Goal: Task Accomplishment & Management: Use online tool/utility

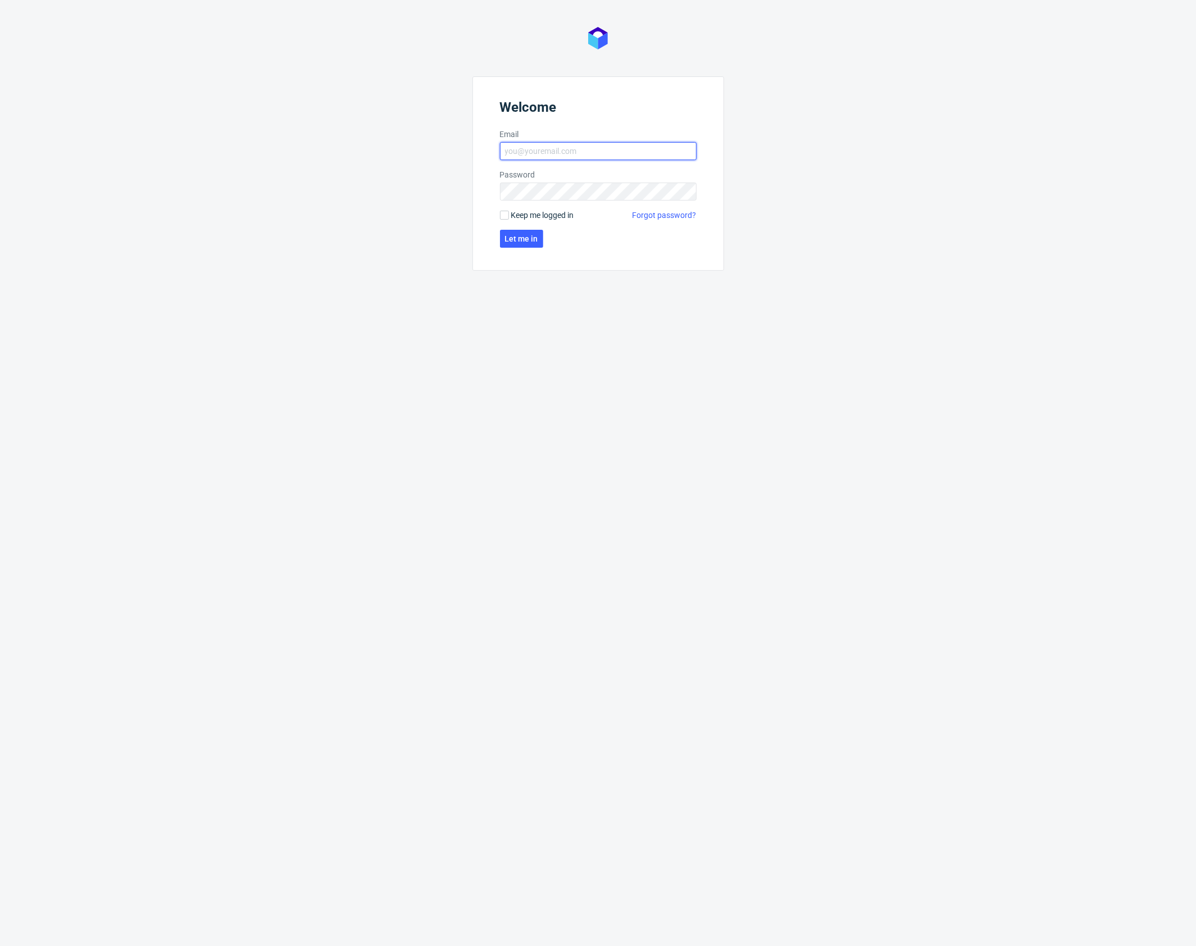
click at [550, 155] on input "Email" at bounding box center [598, 151] width 197 height 18
type input "[PERSON_NAME][EMAIL_ADDRESS][PERSON_NAME][DOMAIN_NAME]"
click at [530, 237] on span "Let me in" at bounding box center [521, 239] width 33 height 8
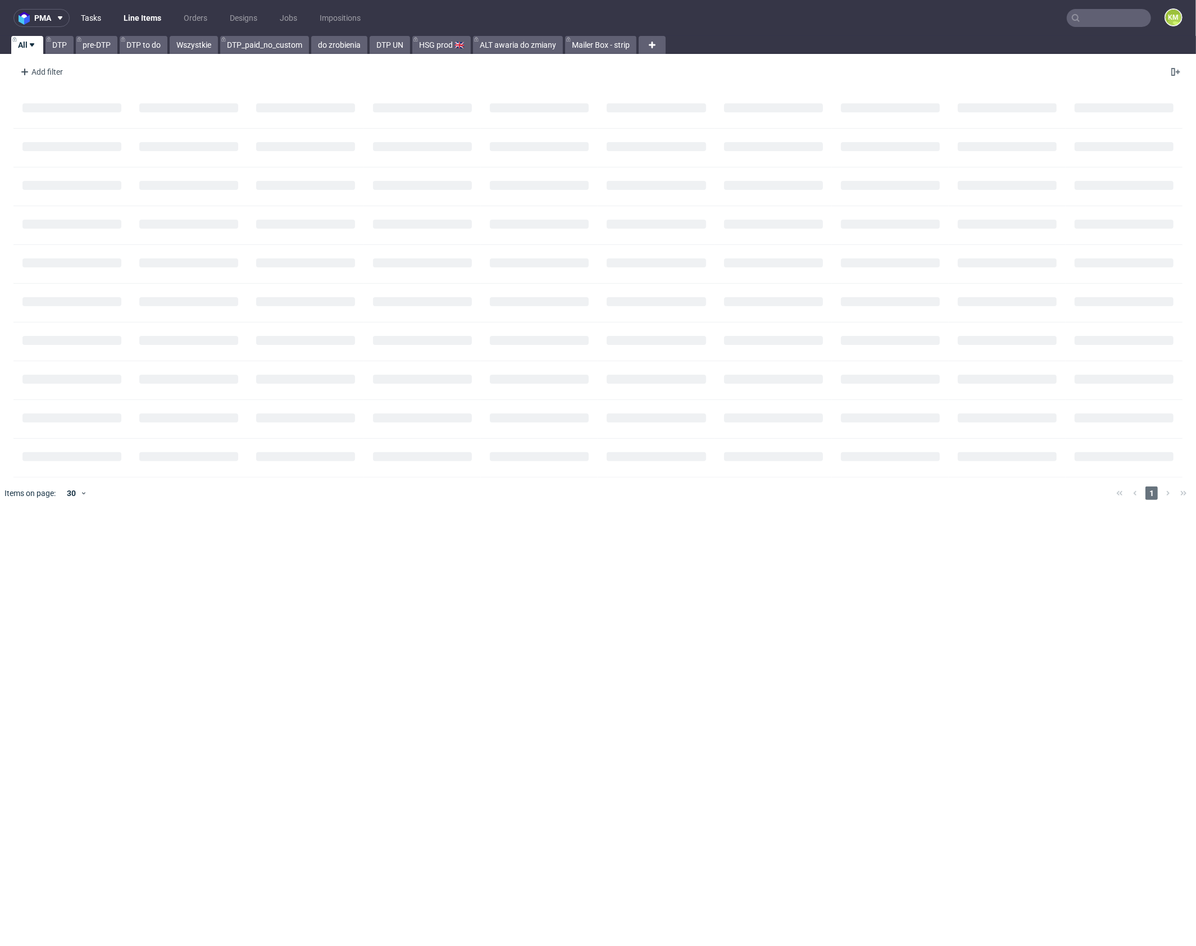
click at [103, 25] on link "Tasks" at bounding box center [91, 18] width 34 height 18
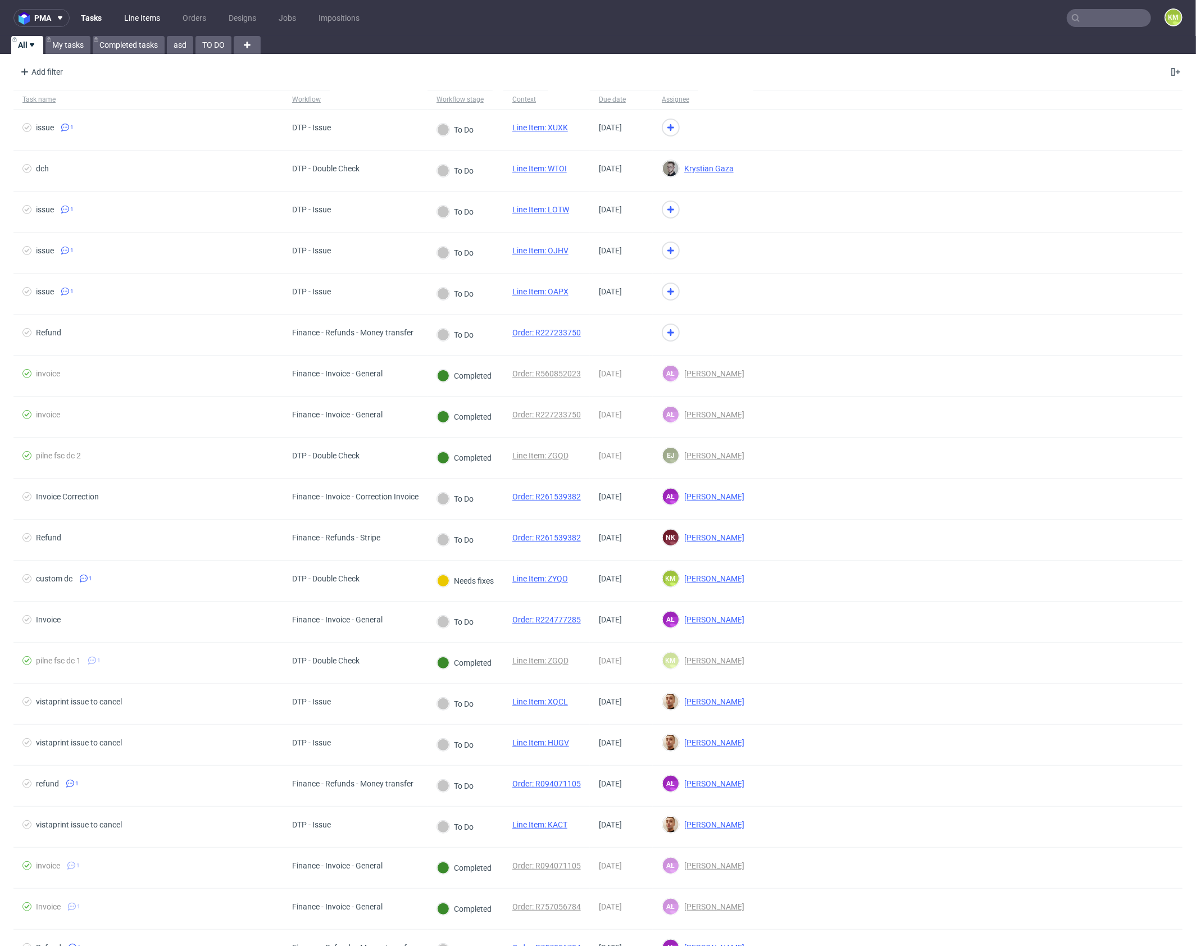
click at [147, 19] on link "Line Items" at bounding box center [141, 18] width 49 height 18
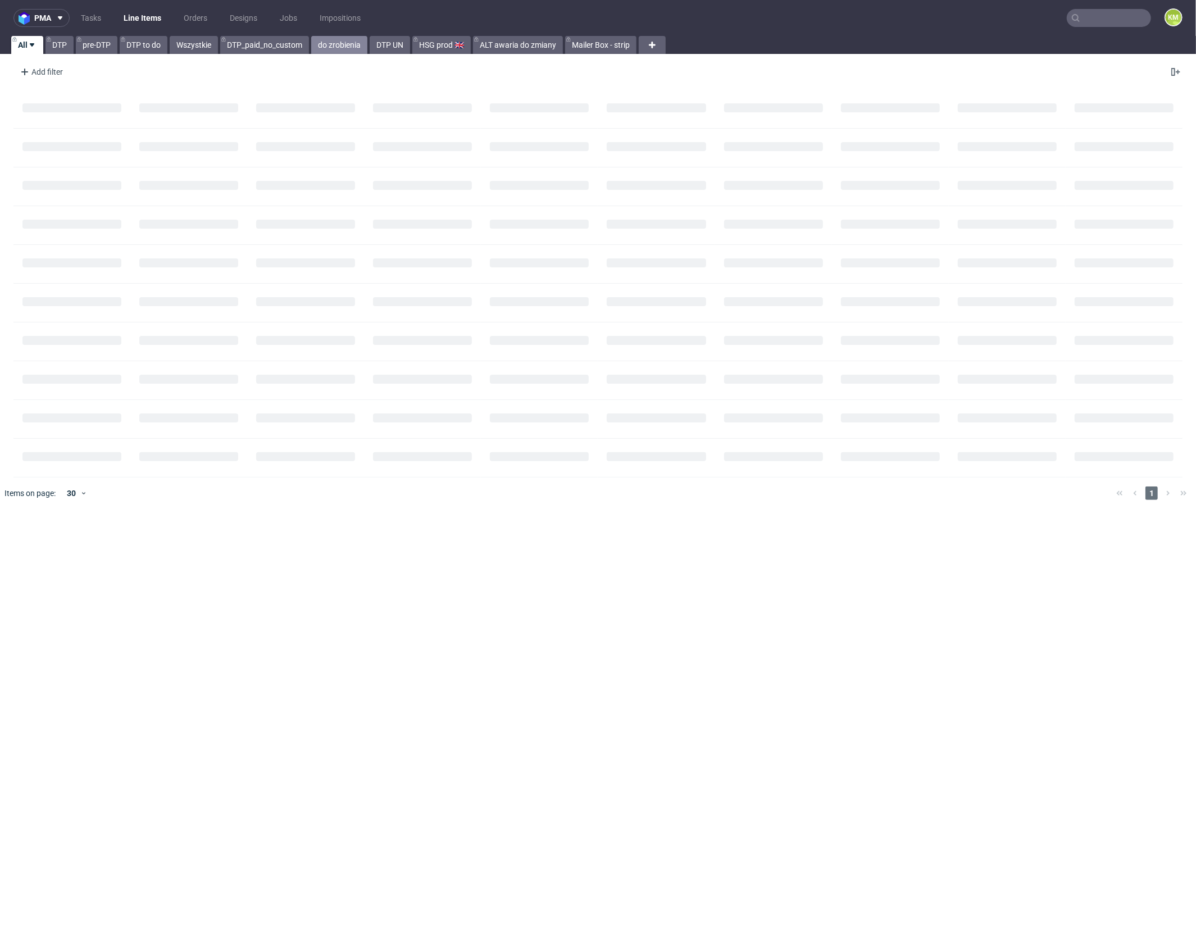
click at [337, 47] on link "do zrobienia" at bounding box center [339, 45] width 56 height 18
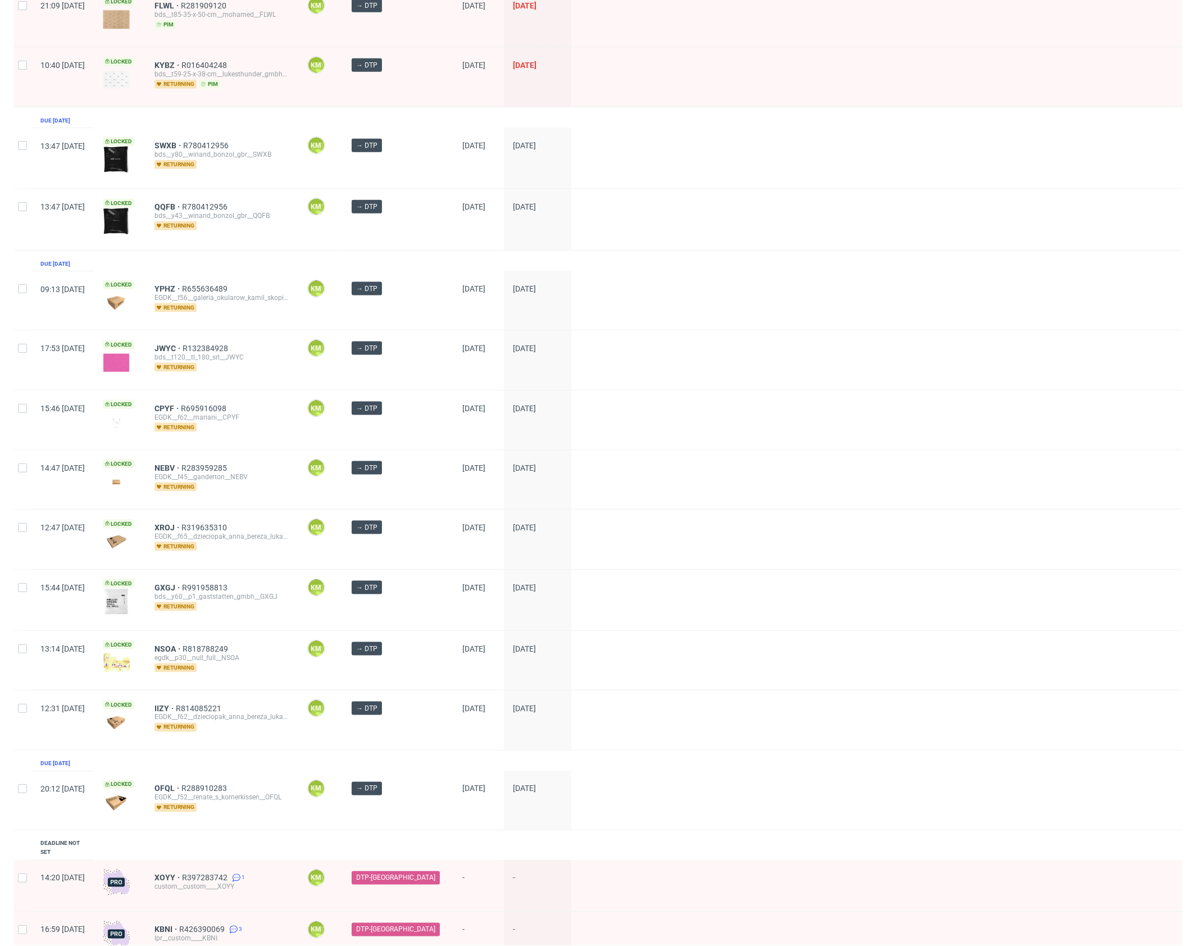
scroll to position [1113, 0]
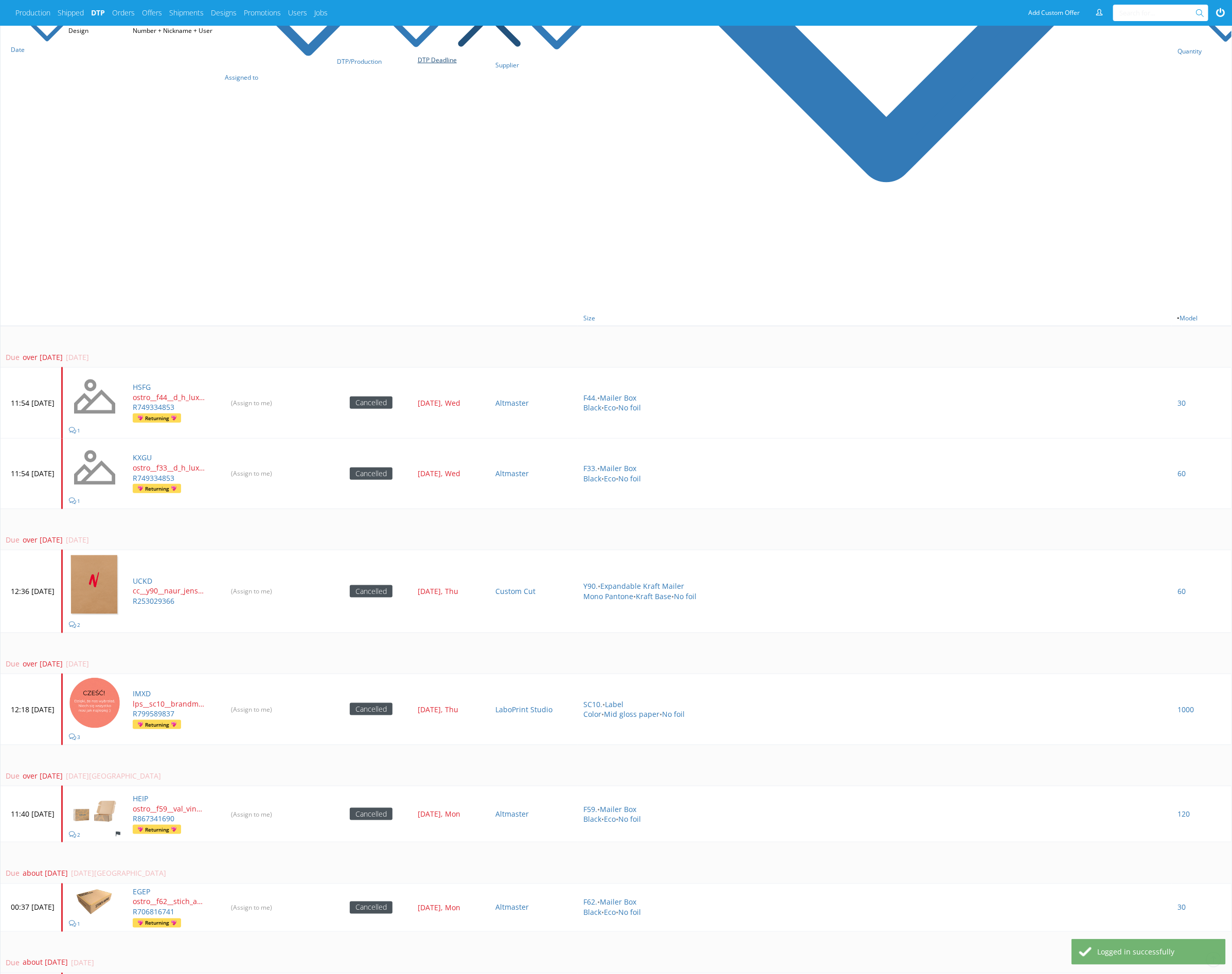
scroll to position [427, 0]
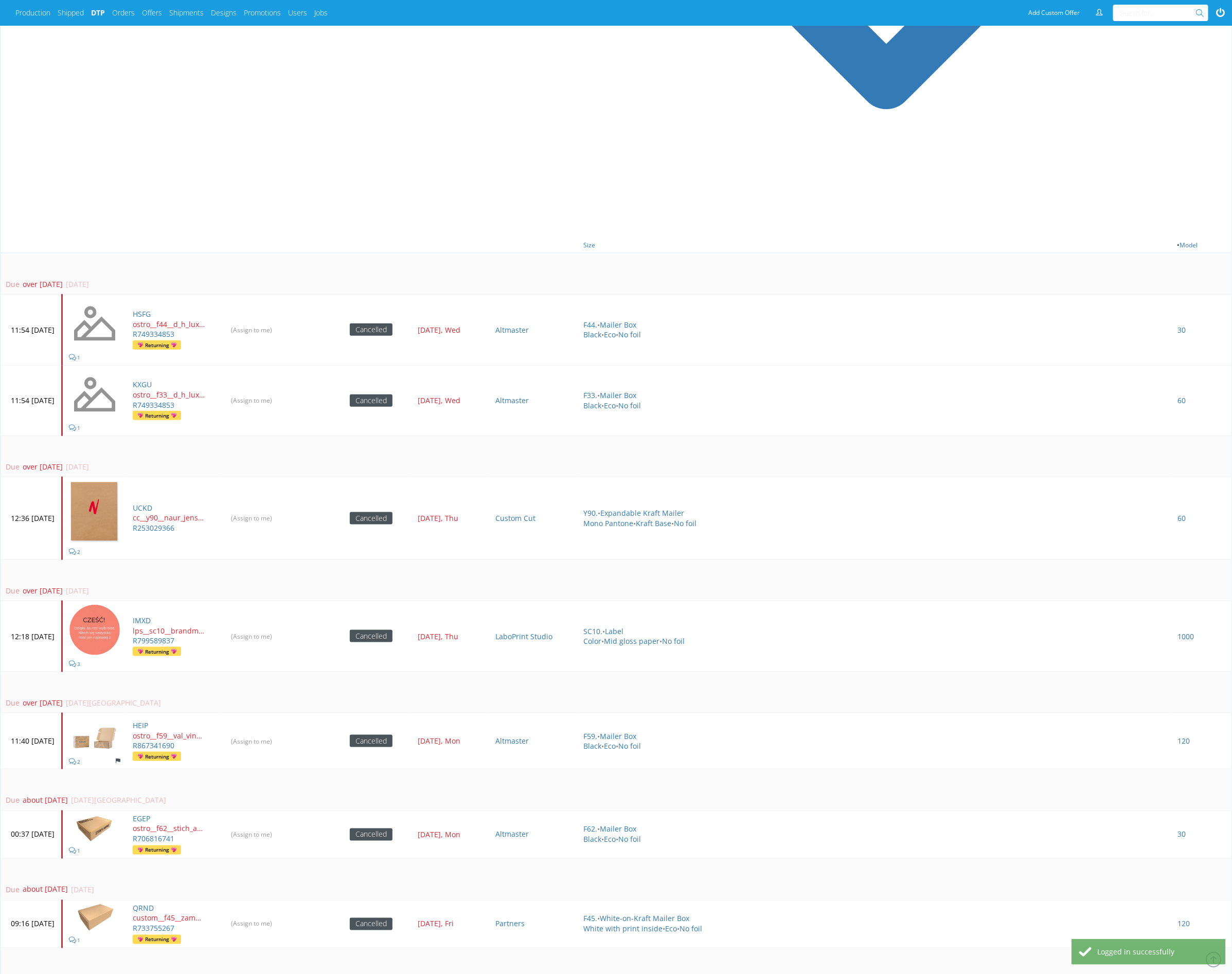
click at [491, 261] on td "Due over 1 year ago 17 Jan 2024, Wed" at bounding box center [616, 274] width 1231 height 42
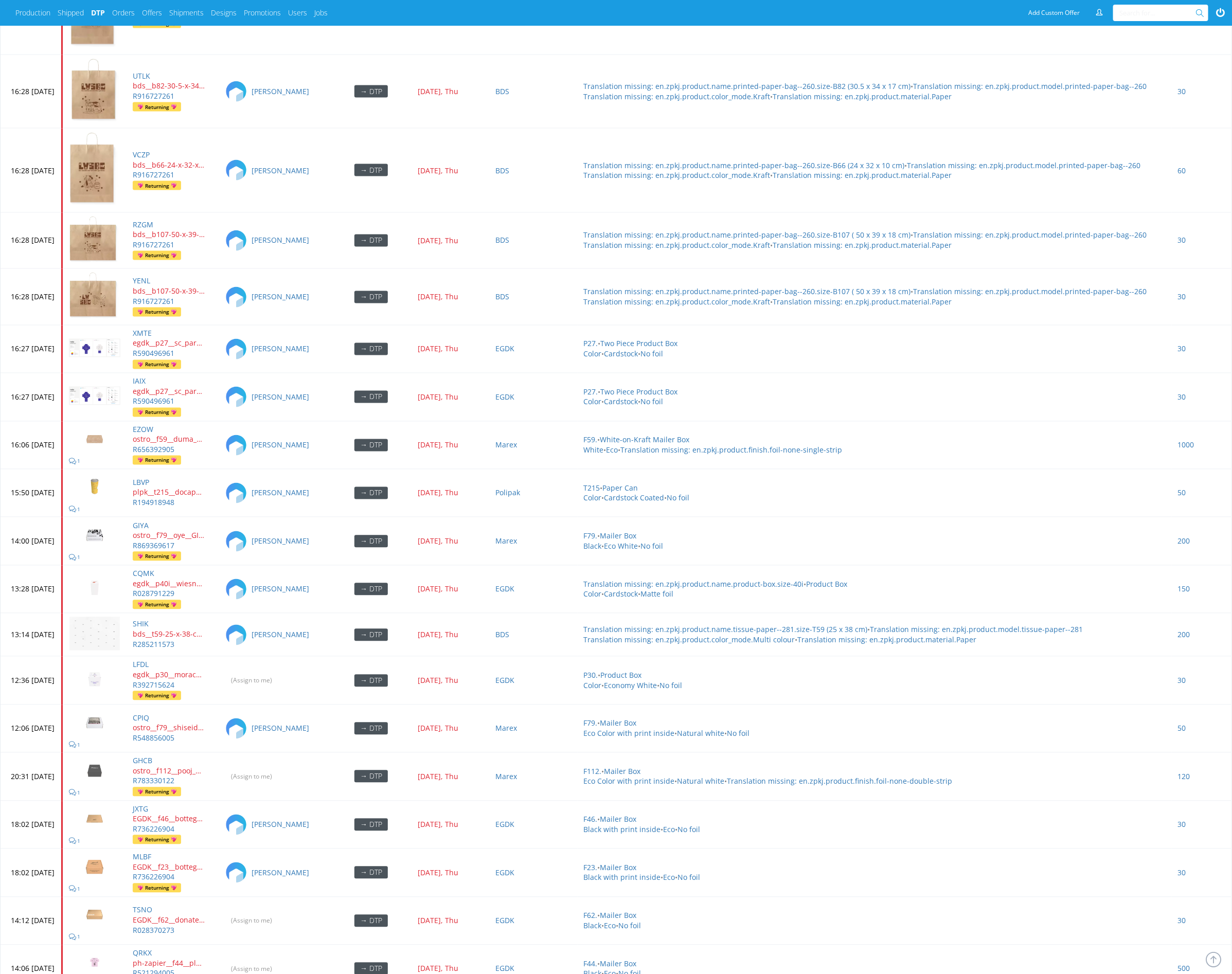
scroll to position [3757, 0]
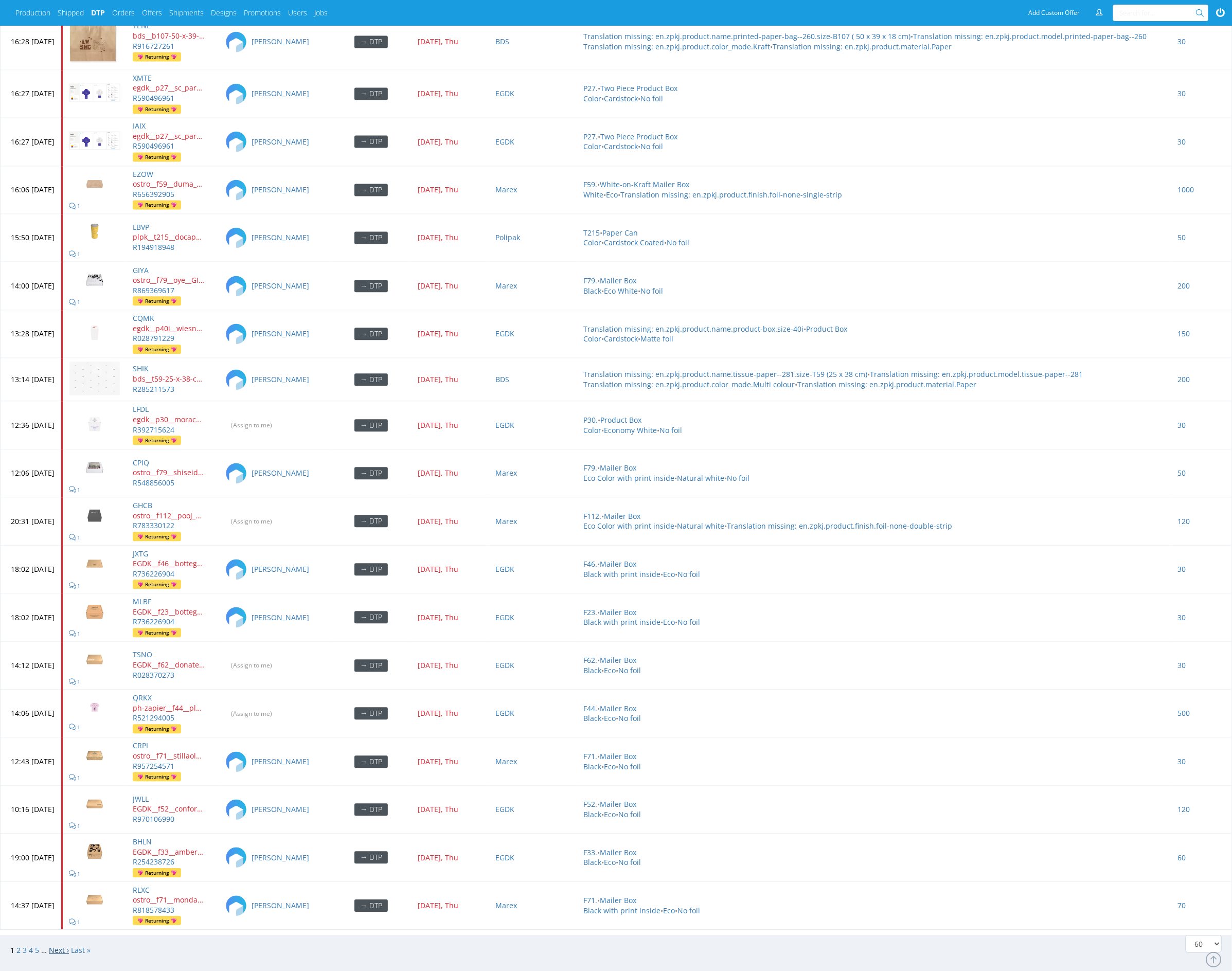
click at [62, 946] on link "Next ›" at bounding box center [59, 950] width 20 height 10
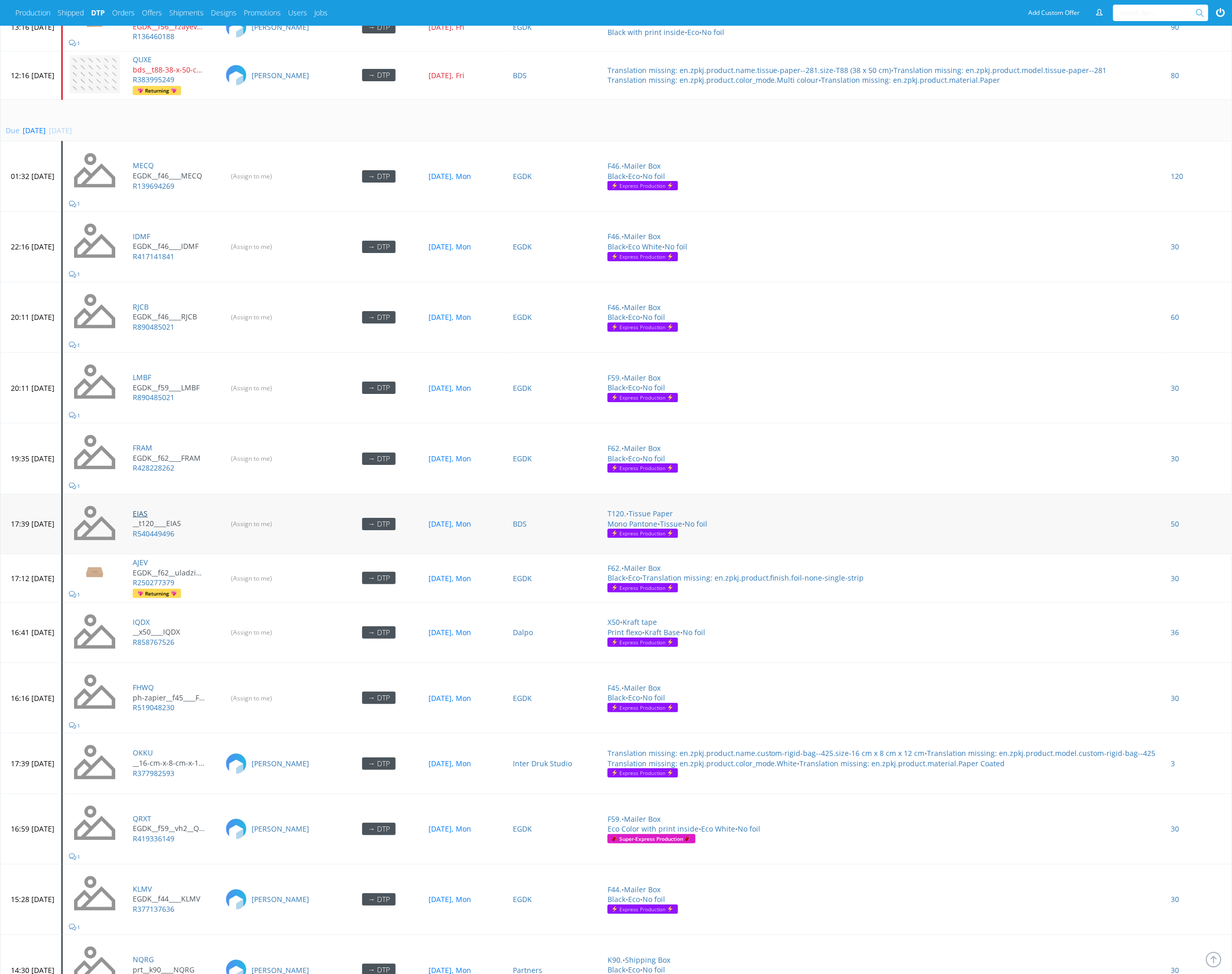
scroll to position [2257, 0]
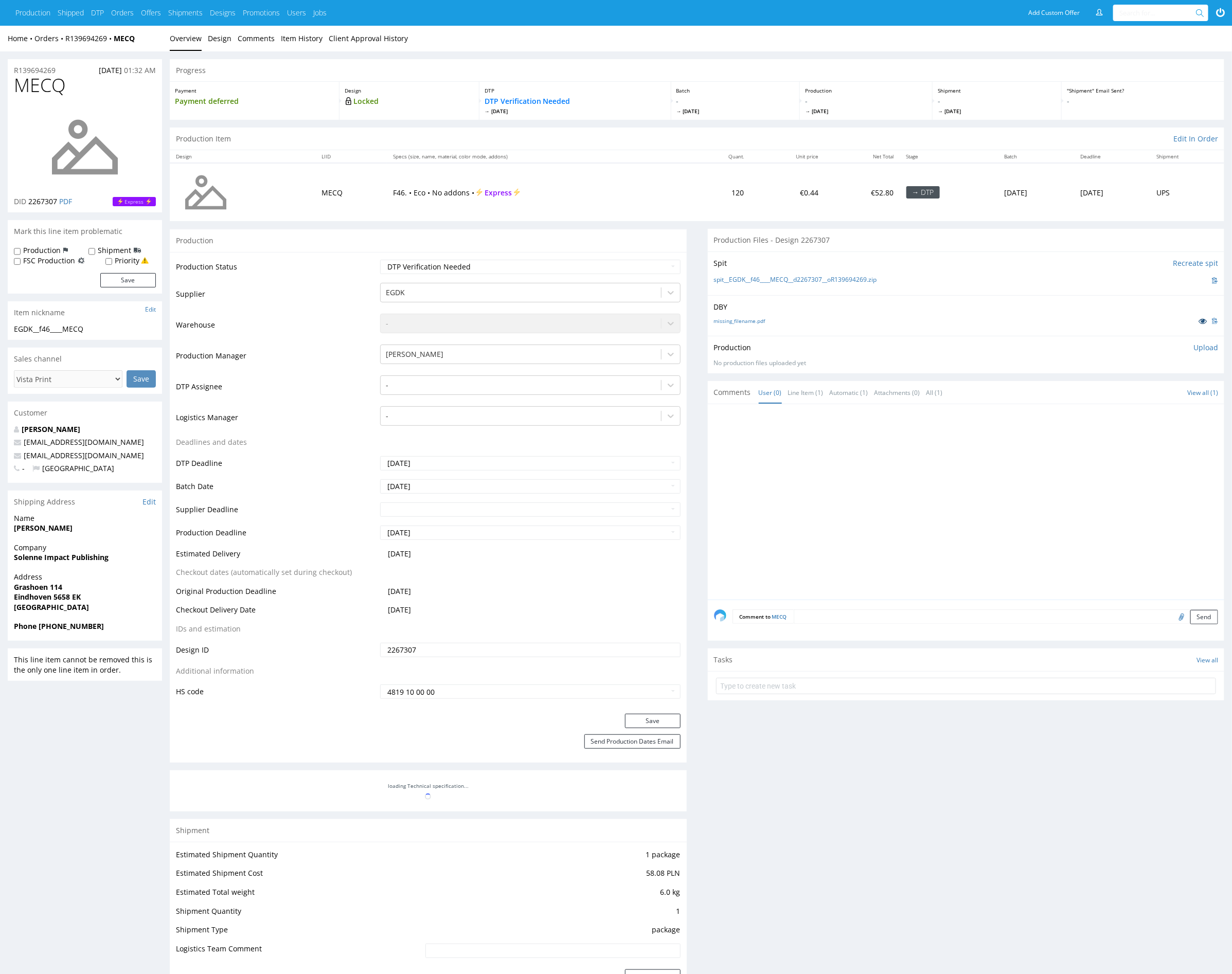
click at [1199, 320] on icon at bounding box center [1202, 321] width 8 height 7
click at [465, 384] on div at bounding box center [520, 384] width 269 height 12
type input "mark"
click at [574, 404] on div "[PERSON_NAME]" at bounding box center [530, 406] width 300 height 18
click at [654, 718] on button "Save" at bounding box center [653, 721] width 56 height 15
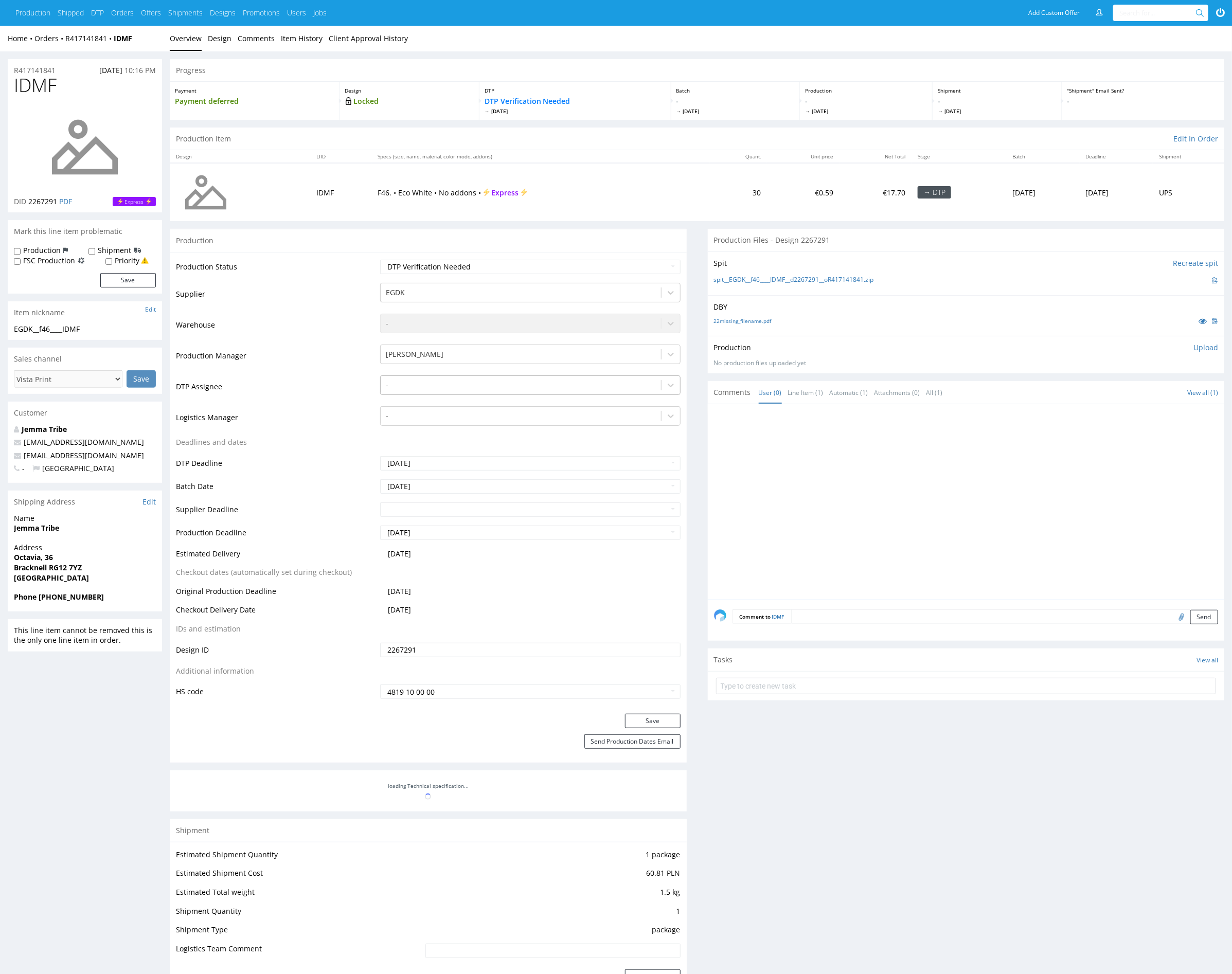
click at [438, 384] on div at bounding box center [520, 384] width 269 height 12
type input "mark"
click at [440, 400] on div "[PERSON_NAME]" at bounding box center [530, 406] width 300 height 18
click at [654, 720] on button "Save" at bounding box center [653, 721] width 56 height 15
click at [469, 384] on div at bounding box center [520, 384] width 269 height 12
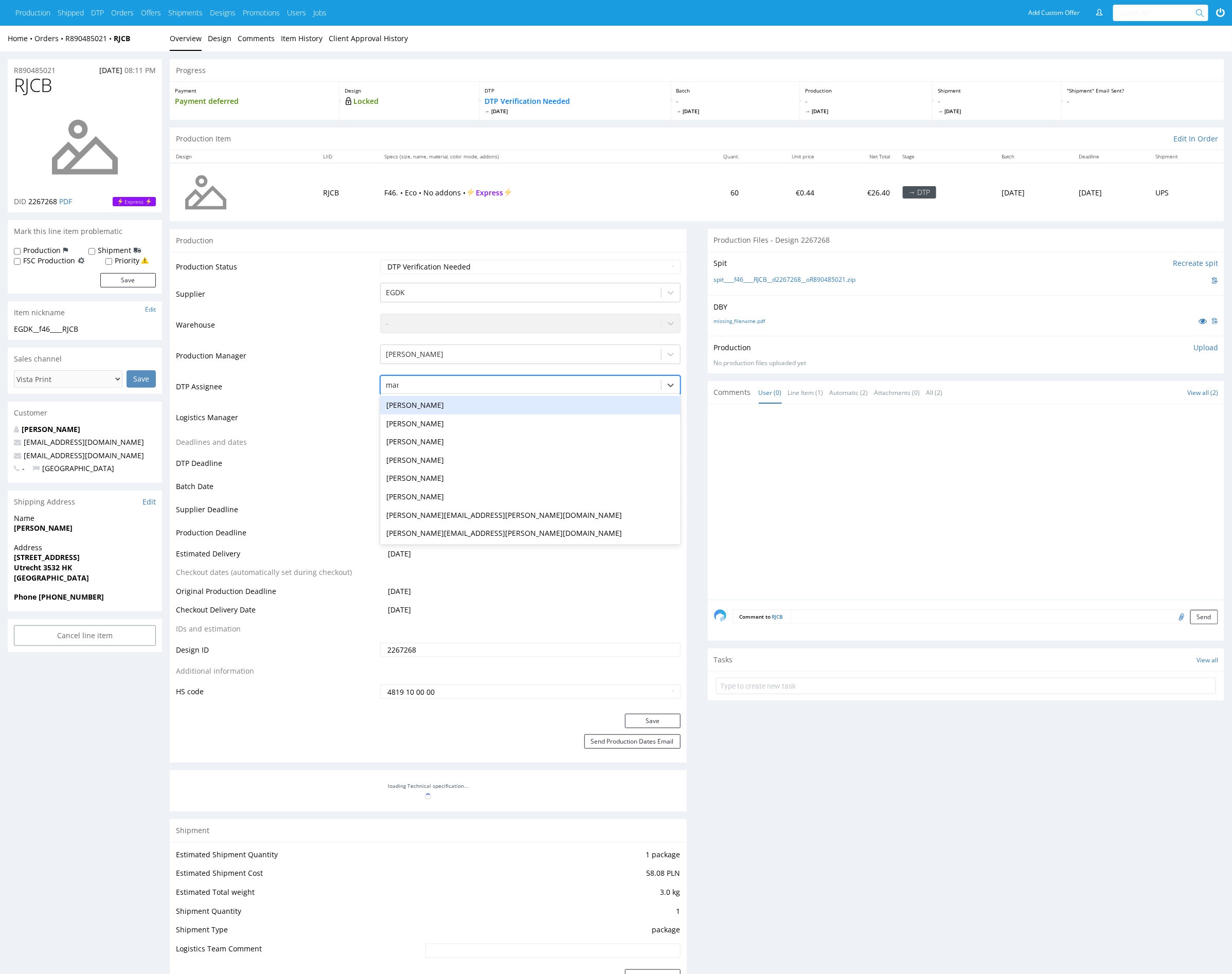
type input "mark"
click at [456, 405] on div "[PERSON_NAME]" at bounding box center [530, 406] width 300 height 18
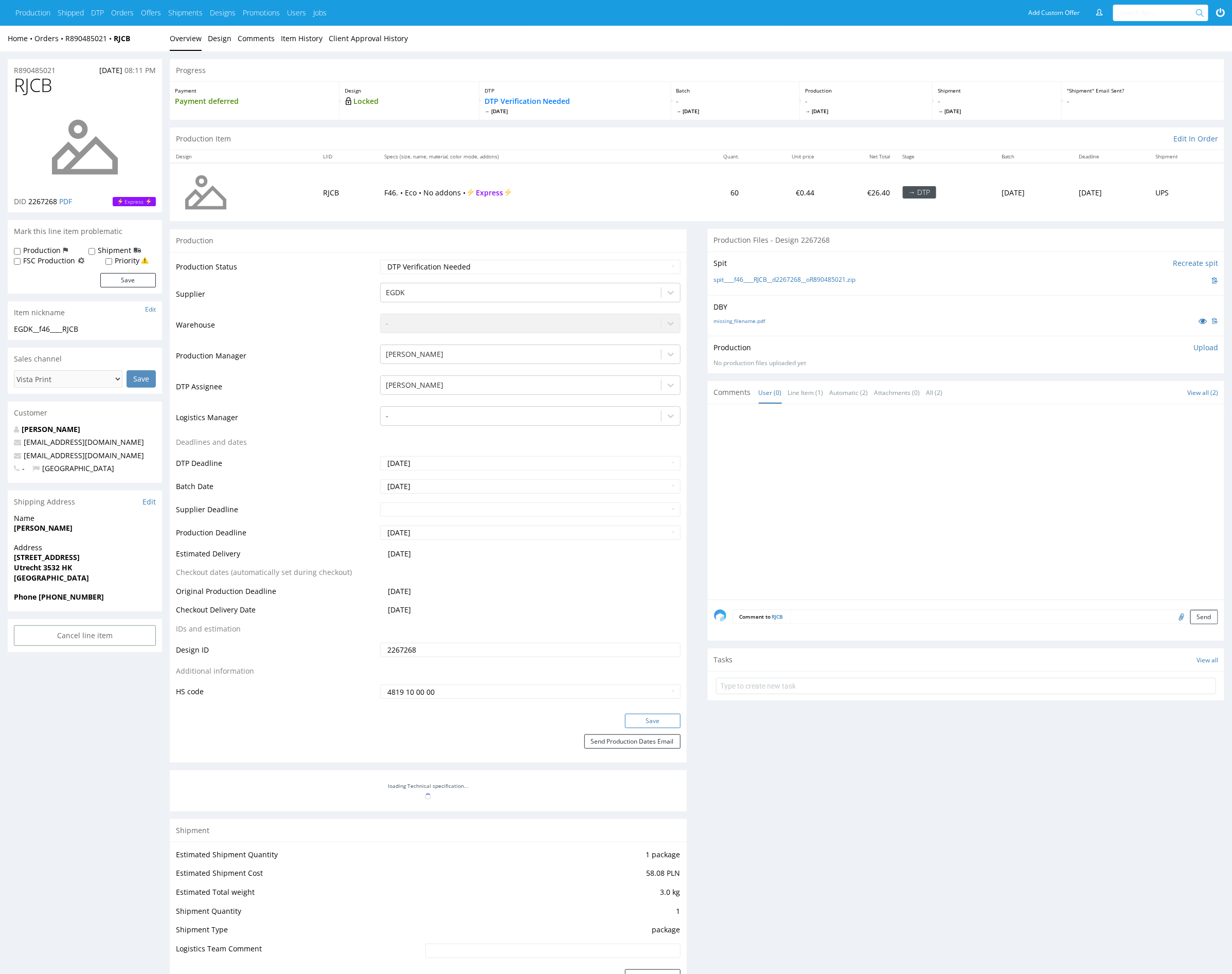
click at [656, 714] on button "Save" at bounding box center [653, 721] width 56 height 15
click at [445, 385] on div at bounding box center [520, 384] width 269 height 12
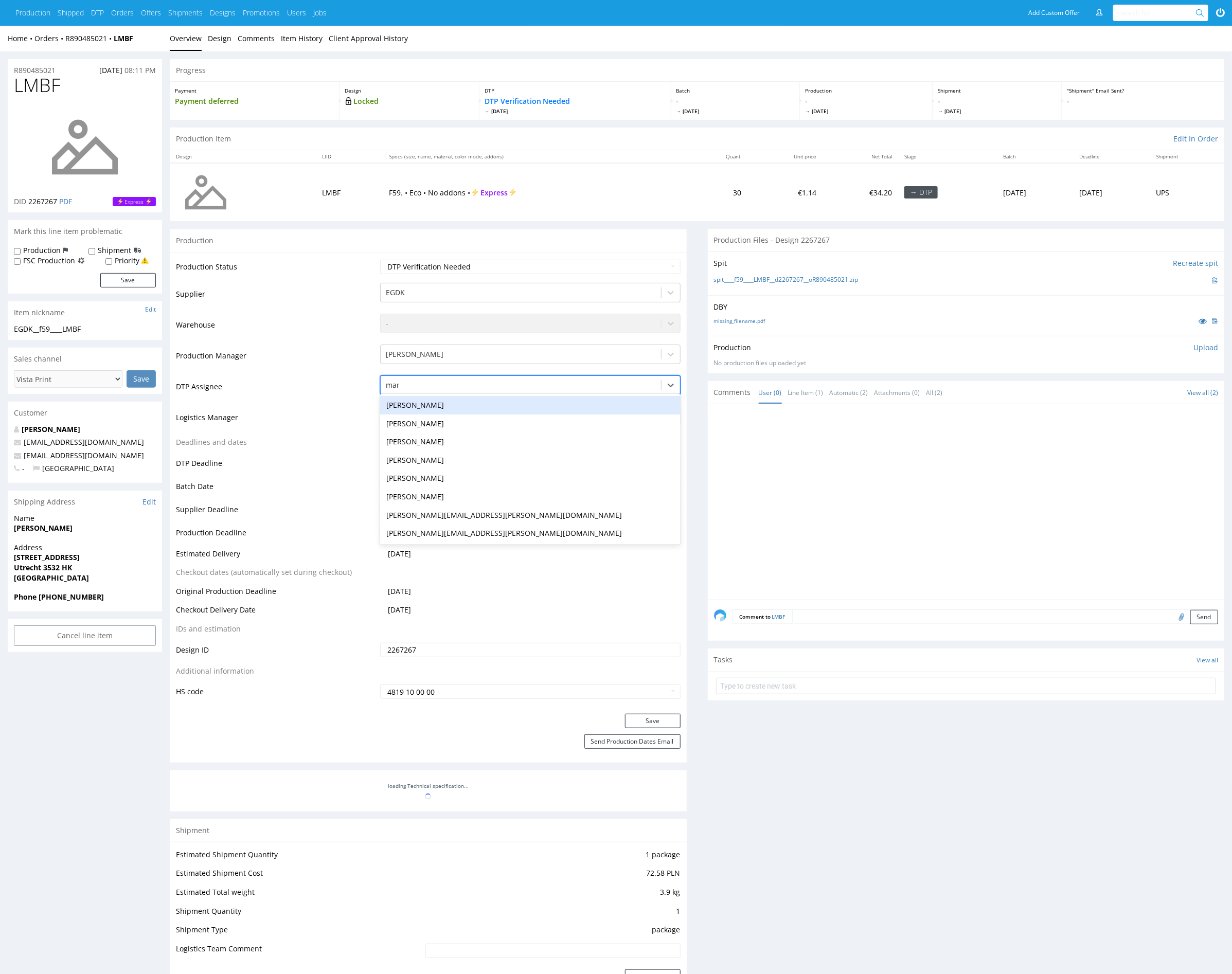
type input "mark"
click at [423, 410] on div "[PERSON_NAME]" at bounding box center [530, 406] width 300 height 18
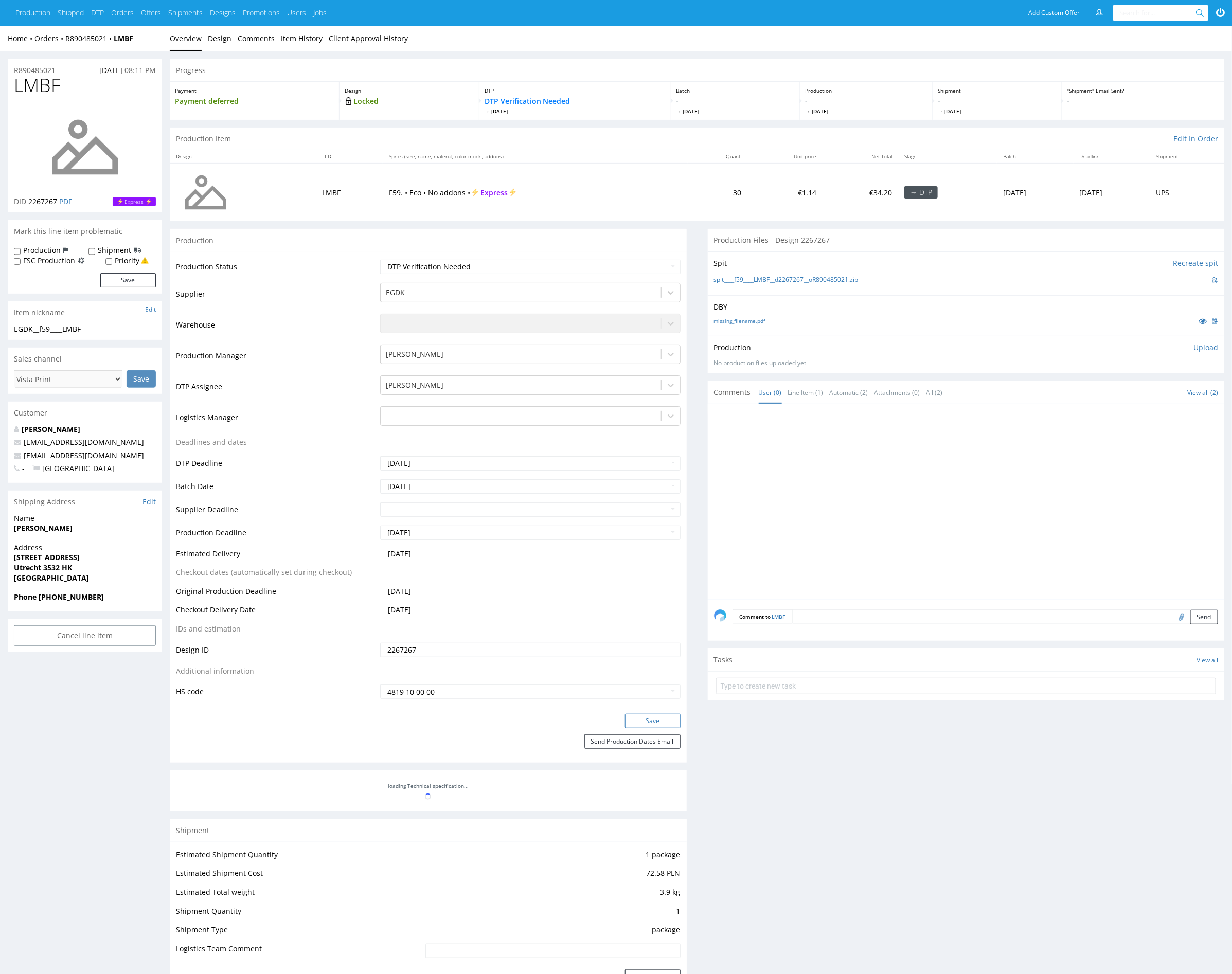
click at [665, 723] on button "Save" at bounding box center [653, 721] width 56 height 15
click at [439, 388] on div at bounding box center [520, 384] width 269 height 12
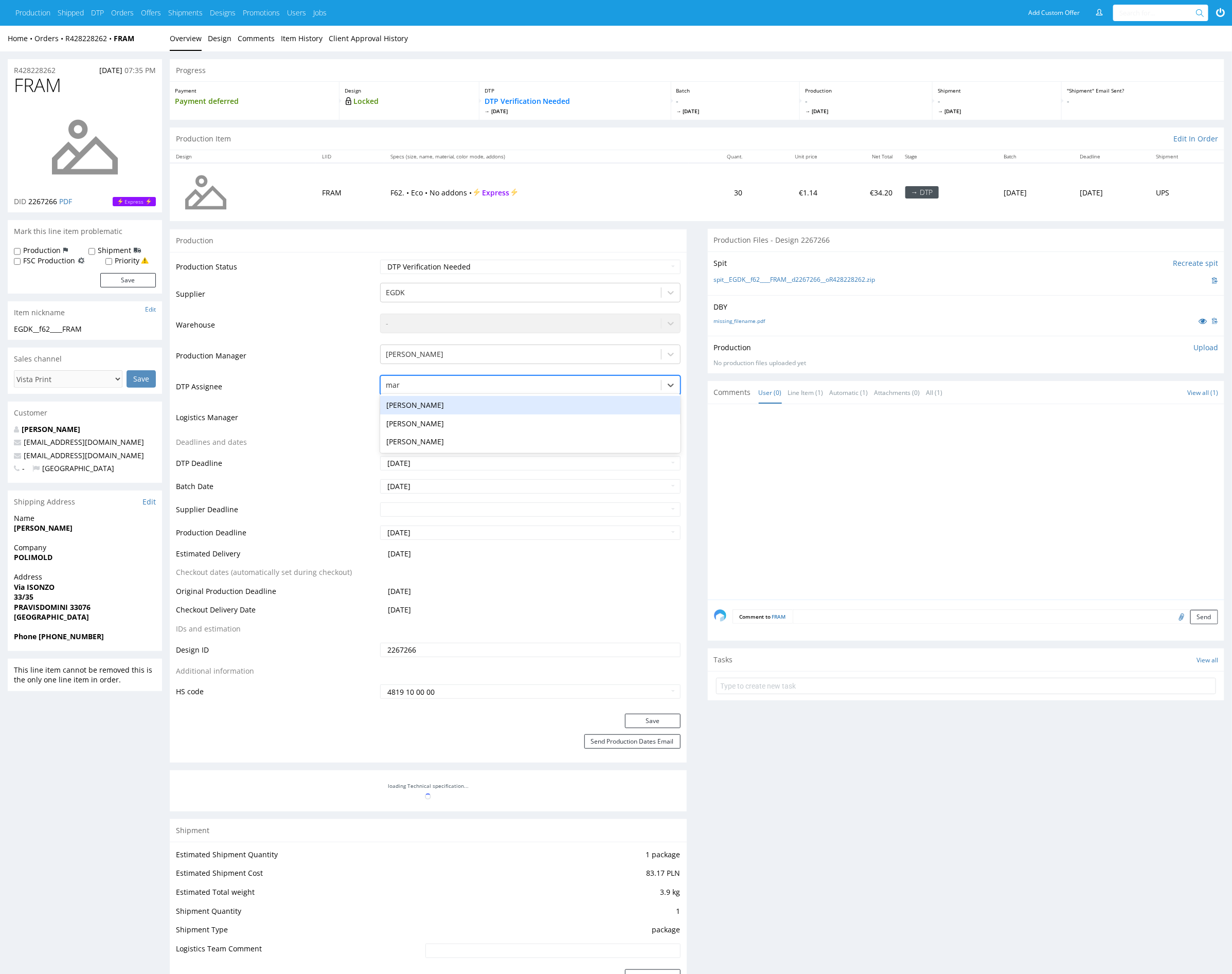
type input "mark"
click at [435, 402] on div "[PERSON_NAME]" at bounding box center [530, 406] width 300 height 18
click at [670, 720] on button "Save" at bounding box center [653, 721] width 56 height 15
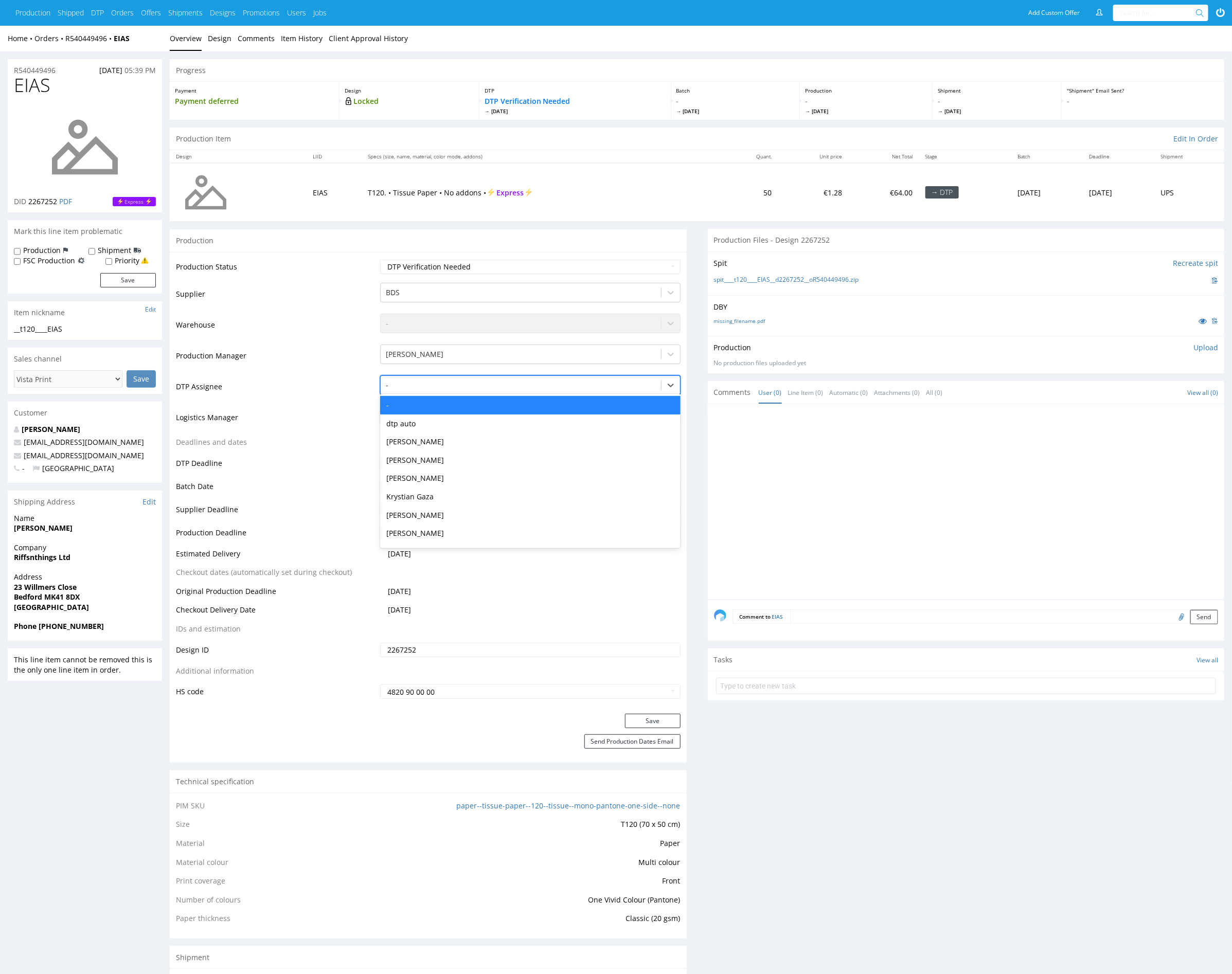
click at [484, 384] on div at bounding box center [520, 384] width 269 height 12
type input "mark"
click at [469, 406] on div "[PERSON_NAME]" at bounding box center [530, 406] width 300 height 18
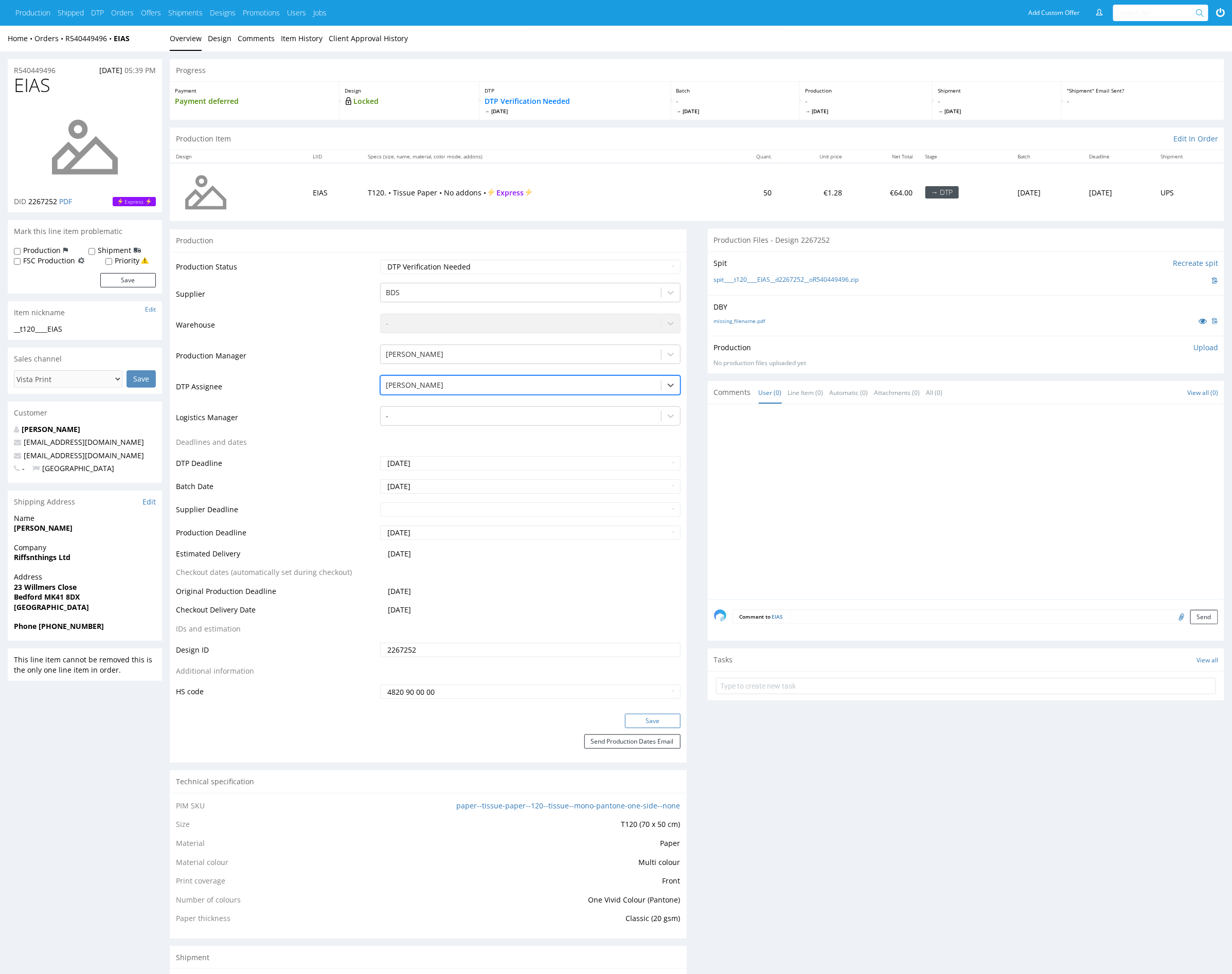
click at [665, 720] on button "Save" at bounding box center [653, 721] width 56 height 15
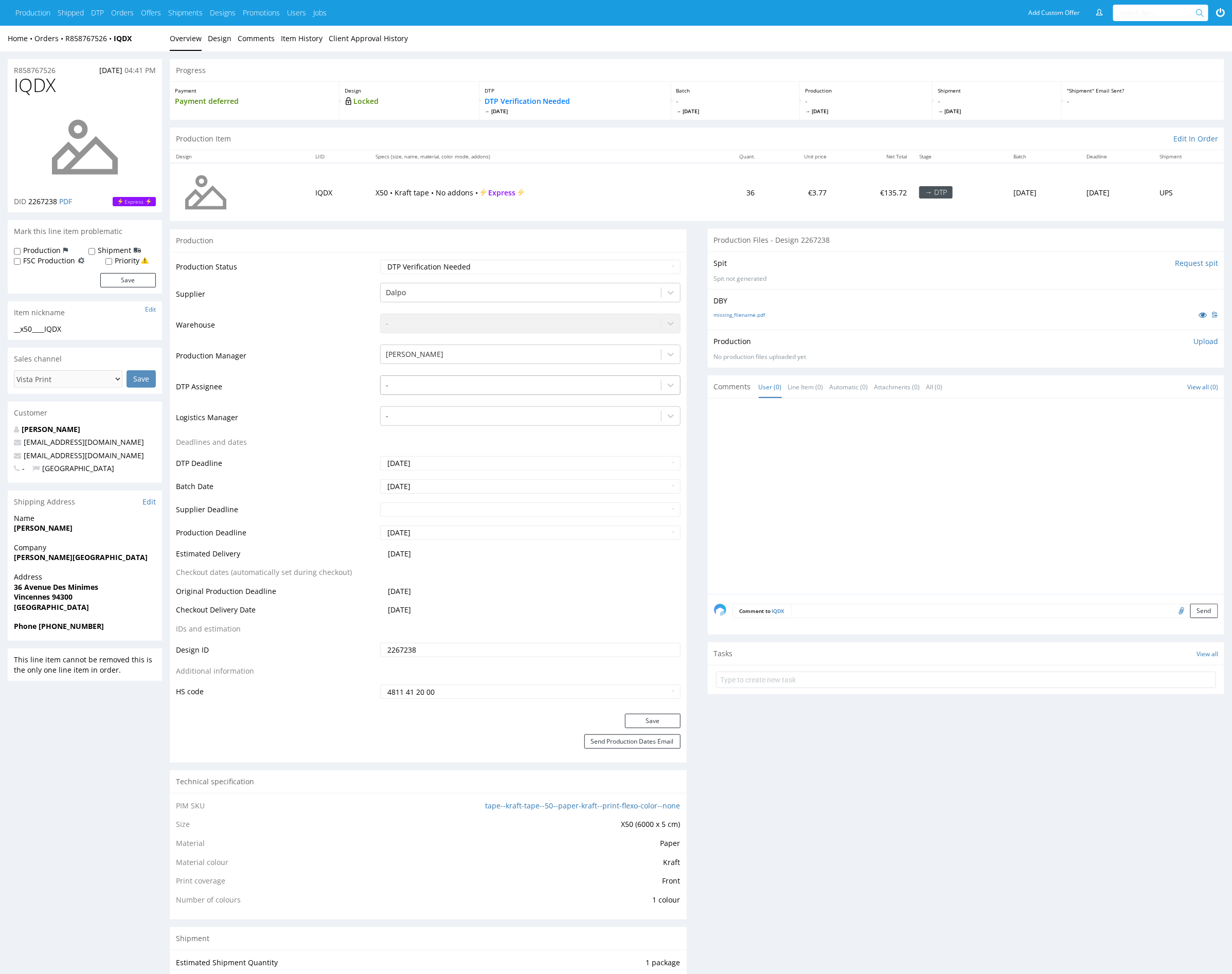
click at [451, 389] on div at bounding box center [520, 384] width 269 height 12
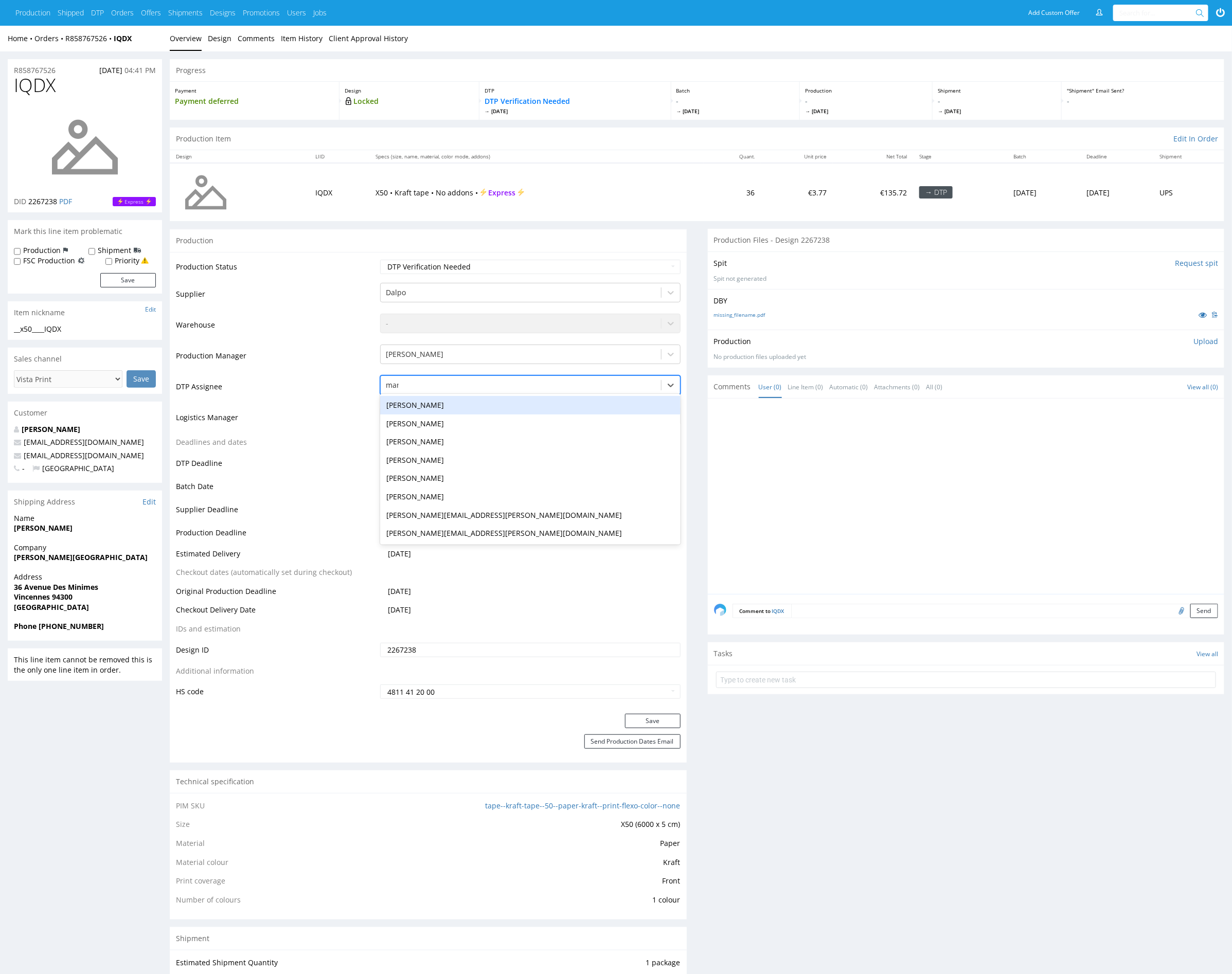
type input "mark"
click at [450, 400] on div "[PERSON_NAME]" at bounding box center [530, 406] width 300 height 18
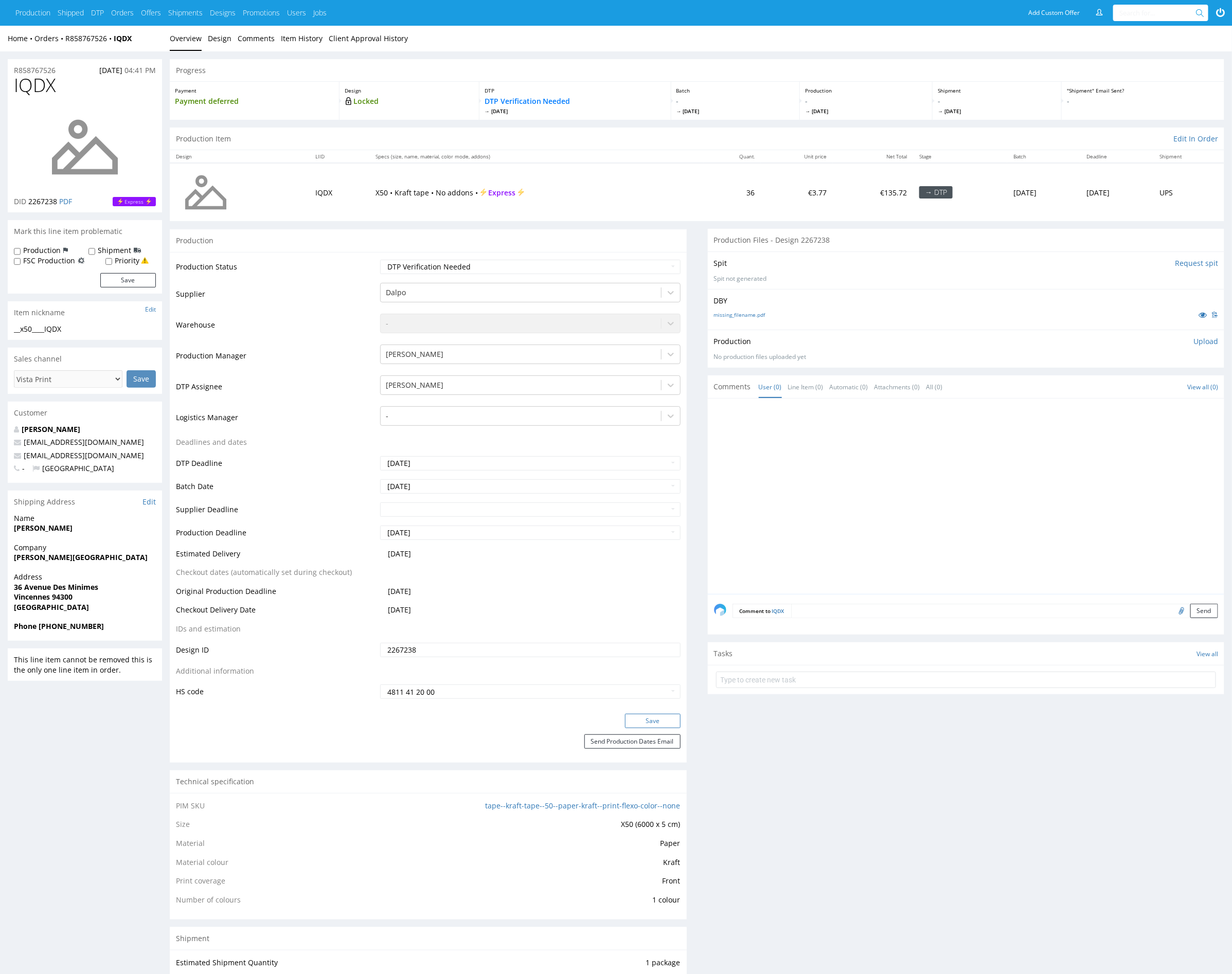
click at [669, 716] on button "Save" at bounding box center [653, 721] width 56 height 15
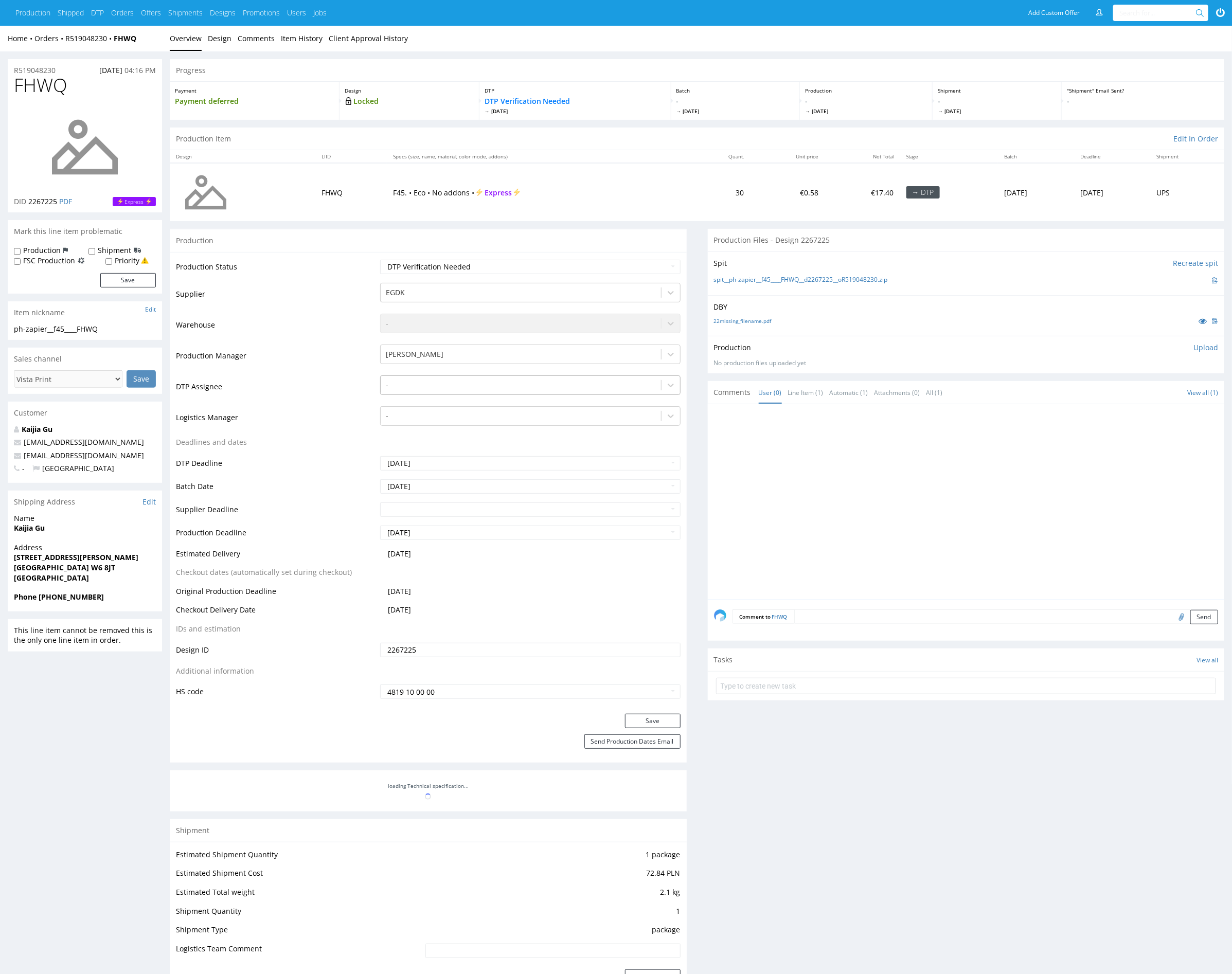
click at [438, 381] on div at bounding box center [520, 384] width 269 height 12
type input "mark"
click at [427, 399] on div "[PERSON_NAME]" at bounding box center [530, 406] width 300 height 18
click at [648, 717] on button "Save" at bounding box center [653, 721] width 56 height 15
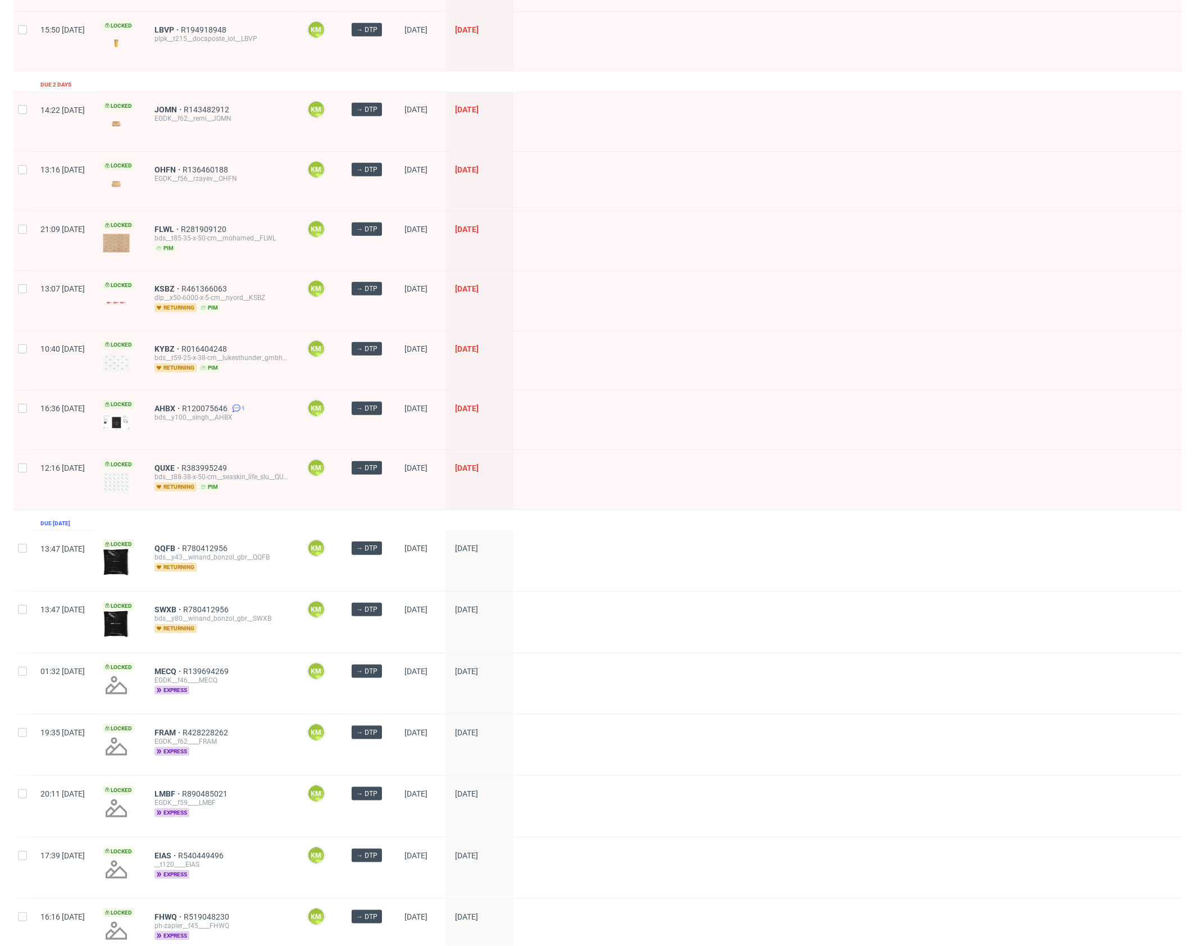
scroll to position [1101, 0]
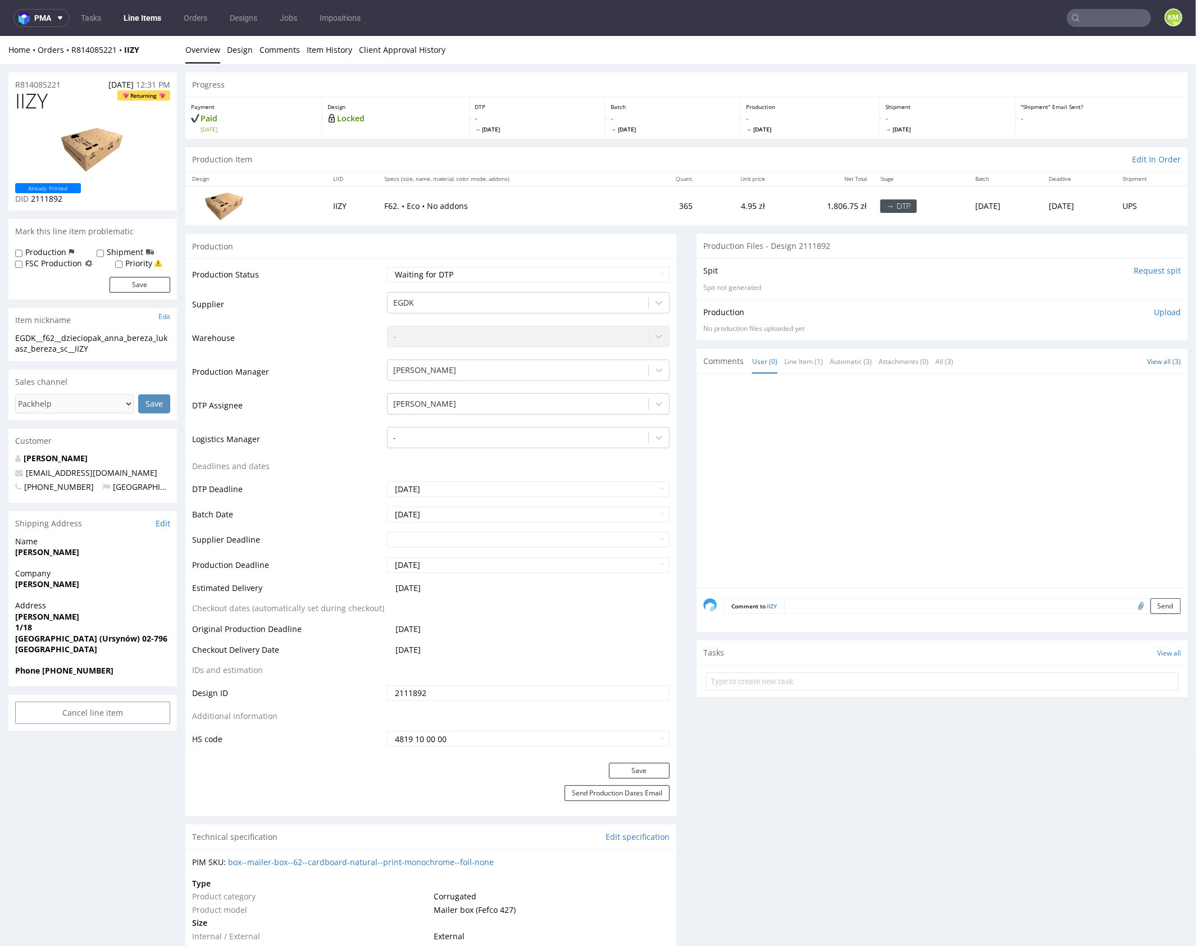
drag, startPoint x: 807, startPoint y: 413, endPoint x: 701, endPoint y: 322, distance: 139.9
click at [807, 412] on div at bounding box center [946, 483] width 484 height 207
click at [251, 49] on li "Design" at bounding box center [243, 49] width 33 height 11
click at [250, 49] on link "Design" at bounding box center [240, 49] width 26 height 28
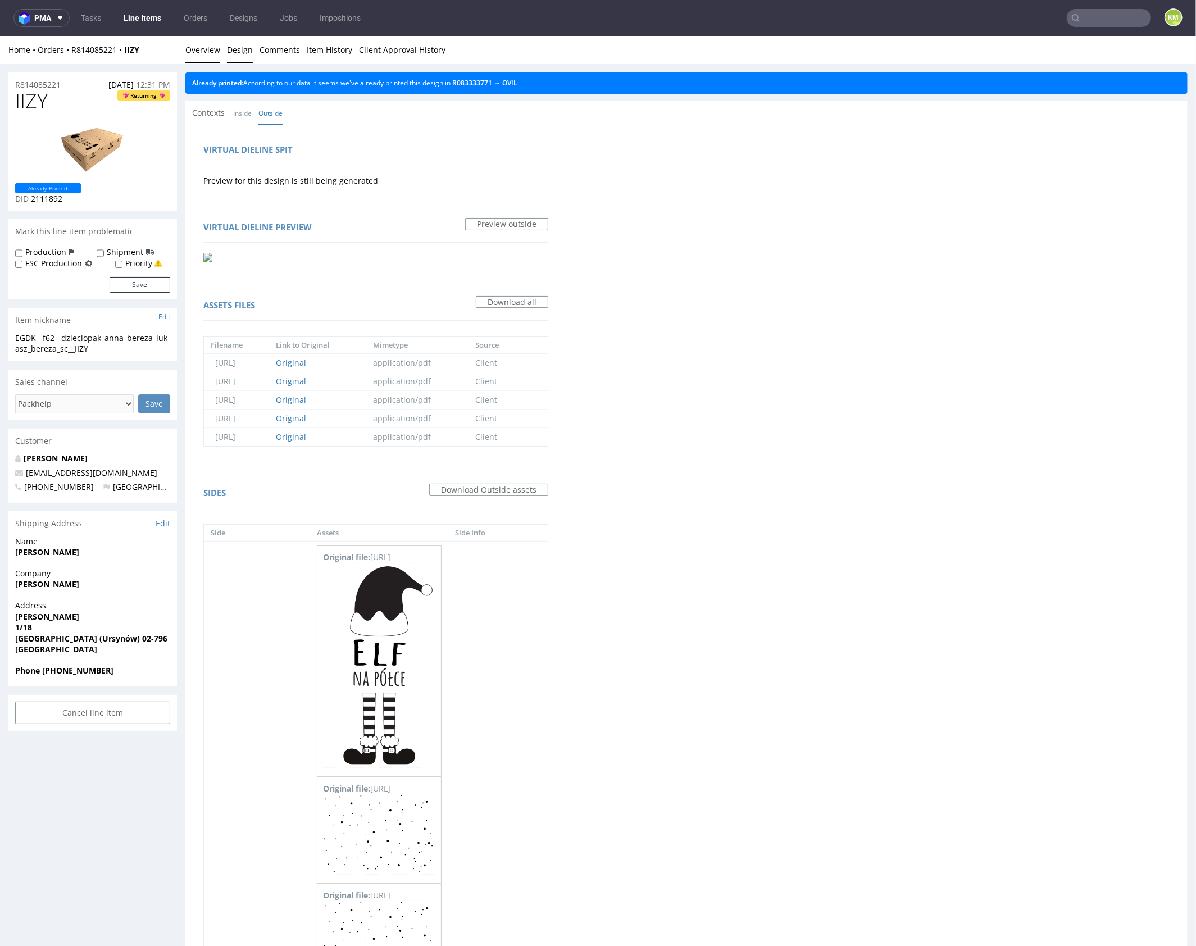
click at [208, 52] on link "Overview" at bounding box center [202, 49] width 35 height 28
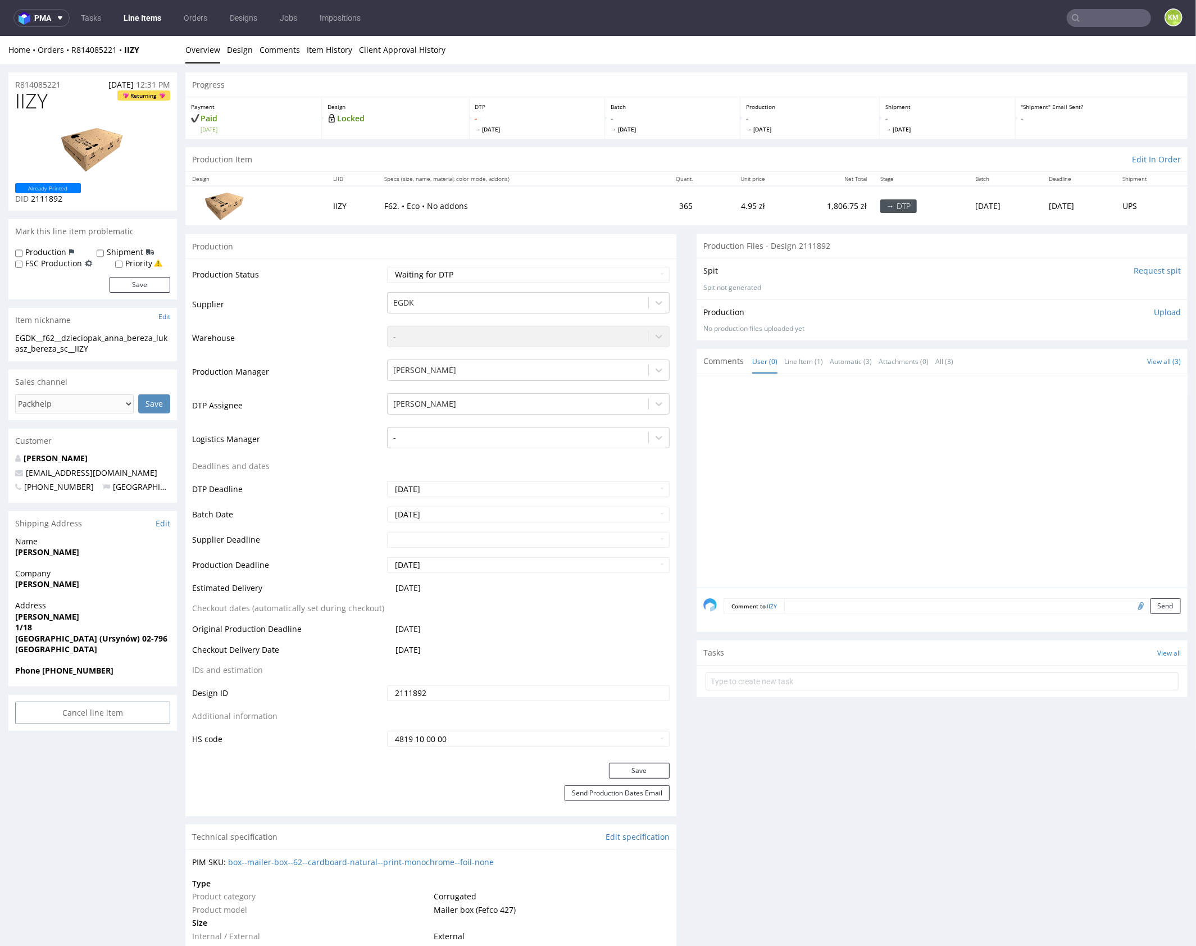
click at [24, 99] on span "IIZY" at bounding box center [31, 100] width 33 height 22
copy span "IIZY"
click at [142, 336] on div "EGDK__f62__dzieciopak_anna_bereza_lukasz_bereza_sc__IIZY" at bounding box center [92, 343] width 155 height 22
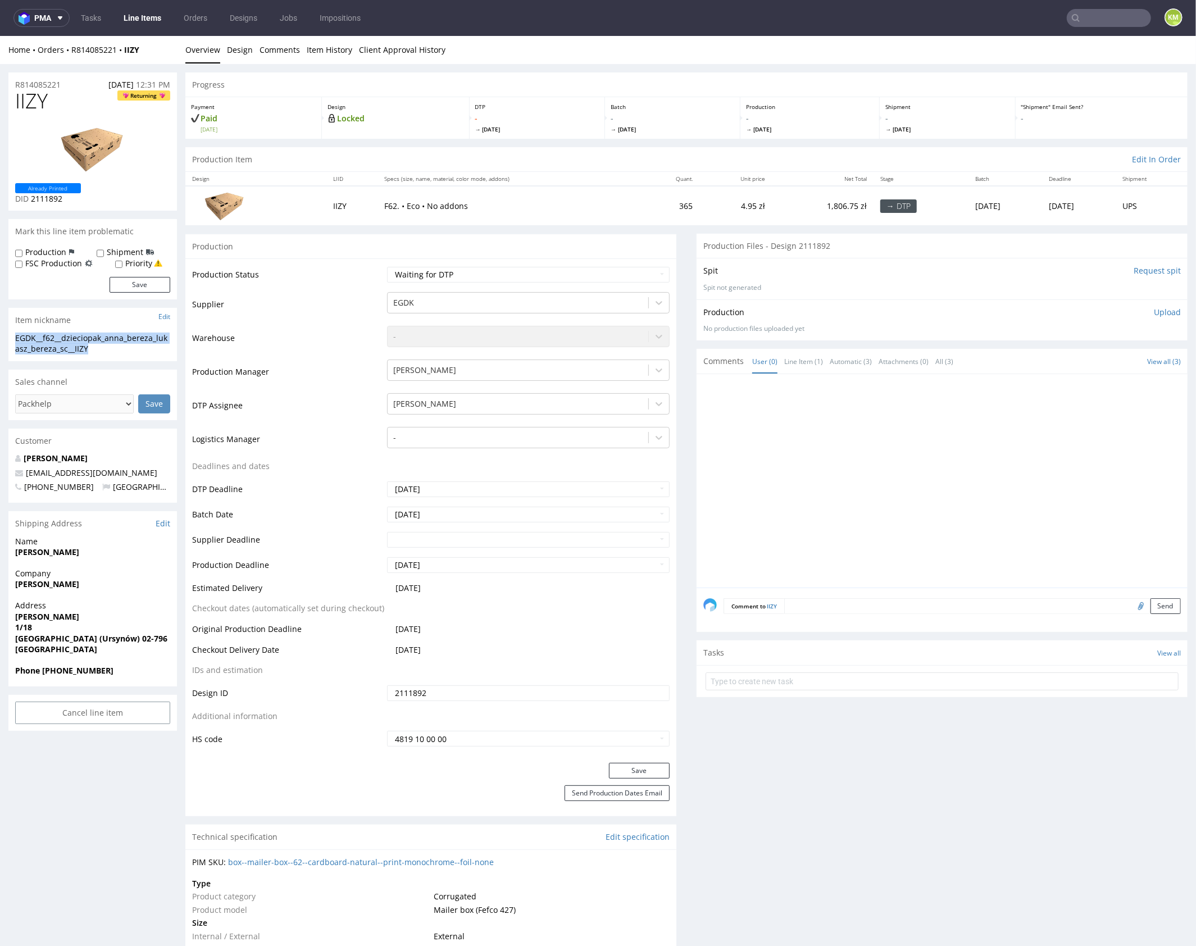
copy div "EGDK__f62__dzieciopak_anna_bereza_lukasz_bereza_sc__IIZY"
click at [512, 688] on input "2111892" at bounding box center [528, 693] width 283 height 16
copy link "R814085221"
click at [1154, 310] on p "Upload" at bounding box center [1167, 311] width 27 height 11
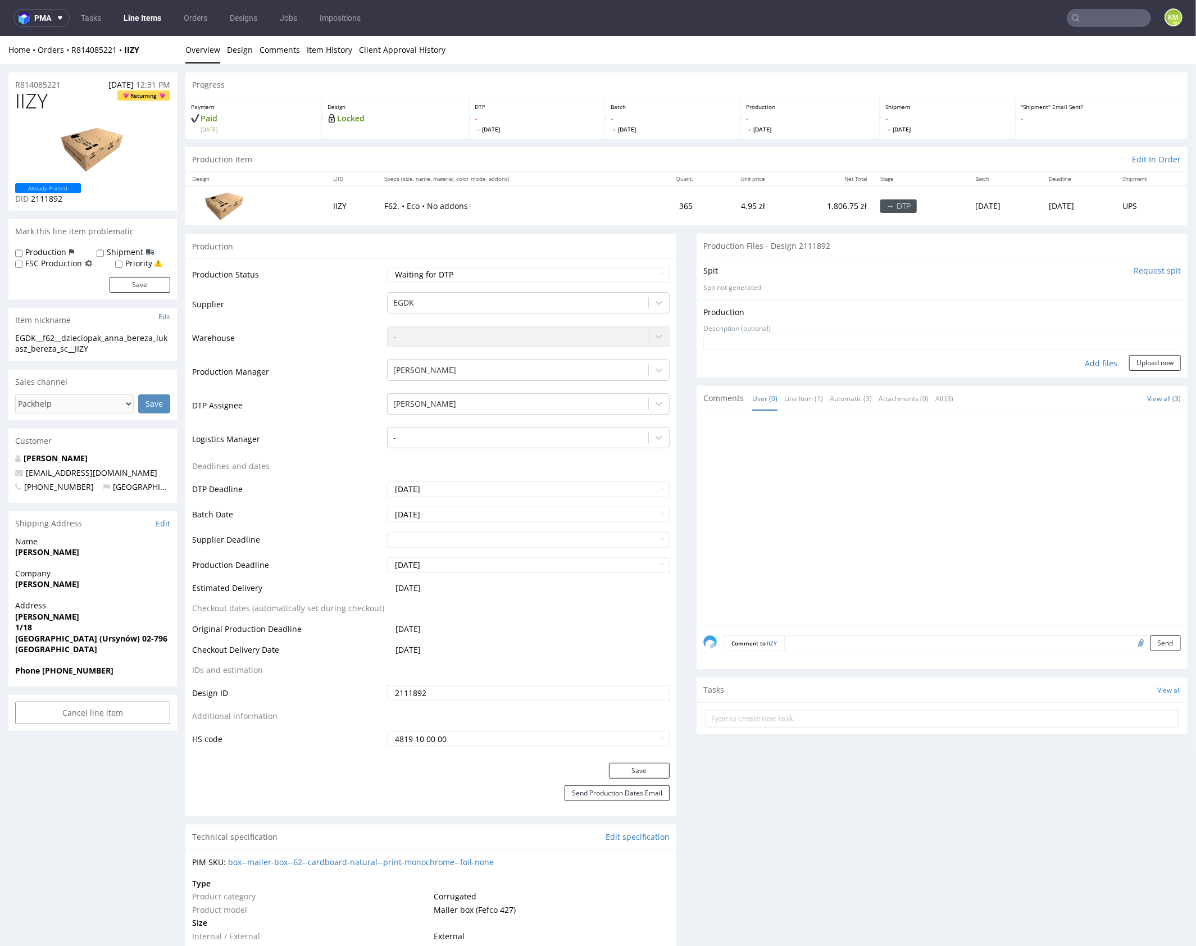
click at [1083, 365] on div "Add files" at bounding box center [1101, 363] width 56 height 17
type input "C:\fakepath\EGDK__f62__dzieciopak_anna_bereza_lukasz_bereza_sc__IIZY__d2111892_…"
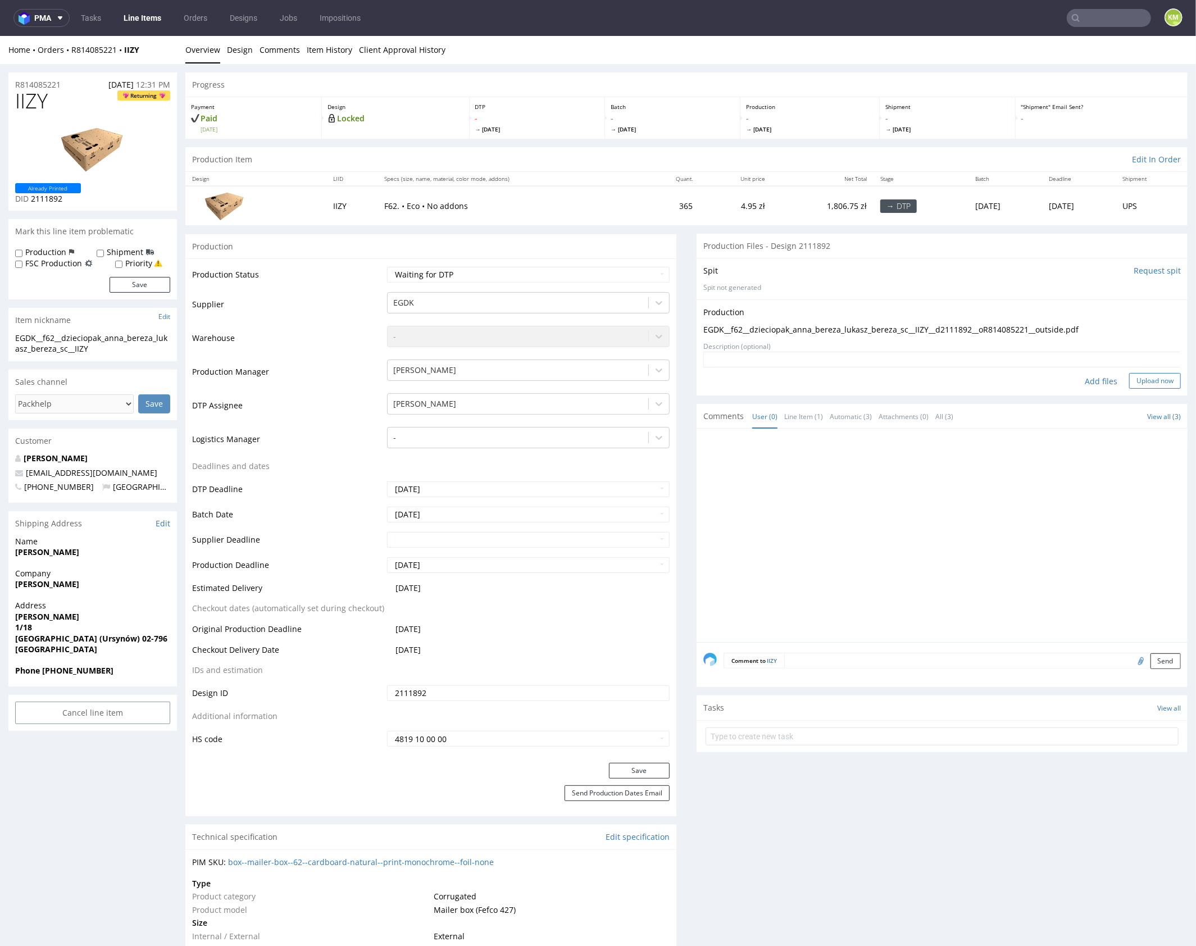
click at [1149, 382] on button "Upload now" at bounding box center [1155, 381] width 52 height 16
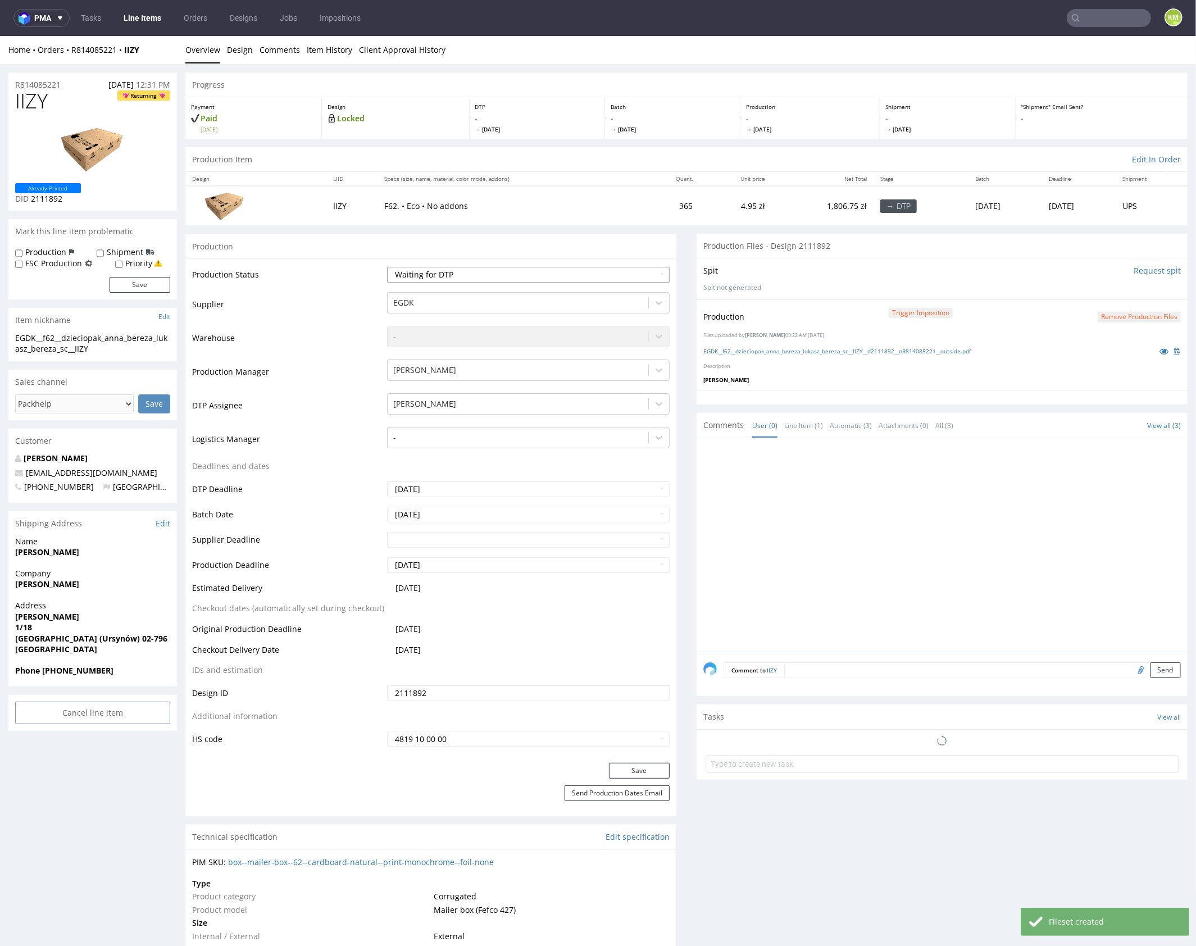
click at [583, 269] on select "Waiting for Artwork Waiting for Diecut Waiting for Mockup Waiting for DTP Waiti…" at bounding box center [528, 274] width 283 height 16
select select "dtp_production_ready"
click at [387, 266] on select "Waiting for Artwork Waiting for Diecut Waiting for Mockup Waiting for DTP Waiti…" at bounding box center [528, 274] width 283 height 16
click at [654, 766] on button "Save" at bounding box center [639, 771] width 61 height 16
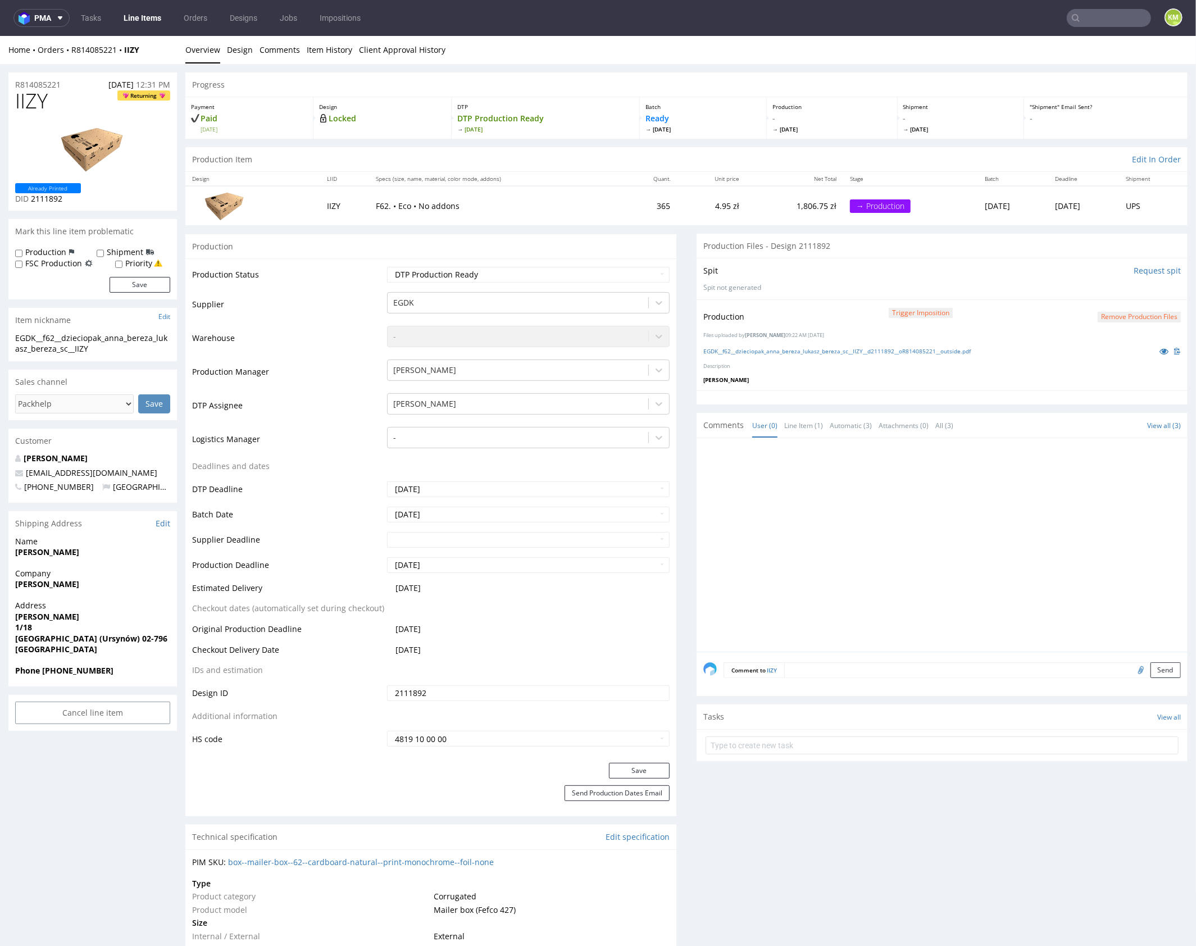
click at [953, 512] on div at bounding box center [946, 547] width 484 height 207
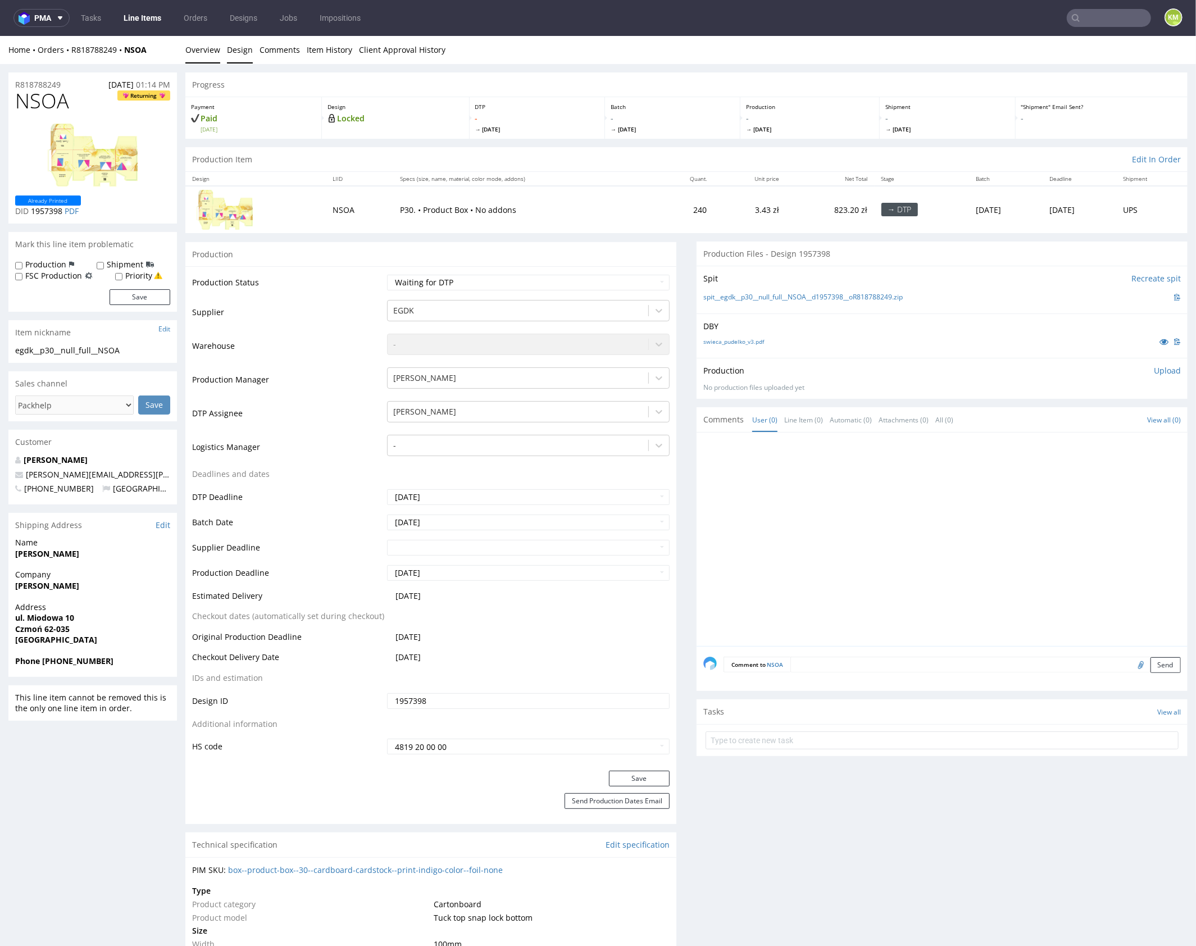
drag, startPoint x: 243, startPoint y: 55, endPoint x: 562, endPoint y: 317, distance: 413.2
click at [244, 55] on link "Design" at bounding box center [240, 49] width 26 height 28
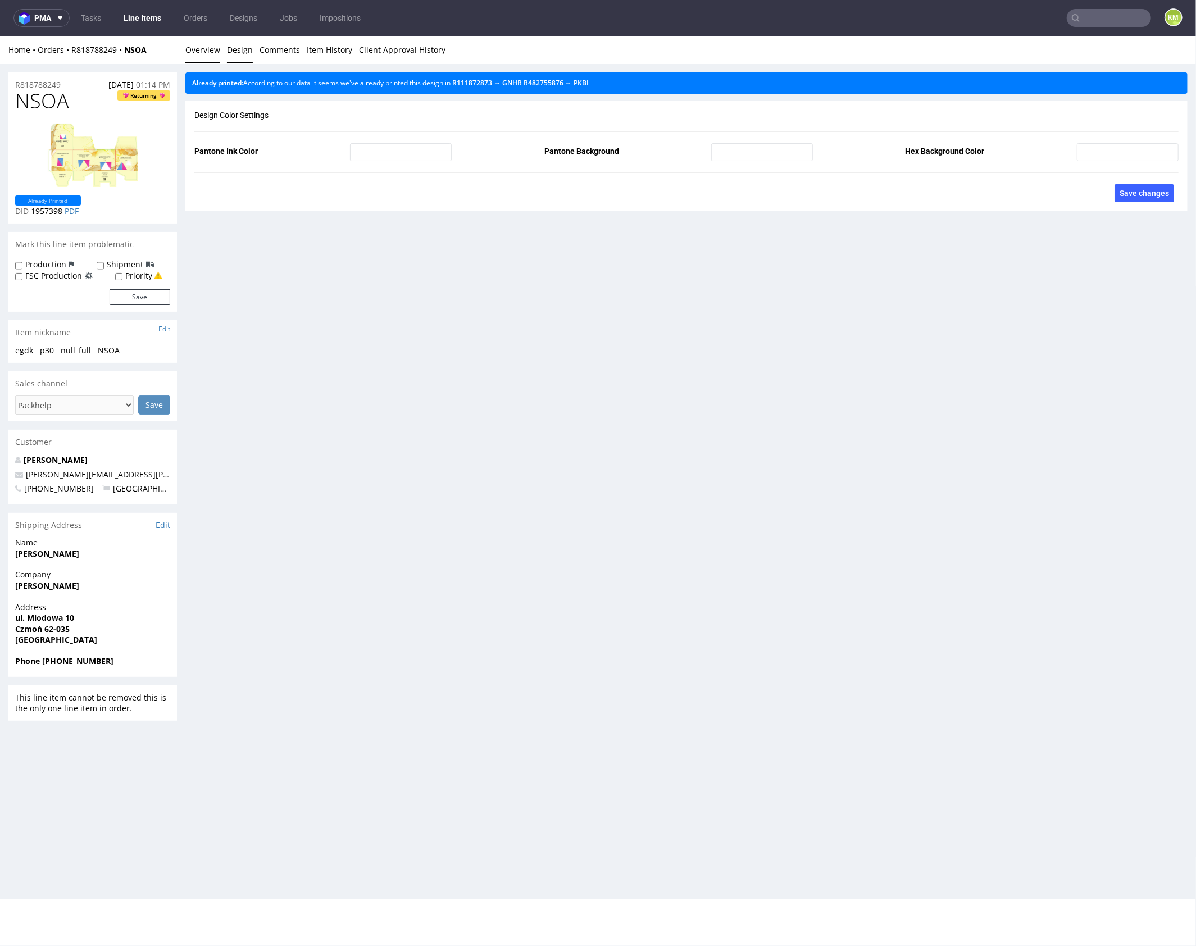
drag, startPoint x: 205, startPoint y: 47, endPoint x: 339, endPoint y: 55, distance: 134.0
click at [205, 47] on link "Overview" at bounding box center [202, 49] width 35 height 28
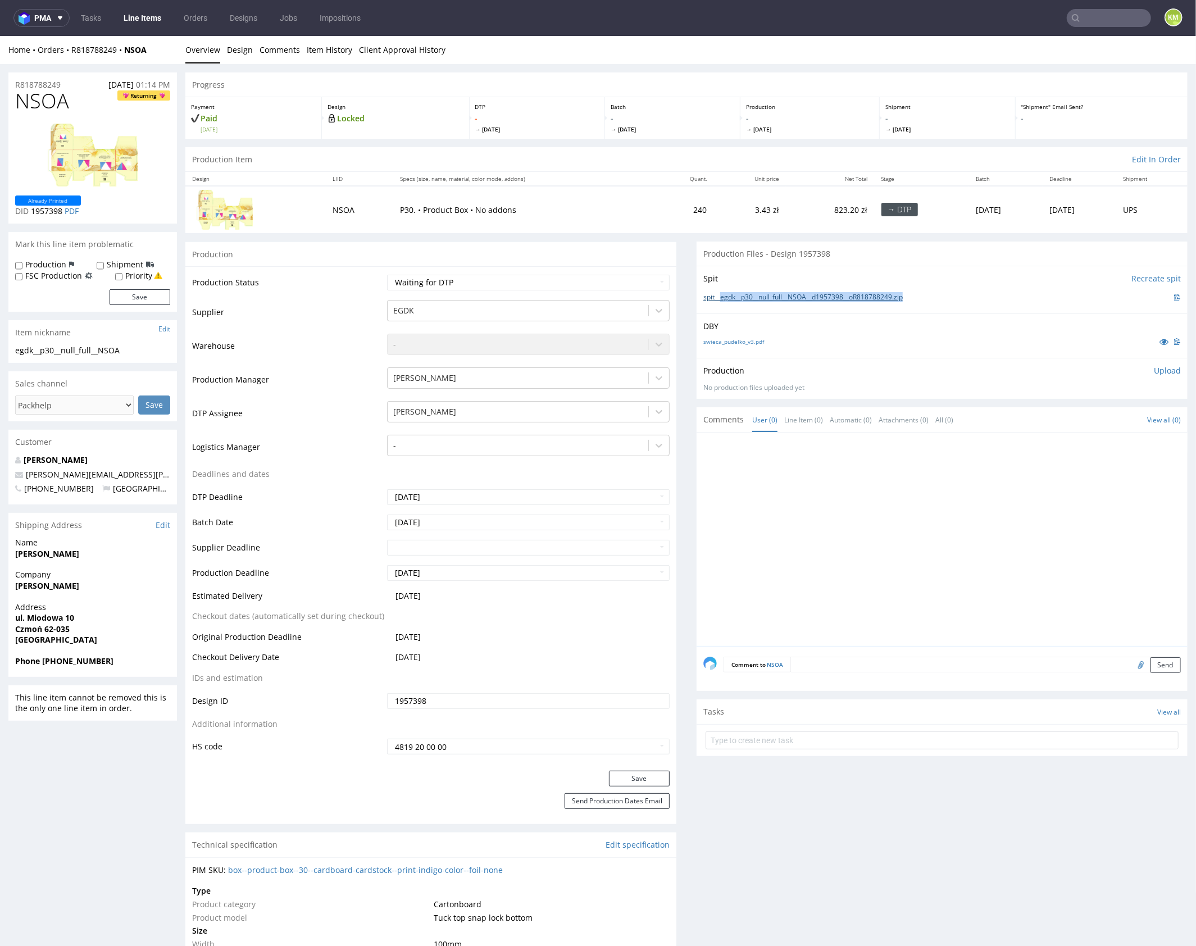
drag, startPoint x: 919, startPoint y: 293, endPoint x: 716, endPoint y: 297, distance: 202.3
click at [716, 297] on div "spit__egdk__p30__null_full__NSOA__d1957398__oR818788249.zip" at bounding box center [943, 297] width 478 height 12
copy link "egdk__p30__null_full__NSOA__d1957398__oR818788249.zip"
click at [871, 503] on div at bounding box center [946, 542] width 484 height 207
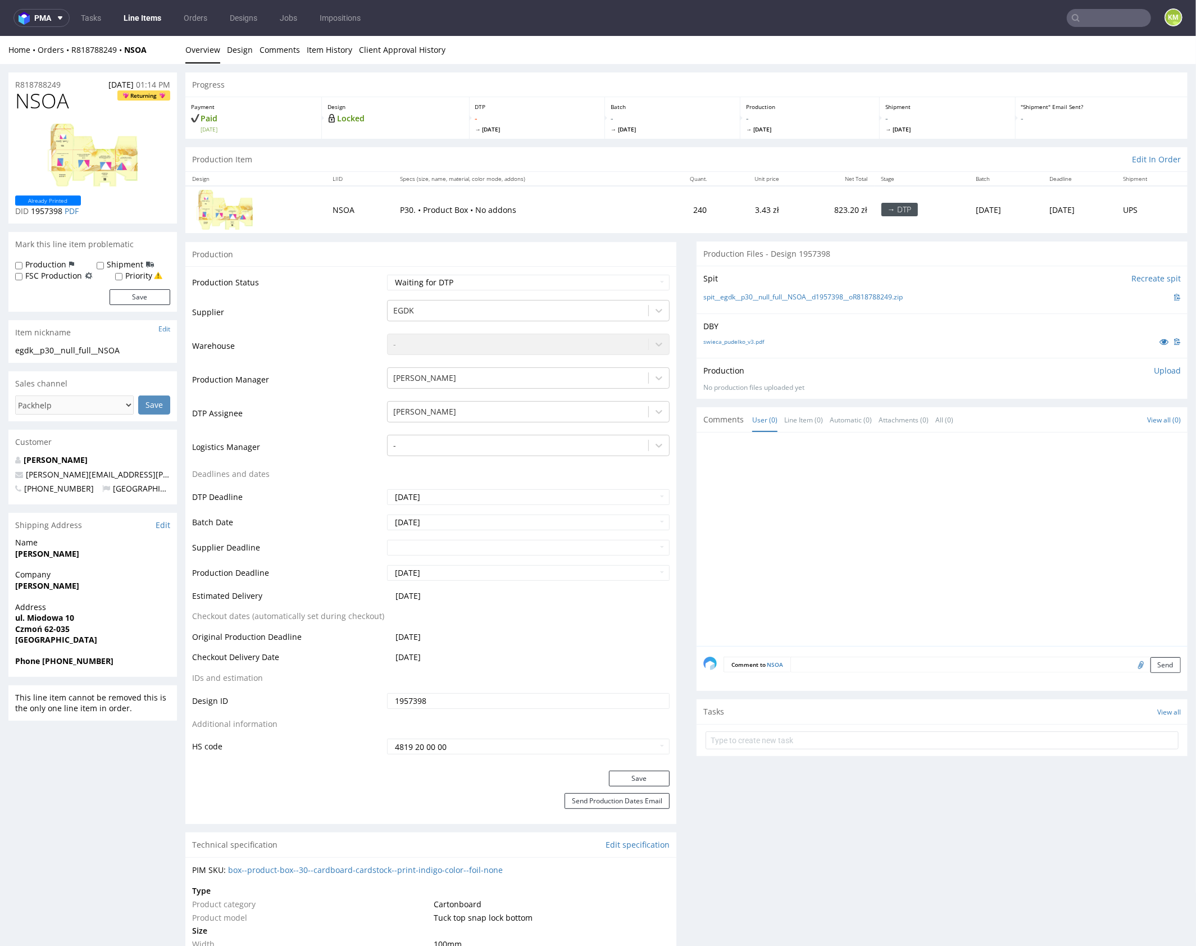
click at [1154, 369] on p "Upload" at bounding box center [1167, 370] width 27 height 11
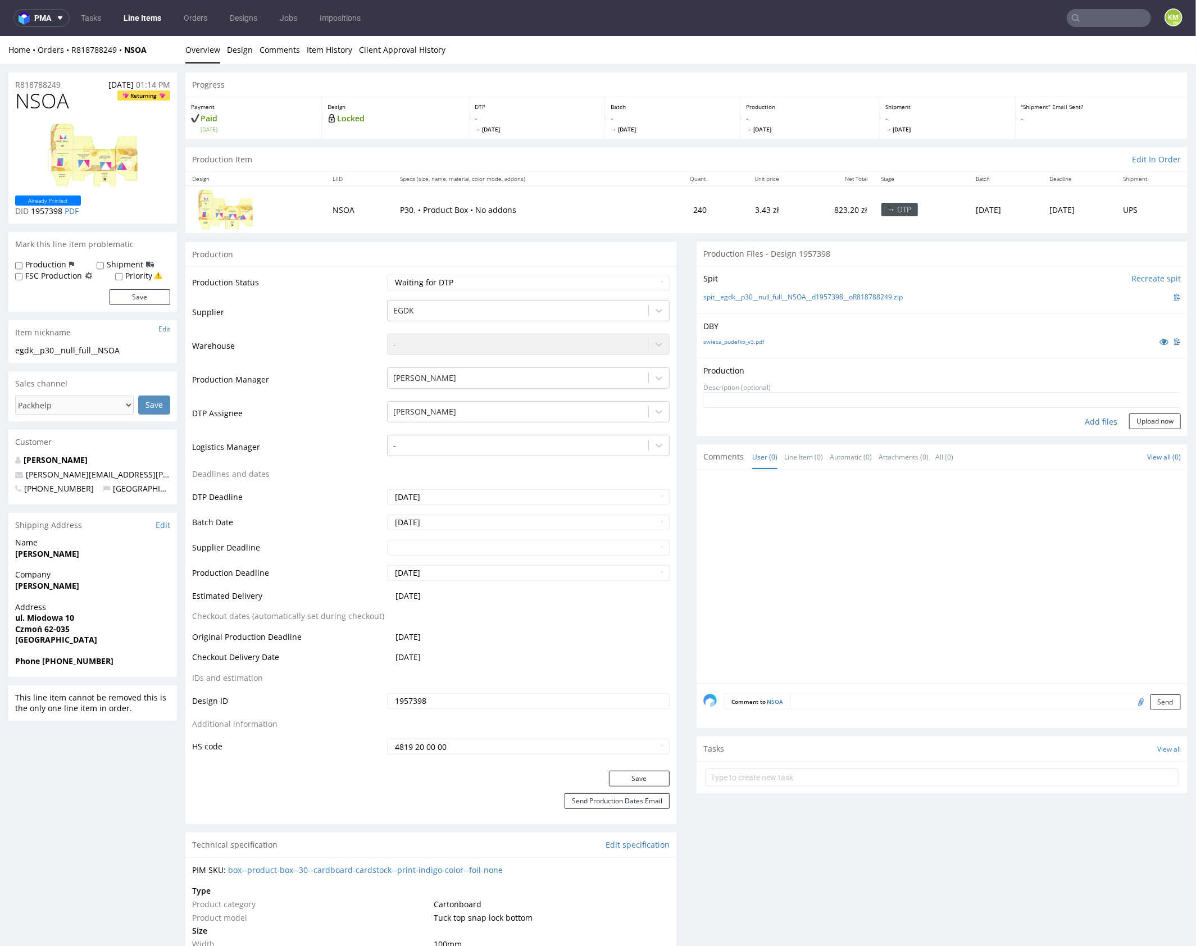
click at [1092, 424] on div "Add files" at bounding box center [1101, 421] width 56 height 17
type input "C:\fakepath\egdk__p30__null_full__NSOA__d1957398__oR818788249__outside.pdf"
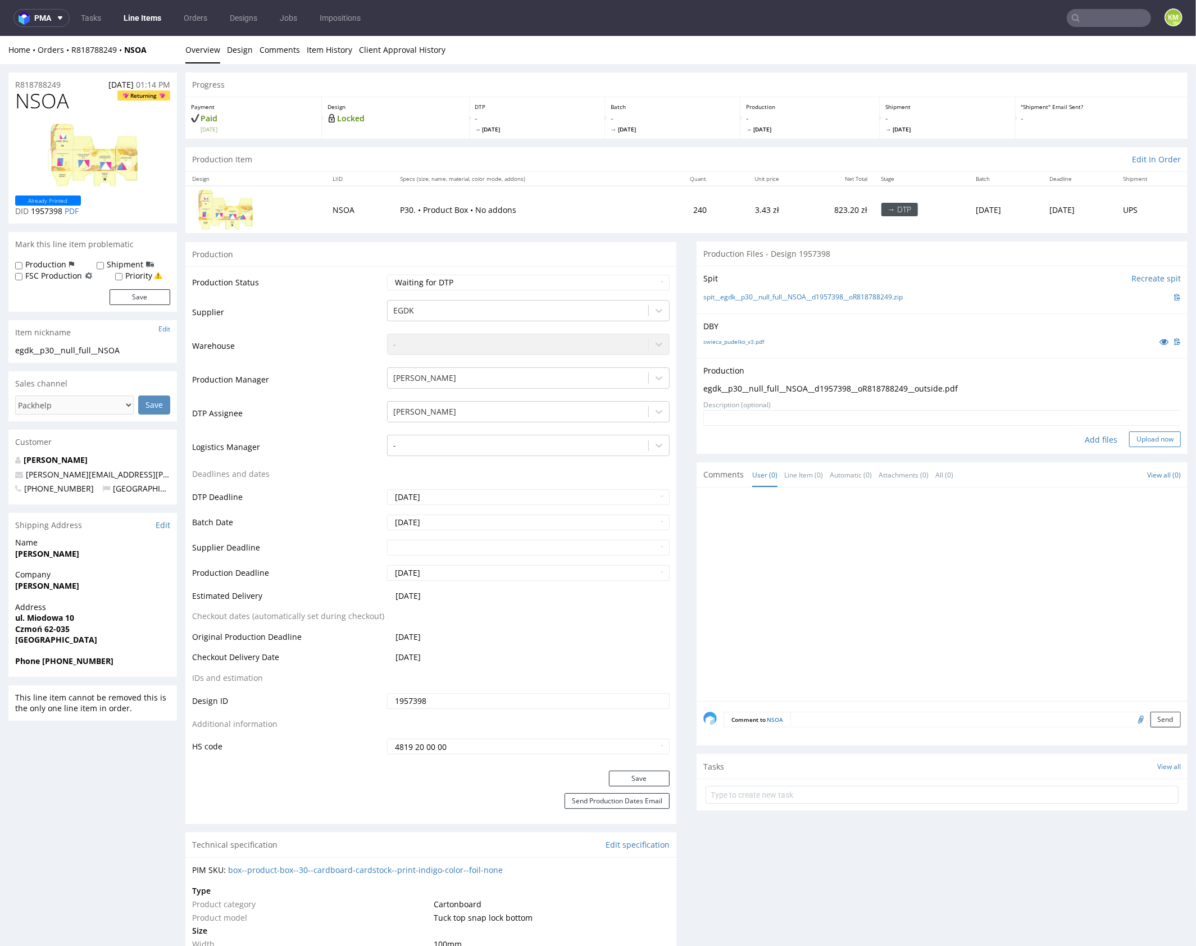
click at [1143, 443] on button "Upload now" at bounding box center [1155, 439] width 52 height 16
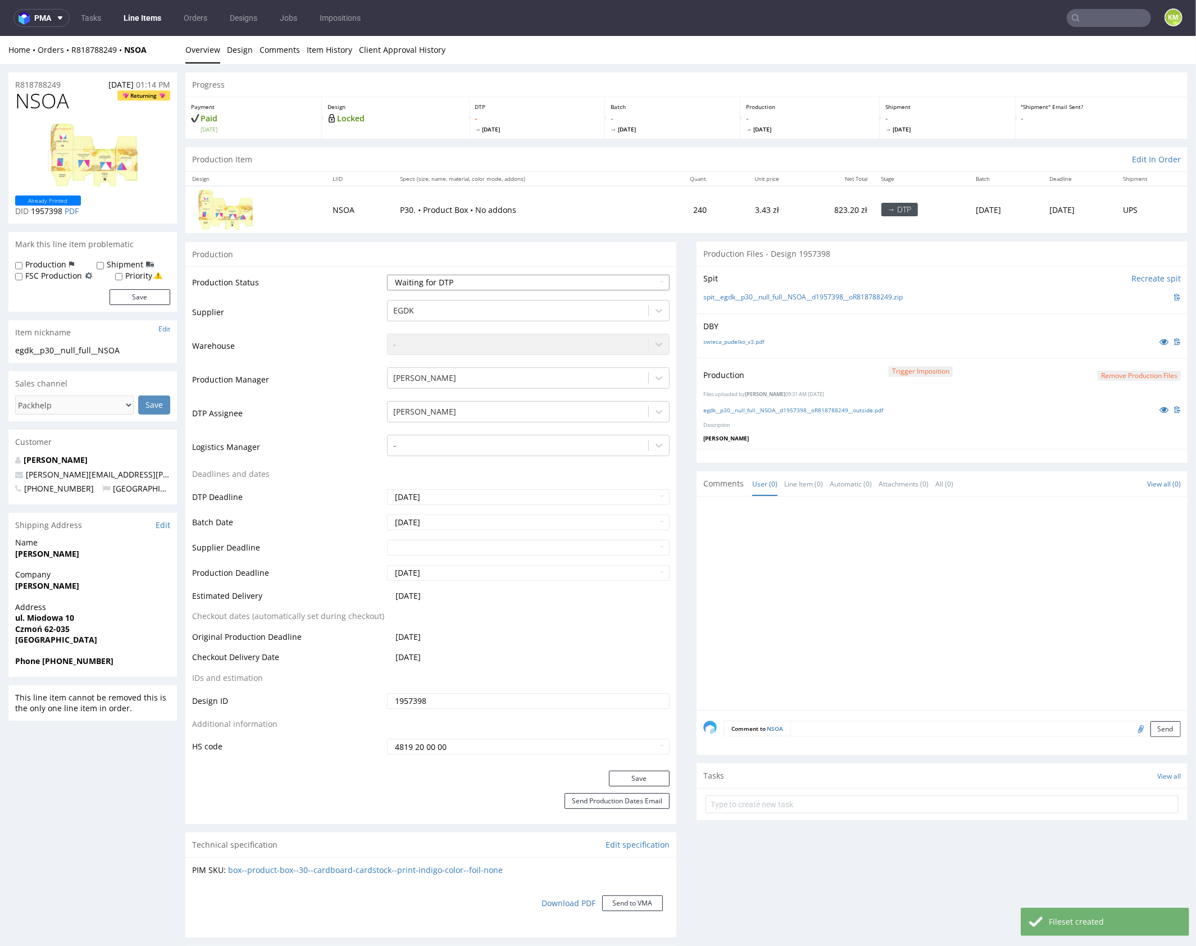
click at [587, 283] on select "Waiting for Artwork Waiting for Diecut Waiting for Mockup Waiting for DTP Waiti…" at bounding box center [528, 282] width 283 height 16
select select "dtp_production_ready"
click at [387, 274] on select "Waiting for Artwork Waiting for Diecut Waiting for Mockup Waiting for DTP Waiti…" at bounding box center [528, 282] width 283 height 16
click at [643, 777] on button "Save" at bounding box center [639, 778] width 61 height 16
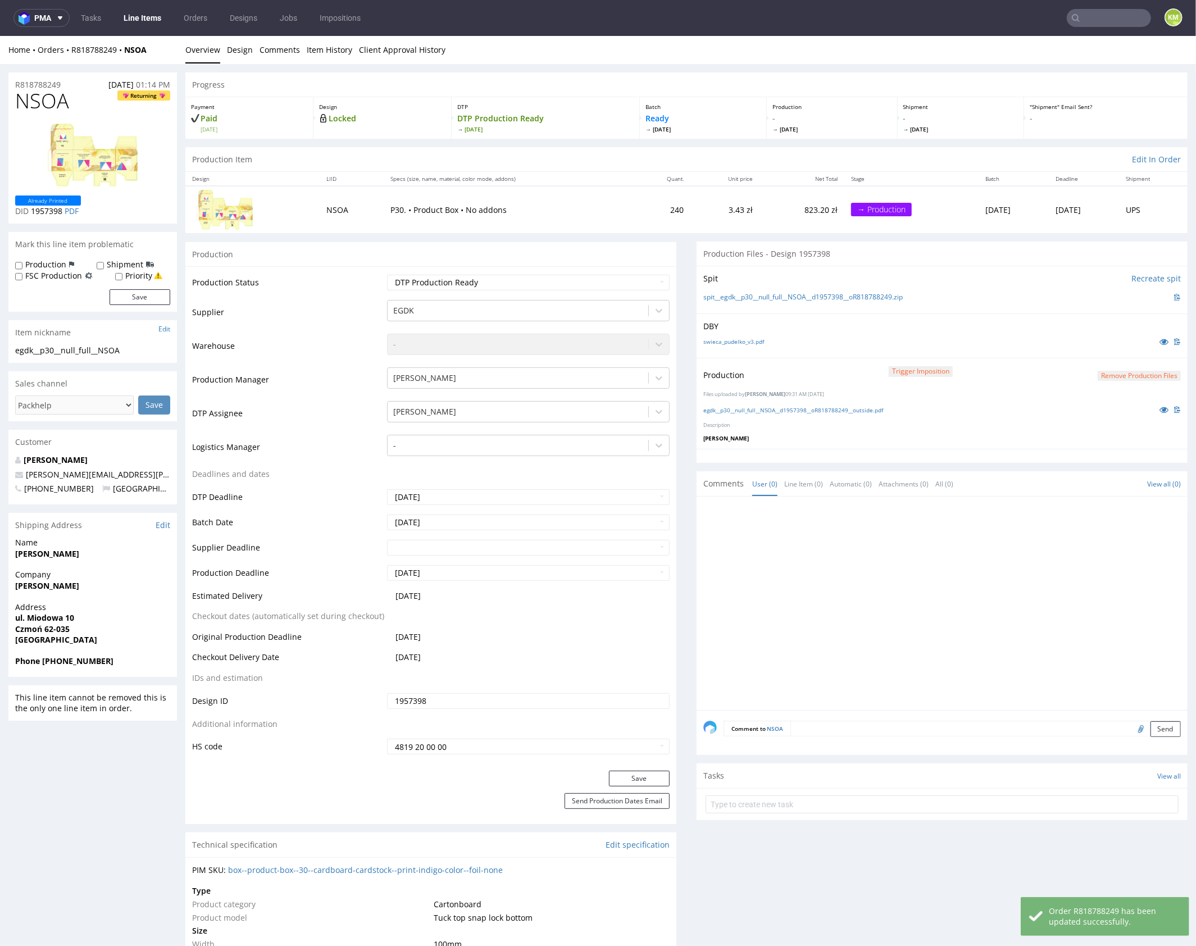
click at [938, 583] on div at bounding box center [946, 606] width 484 height 207
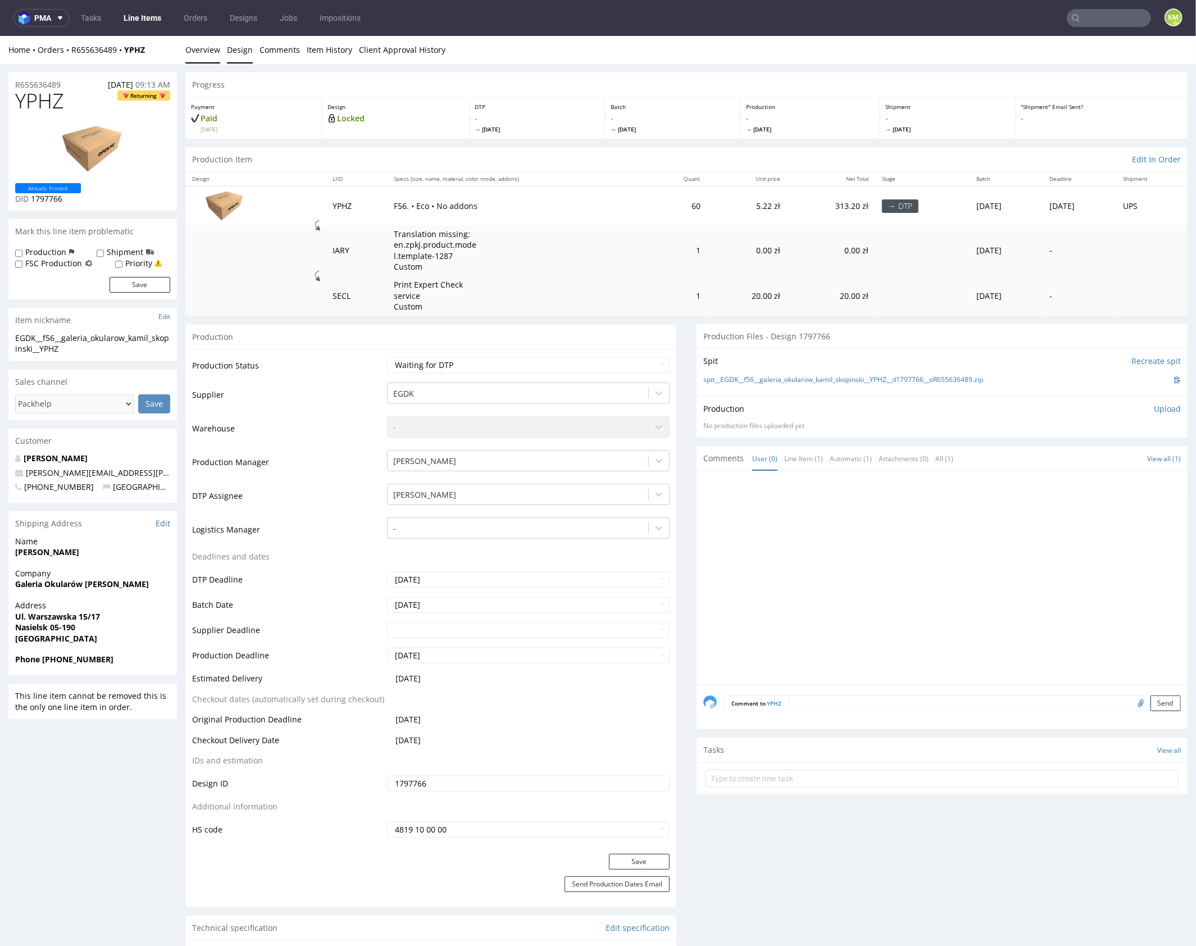
click at [242, 52] on link "Design" at bounding box center [240, 49] width 26 height 28
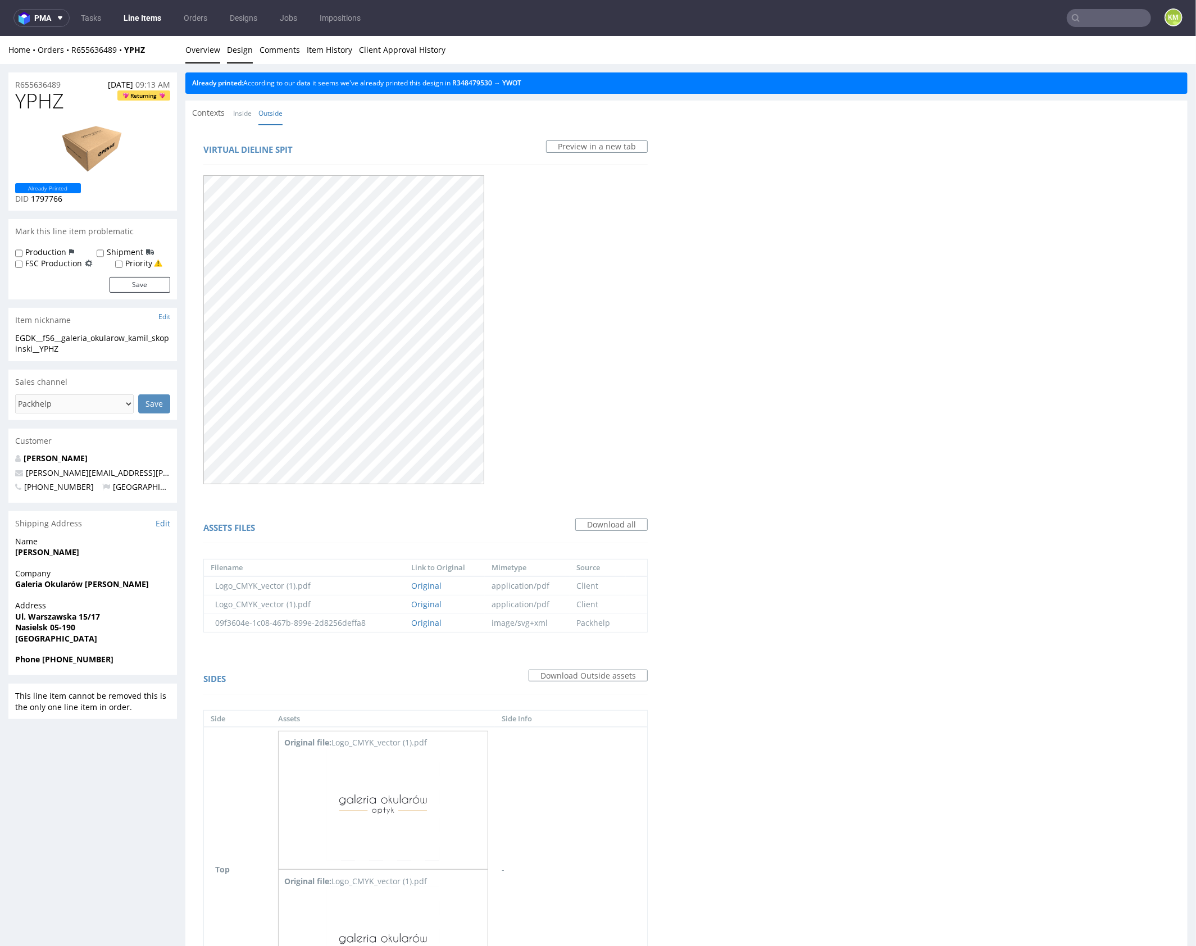
click at [215, 50] on link "Overview" at bounding box center [202, 49] width 35 height 28
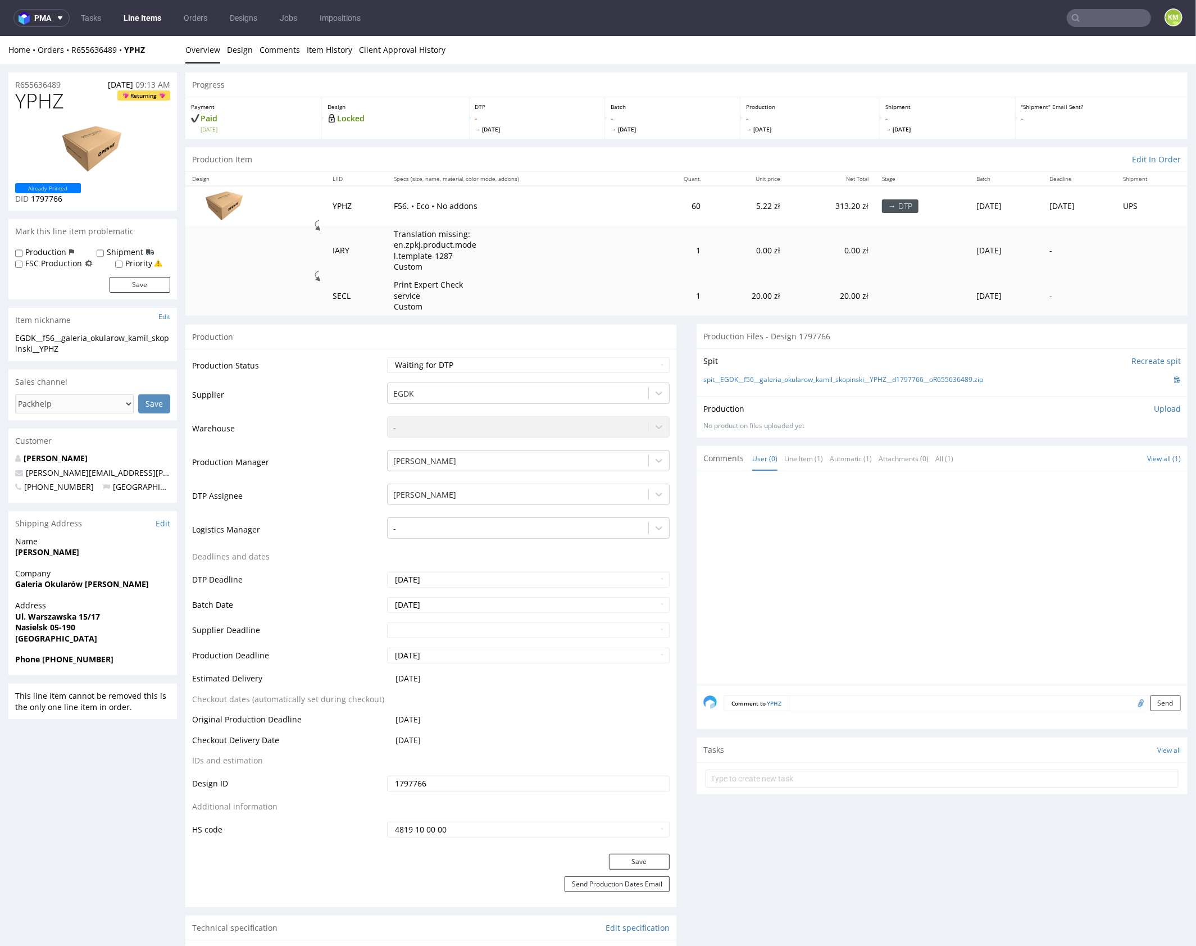
click at [52, 104] on span "YPHZ" at bounding box center [39, 100] width 49 height 22
click at [852, 506] on div at bounding box center [946, 581] width 484 height 207
click at [967, 400] on div "Production Upload No production files uploaded yet Description (optional) Add f…" at bounding box center [942, 416] width 491 height 41
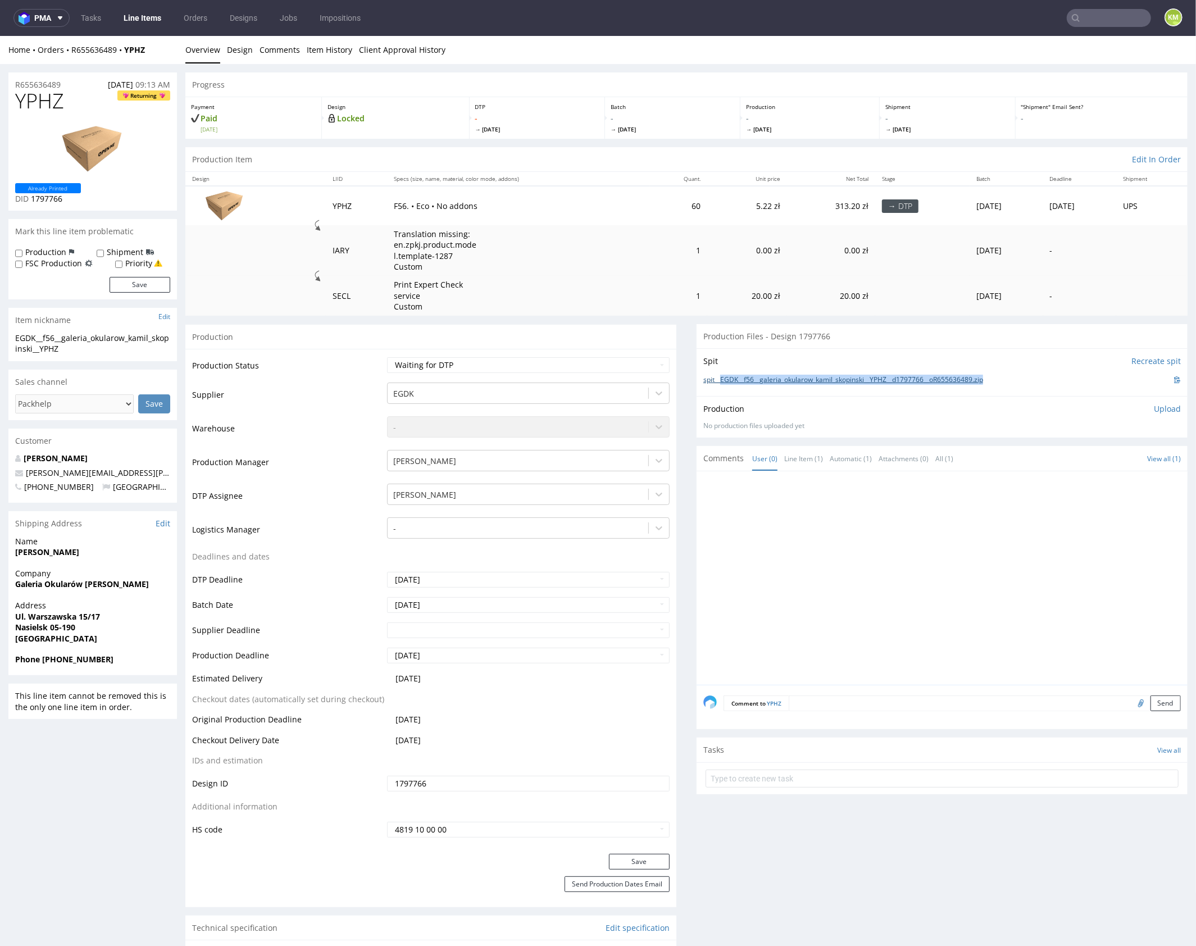
drag, startPoint x: 1000, startPoint y: 379, endPoint x: 718, endPoint y: 380, distance: 282.1
click at [718, 380] on div "spit__EGDK__f56__galeria_okularow_kamil_skopinski__YPHZ__d1797766__oR655636489.…" at bounding box center [943, 379] width 478 height 12
copy link "EGDK__f56__galeria_okularow_kamil_skopinski__YPHZ__d1797766__oR655636489.zip"
click at [1154, 412] on p "Upload" at bounding box center [1167, 408] width 27 height 11
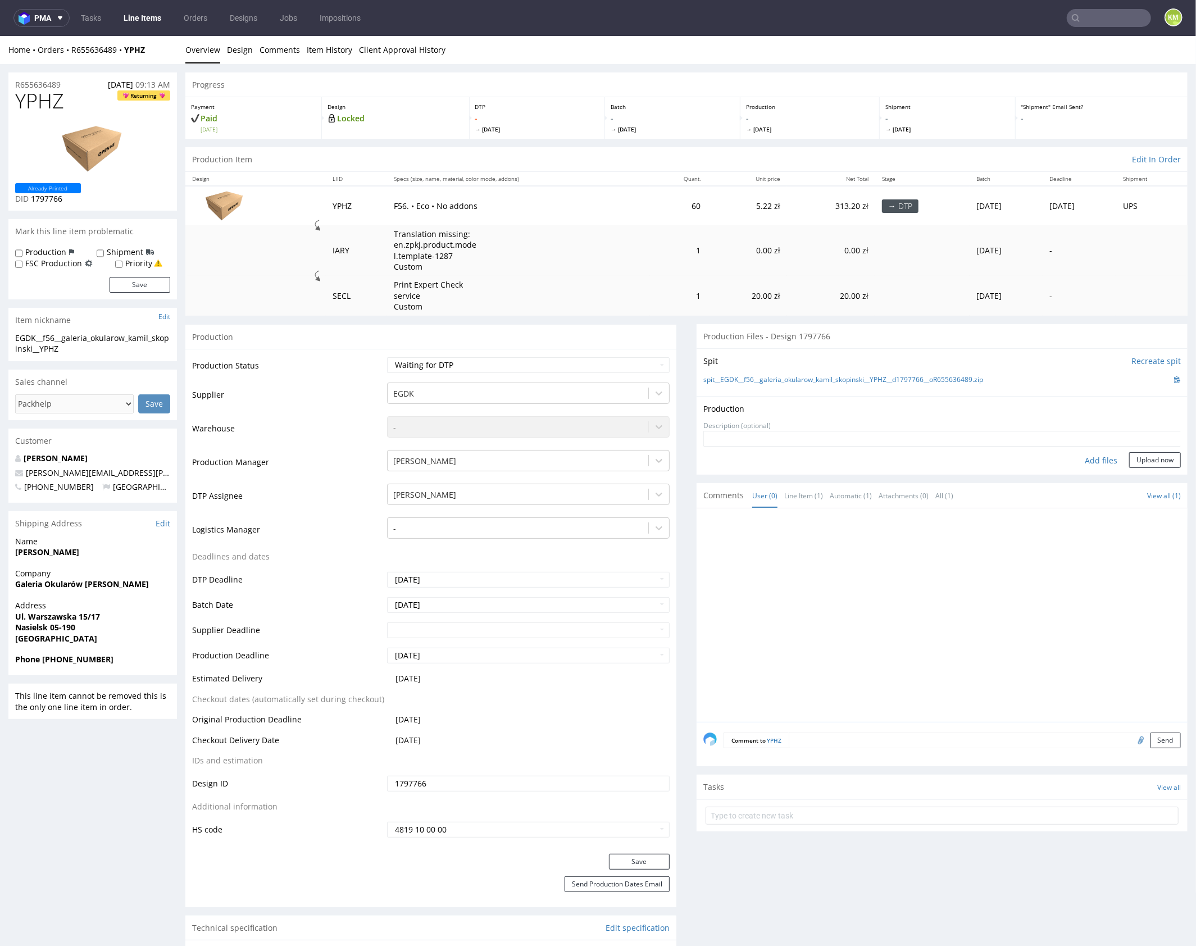
click at [1098, 460] on div "Add files" at bounding box center [1101, 460] width 56 height 17
type input "C:\fakepath\EGDK__f56__galeria_okularow_kamil_skopinski__YPHZ__d1797766__oR6556…"
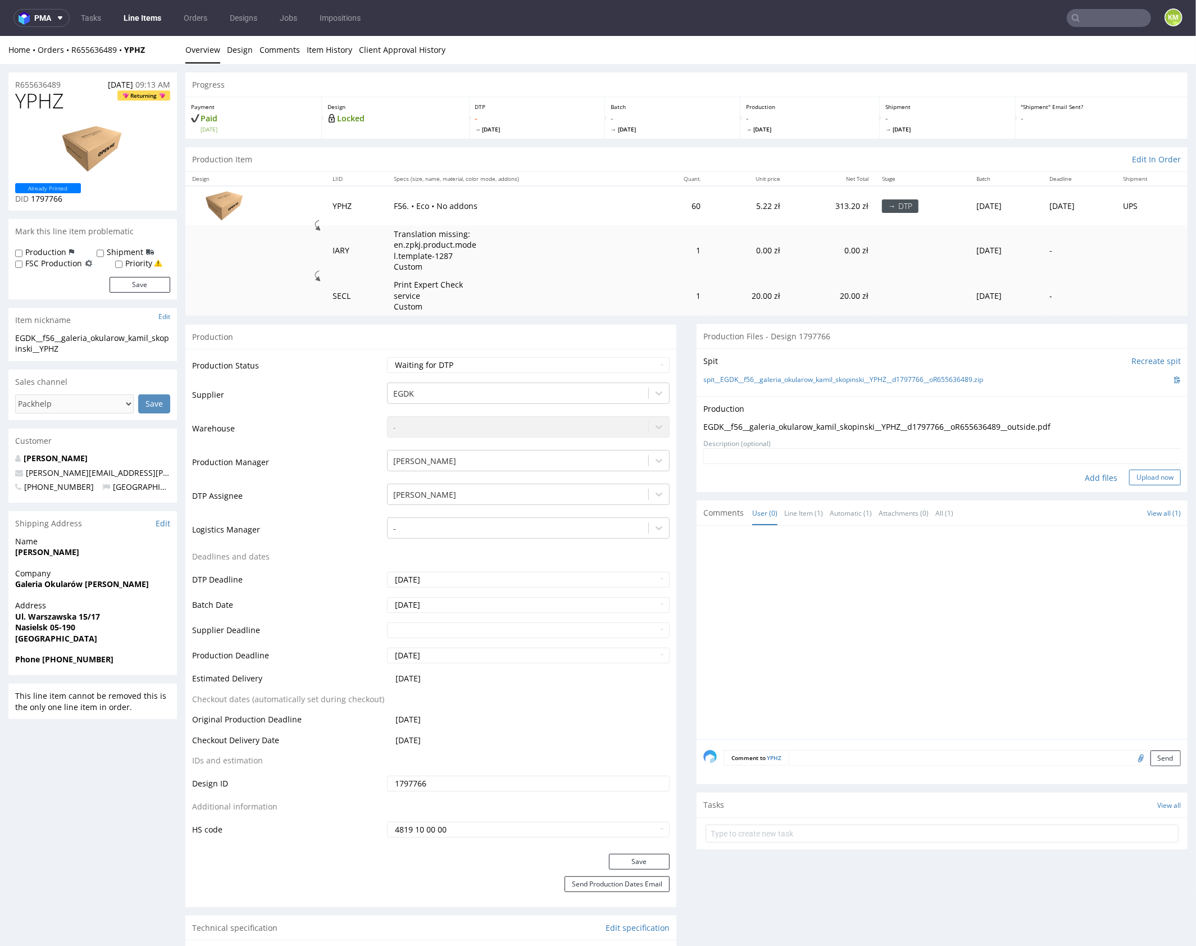
click at [1145, 478] on button "Upload now" at bounding box center [1155, 477] width 52 height 16
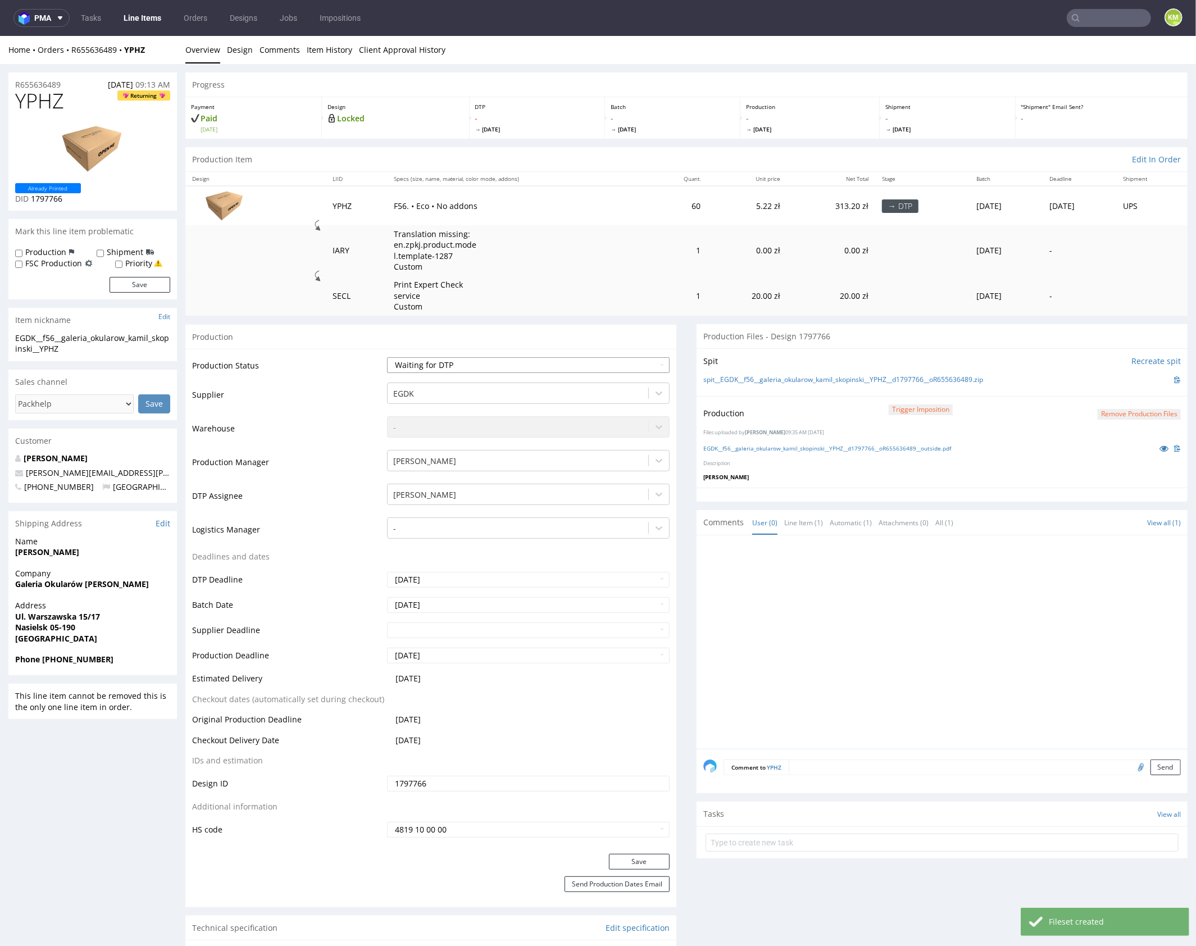
click at [595, 364] on select "Waiting for Artwork Waiting for Diecut Waiting for Mockup Waiting for DTP Waiti…" at bounding box center [528, 365] width 283 height 16
select select "dtp_production_ready"
click at [387, 357] on select "Waiting for Artwork Waiting for Diecut Waiting for Mockup Waiting for DTP Waiti…" at bounding box center [528, 365] width 283 height 16
click at [645, 860] on button "Save" at bounding box center [639, 862] width 61 height 16
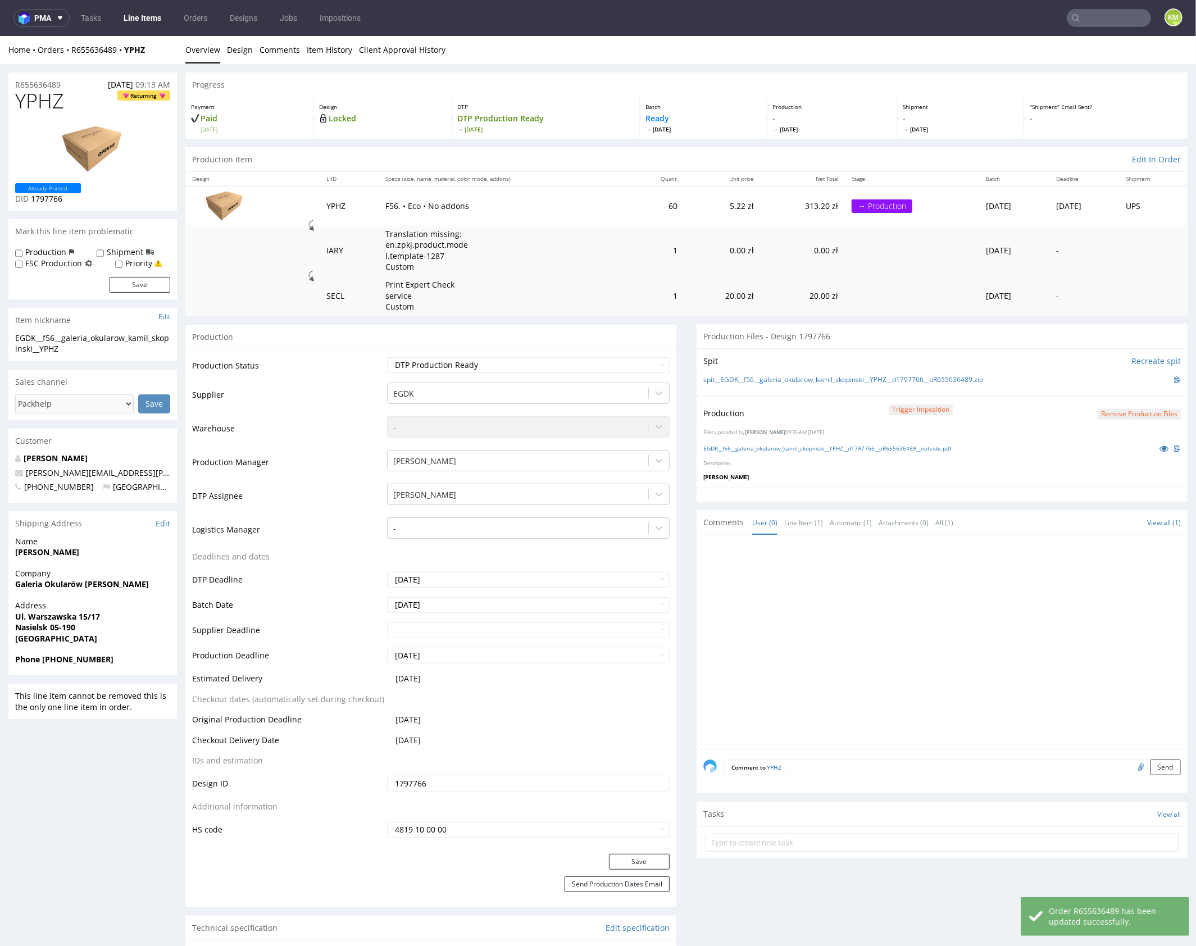
click div
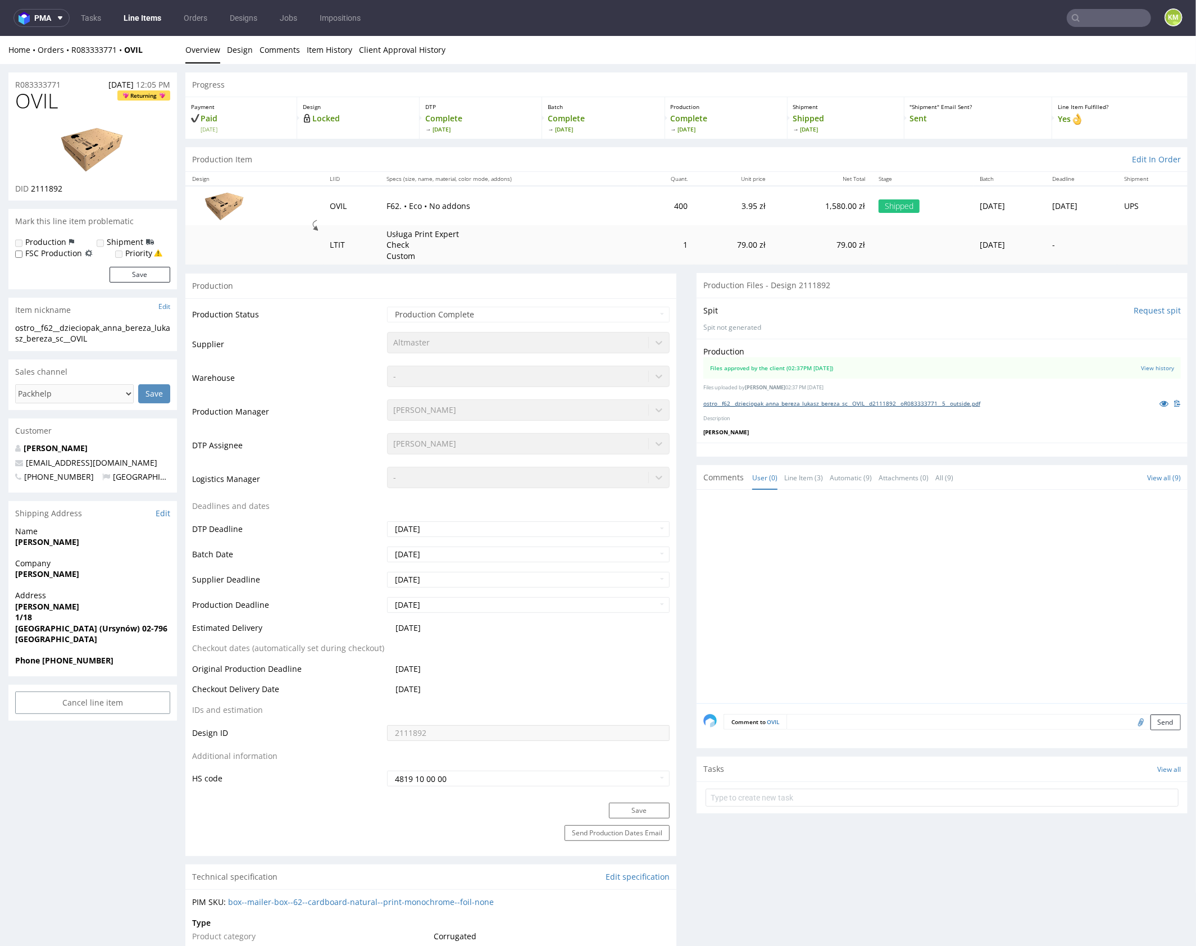
click at [820, 401] on link "ostro__f62__dzieciopak_anna_bereza_lukasz_bereza_sc__OVIL__d2111892__oR08333377…" at bounding box center [842, 403] width 277 height 8
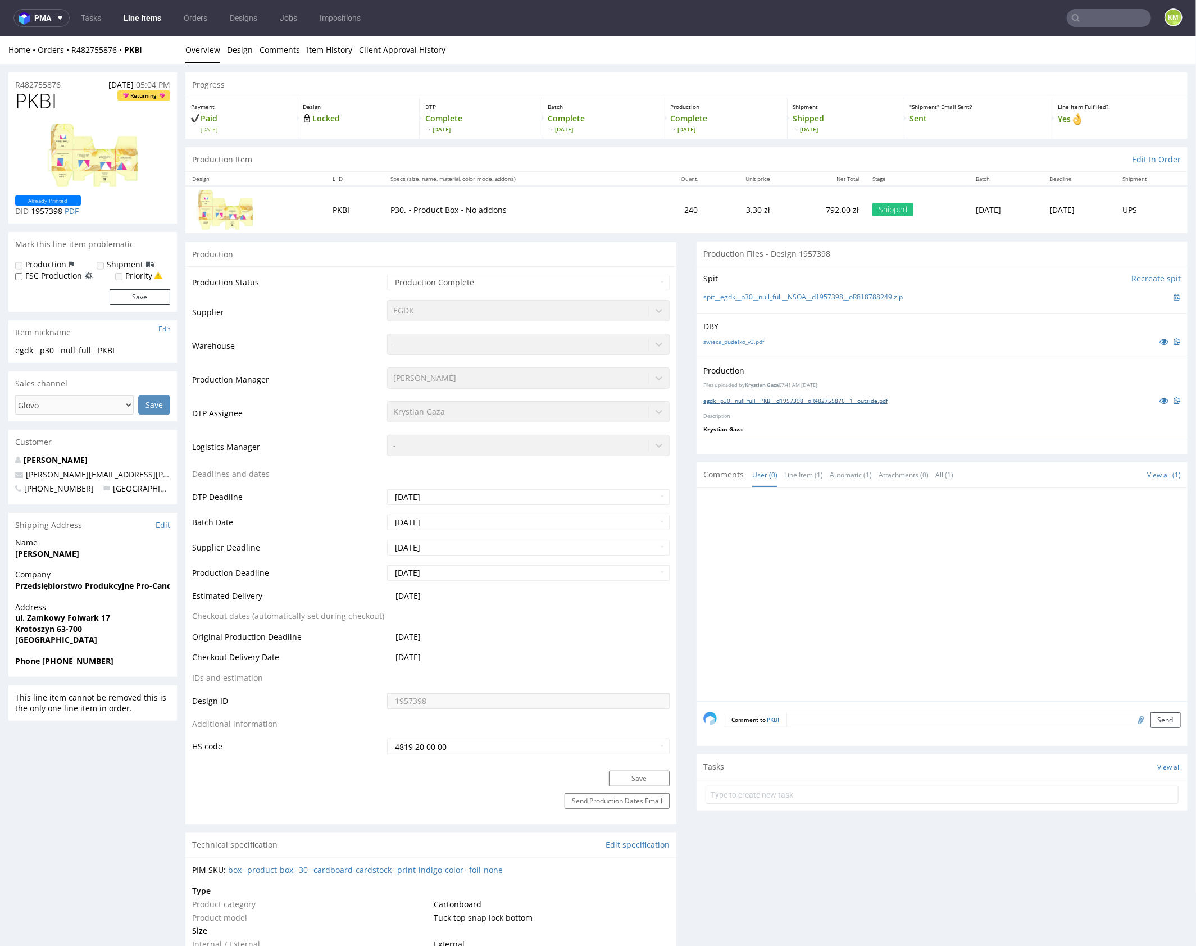
click at [852, 398] on link "egdk__p30__null_full__PKBI__d1957398__oR482755876__1__outside.pdf" at bounding box center [796, 400] width 184 height 8
click at [251, 48] on li "Design" at bounding box center [243, 49] width 33 height 11
click at [244, 51] on link "Design" at bounding box center [240, 49] width 26 height 28
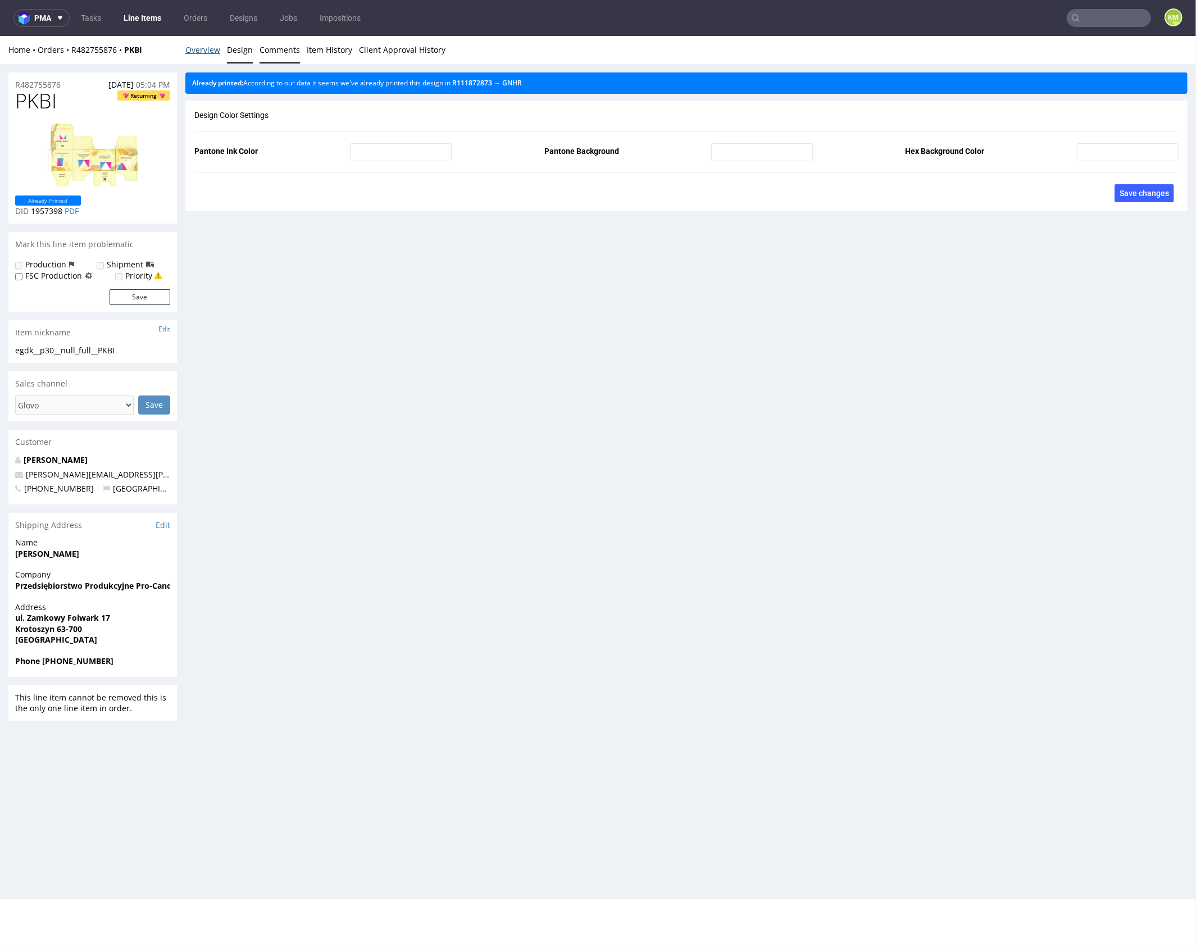
drag, startPoint x: 211, startPoint y: 55, endPoint x: 293, endPoint y: 36, distance: 83.7
click at [211, 55] on link "Overview" at bounding box center [202, 49] width 35 height 28
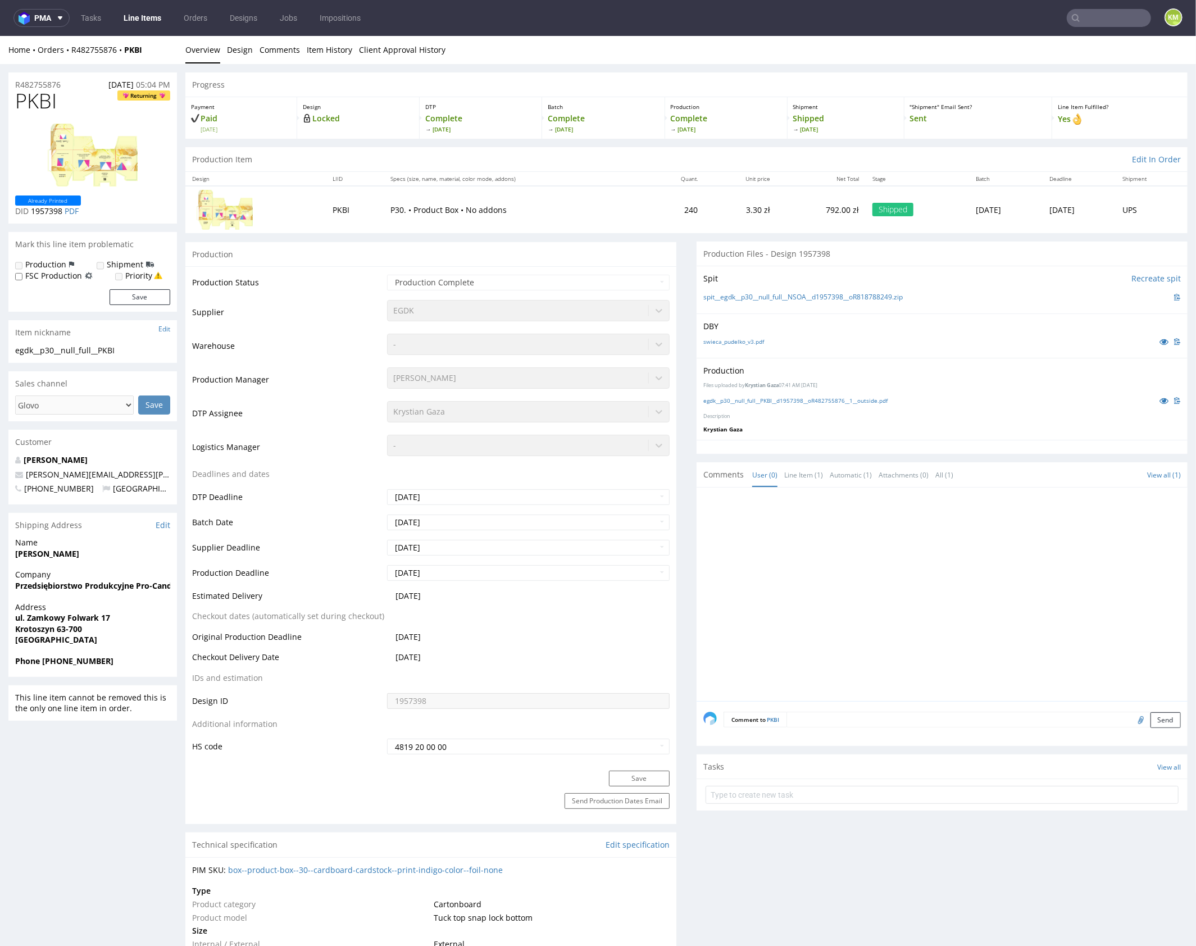
click at [923, 633] on div at bounding box center [946, 597] width 484 height 207
drag, startPoint x: 856, startPoint y: 414, endPoint x: 854, endPoint y: 408, distance: 6.1
click at [856, 412] on p "Description" at bounding box center [943, 415] width 478 height 7
click at [865, 400] on link "egdk__p30__null_full__PKBI__d1957398__oR482755876__1__outside.pdf" at bounding box center [796, 400] width 184 height 8
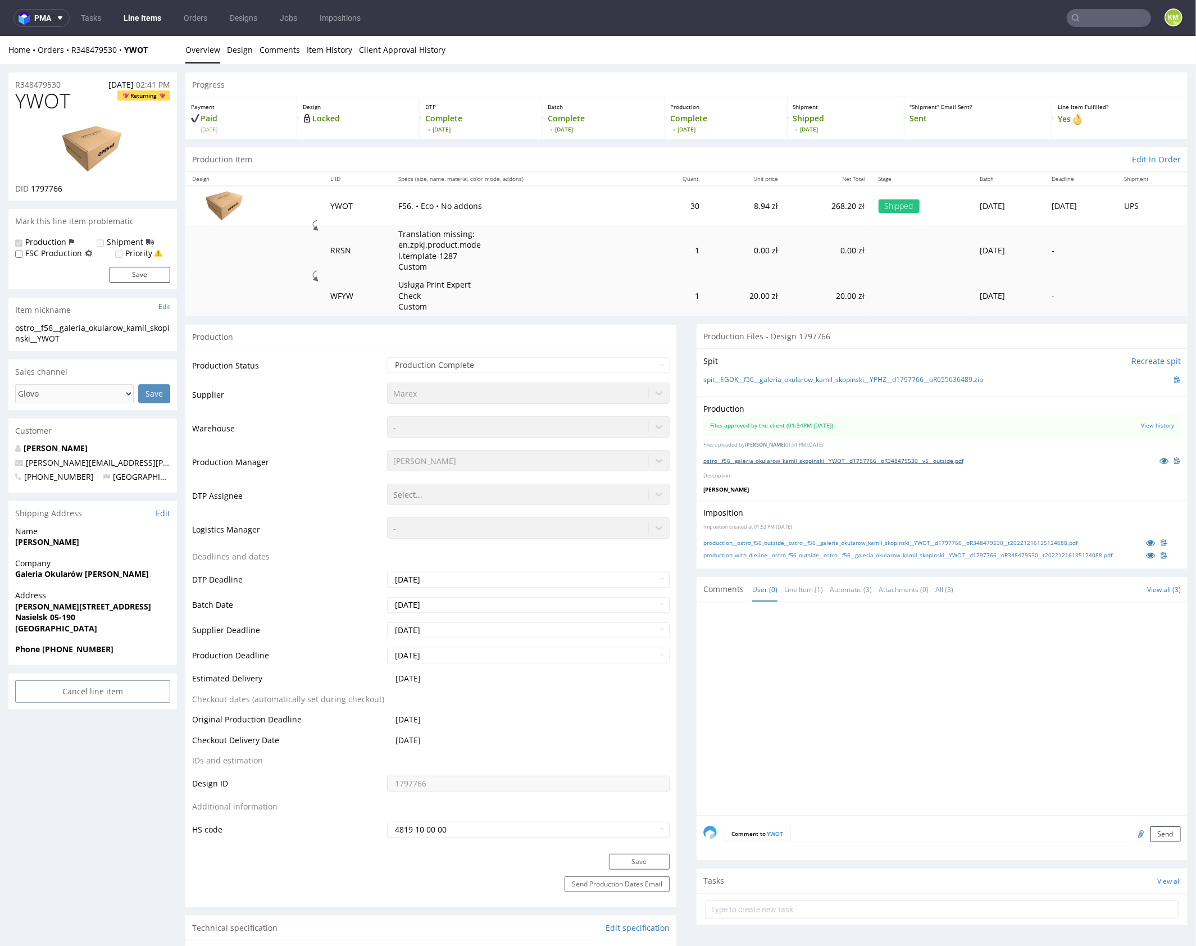
click at [835, 461] on link "ostro__f56__galeria_okularow_kamil_skopinski__YWOT__d1797766__oR348479530__v5__…" at bounding box center [834, 460] width 260 height 8
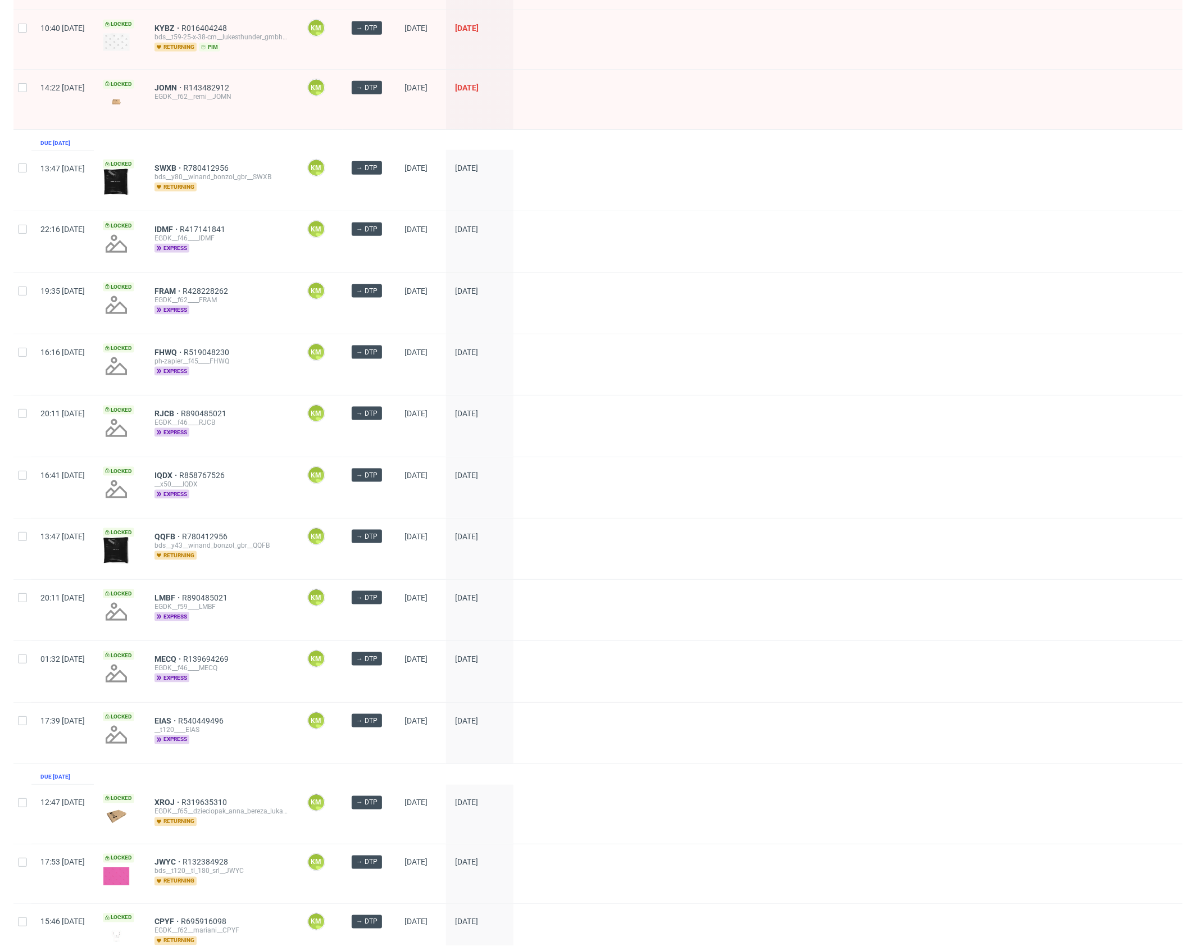
scroll to position [1101, 0]
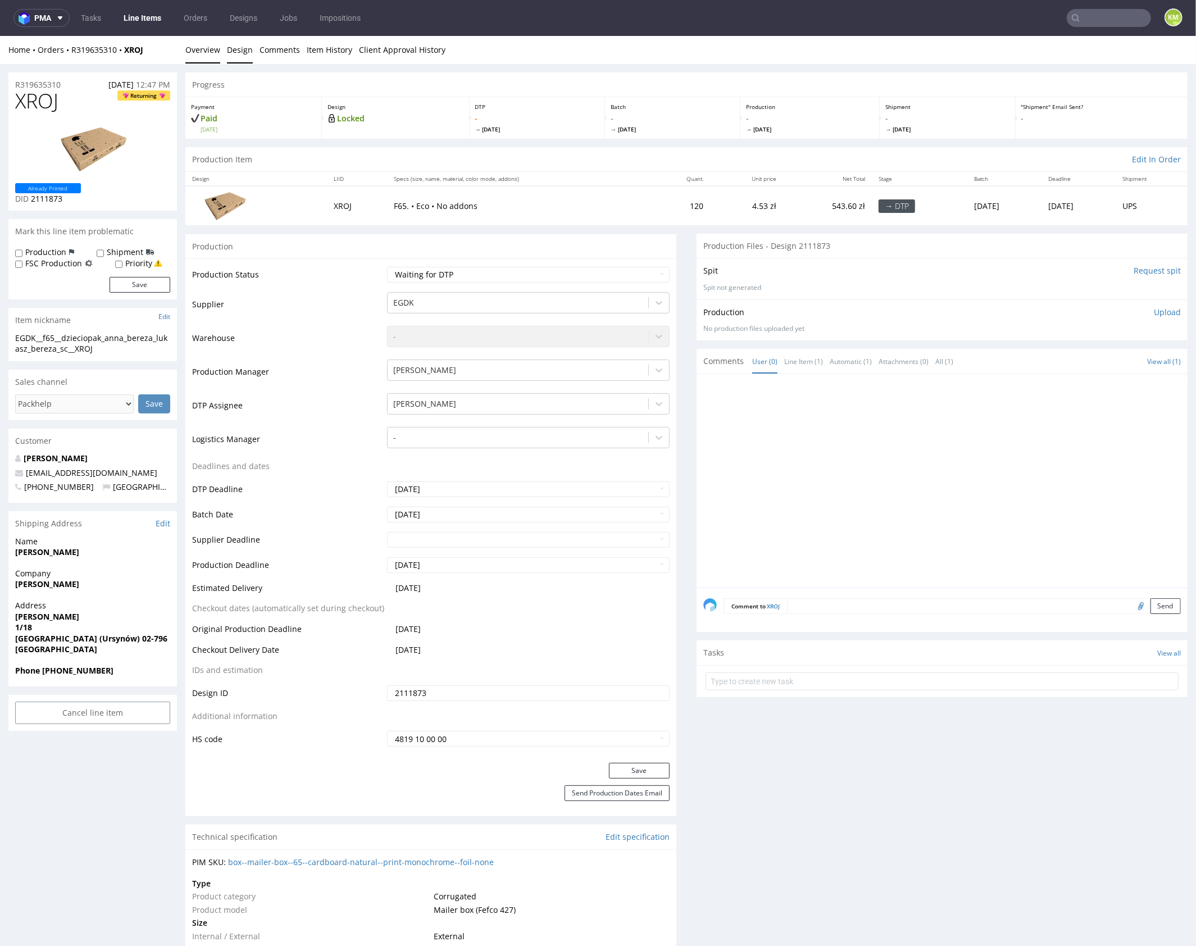
click at [241, 52] on link "Design" at bounding box center [240, 49] width 26 height 28
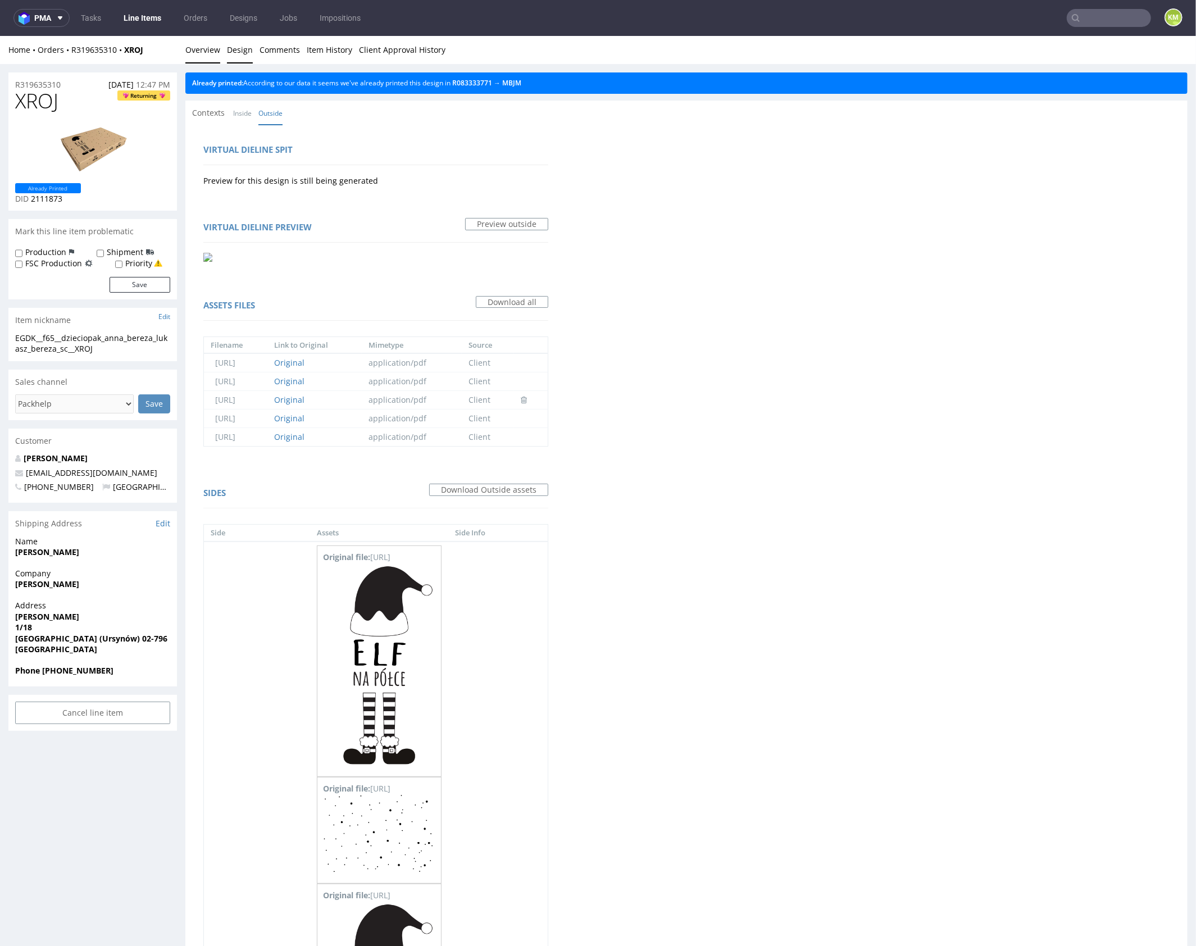
click at [216, 46] on link "Overview" at bounding box center [202, 49] width 35 height 28
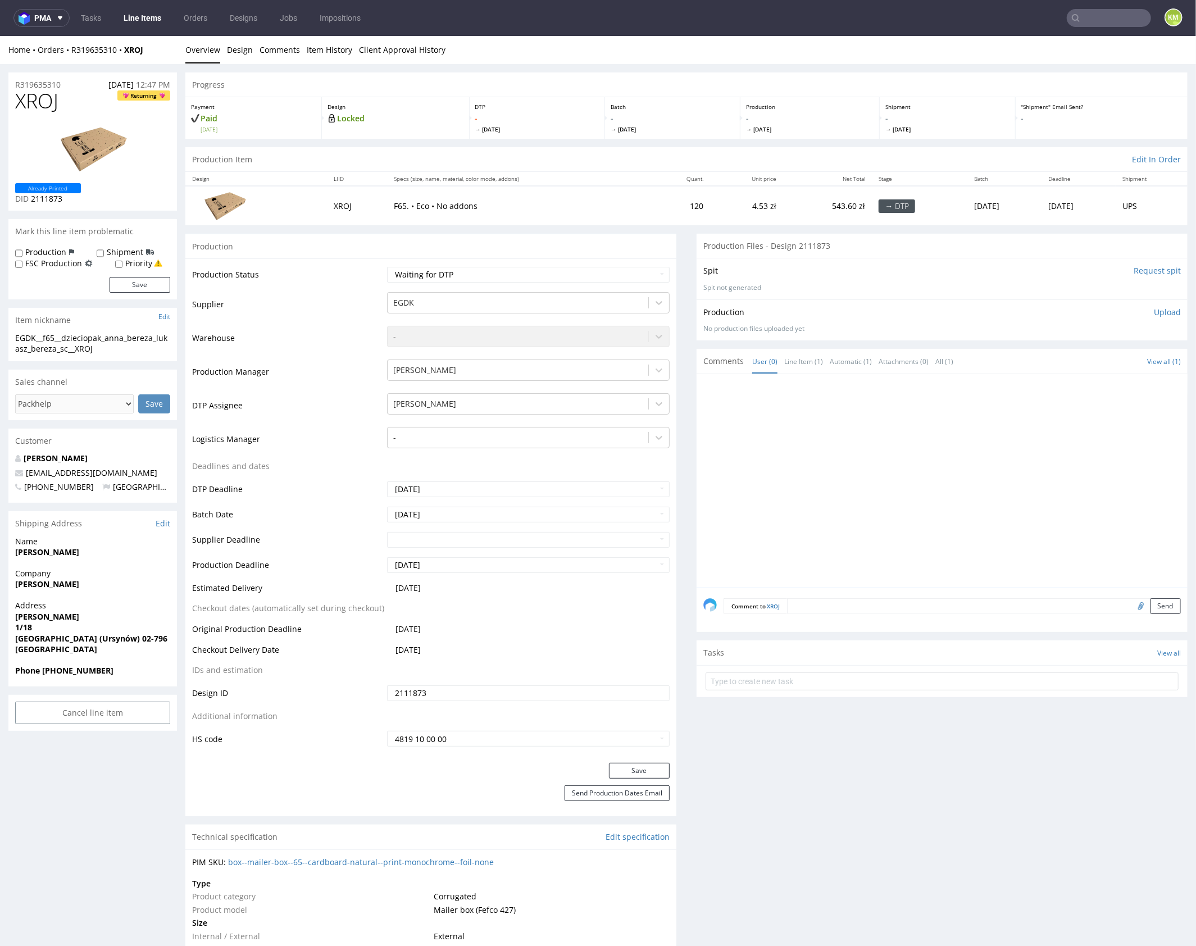
click at [41, 99] on span "XROJ" at bounding box center [36, 100] width 43 height 22
click at [885, 421] on div at bounding box center [946, 483] width 484 height 207
click at [117, 338] on div "EGDK__f65__dzieciopak_anna_bereza_lukasz_bereza_sc__XROJ" at bounding box center [92, 343] width 155 height 22
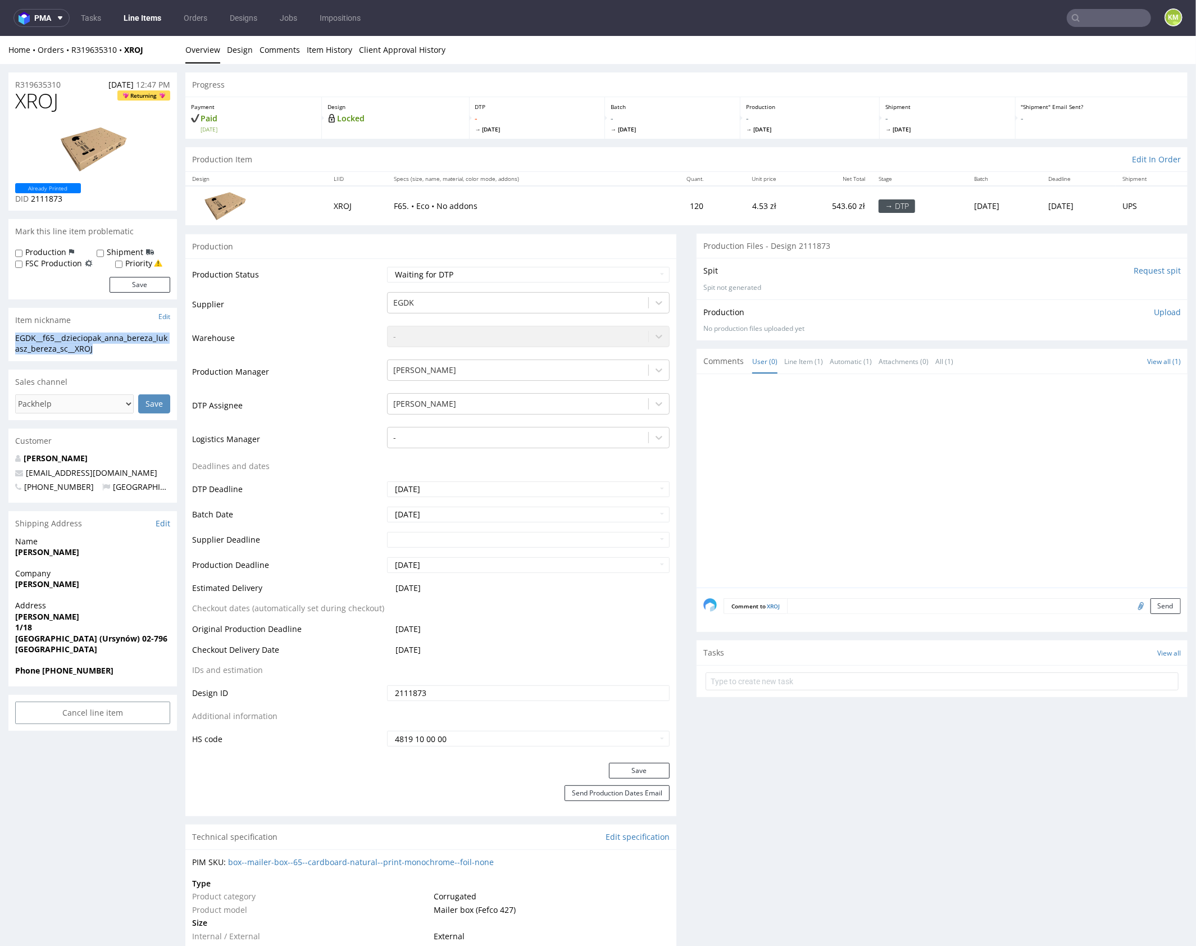
copy div "EGDK__f65__dzieciopak_anna_bereza_lukasz_bereza_sc__XROJ"
click at [506, 693] on input "2111873" at bounding box center [528, 693] width 283 height 16
click at [1154, 311] on p "Upload" at bounding box center [1167, 311] width 27 height 11
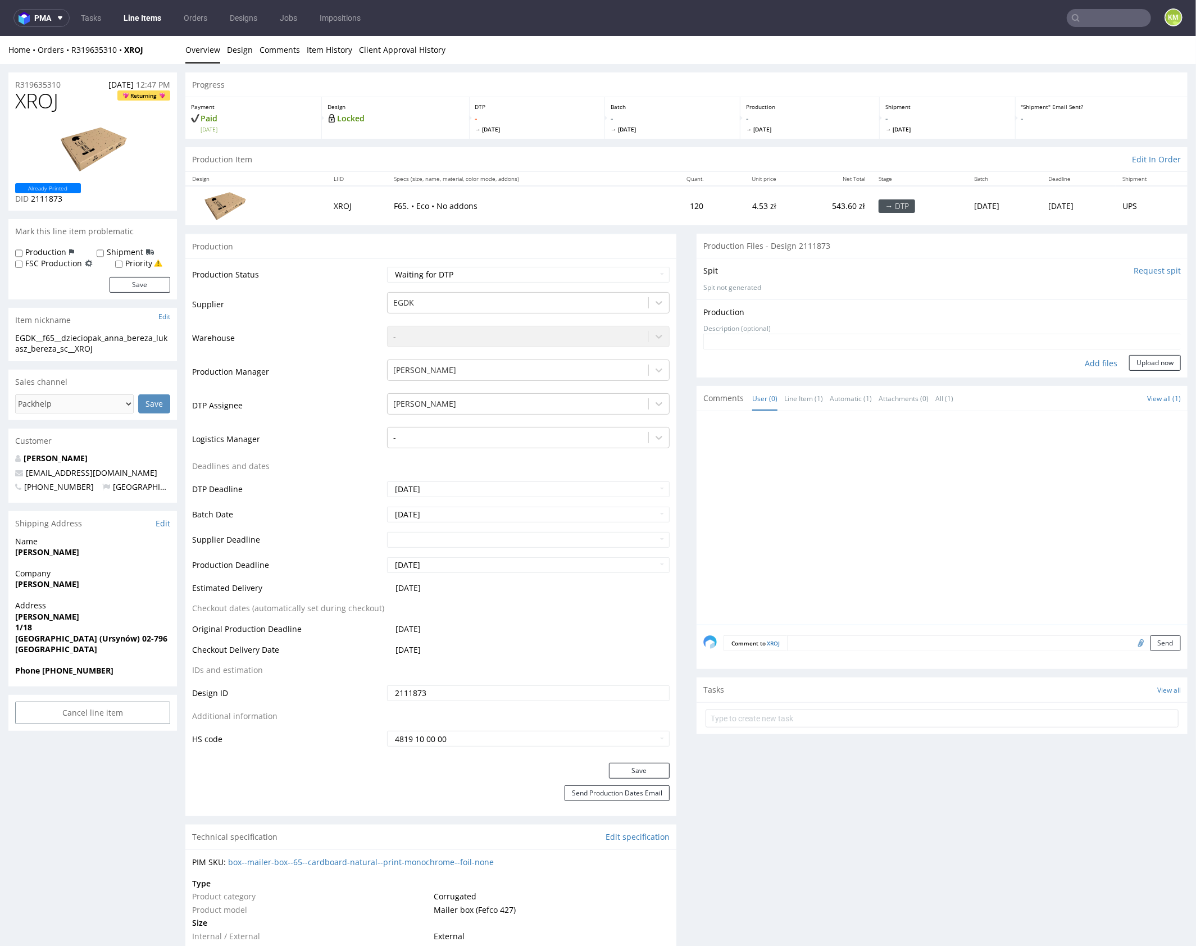
click at [1087, 360] on div "Add files" at bounding box center [1101, 363] width 56 height 17
type input "C:\fakepath\EGDK__f65__dzieciopak_anna_bereza_lukasz_bereza_sc__XROJ__d2111873_…"
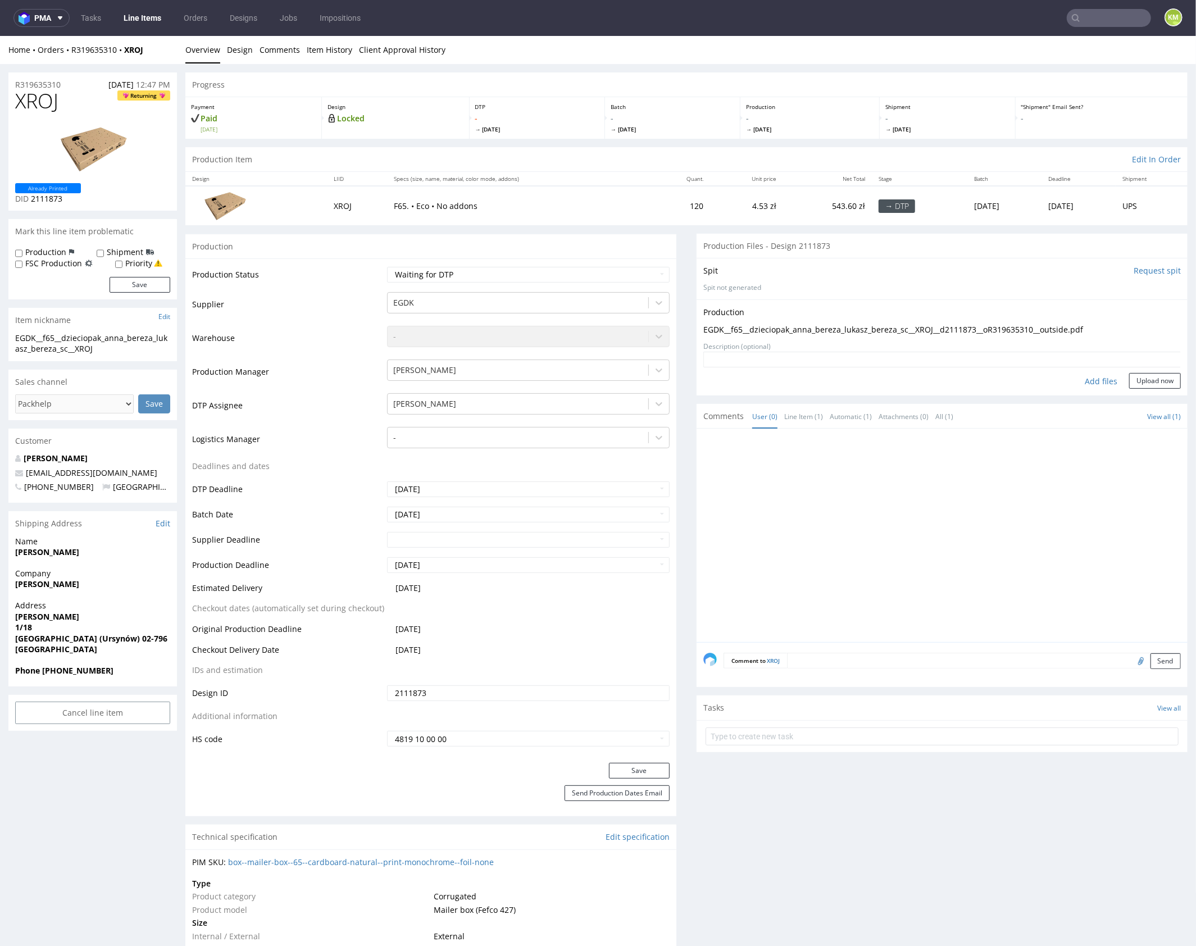
click at [1142, 388] on div "Production Upload EGDK__f65__dzieciopak_anna_bereza_lukasz_bereza_sc__XROJ__d21…" at bounding box center [942, 347] width 491 height 96
click at [1145, 384] on button "Upload now" at bounding box center [1155, 381] width 52 height 16
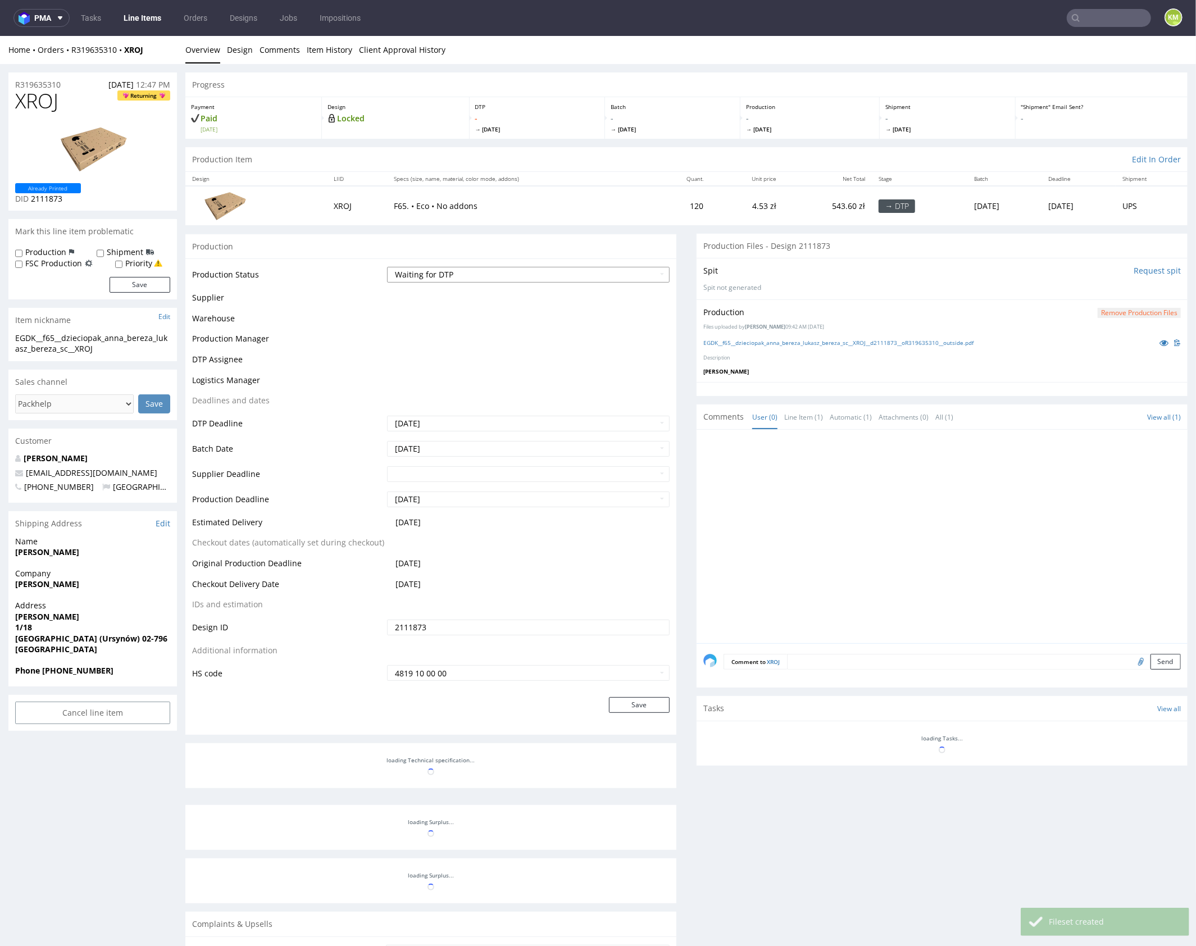
click at [542, 269] on select "Waiting for Artwork Waiting for Diecut Waiting for Mockup Waiting for DTP Waiti…" at bounding box center [528, 274] width 283 height 16
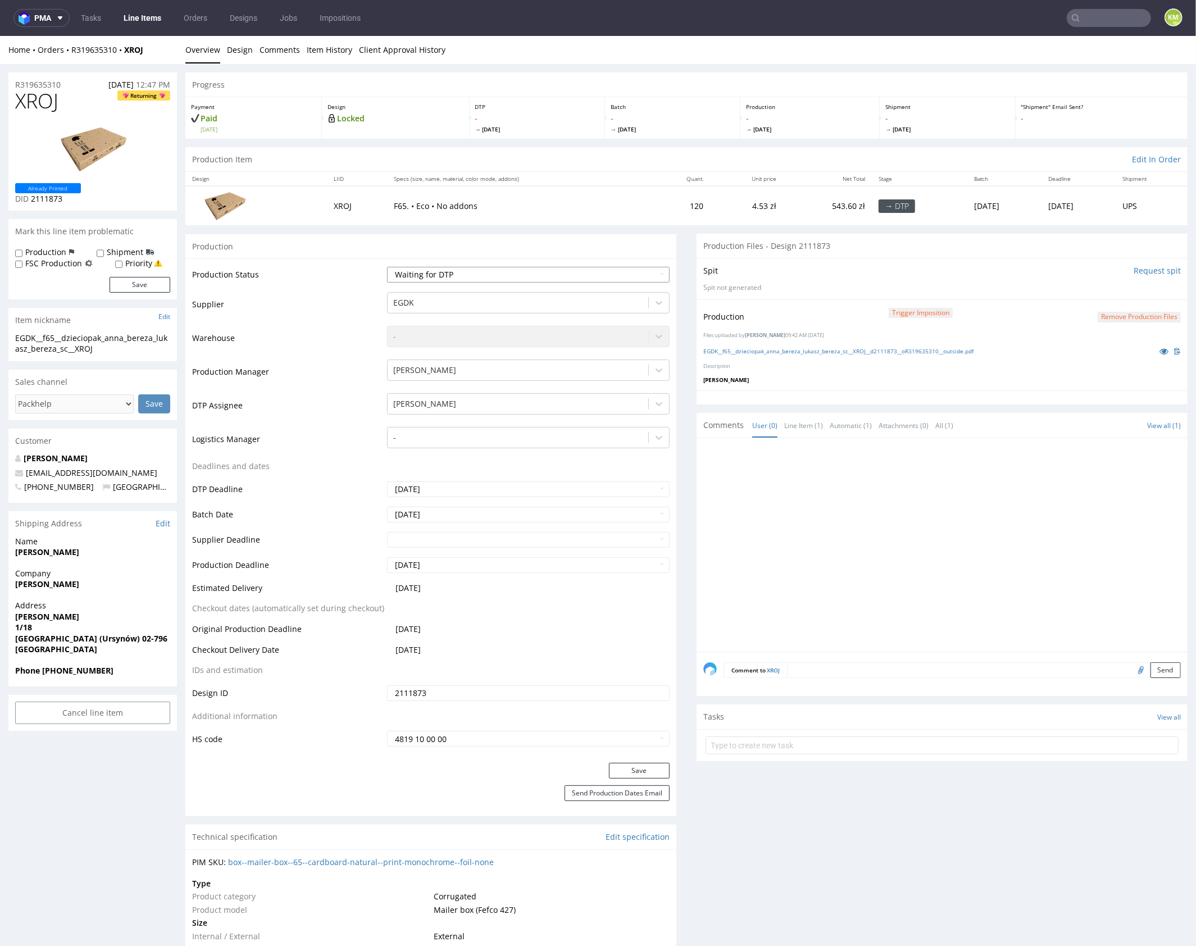
select select "dtp_production_ready"
click at [387, 266] on select "Waiting for Artwork Waiting for Diecut Waiting for Mockup Waiting for DTP Waiti…" at bounding box center [528, 274] width 283 height 16
click at [640, 769] on button "Save" at bounding box center [639, 771] width 61 height 16
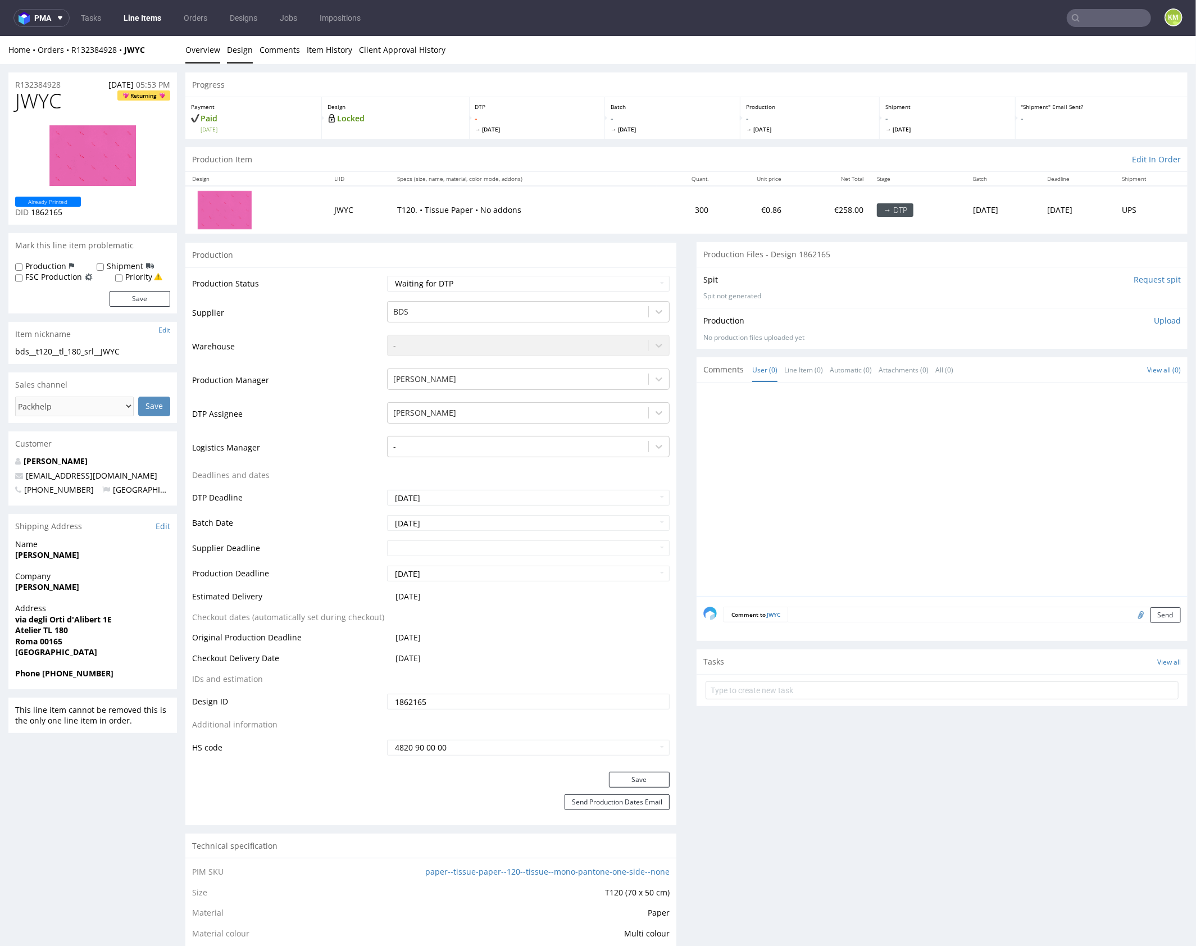
click at [244, 53] on link "Design" at bounding box center [240, 49] width 26 height 28
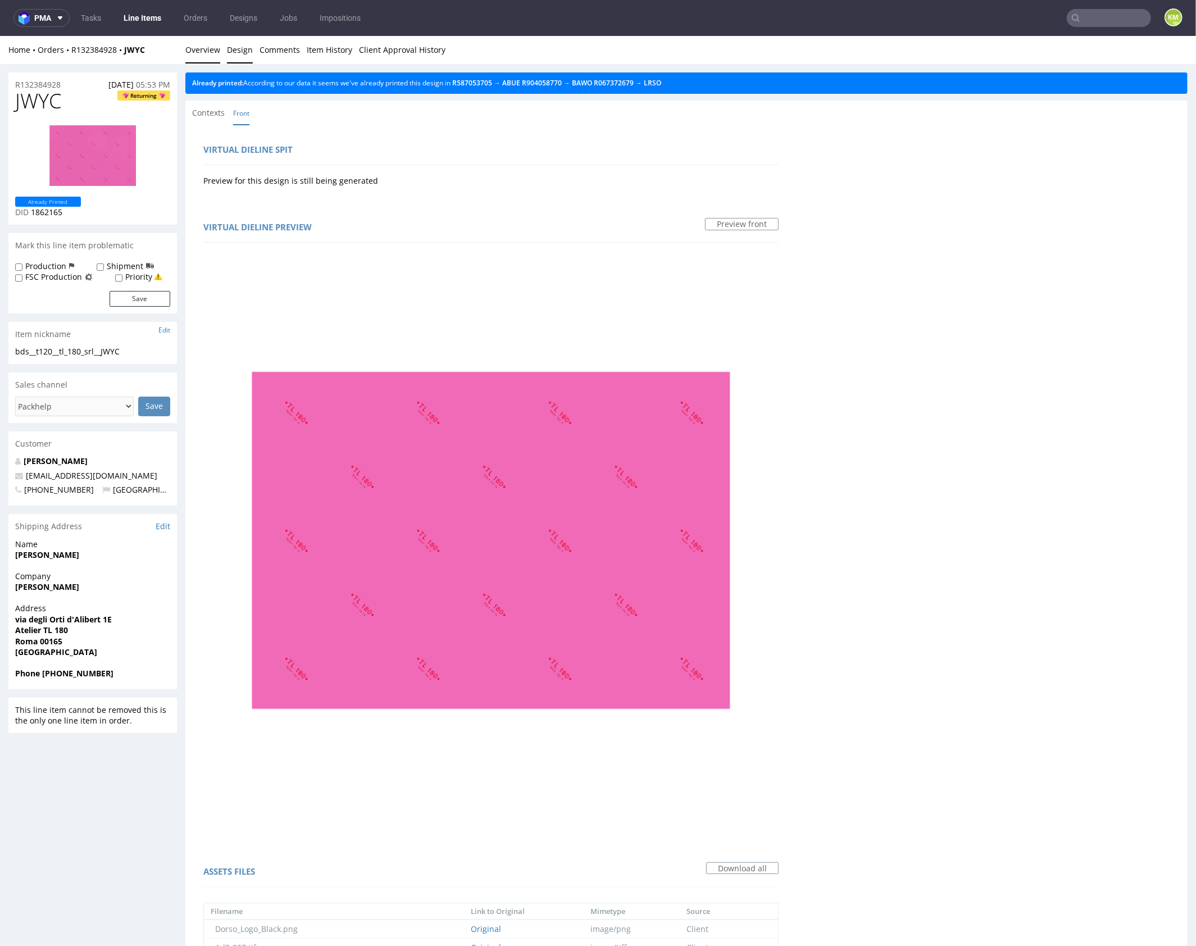
click at [205, 48] on link "Overview" at bounding box center [202, 49] width 35 height 28
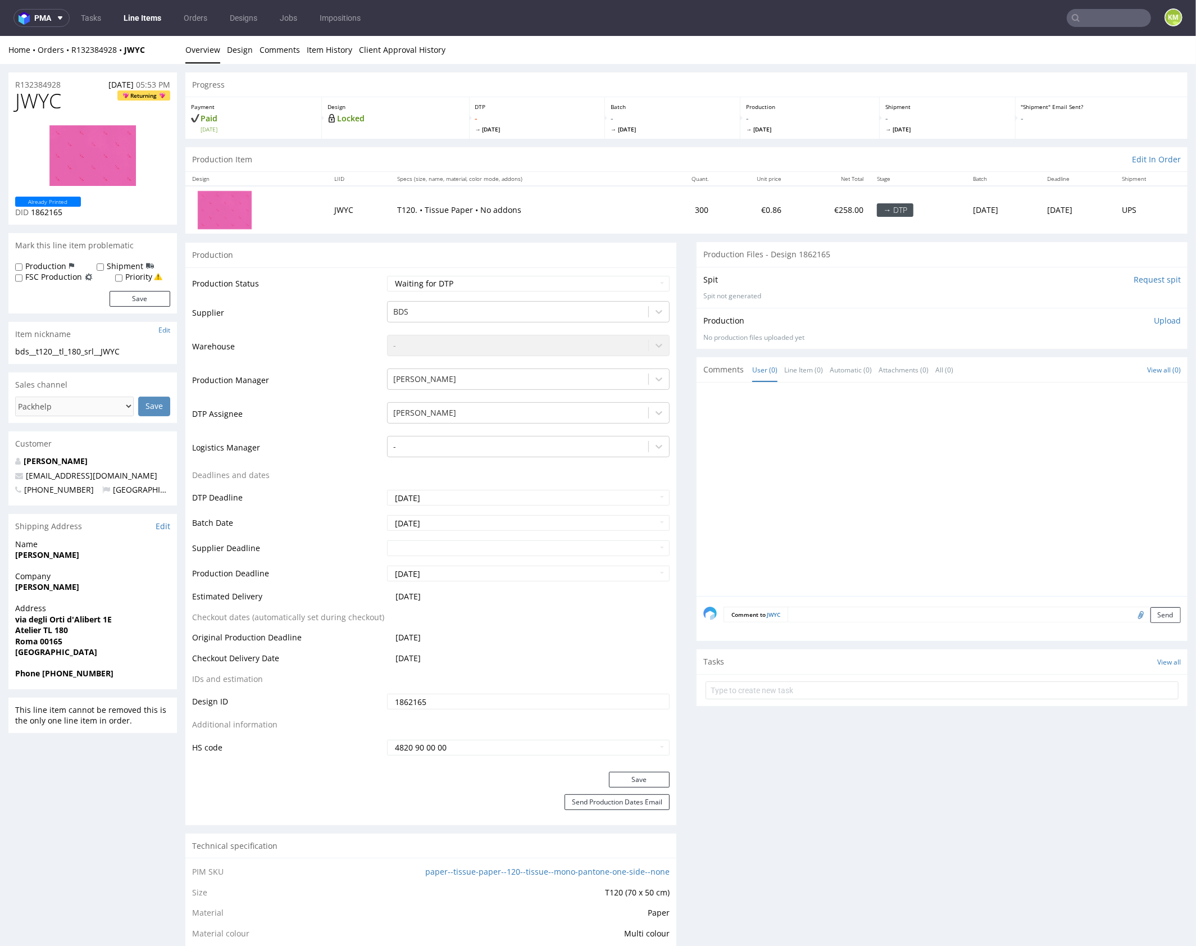
click at [864, 455] on div at bounding box center [946, 492] width 484 height 207
click at [118, 351] on div "bds__t120__tl_180_srl__JWYC" at bounding box center [92, 351] width 155 height 11
copy div "bds__t120__tl_180_srl__JWYC"
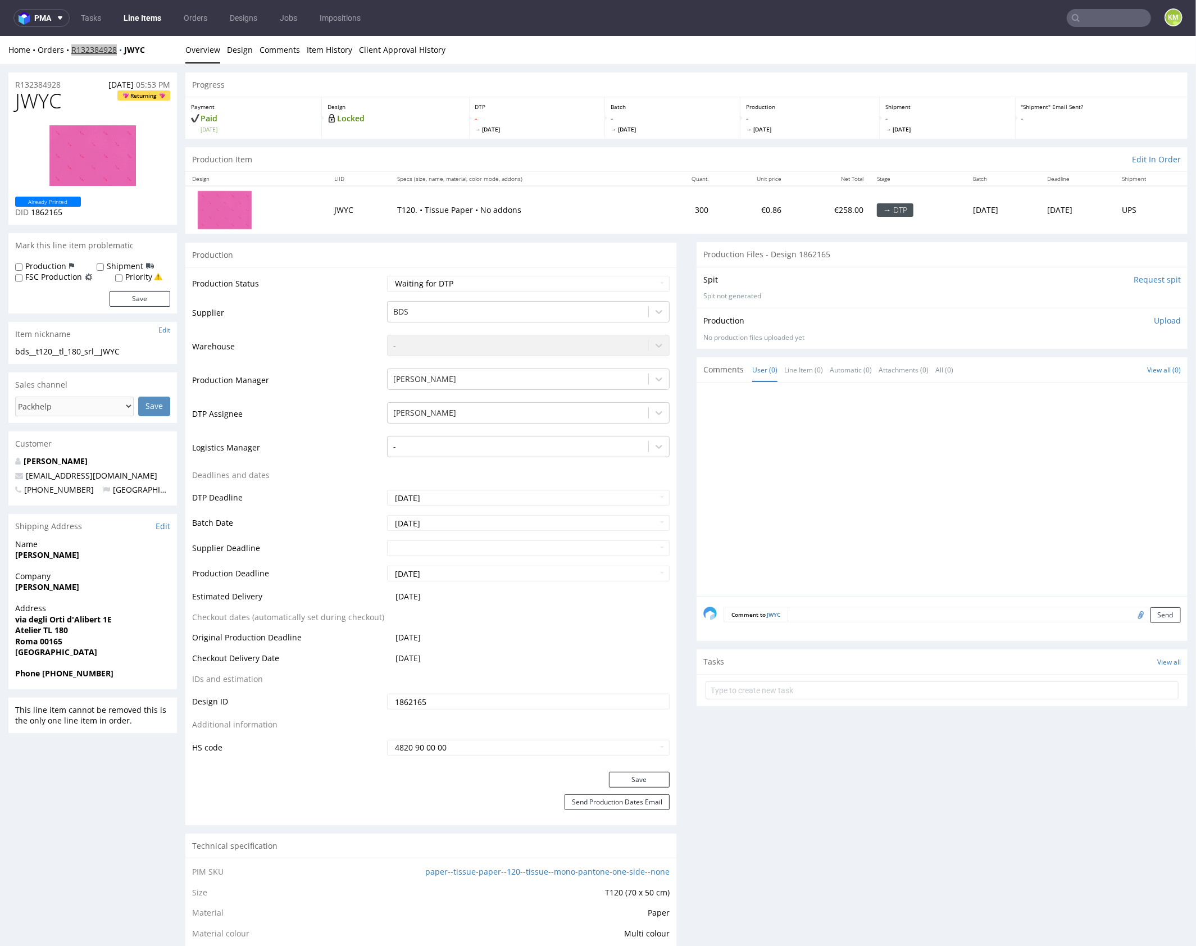
copy link "R132384928"
click at [48, 101] on span "JWYC" at bounding box center [38, 100] width 46 height 22
copy span "JWYC"
click at [1164, 316] on p "Upload" at bounding box center [1167, 320] width 27 height 11
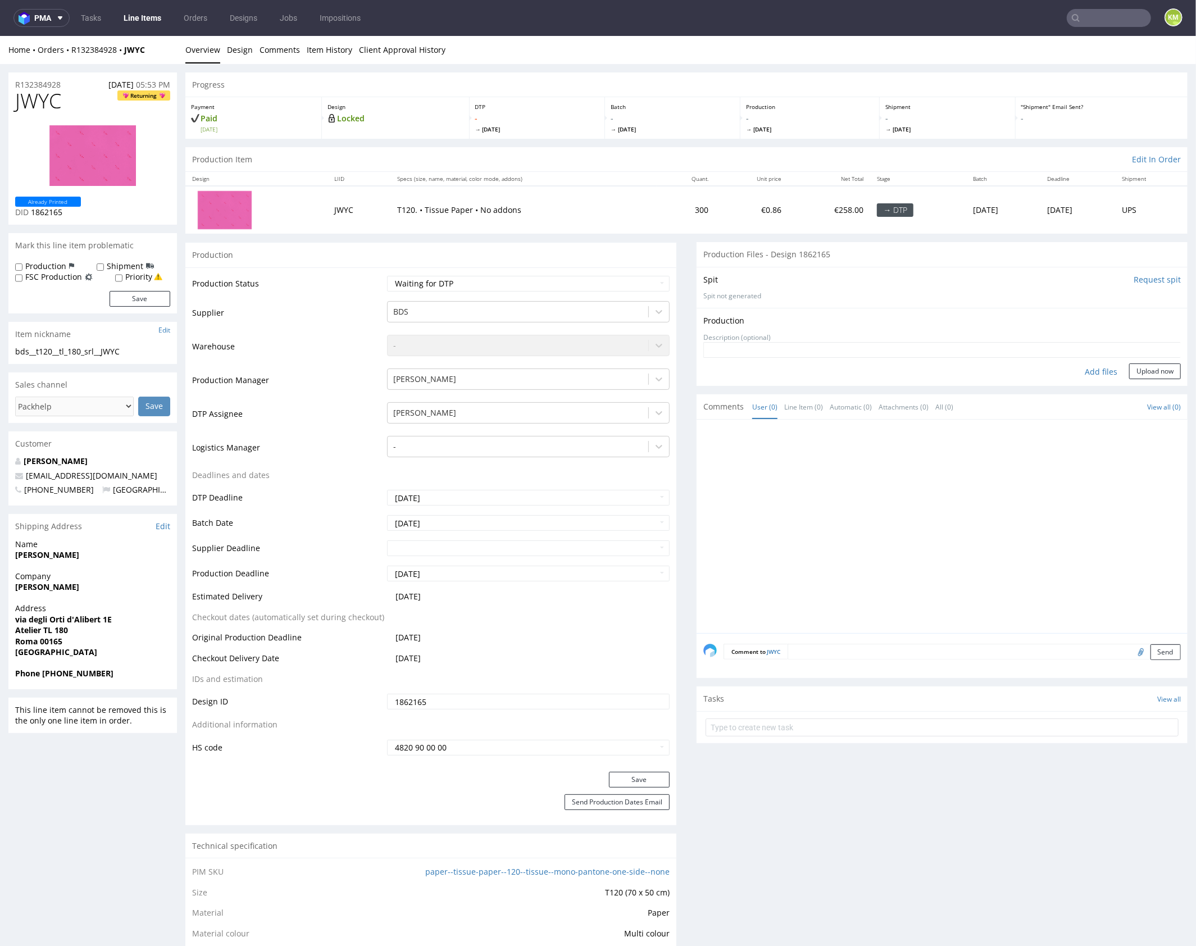
click at [1102, 369] on div "Add files" at bounding box center [1101, 371] width 56 height 17
type input "C:\fakepath\bds__t120__tl_180_srl__JWYC__d1862165__oR132384928.pdf"
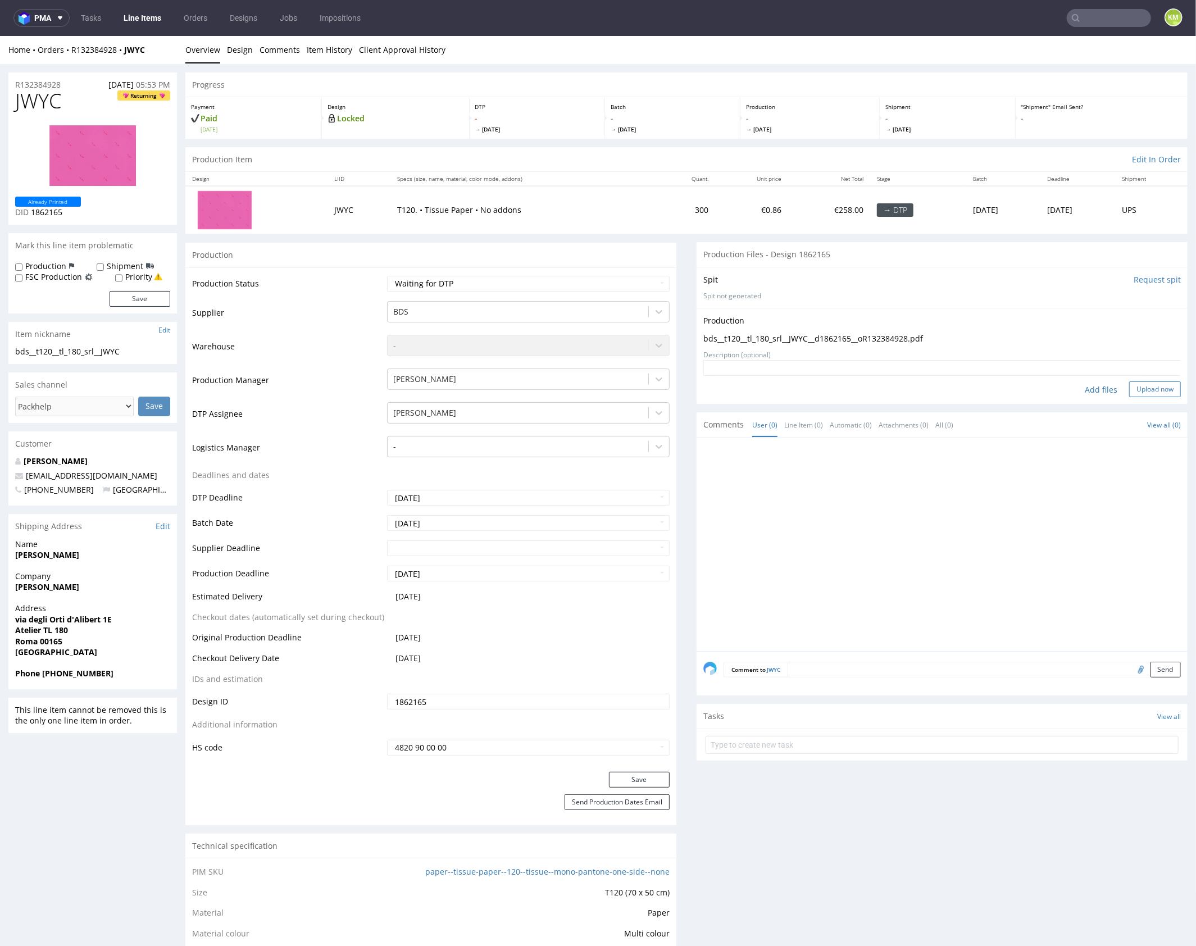
click at [1131, 388] on button "Upload now" at bounding box center [1155, 389] width 52 height 16
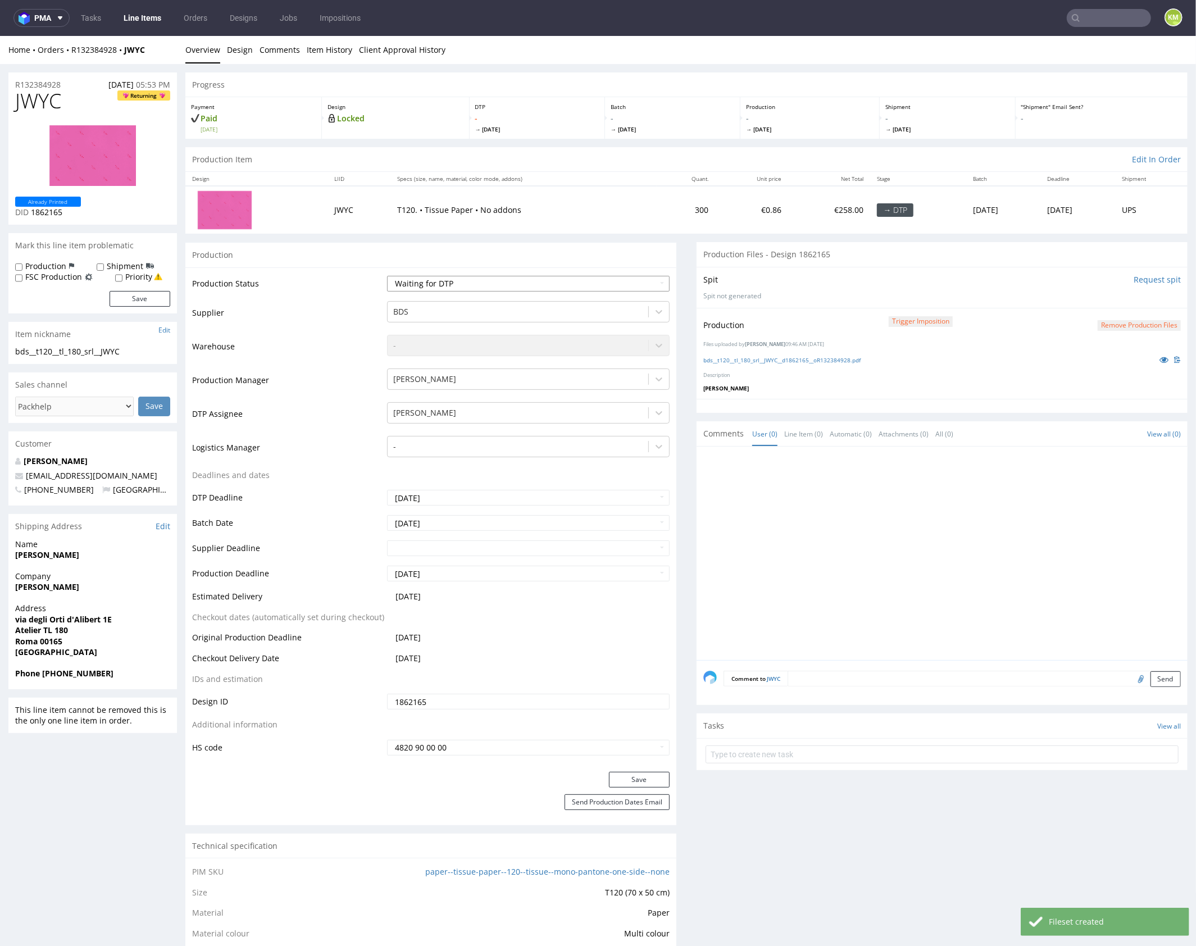
click at [602, 285] on select "Waiting for Artwork Waiting for Diecut Waiting for Mockup Waiting for DTP Waiti…" at bounding box center [528, 283] width 283 height 16
select select "dtp_production_ready"
click at [387, 275] on select "Waiting for Artwork Waiting for Diecut Waiting for Mockup Waiting for DTP Waiti…" at bounding box center [528, 283] width 283 height 16
click at [648, 775] on button "Save" at bounding box center [639, 780] width 61 height 16
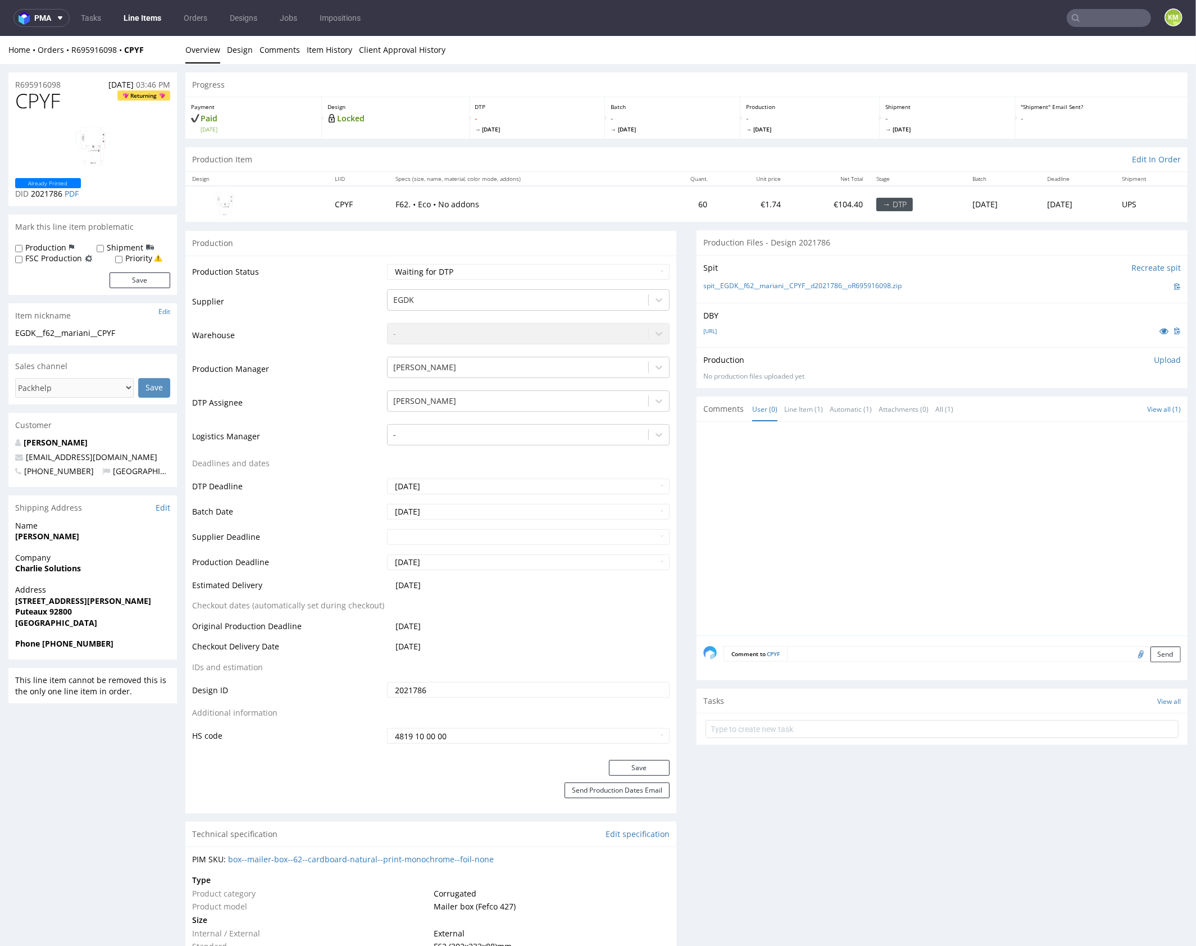
click at [1000, 496] on div at bounding box center [946, 531] width 484 height 207
click at [949, 528] on div at bounding box center [946, 531] width 484 height 207
click at [900, 555] on div at bounding box center [946, 531] width 484 height 207
click at [893, 537] on div at bounding box center [946, 531] width 484 height 207
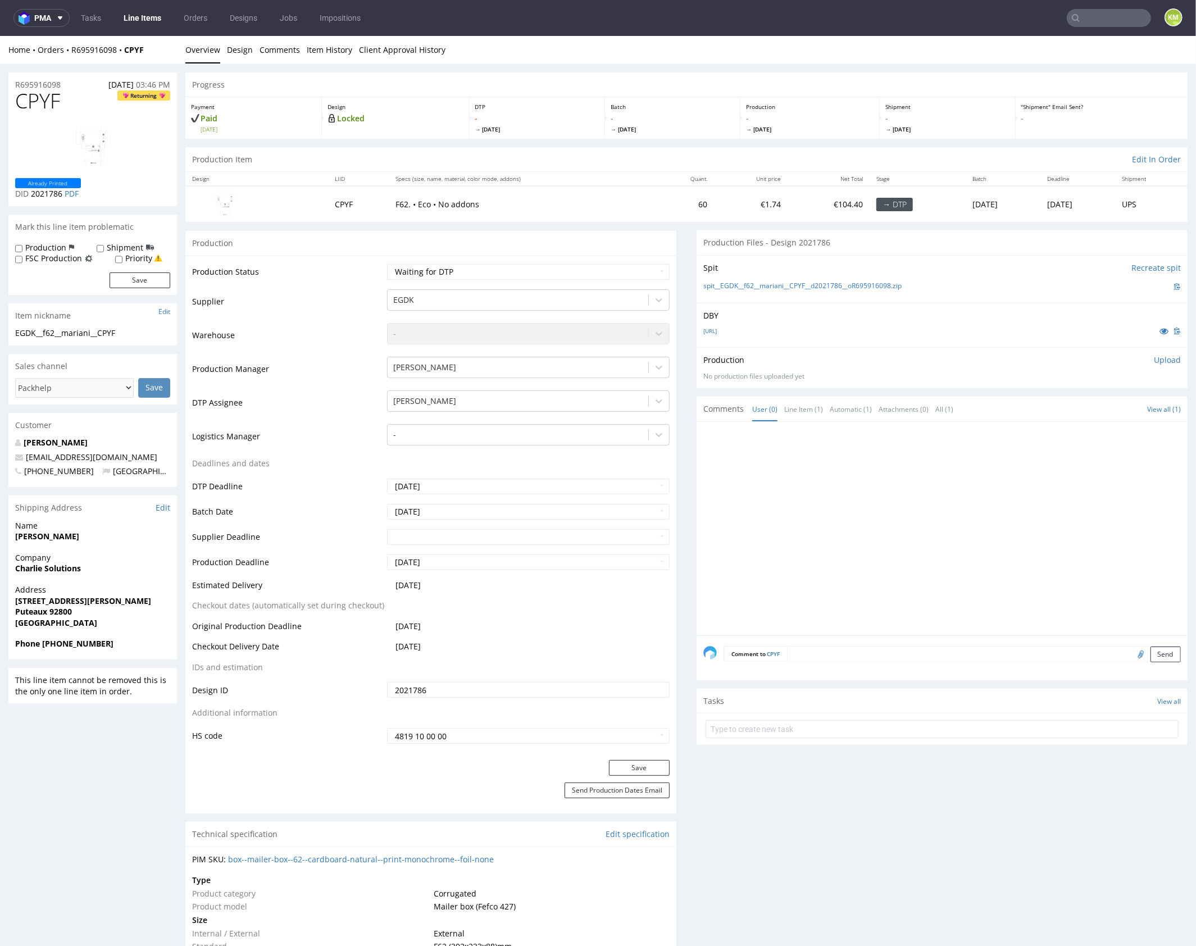
click at [902, 378] on div "No production files uploaded yet" at bounding box center [943, 376] width 478 height 10
click at [807, 411] on link "Line Item (1)" at bounding box center [803, 409] width 39 height 24
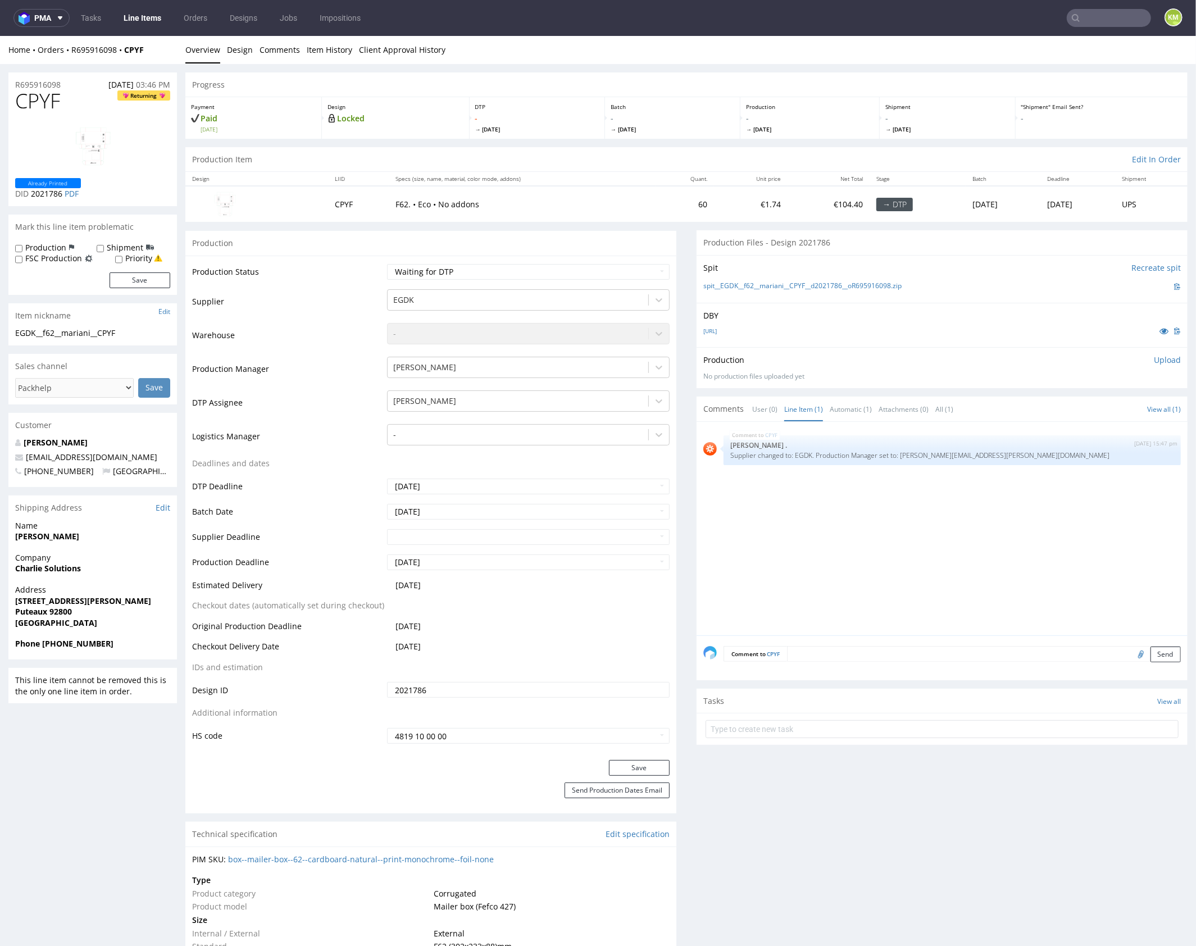
click at [876, 373] on div "No production files uploaded yet" at bounding box center [943, 376] width 478 height 10
click at [875, 374] on div "No production files uploaded yet" at bounding box center [943, 376] width 478 height 10
click at [875, 373] on div "No production files uploaded yet" at bounding box center [943, 376] width 478 height 10
click at [948, 566] on div "CPYF 25th Sep 25 | 15:47 pm Rob . Supplier changed to: EGDK. Production Manager…" at bounding box center [946, 531] width 484 height 207
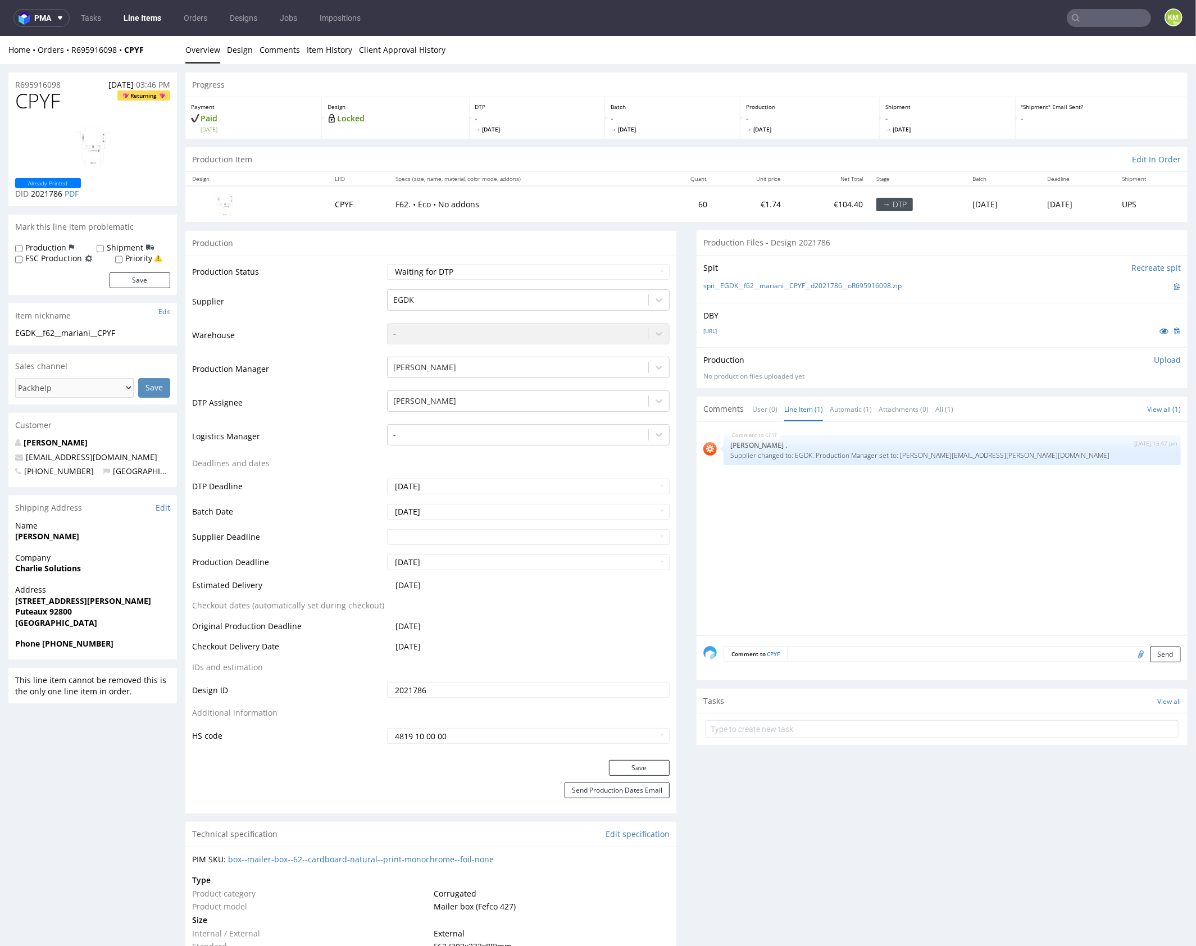
click at [948, 566] on div "CPYF 25th Sep 25 | 15:47 pm Rob . Supplier changed to: EGDK. Production Manager…" at bounding box center [946, 531] width 484 height 207
click at [238, 57] on link "Design" at bounding box center [240, 49] width 26 height 28
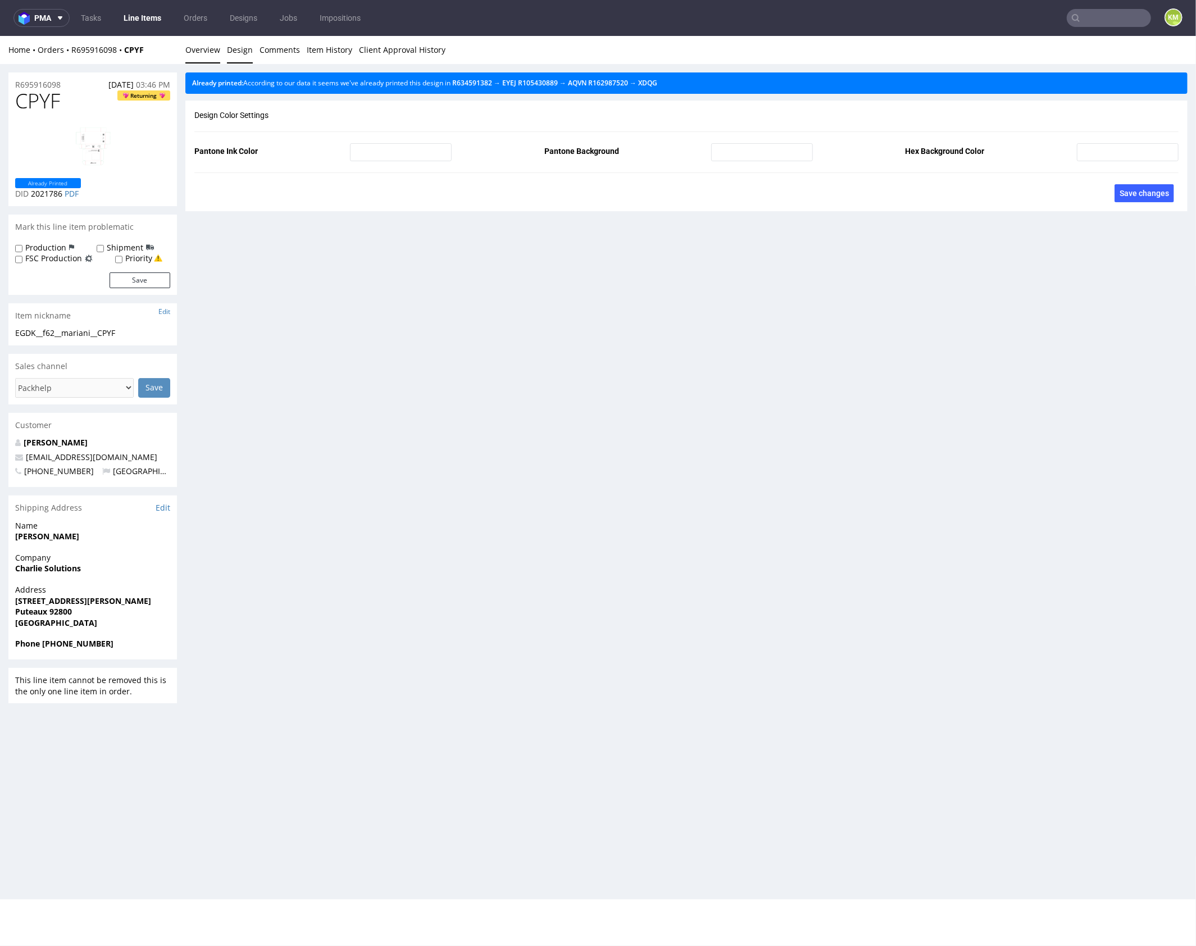
click at [185, 45] on link "Overview" at bounding box center [202, 49] width 35 height 28
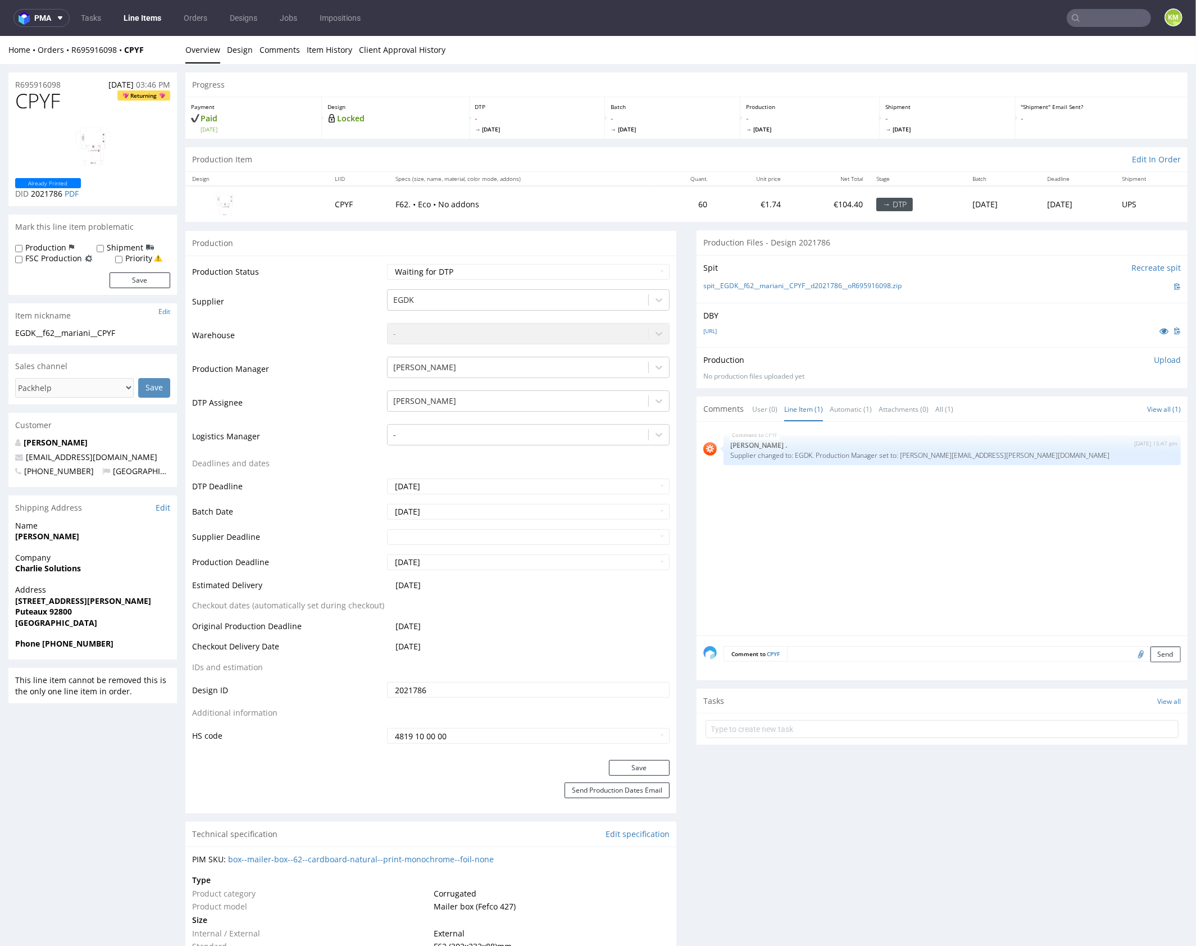
click at [37, 104] on span "CPYF" at bounding box center [37, 100] width 45 height 22
click at [865, 501] on div "CPYF 25th Sep 25 | 15:47 pm Rob . Supplier changed to: EGDK. Production Manager…" at bounding box center [946, 531] width 484 height 207
drag, startPoint x: 917, startPoint y: 285, endPoint x: 718, endPoint y: 287, distance: 198.4
click at [718, 287] on div "spit__EGDK__f62__mariani__CPYF__d2021786__oR695916098.zip" at bounding box center [943, 286] width 478 height 12
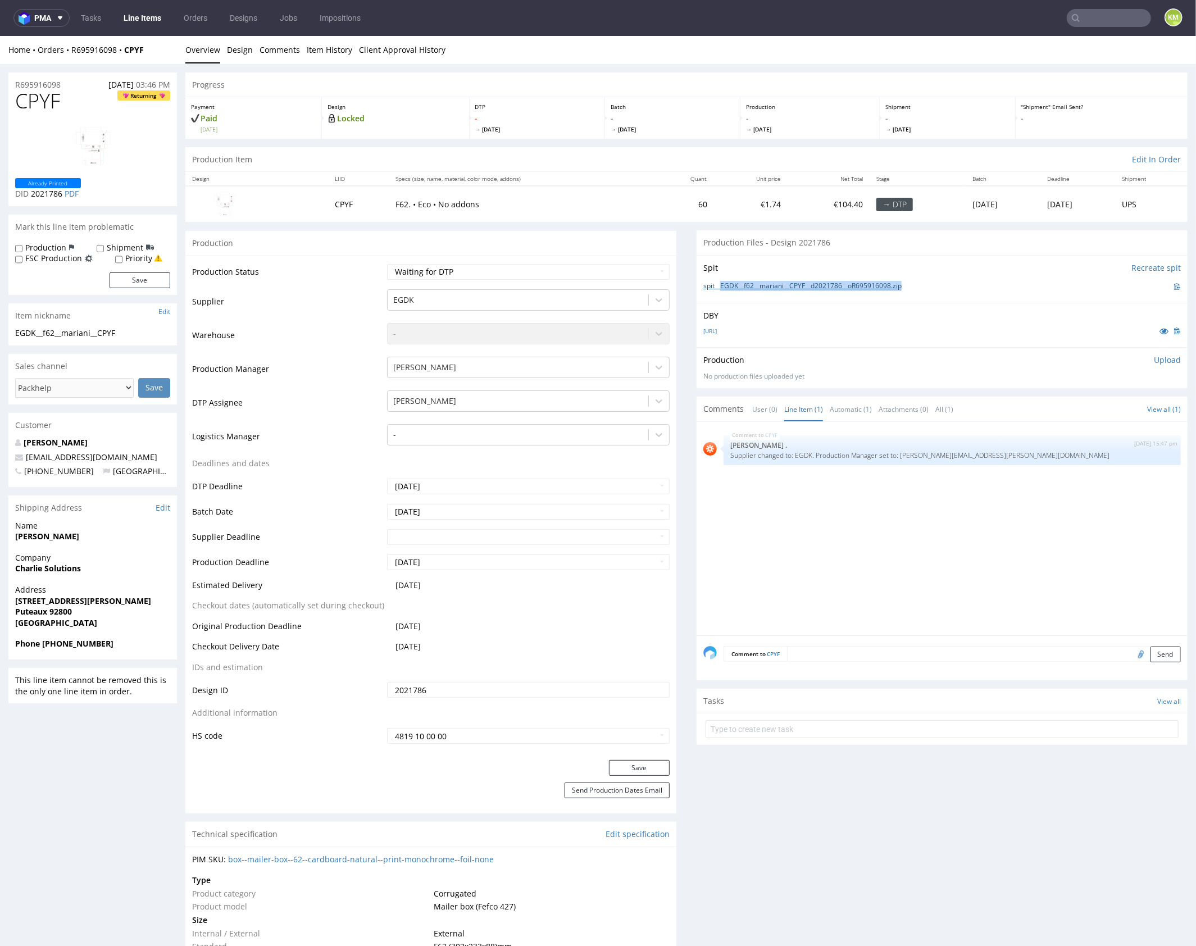
copy link "EGDK__f62__mariani__CPYF__d2021786__oR695916098.zip"
click at [882, 519] on div "CPYF 25th Sep 25 | 15:47 pm Rob . Supplier changed to: EGDK. Production Manager…" at bounding box center [946, 531] width 484 height 207
click at [609, 154] on div "Production Item Edit In Order" at bounding box center [686, 159] width 1002 height 25
click at [756, 547] on div "CPYF 25th Sep 25 | 15:47 pm Rob . Supplier changed to: EGDK. Production Manager…" at bounding box center [946, 531] width 484 height 207
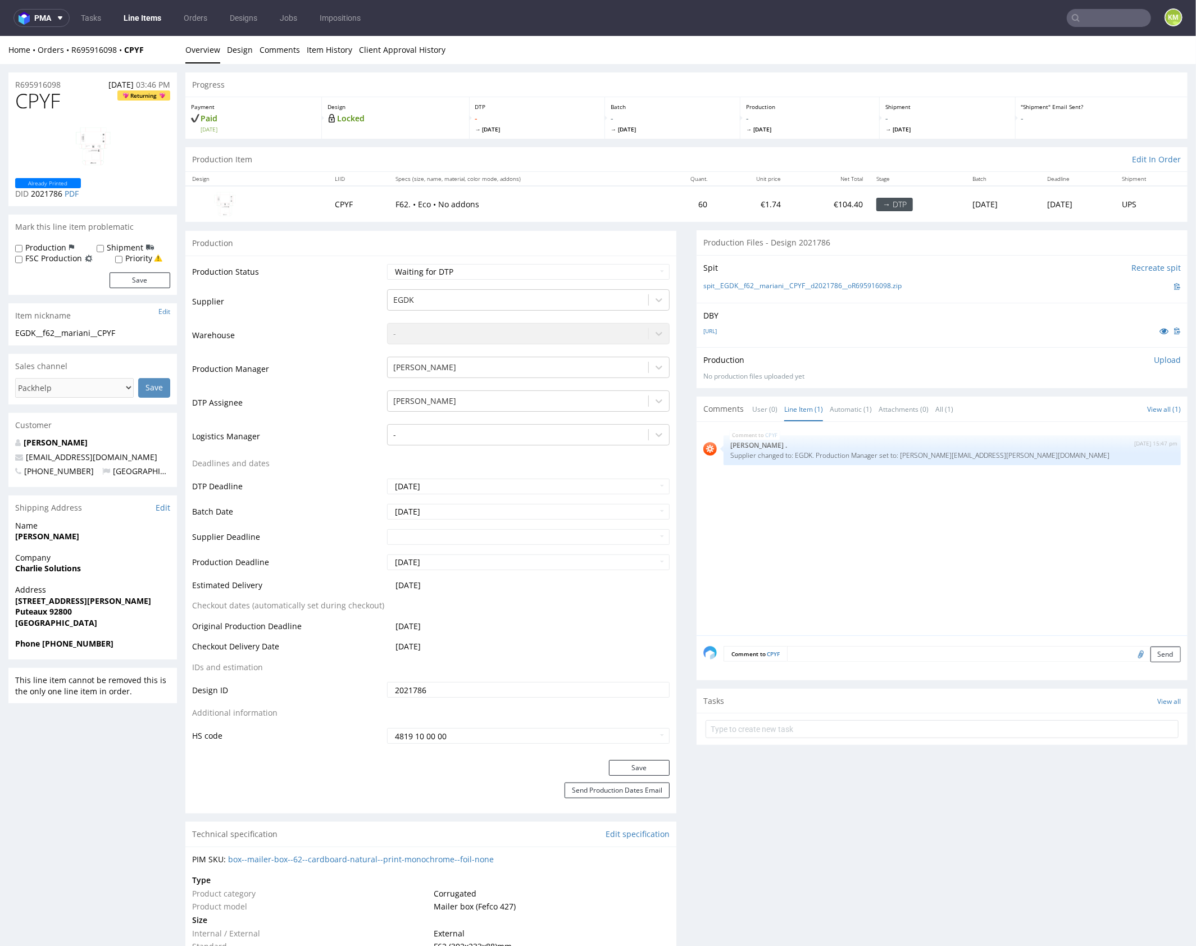
click at [878, 511] on div "CPYF 25th Sep 25 | 15:47 pm Rob . Supplier changed to: EGDK. Production Manager…" at bounding box center [946, 531] width 484 height 207
click at [1154, 361] on p "Upload" at bounding box center [1167, 359] width 27 height 11
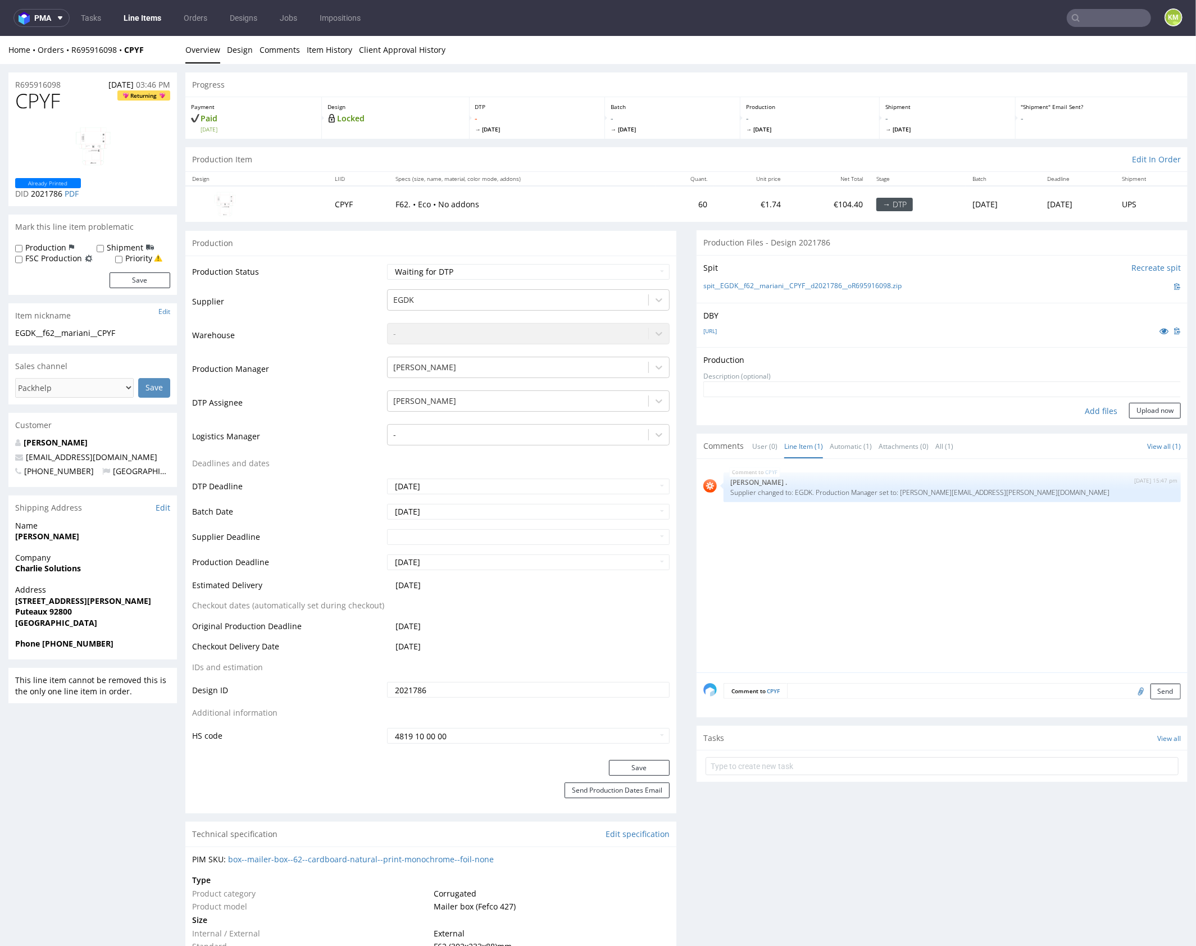
click at [1099, 409] on div "Add files" at bounding box center [1101, 410] width 56 height 17
type input "C:\fakepath\EGDK__f62__mariani__CPYF__d2021786__oR695916098__outside.pdf"
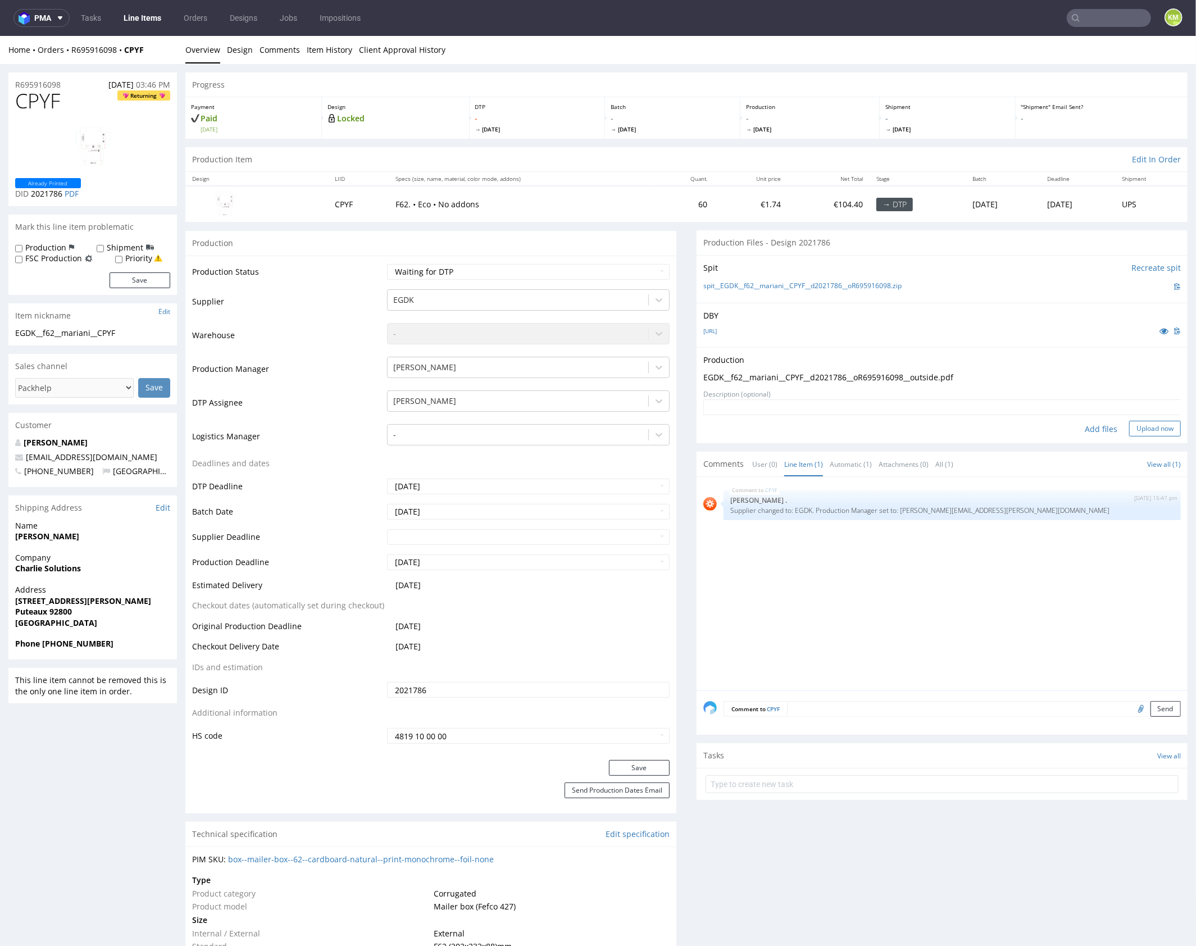
click at [1151, 427] on button "Upload now" at bounding box center [1155, 428] width 52 height 16
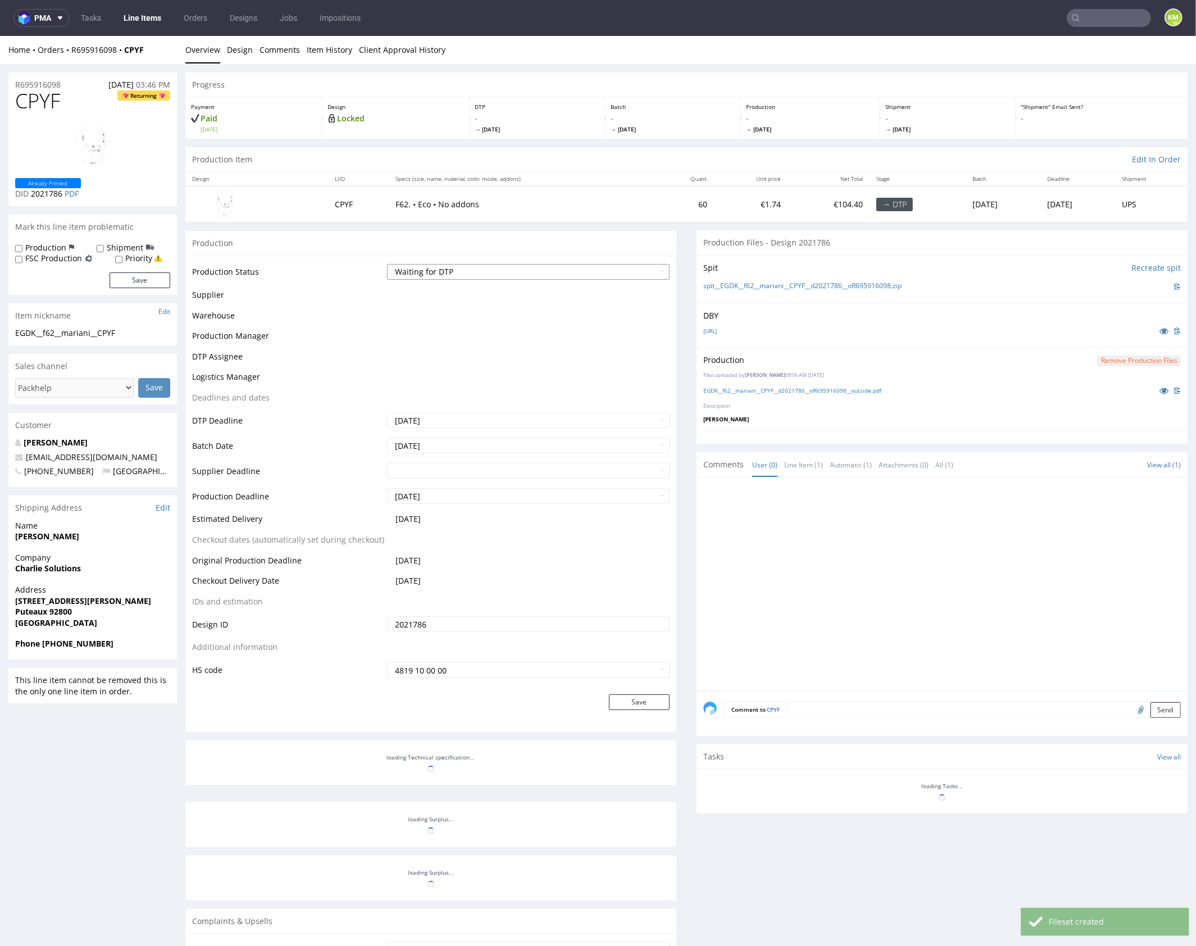
click at [573, 267] on select "Waiting for Artwork Waiting for Diecut Waiting for Mockup Waiting for DTP Waiti…" at bounding box center [528, 272] width 283 height 16
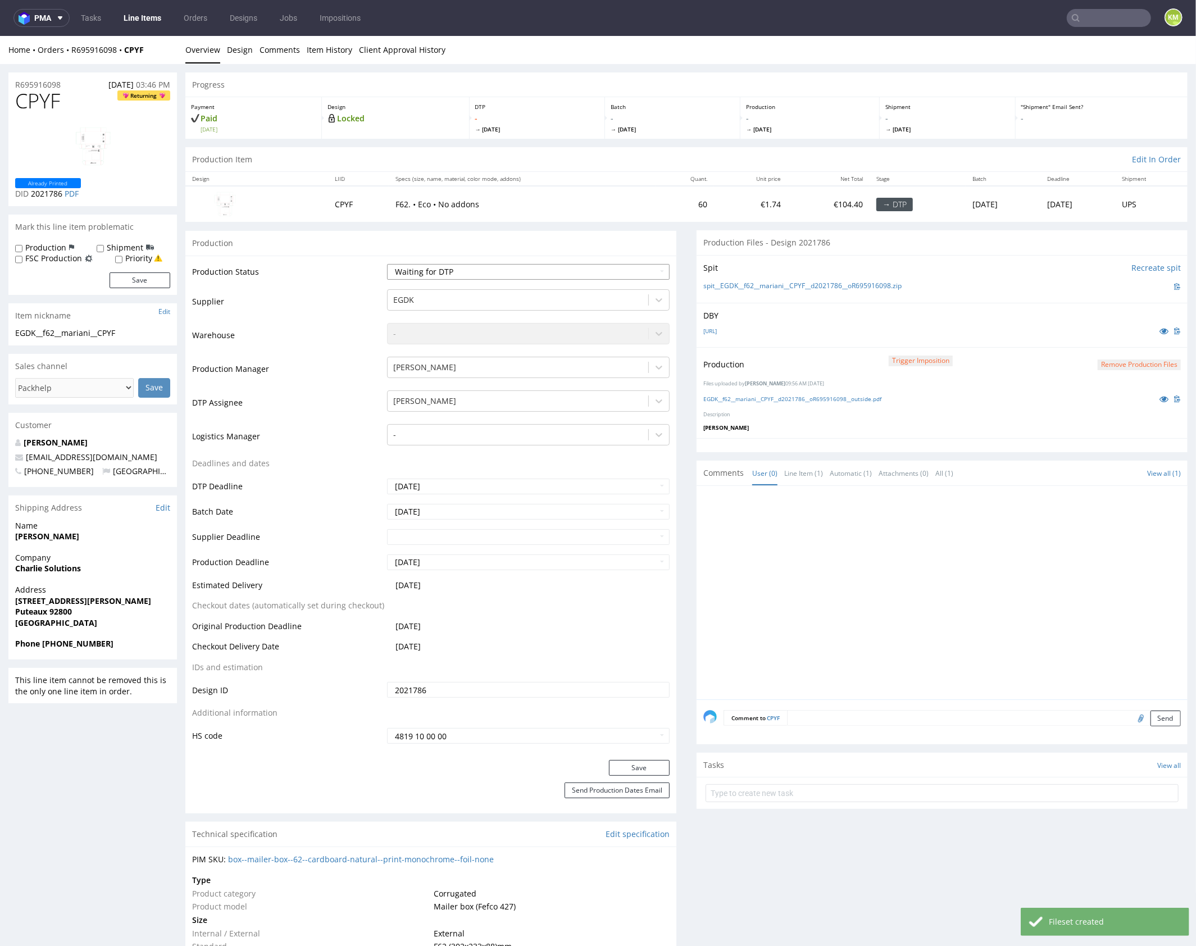
select select "dtp_production_ready"
click at [387, 264] on select "Waiting for Artwork Waiting for Diecut Waiting for Mockup Waiting for DTP Waiti…" at bounding box center [528, 272] width 283 height 16
click at [624, 766] on button "Save" at bounding box center [639, 768] width 61 height 16
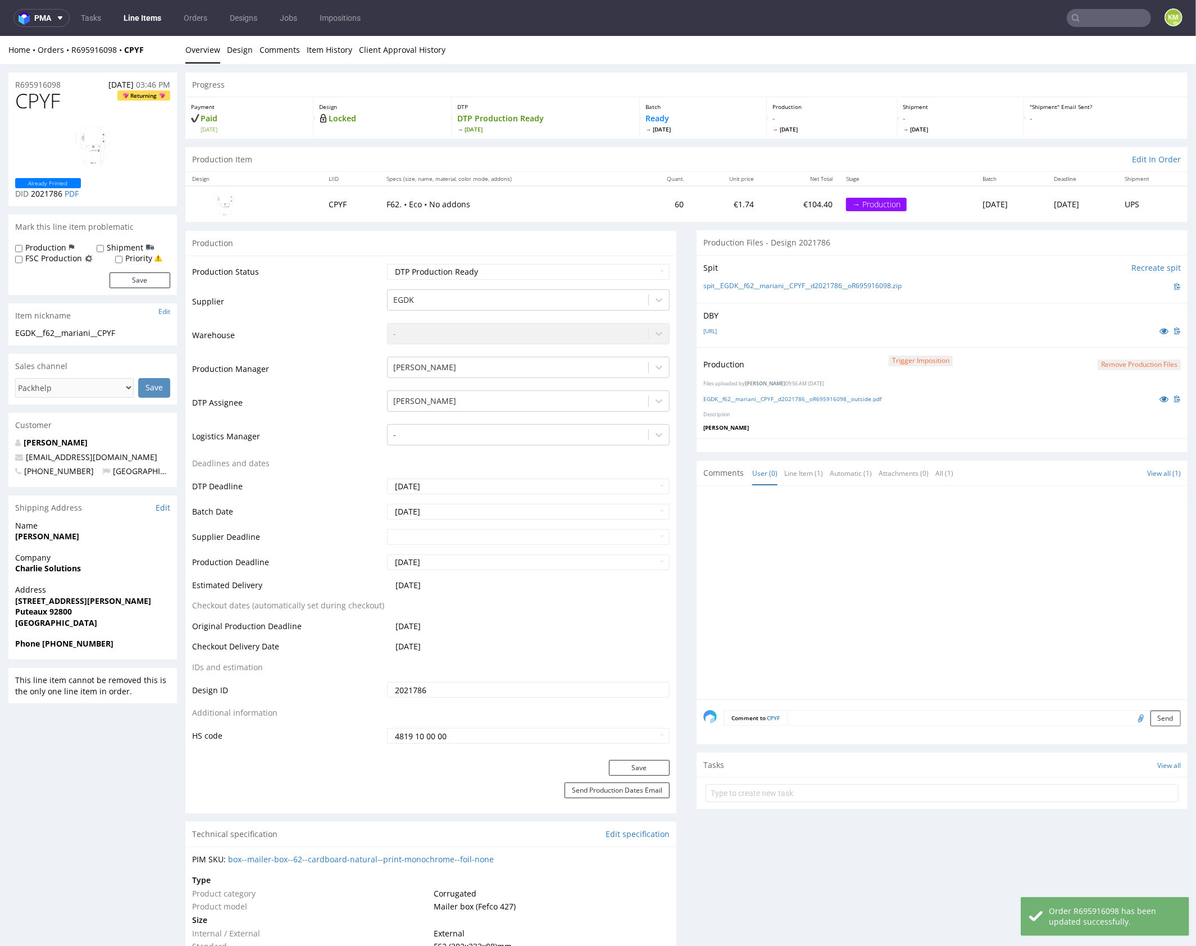
drag, startPoint x: 892, startPoint y: 582, endPoint x: 917, endPoint y: 576, distance: 24.9
click at [892, 582] on div at bounding box center [946, 595] width 484 height 207
click at [861, 556] on div at bounding box center [946, 595] width 484 height 207
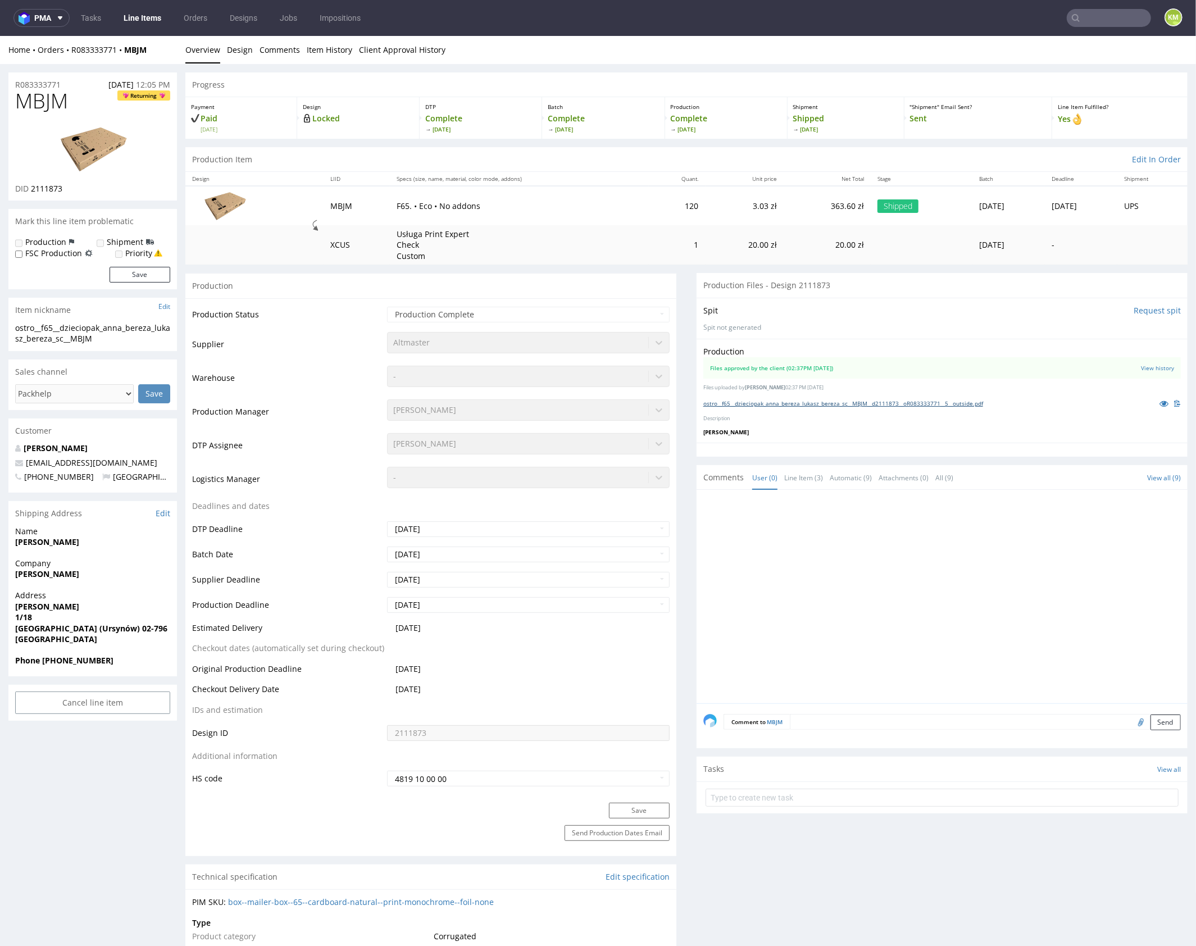
click at [840, 401] on link "ostro__f65__dzieciopak_anna_bereza_lukasz_bereza_sc__MBJM__d2111873__oR08333377…" at bounding box center [844, 403] width 280 height 8
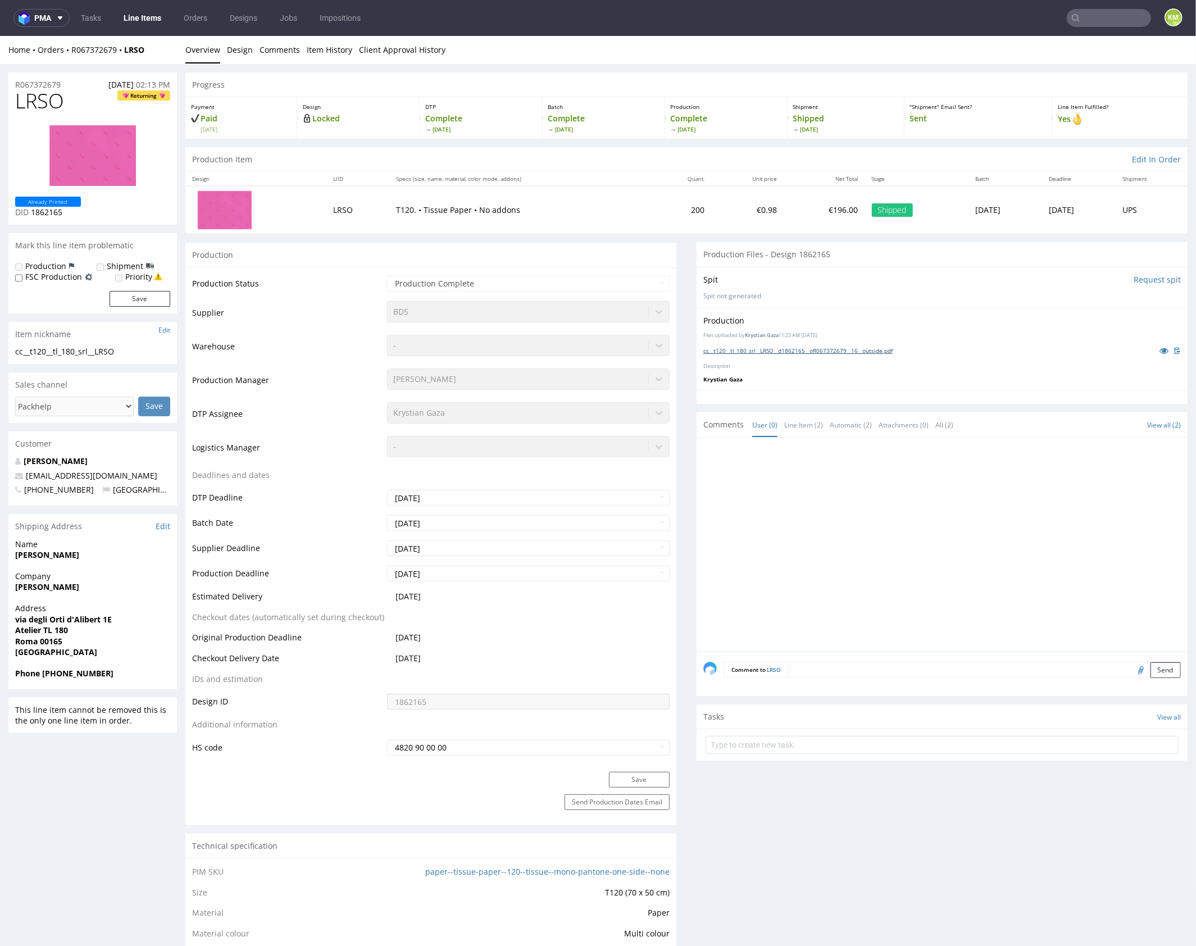
click at [834, 351] on link "cc__t120__tl_180_srl__LRSO__d1862165__oR067372679__16__outside.pdf" at bounding box center [798, 350] width 189 height 8
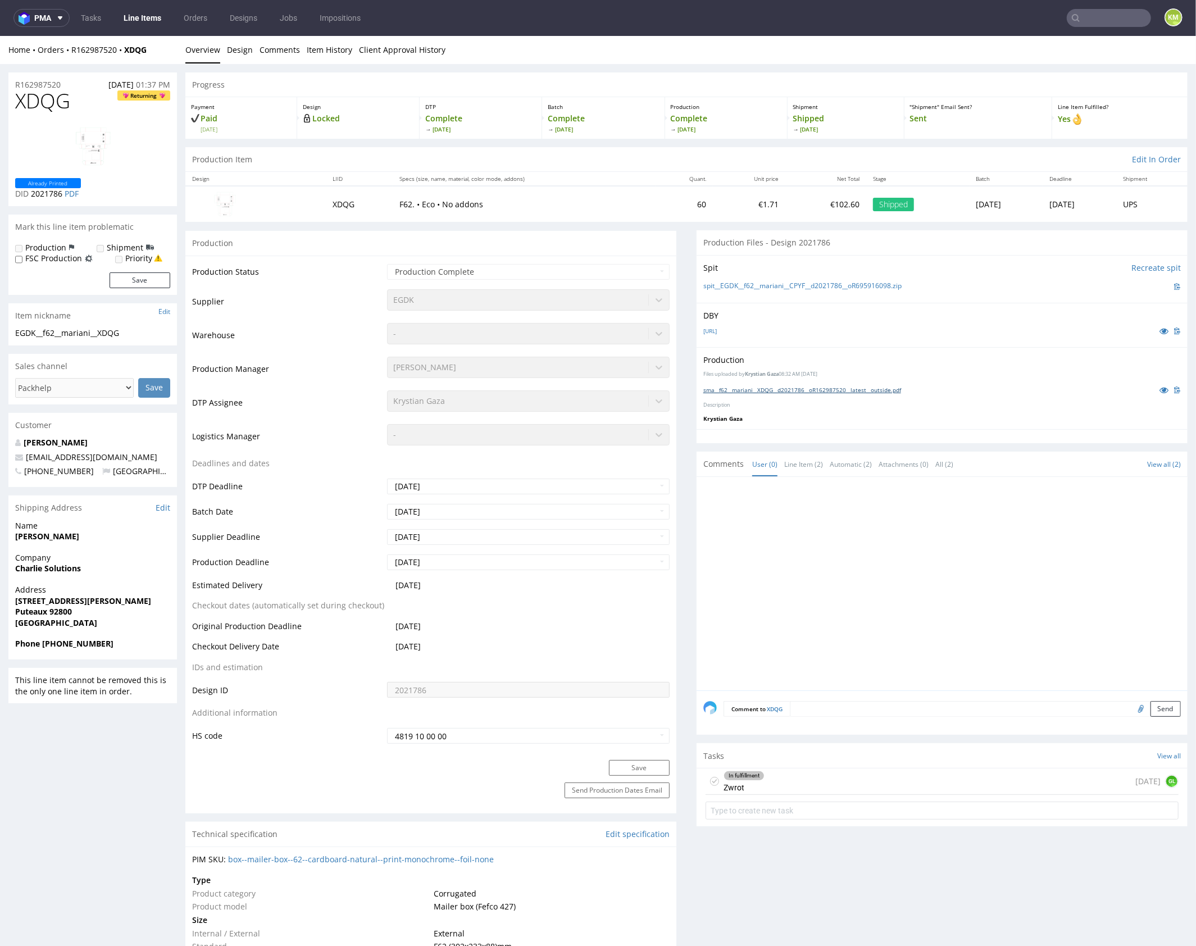
click at [858, 388] on link "sma__f62__mariani__XDQG__d2021786__oR162987520__latest__outside.pdf" at bounding box center [803, 389] width 198 height 8
click at [850, 775] on div "In fulfillment Zwrot [DATE] GL" at bounding box center [942, 781] width 473 height 26
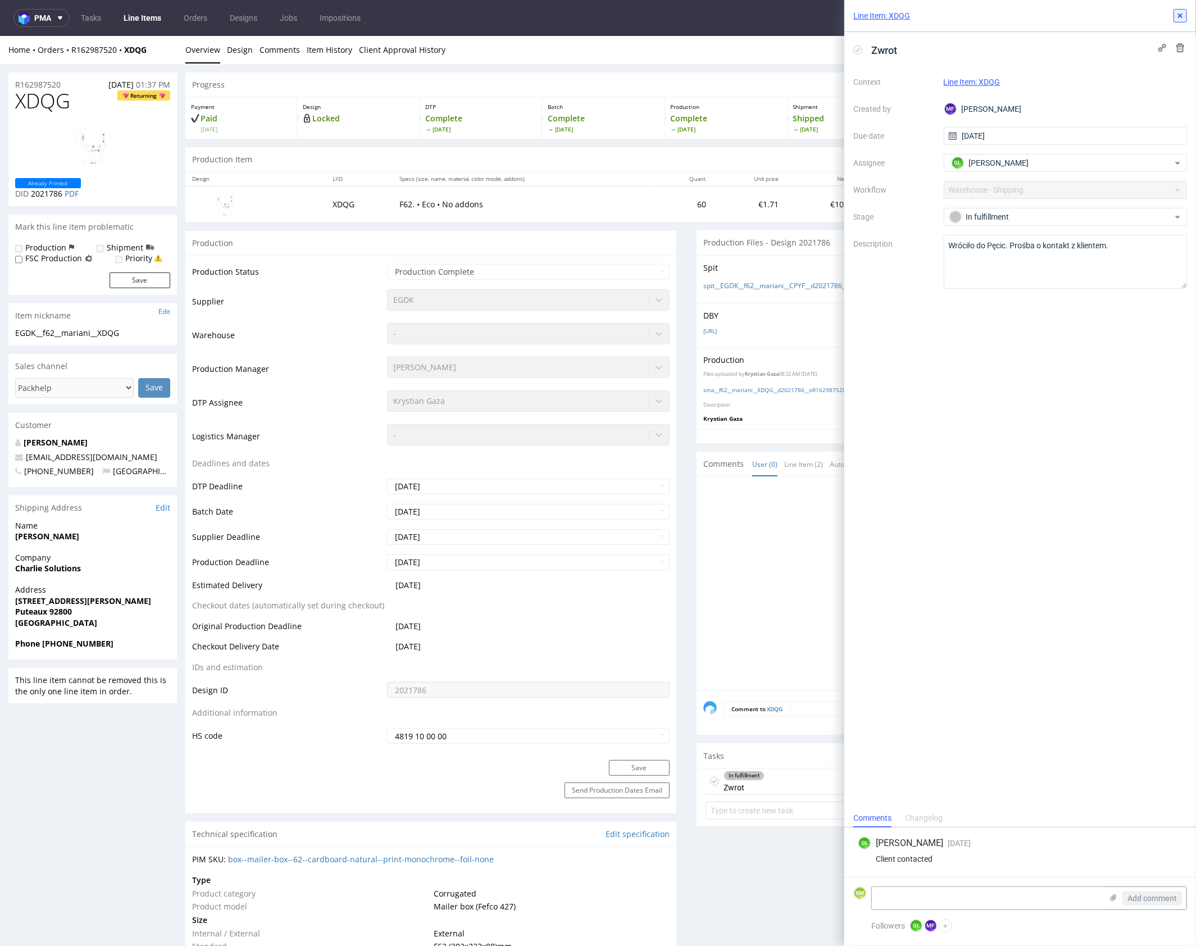
click at [1180, 19] on icon at bounding box center [1180, 15] width 9 height 9
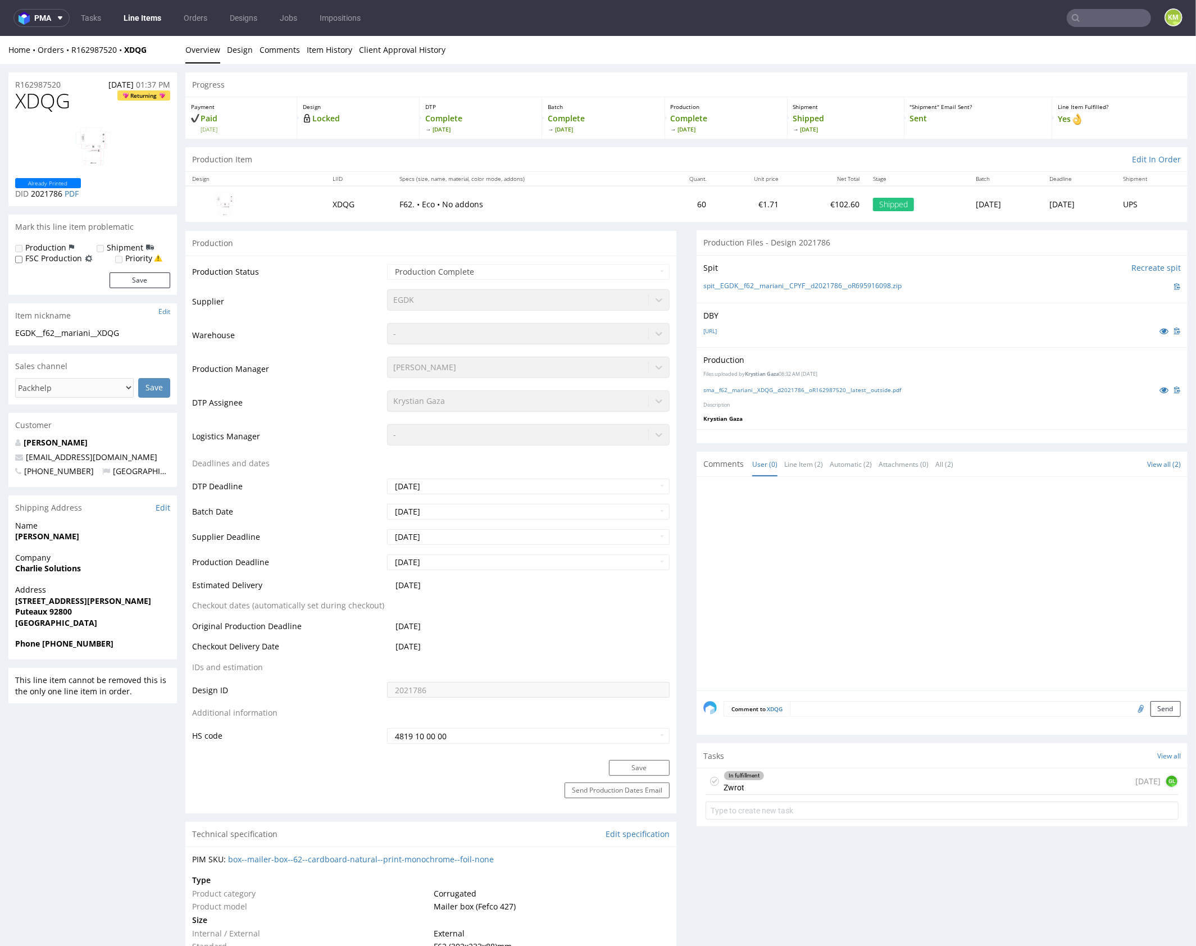
click at [802, 518] on div at bounding box center [946, 586] width 484 height 207
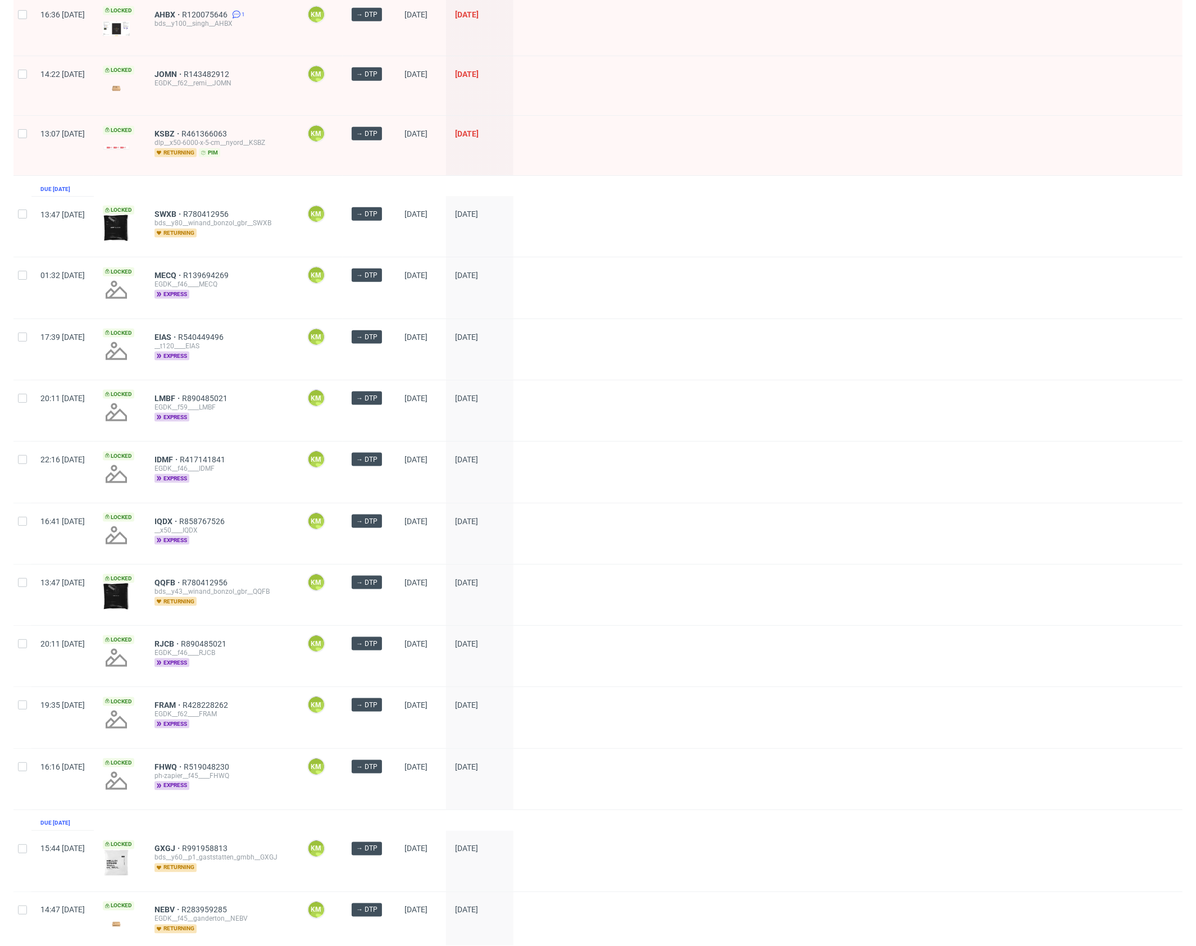
scroll to position [1123, 0]
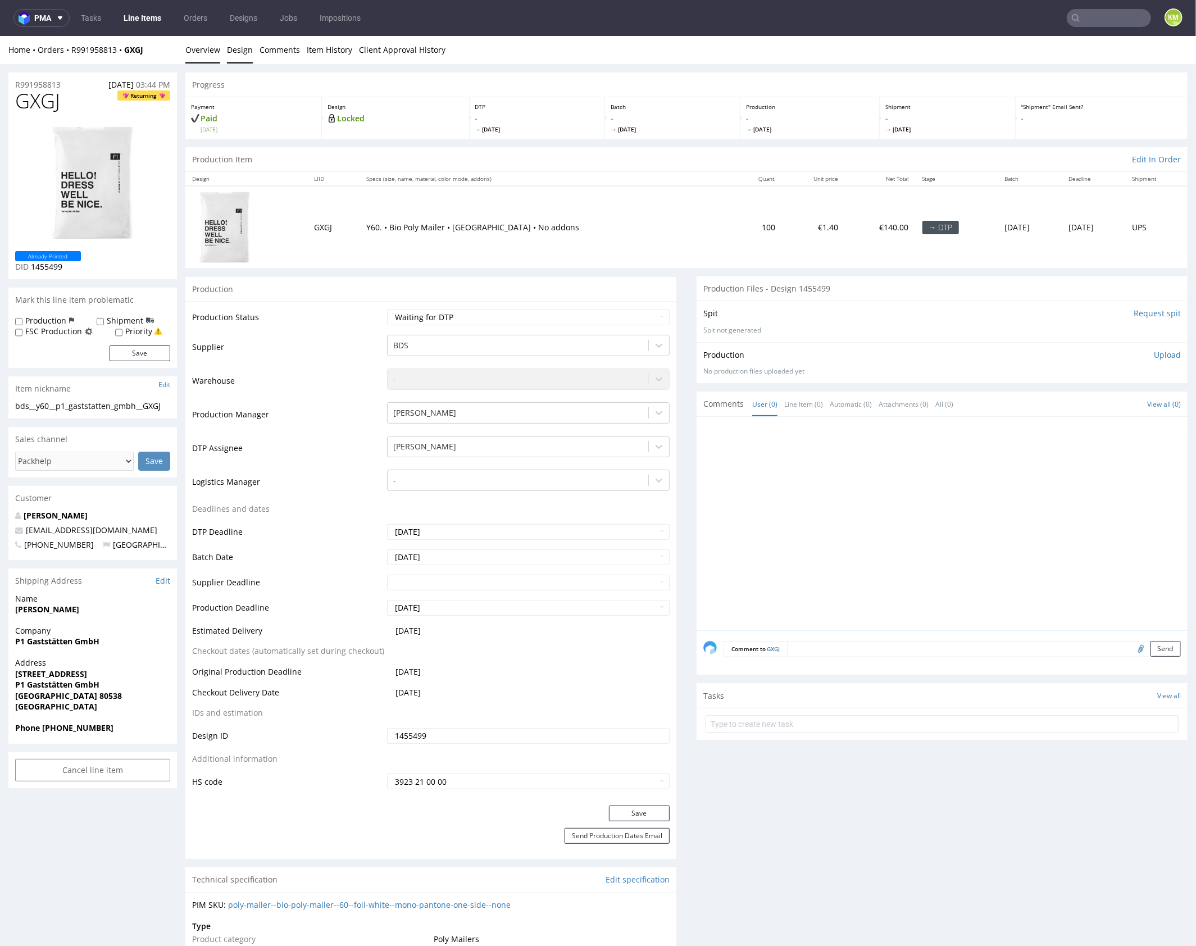
click at [240, 55] on link "Design" at bounding box center [240, 49] width 26 height 28
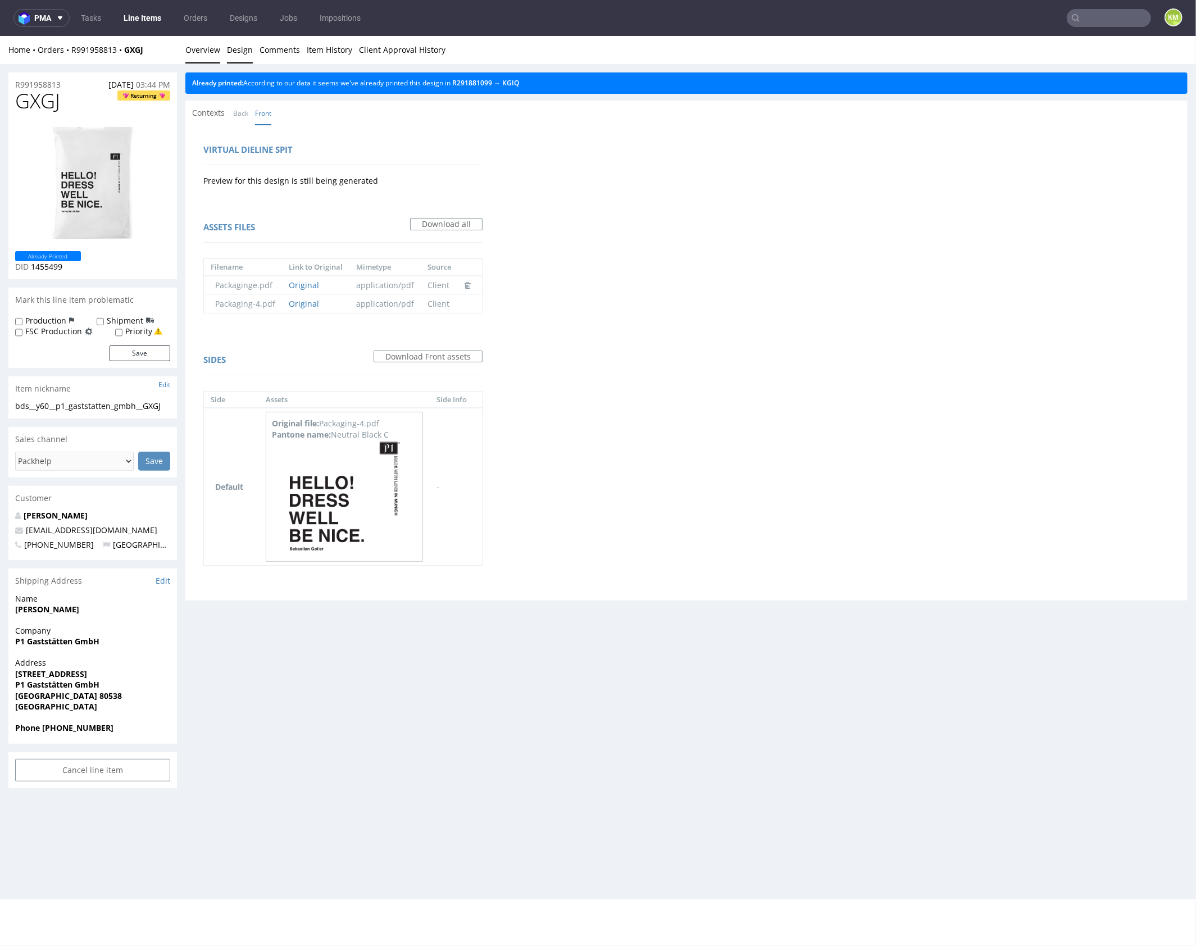
click at [210, 48] on link "Overview" at bounding box center [202, 49] width 35 height 28
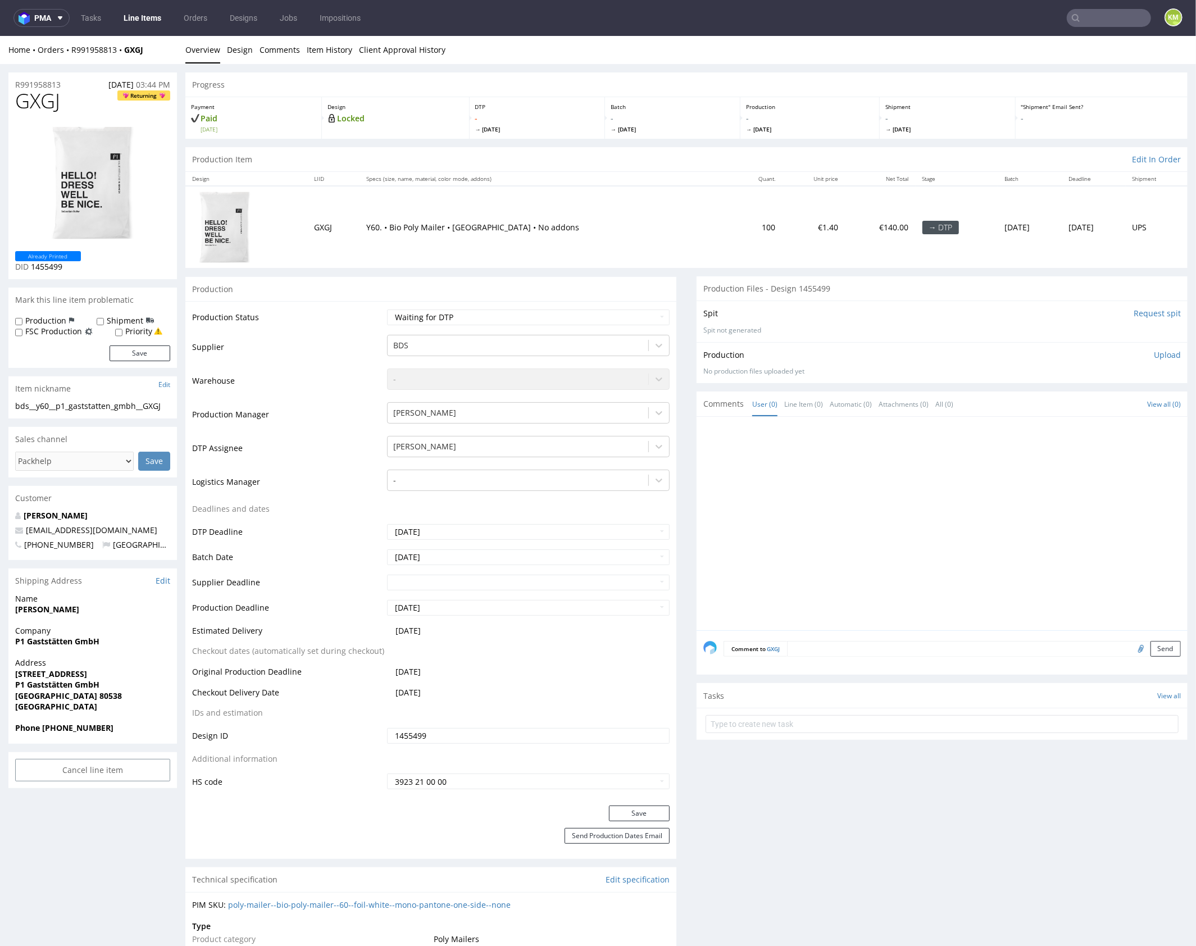
click at [41, 105] on span "GXGJ" at bounding box center [37, 100] width 45 height 22
click at [874, 487] on div at bounding box center [946, 526] width 484 height 207
click at [115, 409] on div "bds__y60__p1_gaststatten_gmbh__GXGJ" at bounding box center [92, 405] width 155 height 11
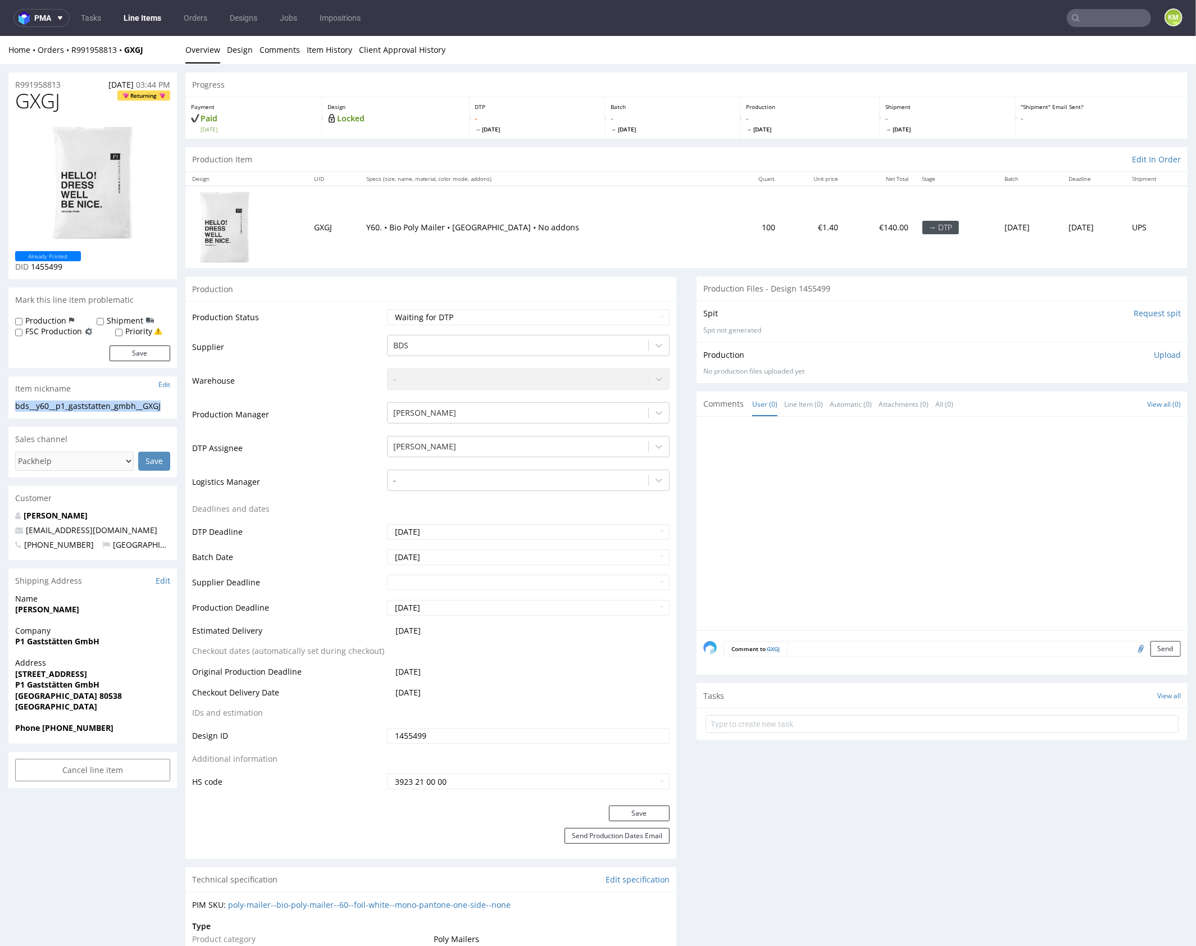
click at [115, 409] on div "bds__y60__p1_gaststatten_gmbh__GXGJ" at bounding box center [92, 405] width 155 height 11
copy div "bds__y60__p1_gaststatten_gmbh__GXGJ"
click at [477, 737] on input "1455499" at bounding box center [528, 736] width 283 height 16
click at [1164, 357] on p "Upload" at bounding box center [1167, 354] width 27 height 11
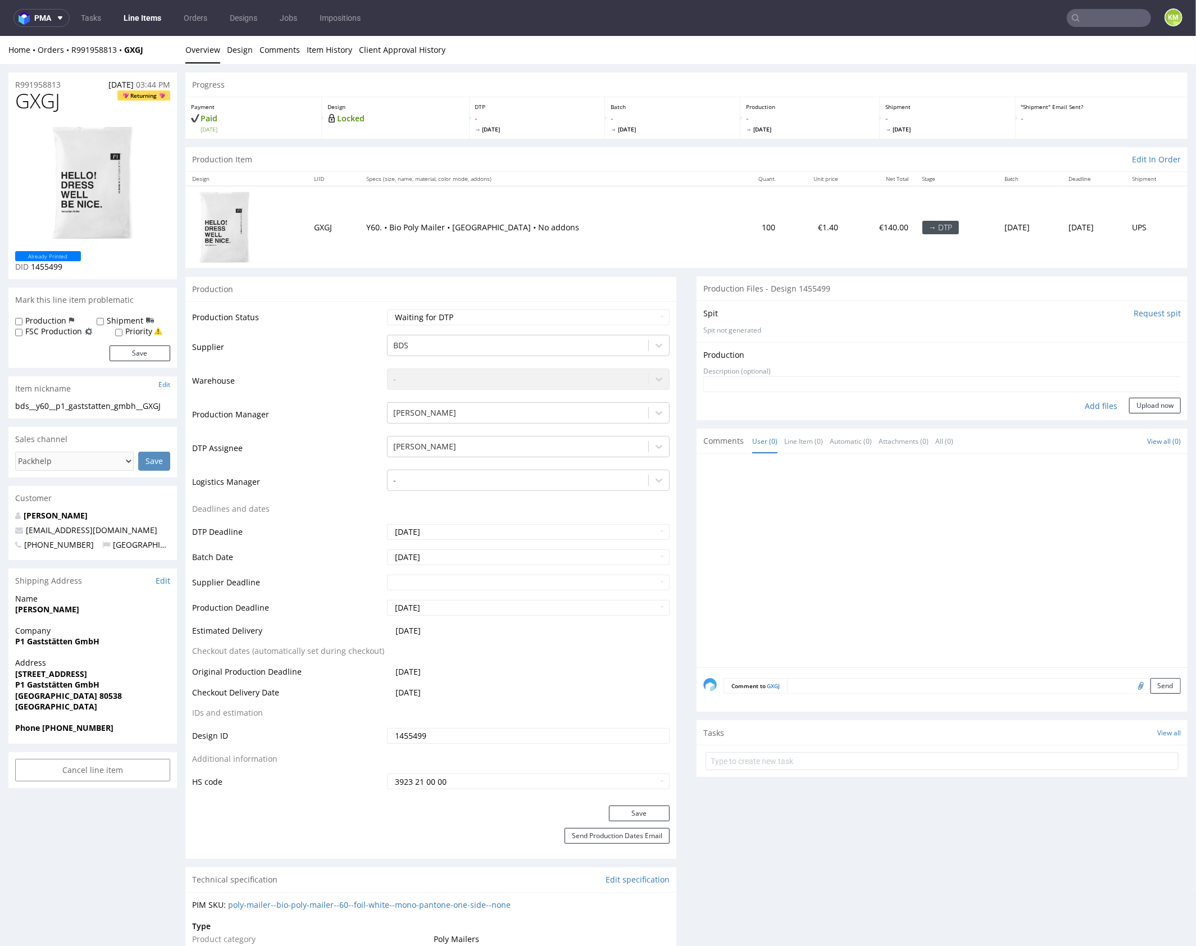
click at [1101, 407] on div "Add files" at bounding box center [1101, 405] width 56 height 17
type input "C:\fakepath\bds__y60__p1_gaststatten_gmbh__GXGJ__d1455499__oR991958813.pdf"
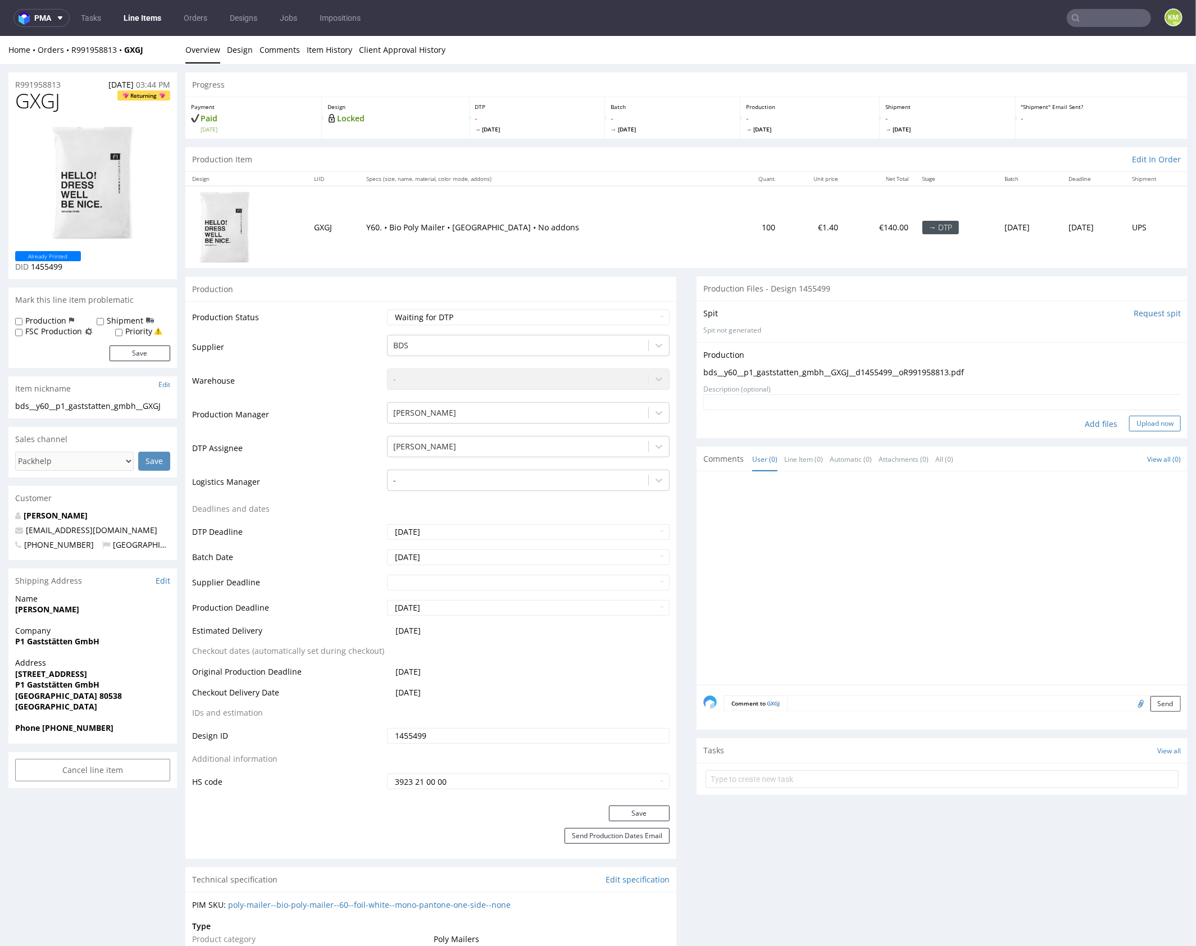
click at [1143, 421] on button "Upload now" at bounding box center [1155, 423] width 52 height 16
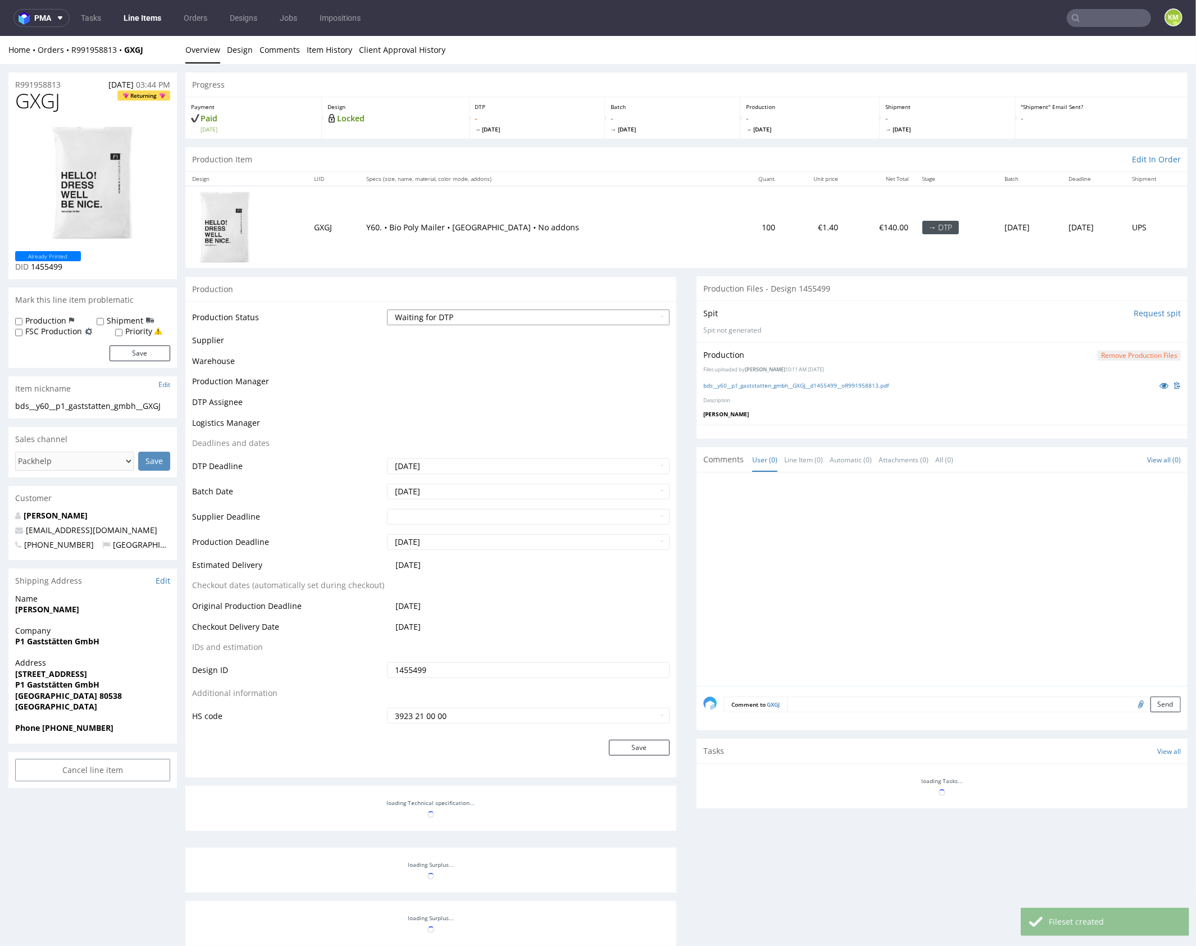
click at [524, 312] on select "Waiting for Artwork Waiting for Diecut Waiting for Mockup Waiting for DTP Waiti…" at bounding box center [528, 317] width 283 height 16
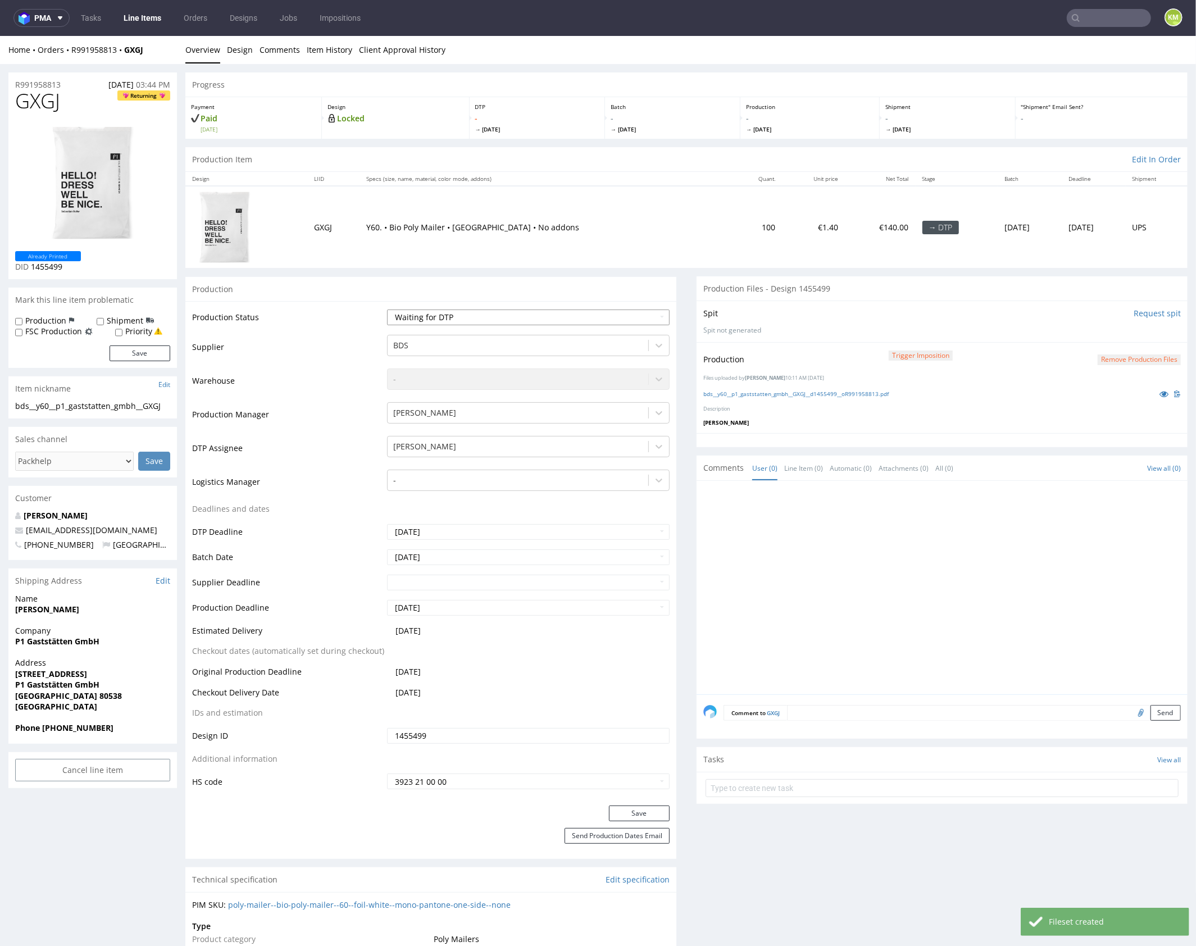
select select "dtp_production_ready"
click at [387, 309] on select "Waiting for Artwork Waiting for Diecut Waiting for Mockup Waiting for DTP Waiti…" at bounding box center [528, 317] width 283 height 16
click at [627, 810] on button "Save" at bounding box center [639, 813] width 61 height 16
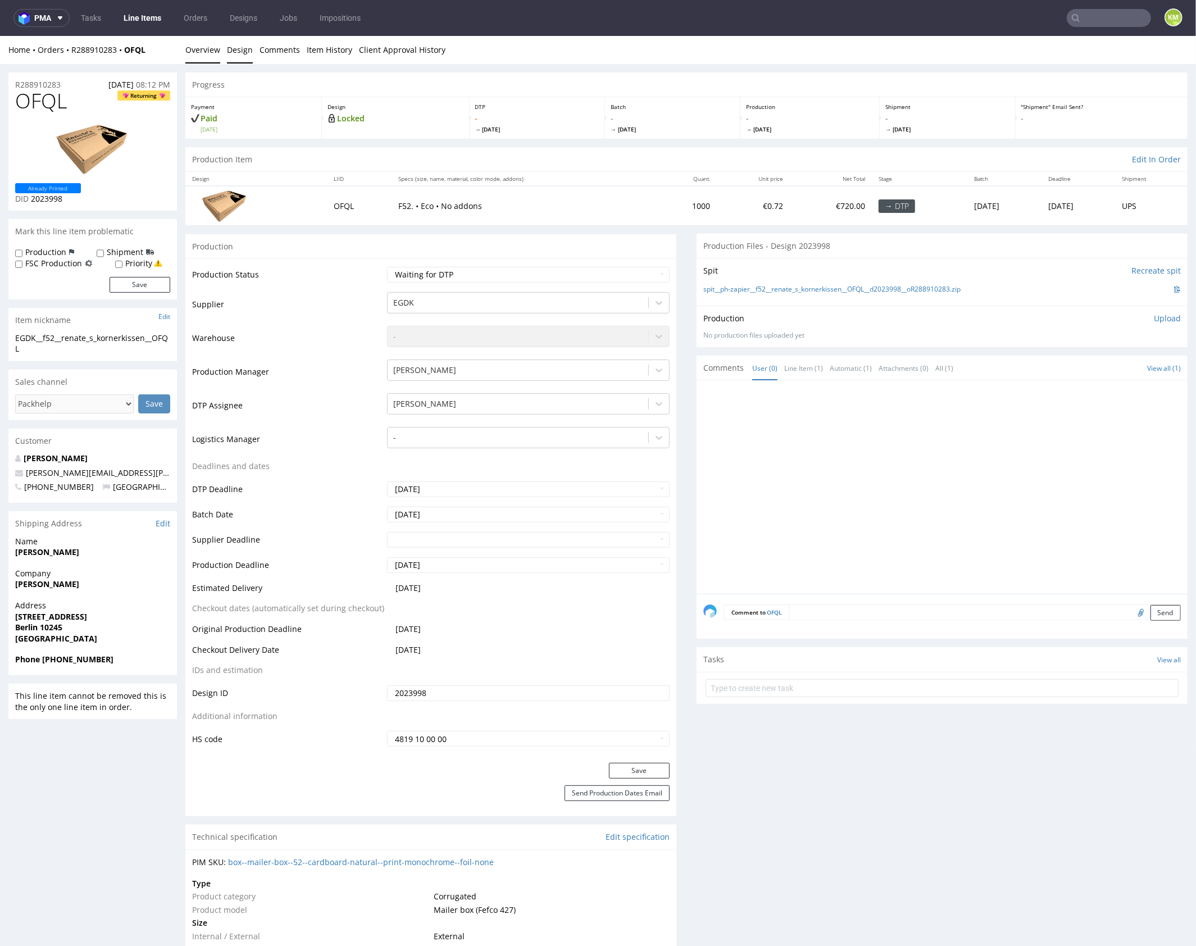
click at [244, 53] on link "Design" at bounding box center [240, 49] width 26 height 28
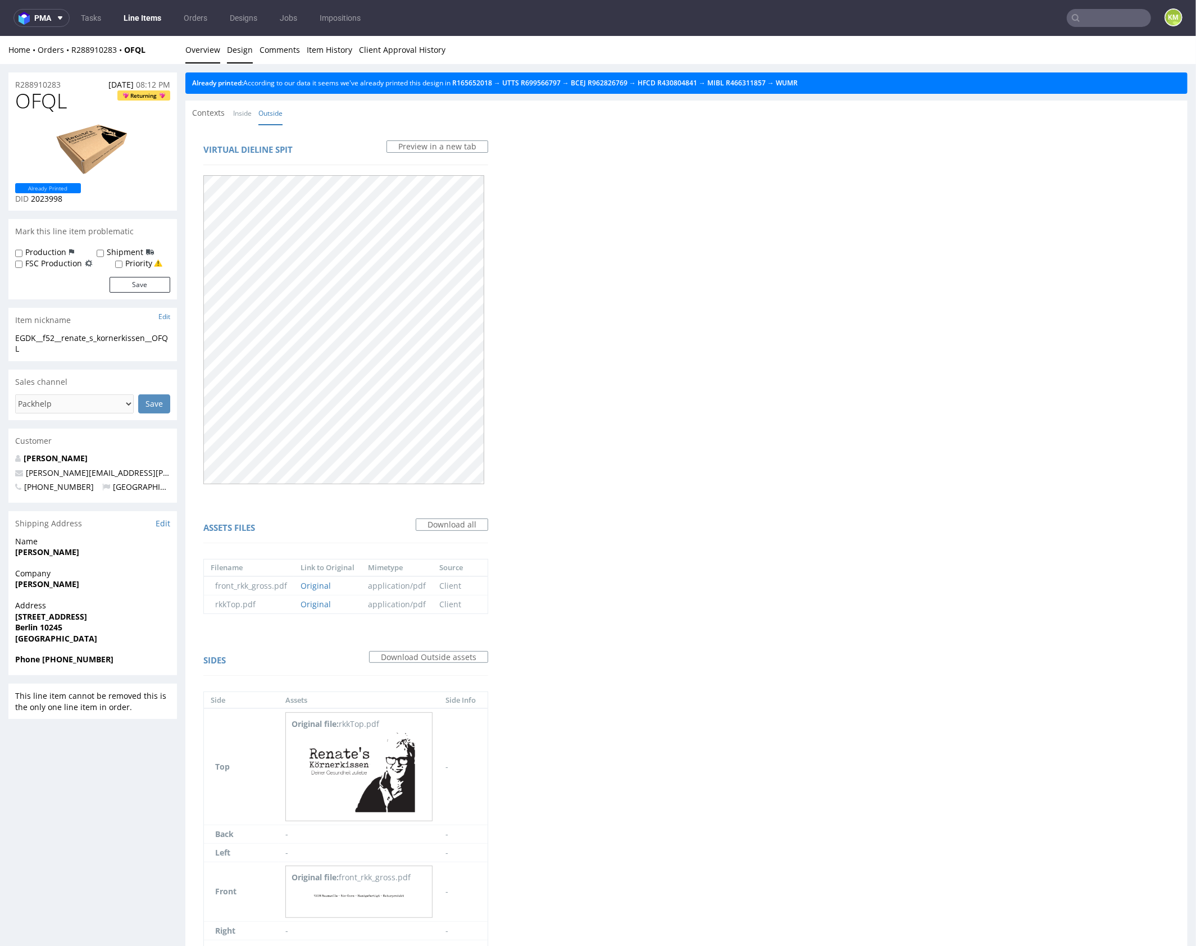
click at [194, 48] on link "Overview" at bounding box center [202, 49] width 35 height 28
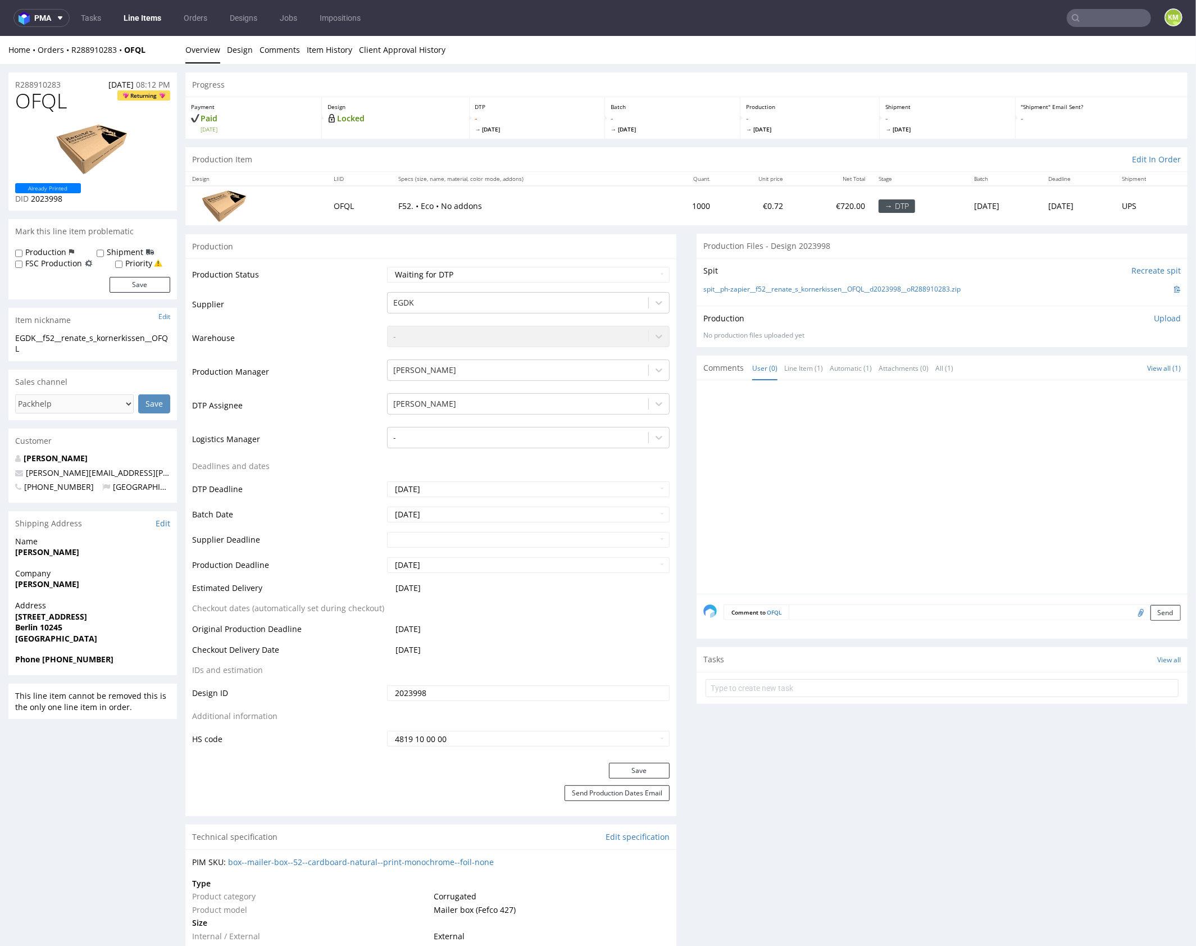
click at [49, 104] on span "OFQL" at bounding box center [41, 100] width 52 height 22
copy span "OFQL"
click at [882, 495] on div at bounding box center [946, 490] width 484 height 207
click at [854, 325] on div "Production Upload No production files uploaded yet Description (optional) Add f…" at bounding box center [943, 325] width 478 height 27
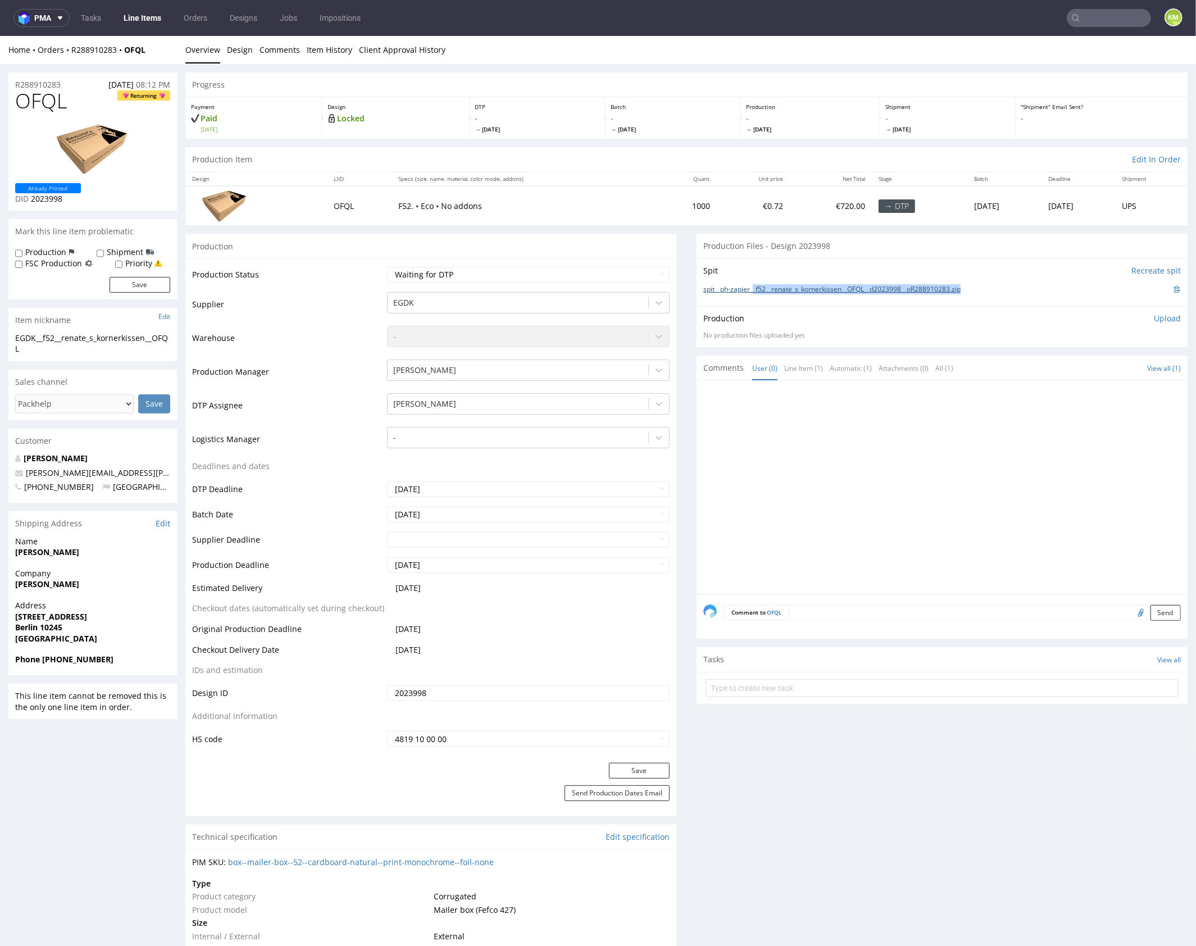
drag, startPoint x: 979, startPoint y: 288, endPoint x: 752, endPoint y: 290, distance: 226.5
click at [752, 290] on div "spit__ph-zapier__f52__renate_s_kornerkissen__OFQL__d2023998__oR288910283.zip" at bounding box center [943, 289] width 478 height 12
copy link "_f52__renate_s_kornerkissen__OFQL__d2023998__oR288910283.zip"
drag, startPoint x: 1160, startPoint y: 319, endPoint x: 1010, endPoint y: 379, distance: 161.6
click at [1160, 319] on p "Upload" at bounding box center [1167, 317] width 27 height 11
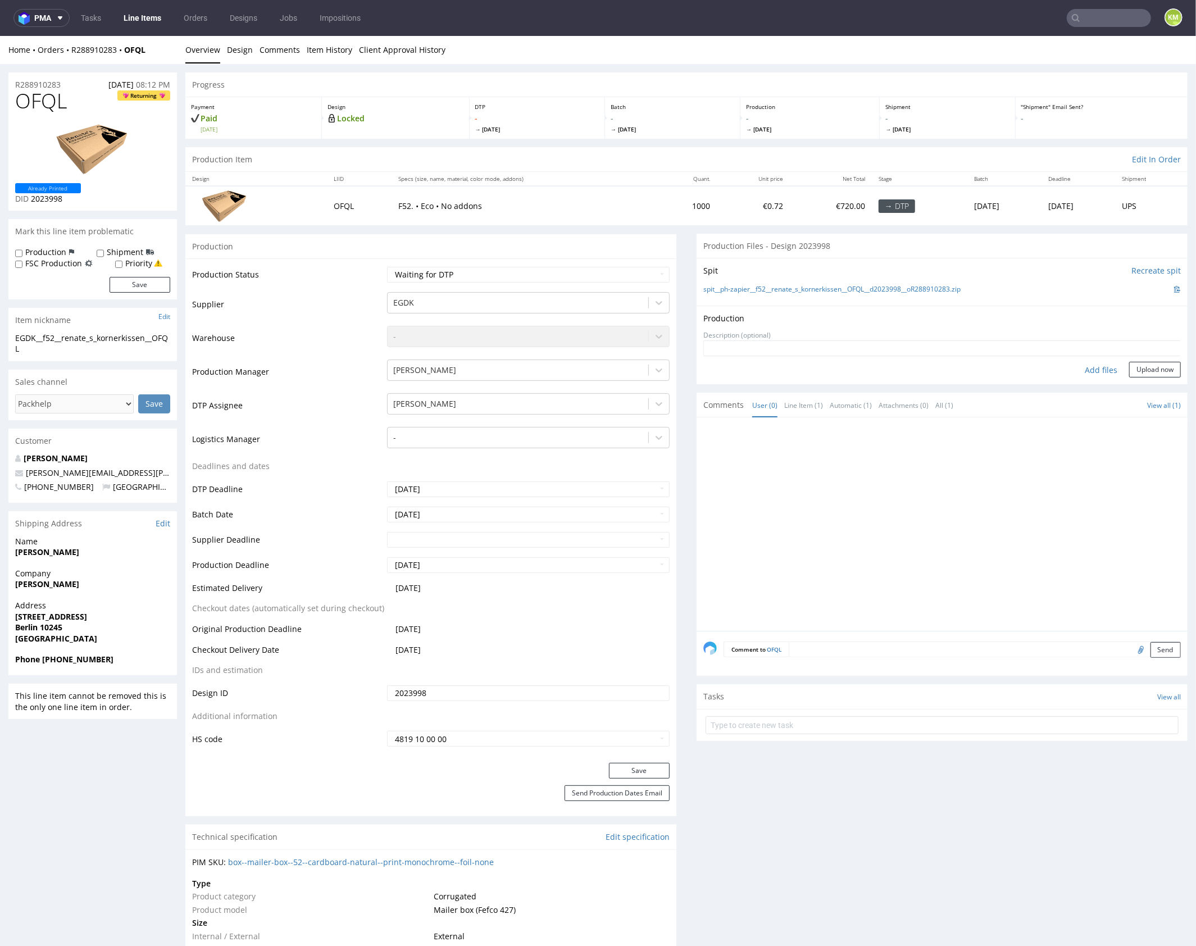
click at [1074, 373] on div "Add files" at bounding box center [1101, 369] width 56 height 17
type input "C:\fakepath\f52__renate_s_kornerkissen__OFQL__d2023998__oR288910283__outside.pdf"
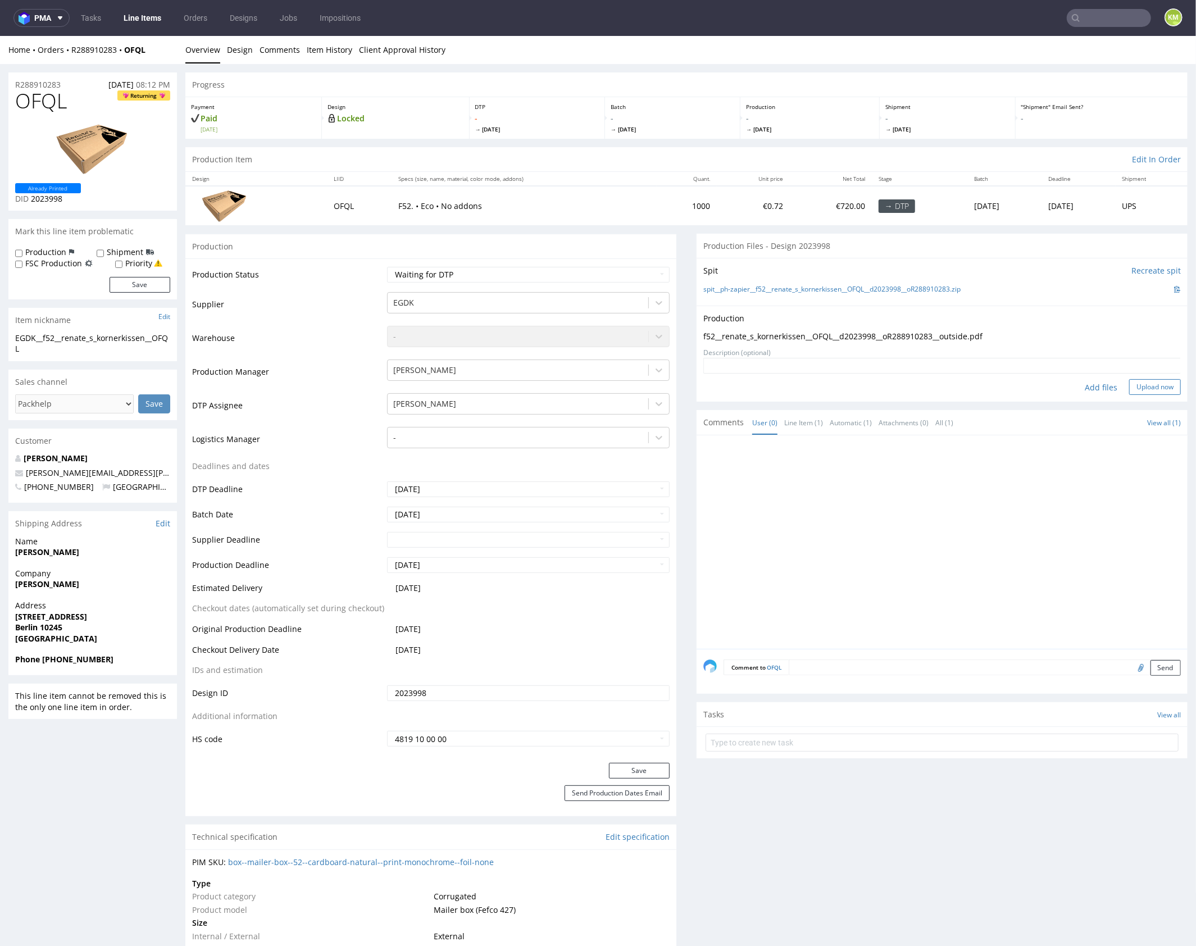
click at [1139, 391] on button "Upload now" at bounding box center [1155, 387] width 52 height 16
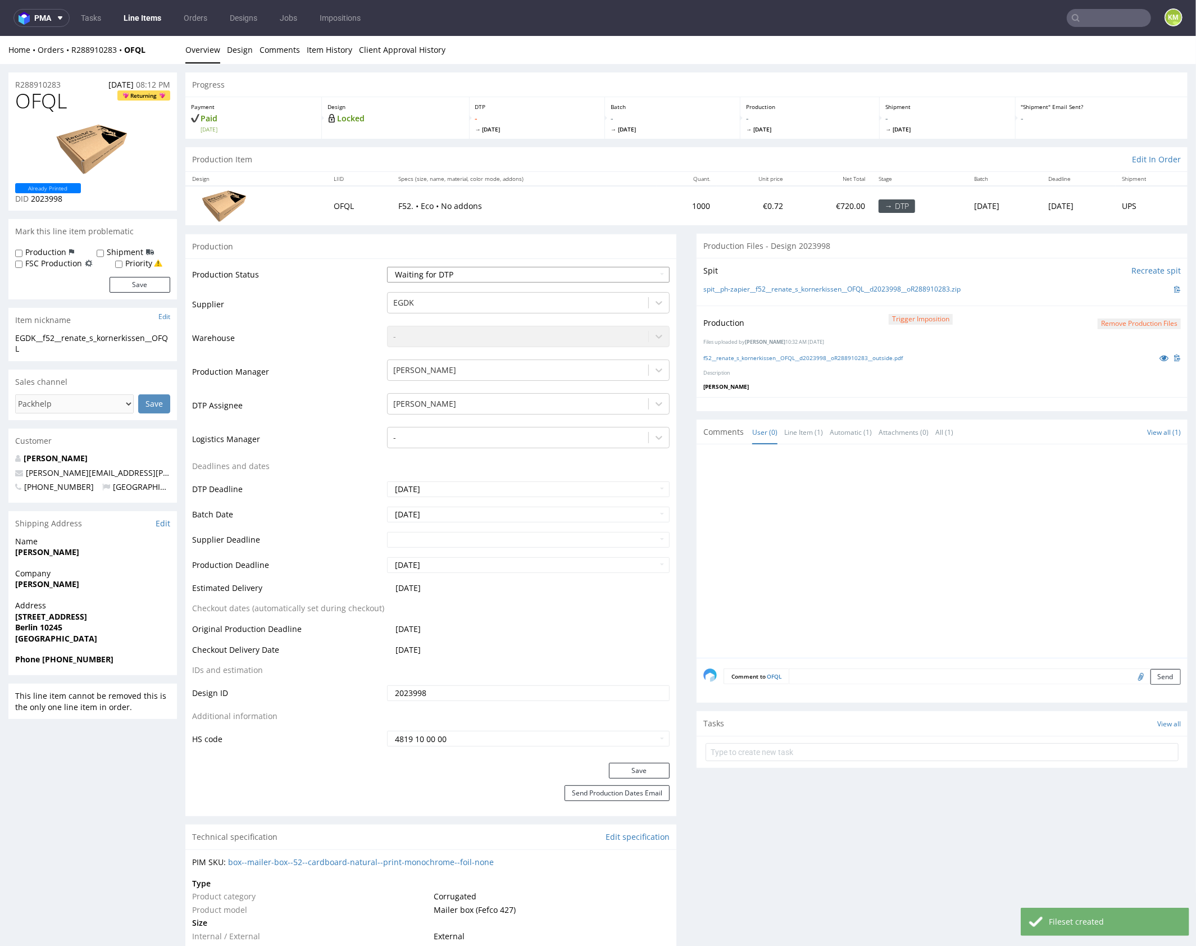
click at [576, 271] on select "Waiting for Artwork Waiting for Diecut Waiting for Mockup Waiting for DTP Waiti…" at bounding box center [528, 274] width 283 height 16
select select "dtp_production_ready"
click at [387, 266] on select "Waiting for Artwork Waiting for Diecut Waiting for Mockup Waiting for DTP Waiti…" at bounding box center [528, 274] width 283 height 16
click at [652, 766] on button "Save" at bounding box center [639, 771] width 61 height 16
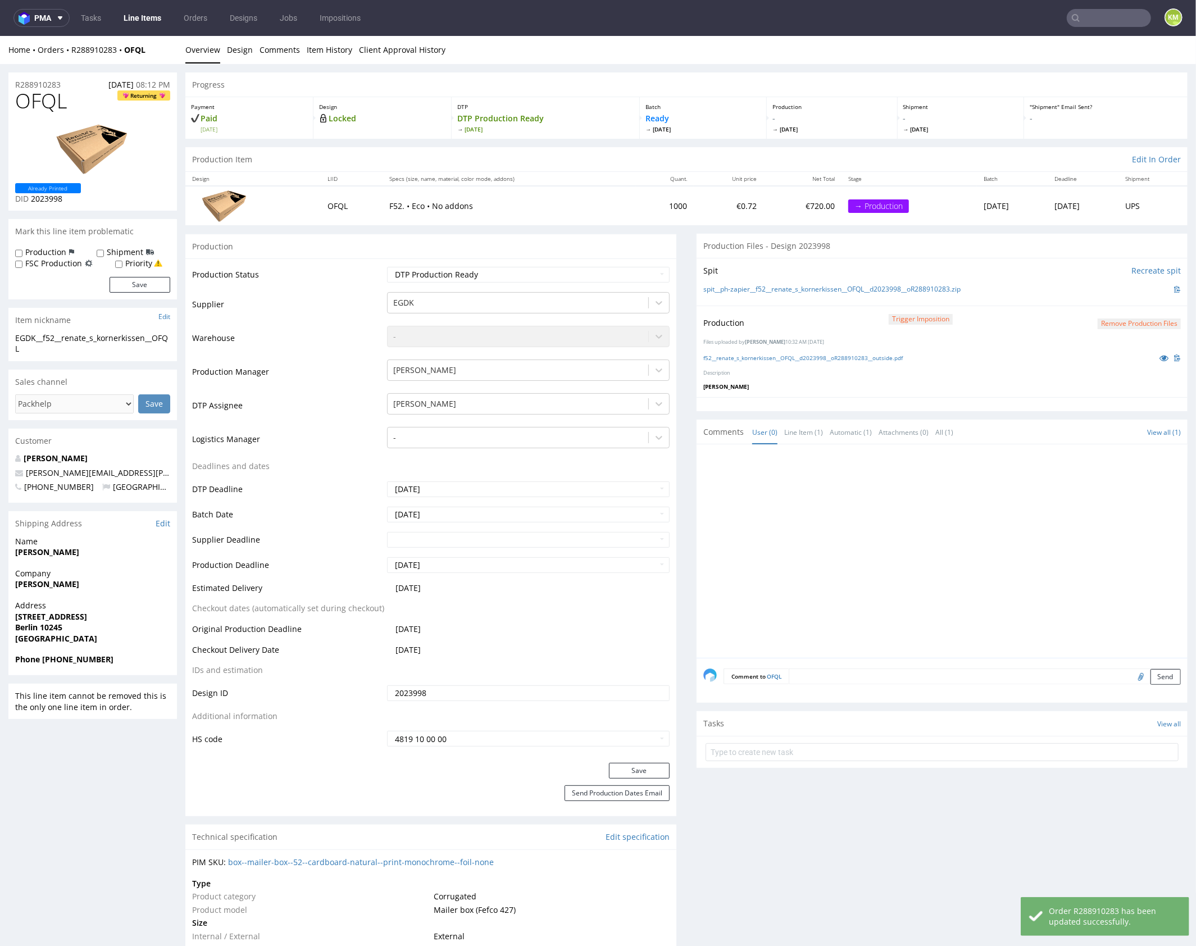
click at [931, 559] on div at bounding box center [946, 554] width 484 height 207
click at [923, 556] on div at bounding box center [946, 554] width 484 height 207
click at [927, 555] on div at bounding box center [946, 554] width 484 height 207
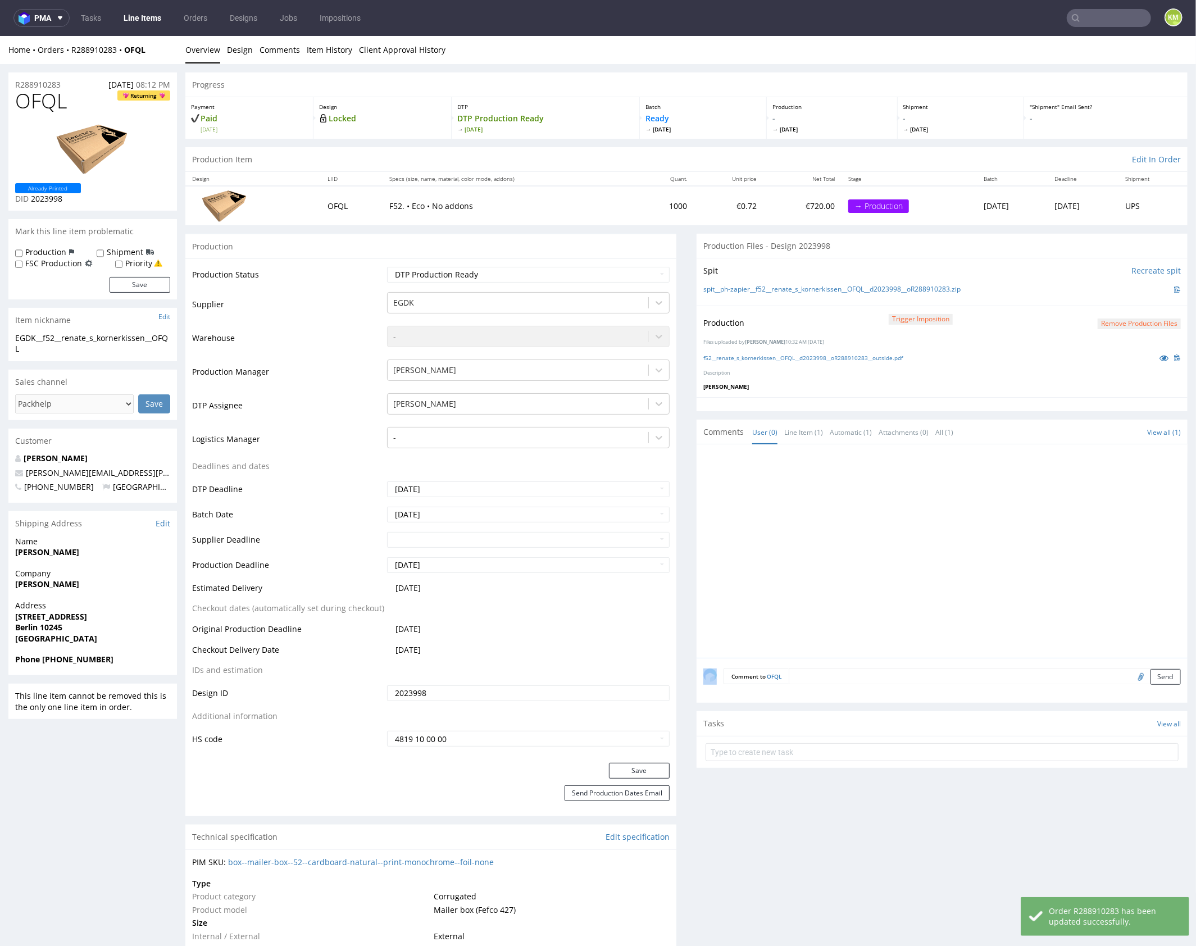
click at [927, 555] on div at bounding box center [946, 554] width 484 height 207
click at [904, 509] on div at bounding box center [946, 554] width 484 height 207
click at [911, 491] on div at bounding box center [946, 554] width 484 height 207
click at [920, 493] on div at bounding box center [946, 554] width 484 height 207
click at [940, 505] on div at bounding box center [946, 554] width 484 height 207
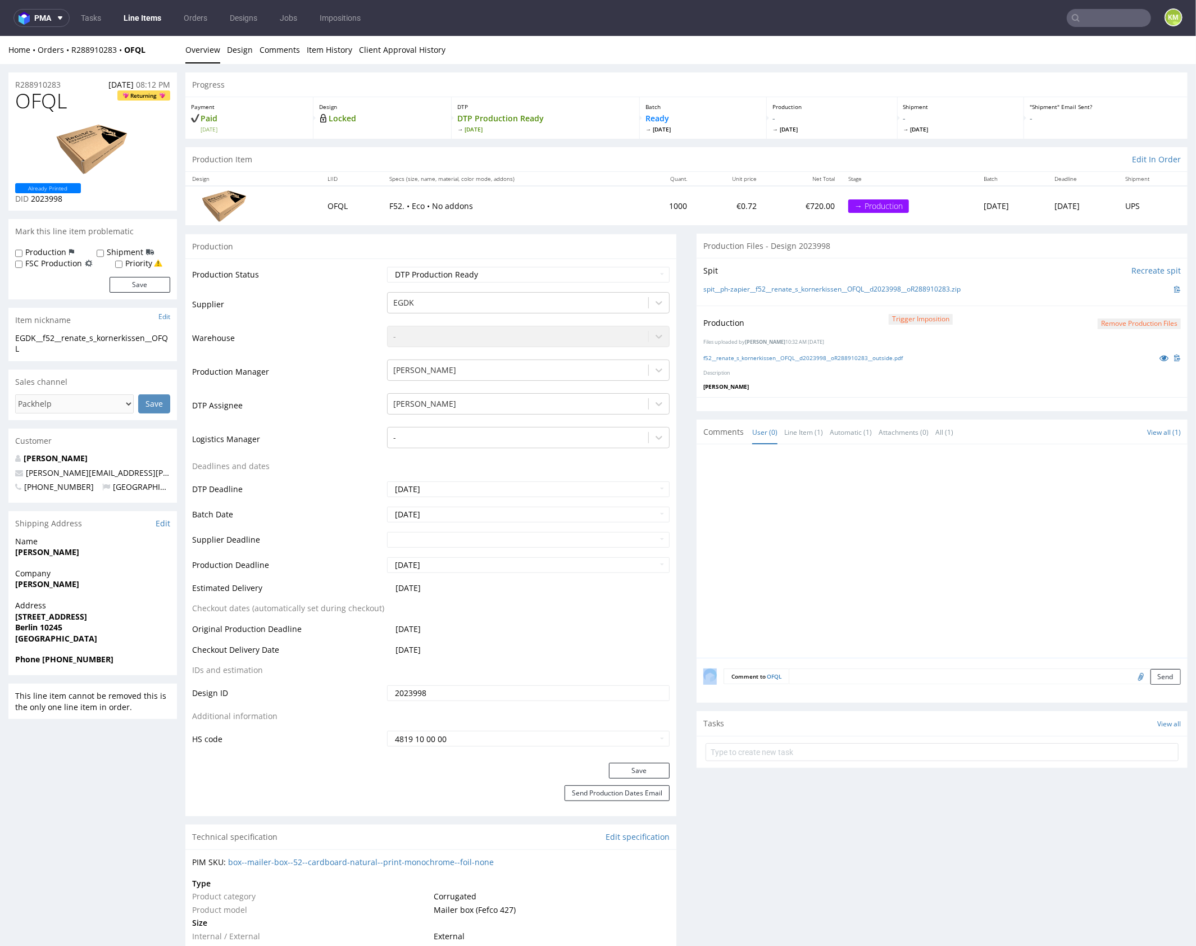
click at [940, 505] on div at bounding box center [946, 554] width 484 height 207
click at [844, 542] on div at bounding box center [946, 554] width 484 height 207
click at [863, 497] on div at bounding box center [946, 554] width 484 height 207
click at [882, 508] on div at bounding box center [946, 554] width 484 height 207
click at [888, 515] on div at bounding box center [946, 554] width 484 height 207
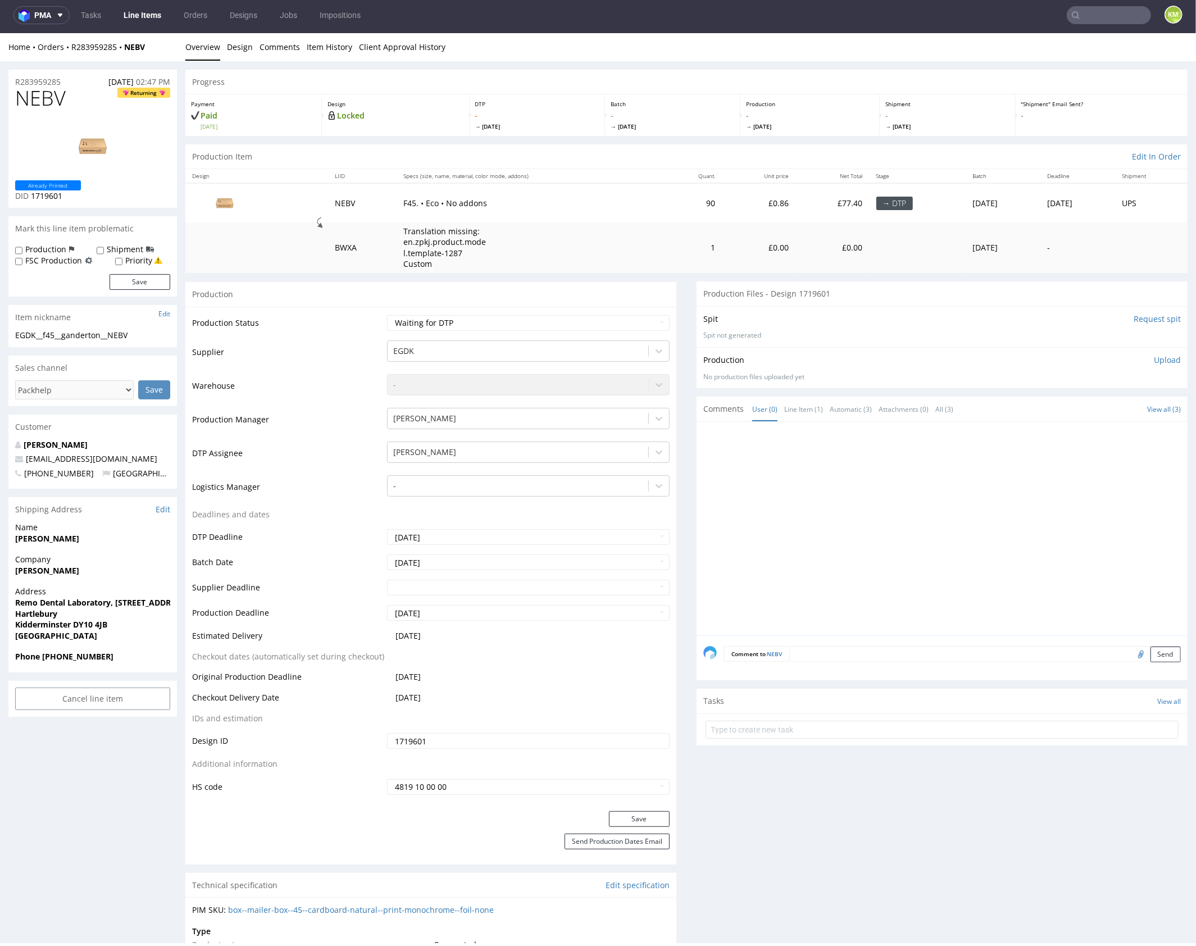
click at [784, 547] on div at bounding box center [946, 531] width 484 height 207
click at [244, 46] on link "Design" at bounding box center [240, 47] width 26 height 28
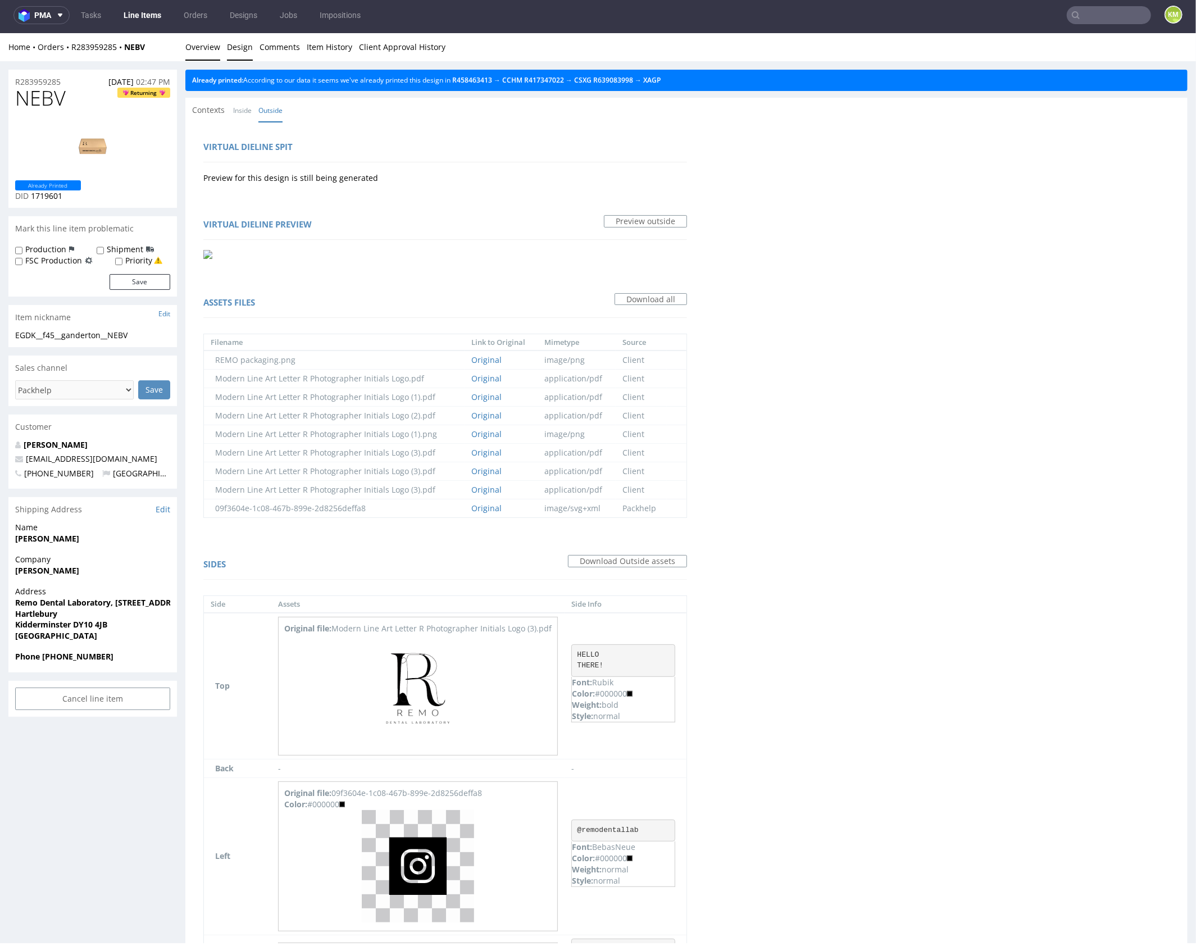
click at [216, 45] on link "Overview" at bounding box center [202, 47] width 35 height 28
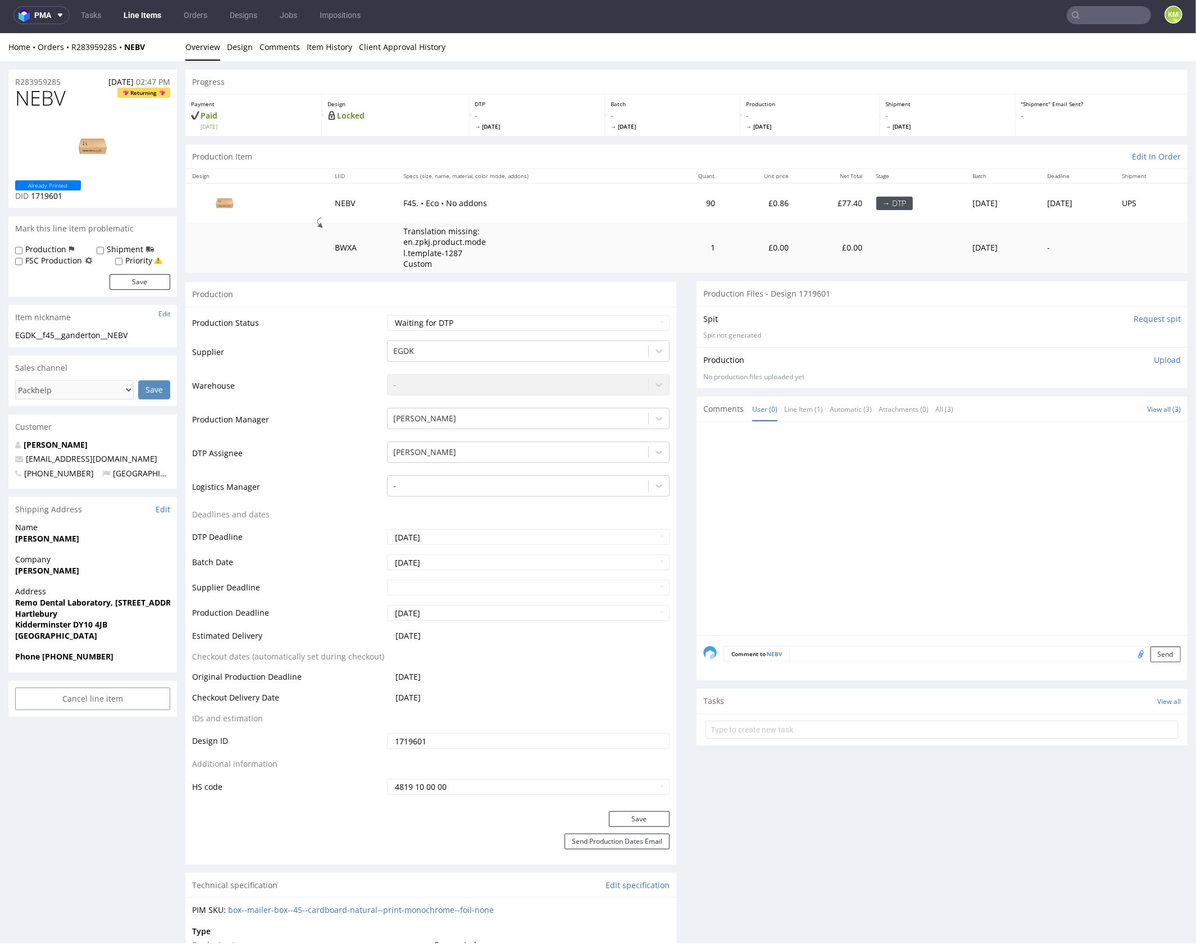
click at [51, 99] on span "NEBV" at bounding box center [40, 98] width 51 height 22
copy span "NEBV"
click at [900, 475] on div at bounding box center [946, 531] width 484 height 207
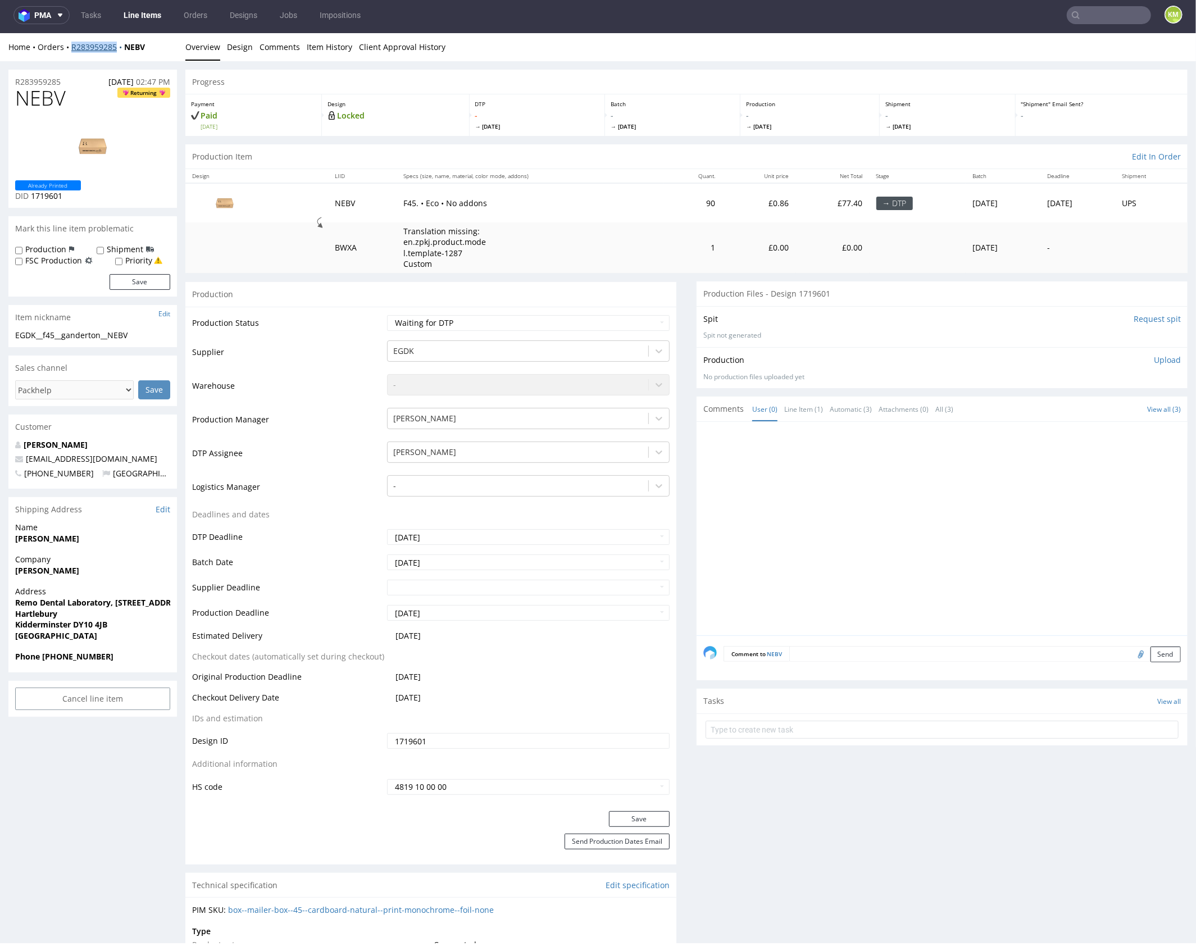
copy link "R283959285"
click at [940, 515] on div at bounding box center [946, 531] width 484 height 207
click at [85, 337] on div "EGDK__f45__ganderton__NEBV" at bounding box center [92, 334] width 155 height 11
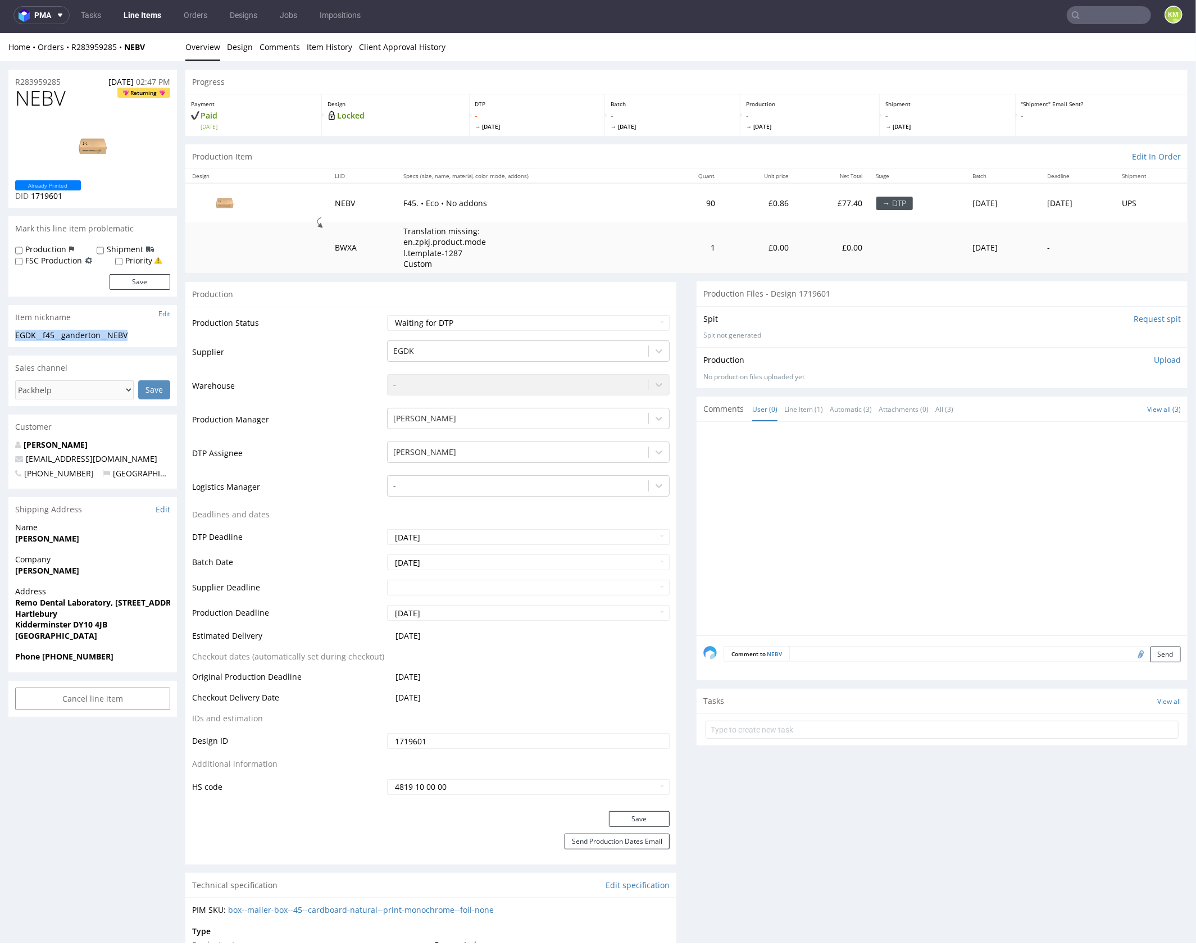
copy div "EGDK__f45__ganderton__NEBV"
click at [415, 740] on input "1719601" at bounding box center [528, 741] width 283 height 16
click at [1159, 359] on p "Upload" at bounding box center [1167, 359] width 27 height 11
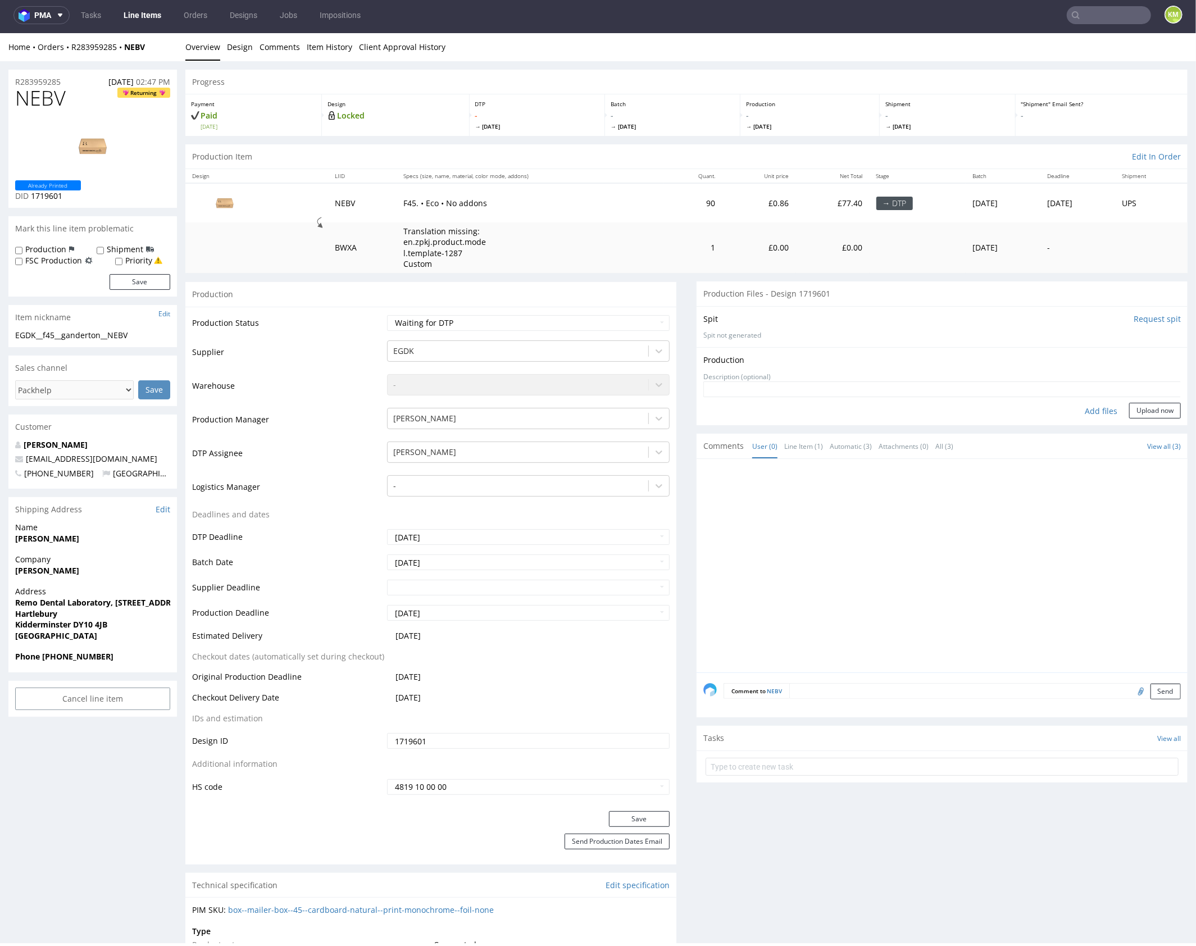
click at [1083, 412] on div "Add files" at bounding box center [1101, 410] width 56 height 17
type input "C:\fakepath\EGDK__f45__ganderton__NEBV__d1719601__oR283959285__outside.pdf"
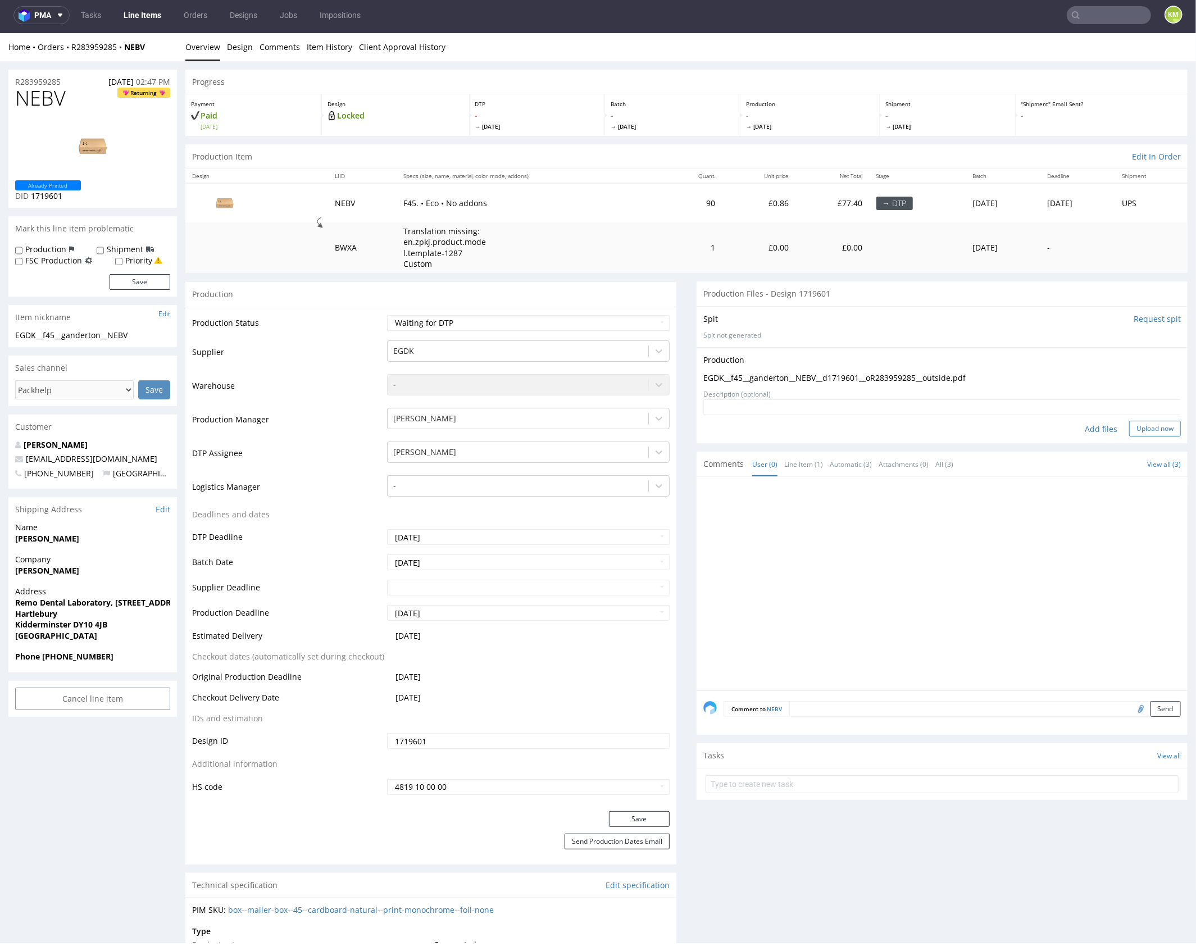
click at [1147, 427] on button "Upload now" at bounding box center [1155, 428] width 52 height 16
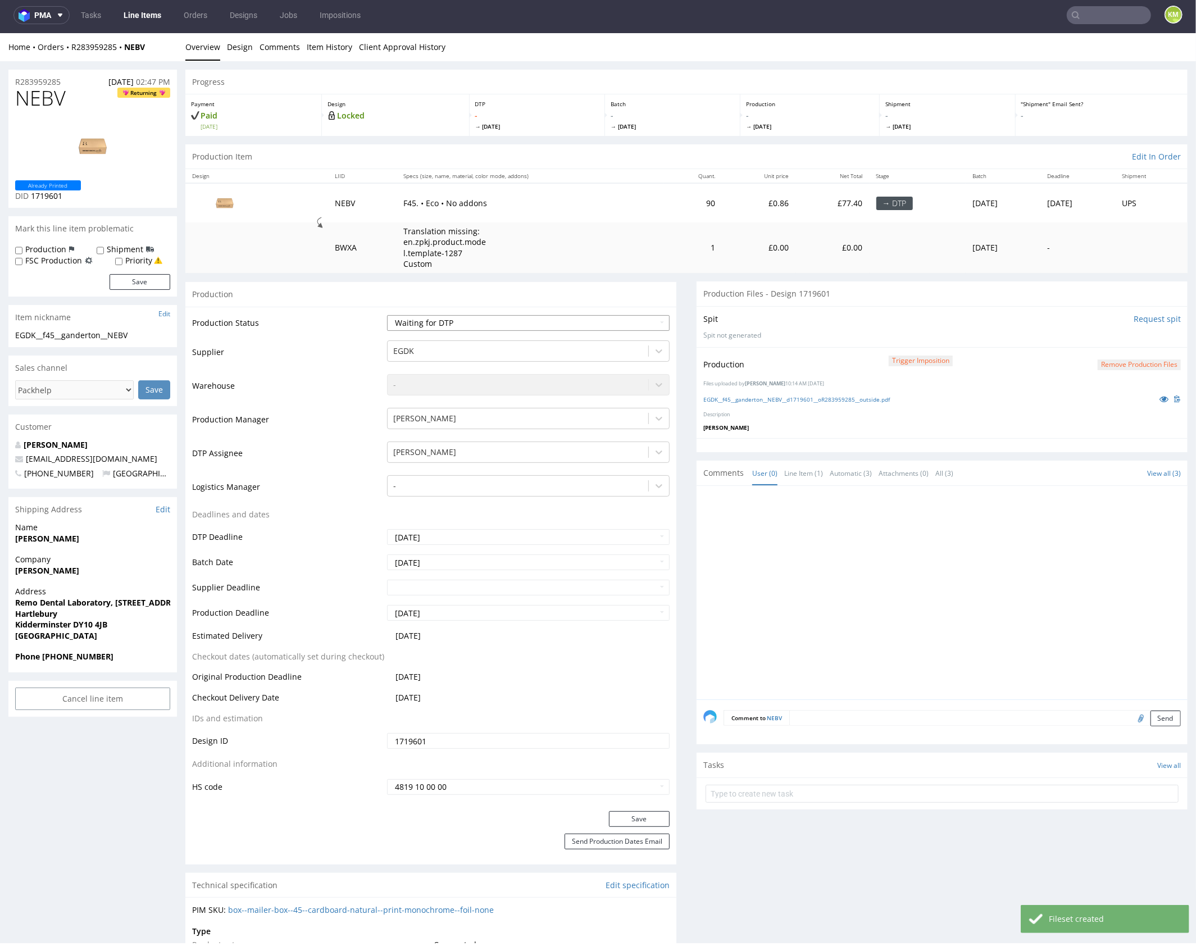
click at [625, 322] on select "Waiting for Artwork Waiting for Diecut Waiting for Mockup Waiting for DTP Waiti…" at bounding box center [528, 323] width 283 height 16
select select "dtp_production_ready"
click at [387, 315] on select "Waiting for Artwork Waiting for Diecut Waiting for Mockup Waiting for DTP Waiti…" at bounding box center [528, 323] width 283 height 16
click at [638, 821] on button "Save" at bounding box center [639, 819] width 61 height 16
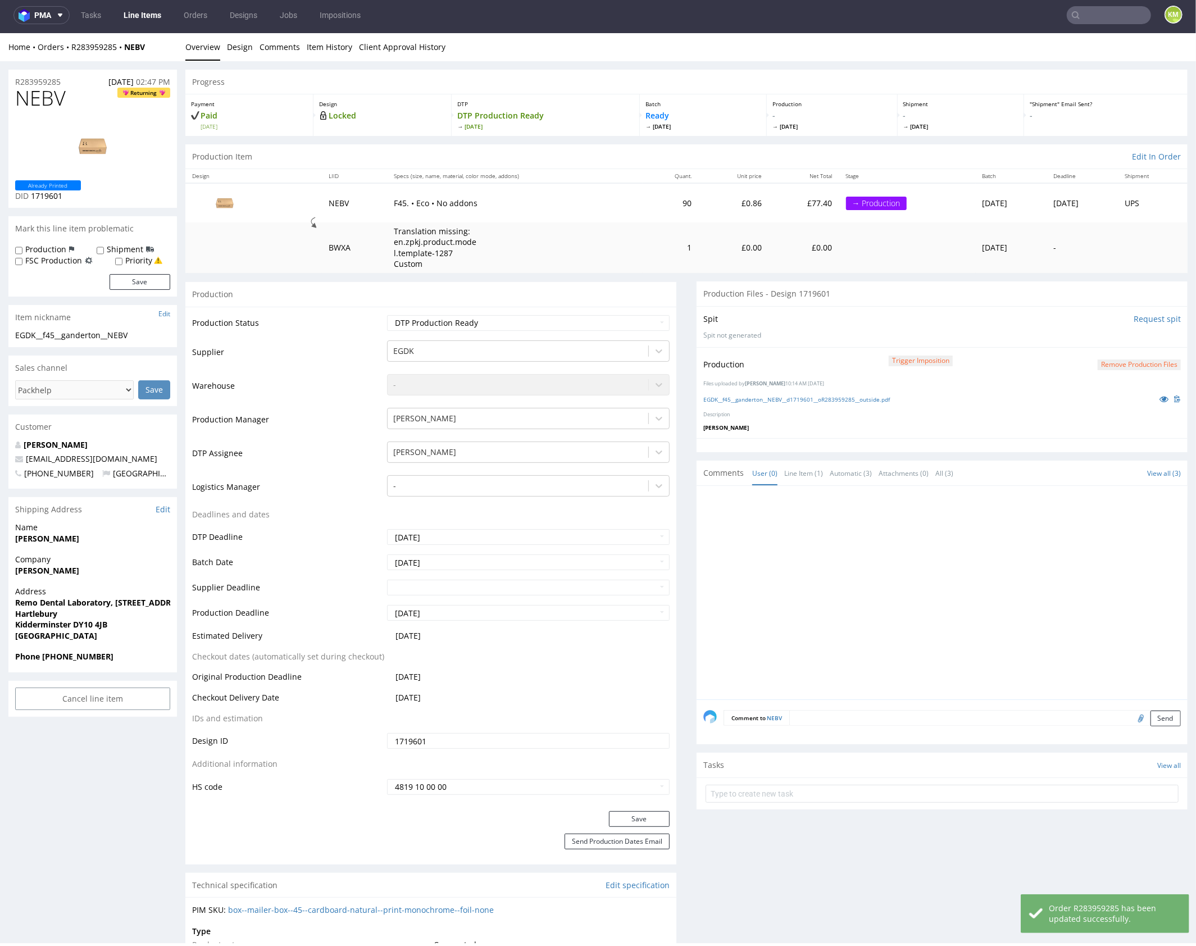
click at [819, 614] on div at bounding box center [946, 595] width 484 height 207
click at [914, 550] on div at bounding box center [946, 595] width 484 height 207
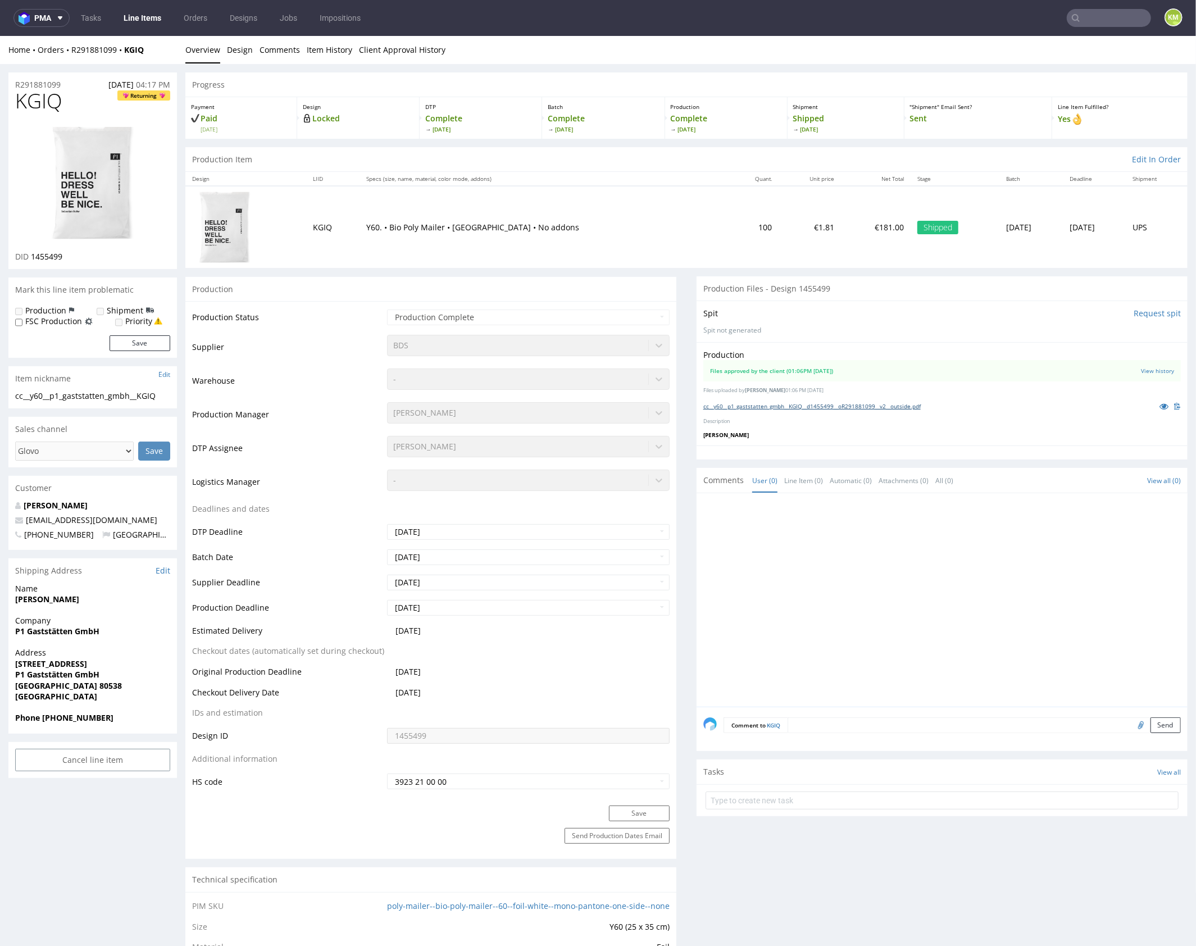
click at [820, 407] on link "cc__y60__p1_gaststatten_gmbh__KGIQ__d1455499__oR291881099__v2__outside.pdf" at bounding box center [812, 406] width 217 height 8
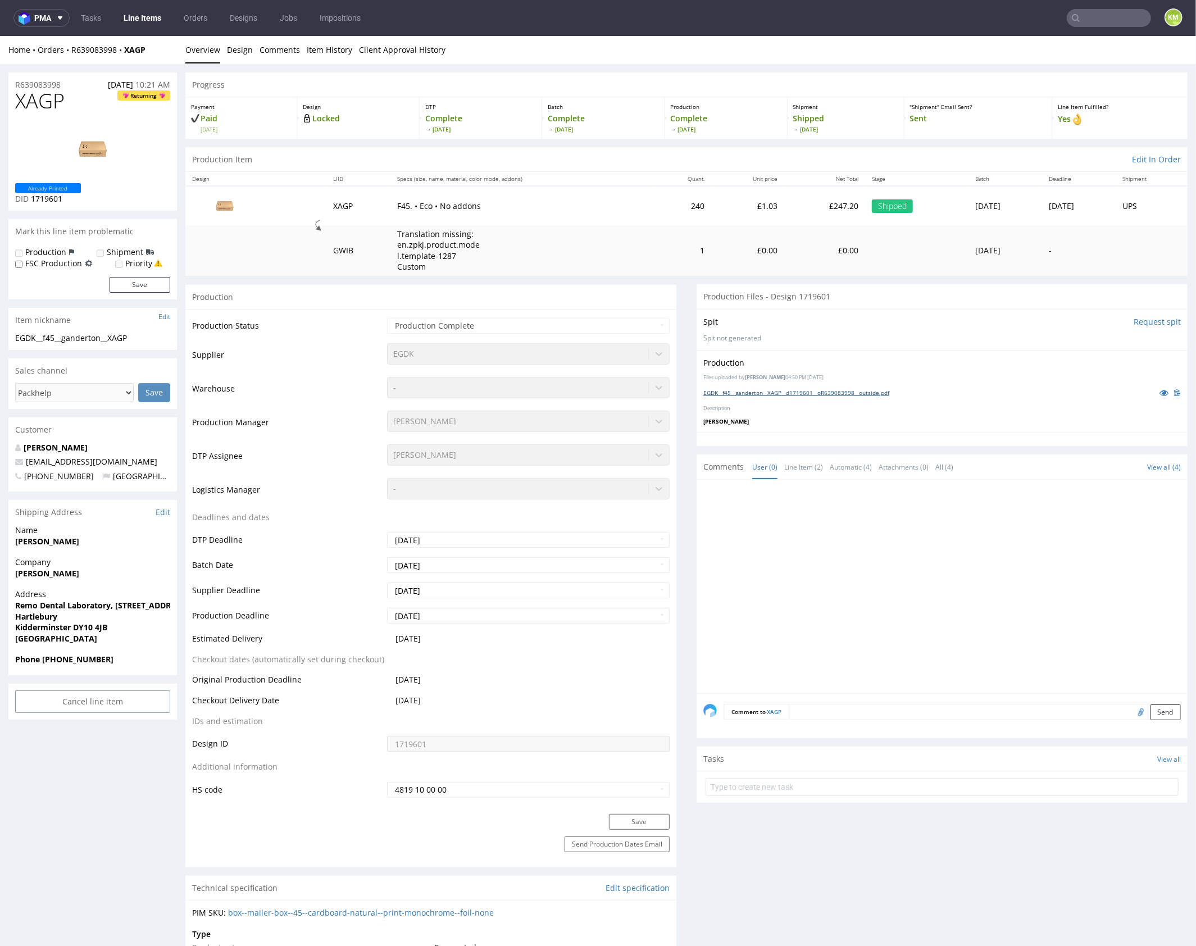
click link "EGDK__f45__ganderton__XAGP__d1719601__oR639083998__outside.pdf"
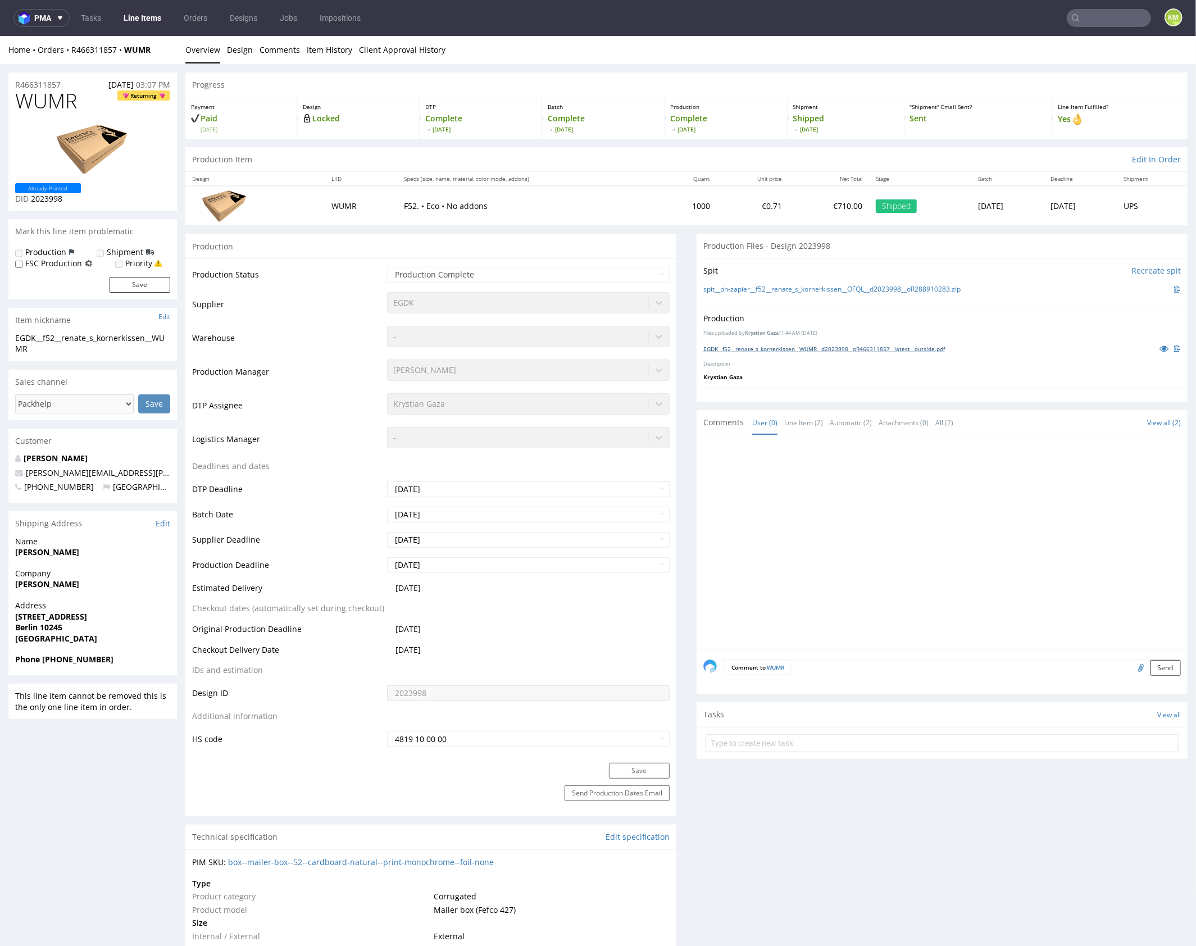
click at [915, 350] on link "EGDK__f52__renate_s_kornerkissen__WUMR__d2023998__oR466311857__latest__outside.…" at bounding box center [825, 348] width 242 height 8
click at [861, 370] on div "Production Files uploaded by Krystian Gaza 11:44 AM August 22nd, 2025 EGDK__f52…" at bounding box center [942, 346] width 491 height 82
click at [852, 349] on link "EGDK__f52__renate_s_kornerkissen__WUMR__d2023998__oR466311857__latest__outside.…" at bounding box center [825, 348] width 242 height 8
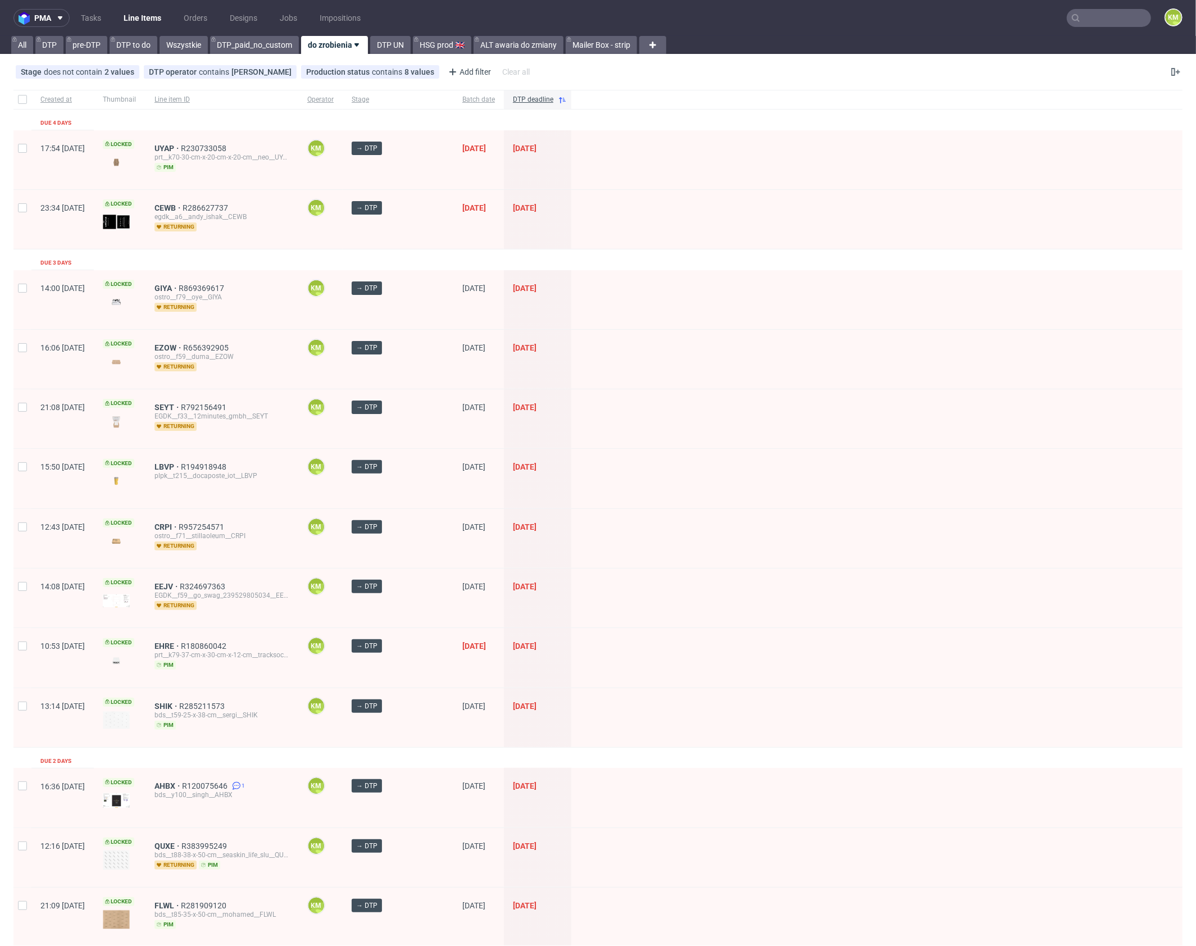
scroll to position [1078, 0]
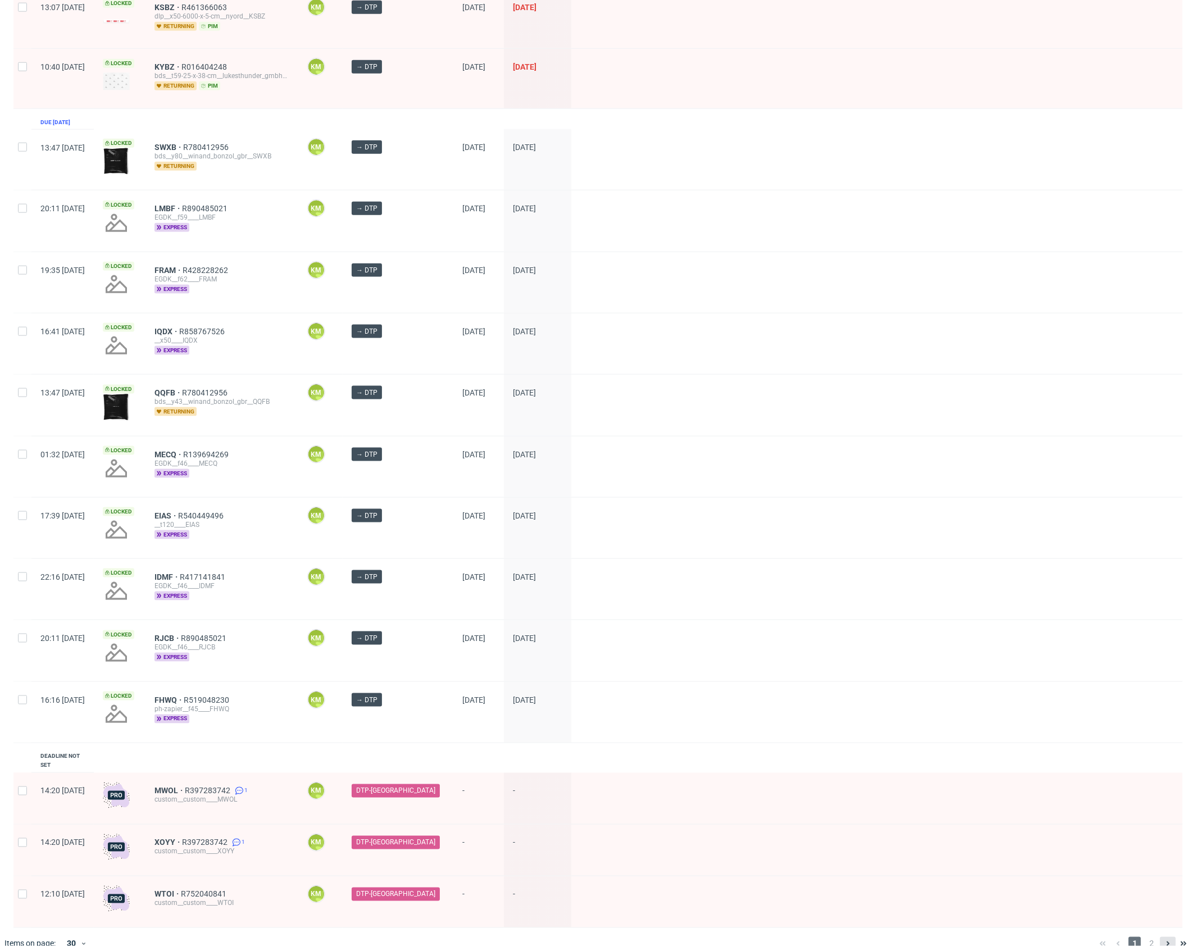
click at [1164, 940] on icon at bounding box center [1168, 944] width 9 height 9
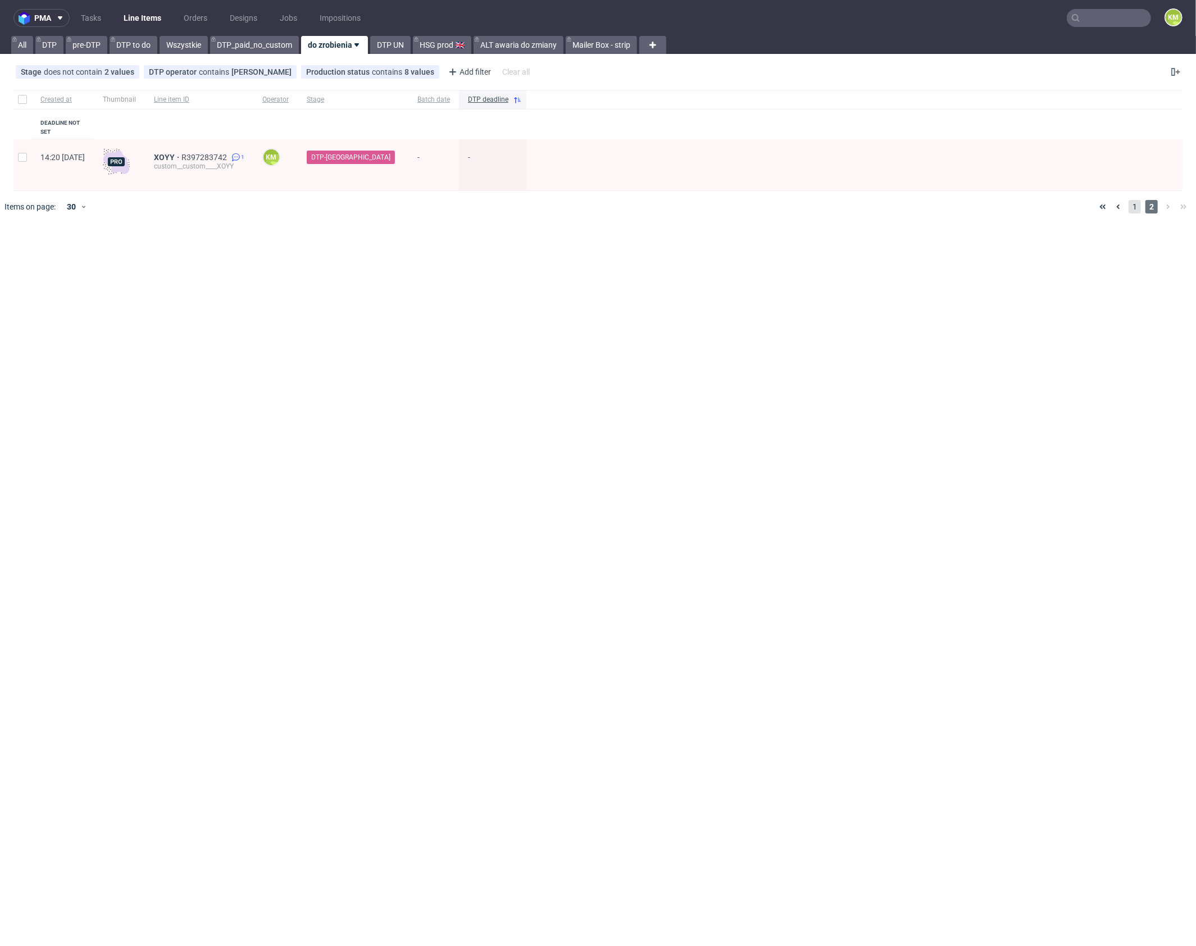
click at [1136, 200] on span "1" at bounding box center [1135, 206] width 12 height 13
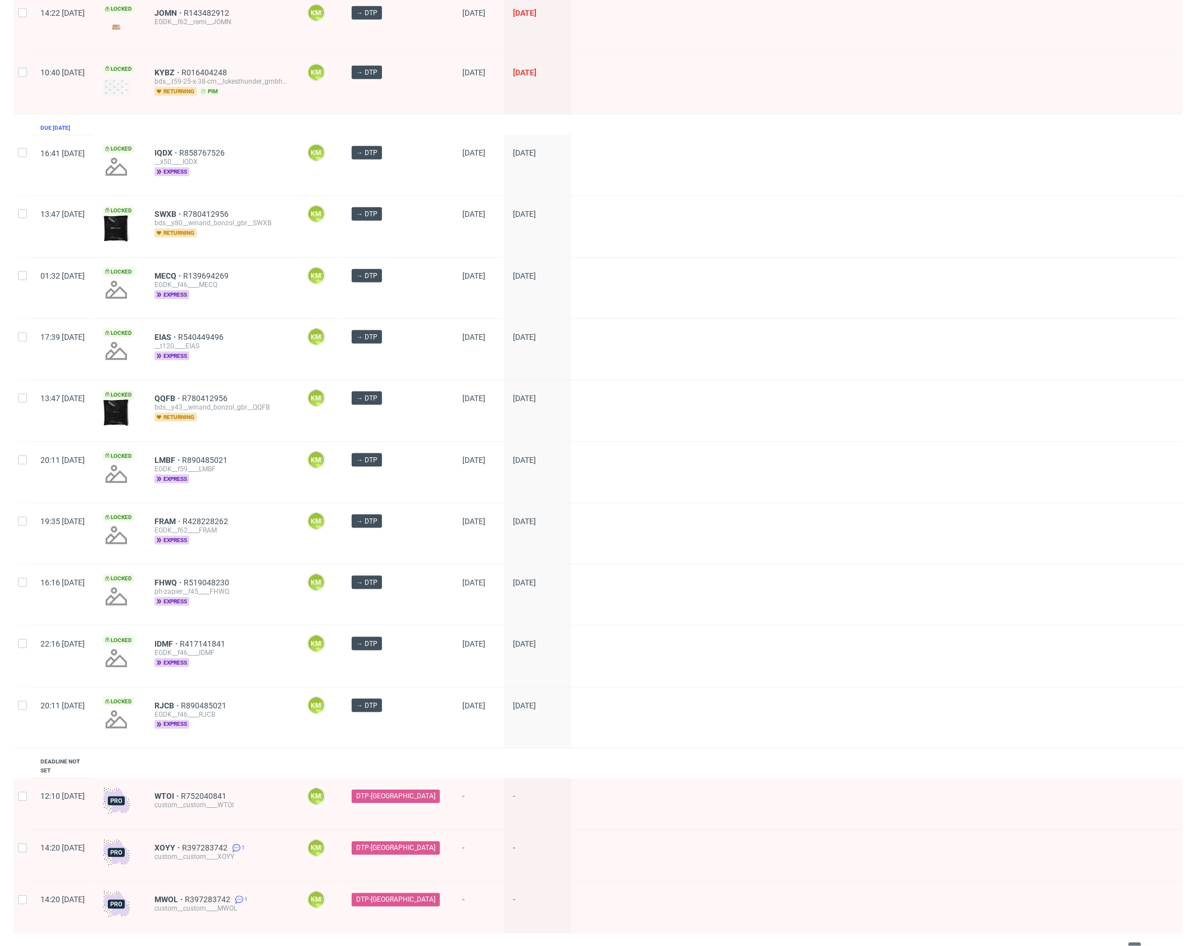
scroll to position [1078, 0]
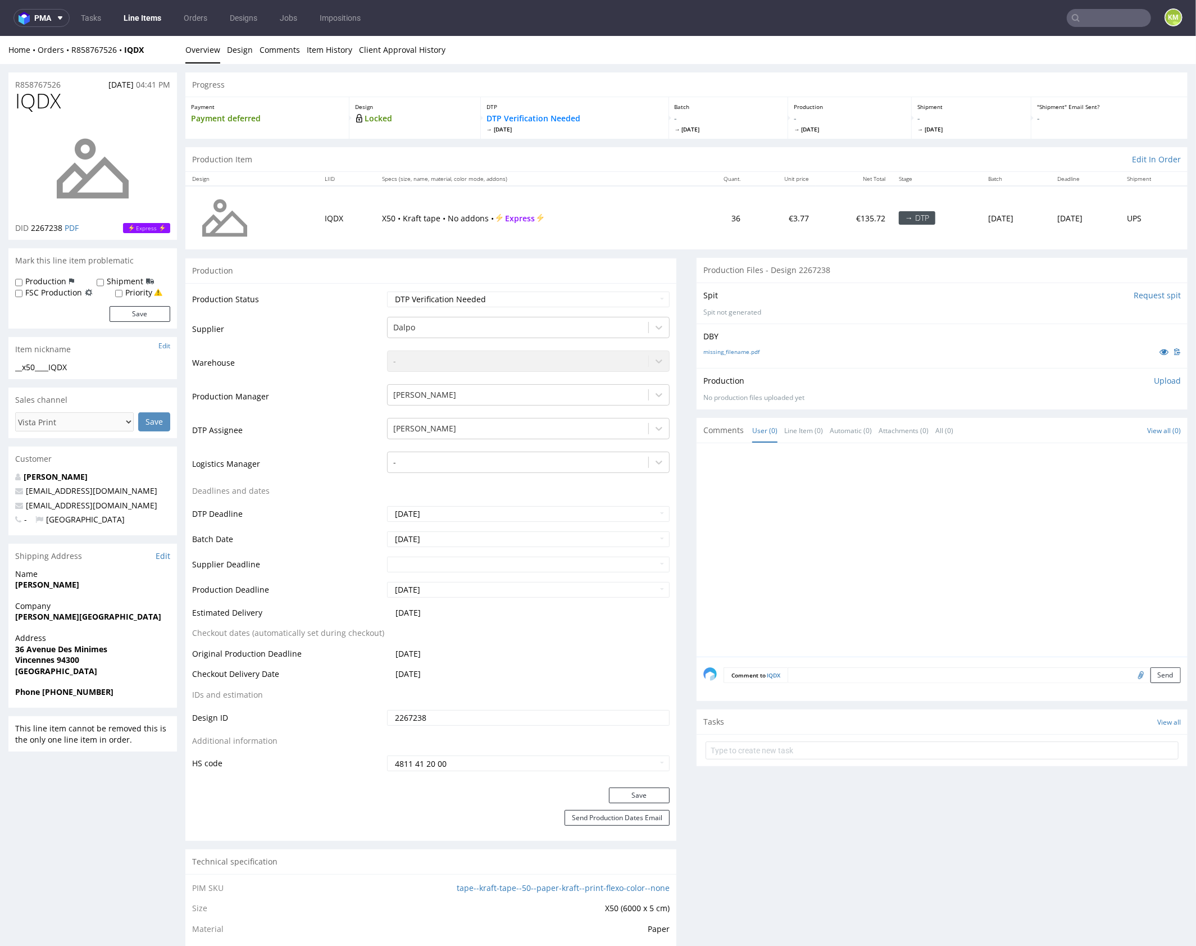
click at [832, 505] on div at bounding box center [946, 553] width 484 height 207
click at [744, 353] on link "missing_filename.pdf" at bounding box center [732, 351] width 56 height 8
click at [247, 46] on link "Design" at bounding box center [240, 49] width 26 height 28
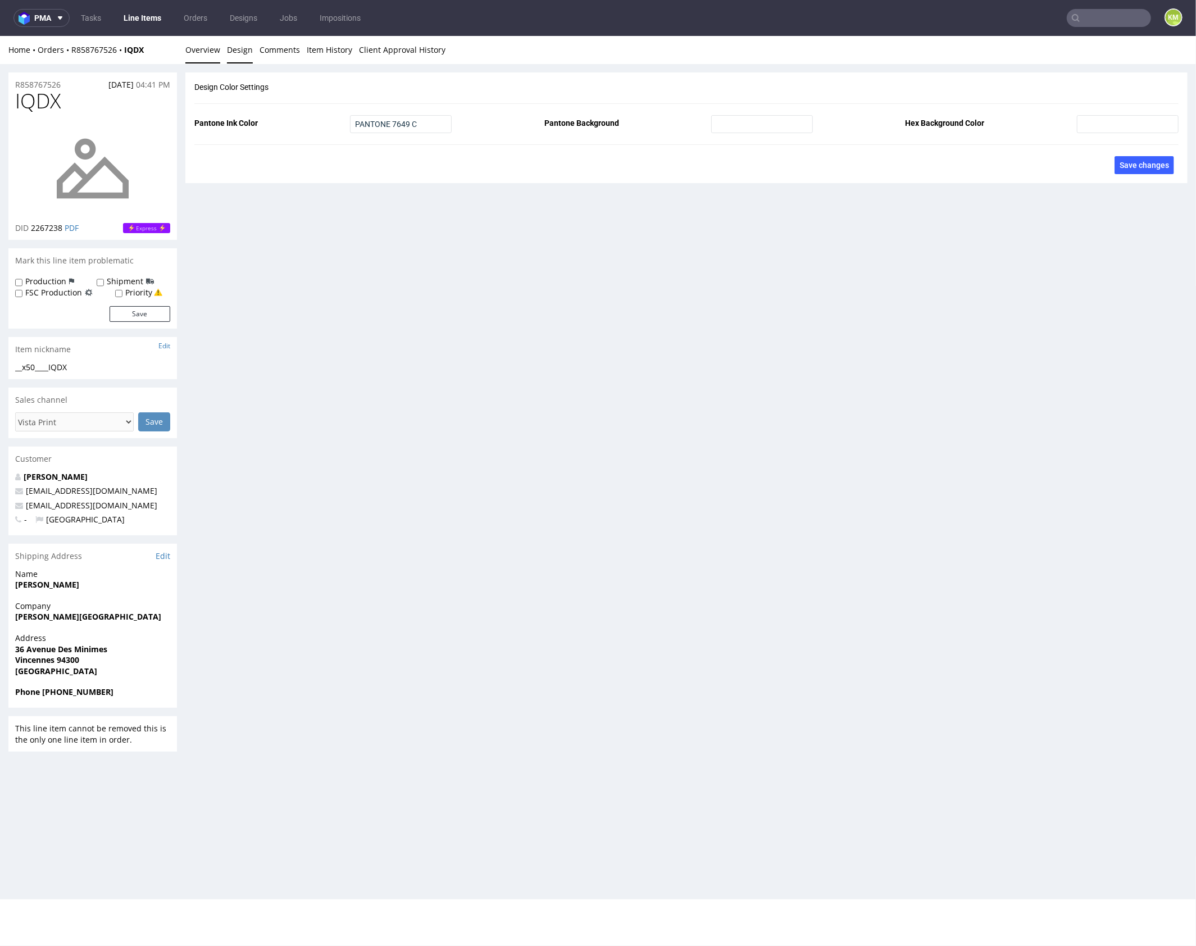
click at [201, 52] on link "Overview" at bounding box center [202, 49] width 35 height 28
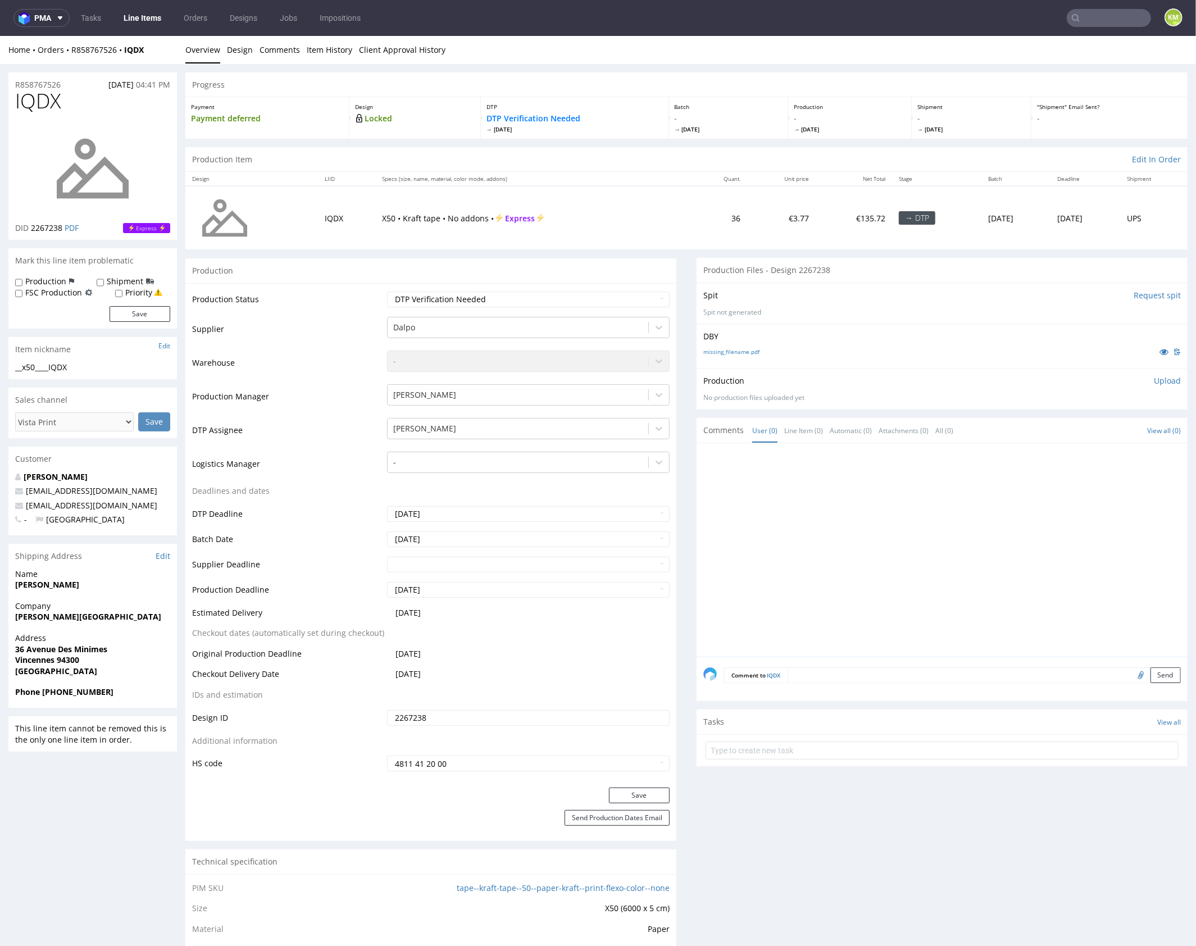
click at [977, 530] on div at bounding box center [946, 553] width 484 height 207
click at [941, 536] on div at bounding box center [946, 553] width 484 height 207
click at [244, 47] on link "Design" at bounding box center [240, 49] width 26 height 28
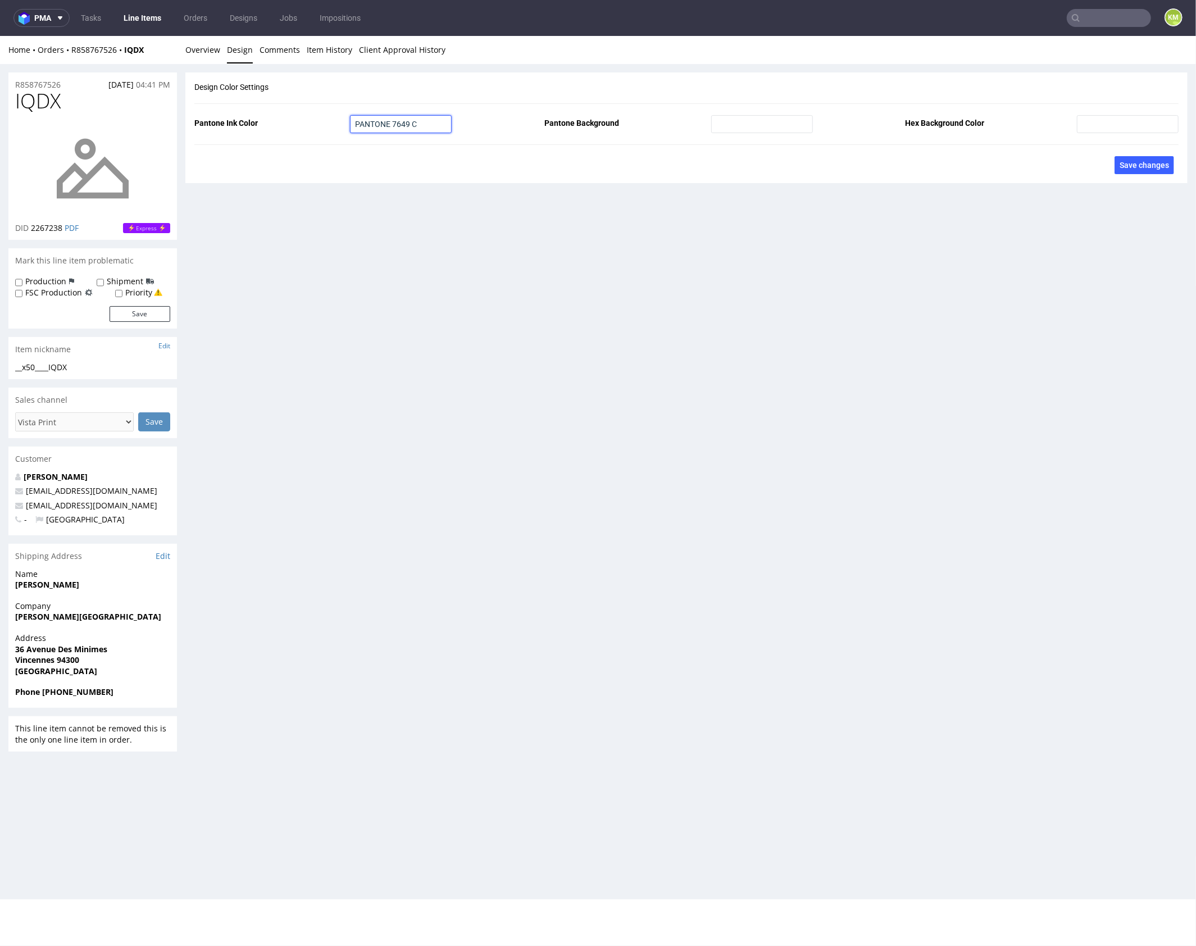
click at [377, 124] on input "PANTONE 7649 C" at bounding box center [401, 124] width 102 height 18
click at [204, 46] on link "Overview" at bounding box center [202, 49] width 35 height 28
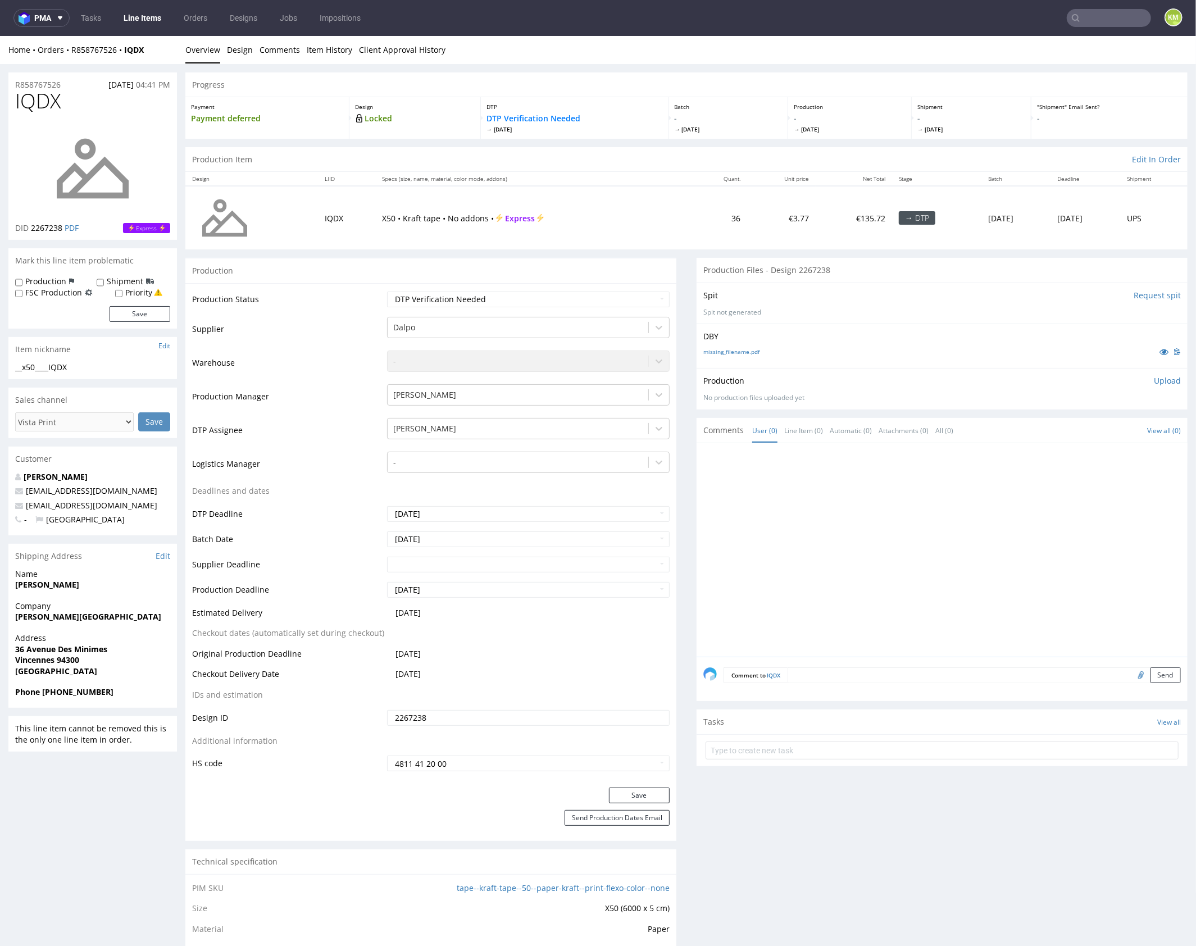
click at [893, 500] on div at bounding box center [946, 553] width 484 height 207
click at [825, 743] on input "text" at bounding box center [942, 750] width 473 height 18
type input "vista print do anulowania"
click at [822, 744] on div "vista print do anulowania Set due date" at bounding box center [942, 745] width 473 height 22
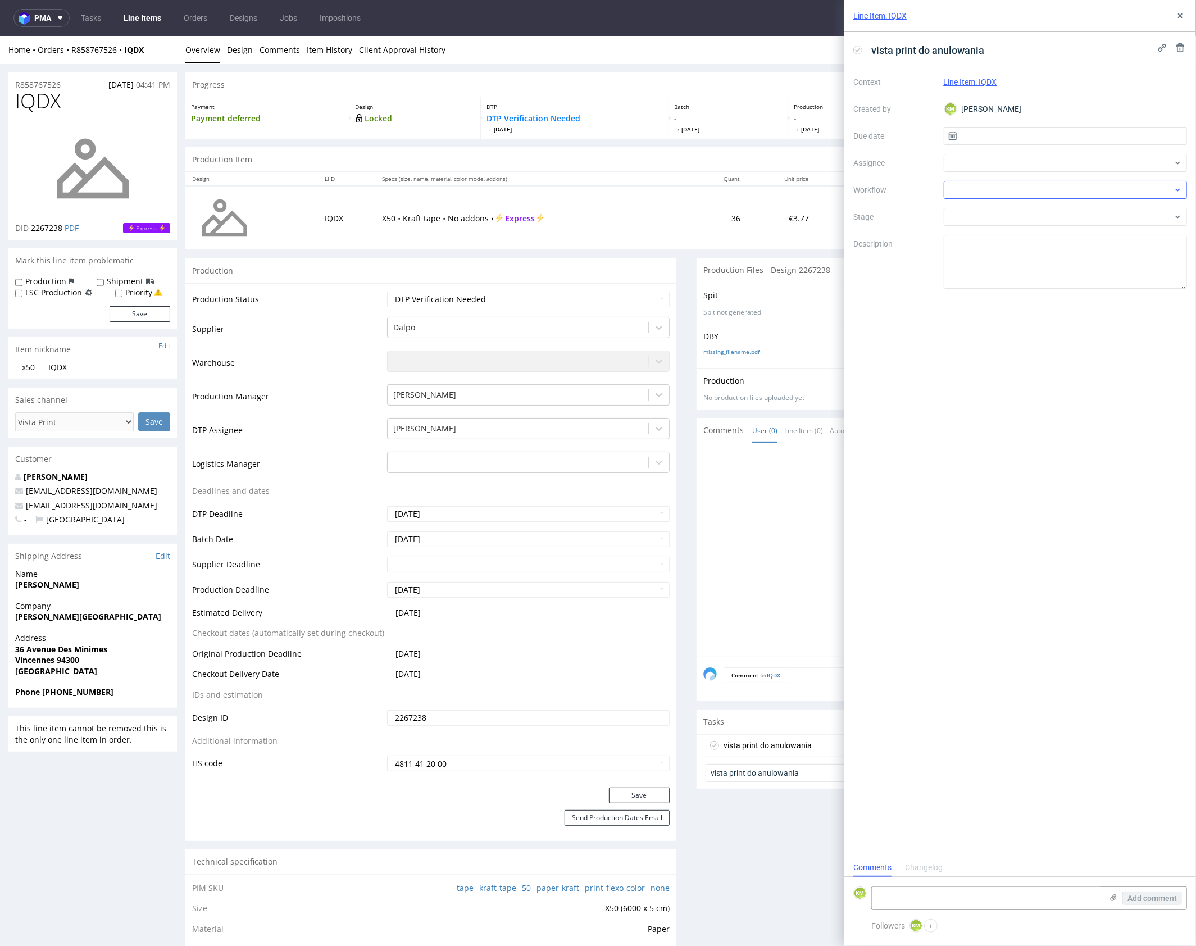
scroll to position [9, 0]
click at [1001, 139] on input "text" at bounding box center [1066, 136] width 244 height 18
click at [1031, 287] on span "29" at bounding box center [1029, 289] width 9 height 11
type input "29/09/2025"
click at [977, 169] on div at bounding box center [1066, 163] width 244 height 18
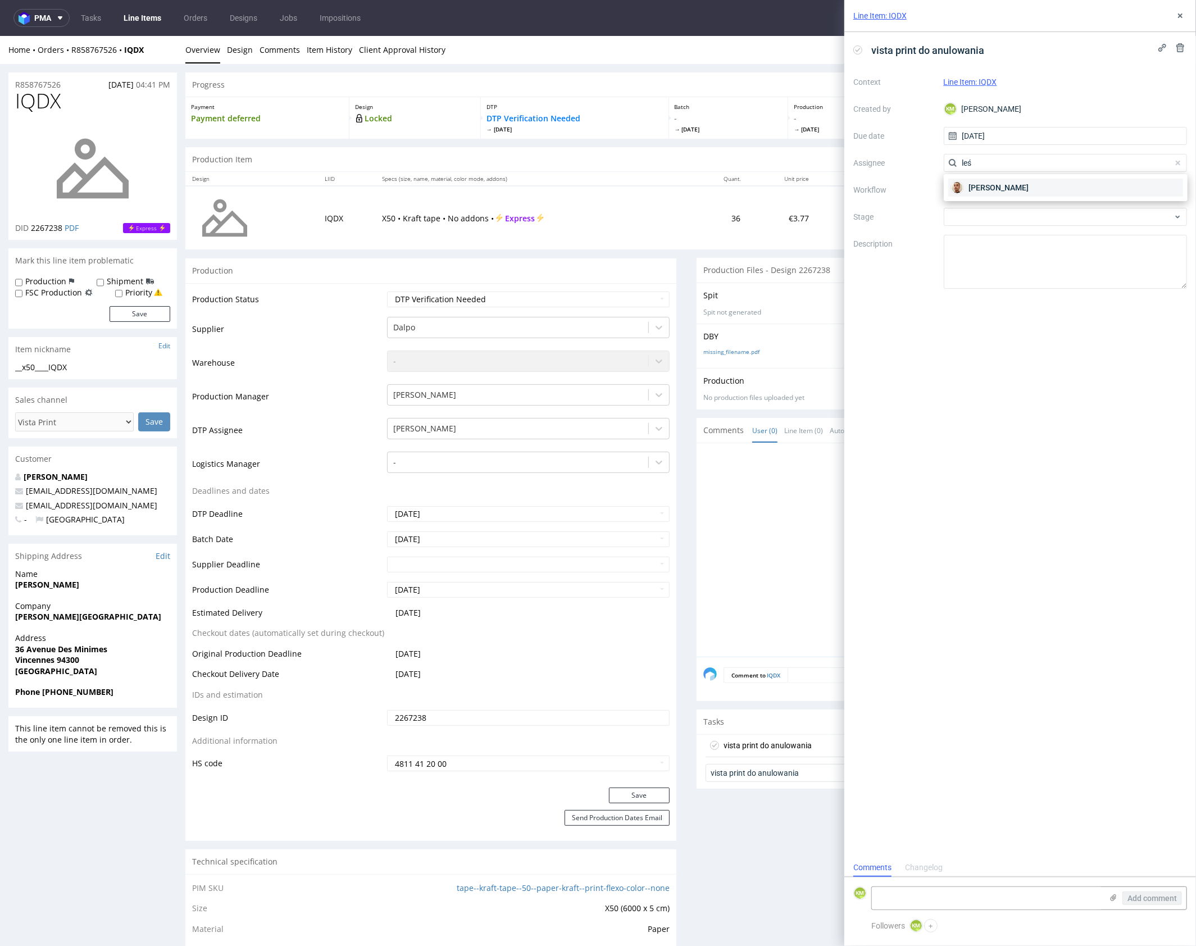
type input "leś"
click at [986, 184] on span "Bartłomiej Leśniczuk" at bounding box center [999, 187] width 60 height 11
click at [984, 190] on div at bounding box center [1066, 190] width 244 height 18
click at [1052, 437] on div "vista print do anulowania Context Line Item: IQDX Created by KM Karol Markowski…" at bounding box center [1021, 445] width 352 height 827
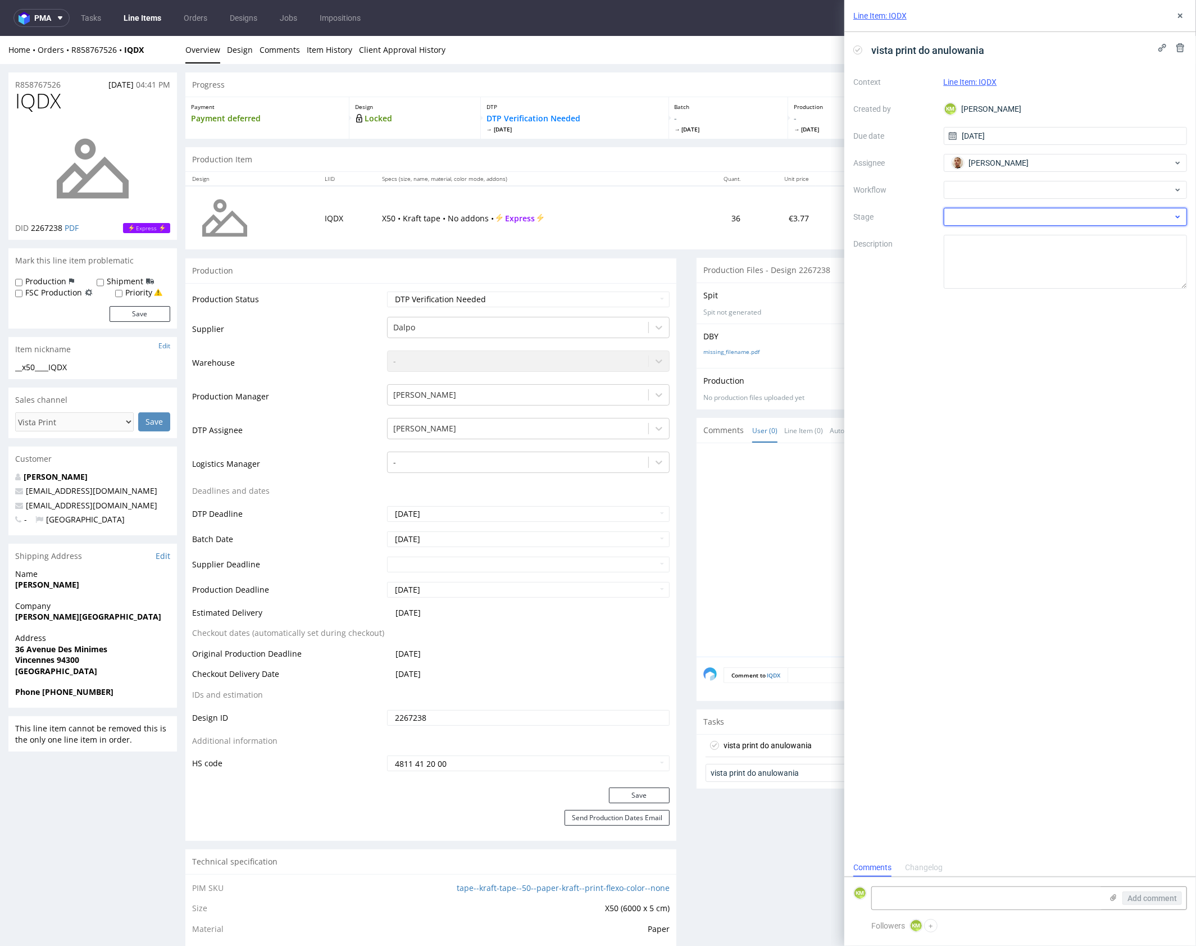
click at [1024, 212] on div at bounding box center [1066, 217] width 244 height 18
click at [1008, 253] on textarea at bounding box center [1066, 262] width 244 height 54
type textarea "U"
paste textarea "PANTONE 7649 C"
type textarea "W pliku użyto PANTONE 7649 C to kolor spoza palety Dalpo"
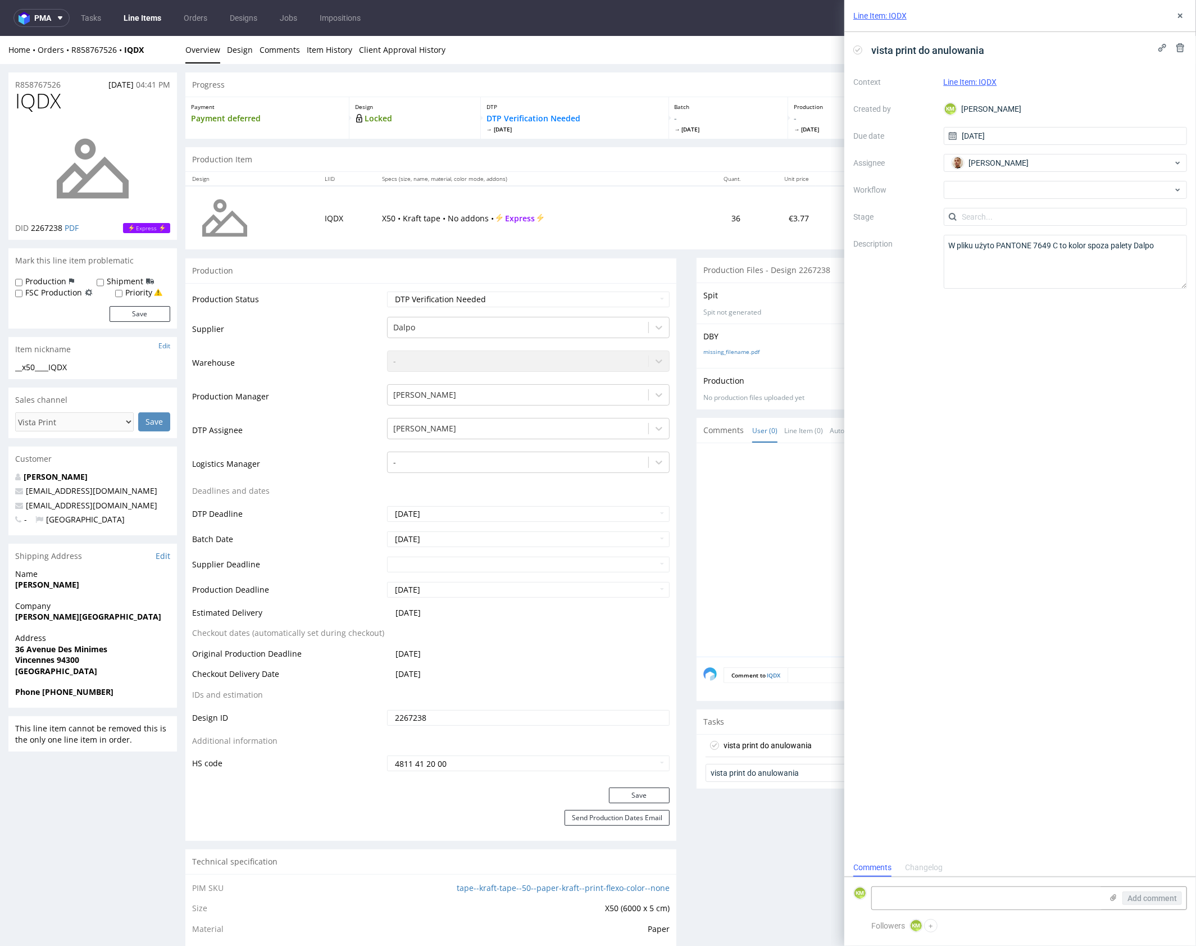
click at [1078, 411] on div "vista print do anulowania Context Line Item: IQDX Created by KM Karol Markowski…" at bounding box center [1021, 445] width 352 height 827
click at [1187, 13] on button at bounding box center [1180, 15] width 13 height 13
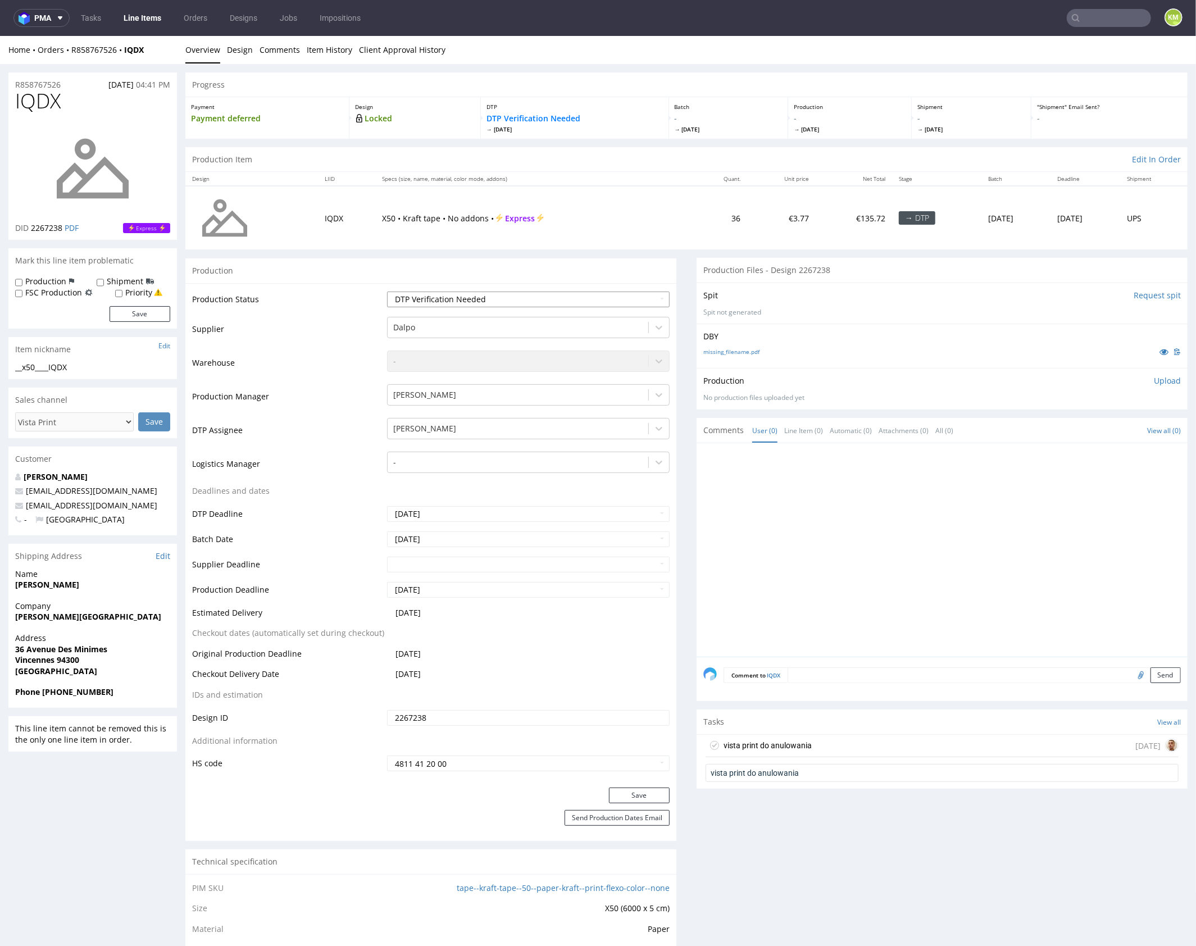
click at [591, 300] on select "Waiting for Artwork Waiting for Diecut Waiting for Mockup Waiting for DTP Waiti…" at bounding box center [528, 299] width 283 height 16
select select "dtp_issue"
click at [387, 291] on select "Waiting for Artwork Waiting for Diecut Waiting for Mockup Waiting for DTP Waiti…" at bounding box center [528, 299] width 283 height 16
click at [650, 796] on button "Save" at bounding box center [639, 795] width 61 height 16
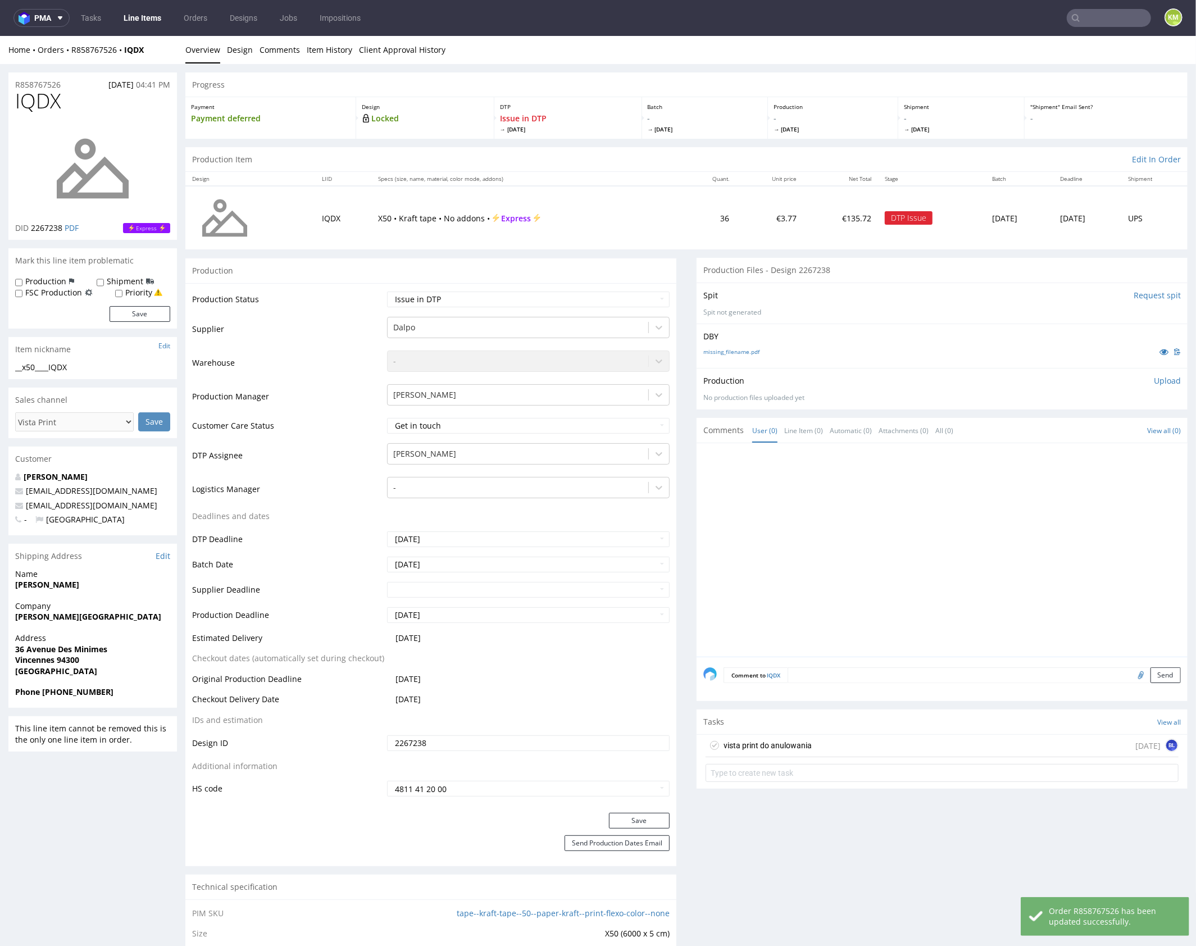
click at [936, 555] on div at bounding box center [946, 553] width 484 height 207
click at [812, 742] on div "vista print do anulowania [DATE] BL" at bounding box center [942, 745] width 473 height 22
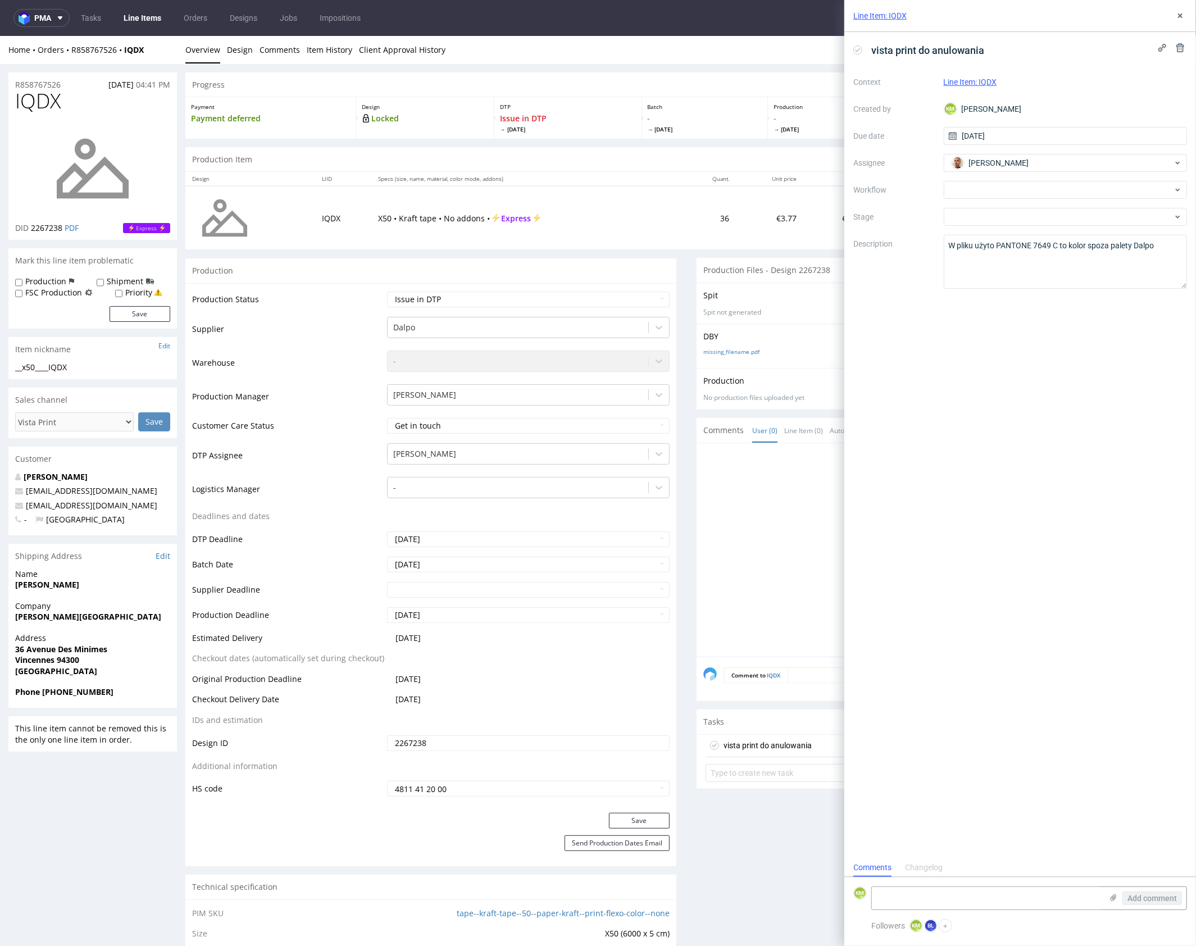
scroll to position [9, 0]
click at [1185, 13] on icon at bounding box center [1180, 15] width 9 height 9
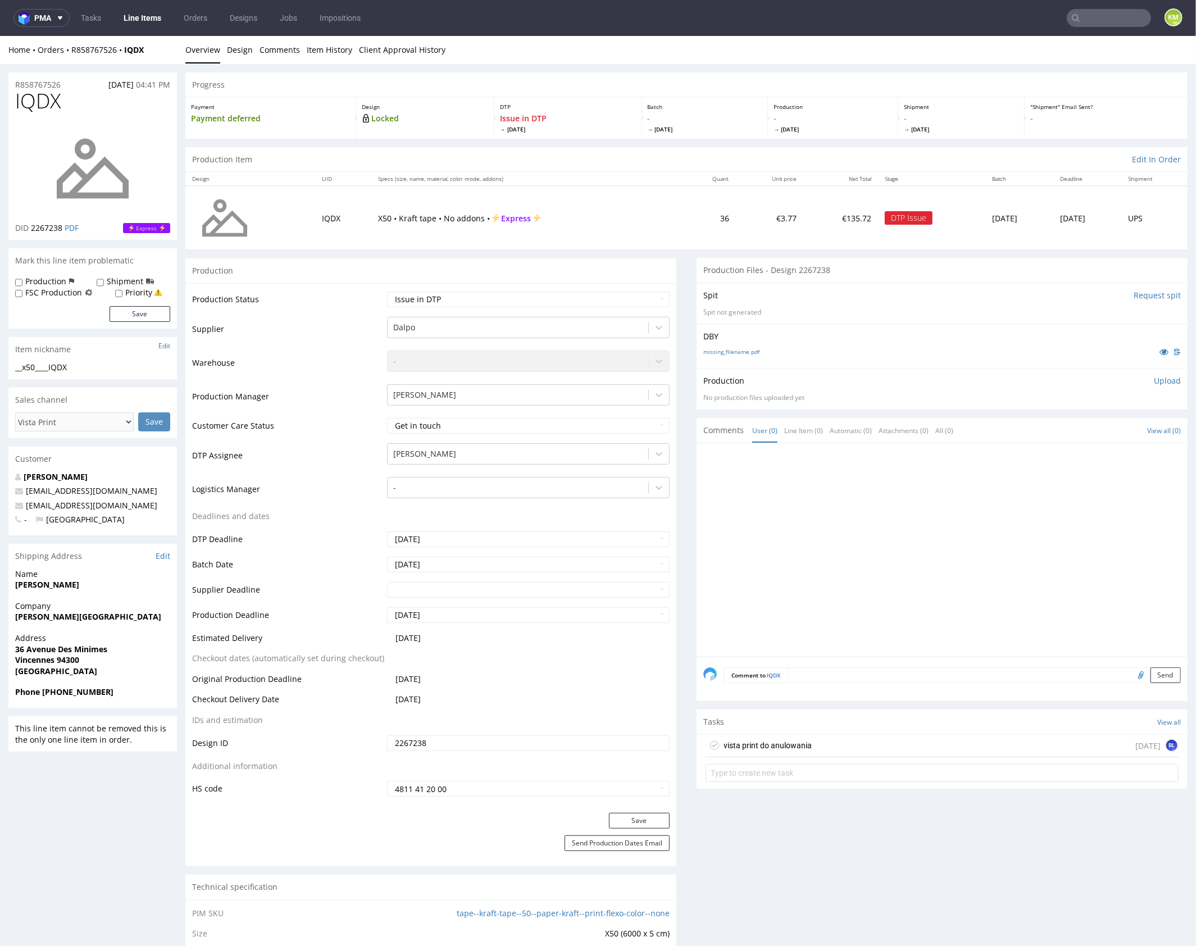
click at [965, 539] on div at bounding box center [946, 553] width 484 height 207
click at [963, 534] on div at bounding box center [946, 553] width 484 height 207
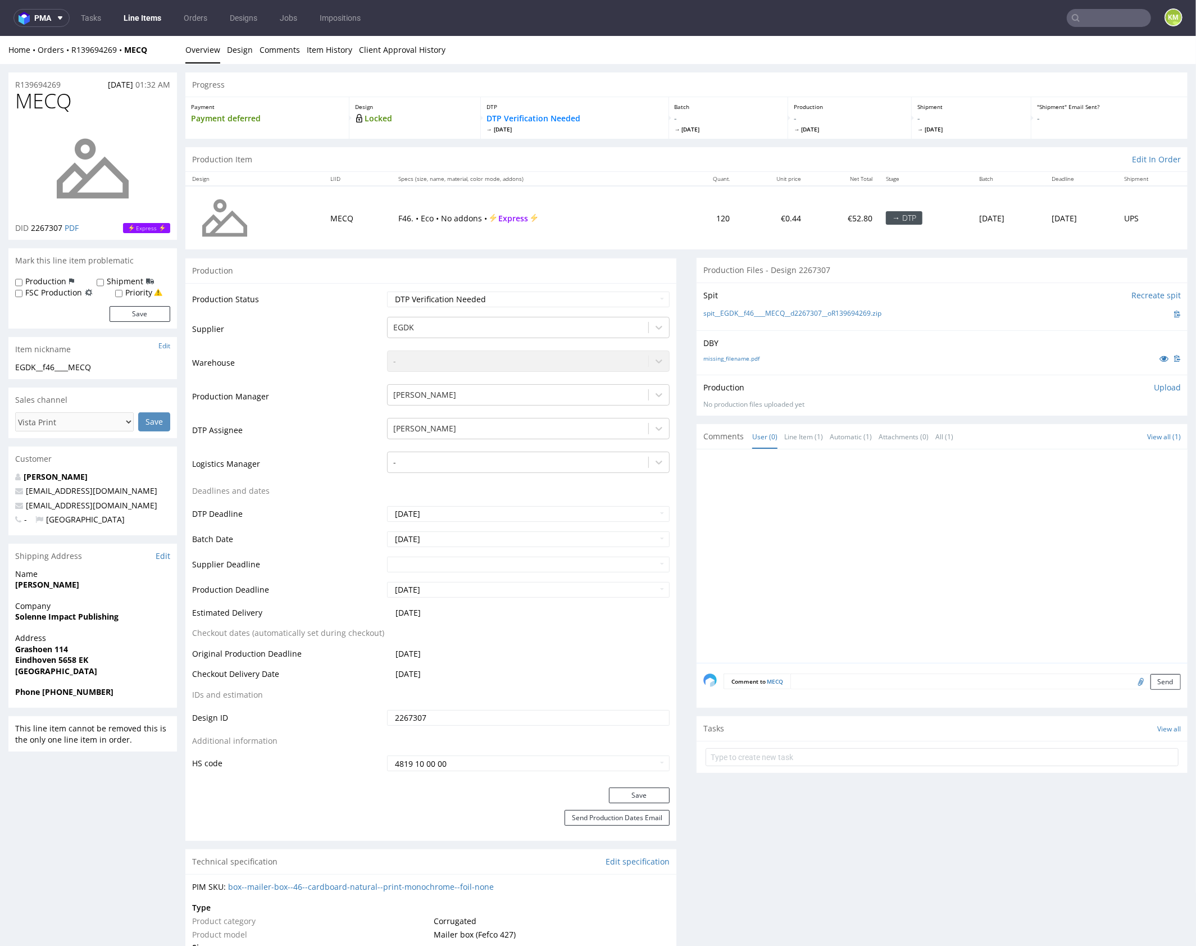
click at [919, 591] on div at bounding box center [946, 559] width 484 height 207
click at [916, 554] on div at bounding box center [946, 559] width 484 height 207
click at [881, 400] on div "No production files uploaded yet" at bounding box center [943, 405] width 478 height 10
click at [841, 368] on div "DBY missing_filename.pdf" at bounding box center [942, 352] width 491 height 44
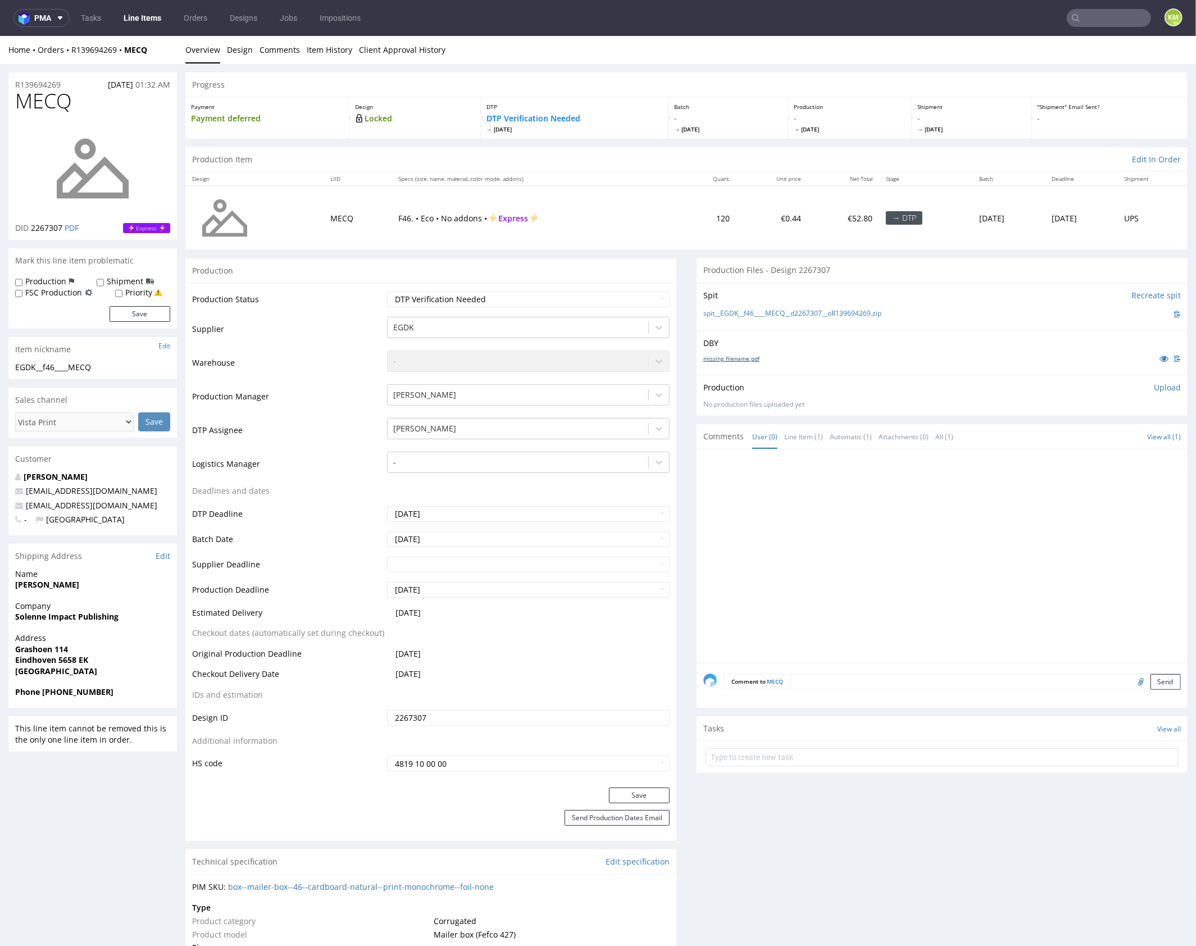
click at [747, 357] on link "missing_filename.pdf" at bounding box center [732, 358] width 56 height 8
click at [47, 101] on span "MECQ" at bounding box center [43, 100] width 57 height 22
copy span "MECQ"
click at [244, 44] on link "Design" at bounding box center [240, 49] width 26 height 28
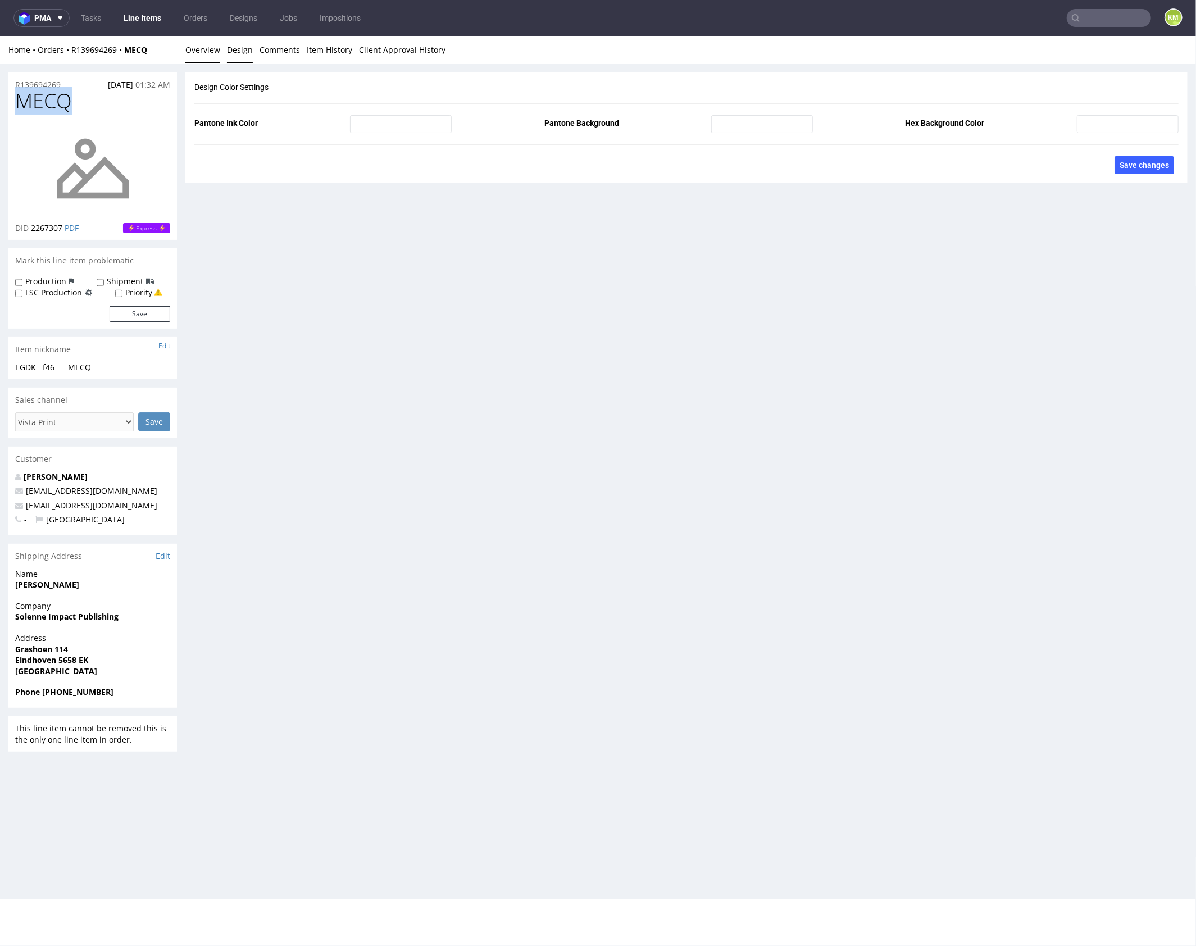
click at [197, 53] on link "Overview" at bounding box center [202, 49] width 35 height 28
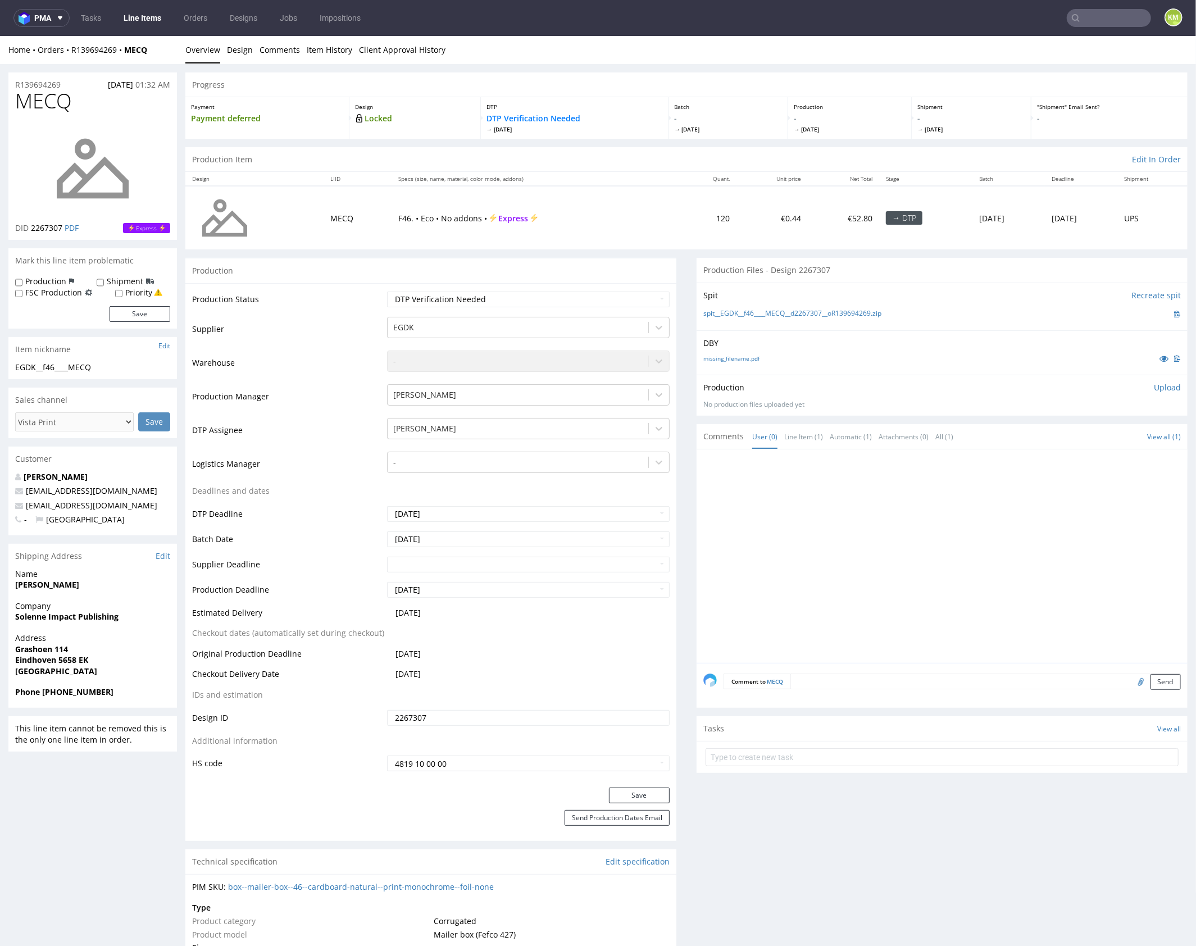
click at [810, 562] on div at bounding box center [946, 559] width 484 height 207
click at [895, 529] on div at bounding box center [946, 559] width 484 height 207
click at [862, 360] on div "missing_filename.pdf" at bounding box center [943, 358] width 478 height 12
drag, startPoint x: 901, startPoint y: 315, endPoint x: 716, endPoint y: 316, distance: 184.9
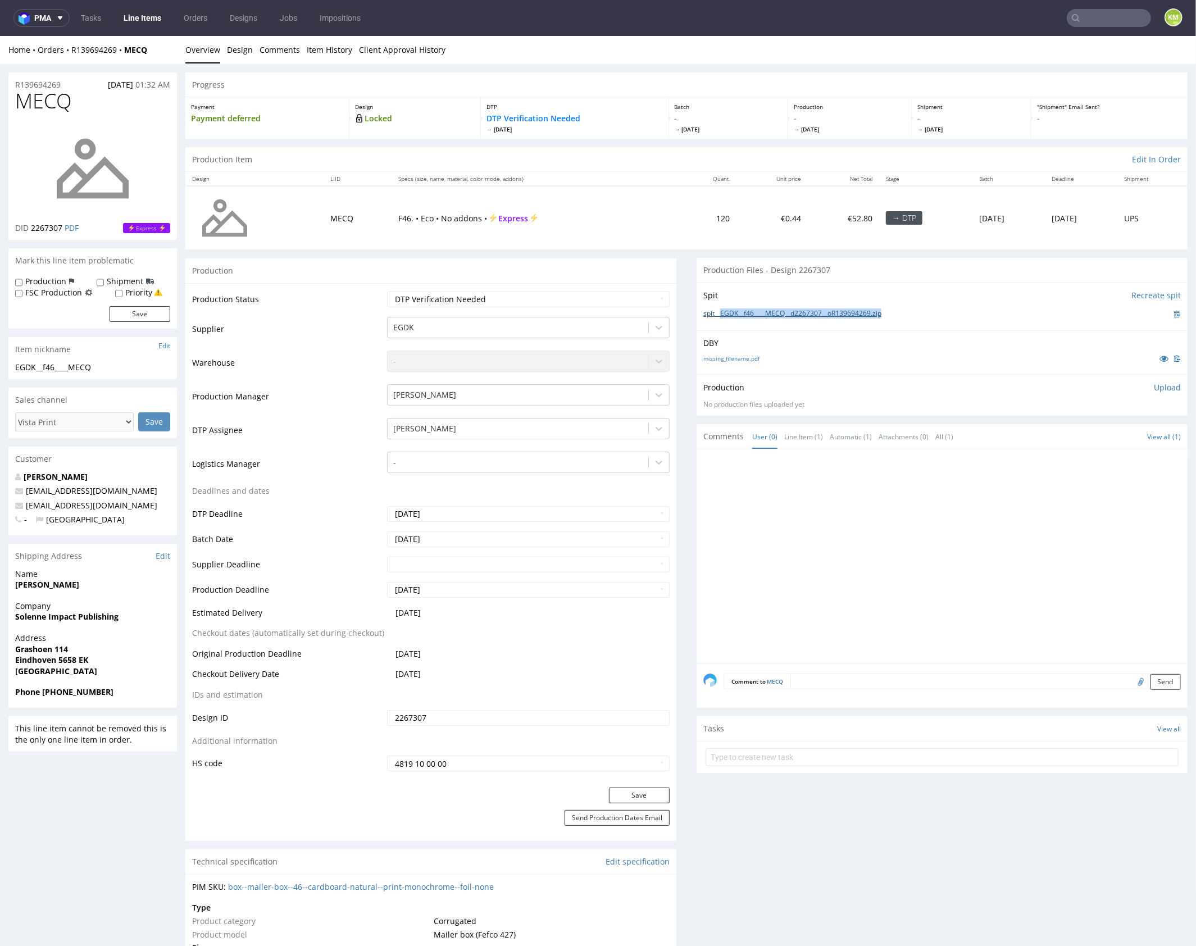
click at [716, 316] on div "spit__EGDK__f46____MECQ__d2267307__oR139694269.zip" at bounding box center [943, 313] width 478 height 12
copy link "EGDK__f46____MECQ__d2267307__oR139694269.zip"
click at [898, 595] on div at bounding box center [946, 559] width 484 height 207
click at [1156, 387] on p "Upload" at bounding box center [1167, 387] width 27 height 11
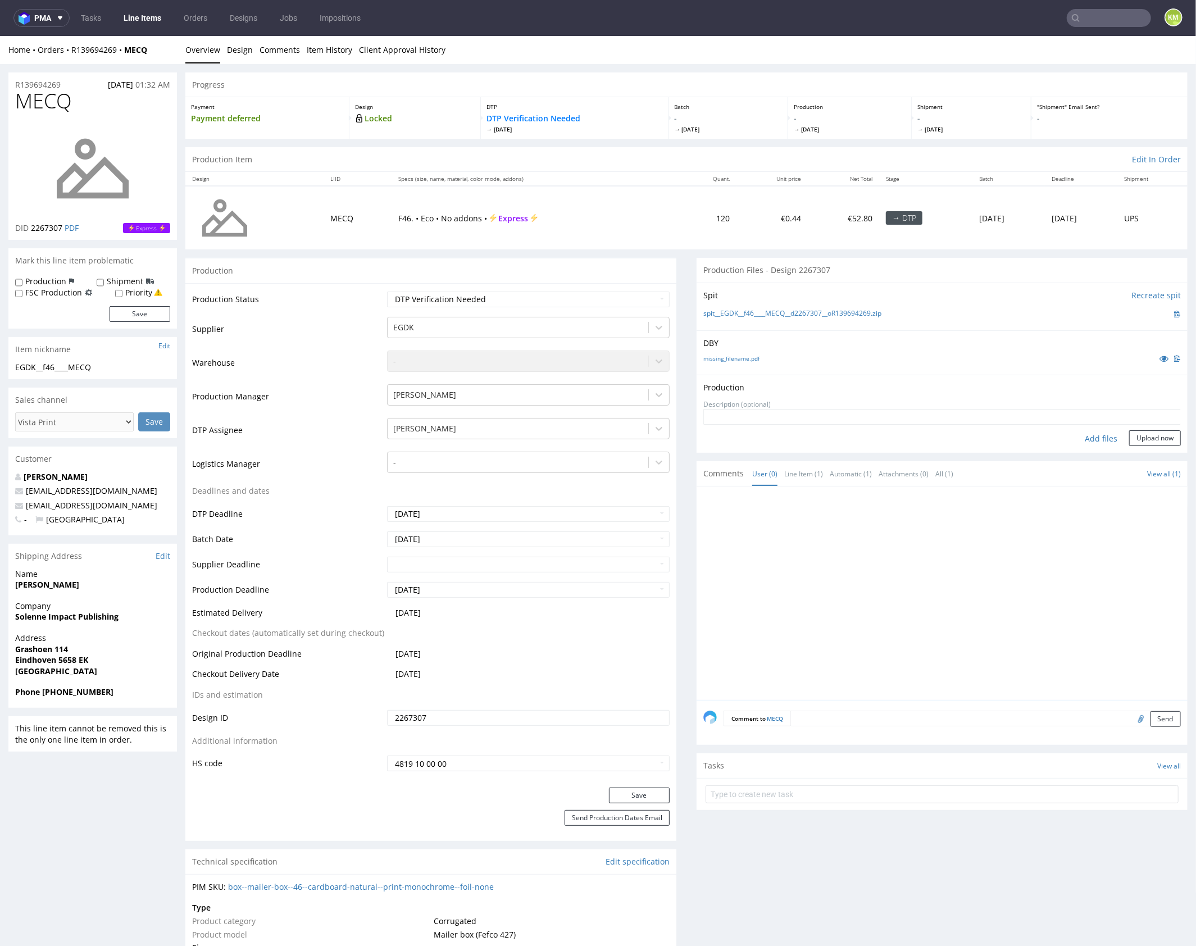
click at [1095, 442] on div "Add files" at bounding box center [1101, 438] width 56 height 17
type input "C:\fakepath\EGDK__f46____MECQ__d2267307__oR139694269__outside.pdf"
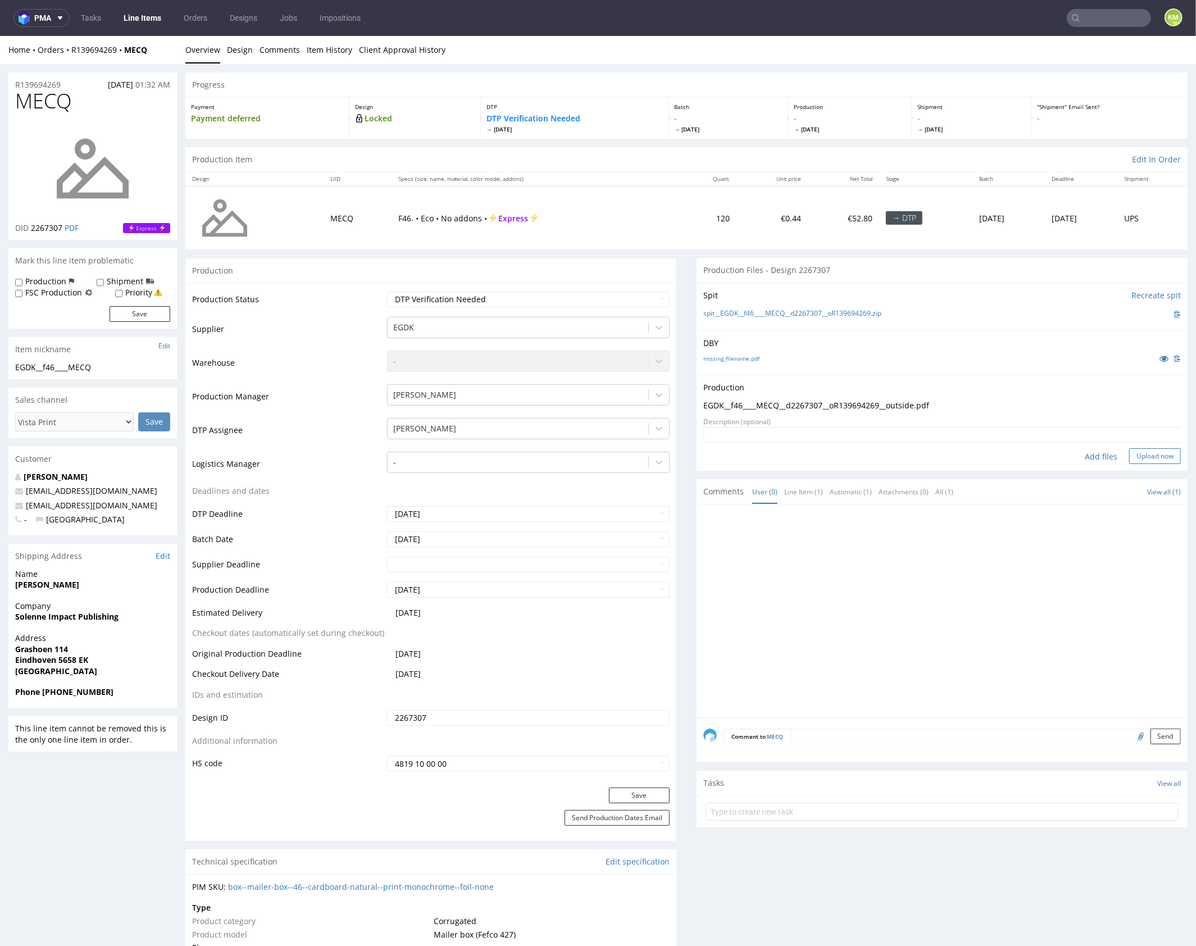
click at [1139, 458] on button "Upload now" at bounding box center [1155, 456] width 52 height 16
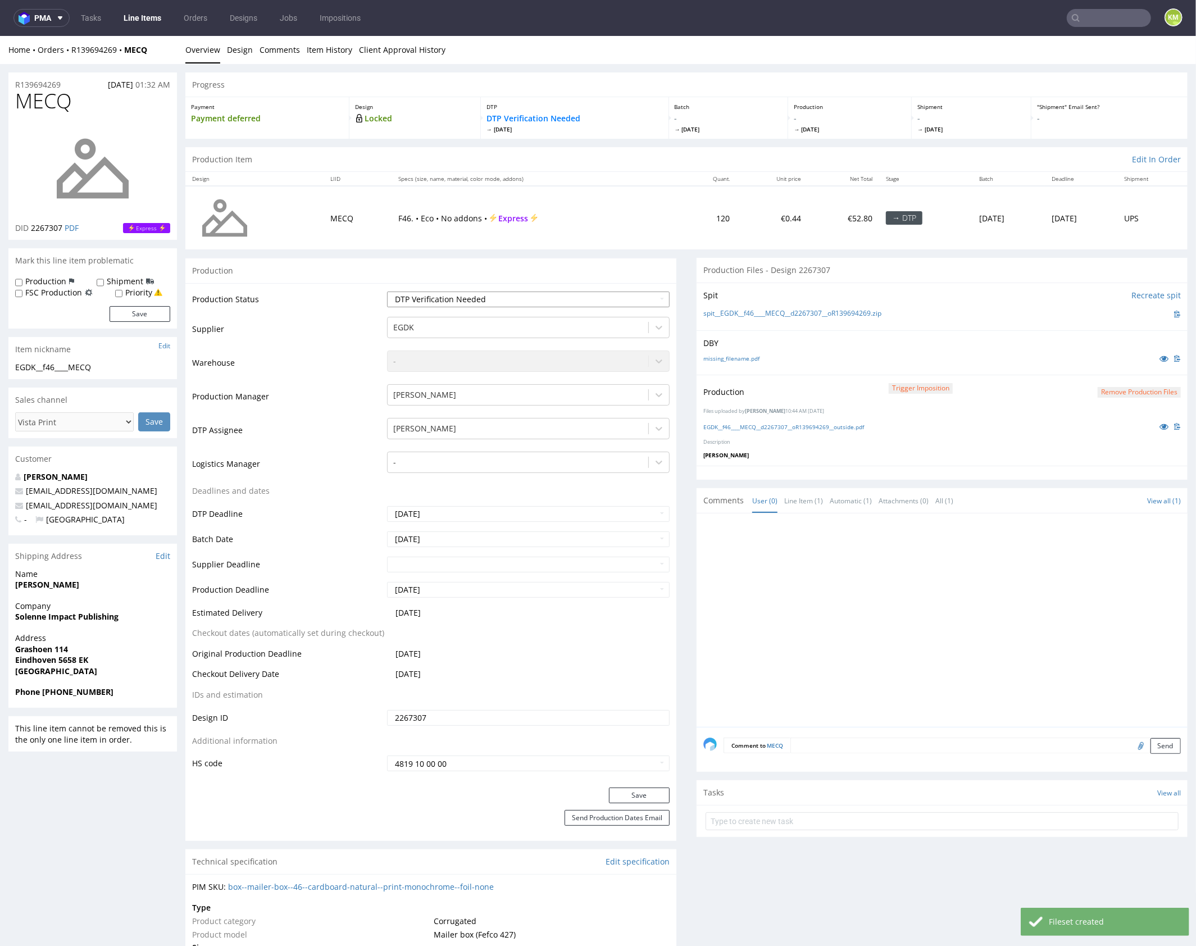
click at [582, 302] on select "Waiting for Artwork Waiting for Diecut Waiting for Mockup Waiting for DTP Waiti…" at bounding box center [528, 299] width 283 height 16
select select "dtp_production_ready"
click at [387, 291] on select "Waiting for Artwork Waiting for Diecut Waiting for Mockup Waiting for DTP Waiti…" at bounding box center [528, 299] width 283 height 16
click at [645, 793] on button "Save" at bounding box center [639, 795] width 61 height 16
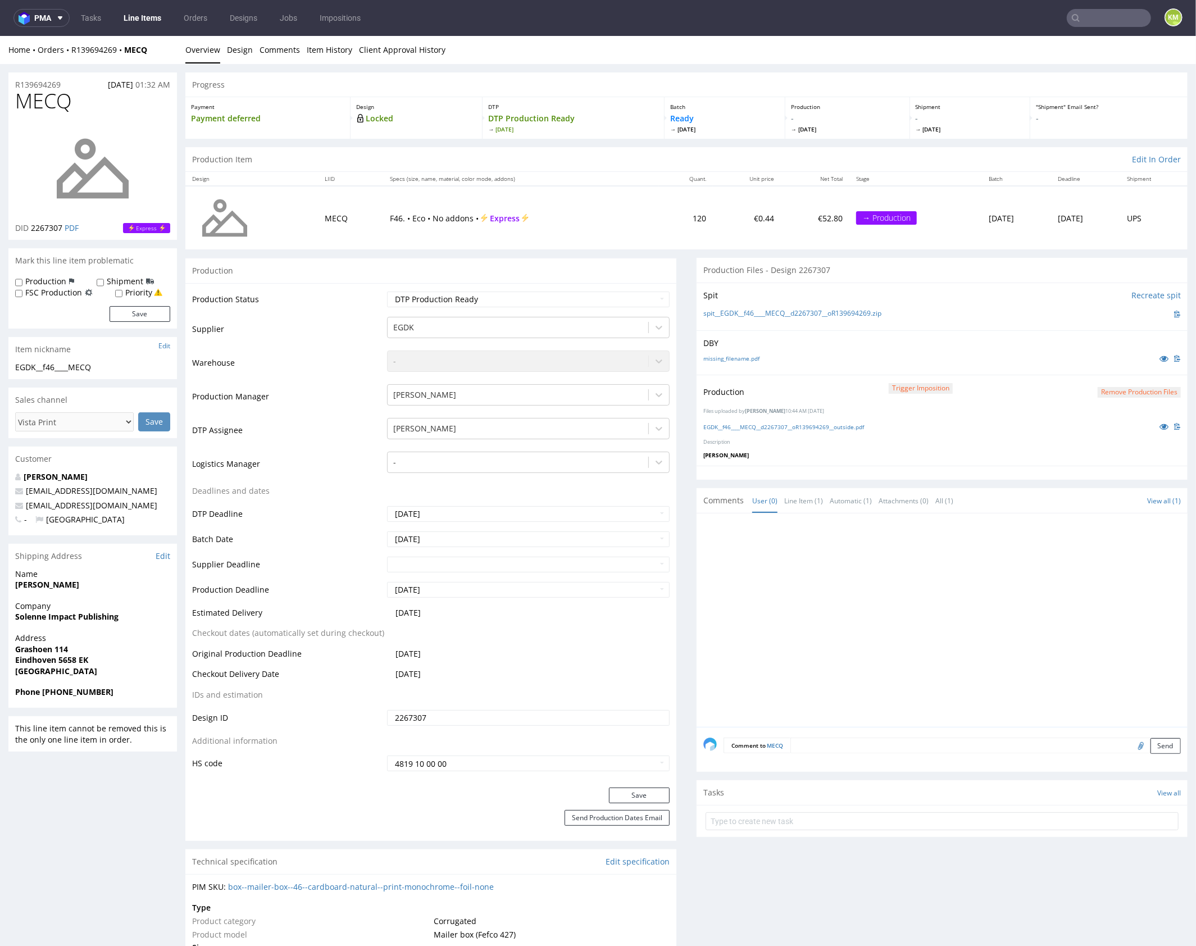
click at [900, 582] on div at bounding box center [946, 623] width 484 height 207
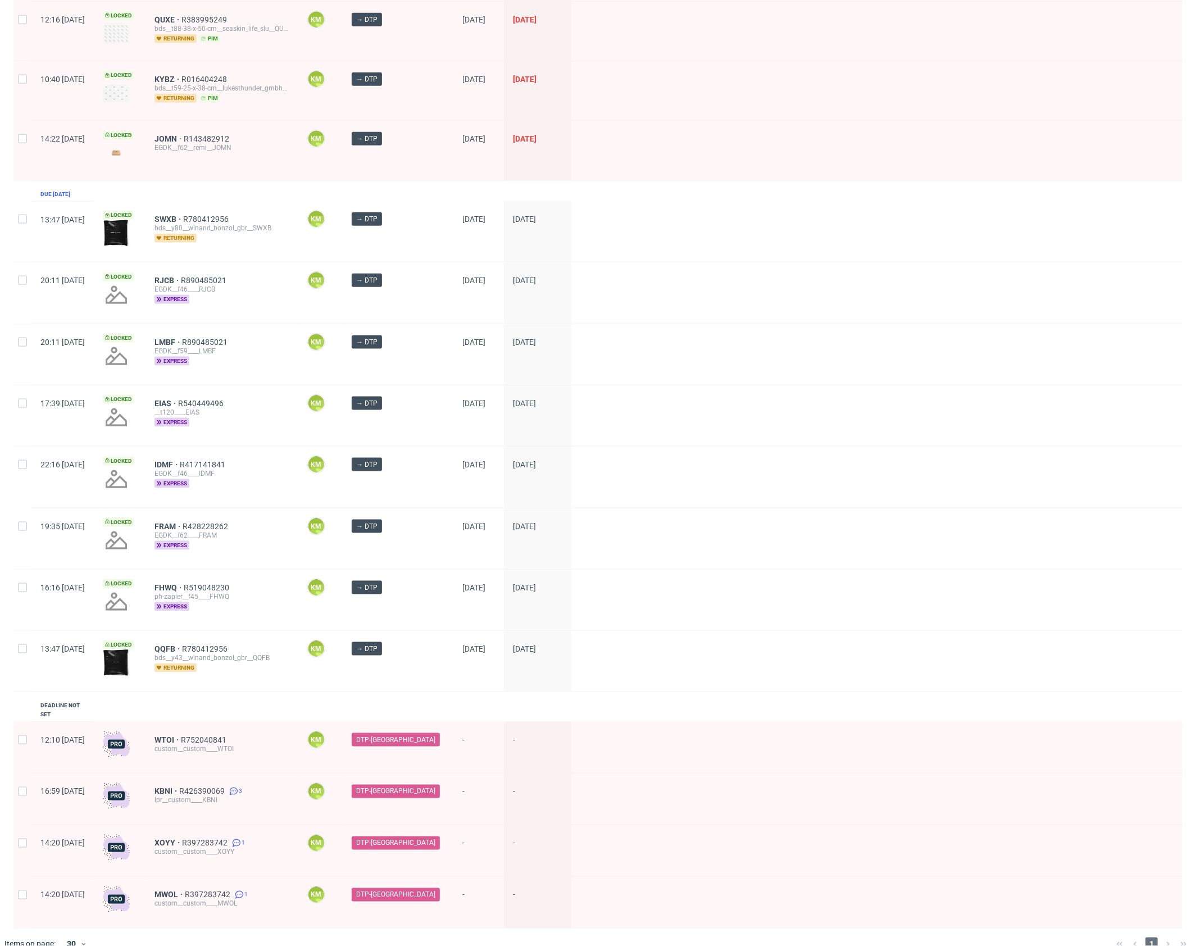
scroll to position [1007, 0]
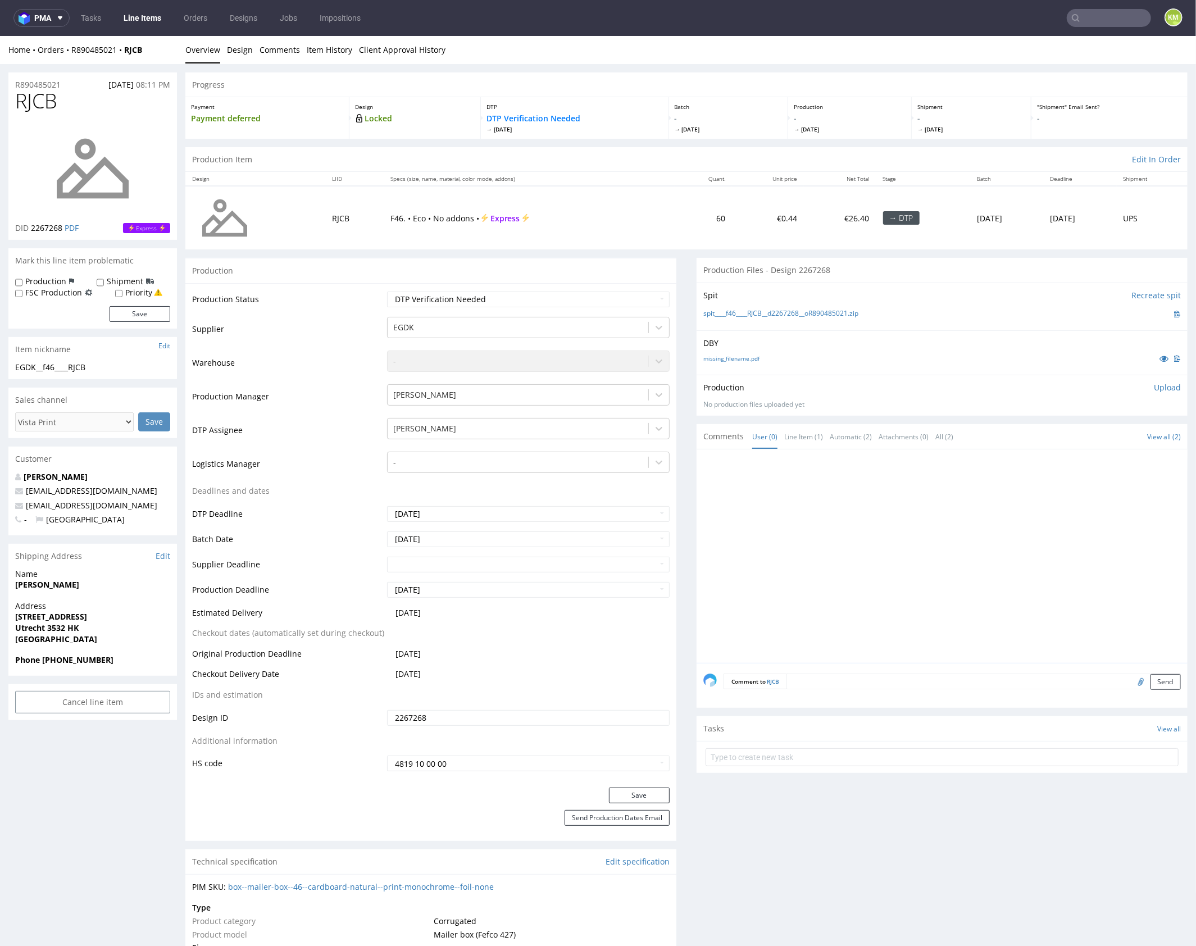
click at [807, 474] on div at bounding box center [946, 559] width 484 height 207
click at [731, 359] on link "missing_filename.pdf" at bounding box center [732, 358] width 56 height 8
click at [924, 533] on div at bounding box center [946, 559] width 484 height 207
click at [901, 616] on div at bounding box center [946, 559] width 484 height 207
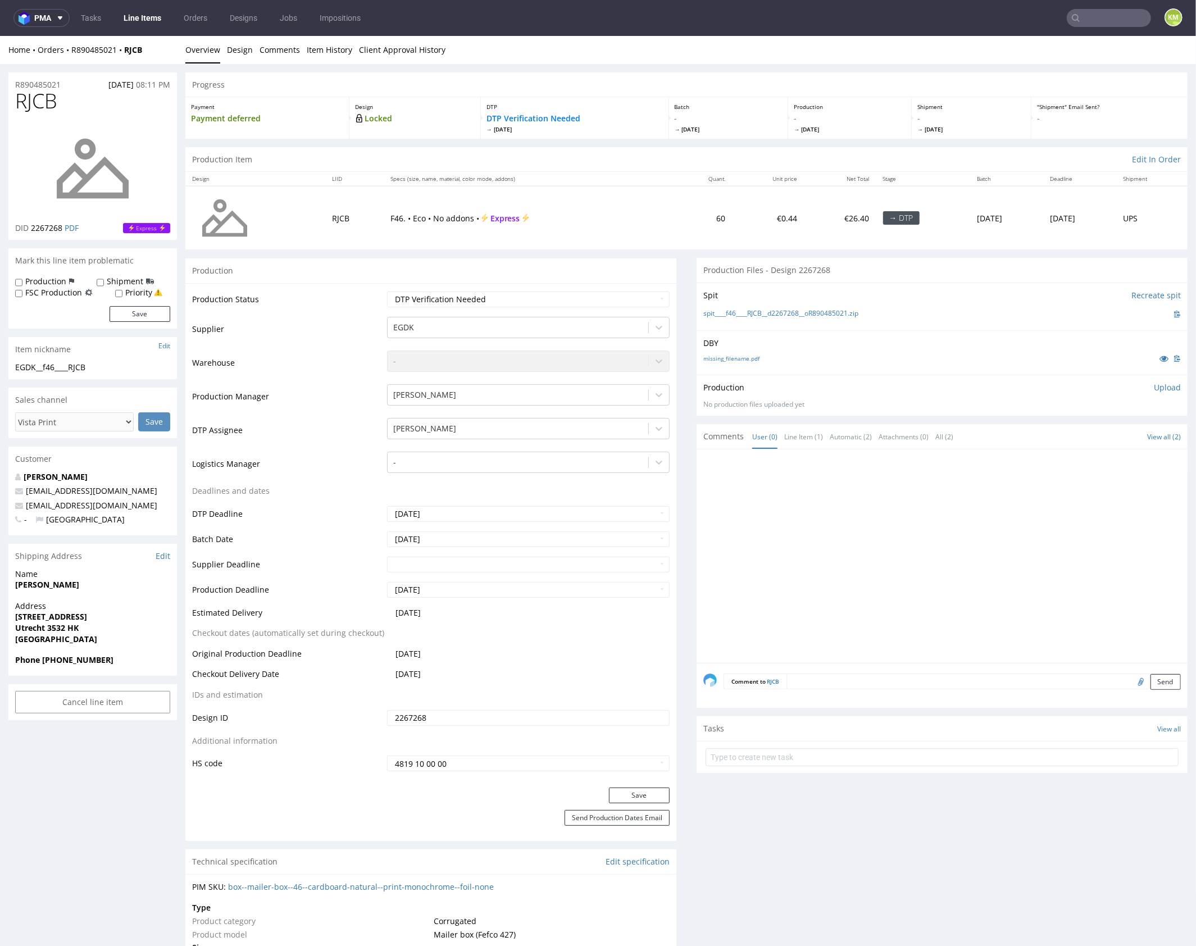
click at [56, 104] on span "RJCB" at bounding box center [36, 100] width 42 height 22
copy span "RJCB"
drag, startPoint x: 886, startPoint y: 308, endPoint x: 878, endPoint y: 310, distance: 7.6
click at [885, 308] on div "spit____f46____RJCB__d2267268__oR890485021.zip" at bounding box center [943, 313] width 478 height 12
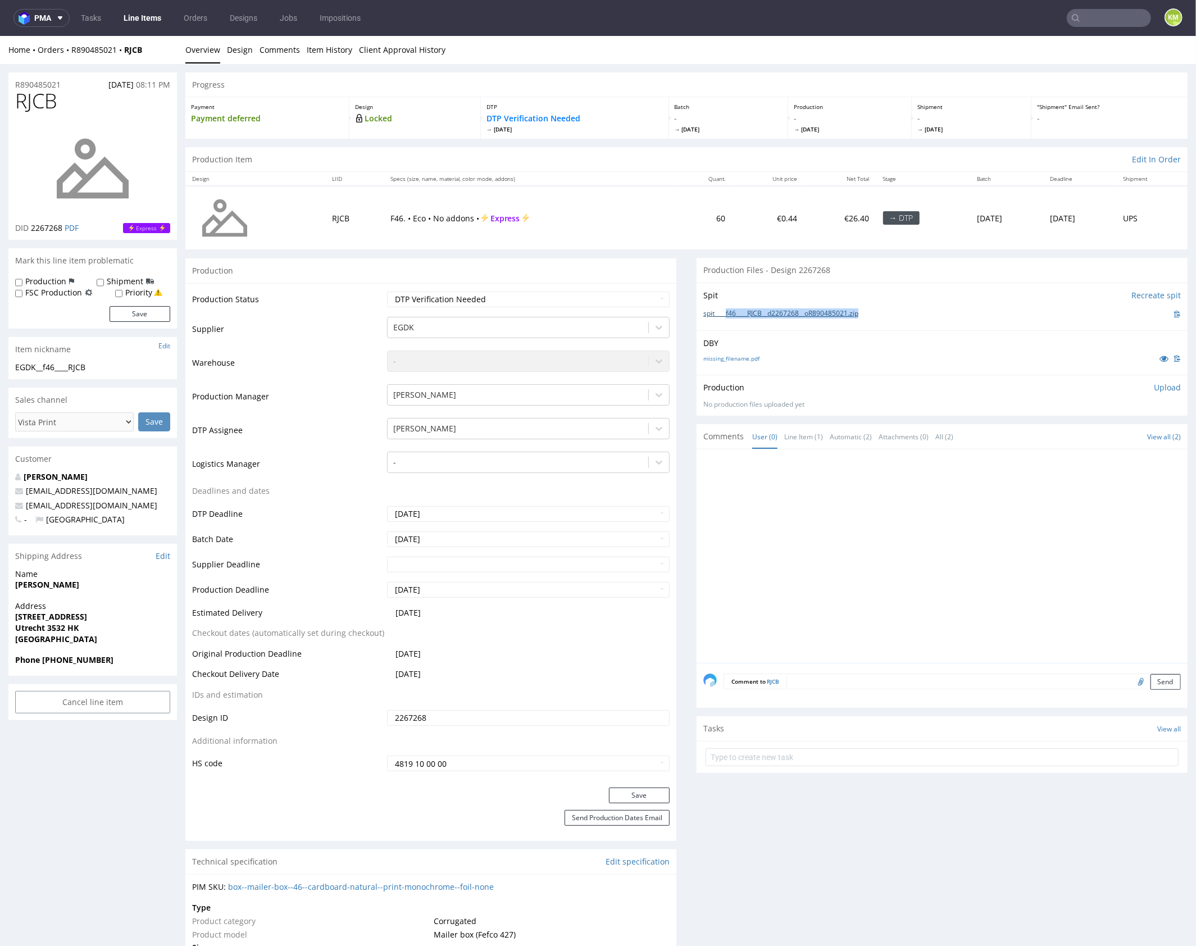
drag, startPoint x: 876, startPoint y: 311, endPoint x: 722, endPoint y: 314, distance: 154.0
click at [722, 314] on div "spit____f46____RJCB__d2267268__oR890485021.zip" at bounding box center [943, 313] width 478 height 12
copy link "f46____RJCB__d2267268__oR890485021.zip"
click at [1162, 385] on p "Upload" at bounding box center [1167, 387] width 27 height 11
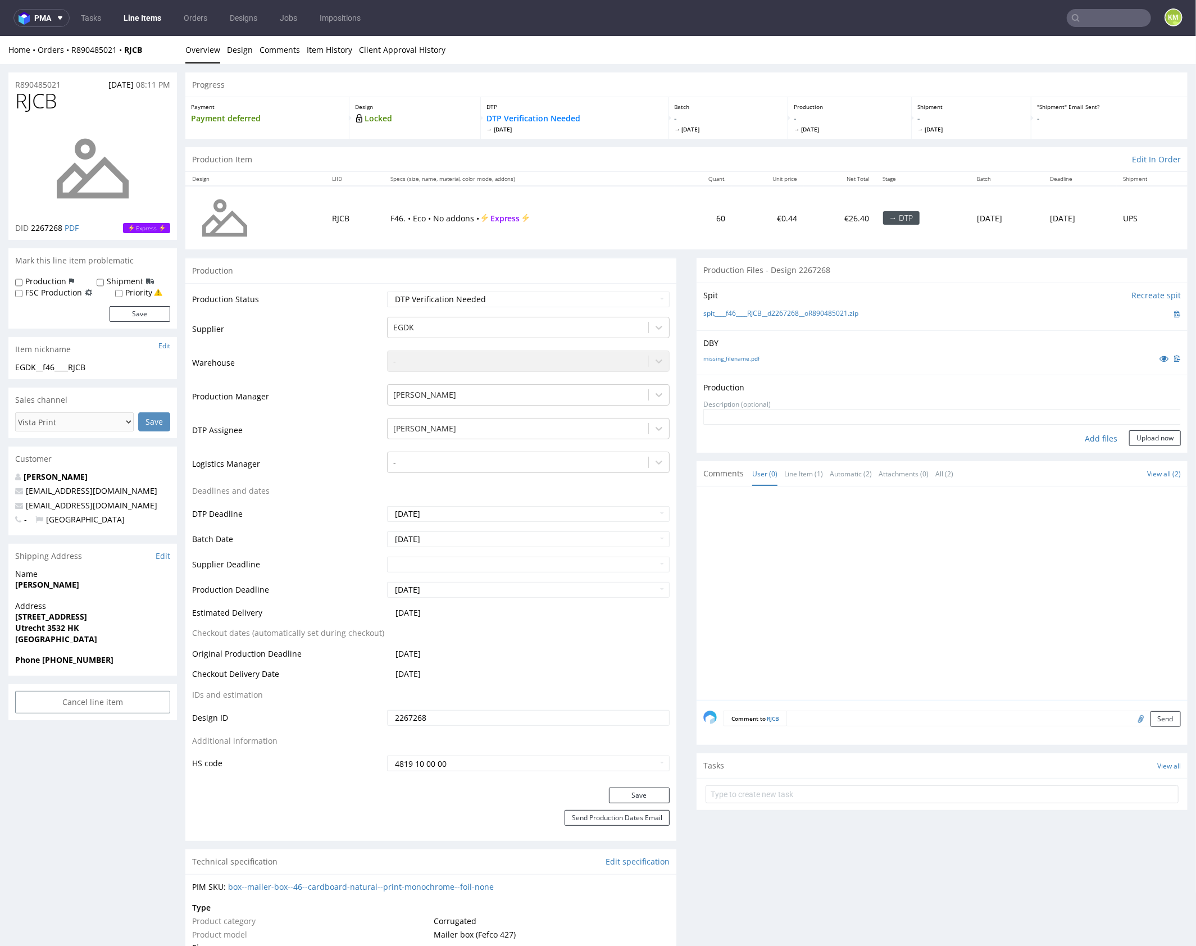
click at [1087, 438] on div "Add files" at bounding box center [1101, 438] width 56 height 17
type input "C:\fakepath\f46____RJCB__d2267268__oR890485021__outside.pdf"
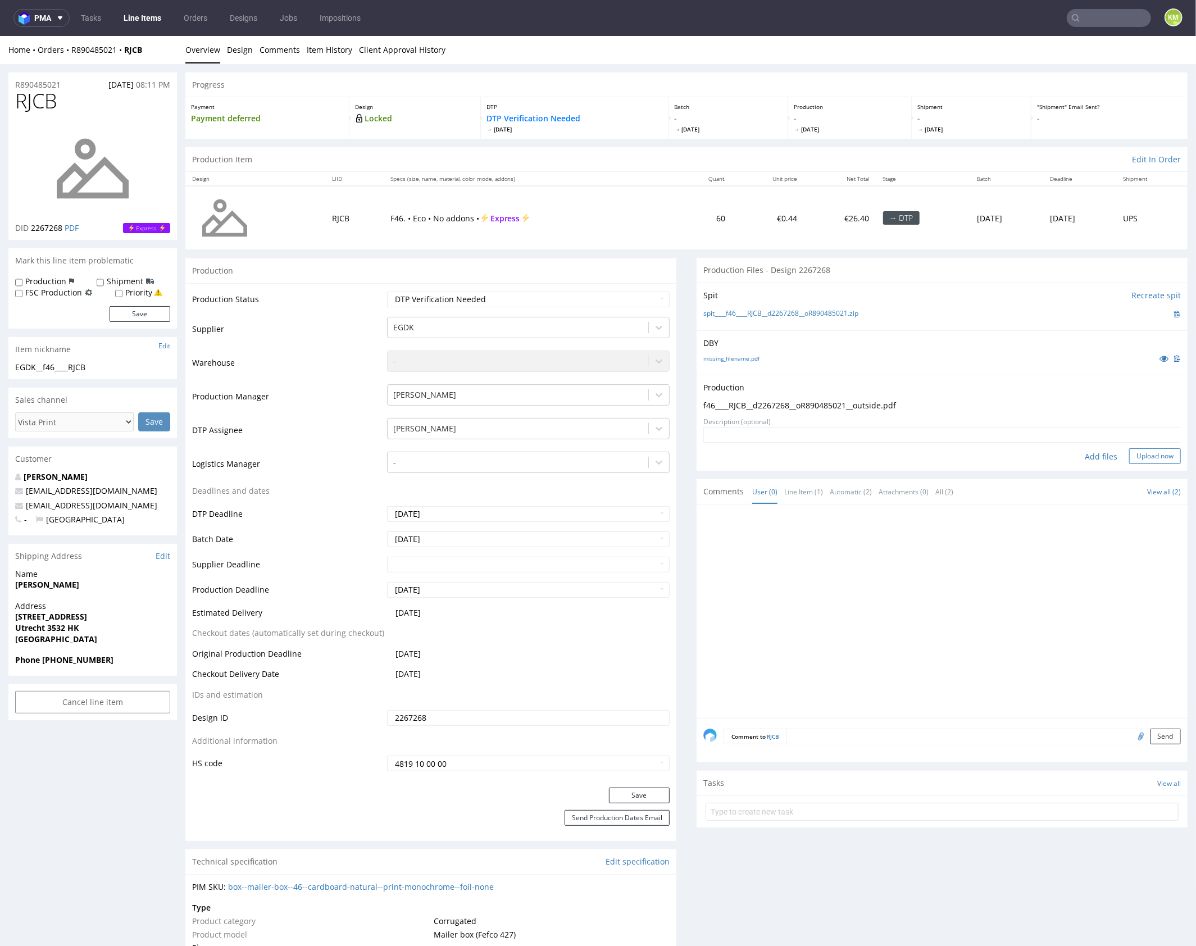
click at [1140, 457] on button "Upload now" at bounding box center [1155, 456] width 52 height 16
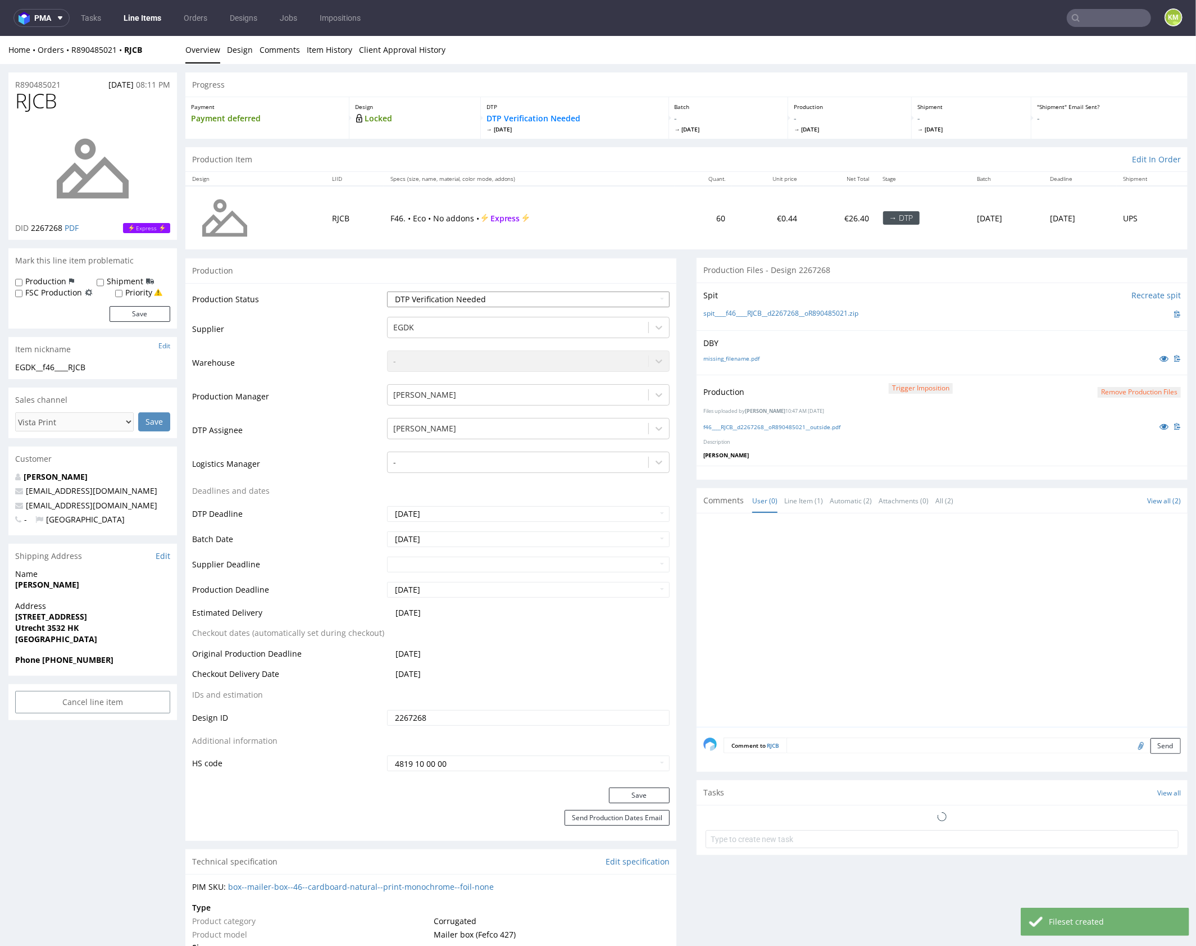
click at [607, 303] on select "Waiting for Artwork Waiting for Diecut Waiting for Mockup Waiting for DTP Waiti…" at bounding box center [528, 299] width 283 height 16
select select "dtp_production_ready"
click at [387, 291] on select "Waiting for Artwork Waiting for Diecut Waiting for Mockup Waiting for DTP Waiti…" at bounding box center [528, 299] width 283 height 16
click at [640, 788] on button "Save" at bounding box center [639, 795] width 61 height 16
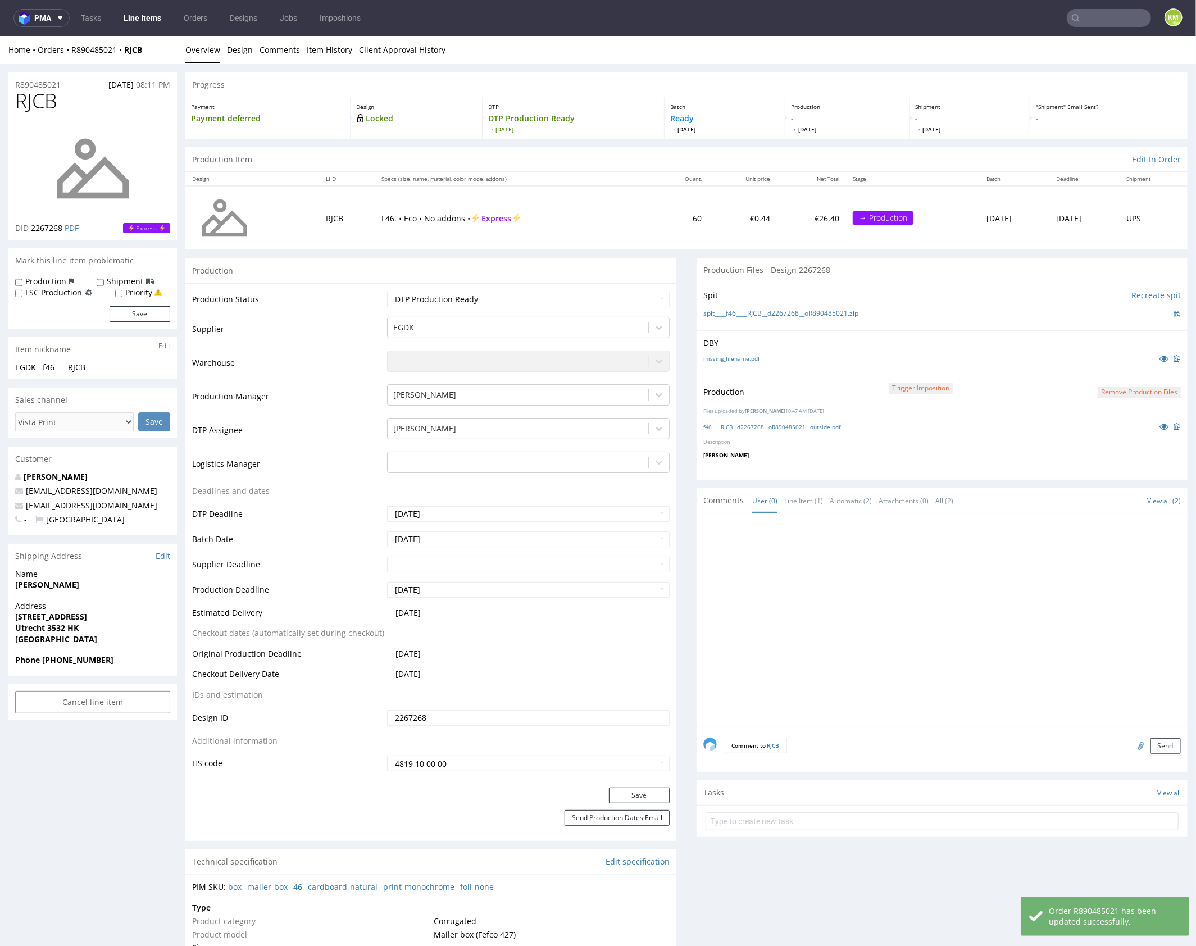
click at [838, 634] on div at bounding box center [946, 623] width 484 height 207
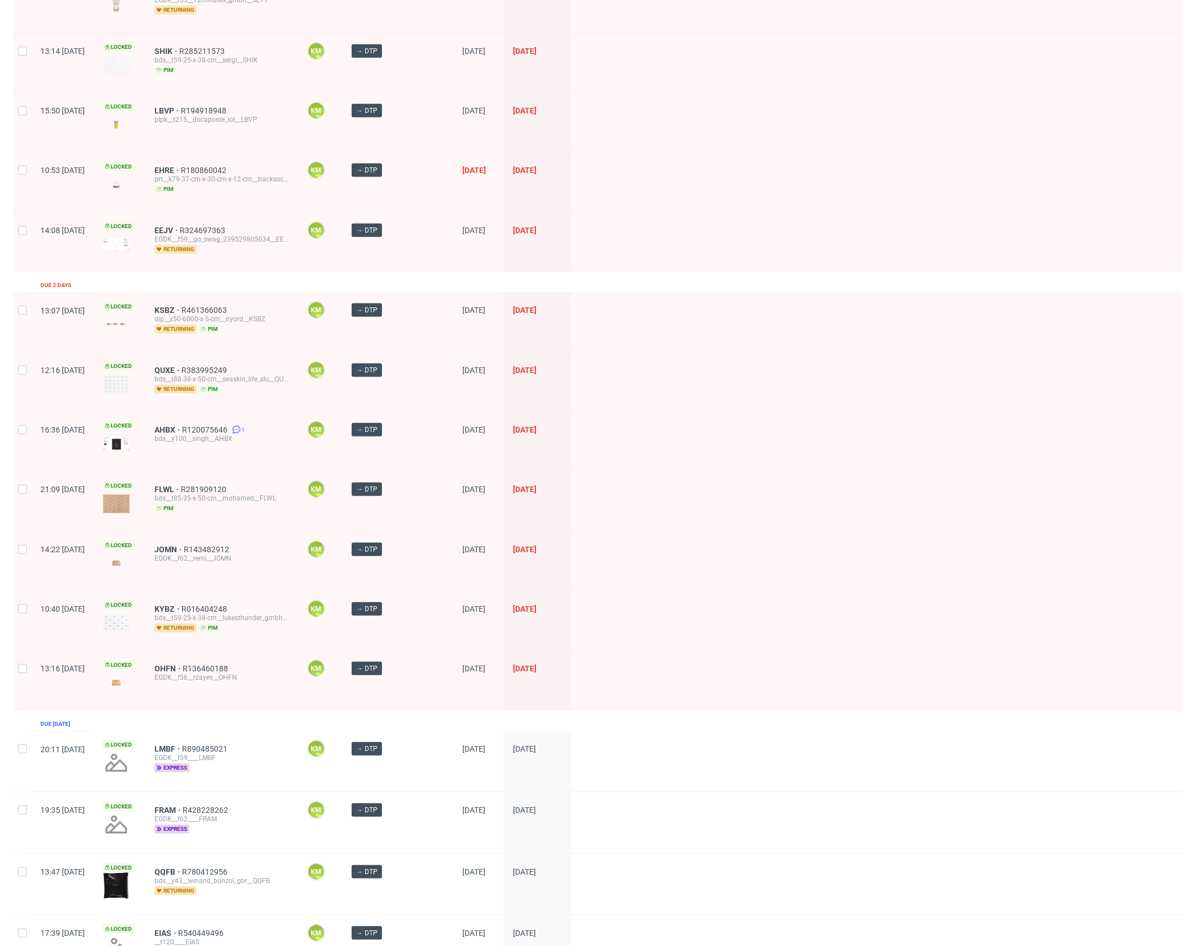
scroll to position [946, 0]
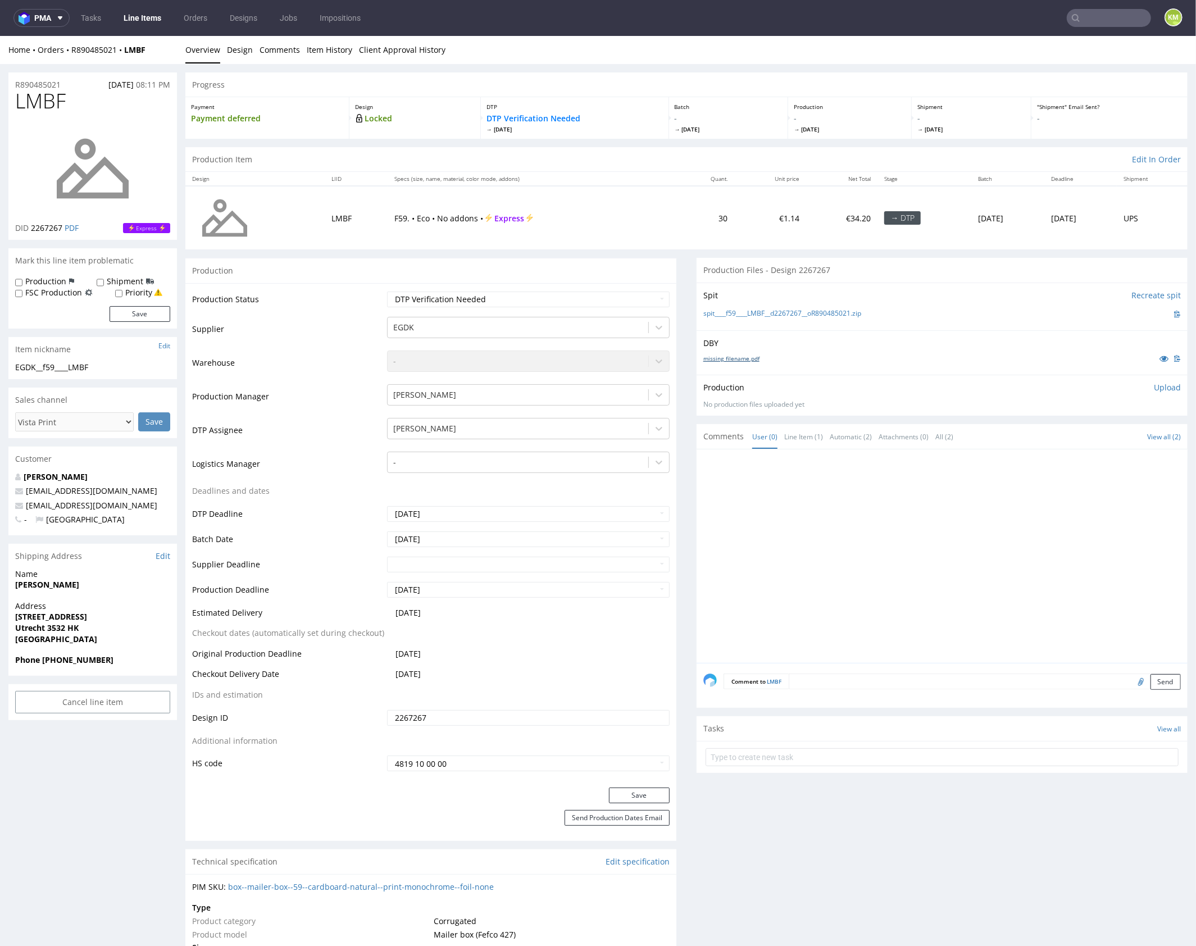
click at [737, 355] on link "missing_filename.pdf" at bounding box center [732, 358] width 56 height 8
click at [933, 559] on div at bounding box center [946, 559] width 484 height 207
click at [24, 98] on span "LMBF" at bounding box center [40, 100] width 51 height 22
copy span "LMBF"
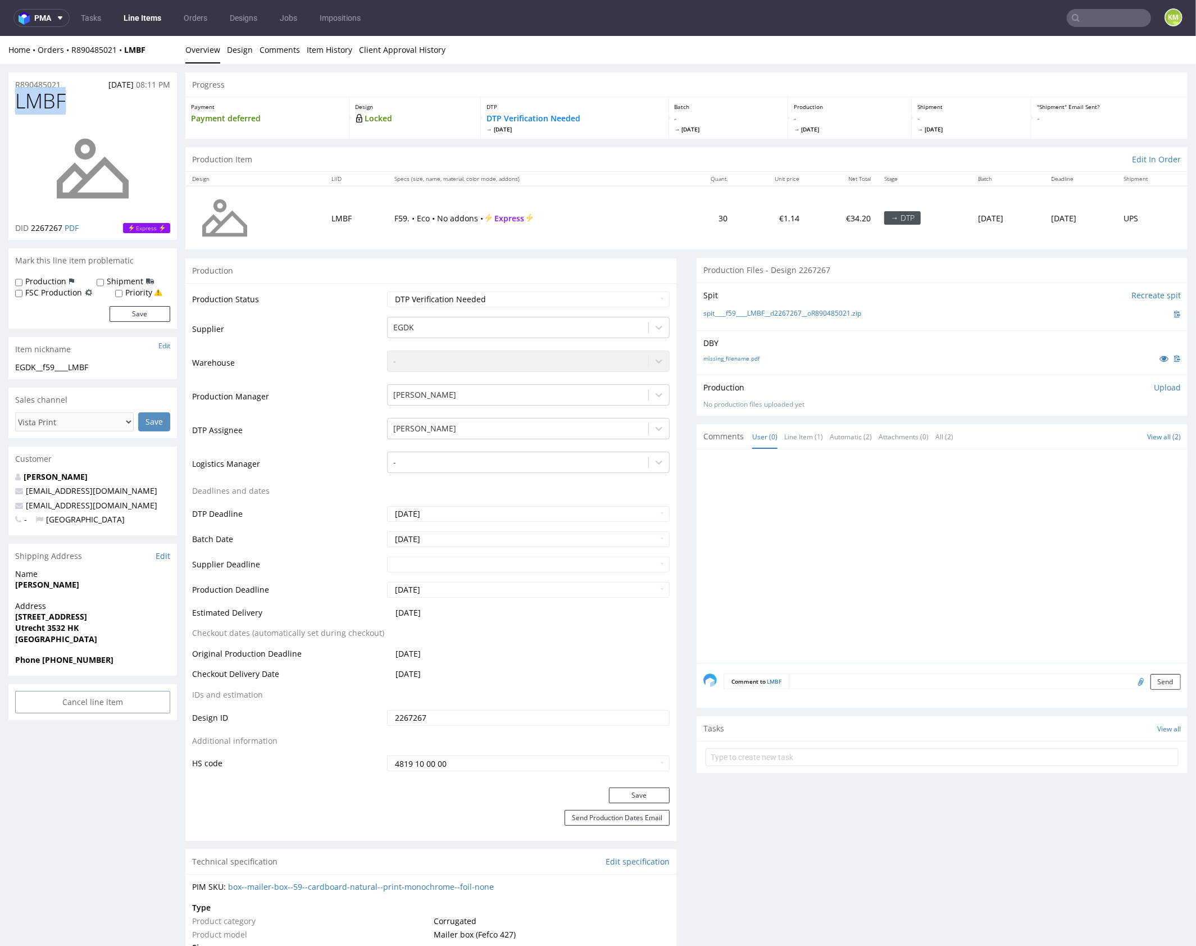
click at [891, 540] on div at bounding box center [946, 559] width 484 height 207
click at [914, 352] on div "missing_filename.pdf" at bounding box center [943, 358] width 478 height 12
drag, startPoint x: 875, startPoint y: 315, endPoint x: 724, endPoint y: 310, distance: 151.8
click at [724, 310] on div "spit____f59____LMBF__d2267267__oR890485021.zip" at bounding box center [943, 313] width 478 height 12
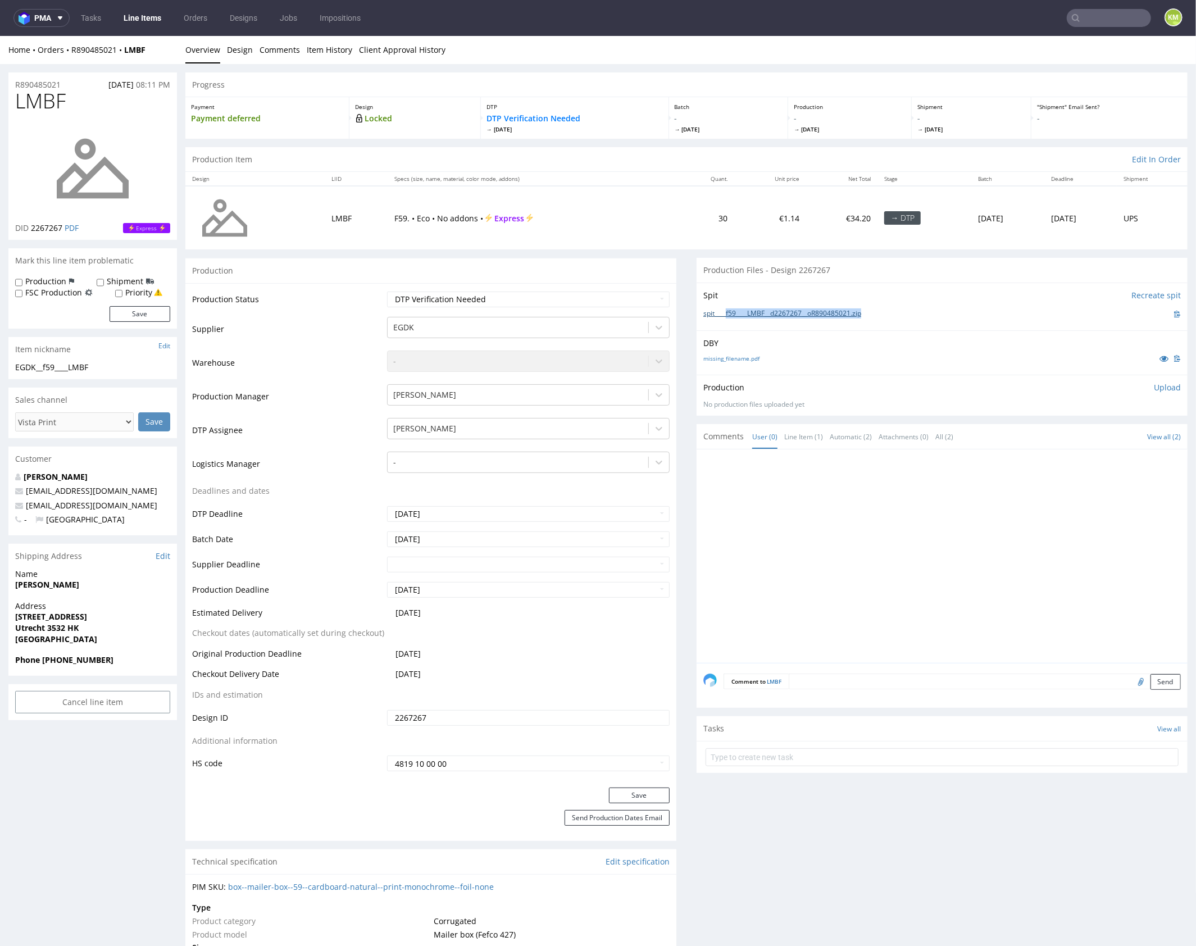
copy link "f59____LMBF__d2267267__oR890485021.zip"
click at [1052, 502] on div at bounding box center [946, 559] width 484 height 207
click at [1154, 389] on p "Upload" at bounding box center [1167, 387] width 27 height 11
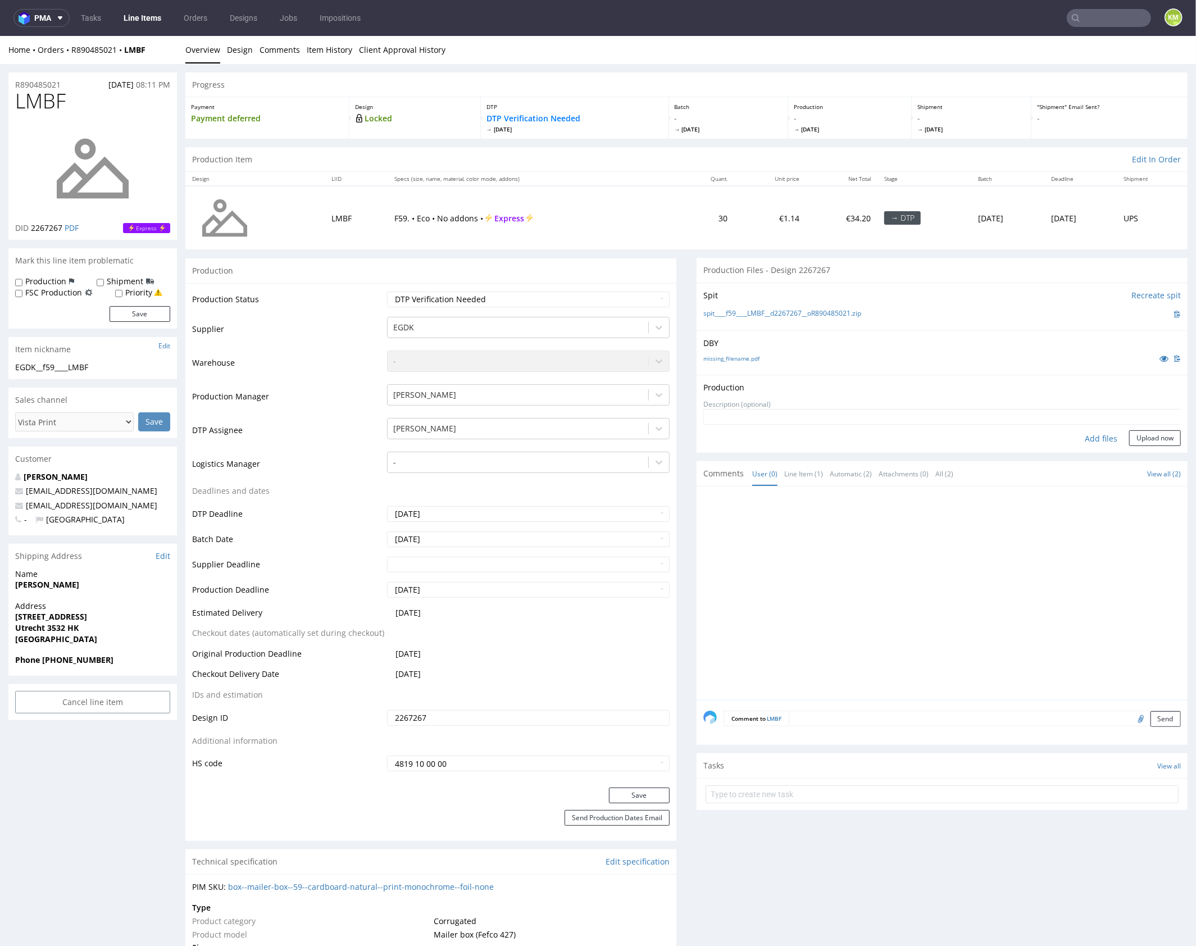
click at [1090, 438] on div "Add files" at bounding box center [1101, 438] width 56 height 17
type input "C:\fakepath\f59____LMBF__d2267267__oR890485021__outside.pdf"
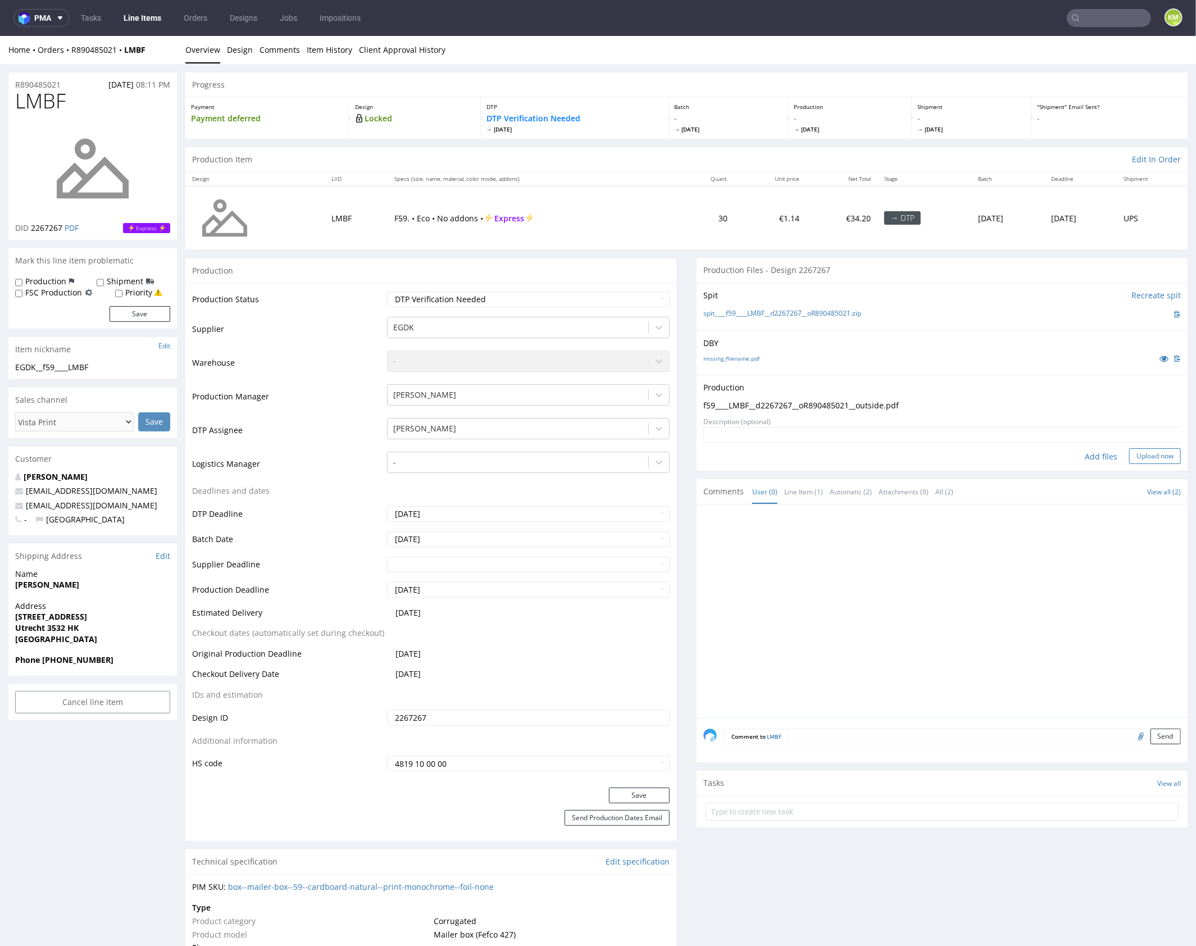
click at [1154, 451] on button "Upload now" at bounding box center [1155, 456] width 52 height 16
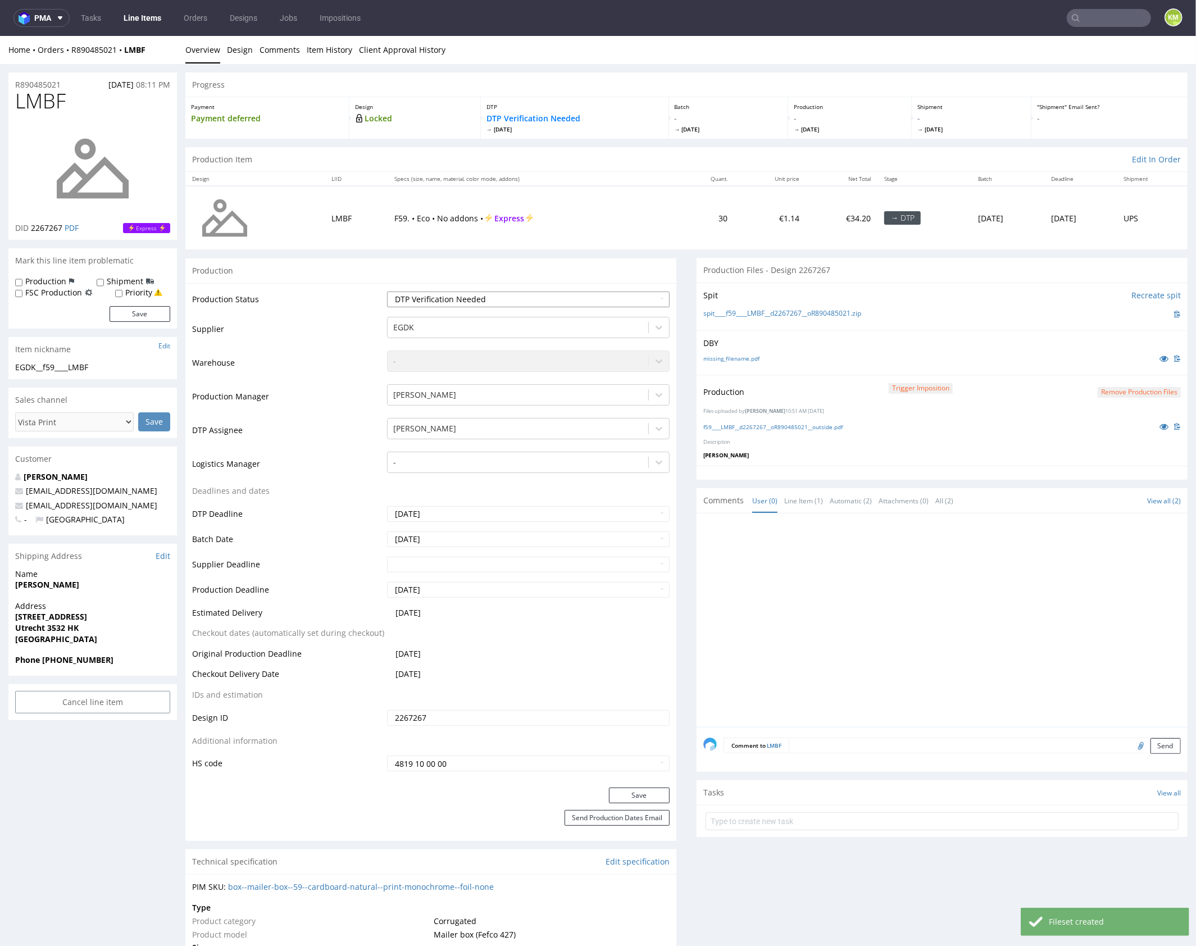
click at [624, 301] on select "Waiting for Artwork Waiting for Diecut Waiting for Mockup Waiting for DTP Waiti…" at bounding box center [528, 299] width 283 height 16
select select "dtp_production_ready"
click at [387, 291] on select "Waiting for Artwork Waiting for Diecut Waiting for Mockup Waiting for DTP Waiti…" at bounding box center [528, 299] width 283 height 16
click at [638, 797] on button "Save" at bounding box center [639, 795] width 61 height 16
click at [876, 608] on div at bounding box center [946, 623] width 484 height 207
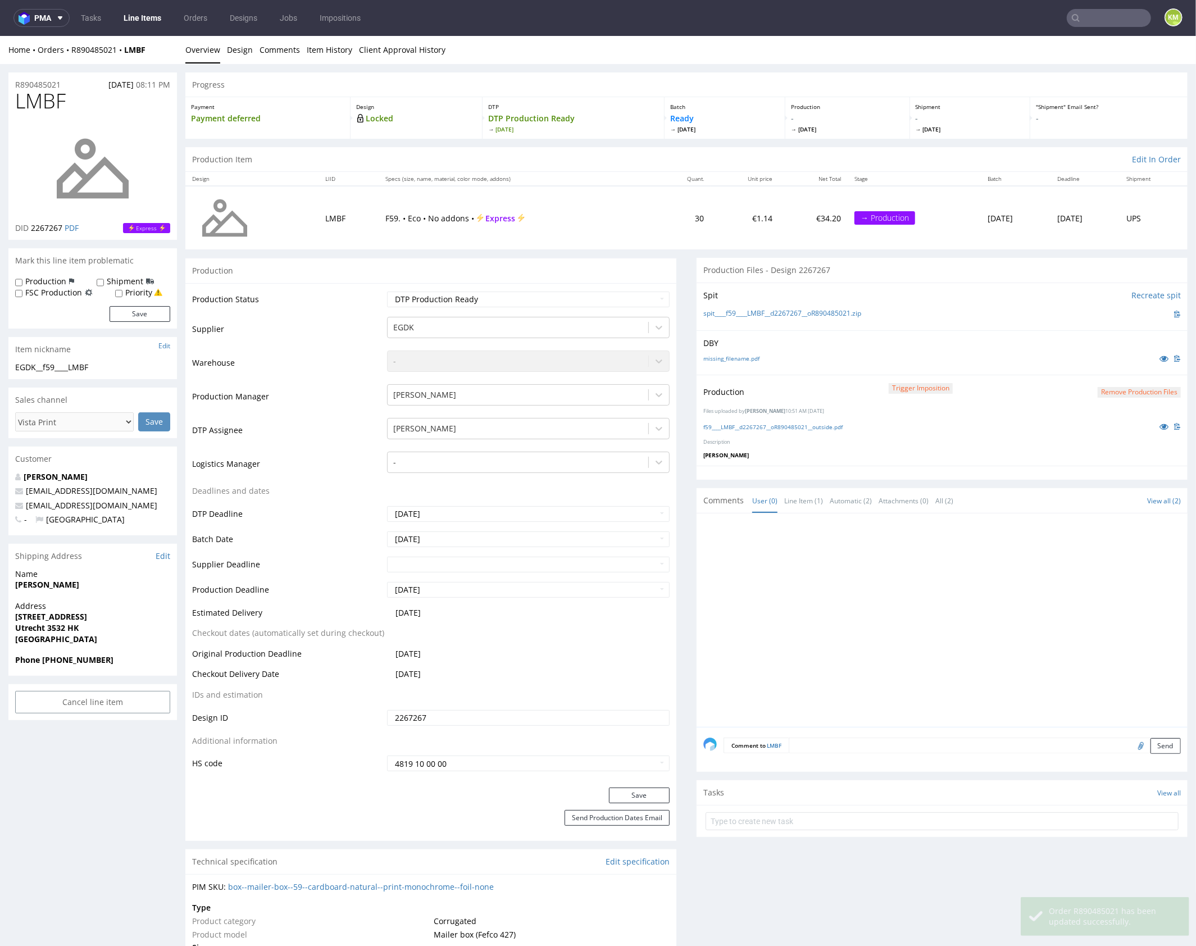
click at [874, 604] on div at bounding box center [946, 623] width 484 height 207
click at [820, 559] on div at bounding box center [946, 623] width 484 height 207
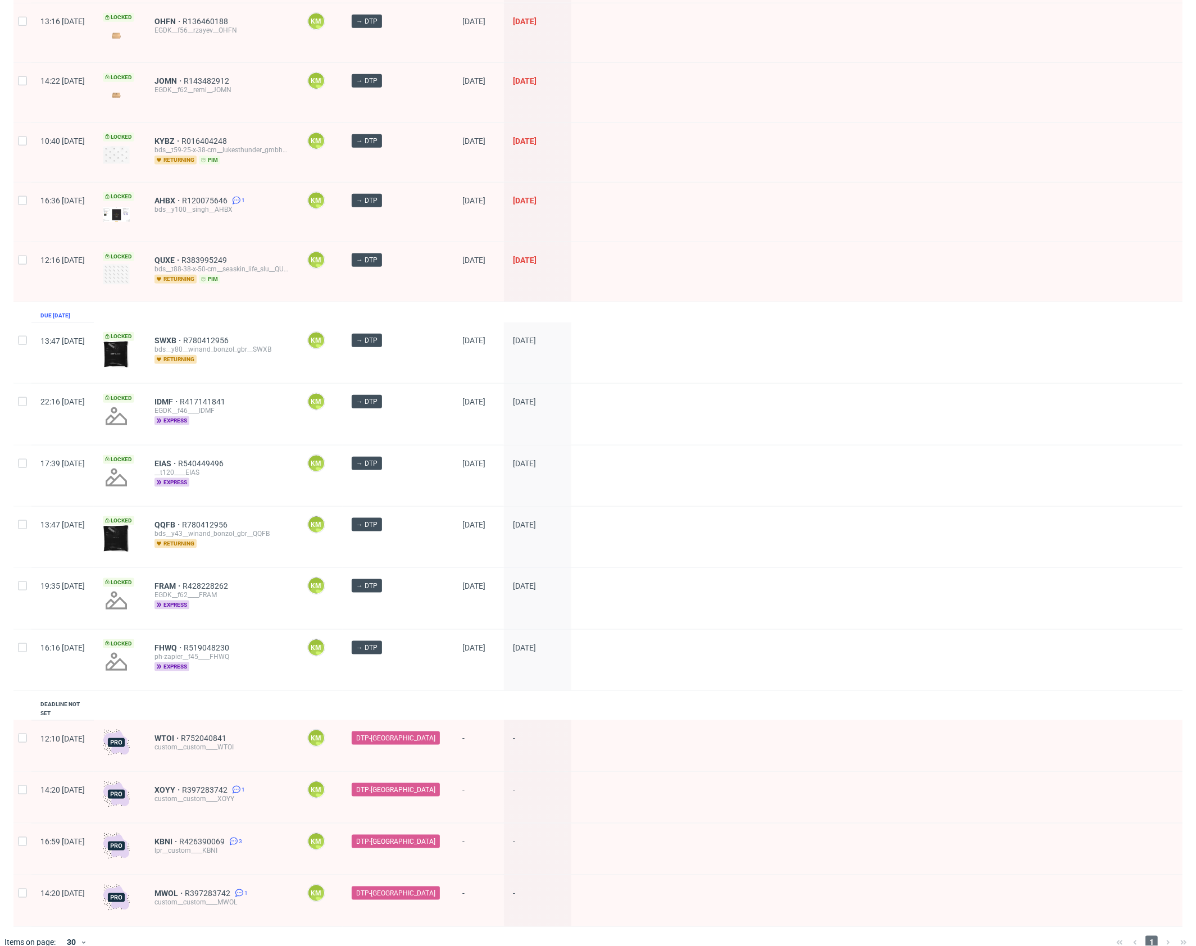
scroll to position [884, 0]
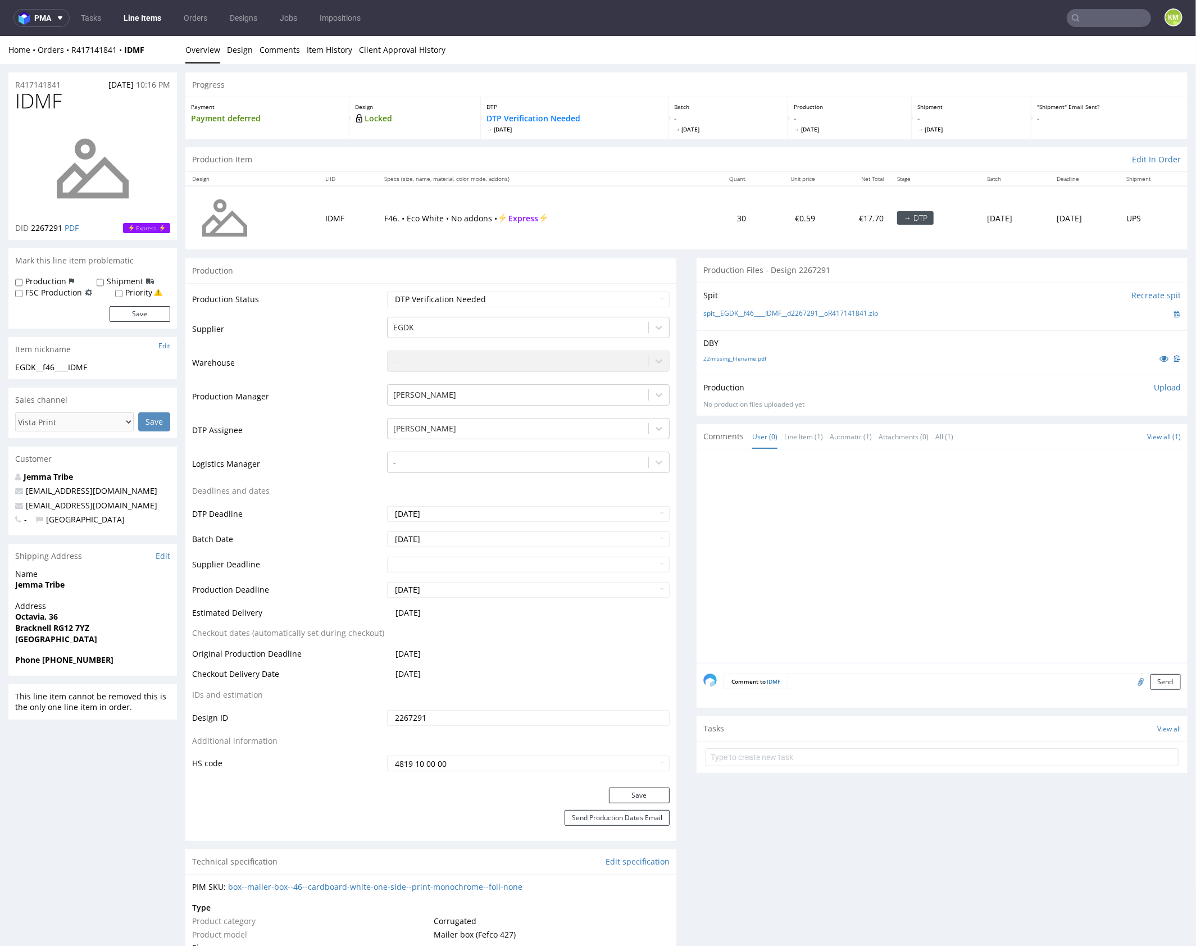
click at [902, 534] on div at bounding box center [946, 559] width 484 height 207
click at [748, 360] on link "22missing_filename.pdf" at bounding box center [735, 358] width 63 height 8
click at [1160, 354] on icon at bounding box center [1164, 358] width 9 height 8
click at [843, 757] on input "text" at bounding box center [942, 757] width 473 height 18
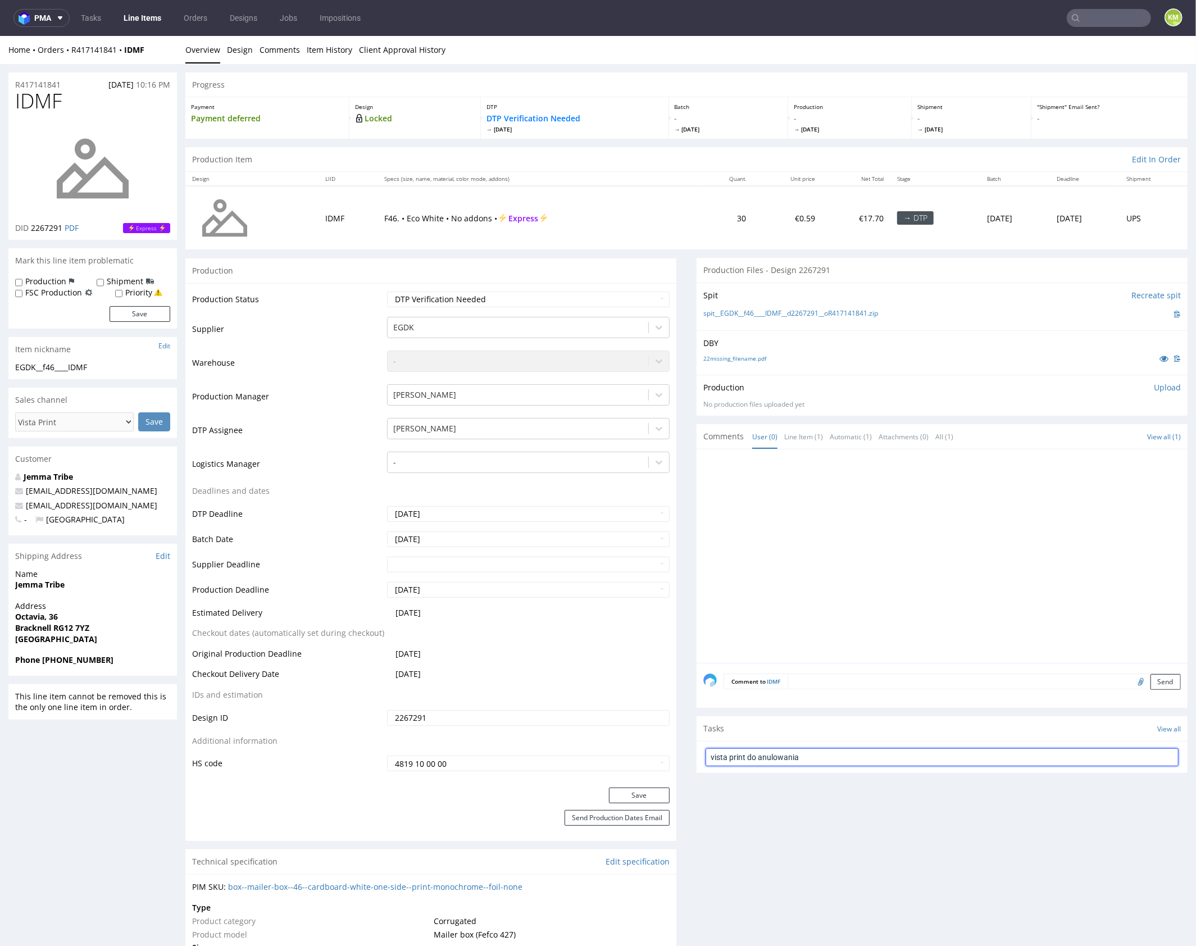
type input "vista print do anulowania"
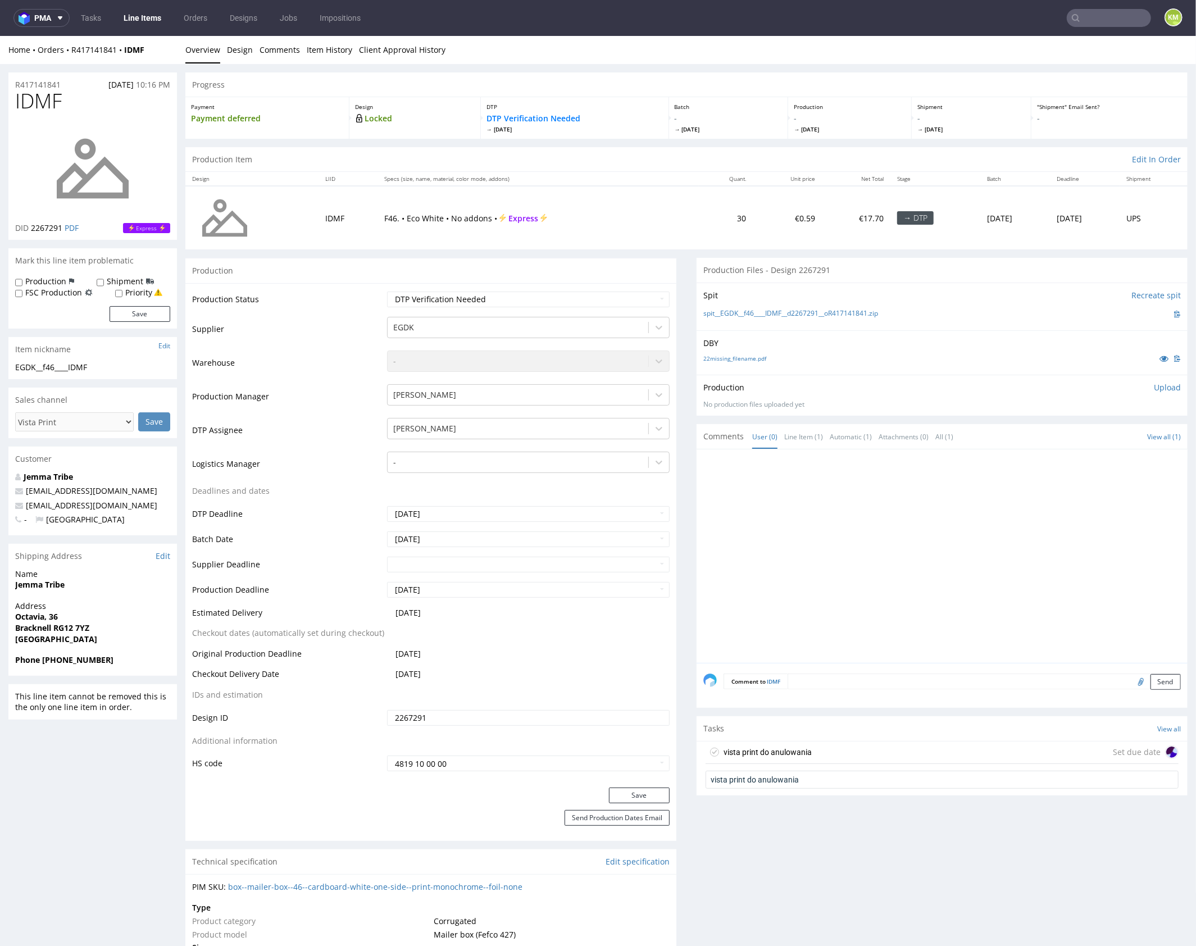
click at [831, 754] on div "vista print do anulowania Set due date" at bounding box center [942, 752] width 473 height 22
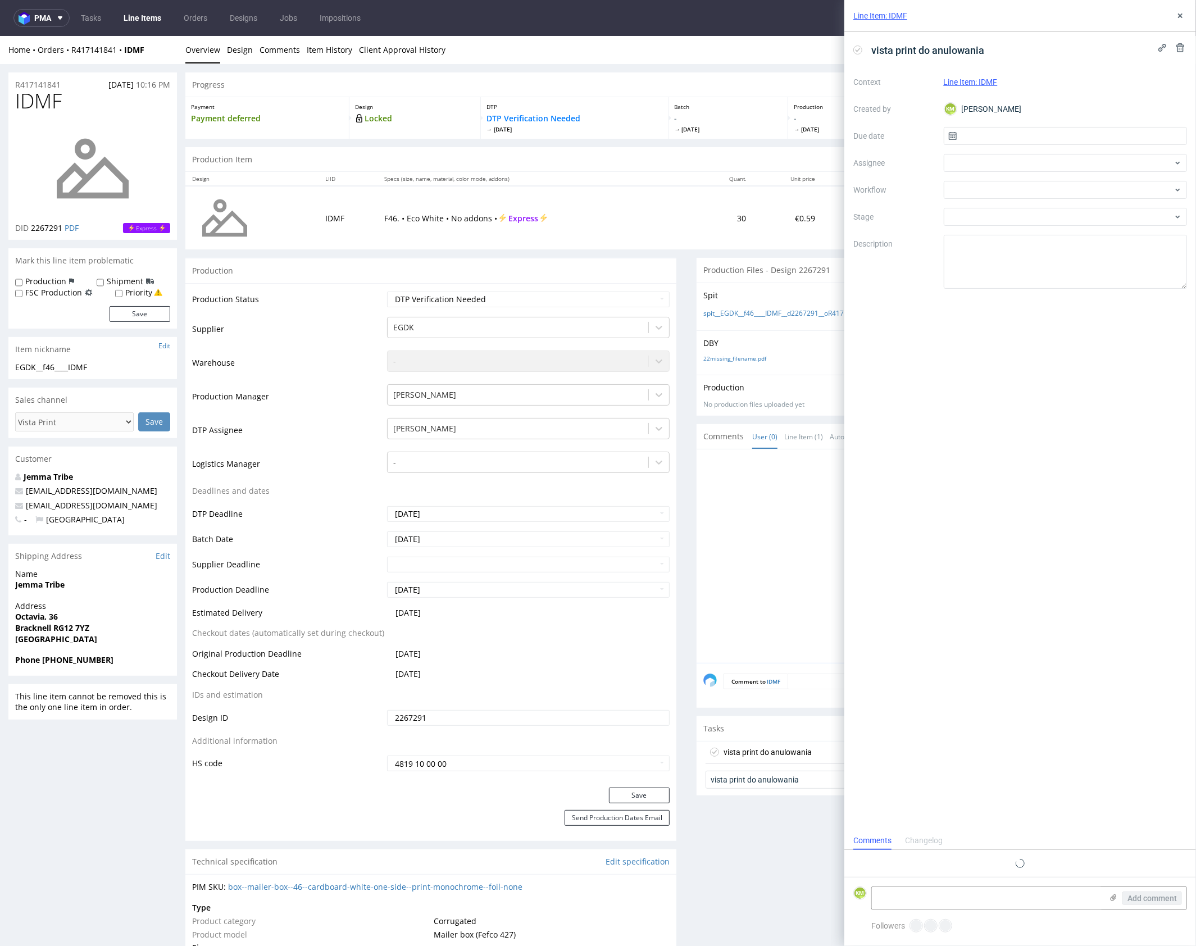
scroll to position [9, 0]
click at [987, 137] on input "text" at bounding box center [1066, 136] width 244 height 18
click at [1027, 287] on span "29" at bounding box center [1029, 289] width 9 height 11
type input "[DATE]"
click at [995, 164] on div at bounding box center [1066, 163] width 244 height 18
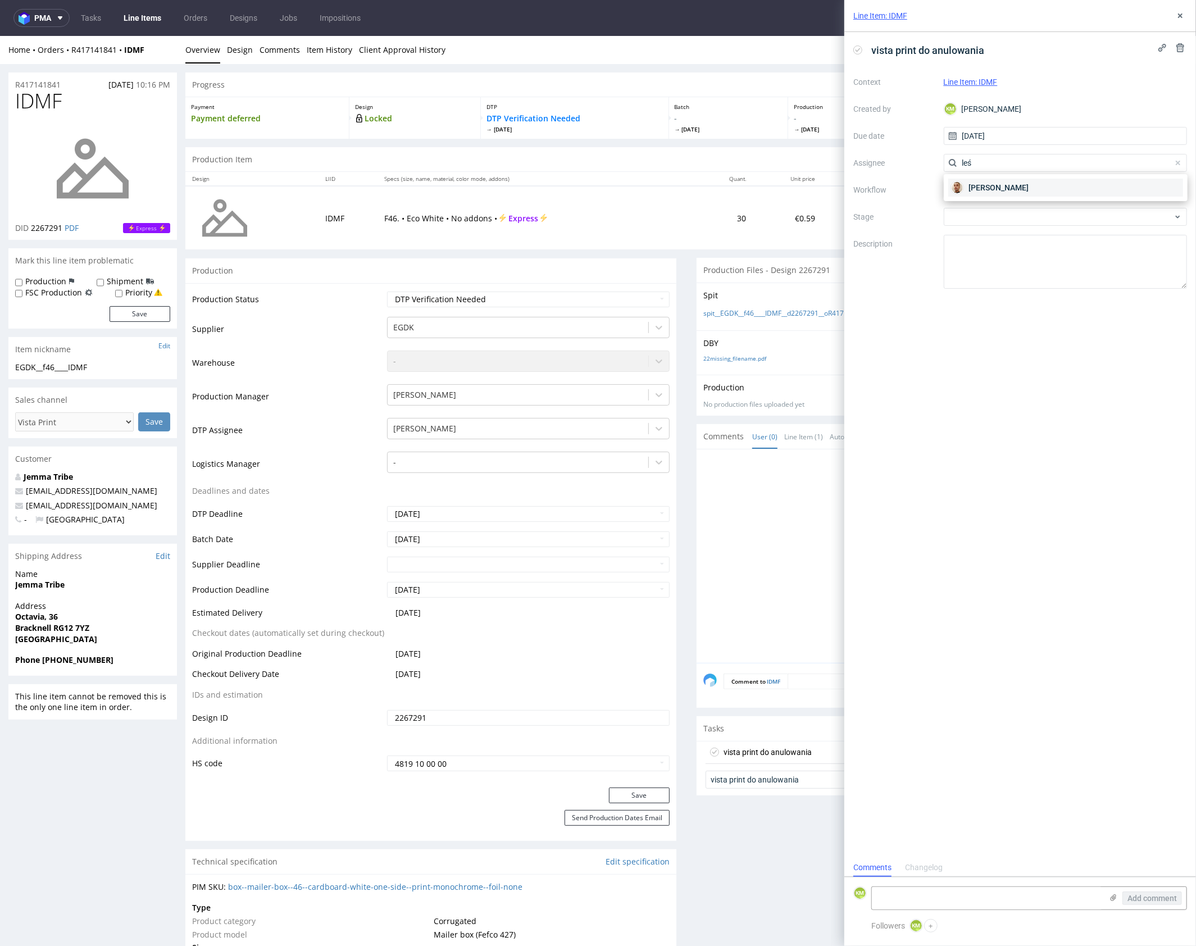
type input "leś"
click at [1010, 191] on span "[PERSON_NAME]" at bounding box center [999, 187] width 60 height 11
click at [1003, 266] on textarea at bounding box center [1066, 262] width 244 height 54
paste textarea "The artwork contains fonts that haven’t been converted to curves, and the colou…"
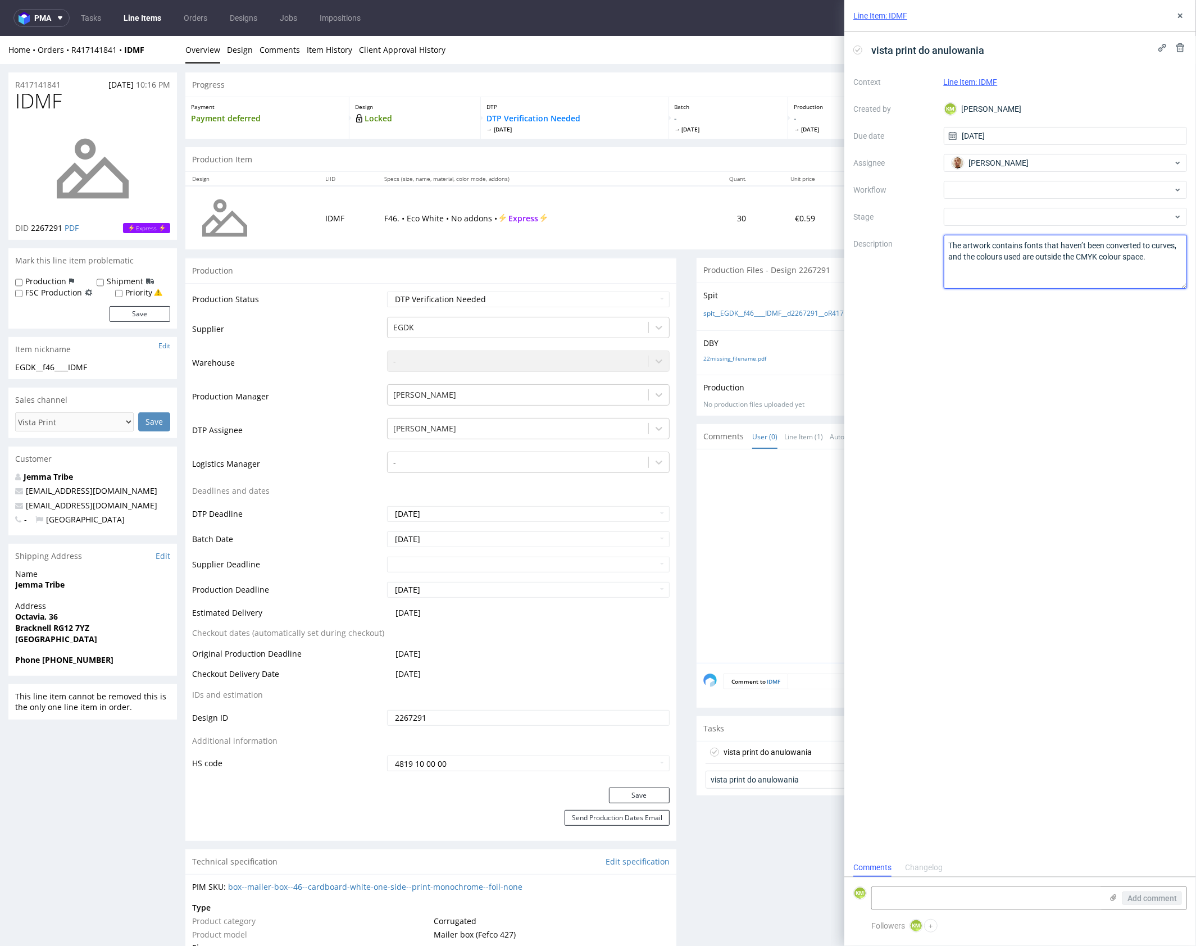
type textarea "The artwork contains fonts that haven’t been converted to curves, and the colou…"
click at [1056, 270] on textarea "The artwork contains fonts that haven’t been converted to curves, and the colou…" at bounding box center [1066, 262] width 244 height 54
click at [1182, 18] on icon at bounding box center [1180, 15] width 9 height 9
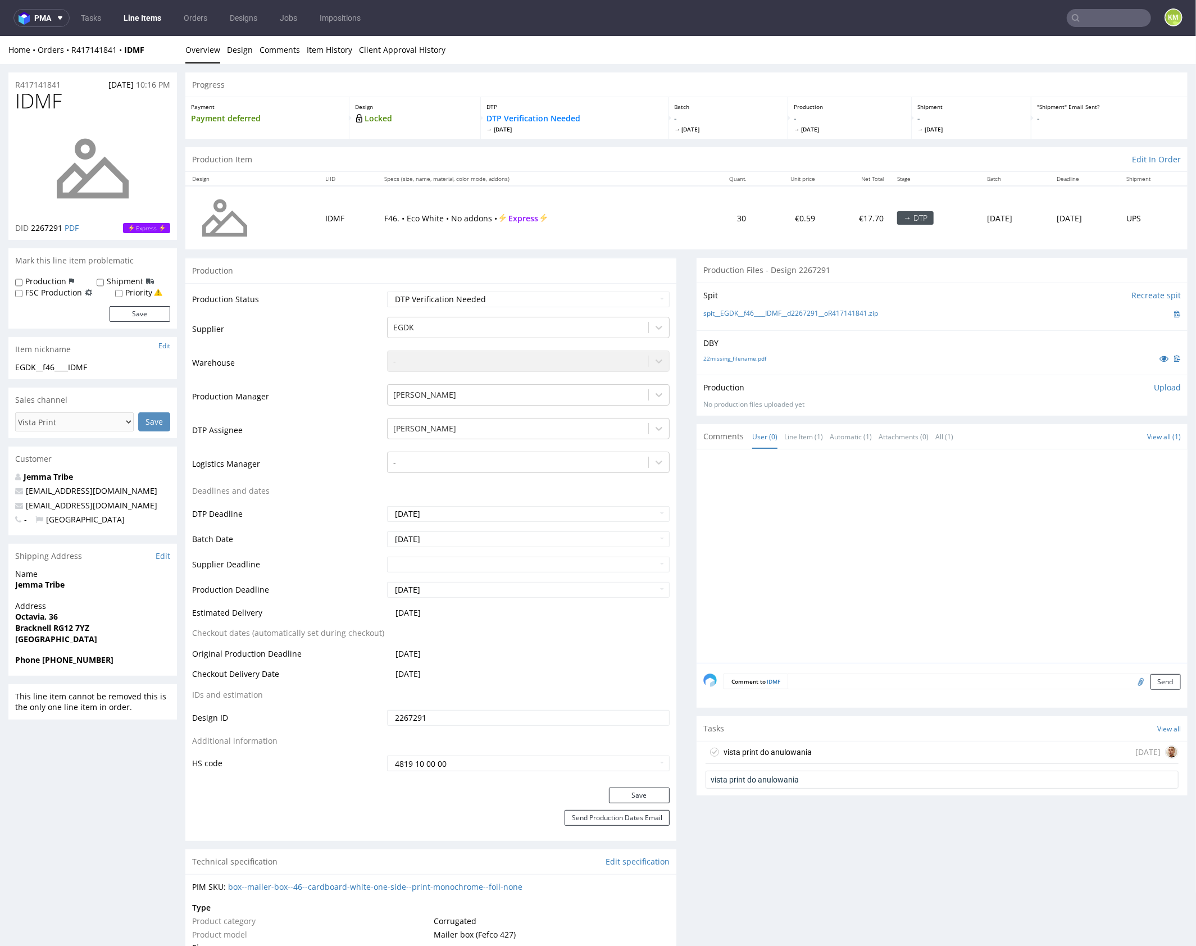
drag, startPoint x: 955, startPoint y: 568, endPoint x: 913, endPoint y: 542, distance: 49.1
click at [955, 568] on div at bounding box center [946, 559] width 484 height 207
click at [565, 305] on select "Waiting for Artwork Waiting for Diecut Waiting for Mockup Waiting for DTP Waiti…" at bounding box center [528, 299] width 283 height 16
select select "dtp_issue"
click at [387, 291] on select "Waiting for Artwork Waiting for Diecut Waiting for Mockup Waiting for DTP Waiti…" at bounding box center [528, 299] width 283 height 16
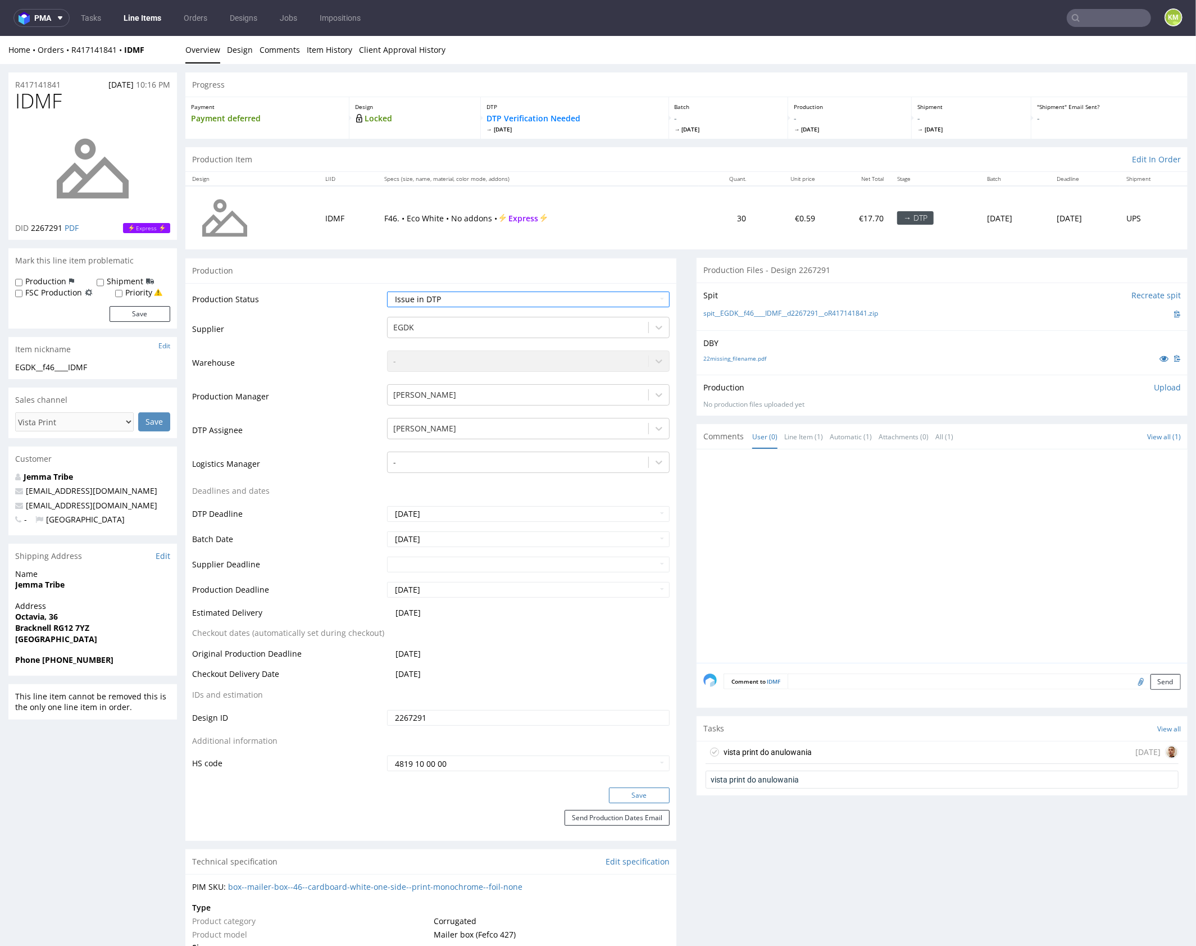
click at [646, 793] on button "Save" at bounding box center [639, 795] width 61 height 16
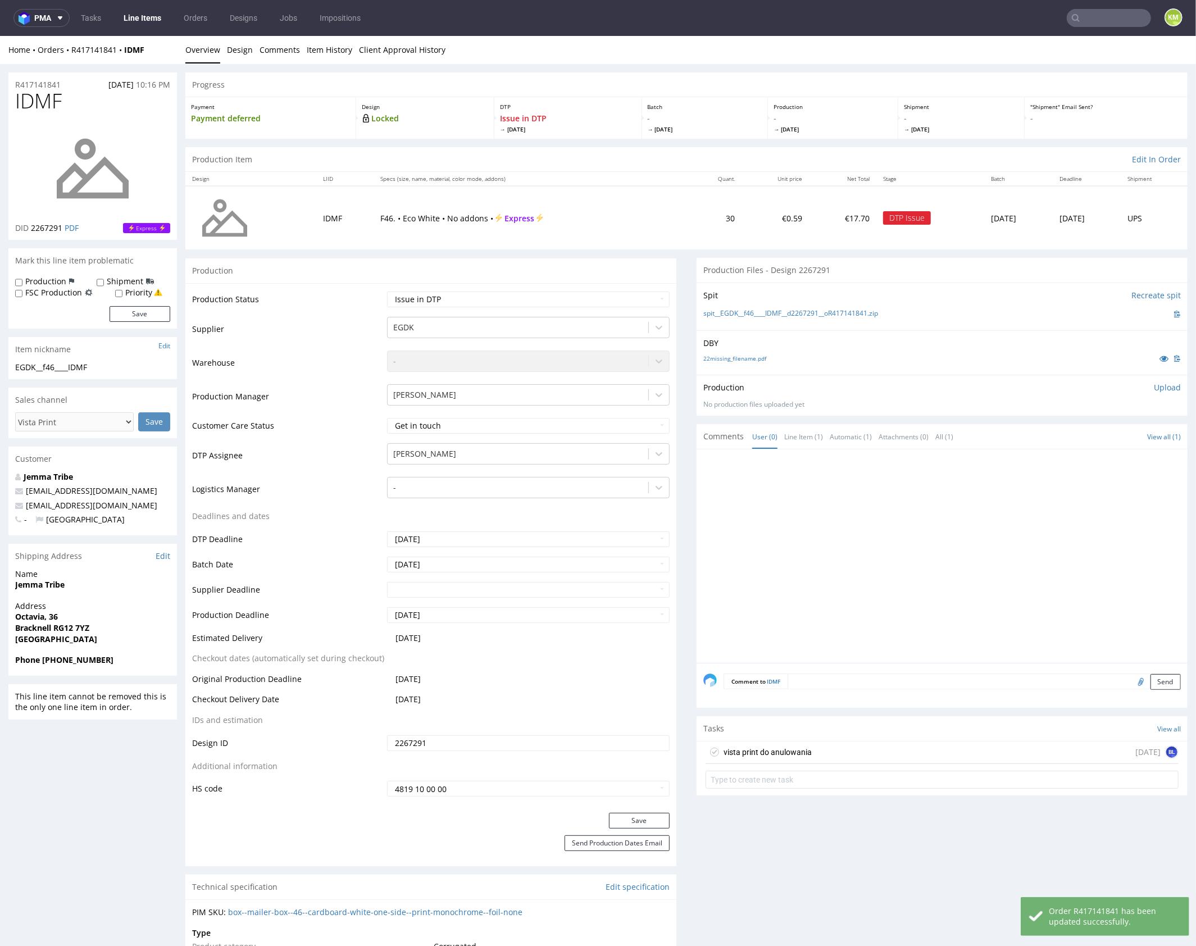
click at [855, 751] on div "vista print do anulowania in 1 day BL" at bounding box center [942, 752] width 473 height 22
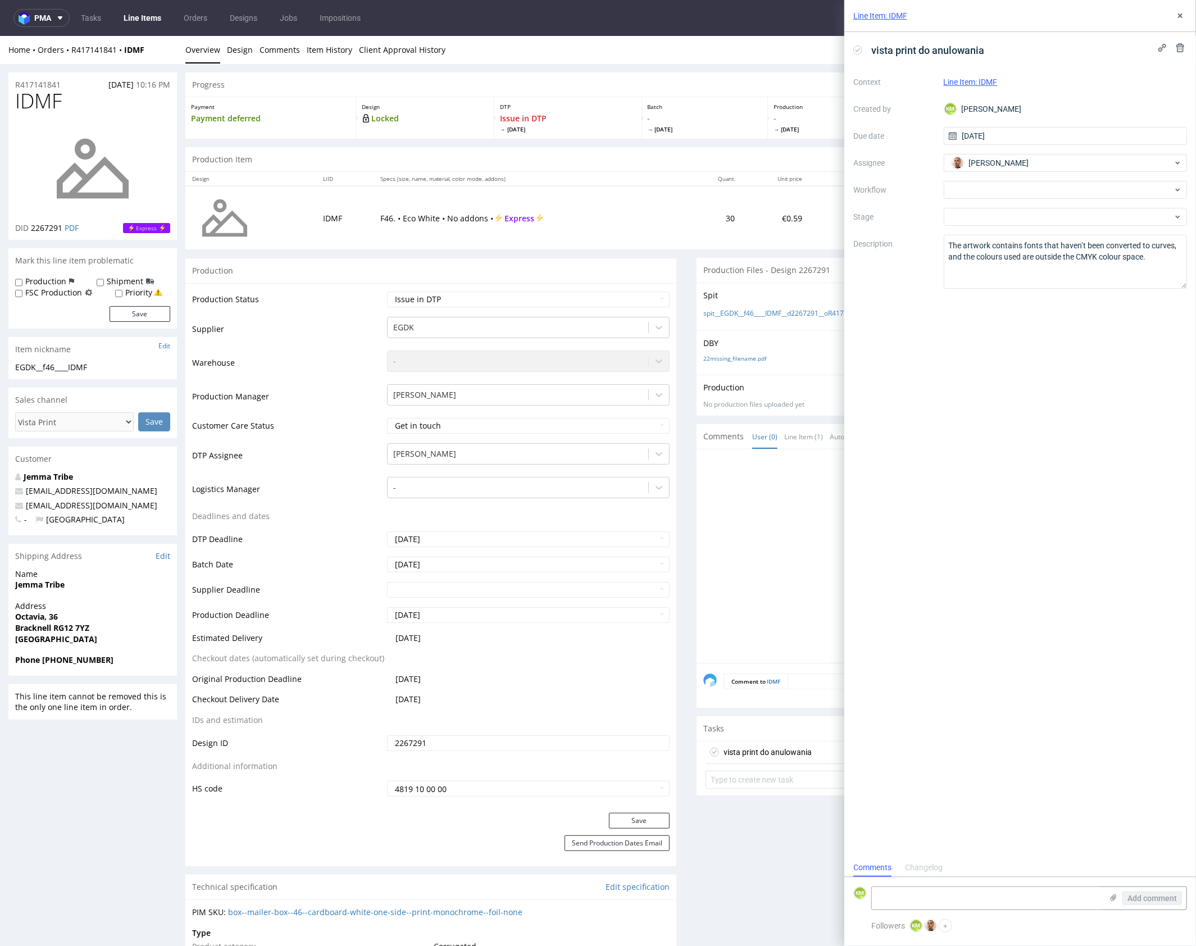
scroll to position [9, 0]
click at [1178, 19] on icon at bounding box center [1180, 15] width 9 height 9
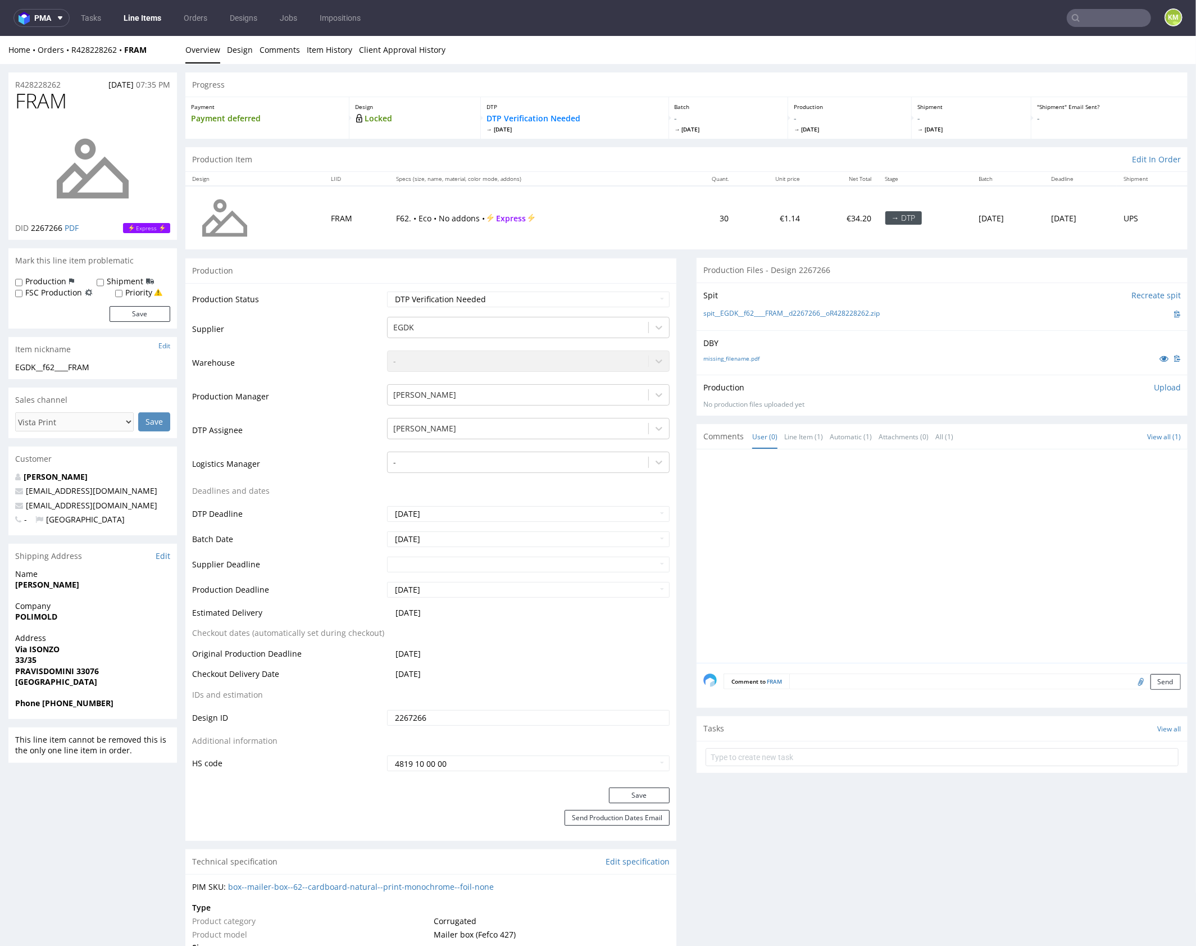
click at [873, 521] on div at bounding box center [946, 559] width 484 height 207
click at [967, 525] on div at bounding box center [946, 559] width 484 height 207
click at [957, 527] on div at bounding box center [946, 559] width 484 height 207
drag, startPoint x: 881, startPoint y: 523, endPoint x: 773, endPoint y: 366, distance: 190.0
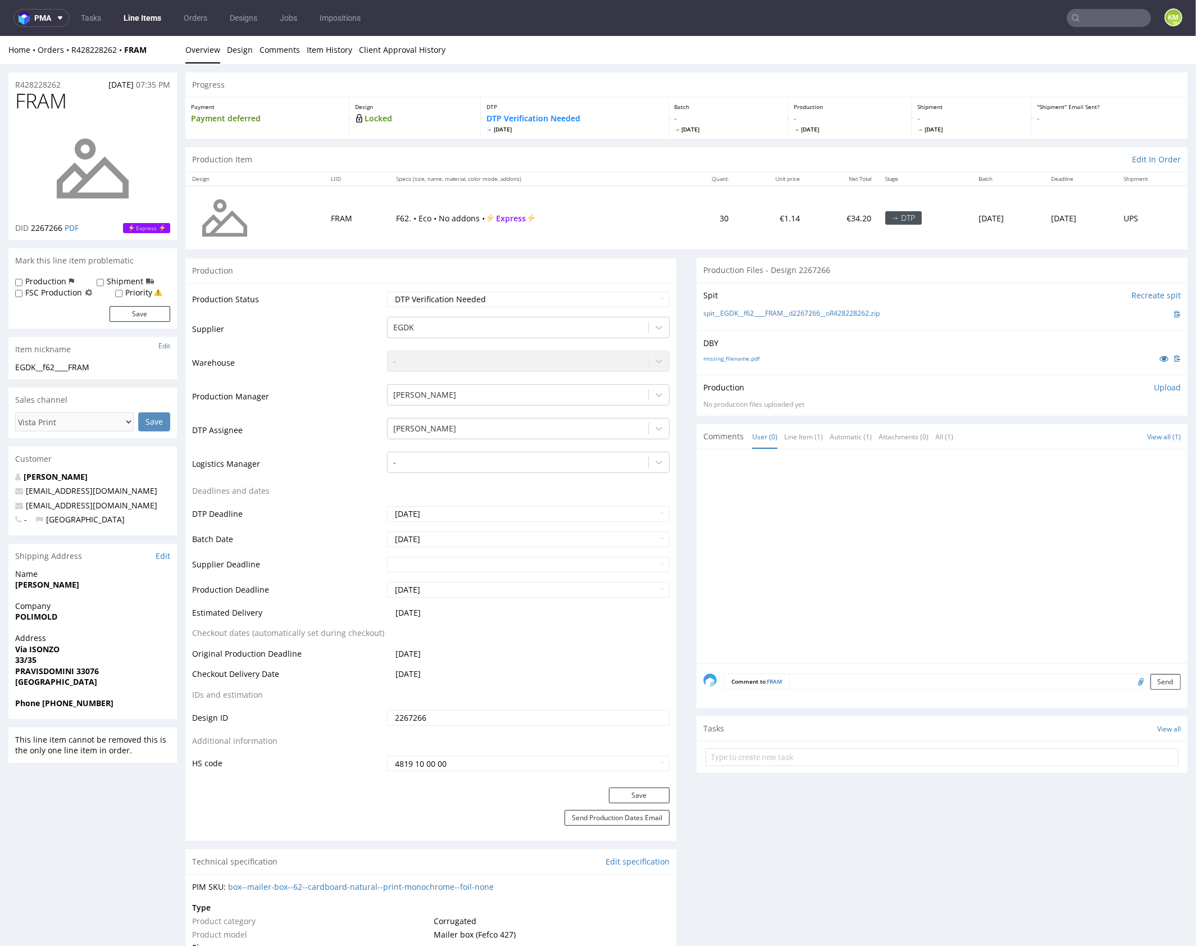
click at [878, 510] on div at bounding box center [946, 559] width 484 height 207
click at [772, 365] on div "DBY missing_filename.pdf" at bounding box center [942, 352] width 491 height 44
click at [742, 355] on link "missing_filename.pdf" at bounding box center [732, 358] width 56 height 8
click at [809, 375] on div "Production Upload No production files uploaded yet Description (optional) Add f…" at bounding box center [942, 394] width 491 height 41
click at [737, 359] on link "missing_filename.pdf" at bounding box center [732, 358] width 56 height 8
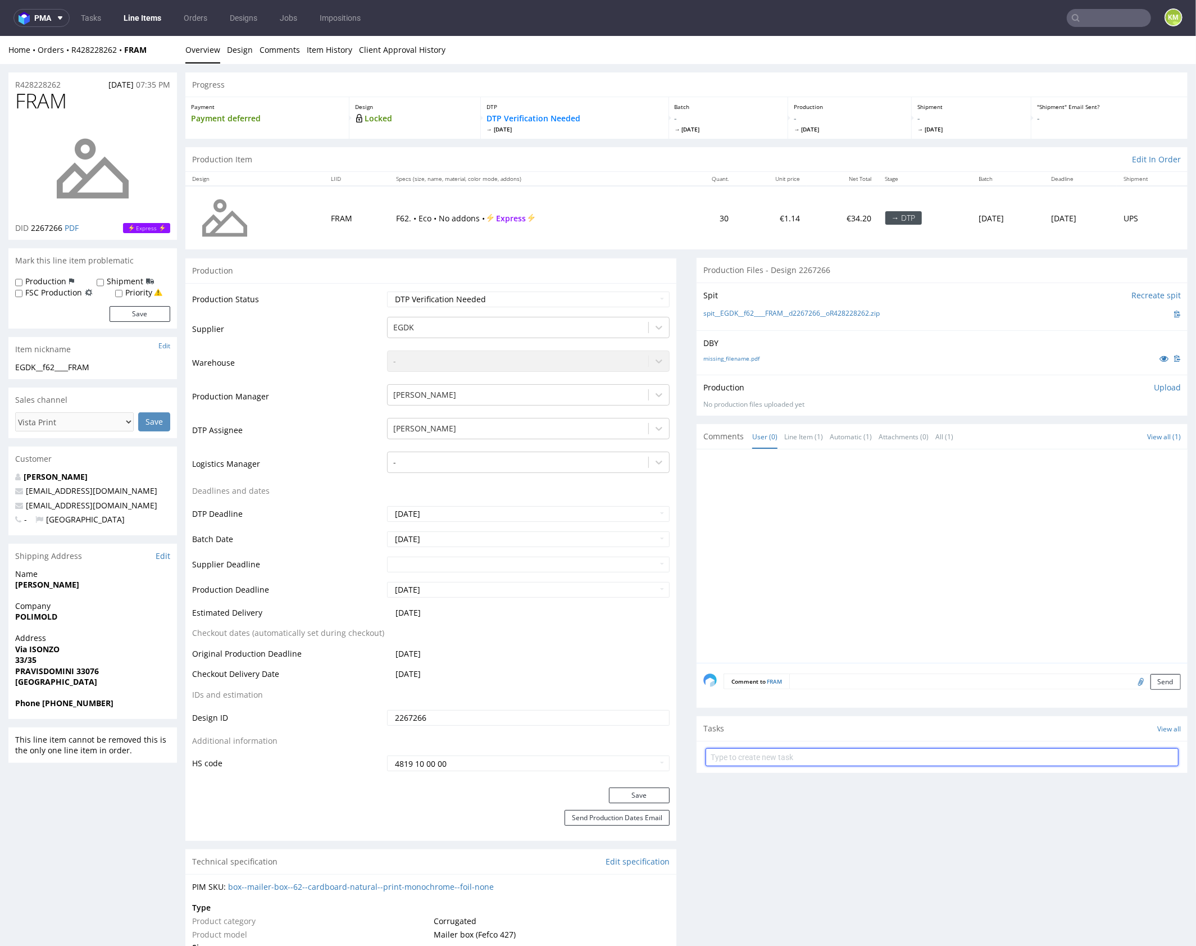
click at [874, 750] on input "text" at bounding box center [942, 757] width 473 height 18
type input "vista print do anulowania"
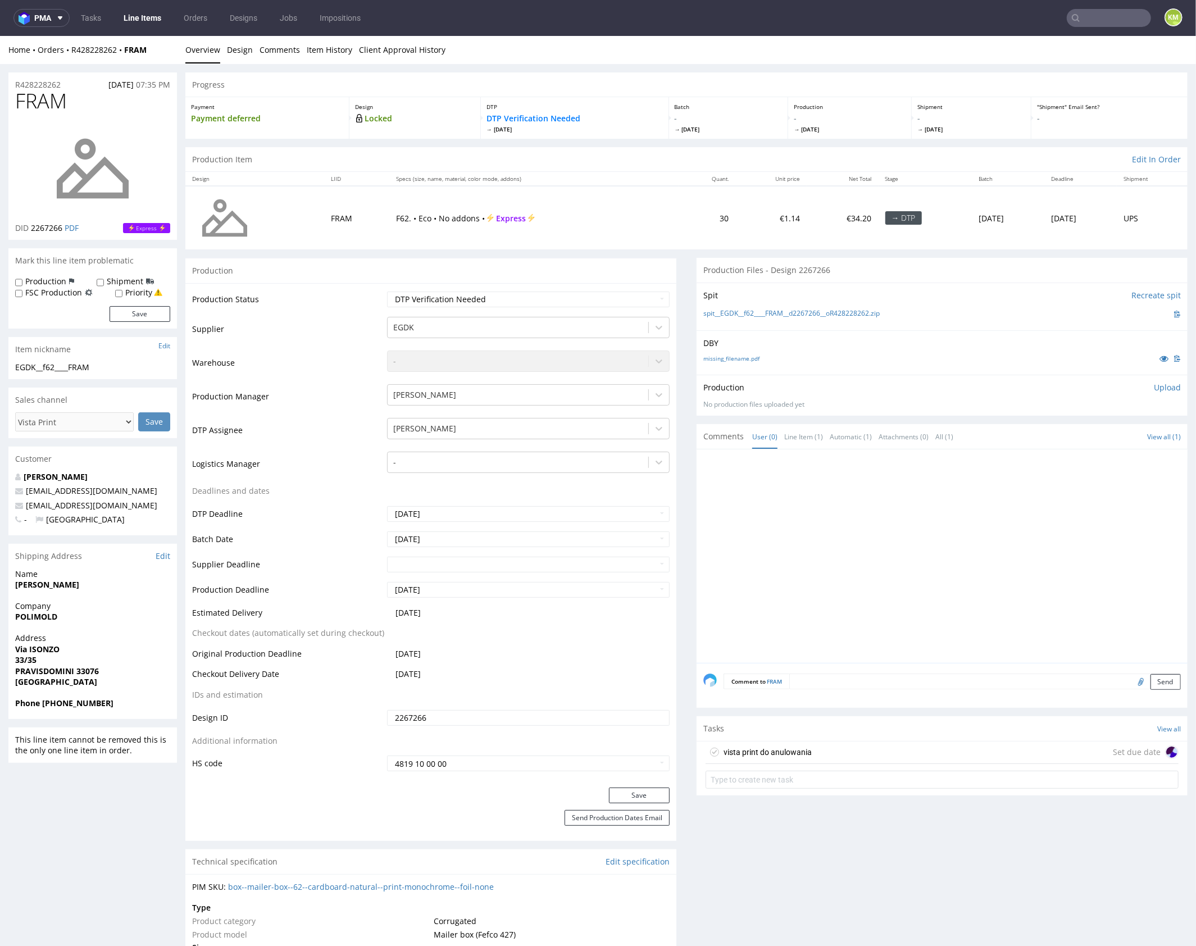
click at [831, 746] on div "vista print do anulowania Set due date" at bounding box center [942, 752] width 473 height 22
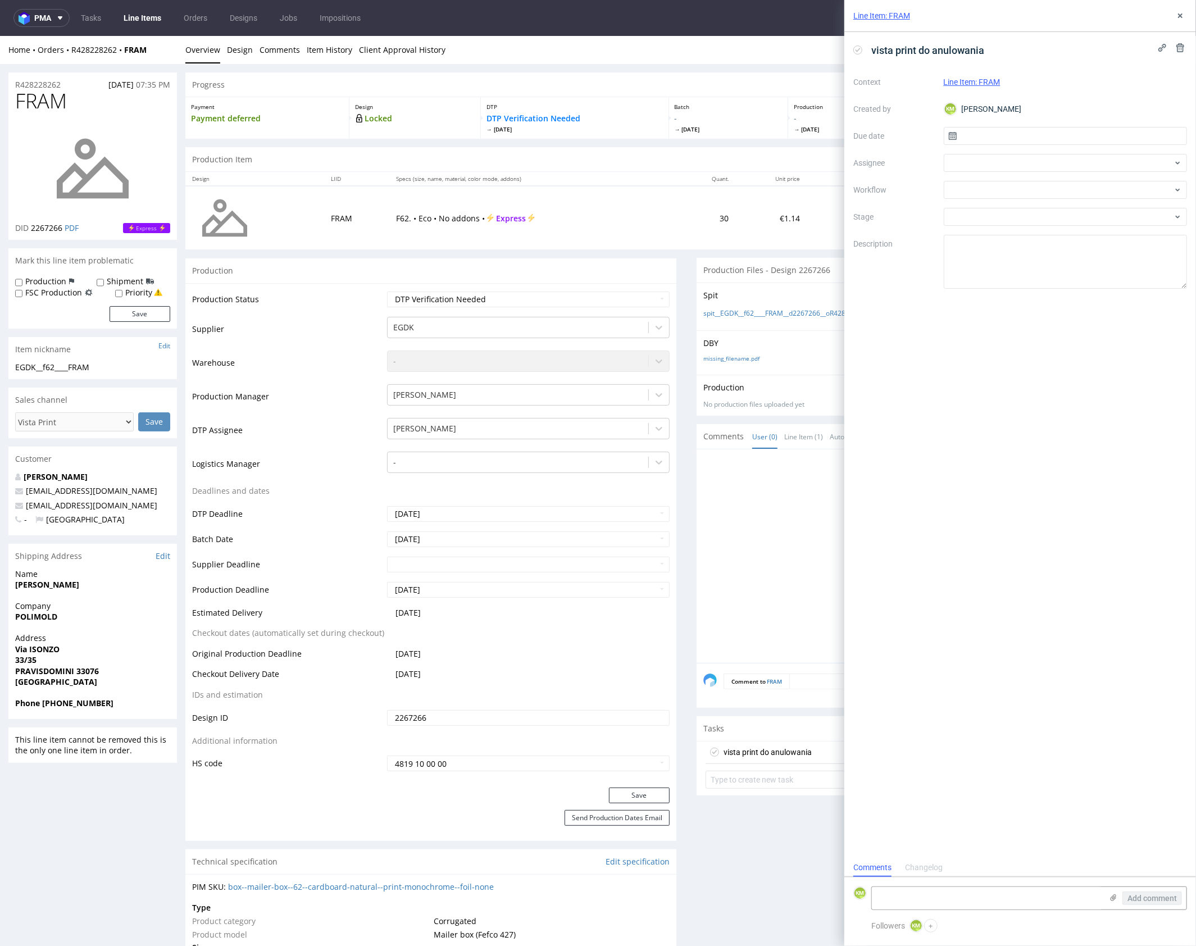
scroll to position [9, 0]
click at [1035, 135] on input "text" at bounding box center [1066, 136] width 244 height 18
click at [1032, 287] on span "29" at bounding box center [1029, 289] width 9 height 11
type input "29/09/2025"
click at [981, 166] on div at bounding box center [1066, 163] width 244 height 18
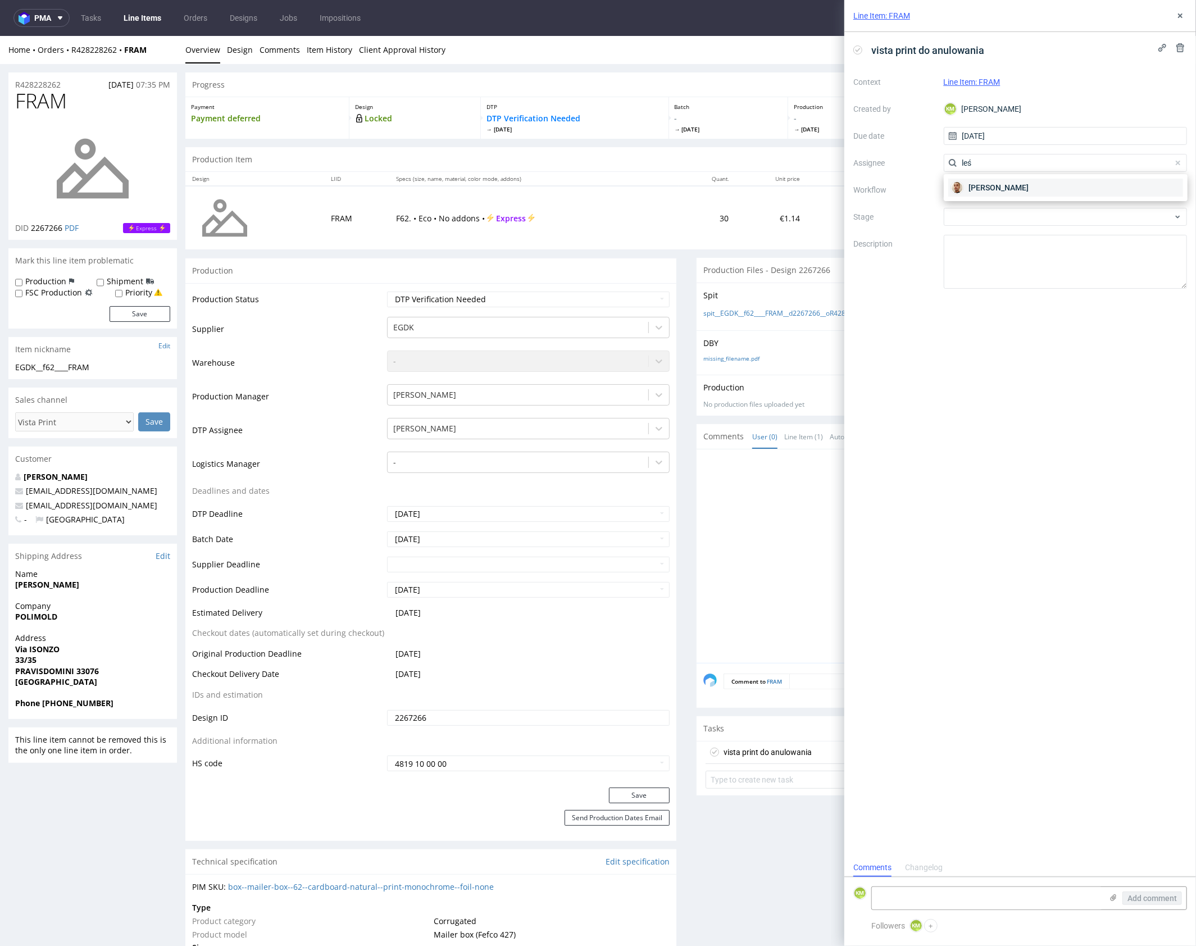
type input "leś"
click at [979, 191] on span "Bartłomiej Leśniczuk" at bounding box center [999, 187] width 60 height 11
click at [977, 188] on div at bounding box center [1066, 190] width 244 height 18
drag, startPoint x: 973, startPoint y: 391, endPoint x: 976, endPoint y: 298, distance: 92.2
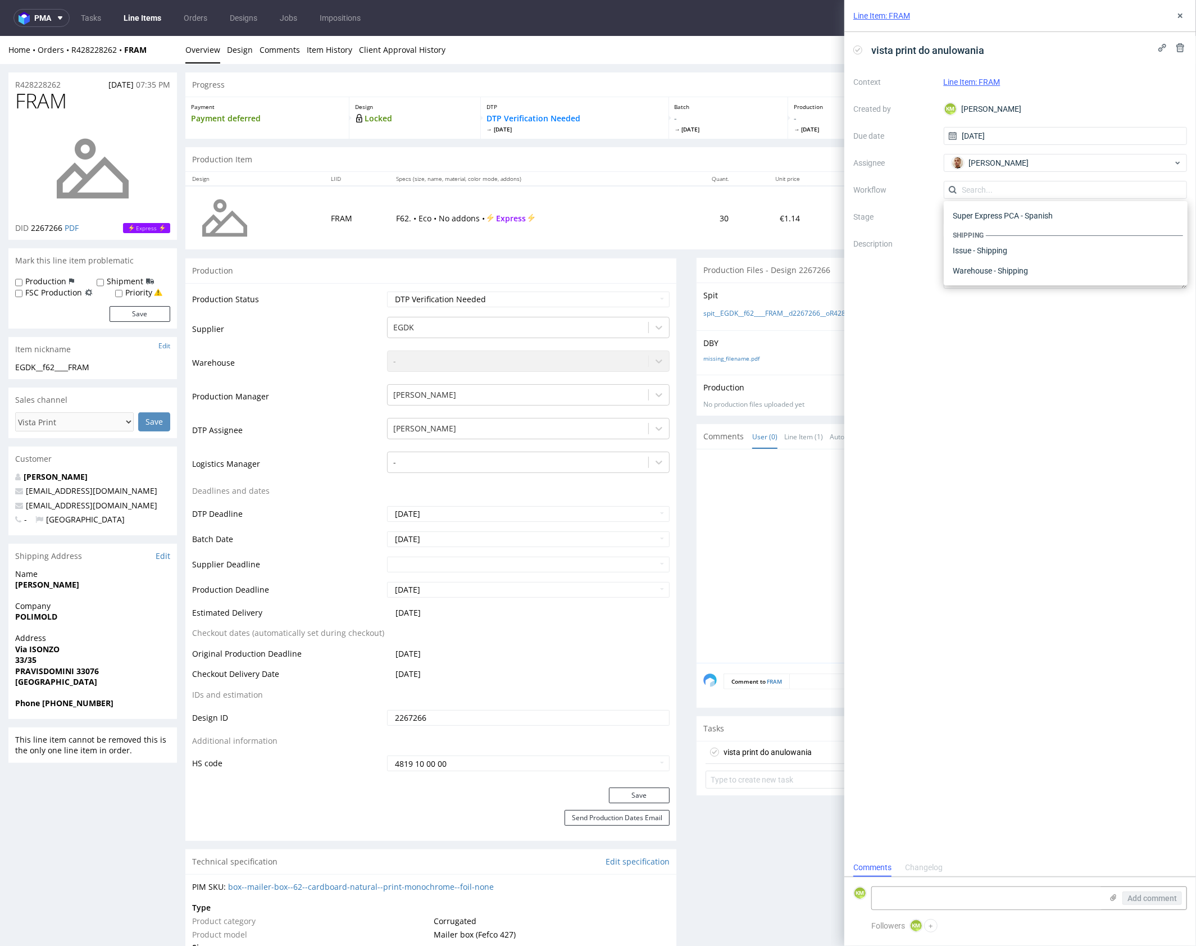
click at [974, 381] on div "vista print do anulowania Context Line Item: FRAM Created by KM Karol Markowski…" at bounding box center [1021, 445] width 352 height 827
click at [991, 253] on textarea at bounding box center [1066, 262] width 244 height 54
paste textarea "The artwork contains fonts that haven’t been converted to curves, and the colou…"
type textarea "The artwork contains fonts that haven’t been converted to curves, and the colou…"
click at [1094, 362] on div "vista print do anulowania Context Line Item: FRAM Created by KM Karol Markowski…" at bounding box center [1021, 445] width 352 height 827
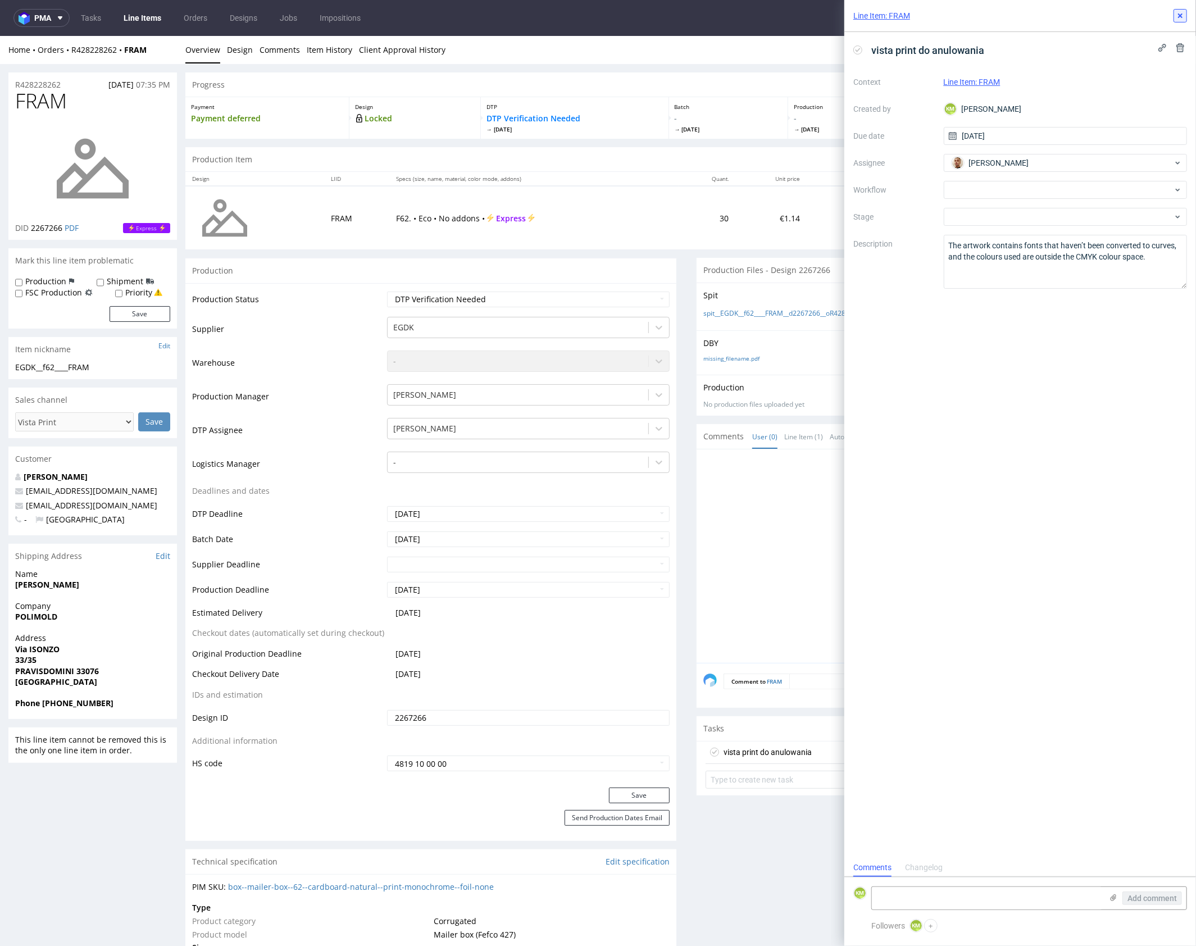
click at [1179, 18] on icon at bounding box center [1180, 15] width 9 height 9
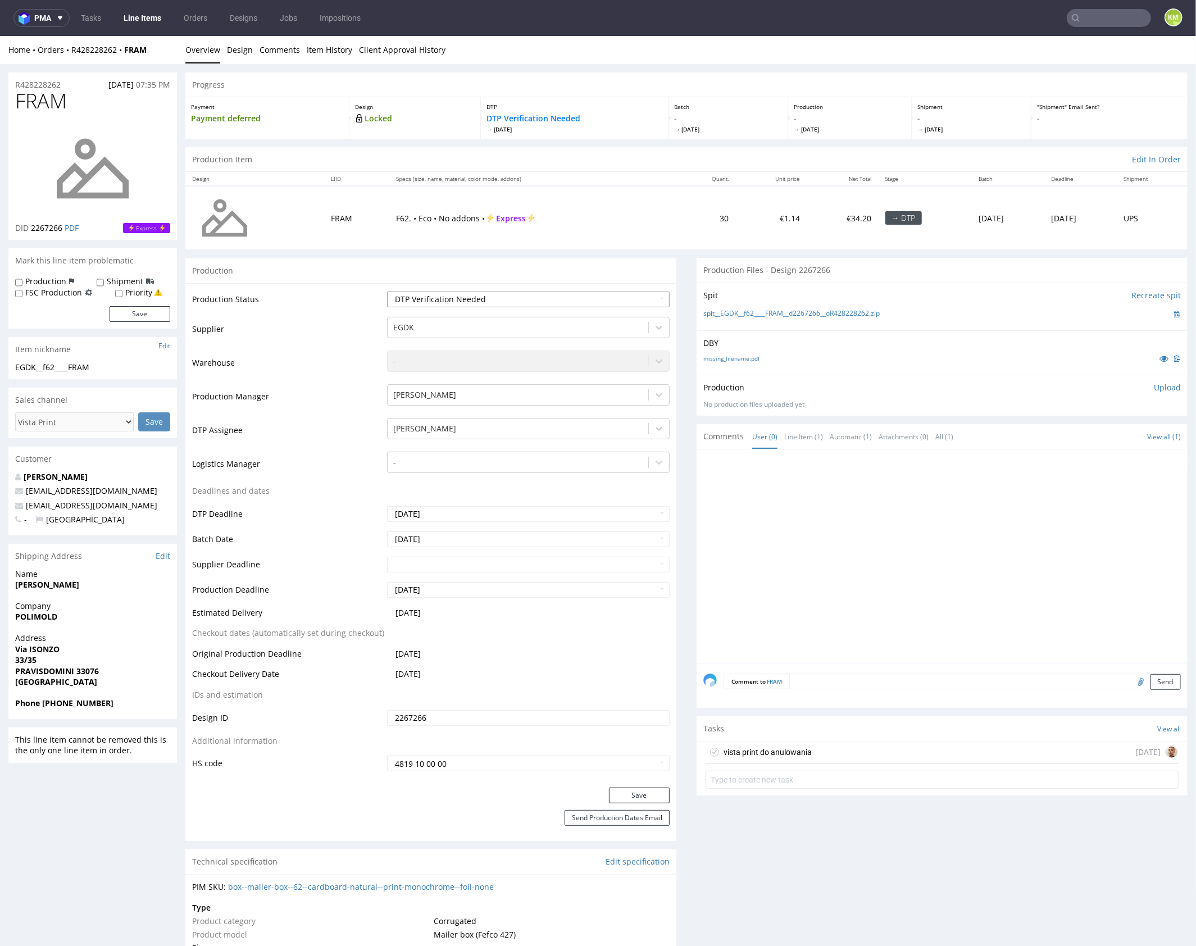
click at [582, 300] on select "Waiting for Artwork Waiting for Diecut Waiting for Mockup Waiting for DTP Waiti…" at bounding box center [528, 299] width 283 height 16
select select "dtp_issue"
click at [387, 291] on select "Waiting for Artwork Waiting for Diecut Waiting for Mockup Waiting for DTP Waiti…" at bounding box center [528, 299] width 283 height 16
click at [643, 794] on button "Save" at bounding box center [639, 795] width 61 height 16
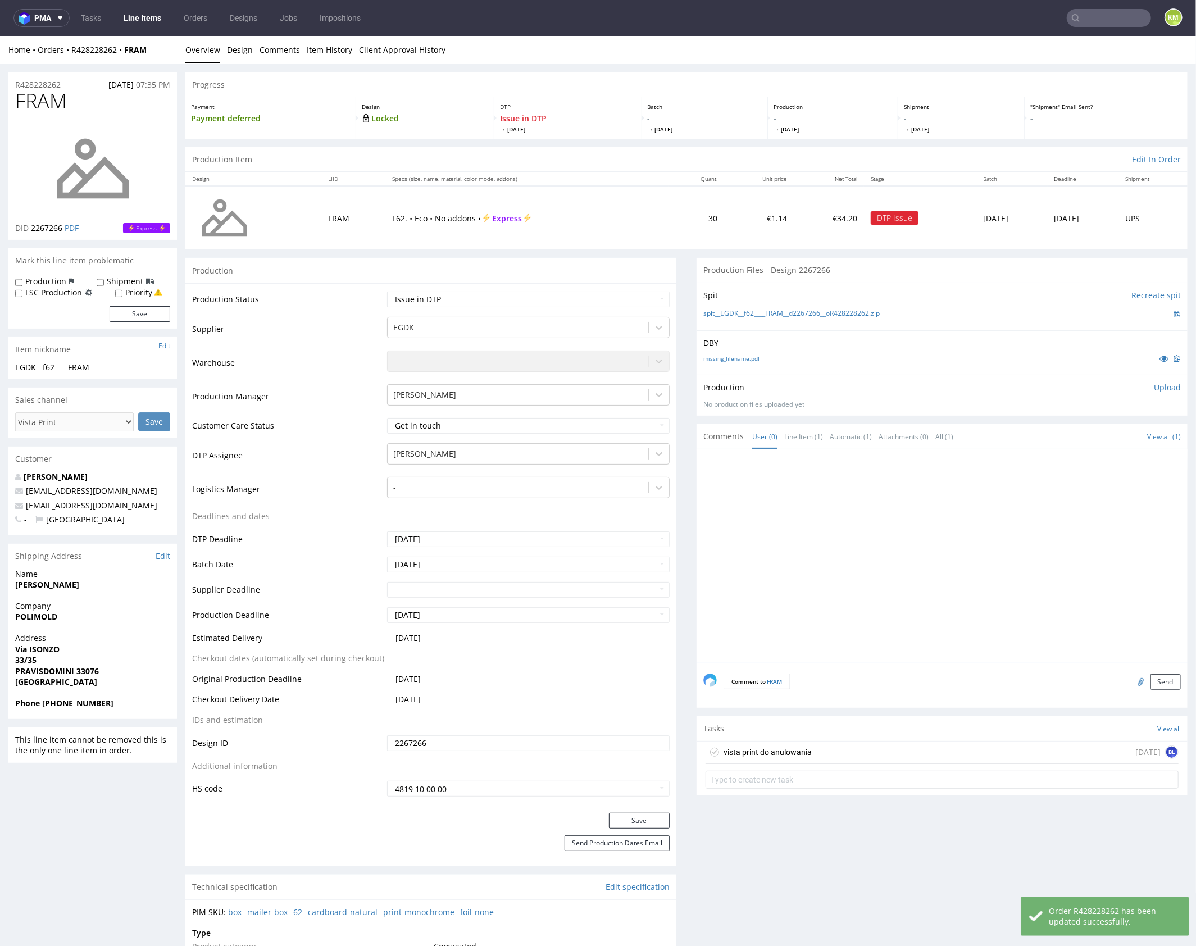
click at [892, 540] on div at bounding box center [946, 559] width 484 height 207
click at [786, 531] on div at bounding box center [946, 559] width 484 height 207
click at [745, 509] on div at bounding box center [946, 559] width 484 height 207
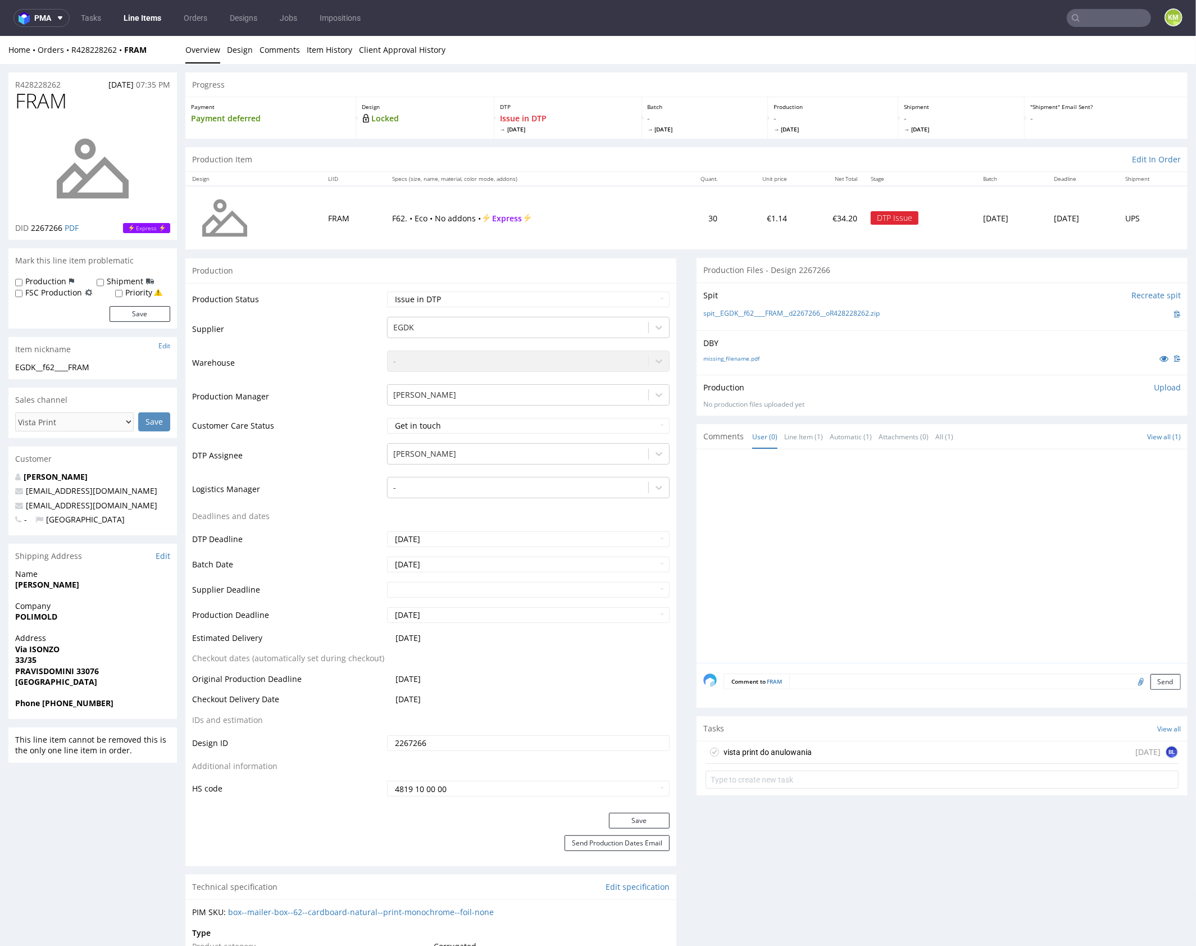
click at [817, 530] on div at bounding box center [946, 559] width 484 height 207
click at [820, 496] on div at bounding box center [946, 559] width 484 height 207
click at [849, 482] on div at bounding box center [946, 559] width 484 height 207
click at [848, 485] on div at bounding box center [946, 559] width 484 height 207
click at [824, 521] on div at bounding box center [946, 559] width 484 height 207
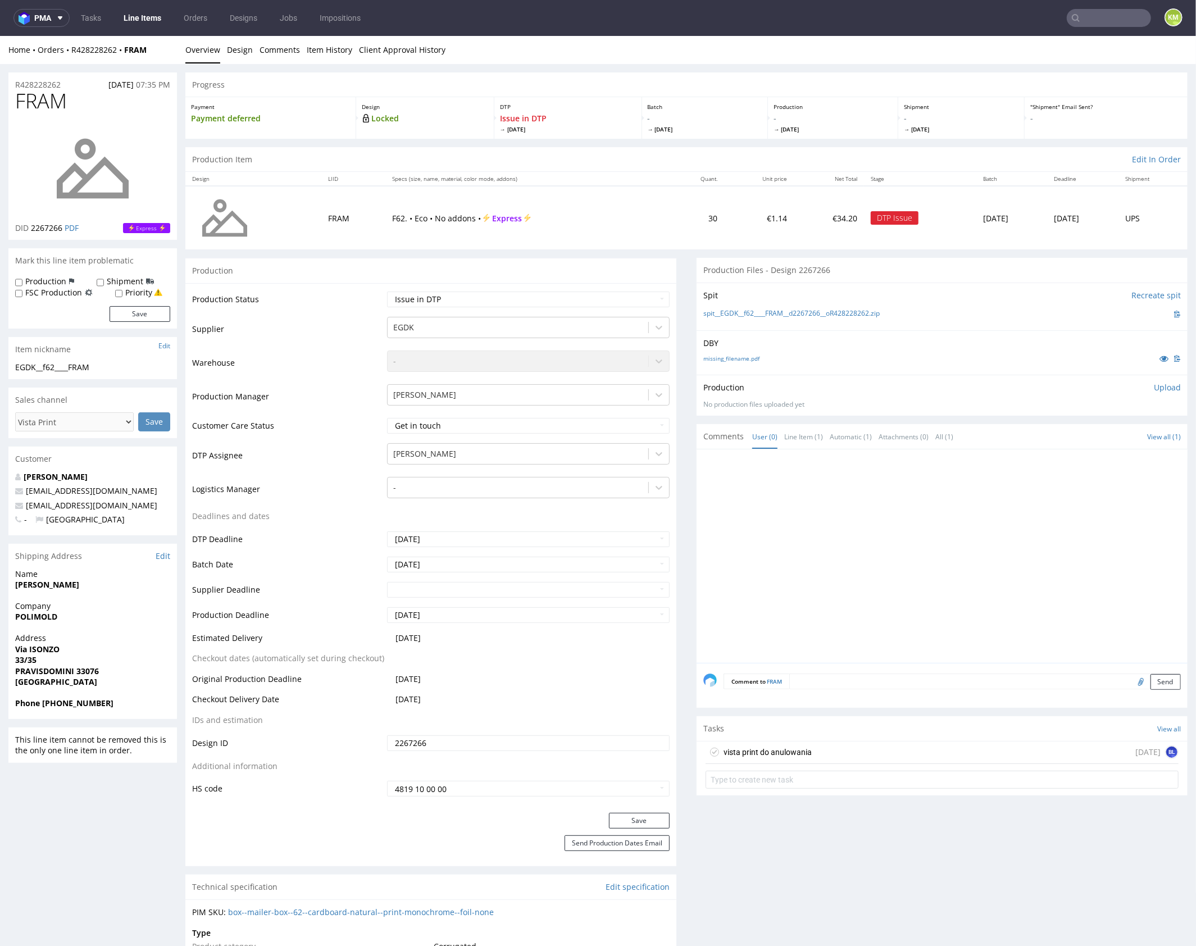
click at [845, 546] on div at bounding box center [946, 559] width 484 height 207
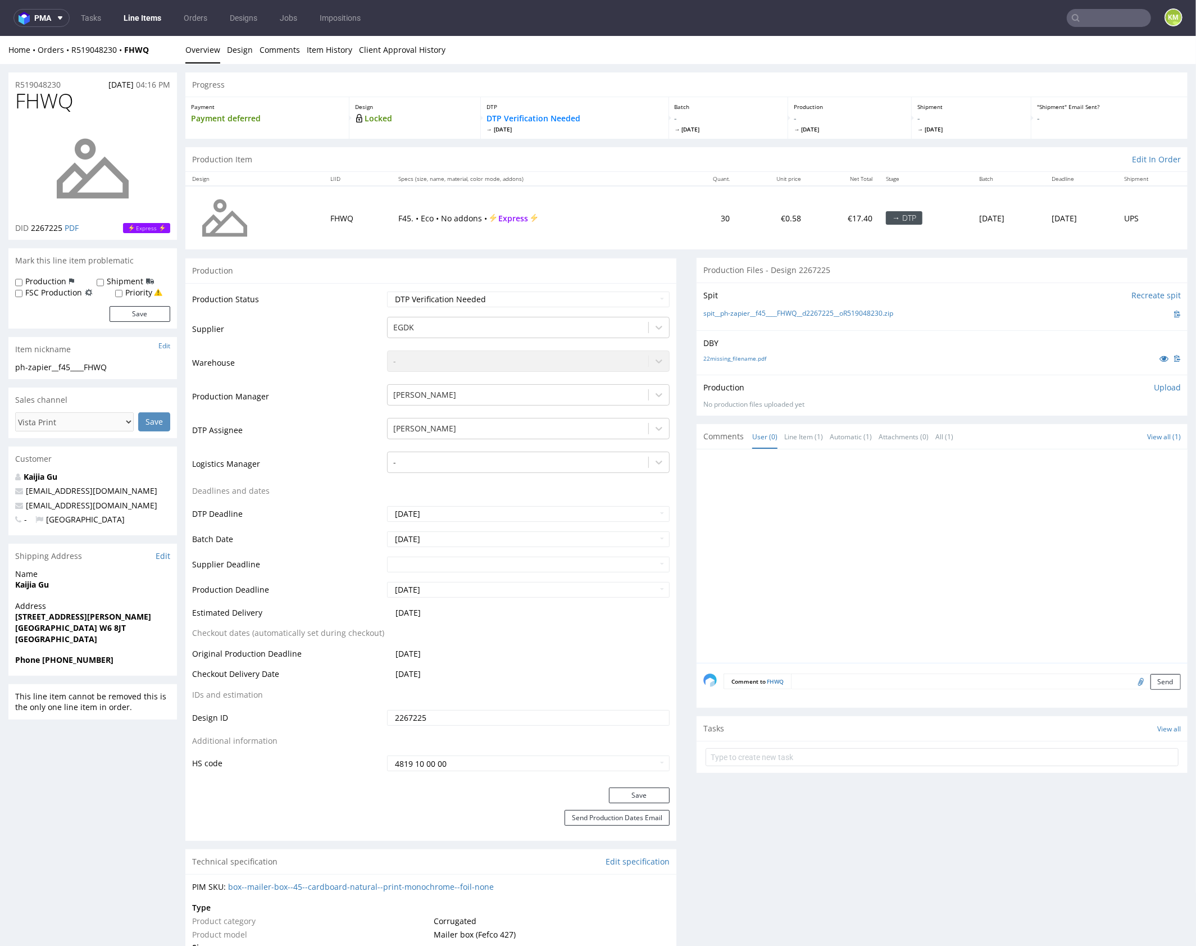
click at [869, 534] on div at bounding box center [946, 559] width 484 height 207
click at [835, 521] on div at bounding box center [946, 559] width 484 height 207
drag, startPoint x: 805, startPoint y: 376, endPoint x: 771, endPoint y: 371, distance: 34.6
click at [805, 376] on div "Production Upload No production files uploaded yet Description (optional) Add f…" at bounding box center [942, 394] width 491 height 41
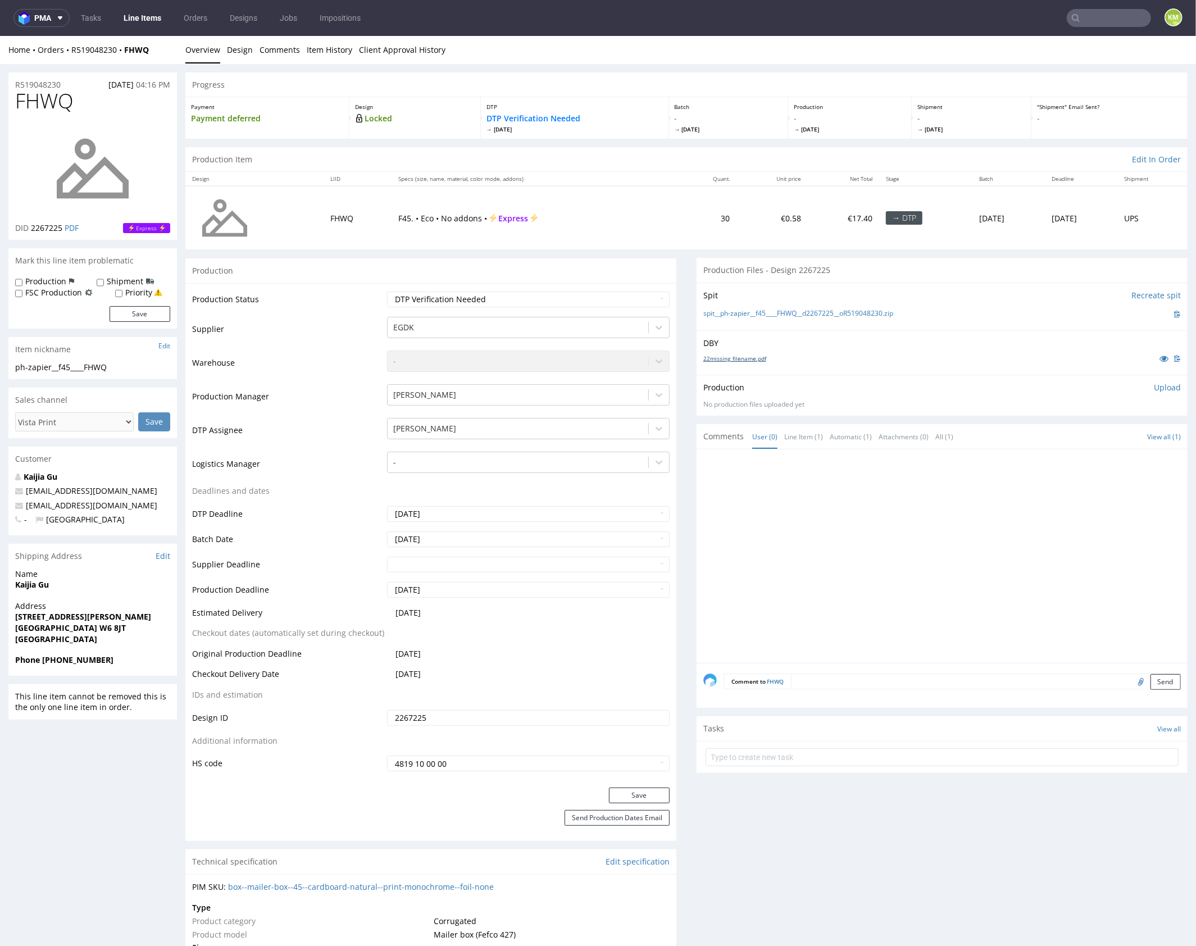
click at [746, 360] on link "22missing_filename.pdf" at bounding box center [735, 358] width 63 height 8
click at [47, 105] on span "FHWQ" at bounding box center [44, 100] width 58 height 22
copy span "FHWQ"
click at [948, 563] on div at bounding box center [946, 559] width 484 height 207
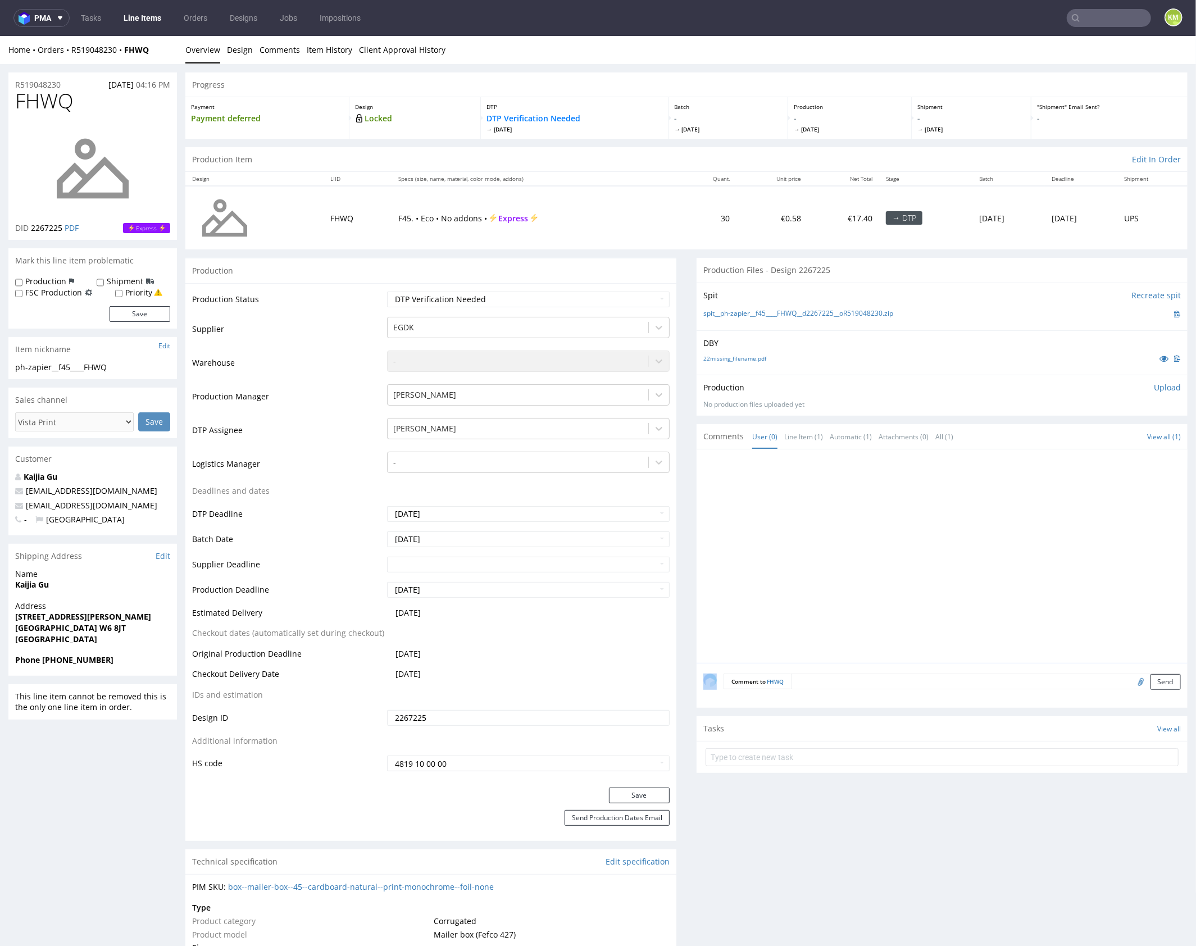
click at [948, 563] on div at bounding box center [946, 559] width 484 height 207
drag, startPoint x: 911, startPoint y: 311, endPoint x: 754, endPoint y: 311, distance: 157.3
click at [754, 311] on div "spit__ph-zapier__f45____FHWQ__d2267225__oR519048230.zip" at bounding box center [943, 313] width 478 height 12
copy link "f45____FHWQ__d2267225__oR519048230.zip"
click at [1154, 385] on p "Upload" at bounding box center [1167, 387] width 27 height 11
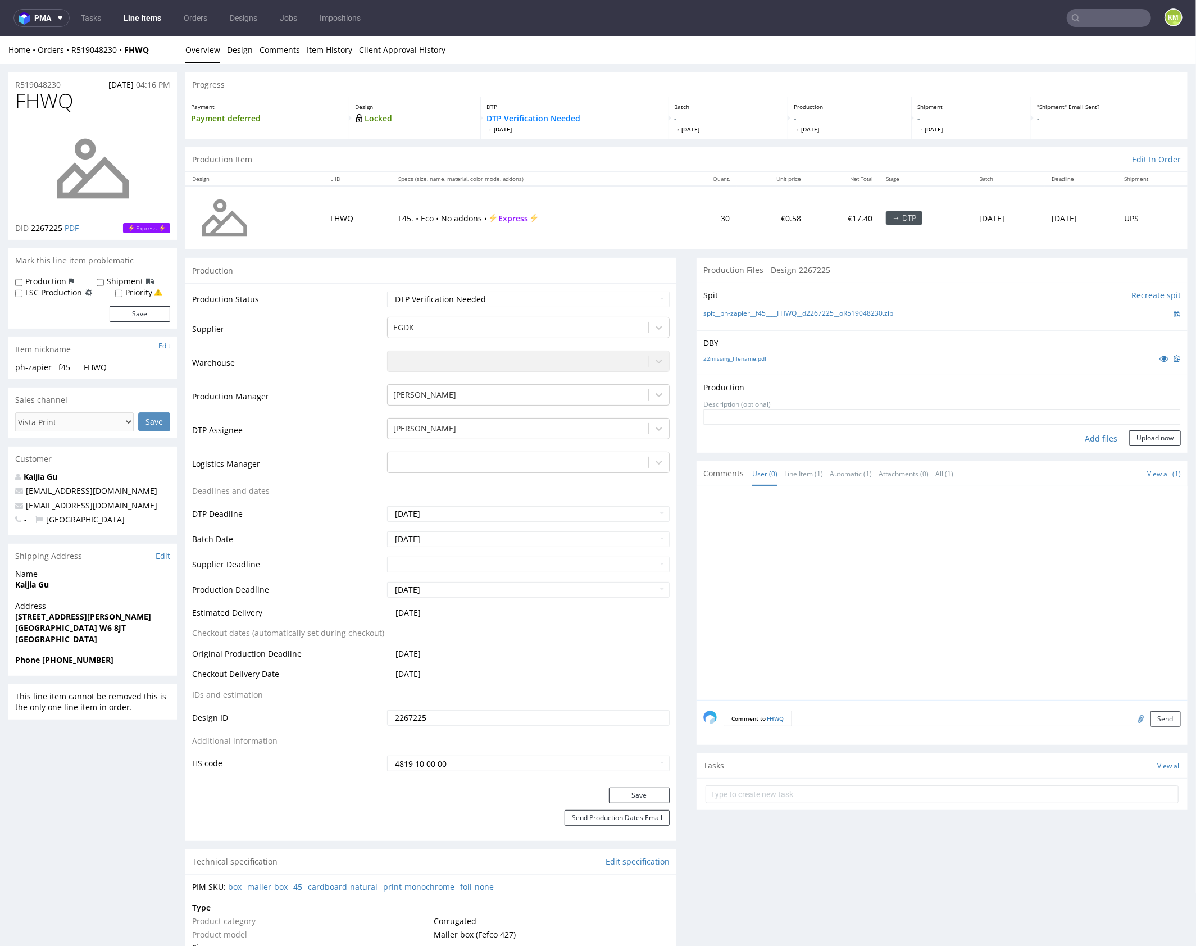
click at [1091, 441] on div "Add files" at bounding box center [1101, 438] width 56 height 17
type input "C:\fakepath\f45____FHWQ__d2267225__oR519048230__outside.pdf"
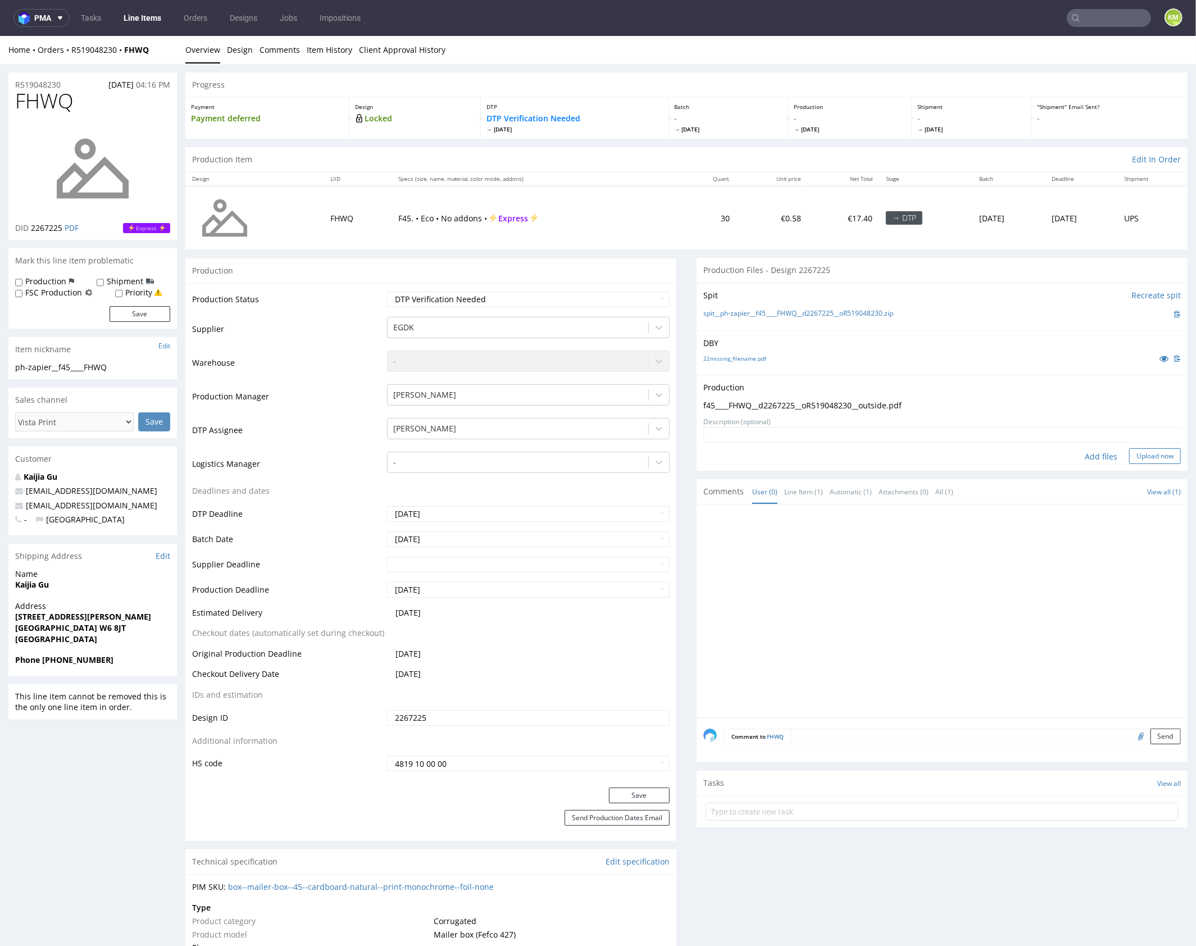
click at [1149, 457] on button "Upload now" at bounding box center [1155, 456] width 52 height 16
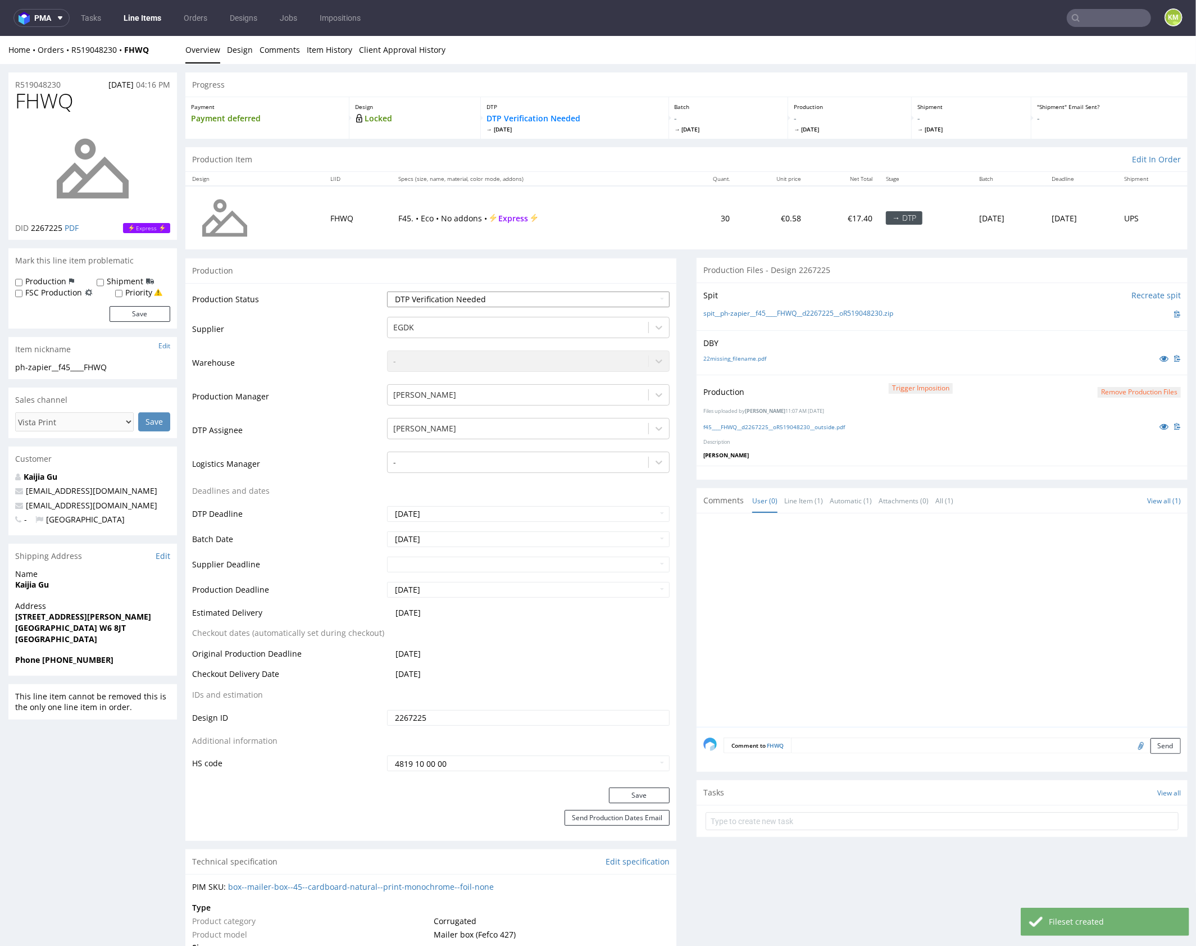
click at [579, 296] on select "Waiting for Artwork Waiting for Diecut Waiting for Mockup Waiting for DTP Waiti…" at bounding box center [528, 299] width 283 height 16
select select "dtp_production_ready"
click at [387, 291] on select "Waiting for Artwork Waiting for Diecut Waiting for Mockup Waiting for DTP Waiti…" at bounding box center [528, 299] width 283 height 16
click at [646, 795] on button "Save" at bounding box center [639, 795] width 61 height 16
click at [886, 604] on div at bounding box center [946, 623] width 484 height 207
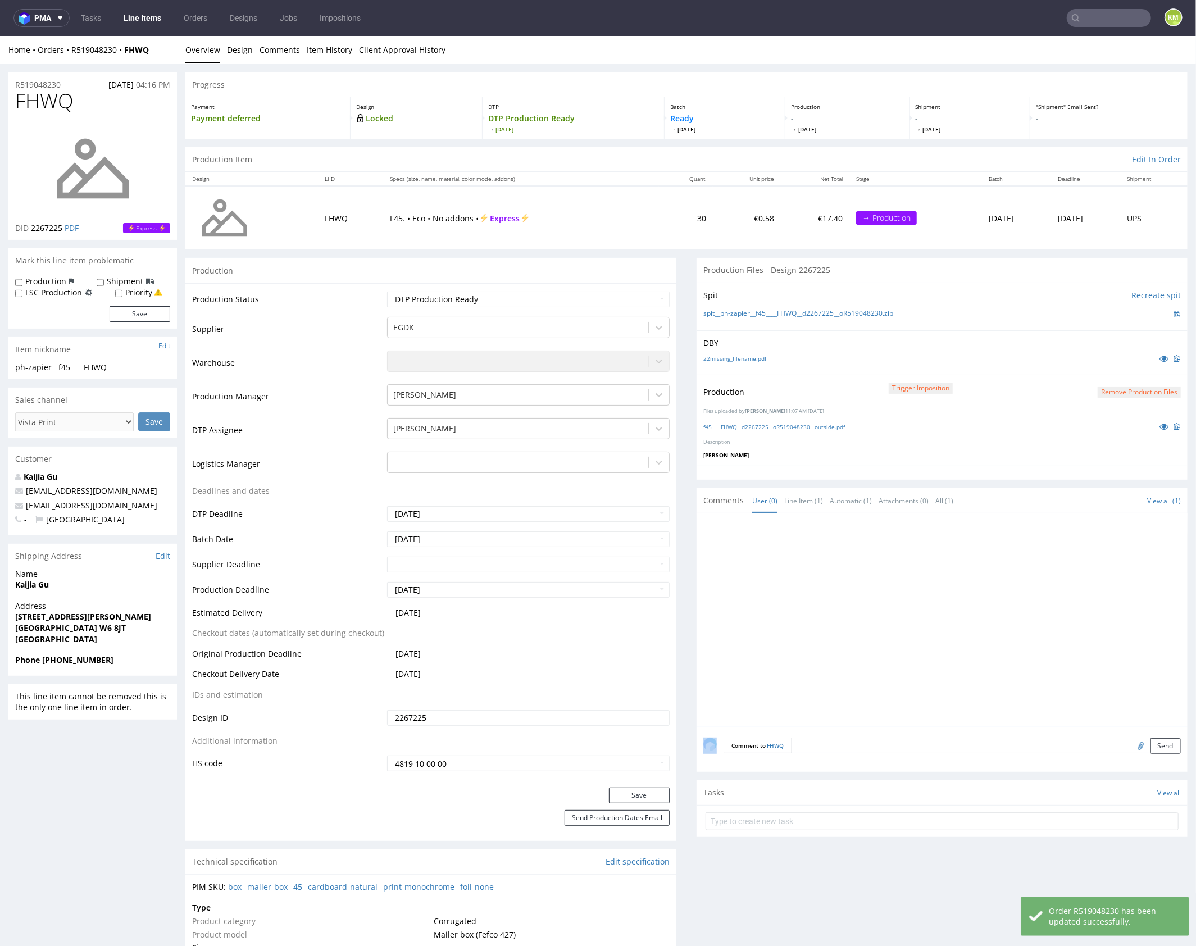
click at [886, 604] on div at bounding box center [946, 623] width 484 height 207
click at [993, 542] on div at bounding box center [946, 623] width 484 height 207
click at [900, 580] on div at bounding box center [946, 623] width 484 height 207
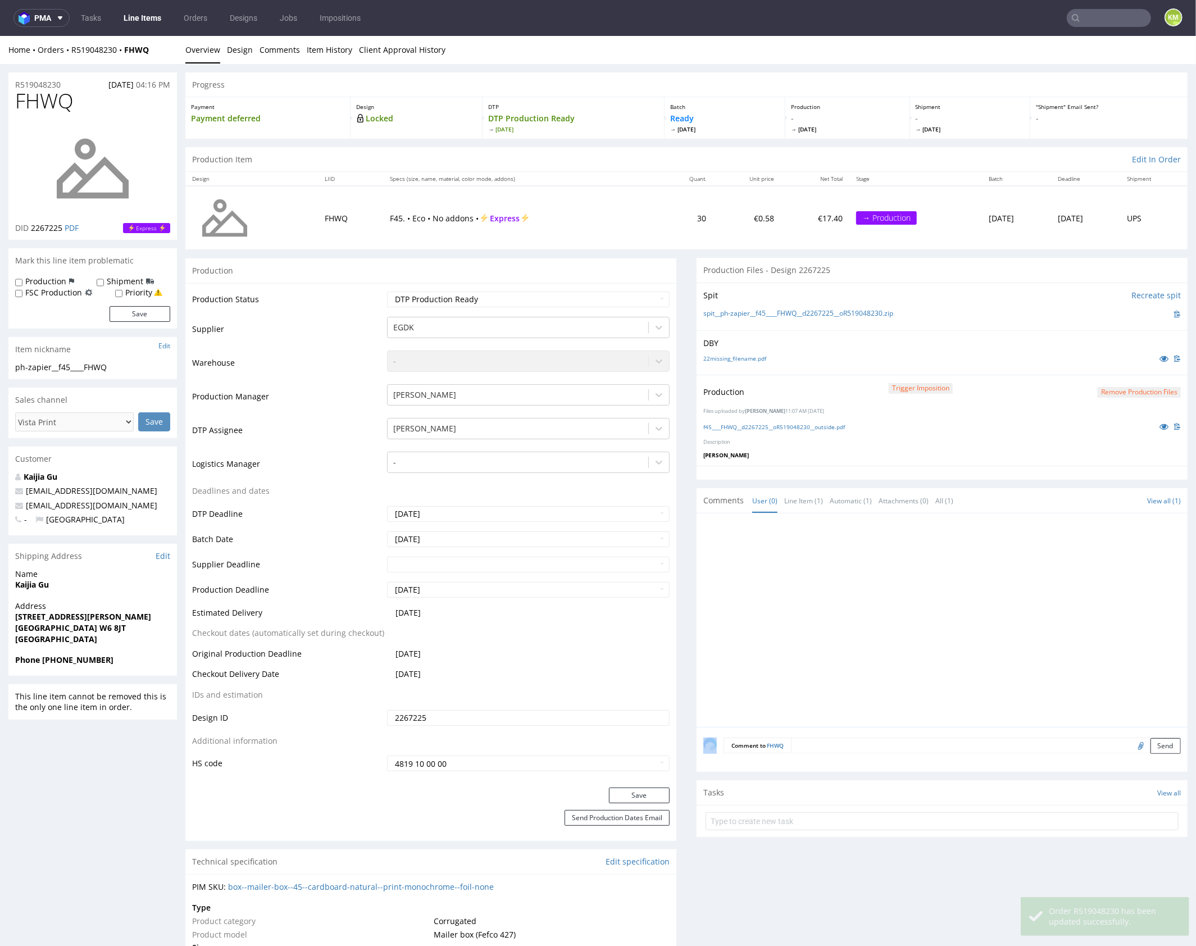
click at [900, 580] on div at bounding box center [946, 623] width 484 height 207
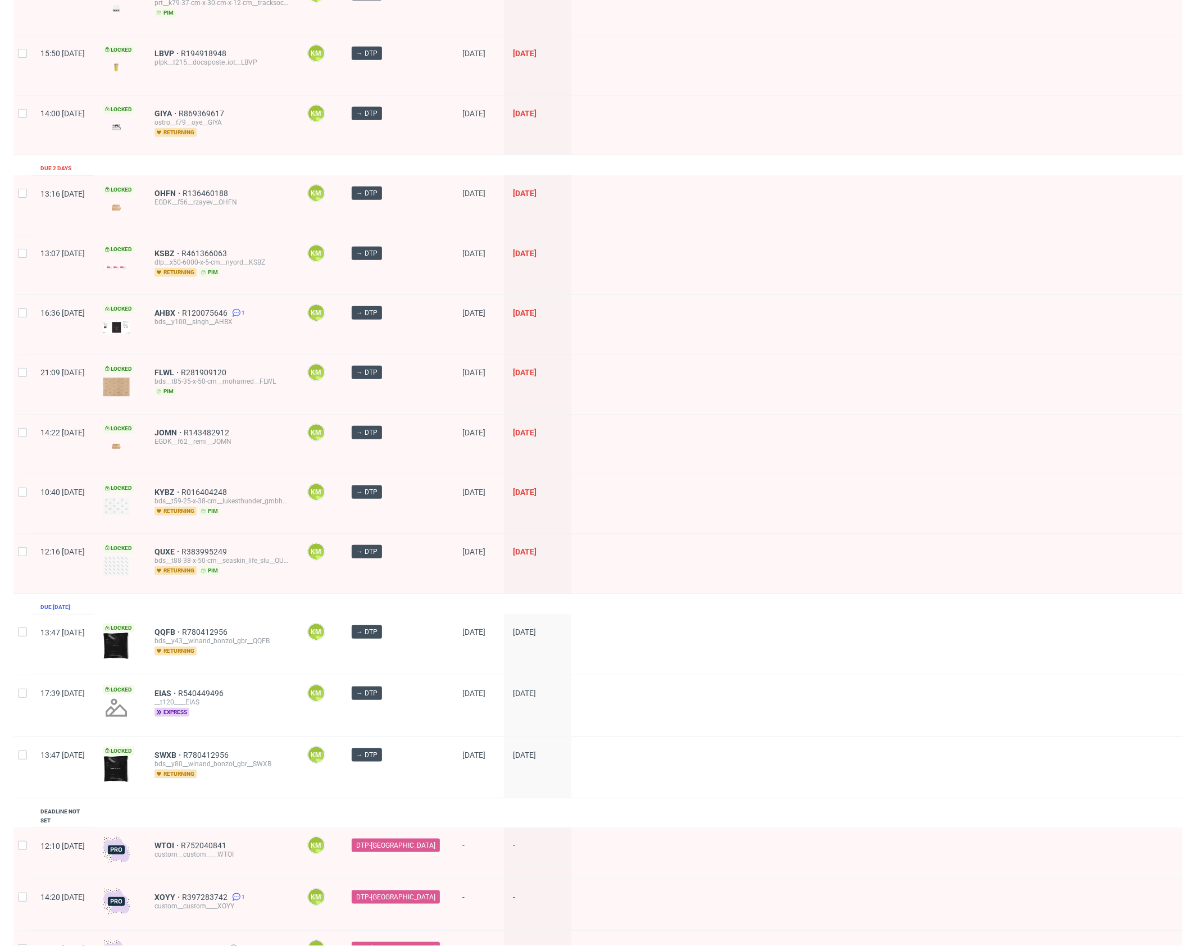
scroll to position [701, 0]
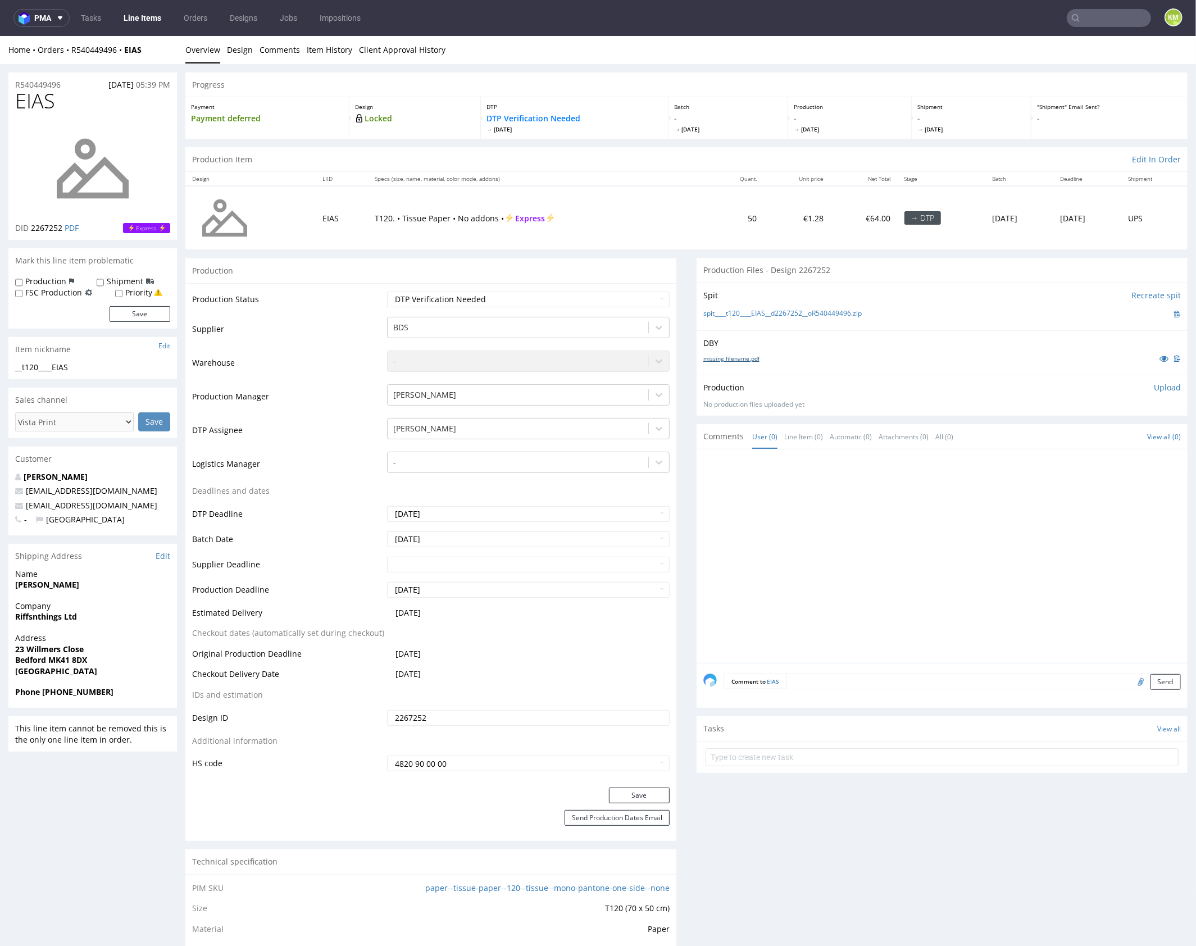
click at [740, 356] on link "missing_filename.pdf" at bounding box center [732, 358] width 56 height 8
click at [240, 48] on link "Design" at bounding box center [240, 49] width 26 height 28
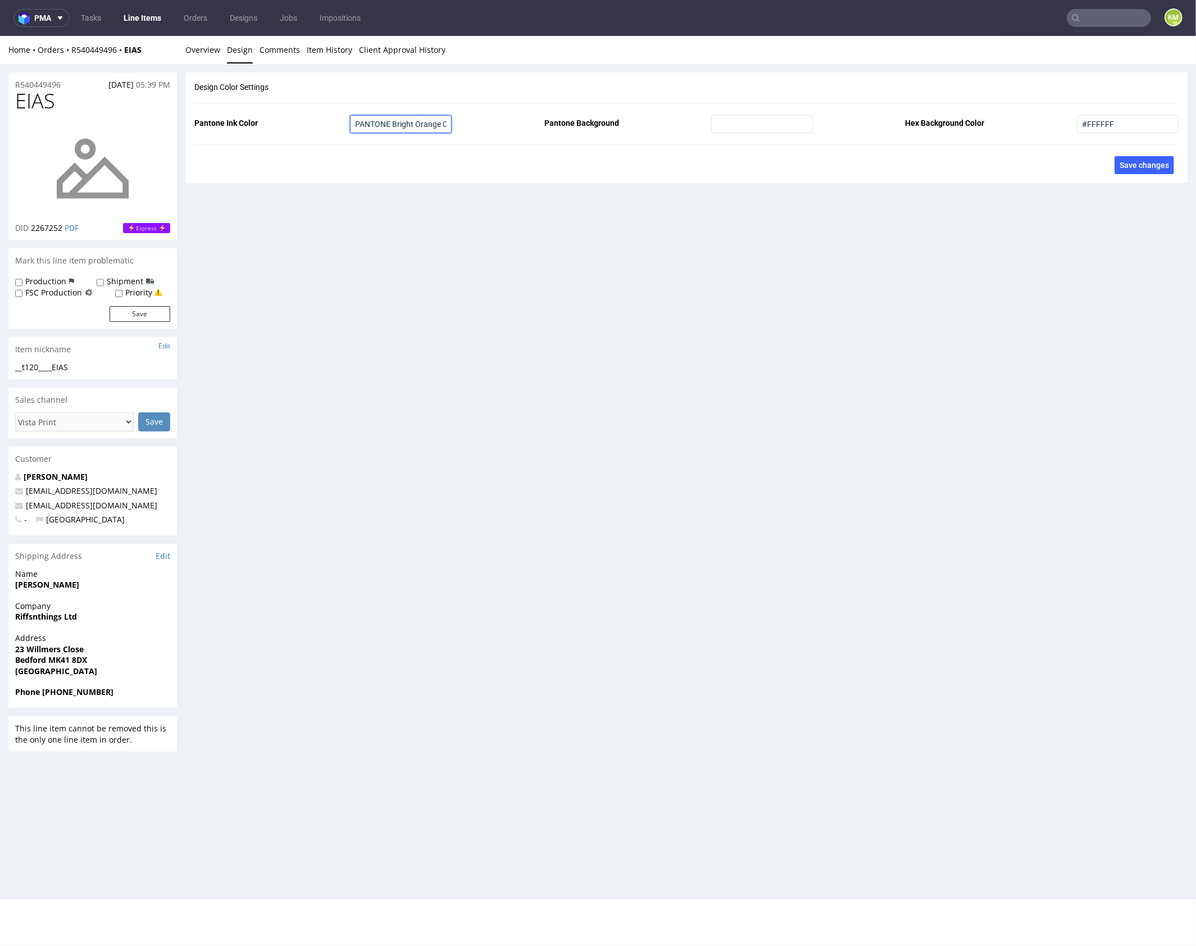
click at [436, 124] on input "PANTONE Bright Orange C" at bounding box center [401, 124] width 102 height 18
click at [209, 48] on link "Overview" at bounding box center [202, 49] width 35 height 28
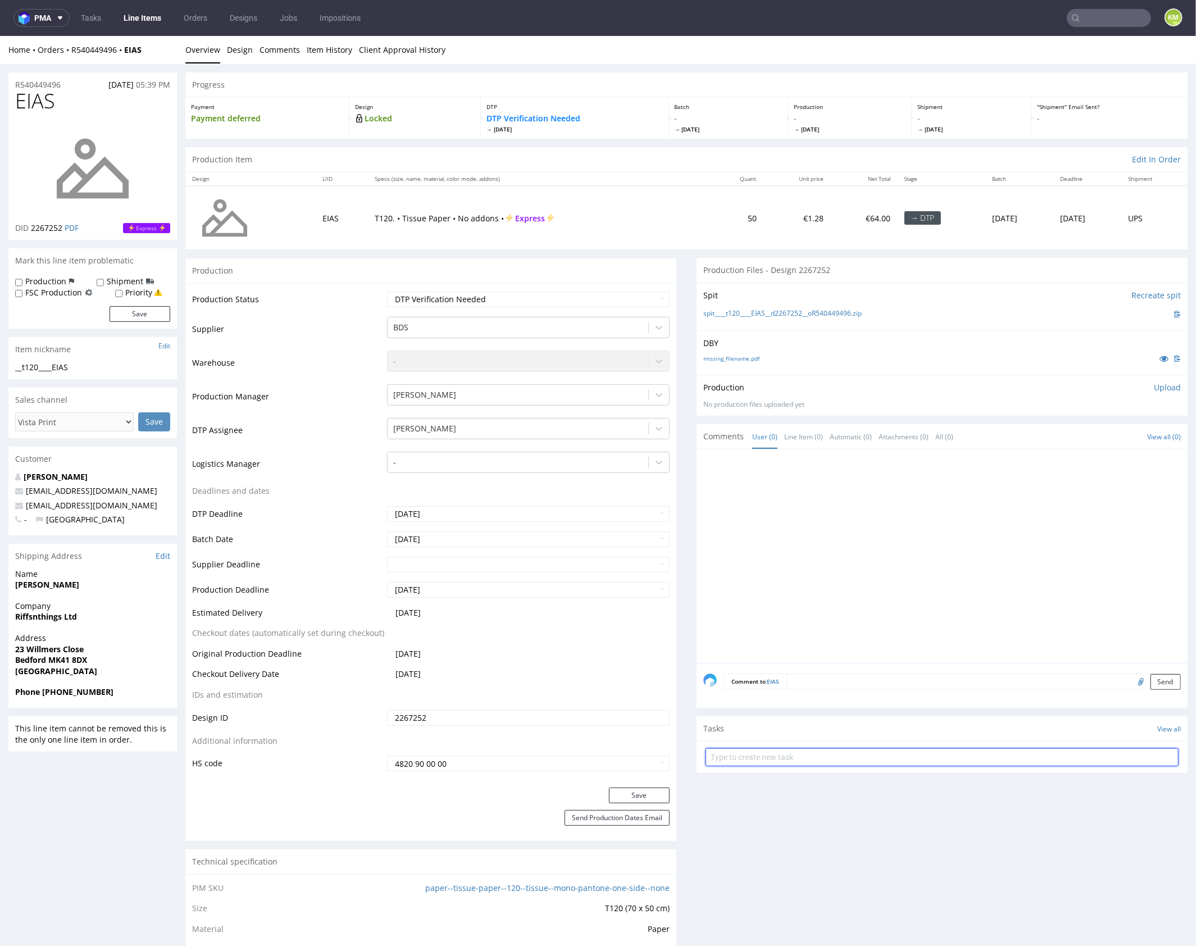
click at [840, 758] on input "text" at bounding box center [942, 757] width 473 height 18
type input "vista print do anulowania"
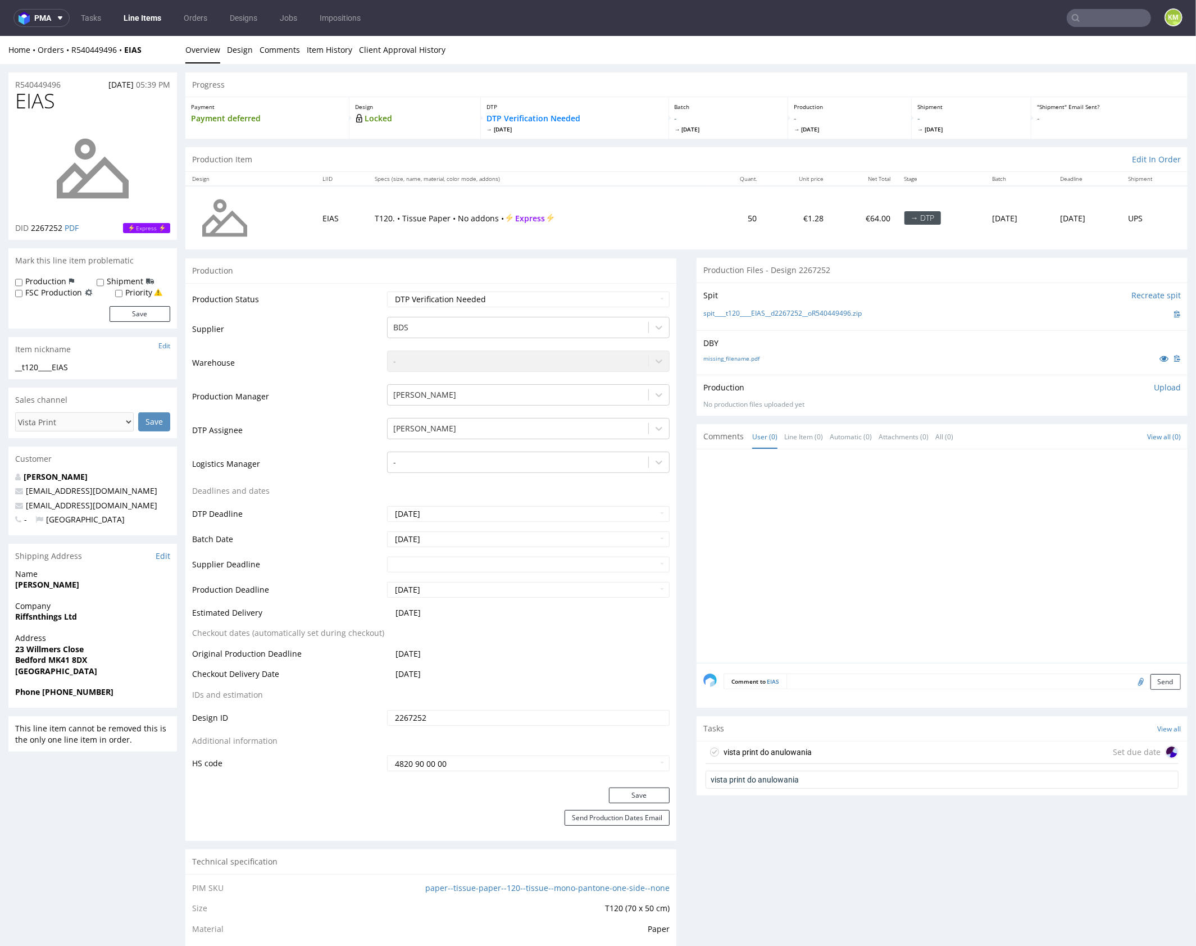
click at [841, 748] on div "vista print do anulowania Set due date" at bounding box center [942, 752] width 473 height 22
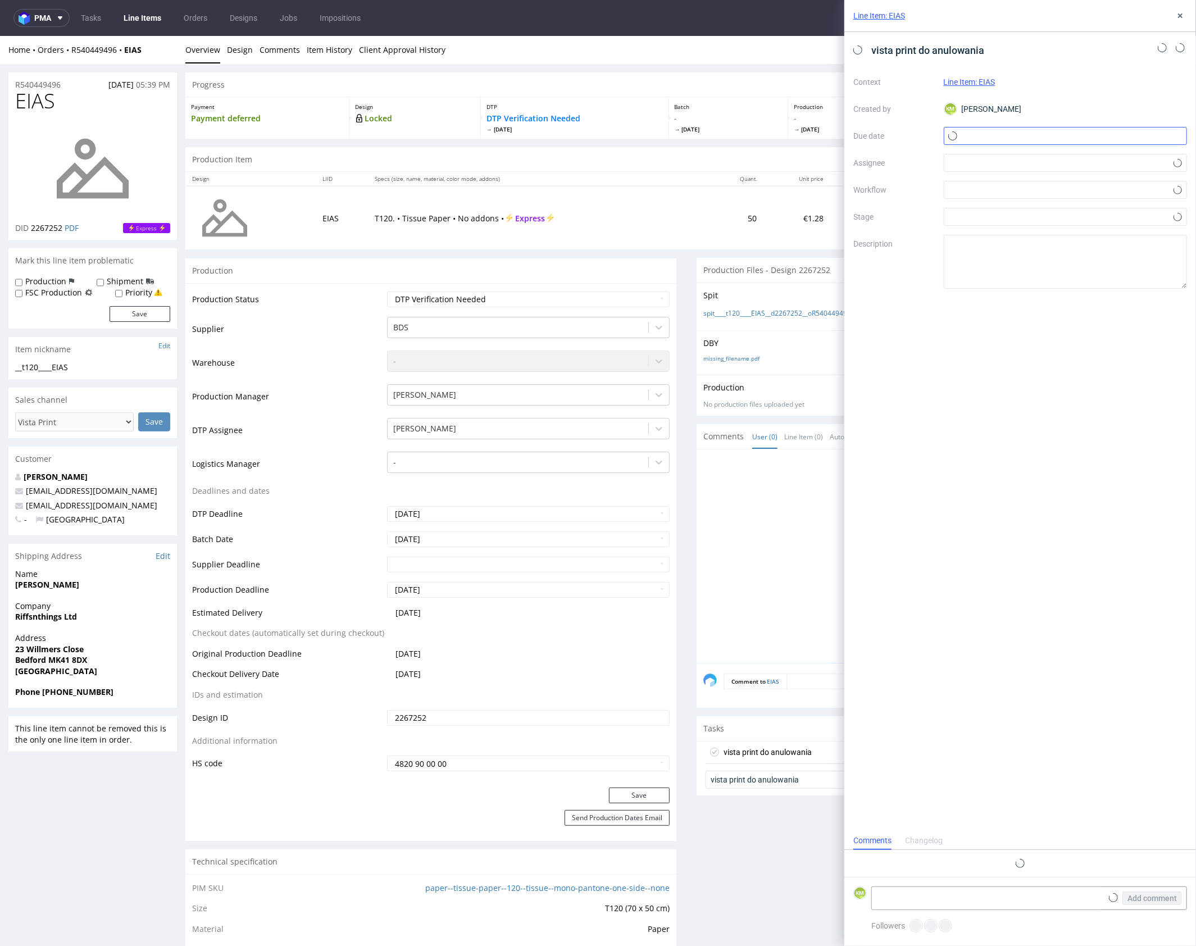
scroll to position [9, 0]
click at [1007, 133] on input "text" at bounding box center [1066, 136] width 244 height 18
click at [1035, 284] on button "29" at bounding box center [1029, 289] width 17 height 18
type input "[DATE]"
click at [984, 164] on div at bounding box center [1066, 163] width 244 height 18
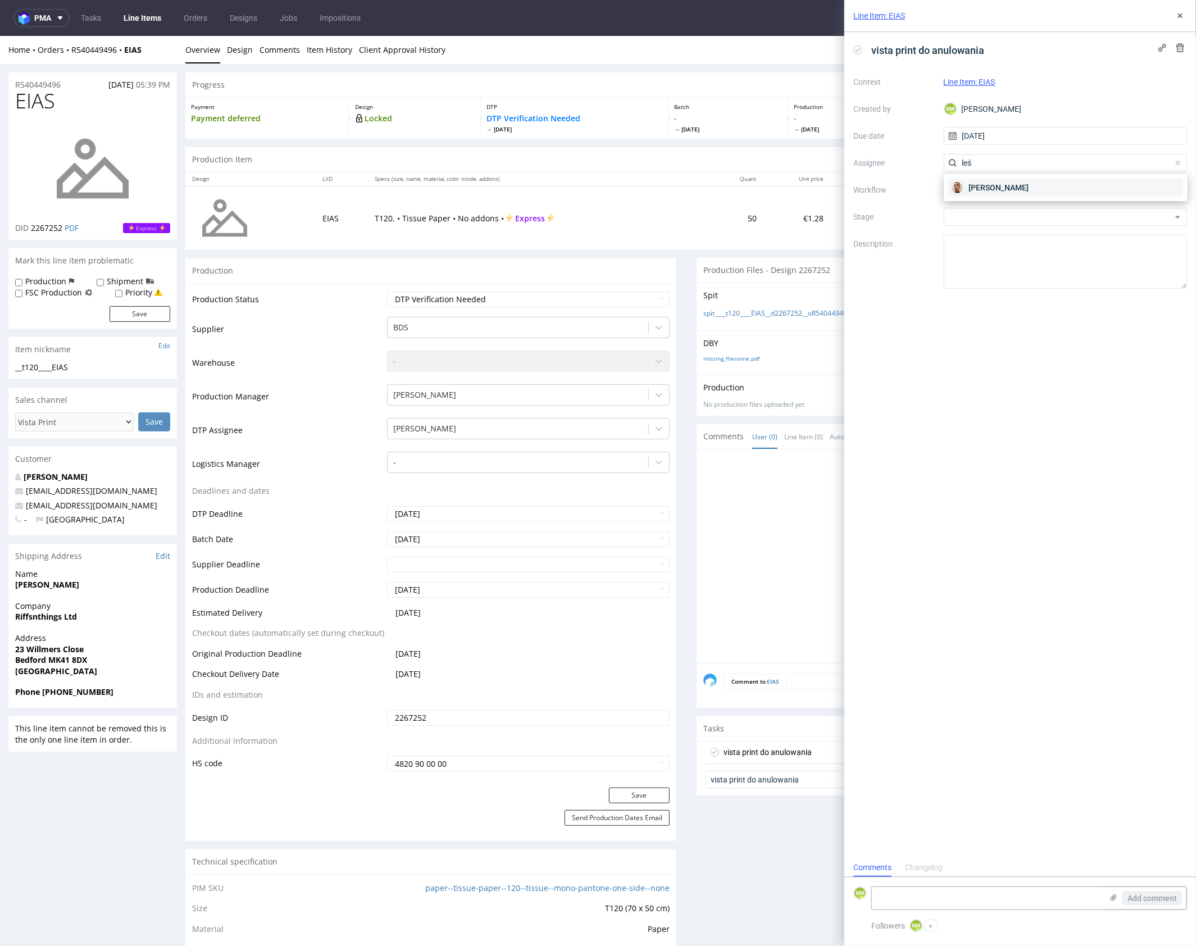
type input "leś"
click at [994, 190] on span "Bartłomiej Leśniczuk" at bounding box center [999, 187] width 60 height 11
drag, startPoint x: 999, startPoint y: 277, endPoint x: 1003, endPoint y: 262, distance: 15.8
click at [999, 276] on textarea at bounding box center [1066, 262] width 244 height 54
paste textarea "The ink coverage is well above 20% of the surface area"
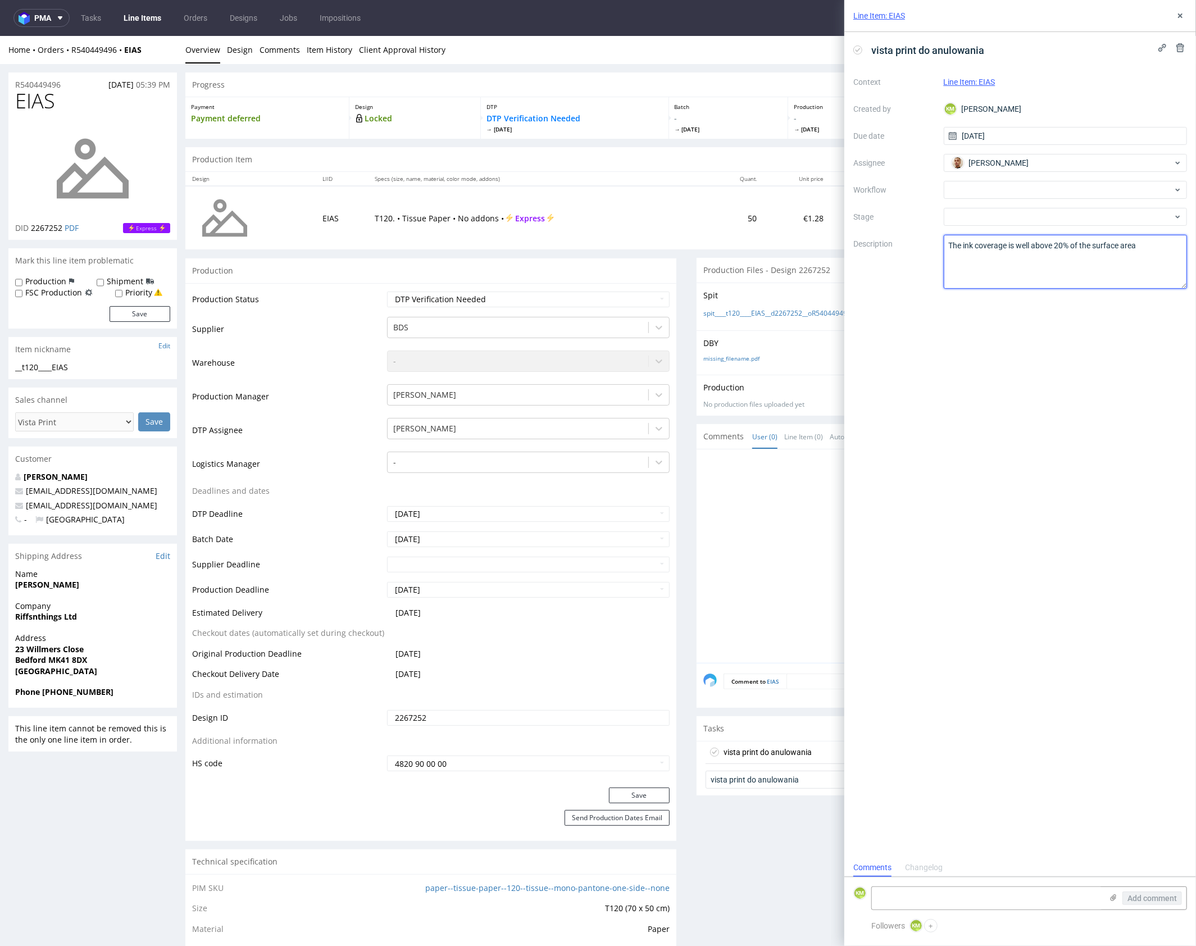
type textarea "The ink coverage is well above 20% of the surface area"
click at [999, 405] on div "vista print do anulowania Context Line Item: EIAS Created by KM Karol Markowski…" at bounding box center [1021, 445] width 352 height 827
click at [1178, 17] on use at bounding box center [1180, 15] width 4 height 4
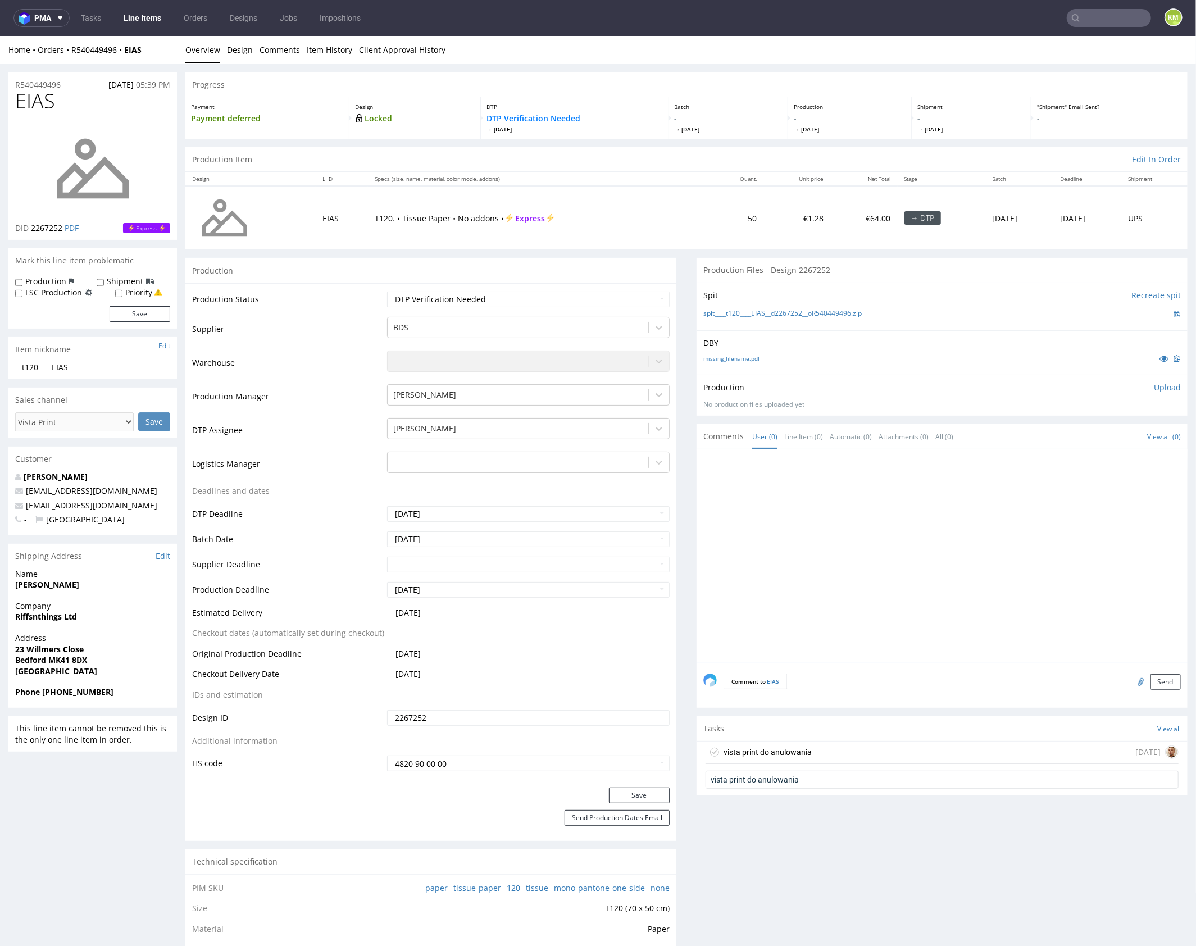
click at [950, 598] on div at bounding box center [946, 559] width 484 height 207
click at [942, 503] on div at bounding box center [946, 559] width 484 height 207
click at [967, 513] on div at bounding box center [946, 559] width 484 height 207
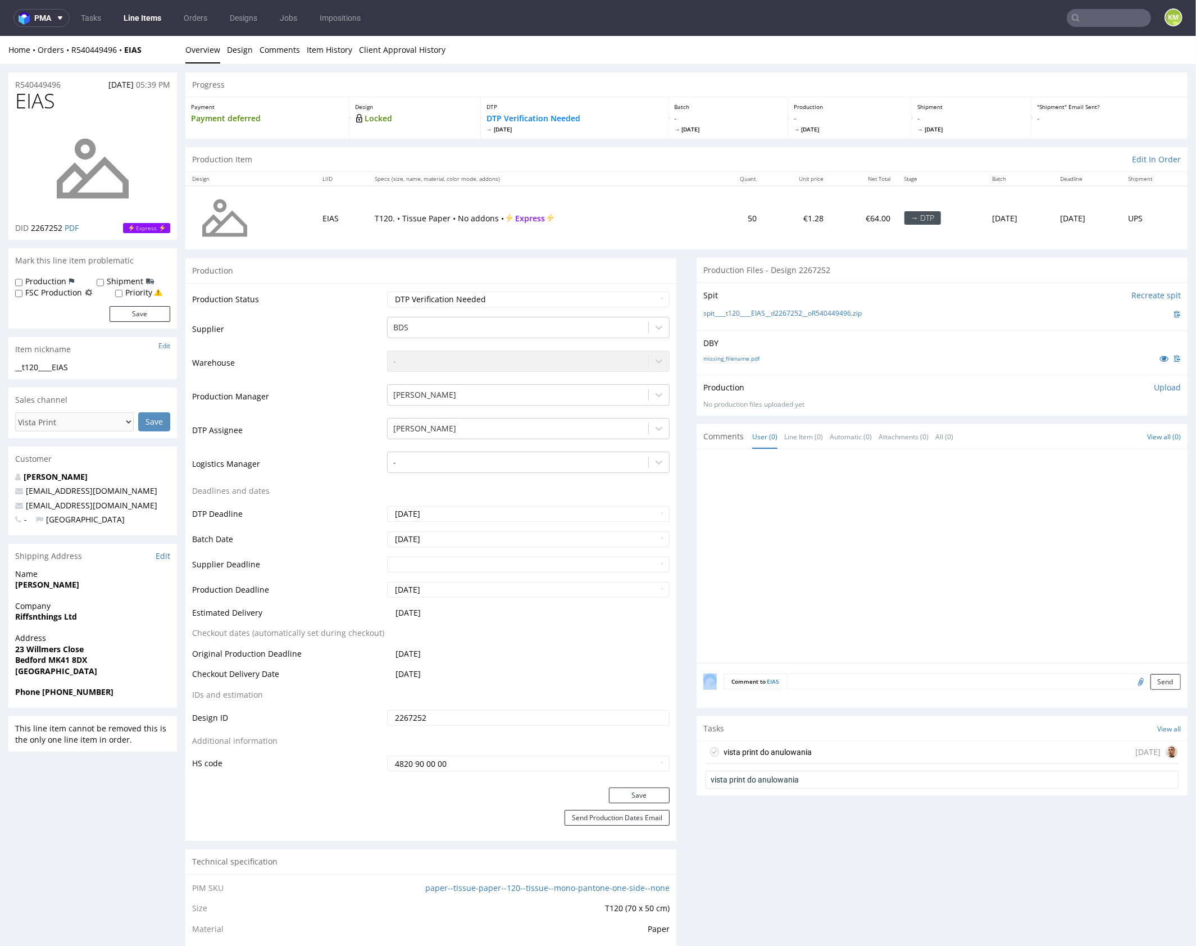
click at [965, 514] on div at bounding box center [946, 559] width 484 height 207
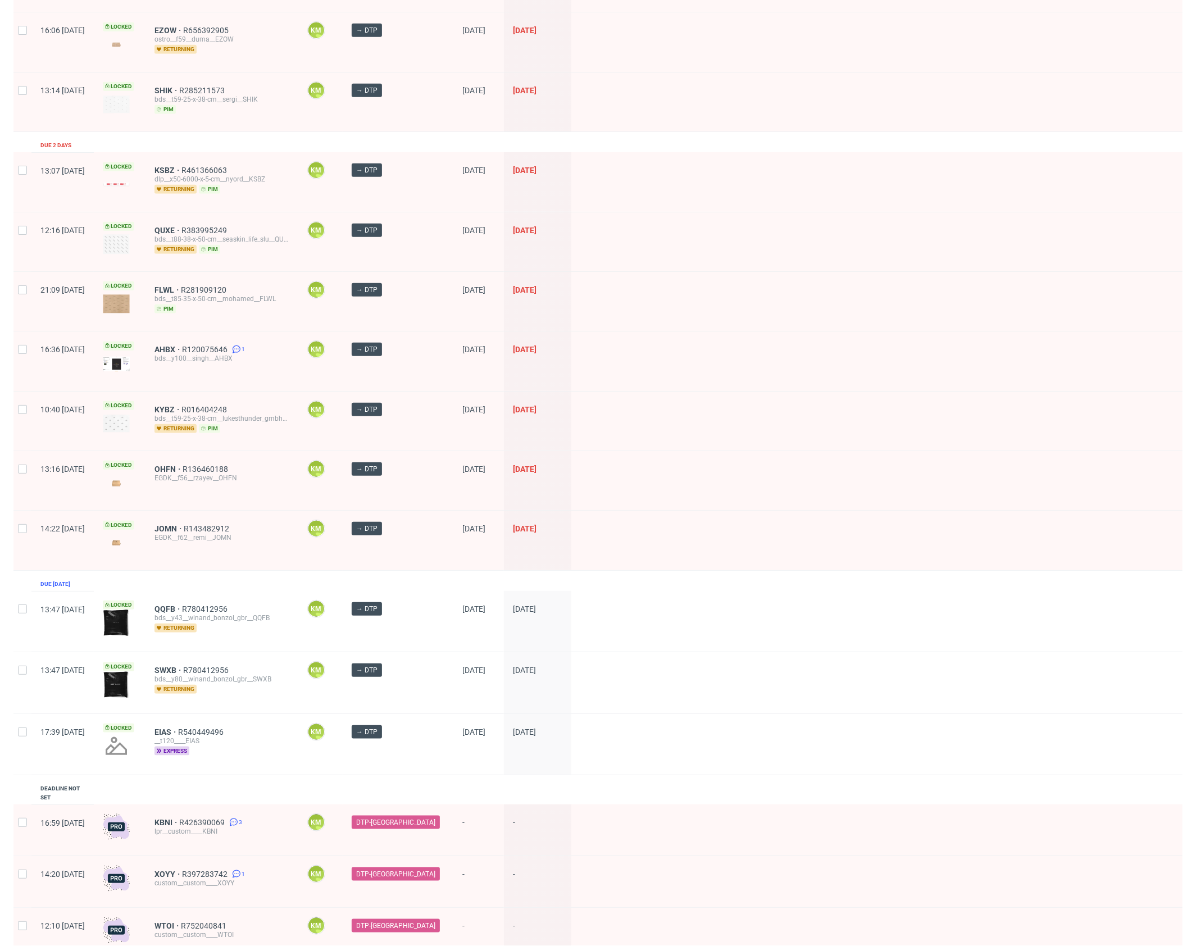
scroll to position [701, 0]
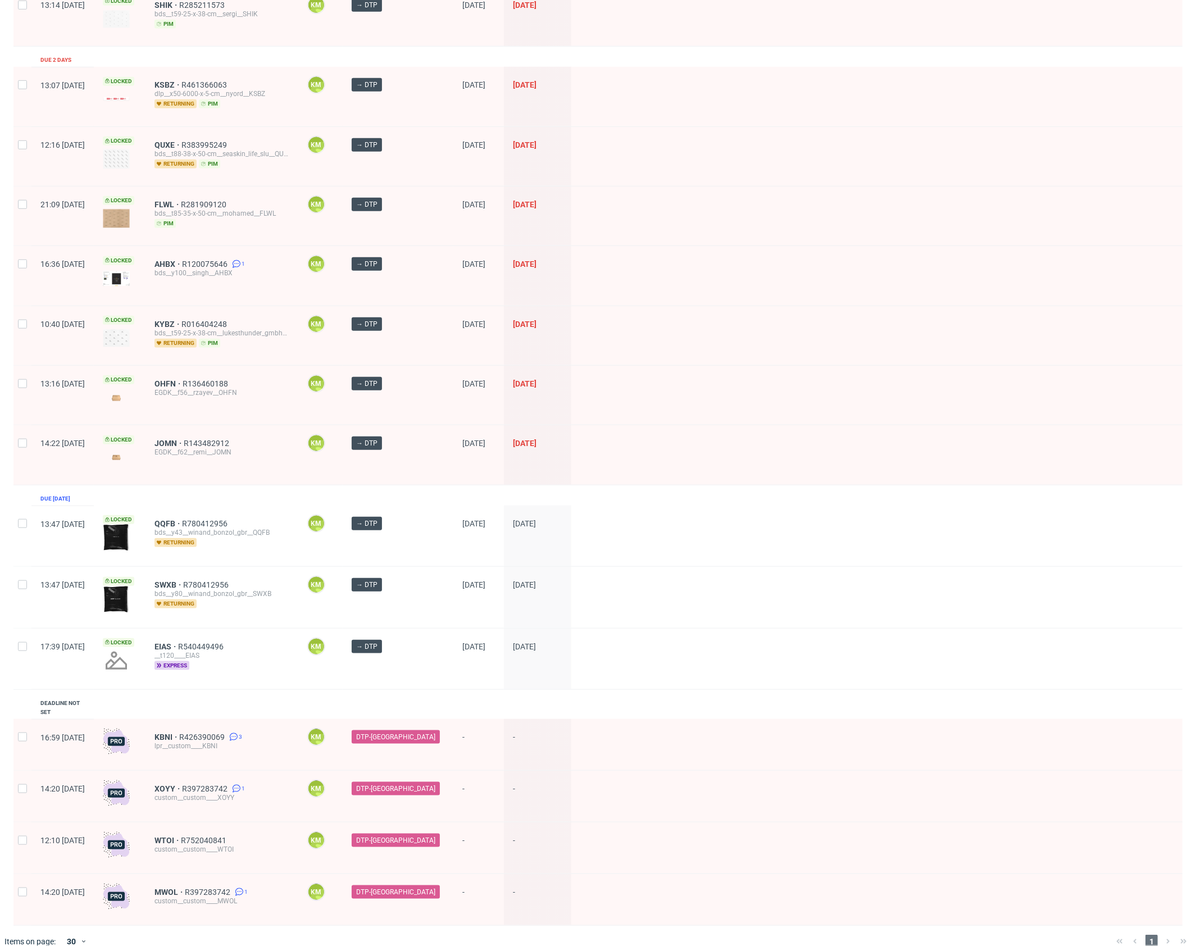
click at [545, 696] on div "Created at Thumbnail Line item ID Operator Stage Batch date DTP deadline Due 4 …" at bounding box center [597, 157] width 1169 height 1537
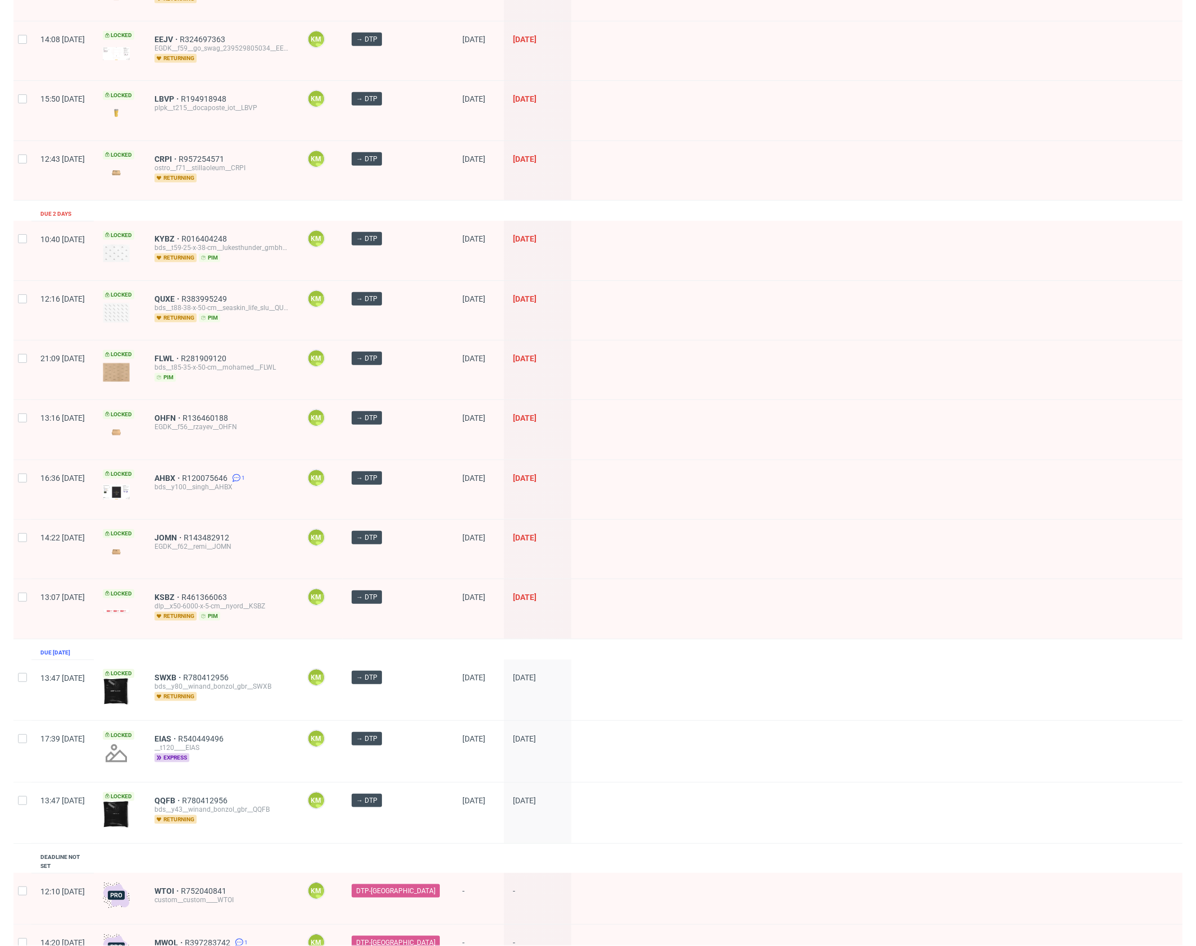
scroll to position [701, 0]
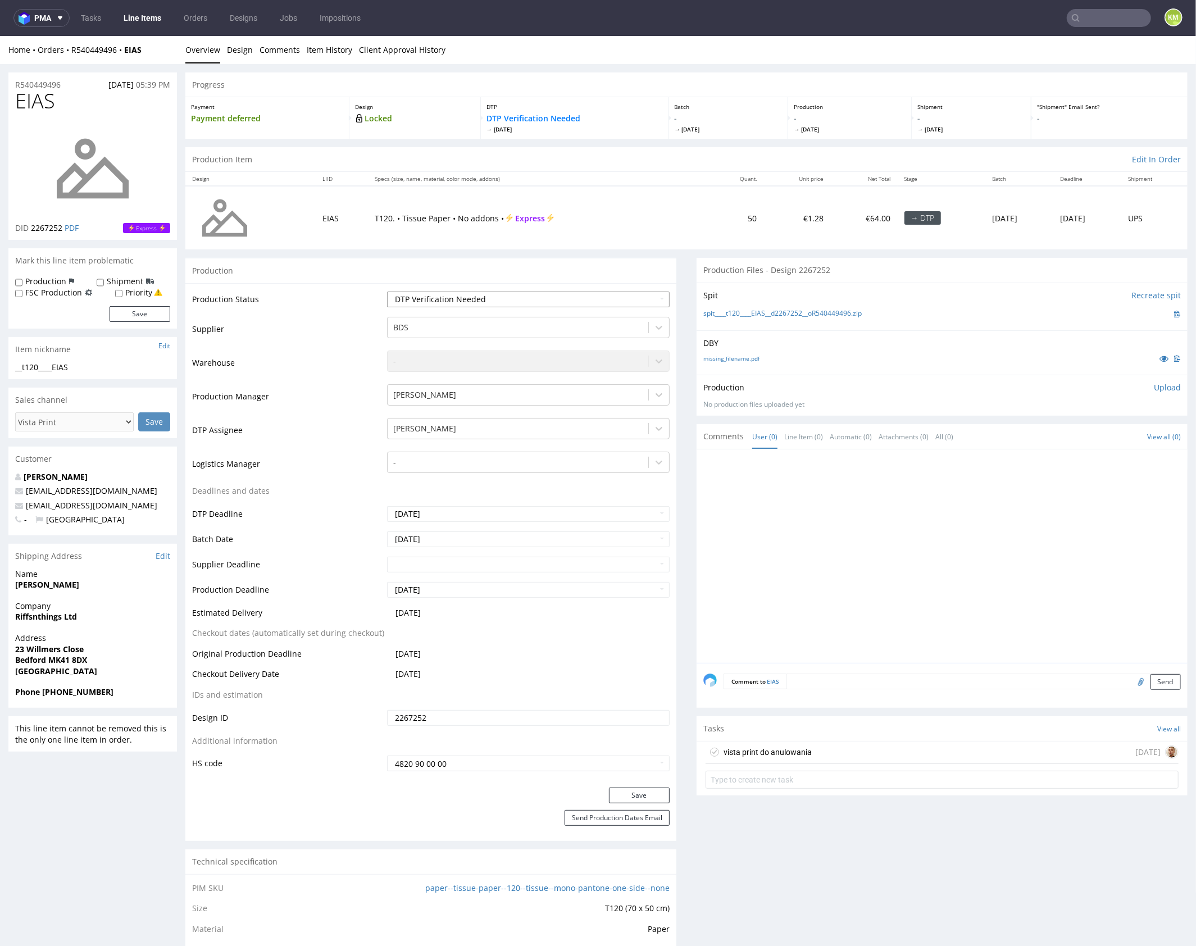
click at [617, 292] on select "Waiting for Artwork Waiting for Diecut Waiting for Mockup Waiting for DTP Waiti…" at bounding box center [528, 299] width 283 height 16
select select "dtp_issue"
click at [387, 291] on select "Waiting for Artwork Waiting for Diecut Waiting for Mockup Waiting for DTP Waiti…" at bounding box center [528, 299] width 283 height 16
click at [654, 790] on button "Save" at bounding box center [639, 795] width 61 height 16
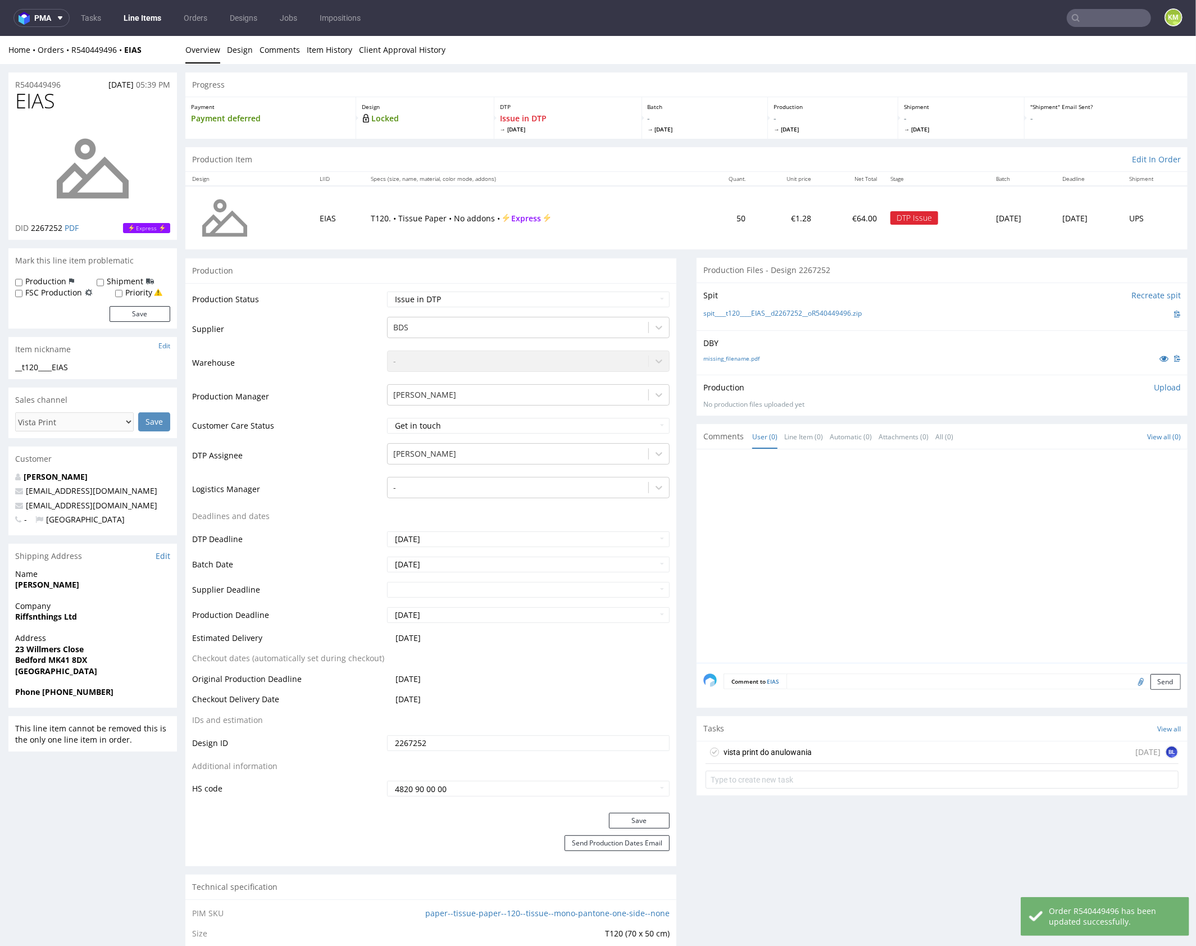
click at [806, 748] on div "vista print do anulowania in 1 day BL" at bounding box center [942, 752] width 473 height 22
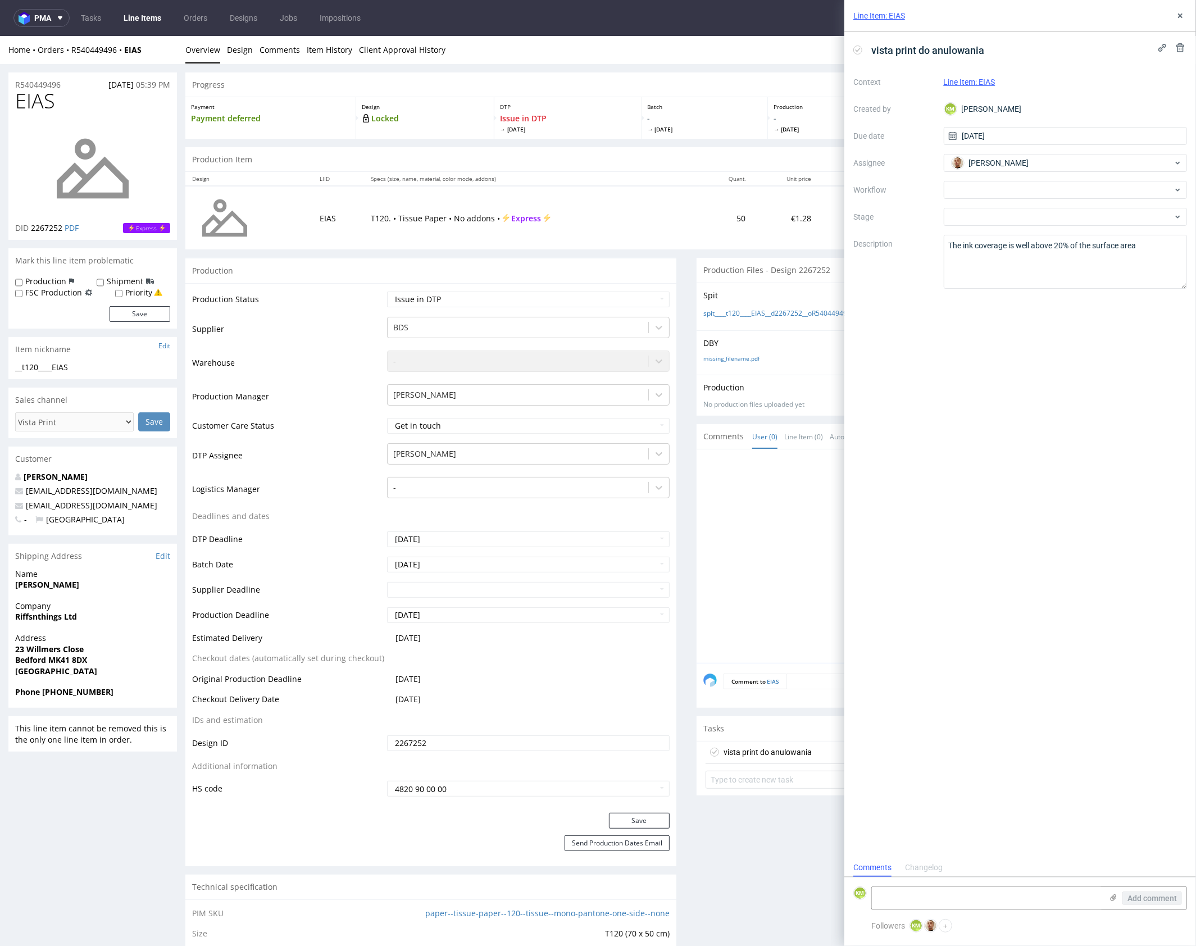
scroll to position [9, 0]
click at [1183, 11] on button at bounding box center [1180, 15] width 13 height 13
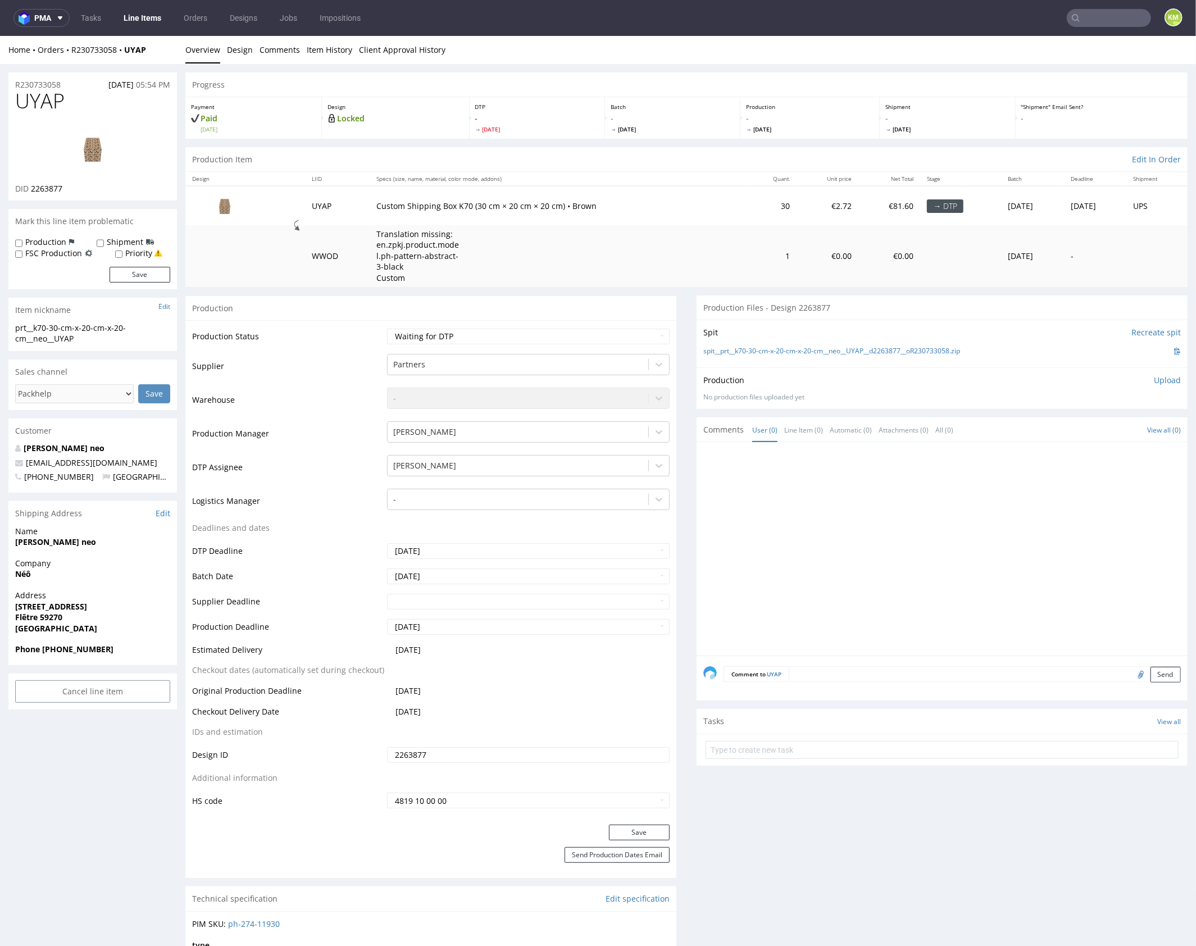
click at [814, 504] on div at bounding box center [946, 551] width 484 height 207
click at [233, 48] on link "Design" at bounding box center [240, 49] width 26 height 28
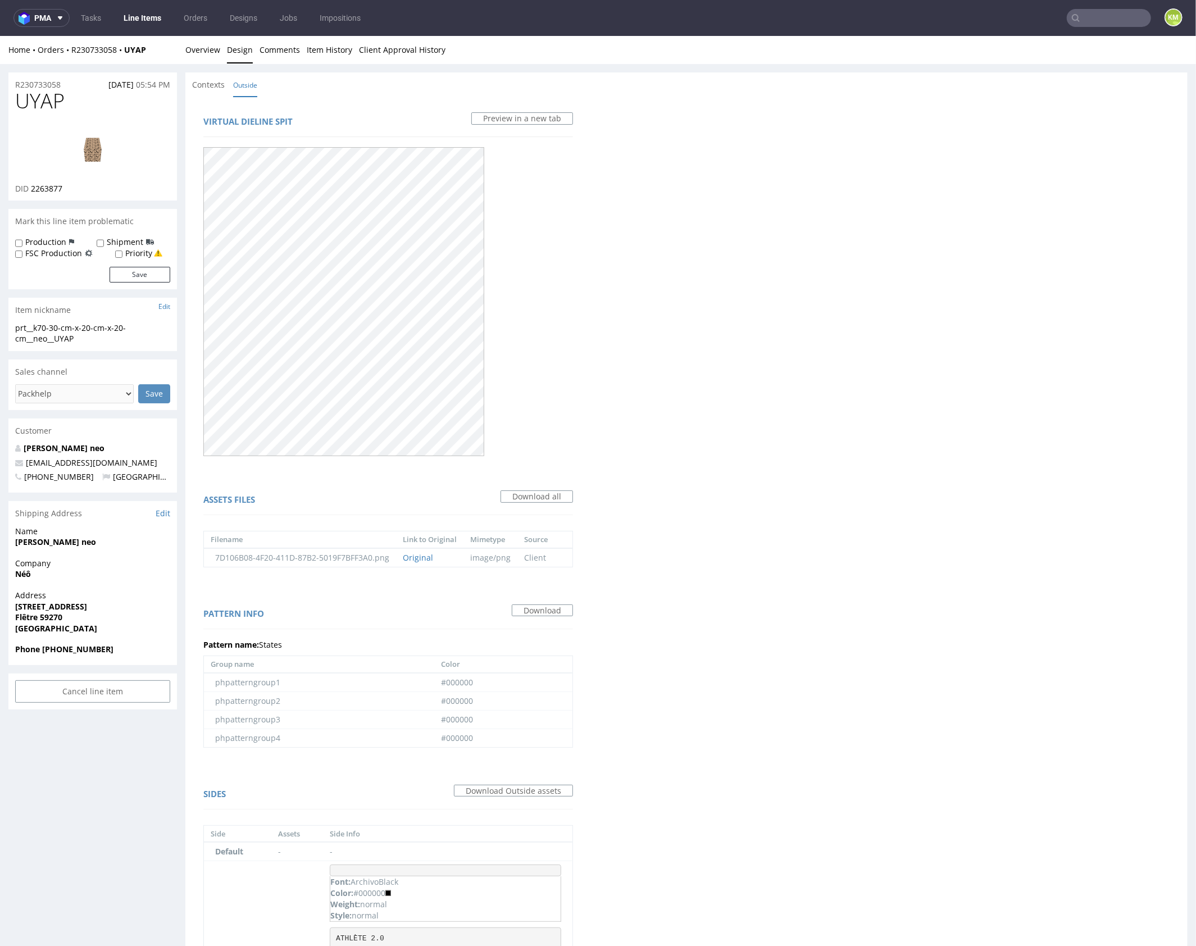
scroll to position [258, 0]
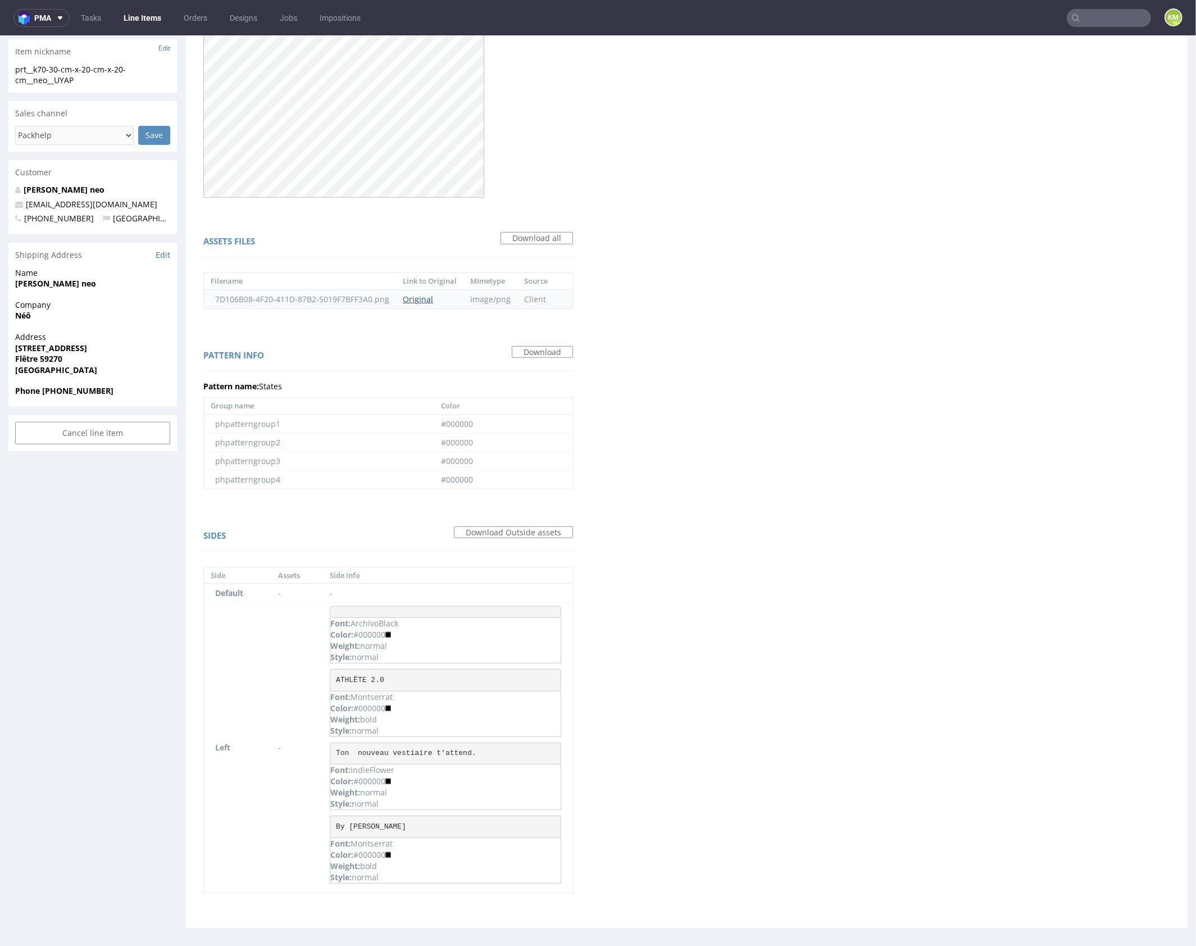
click at [424, 297] on link "Original" at bounding box center [418, 298] width 30 height 11
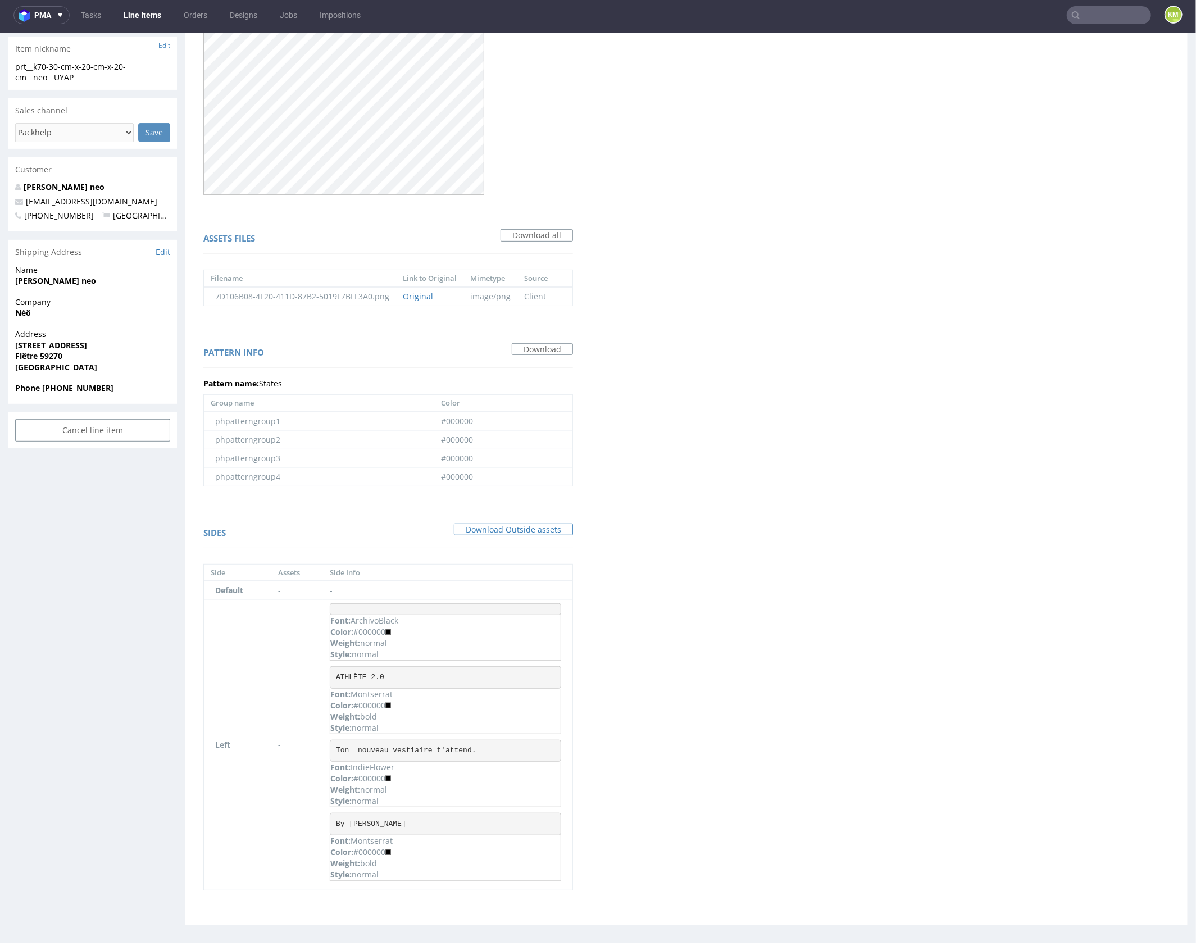
click at [540, 528] on link "Download Outside assets" at bounding box center [513, 529] width 119 height 12
drag, startPoint x: 864, startPoint y: 532, endPoint x: 586, endPoint y: 509, distance: 279.7
click at [864, 532] on div "Virtual dieline spit Preview in a new tab Assets files Download all Filename Li…" at bounding box center [686, 380] width 1002 height 1090
click at [530, 235] on link "Download all" at bounding box center [537, 235] width 72 height 12
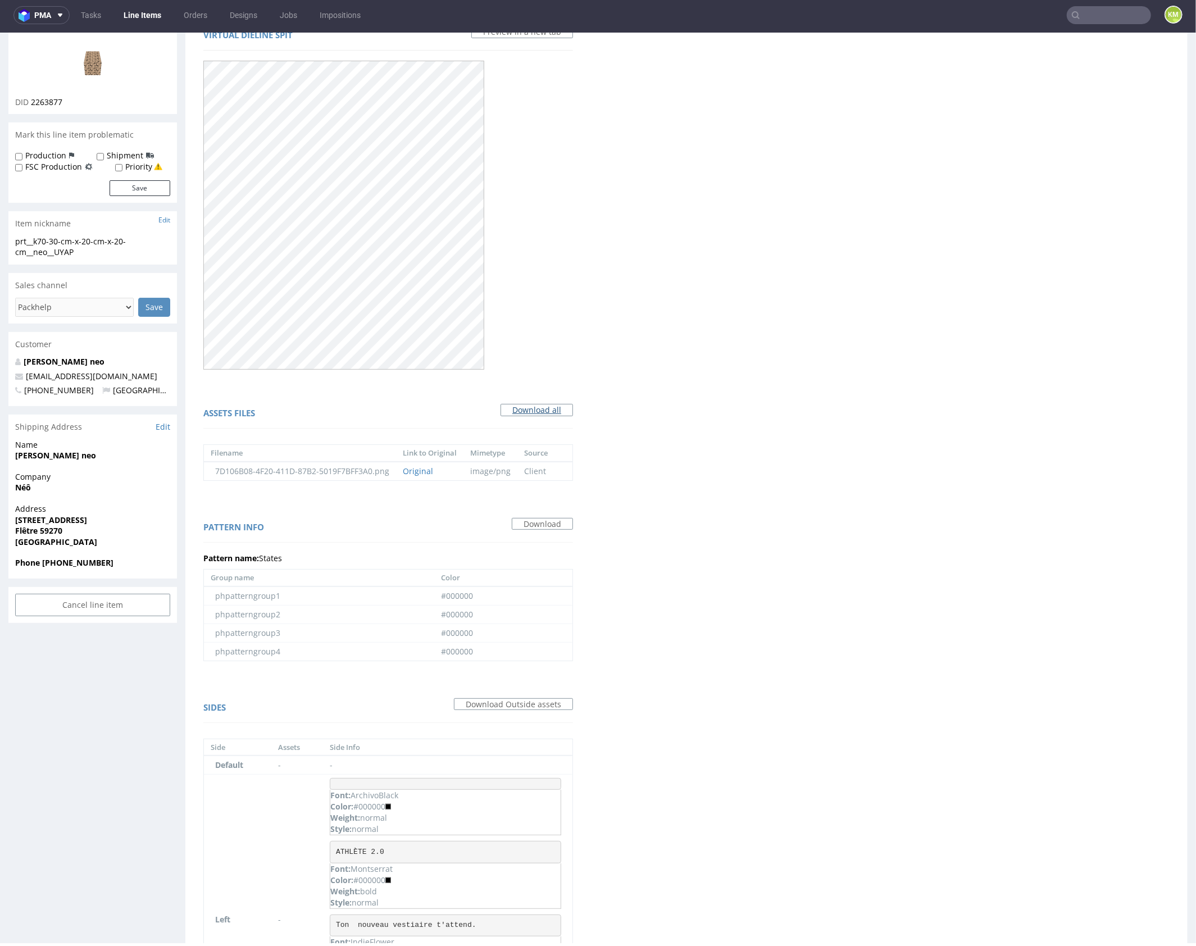
scroll to position [258, 0]
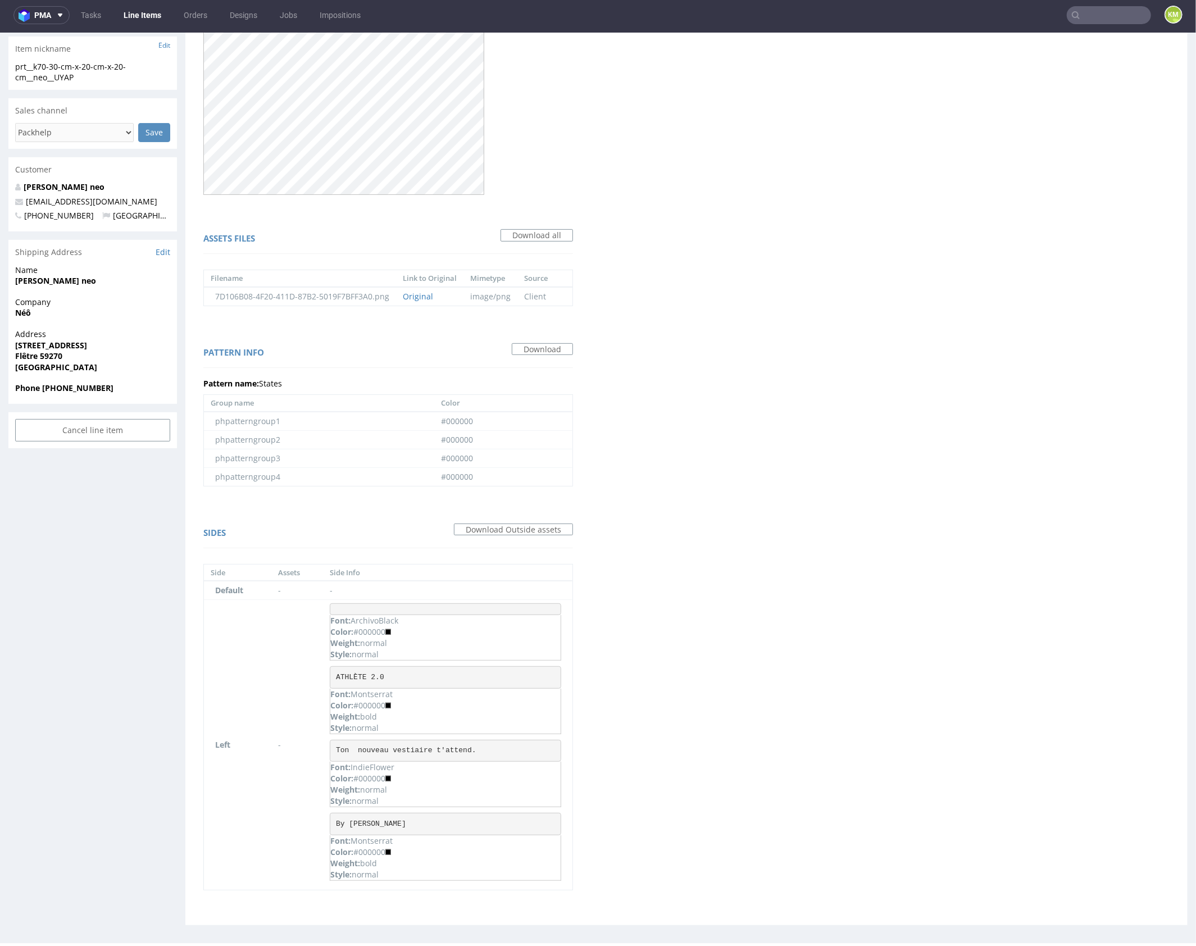
click at [654, 530] on div "Virtual dieline spit Preview in a new tab Assets files Download all Filename Li…" at bounding box center [686, 380] width 1002 height 1090
click at [534, 529] on link "Download Outside assets" at bounding box center [513, 529] width 119 height 12
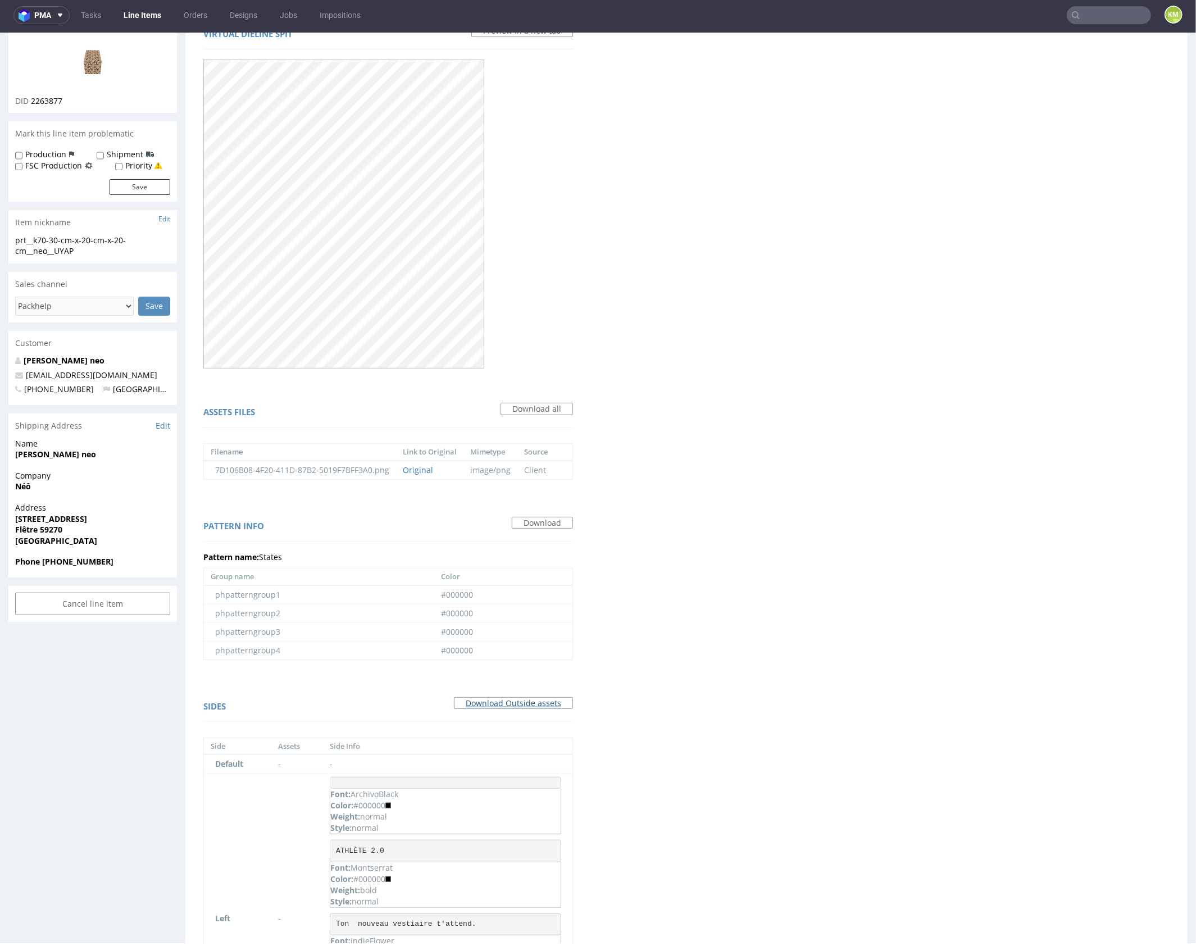
scroll to position [0, 0]
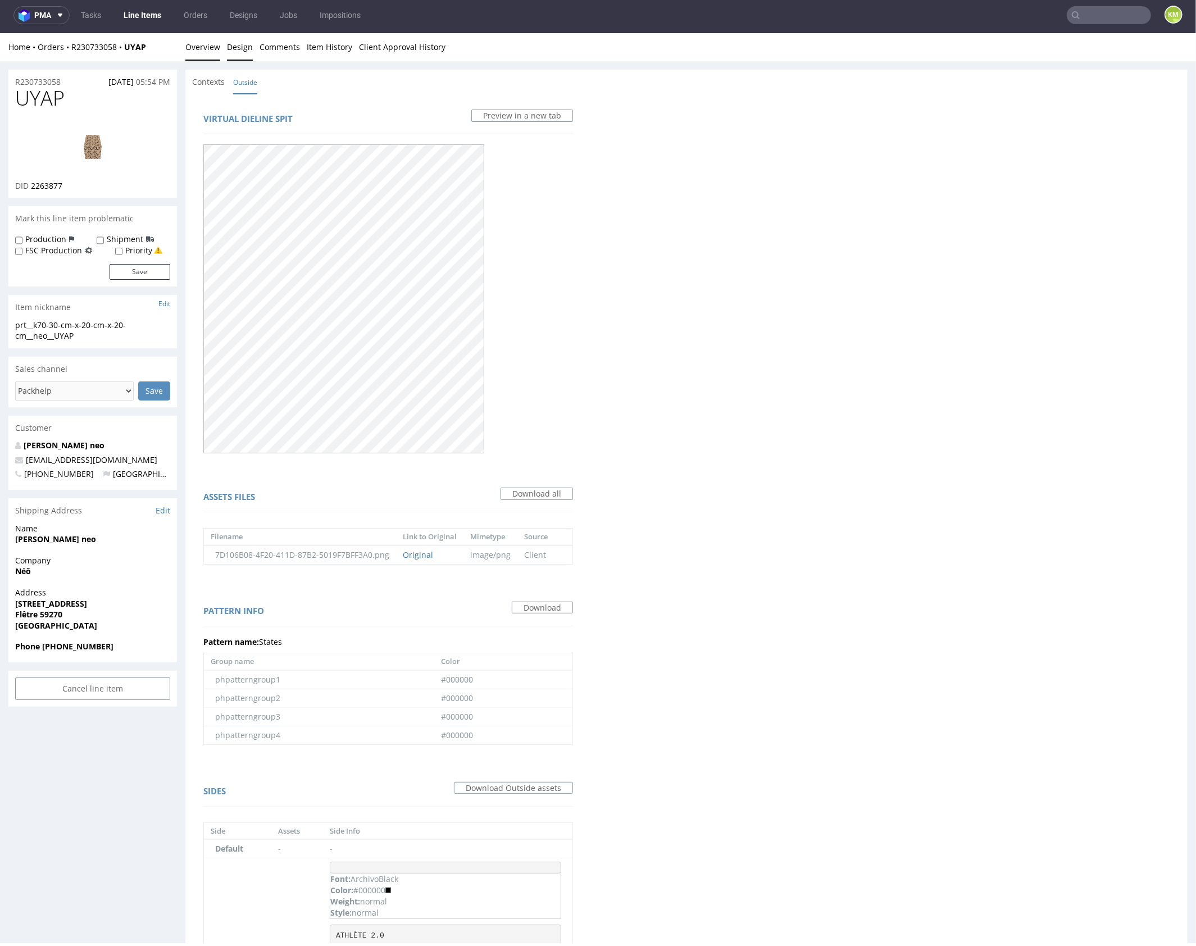
click at [208, 52] on link "Overview" at bounding box center [202, 47] width 35 height 28
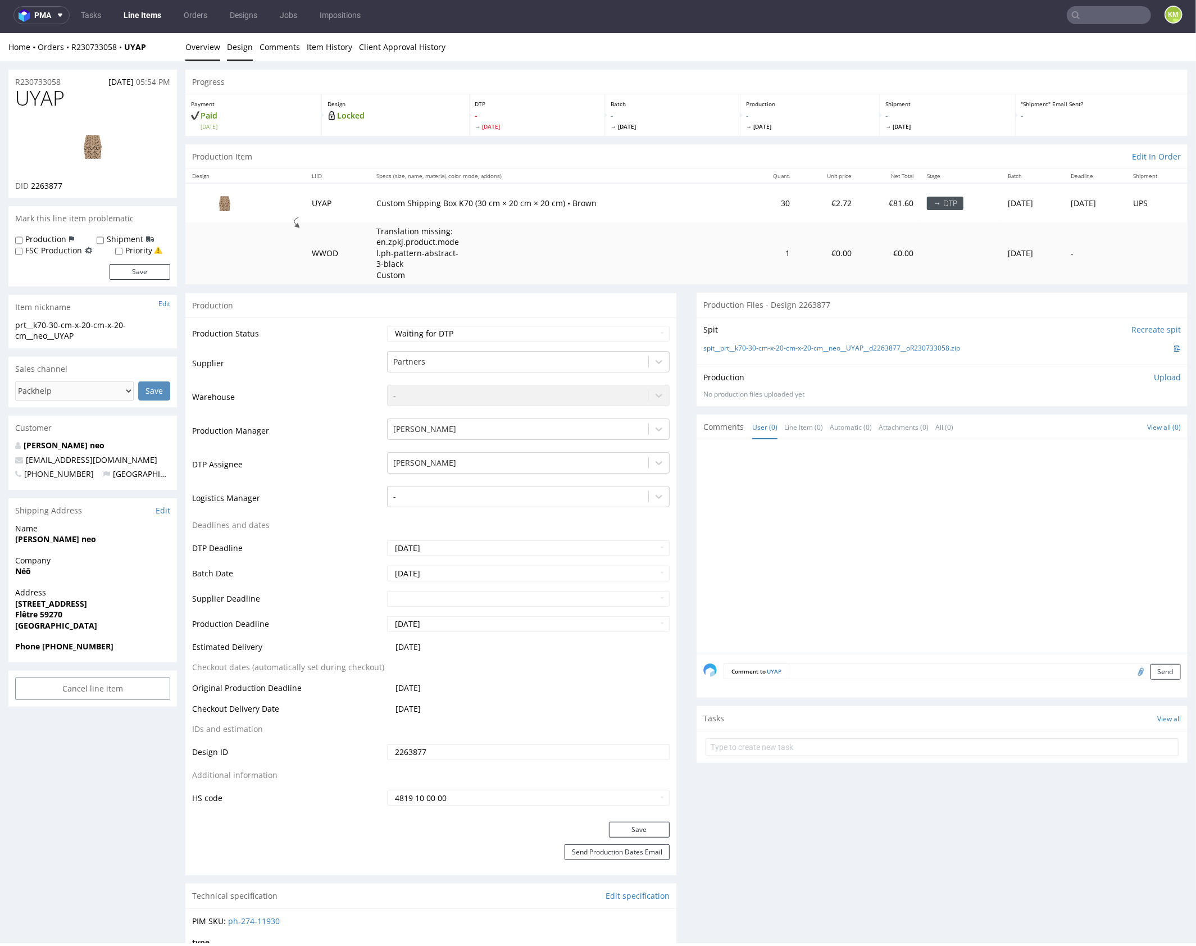
click at [242, 52] on link "Design" at bounding box center [240, 47] width 26 height 28
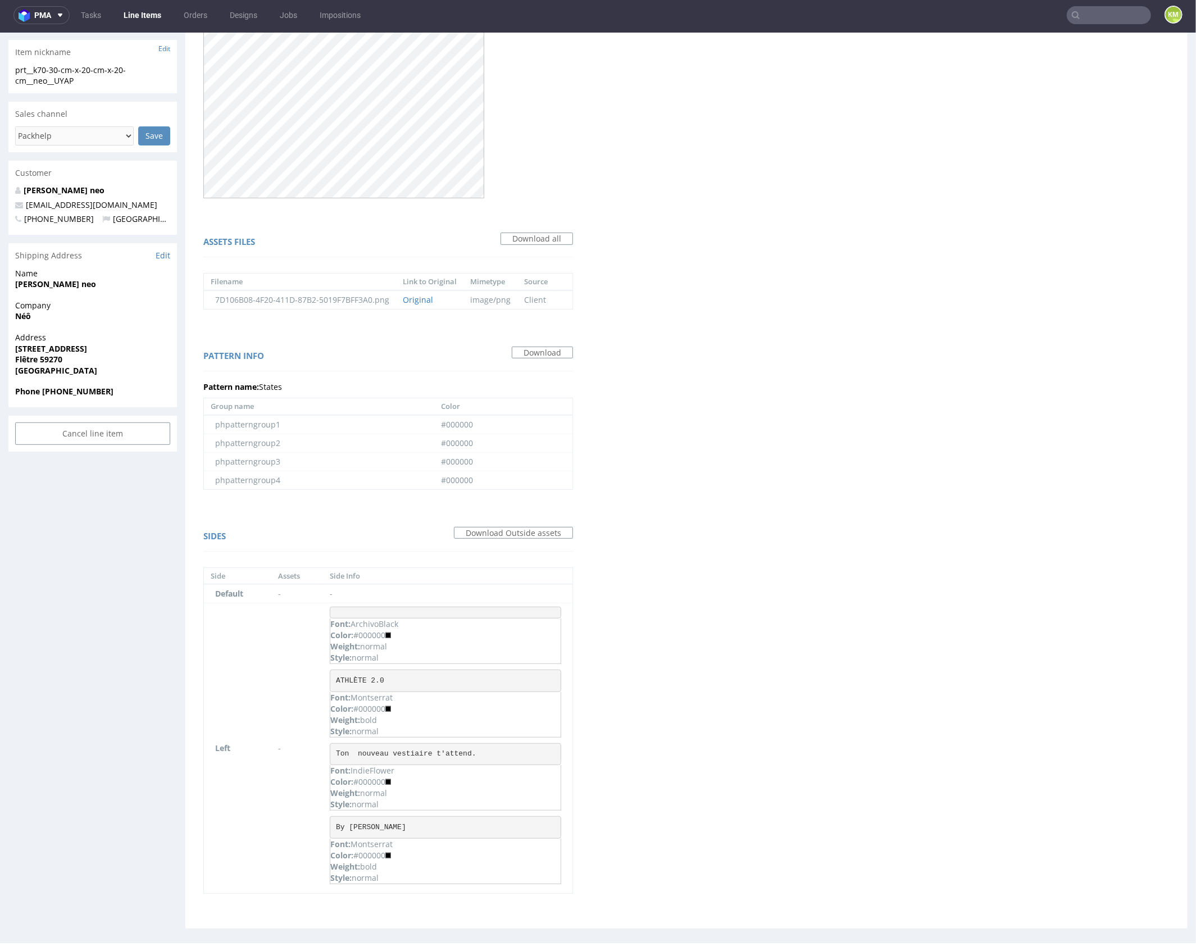
scroll to position [221, 0]
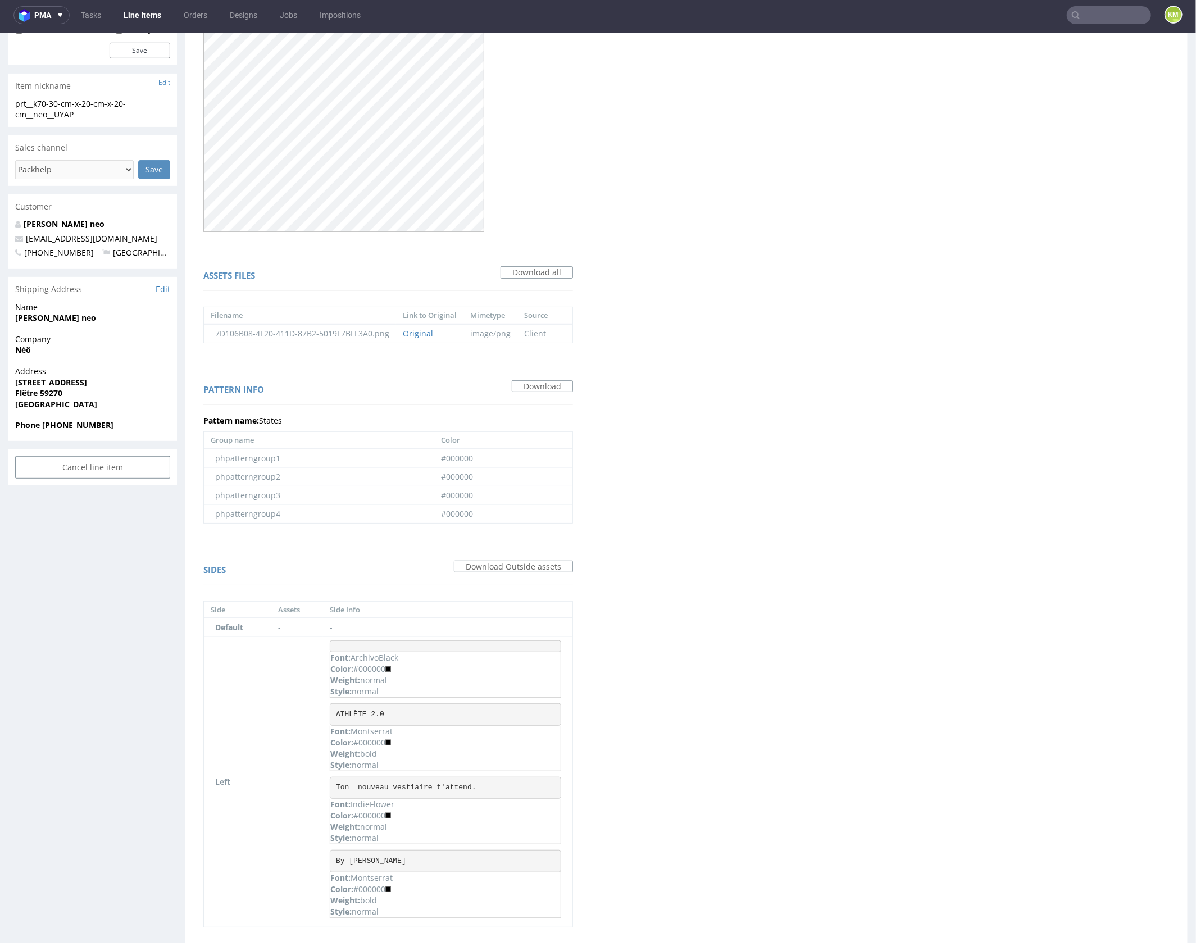
click at [718, 520] on div "Virtual dieline spit Preview in a new tab Assets files Download all Filename Li…" at bounding box center [686, 417] width 1002 height 1090
click at [686, 477] on div "Virtual dieline spit Preview in a new tab Assets files Download all Filename Li…" at bounding box center [686, 417] width 1002 height 1090
click at [548, 565] on link "Download Outside assets" at bounding box center [513, 566] width 119 height 12
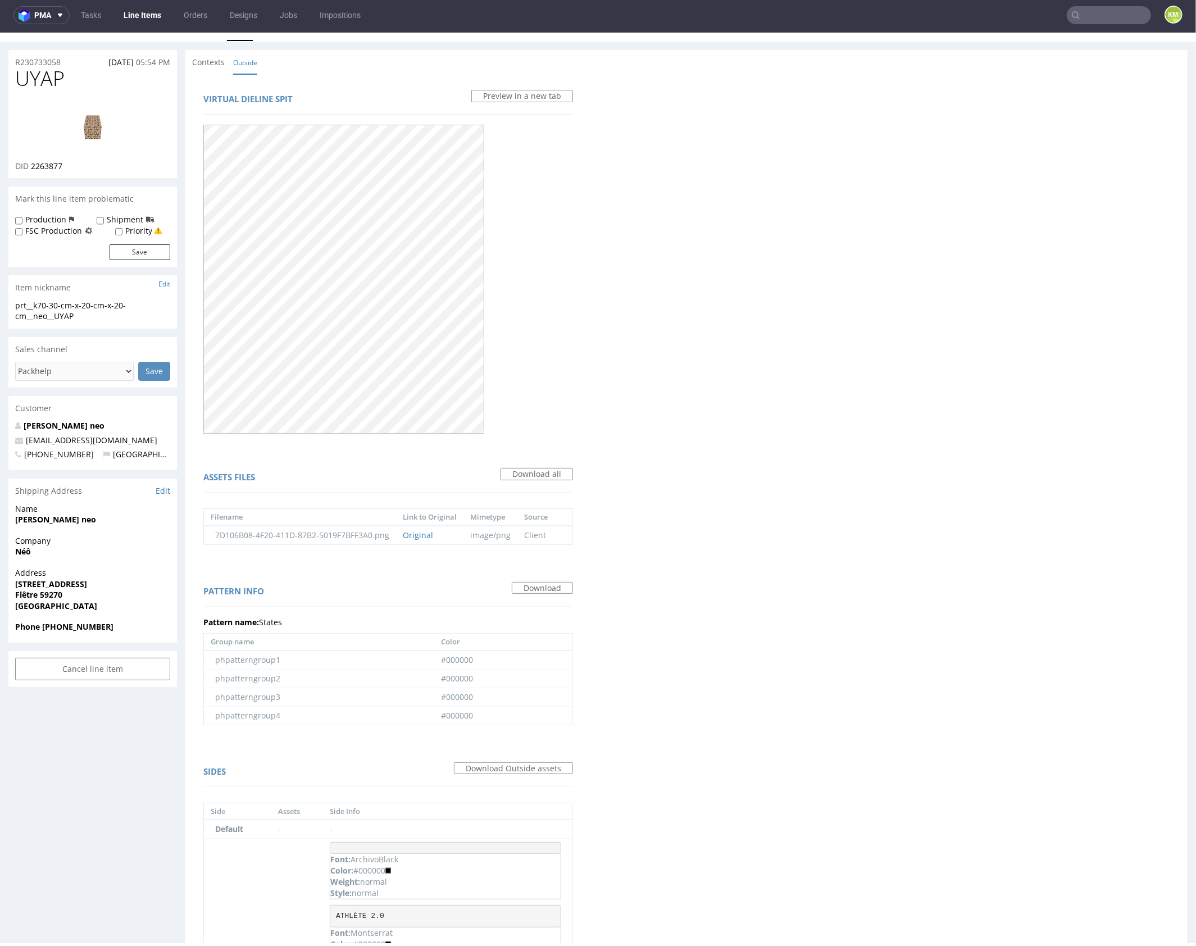
scroll to position [0, 0]
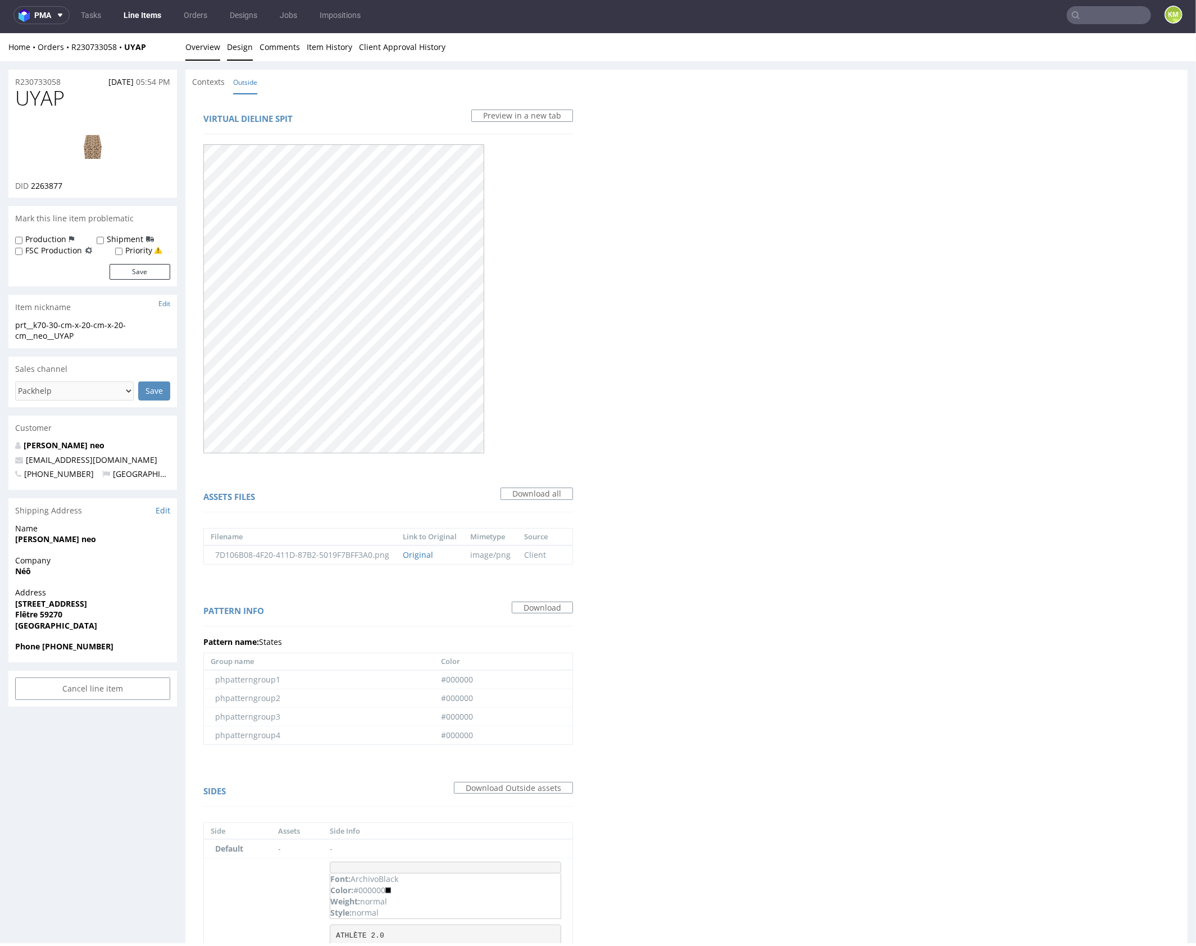
click at [199, 47] on link "Overview" at bounding box center [202, 47] width 35 height 28
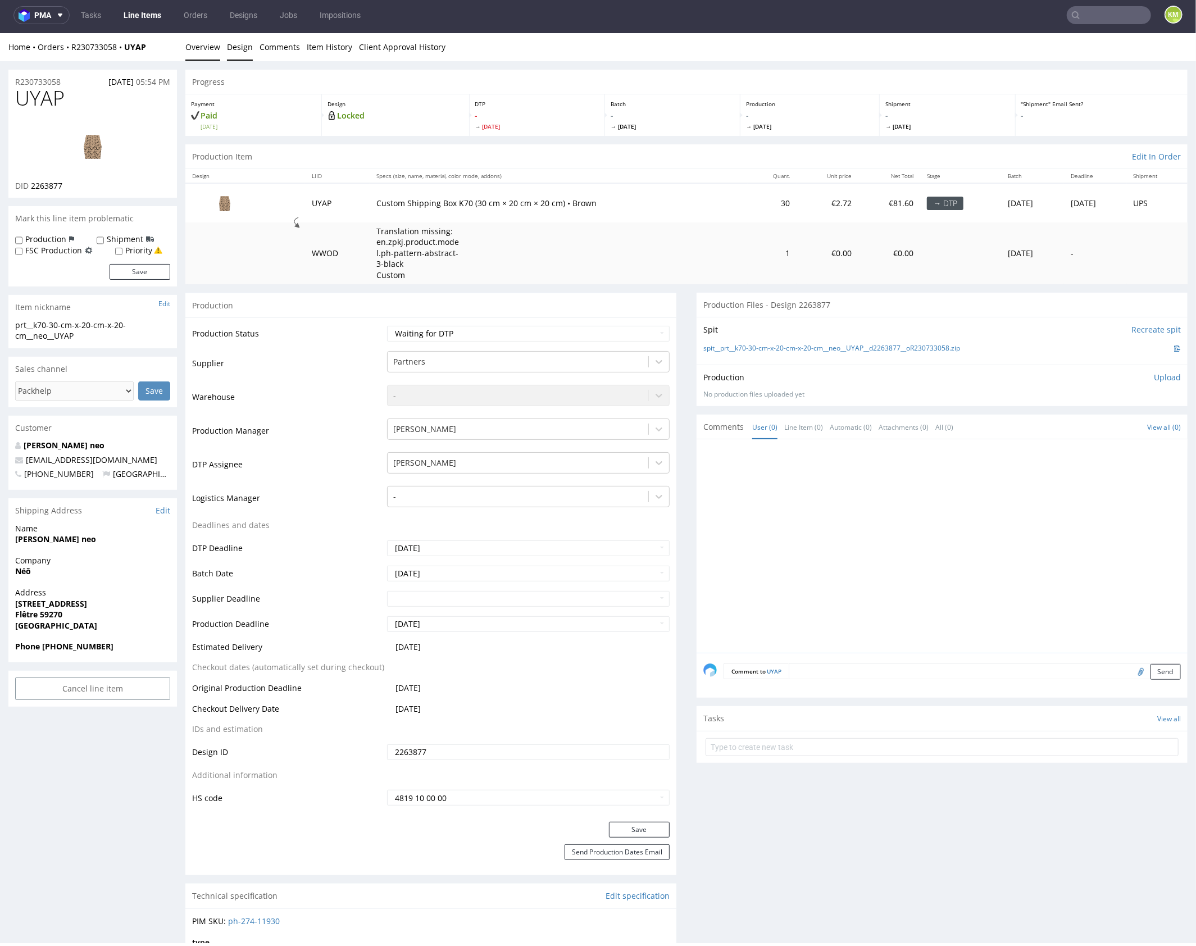
drag, startPoint x: 247, startPoint y: 49, endPoint x: 404, endPoint y: 40, distance: 157.0
click at [247, 49] on link "Design" at bounding box center [240, 47] width 26 height 28
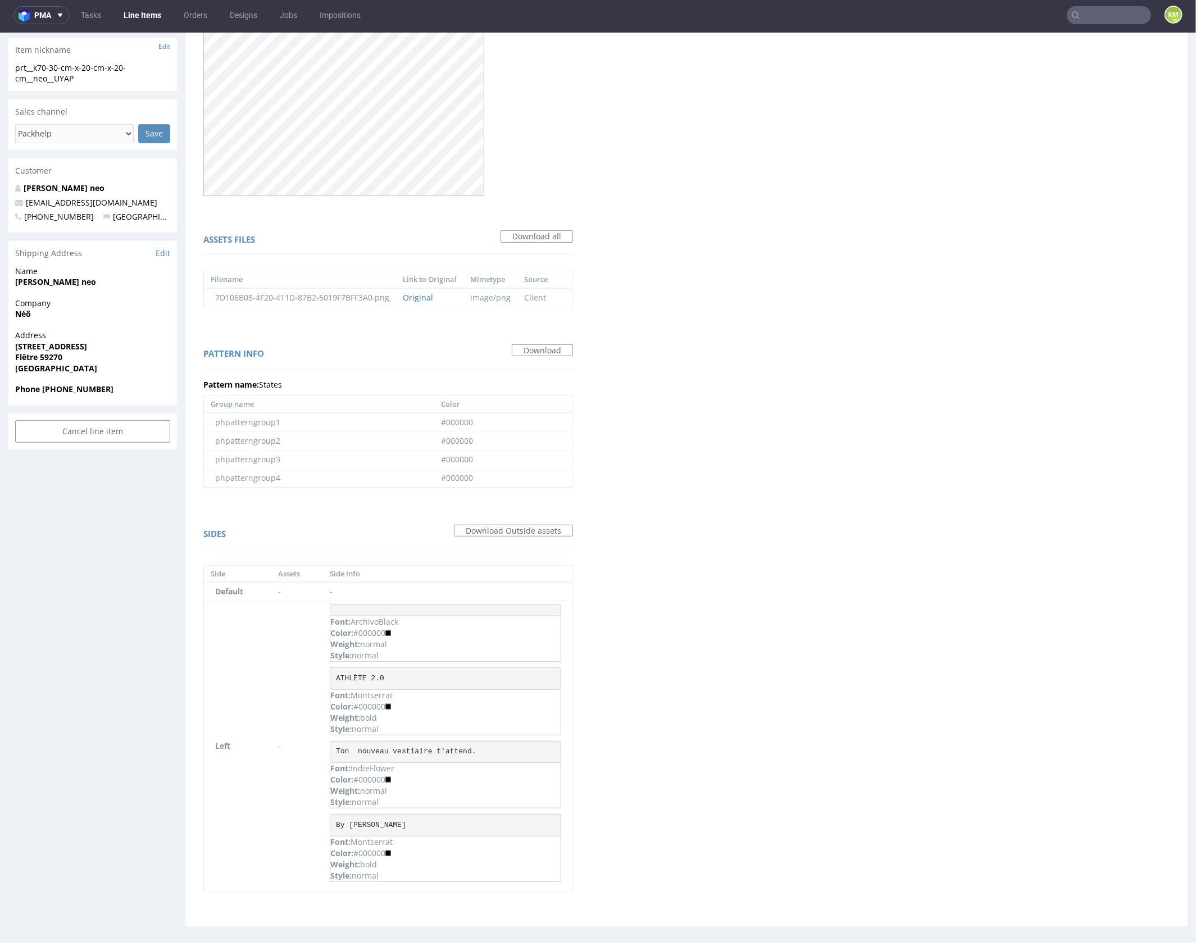
scroll to position [258, 0]
click at [550, 348] on link "Download" at bounding box center [542, 349] width 61 height 12
click at [546, 350] on link "Download" at bounding box center [542, 349] width 61 height 12
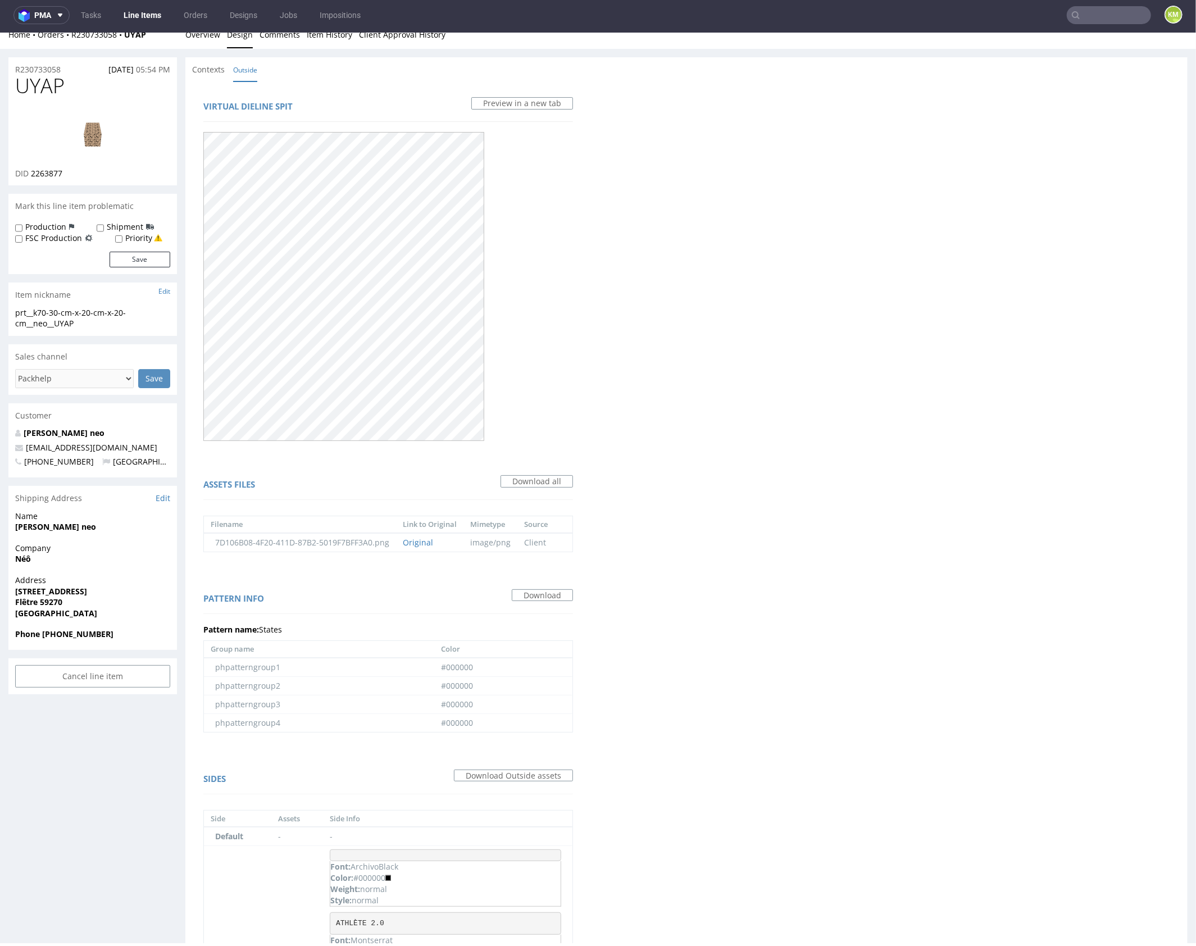
scroll to position [0, 0]
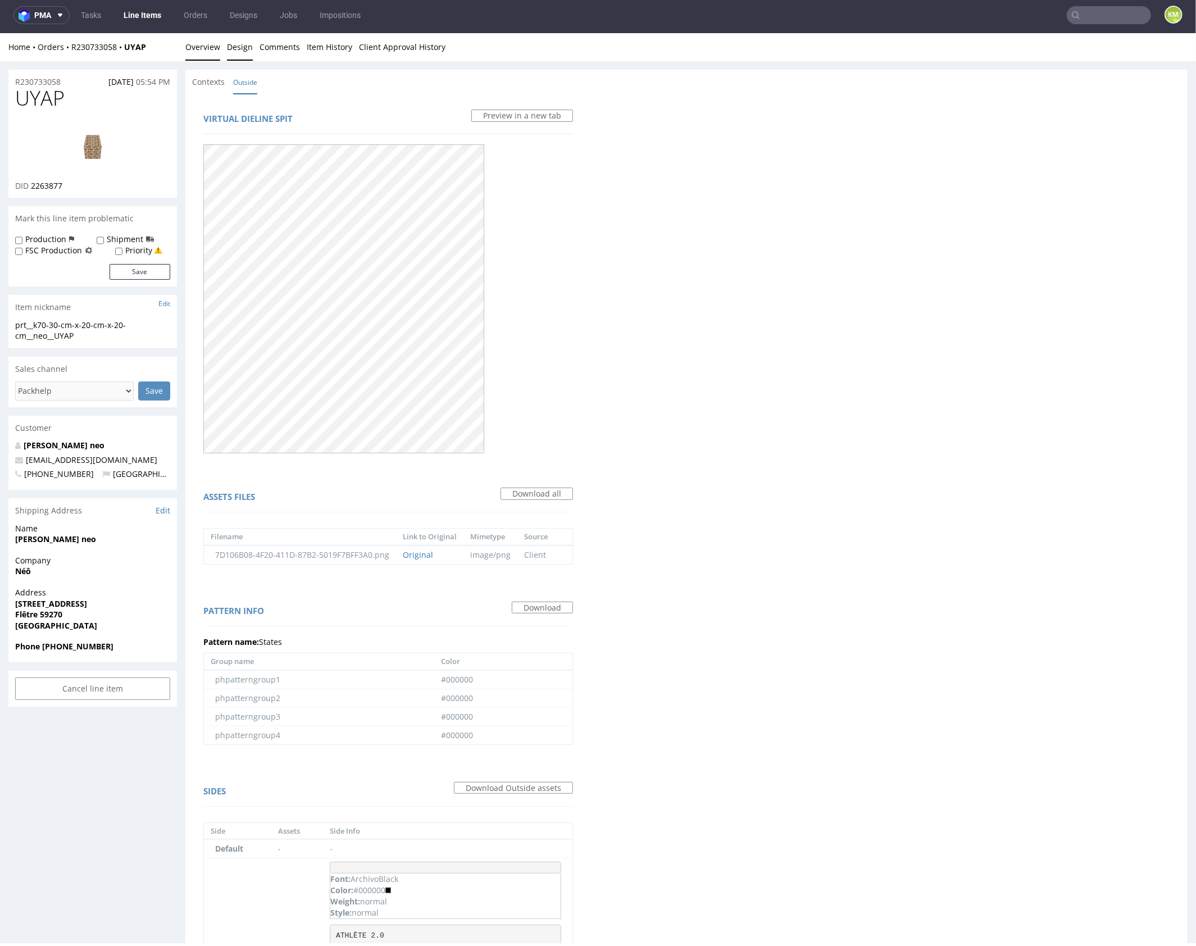
click at [202, 45] on link "Overview" at bounding box center [202, 47] width 35 height 28
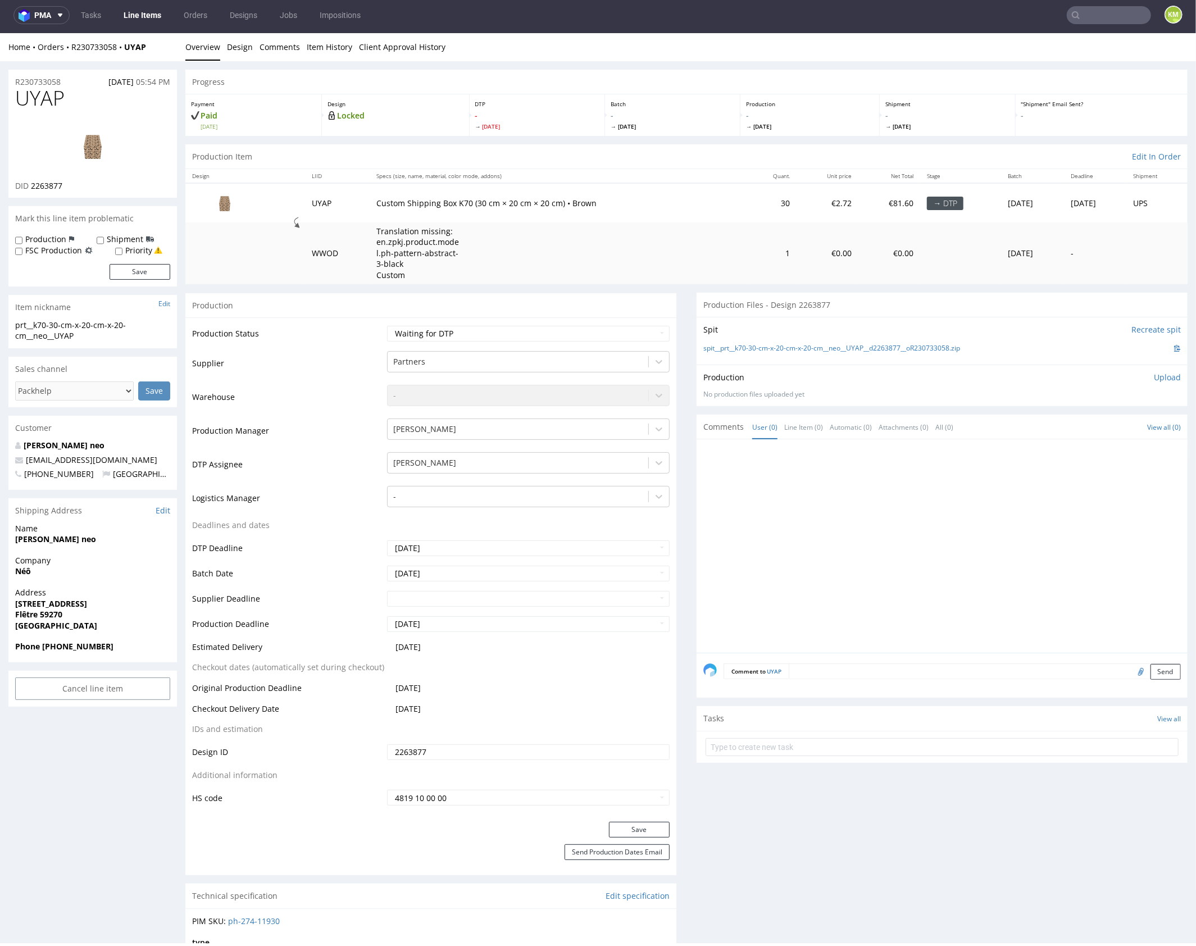
click at [937, 567] on div at bounding box center [946, 549] width 484 height 207
click at [238, 50] on link "Design" at bounding box center [240, 47] width 26 height 28
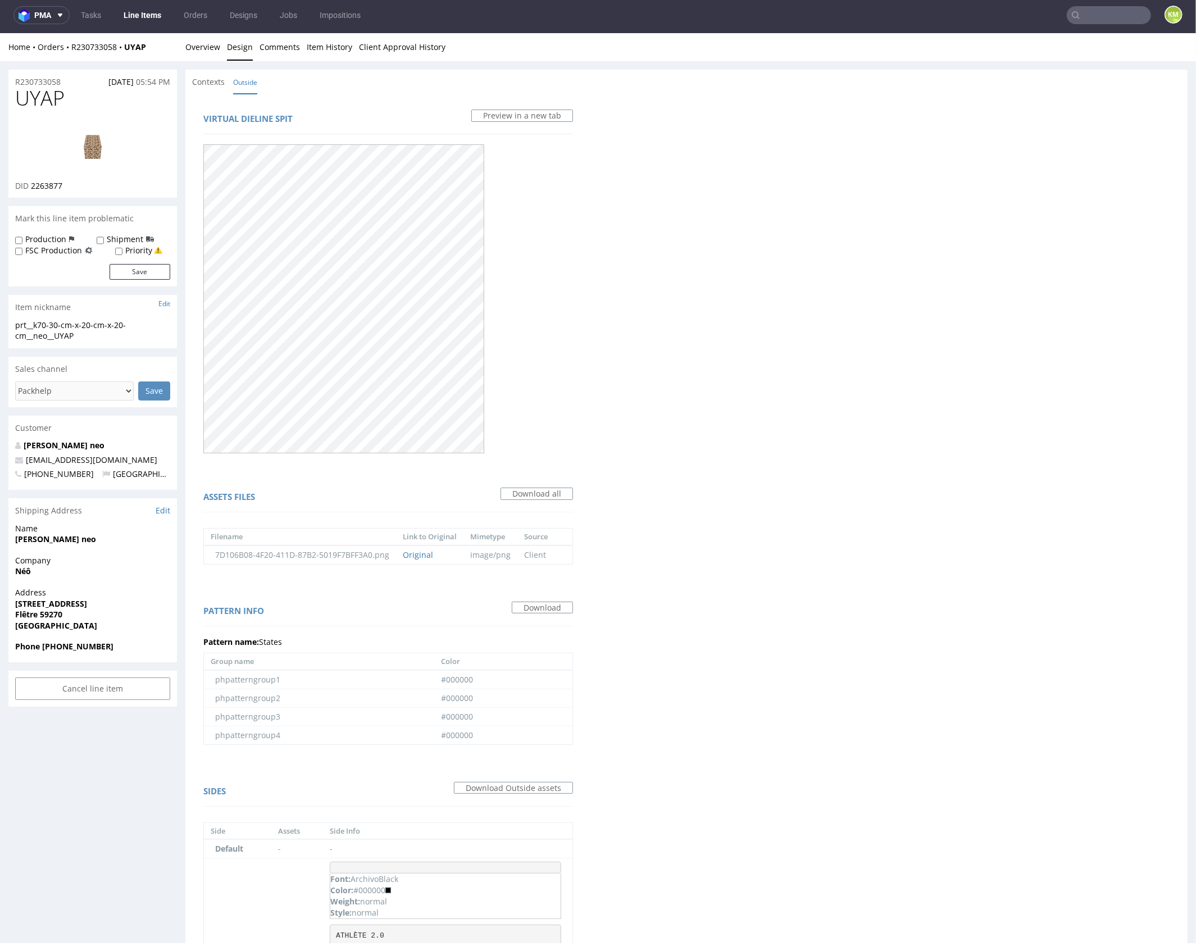
scroll to position [258, 0]
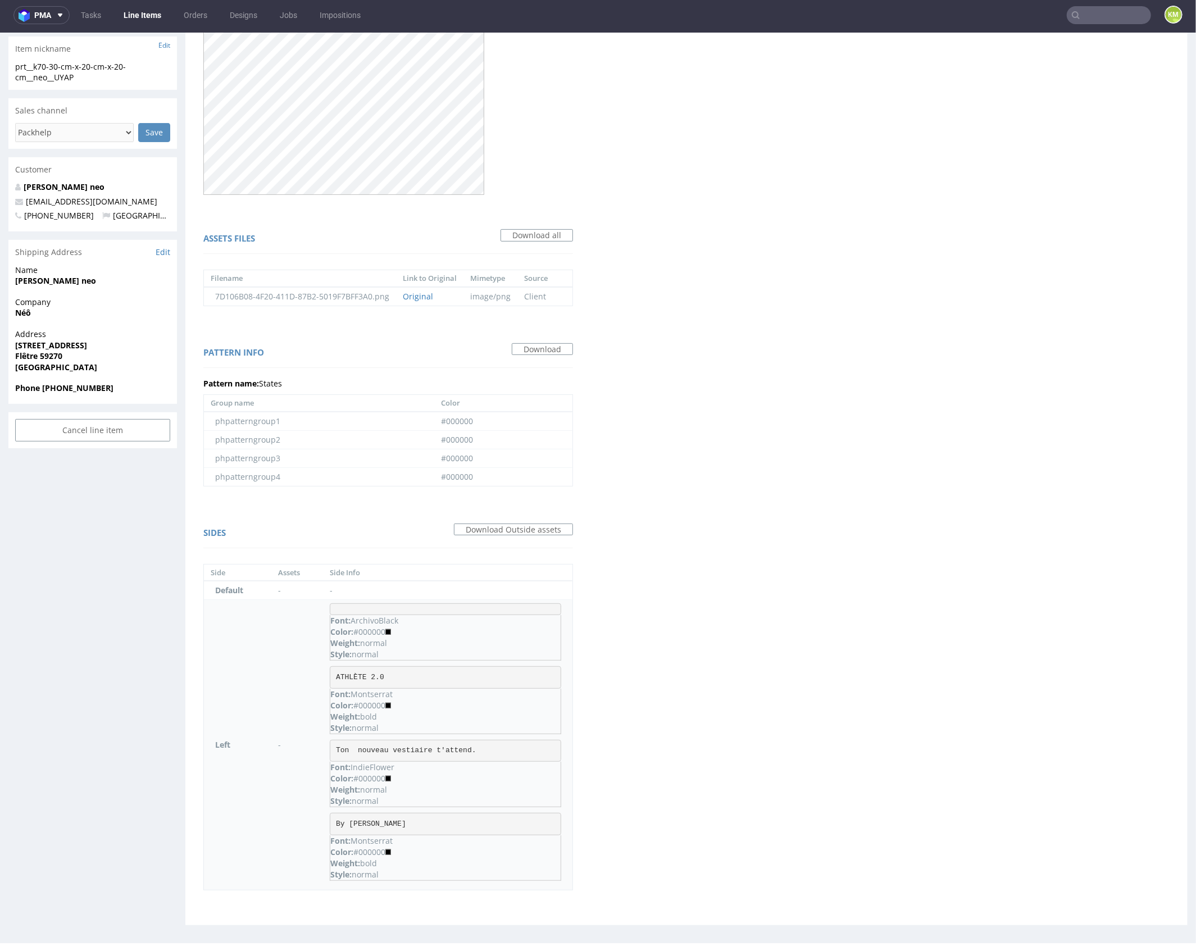
click at [358, 670] on pre "ATHLÈTE 2.0" at bounding box center [446, 677] width 232 height 22
copy pre "ATHLÈTE 2.0"
click at [721, 669] on div "Virtual dieline spit Preview in a new tab Assets files Download all Filename Li…" at bounding box center [686, 380] width 1002 height 1090
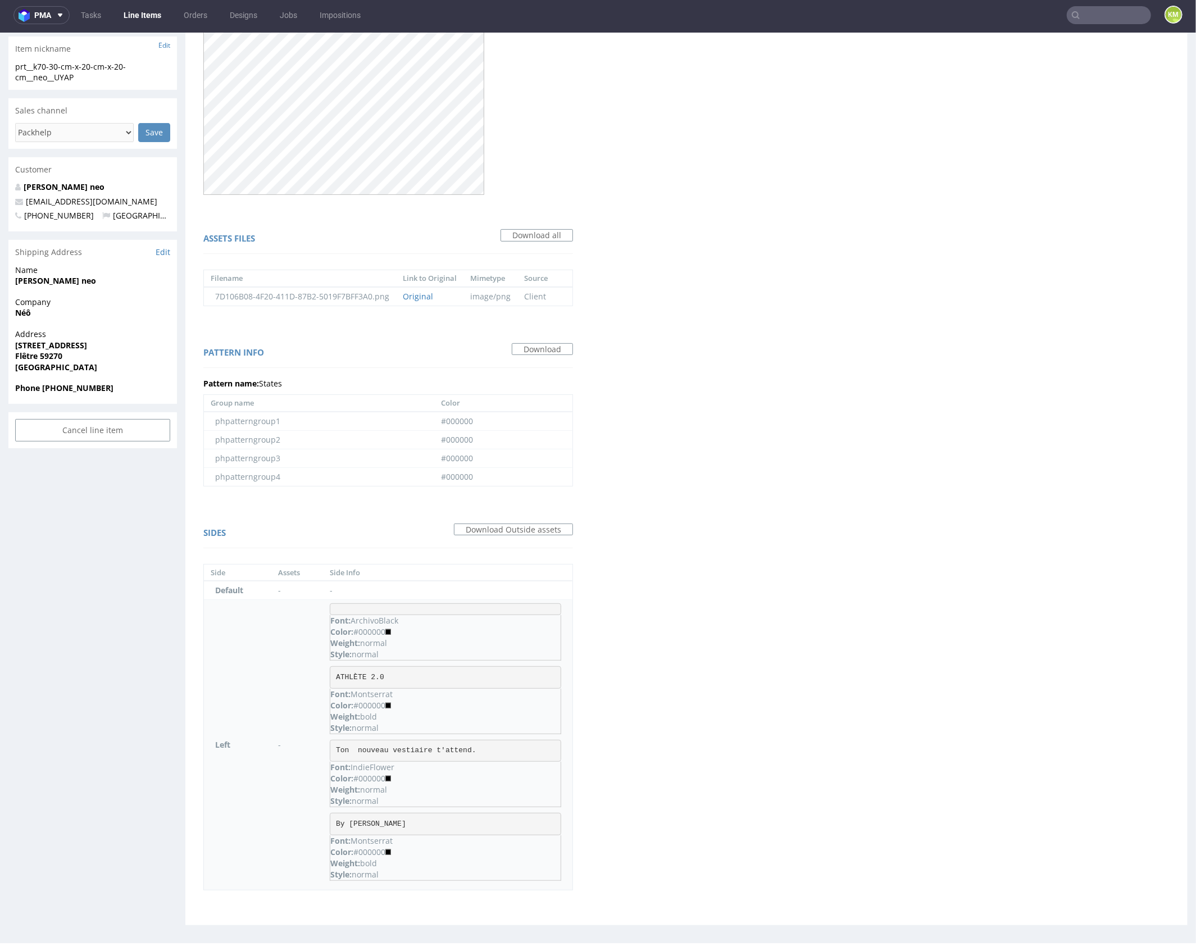
click at [388, 743] on pre "Ton nouveau vestiaire t'attend." at bounding box center [446, 751] width 232 height 22
copy pre "Ton nouveau vestiaire t'attend."
click at [348, 819] on pre "By Néo" at bounding box center [446, 824] width 232 height 22
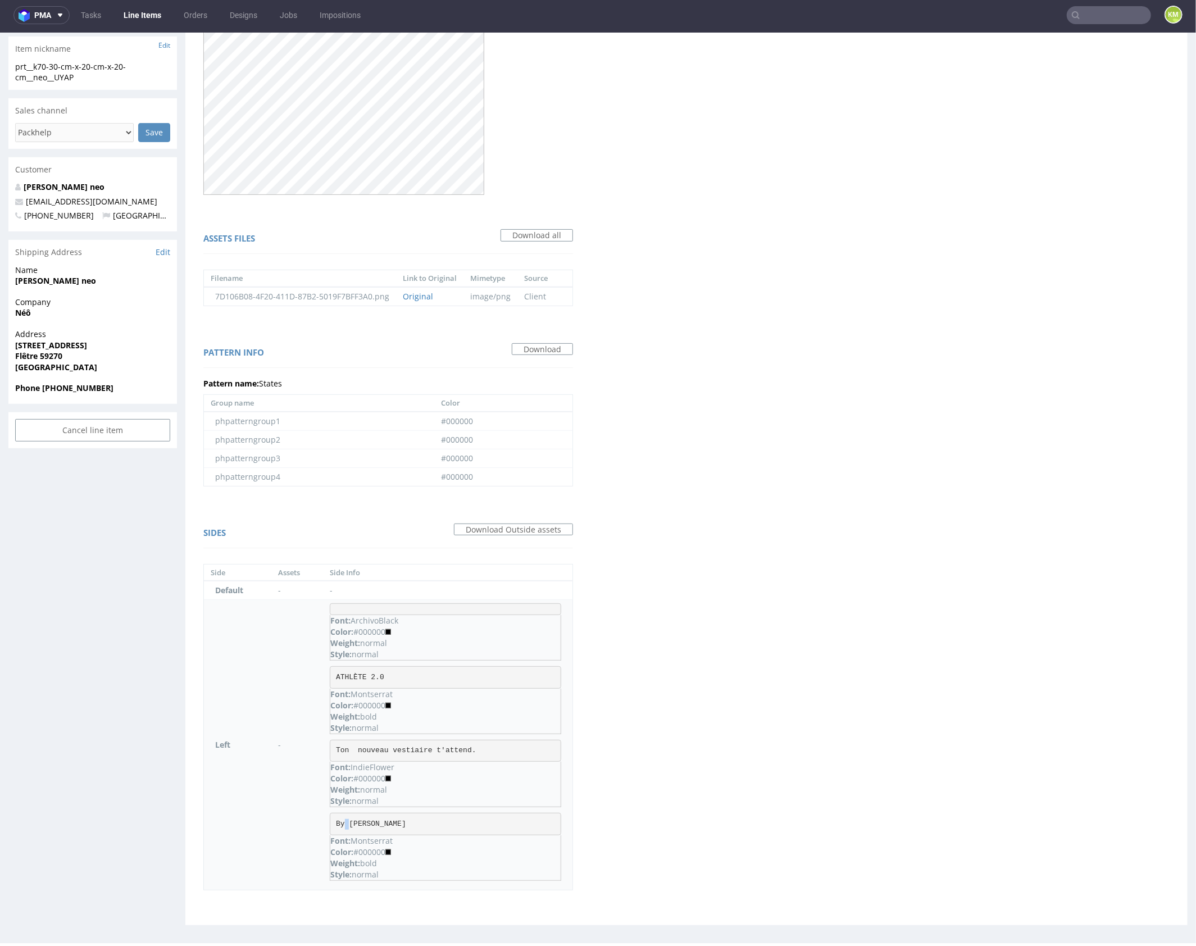
click at [348, 819] on pre "By Néo" at bounding box center [446, 824] width 232 height 22
copy pre "By Néo"
click at [801, 756] on div "Virtual dieline spit Preview in a new tab Assets files Download all Filename Li…" at bounding box center [686, 380] width 1002 height 1090
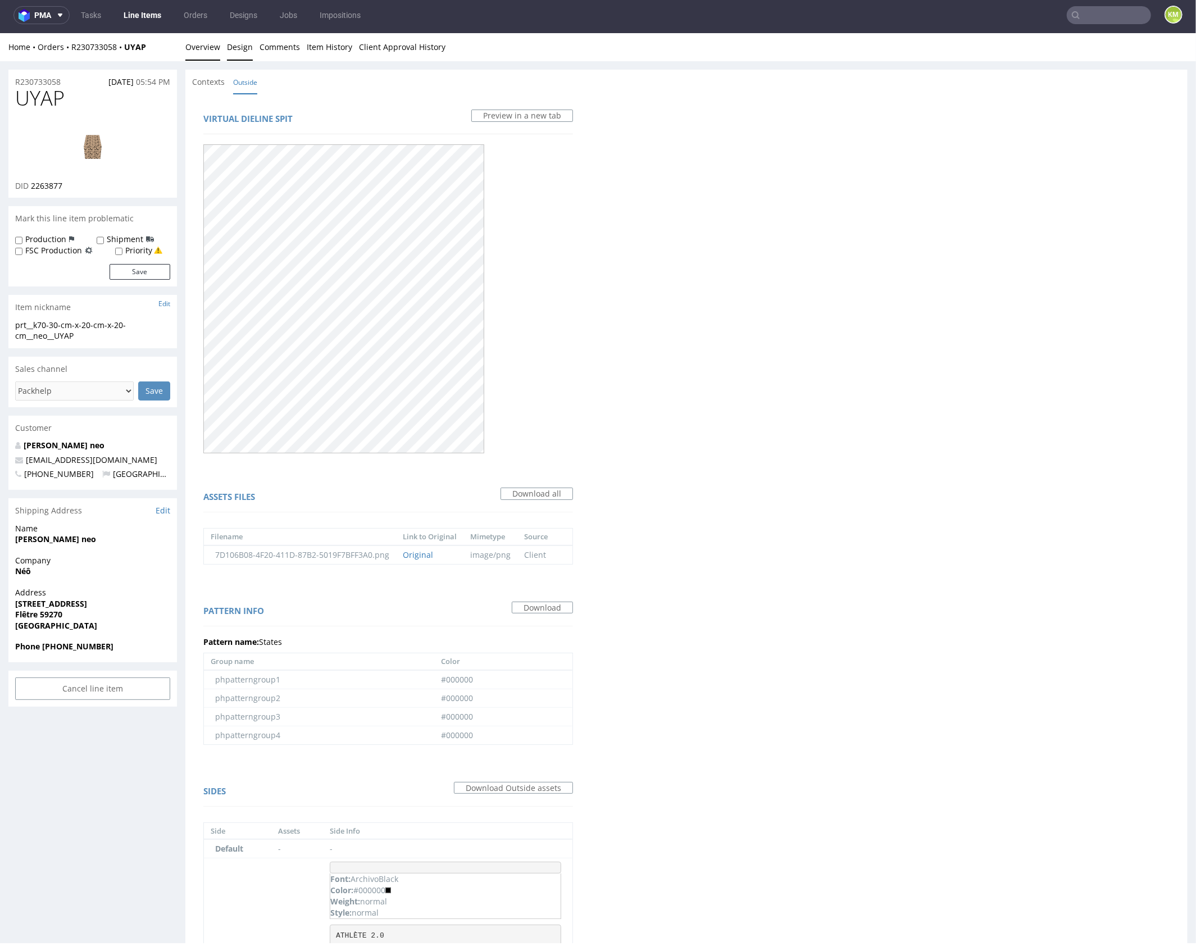
click at [203, 49] on link "Overview" at bounding box center [202, 47] width 35 height 28
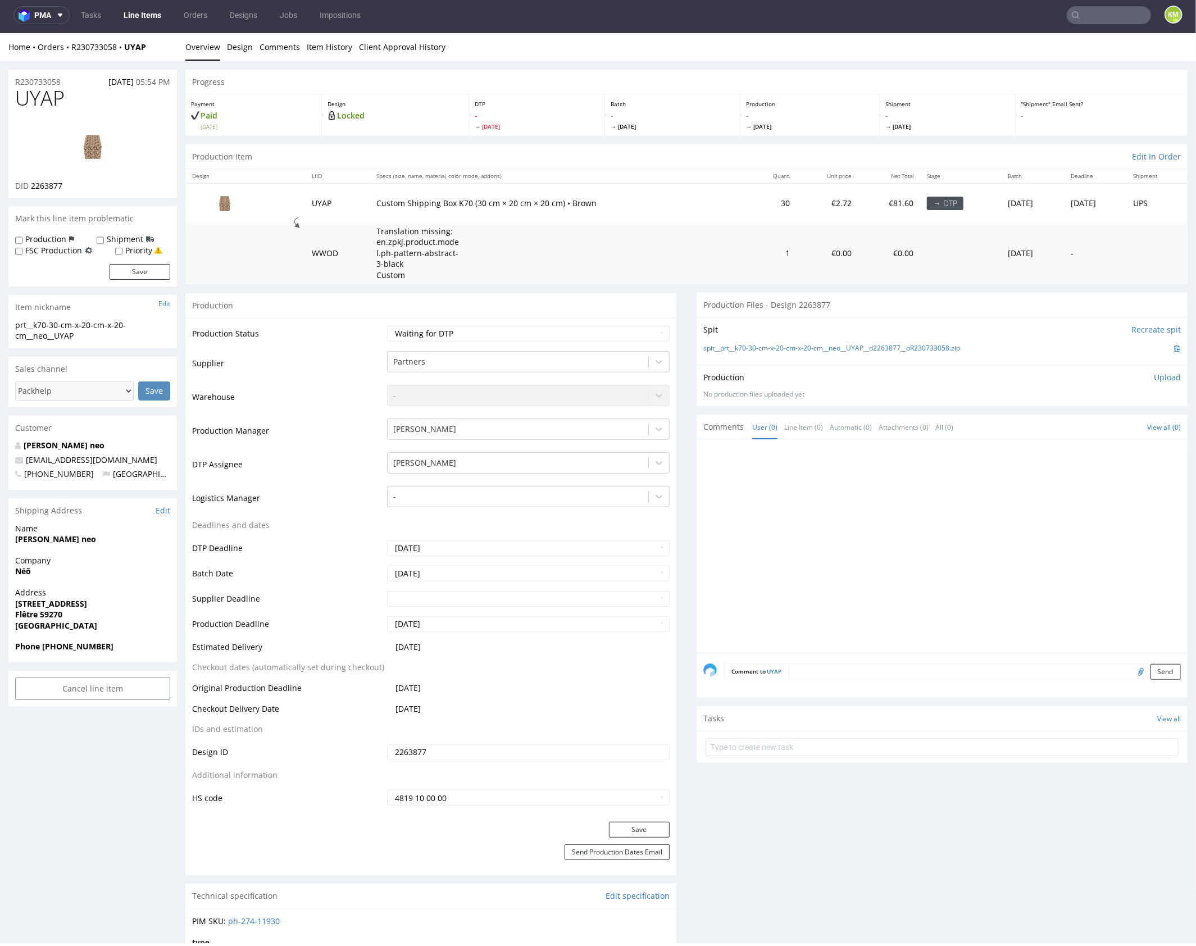
click at [826, 519] on div at bounding box center [946, 549] width 484 height 207
click at [860, 536] on div at bounding box center [946, 549] width 484 height 207
click at [47, 325] on div "prt__k70-30-cm-x-20-cm-x-20-cm__neo__UYAP" at bounding box center [92, 330] width 155 height 22
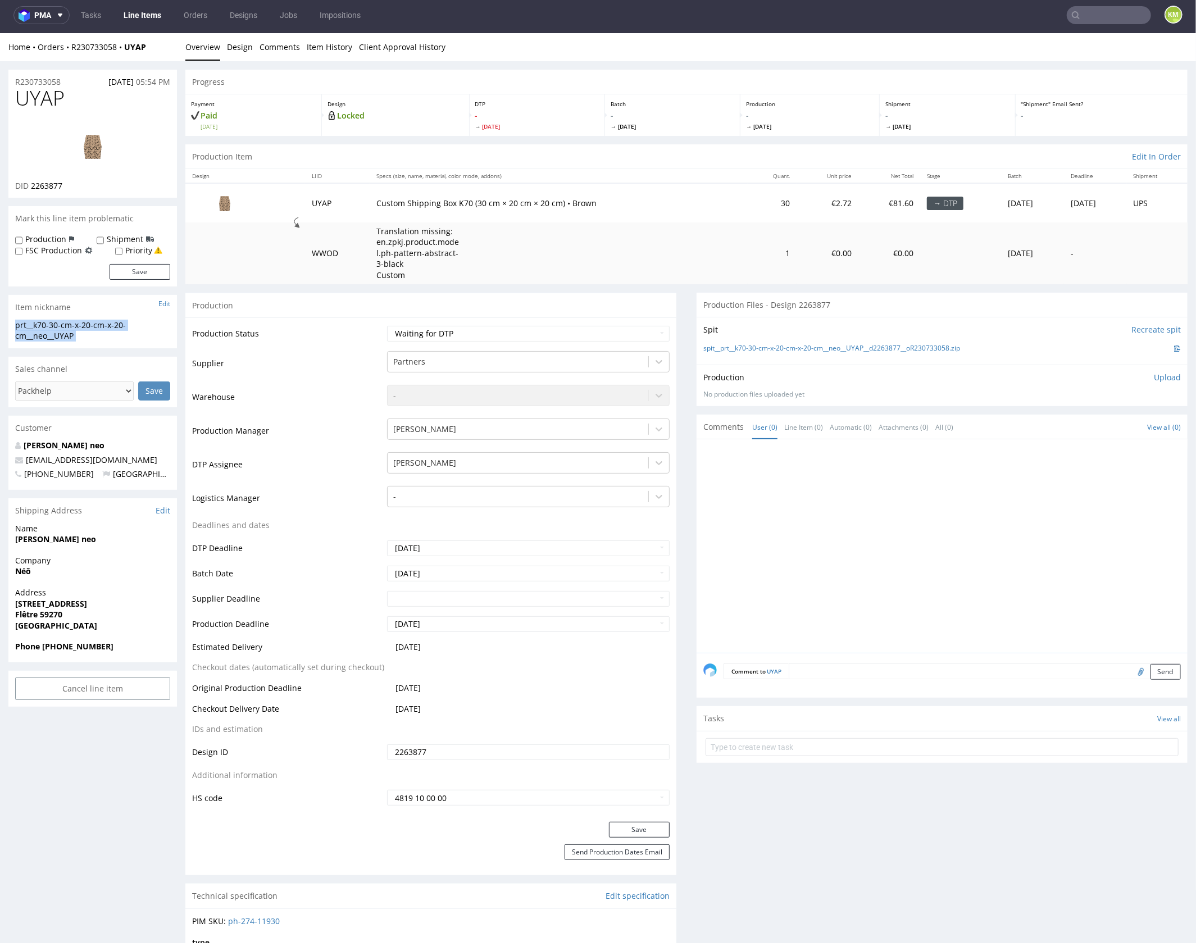
copy div "prt__k70-30-cm-x-20-cm-x-20-cm__neo__UYAP Update"
click at [453, 750] on input "2263877" at bounding box center [528, 752] width 283 height 16
click at [1158, 378] on p "Upload" at bounding box center [1167, 376] width 27 height 11
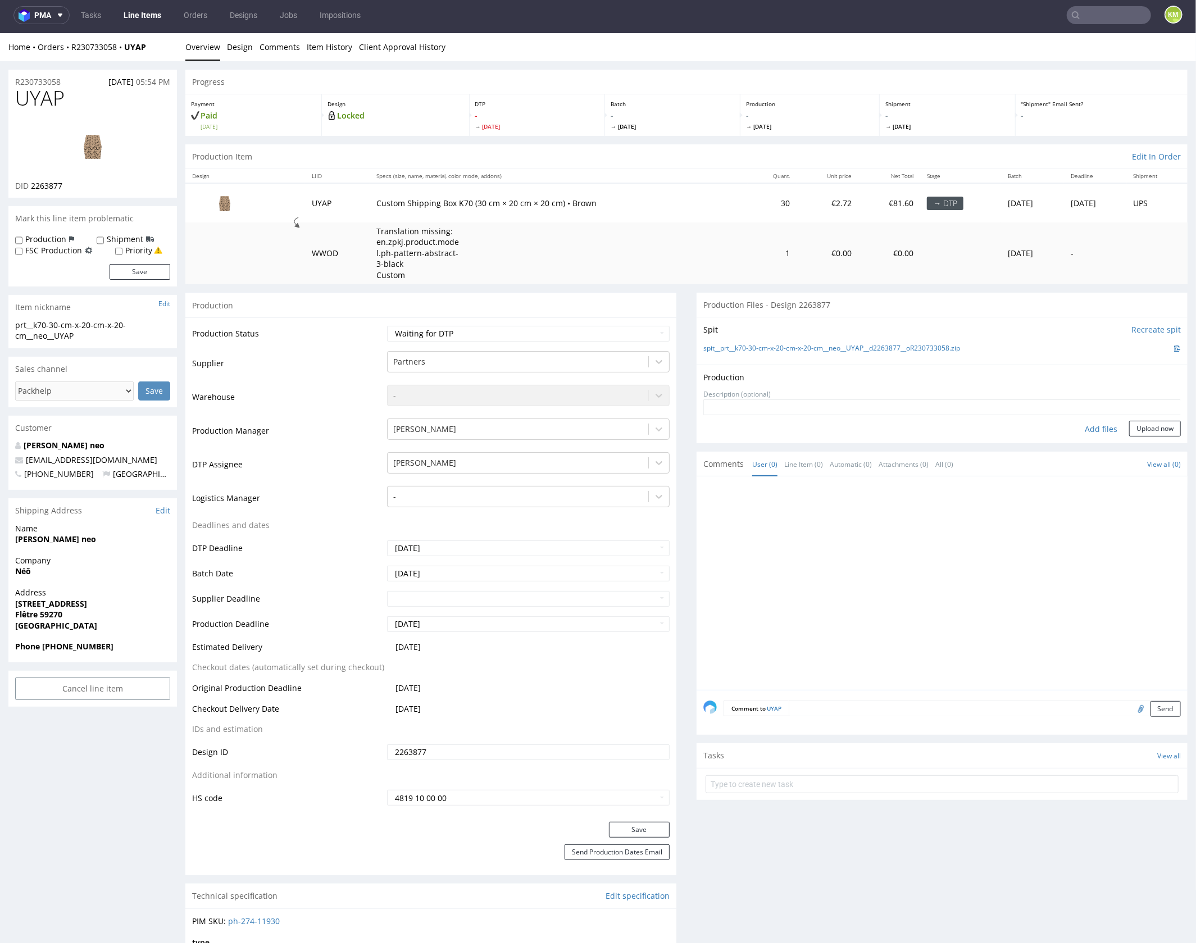
click at [1094, 428] on div "Add files" at bounding box center [1101, 428] width 56 height 17
type input "C:\fakepath\prt__k70-30-cm-x-20-cm-x-20-cm__neo__UYAP__d2263877__oR230733058__o…"
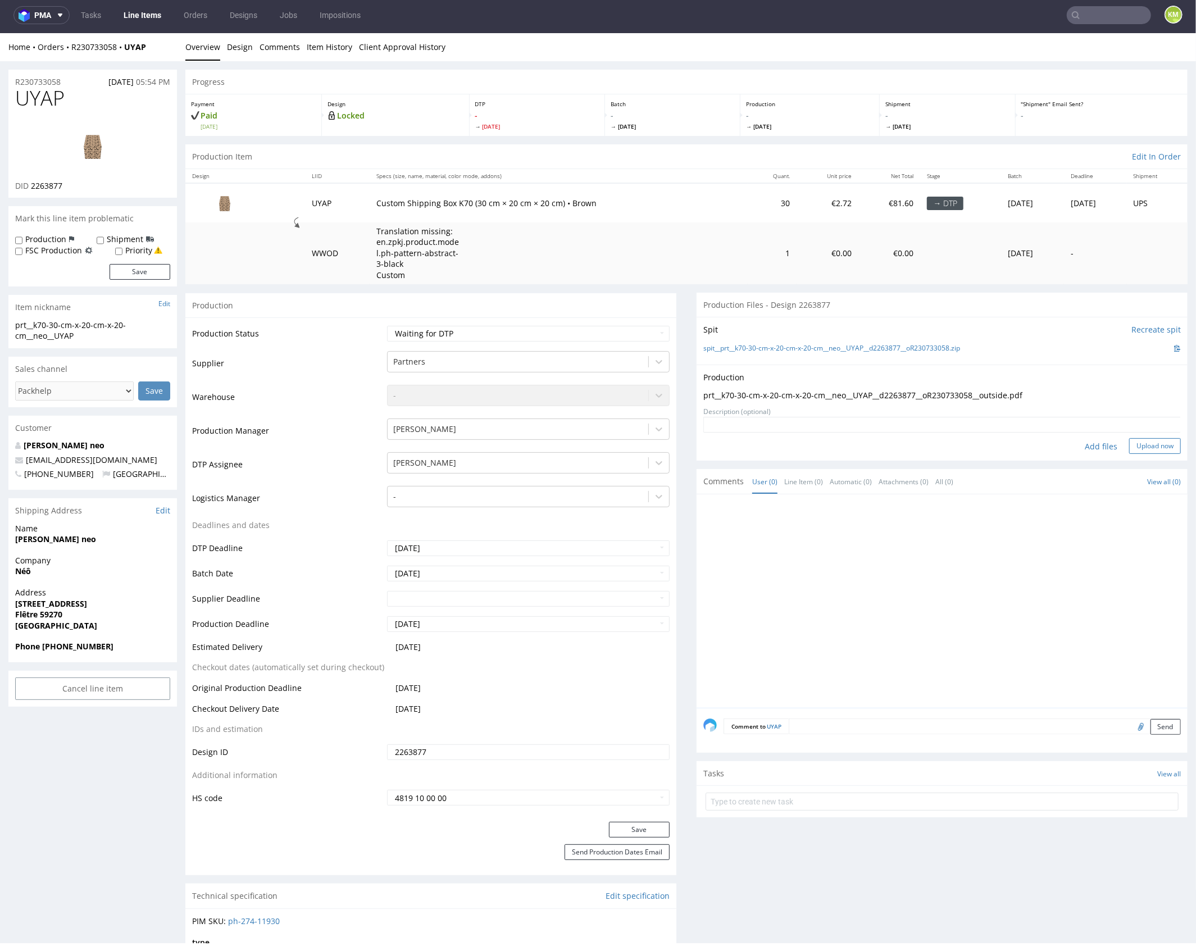
click at [1143, 447] on button "Upload now" at bounding box center [1155, 446] width 52 height 16
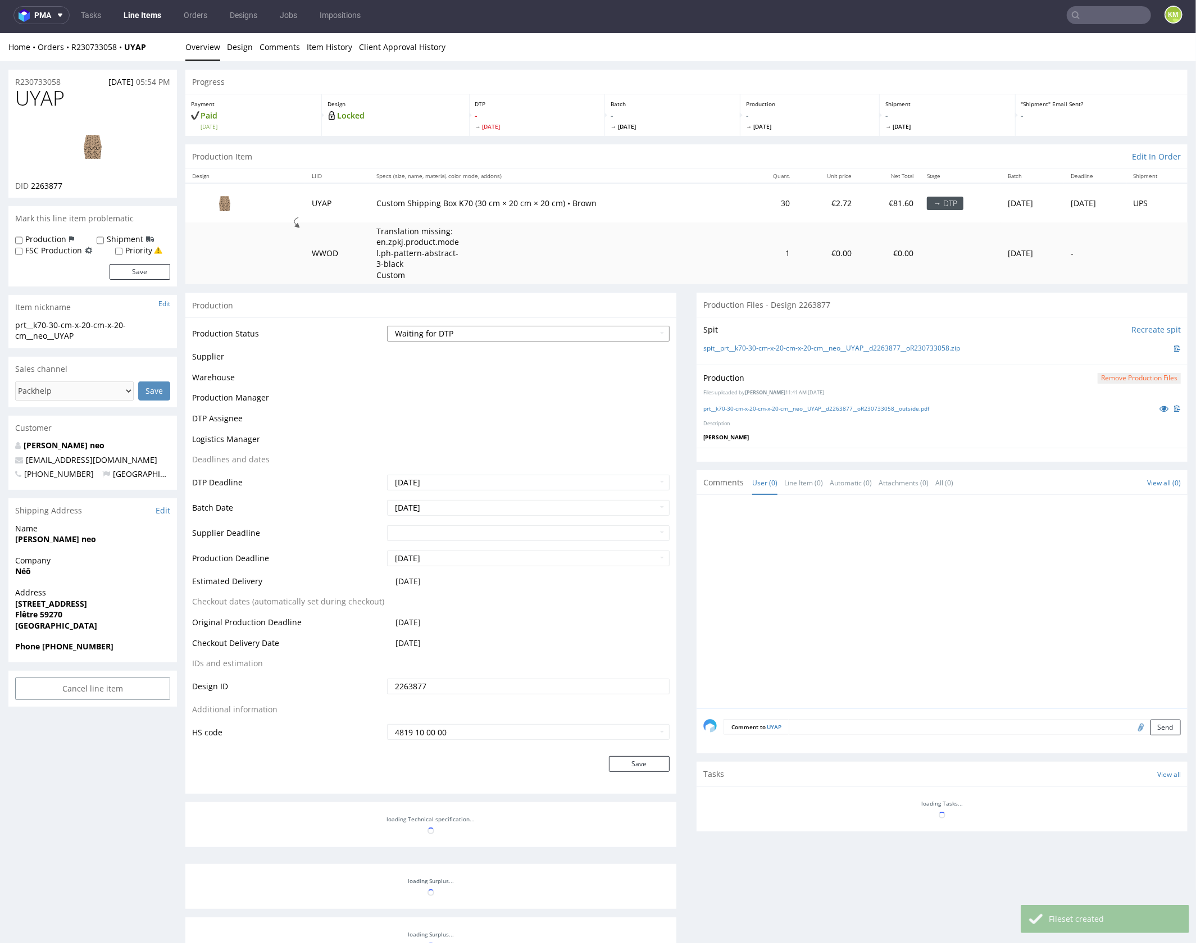
click at [592, 330] on select "Waiting for Artwork Waiting for Diecut Waiting for Mockup Waiting for DTP Waiti…" at bounding box center [528, 333] width 283 height 16
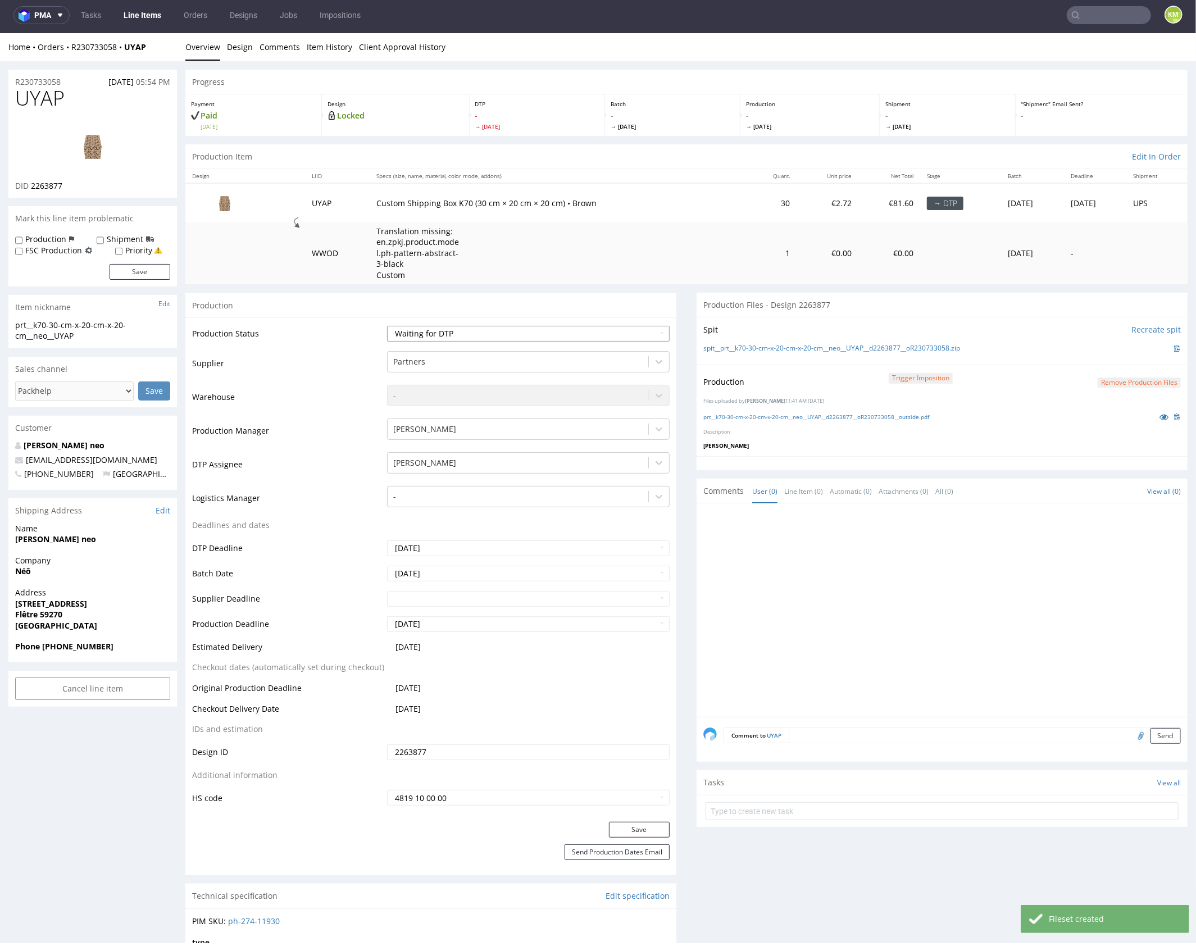
select select "dtp_production_ready"
click at [387, 325] on select "Waiting for Artwork Waiting for Diecut Waiting for Mockup Waiting for DTP Waiti…" at bounding box center [528, 333] width 283 height 16
click at [649, 825] on button "Save" at bounding box center [639, 830] width 61 height 16
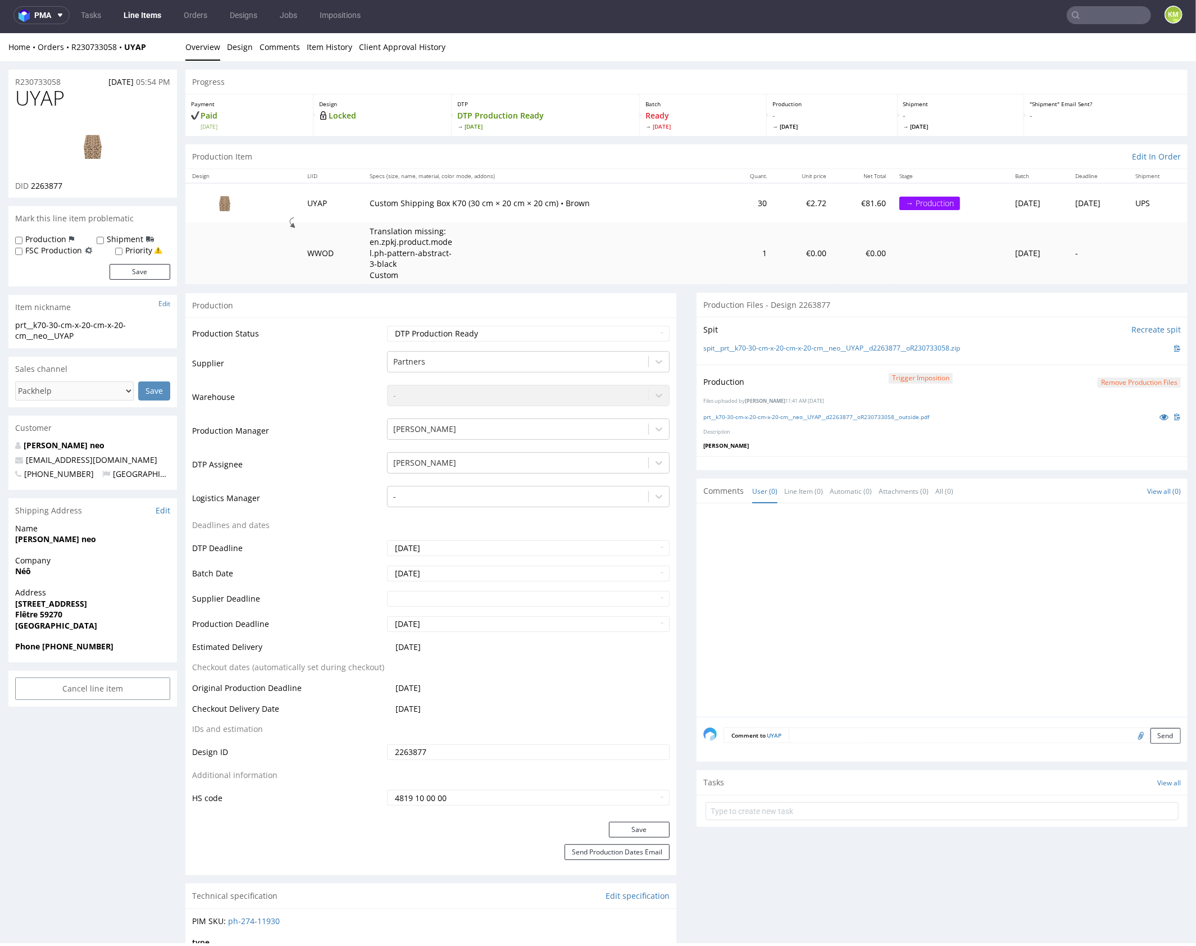
click at [918, 546] on div at bounding box center [946, 613] width 484 height 207
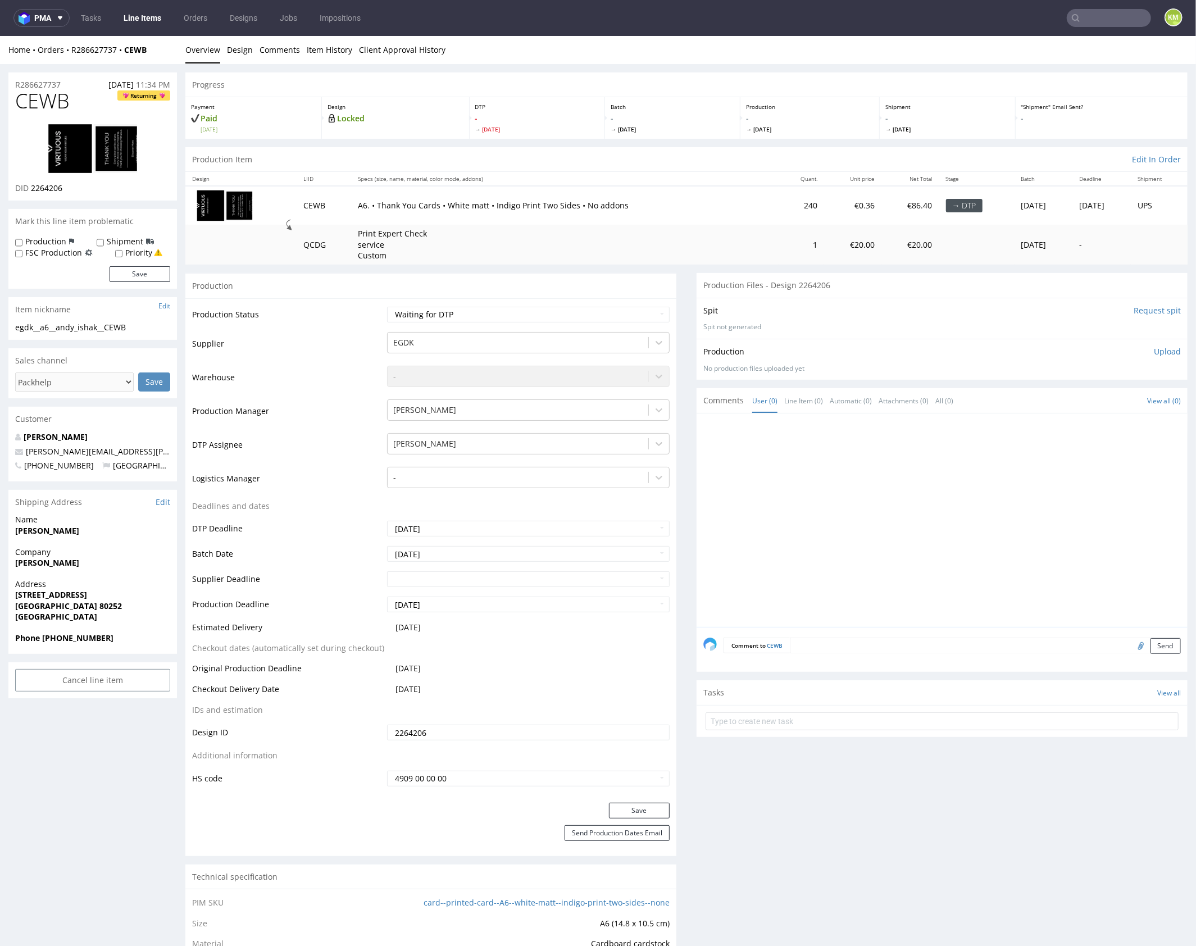
click at [871, 461] on div at bounding box center [946, 523] width 484 height 207
click at [904, 515] on div at bounding box center [946, 523] width 484 height 207
click at [241, 51] on link "Design" at bounding box center [240, 49] width 26 height 28
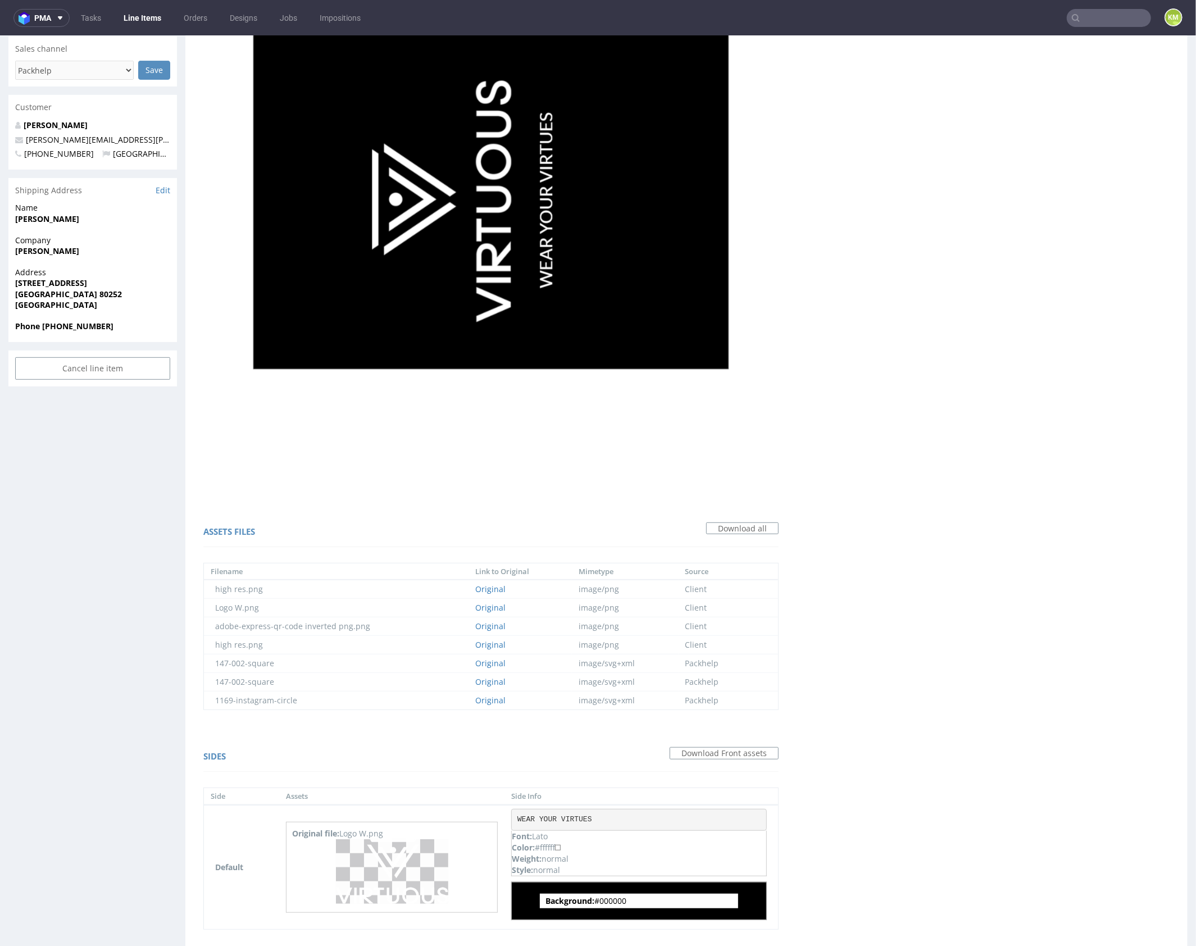
scroll to position [350, 0]
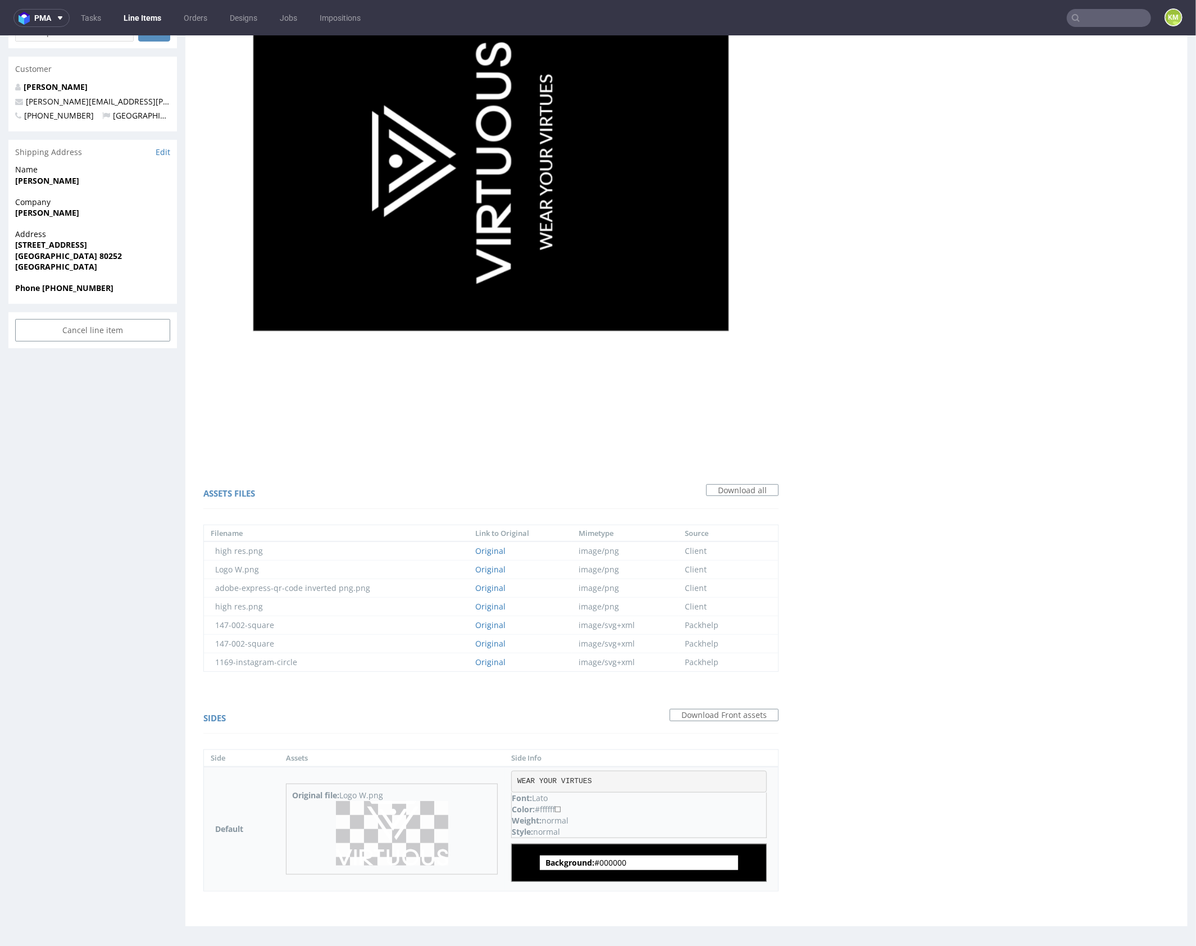
click at [407, 833] on img at bounding box center [392, 833] width 112 height 65
click at [555, 774] on pre "WEAR YOUR VIRTUES" at bounding box center [639, 781] width 256 height 22
click at [561, 775] on pre "WEAR YOUR VIRTUES" at bounding box center [639, 781] width 256 height 22
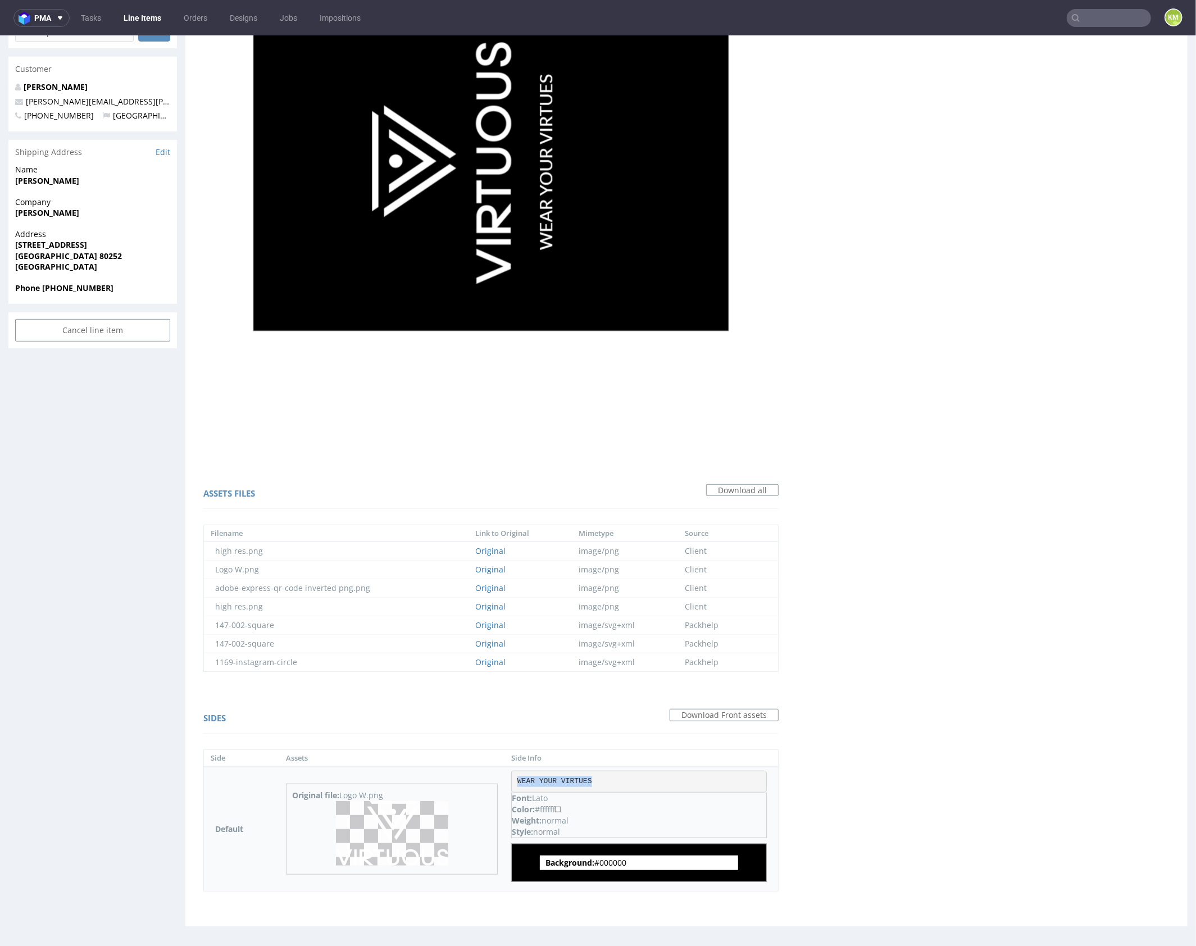
click at [561, 775] on pre "WEAR YOUR VIRTUES" at bounding box center [639, 781] width 256 height 22
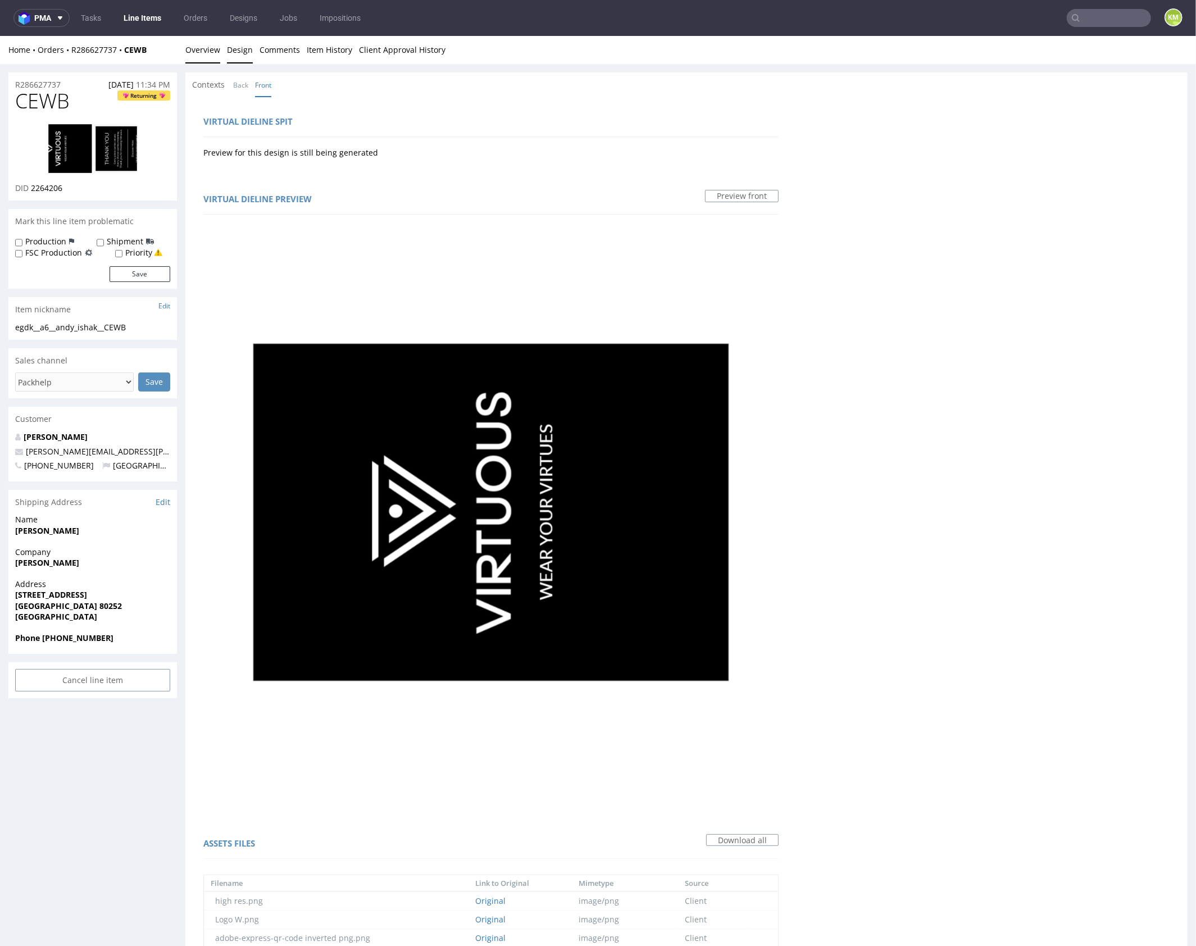
click at [208, 52] on link "Overview" at bounding box center [202, 49] width 35 height 28
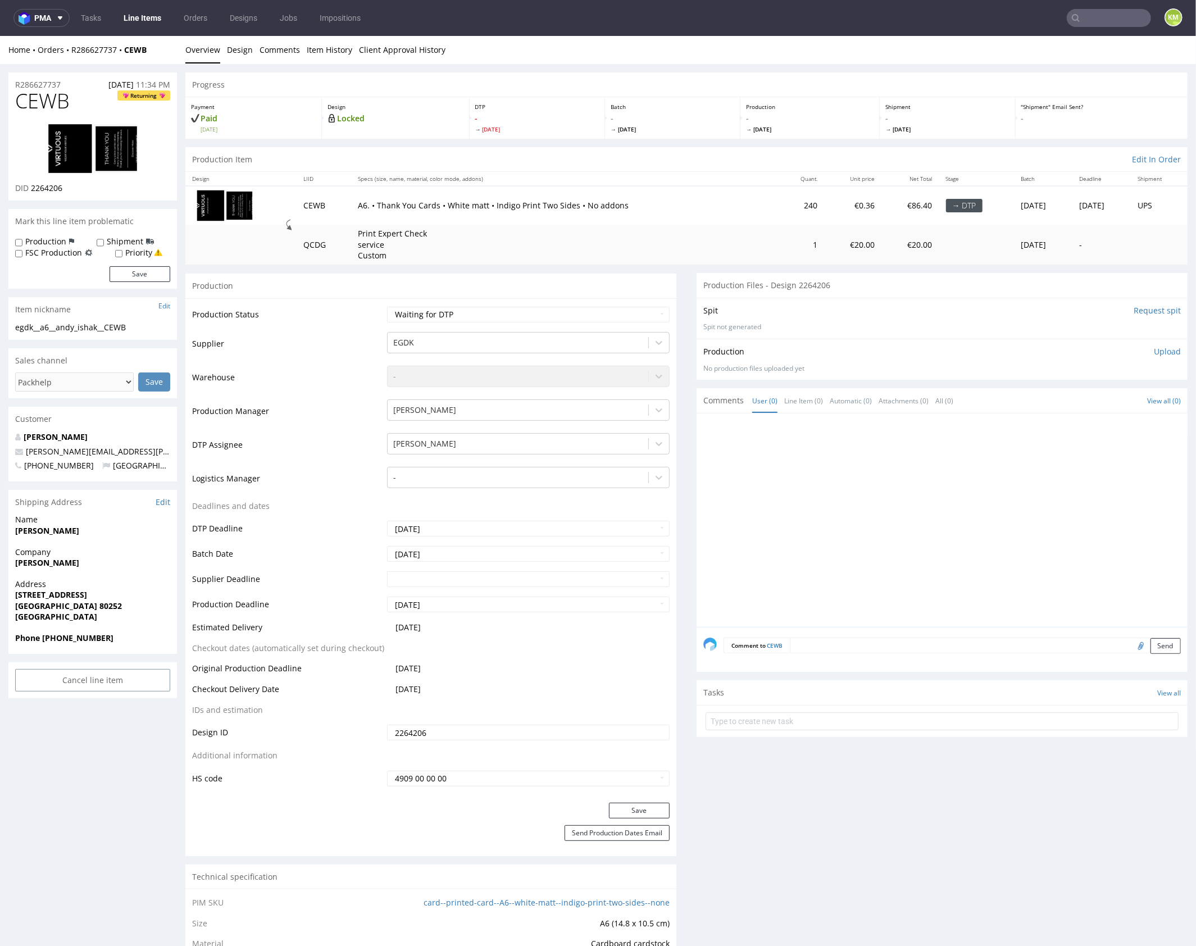
click at [219, 43] on link "Overview" at bounding box center [202, 49] width 35 height 28
click at [229, 49] on link "Design" at bounding box center [240, 49] width 26 height 28
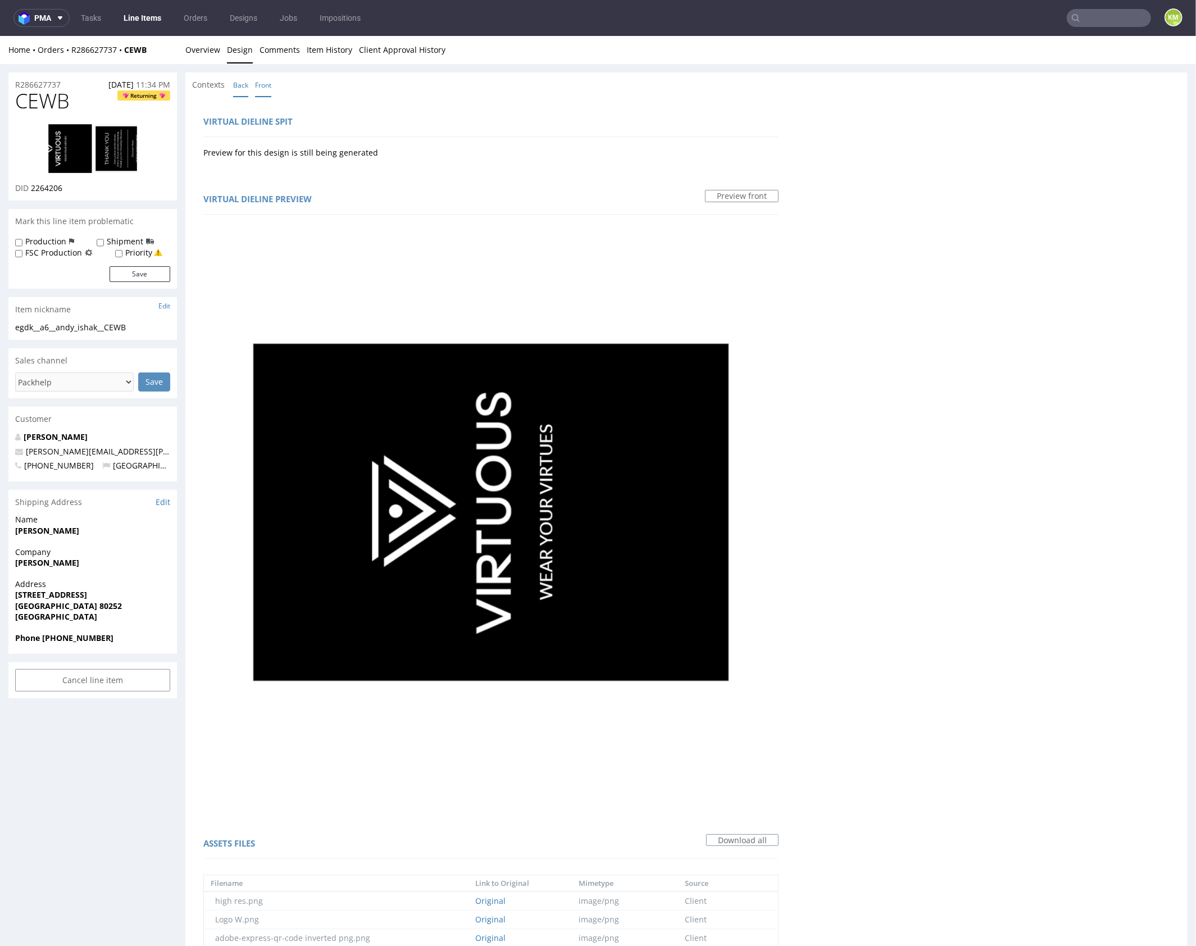
click at [240, 83] on link "Back" at bounding box center [240, 84] width 15 height 24
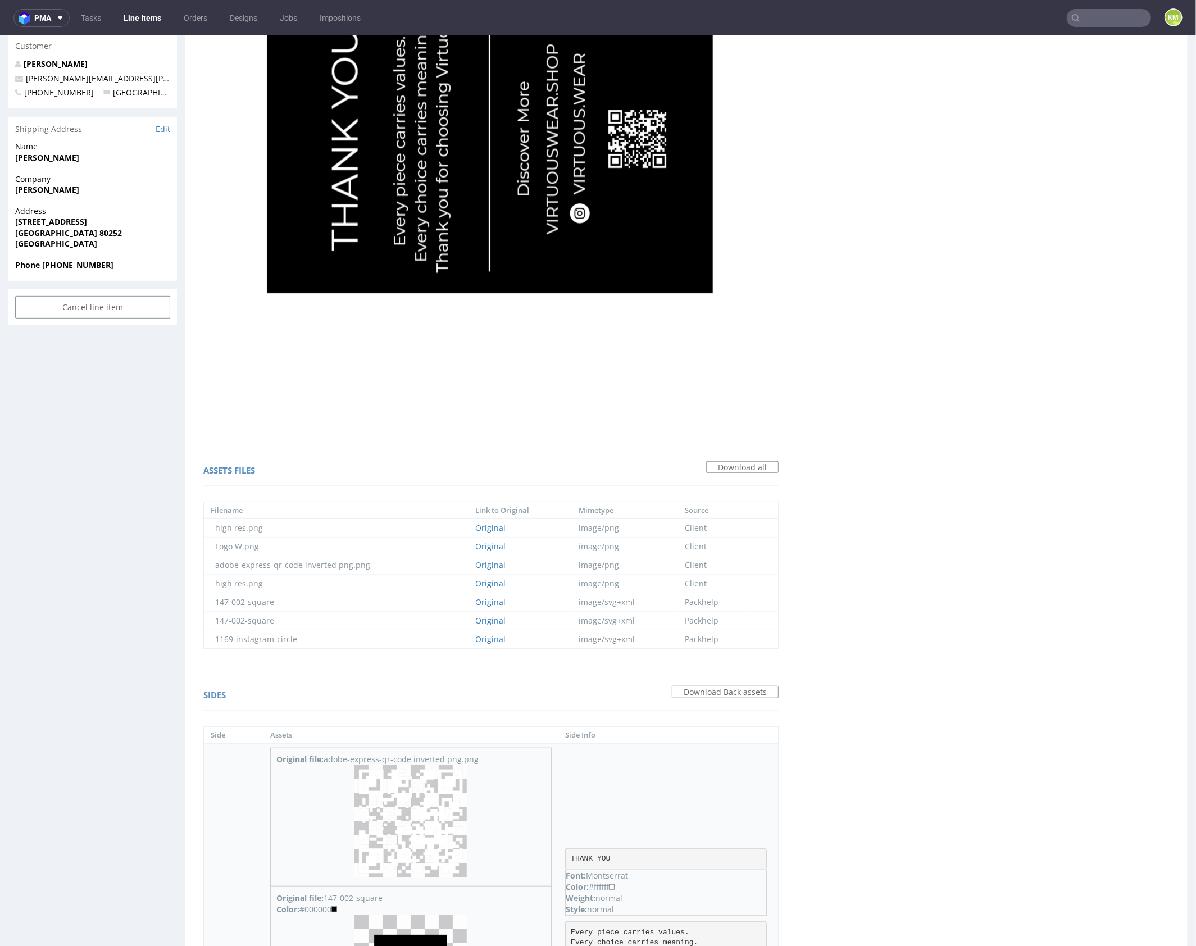
scroll to position [699, 0]
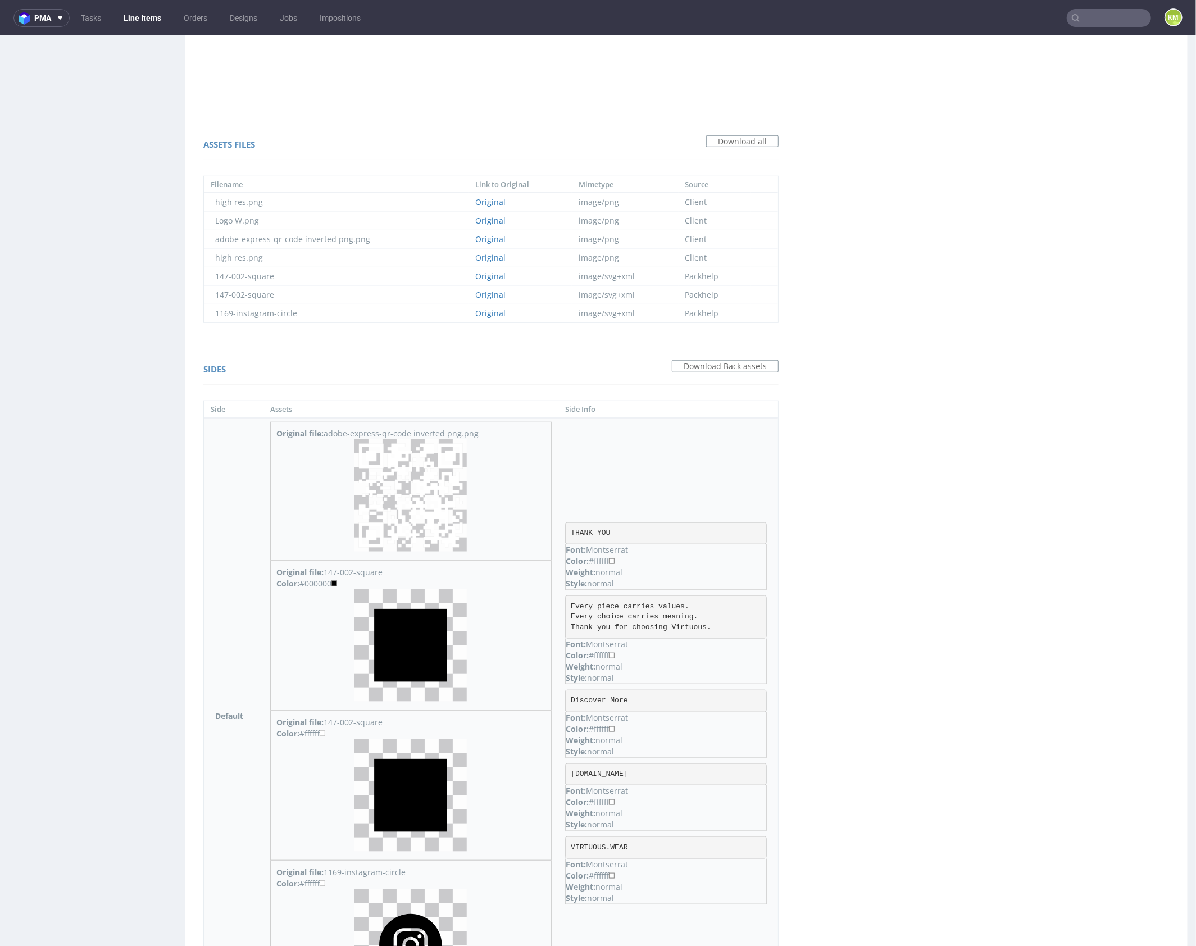
click at [417, 500] on img at bounding box center [411, 495] width 112 height 112
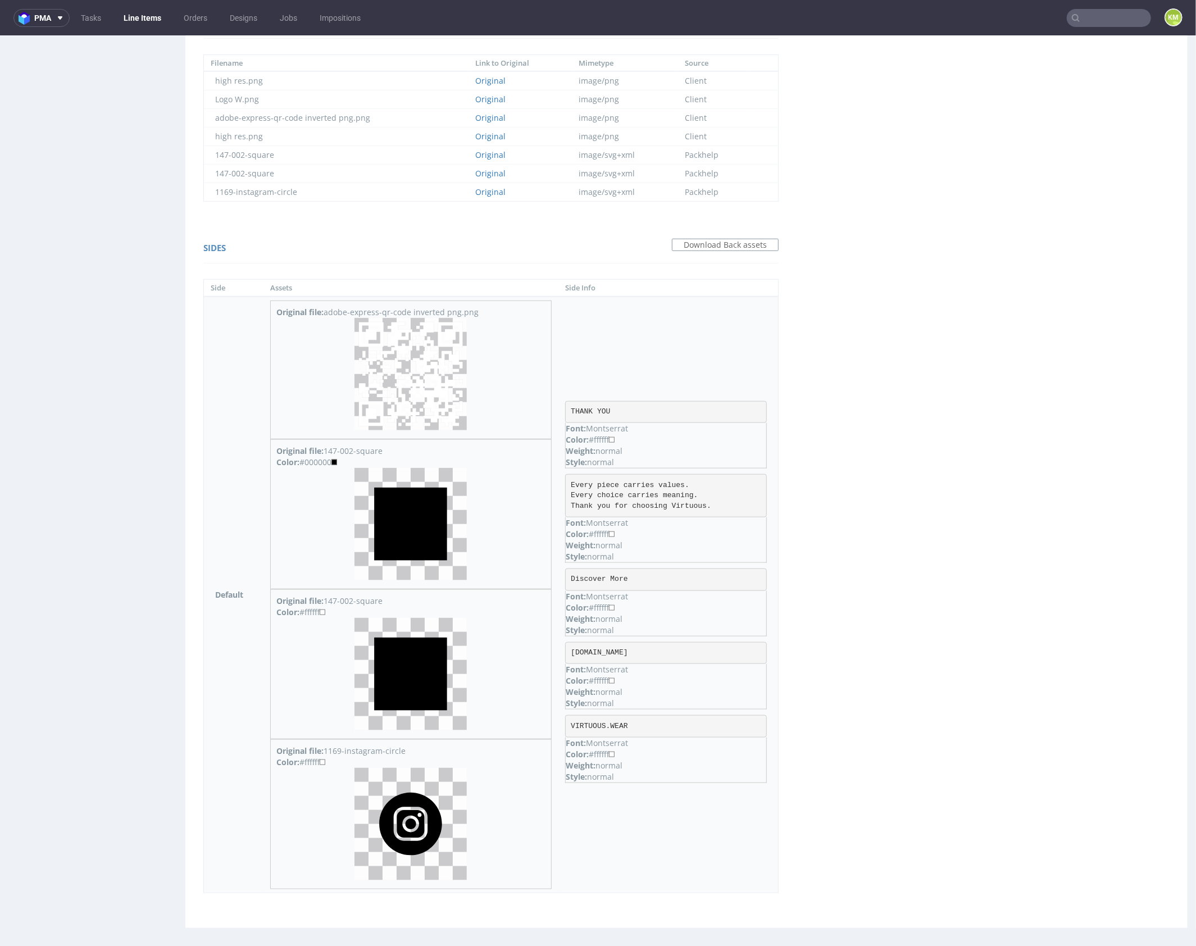
click at [420, 812] on img at bounding box center [411, 824] width 112 height 112
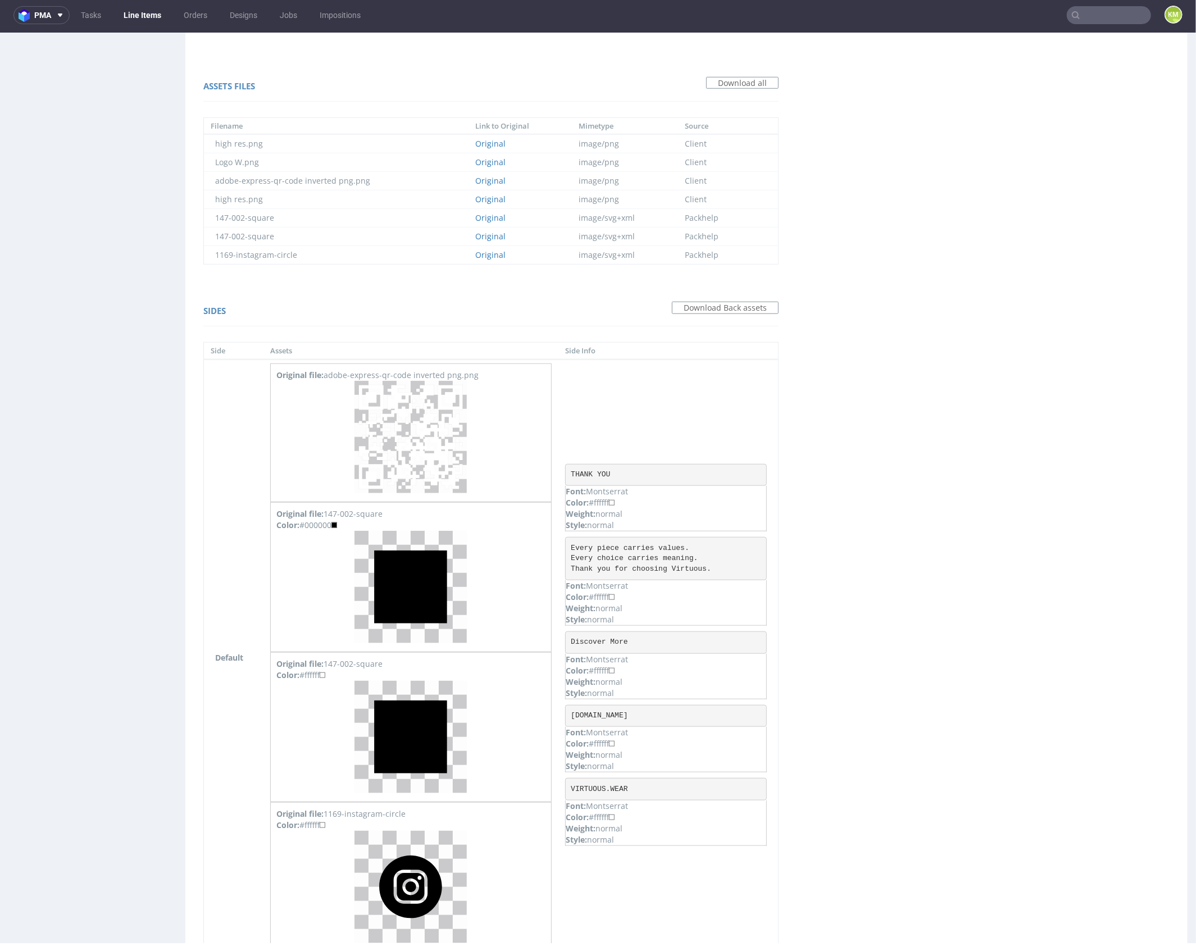
scroll to position [720, 0]
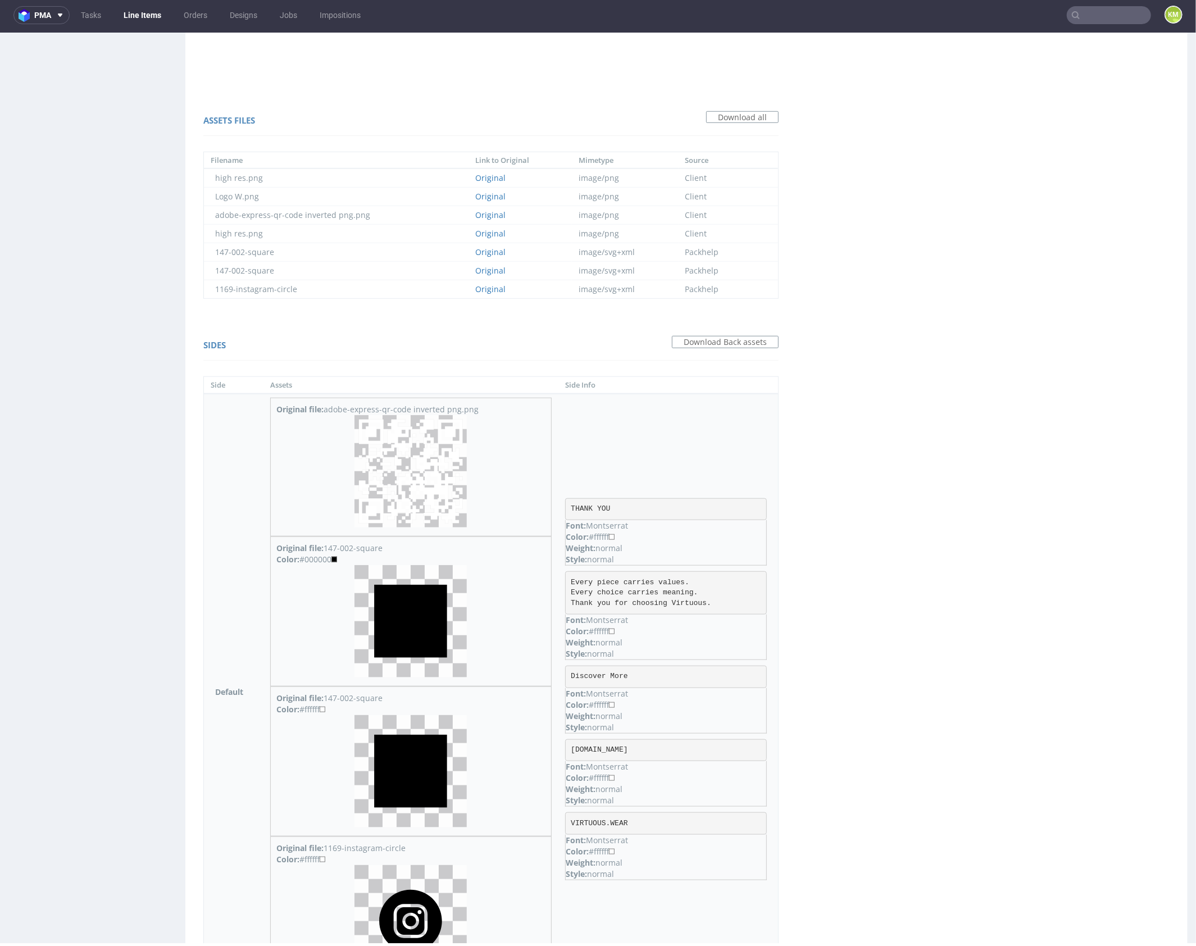
click at [603, 506] on pre "THANK YOU" at bounding box center [666, 509] width 202 height 22
copy pre "THANK YOU"
click at [607, 587] on pre "Every piece carries values. Every choice carries meaning. Thank you for choosin…" at bounding box center [666, 592] width 202 height 43
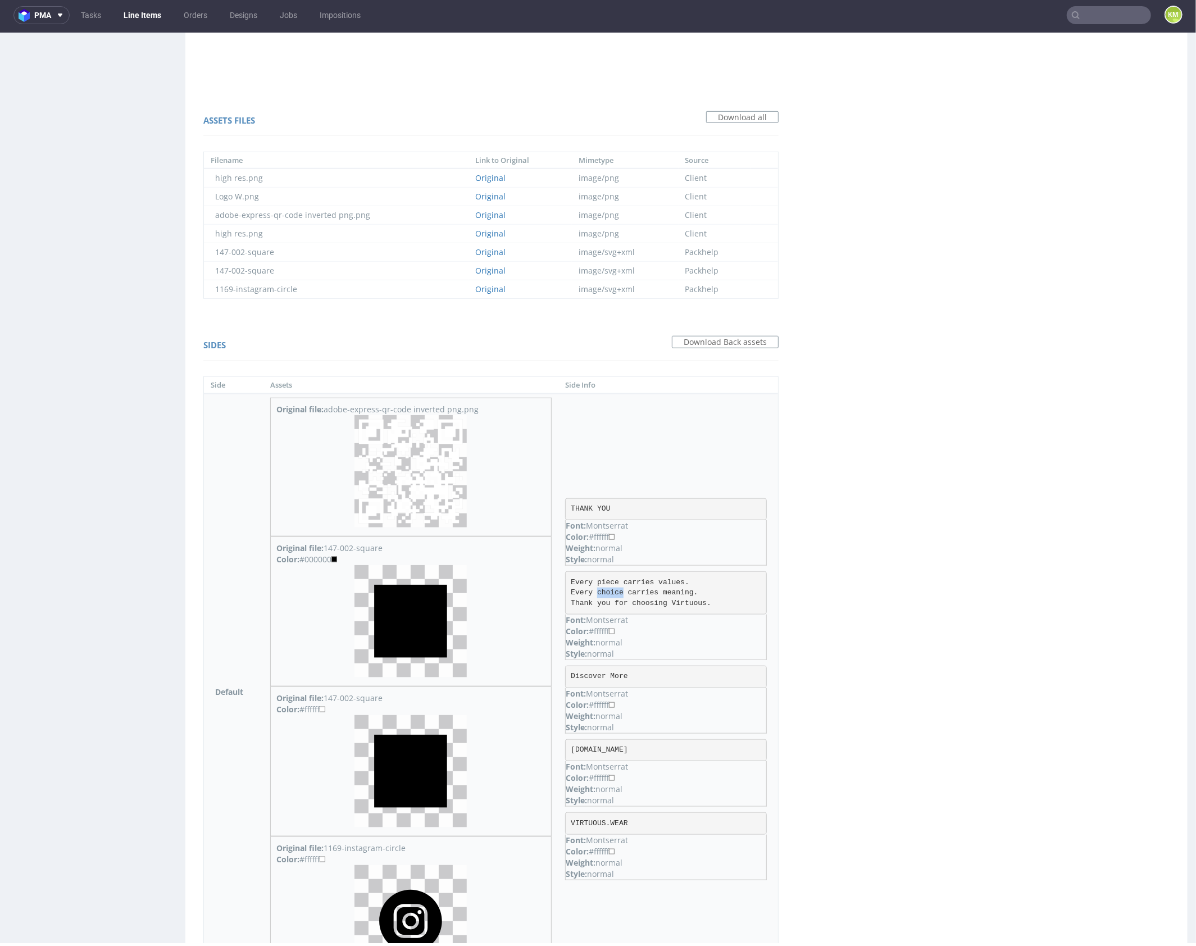
click at [607, 587] on pre "Every piece carries values. Every choice carries meaning. Thank you for choosin…" at bounding box center [666, 592] width 202 height 43
click at [606, 583] on pre "Every piece carries values. Every choice carries meaning. Thank you for choosin…" at bounding box center [666, 592] width 202 height 43
drag, startPoint x: 570, startPoint y: 578, endPoint x: 718, endPoint y: 612, distance: 151.0
click at [718, 612] on div "Every piece carries values. Every choice carries meaning. Thank you for choosin…" at bounding box center [666, 615] width 202 height 89
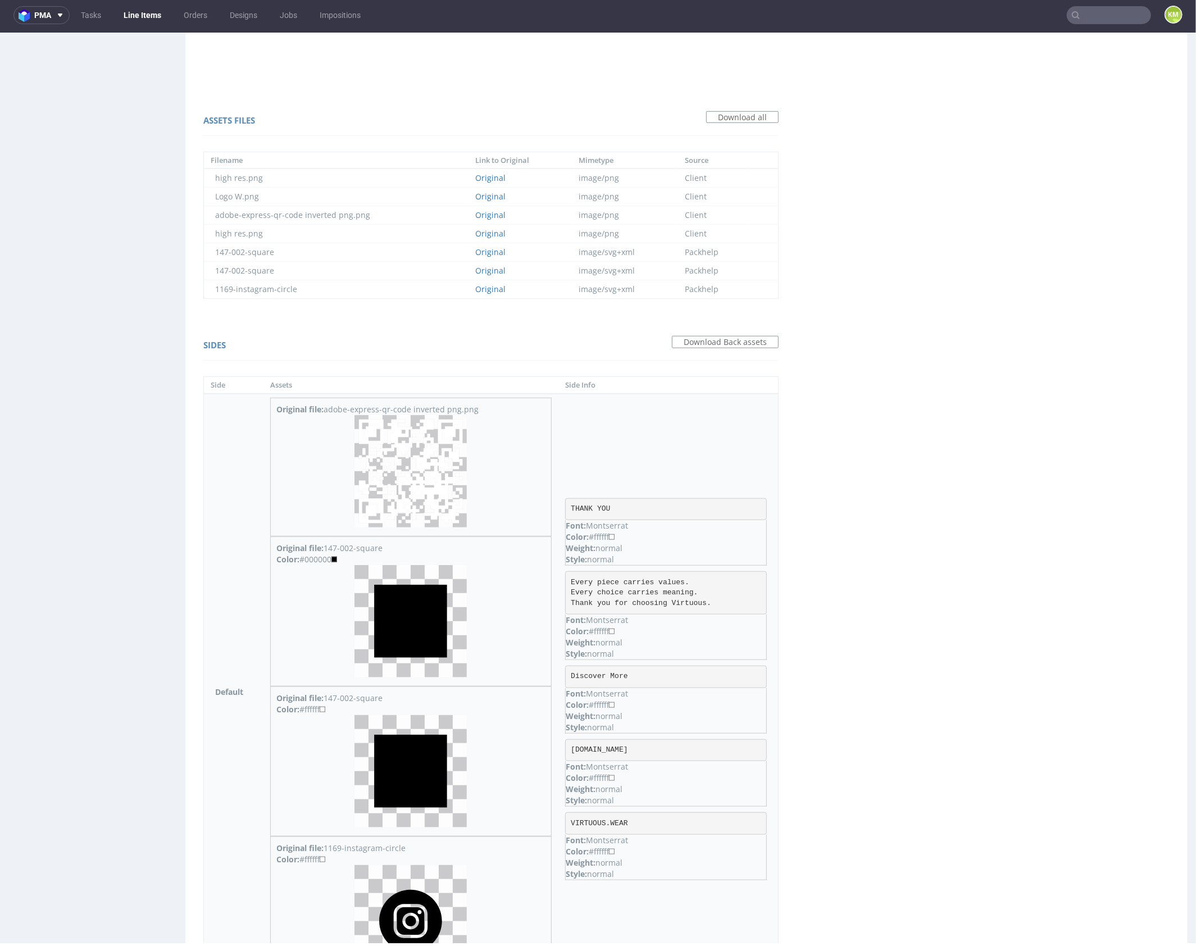
click at [705, 600] on pre "Every piece carries values. Every choice carries meaning. Thank you for choosin…" at bounding box center [666, 592] width 202 height 43
drag, startPoint x: 716, startPoint y: 599, endPoint x: 566, endPoint y: 573, distance: 152.8
click at [566, 573] on pre "Every piece carries values. Every choice carries meaning. Thank you for choosin…" at bounding box center [666, 592] width 202 height 43
copy pre "Every piece carries values. Every choice carries meaning. Thank you for choosin…"
click at [663, 589] on pre "Every piece carries values. Every choice carries meaning. Thank you for choosin…" at bounding box center [666, 592] width 202 height 43
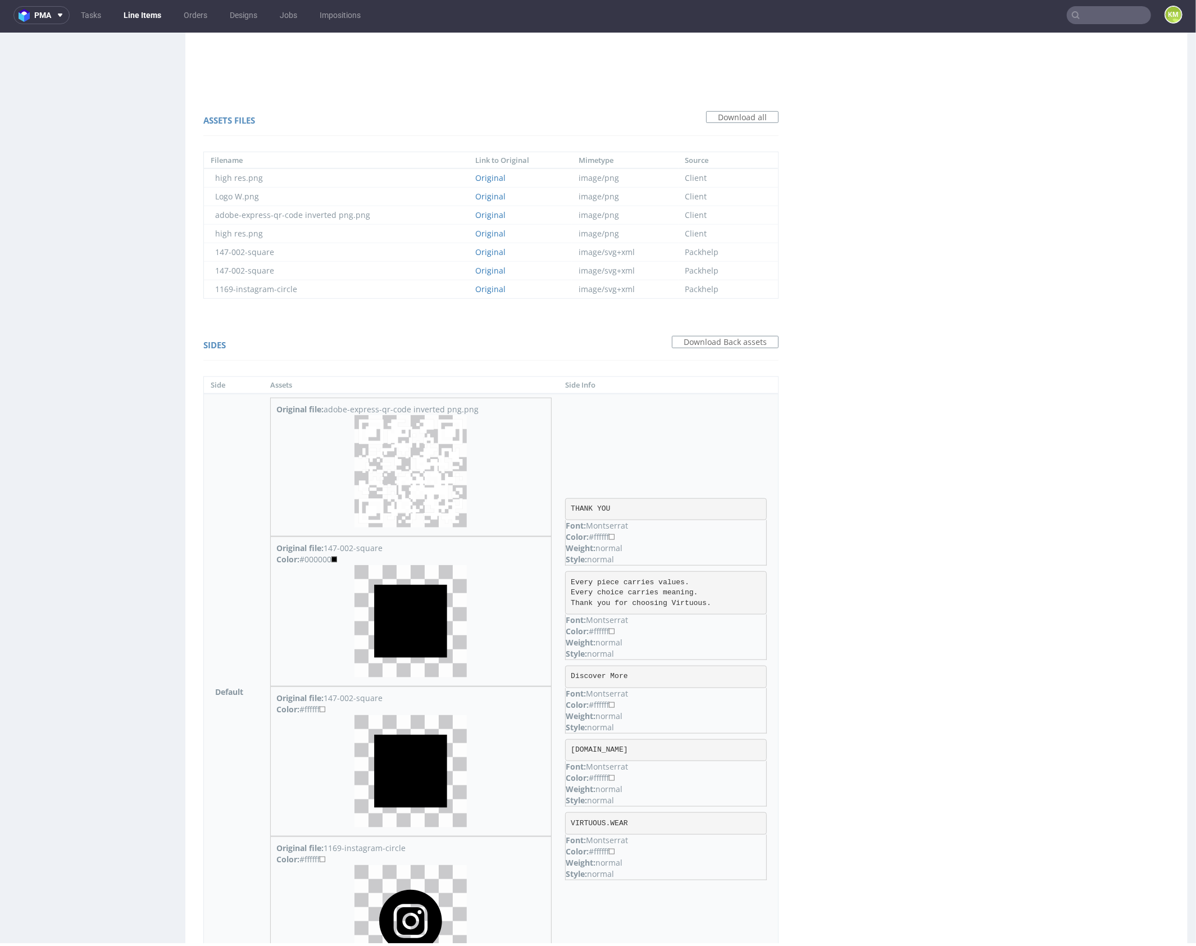
click at [612, 746] on pre "VIRTUOUSWEAR.SHOP" at bounding box center [666, 750] width 202 height 22
copy pre "VIRTUOUSWEAR.SHOP"
click at [814, 736] on div "Virtual dieline spit Preview for this design is still being generated Virtual d…" at bounding box center [686, 199] width 1002 height 1652
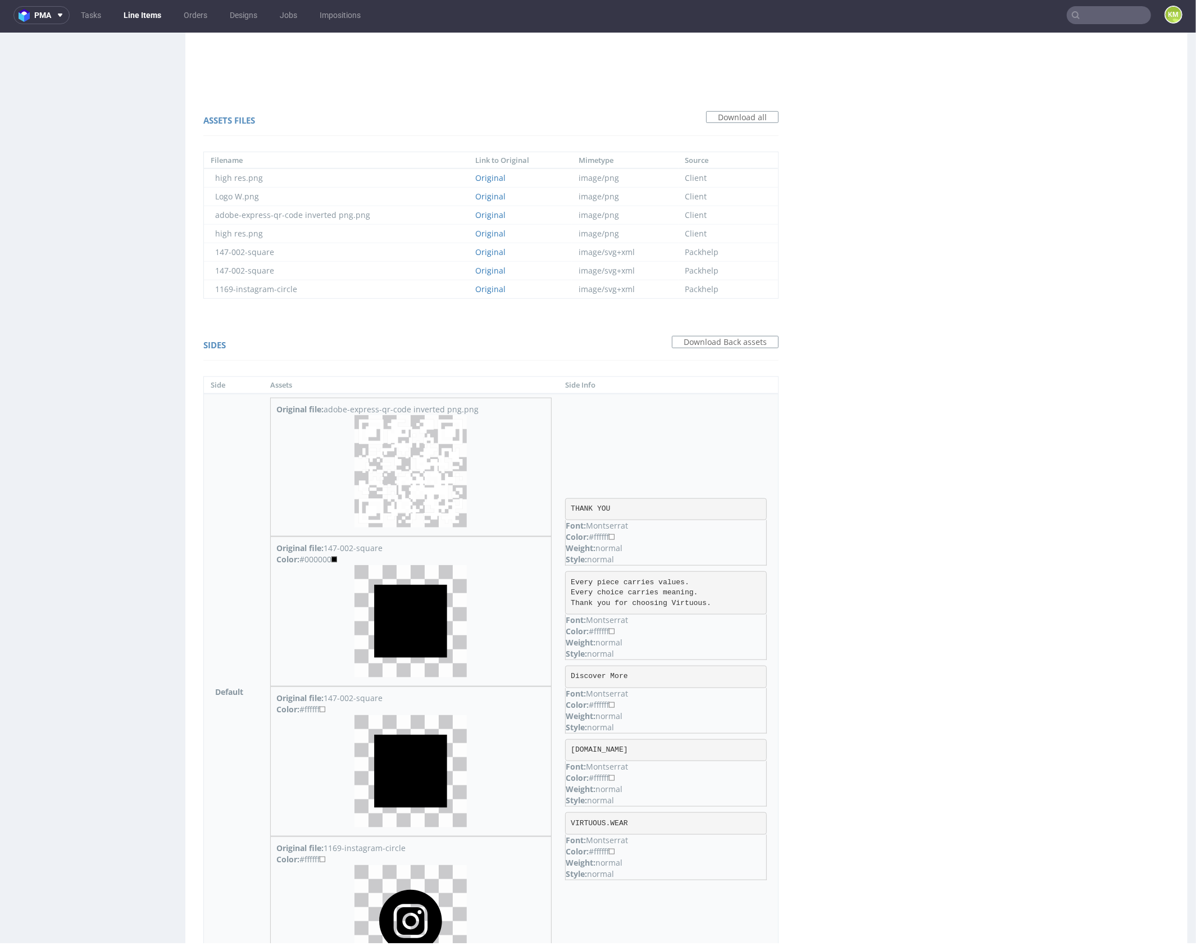
click at [594, 674] on pre "Discover More" at bounding box center [666, 676] width 202 height 22
copy pre "Discover More"
click at [591, 822] on pre "VIRTUOUS.WEAR" at bounding box center [666, 823] width 202 height 22
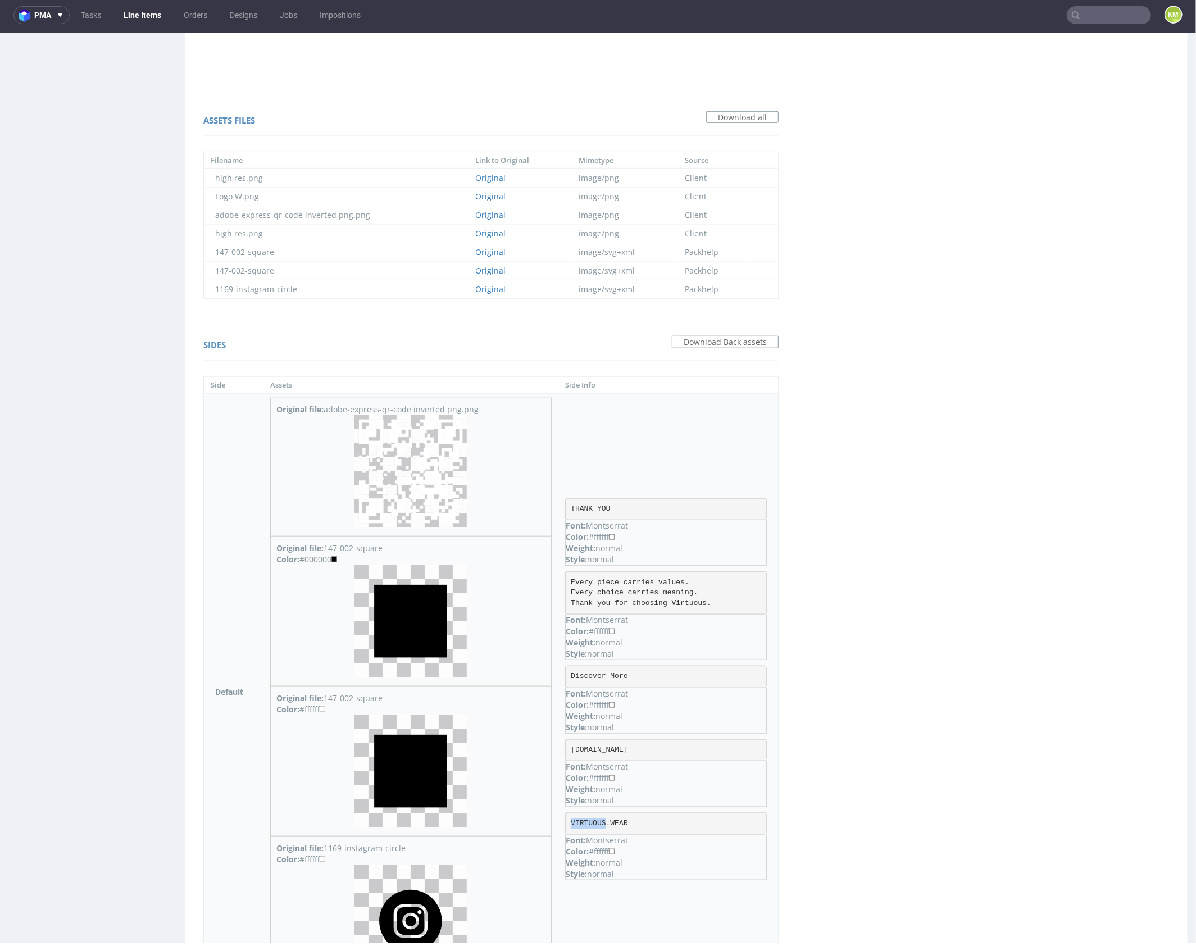
click at [591, 822] on pre "VIRTUOUS.WEAR" at bounding box center [666, 823] width 202 height 22
copy pre "VIRTUOUS.WEAR"
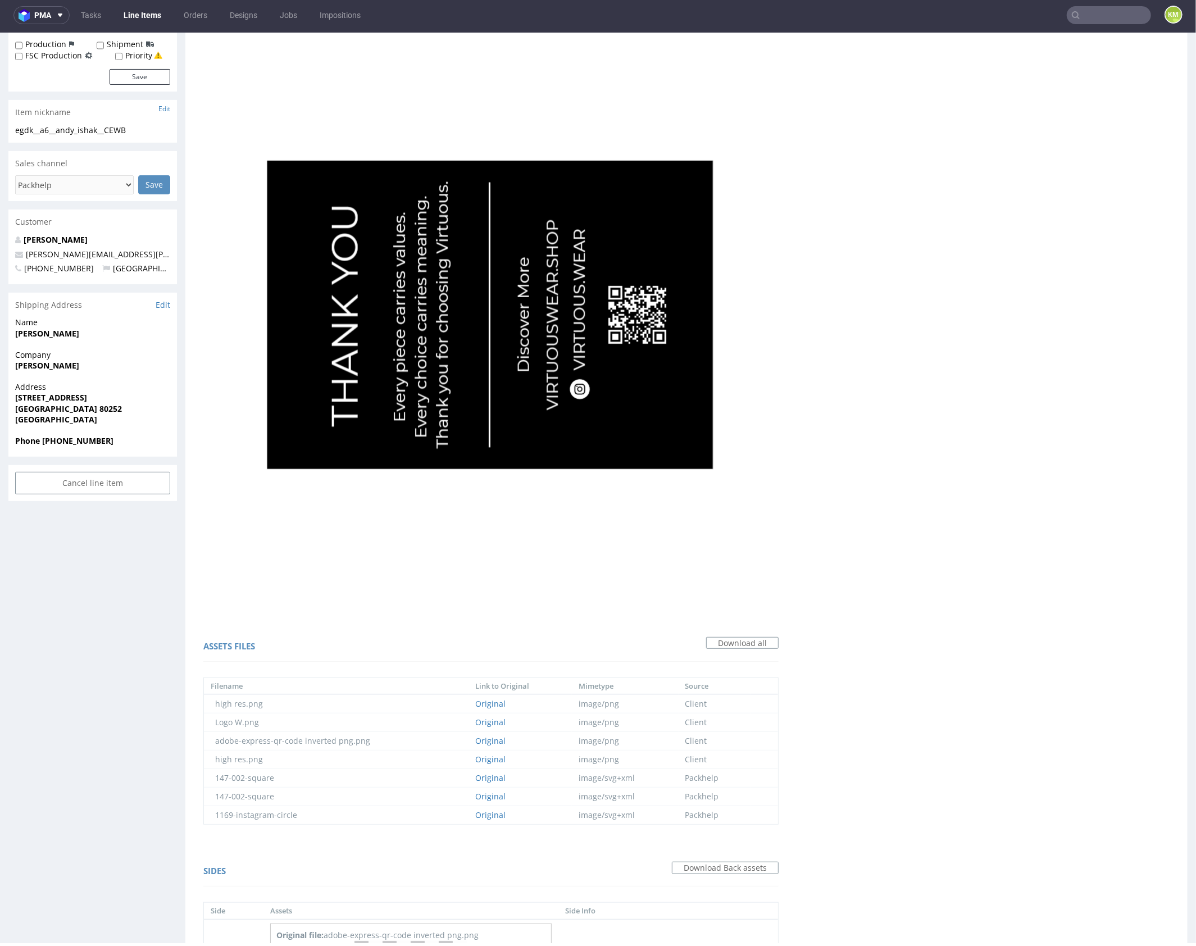
scroll to position [0, 0]
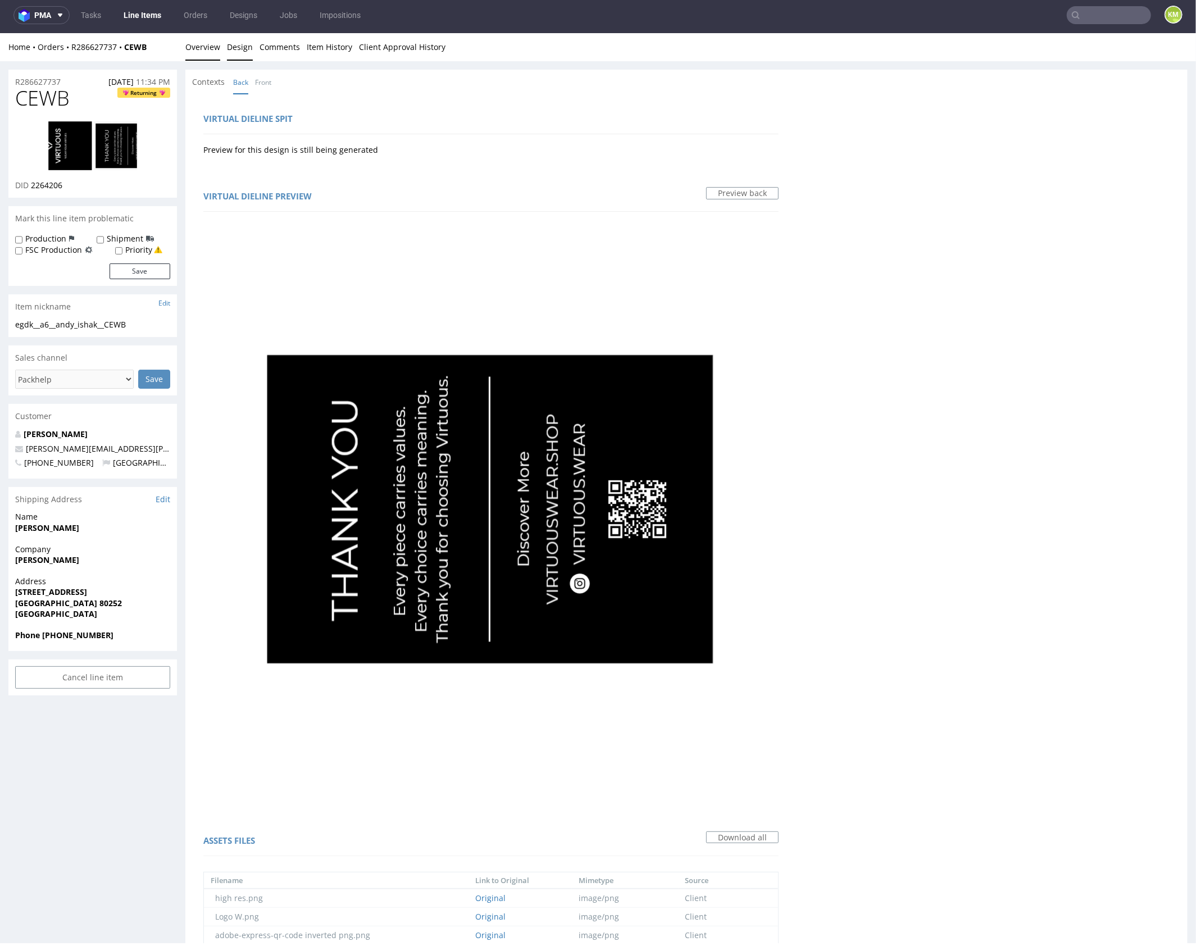
click at [205, 52] on link "Overview" at bounding box center [202, 47] width 35 height 28
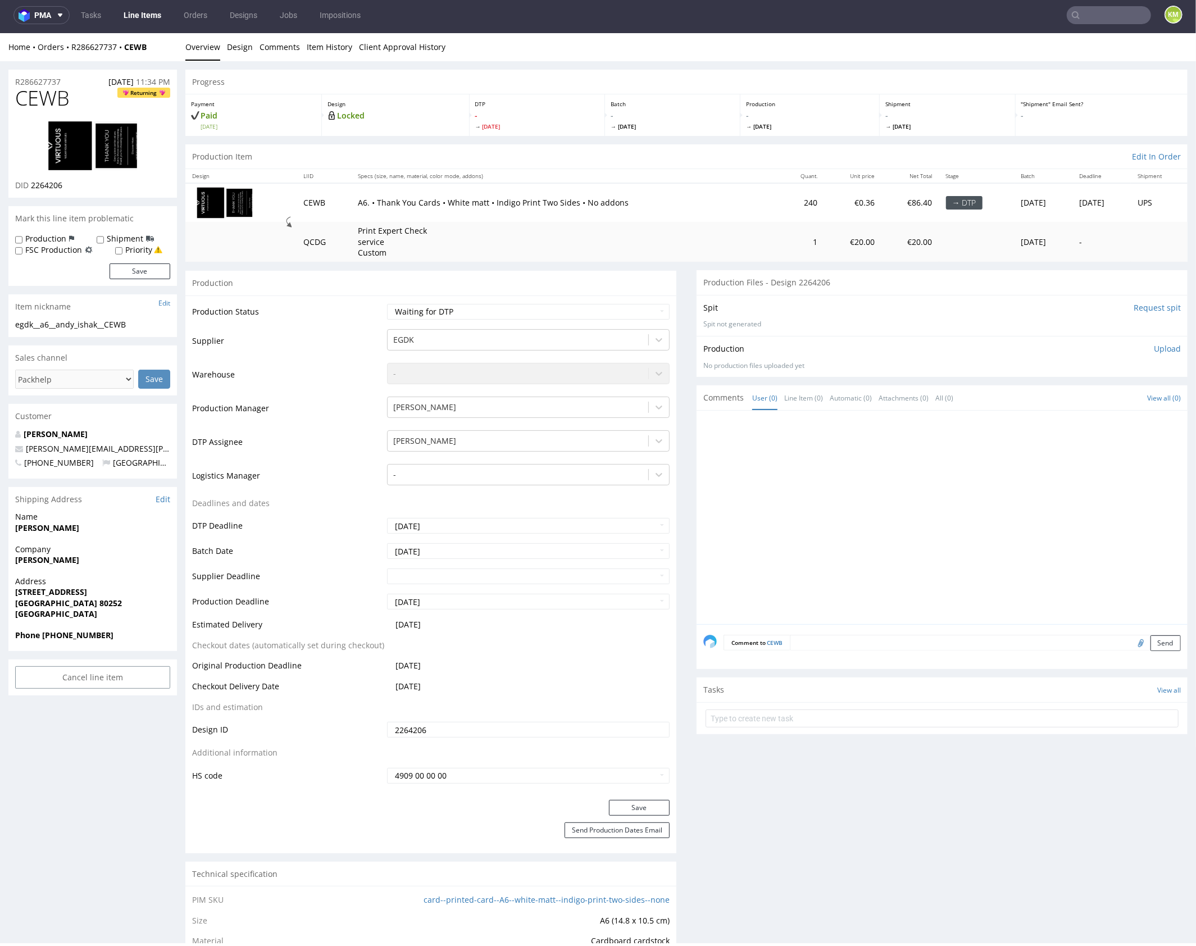
click at [115, 327] on div "egdk__a6__andy_ishak__CEWB" at bounding box center [92, 324] width 155 height 11
copy div "egdk__a6__andy_ishak__CEWB"
click at [544, 730] on input "2264206" at bounding box center [528, 730] width 283 height 16
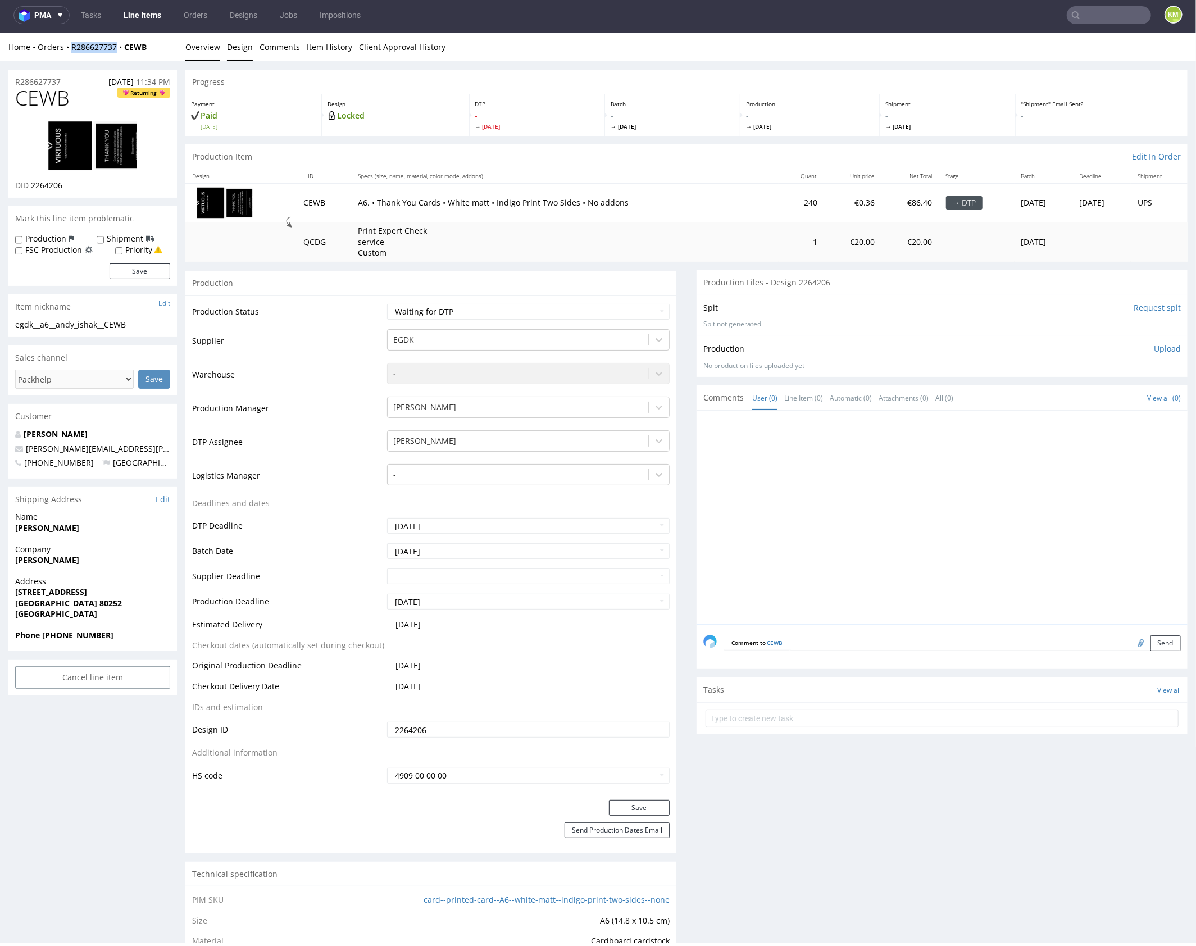
click at [239, 48] on link "Design" at bounding box center [240, 47] width 26 height 28
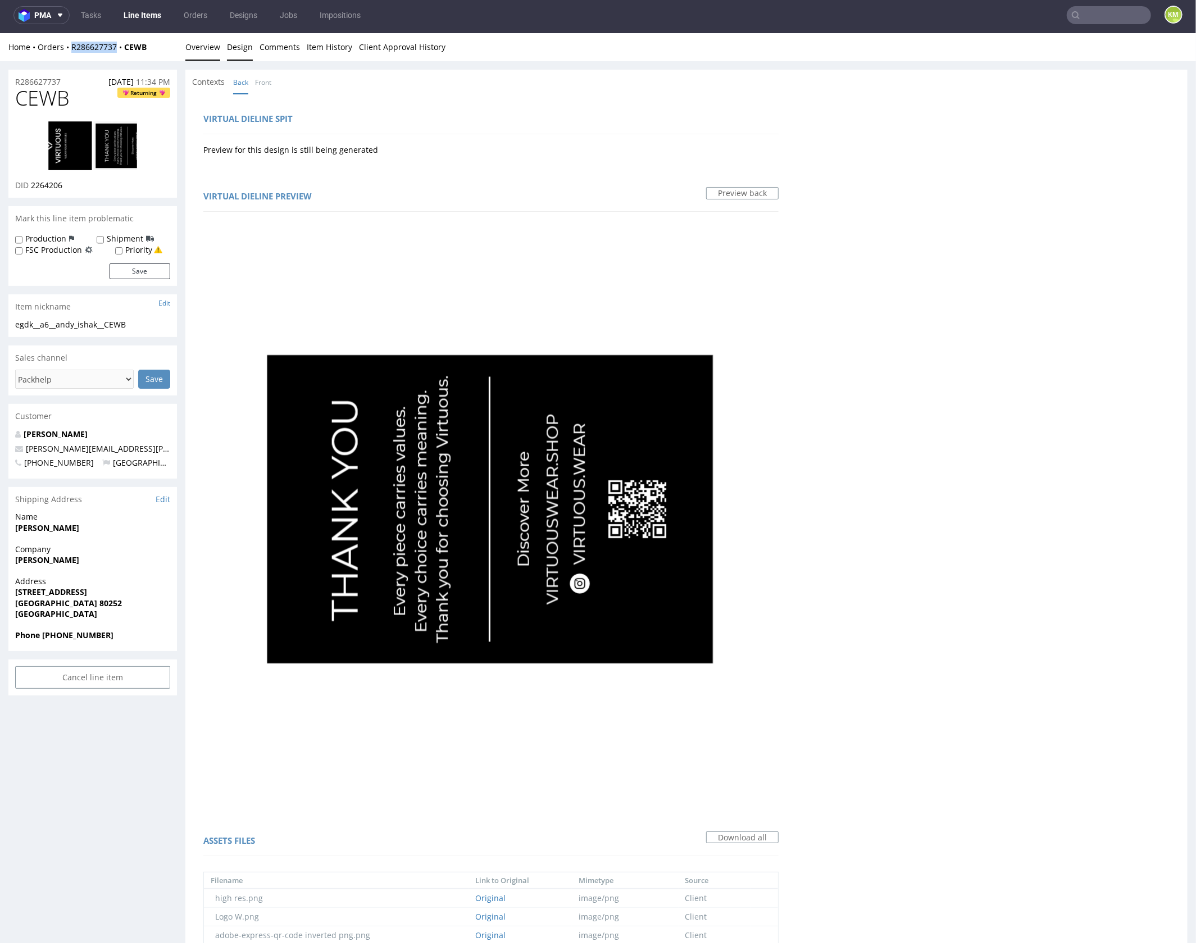
click at [207, 47] on link "Overview" at bounding box center [202, 47] width 35 height 28
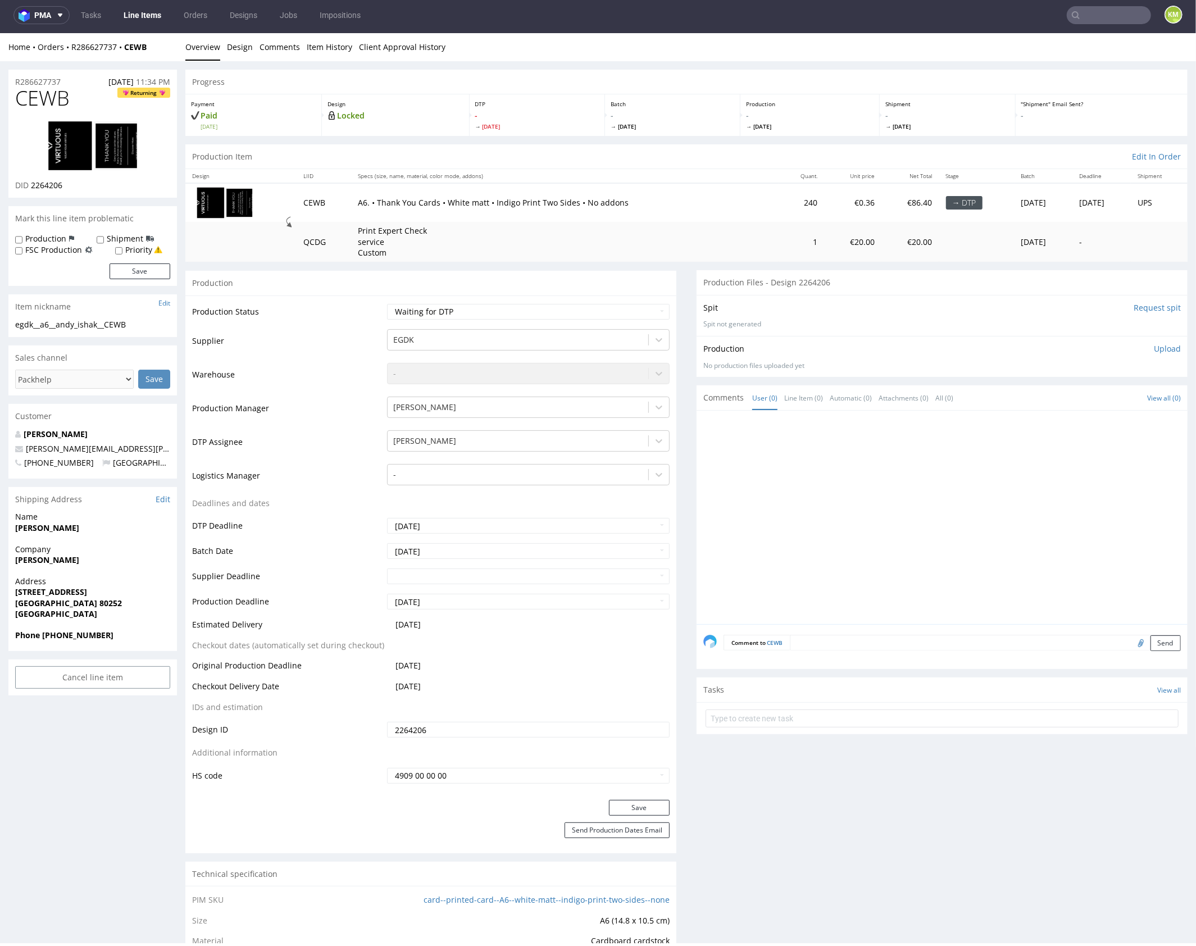
click at [888, 607] on div at bounding box center [946, 520] width 484 height 207
drag, startPoint x: 983, startPoint y: 508, endPoint x: 1068, endPoint y: 431, distance: 114.2
click at [990, 503] on div at bounding box center [946, 520] width 484 height 207
click at [1157, 345] on p "Upload" at bounding box center [1167, 348] width 27 height 11
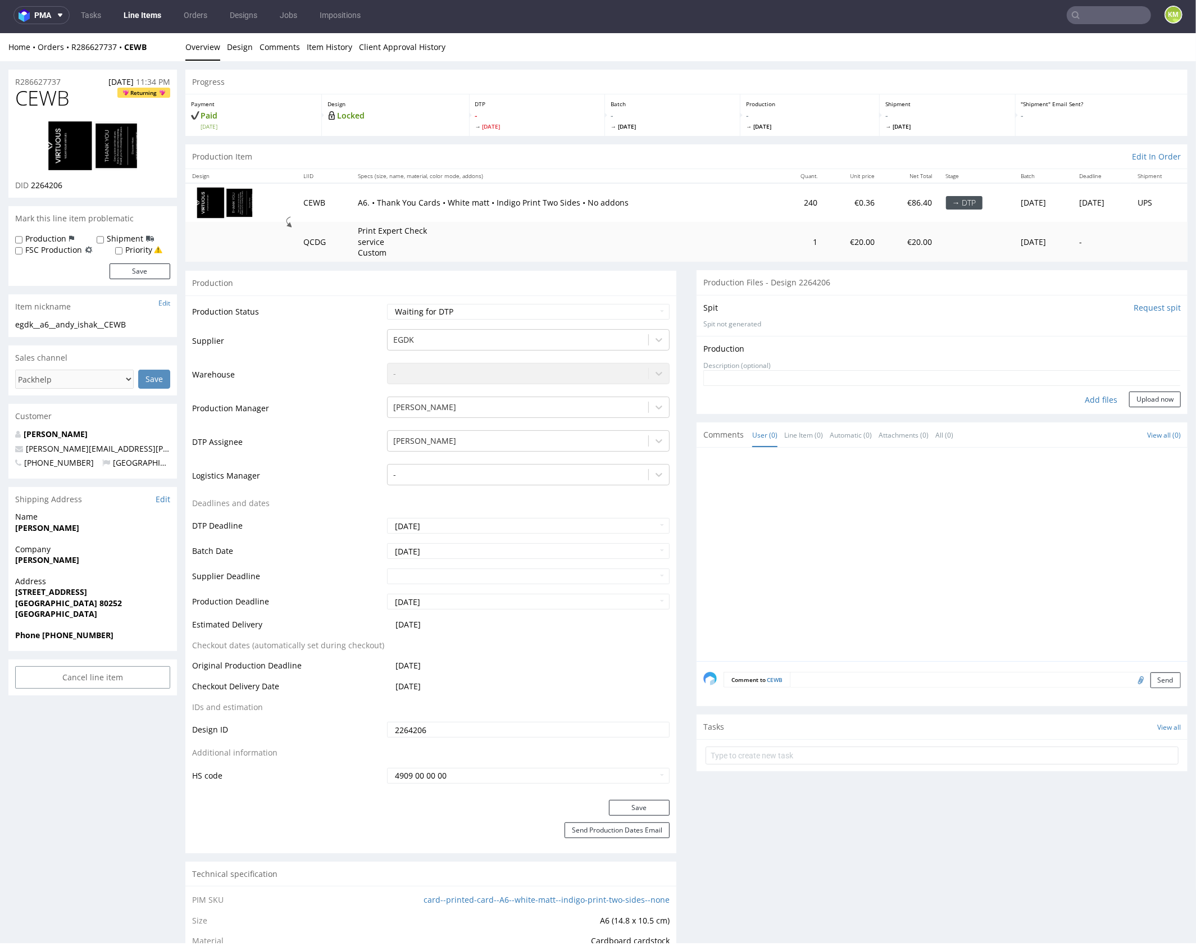
click at [1093, 397] on div "Add files" at bounding box center [1101, 399] width 56 height 17
type input "C:\fakepath\egdk__a6__andy_ishak__CEWB__d2264206__oR286627737__back.pdf"
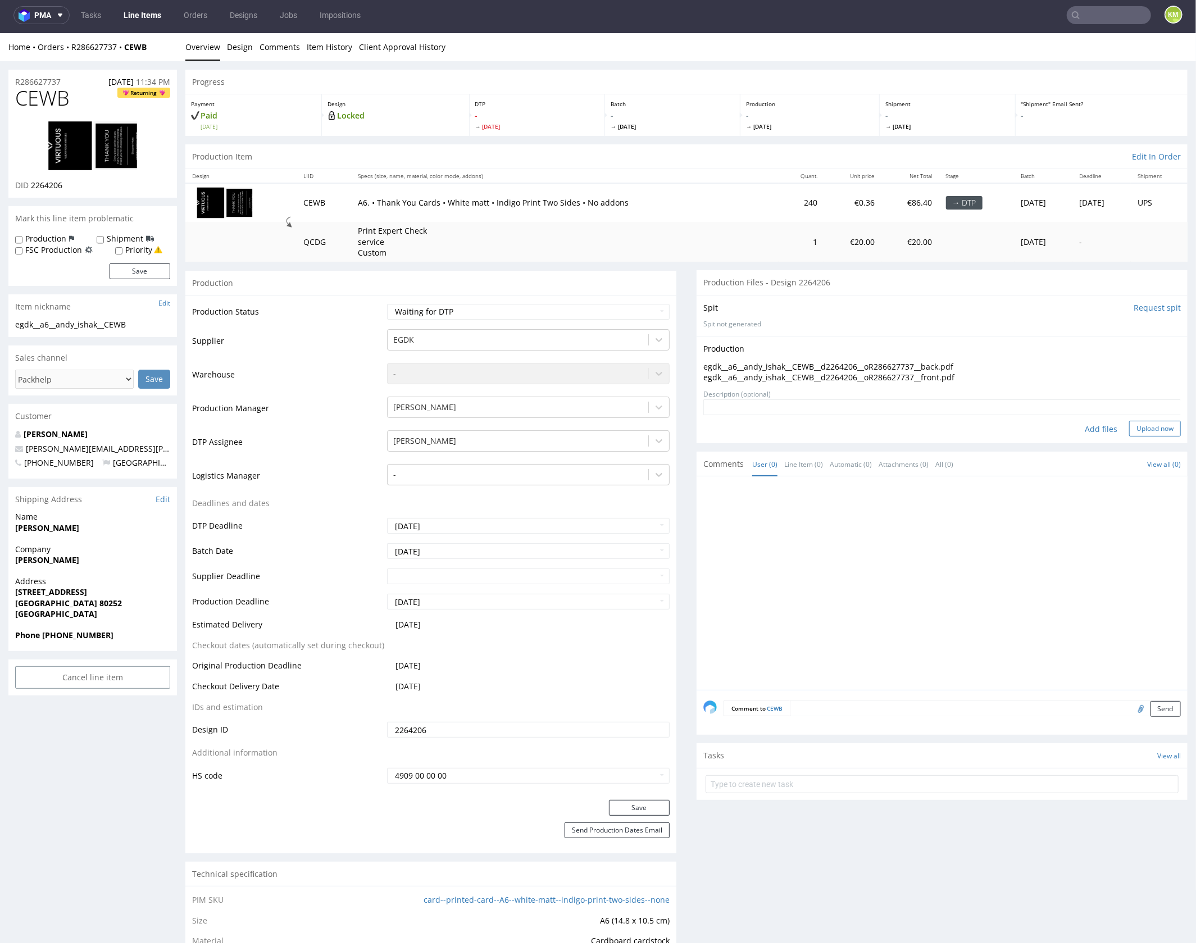
click at [1144, 429] on button "Upload now" at bounding box center [1155, 428] width 52 height 16
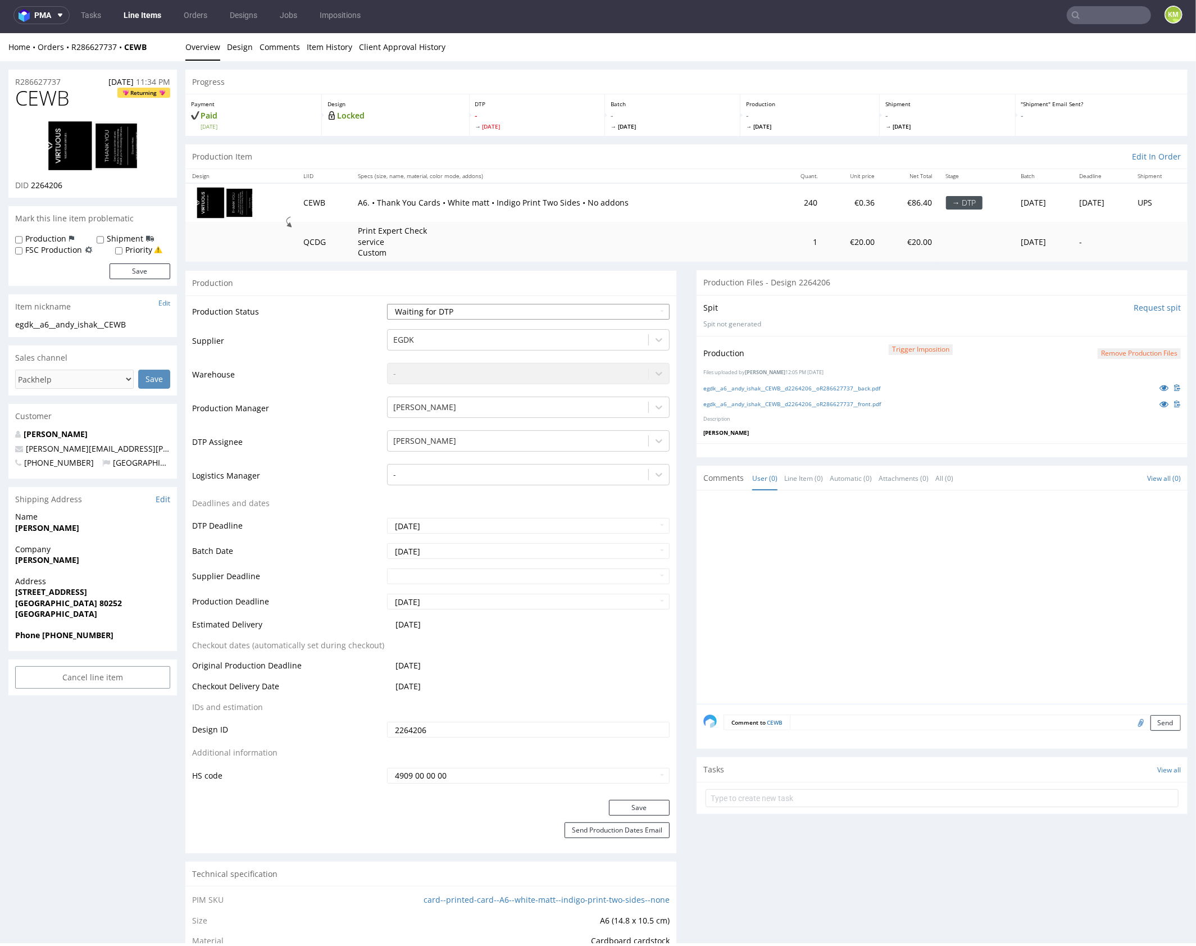
click at [542, 311] on select "Waiting for Artwork Waiting for Diecut Waiting for Mockup Waiting for DTP Waiti…" at bounding box center [528, 311] width 283 height 16
select select "dtp_production_ready"
click at [387, 303] on select "Waiting for Artwork Waiting for Diecut Waiting for Mockup Waiting for DTP Waiti…" at bounding box center [528, 311] width 283 height 16
click at [638, 811] on button "Save" at bounding box center [639, 808] width 61 height 16
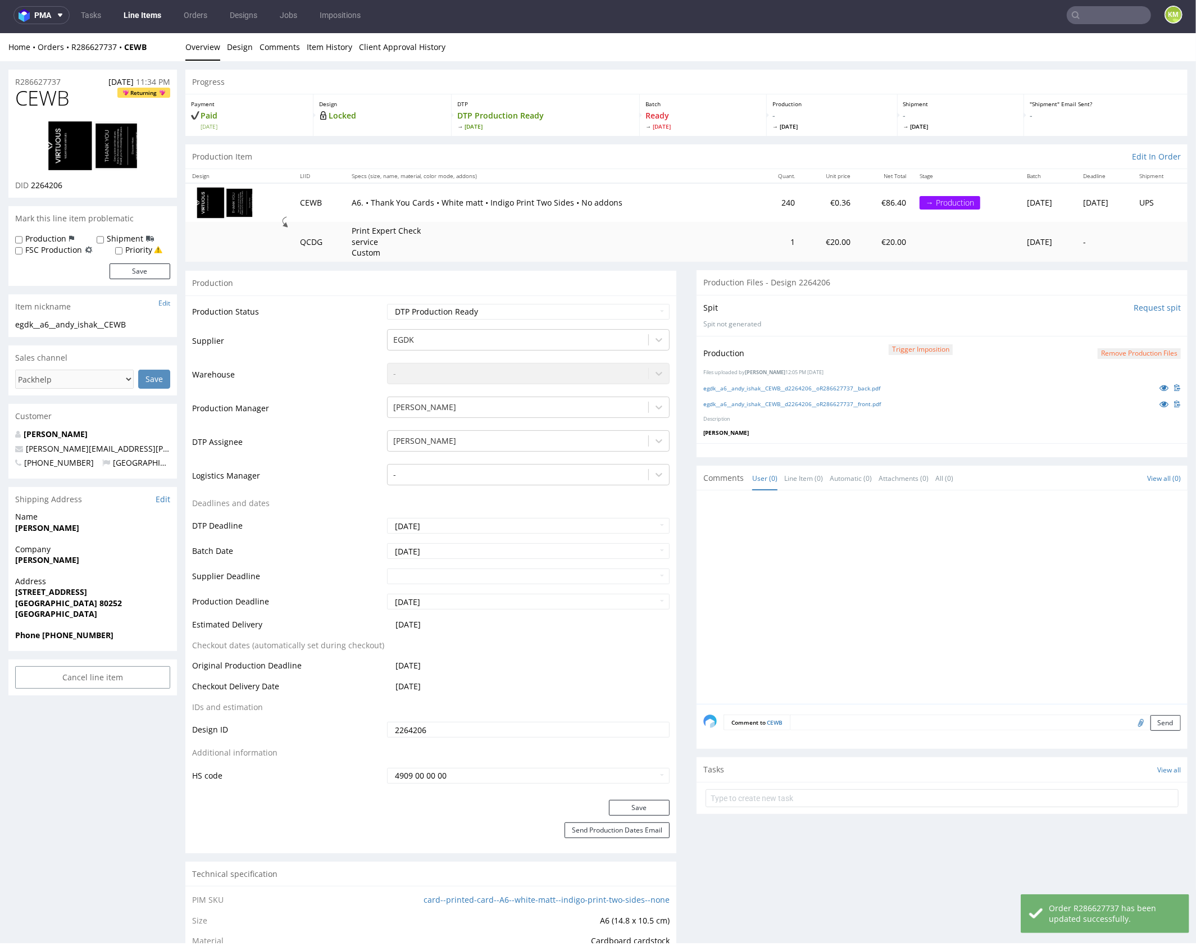
click at [908, 551] on div at bounding box center [946, 600] width 484 height 207
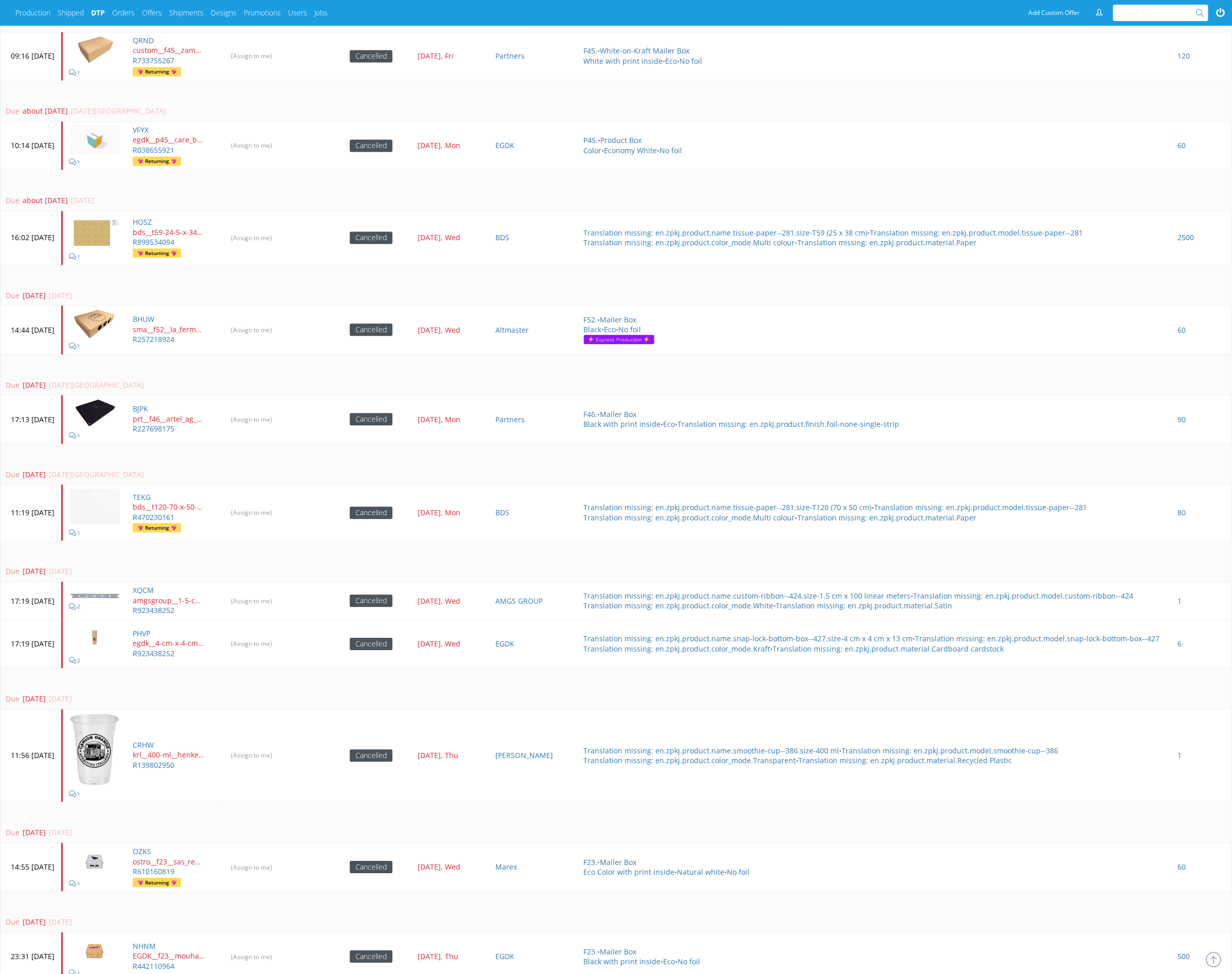
scroll to position [1435, 0]
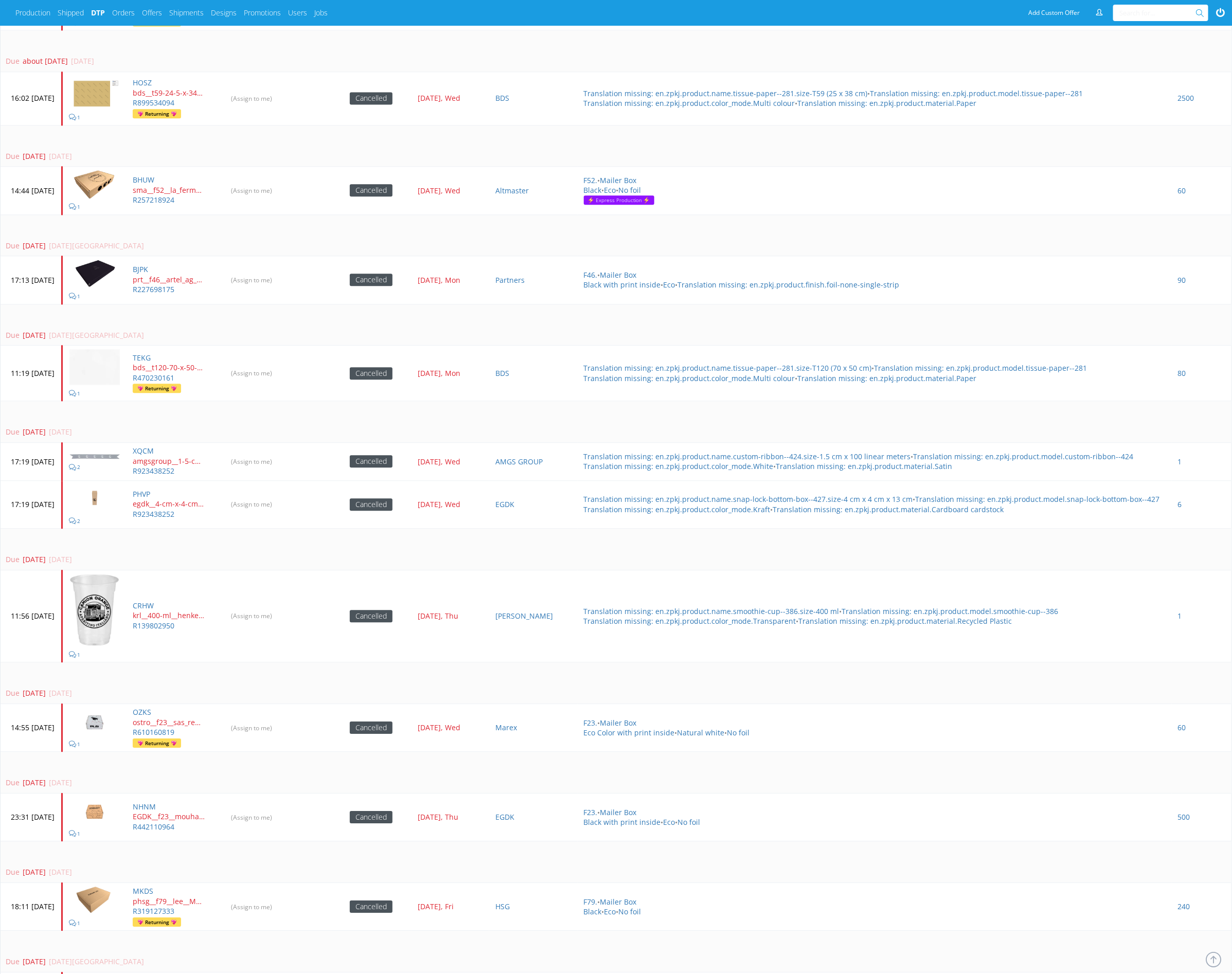
click at [373, 401] on td "Due [DATE] [DATE]" at bounding box center [616, 422] width 1231 height 42
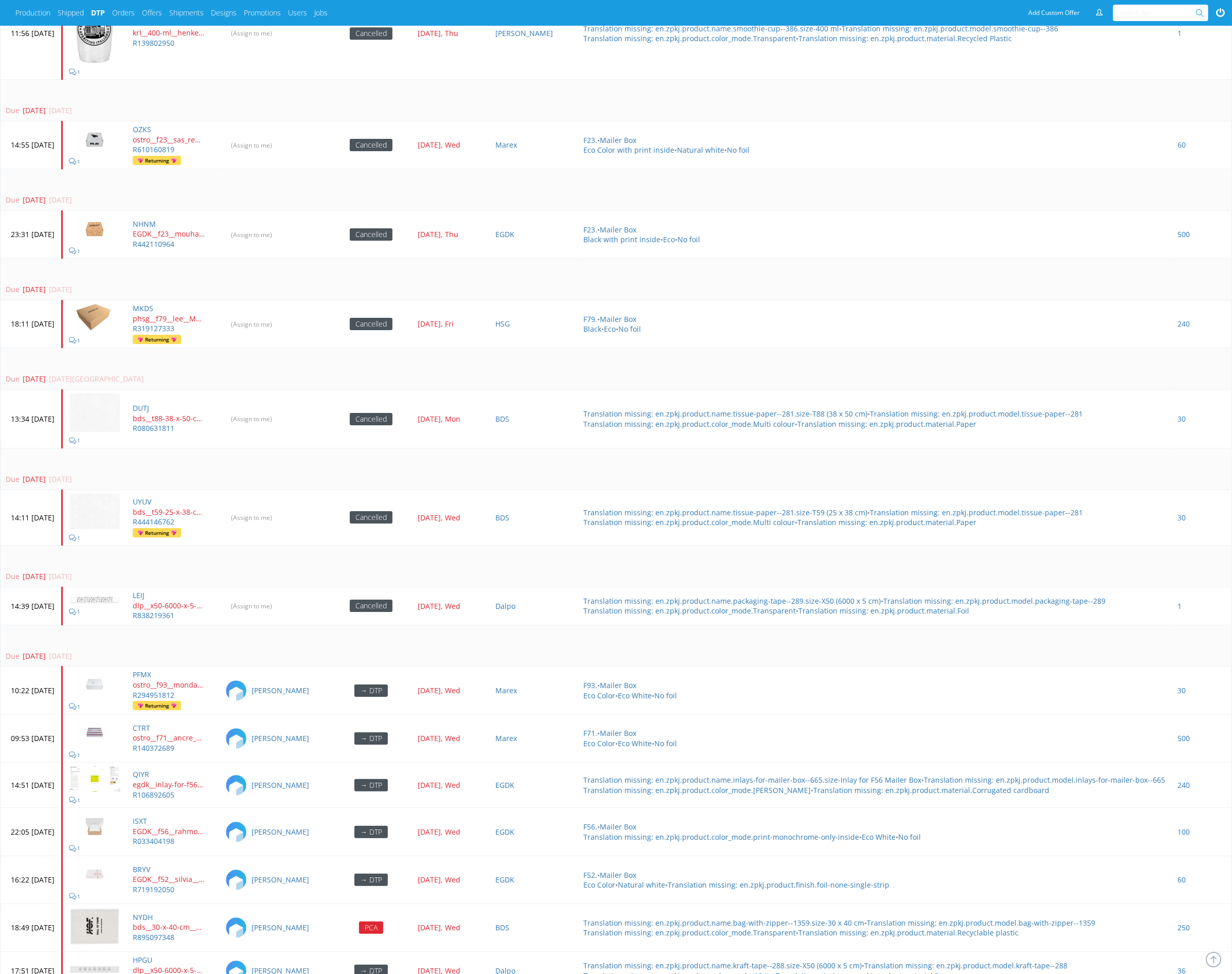
scroll to position [2387, 0]
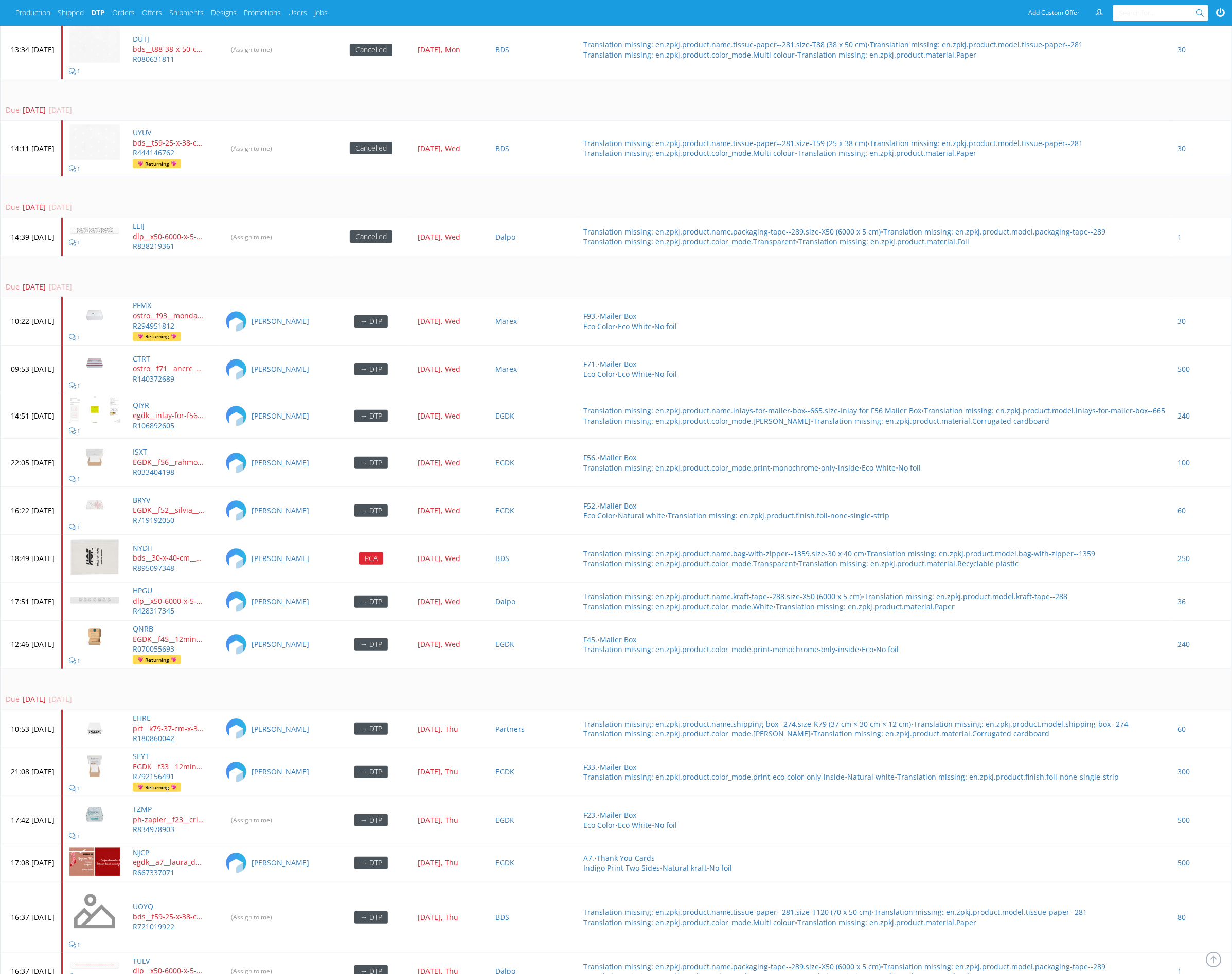
click at [467, 282] on div "Due 4 days ago 24 Sep 2025, Wed" at bounding box center [613, 287] width 1216 height 10
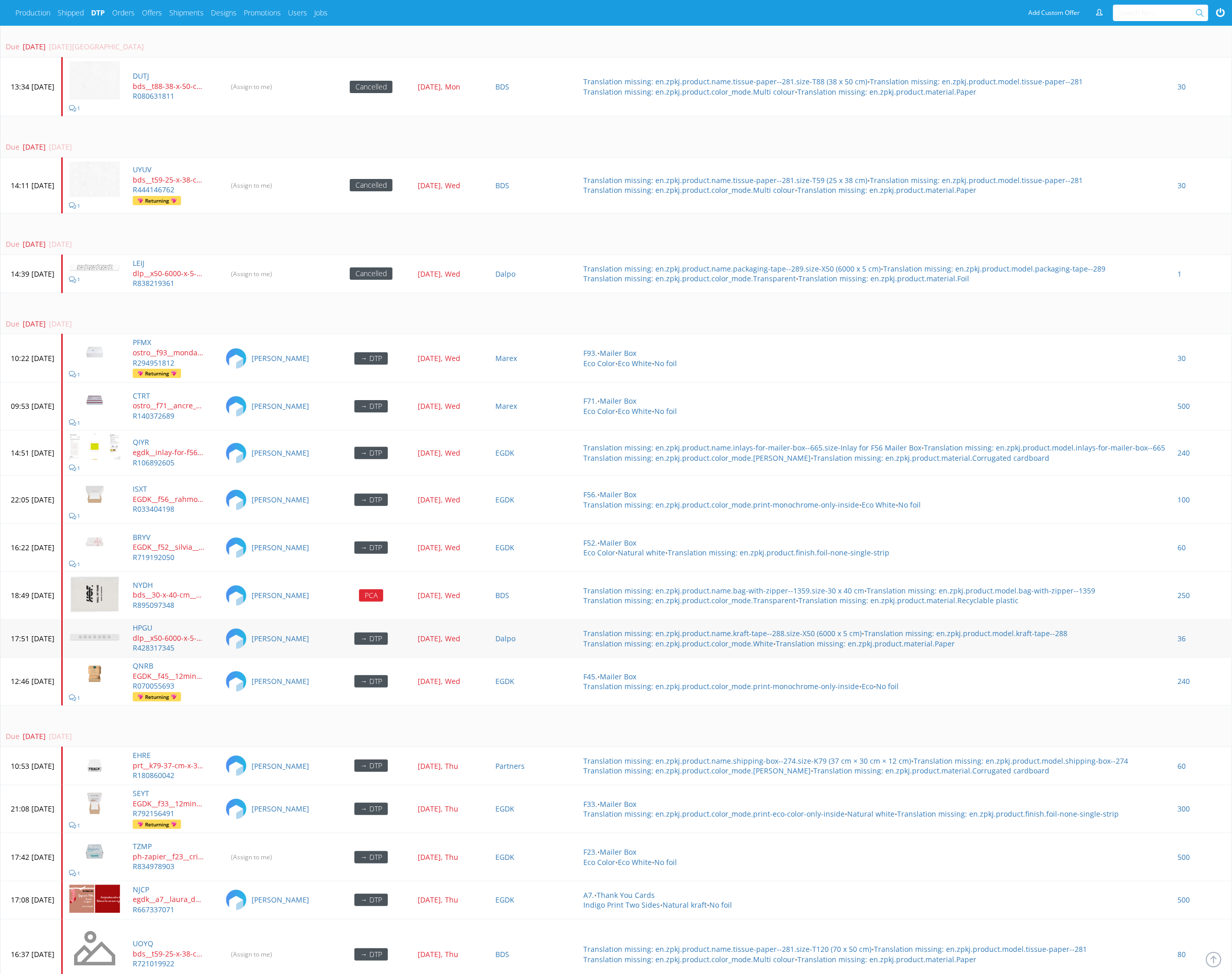
scroll to position [2356, 0]
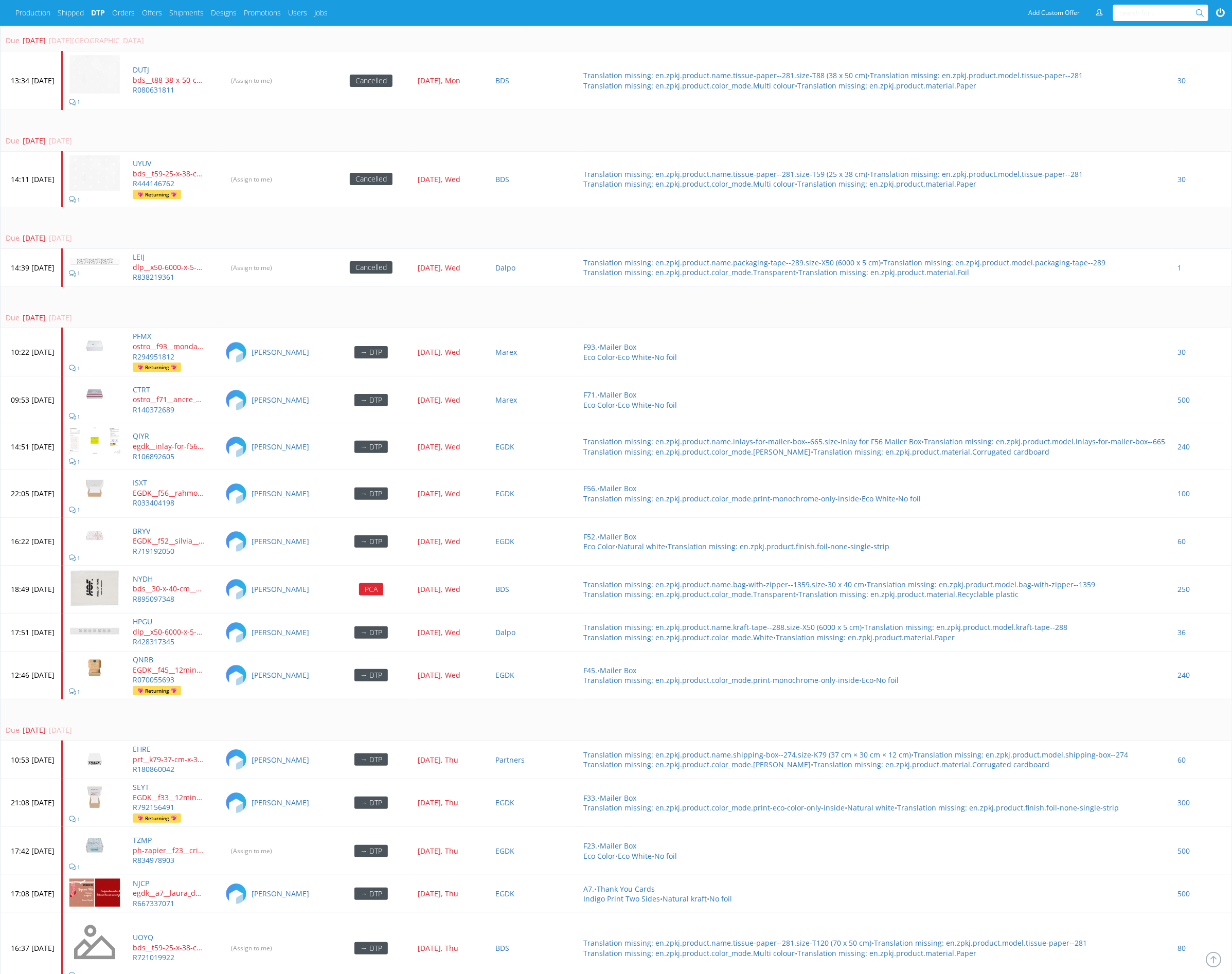
click at [344, 287] on td "Due 4 days ago 24 Sep 2025, Wed" at bounding box center [616, 308] width 1231 height 42
click at [339, 699] on td "Due 3 days ago 25 Sep 2025, Thu" at bounding box center [616, 720] width 1231 height 42
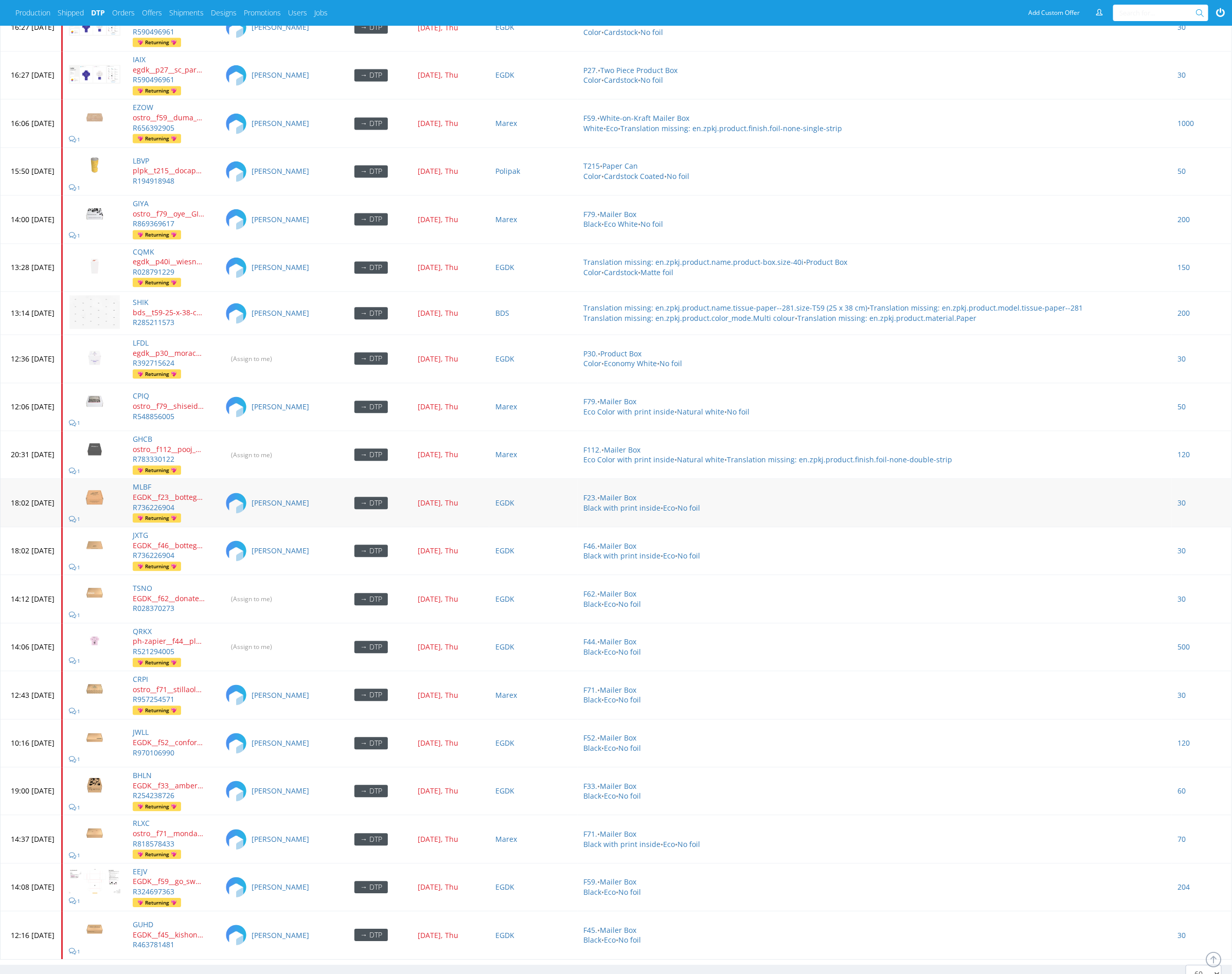
scroll to position [3757, 0]
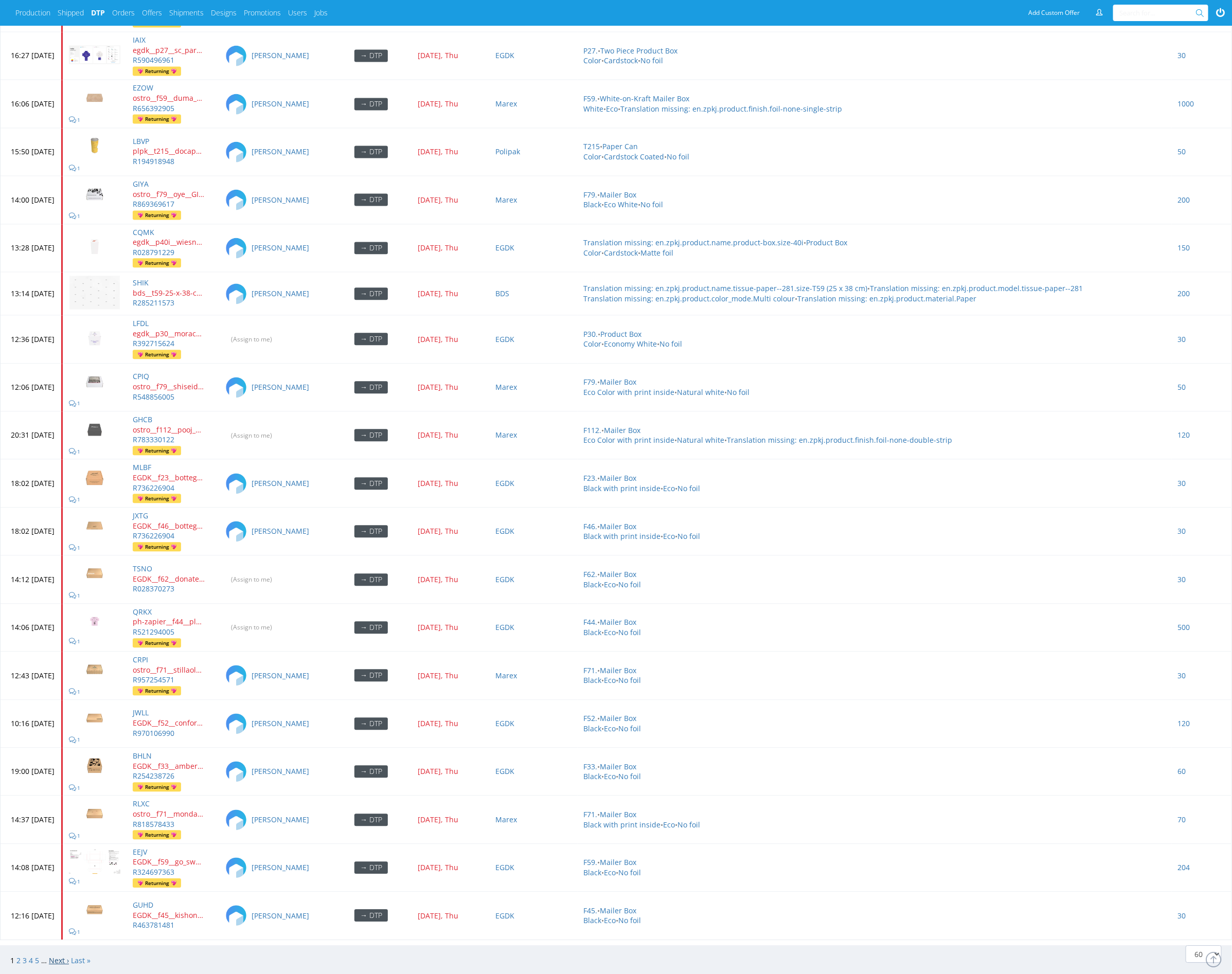
click at [57, 956] on link "Next ›" at bounding box center [59, 960] width 20 height 10
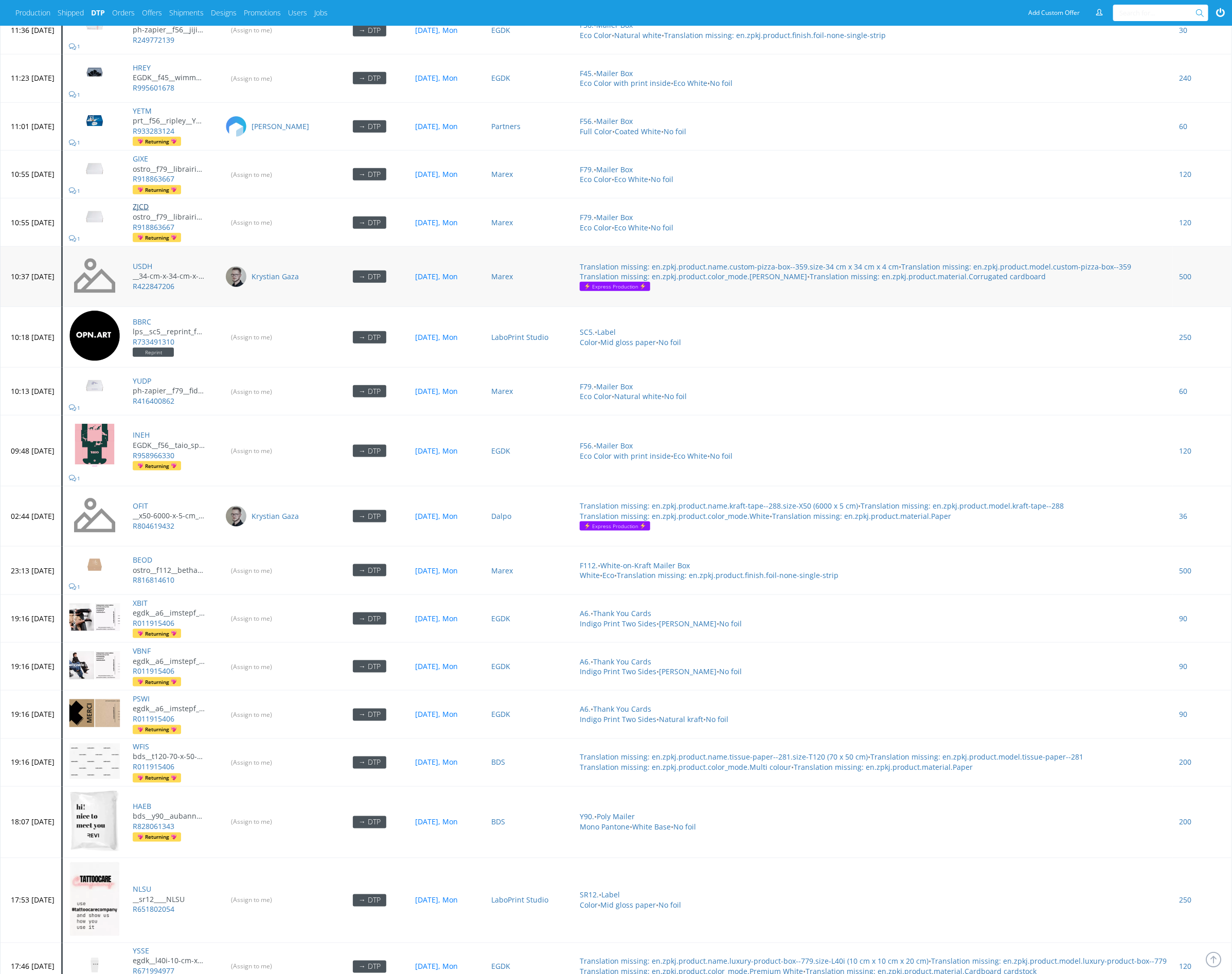
scroll to position [3099, 0]
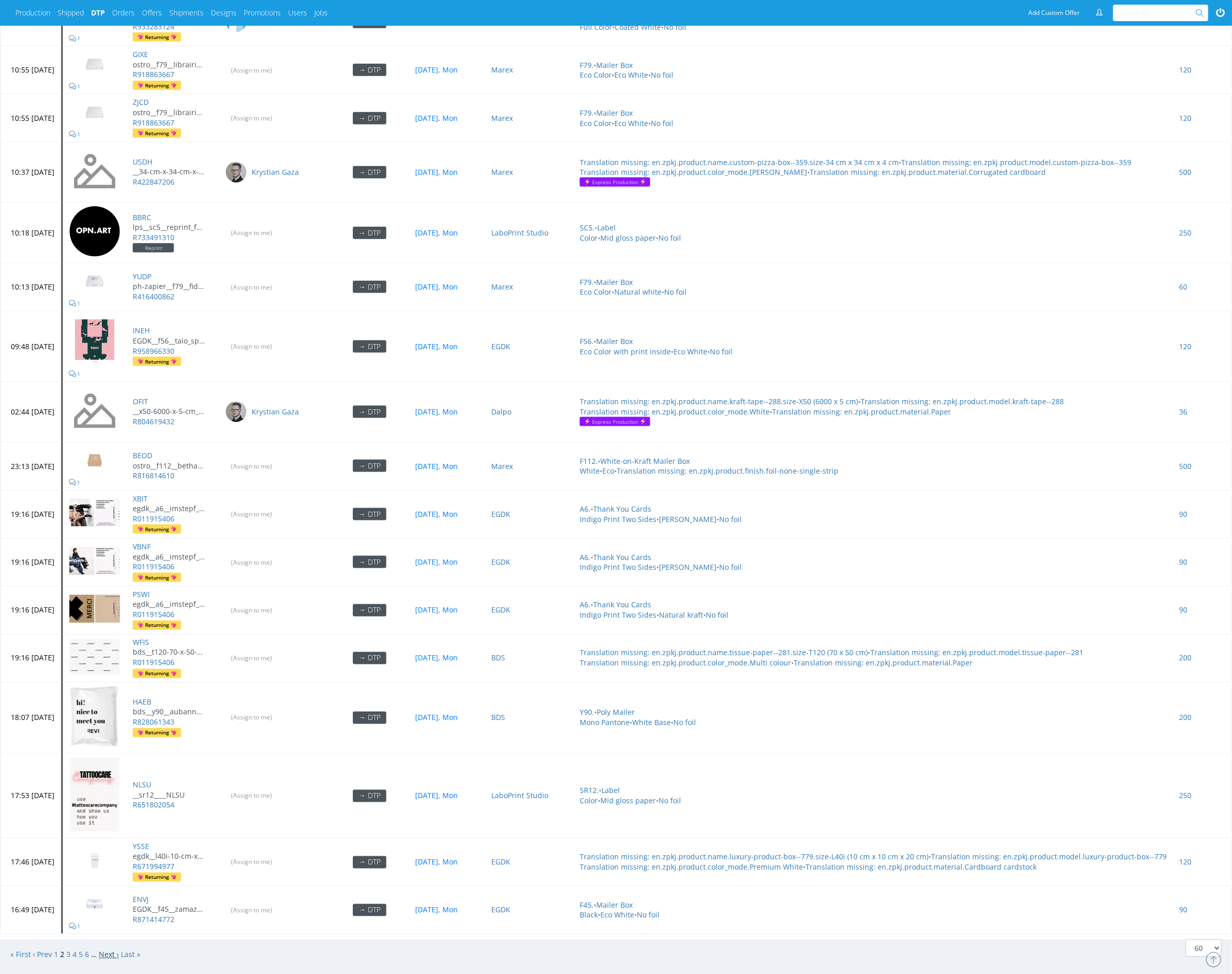
click link "Next ›"
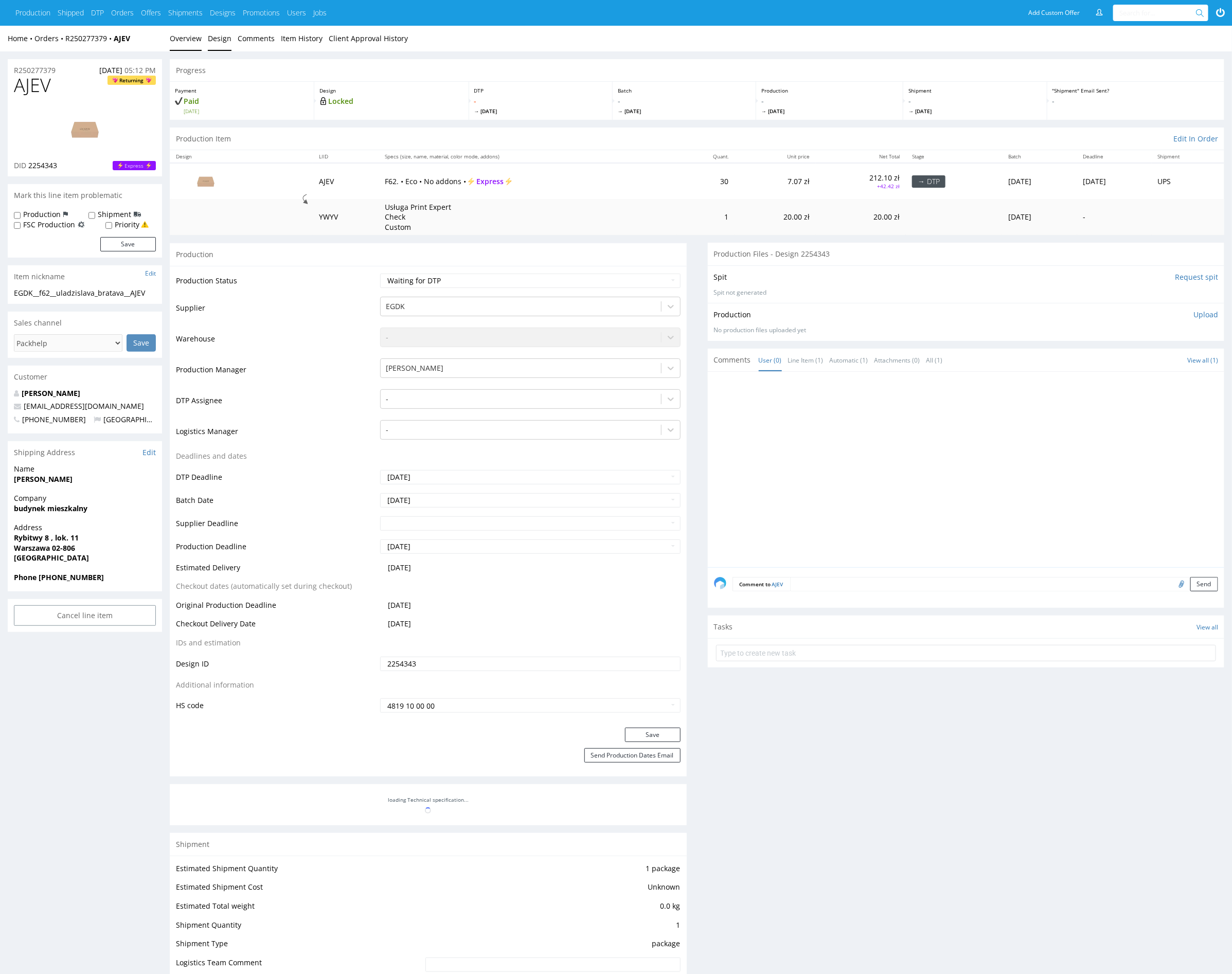
click at [229, 39] on link "Design" at bounding box center [220, 38] width 24 height 26
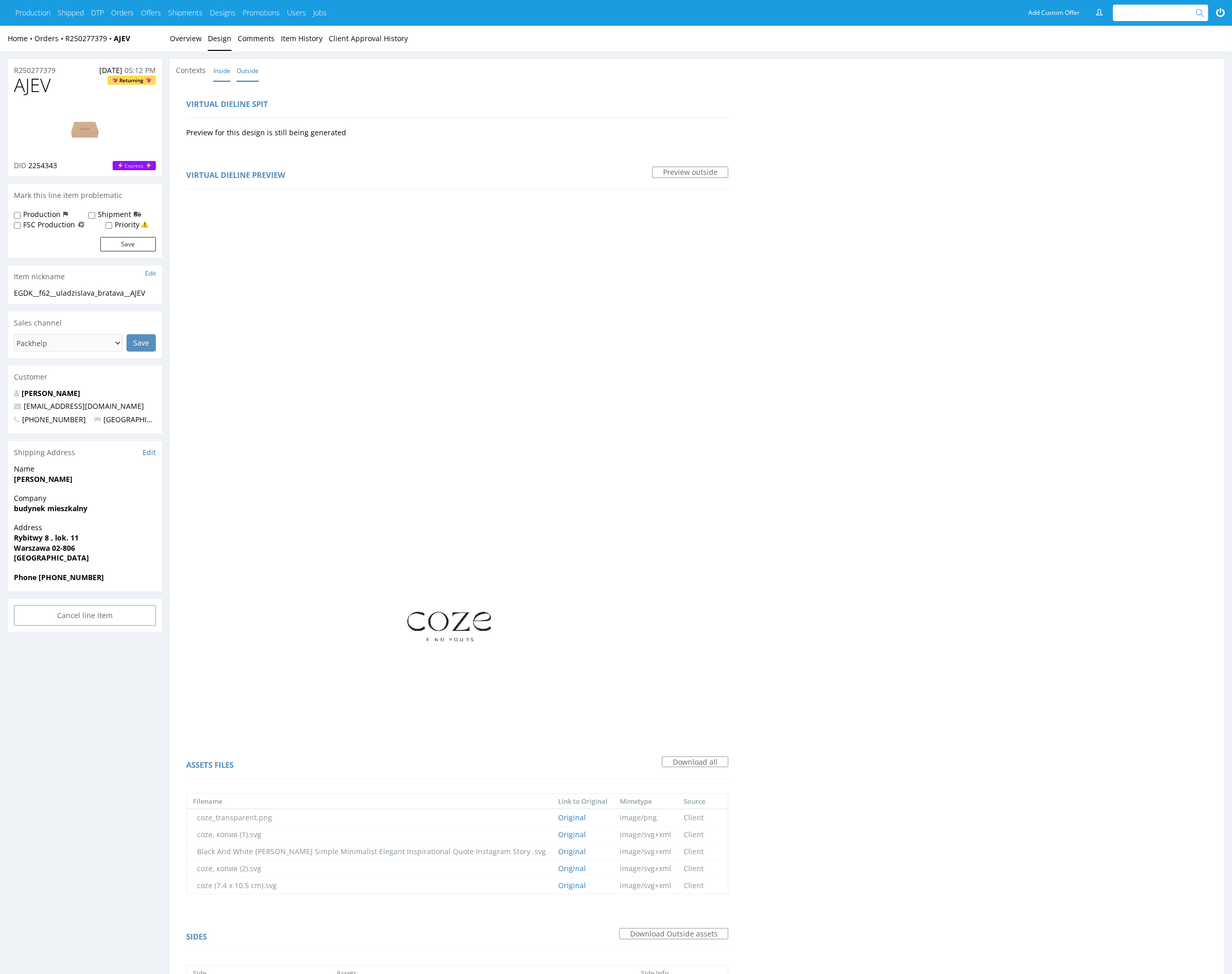
click at [216, 78] on link "Inside" at bounding box center [222, 70] width 17 height 22
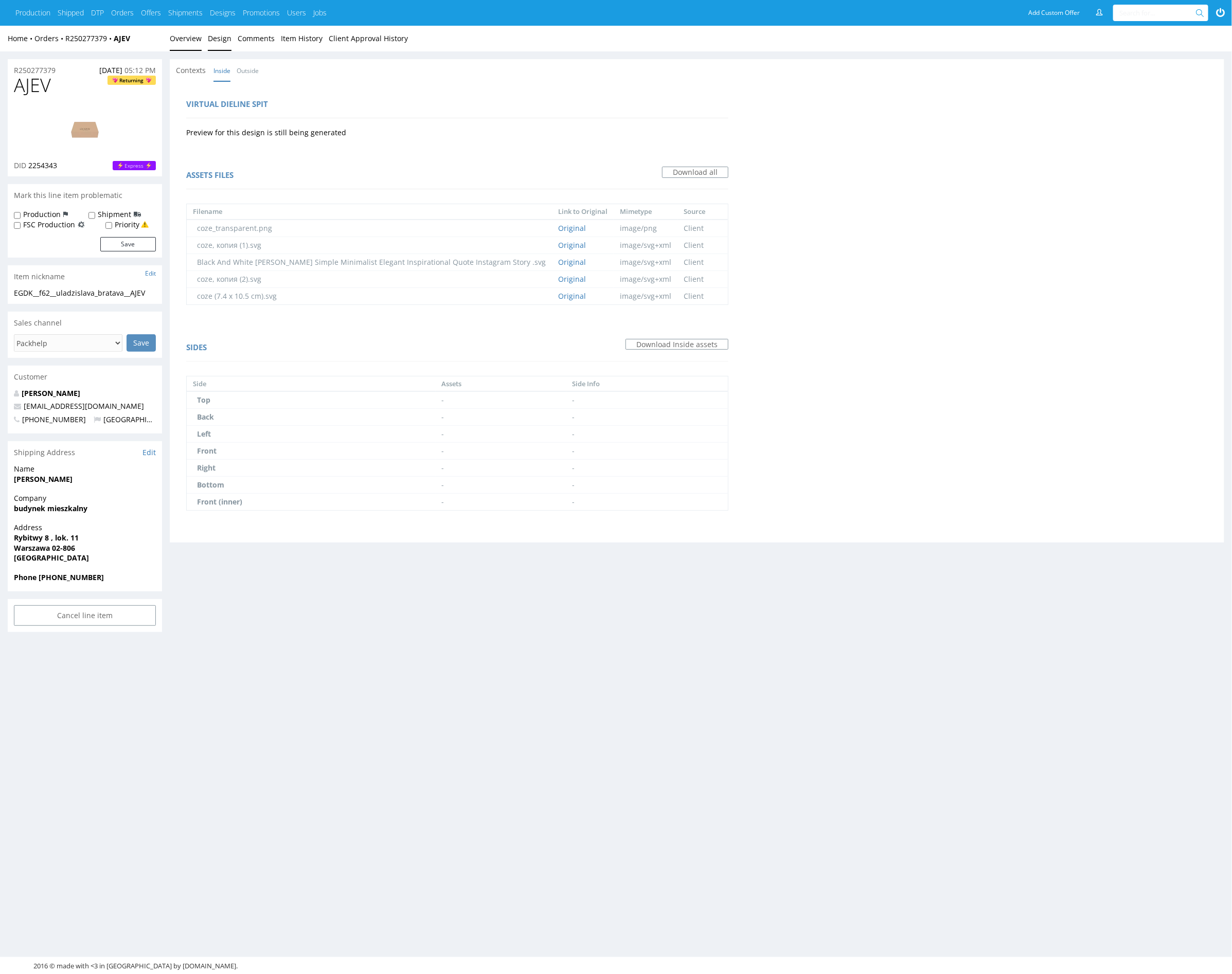
click at [189, 39] on link "Overview" at bounding box center [185, 38] width 32 height 26
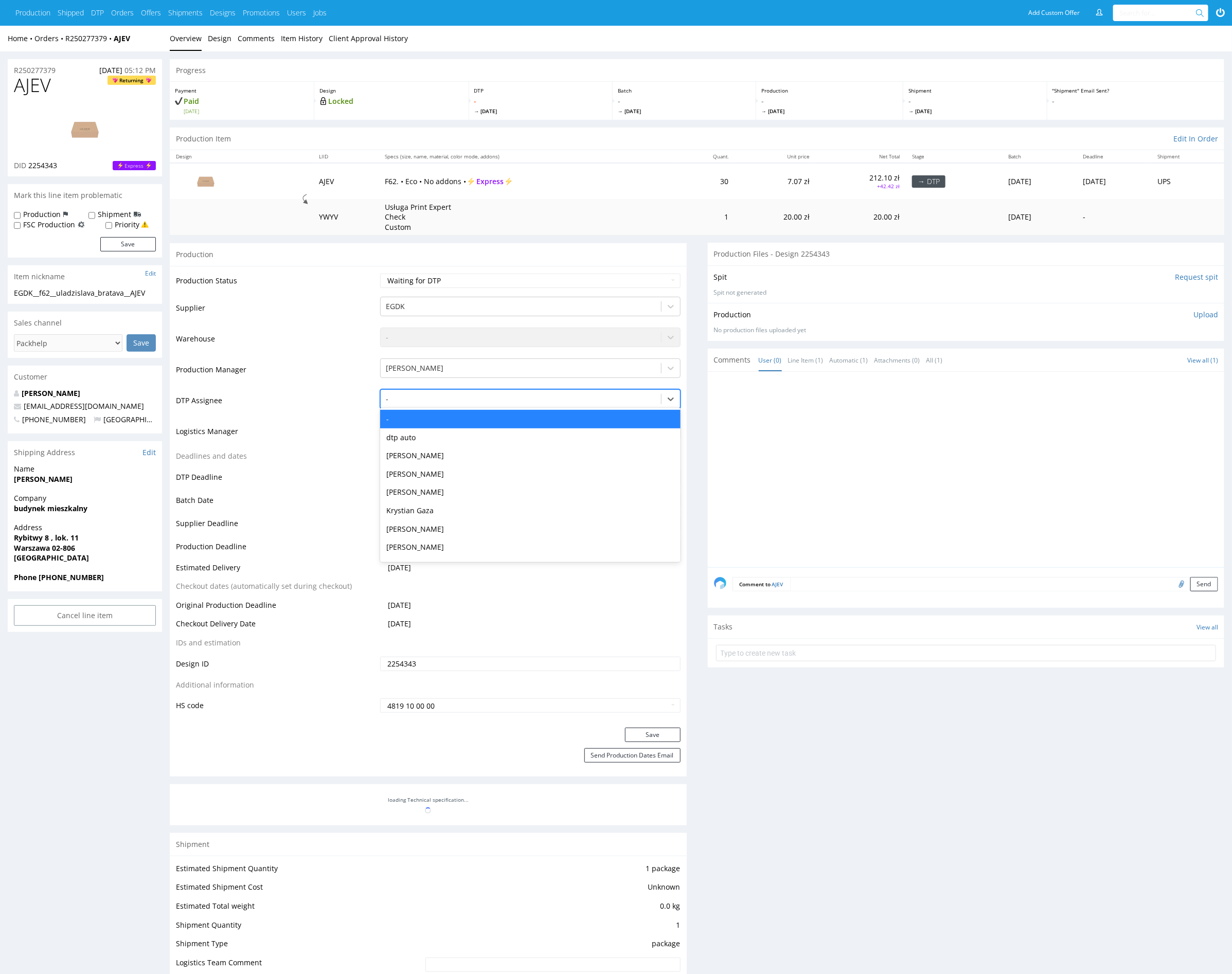
click at [468, 404] on div at bounding box center [520, 398] width 269 height 12
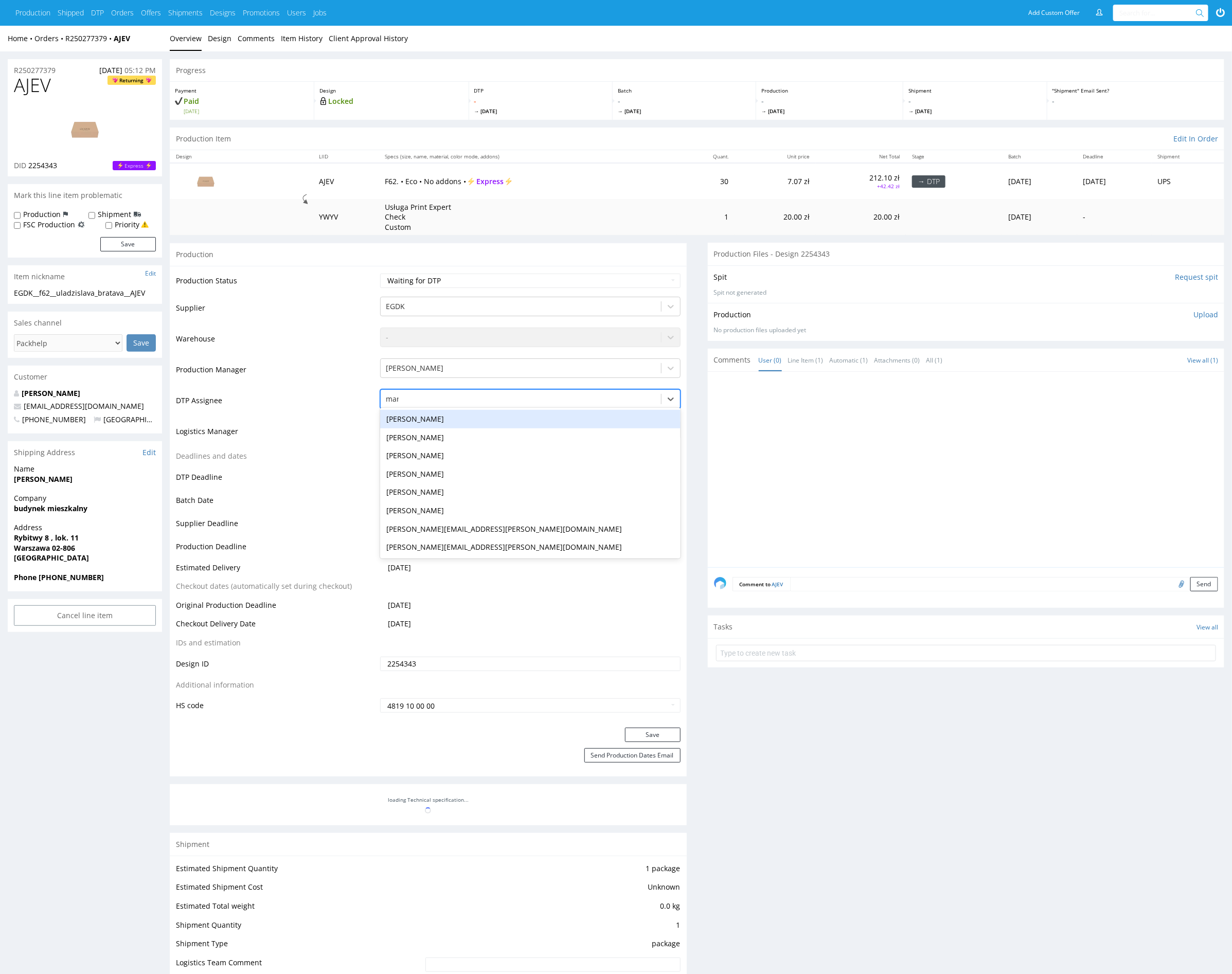
type input "mark"
click at [492, 422] on div "[PERSON_NAME]" at bounding box center [530, 419] width 300 height 18
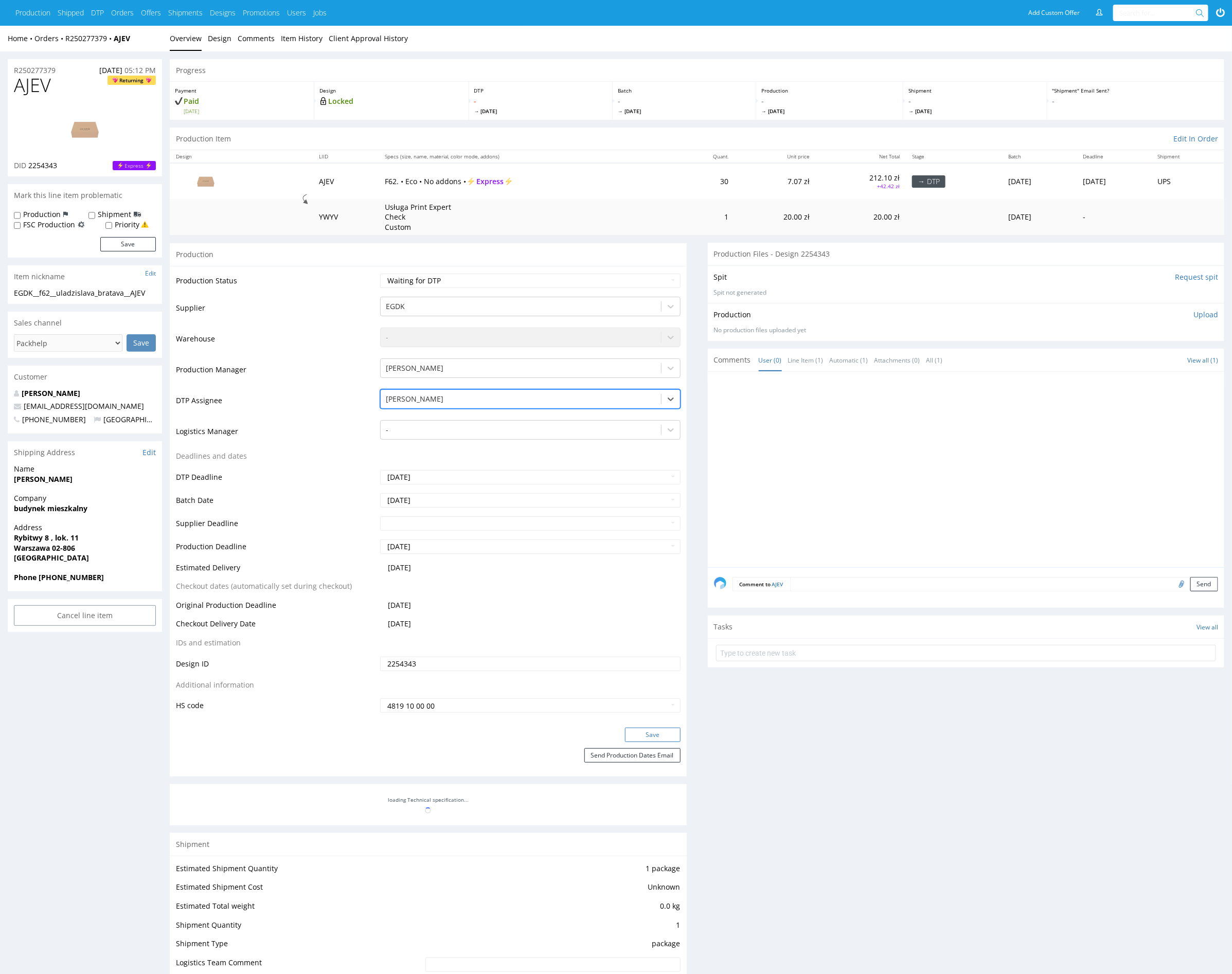
click at [671, 737] on button "Save" at bounding box center [653, 735] width 56 height 15
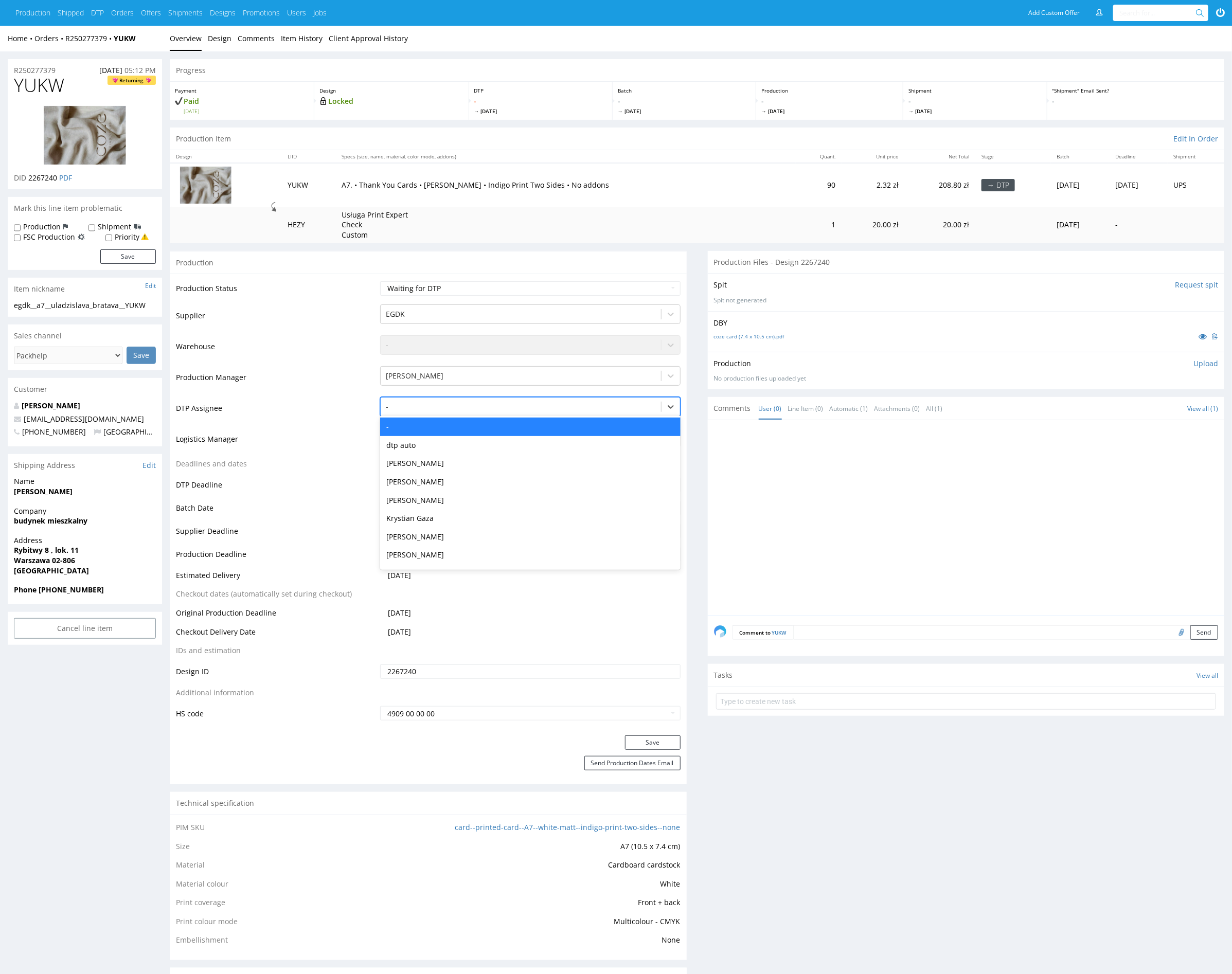
click at [490, 405] on div at bounding box center [520, 406] width 269 height 12
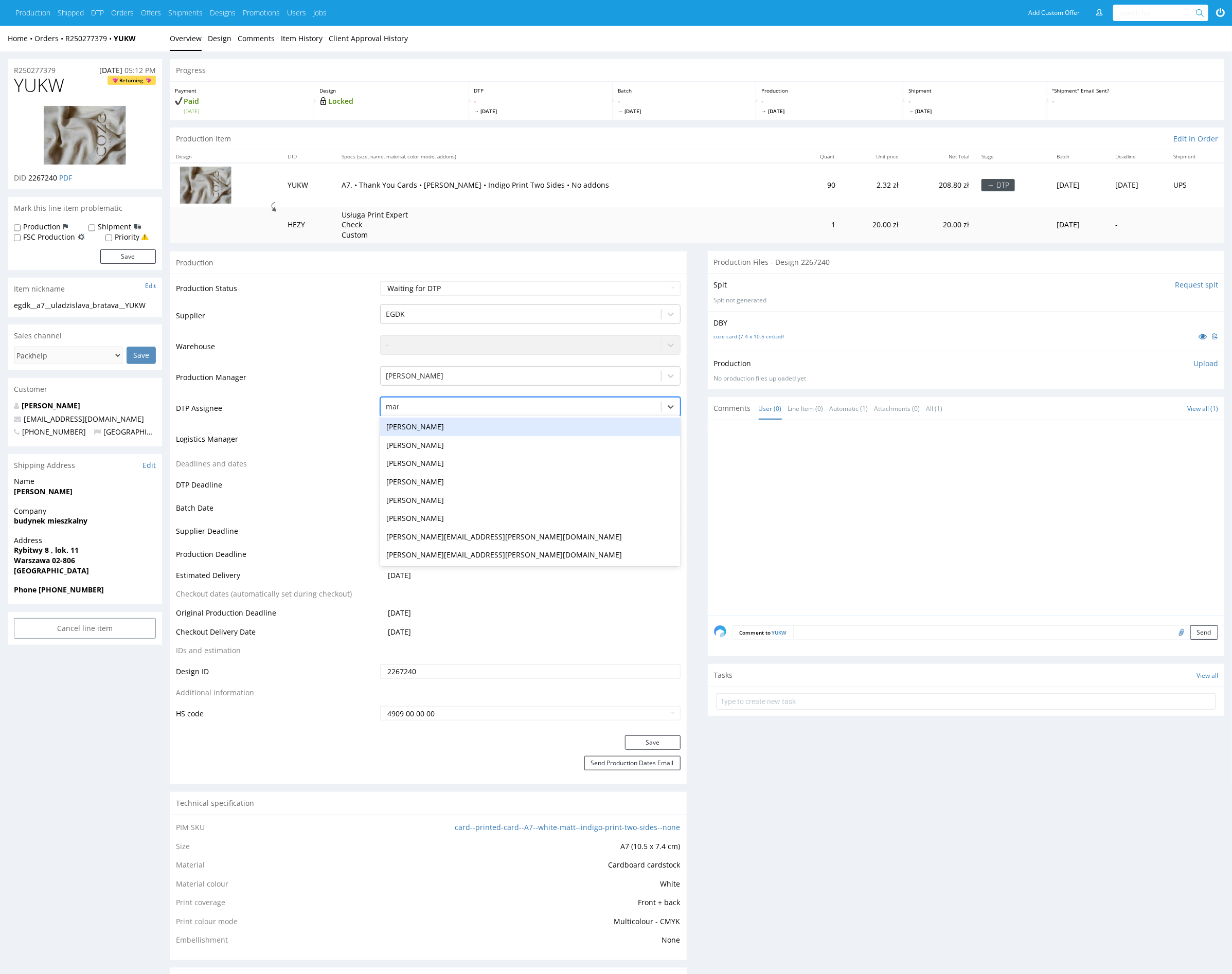
type input "mark"
click at [495, 427] on div "[PERSON_NAME]" at bounding box center [530, 427] width 300 height 18
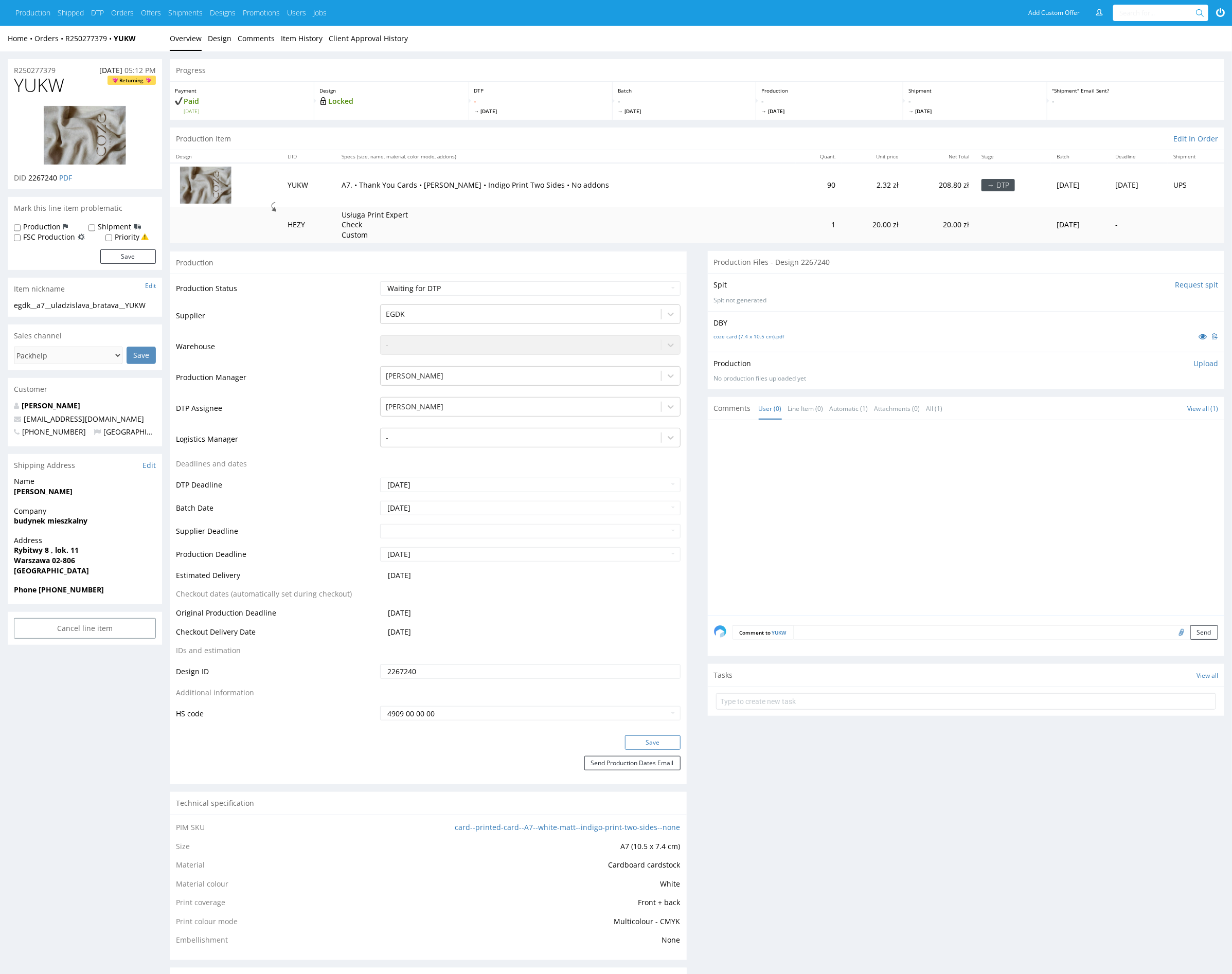
click at [664, 741] on button "Save" at bounding box center [653, 743] width 56 height 15
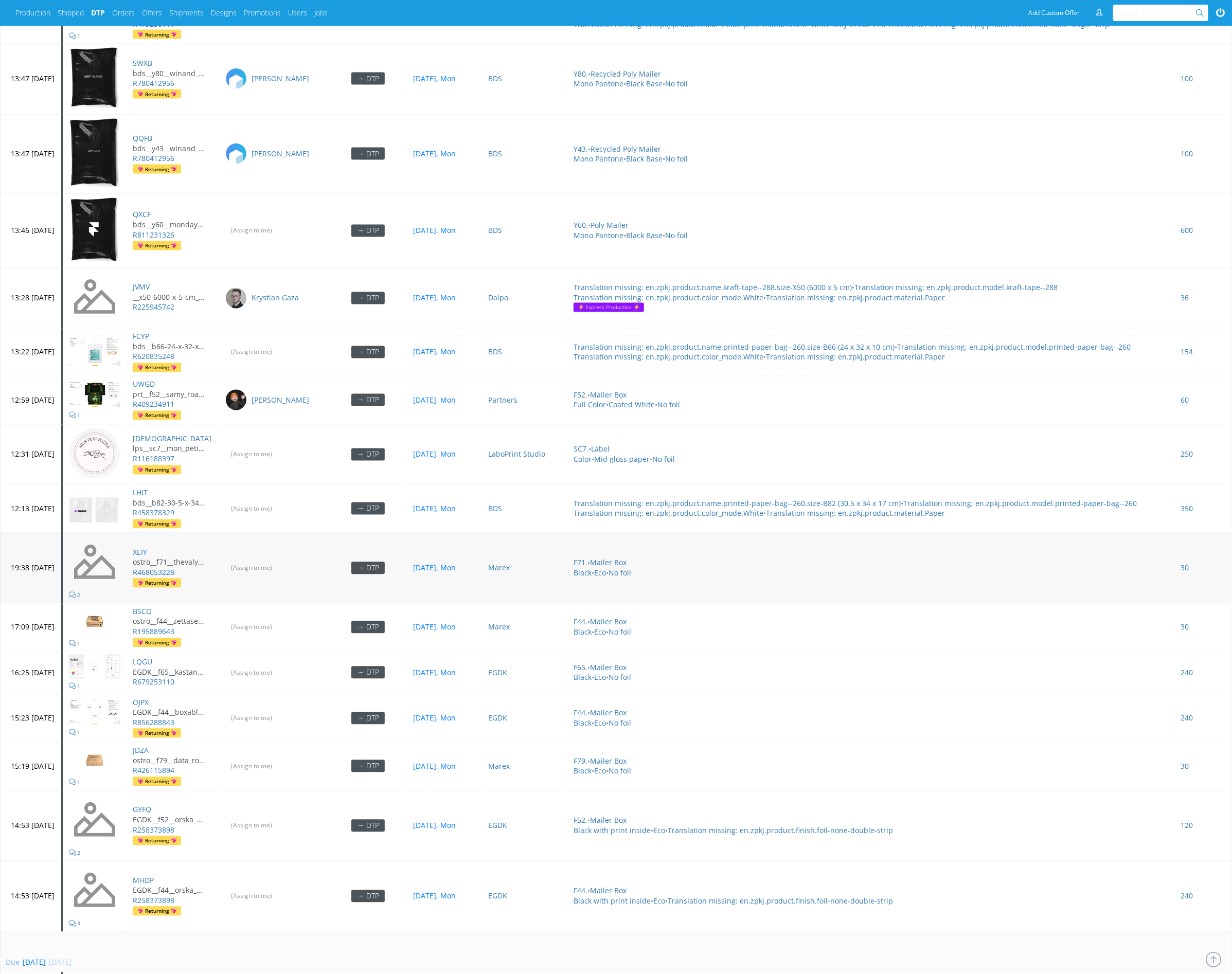
scroll to position [1093, 0]
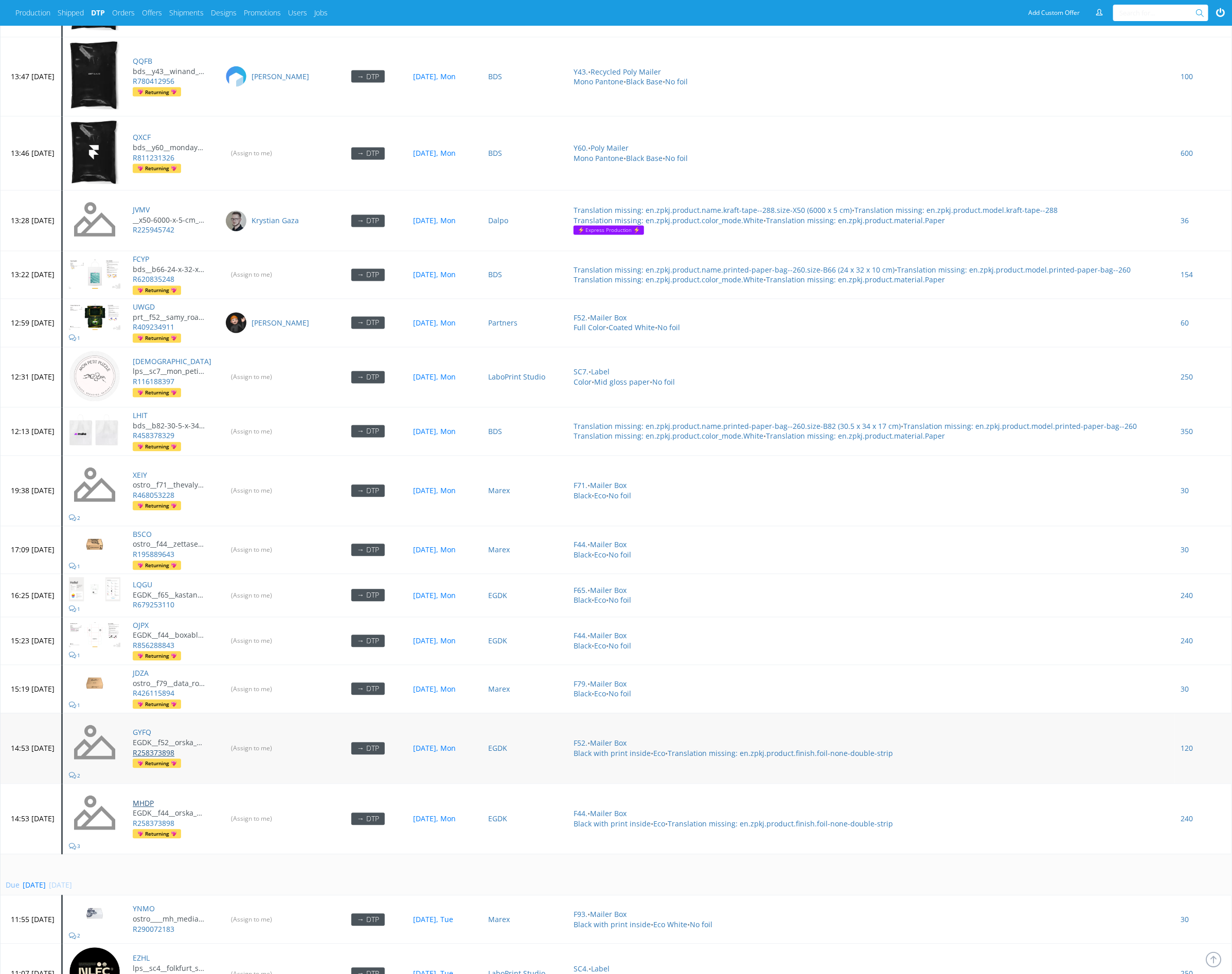
drag, startPoint x: 173, startPoint y: 789, endPoint x: 204, endPoint y: 738, distance: 59.7
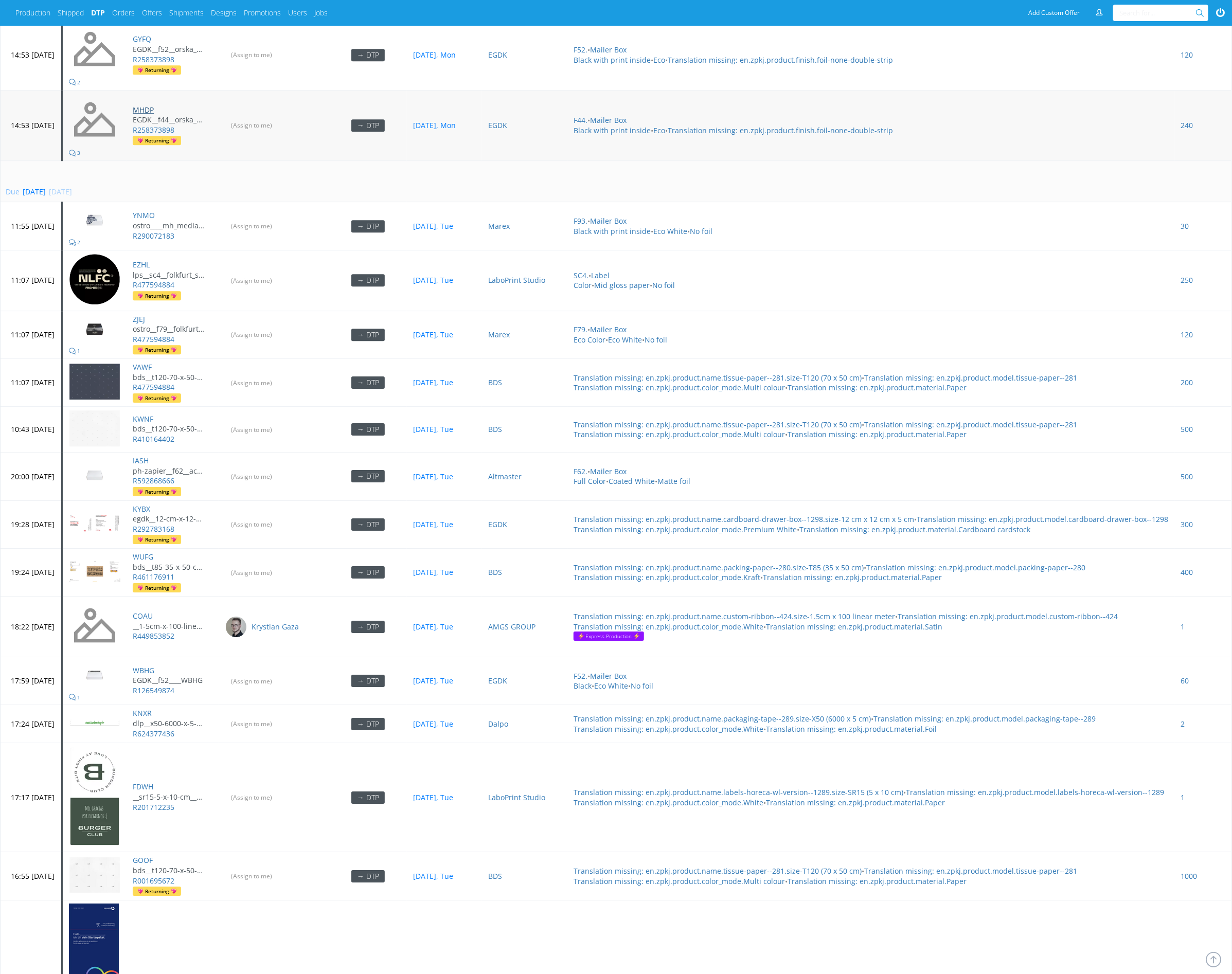
scroll to position [1793, 0]
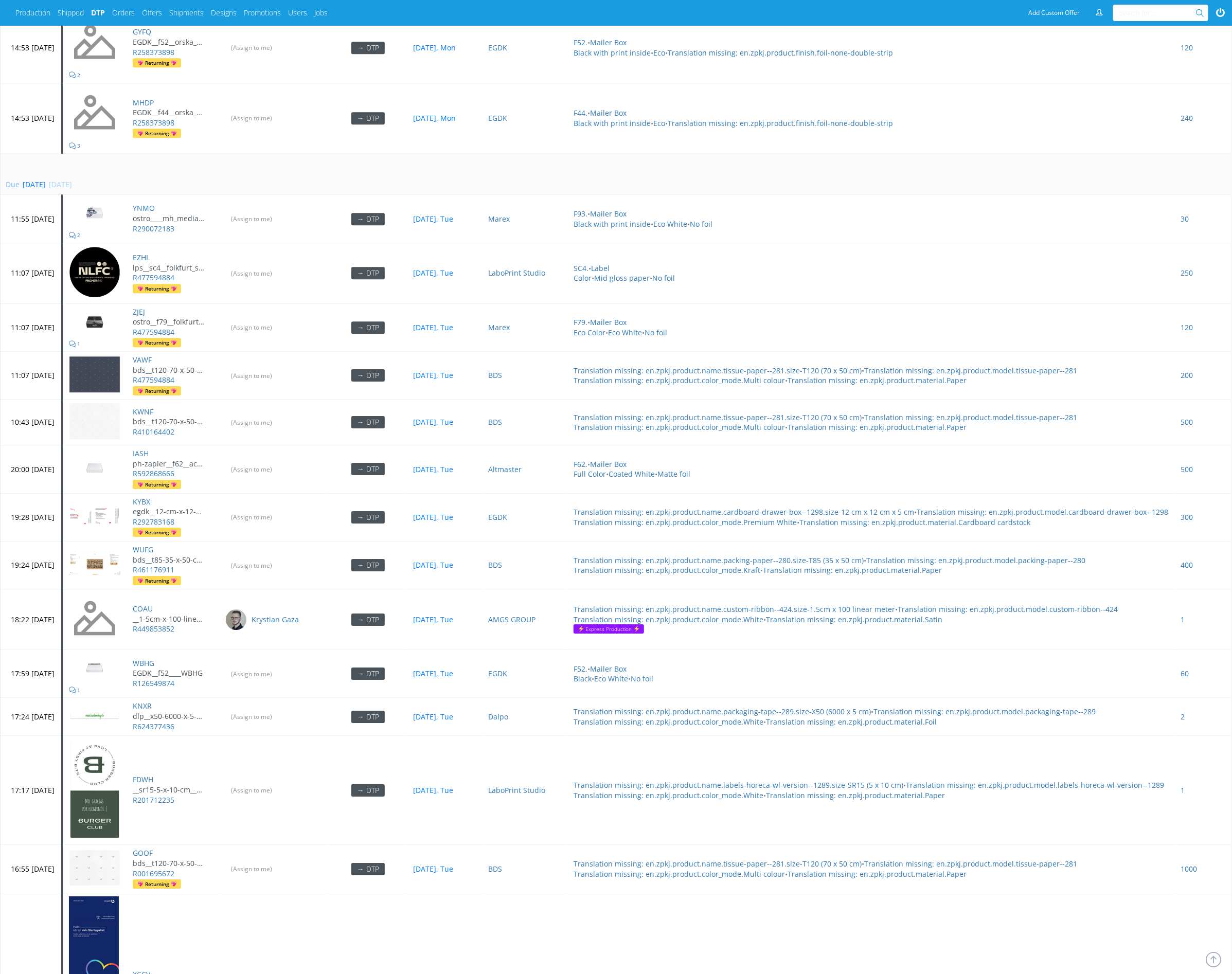
click at [248, 160] on td "Due in 2 days 30 Sep 2025, Tue" at bounding box center [616, 174] width 1231 height 42
drag, startPoint x: 172, startPoint y: 294, endPoint x: 177, endPoint y: 330, distance: 36.3
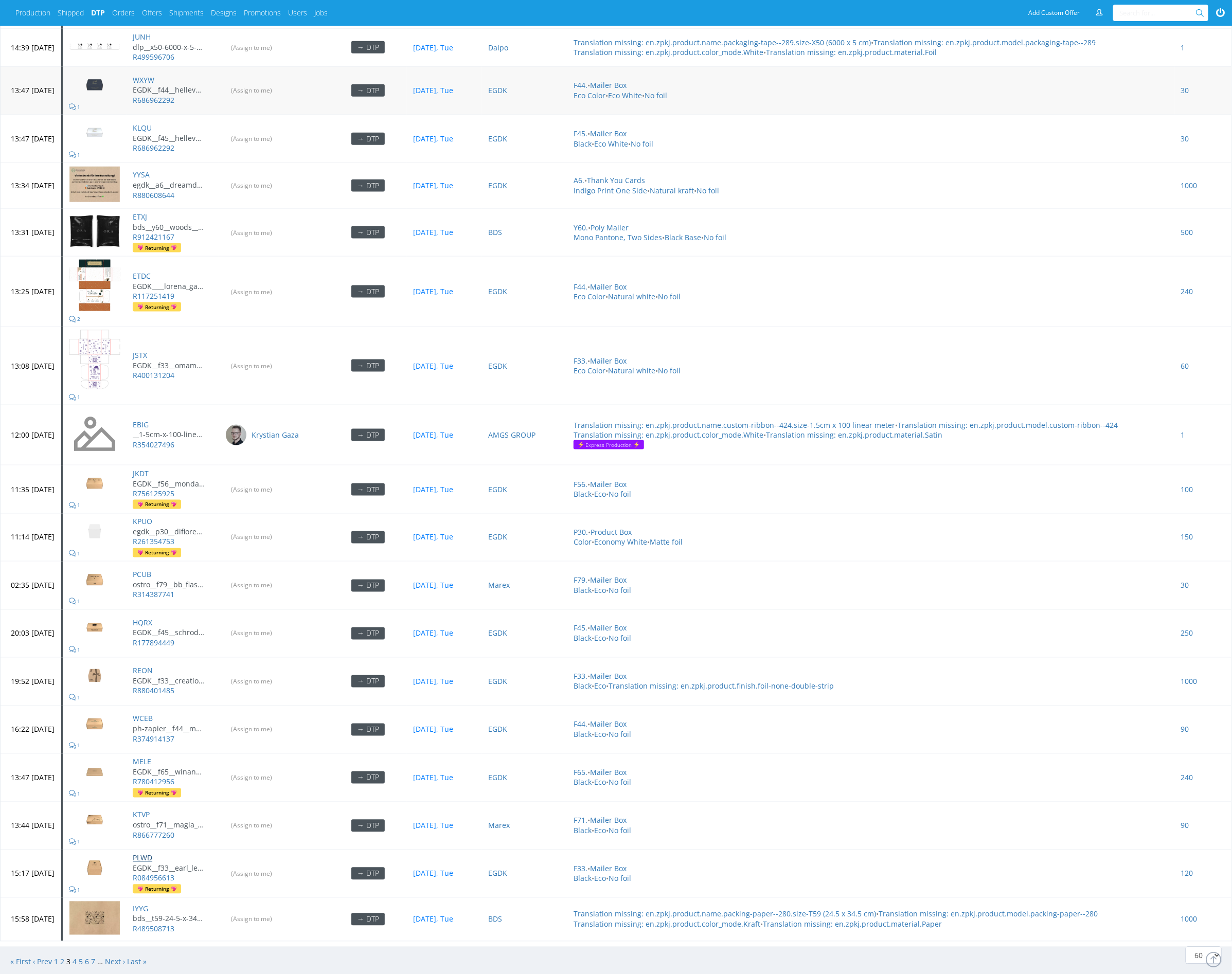
scroll to position [3204, 0]
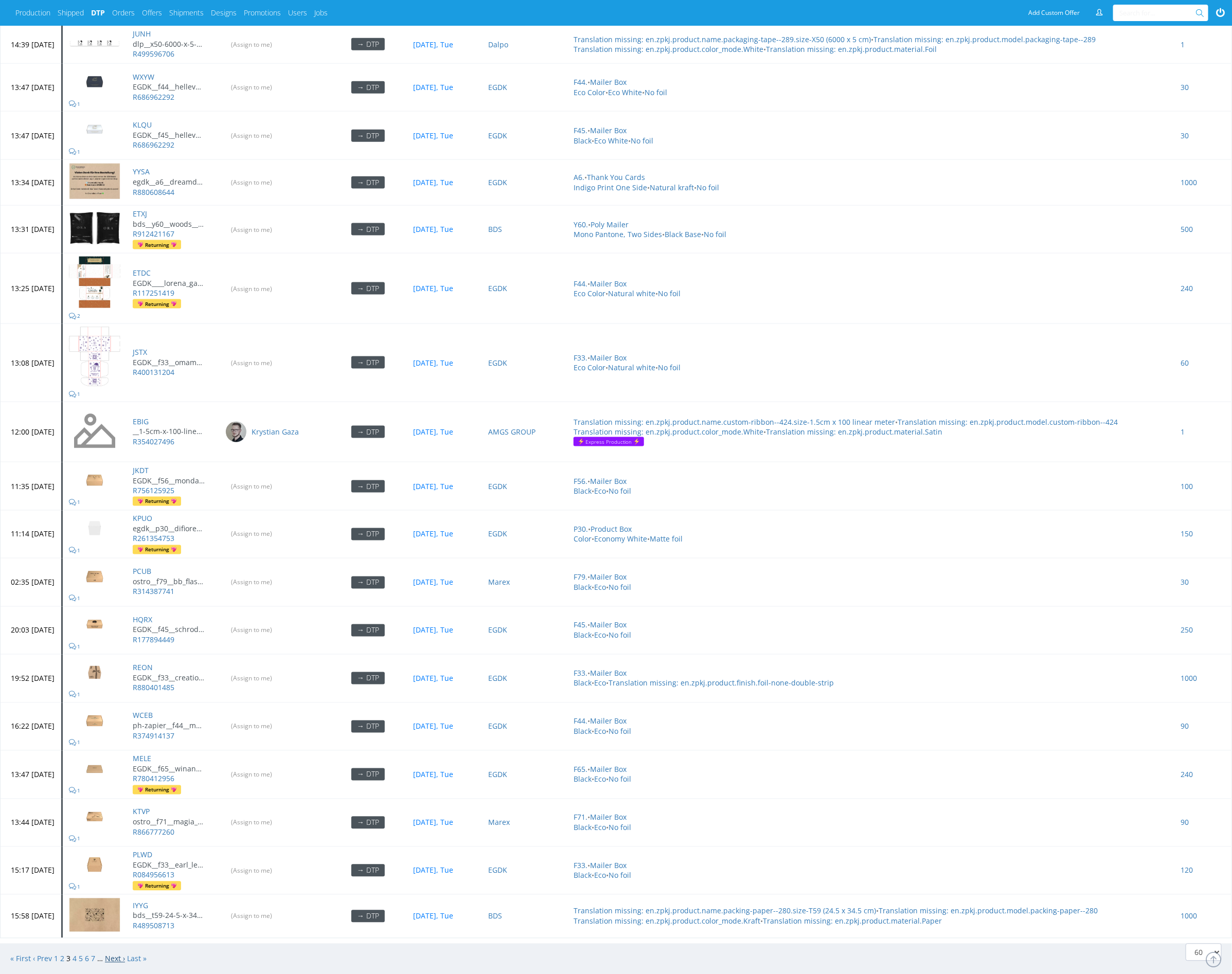
click at [119, 954] on link "Next ›" at bounding box center [115, 958] width 20 height 10
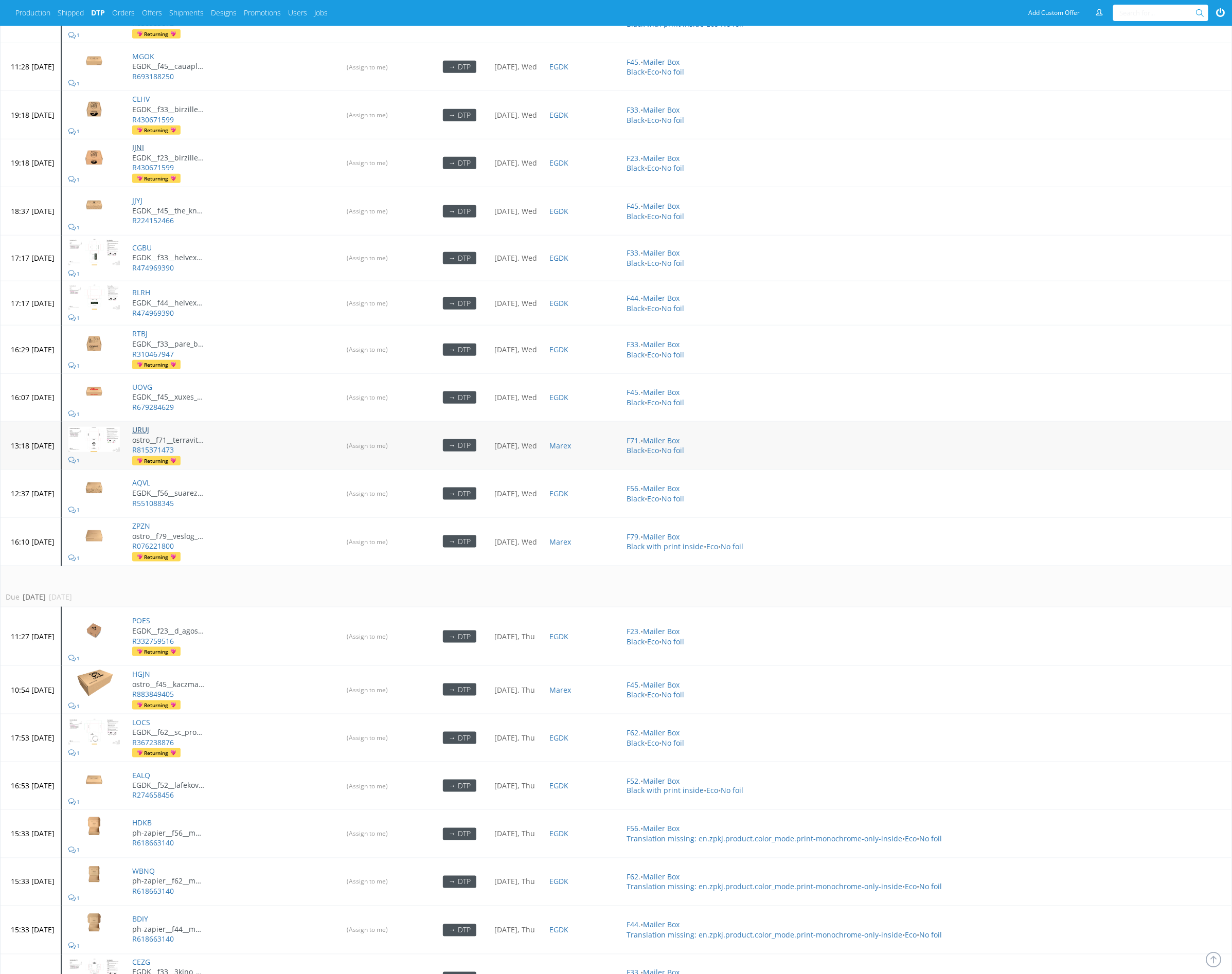
scroll to position [2909, 0]
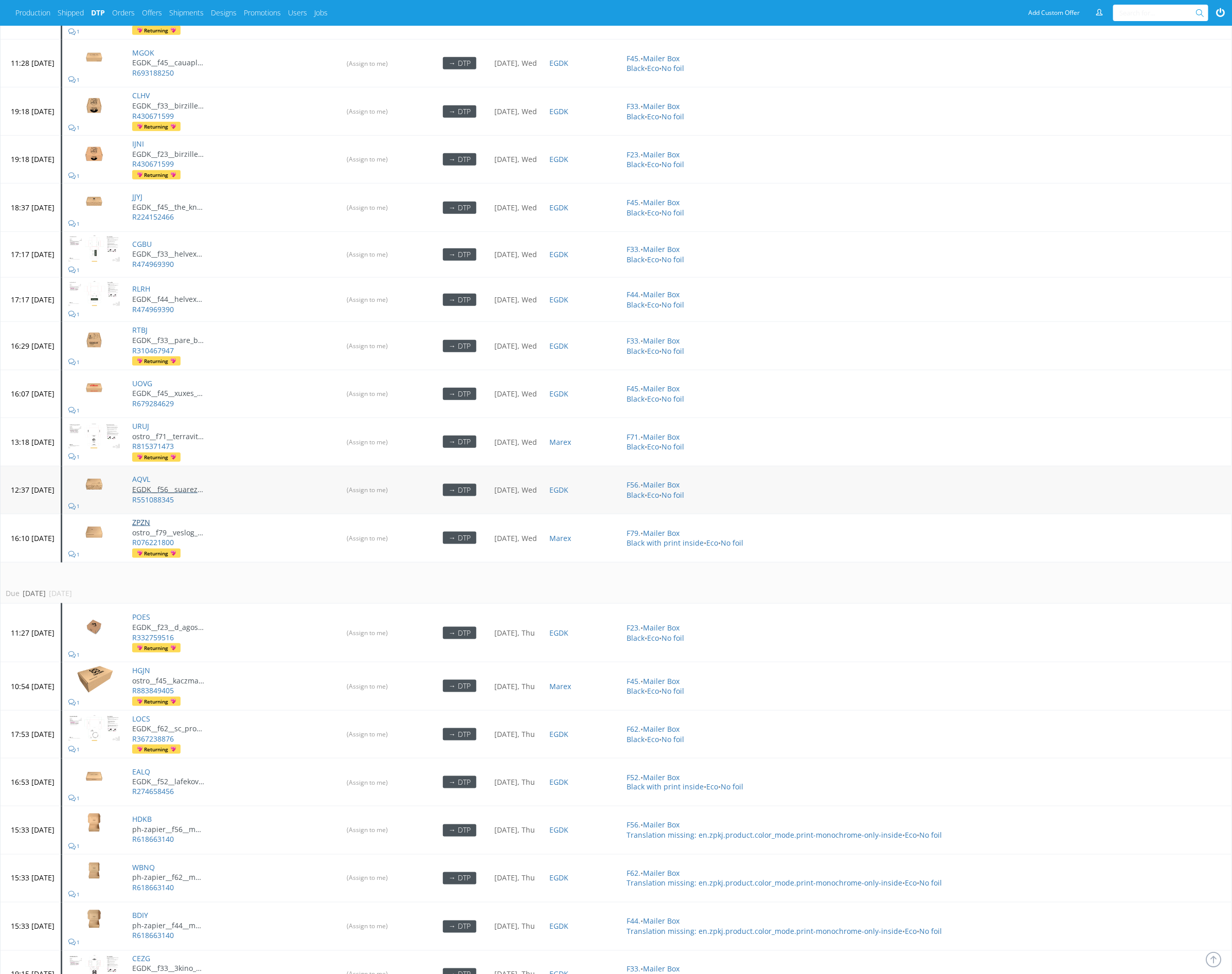
drag, startPoint x: 173, startPoint y: 492, endPoint x: 211, endPoint y: 460, distance: 49.7
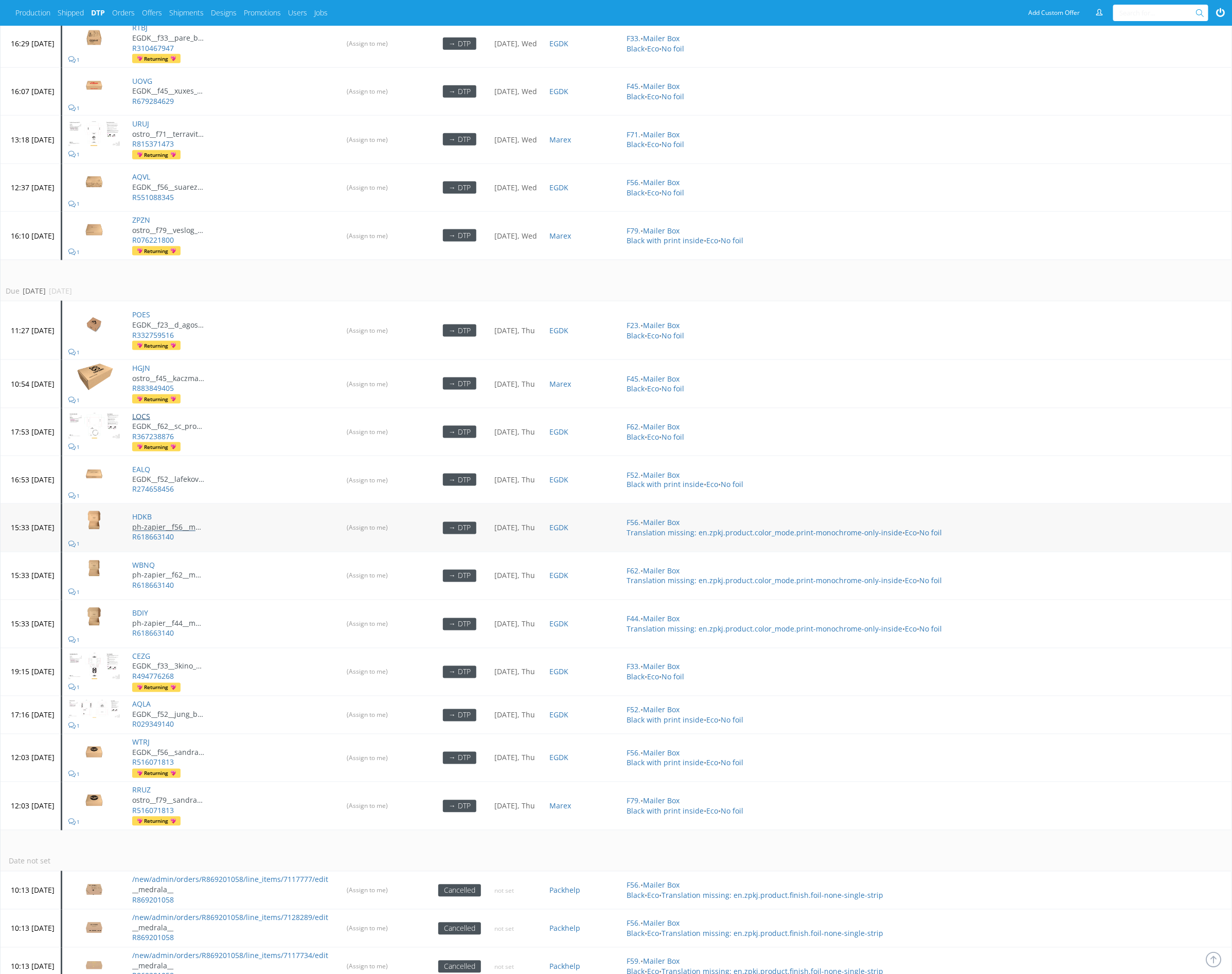
scroll to position [3251, 0]
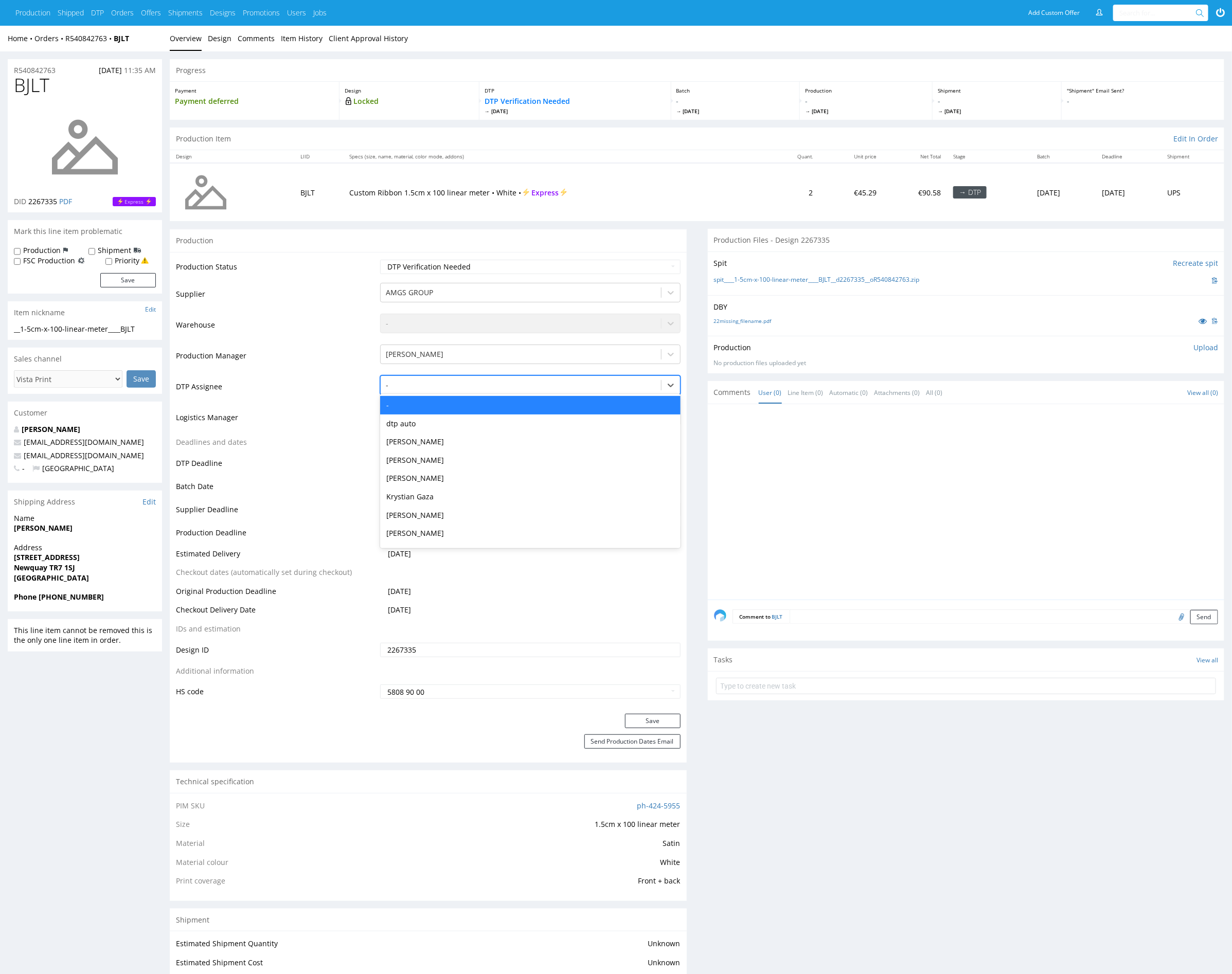
click at [499, 384] on div at bounding box center [520, 384] width 269 height 12
type input "mark"
click at [487, 401] on div "Karol Markowski" at bounding box center [530, 406] width 300 height 18
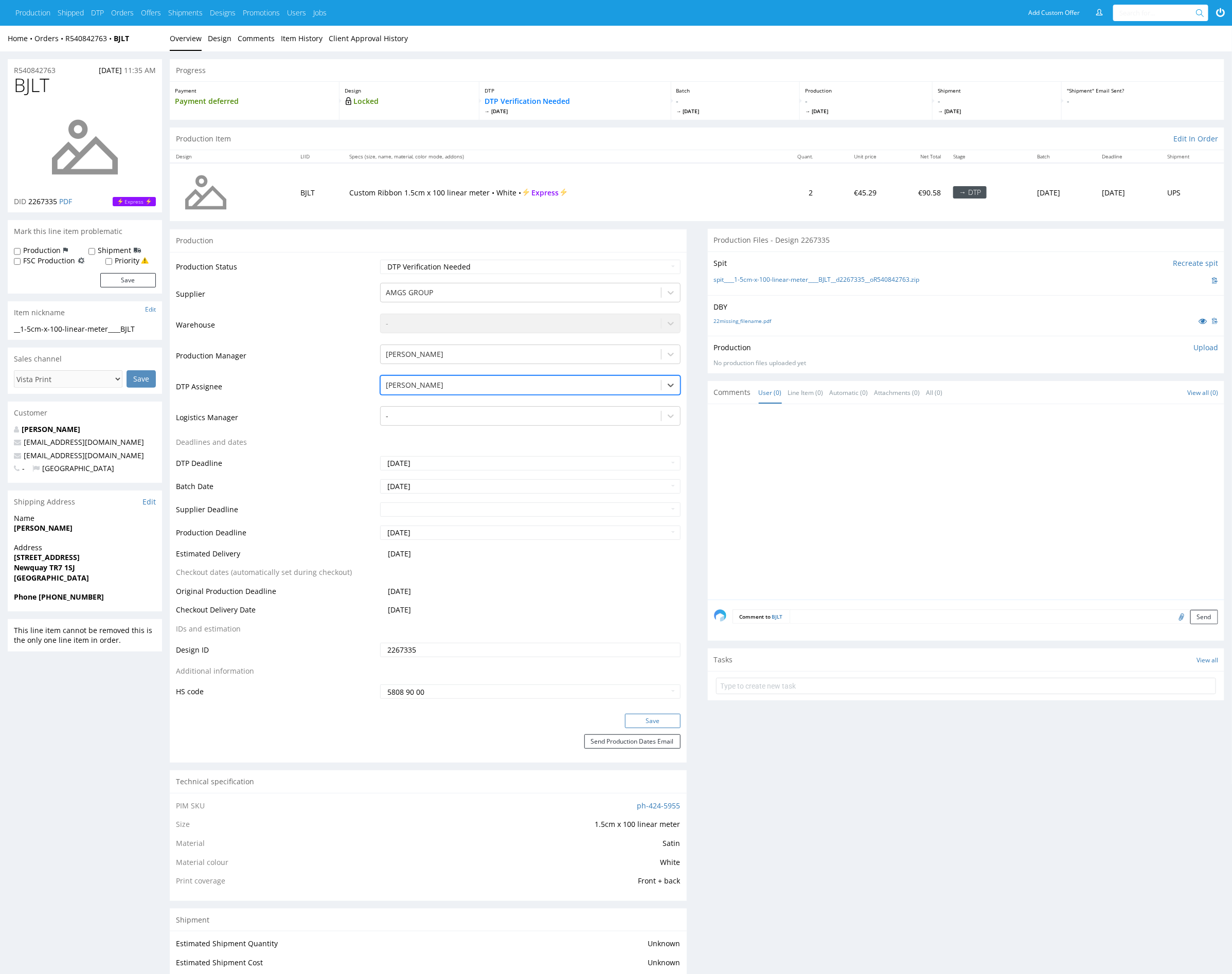
click at [643, 719] on button "Save" at bounding box center [653, 721] width 56 height 15
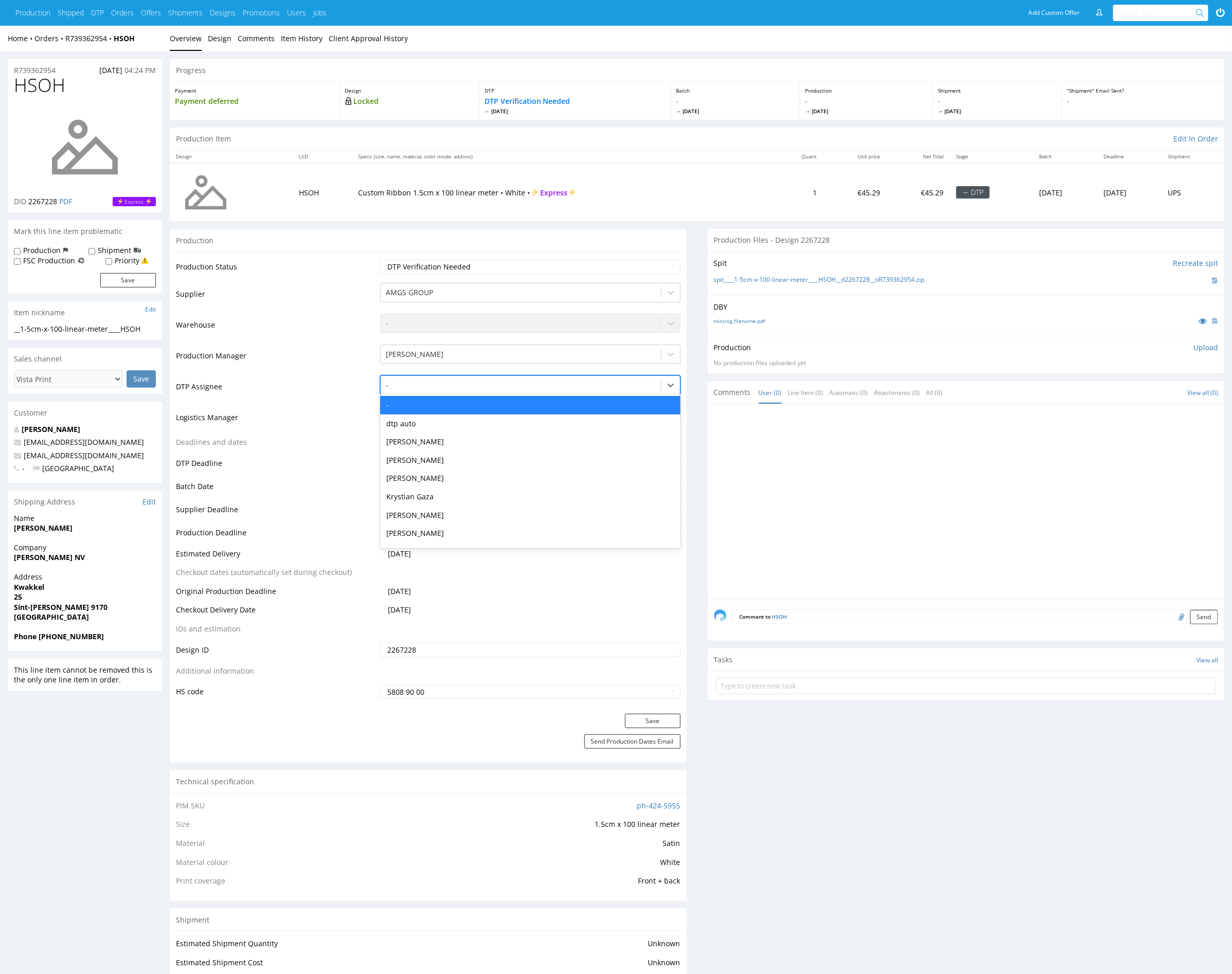
click at [488, 384] on div at bounding box center [520, 384] width 269 height 12
type input "mark"
click at [479, 401] on div "Karol Markowski" at bounding box center [530, 406] width 300 height 18
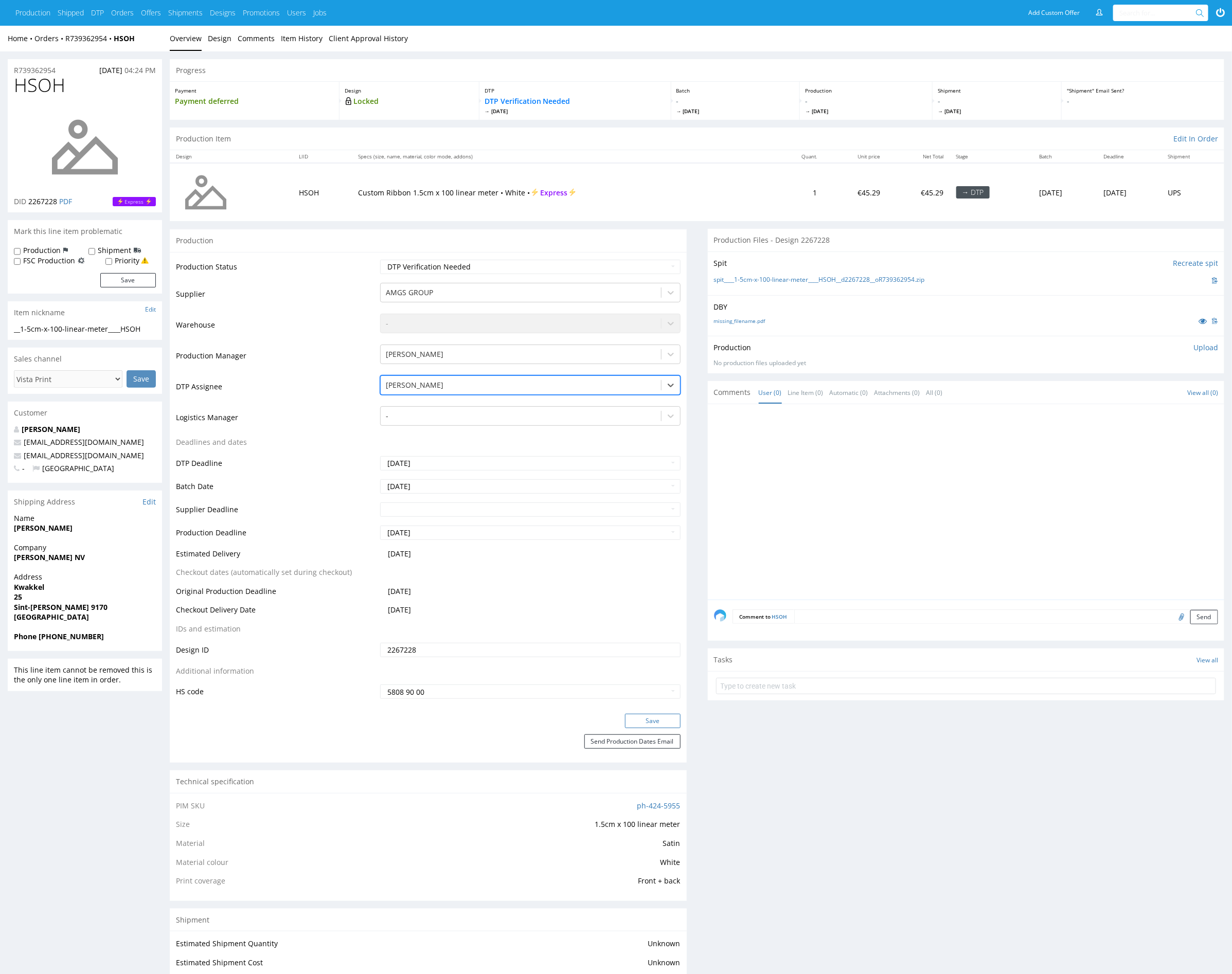
click at [661, 718] on button "Save" at bounding box center [653, 721] width 56 height 15
click at [460, 384] on div at bounding box center [520, 384] width 269 height 12
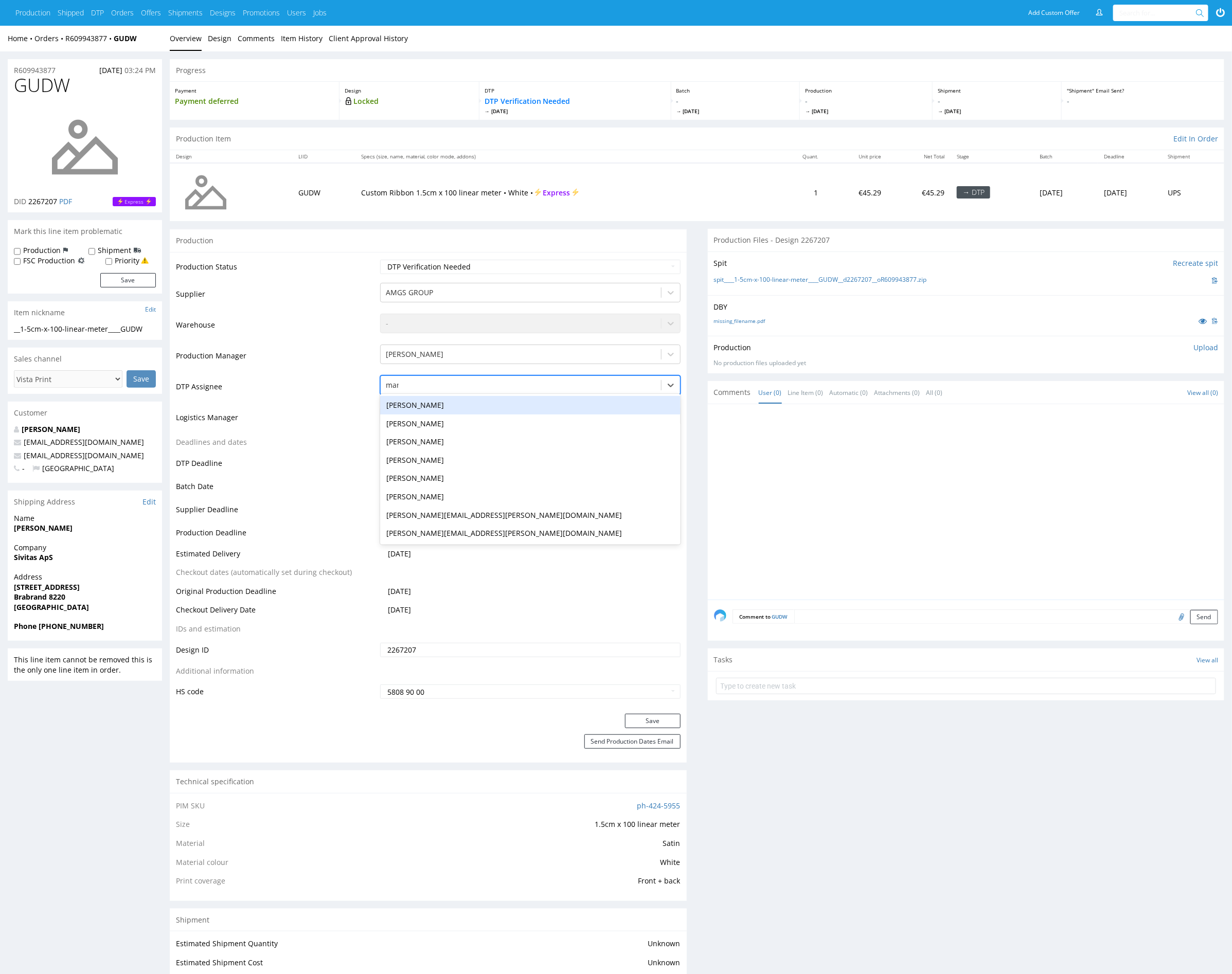
type input "mark"
click at [440, 407] on div "[PERSON_NAME]" at bounding box center [530, 406] width 300 height 18
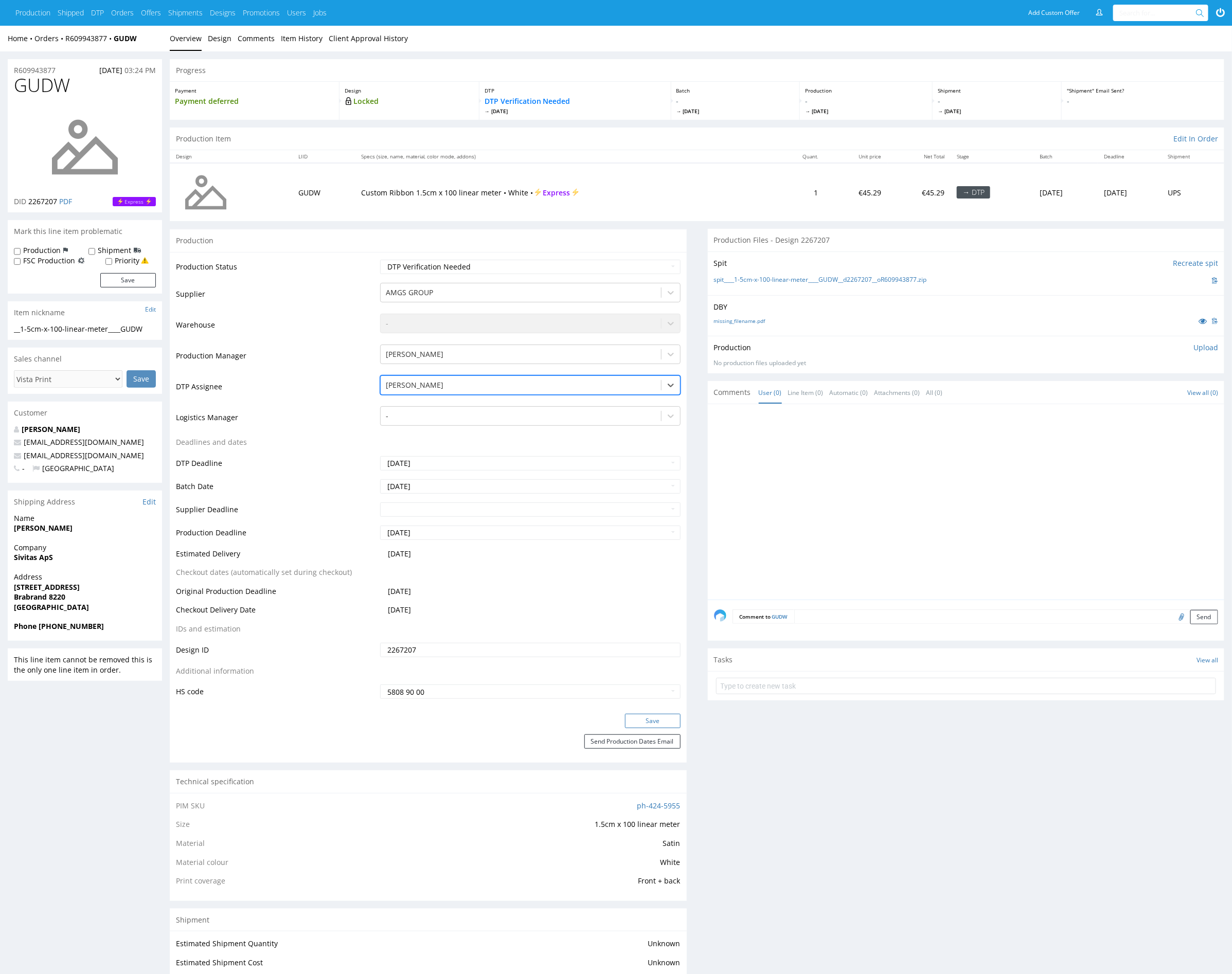
click at [671, 723] on button "Save" at bounding box center [653, 721] width 56 height 15
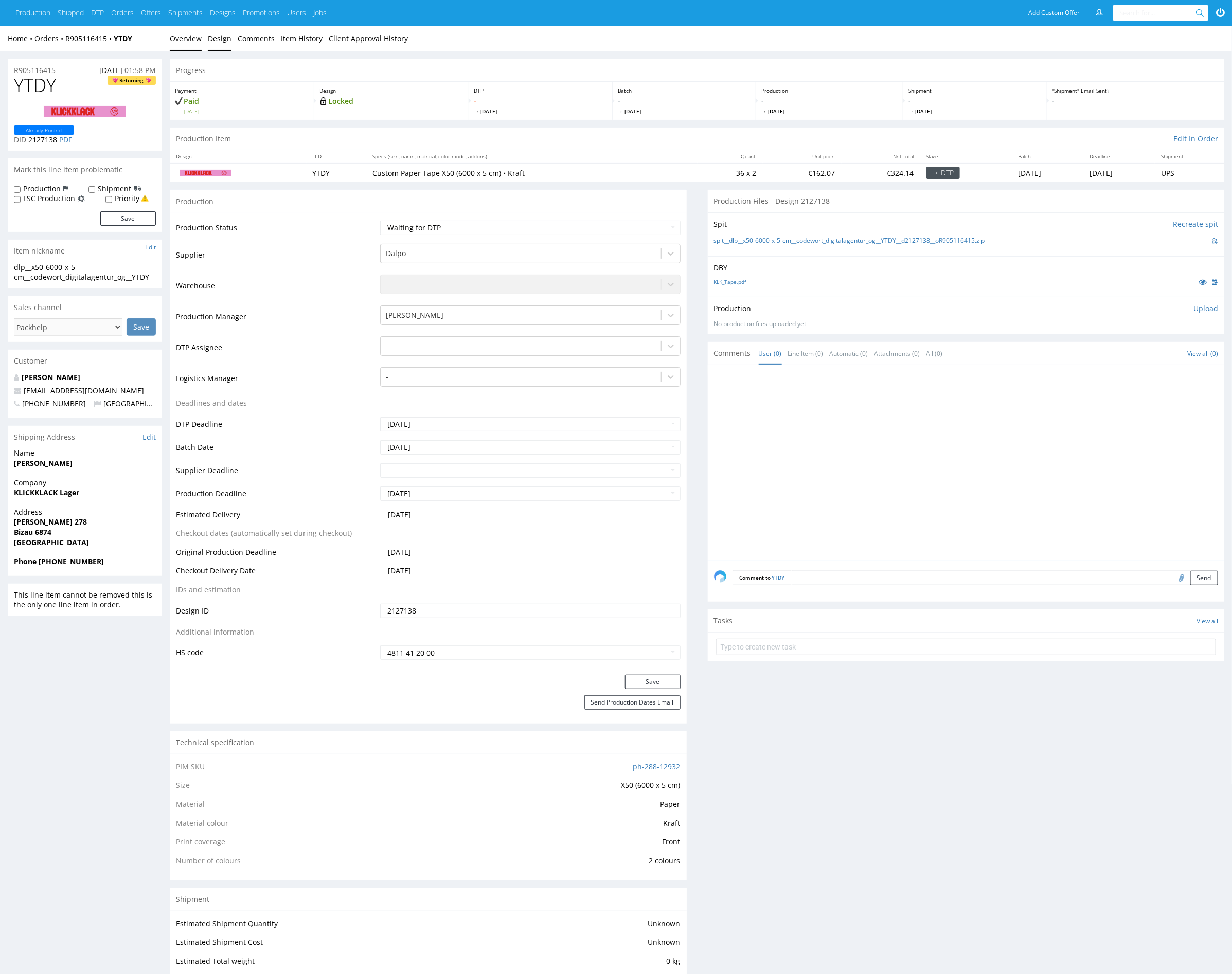
click at [221, 40] on link "Design" at bounding box center [220, 38] width 24 height 26
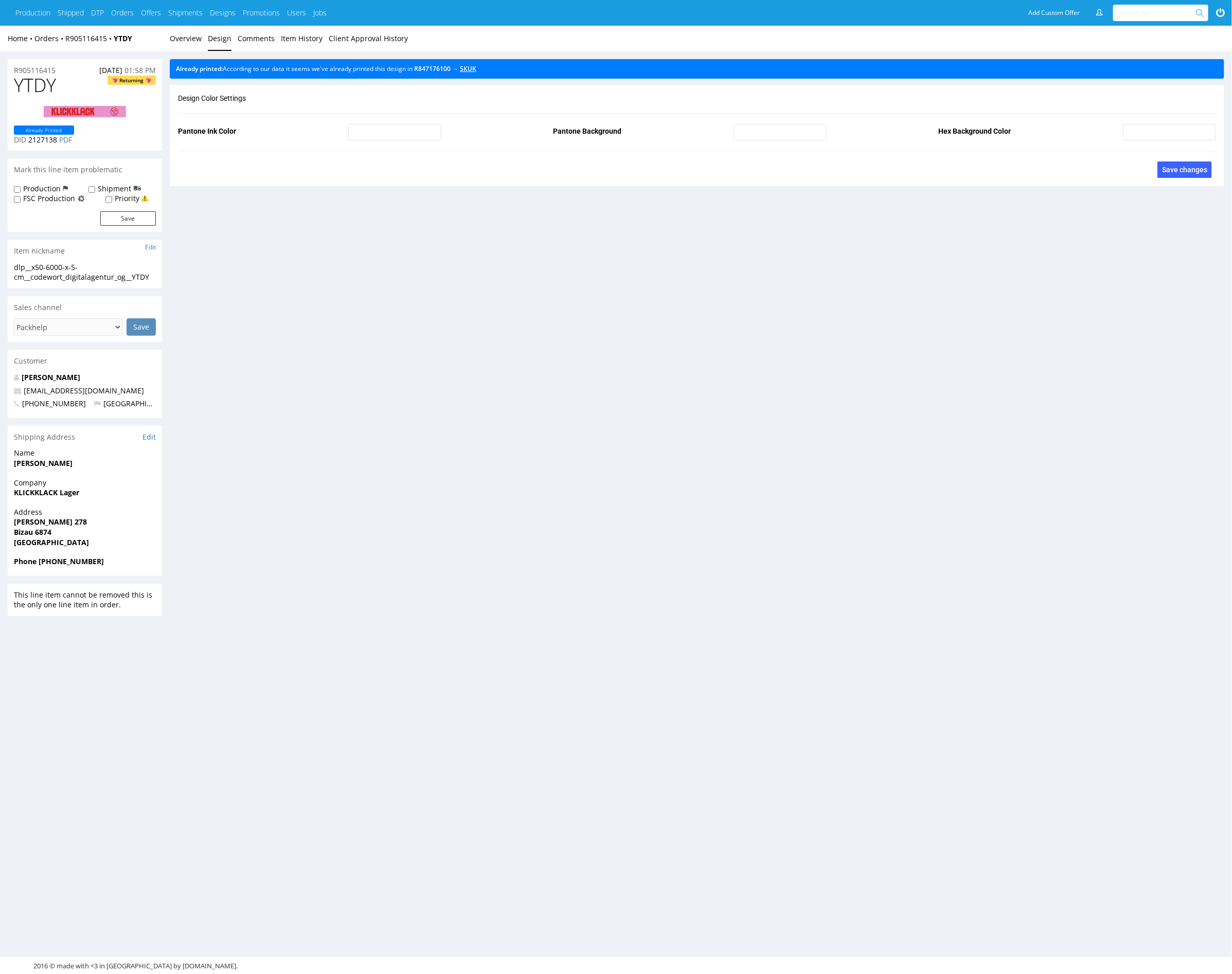
drag, startPoint x: 485, startPoint y: 73, endPoint x: 480, endPoint y: 71, distance: 5.4
click at [485, 73] on div "Already printed: According to our data it seems we've already printed this desi…" at bounding box center [697, 69] width 1054 height 19
click at [476, 71] on link "SKUK" at bounding box center [468, 69] width 16 height 9
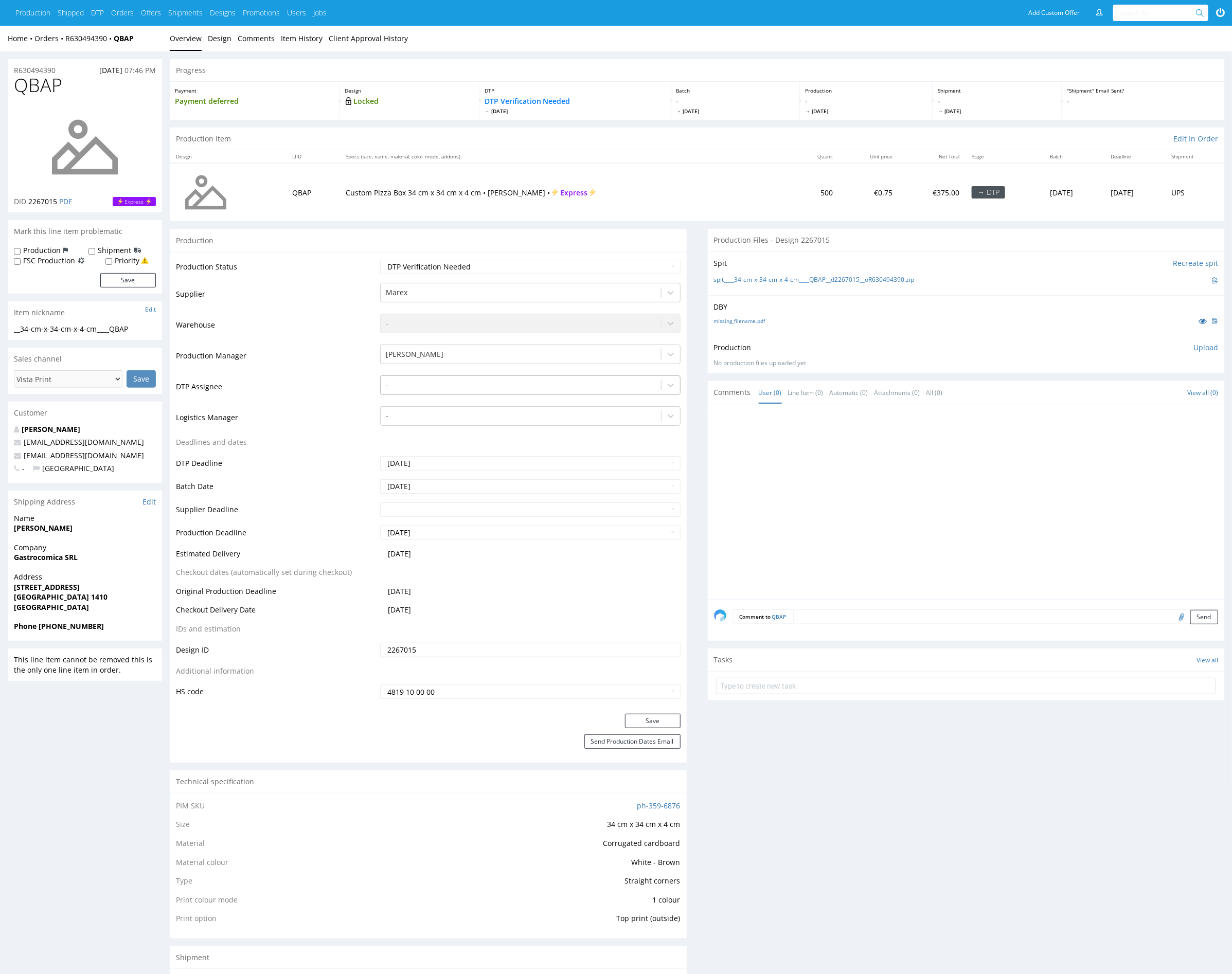
click at [475, 384] on div at bounding box center [520, 384] width 269 height 12
type input "mark"
click at [462, 405] on div "Karol Markowski" at bounding box center [530, 406] width 300 height 18
click at [666, 720] on button "Save" at bounding box center [653, 721] width 56 height 15
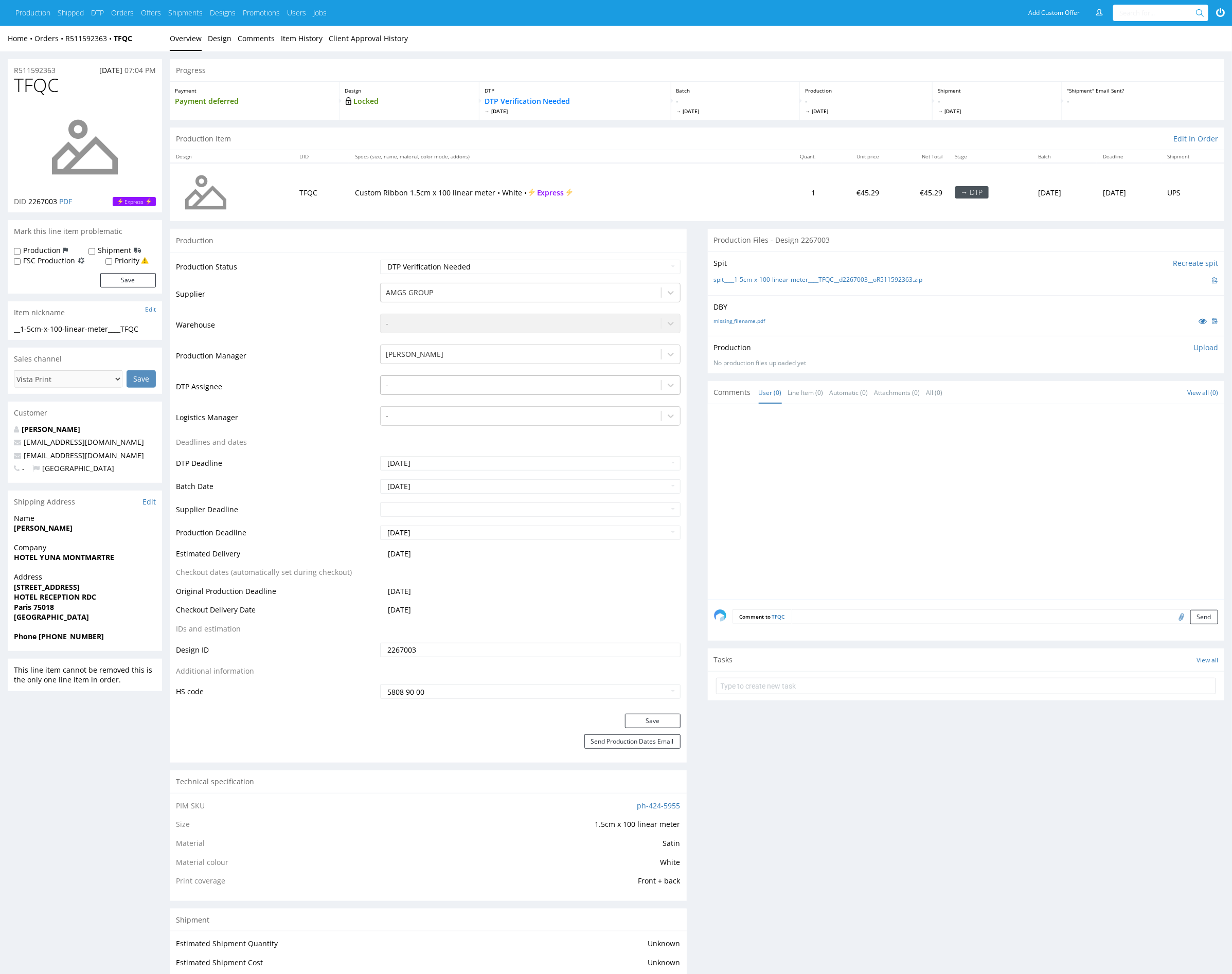
click at [557, 383] on div at bounding box center [520, 384] width 269 height 12
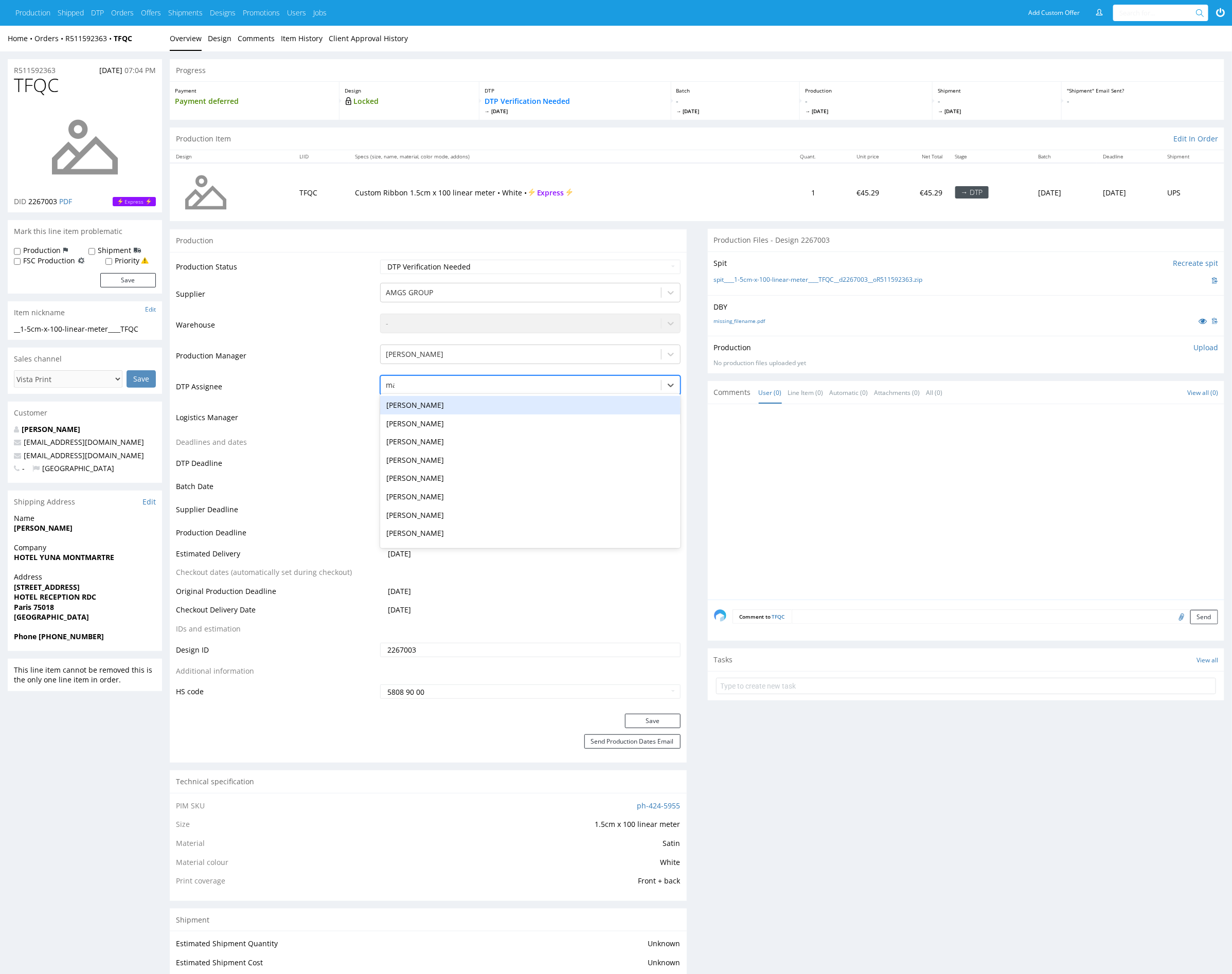
type input "mark"
click at [541, 404] on div "Karol Markowski" at bounding box center [530, 406] width 300 height 18
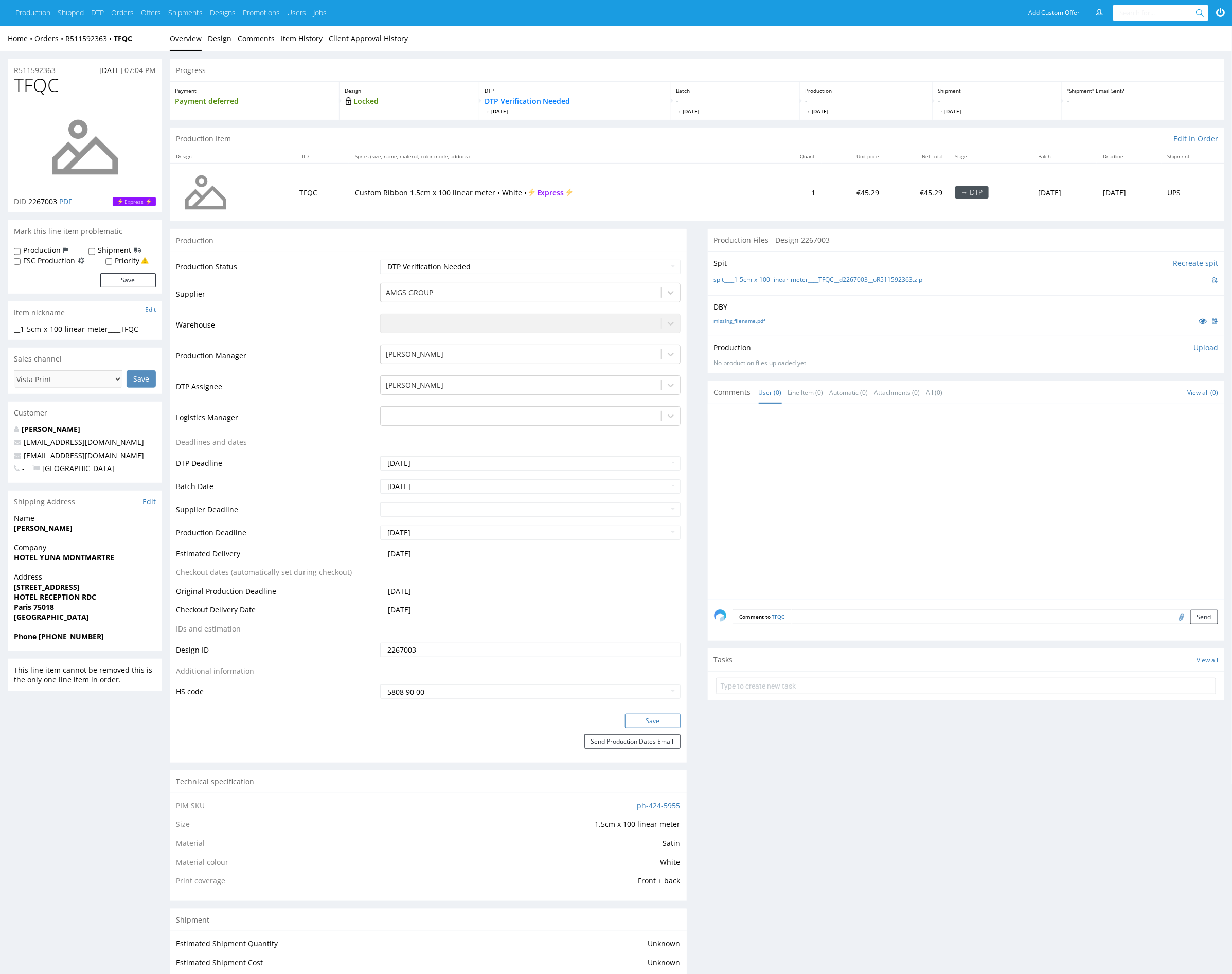
click at [648, 717] on button "Save" at bounding box center [653, 721] width 56 height 15
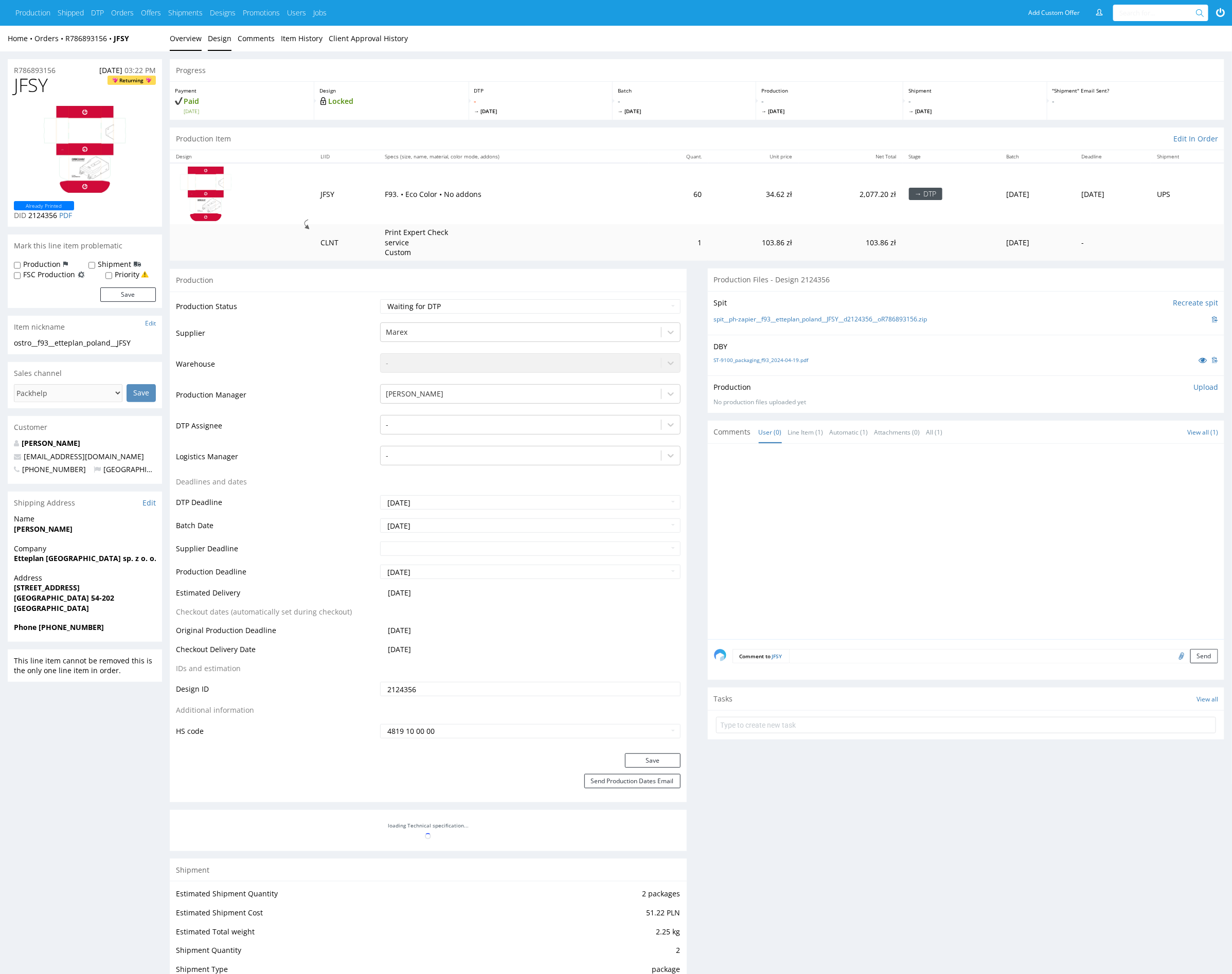
click at [219, 34] on link "Design" at bounding box center [220, 38] width 24 height 26
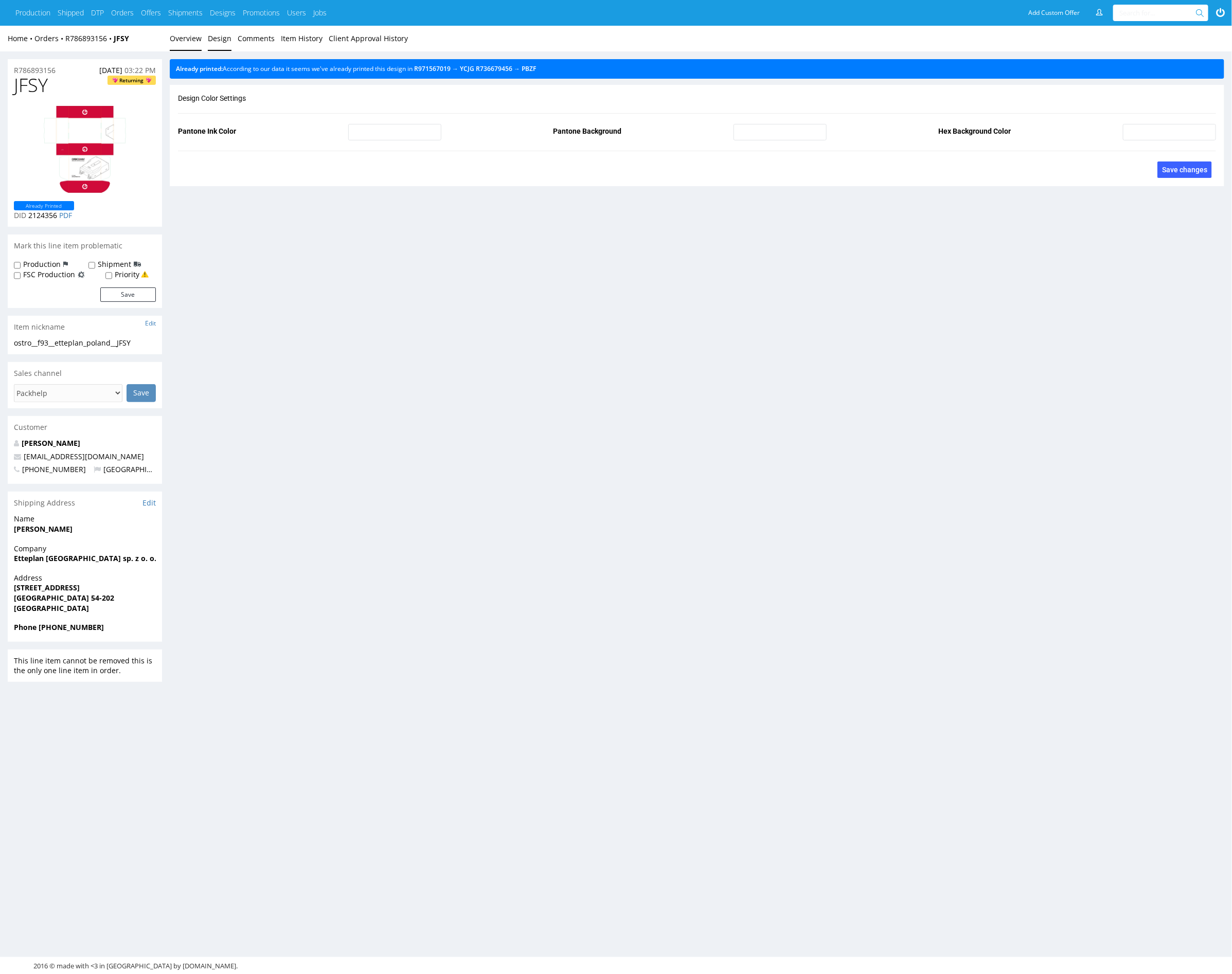
click at [185, 36] on link "Overview" at bounding box center [185, 38] width 32 height 26
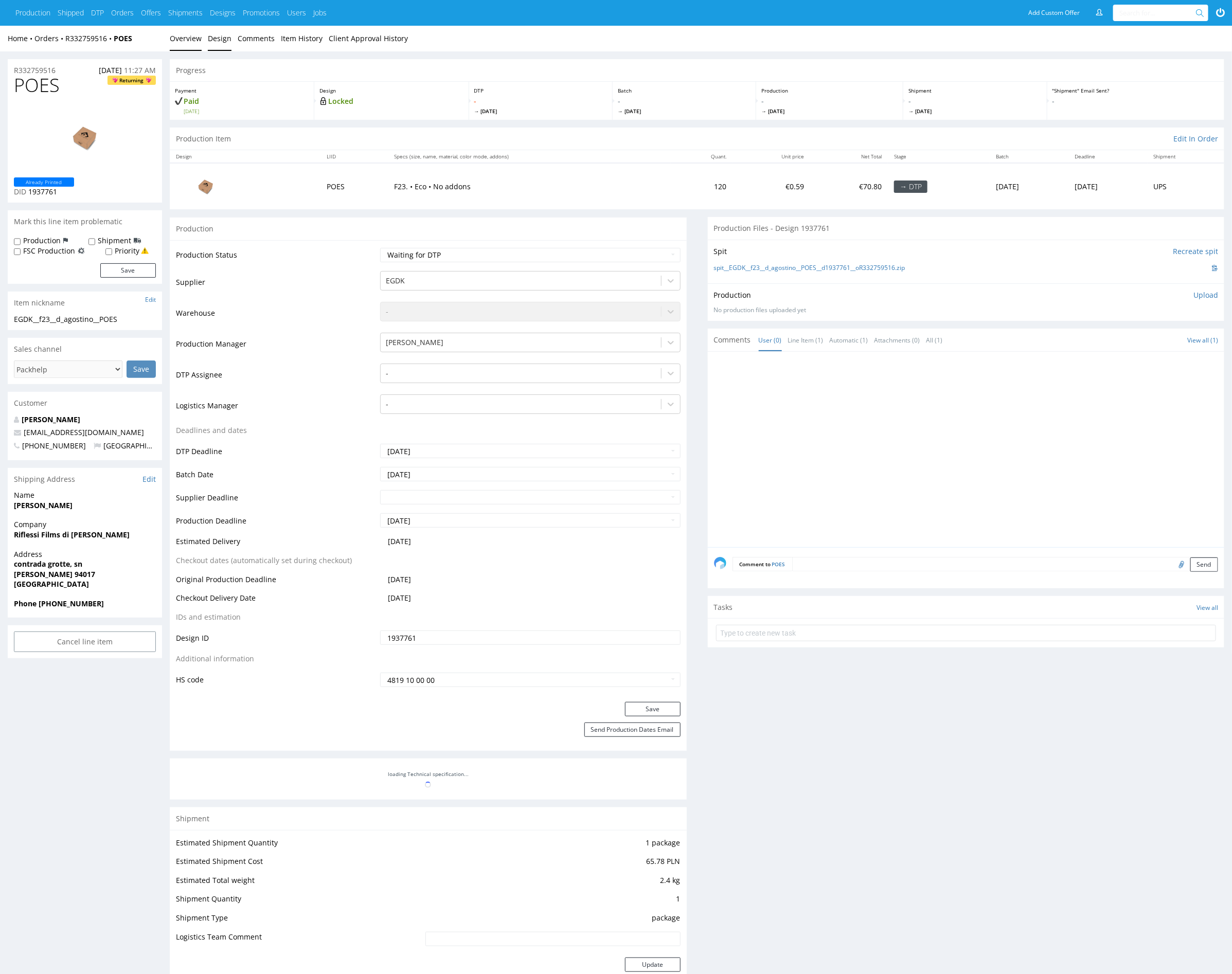
click at [222, 42] on link "Design" at bounding box center [220, 38] width 24 height 26
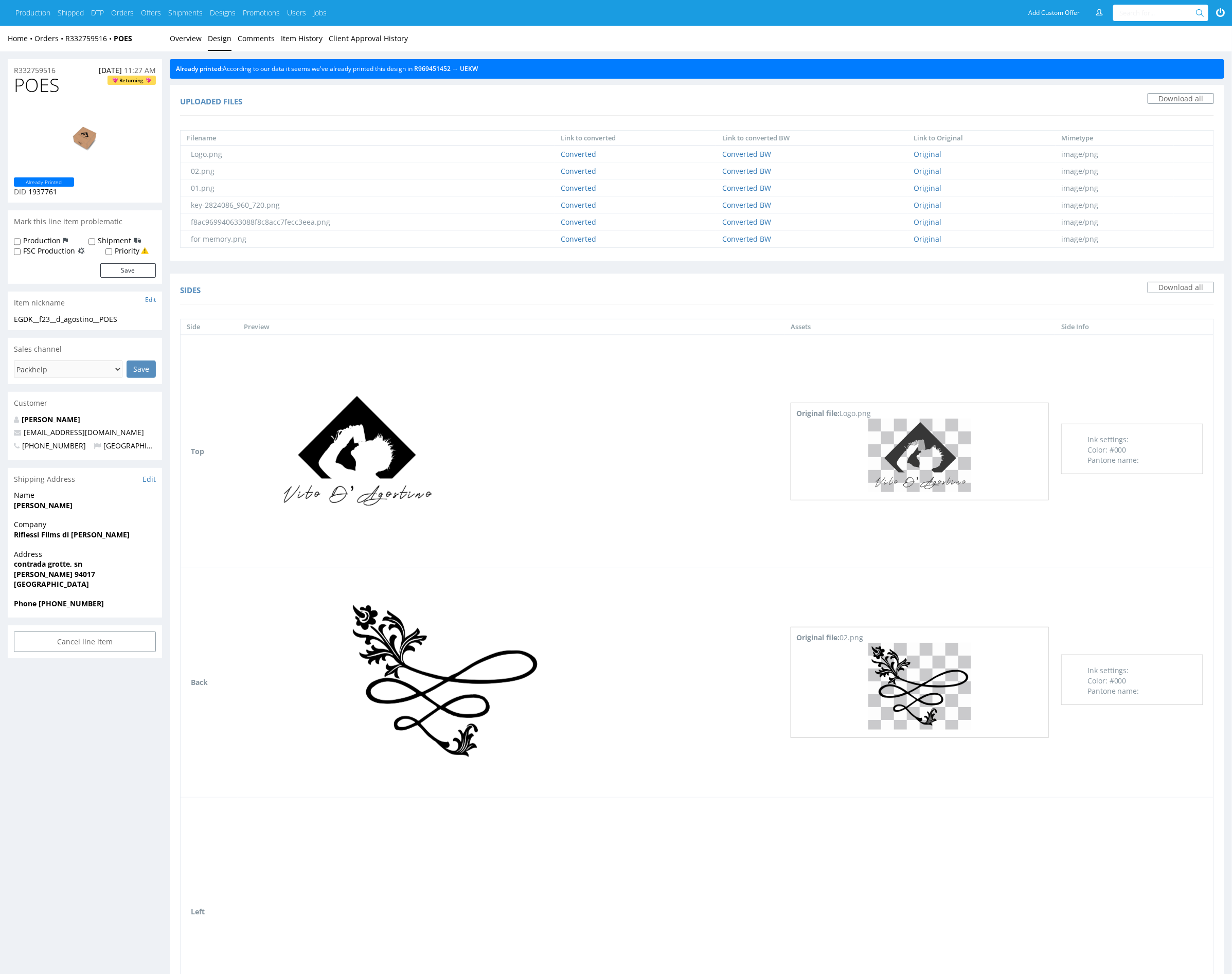
click at [470, 71] on span "UEKW" at bounding box center [468, 69] width 19 height 9
click at [475, 69] on link "UEKW" at bounding box center [469, 69] width 18 height 9
click at [194, 44] on link "Overview" at bounding box center [185, 38] width 32 height 26
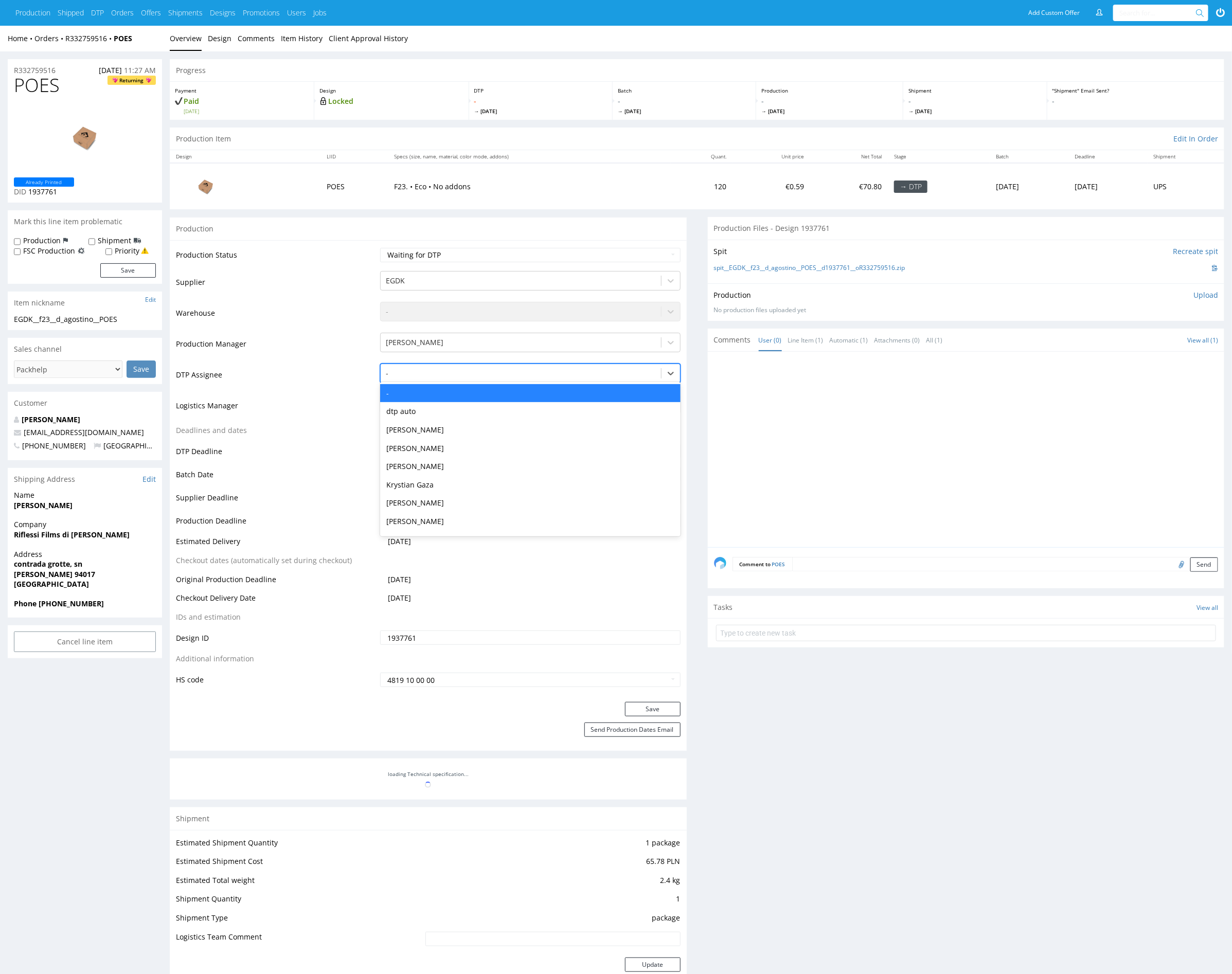
click at [414, 371] on div at bounding box center [520, 373] width 269 height 12
type input "mark"
drag, startPoint x: 437, startPoint y: 396, endPoint x: 568, endPoint y: 536, distance: 191.7
click at [437, 396] on div "Karol Markowski" at bounding box center [530, 394] width 300 height 18
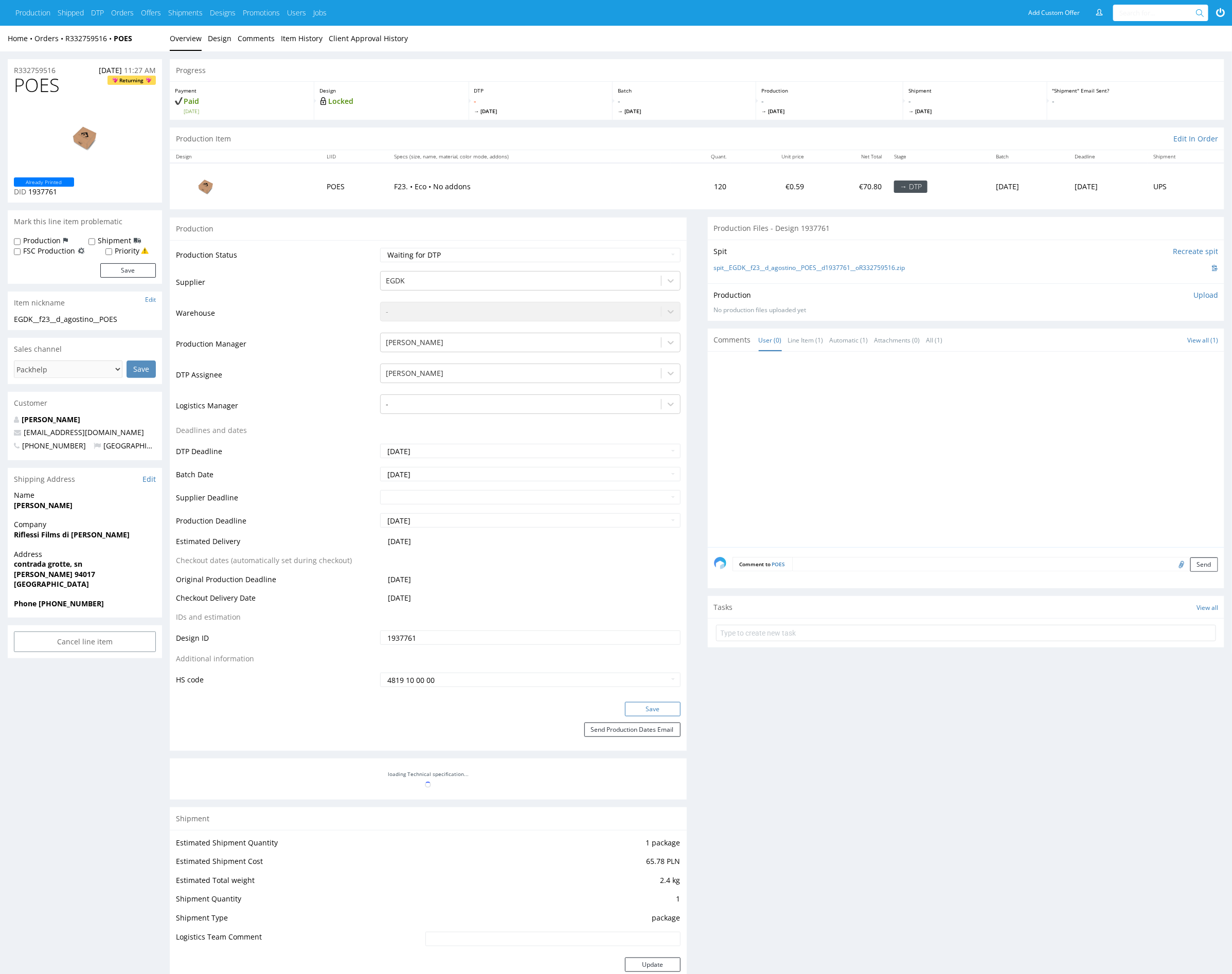
click at [659, 705] on button "Save" at bounding box center [653, 709] width 56 height 15
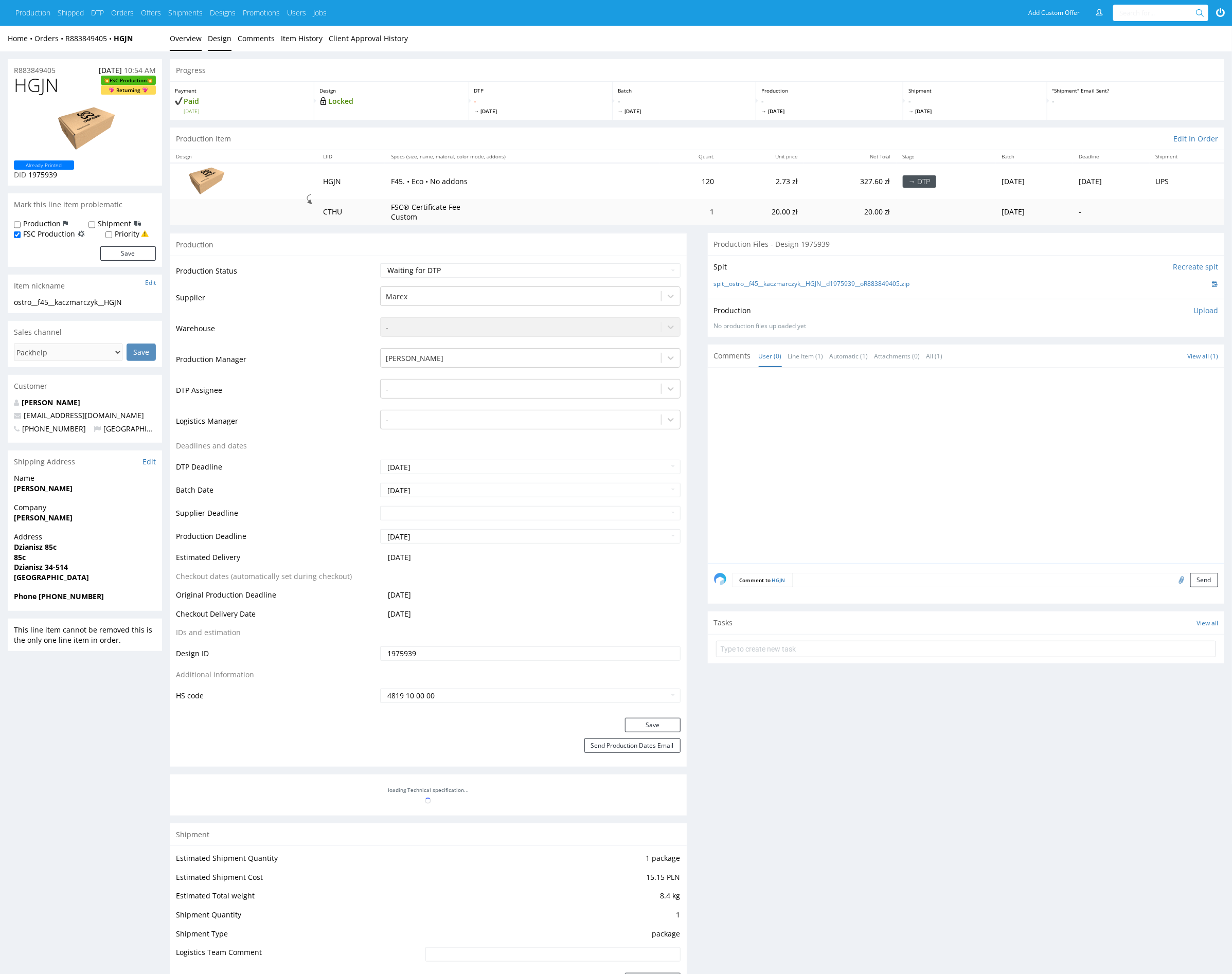
click at [215, 43] on link "Design" at bounding box center [220, 38] width 24 height 26
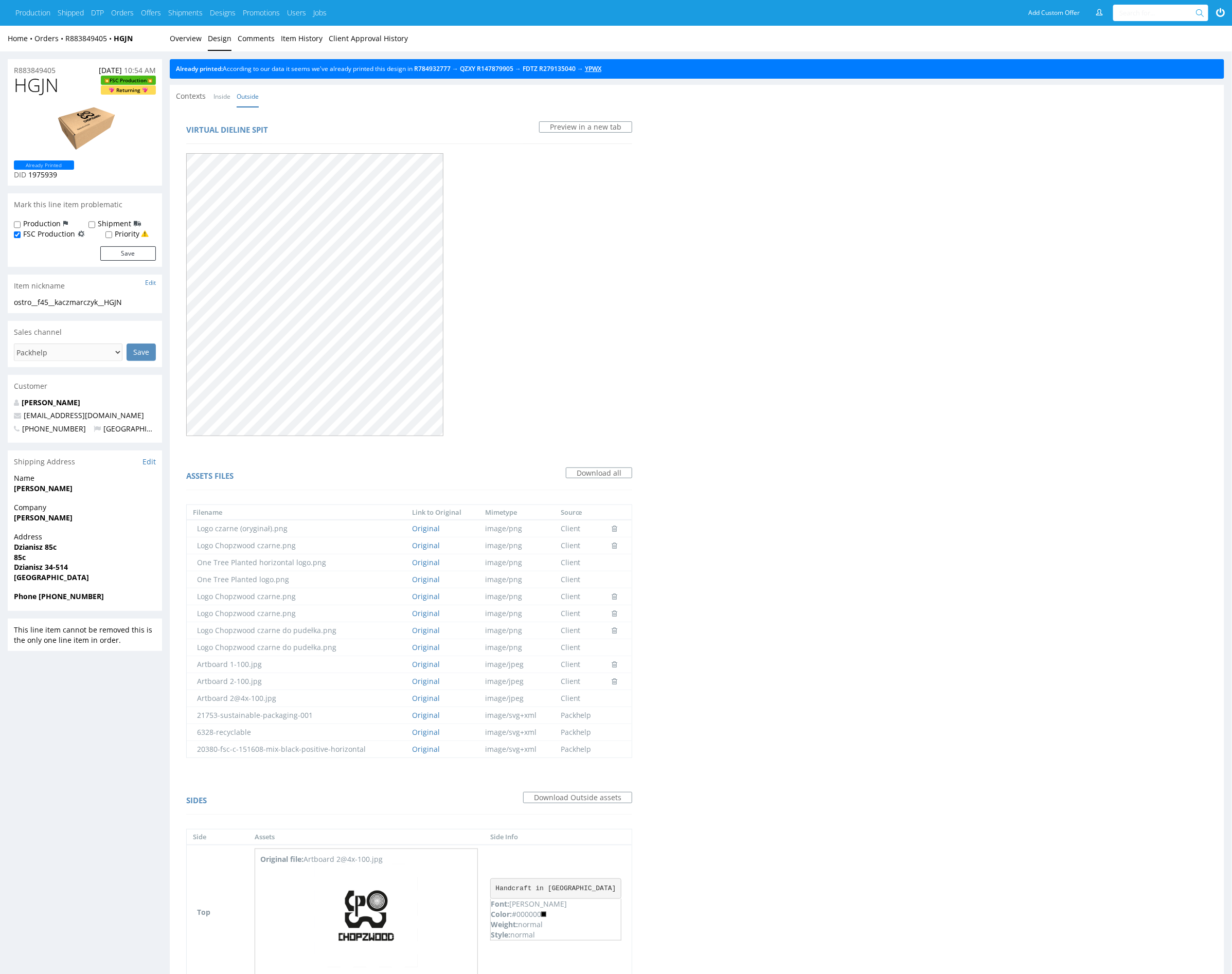
click at [601, 70] on link "YPWX" at bounding box center [593, 69] width 16 height 9
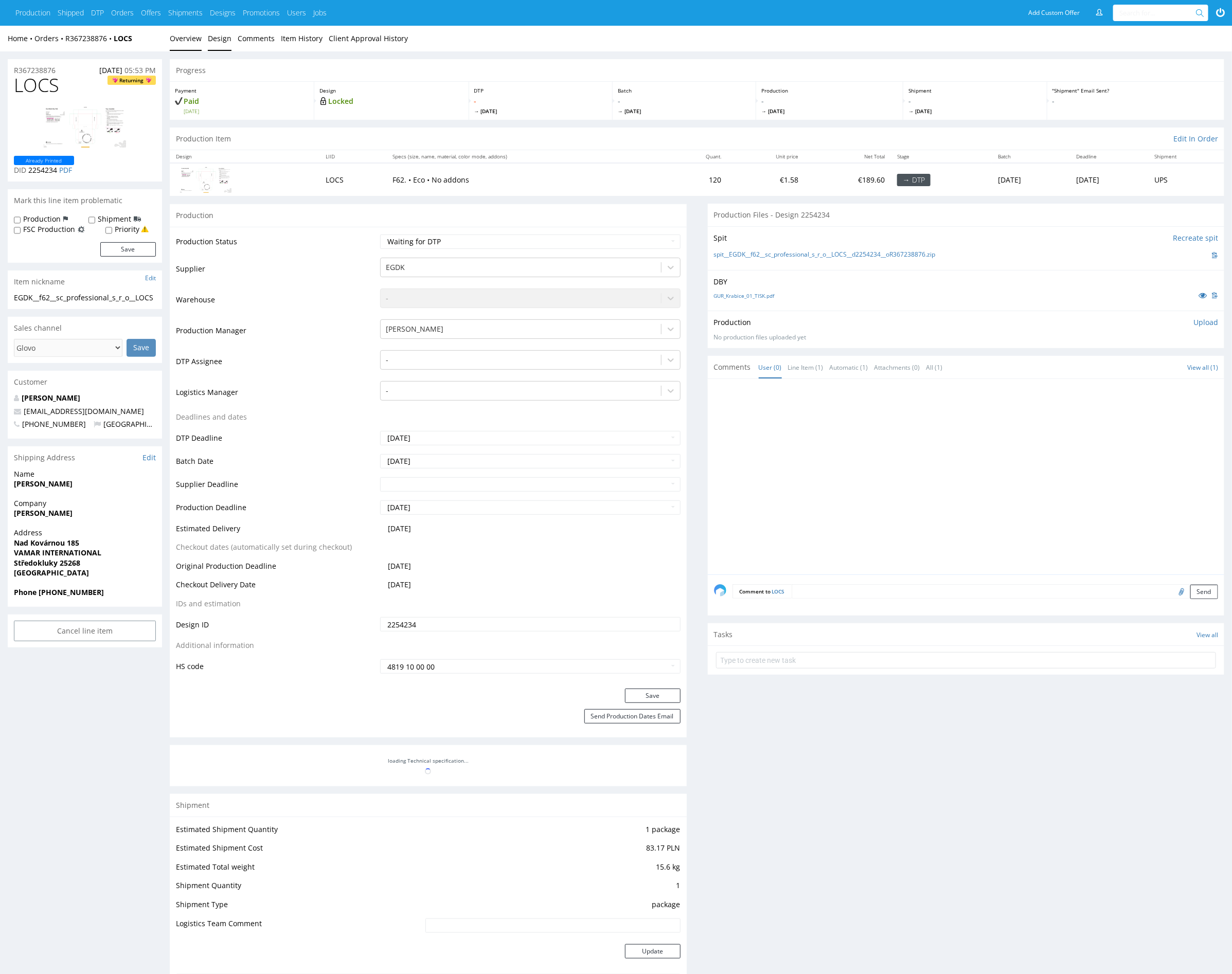
click at [221, 40] on link "Design" at bounding box center [220, 38] width 24 height 26
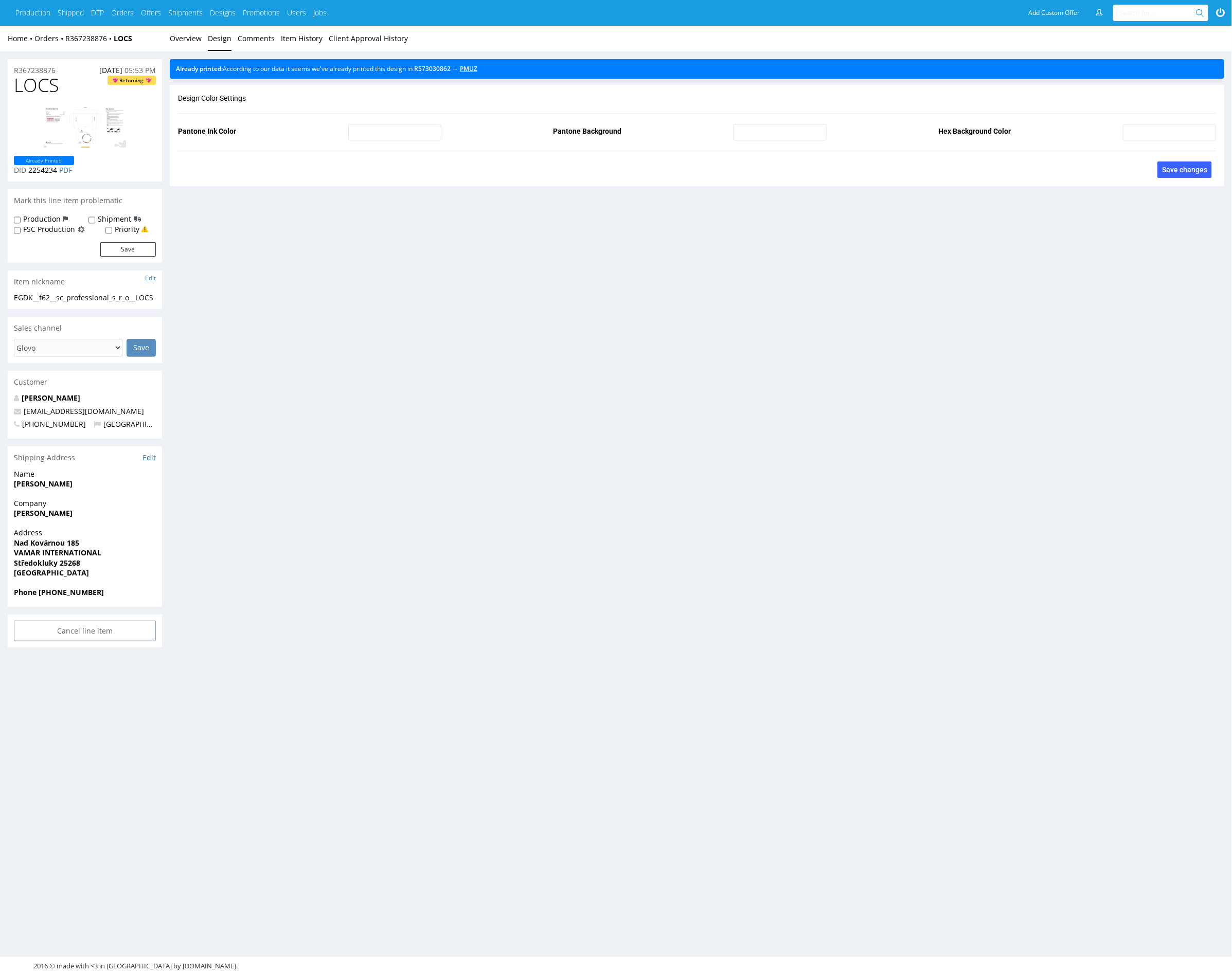
click at [477, 69] on link "PMUZ" at bounding box center [468, 69] width 17 height 9
click at [191, 32] on link "Overview" at bounding box center [185, 38] width 32 height 26
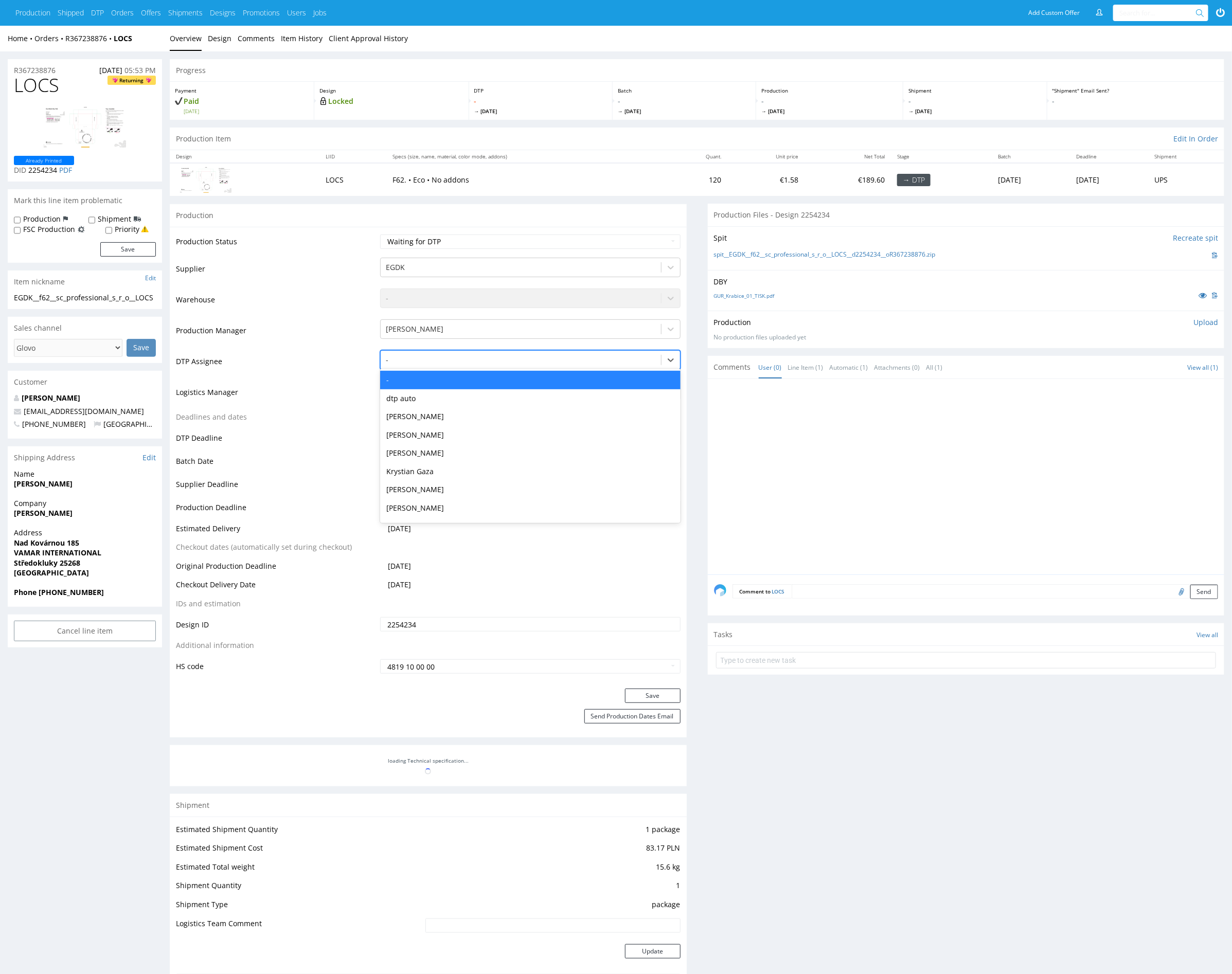
click at [482, 362] on div at bounding box center [520, 360] width 269 height 12
type input "mark"
click at [446, 375] on div "Karol Markowski" at bounding box center [530, 380] width 300 height 18
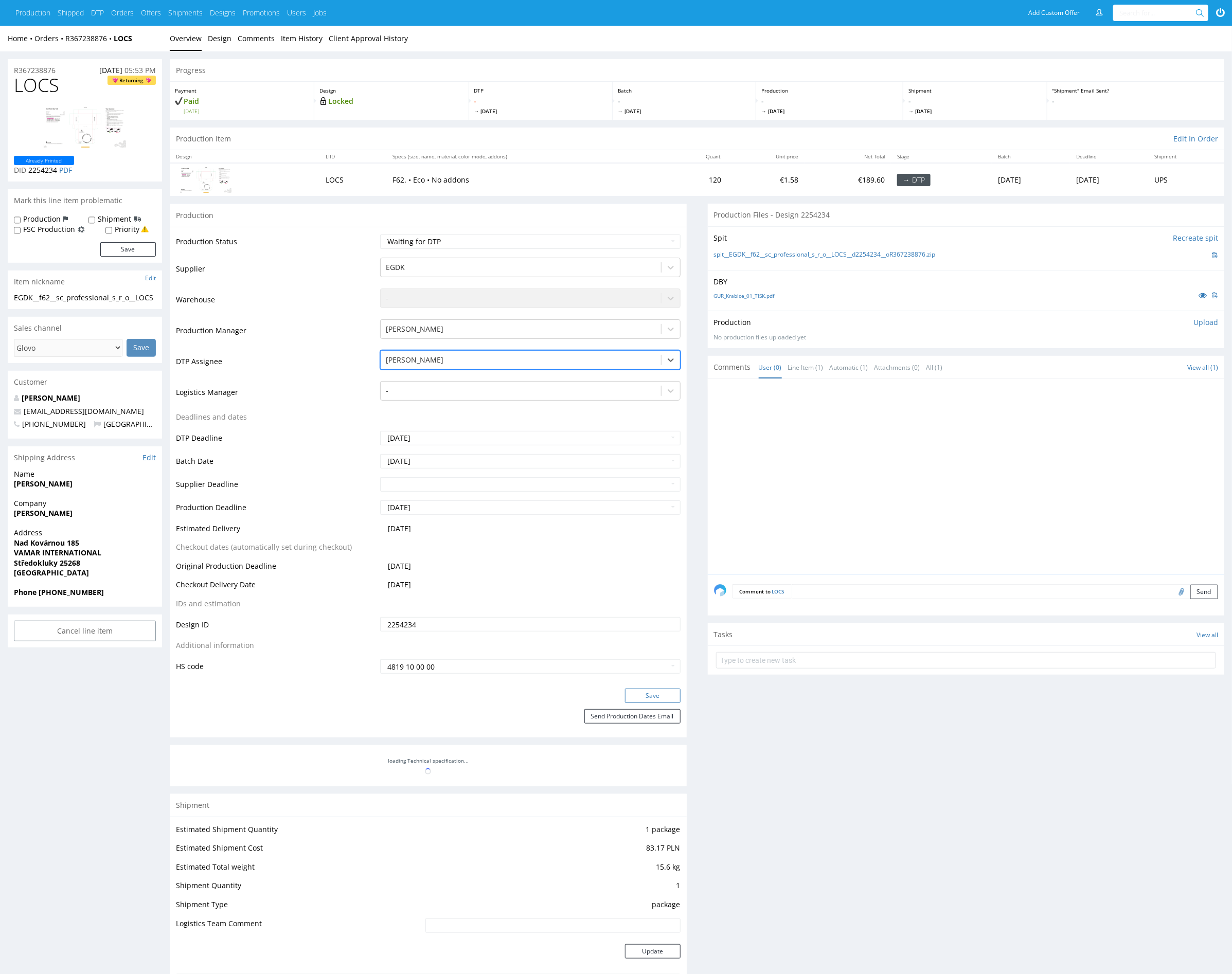
click at [666, 692] on button "Save" at bounding box center [653, 696] width 56 height 15
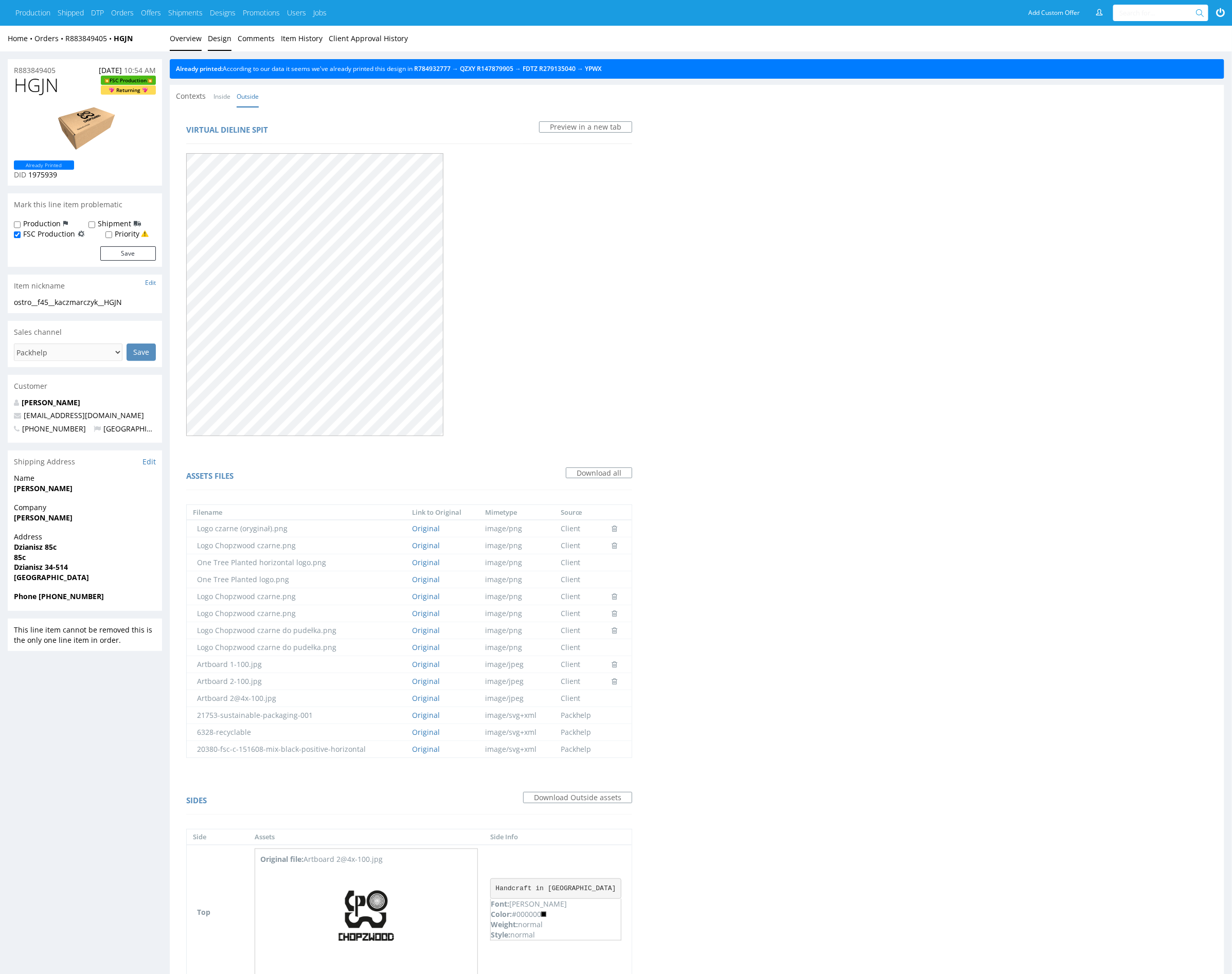
click at [190, 35] on link "Overview" at bounding box center [185, 38] width 32 height 26
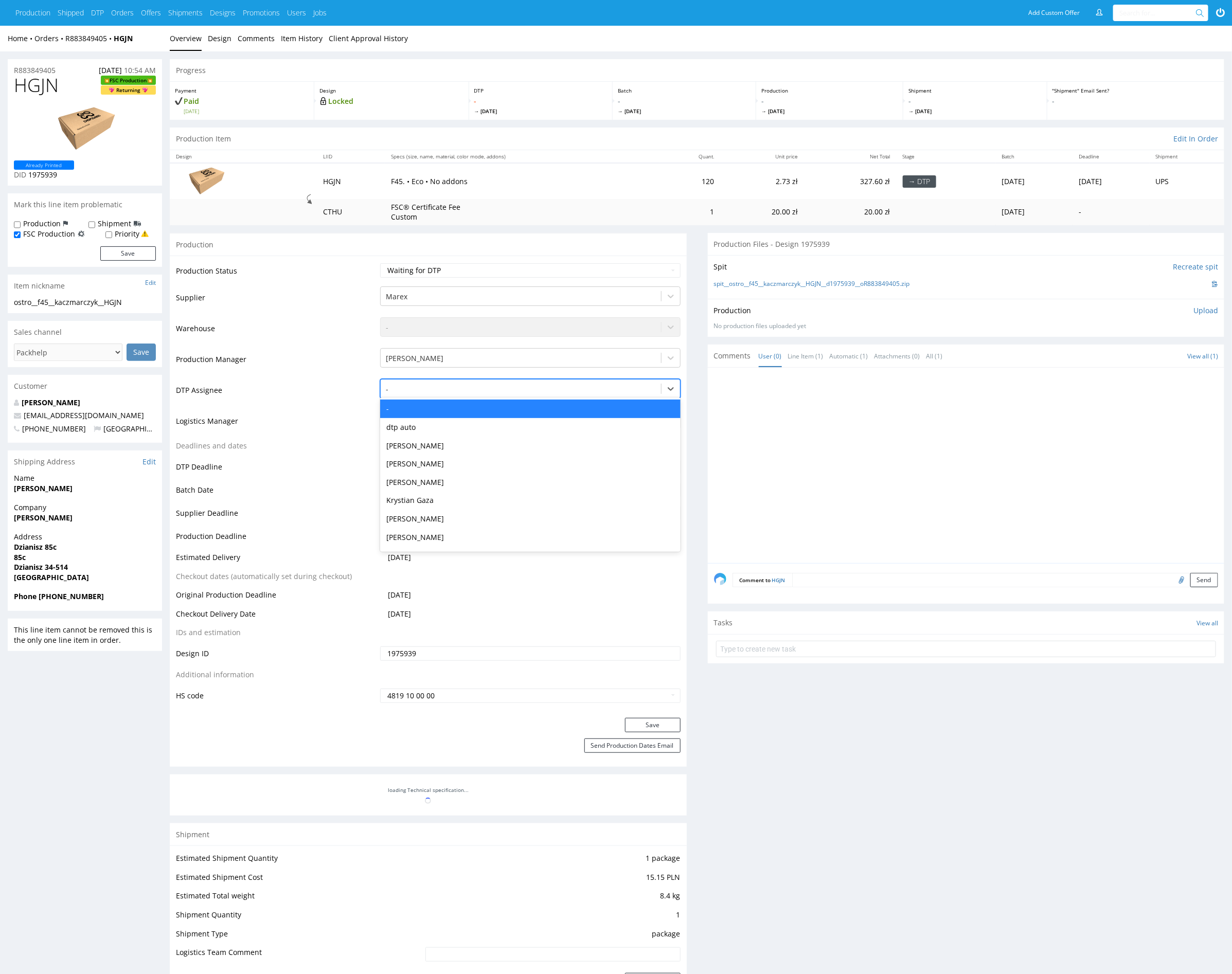
click at [436, 389] on div at bounding box center [520, 389] width 269 height 12
type input "mark"
click at [443, 403] on div "[PERSON_NAME]" at bounding box center [530, 409] width 300 height 18
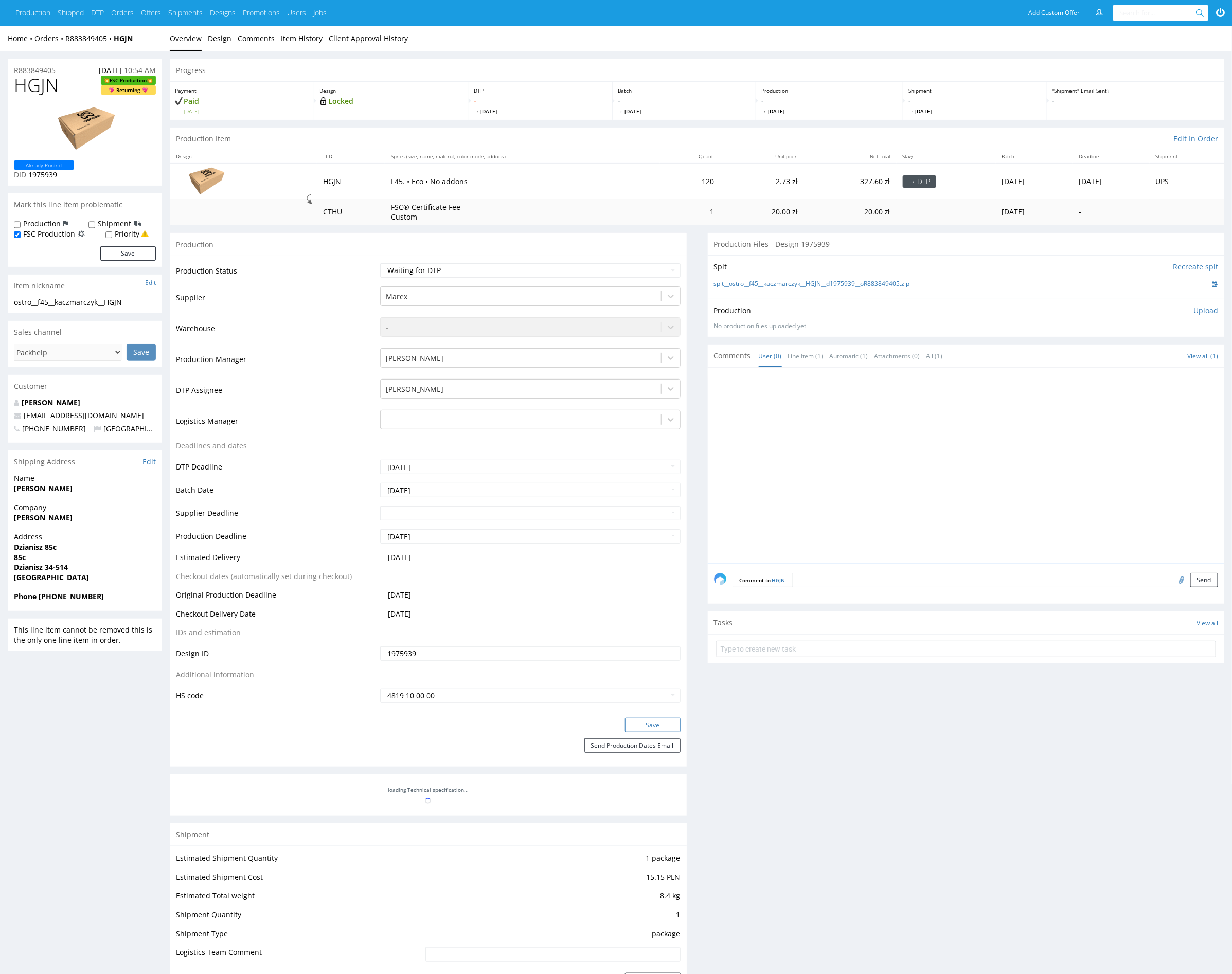
click at [665, 724] on button "Save" at bounding box center [653, 725] width 56 height 15
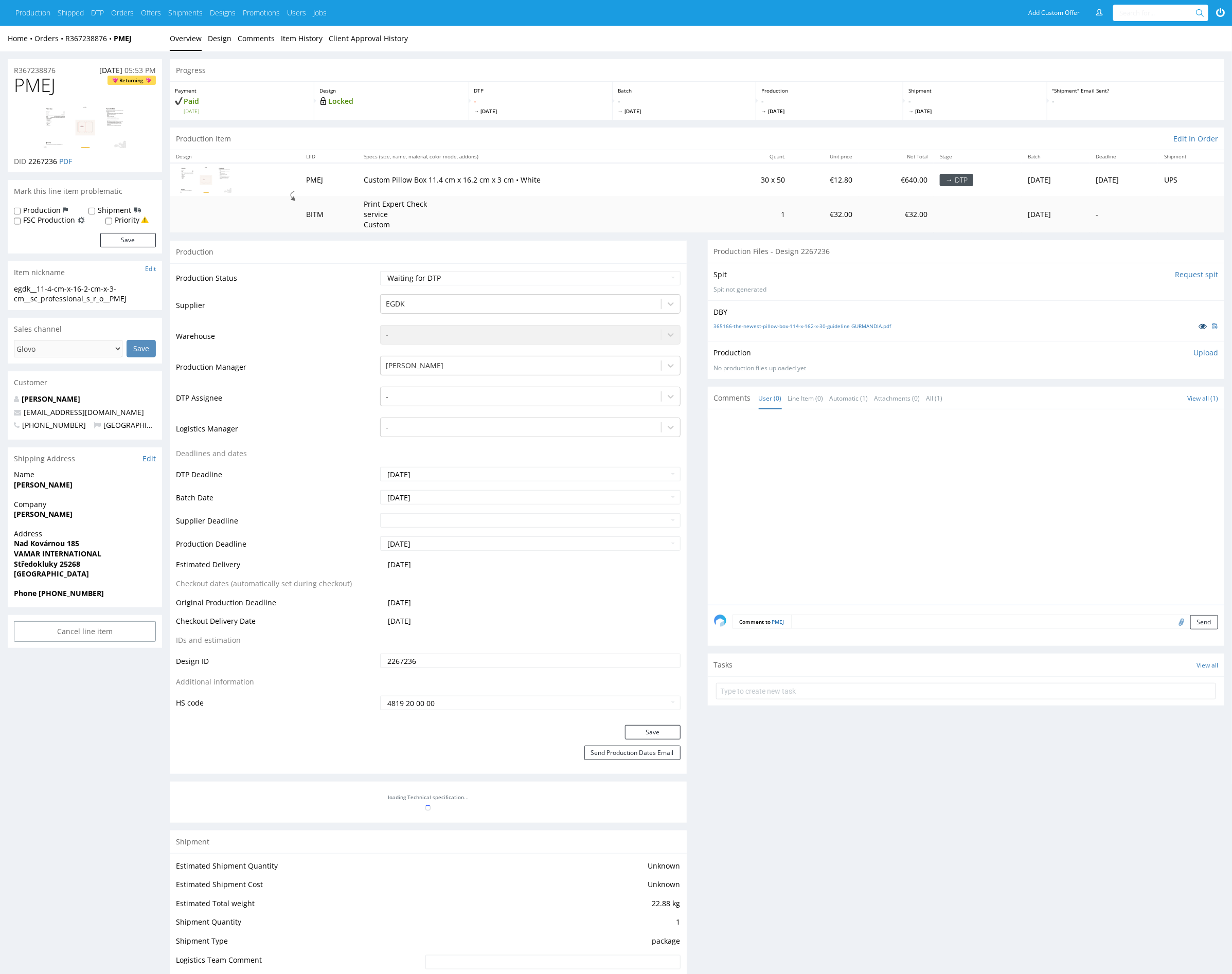
click at [1202, 329] on icon at bounding box center [1202, 326] width 8 height 7
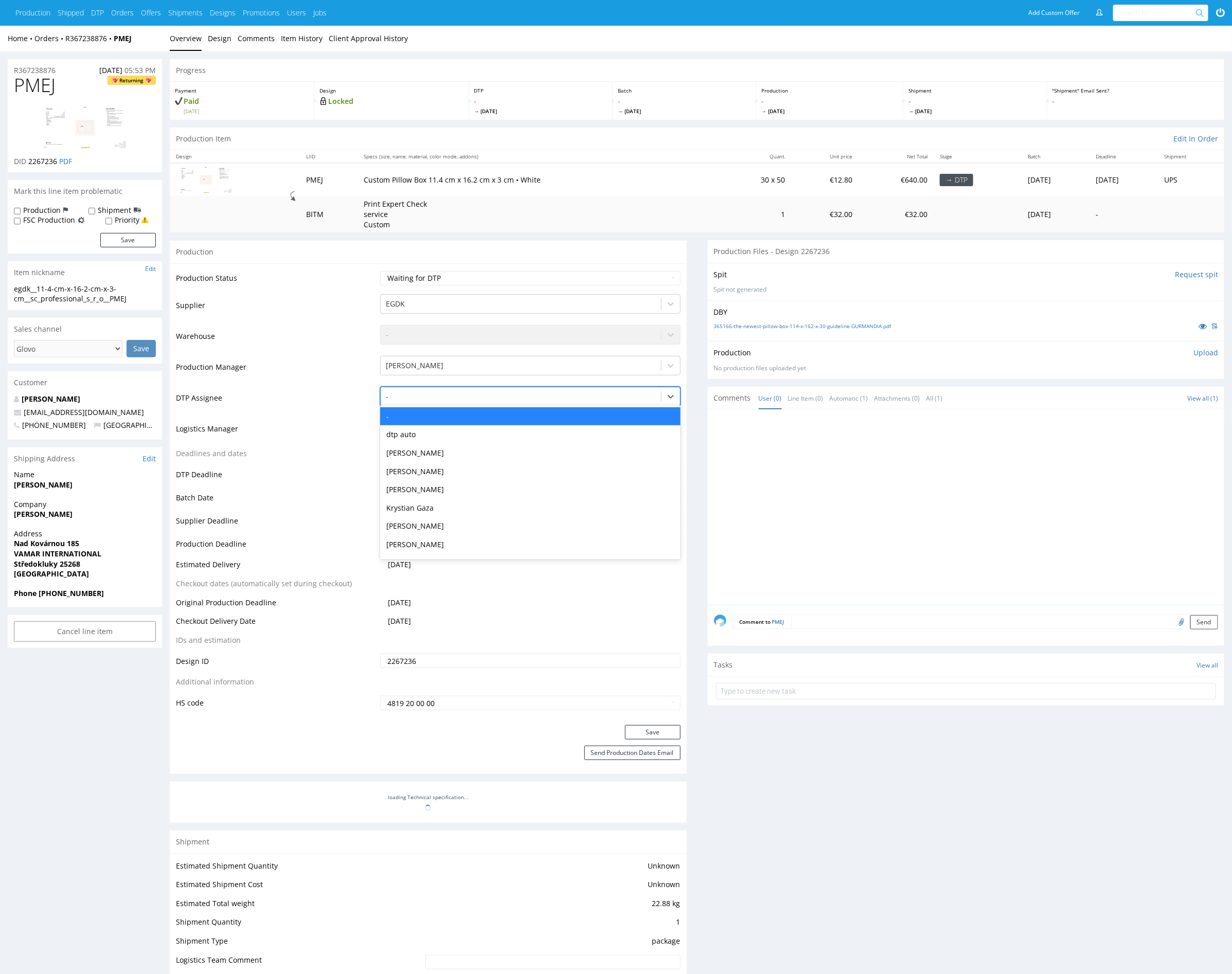
click at [452, 391] on div at bounding box center [520, 396] width 269 height 12
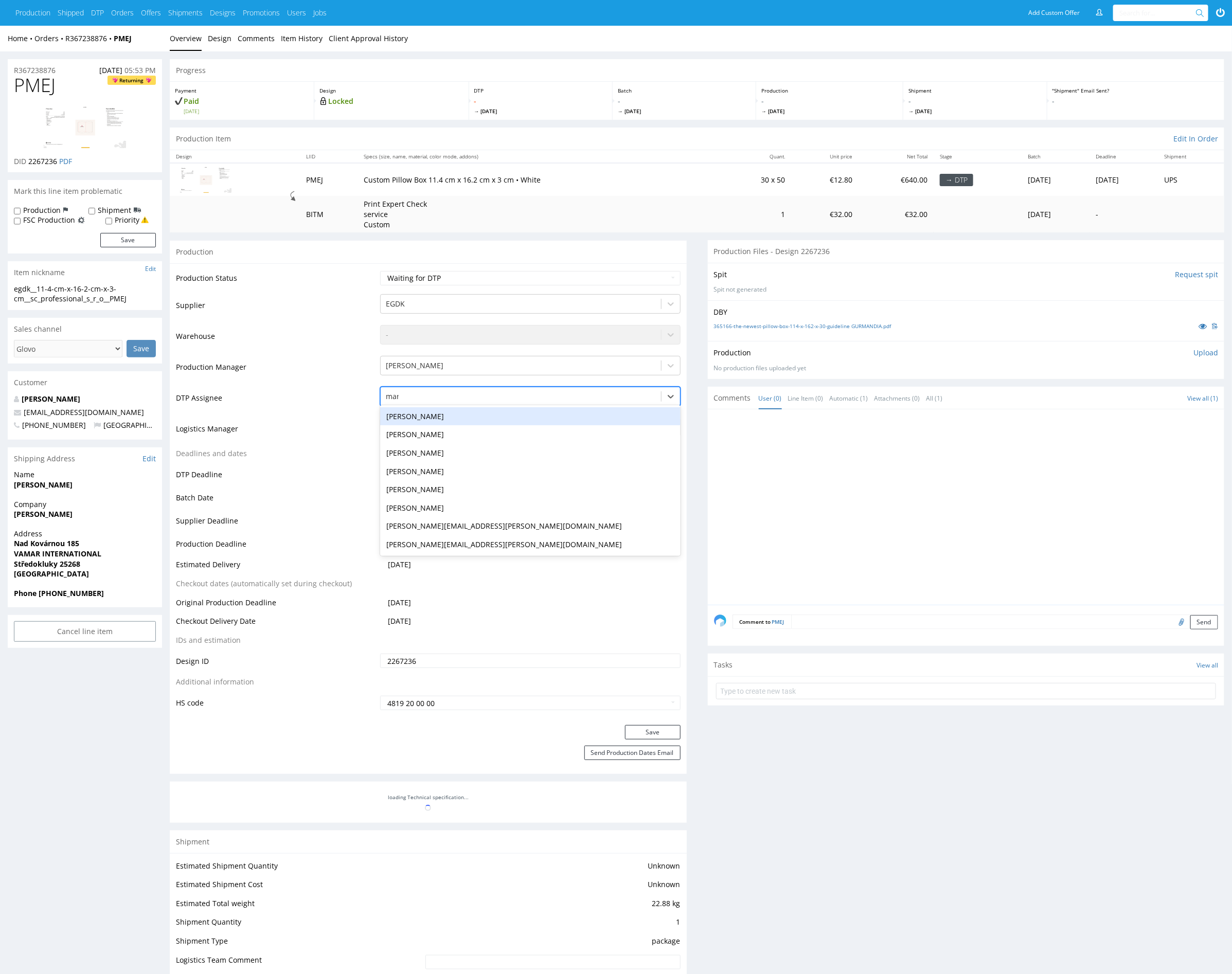
type input "mark"
drag, startPoint x: 421, startPoint y: 414, endPoint x: 638, endPoint y: 588, distance: 278.1
click at [421, 414] on div "[PERSON_NAME]" at bounding box center [530, 417] width 300 height 18
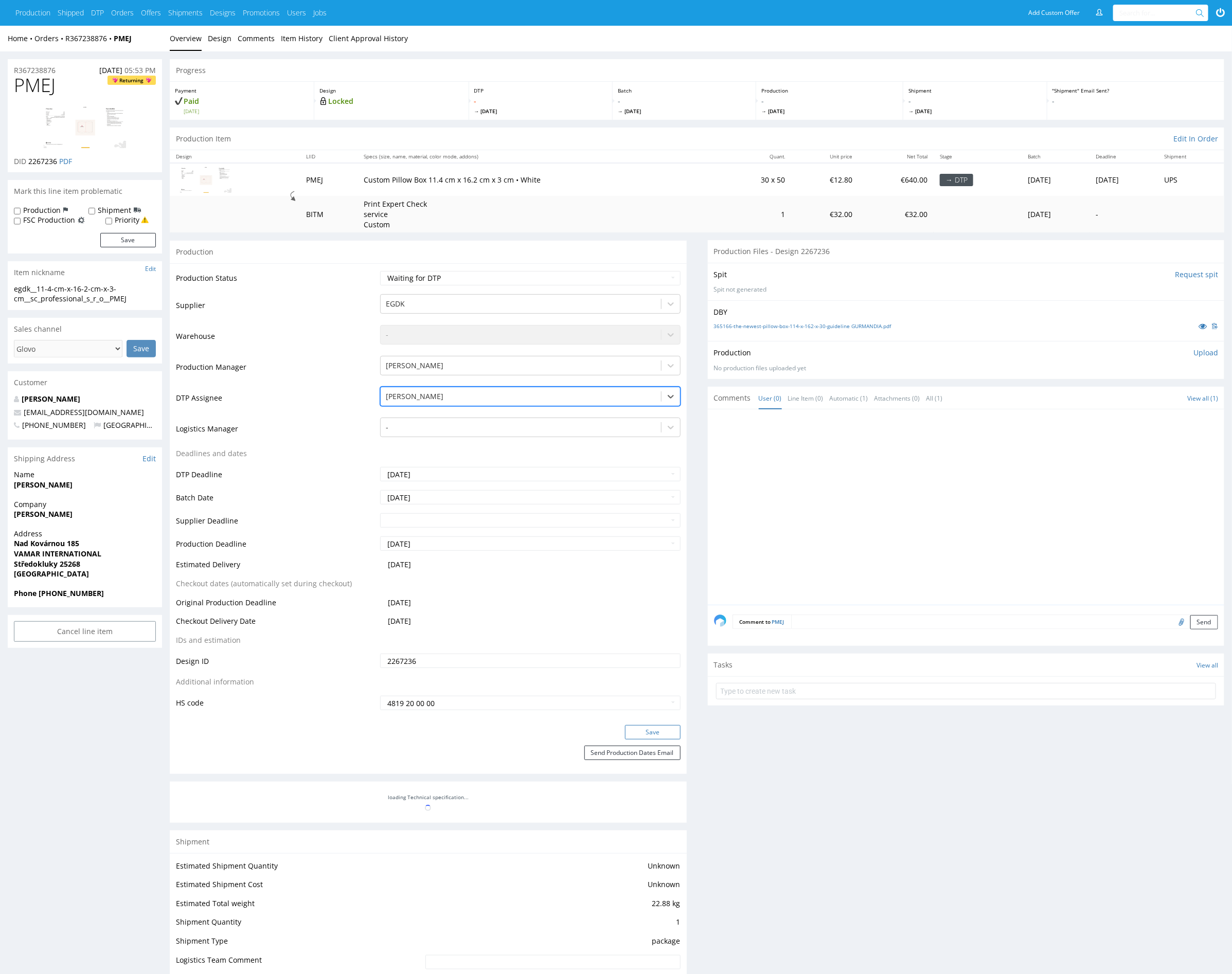
click at [660, 728] on button "Save" at bounding box center [653, 732] width 56 height 15
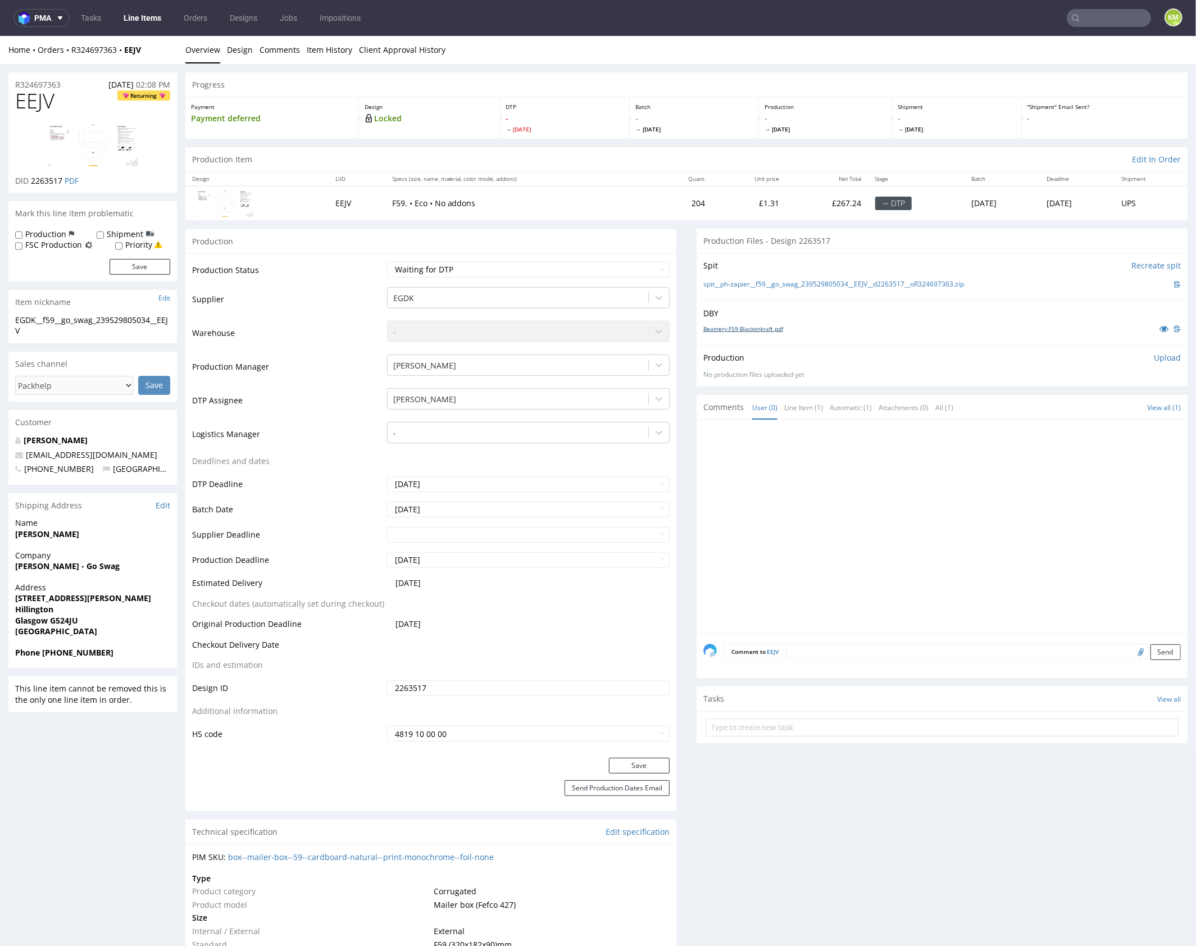
click at [766, 328] on link "Beamery-F59-Blackonkraft.pdf" at bounding box center [744, 328] width 80 height 8
click at [33, 99] on span "EEJV" at bounding box center [34, 100] width 39 height 22
copy span "EEJV"
click at [923, 325] on div "Beamery-F59-Blackonkraft.pdf" at bounding box center [943, 328] width 478 height 12
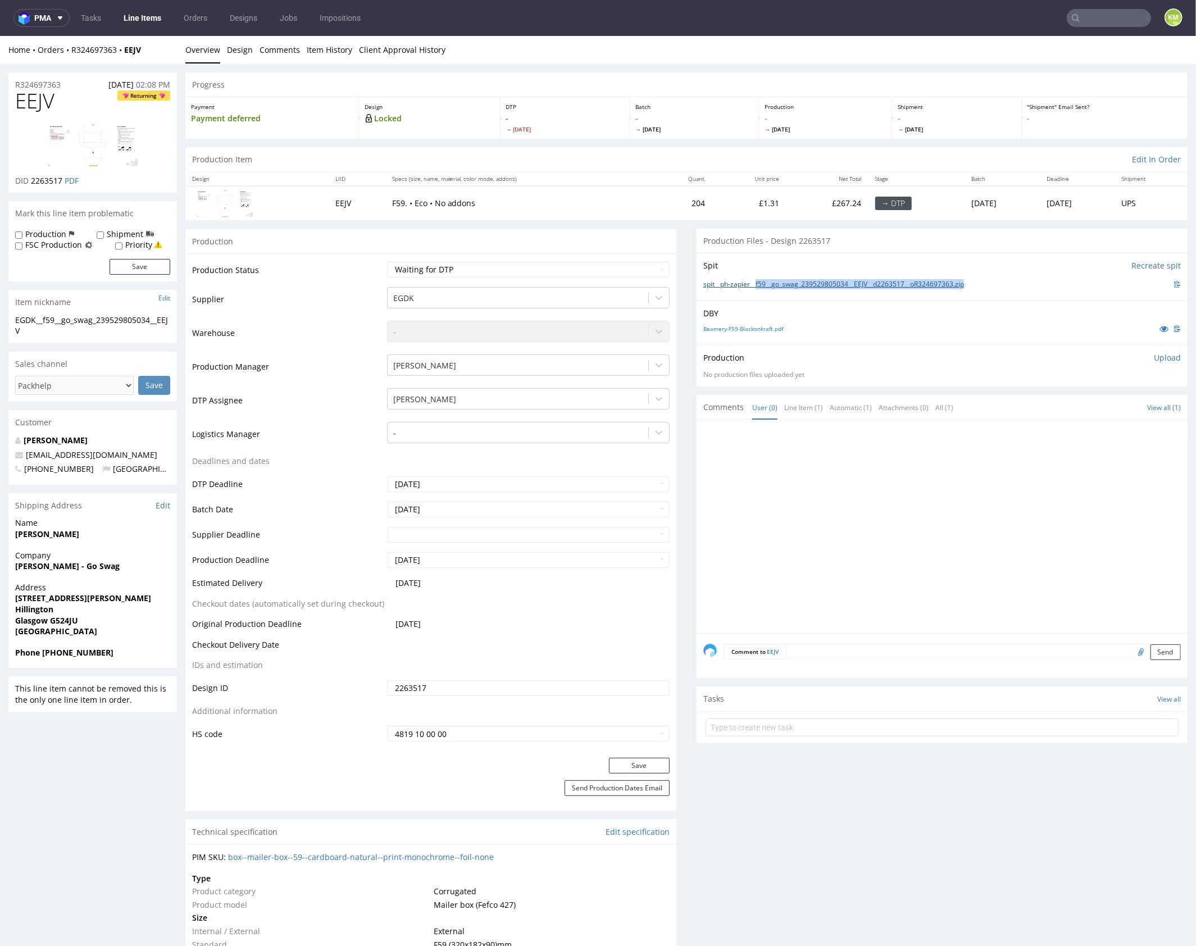
drag, startPoint x: 989, startPoint y: 280, endPoint x: 755, endPoint y: 286, distance: 233.8
click at [754, 285] on div "spit__ph-zapier__f59__go_swag_239529805034__EEJV__d2263517__oR324697363.zip" at bounding box center [943, 284] width 478 height 12
copy link "f59__go_swag_239529805034__EEJV__d2263517__oR324697363.zip"
click at [1154, 357] on p "Upload" at bounding box center [1167, 357] width 27 height 11
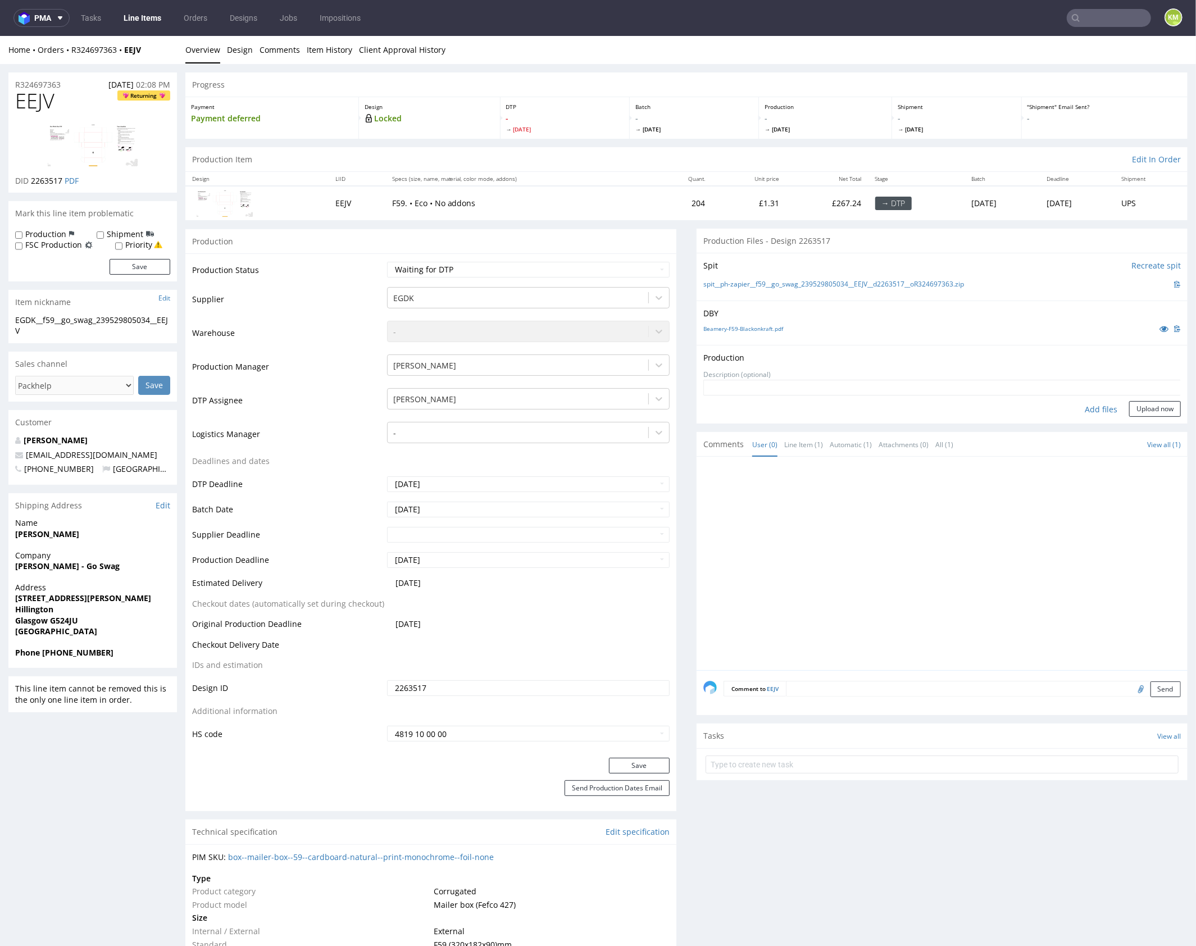
click at [1085, 407] on div "Add files" at bounding box center [1101, 409] width 56 height 17
type input "C:\fakepath\f59__go_swag_239529805034__EEJV__d2263517__oR324697363__outside.pdf"
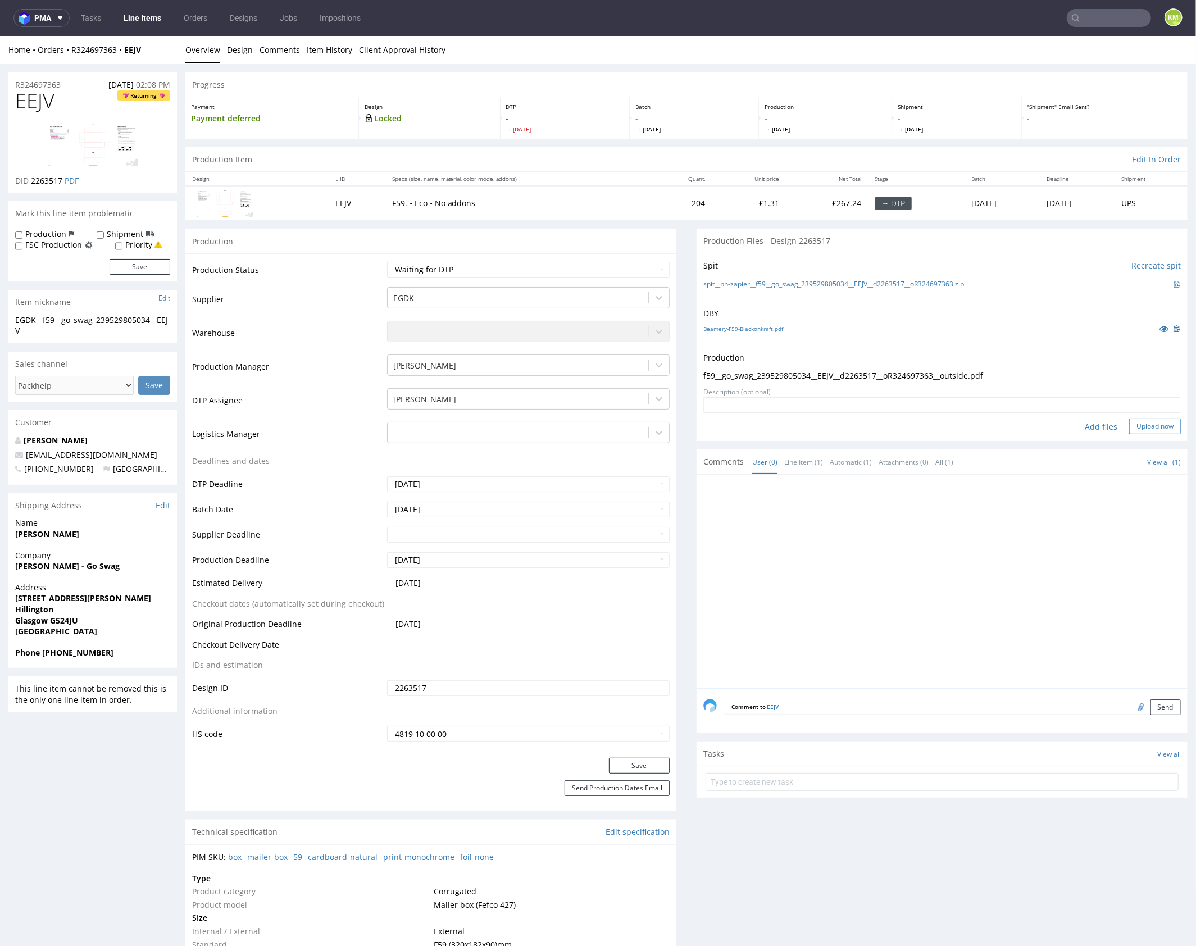
click at [1144, 424] on button "Upload now" at bounding box center [1155, 426] width 52 height 16
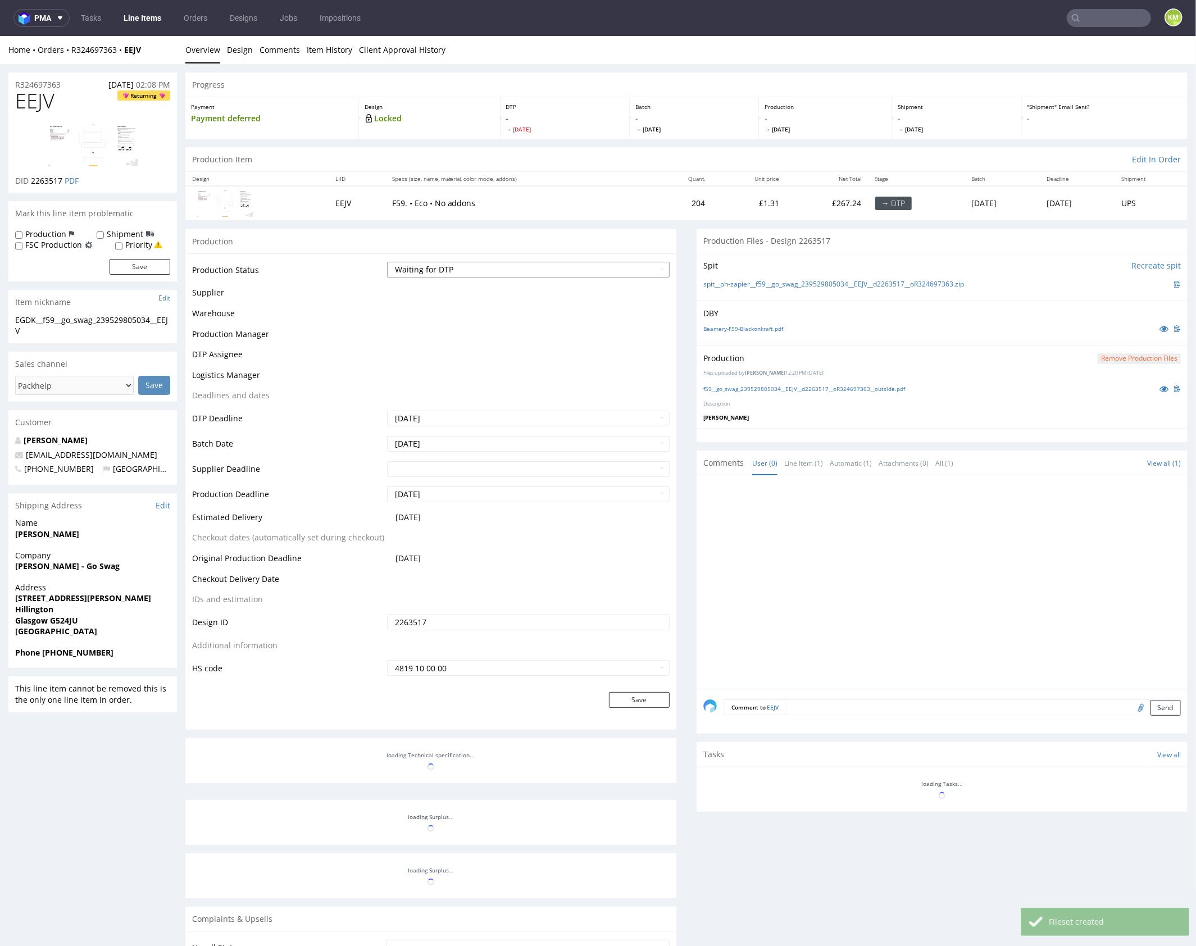
click at [560, 270] on select "Waiting for Artwork Waiting for Diecut Waiting for Mockup Waiting for DTP Waiti…" at bounding box center [528, 269] width 283 height 16
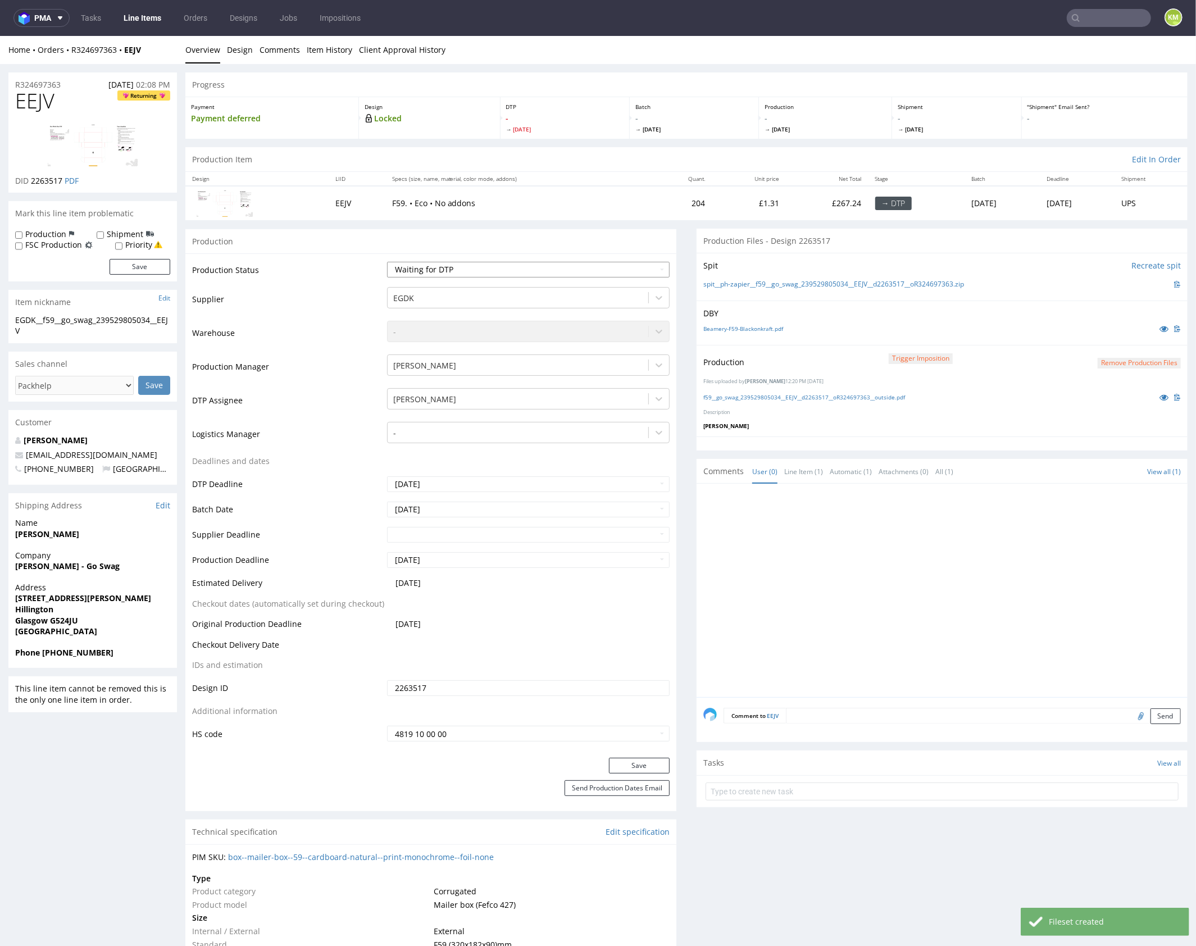
select select "dtp_production_ready"
click at [387, 261] on select "Waiting for Artwork Waiting for Diecut Waiting for Mockup Waiting for DTP Waiti…" at bounding box center [528, 269] width 283 height 16
click at [639, 764] on button "Save" at bounding box center [639, 765] width 61 height 16
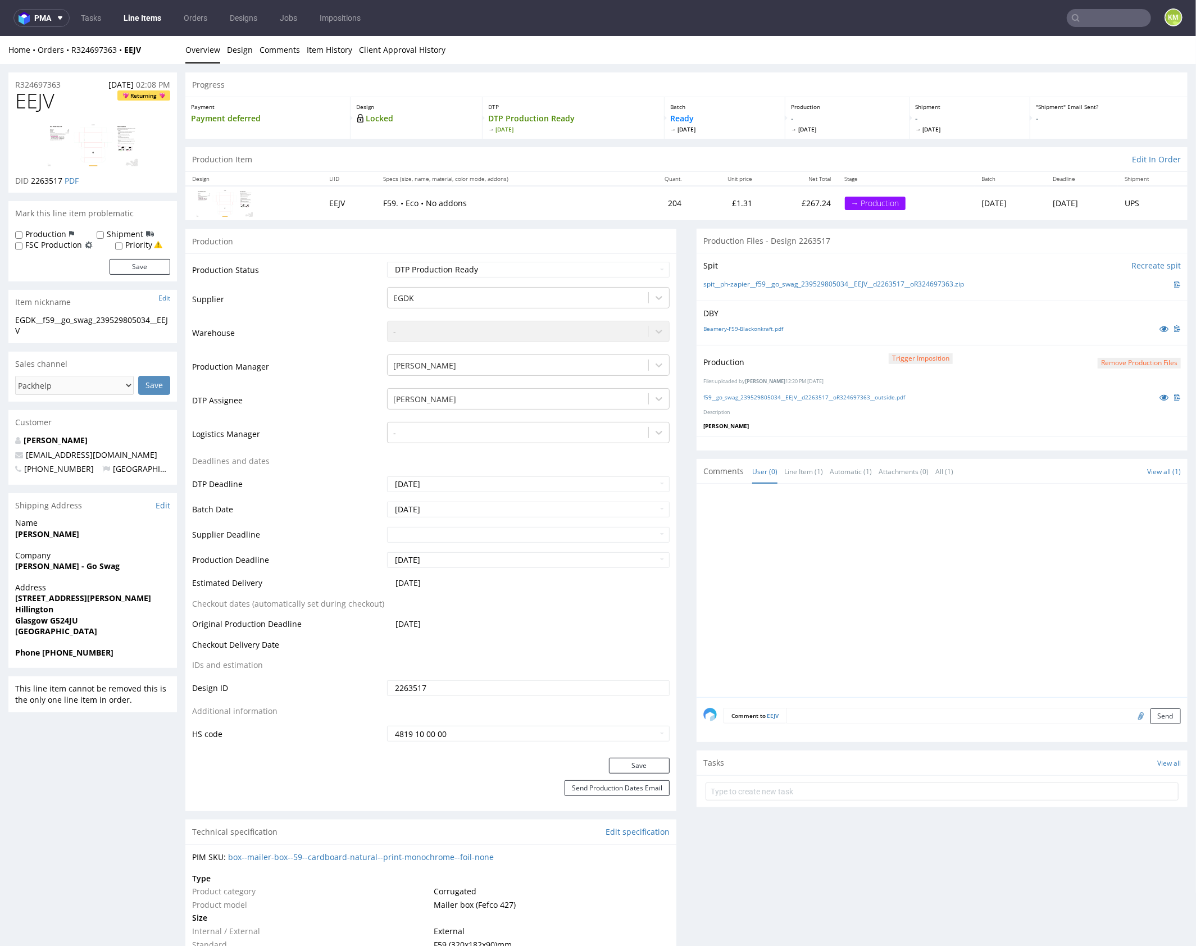
click at [915, 599] on div at bounding box center [946, 593] width 484 height 207
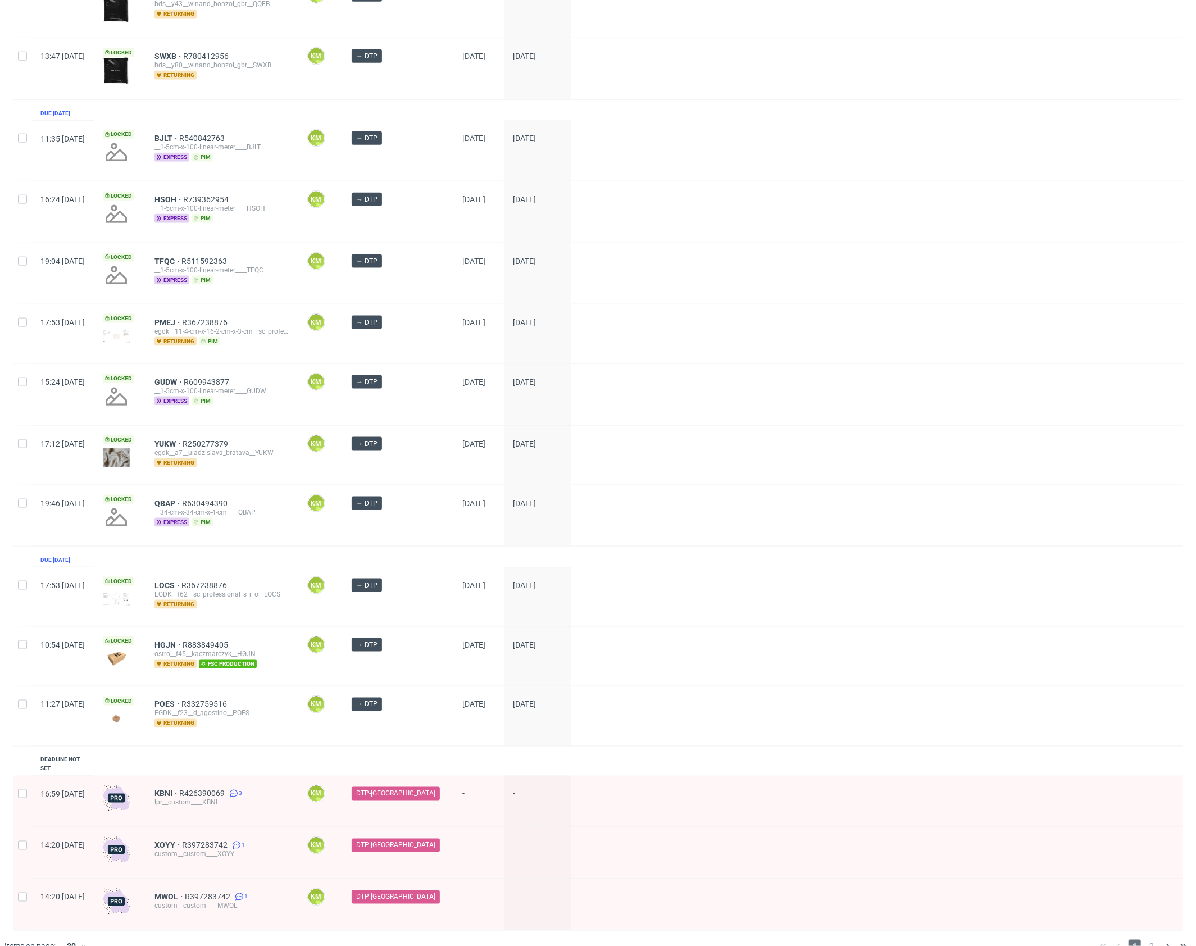
scroll to position [1092, 0]
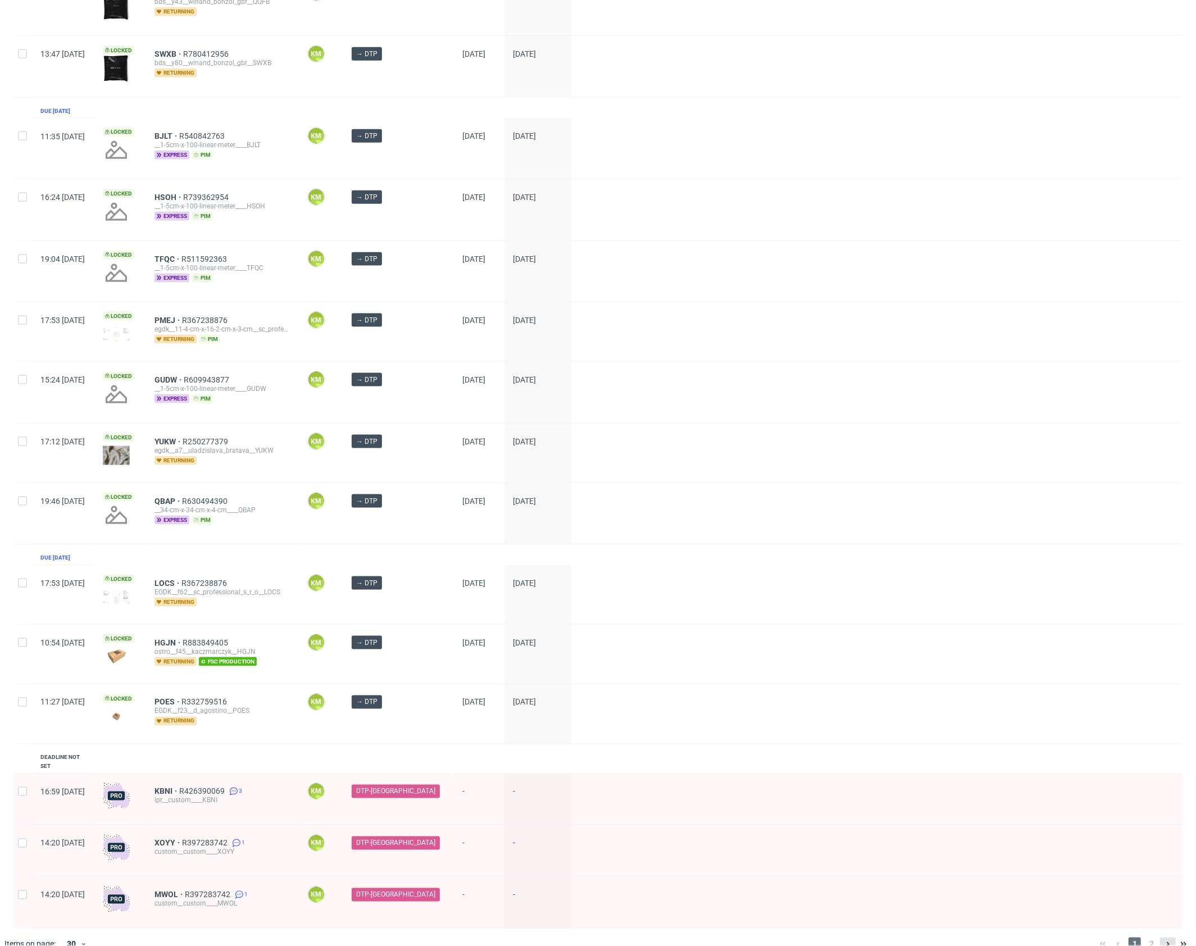
click at [1167, 942] on use at bounding box center [1168, 944] width 3 height 4
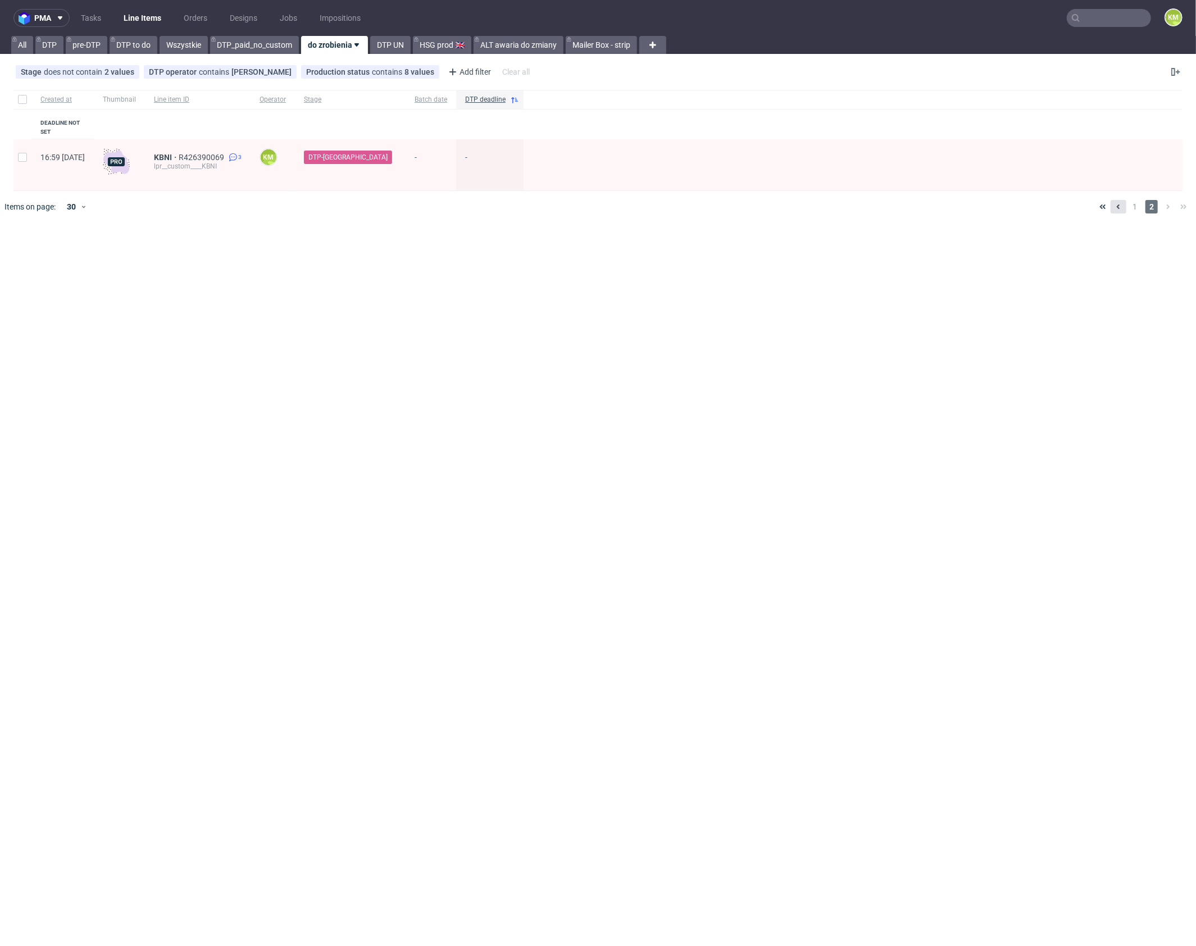
click at [1118, 202] on icon at bounding box center [1118, 206] width 9 height 9
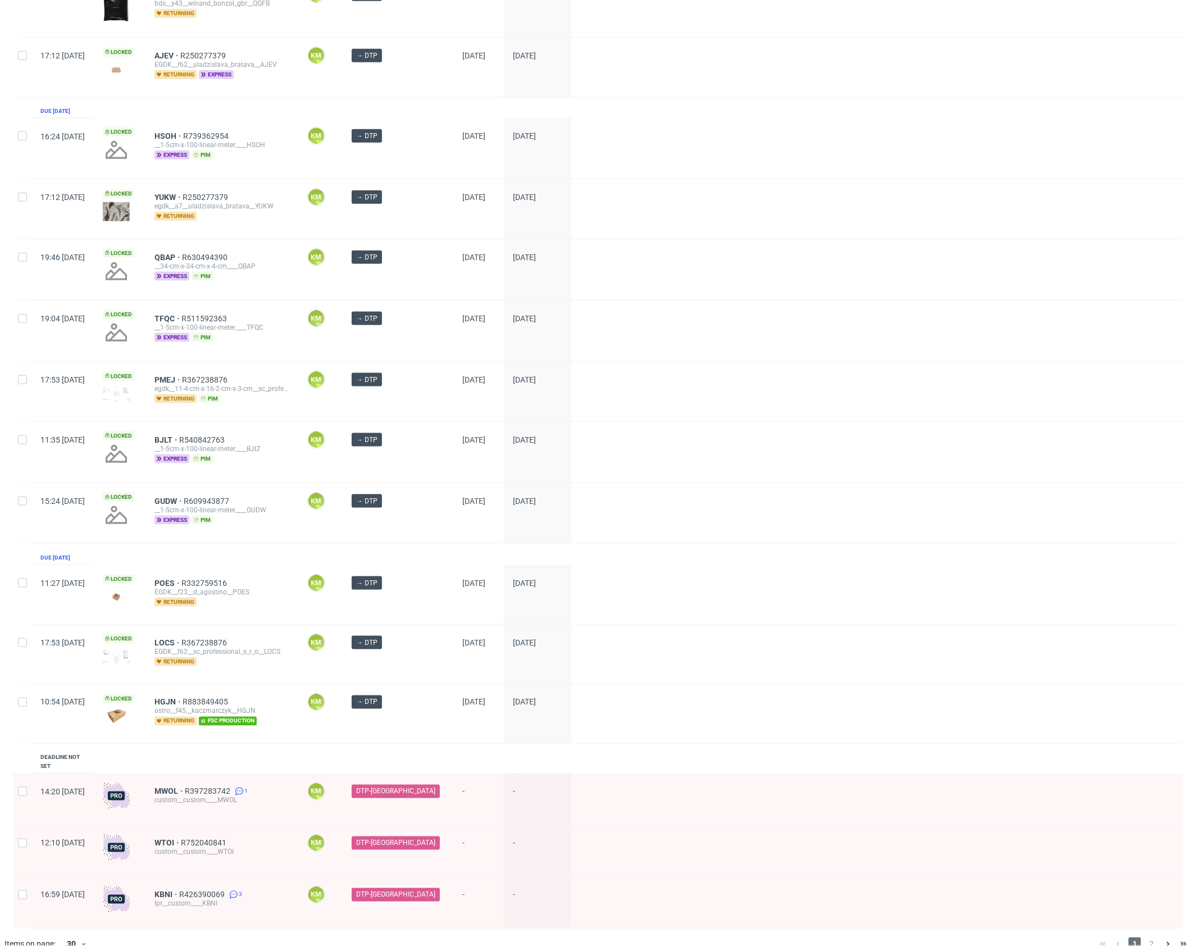
scroll to position [1092, 0]
click at [1164, 940] on icon at bounding box center [1168, 944] width 9 height 9
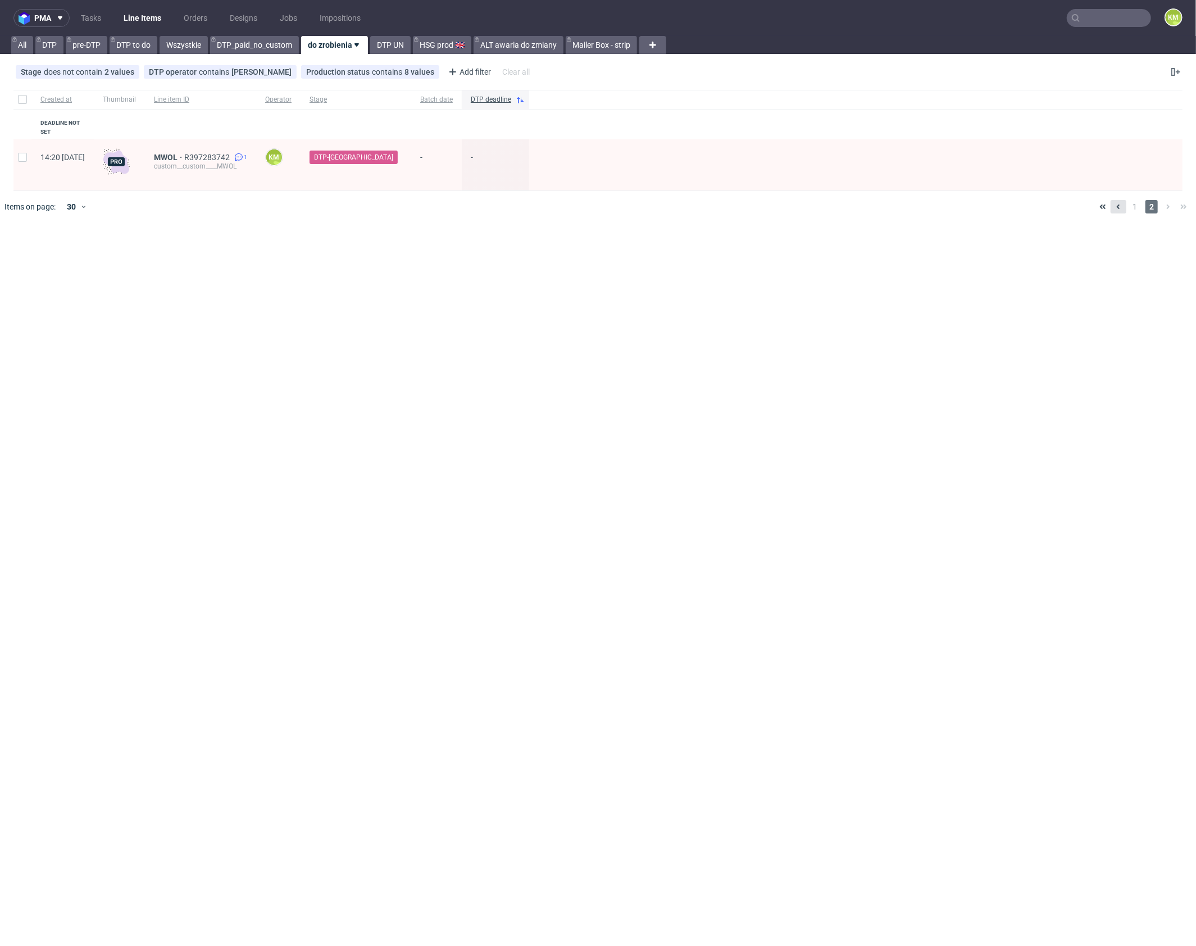
click at [1117, 202] on icon at bounding box center [1118, 206] width 9 height 9
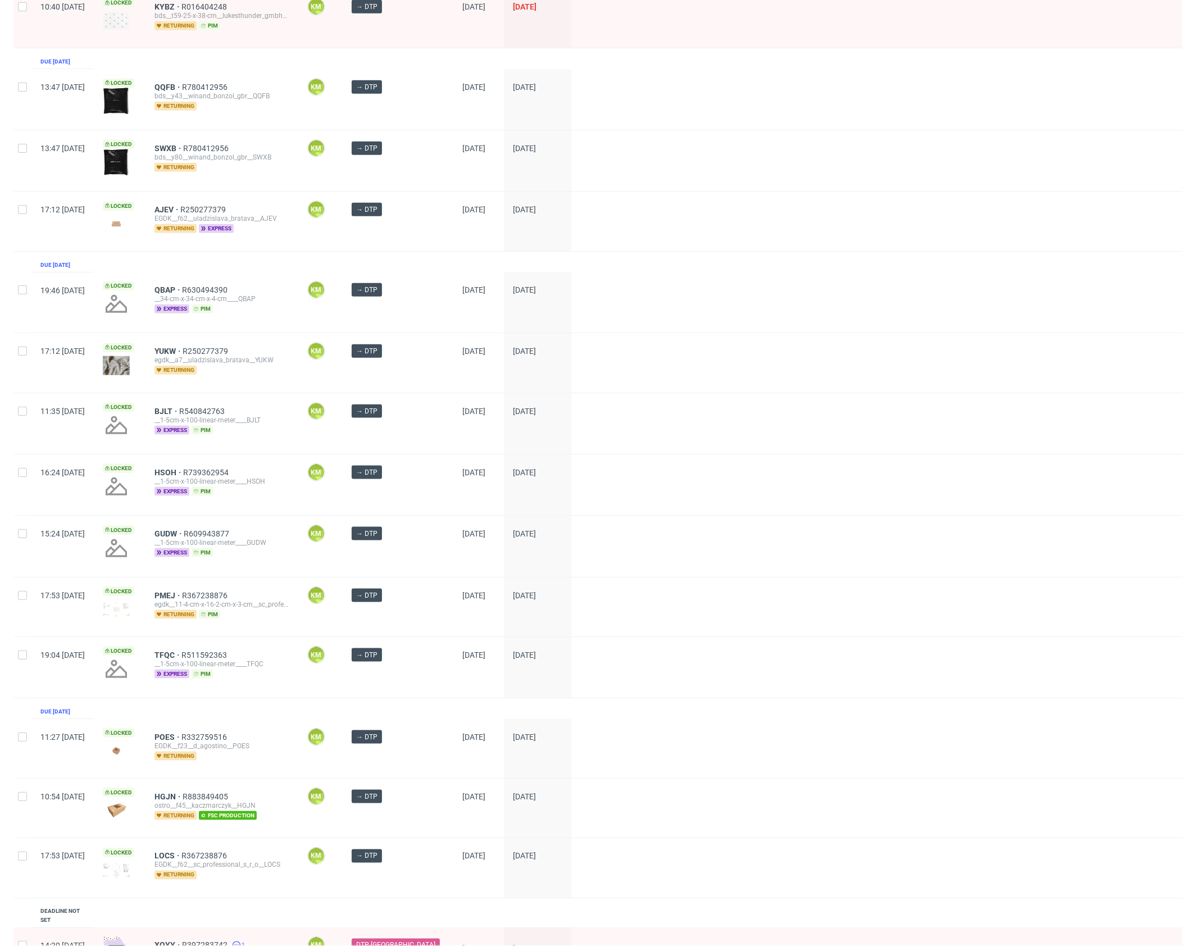
scroll to position [1092, 0]
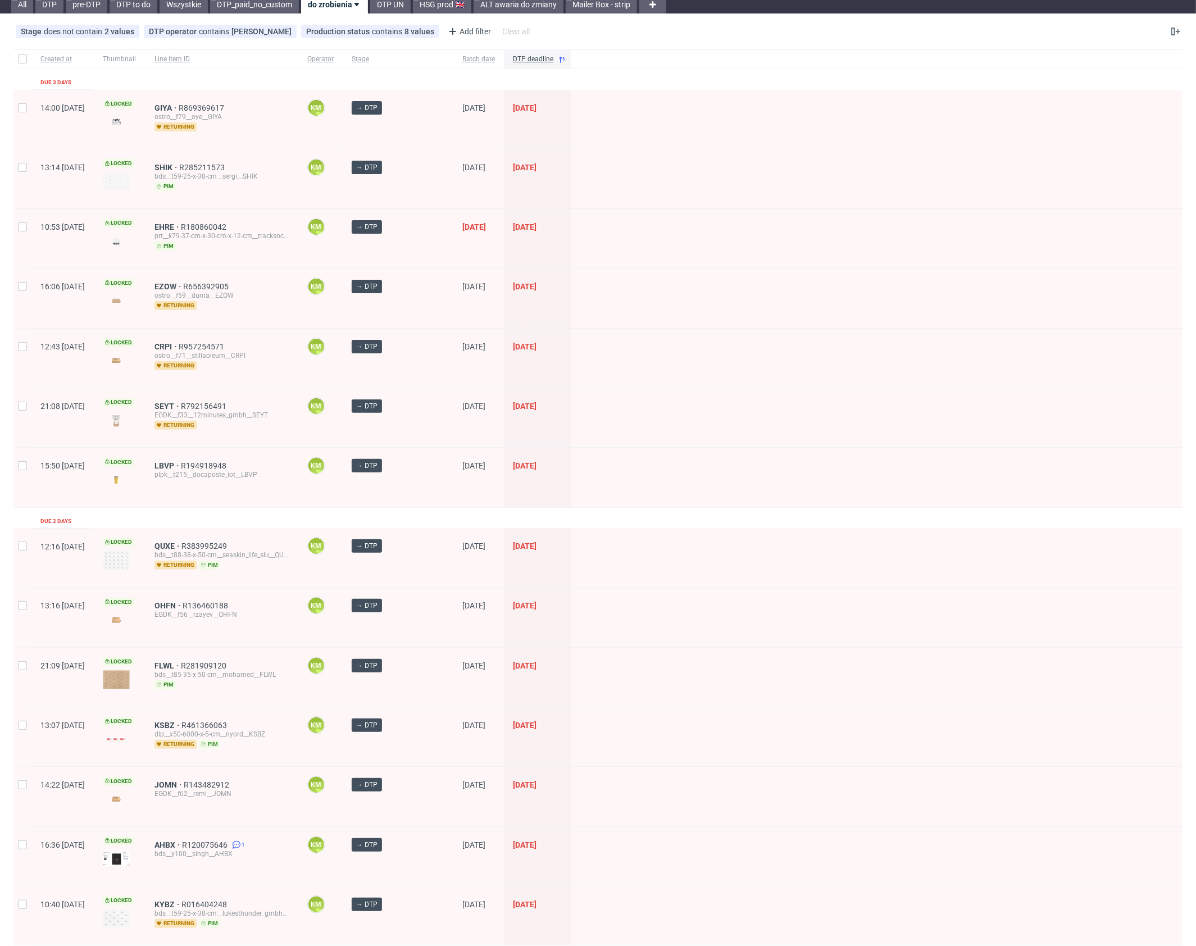
scroll to position [0, 0]
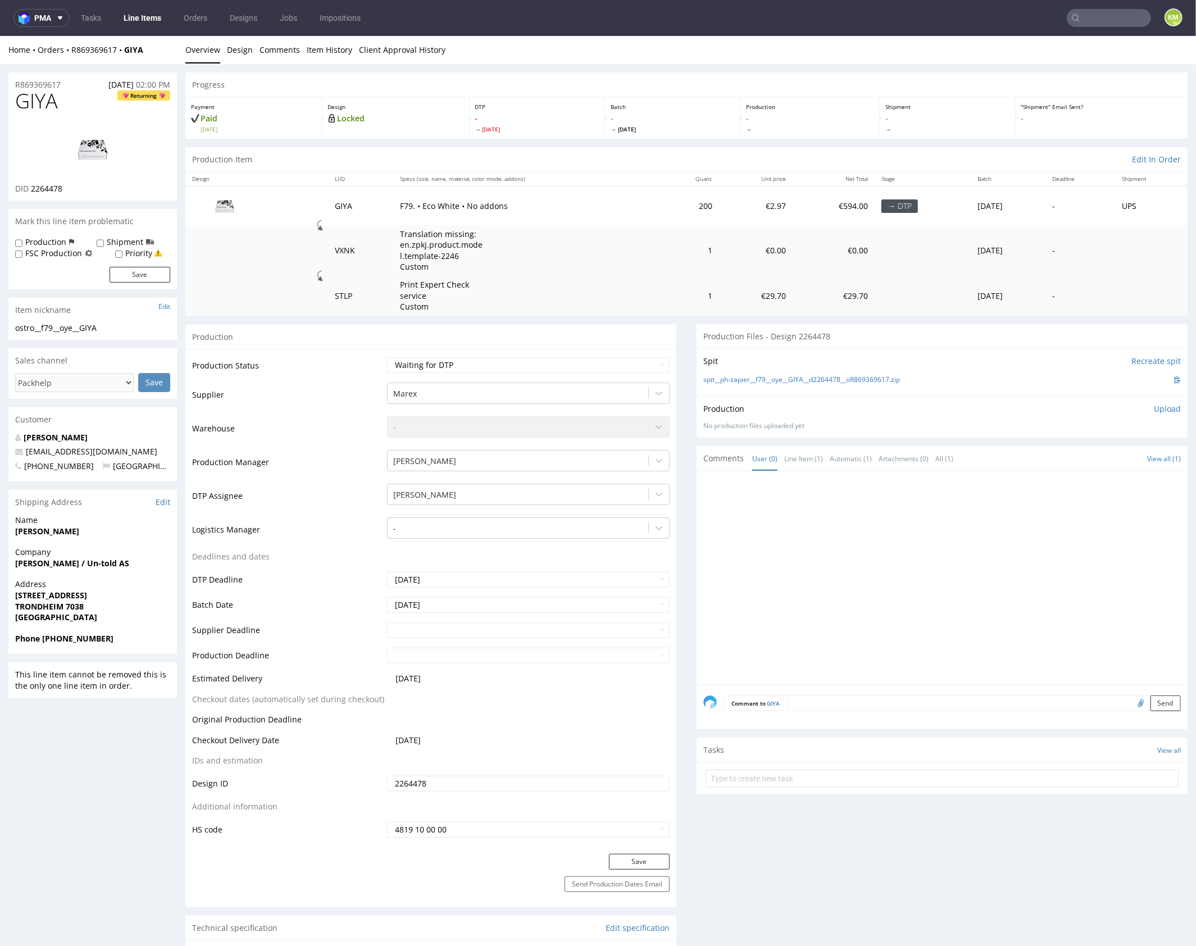
click at [870, 530] on div at bounding box center [946, 581] width 484 height 207
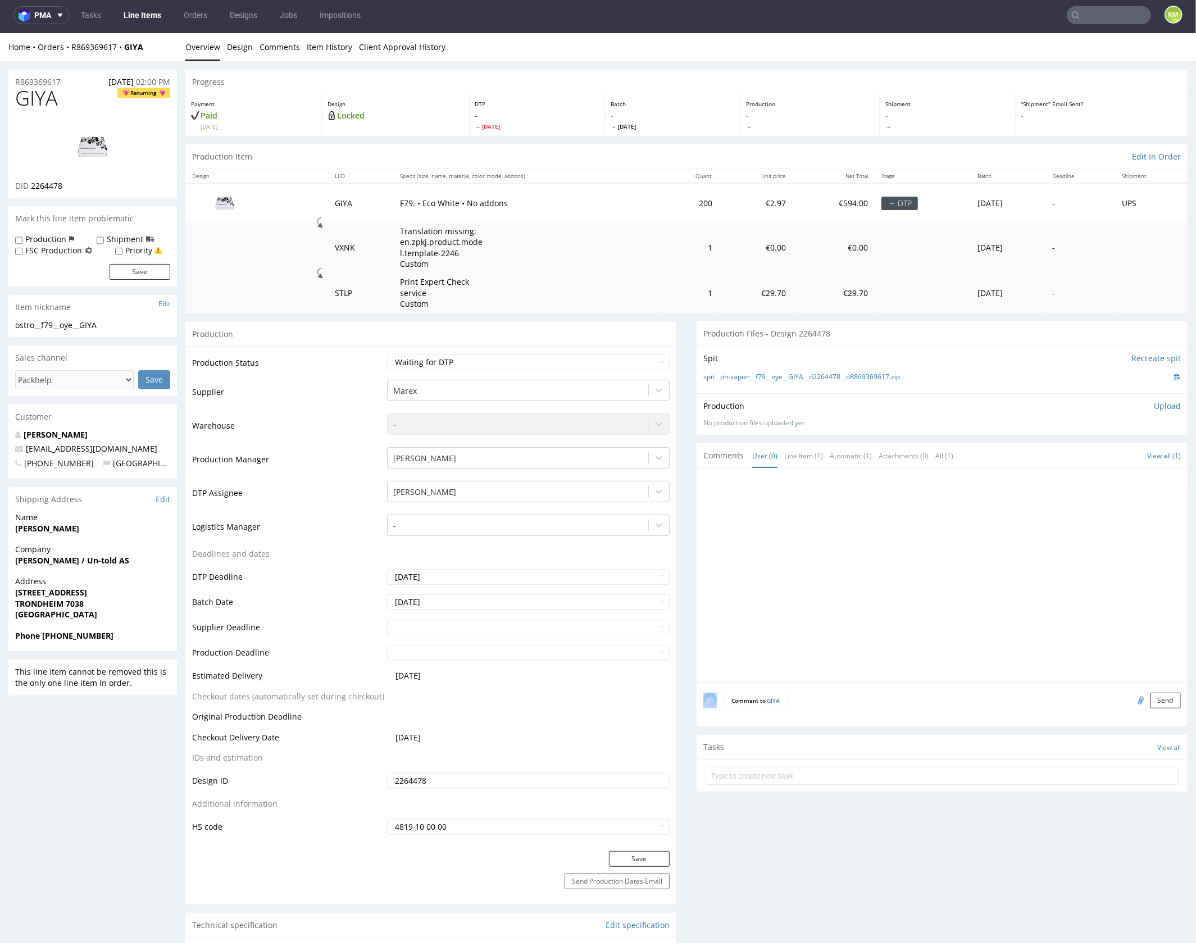
click at [836, 554] on div at bounding box center [946, 578] width 484 height 207
click at [829, 519] on div at bounding box center [946, 578] width 484 height 207
click at [878, 519] on div at bounding box center [946, 578] width 484 height 207
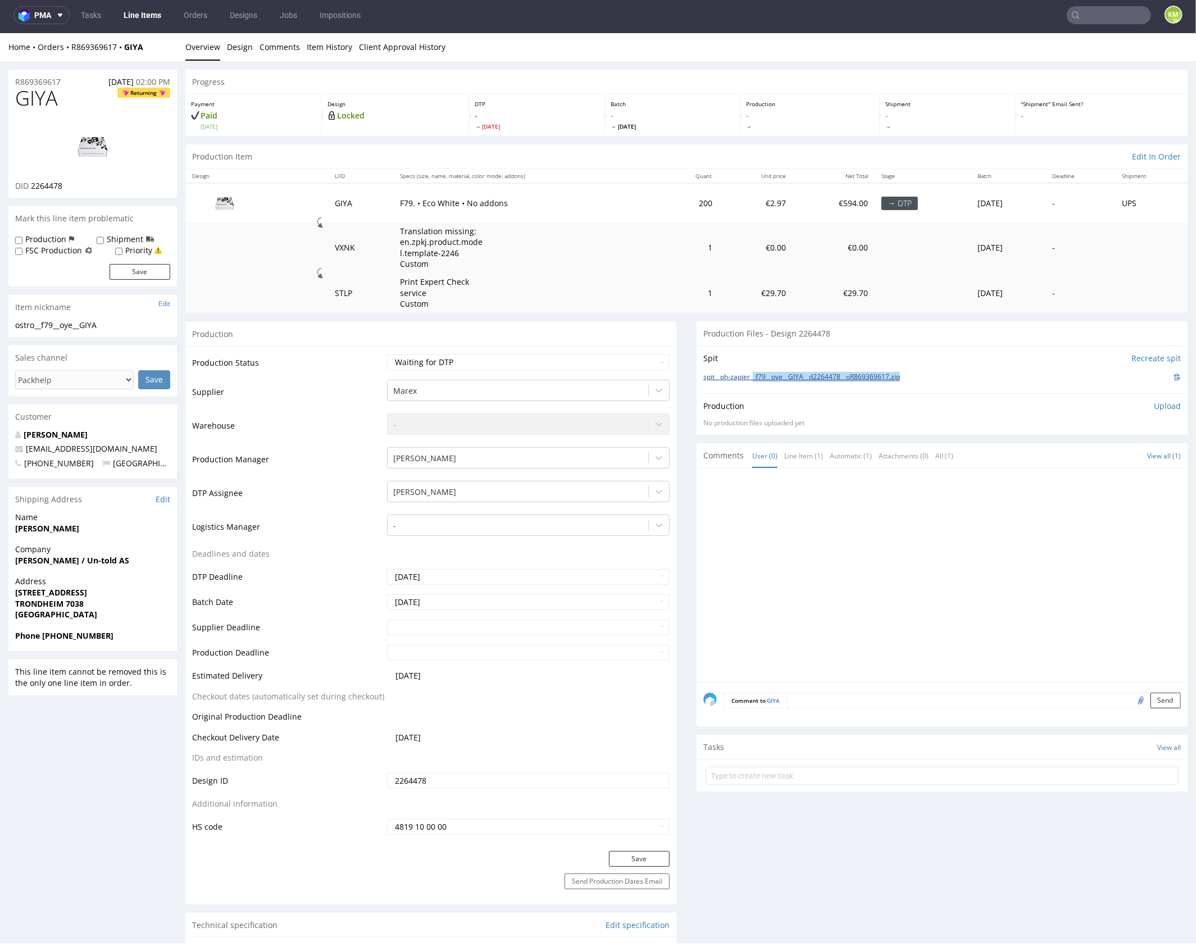
drag, startPoint x: 916, startPoint y: 375, endPoint x: 753, endPoint y: 378, distance: 163.0
click at [753, 378] on div "spit__ph-zapier__f79__oye__GIYA__d2264478__oR869369617.zip" at bounding box center [943, 376] width 478 height 12
copy link "_f79__oye__GIYA__d2264478__oR869369617.zip"
click at [240, 50] on link "Design" at bounding box center [240, 47] width 26 height 28
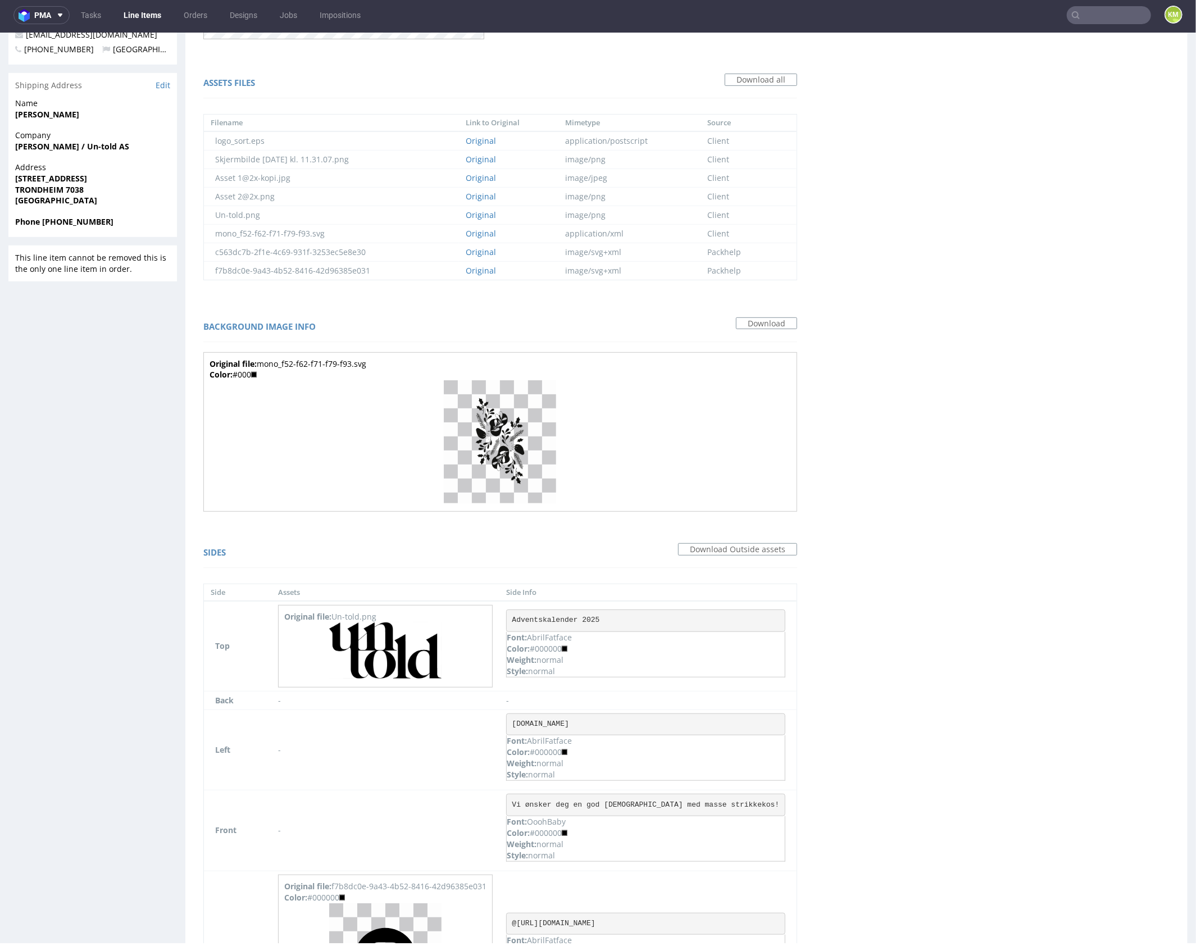
scroll to position [556, 0]
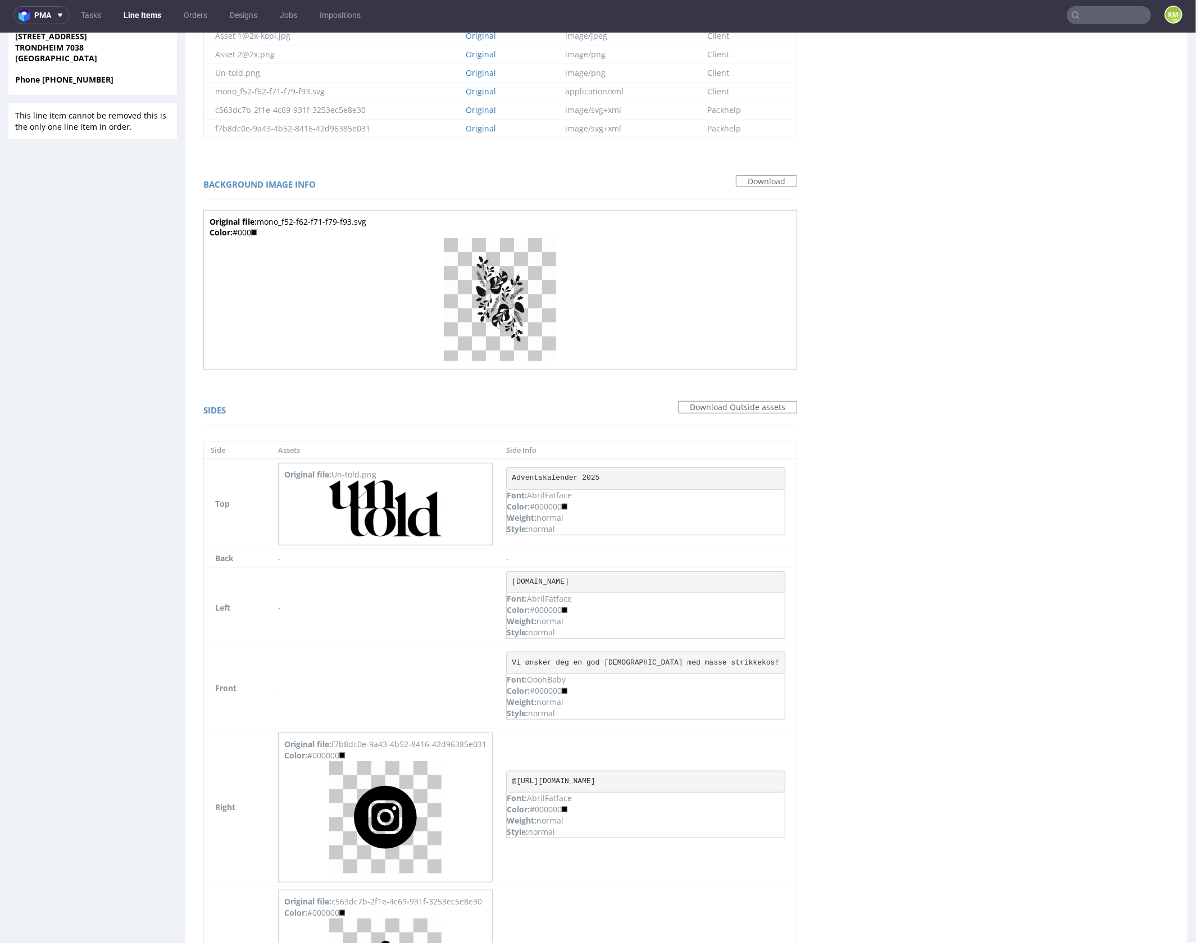
click at [483, 296] on img at bounding box center [500, 299] width 112 height 123
click at [389, 496] on img at bounding box center [385, 508] width 112 height 56
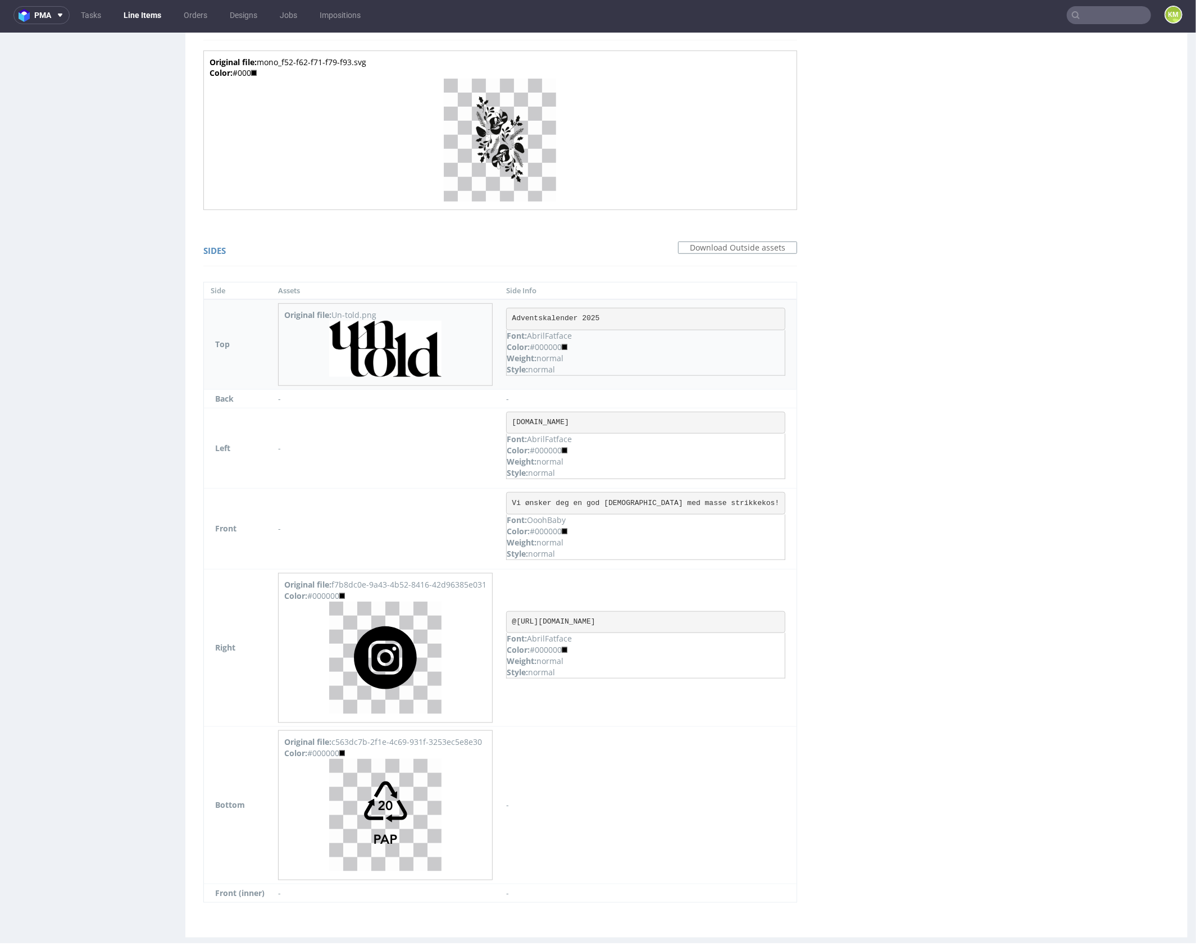
scroll to position [726, 0]
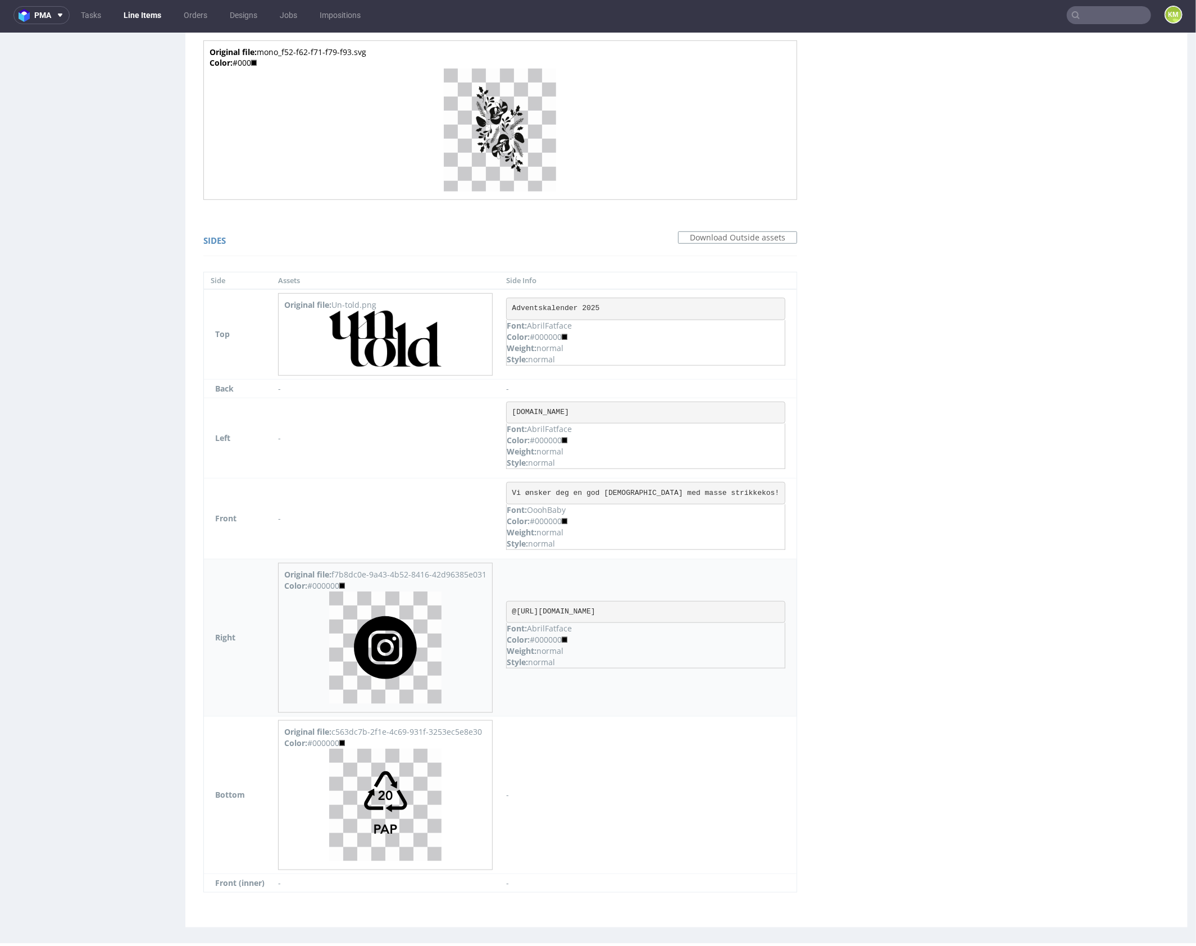
click at [391, 629] on img at bounding box center [385, 647] width 112 height 112
click at [397, 775] on img at bounding box center [385, 804] width 112 height 112
click at [574, 302] on pre "Adventskalender 2025" at bounding box center [645, 308] width 279 height 22
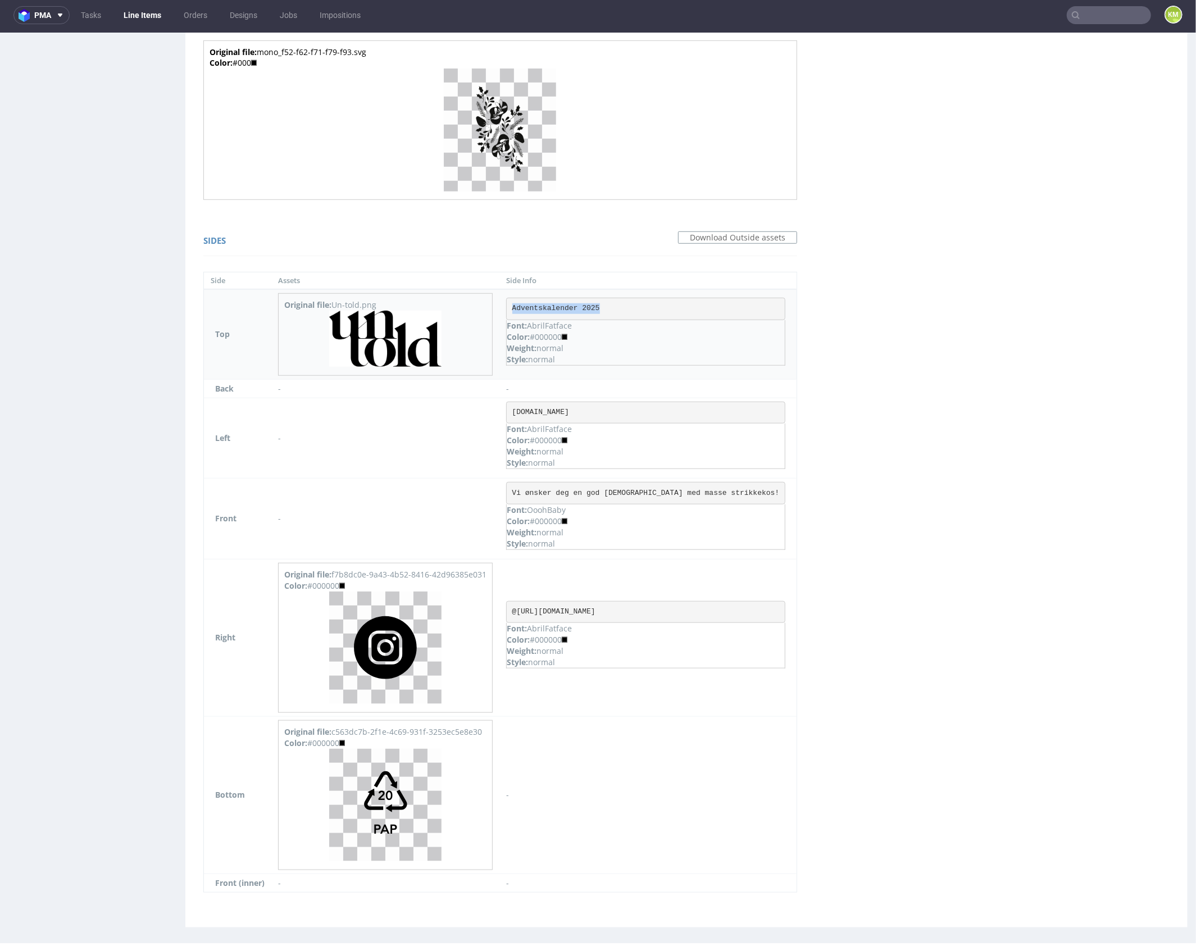
copy pre "Adventskalender 2025"
click at [822, 378] on div "Virtual dieline spit Preview in a new tab Assets files Download all Filename Li…" at bounding box center [686, 146] width 1002 height 1559
click at [913, 441] on div "Virtual dieline spit Preview in a new tab Assets files Download all Filename Li…" at bounding box center [686, 146] width 1002 height 1559
click at [554, 407] on pre "www.un-told.no" at bounding box center [645, 412] width 279 height 22
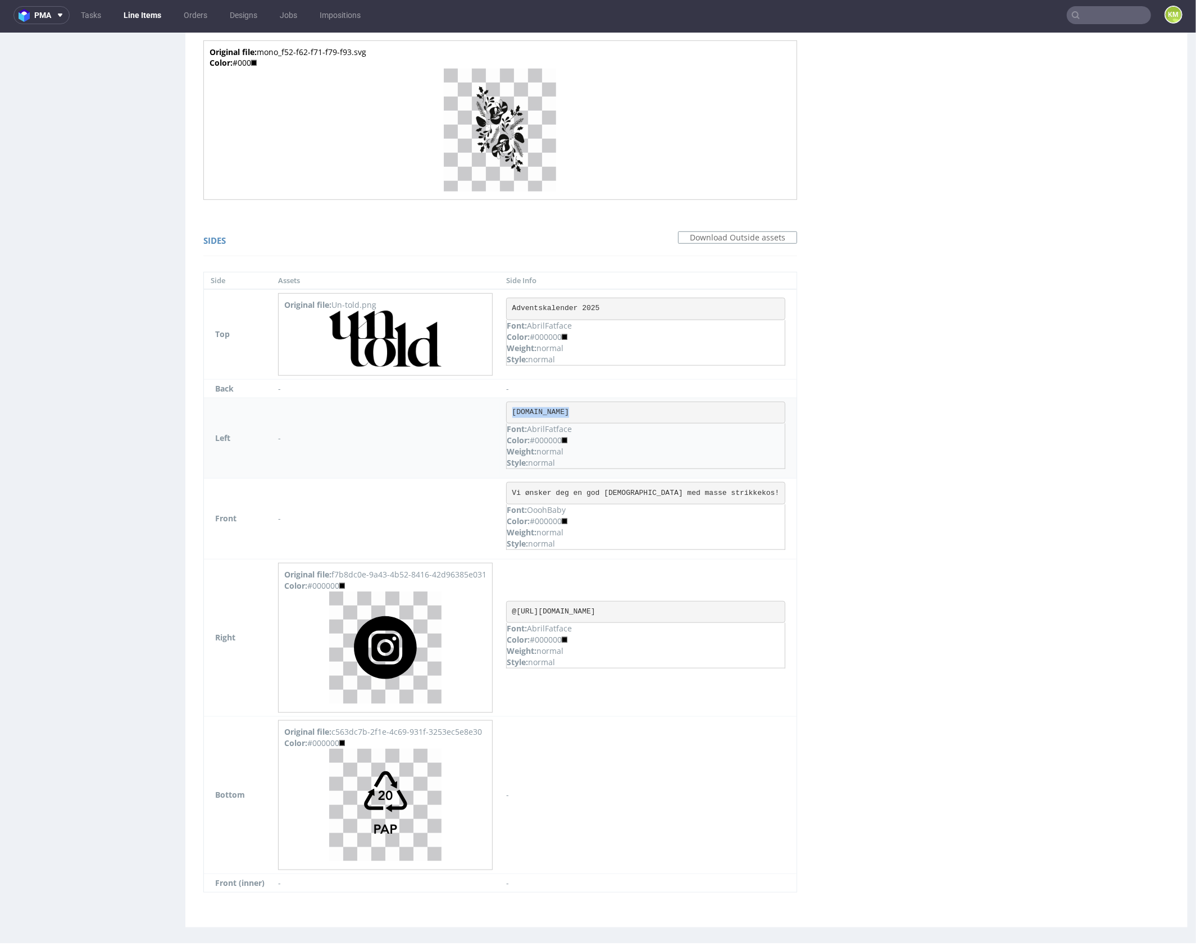
click at [554, 407] on pre "www.un-told.no" at bounding box center [645, 412] width 279 height 22
copy pre "www.un-told.no"
click at [845, 467] on div "Virtual dieline spit Preview in a new tab Assets files Download all Filename Li…" at bounding box center [686, 146] width 1002 height 1559
click at [909, 534] on div "Virtual dieline spit Preview in a new tab Assets files Download all Filename Li…" at bounding box center [686, 146] width 1002 height 1559
click at [545, 606] on pre "@un_told.no" at bounding box center [645, 612] width 279 height 22
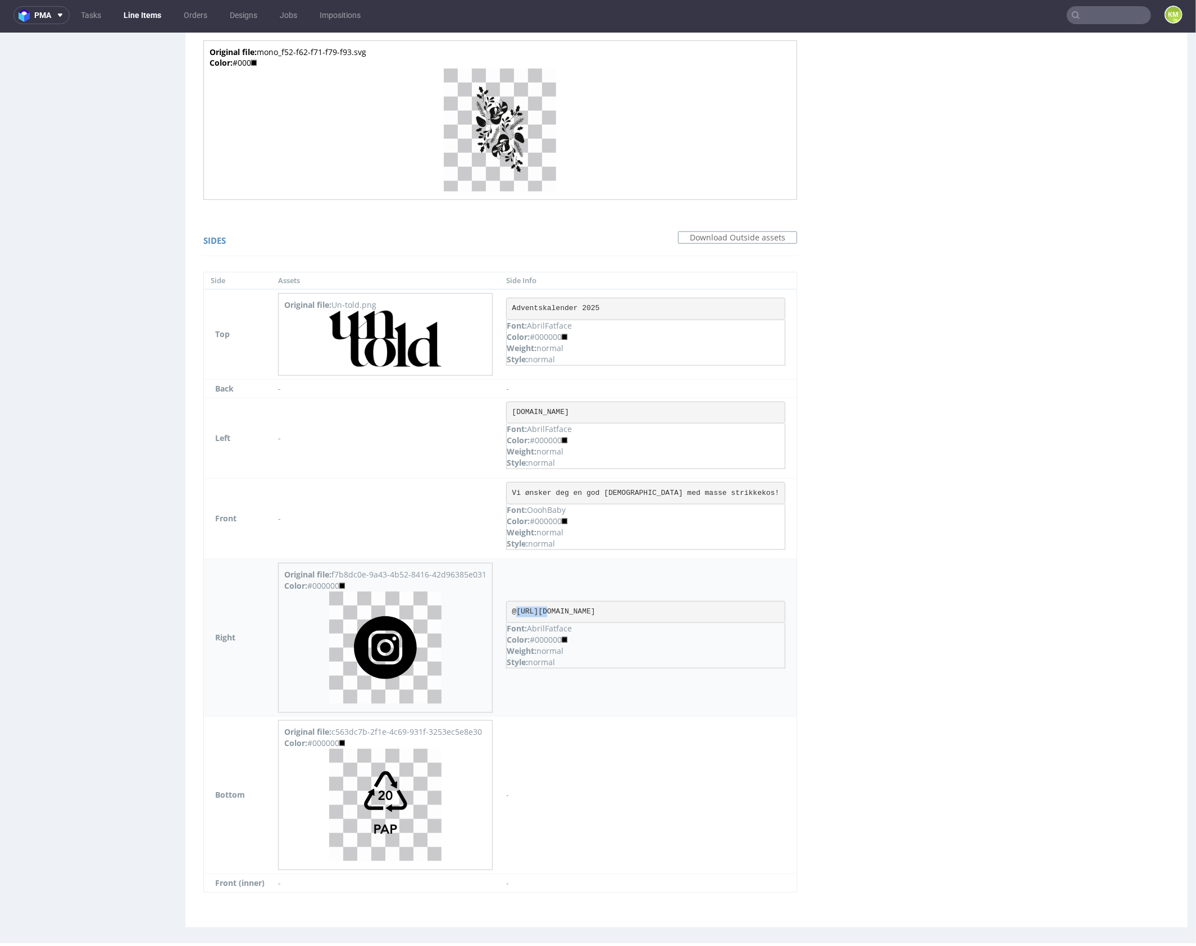
click at [545, 606] on pre "@un_told.no" at bounding box center [645, 612] width 279 height 22
copy pre "@un_told.no"
click at [642, 487] on pre "Vi ønsker deg en god adventstid med masse strikkekos!" at bounding box center [645, 493] width 279 height 22
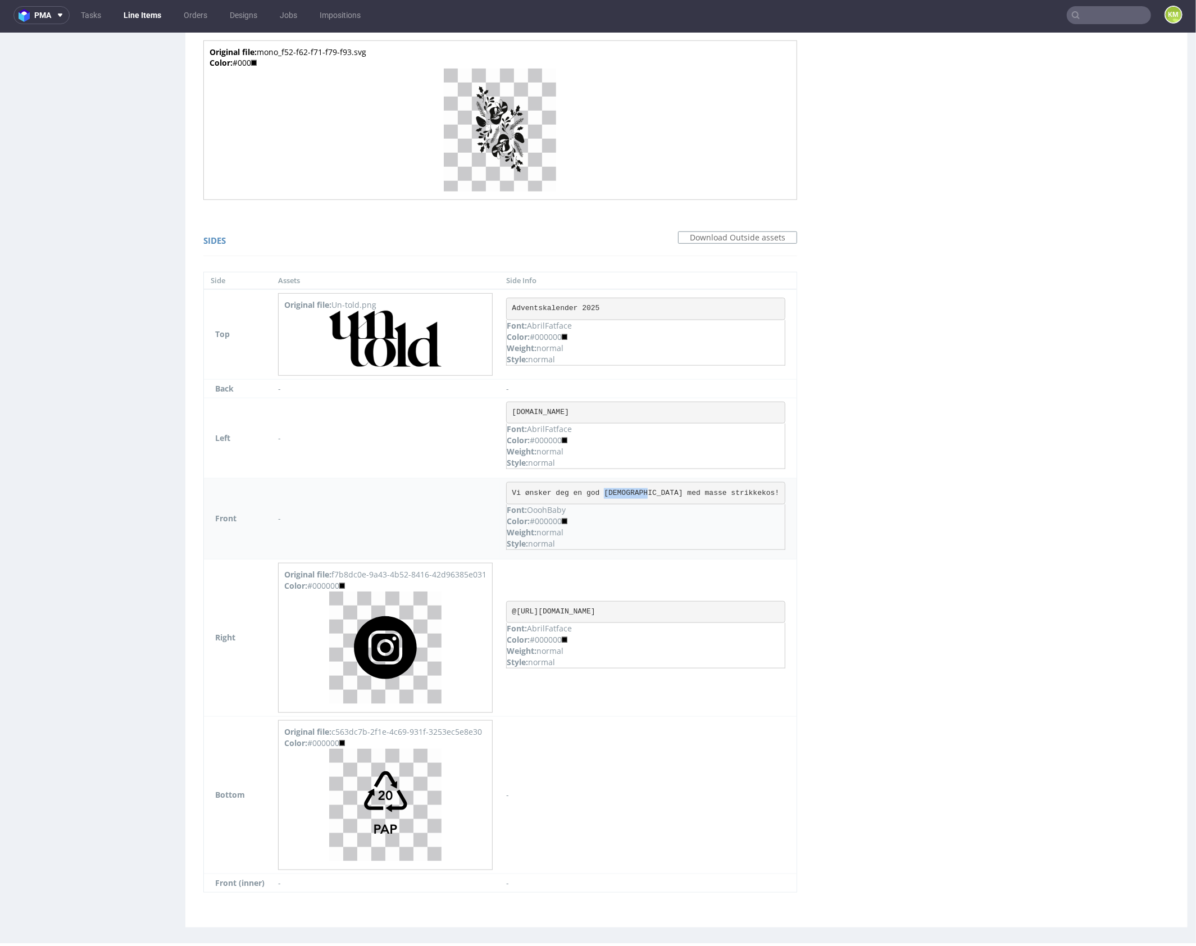
click at [642, 487] on pre "Vi ønsker deg en god adventstid med masse strikkekos!" at bounding box center [645, 493] width 279 height 22
copy pre "Vi ønsker deg en god adventstid med masse strikkekos!"
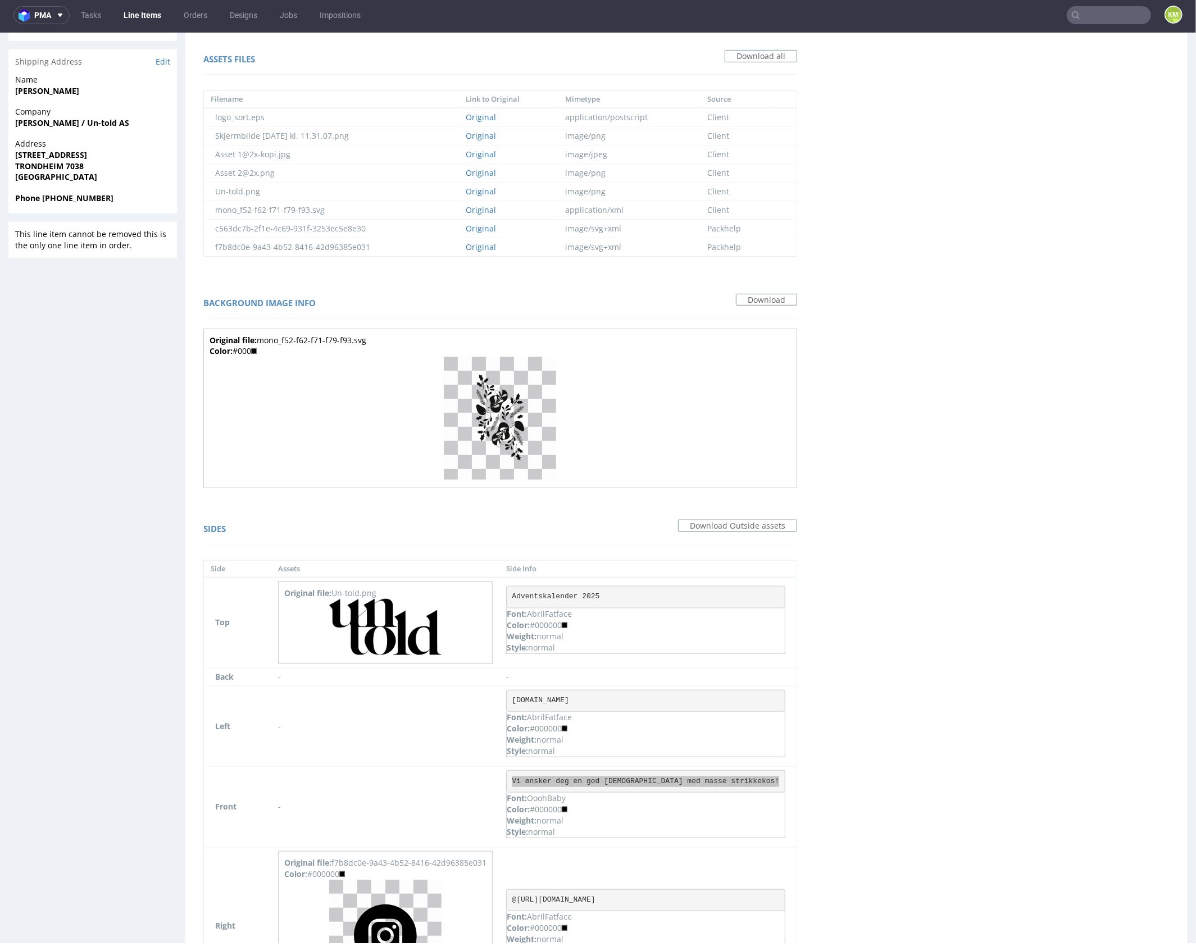
scroll to position [0, 0]
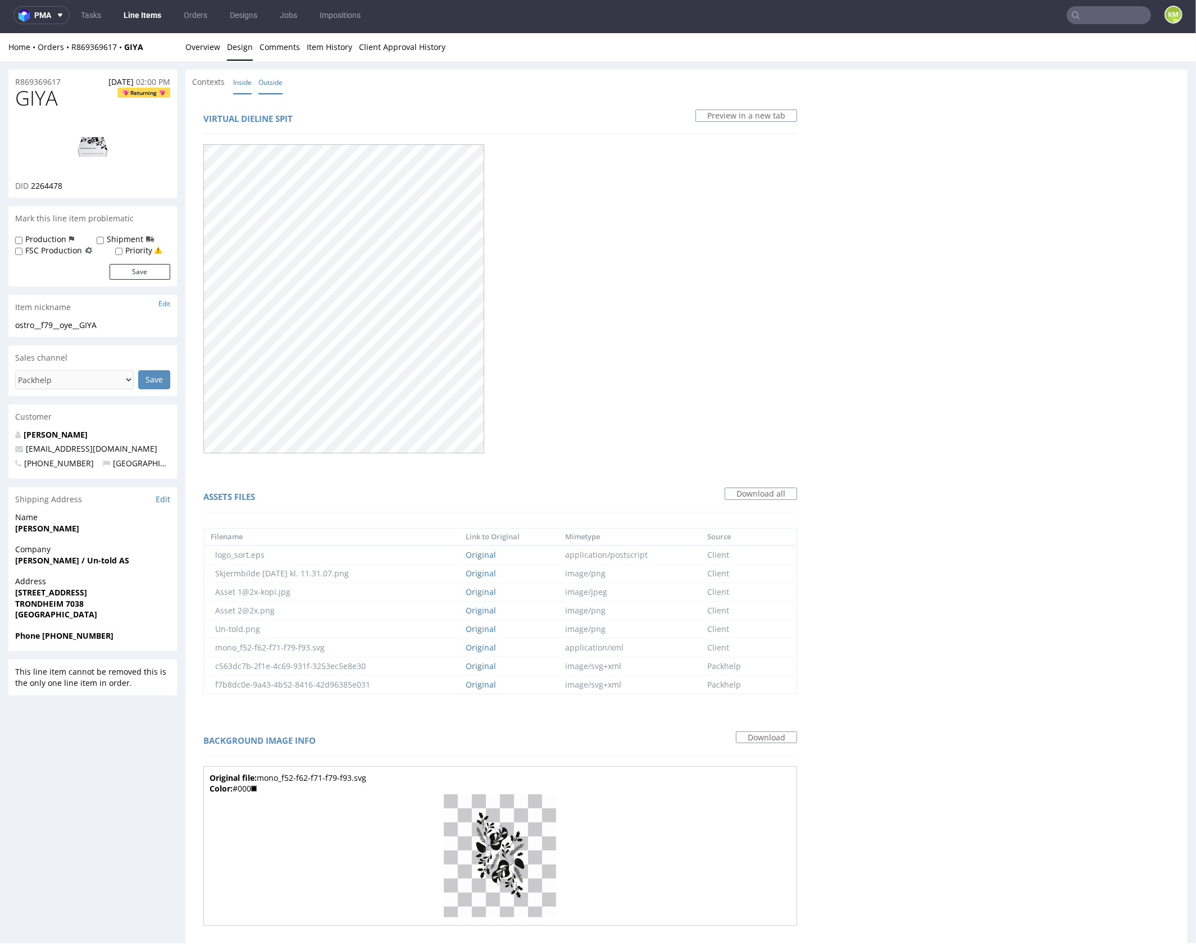
click link "Inside"
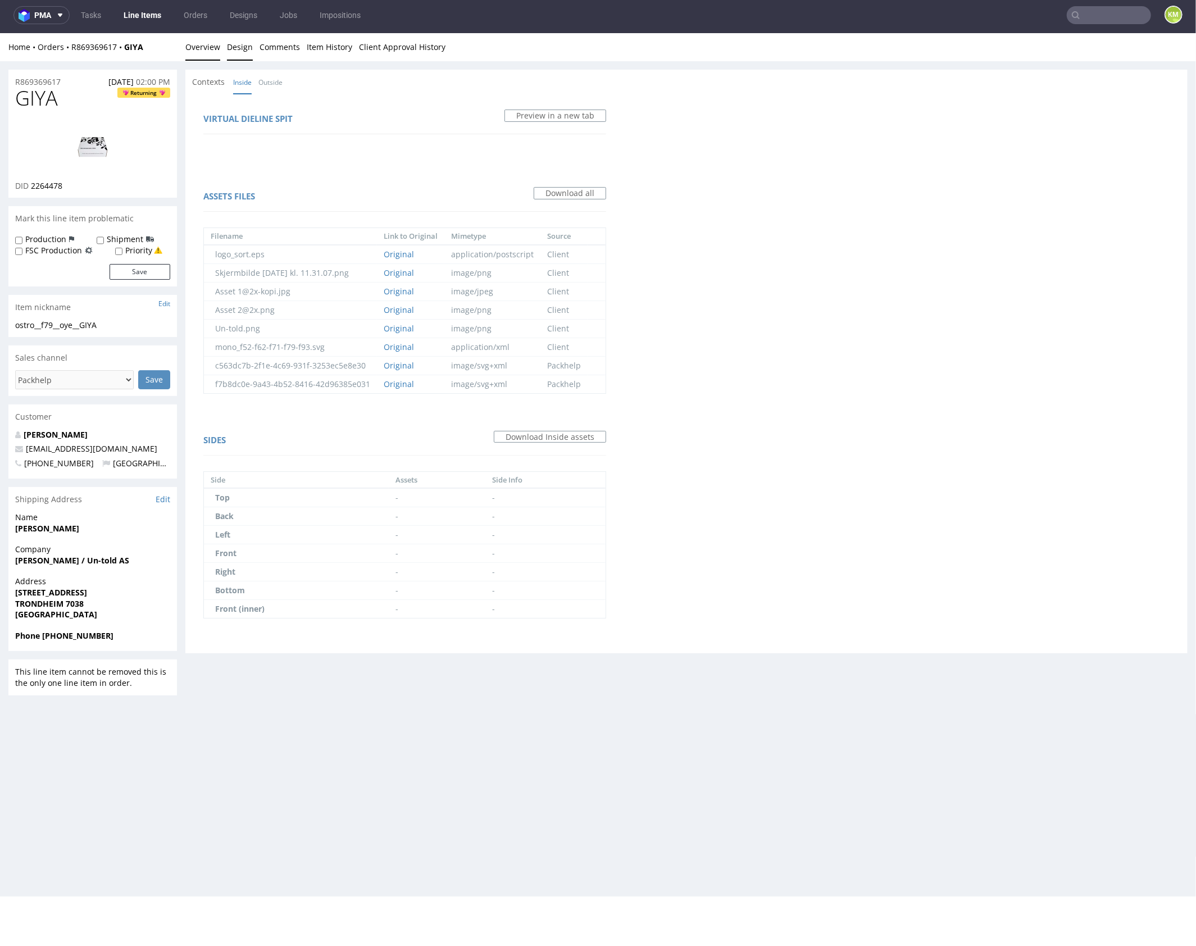
click link "Overview"
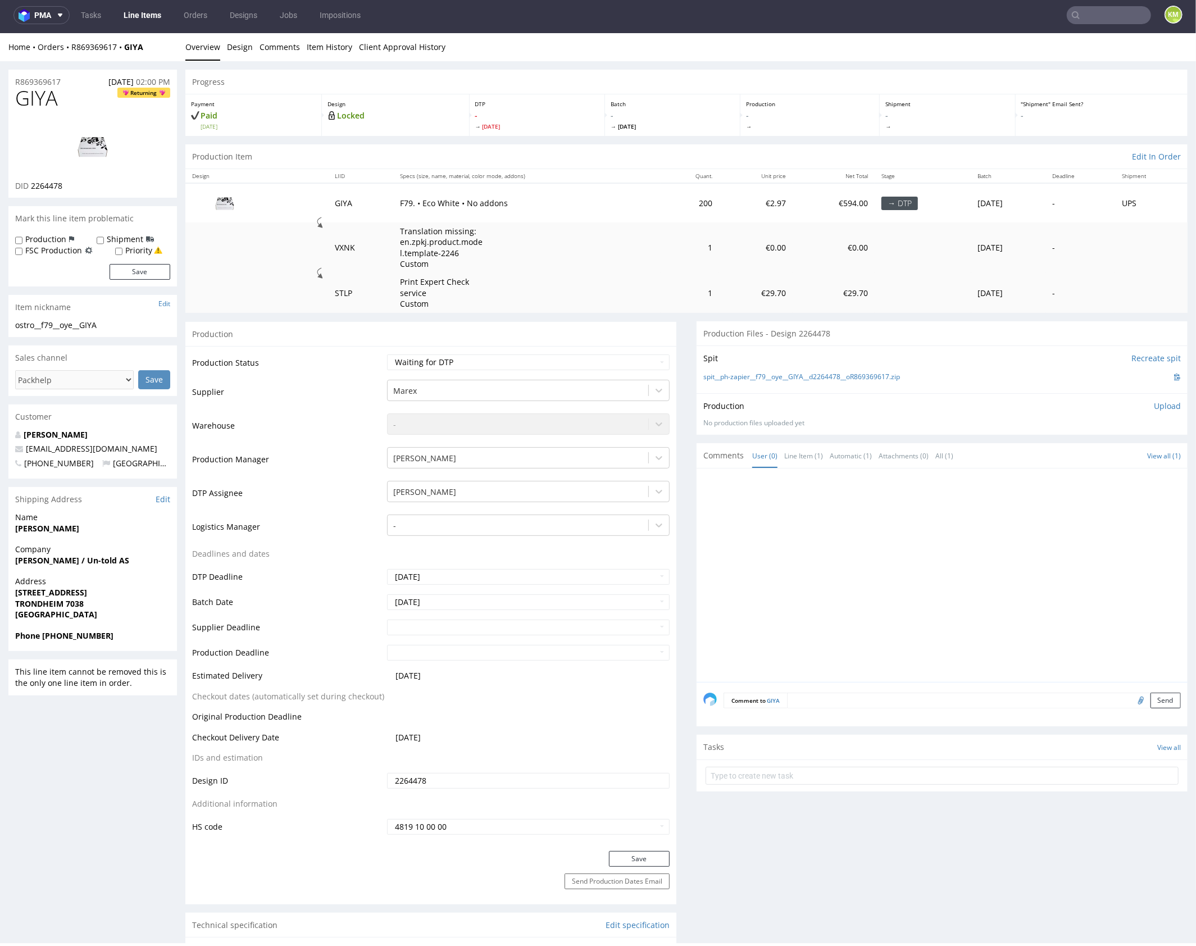
click span "GIYA"
copy span "GIYA"
click div
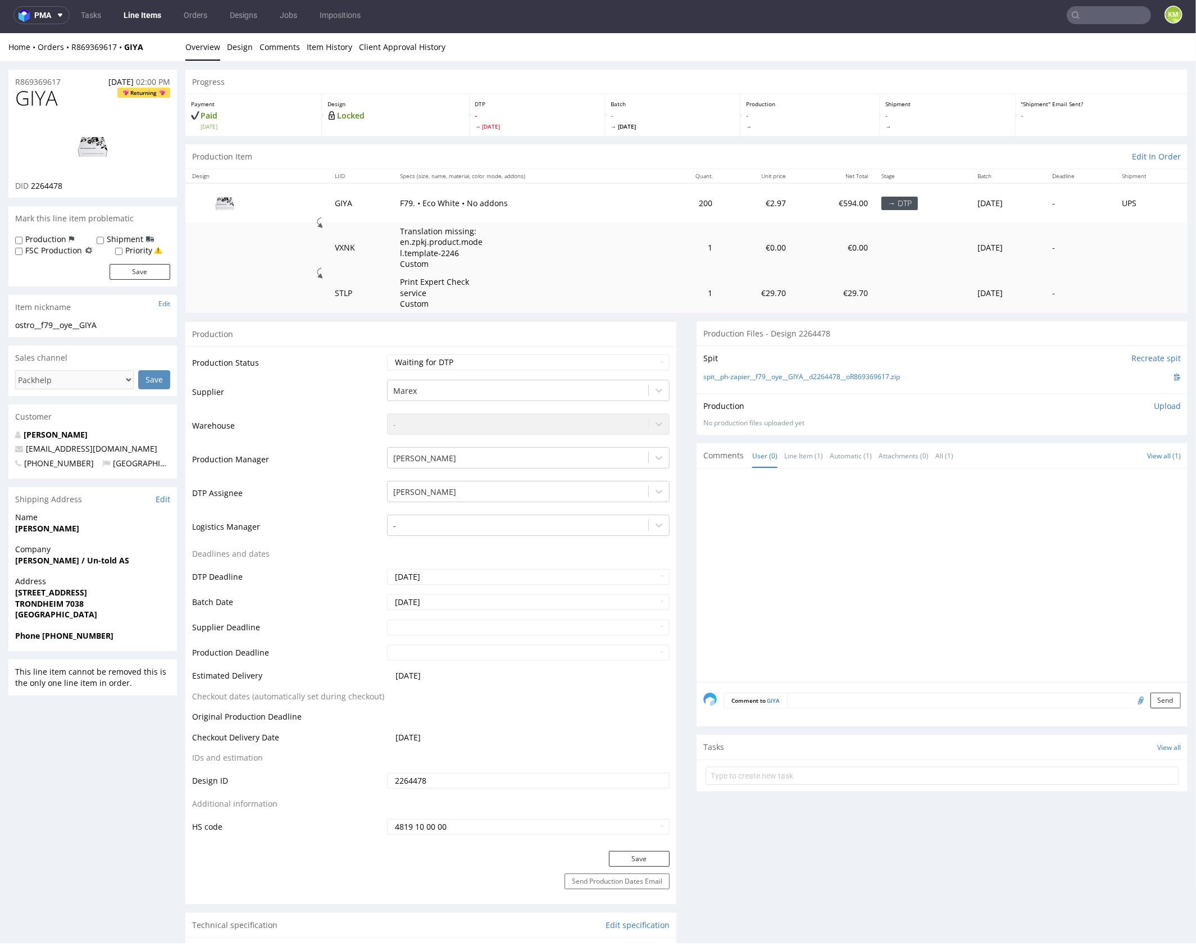
click p "Upload"
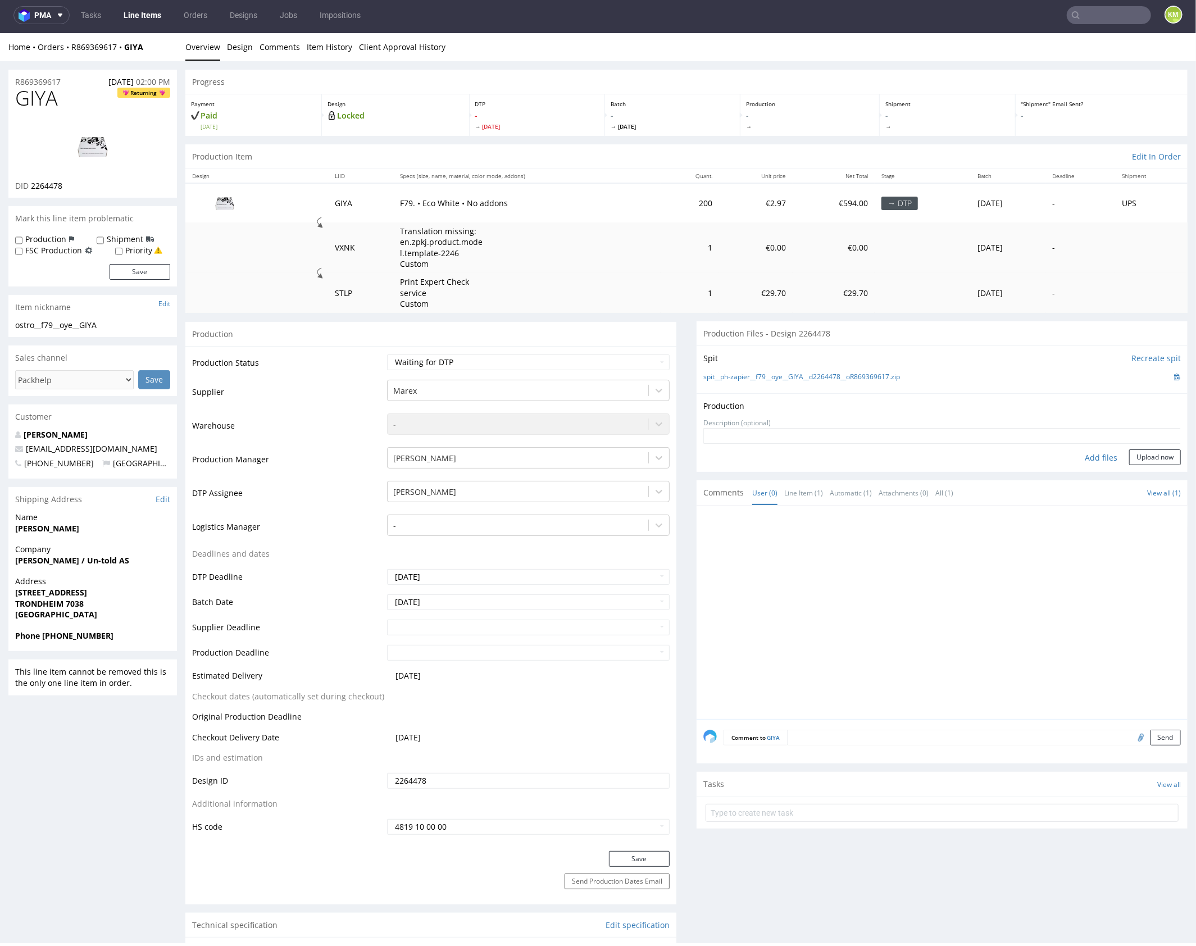
click div "Add files"
type input "C:\fakepath\f79__oye__GIYA__d2264478__oR869369617__outside.pdf"
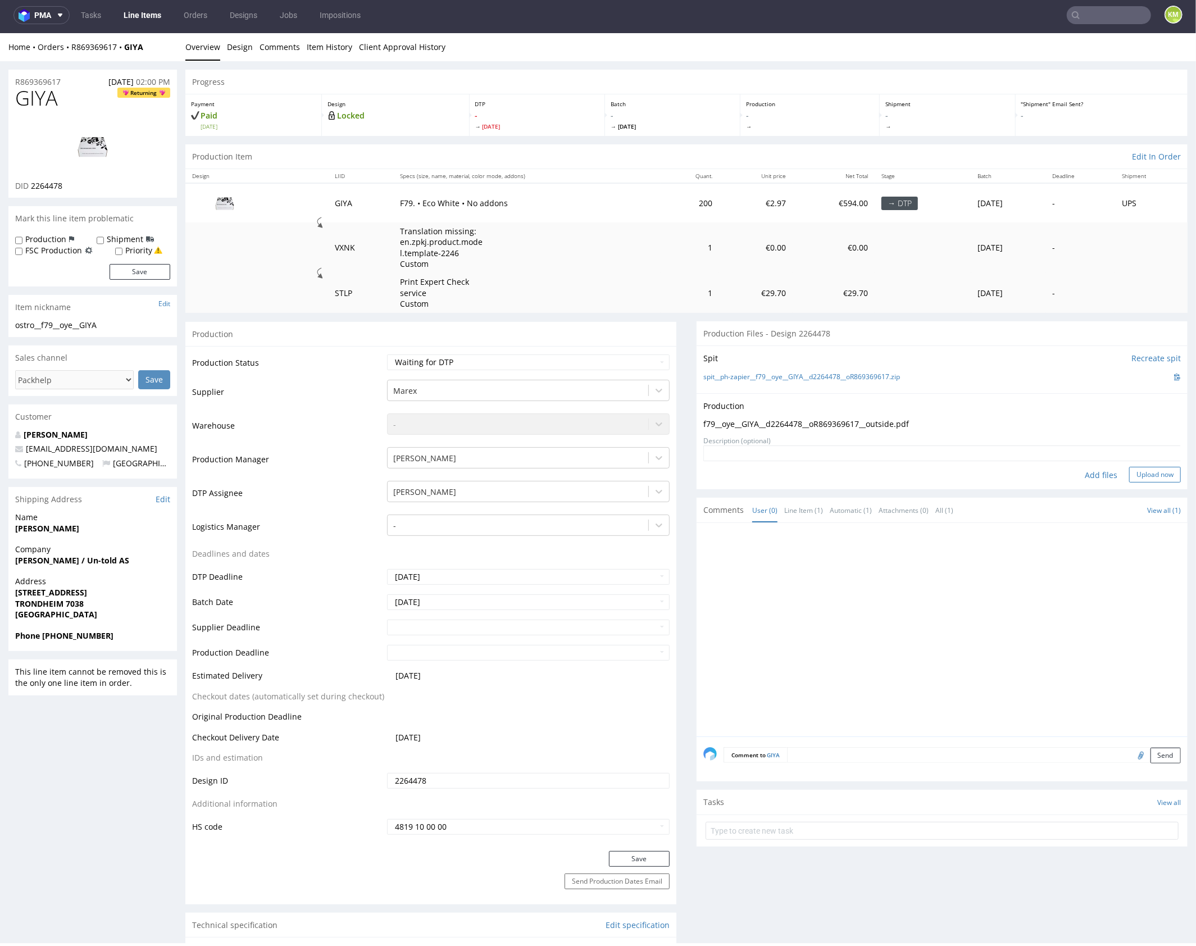
click button "Upload now"
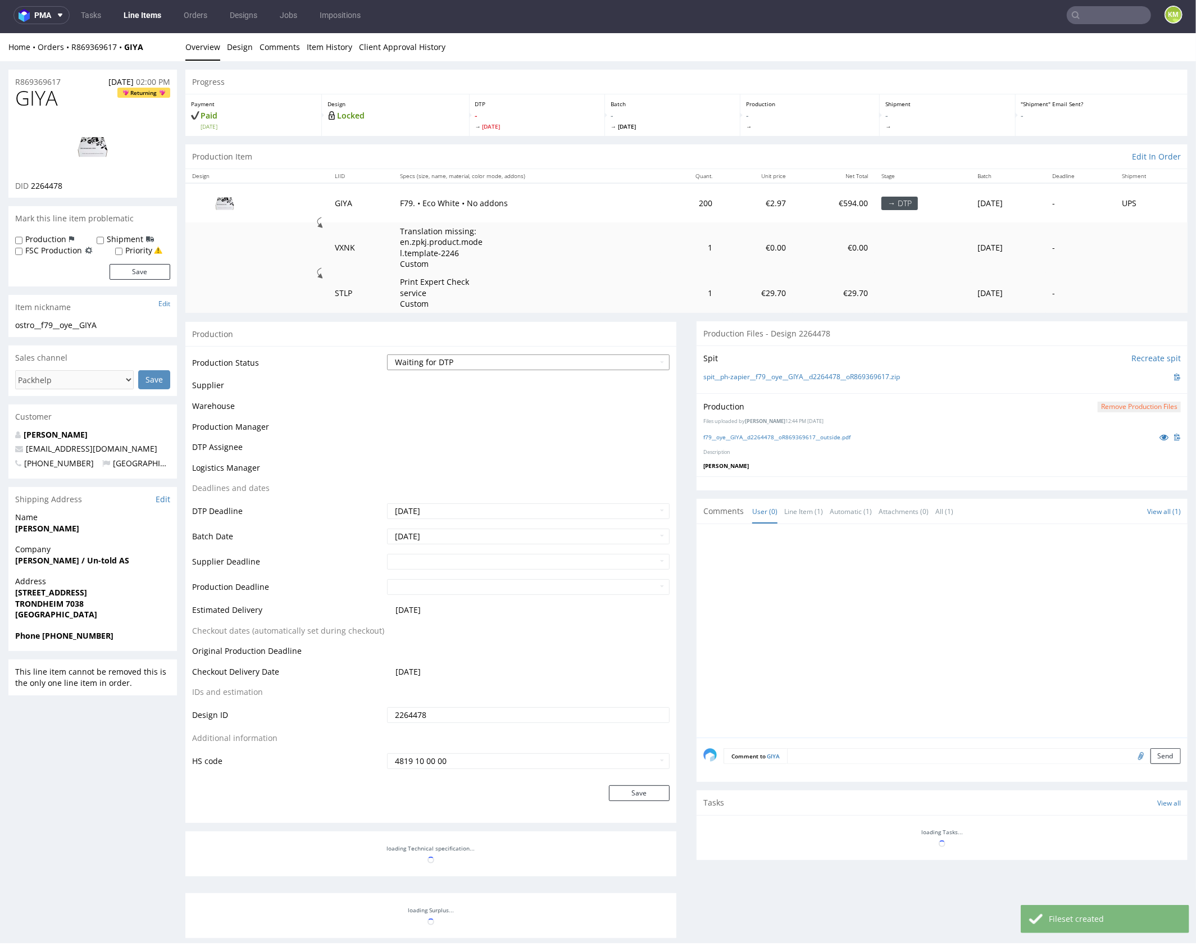
click select "Waiting for Artwork Waiting for Diecut Waiting for Mockup Waiting for DTP Waiti…"
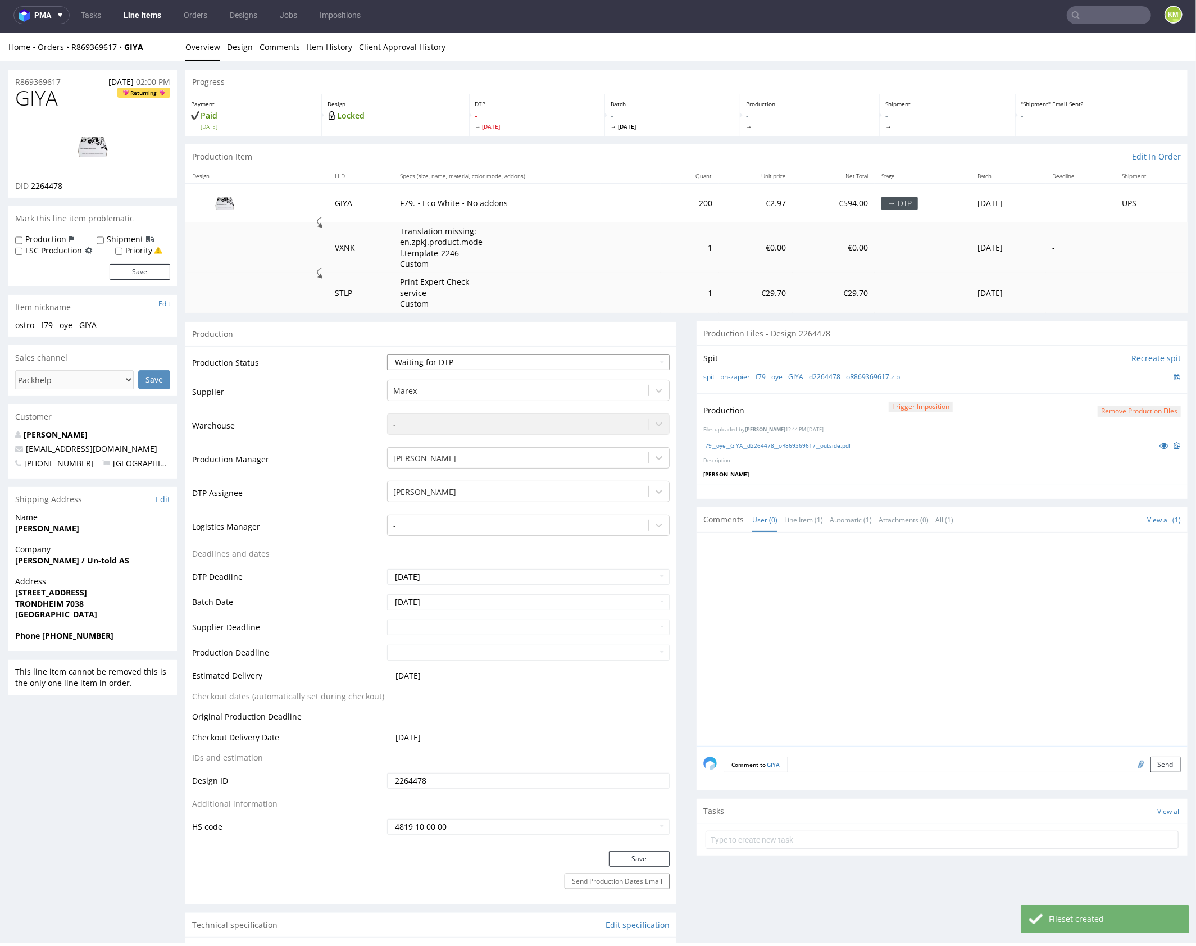
select select "dtp_production_ready"
click select "Waiting for Artwork Waiting for Diecut Waiting for Mockup Waiting for DTP Waiti…"
click button "Save"
click div
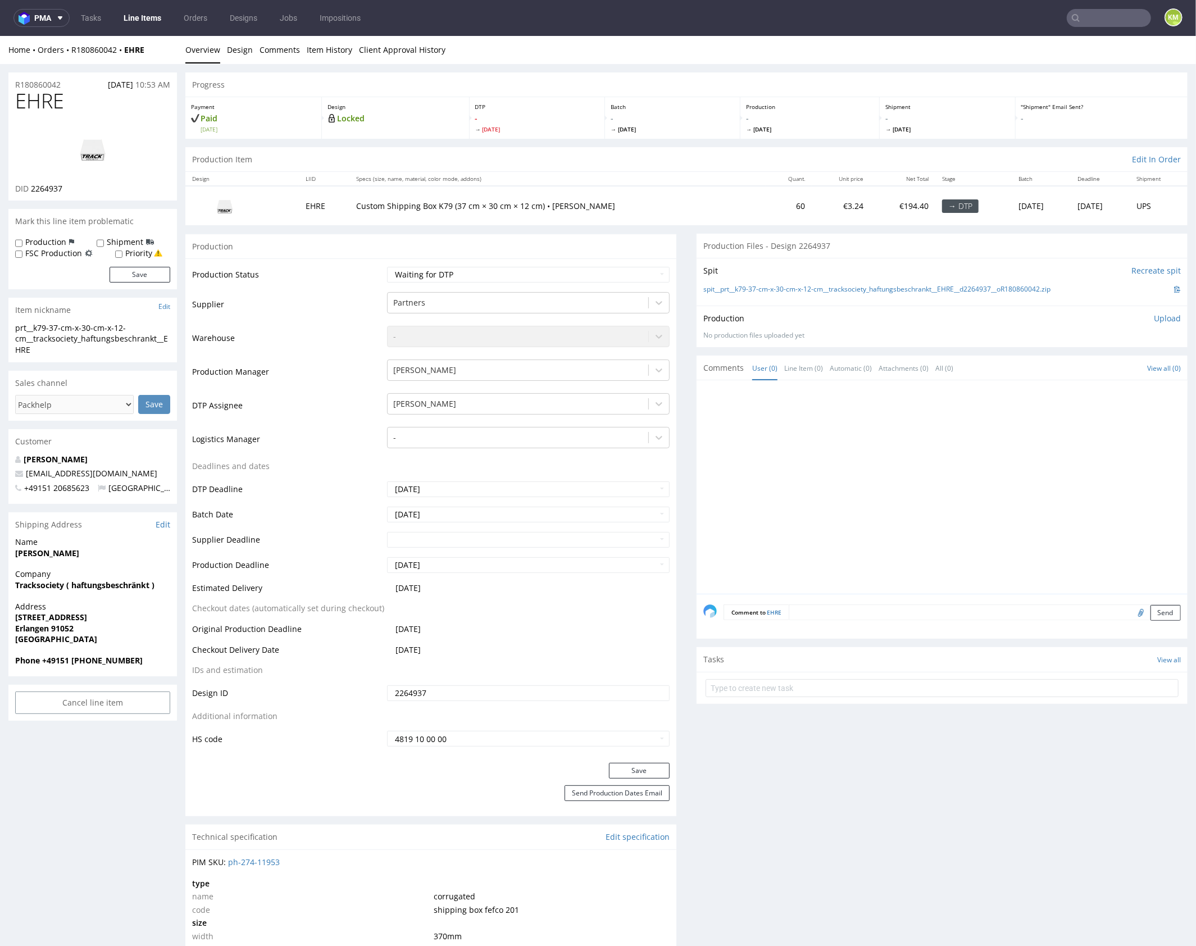
click at [910, 448] on div at bounding box center [946, 490] width 484 height 207
drag, startPoint x: 910, startPoint y: 448, endPoint x: 865, endPoint y: 450, distance: 44.4
click at [896, 446] on div at bounding box center [946, 490] width 484 height 207
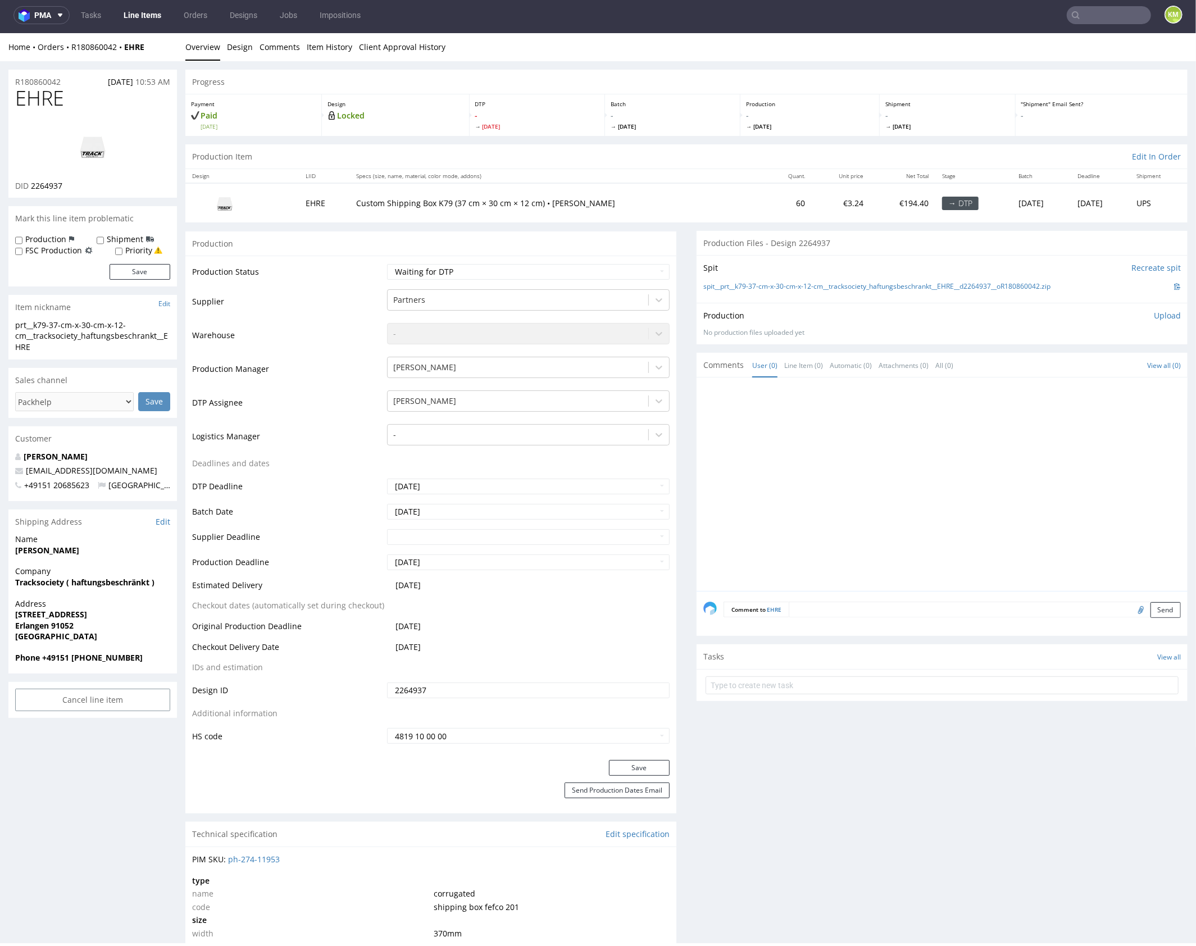
click at [666, 215] on td "Custom Shipping Box K79 (37 cm × 30 cm × 12 cm) • [PERSON_NAME]" at bounding box center [558, 202] width 416 height 39
click at [239, 48] on link "Design" at bounding box center [240, 47] width 26 height 28
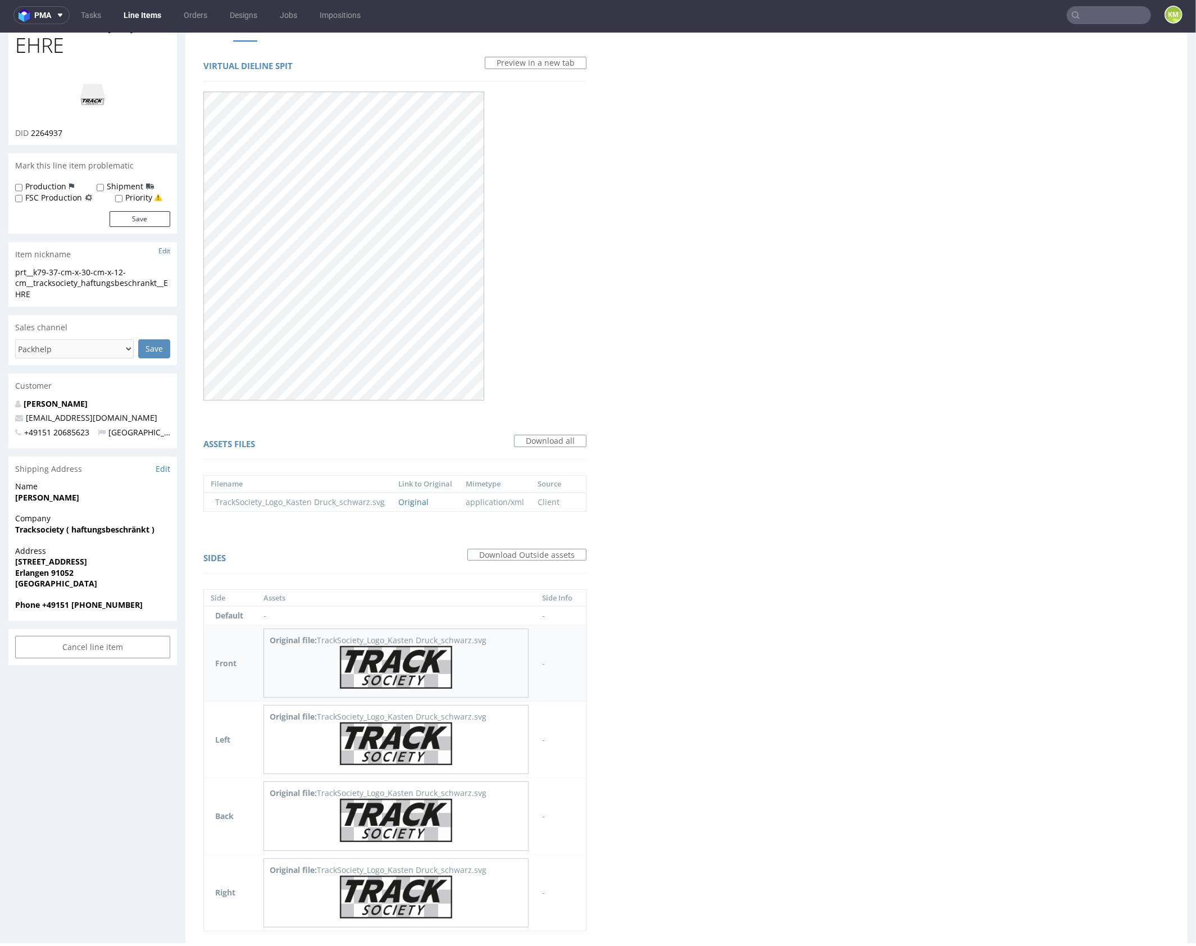
scroll to position [94, 0]
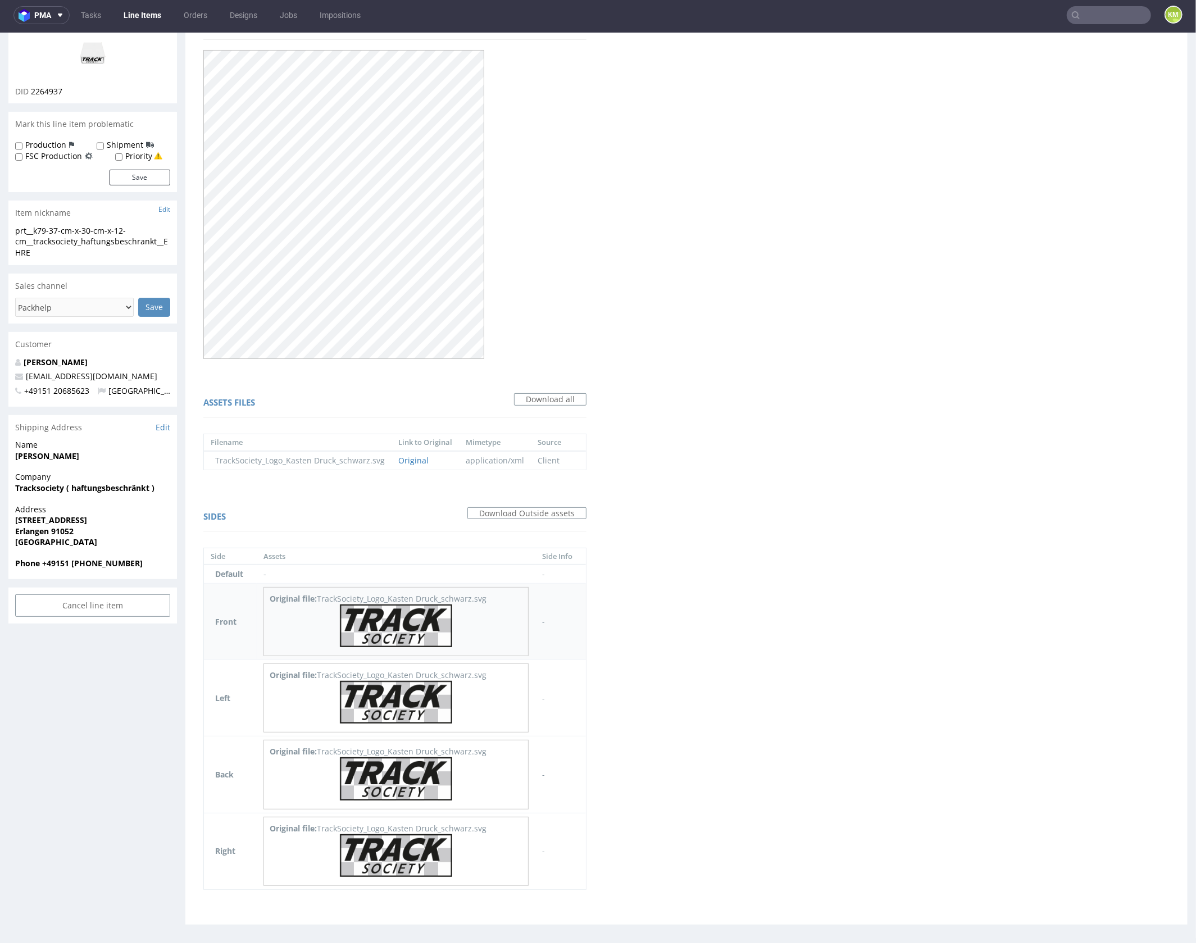
click at [420, 631] on img at bounding box center [396, 625] width 112 height 43
click at [419, 708] on img at bounding box center [396, 701] width 112 height 43
click at [433, 779] on img at bounding box center [396, 778] width 112 height 43
click at [414, 848] on img at bounding box center [396, 855] width 112 height 43
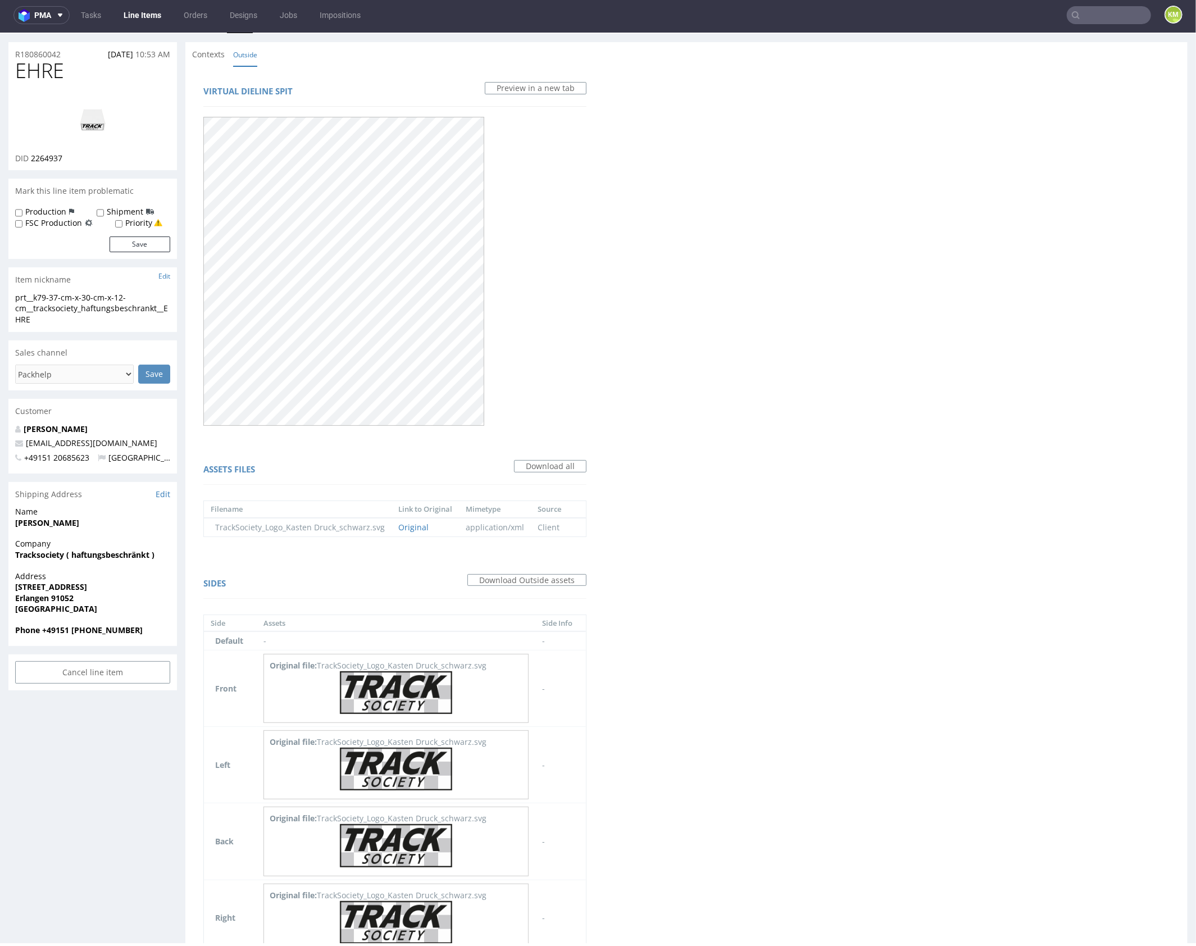
scroll to position [0, 0]
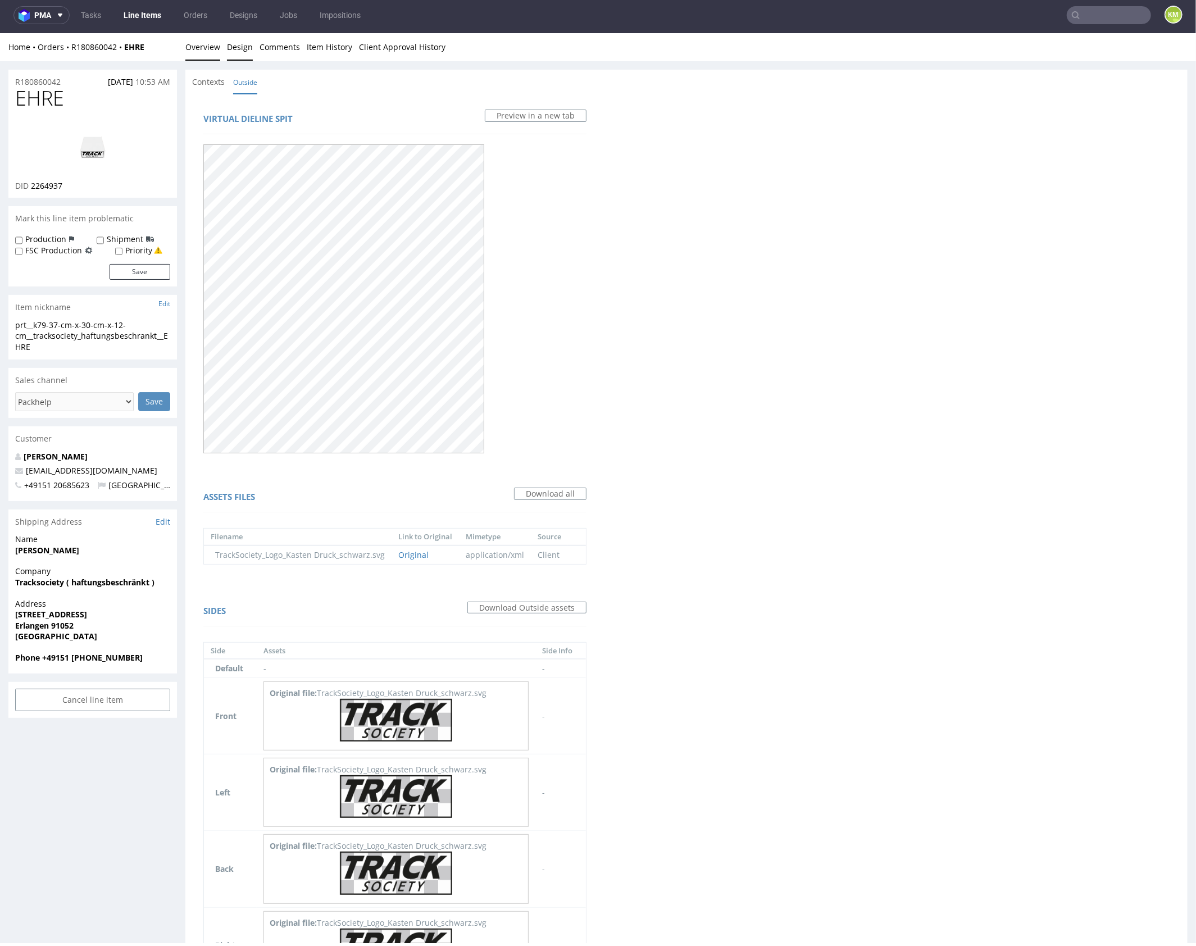
click at [206, 48] on link "Overview" at bounding box center [202, 47] width 35 height 28
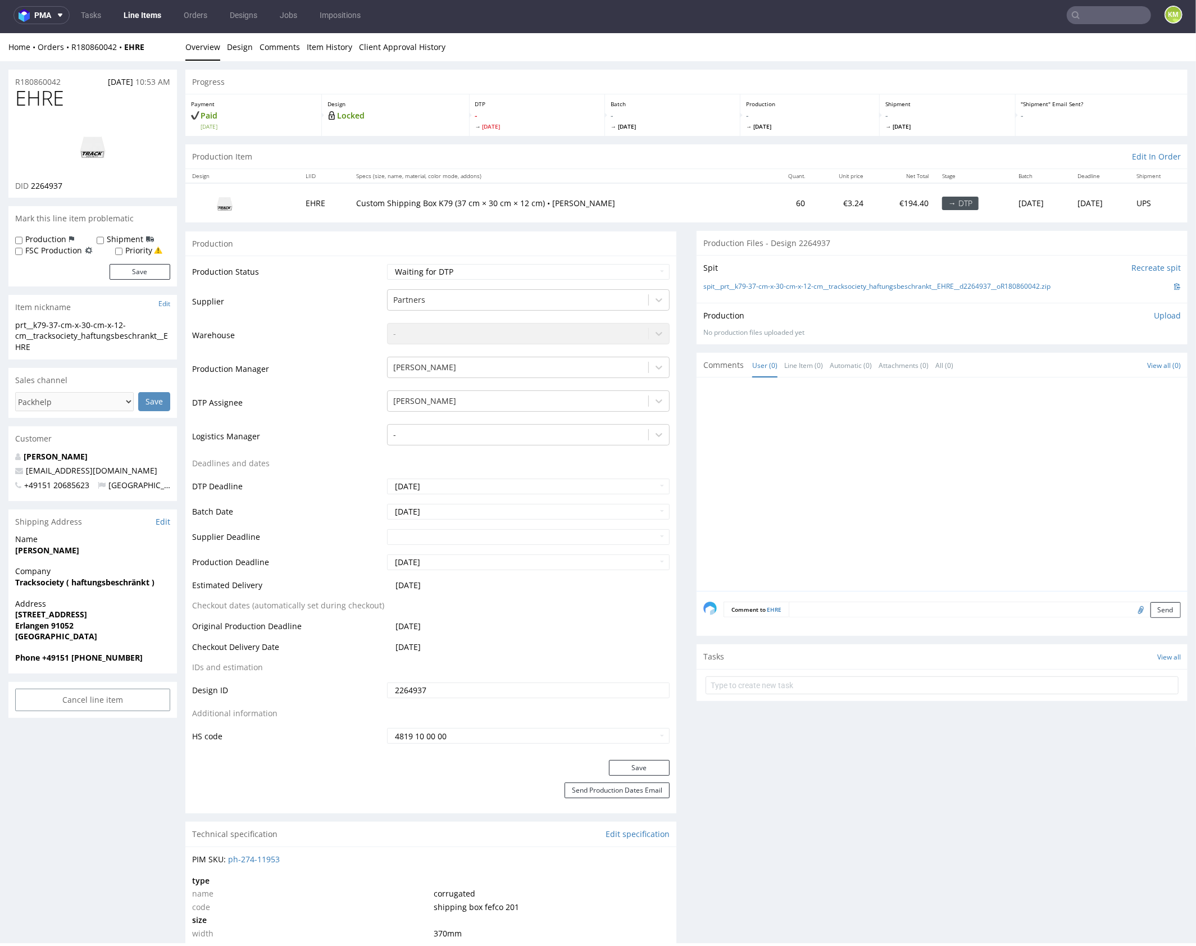
click at [933, 511] on div at bounding box center [946, 487] width 484 height 207
click at [71, 323] on div "prt__k79-37-cm-x-30-cm-x-12-cm__tracksociety_haftungsbeschrankt__EHRE" at bounding box center [92, 335] width 155 height 33
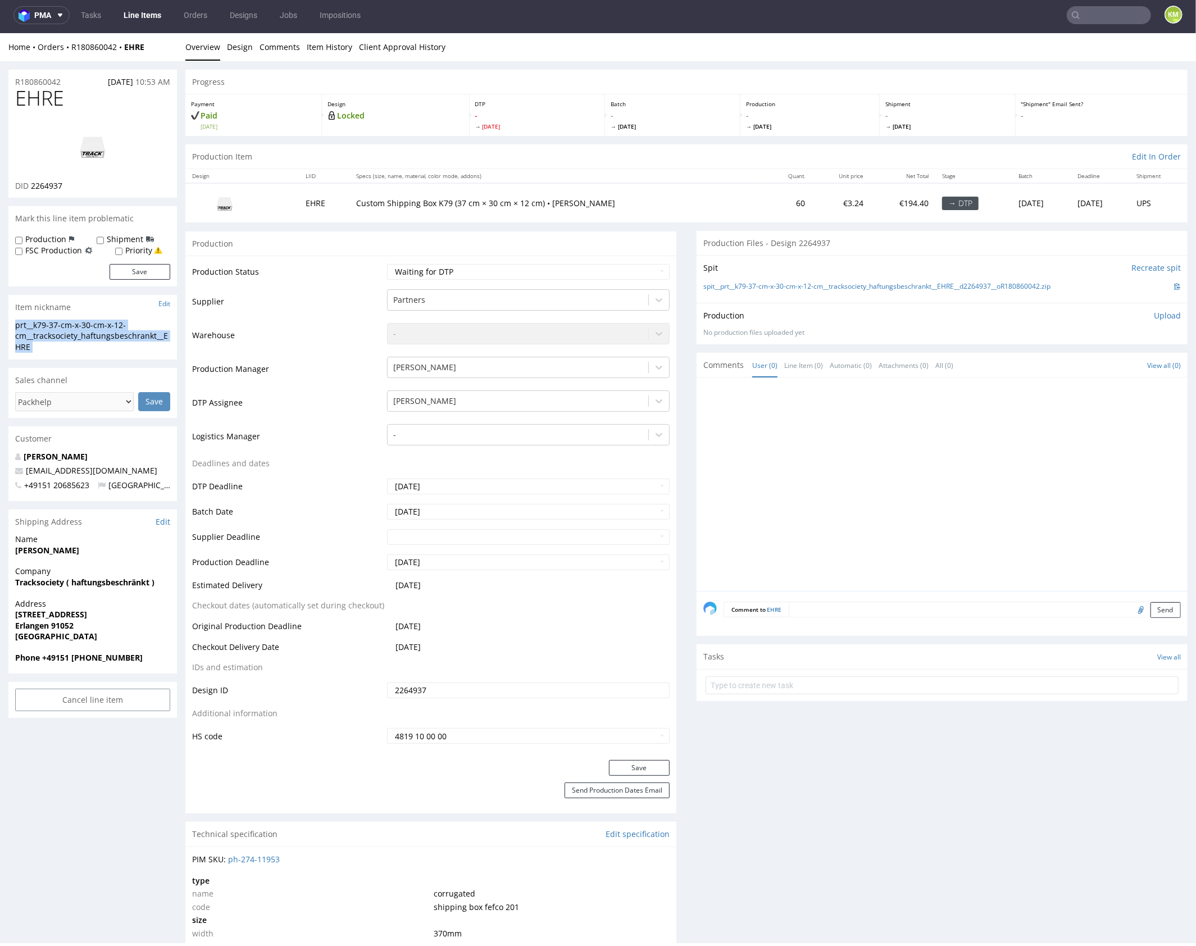
copy div "prt__k79-37-cm-x-30-cm-x-12-cm__tracksociety_haftungsbeschrankt__EHRE Update"
click at [410, 691] on input "2264937" at bounding box center [528, 690] width 283 height 16
click at [1156, 316] on p "Upload" at bounding box center [1167, 315] width 27 height 11
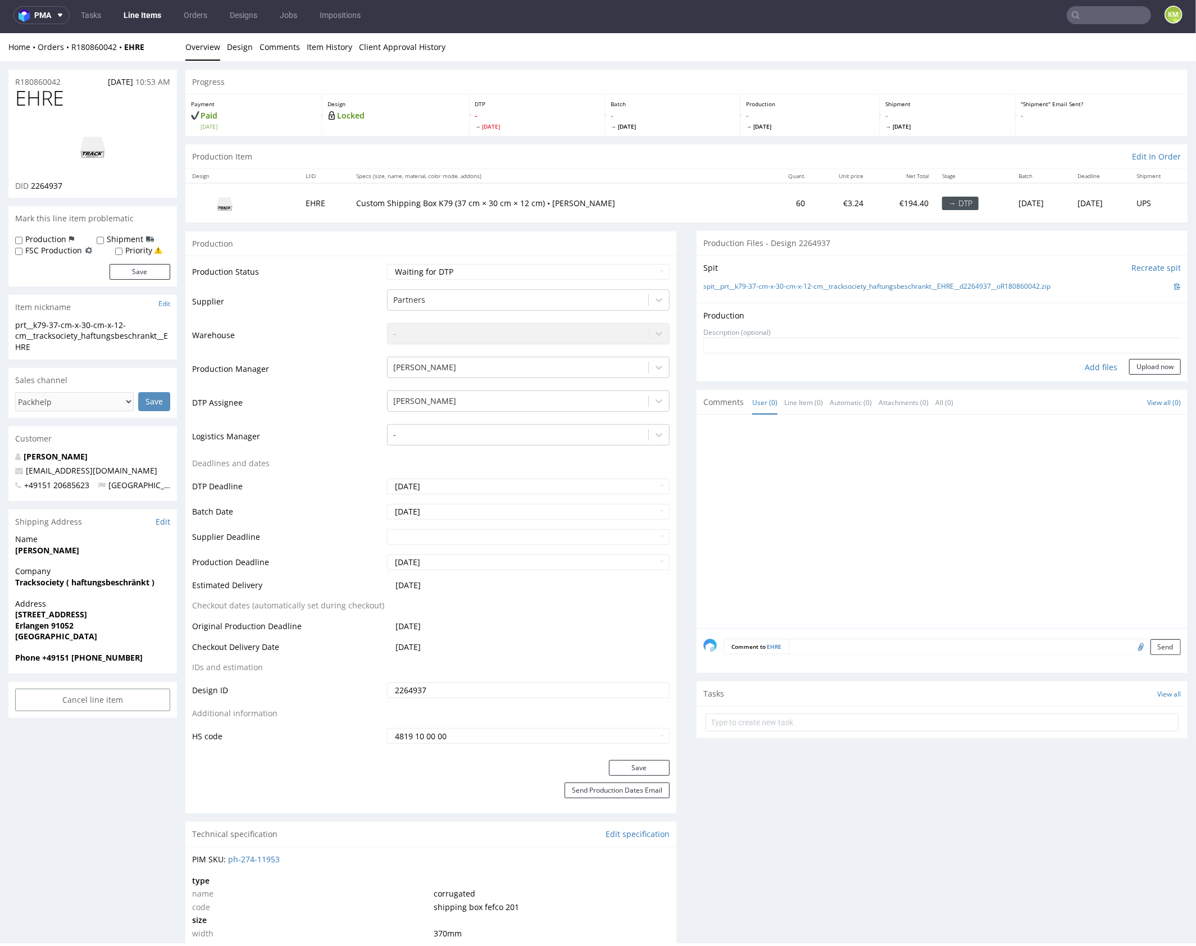
click at [1087, 364] on div "Add files" at bounding box center [1101, 367] width 56 height 17
type input "C:\fakepath\prt__k79-37-cm-x-30-cm-x-12-cm__tracksociety_haftungsbeschrankt__EH…"
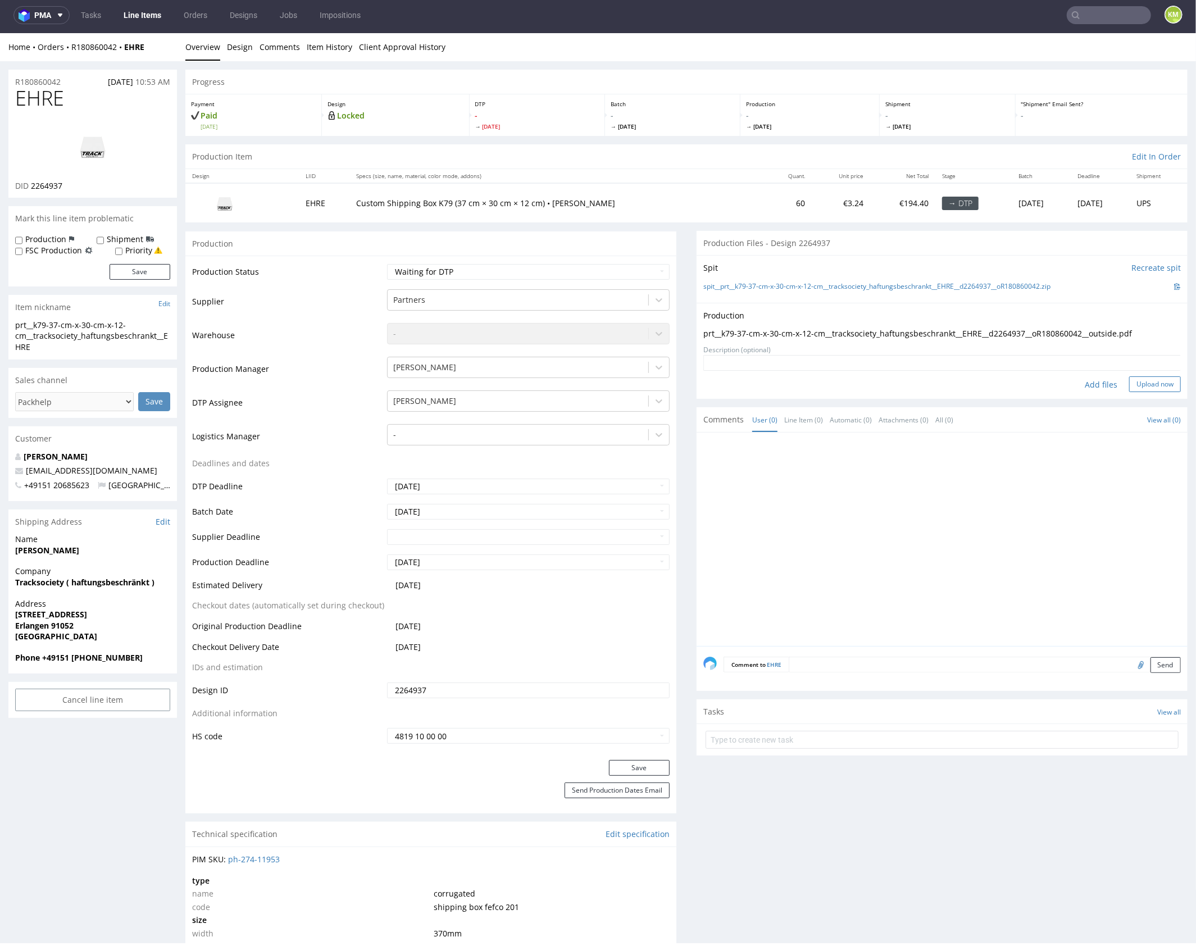
click at [1150, 385] on button "Upload now" at bounding box center [1155, 384] width 52 height 16
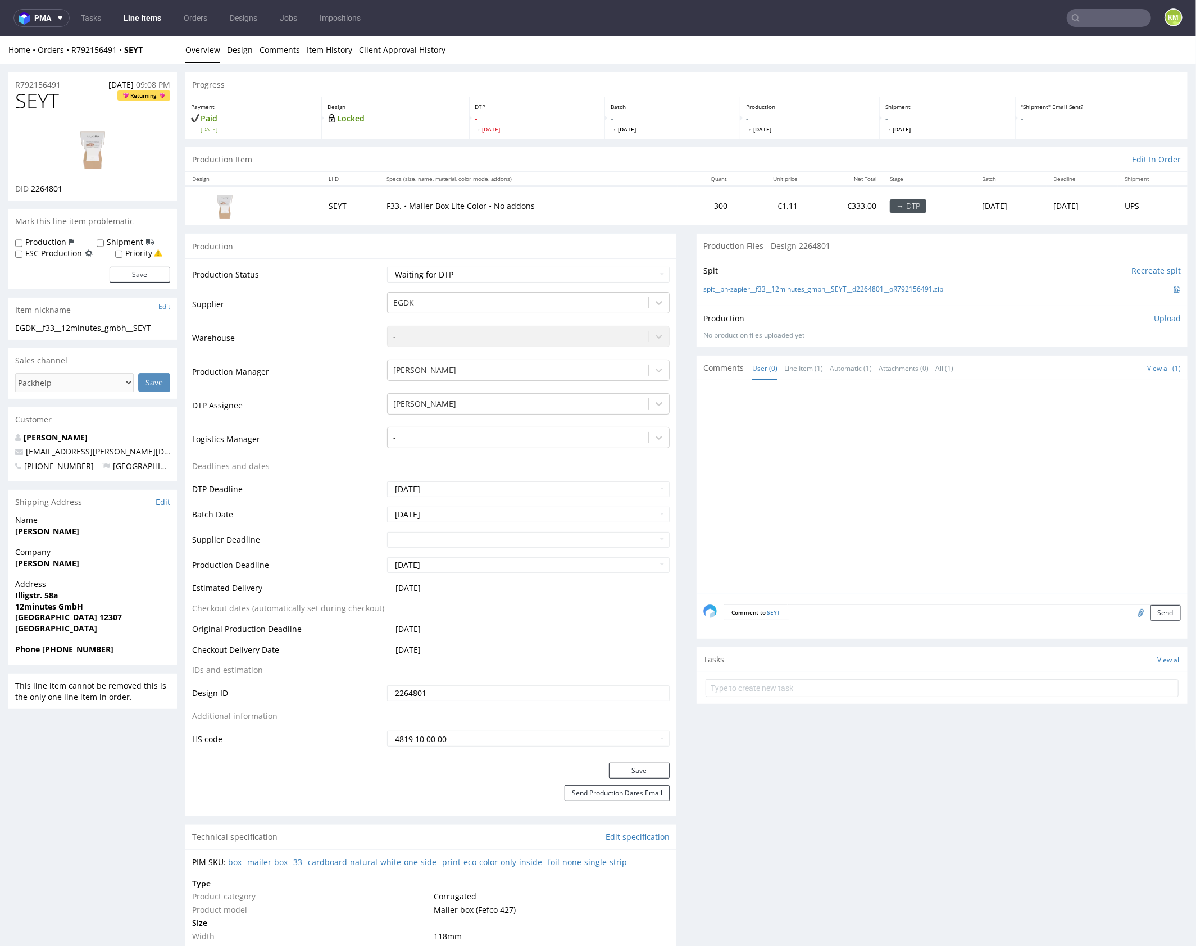
click at [902, 455] on div at bounding box center [946, 490] width 484 height 207
click at [851, 505] on div at bounding box center [946, 487] width 484 height 207
drag, startPoint x: 239, startPoint y: 46, endPoint x: 286, endPoint y: 111, distance: 80.2
click at [240, 47] on link "Design" at bounding box center [240, 47] width 26 height 28
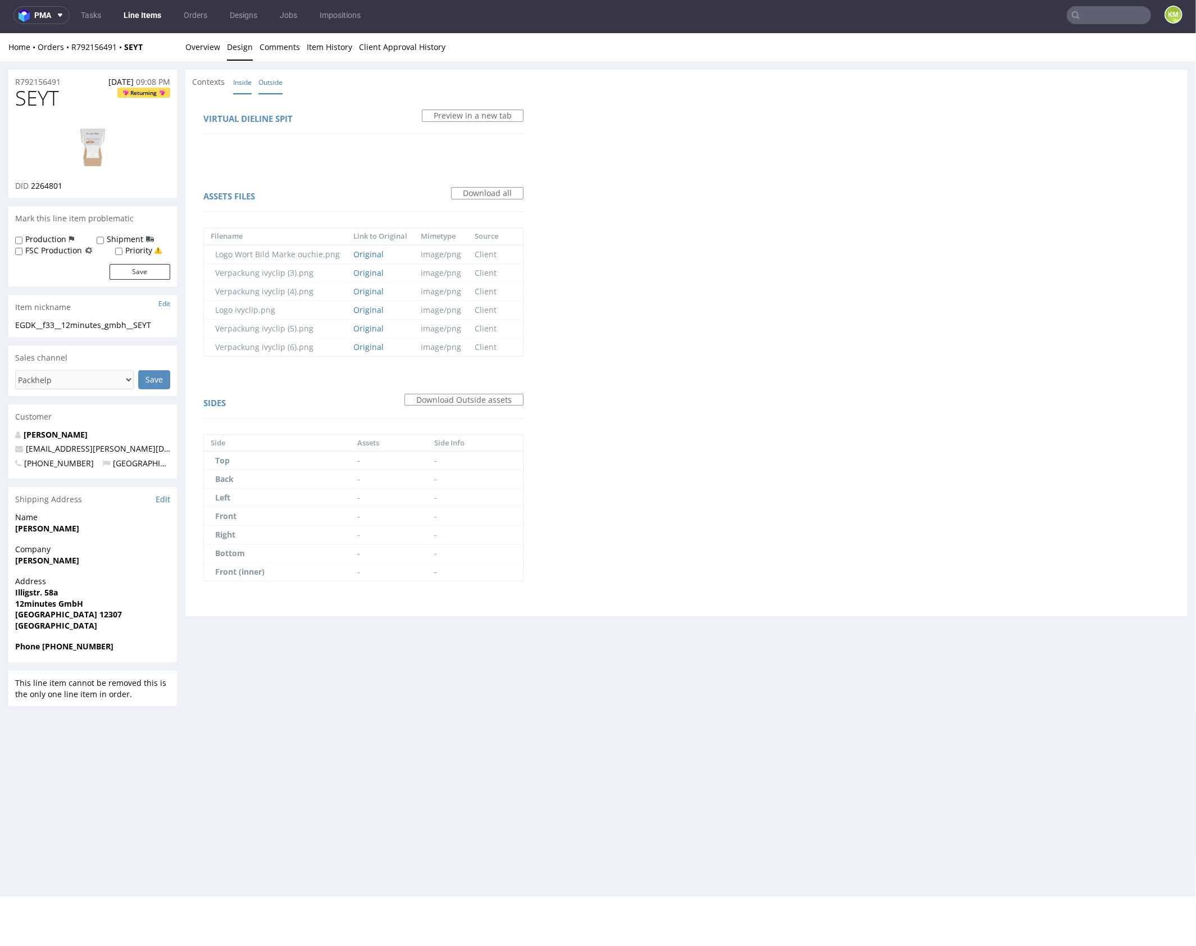
click at [243, 83] on link "Inside" at bounding box center [242, 82] width 19 height 24
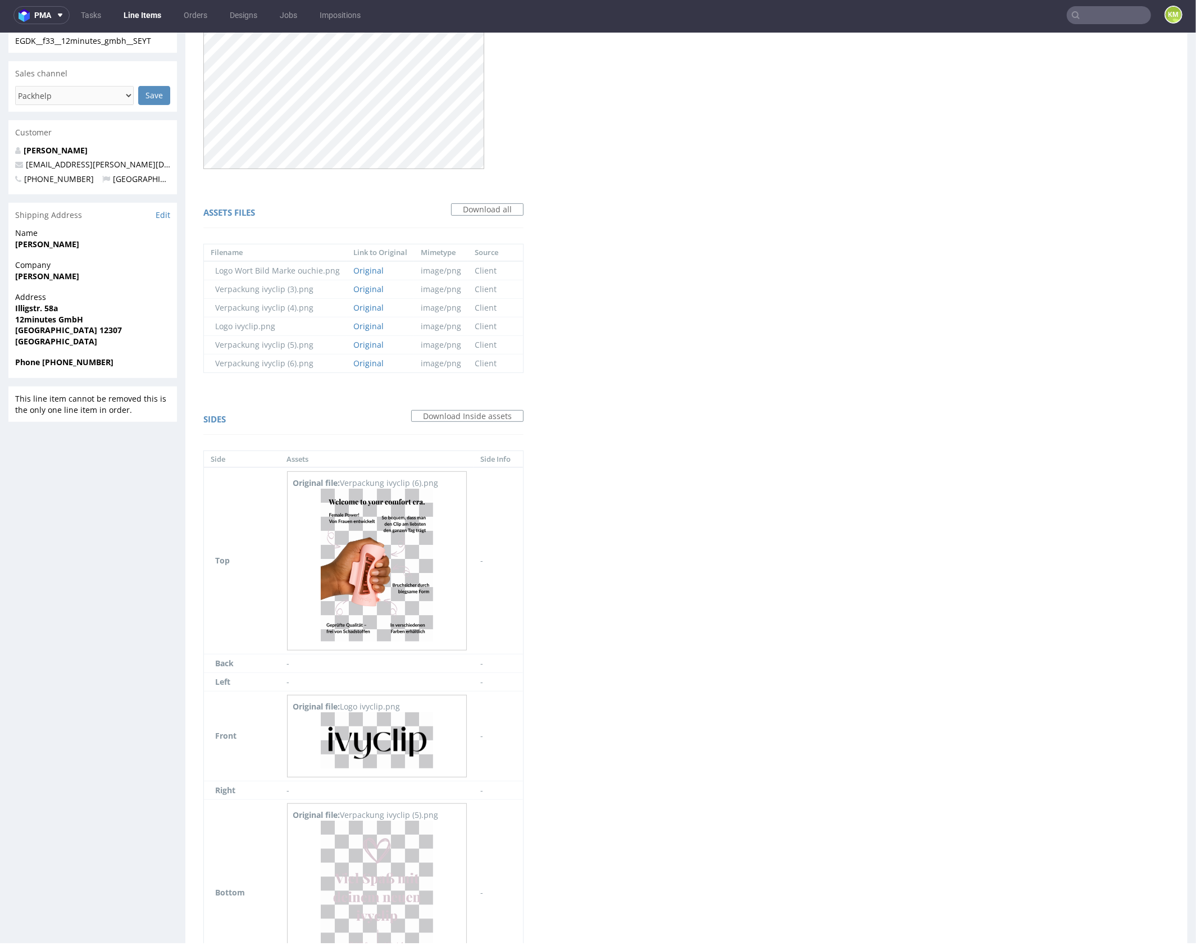
scroll to position [398, 0]
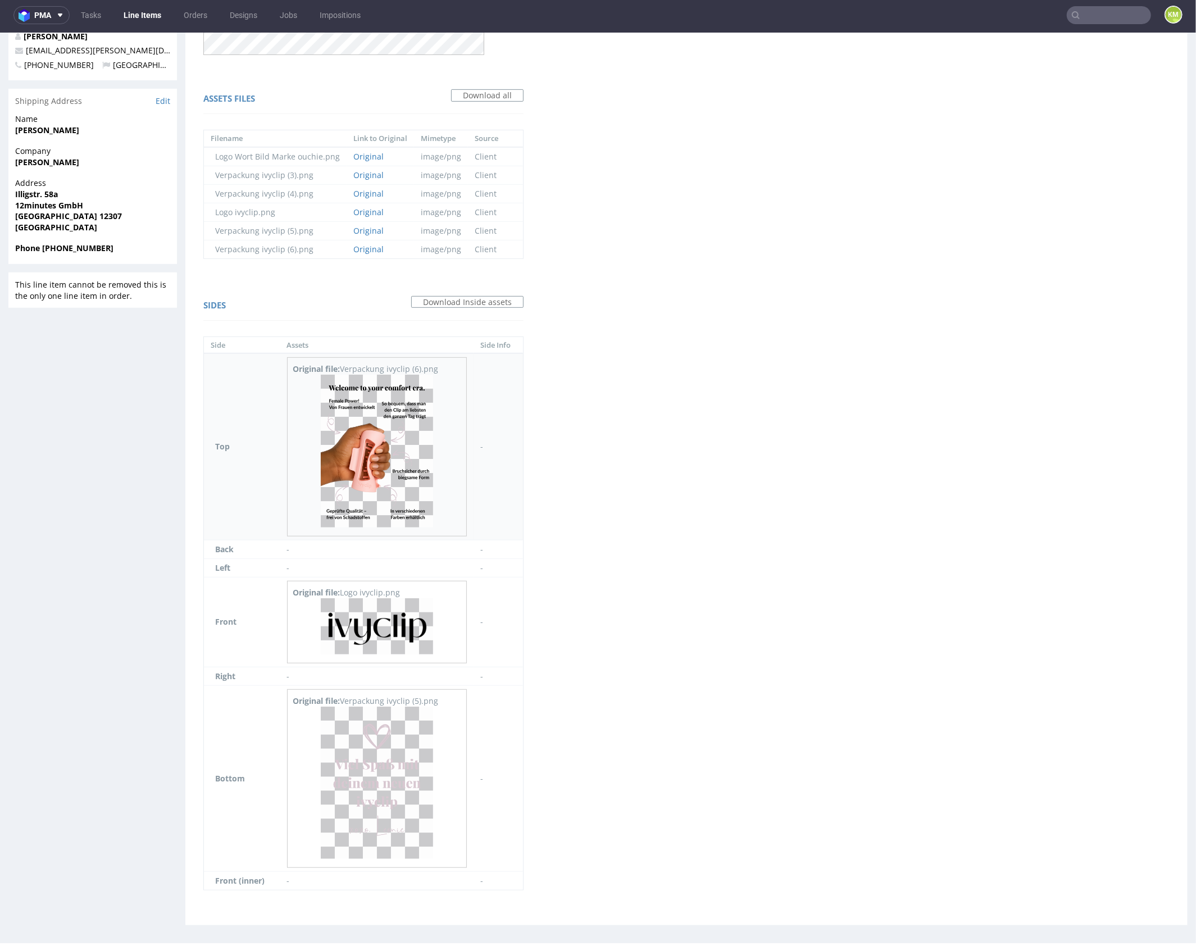
click at [392, 459] on img at bounding box center [377, 450] width 112 height 153
click at [402, 618] on img at bounding box center [377, 626] width 112 height 56
click at [366, 760] on img at bounding box center [377, 782] width 112 height 153
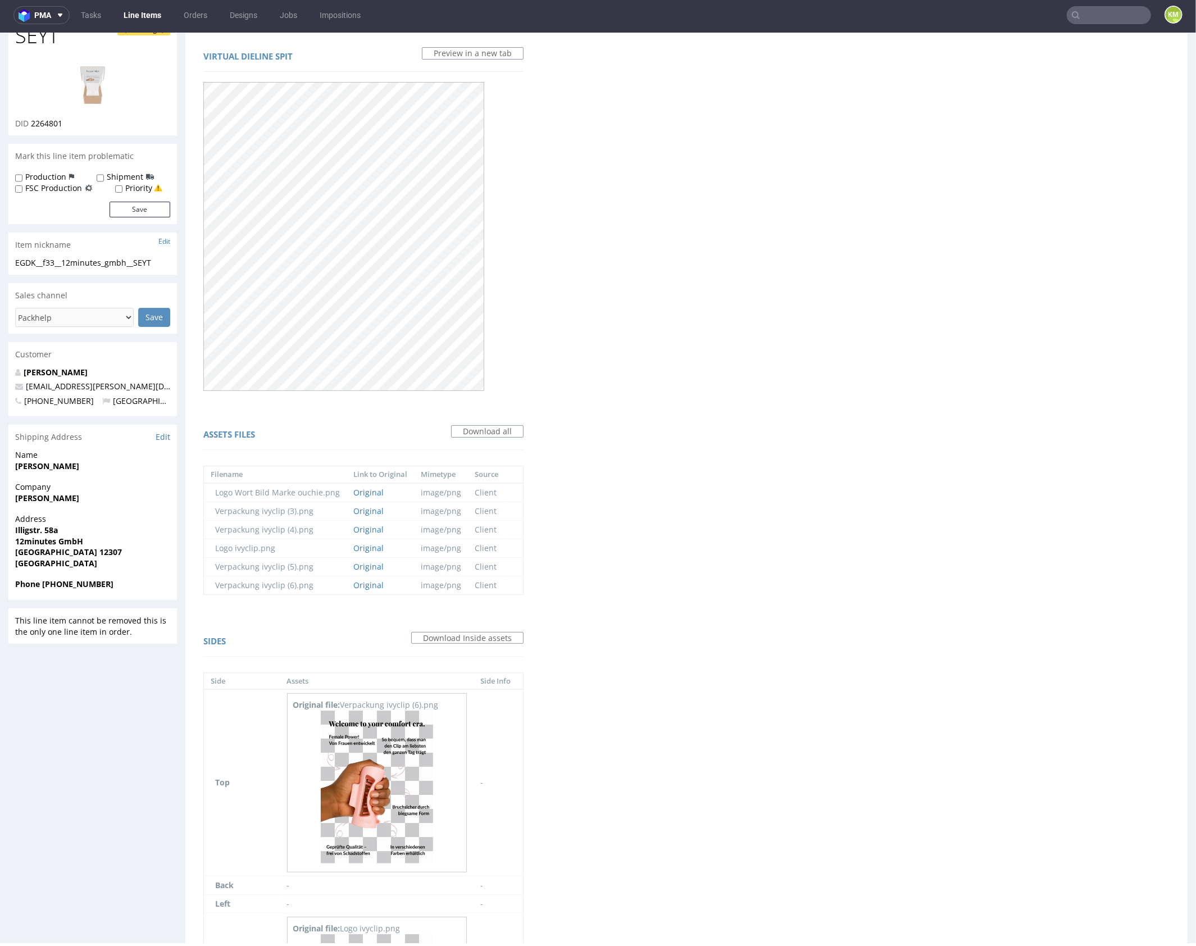
scroll to position [0, 0]
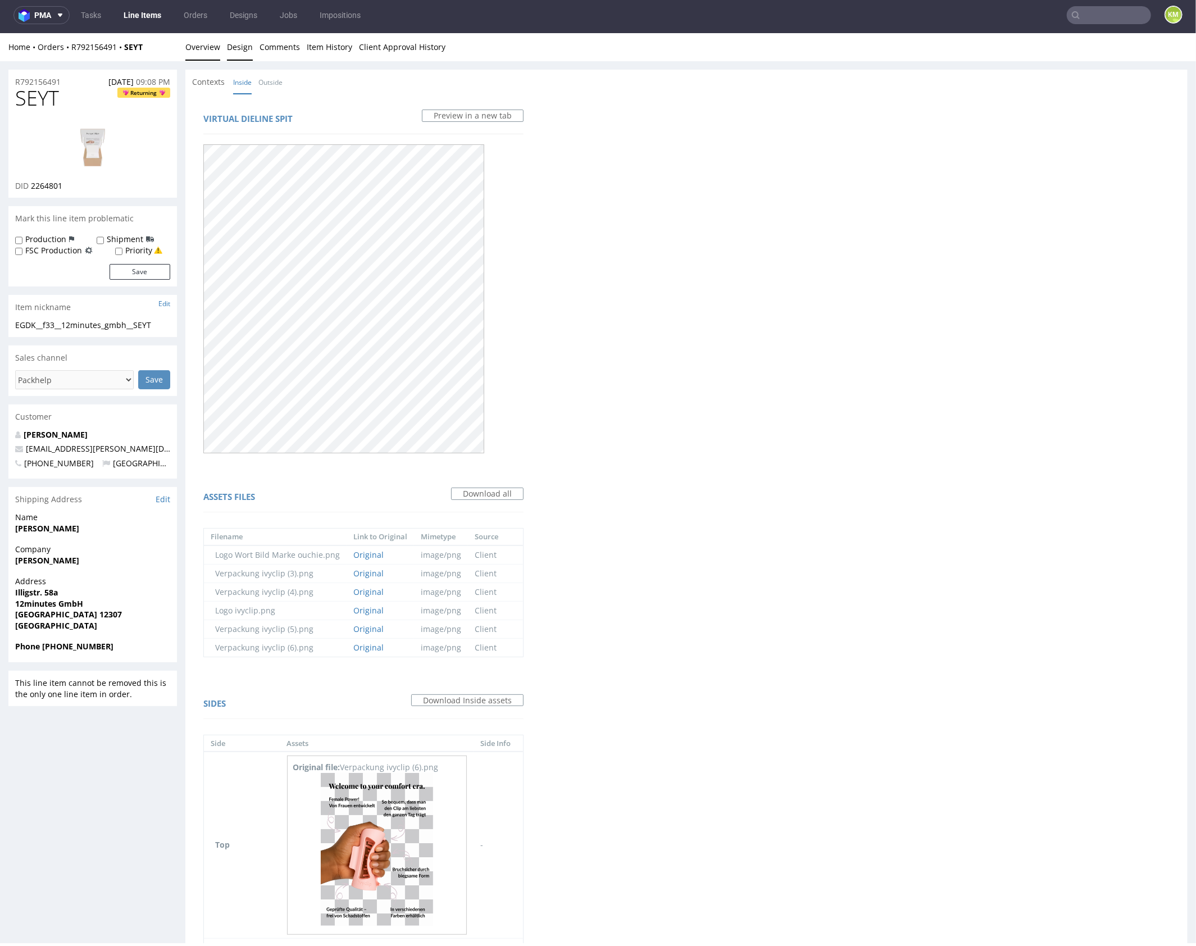
click at [203, 42] on link "Overview" at bounding box center [202, 47] width 35 height 28
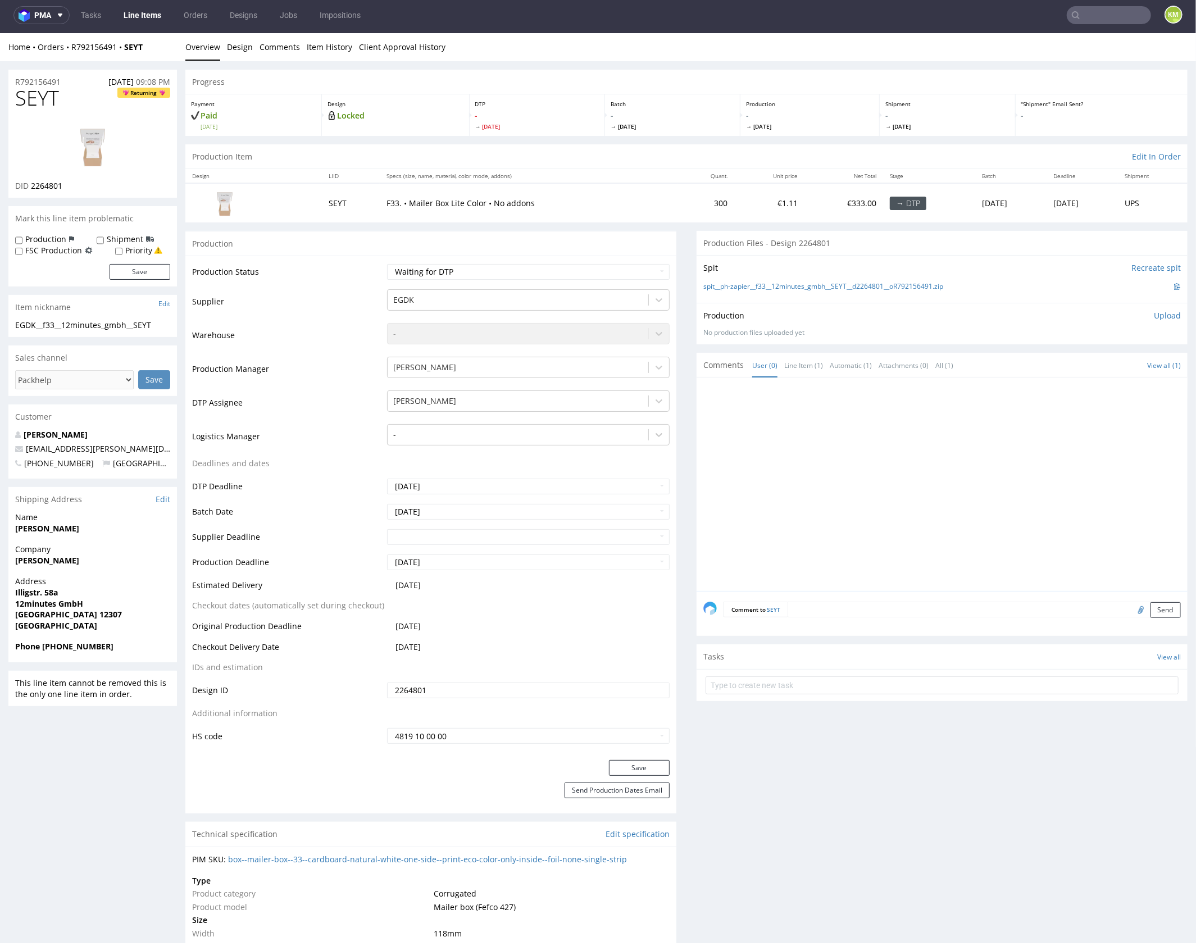
click at [784, 526] on div at bounding box center [946, 487] width 484 height 207
click at [879, 469] on div at bounding box center [946, 487] width 484 height 207
click at [876, 466] on div at bounding box center [946, 487] width 484 height 207
click at [868, 465] on div at bounding box center [946, 487] width 484 height 207
click at [789, 471] on div at bounding box center [946, 487] width 484 height 207
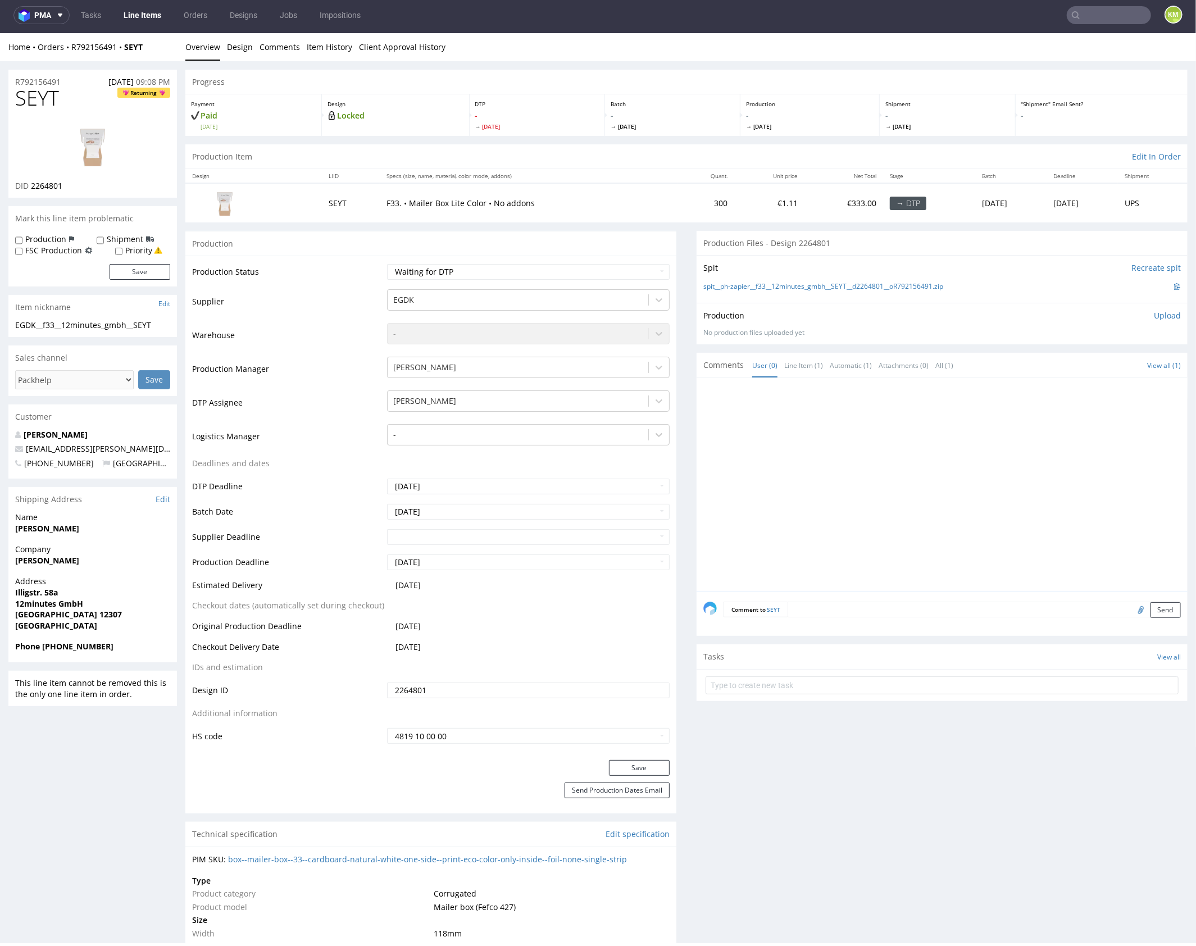
click at [808, 464] on div at bounding box center [946, 487] width 484 height 207
click at [918, 306] on div "Production Upload No production files uploaded yet Description (optional) Add f…" at bounding box center [942, 322] width 491 height 41
drag, startPoint x: 955, startPoint y: 284, endPoint x: 754, endPoint y: 281, distance: 201.2
click at [754, 281] on div "spit__ph-zapier__f33__12minutes_gmbh__SEYT__d2264801__oR792156491.zip" at bounding box center [943, 286] width 478 height 12
copy link "f33__12minutes_gmbh__SEYT__d2264801__oR792156491.zip"
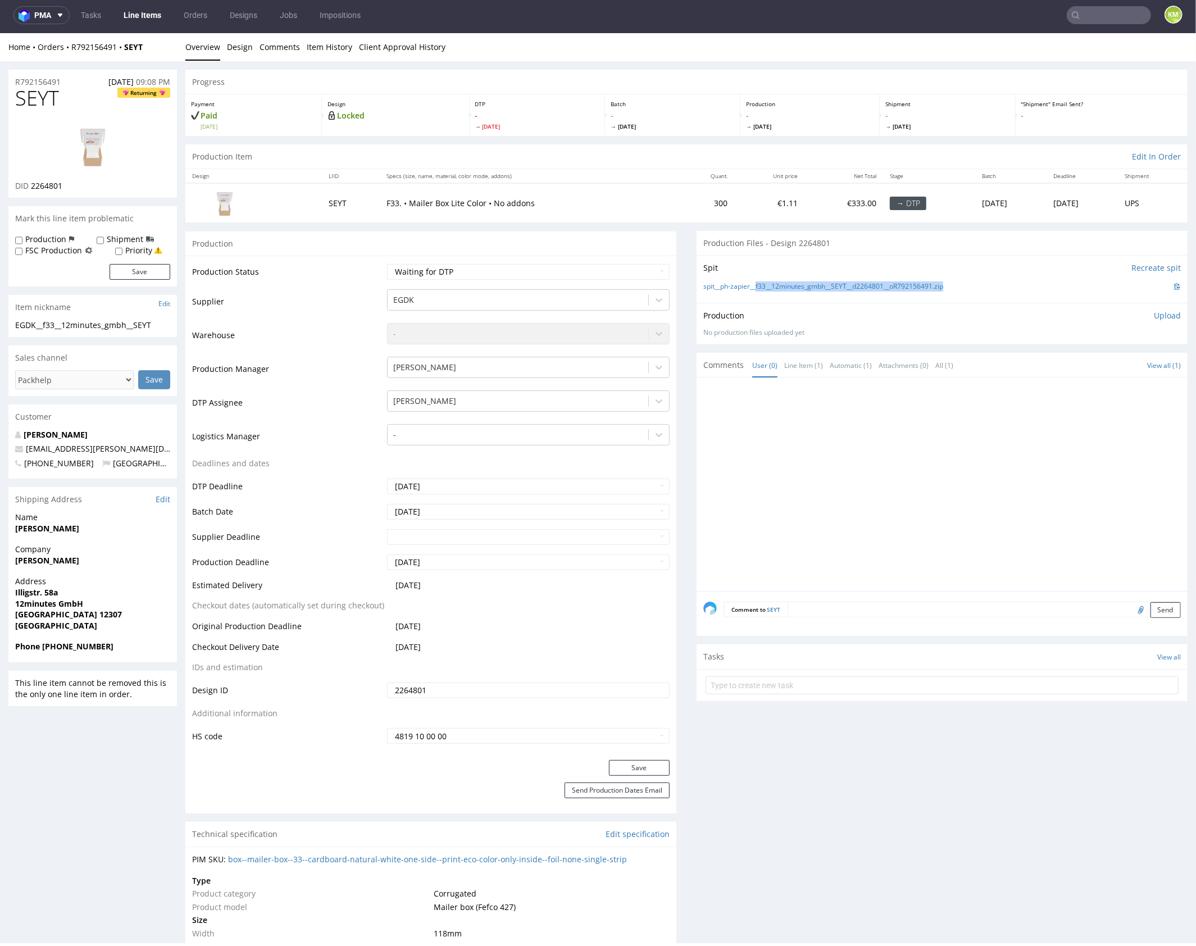
click at [34, 99] on span "SEYT" at bounding box center [37, 98] width 44 height 22
copy span "SEYT"
click at [853, 462] on div at bounding box center [946, 487] width 484 height 207
click at [547, 273] on select "Waiting for Artwork Waiting for Diecut Waiting for Mockup Waiting for DTP Waiti…" at bounding box center [528, 272] width 283 height 16
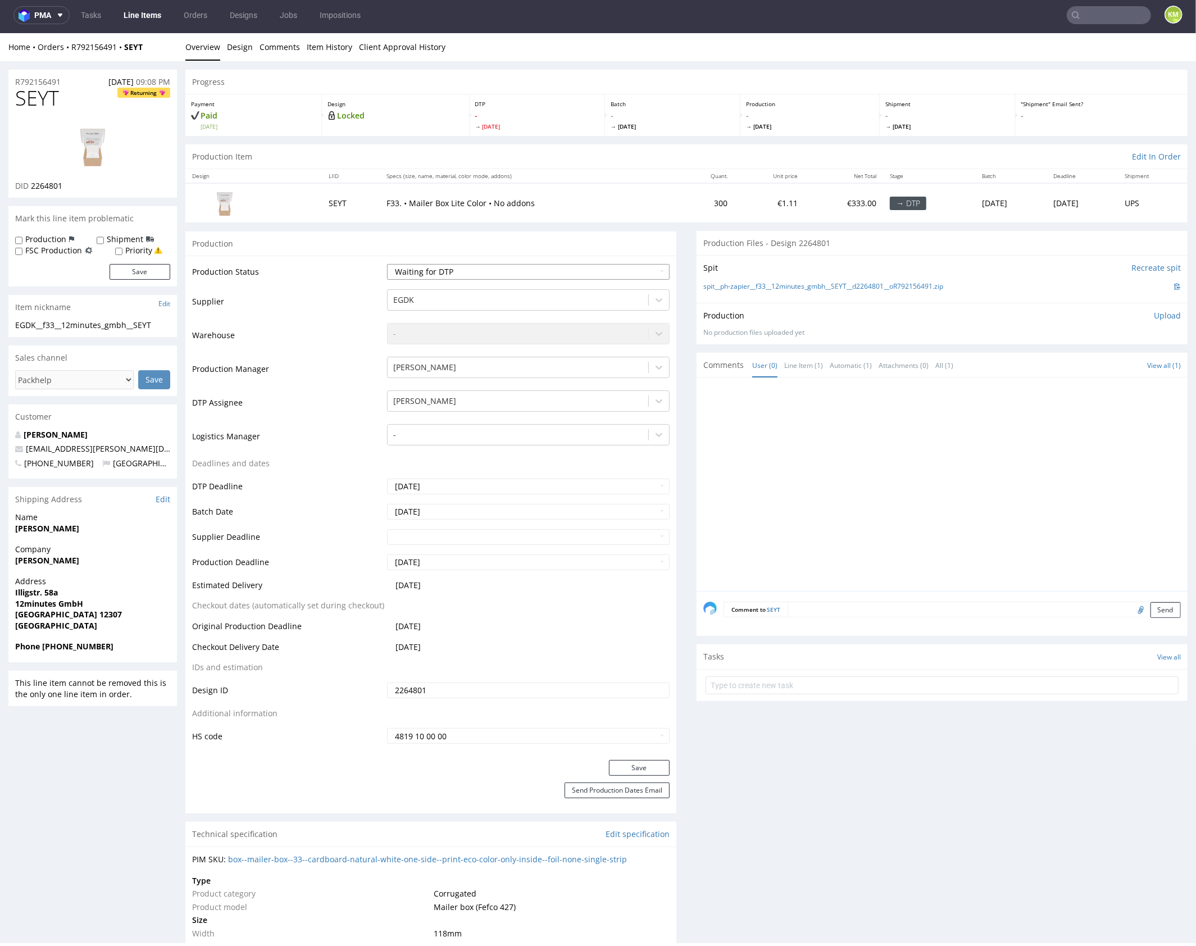
select select "dtp_ca_needed"
click at [387, 264] on select "Waiting for Artwork Waiting for Diecut Waiting for Mockup Waiting for DTP Waiti…" at bounding box center [528, 272] width 283 height 16
click at [639, 764] on button "Save" at bounding box center [639, 768] width 61 height 16
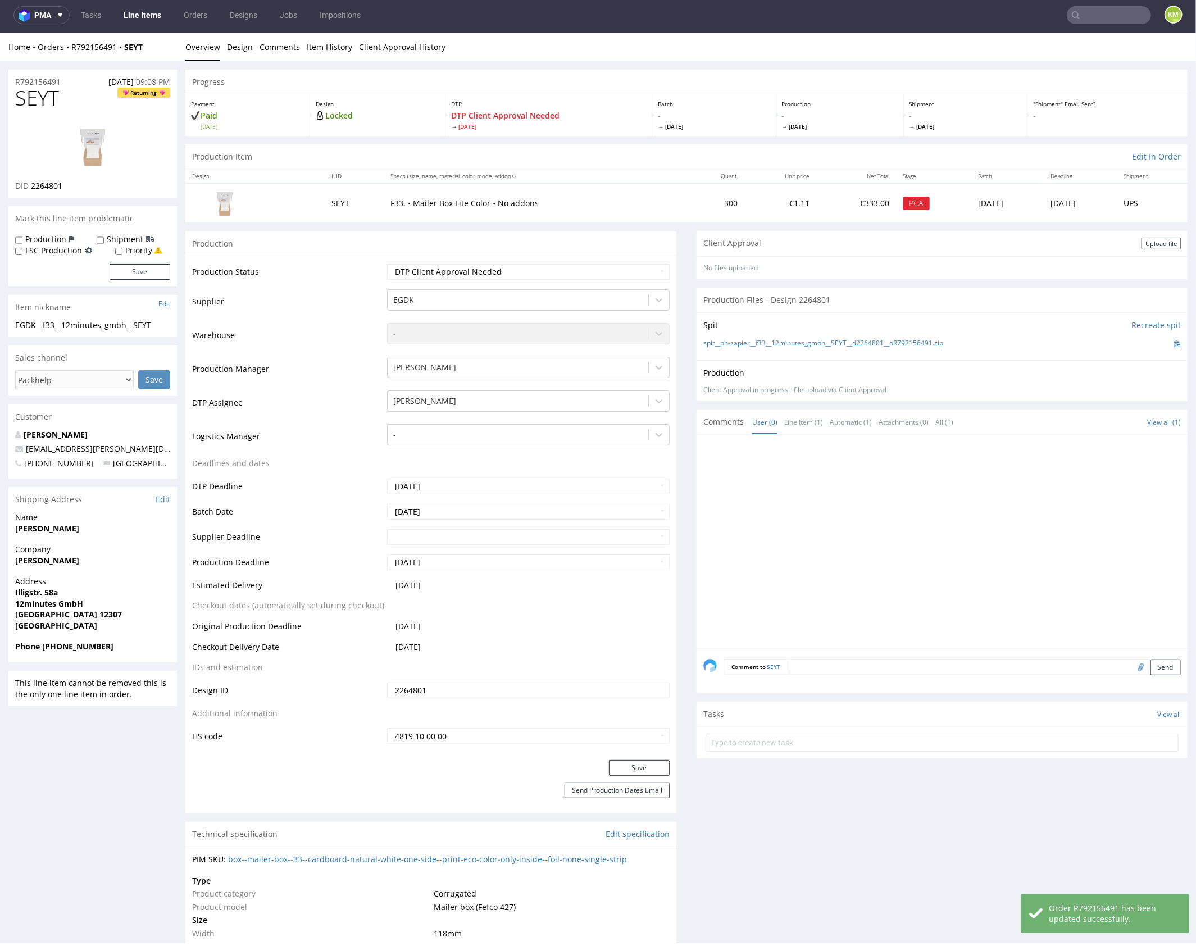
drag, startPoint x: 1149, startPoint y: 243, endPoint x: 1085, endPoint y: 254, distance: 65.6
click at [1149, 242] on div "Upload file" at bounding box center [1161, 243] width 39 height 12
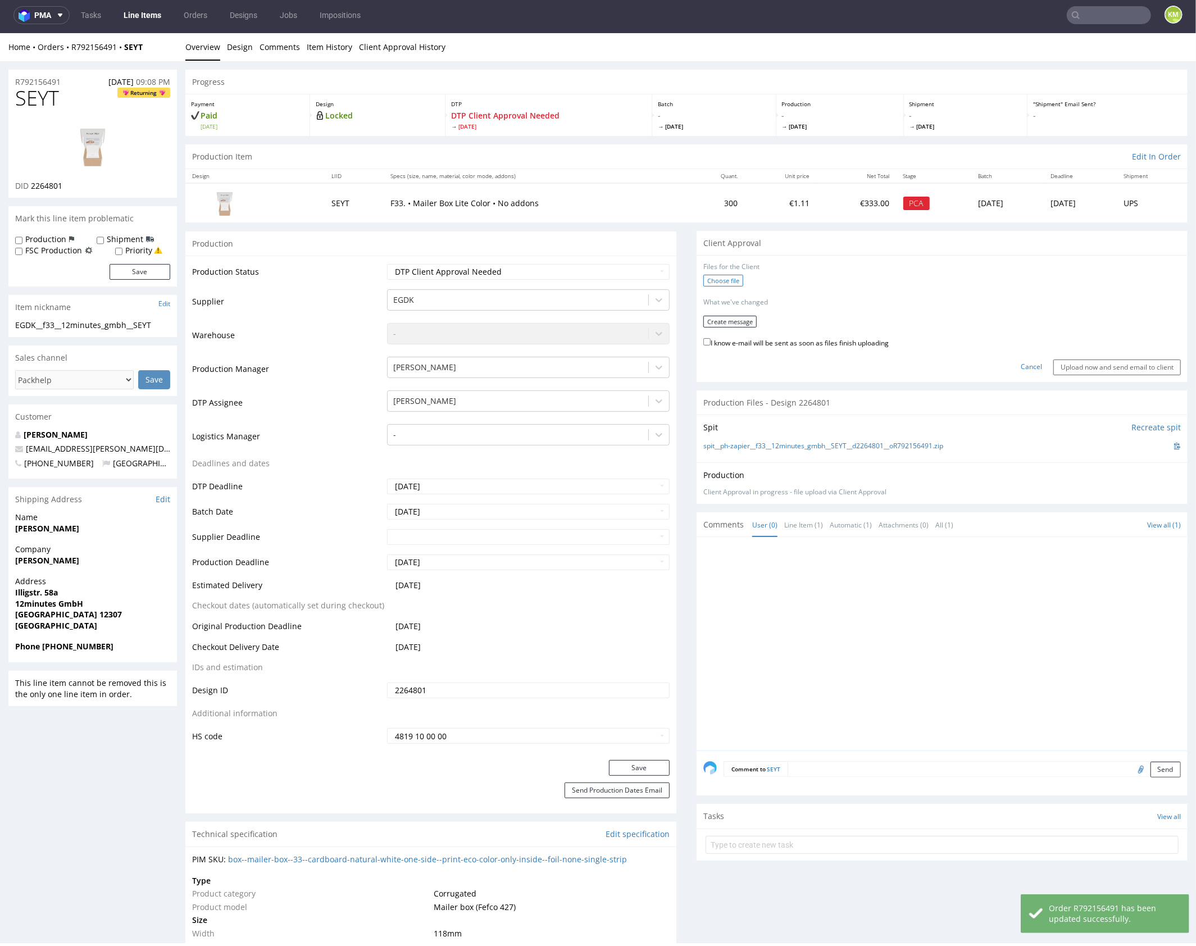
click at [729, 279] on label "Choose file" at bounding box center [724, 280] width 40 height 12
click at [0, 33] on input "Choose file" at bounding box center [0, 33] width 0 height 0
click at [736, 320] on button "Create message" at bounding box center [730, 317] width 53 height 12
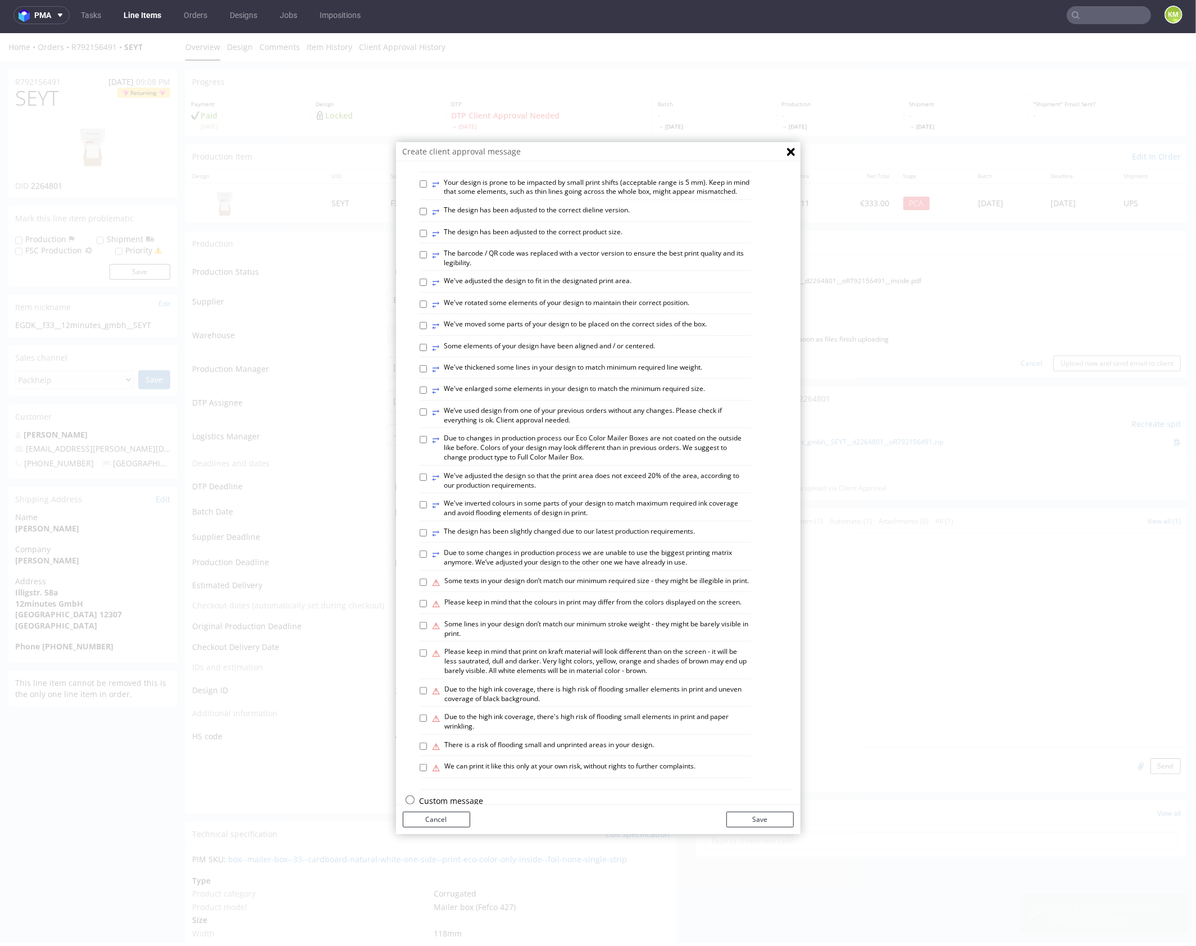
scroll to position [311, 0]
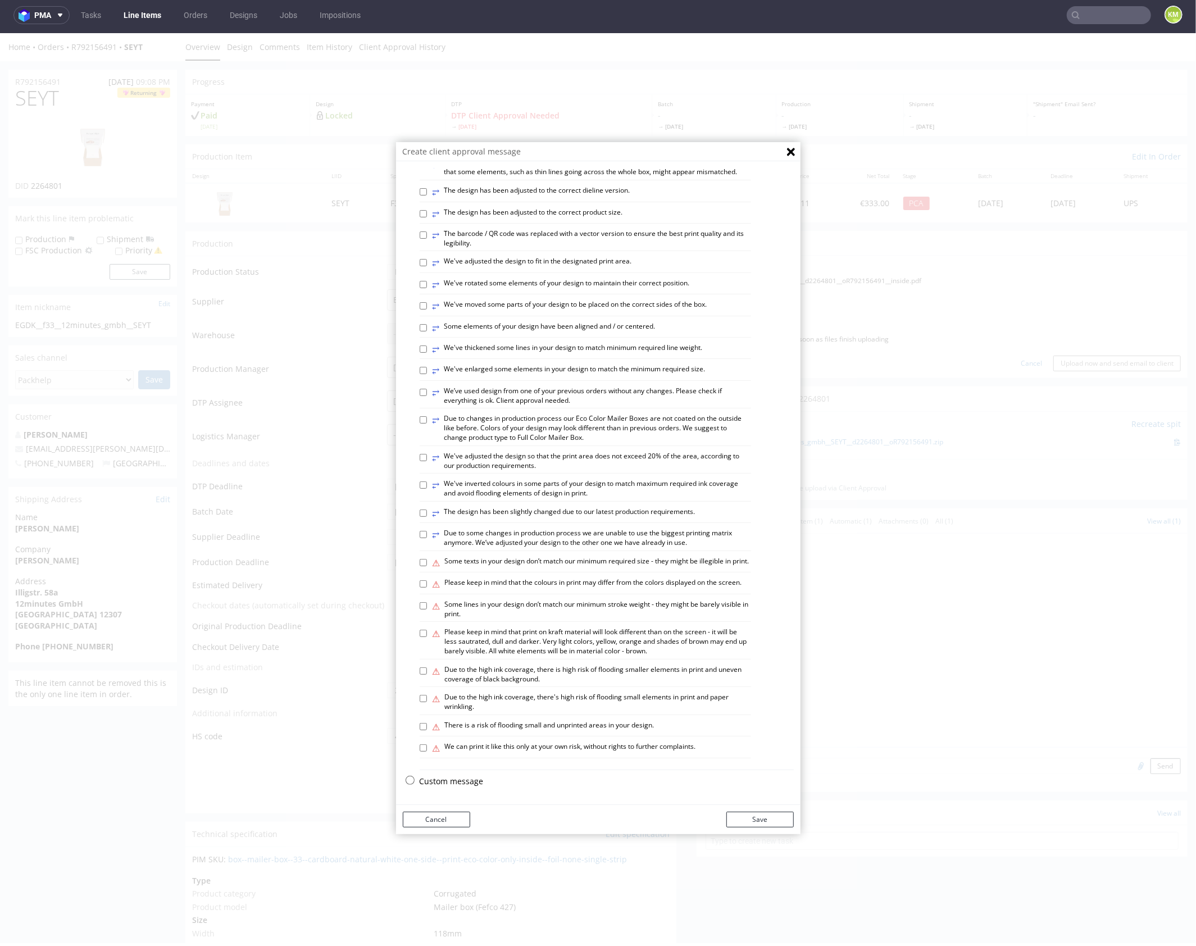
click at [460, 780] on p "Custom message" at bounding box center [607, 780] width 374 height 11
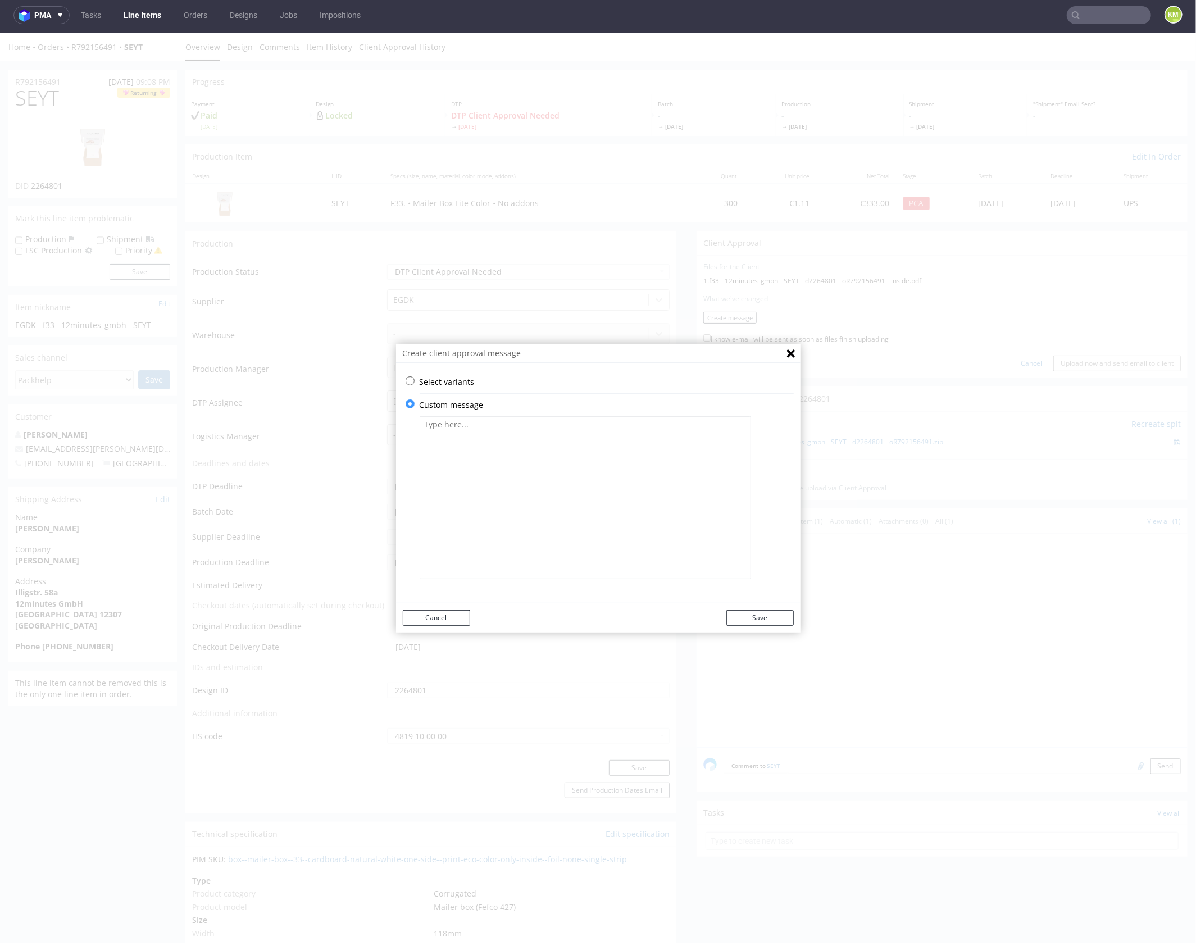
scroll to position [0, 0]
click at [519, 478] on textarea at bounding box center [586, 497] width 332 height 163
paste textarea "The word “ivyclip” has been positioned lower to ensure it’s visible when the bo…"
type textarea "The word “ivyclip” has been positioned lower to ensure it’s visible when the bo…"
click at [763, 619] on button "Save" at bounding box center [760, 618] width 67 height 16
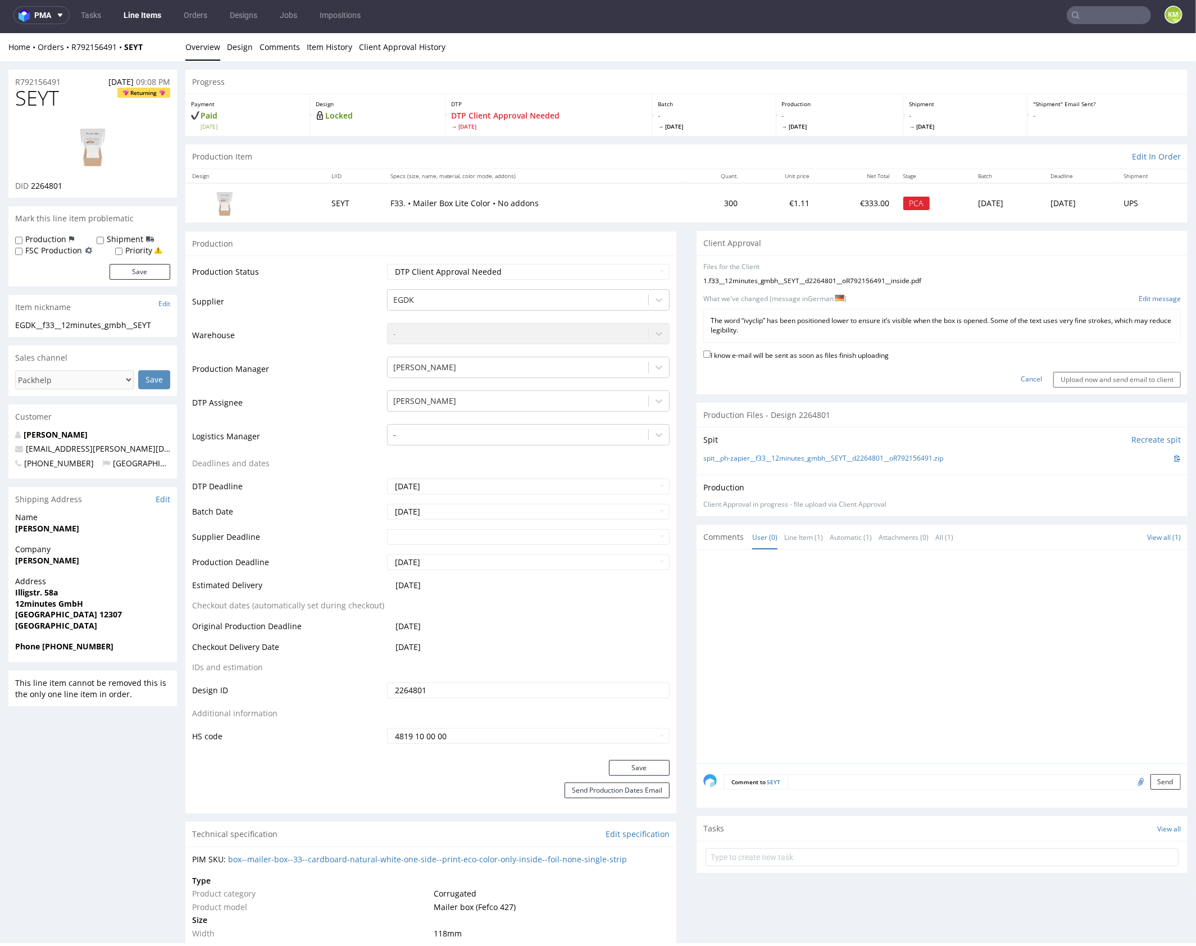
click at [824, 354] on label "I know e-mail will be sent as soon as files finish uploading" at bounding box center [796, 354] width 185 height 12
click at [711, 354] on input "I know e-mail will be sent as soon as files finish uploading" at bounding box center [707, 353] width 7 height 7
checkbox input "true"
click at [1114, 376] on input "Upload now and send email to client" at bounding box center [1118, 379] width 128 height 16
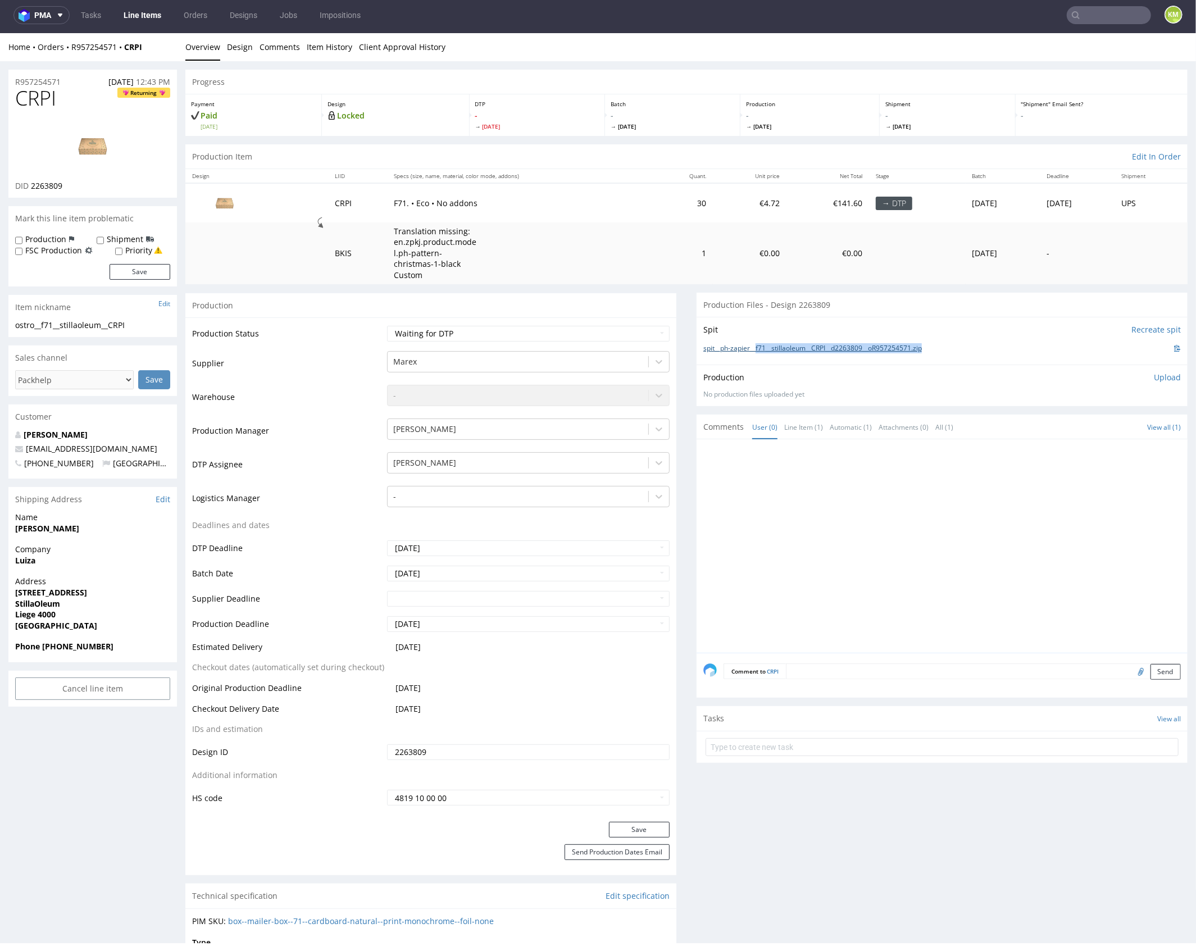
drag, startPoint x: 936, startPoint y: 344, endPoint x: 754, endPoint y: 348, distance: 181.5
click at [754, 348] on div "spit__ph-zapier__f71__stillaoleum__CRPI__d2263809__oR957254571.zip" at bounding box center [943, 348] width 478 height 12
copy link "f71__stillaoleum__CRPI__d2263809__oR957254571.zip"
click at [239, 49] on link "Design" at bounding box center [240, 47] width 26 height 28
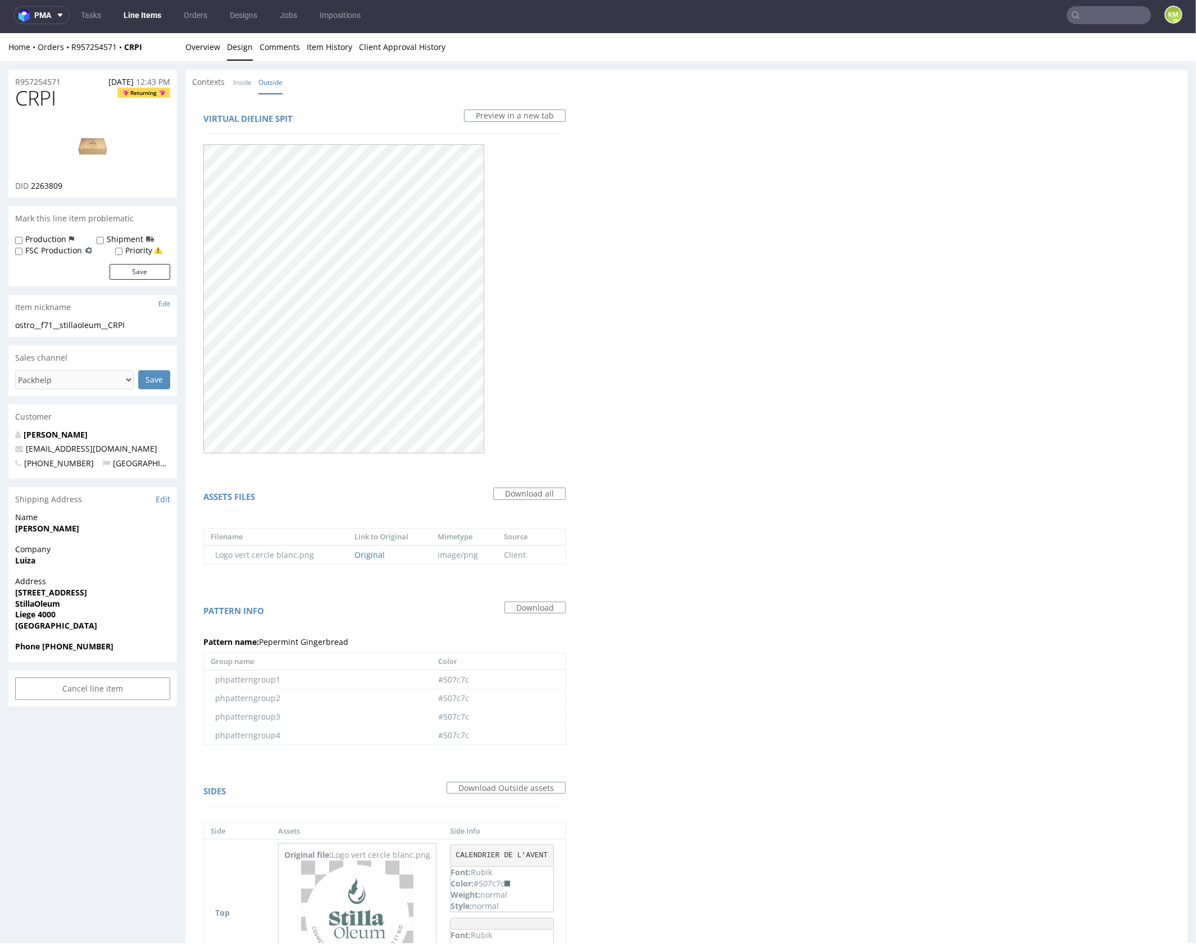
scroll to position [208, 0]
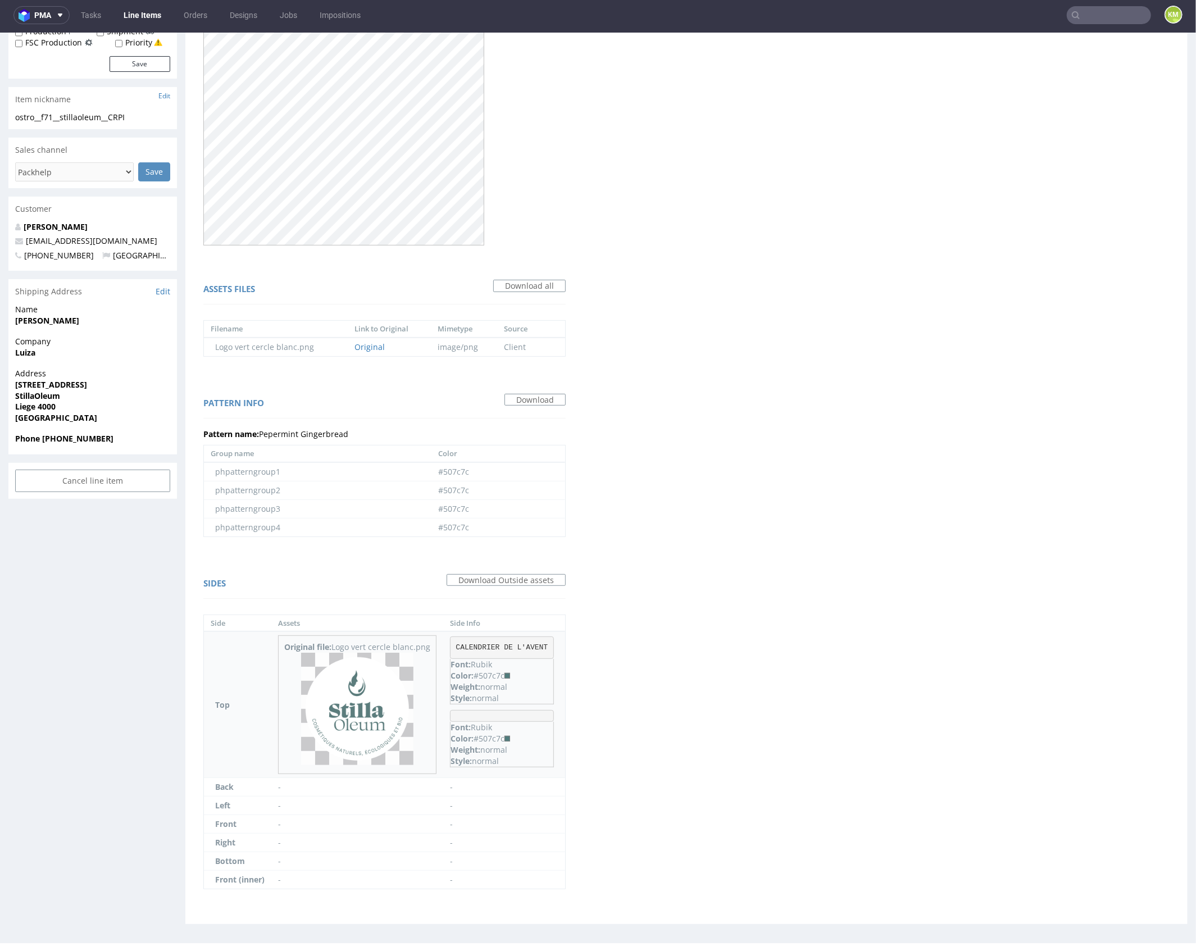
click at [362, 716] on img at bounding box center [357, 708] width 112 height 112
click at [531, 400] on link "Download" at bounding box center [535, 399] width 61 height 12
drag, startPoint x: 477, startPoint y: 674, endPoint x: 506, endPoint y: 673, distance: 29.8
click at [506, 673] on div "Color: #507c7c" at bounding box center [502, 675] width 103 height 11
copy div "#507c7c"
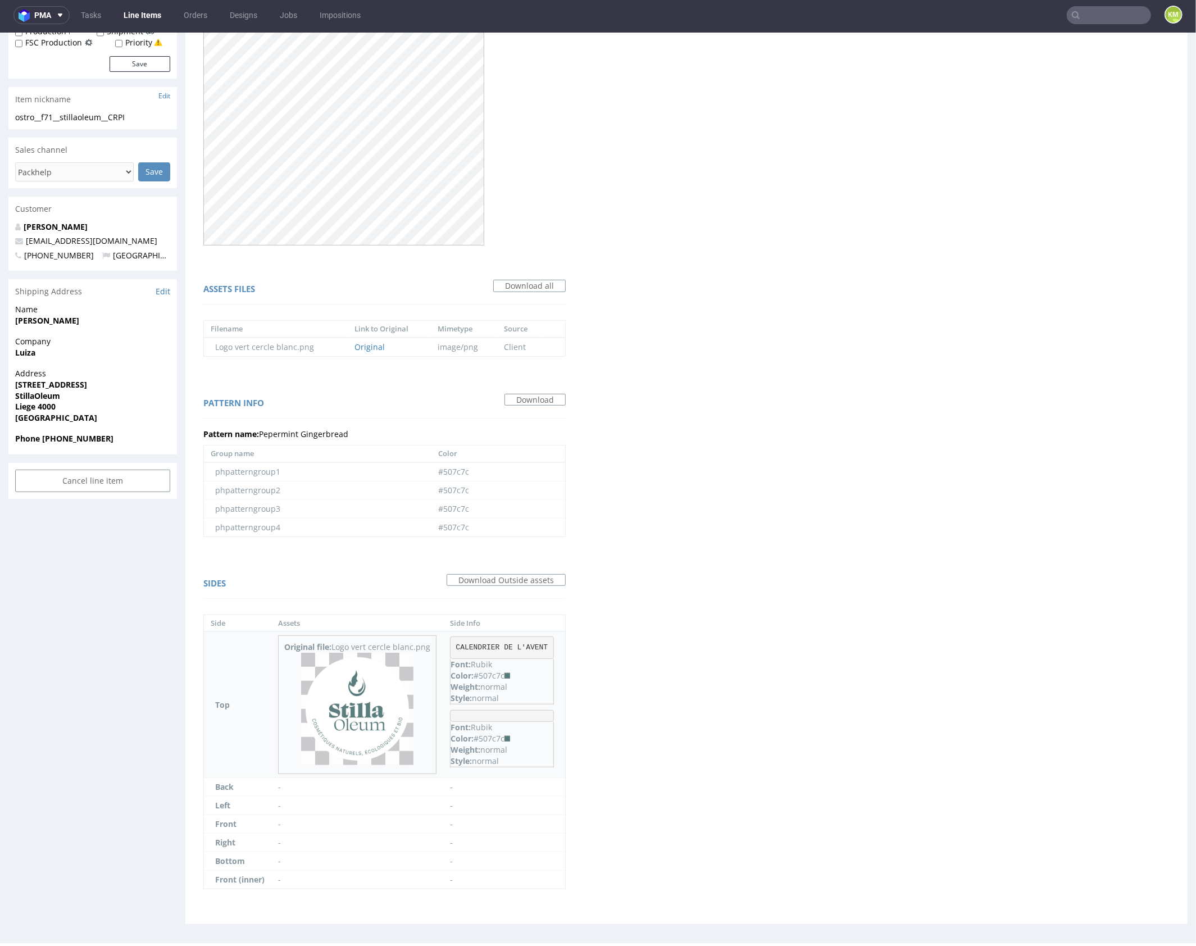
copy div "#507c7c"
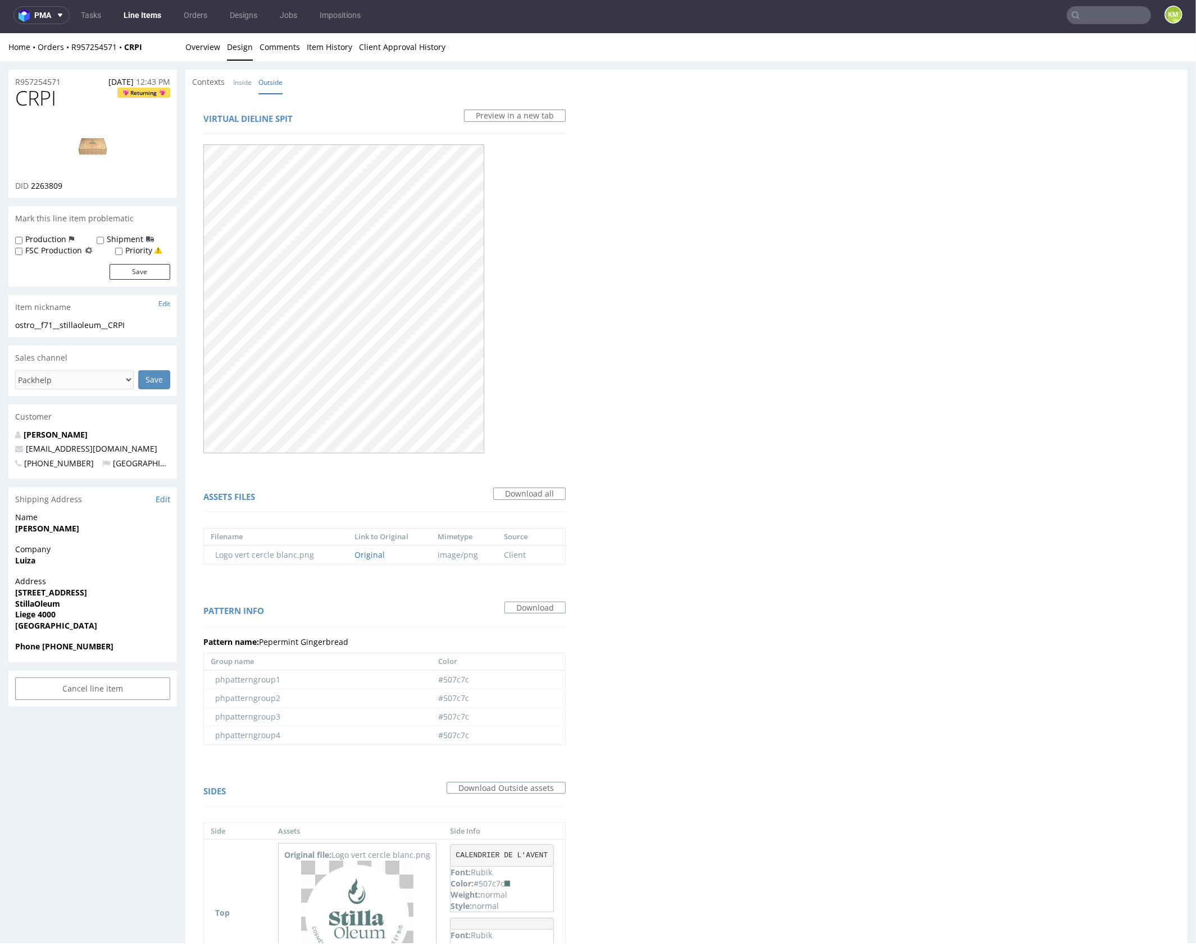
scroll to position [0, 0]
click at [37, 100] on span "CRPI" at bounding box center [35, 98] width 41 height 22
copy span "CRPI"
click at [244, 79] on link "Inside" at bounding box center [242, 82] width 19 height 24
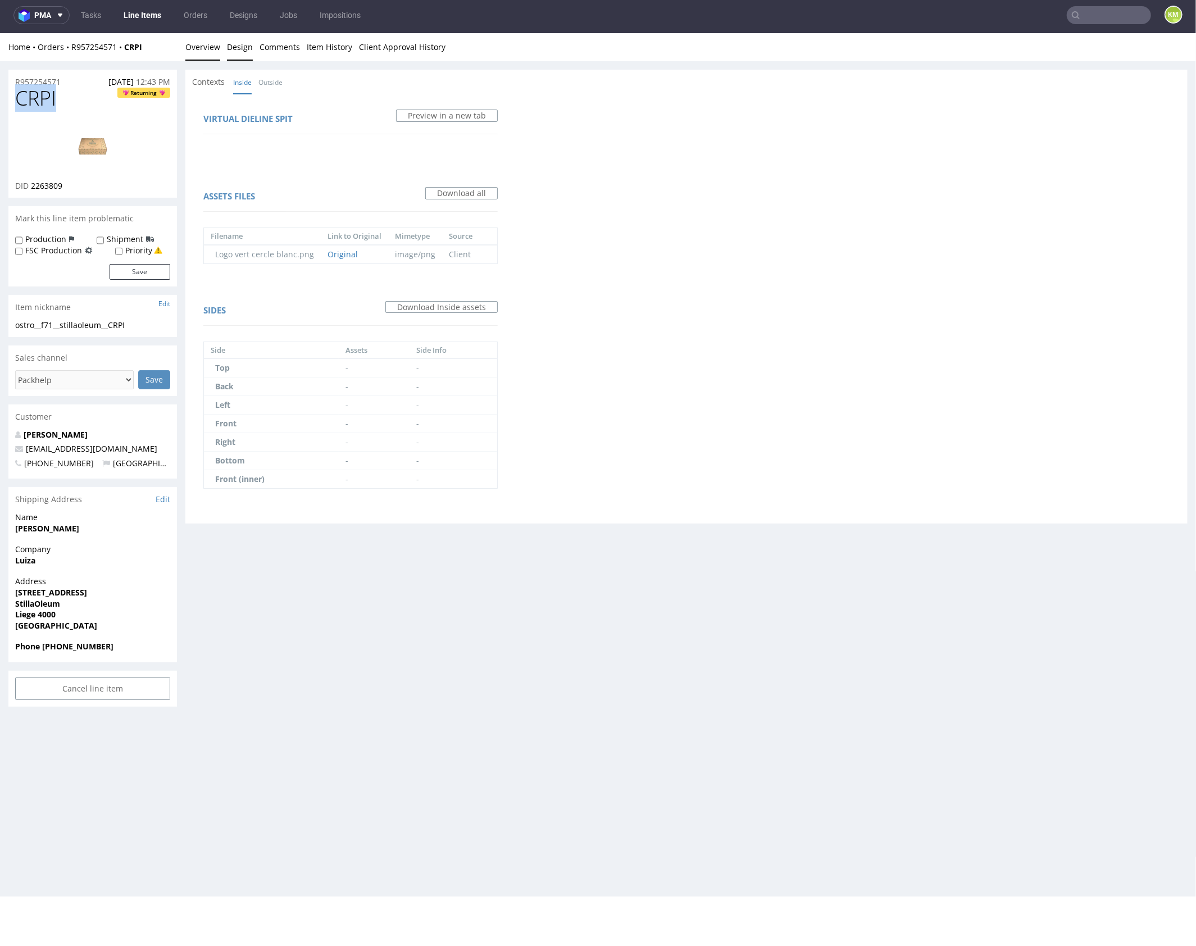
click at [209, 48] on link "Overview" at bounding box center [202, 47] width 35 height 28
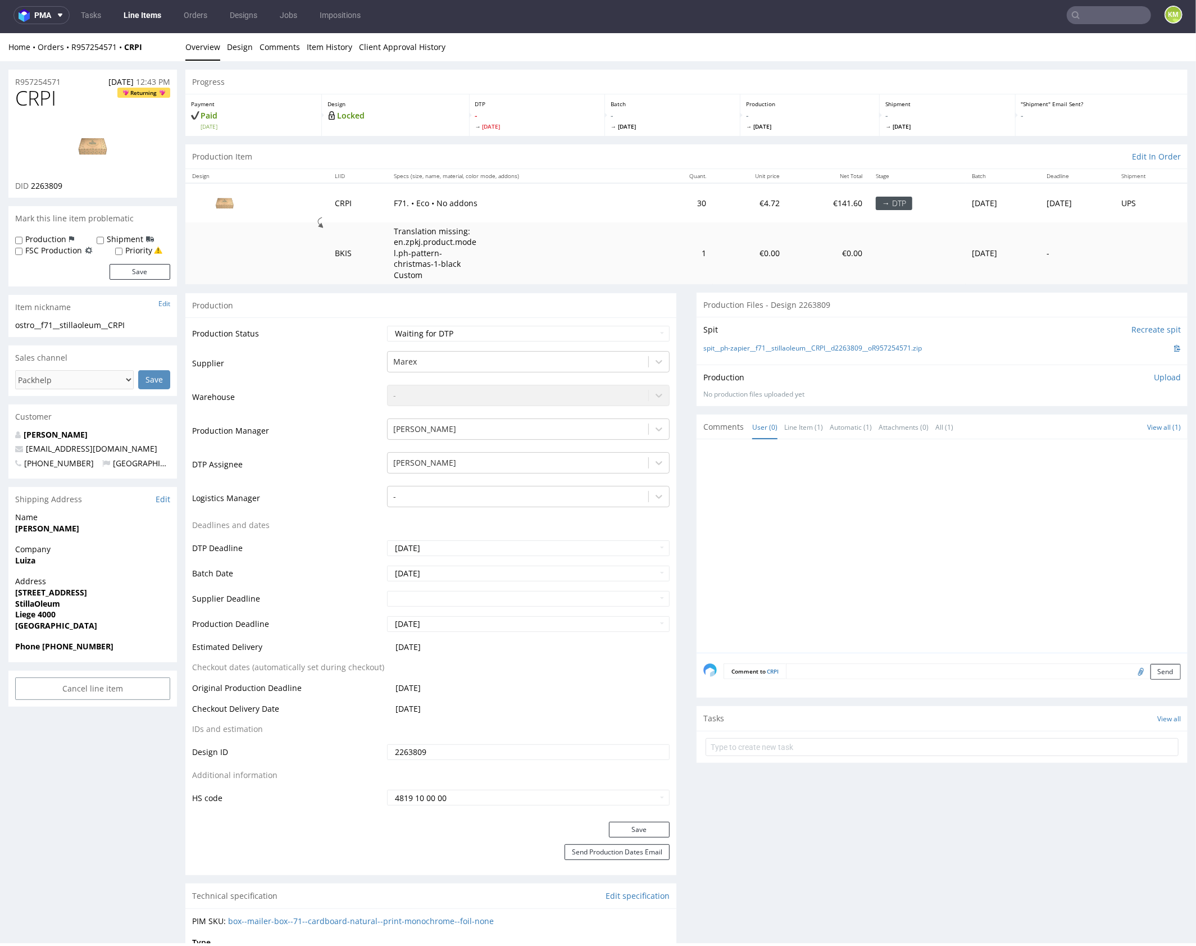
click at [668, 282] on td "1" at bounding box center [684, 253] width 58 height 62
click at [235, 47] on link "Design" at bounding box center [240, 47] width 26 height 28
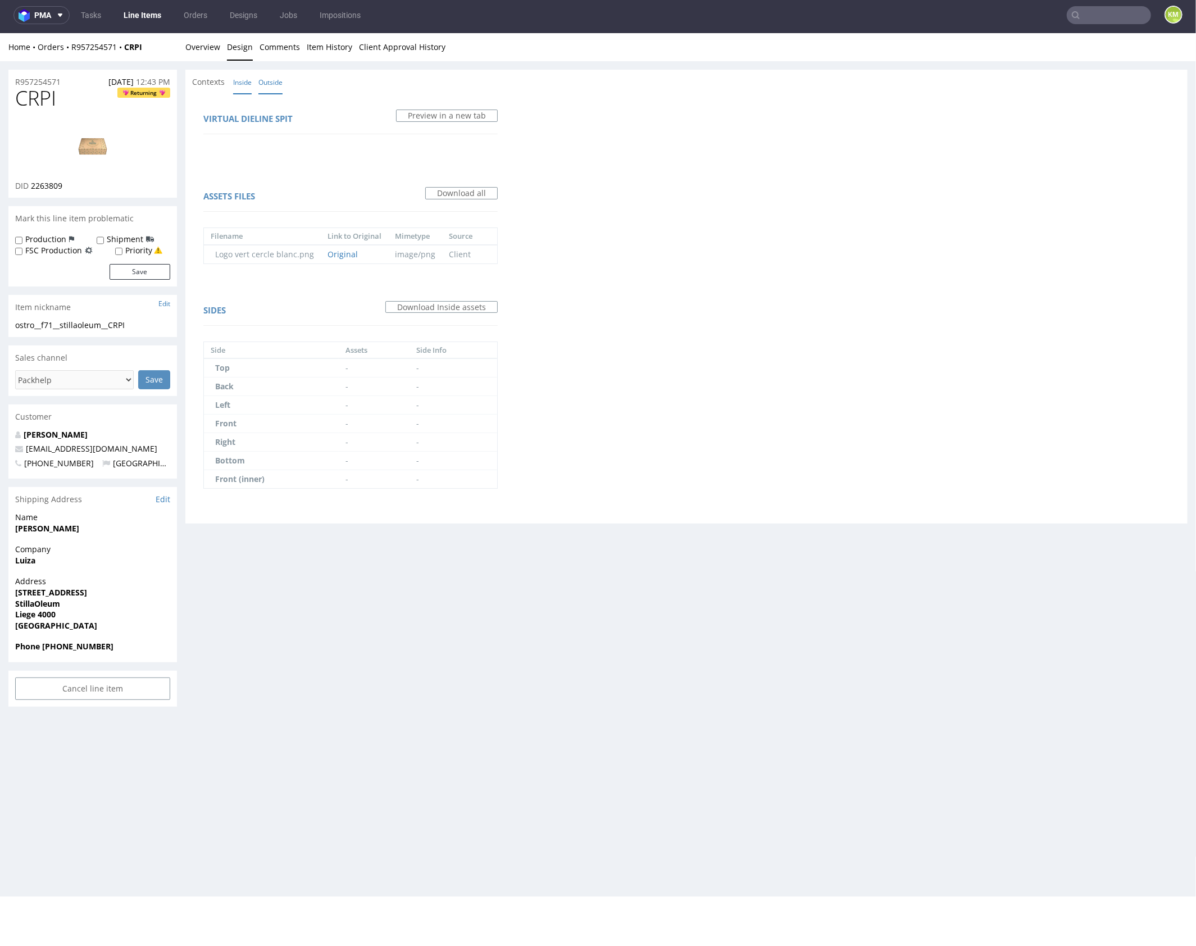
click at [264, 83] on link "Outside" at bounding box center [270, 82] width 24 height 24
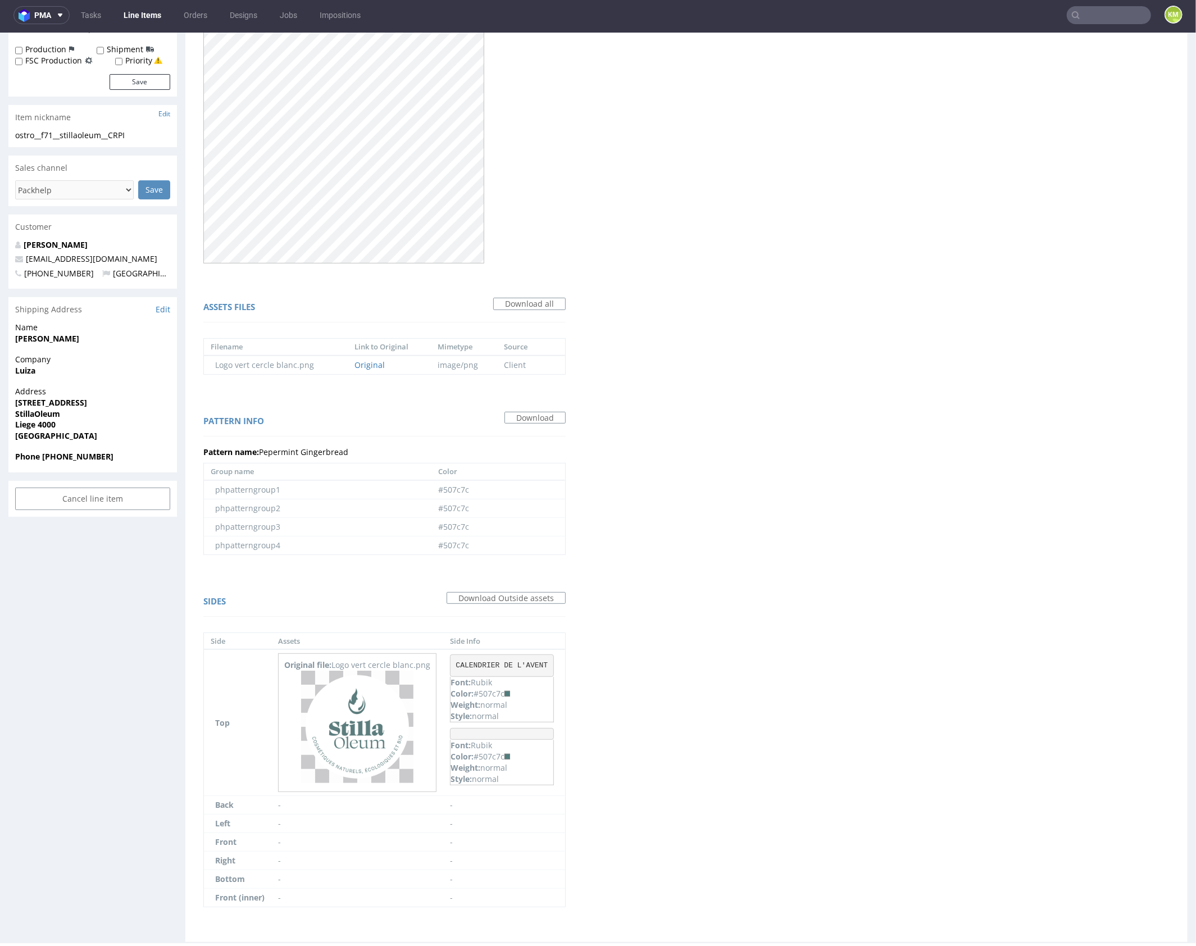
scroll to position [208, 0]
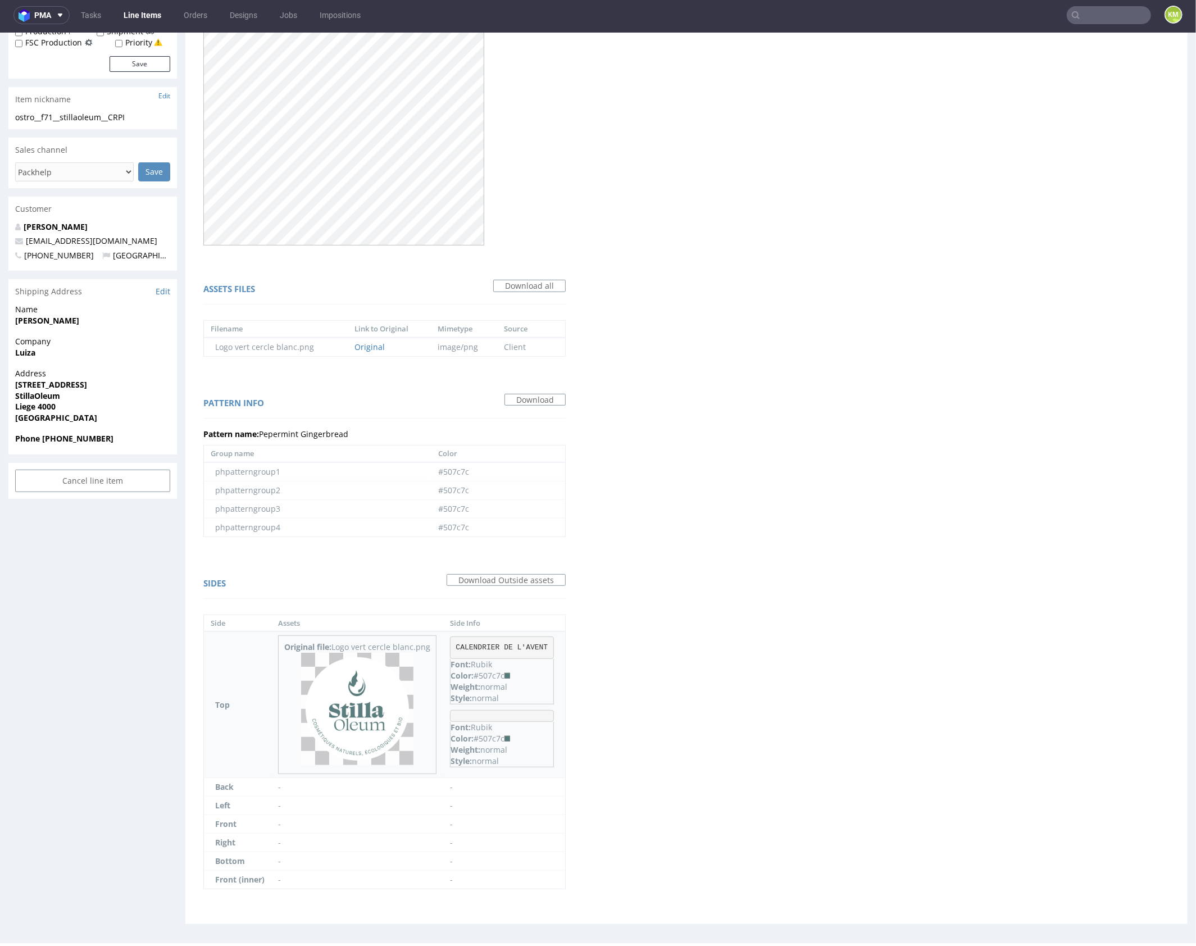
click at [488, 646] on pre "CALENDRIER DE L'AVENT" at bounding box center [502, 647] width 104 height 22
copy pre "CALENDRIER DE L'AVENT"
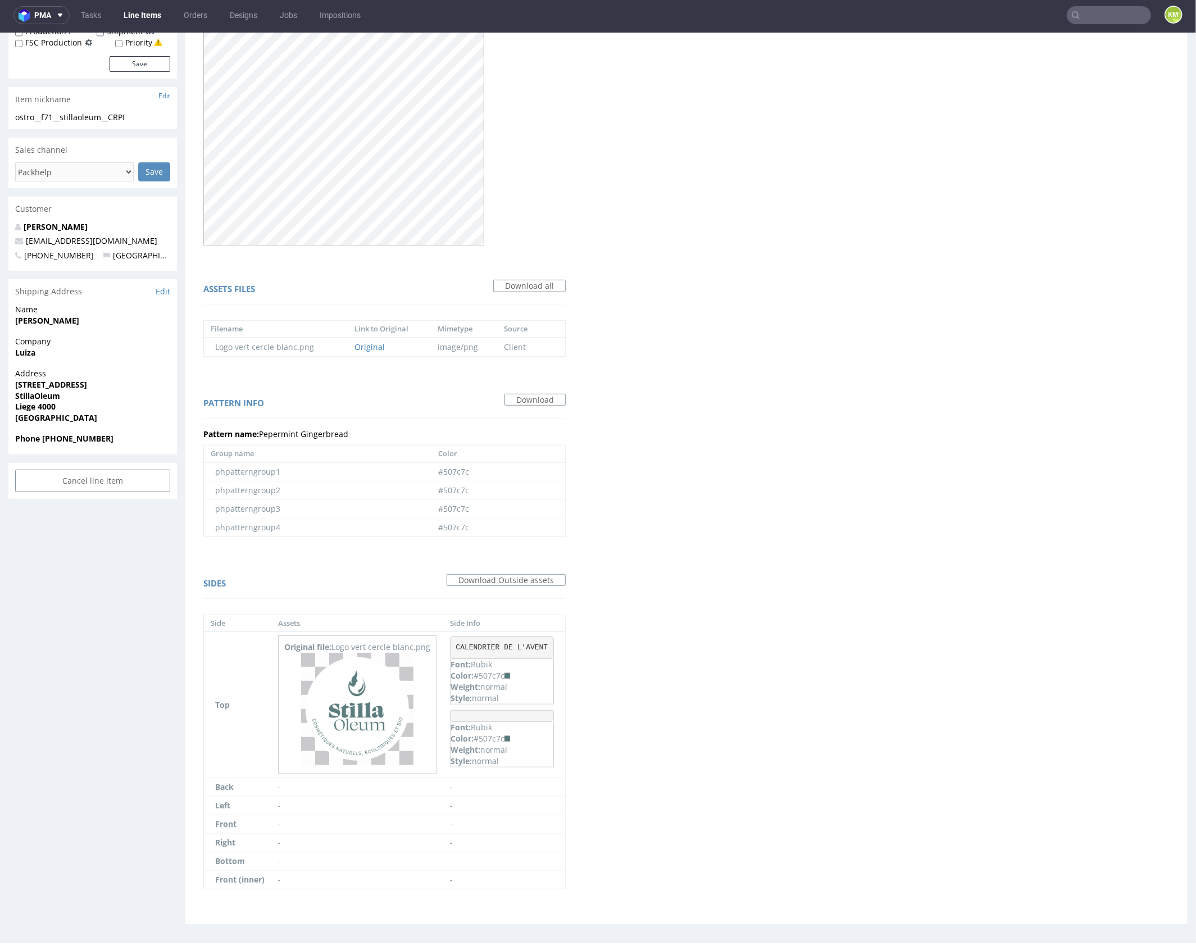
click at [852, 627] on div "Virtual dieline spit Preview in a new tab Assets files Download all Filename Li…" at bounding box center [686, 404] width 1002 height 1038
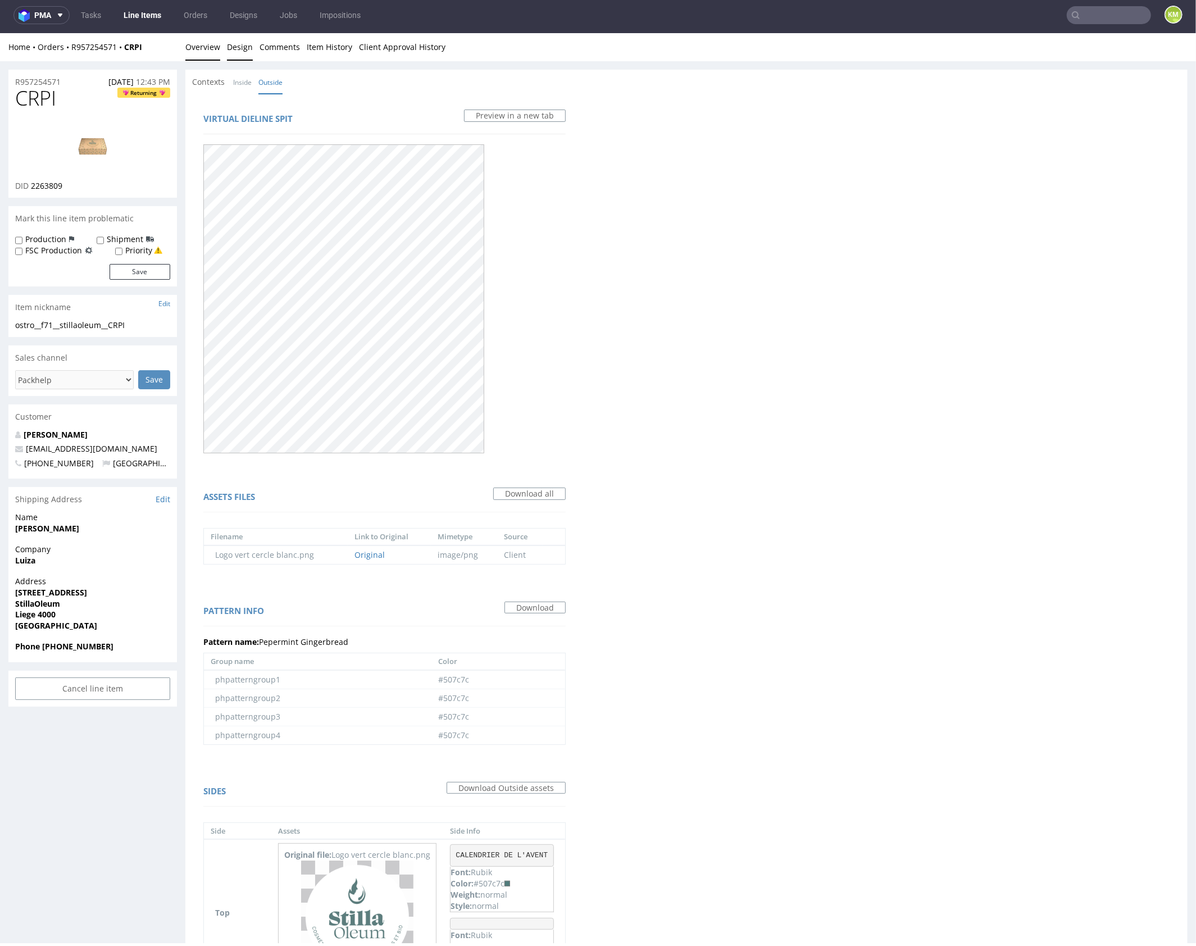
click at [203, 47] on link "Overview" at bounding box center [202, 47] width 35 height 28
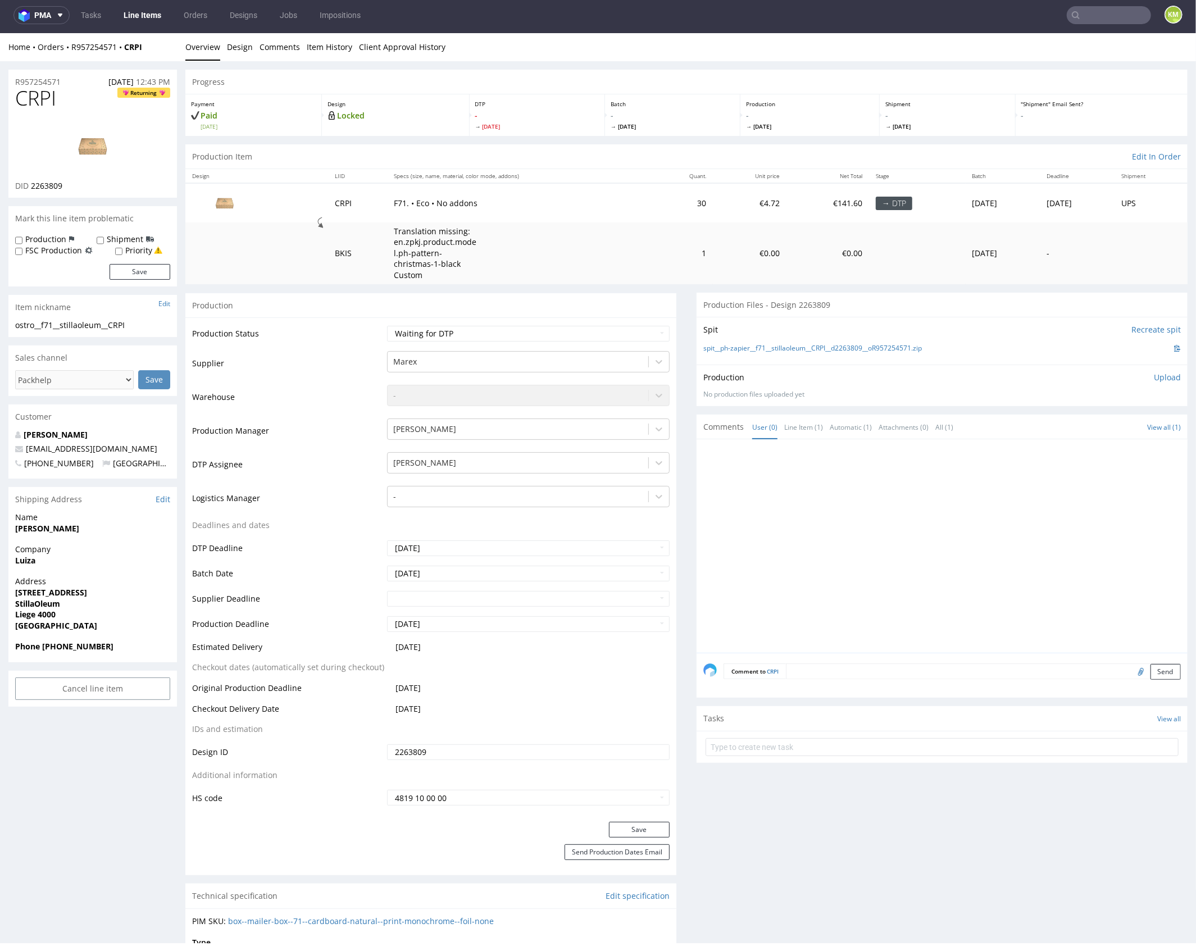
click at [908, 528] on div at bounding box center [946, 549] width 484 height 207
click at [240, 48] on link "Design" at bounding box center [240, 47] width 26 height 28
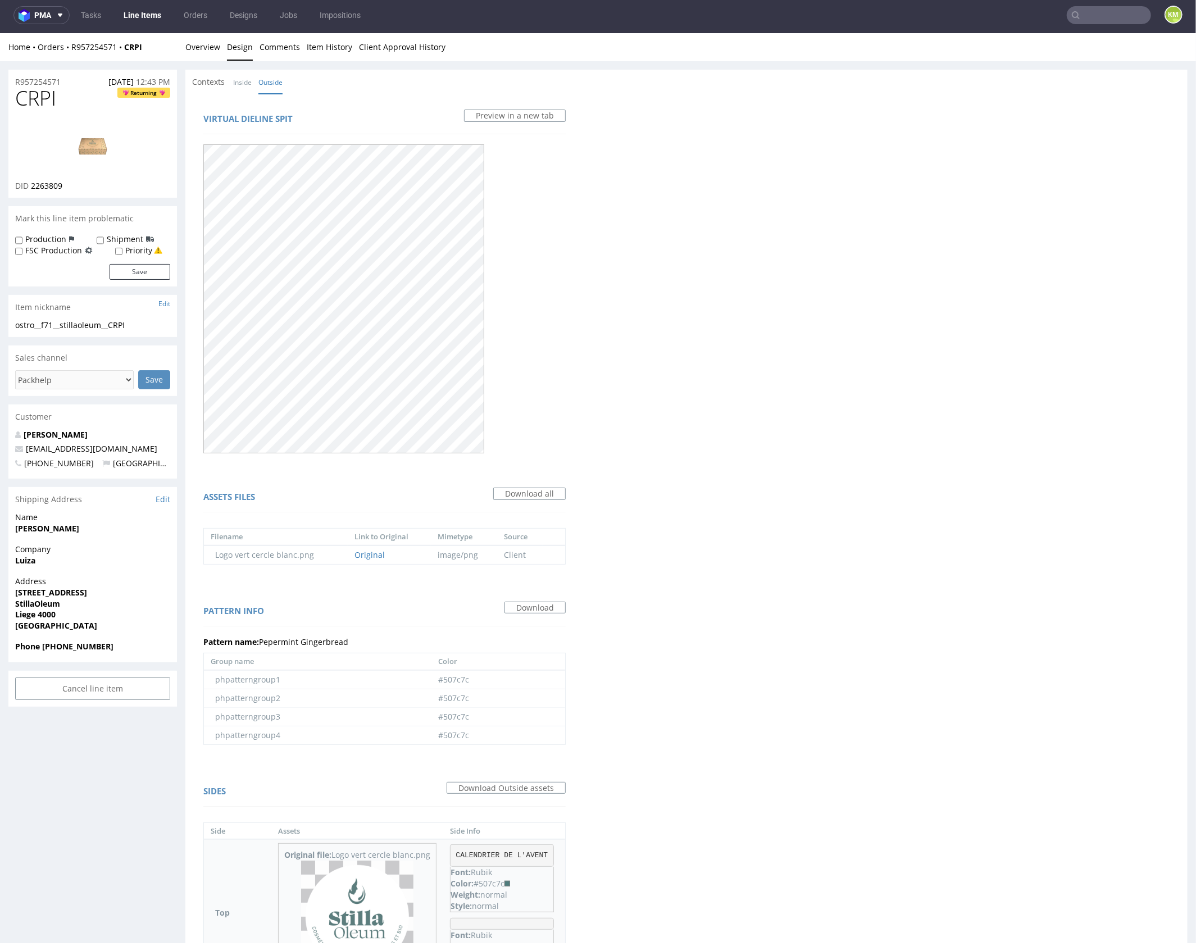
click at [364, 890] on img at bounding box center [357, 916] width 112 height 112
click at [198, 51] on link "Overview" at bounding box center [202, 47] width 35 height 28
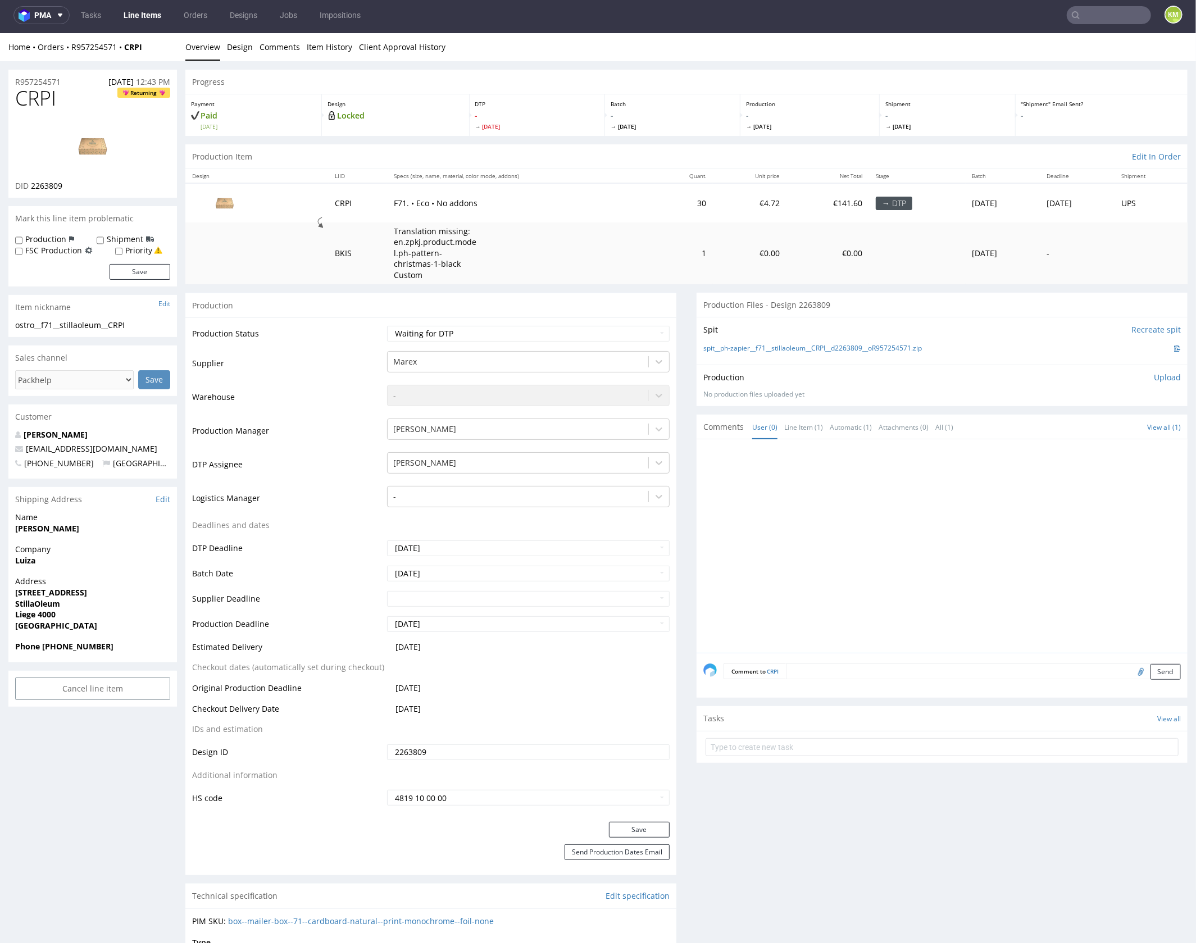
click at [886, 465] on div at bounding box center [946, 549] width 484 height 207
click at [1154, 380] on p "Upload" at bounding box center [1167, 376] width 27 height 11
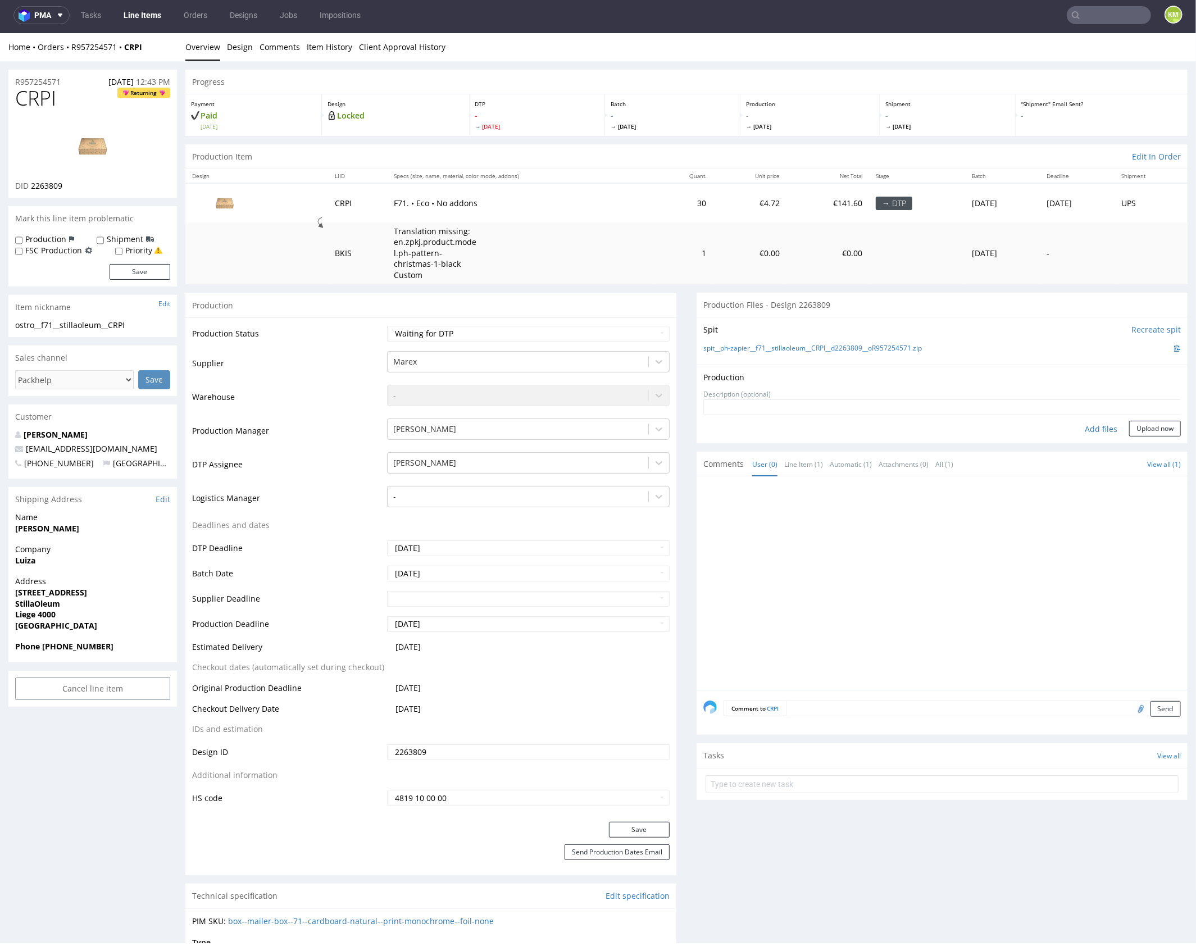
click at [1086, 424] on div "Add files" at bounding box center [1101, 428] width 56 height 17
type input "C:\fakepath\f71__stillaoleum__CRPI__d2263809__oR957254571__outside.pdf"
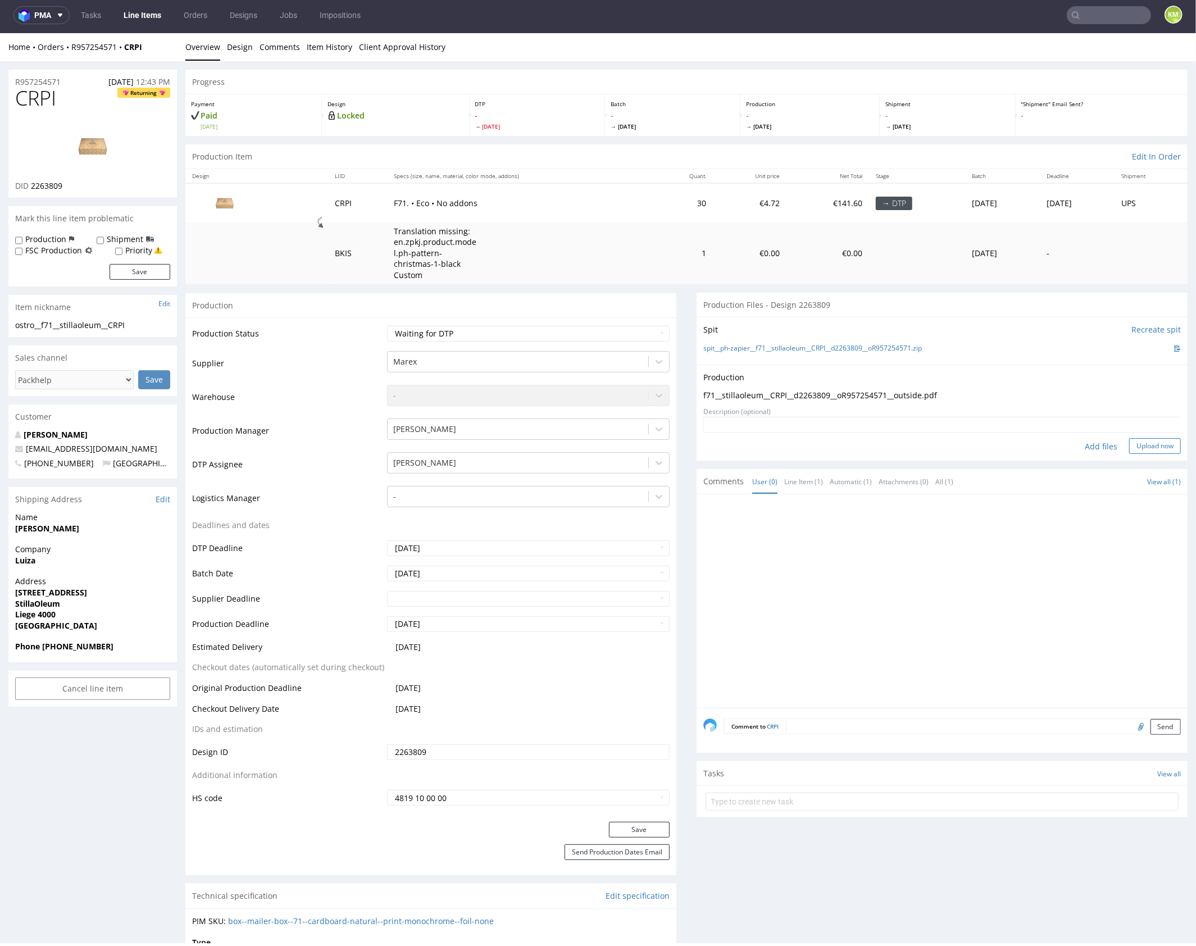
click at [1154, 445] on button "Upload now" at bounding box center [1155, 446] width 52 height 16
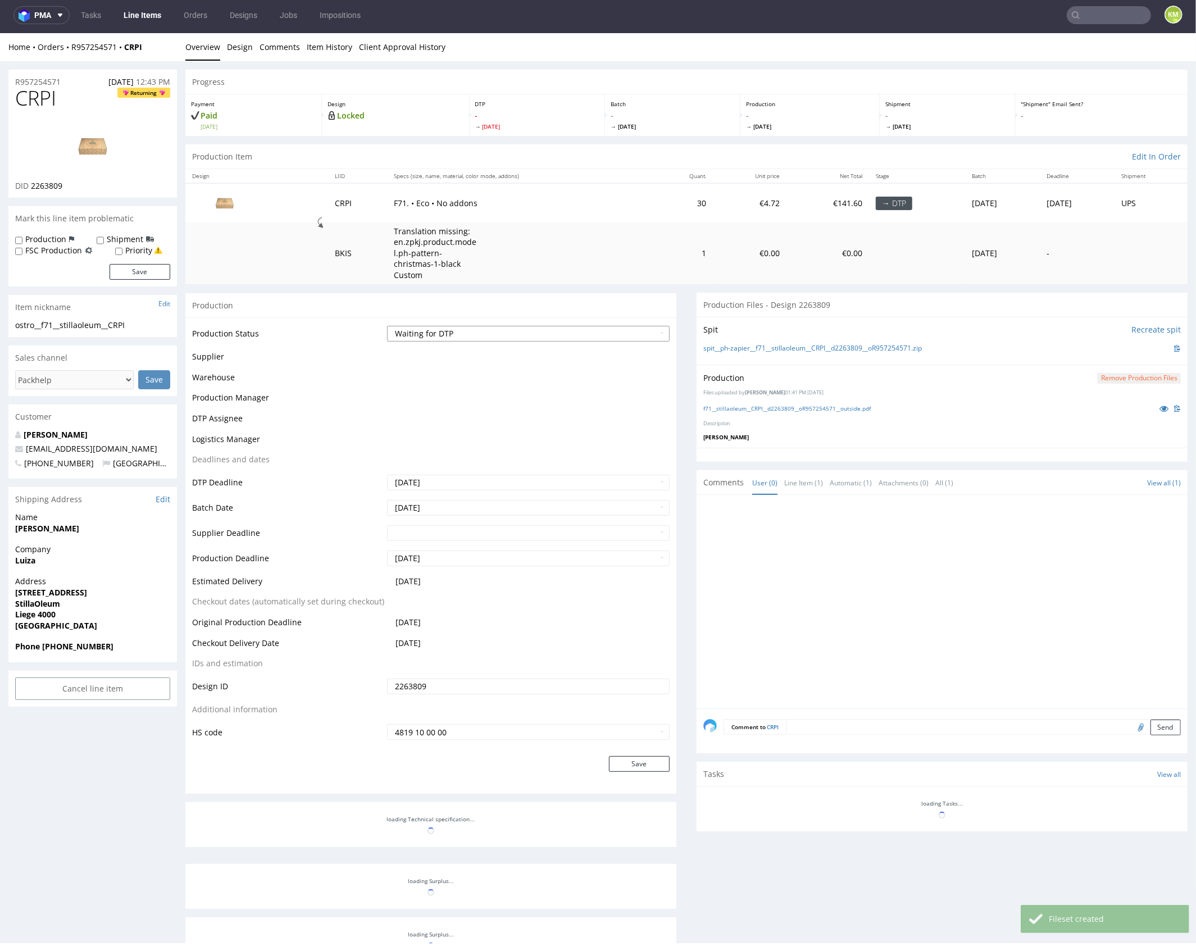
click at [608, 337] on select "Waiting for Artwork Waiting for Diecut Waiting for Mockup Waiting for DTP Waiti…" at bounding box center [528, 333] width 283 height 16
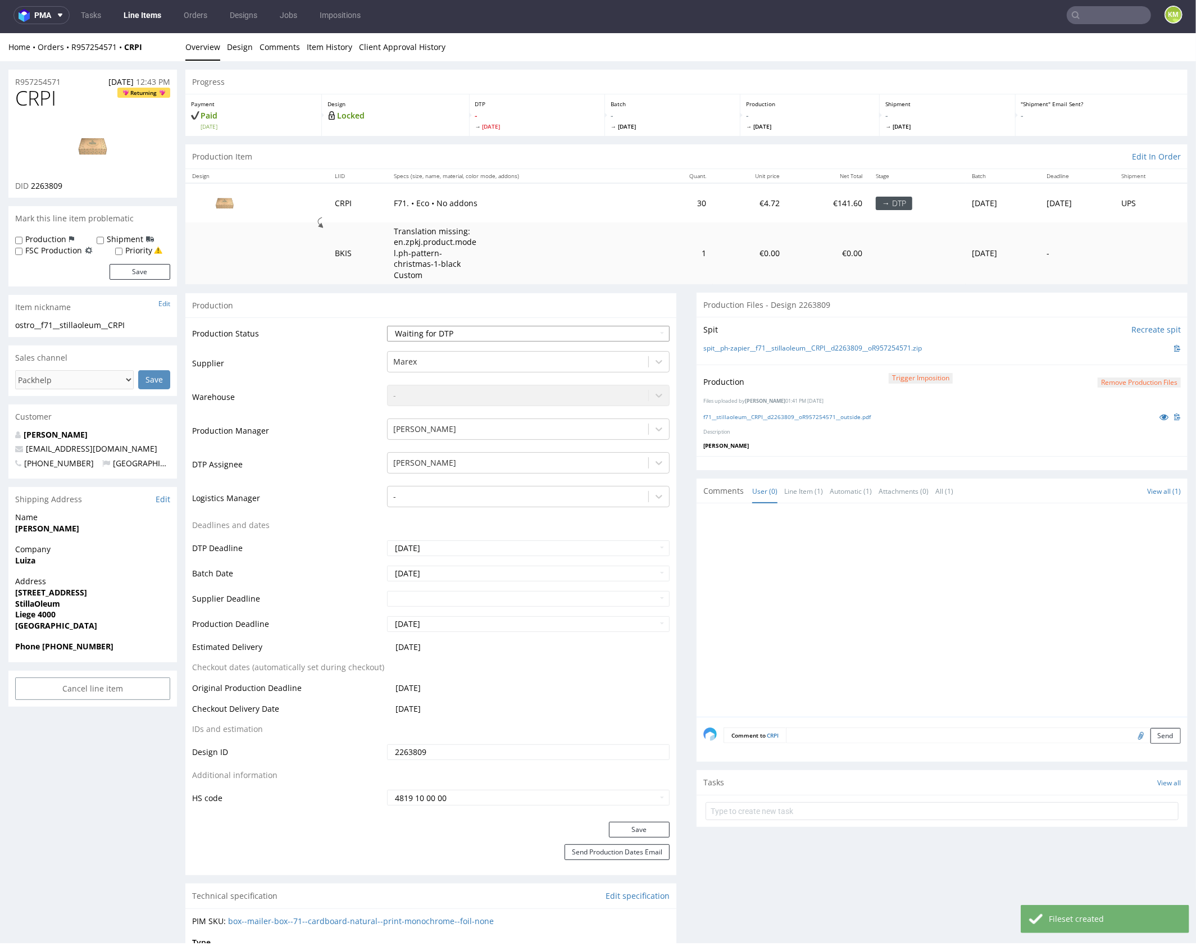
select select "dtp_production_ready"
click at [387, 325] on select "Waiting for Artwork Waiting for Diecut Waiting for Mockup Waiting for DTP Waiti…" at bounding box center [528, 333] width 283 height 16
click at [646, 832] on button "Save" at bounding box center [639, 830] width 61 height 16
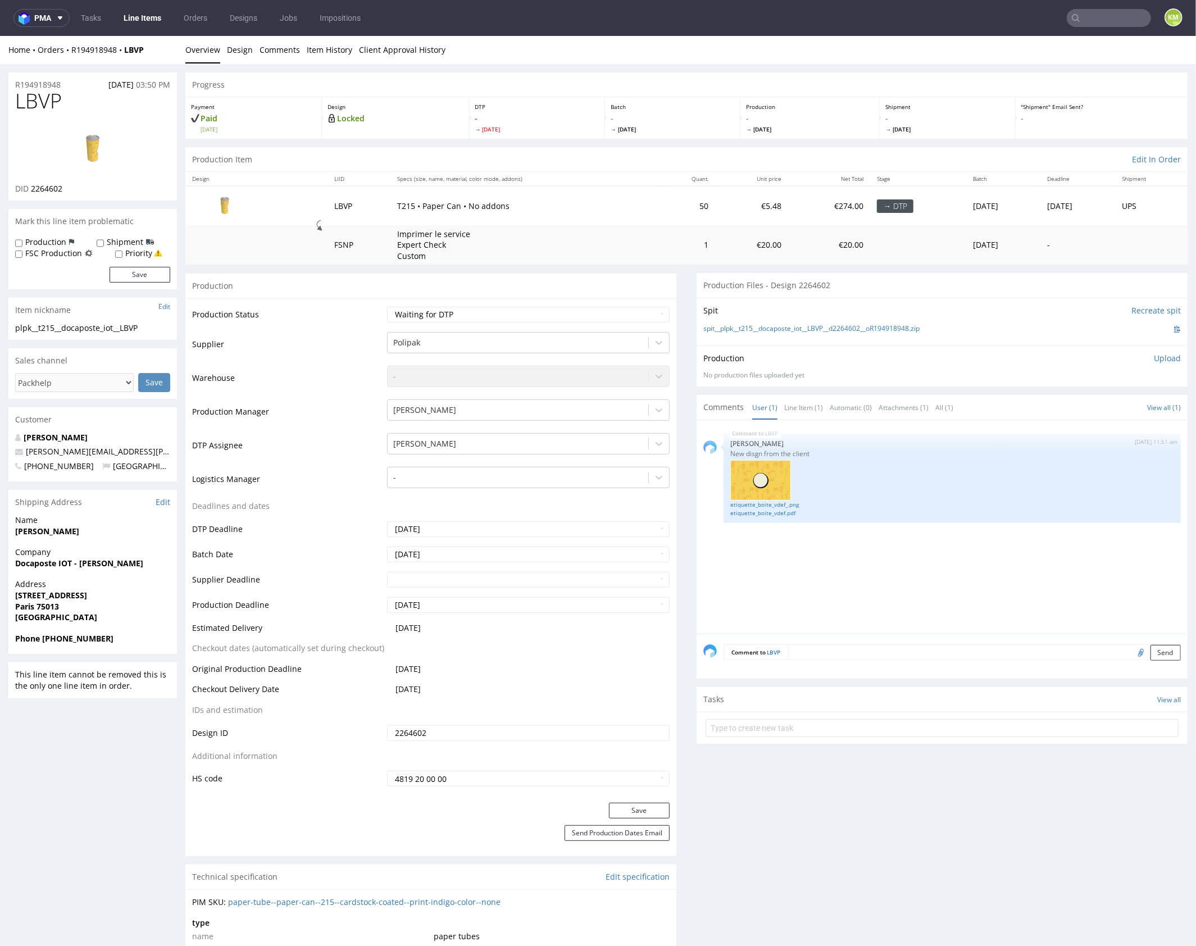
click at [802, 550] on div "LBVP [DATE] 11:51 am [PERSON_NAME] New disgn from the client etiquette_boite_vd…" at bounding box center [946, 530] width 484 height 207
click at [784, 514] on link "etiquette_boite_vdef.pdf" at bounding box center [953, 513] width 444 height 8
click at [787, 506] on link "etiquette_boite_vdef_.png" at bounding box center [953, 504] width 444 height 8
click at [859, 566] on div "LBVP [DATE] 11:51 am [PERSON_NAME] New disgn from the client etiquette_boite_vd…" at bounding box center [946, 530] width 484 height 207
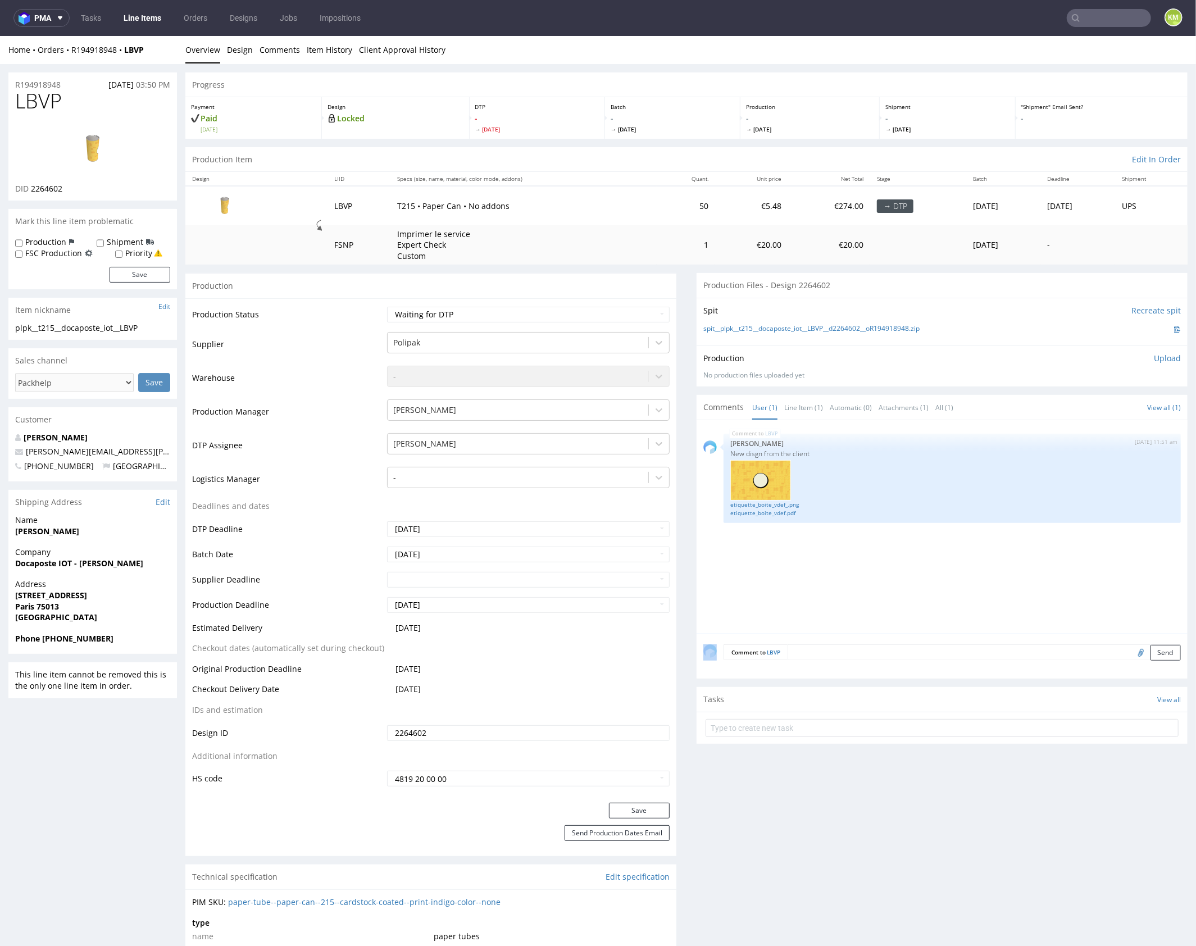
click at [859, 566] on div "LBVP [DATE] 11:51 am [PERSON_NAME] New disgn from the client etiquette_boite_vd…" at bounding box center [946, 530] width 484 height 207
click at [889, 560] on div "LBVP [DATE] 11:51 am [PERSON_NAME] New disgn from the client etiquette_boite_vd…" at bounding box center [946, 530] width 484 height 207
drag, startPoint x: 938, startPoint y: 328, endPoint x: 716, endPoint y: 327, distance: 222.5
click at [716, 327] on div "spit__plpk__t215__docaposte_iot__LBVP__d2264602__oR194918948.zip" at bounding box center [943, 329] width 478 height 12
copy link "plpk__t215__docaposte_iot__LBVP__d2264602__oR194918948.zip"
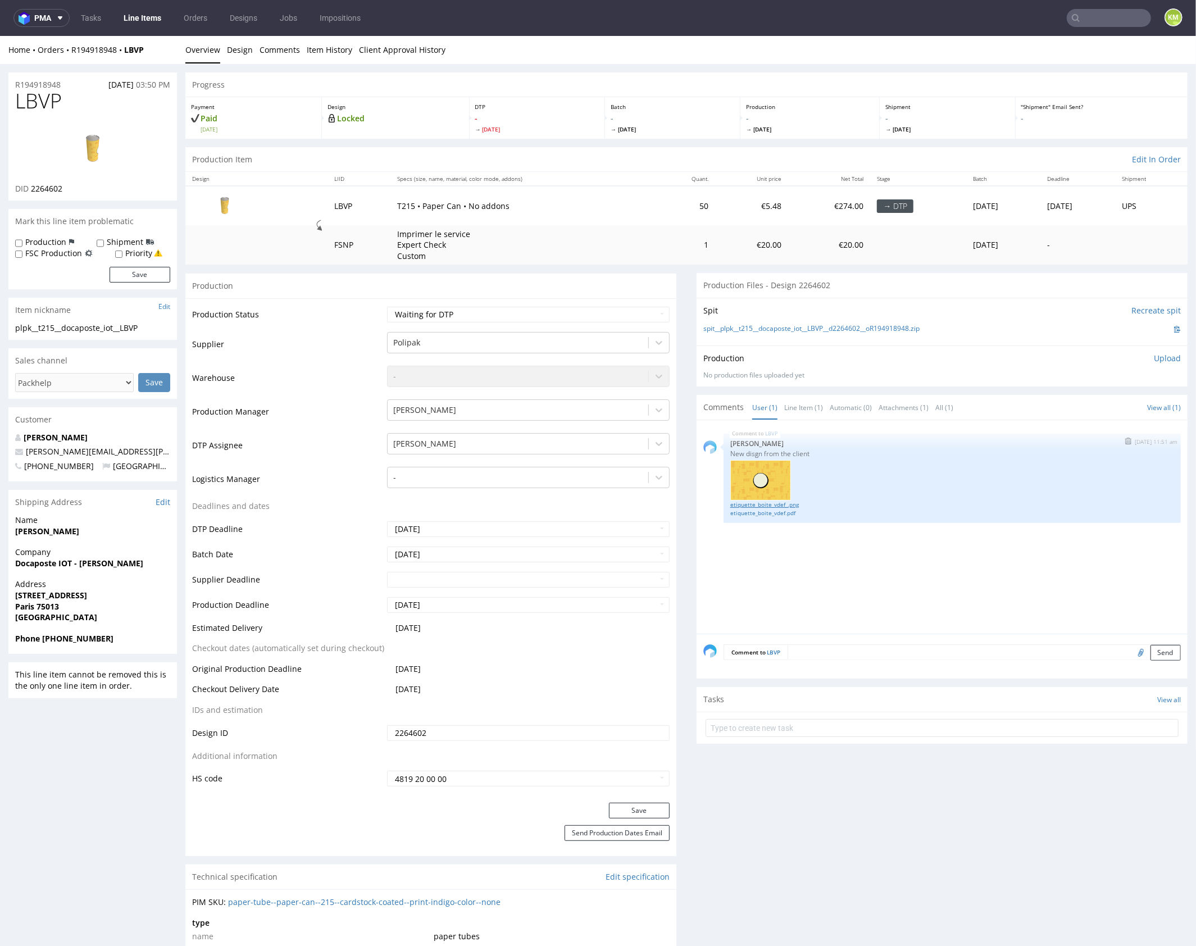
click at [773, 501] on link "etiquette_boite_vdef_.png" at bounding box center [953, 504] width 444 height 8
click at [783, 512] on link "etiquette_boite_vdef.pdf" at bounding box center [953, 513] width 444 height 8
click at [1155, 360] on p "Upload" at bounding box center [1167, 357] width 27 height 11
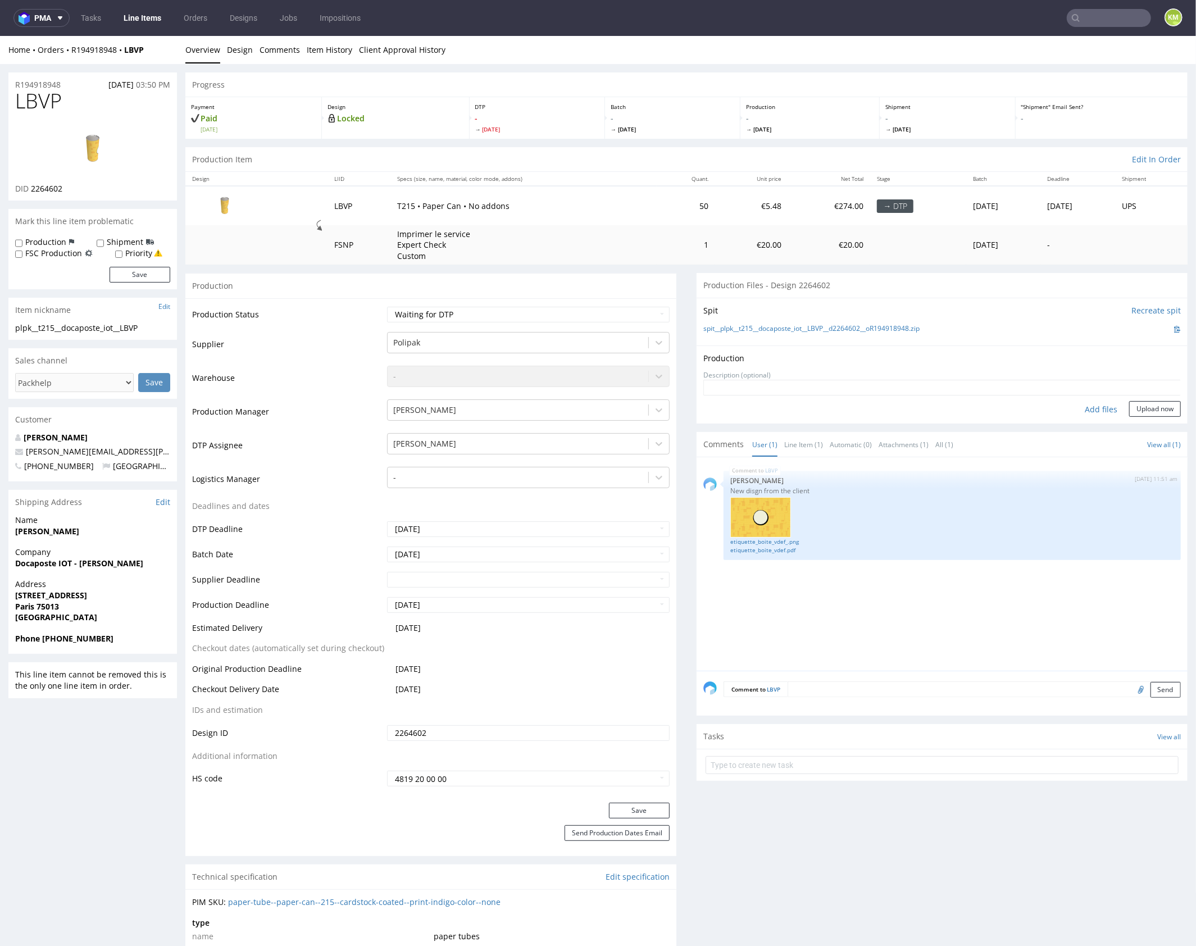
click at [1097, 412] on div "Add files" at bounding box center [1101, 409] width 56 height 17
type input "C:\fakepath\plpk__t215__docaposte_iot__LBVP__d2264602__oR194918948.pdf"
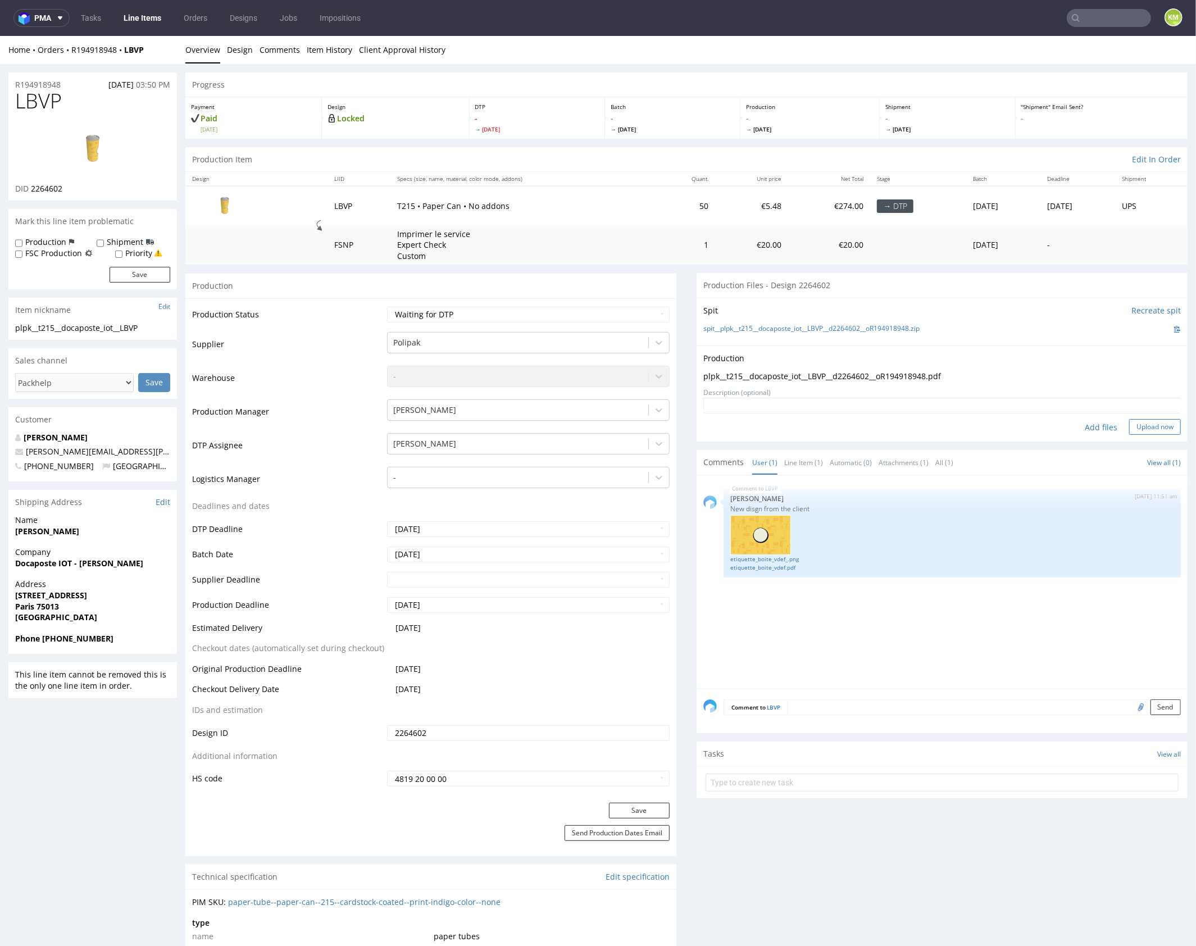
click at [1150, 425] on button "Upload now" at bounding box center [1155, 427] width 52 height 16
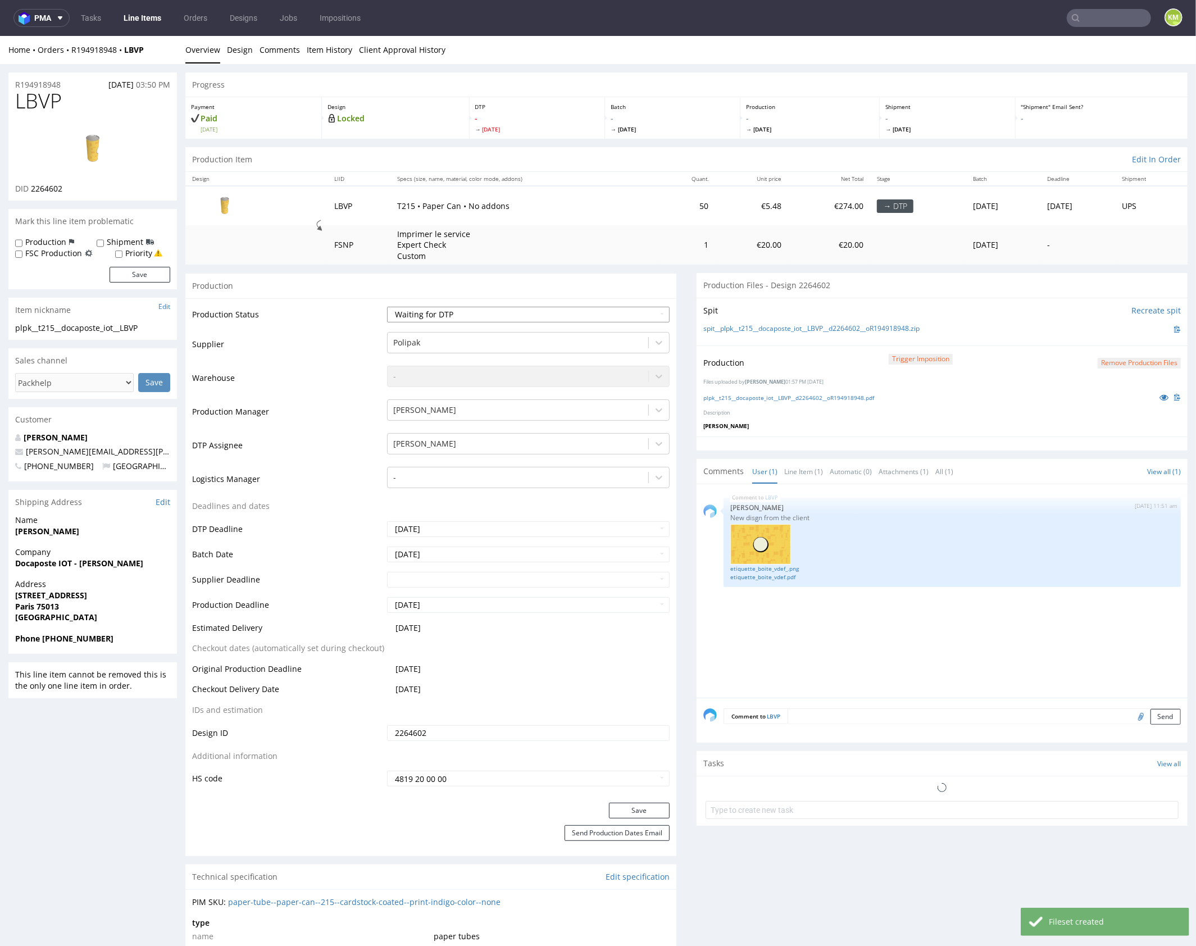
click at [586, 307] on select "Waiting for Artwork Waiting for Diecut Waiting for Mockup Waiting for DTP Waiti…" at bounding box center [528, 314] width 283 height 16
select select "dtp_production_ready"
click at [387, 306] on select "Waiting for Artwork Waiting for Diecut Waiting for Mockup Waiting for DTP Waiti…" at bounding box center [528, 314] width 283 height 16
click at [648, 810] on button "Save" at bounding box center [639, 810] width 61 height 16
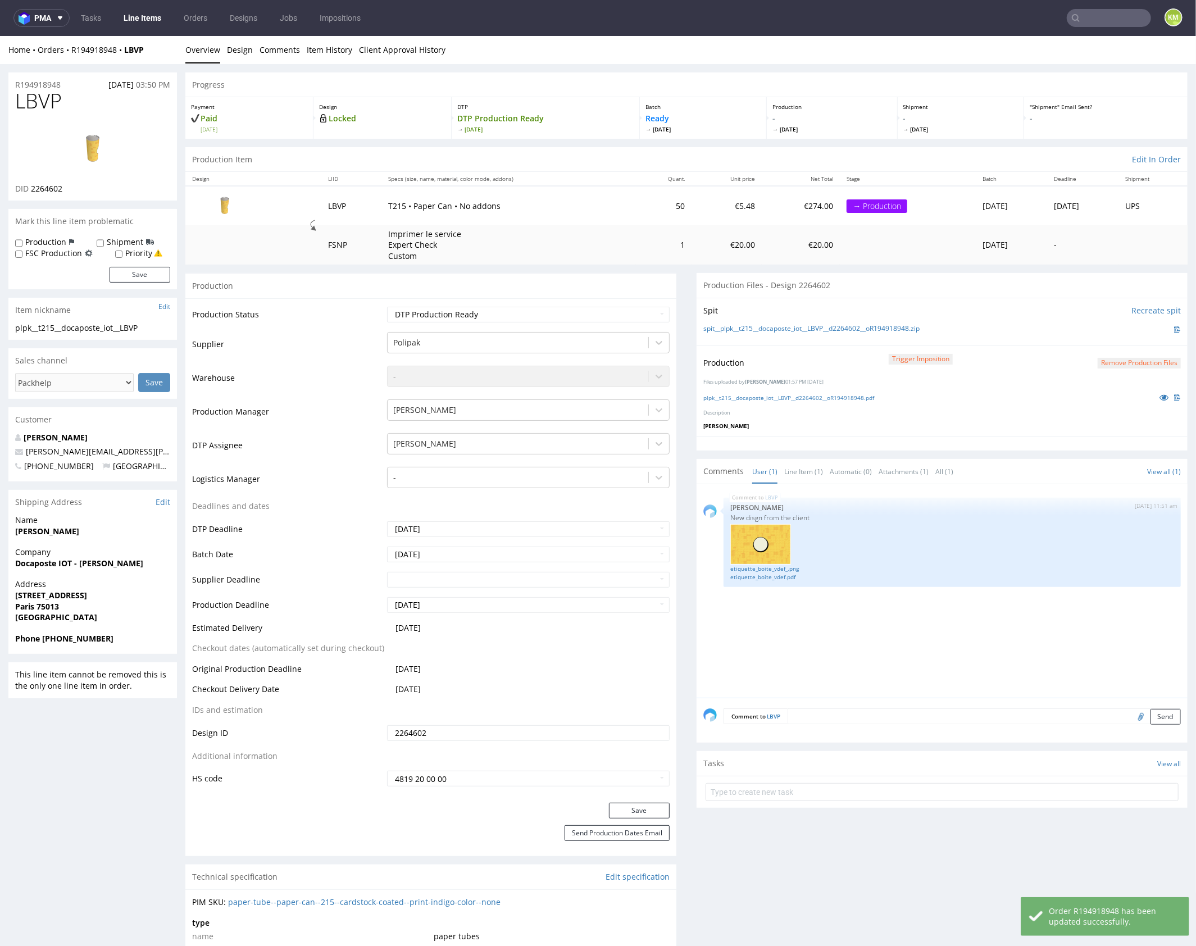
click at [820, 635] on div "LBVP 23rd Sep 25 | 11:51 am Guillaume Leroux New disgn from the client etiquett…" at bounding box center [946, 594] width 484 height 207
click at [908, 630] on div "LBVP 23rd Sep 25 | 11:51 am Guillaume Leroux New disgn from the client etiquett…" at bounding box center [946, 594] width 484 height 207
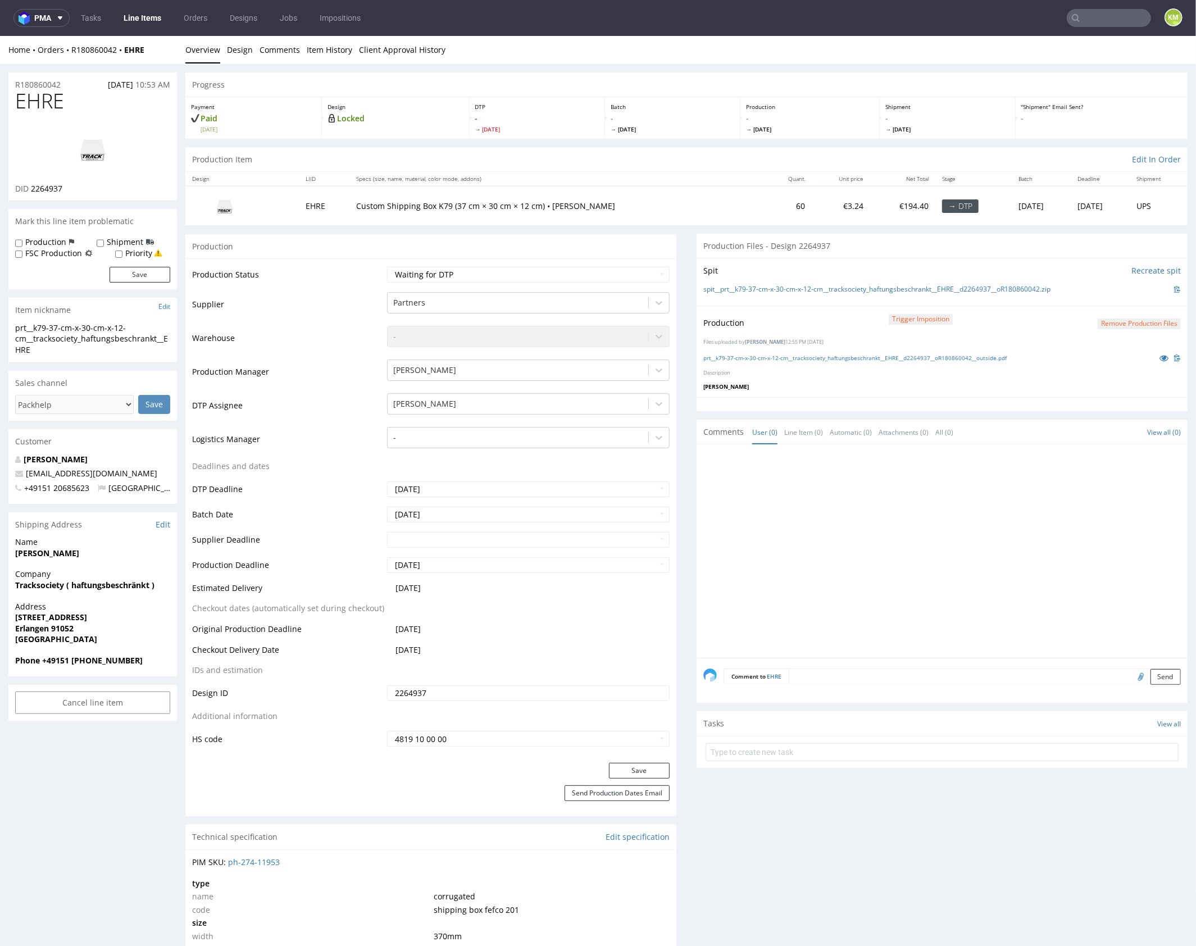
click at [854, 501] on div at bounding box center [946, 554] width 484 height 207
click at [855, 500] on div at bounding box center [946, 554] width 484 height 207
drag, startPoint x: 793, startPoint y: 525, endPoint x: 756, endPoint y: 461, distance: 73.7
click at [793, 515] on div at bounding box center [946, 554] width 484 height 207
click at [596, 273] on select "Waiting for Artwork Waiting for Diecut Waiting for Mockup Waiting for DTP Waiti…" at bounding box center [528, 274] width 283 height 16
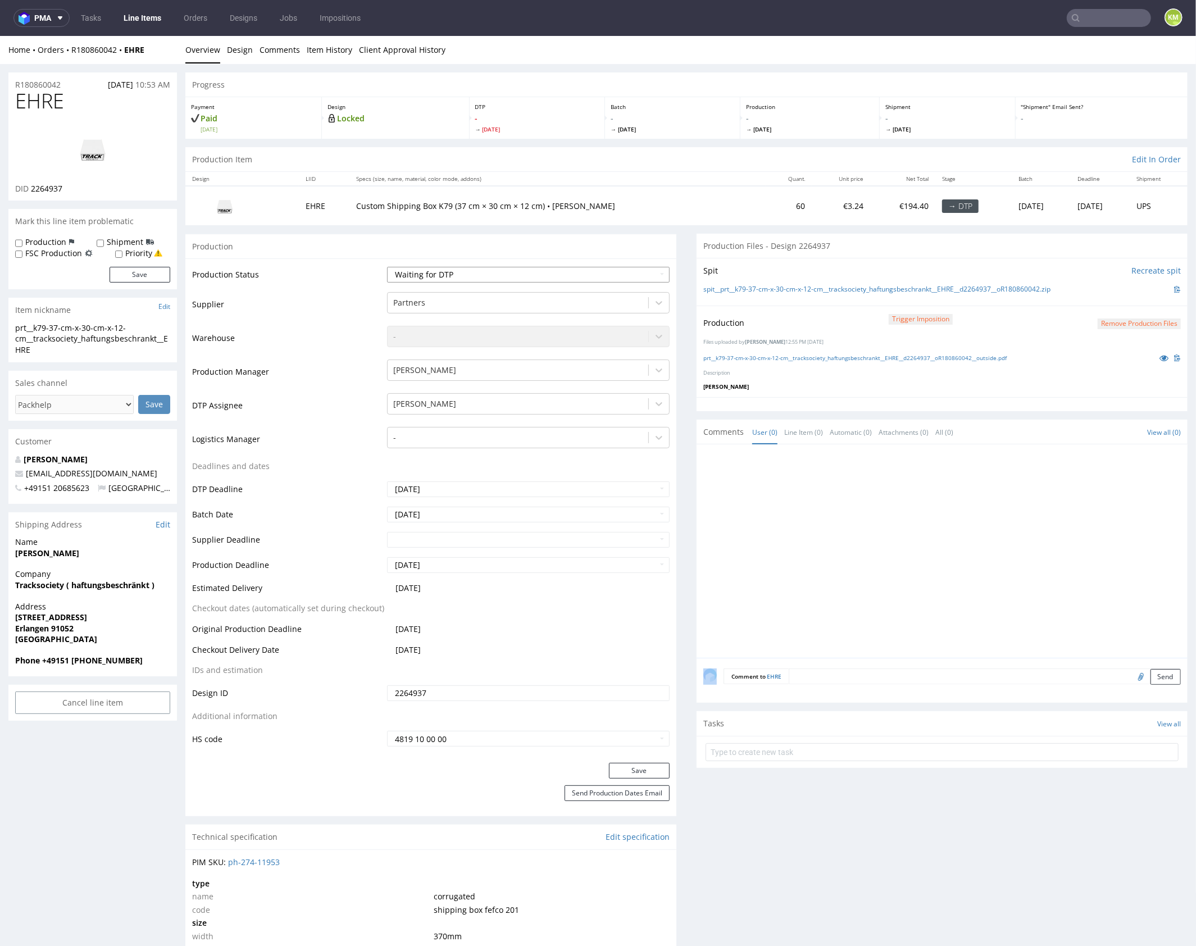
select select "dtp_production_ready"
click at [387, 266] on select "Waiting for Artwork Waiting for Diecut Waiting for Mockup Waiting for DTP Waiti…" at bounding box center [528, 274] width 283 height 16
click at [652, 769] on button "Save" at bounding box center [639, 771] width 61 height 16
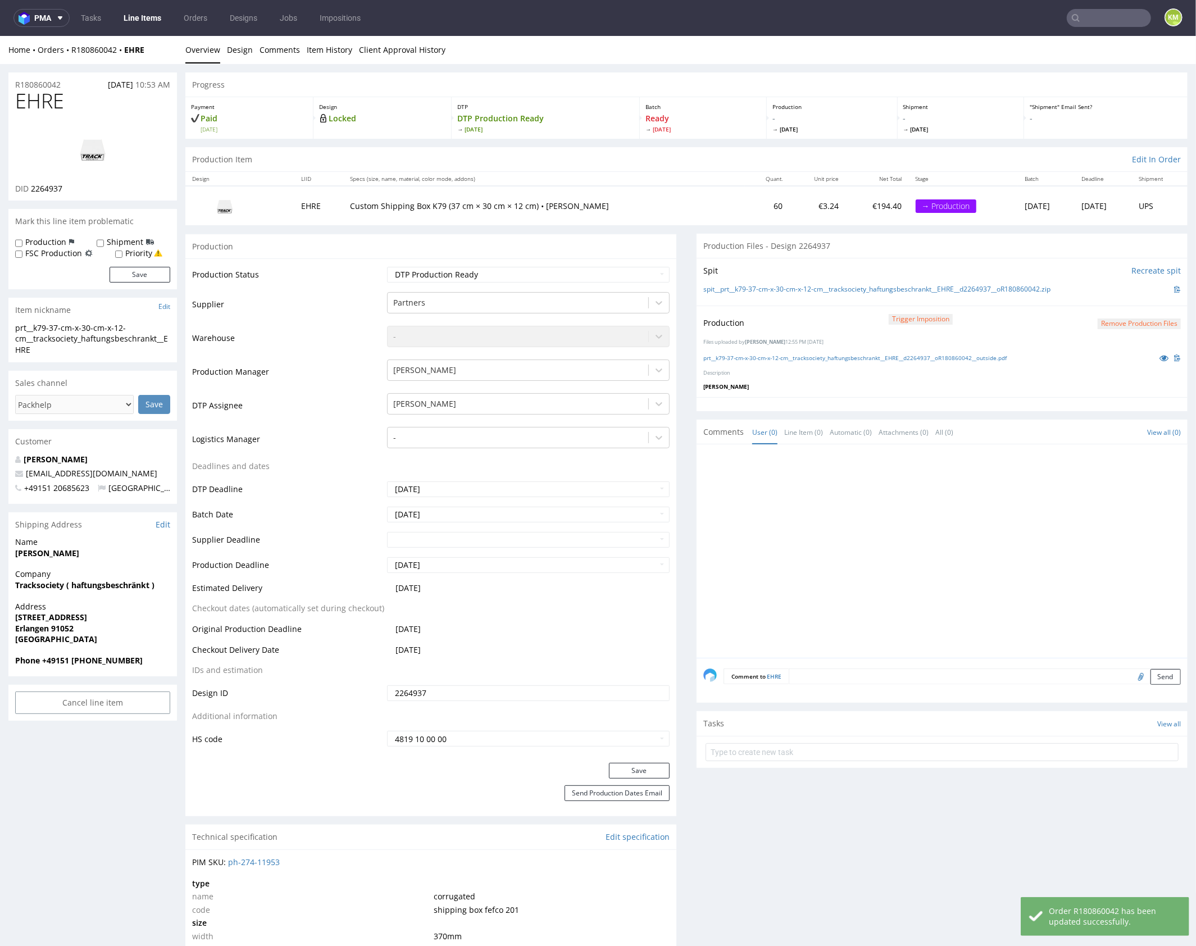
drag, startPoint x: 863, startPoint y: 549, endPoint x: 894, endPoint y: 507, distance: 52.1
click at [863, 548] on div at bounding box center [946, 554] width 484 height 207
click at [1160, 356] on icon at bounding box center [1164, 357] width 9 height 8
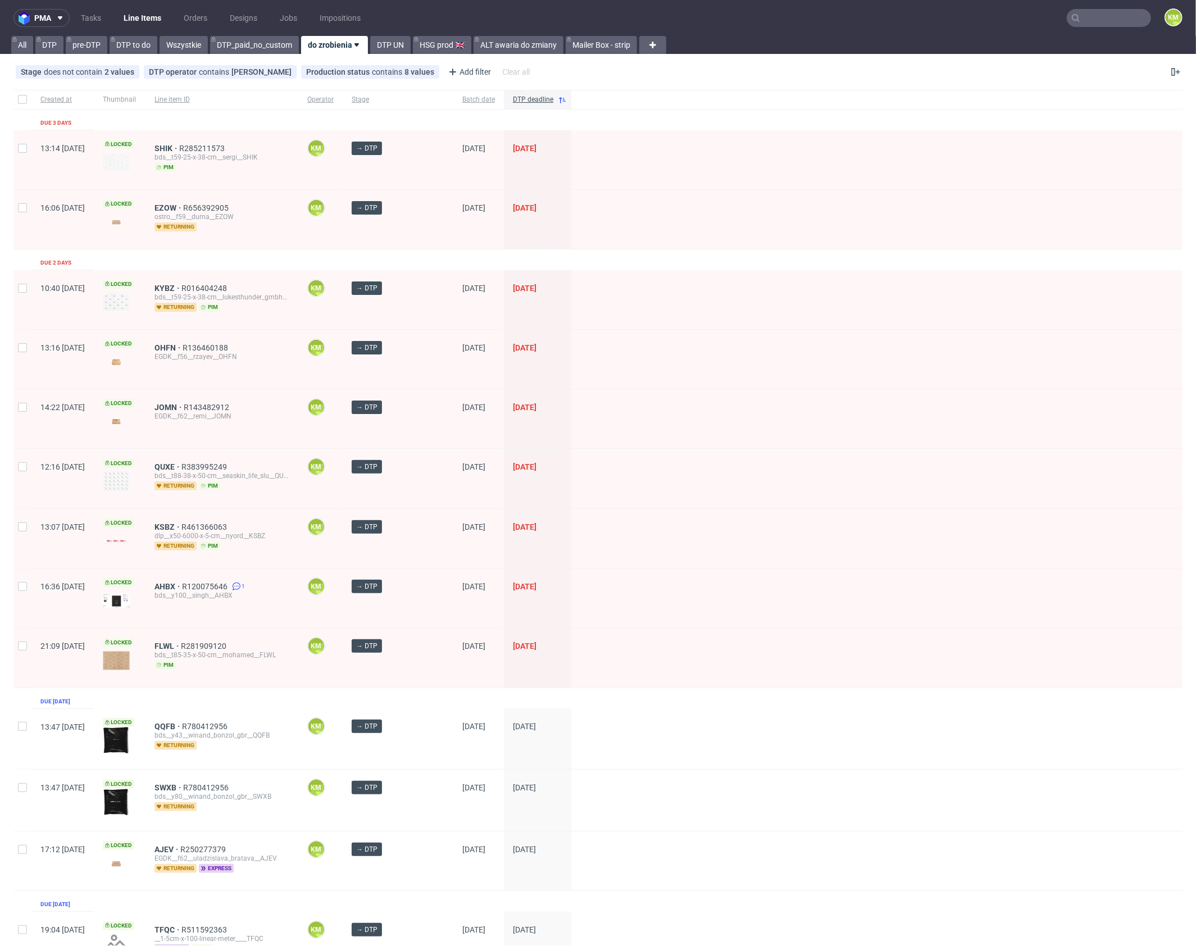
drag, startPoint x: 202, startPoint y: 148, endPoint x: 199, endPoint y: 175, distance: 27.2
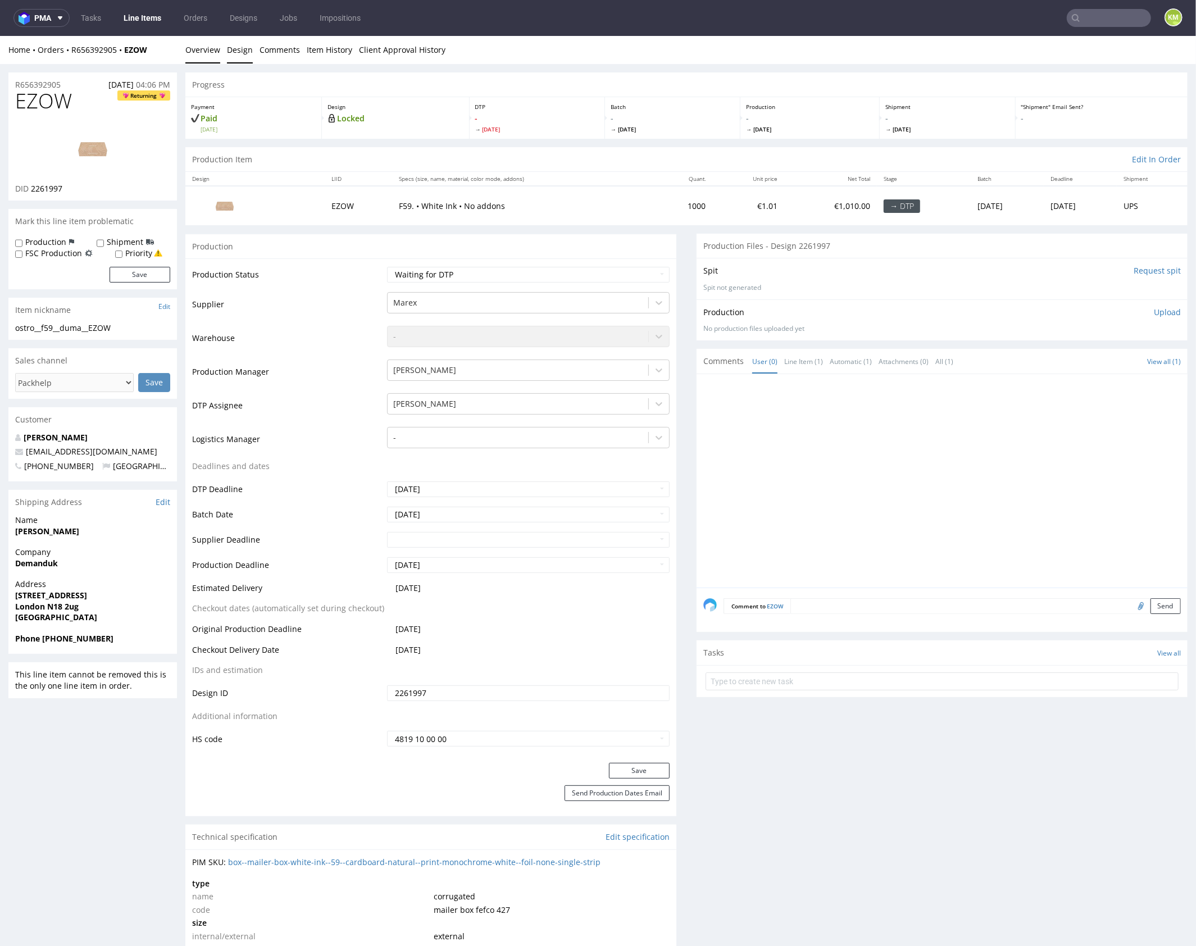
click at [243, 51] on link "Design" at bounding box center [240, 49] width 26 height 28
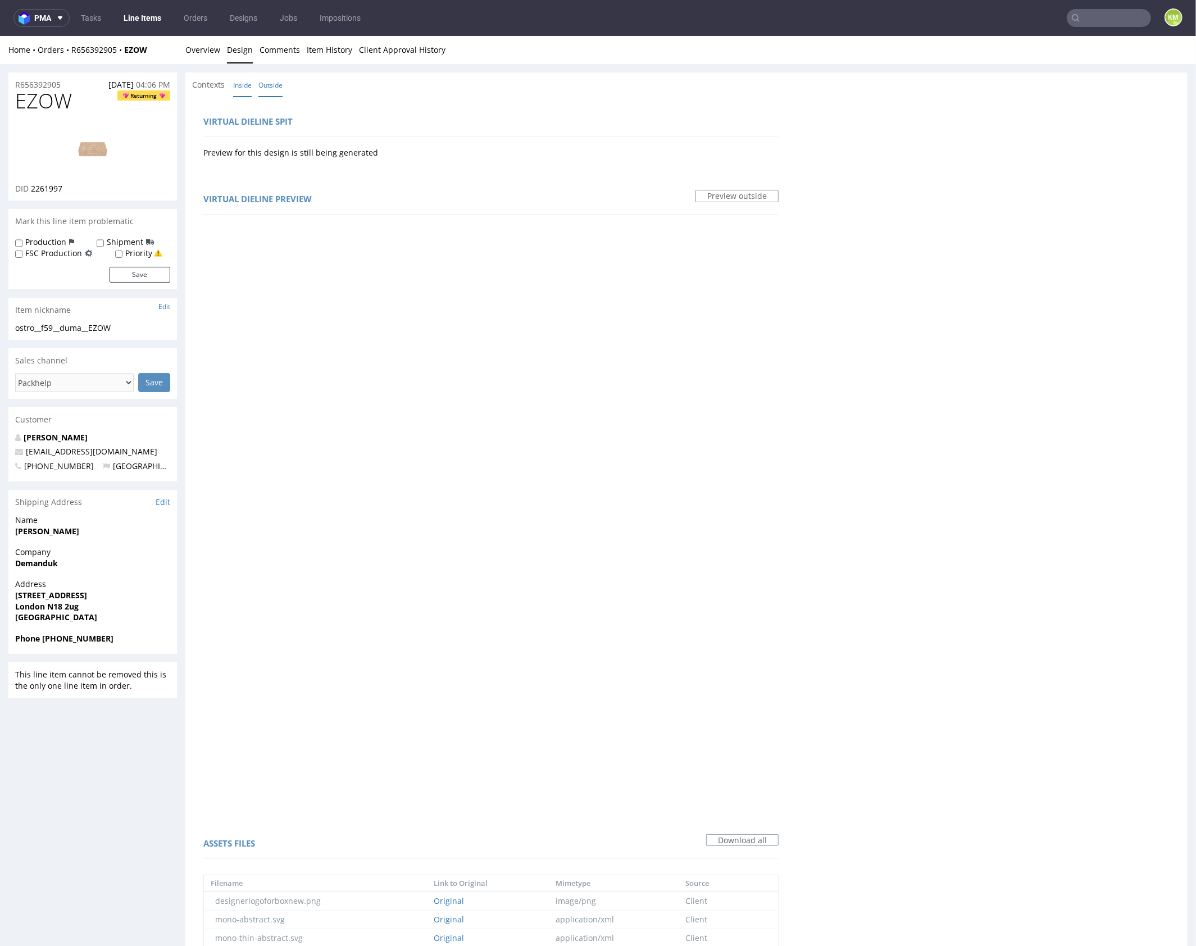
click at [250, 90] on link "Inside" at bounding box center [242, 84] width 19 height 24
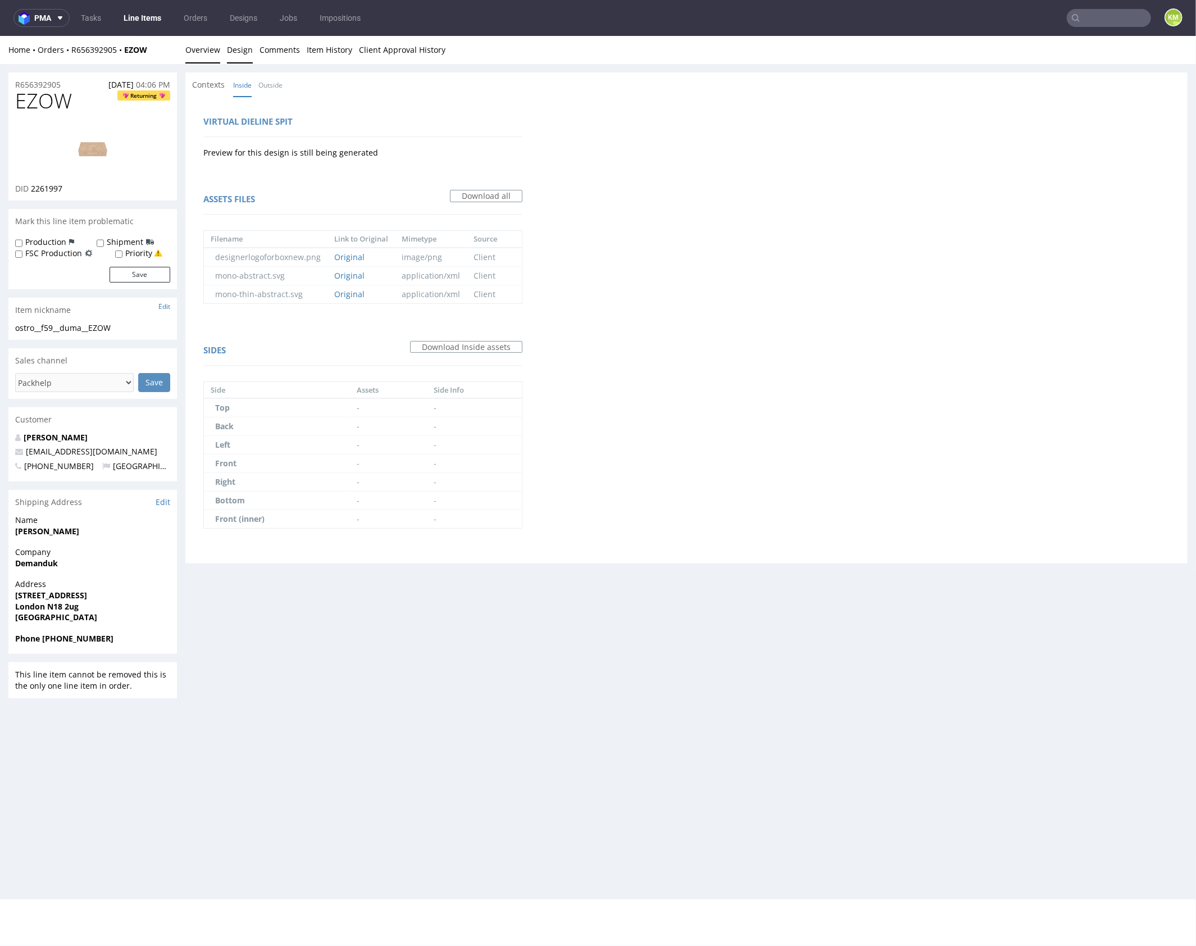
click at [206, 45] on link "Overview" at bounding box center [202, 49] width 35 height 28
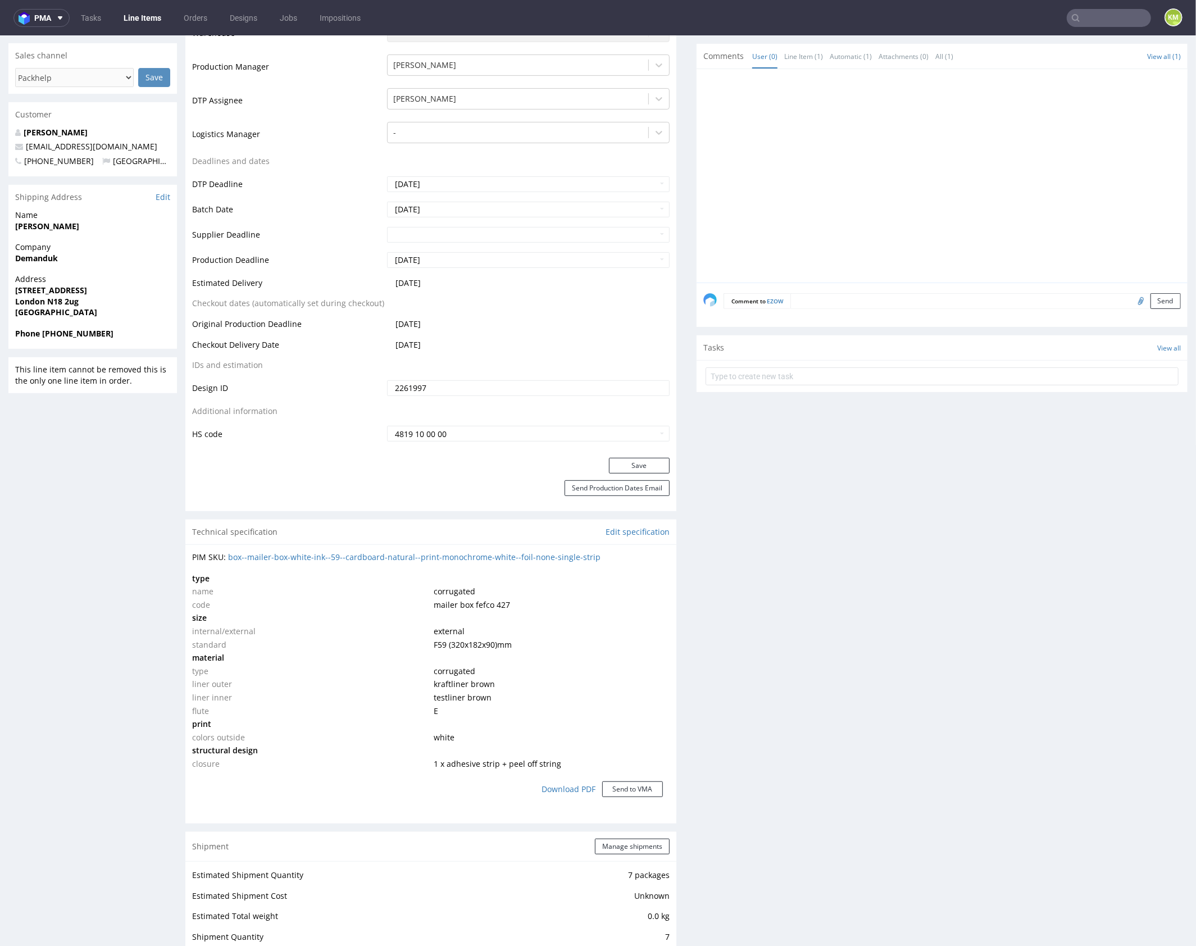
scroll to position [636, 0]
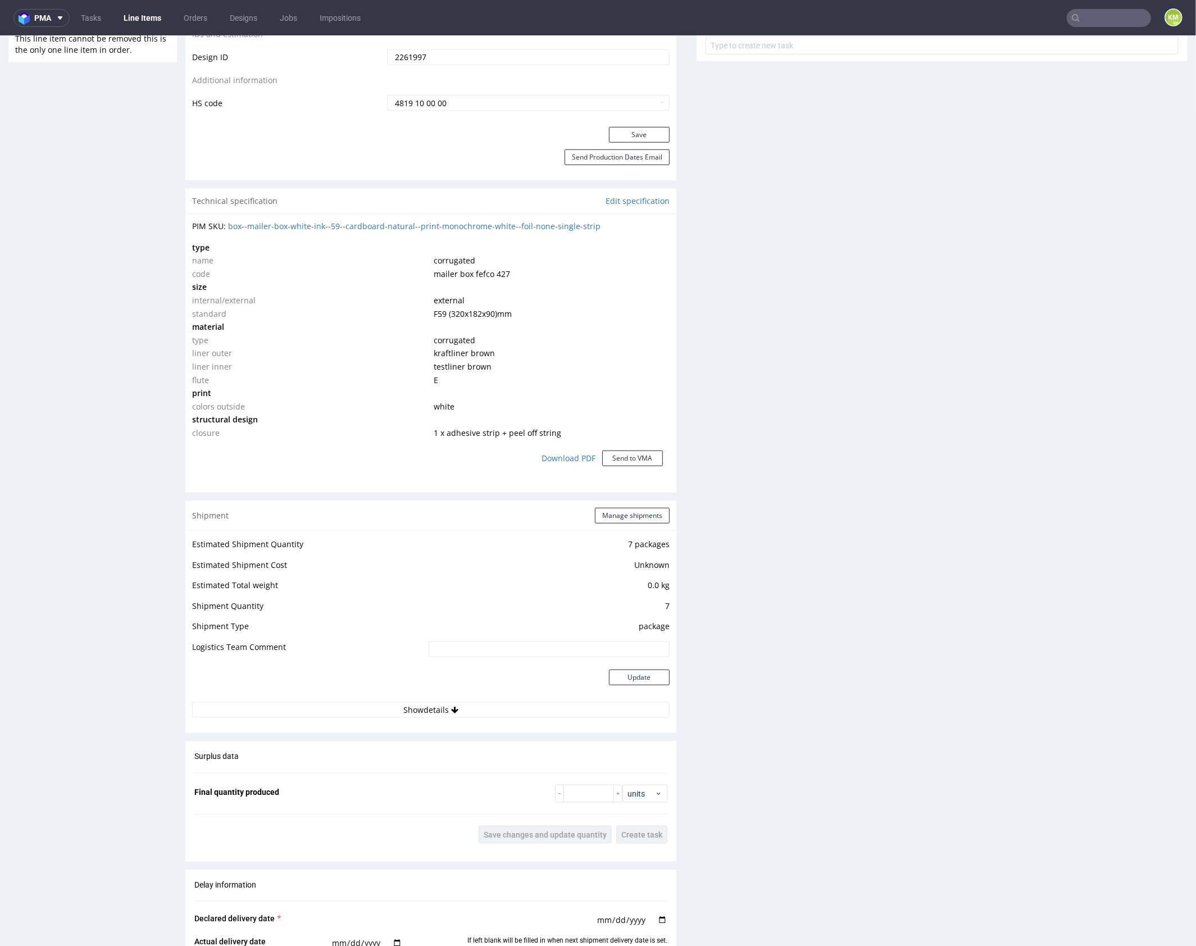
click at [810, 375] on div "Production Files - Design 2261997 Spit Request spit Spit not generated Producti…" at bounding box center [942, 447] width 491 height 1701
click at [837, 389] on div "Production Files - Design 2261997 Spit Request spit Spit not generated Producti…" at bounding box center [942, 447] width 491 height 1701
click at [836, 406] on div "Production Files - Design 2261997 Spit Request spit Spit not generated Producti…" at bounding box center [942, 447] width 491 height 1701
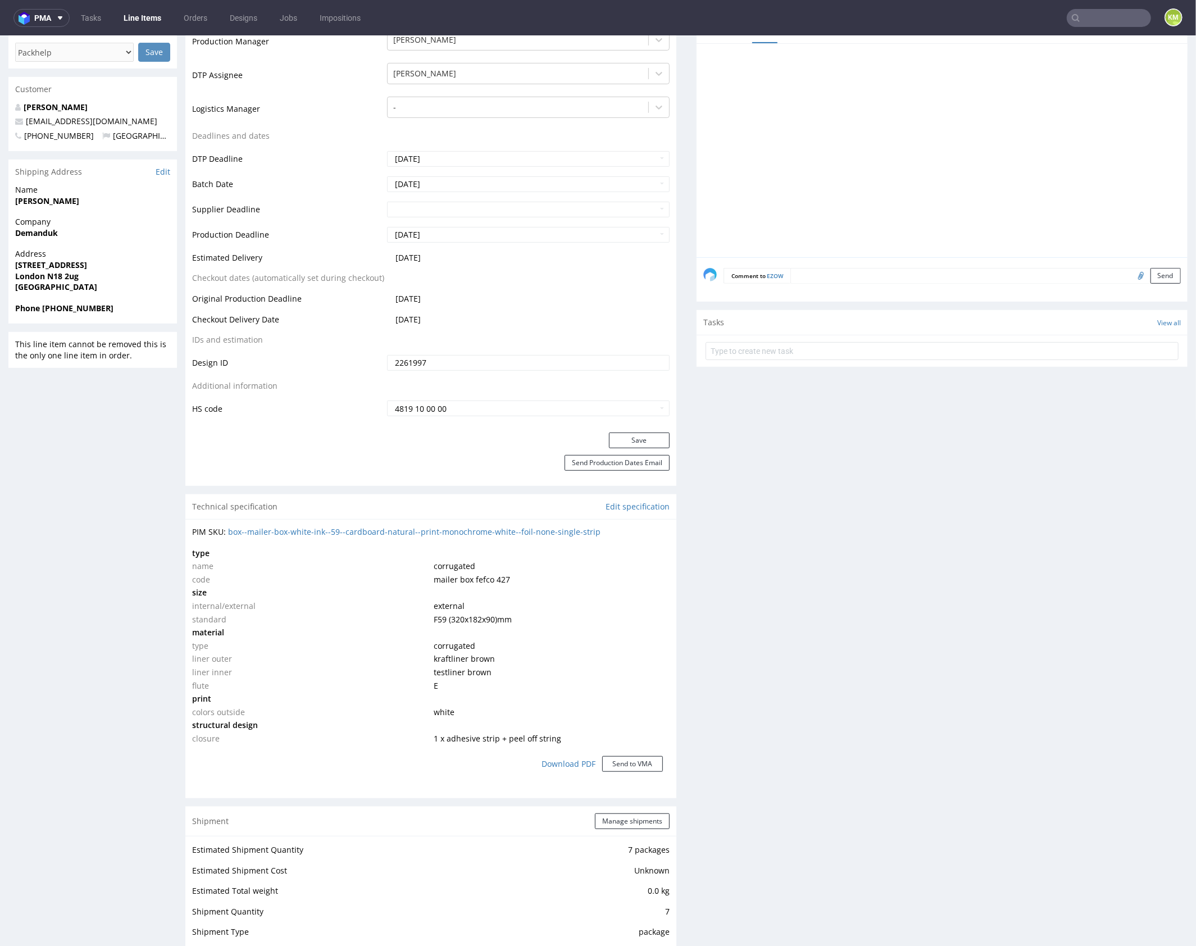
scroll to position [1092, 0]
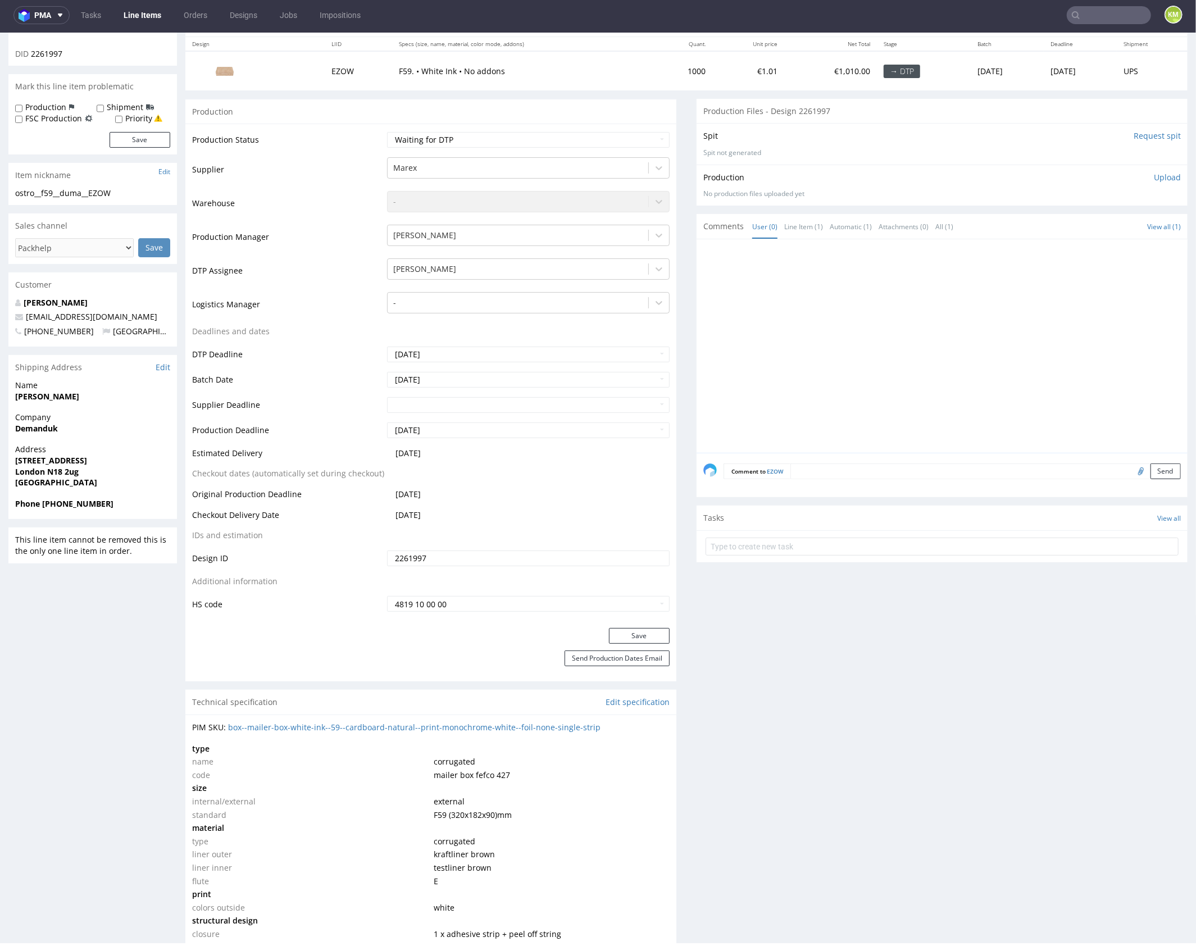
scroll to position [0, 0]
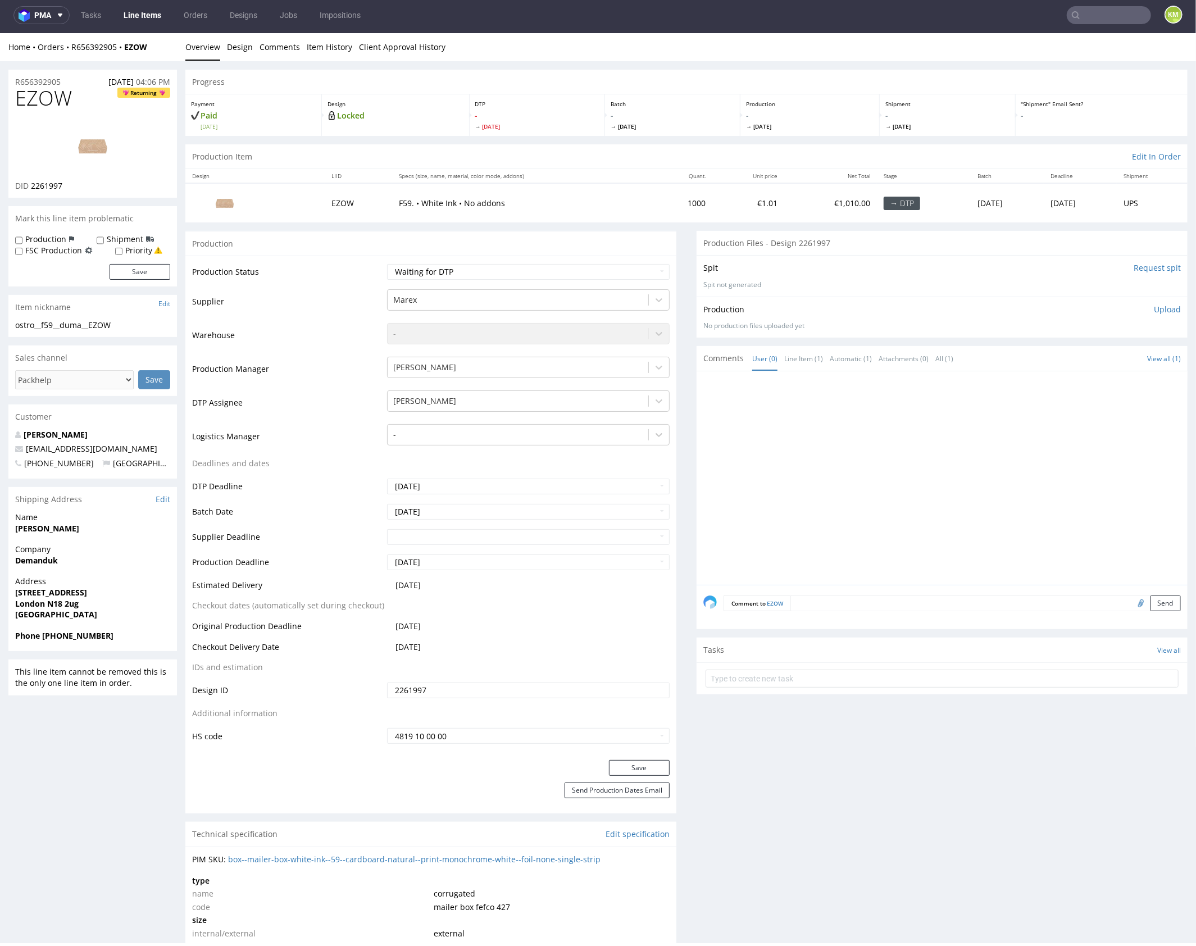
click at [921, 491] on div at bounding box center [946, 481] width 484 height 207
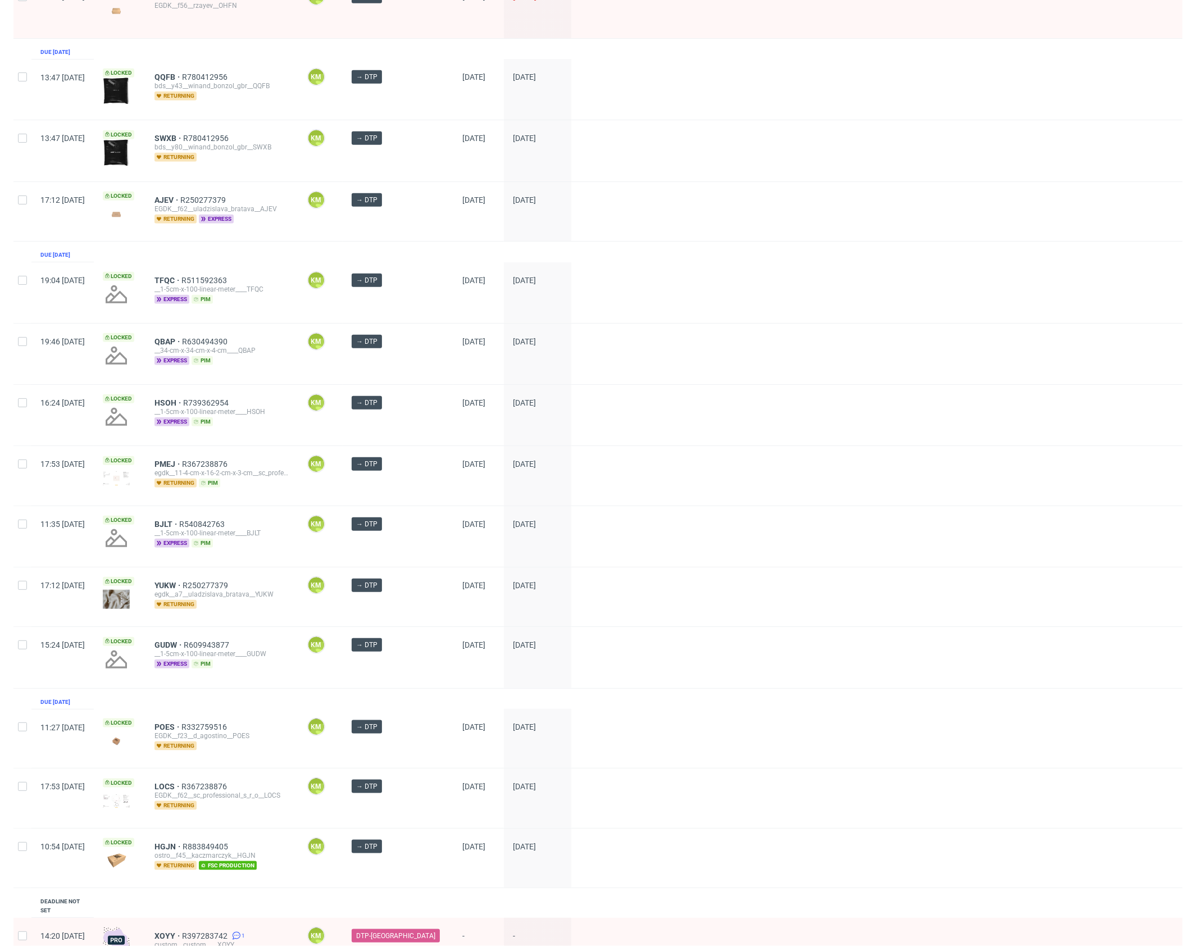
scroll to position [847, 0]
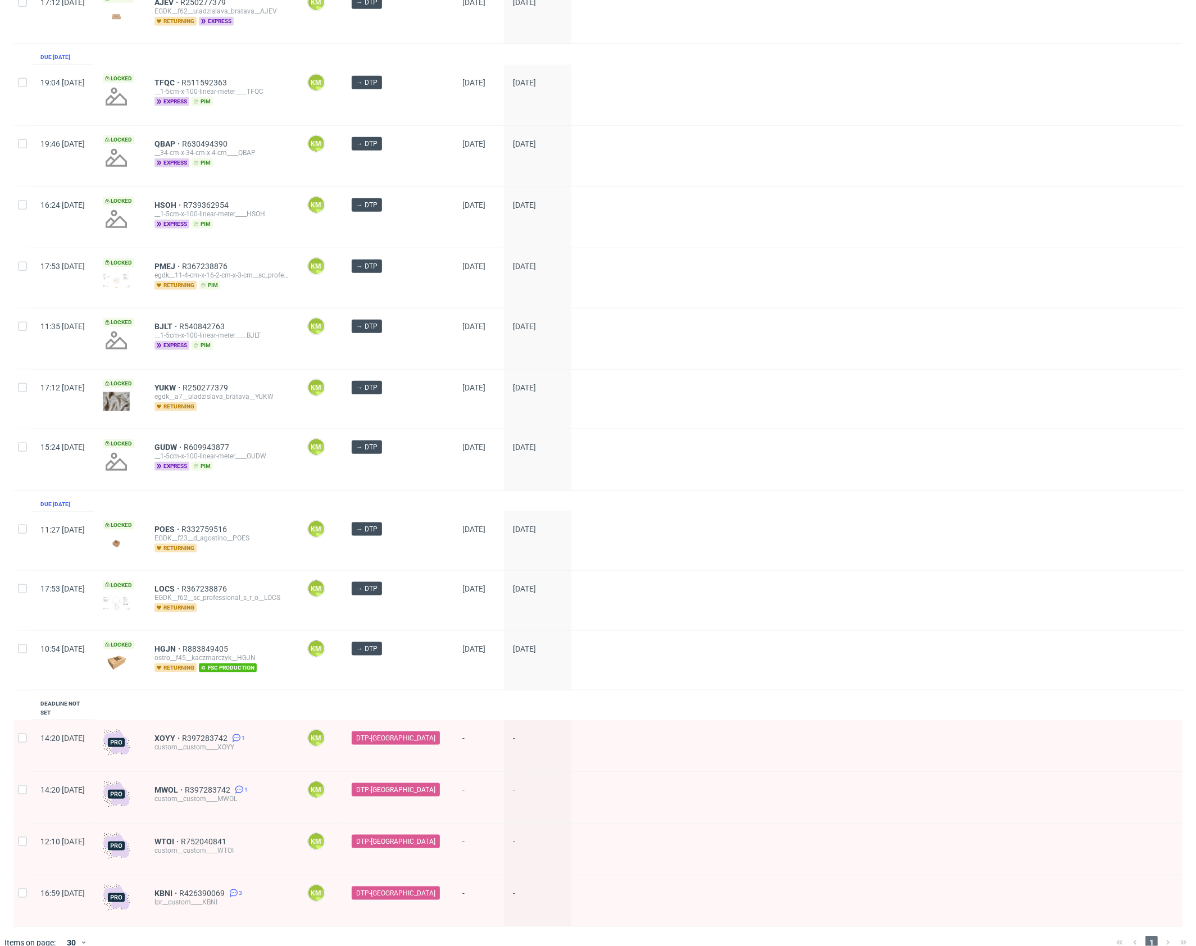
click at [1153, 936] on div "1" at bounding box center [1152, 942] width 80 height 13
click at [1158, 936] on div "1" at bounding box center [1152, 942] width 80 height 13
click at [683, 927] on div at bounding box center [614, 942] width 986 height 31
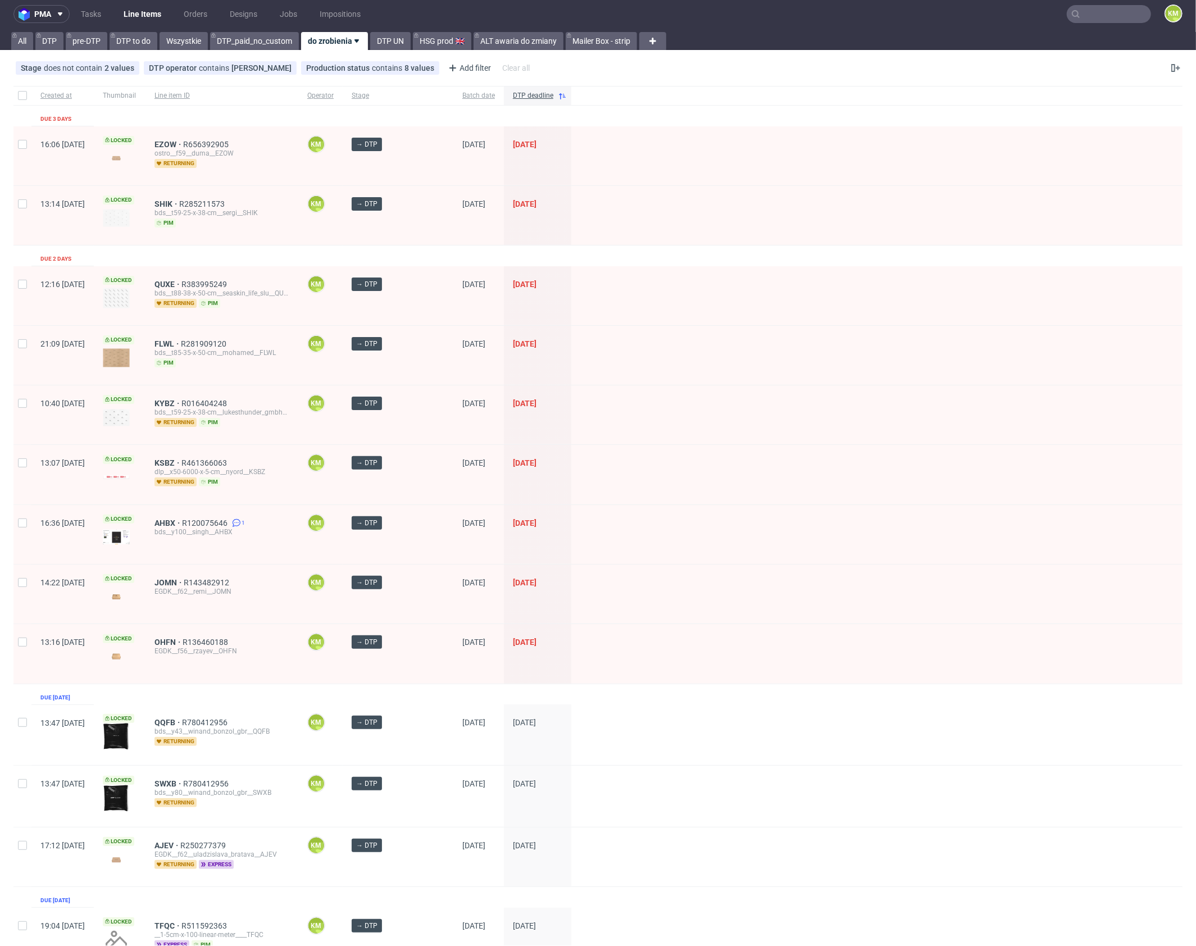
scroll to position [0, 0]
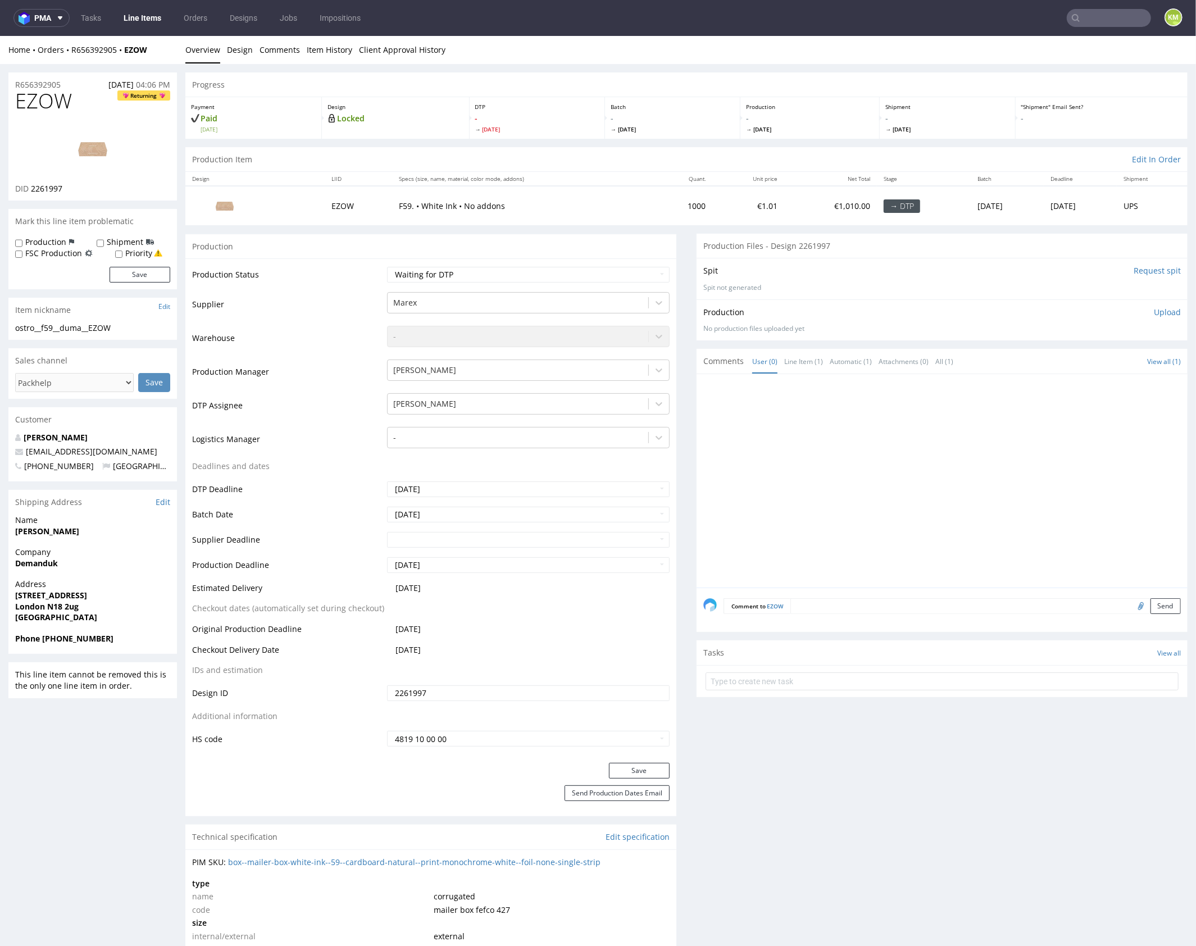
click at [972, 480] on div at bounding box center [946, 483] width 484 height 207
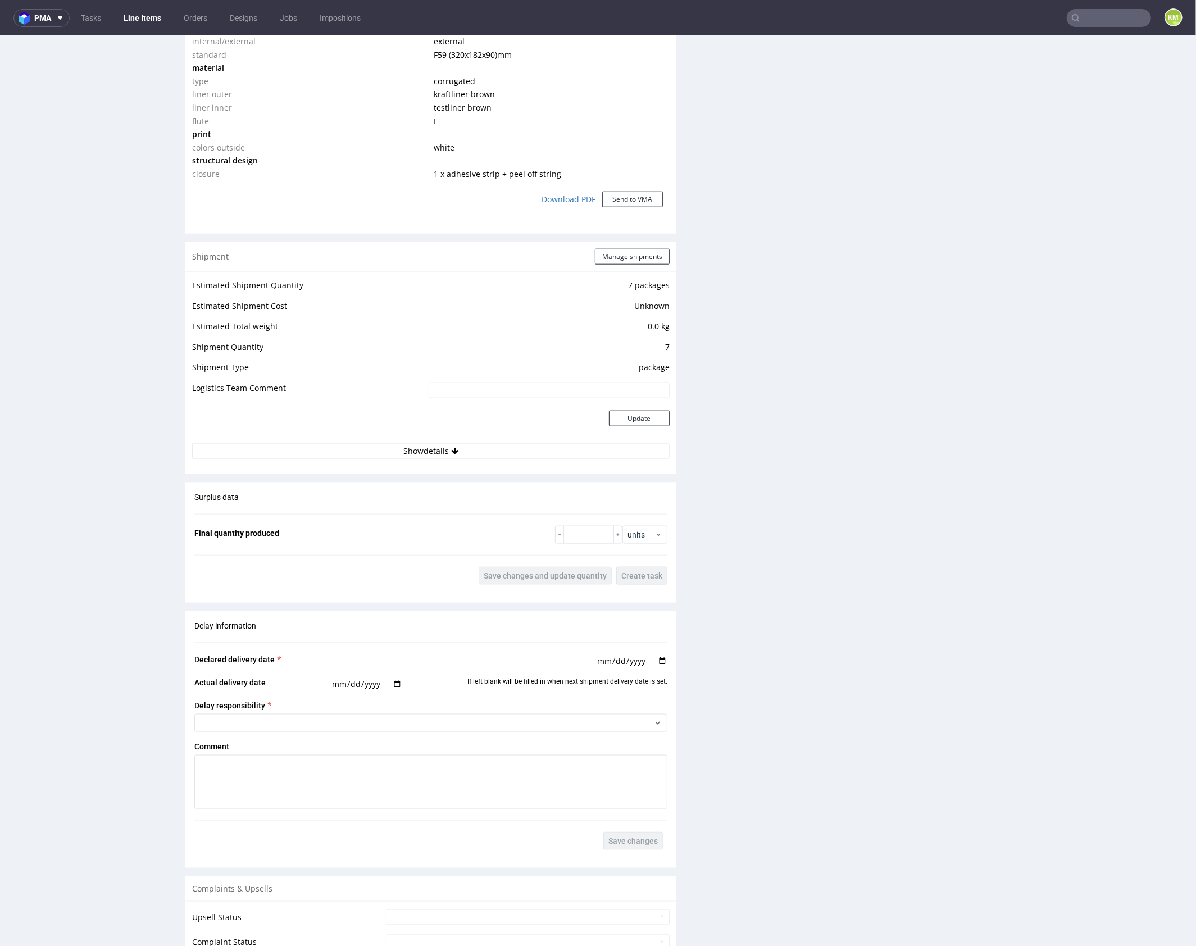
drag, startPoint x: 733, startPoint y: 455, endPoint x: 767, endPoint y: 452, distance: 33.8
click at [737, 453] on div "Production Files - Design 2261997 Spit Request spit Spit not generated Producti…" at bounding box center [942, 188] width 491 height 1701
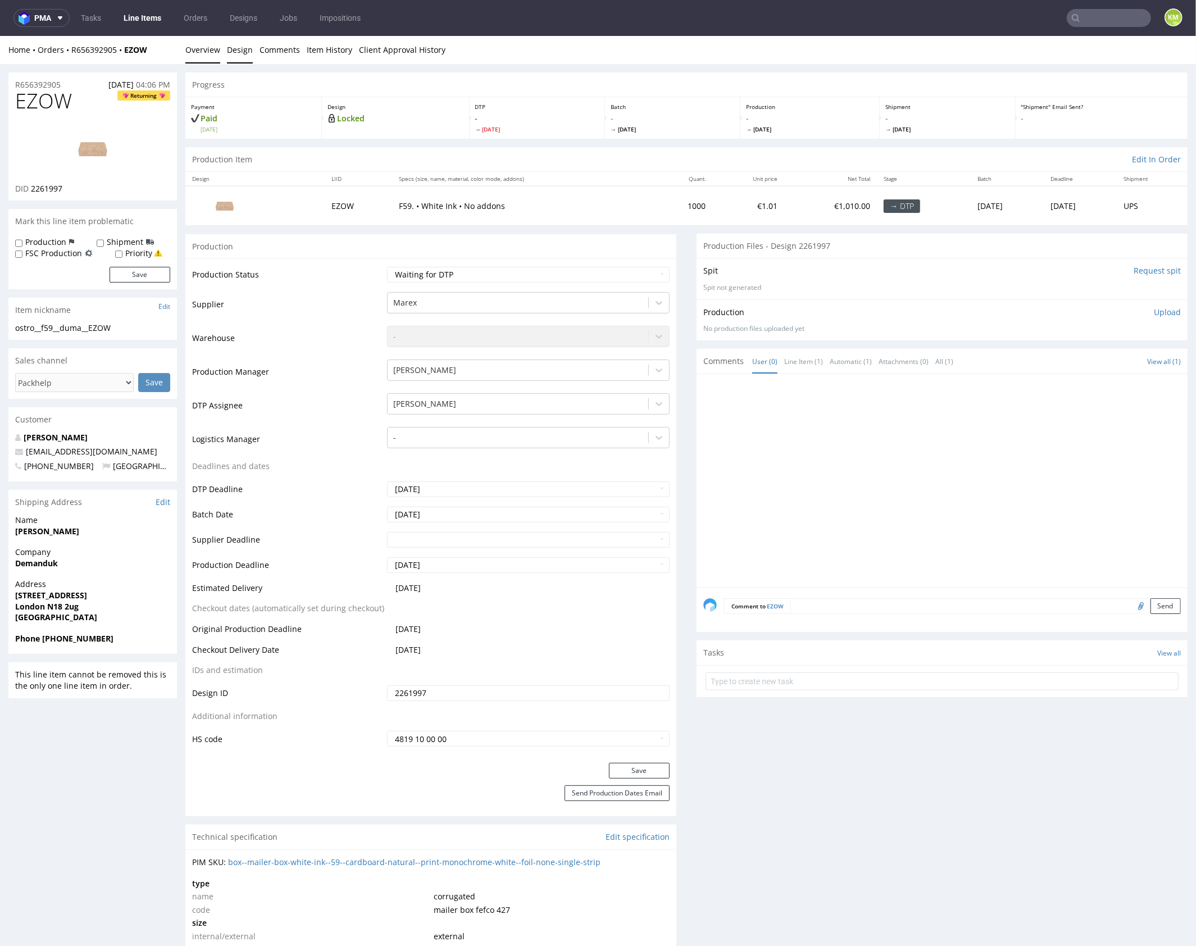
click at [237, 47] on link "Design" at bounding box center [240, 49] width 26 height 28
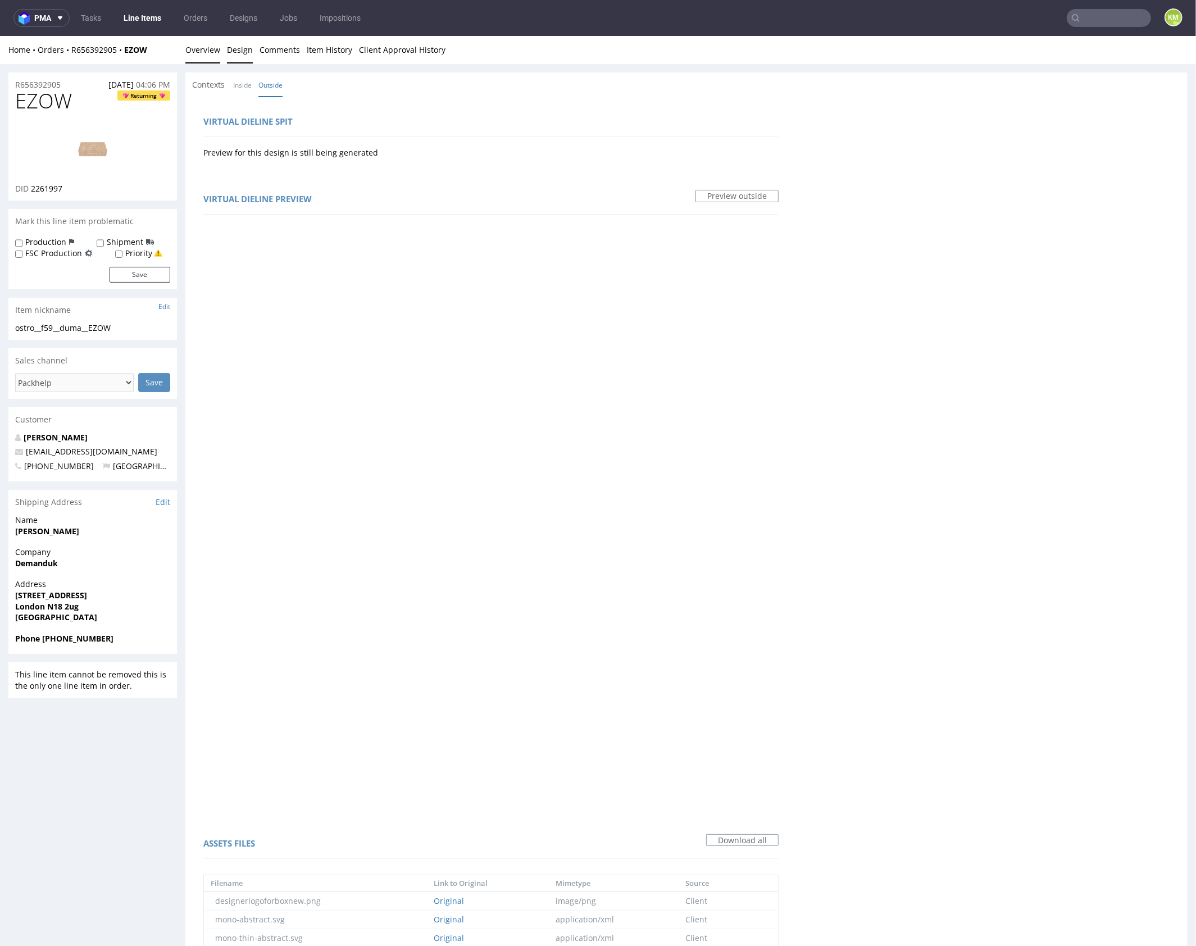
click at [201, 45] on link "Overview" at bounding box center [202, 49] width 35 height 28
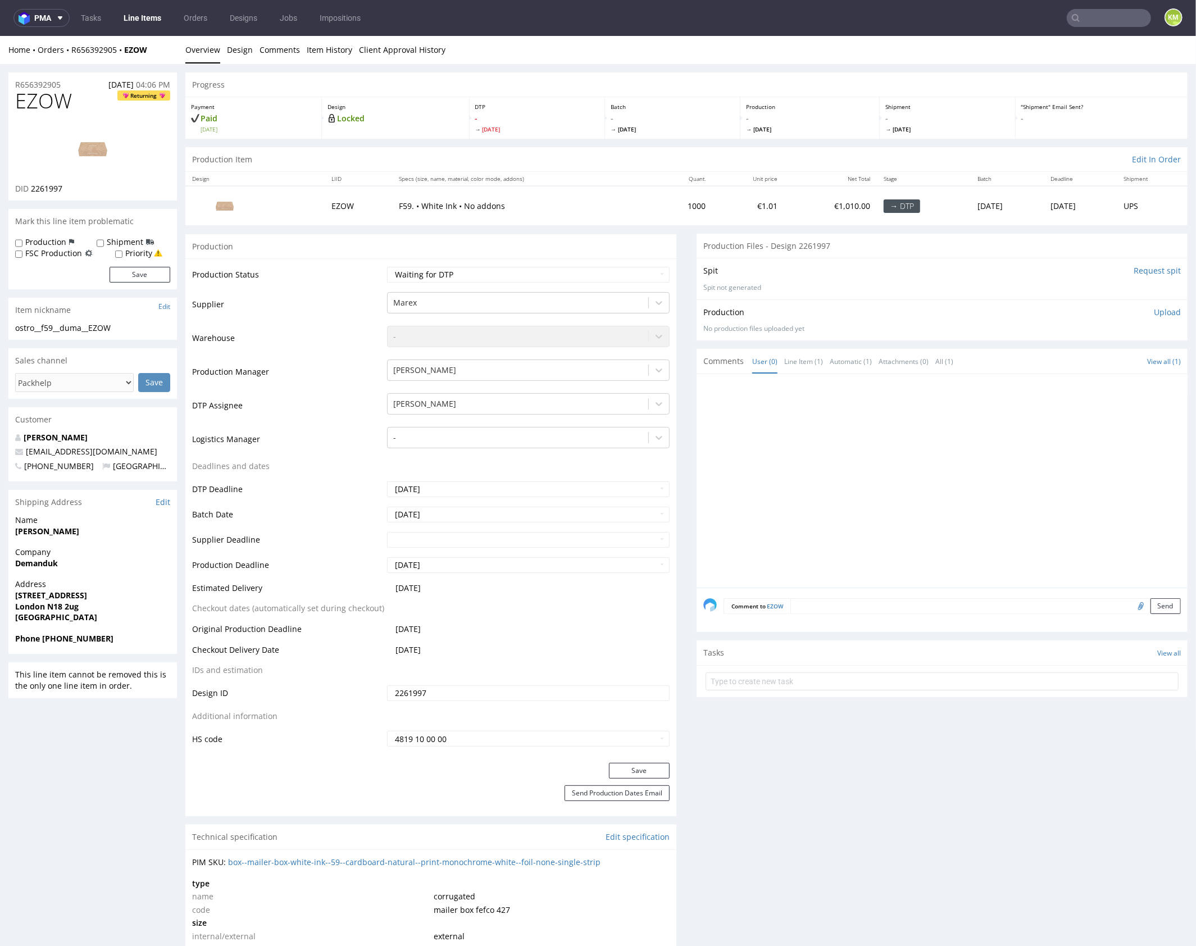
drag, startPoint x: 866, startPoint y: 322, endPoint x: 855, endPoint y: 318, distance: 12.4
click at [866, 321] on div "Production Upload No production files uploaded yet Description (optional) Add f…" at bounding box center [943, 319] width 478 height 27
click at [96, 326] on div "ostro__f59__duma__EZOW" at bounding box center [92, 327] width 155 height 11
copy div "ostro__f59__duma__EZOW"
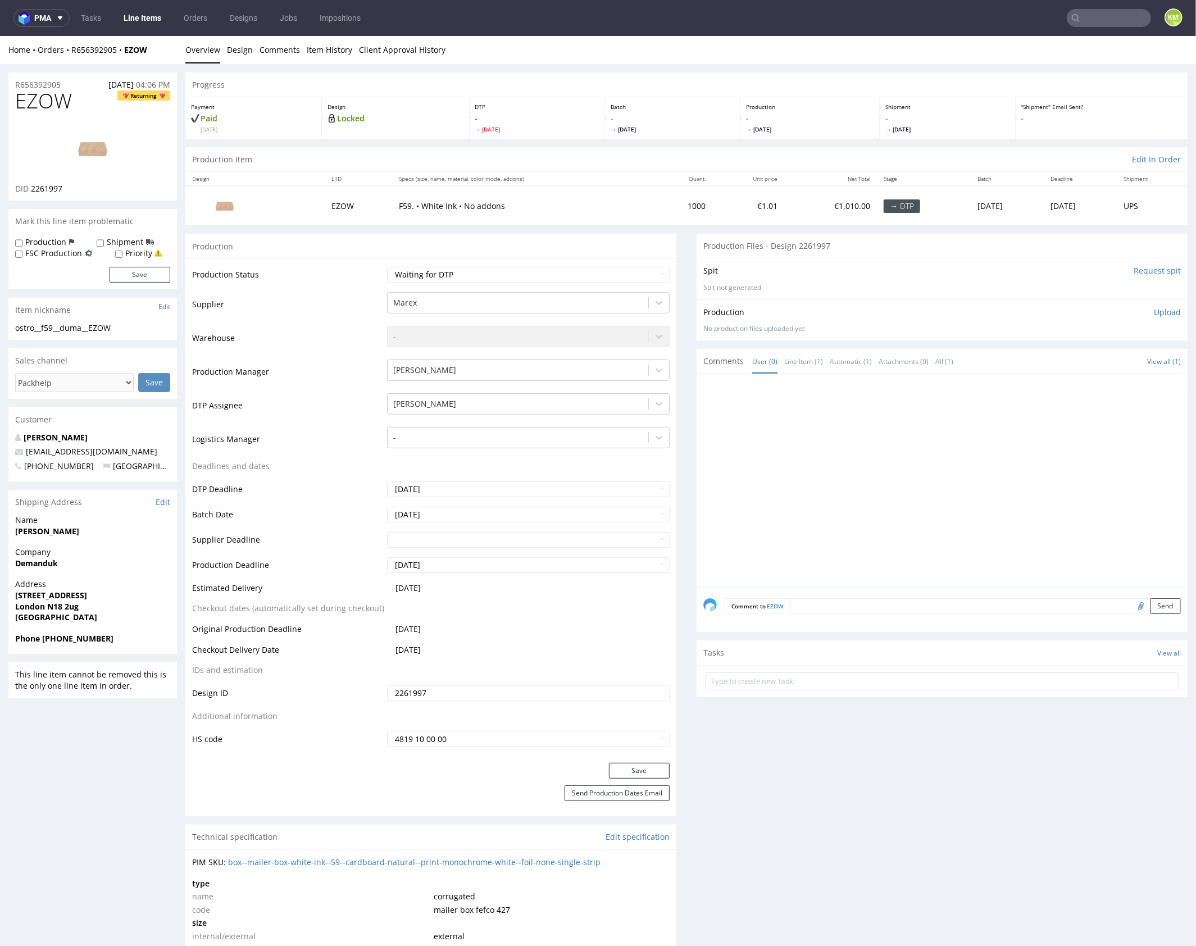
click at [469, 693] on input "2261997" at bounding box center [528, 693] width 283 height 16
click at [243, 48] on link "Design" at bounding box center [240, 49] width 26 height 28
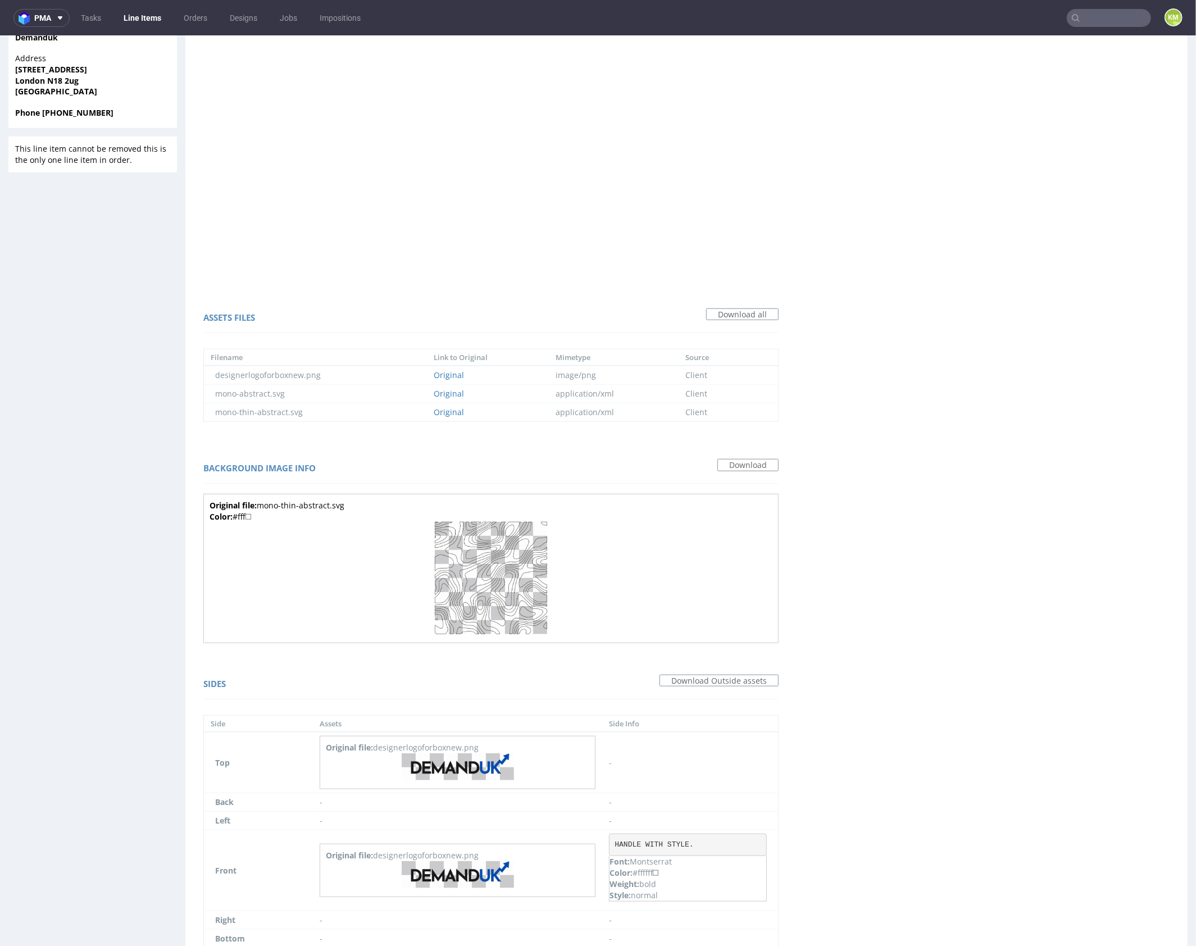
scroll to position [600, 0]
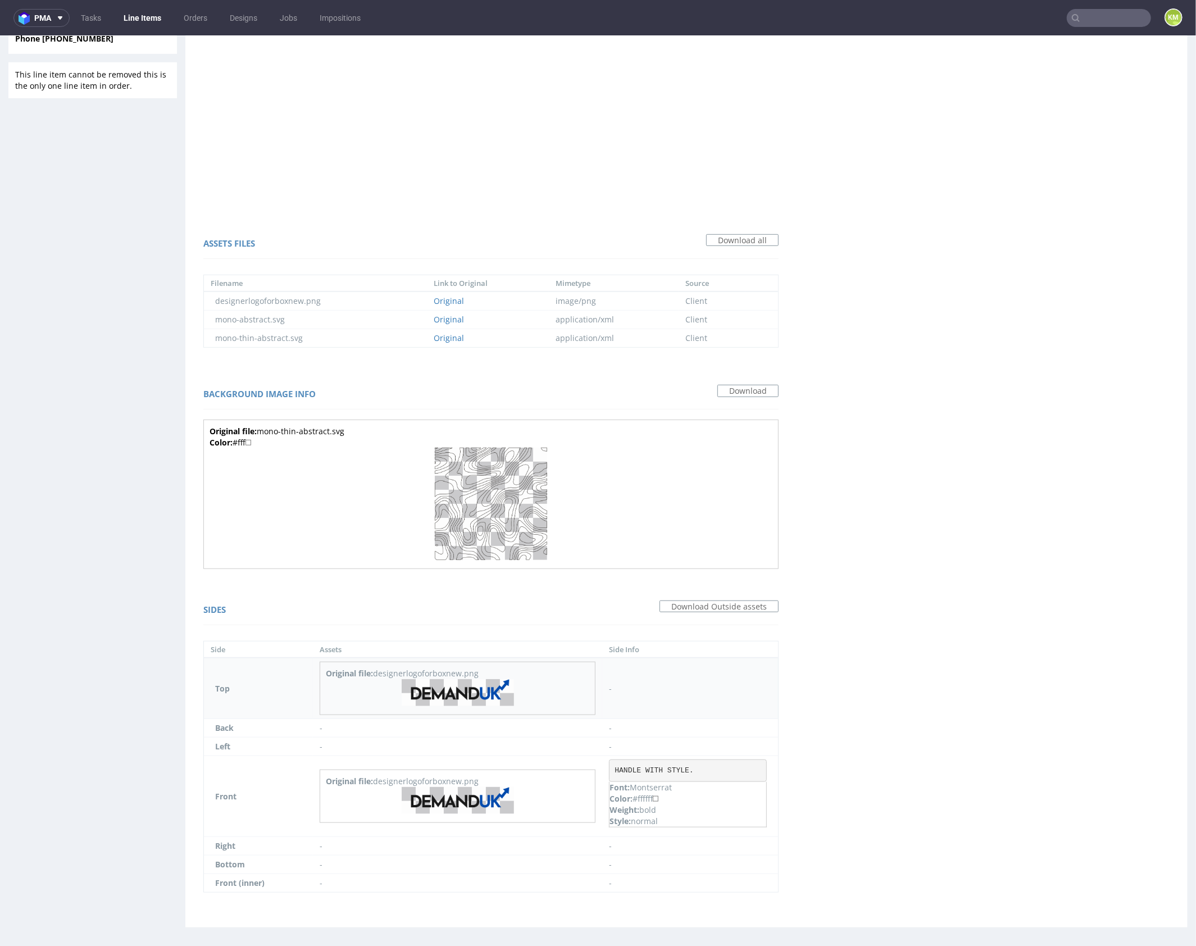
click at [469, 696] on img at bounding box center [458, 692] width 112 height 27
click at [485, 802] on img at bounding box center [458, 800] width 112 height 27
click at [679, 766] on pre "HANDLE WITH STYLE." at bounding box center [688, 770] width 158 height 22
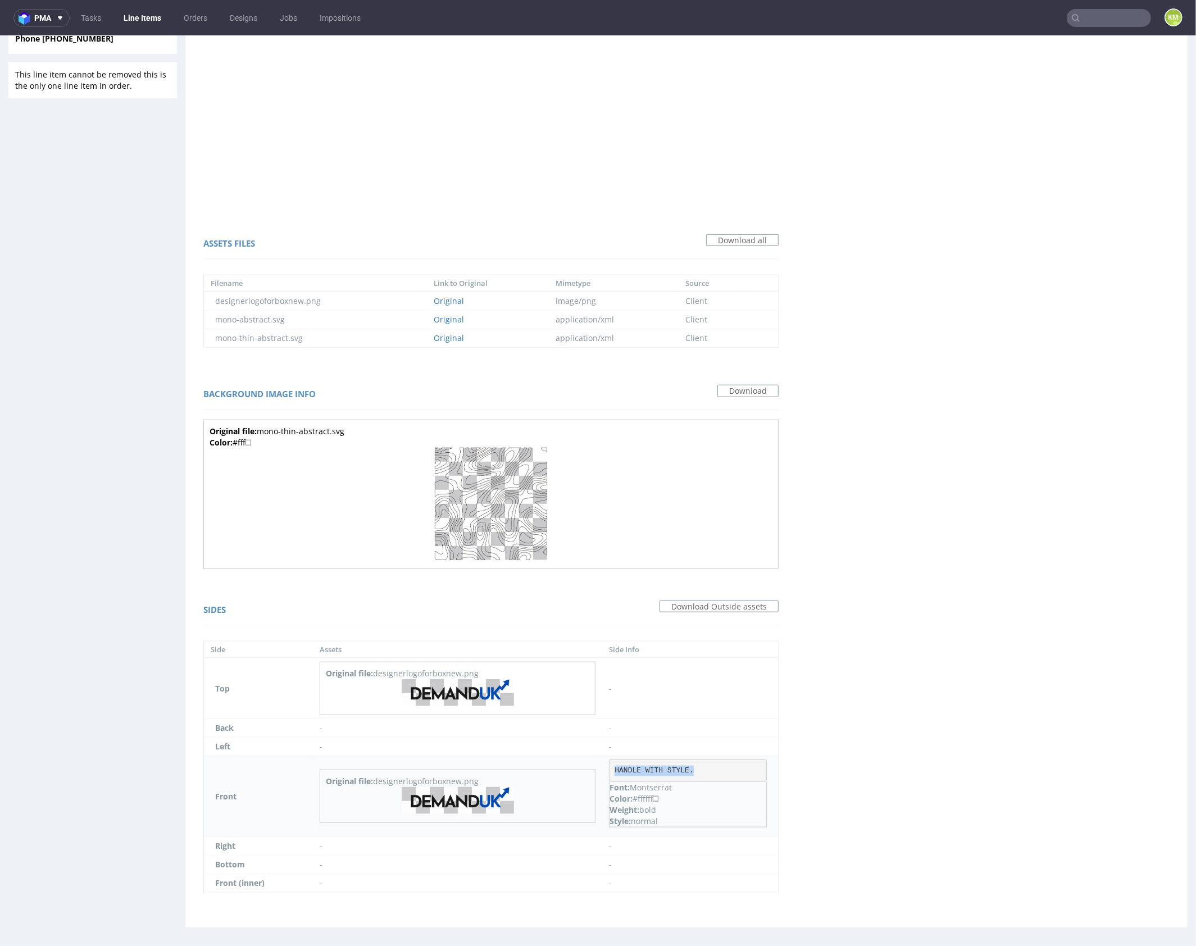
click at [679, 766] on pre "HANDLE WITH STYLE." at bounding box center [688, 770] width 158 height 22
copy pre "HANDLE WITH STYLE."
click at [498, 491] on img at bounding box center [491, 503] width 112 height 112
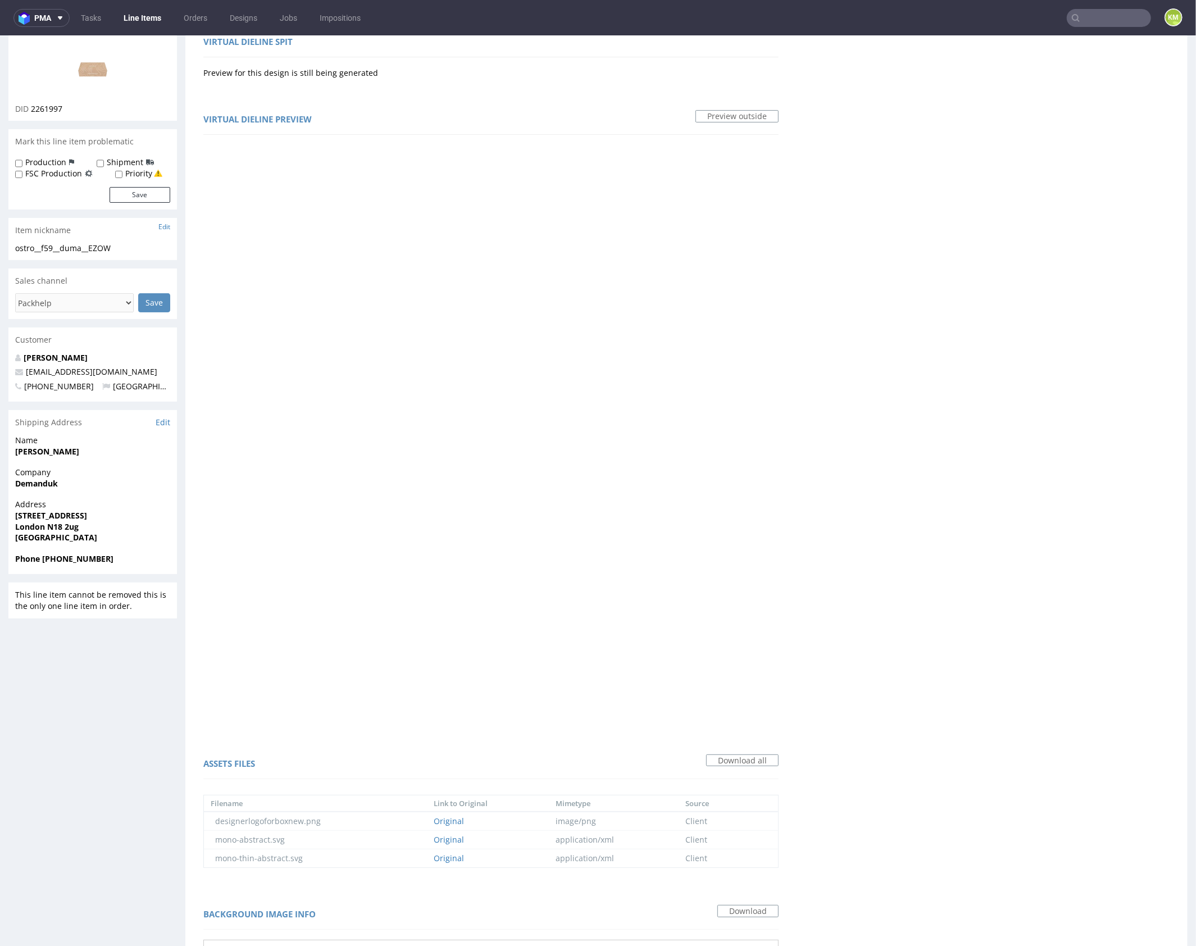
scroll to position [0, 0]
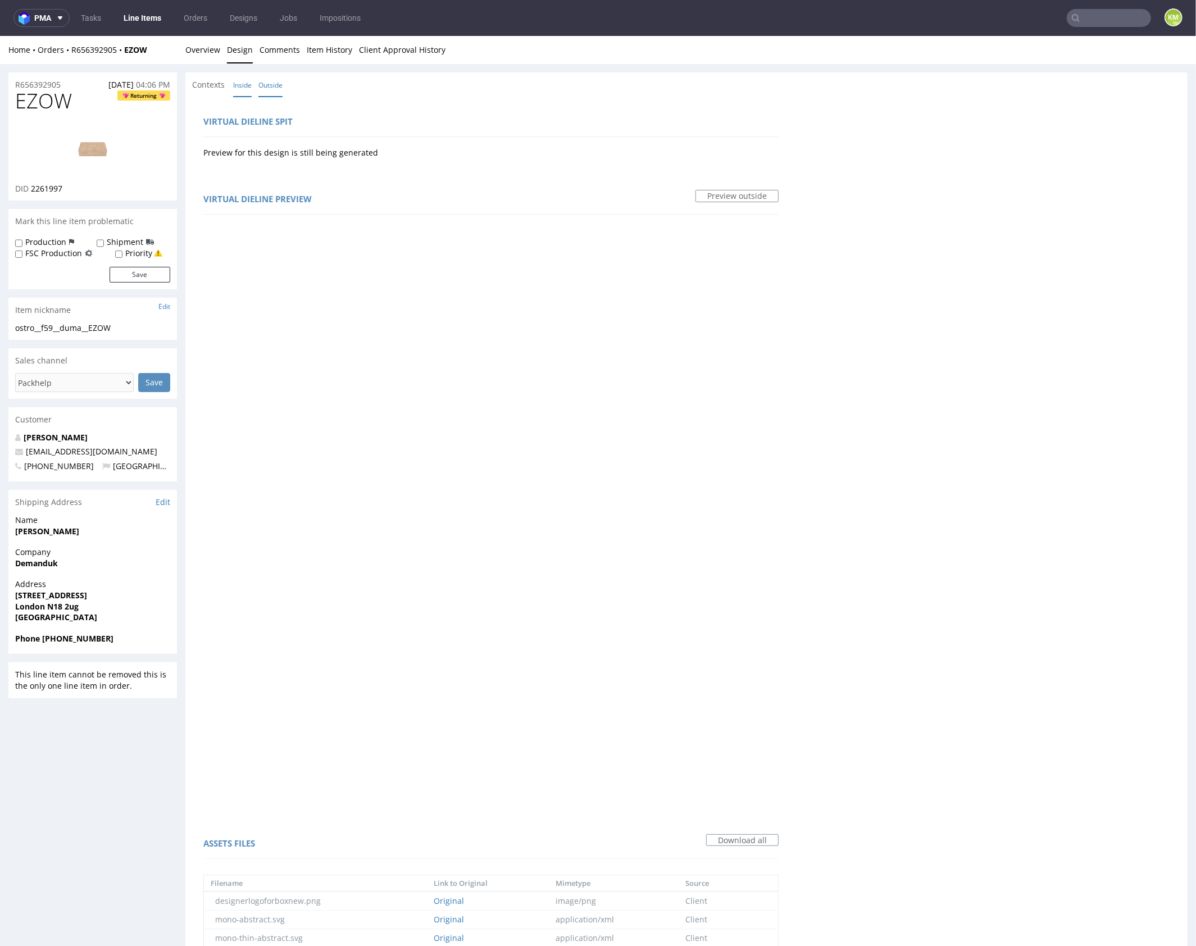
click at [235, 81] on link "Inside" at bounding box center [242, 84] width 19 height 24
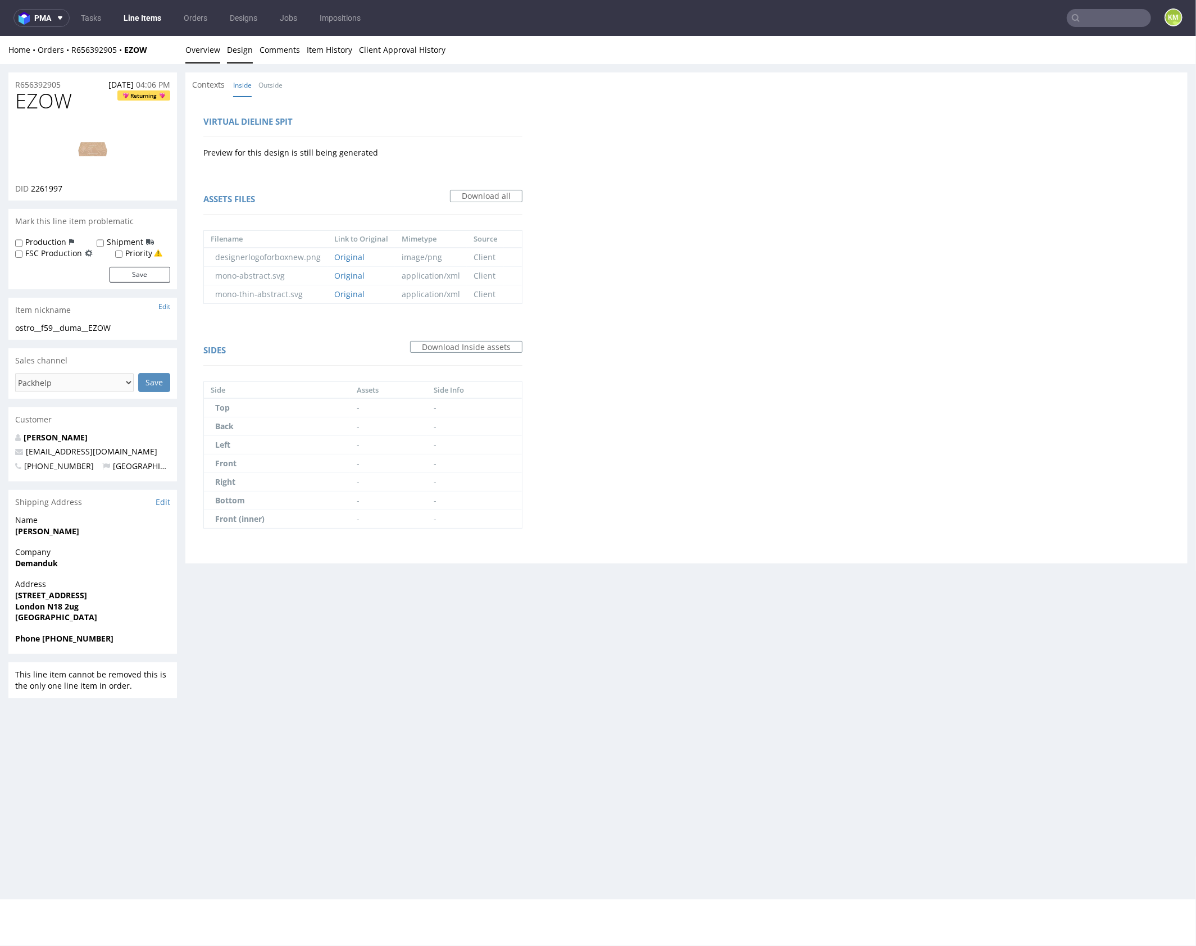
click at [211, 54] on link "Overview" at bounding box center [202, 49] width 35 height 28
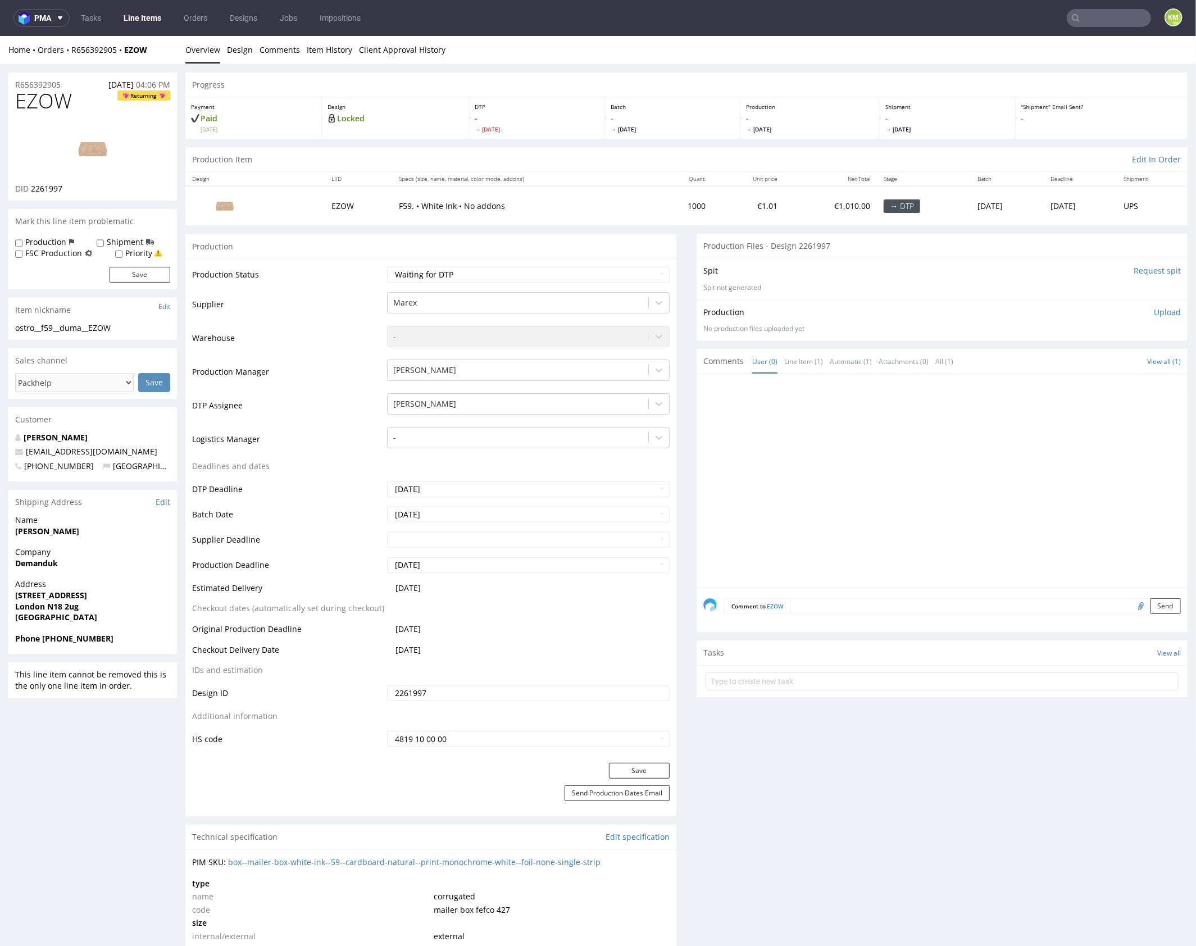
click at [890, 490] on div at bounding box center [946, 483] width 484 height 207
click at [883, 513] on div at bounding box center [946, 483] width 484 height 207
click at [855, 495] on div at bounding box center [946, 483] width 484 height 207
click at [59, 100] on span "EZOW" at bounding box center [43, 100] width 57 height 22
click at [59, 101] on span "EZOW" at bounding box center [43, 100] width 57 height 22
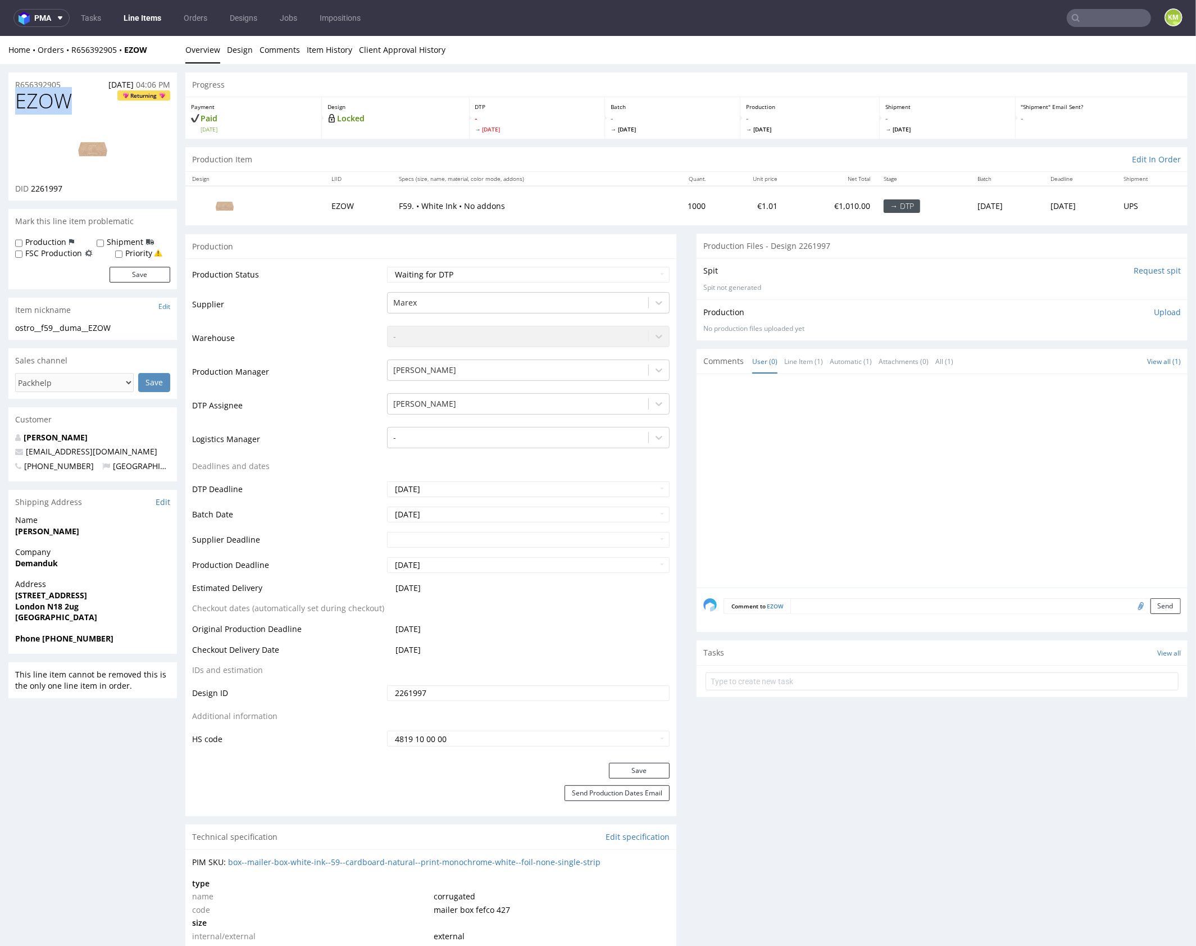
copy span "EZOW"
click at [770, 687] on input "text" at bounding box center [942, 681] width 473 height 18
type input "dch"
click at [752, 675] on div "dch Set due date" at bounding box center [942, 676] width 473 height 22
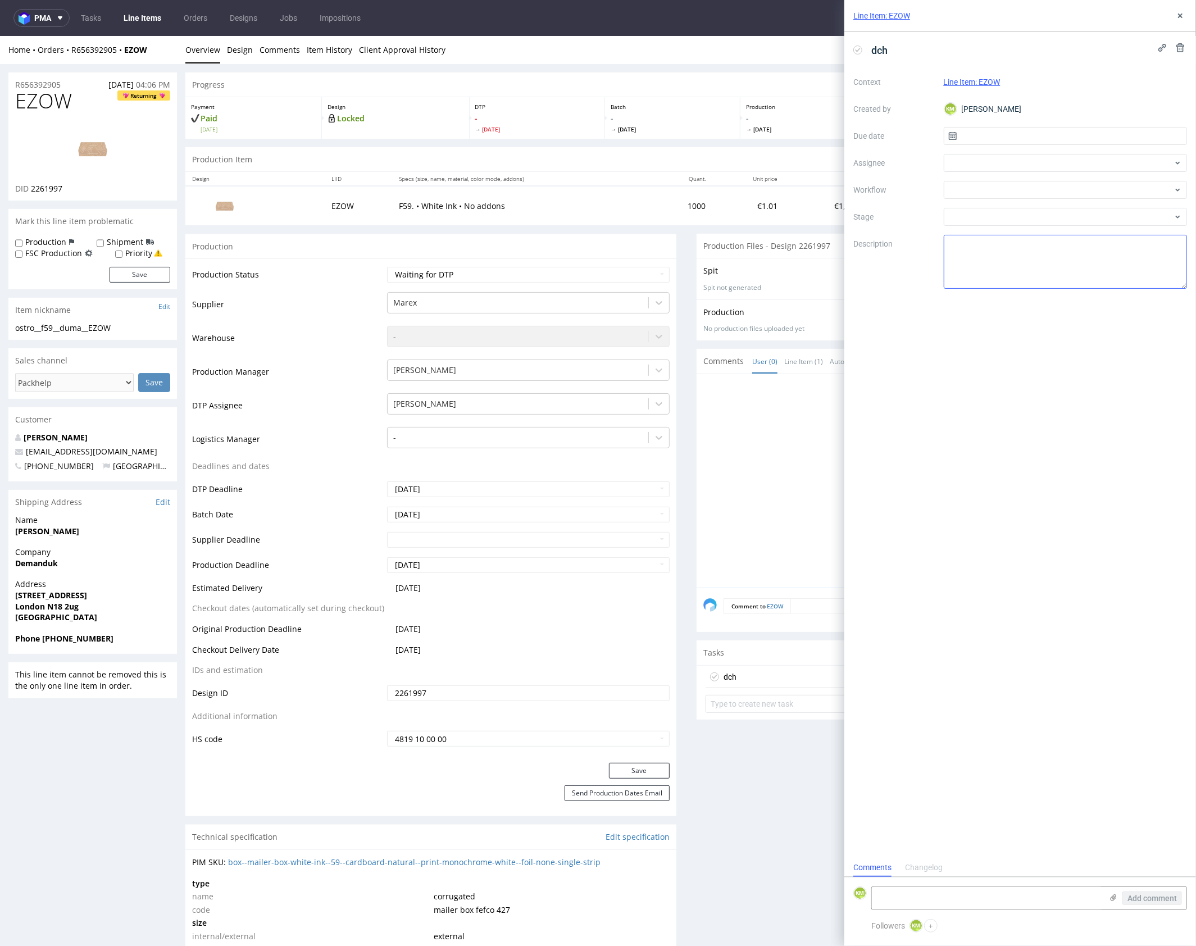
scroll to position [9, 0]
click at [985, 140] on input "text" at bounding box center [1066, 136] width 244 height 18
click at [1029, 285] on span "29" at bounding box center [1029, 289] width 9 height 11
type input "29/09/2025"
click at [970, 168] on div at bounding box center [1066, 163] width 244 height 18
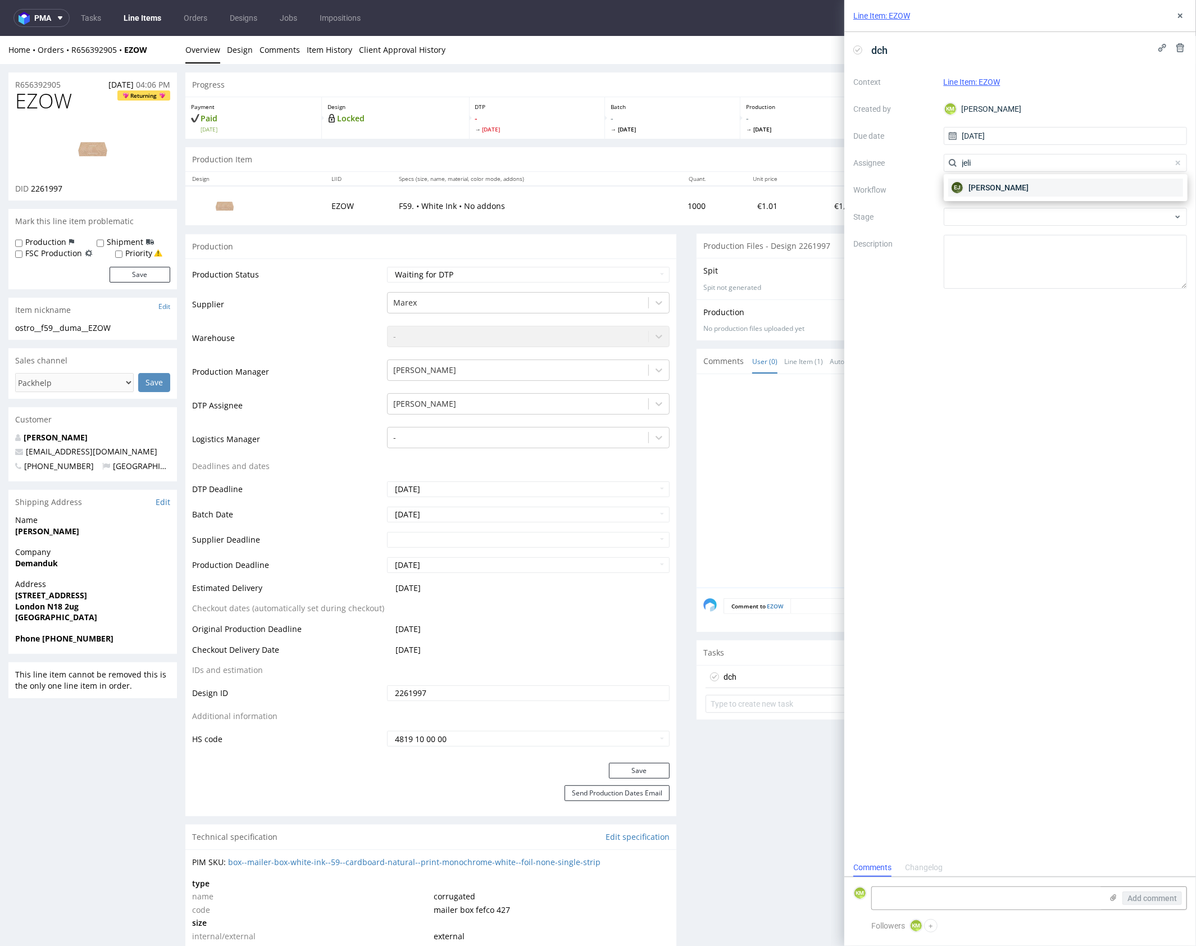
type input "jeli"
click at [973, 184] on span "[PERSON_NAME]" at bounding box center [999, 187] width 60 height 11
click at [978, 191] on div at bounding box center [1066, 190] width 244 height 18
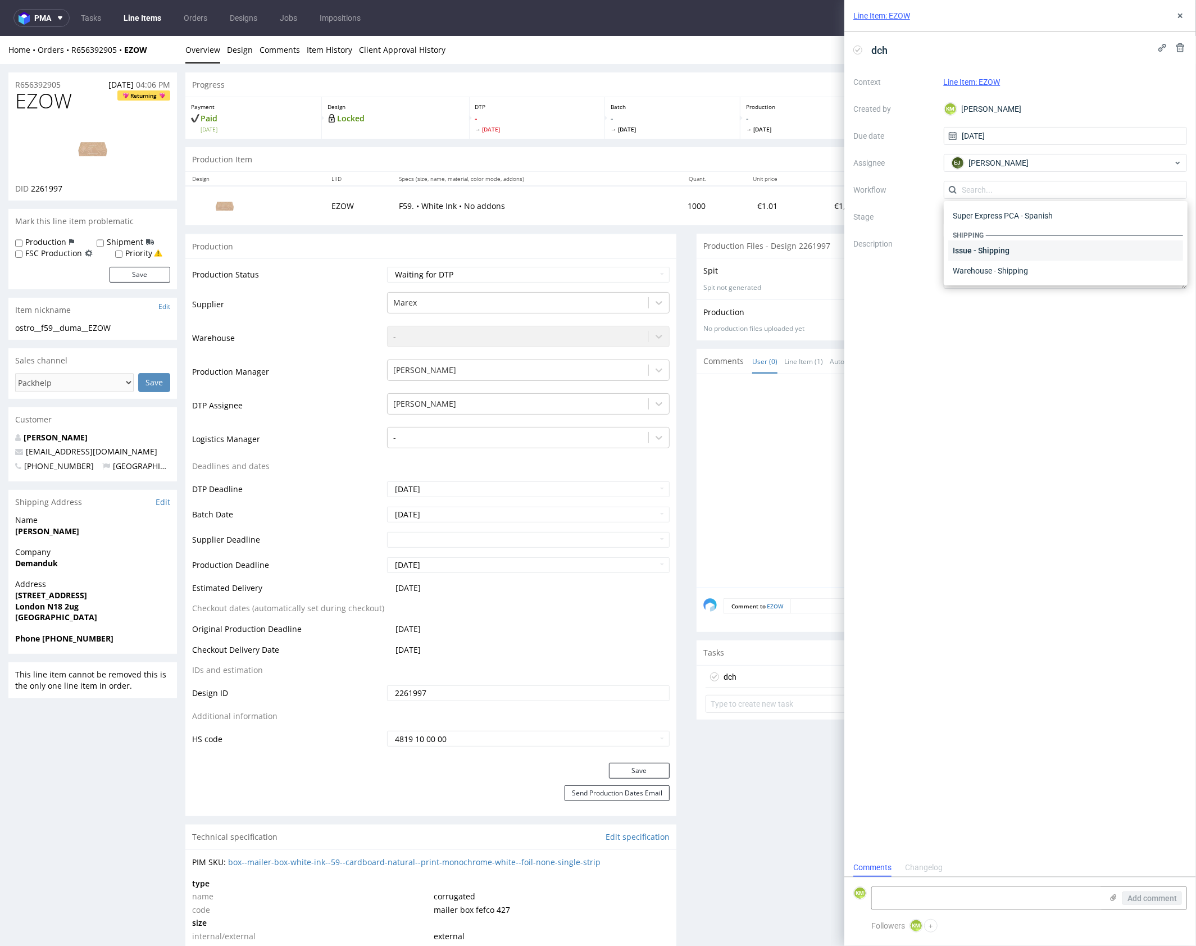
scroll to position [0, 0]
click at [1022, 227] on div "DTP - Double Check" at bounding box center [1066, 230] width 235 height 20
click at [1020, 245] on textarea at bounding box center [1066, 262] width 244 height 54
click at [1115, 897] on use at bounding box center [1114, 898] width 6 height 7
click at [0, 0] on input "file" at bounding box center [0, 0] width 0 height 0
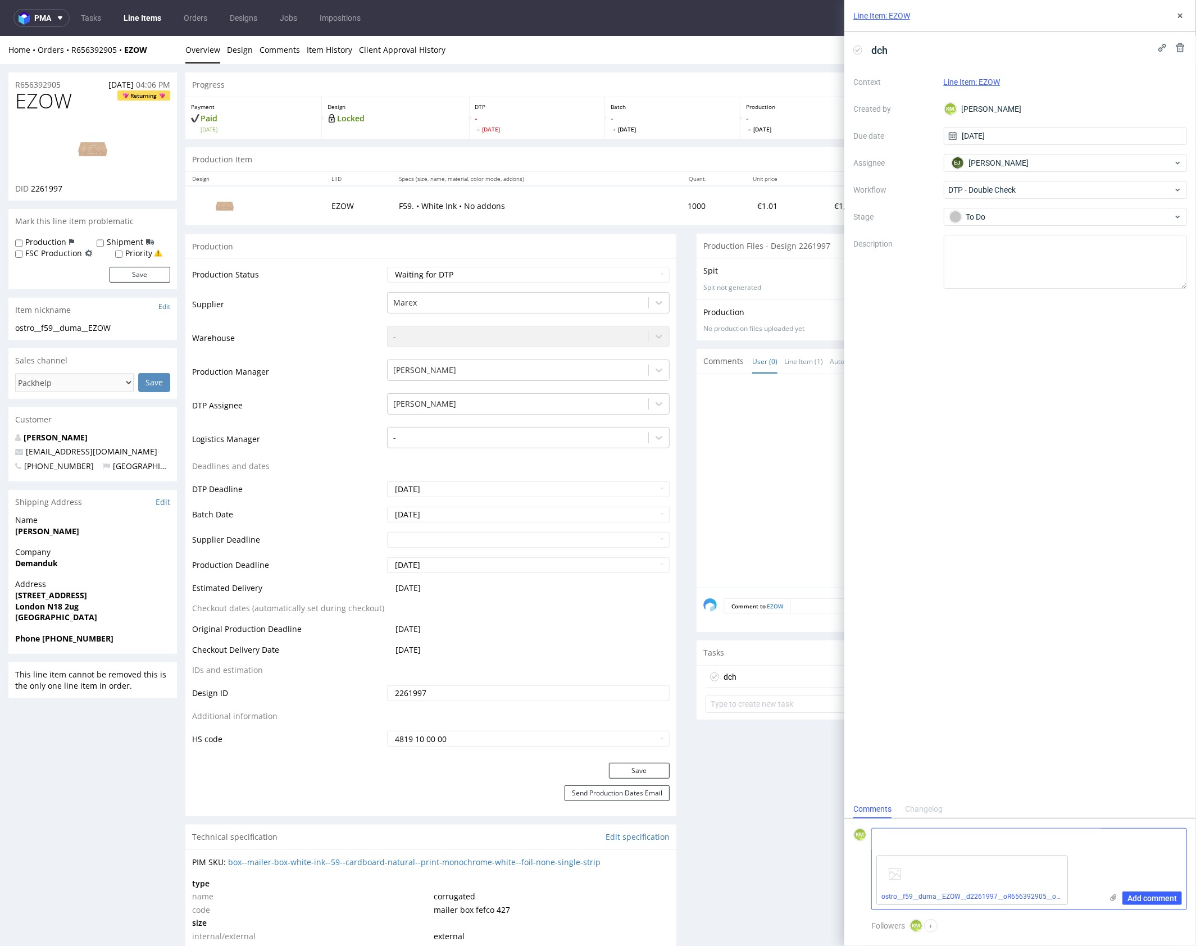
drag, startPoint x: 950, startPoint y: 846, endPoint x: 944, endPoint y: 840, distance: 8.4
click at [949, 845] on textarea at bounding box center [987, 840] width 230 height 22
type textarea "Wysle pca o tym że brakuje bezpiecznego marginesu na zrywce"
click at [1159, 900] on span "Add comment" at bounding box center [1152, 899] width 49 height 8
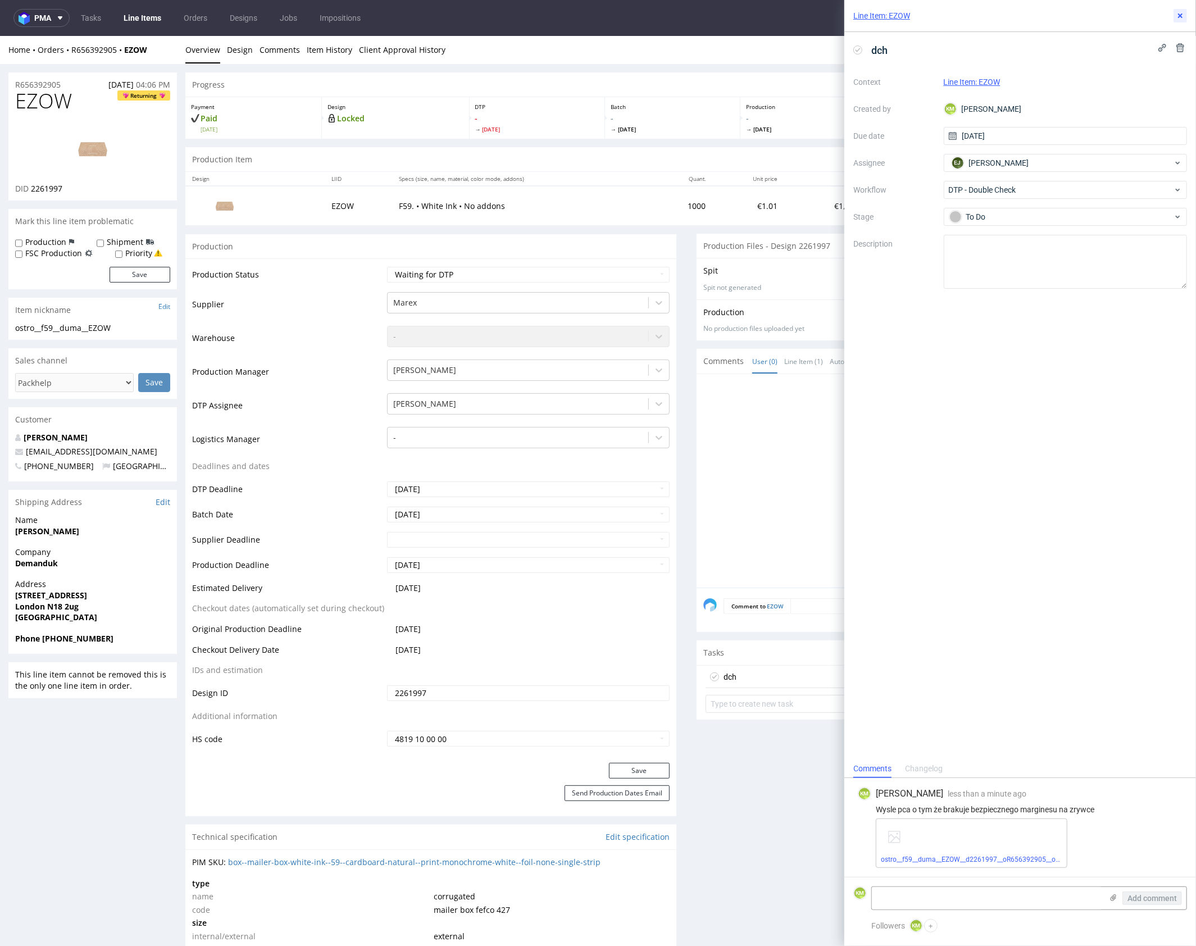
click at [1177, 15] on icon at bounding box center [1180, 15] width 9 height 9
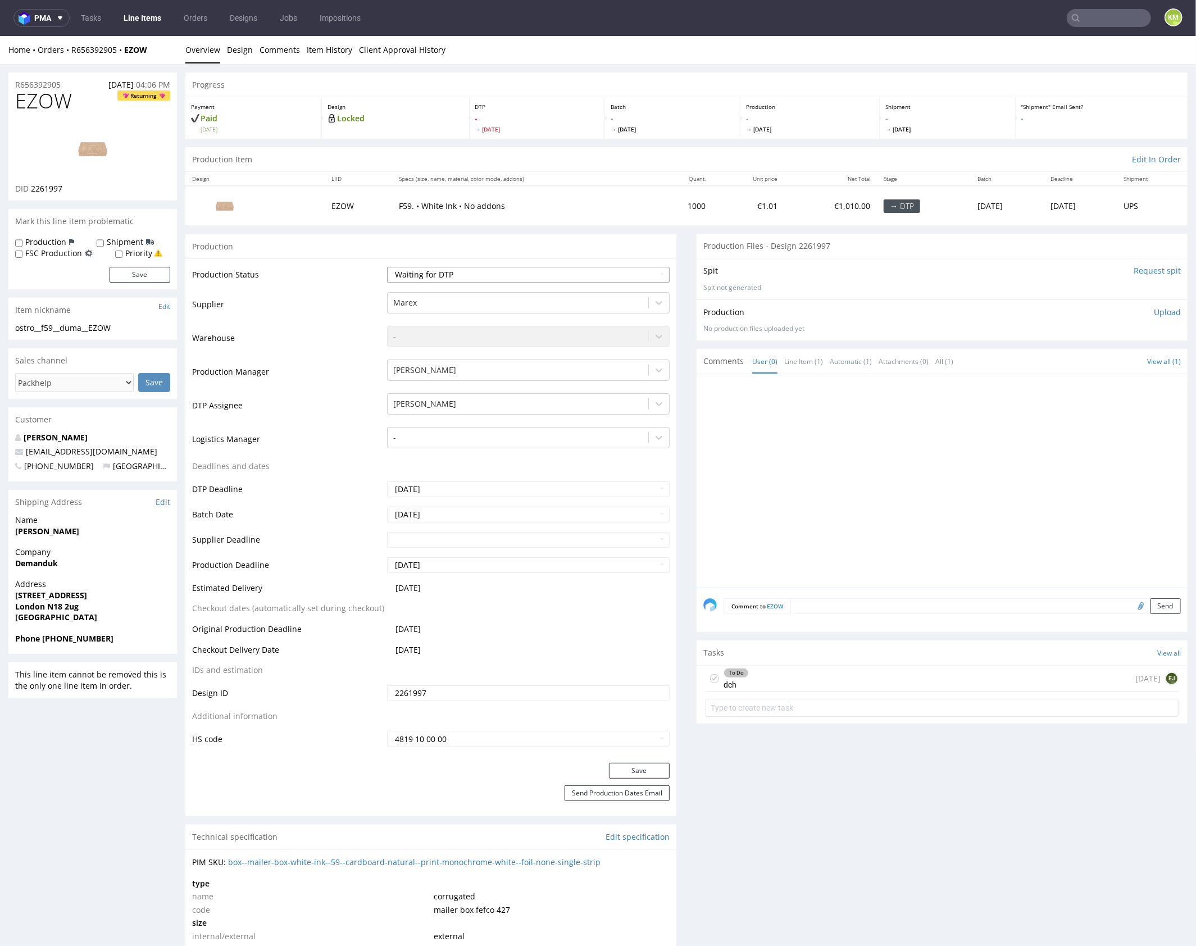
click at [521, 274] on select "Waiting for Artwork Waiting for Diecut Waiting for Mockup Waiting for DTP Waiti…" at bounding box center [528, 274] width 283 height 16
select select "dtp_waiting_for_double_check"
click at [387, 266] on select "Waiting for Artwork Waiting for Diecut Waiting for Mockup Waiting for DTP Waiti…" at bounding box center [528, 274] width 283 height 16
click at [613, 773] on button "Save" at bounding box center [639, 771] width 61 height 16
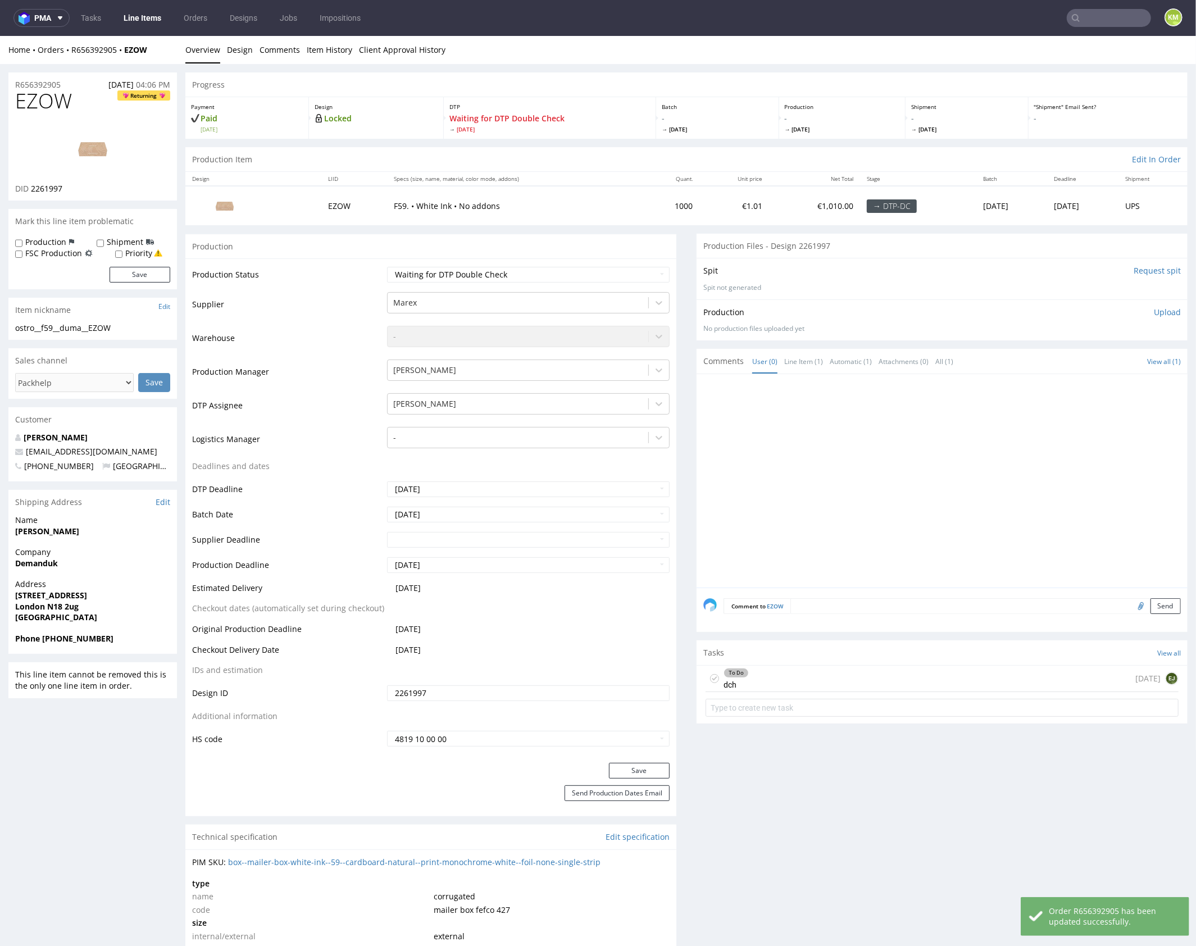
click at [783, 479] on div at bounding box center [946, 483] width 484 height 207
click at [917, 499] on div at bounding box center [946, 483] width 484 height 207
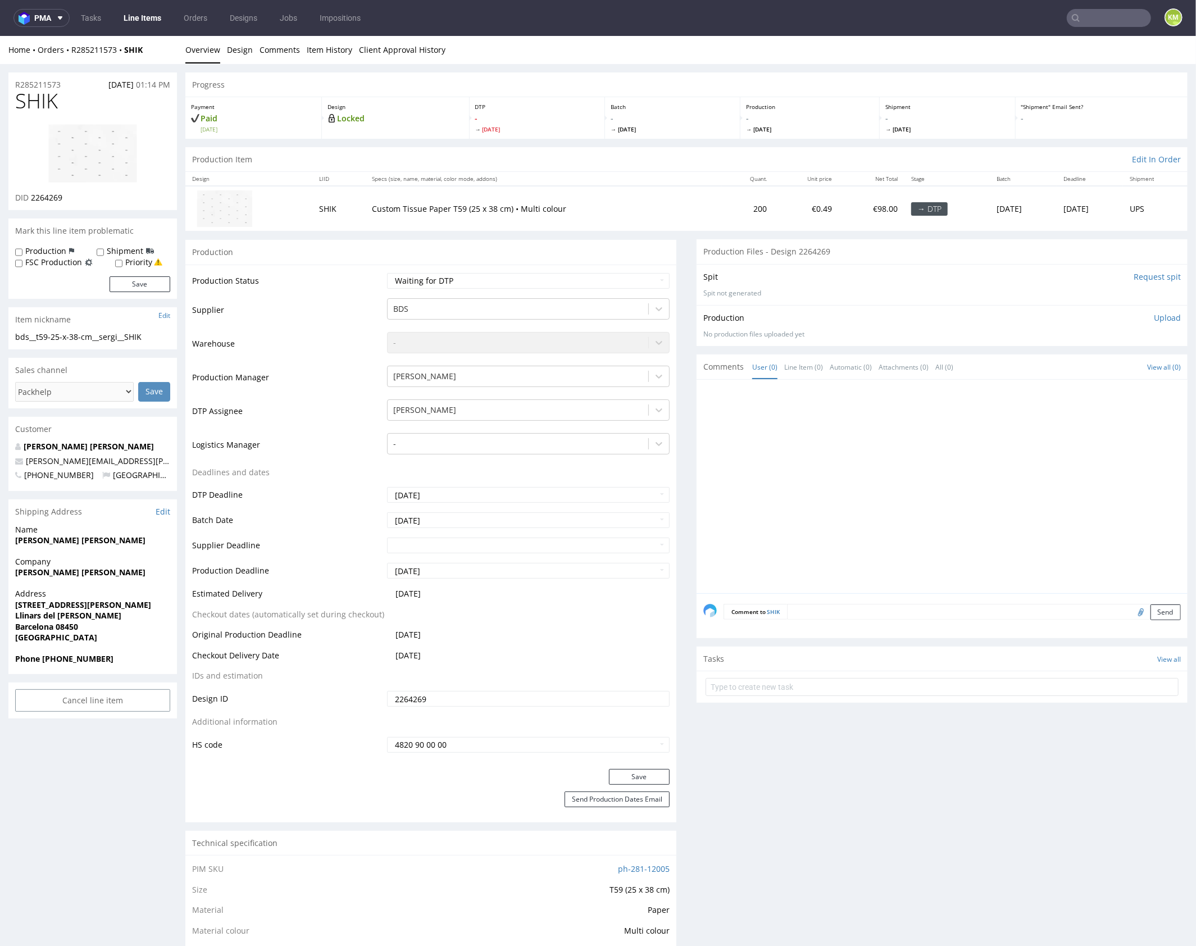
click at [770, 401] on div at bounding box center [946, 489] width 484 height 207
click at [741, 440] on div at bounding box center [946, 489] width 484 height 207
click at [243, 46] on link "Design" at bounding box center [240, 49] width 26 height 28
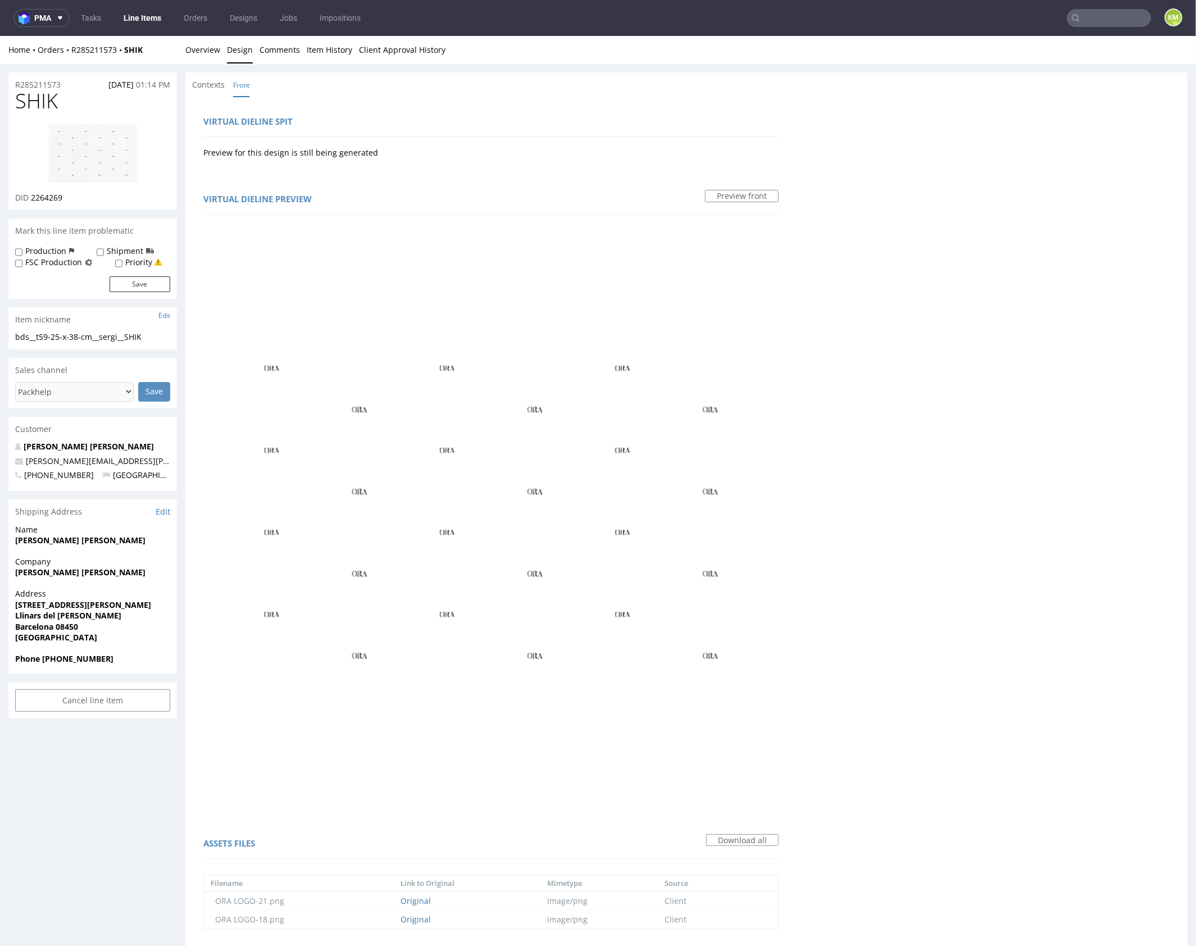
scroll to position [355, 0]
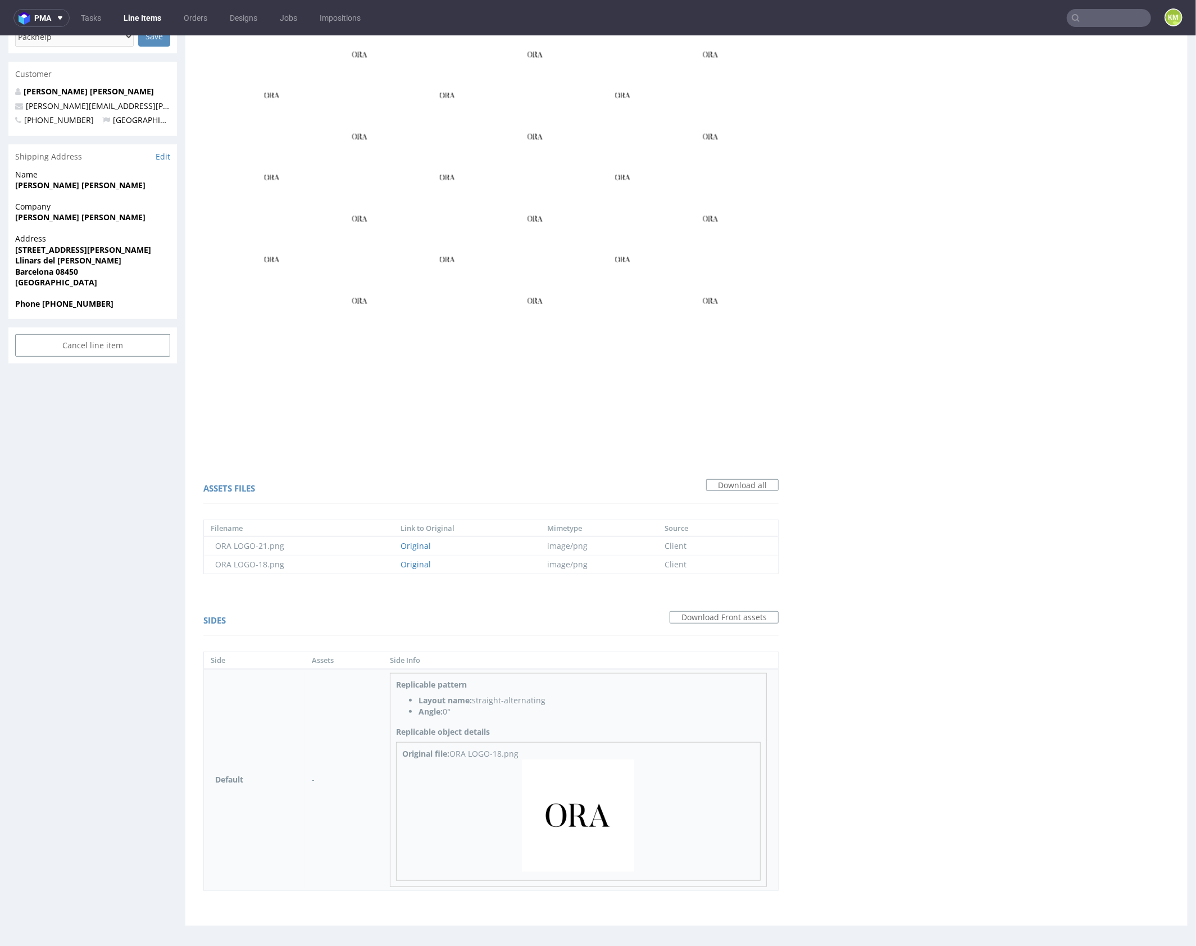
click at [604, 802] on img at bounding box center [578, 815] width 112 height 112
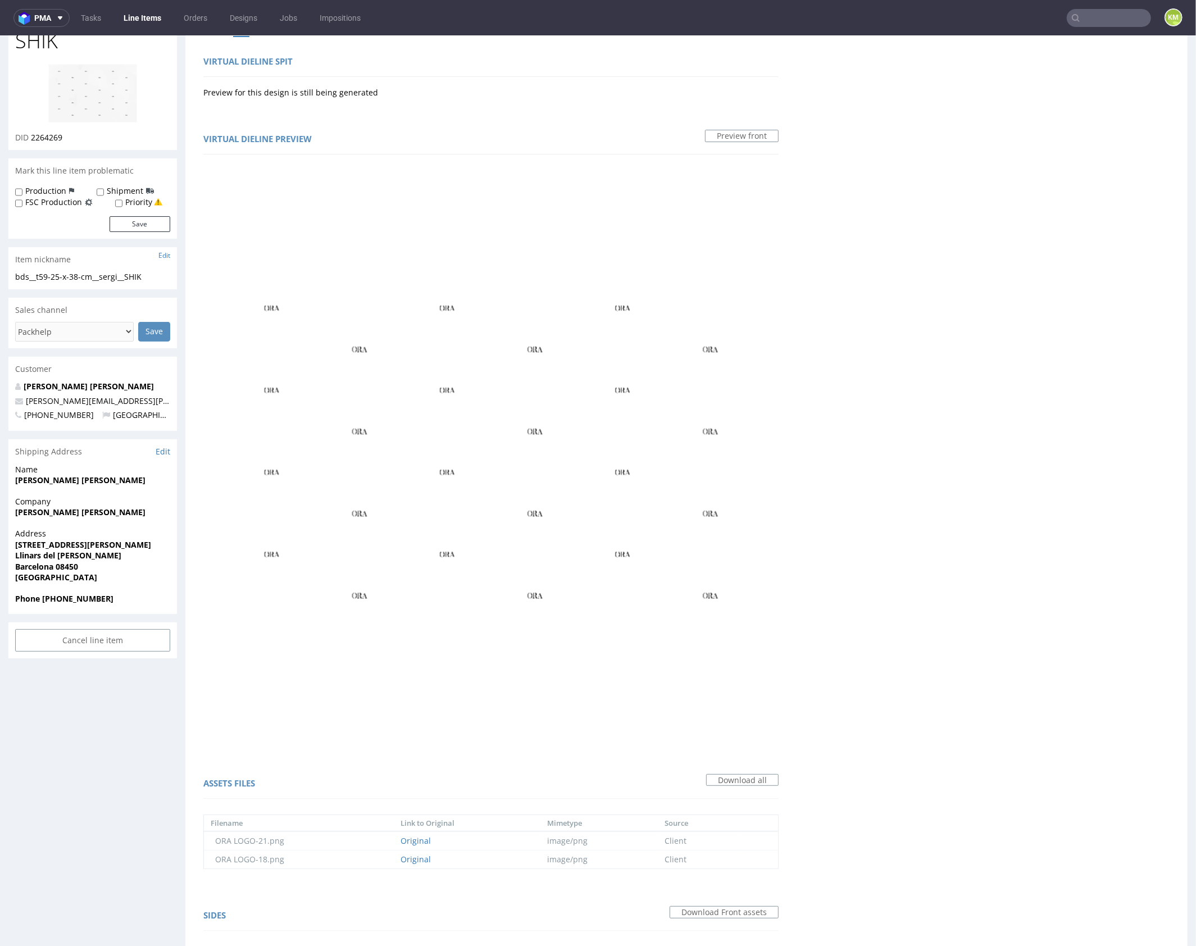
scroll to position [0, 0]
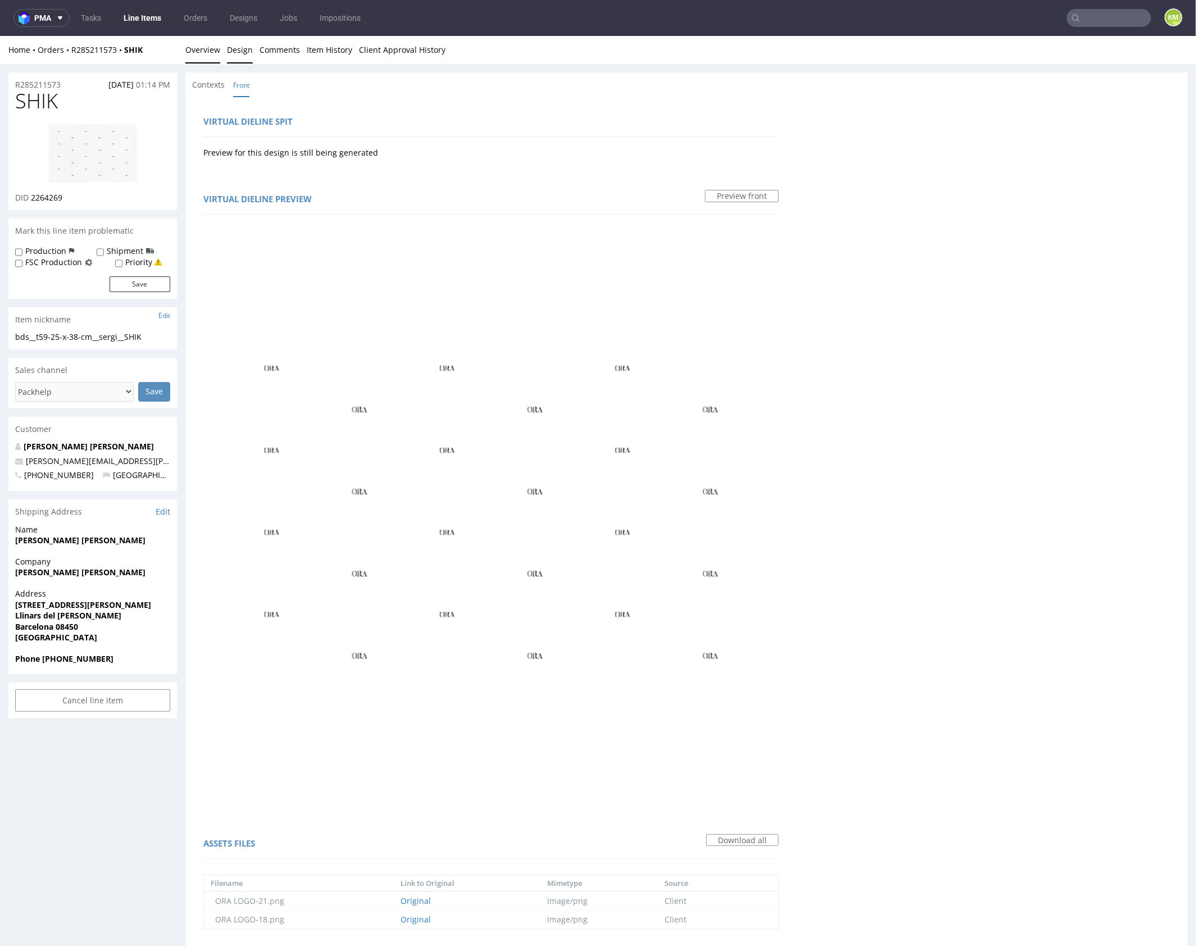
click at [205, 49] on link "Overview" at bounding box center [202, 49] width 35 height 28
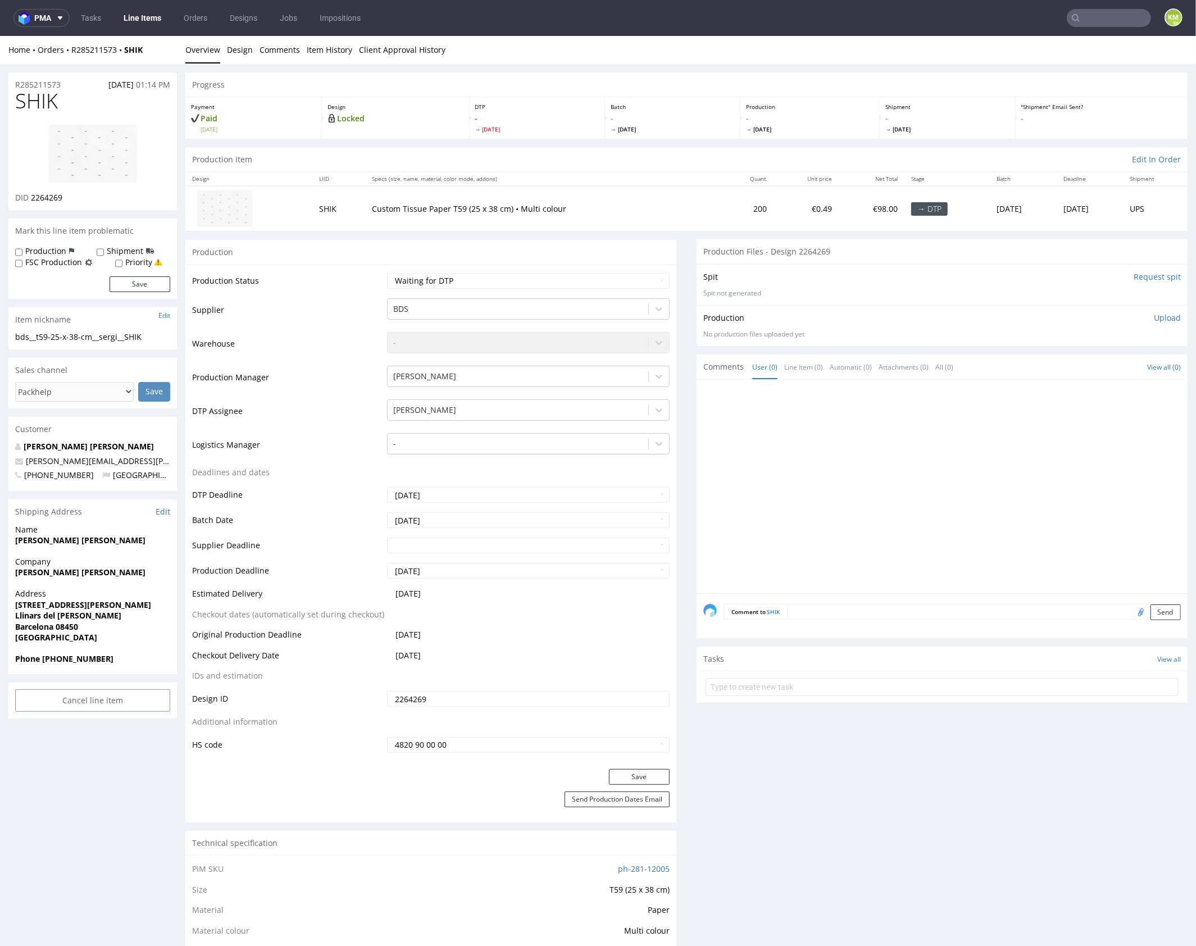
click at [41, 103] on span "SHIK" at bounding box center [36, 100] width 43 height 22
copy span "SHIK"
click at [879, 489] on div at bounding box center [946, 489] width 484 height 207
click at [481, 697] on input "2264269" at bounding box center [528, 699] width 283 height 16
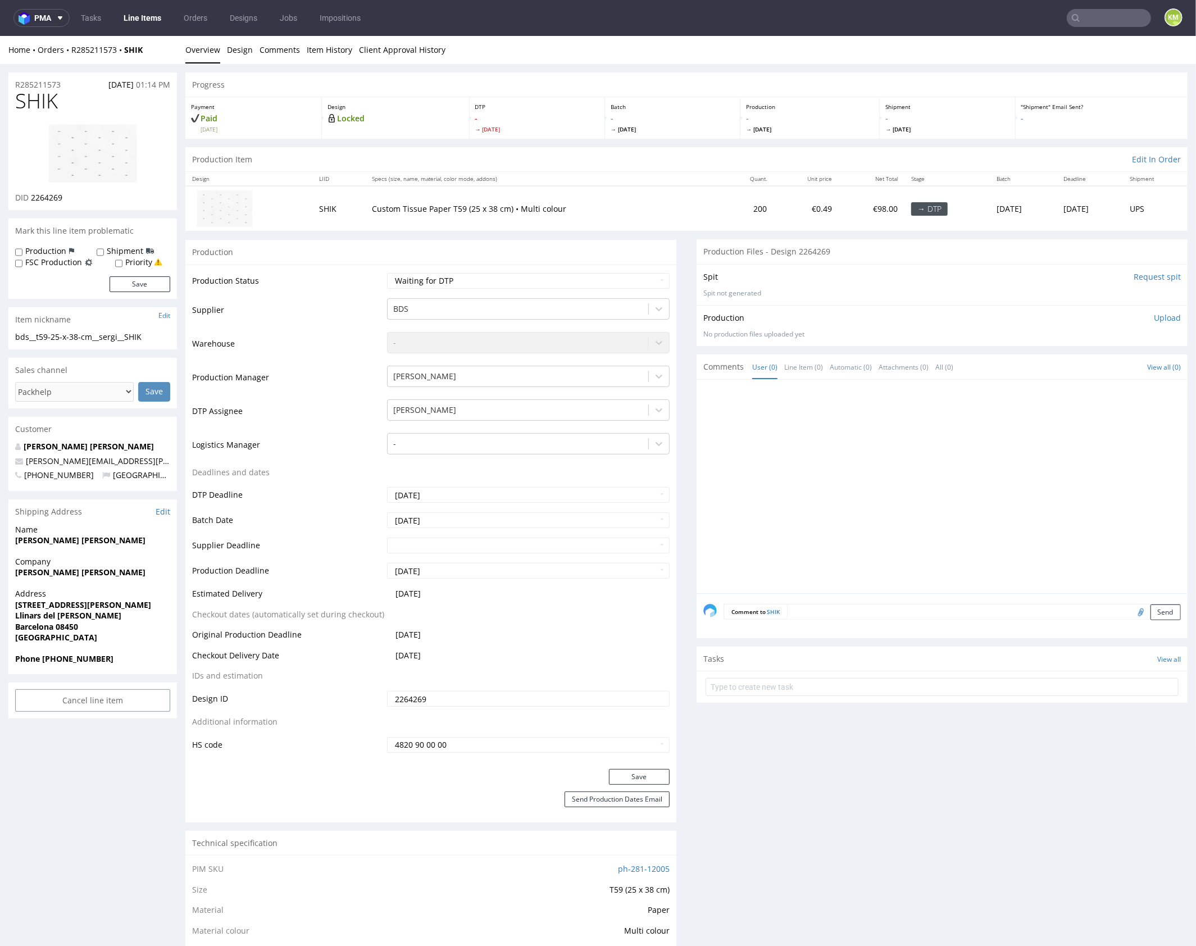
click at [481, 697] on input "2264269" at bounding box center [528, 699] width 283 height 16
click at [854, 461] on div at bounding box center [946, 489] width 484 height 207
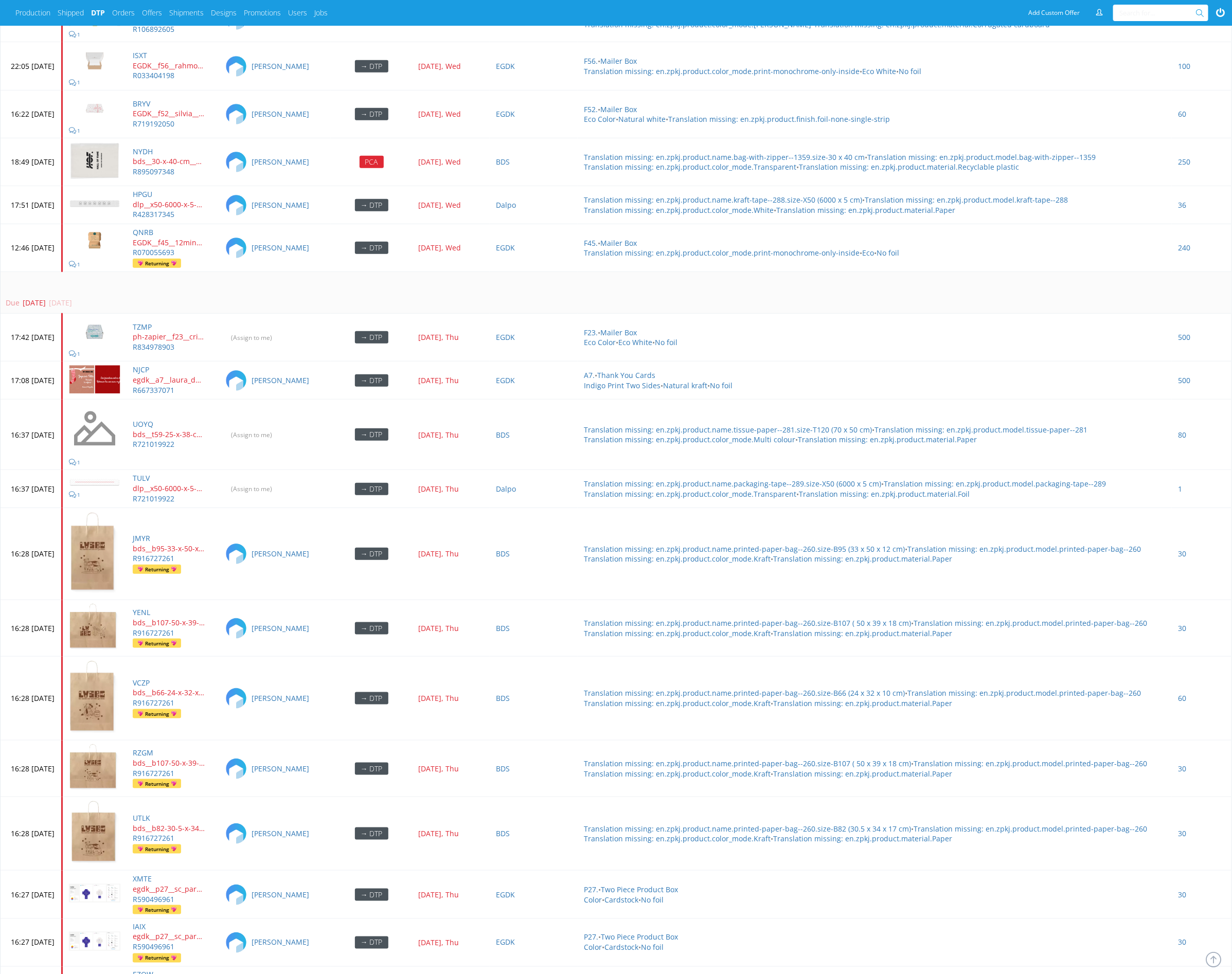
scroll to position [2769, 0]
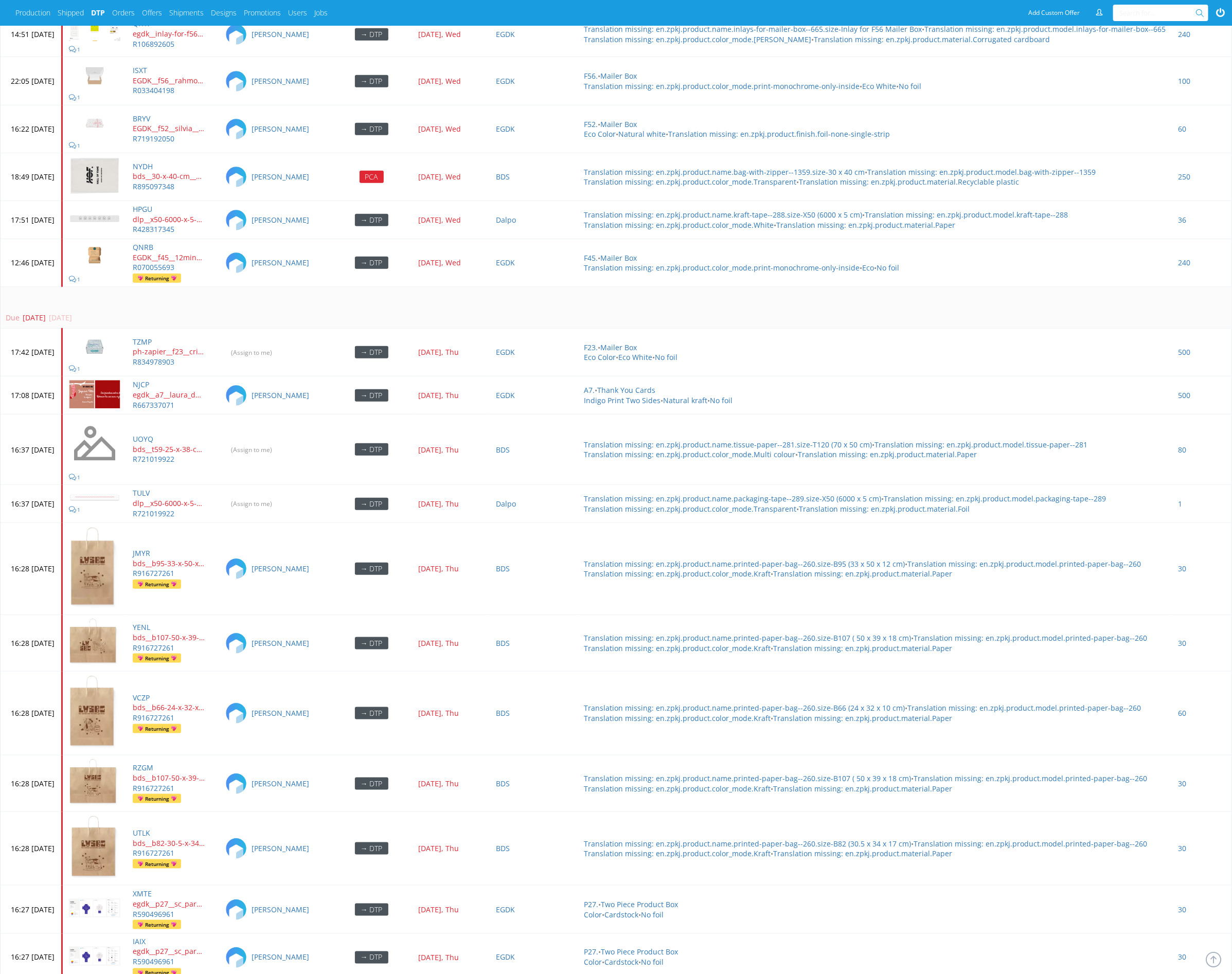
click at [301, 313] on div "Due [DATE] [DATE]" at bounding box center [613, 318] width 1216 height 10
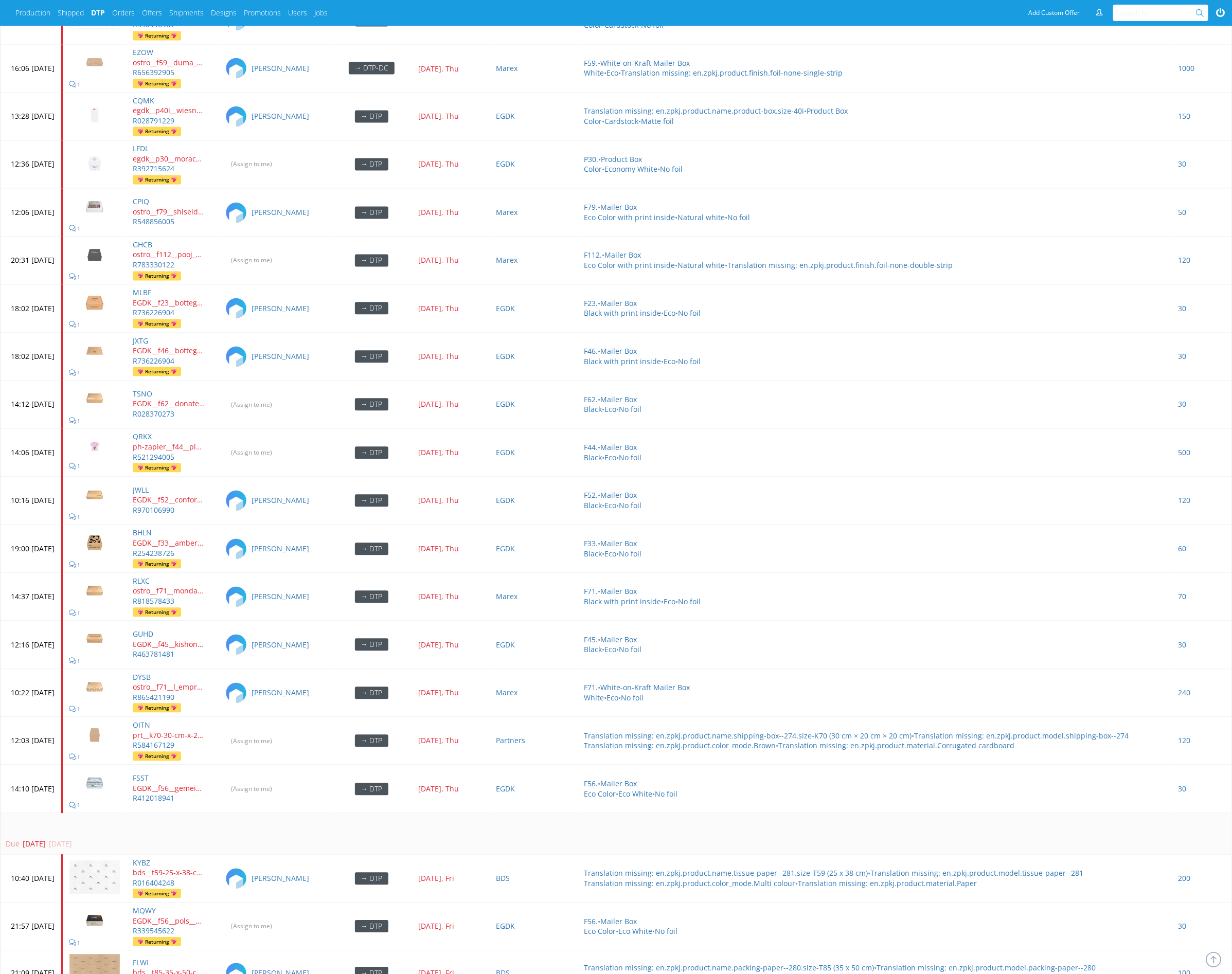
scroll to position [3811, 0]
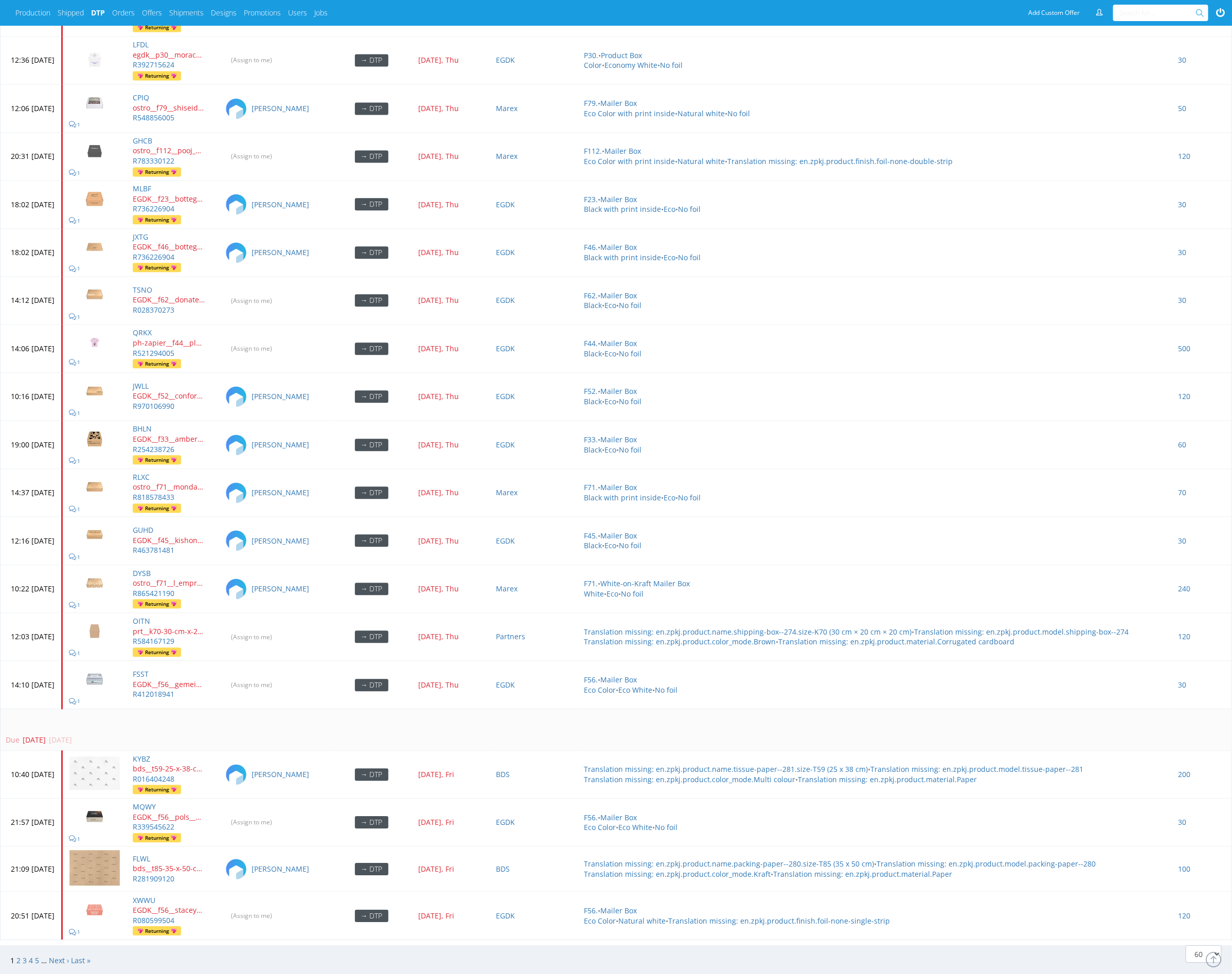
click at [298, 709] on td "Due [DATE] [DATE]" at bounding box center [616, 730] width 1231 height 42
click at [57, 956] on link "Next ›" at bounding box center [59, 960] width 20 height 10
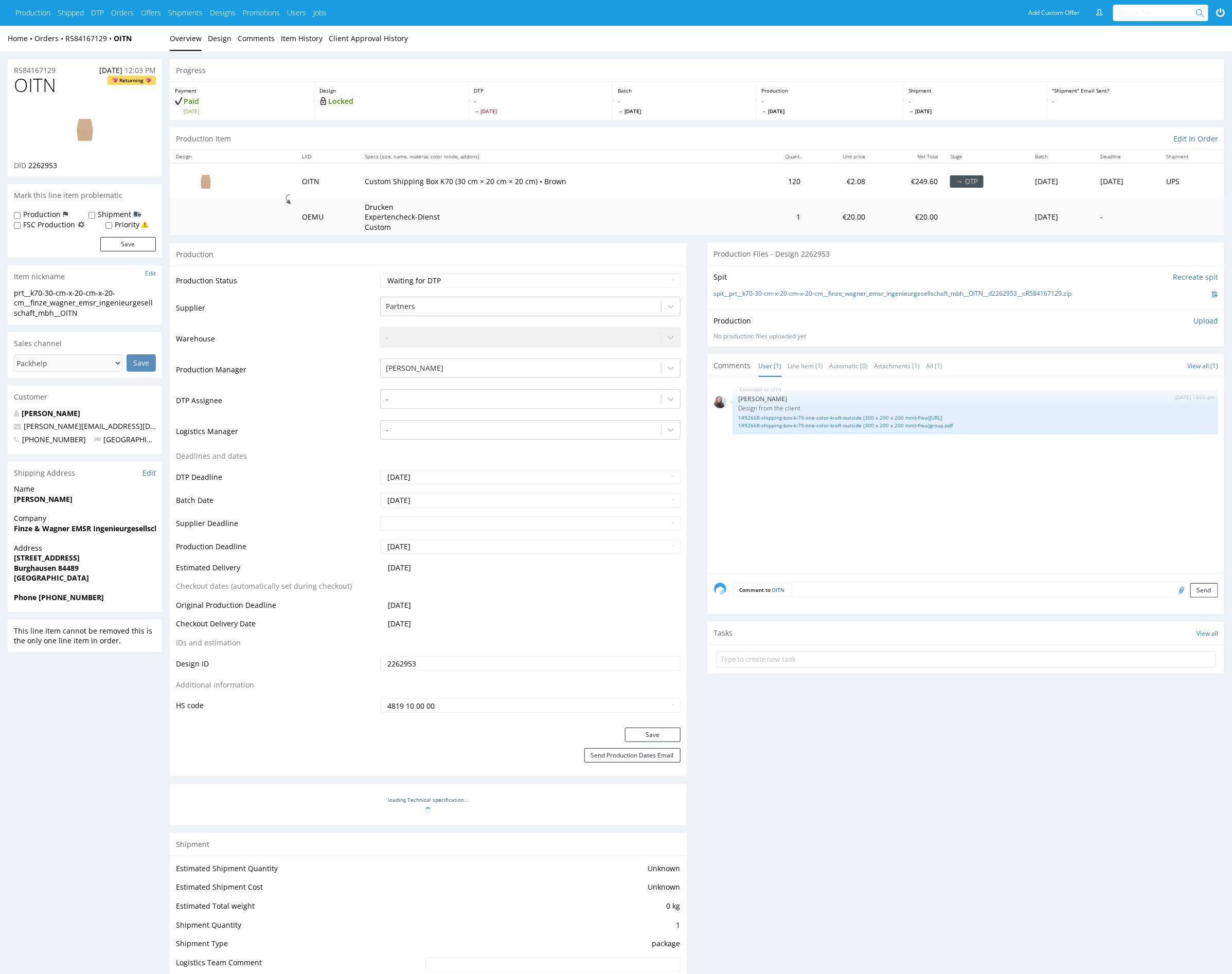
click at [849, 479] on div "OITN 18th Sep 25 | 13:00 pm Sandra Beśka Design from the client 1492668-shippin…" at bounding box center [969, 478] width 511 height 189
click at [875, 419] on link "1492668-shipping-box-k-70-one-color-kraft-outside (300 x 200 x 200 mm)-fiwa)gro…" at bounding box center [976, 417] width 474 height 7
click at [879, 426] on link "1492668-shipping-box-k-70-one-color-kraft-outside (300 x 200 x 200 mm)-fiwa)gro…" at bounding box center [976, 426] width 474 height 7
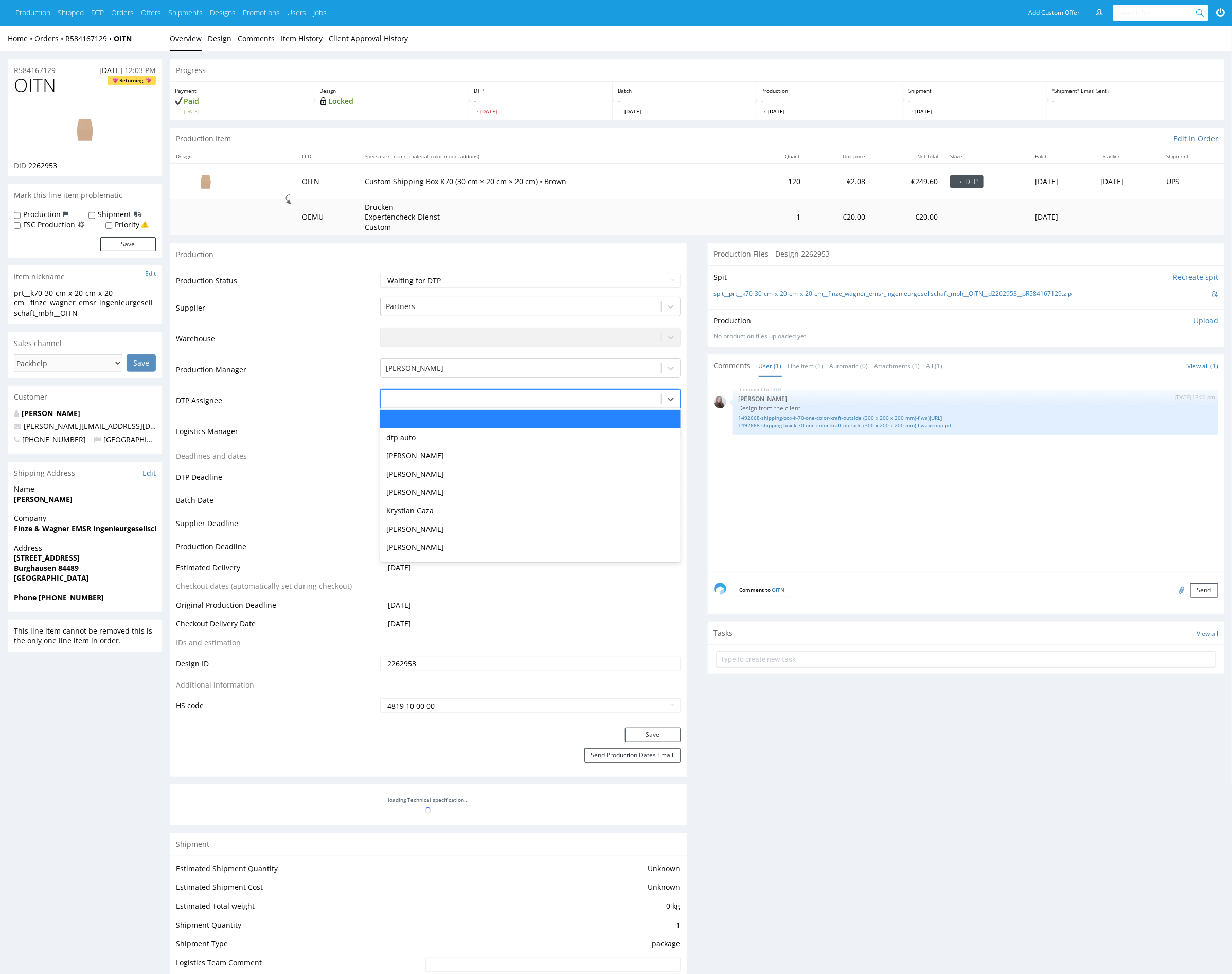
click at [427, 397] on div at bounding box center [520, 398] width 269 height 12
type input "mark"
click at [450, 418] on div "[PERSON_NAME]" at bounding box center [530, 419] width 300 height 18
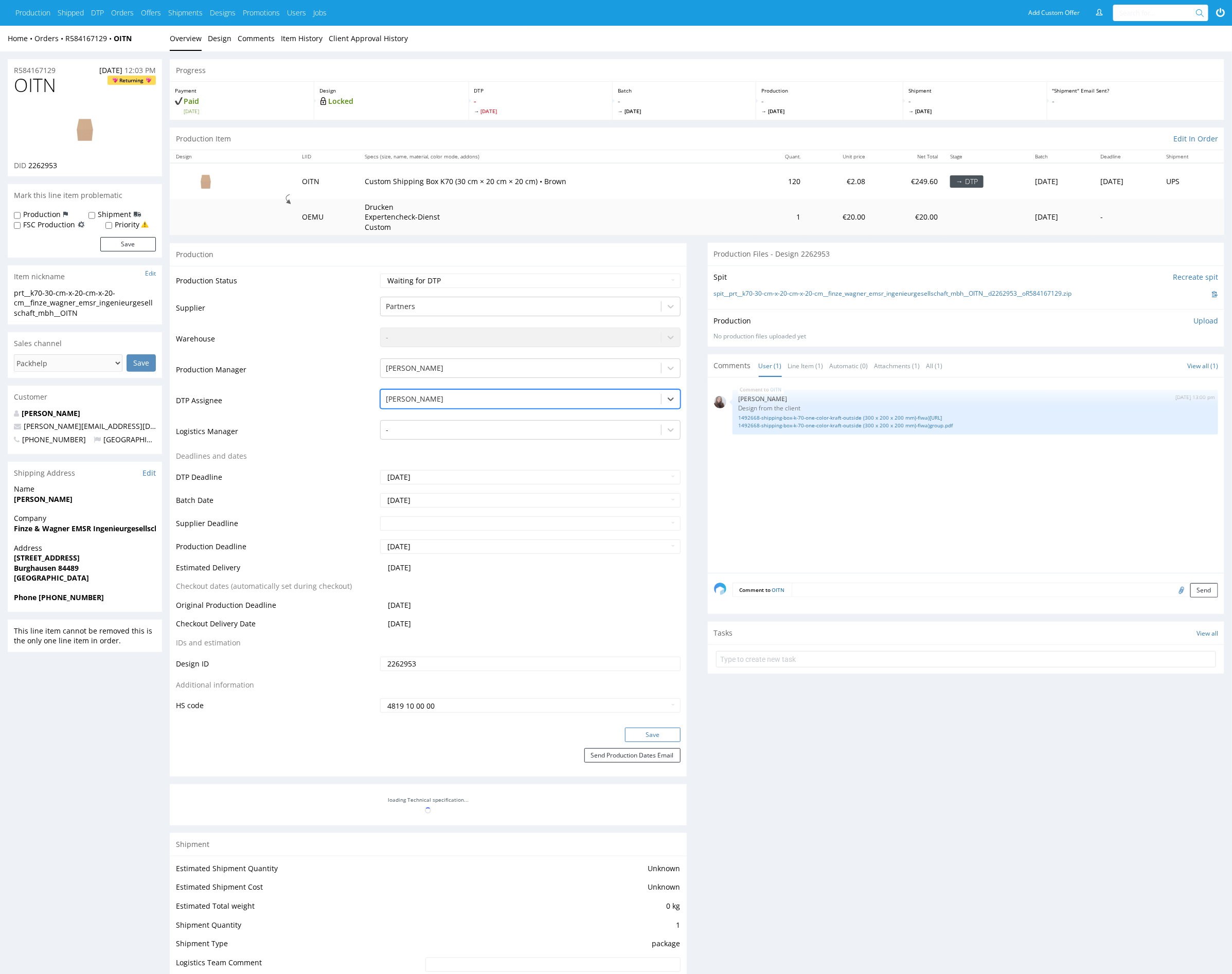
click at [667, 730] on button "Save" at bounding box center [653, 735] width 56 height 15
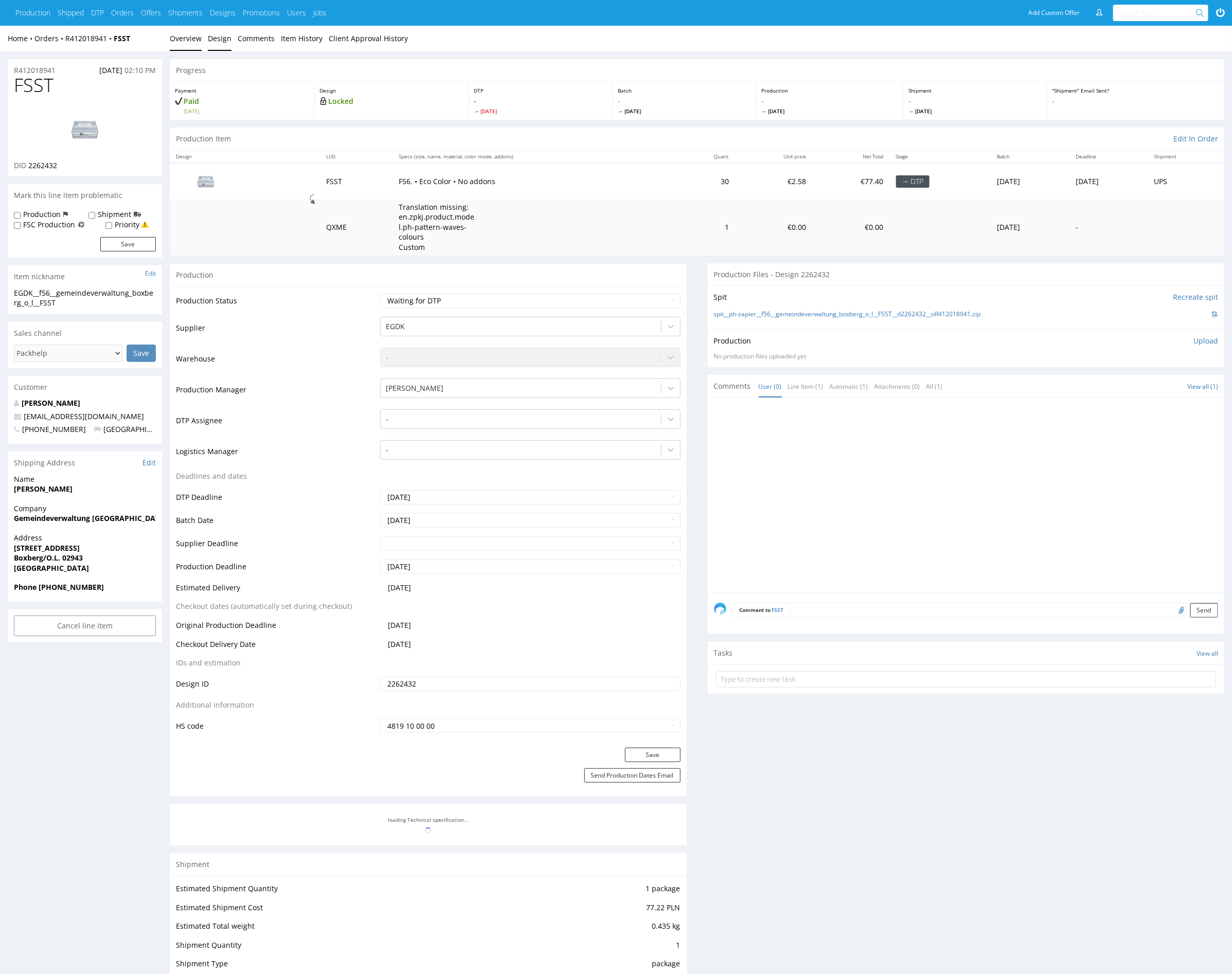
click at [213, 44] on link "Design" at bounding box center [220, 38] width 24 height 26
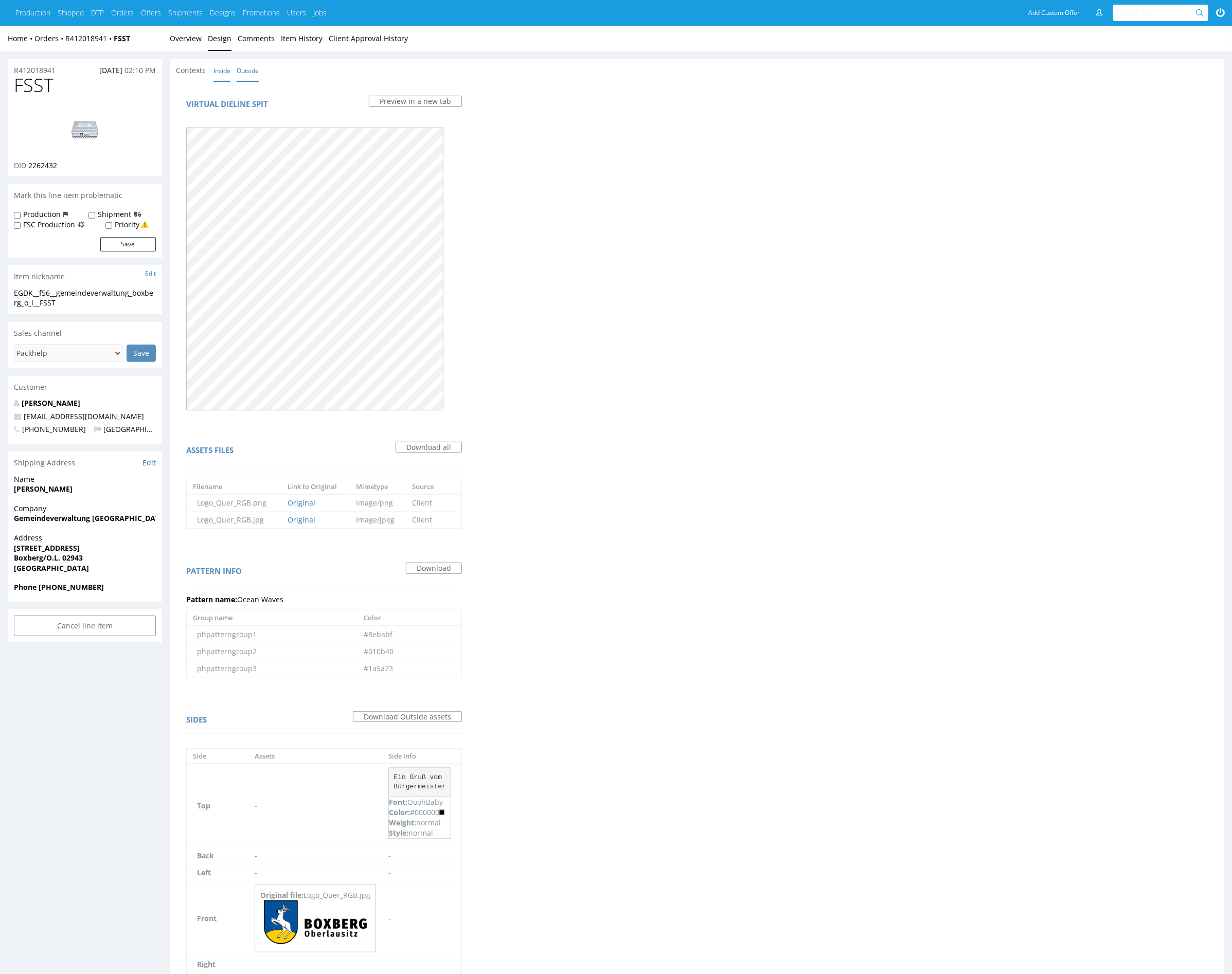
click at [219, 72] on link "Inside" at bounding box center [222, 70] width 17 height 22
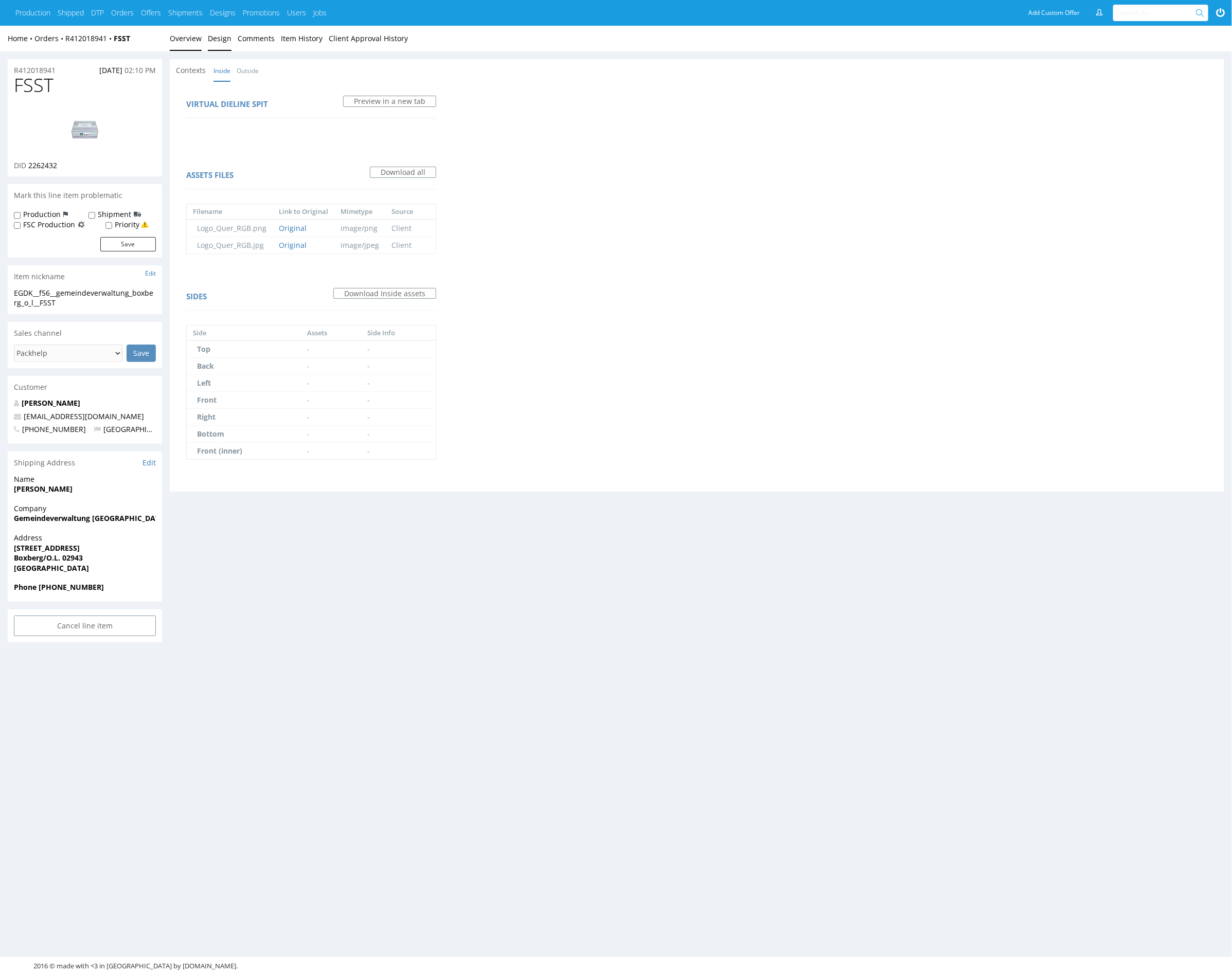
click at [180, 43] on link "Overview" at bounding box center [185, 38] width 32 height 26
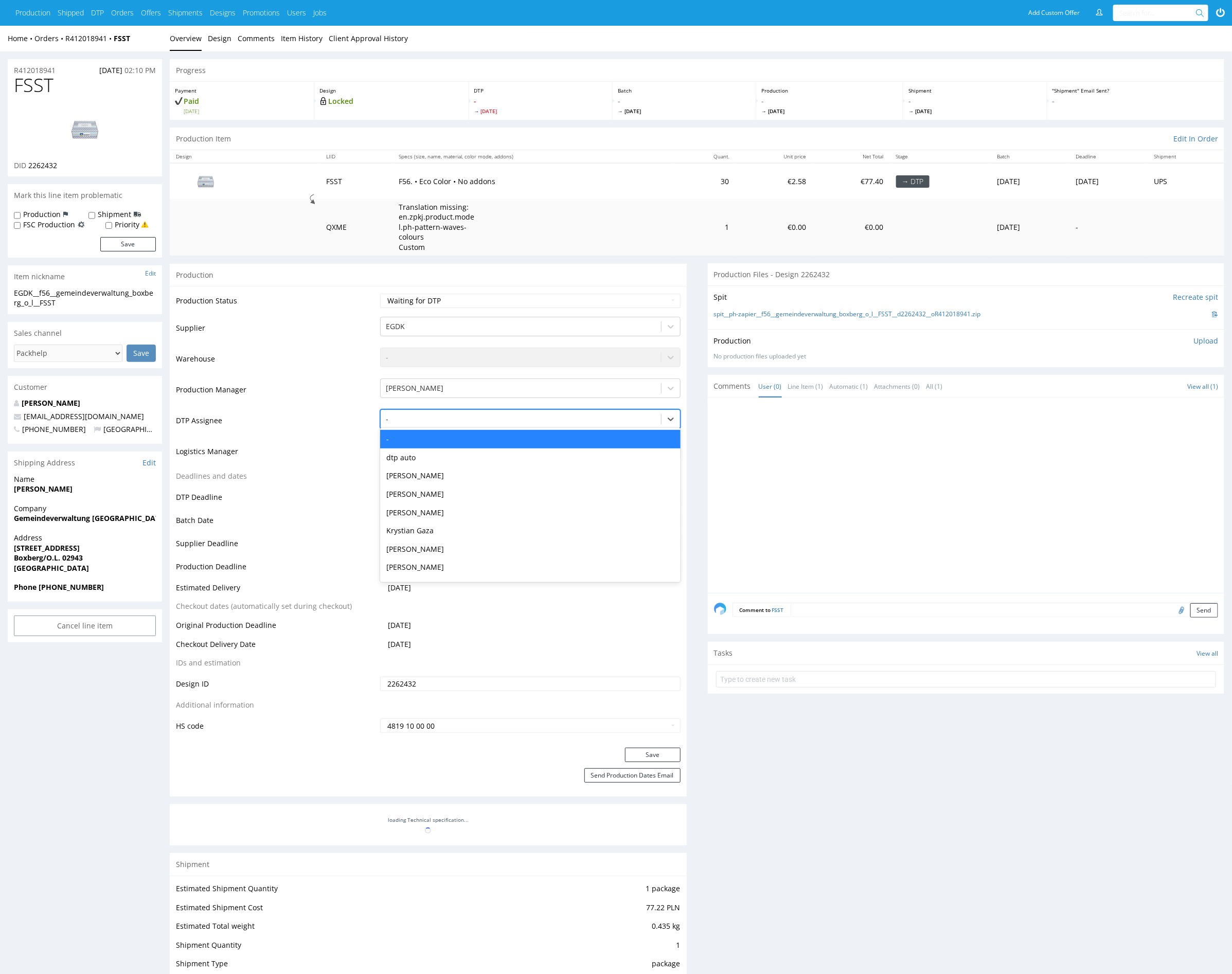
click at [429, 424] on div at bounding box center [520, 418] width 269 height 12
type input "mark"
click at [437, 437] on div "Karol Markowski" at bounding box center [530, 439] width 300 height 18
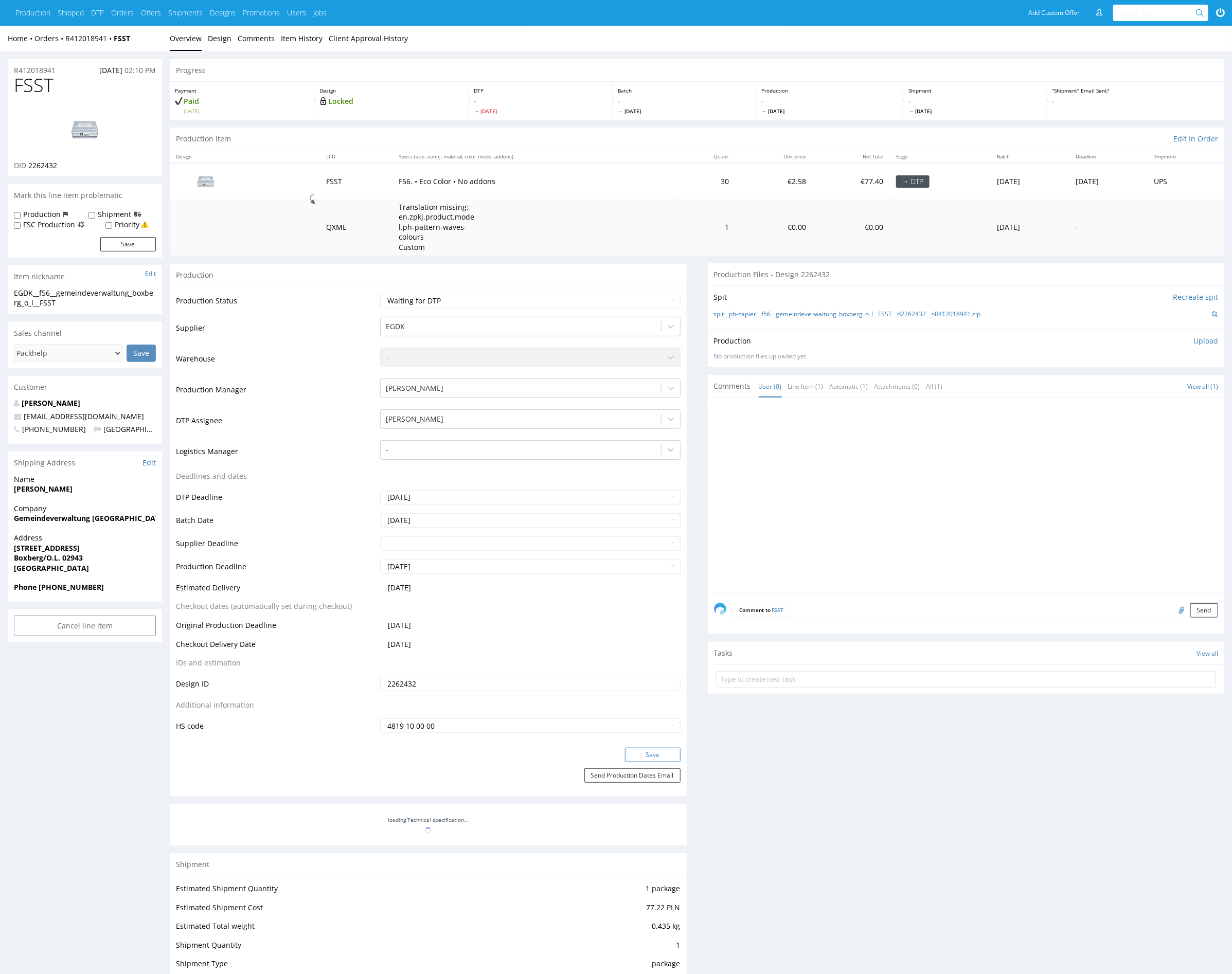
click at [671, 757] on button "Save" at bounding box center [653, 755] width 56 height 15
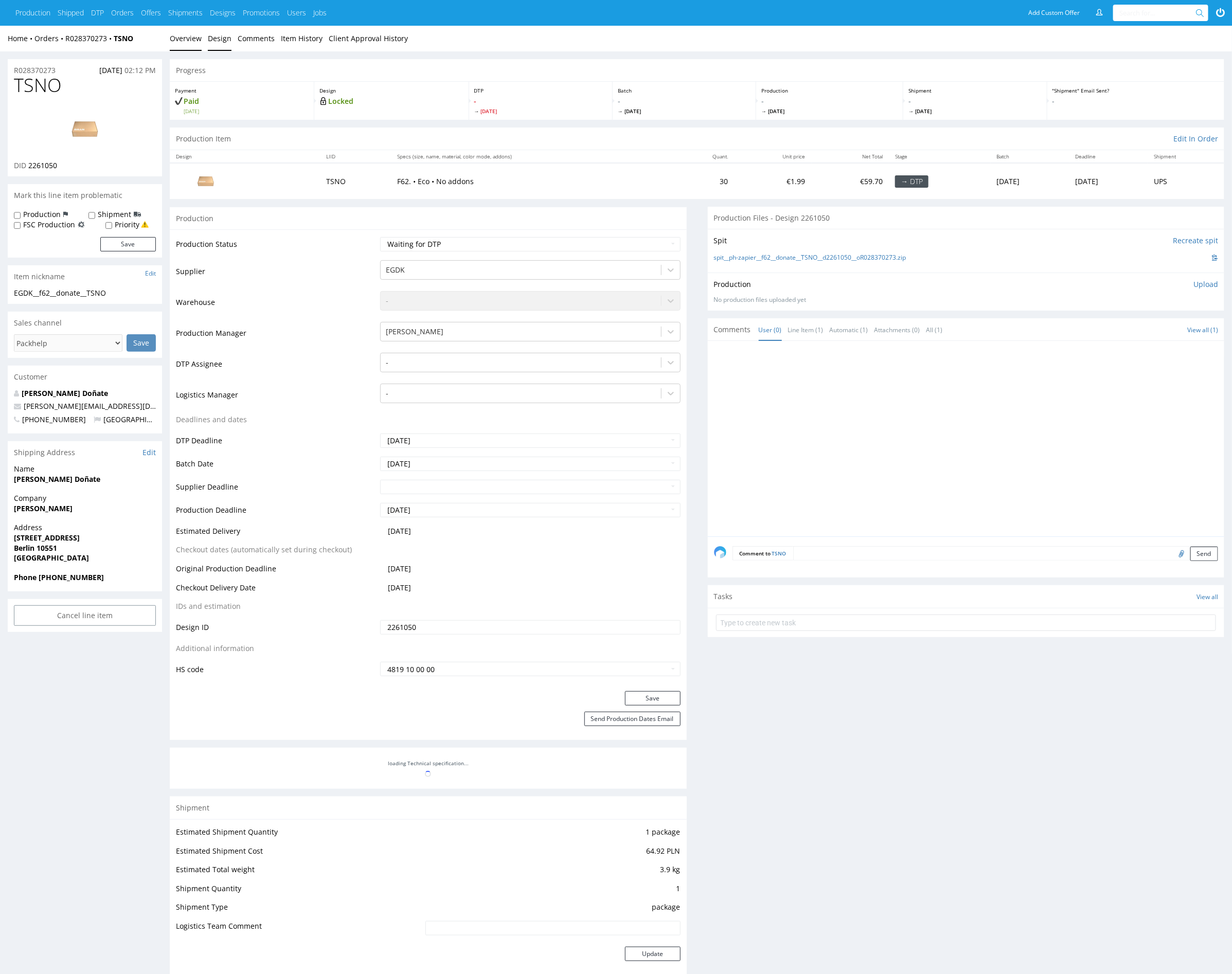
click at [218, 36] on link "Design" at bounding box center [220, 38] width 24 height 26
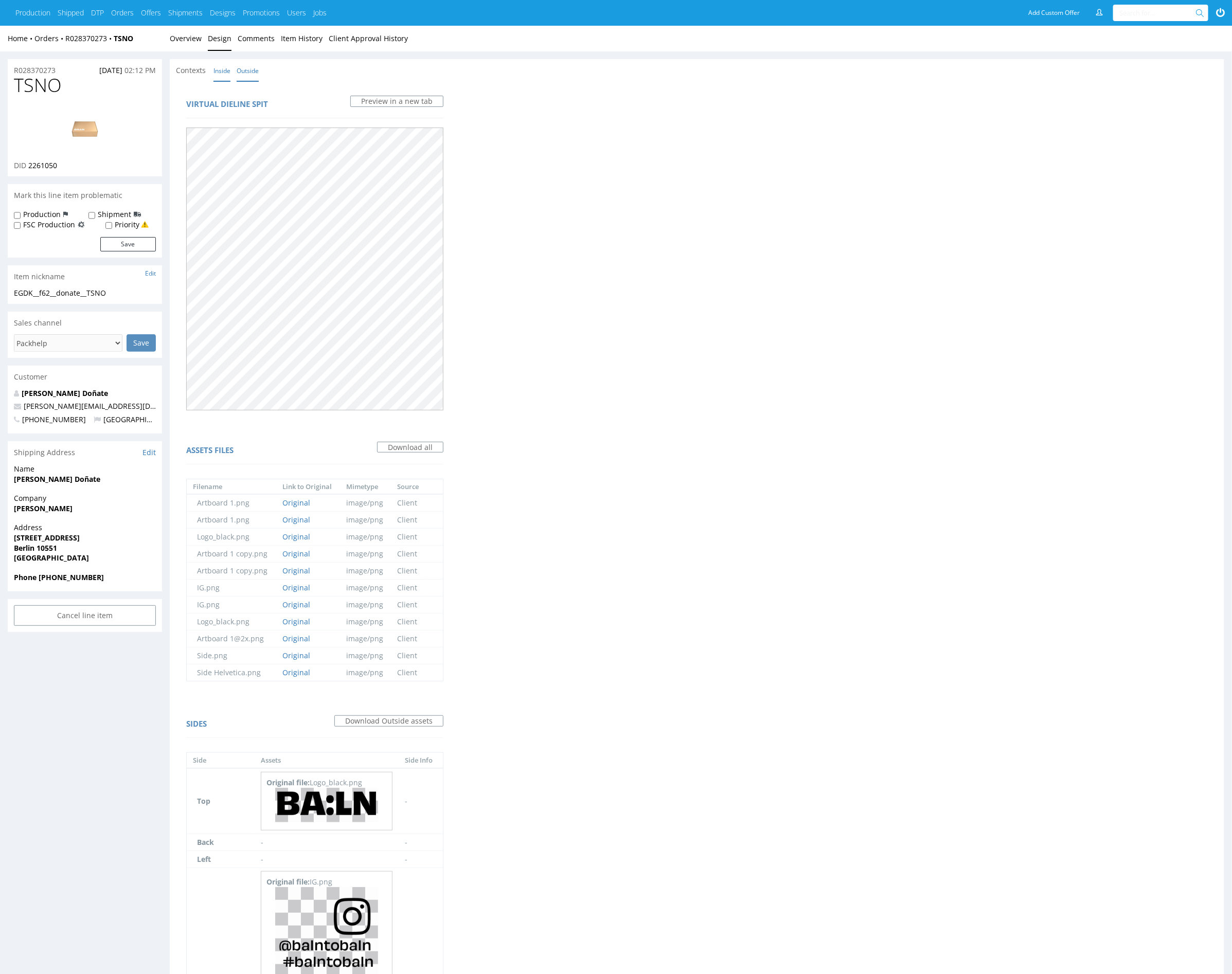
click at [224, 78] on link "Inside" at bounding box center [222, 70] width 17 height 22
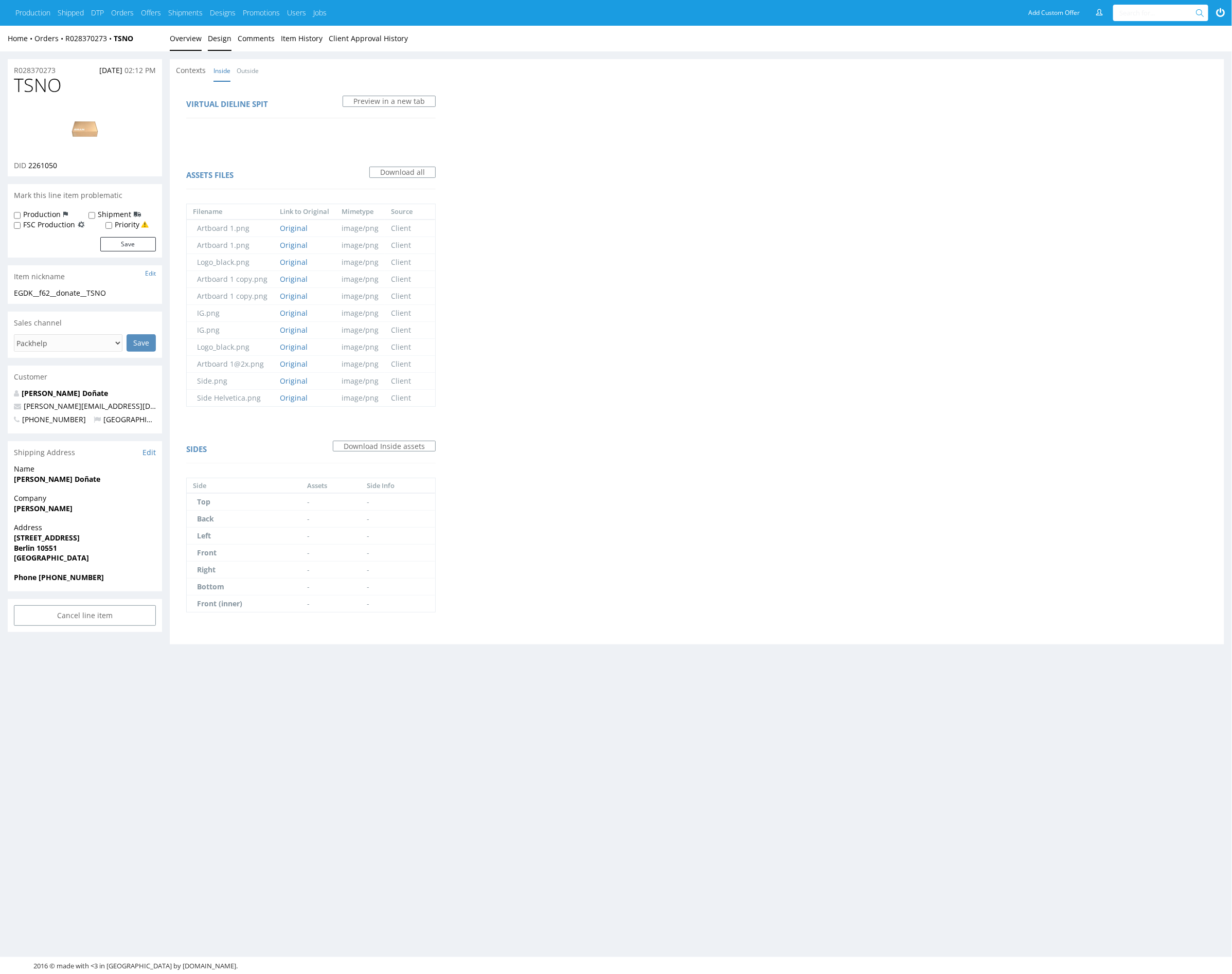
click at [184, 41] on link "Overview" at bounding box center [185, 38] width 32 height 26
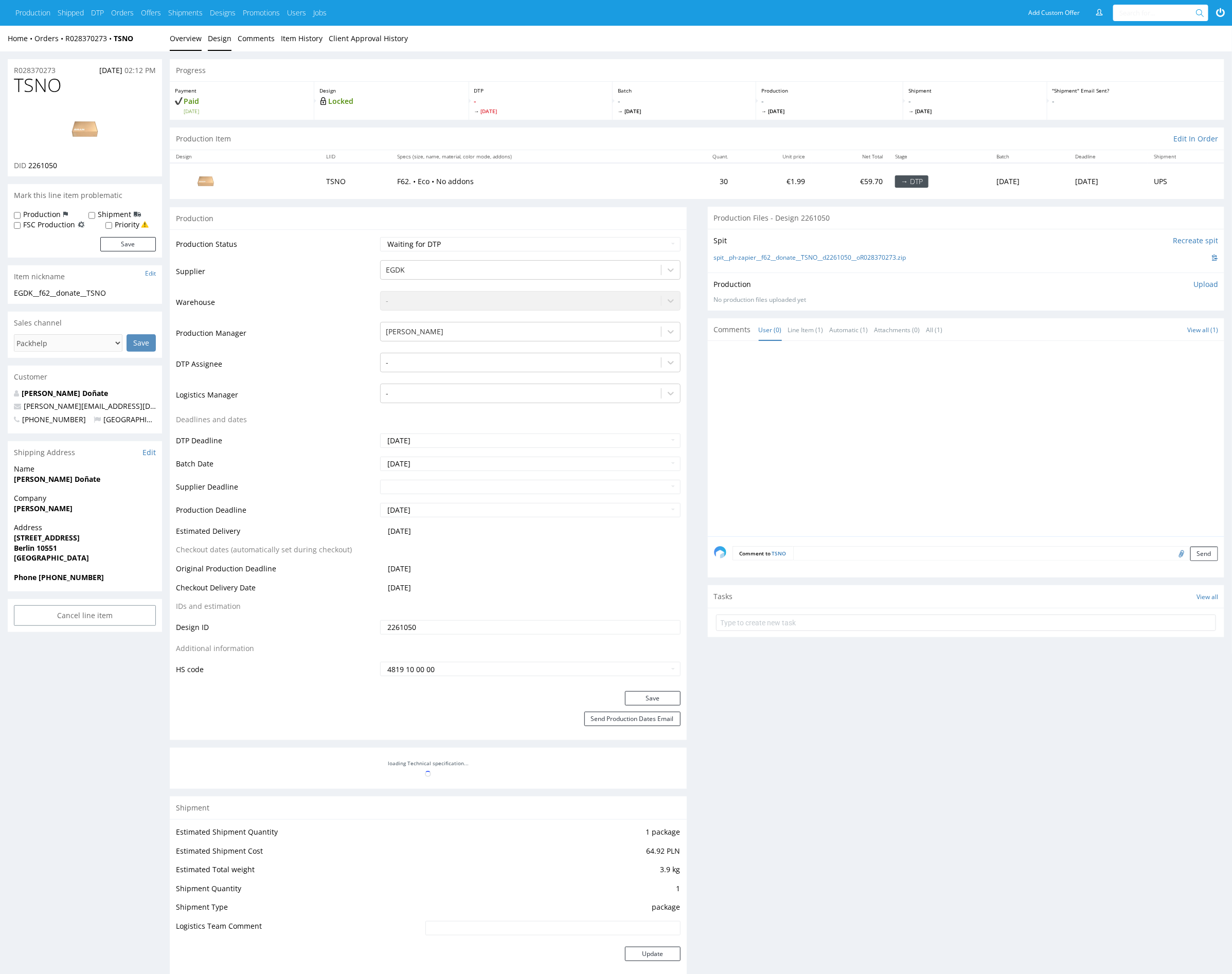
click at [219, 42] on link "Design" at bounding box center [220, 38] width 24 height 26
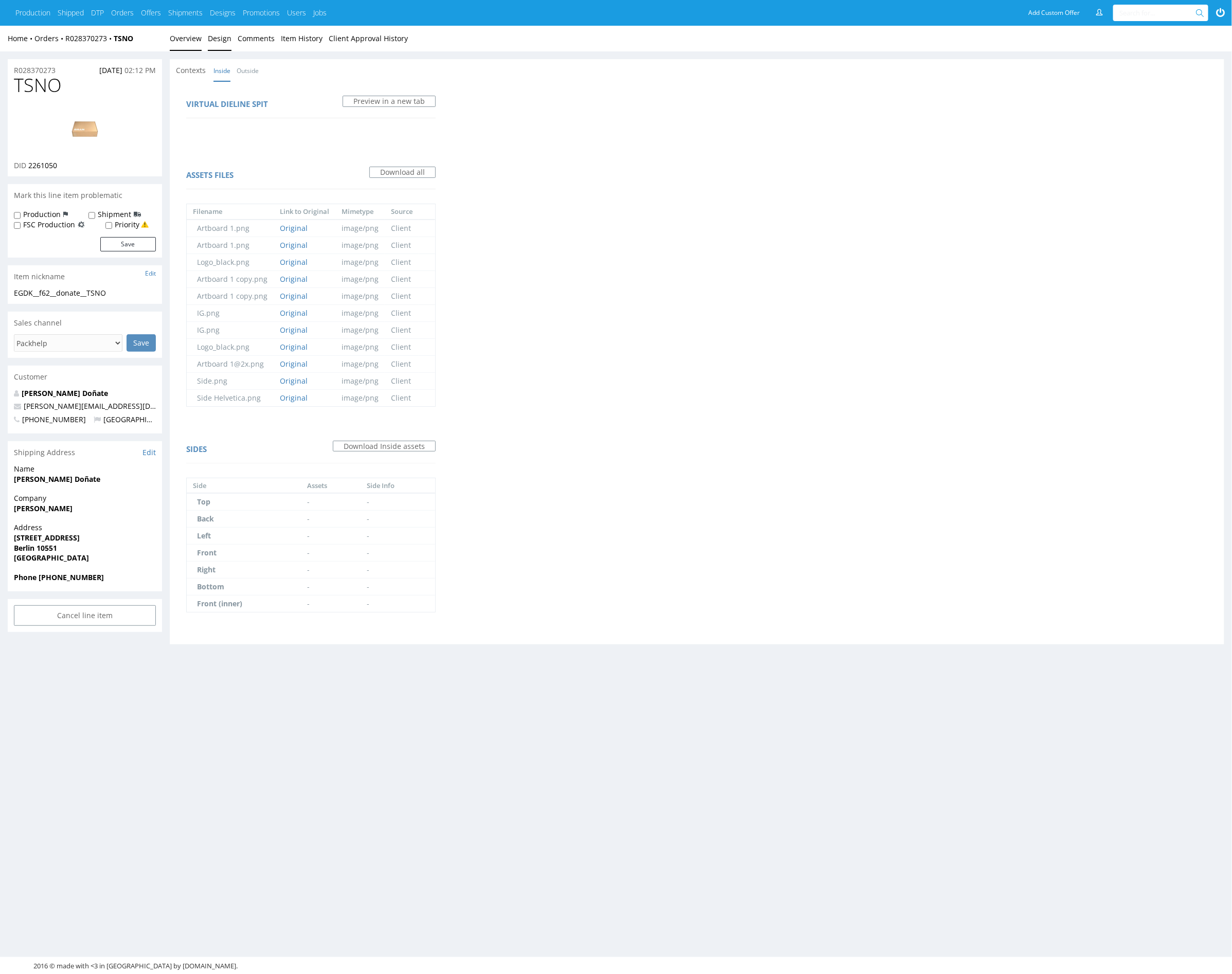
click at [185, 38] on link "Overview" at bounding box center [185, 38] width 32 height 26
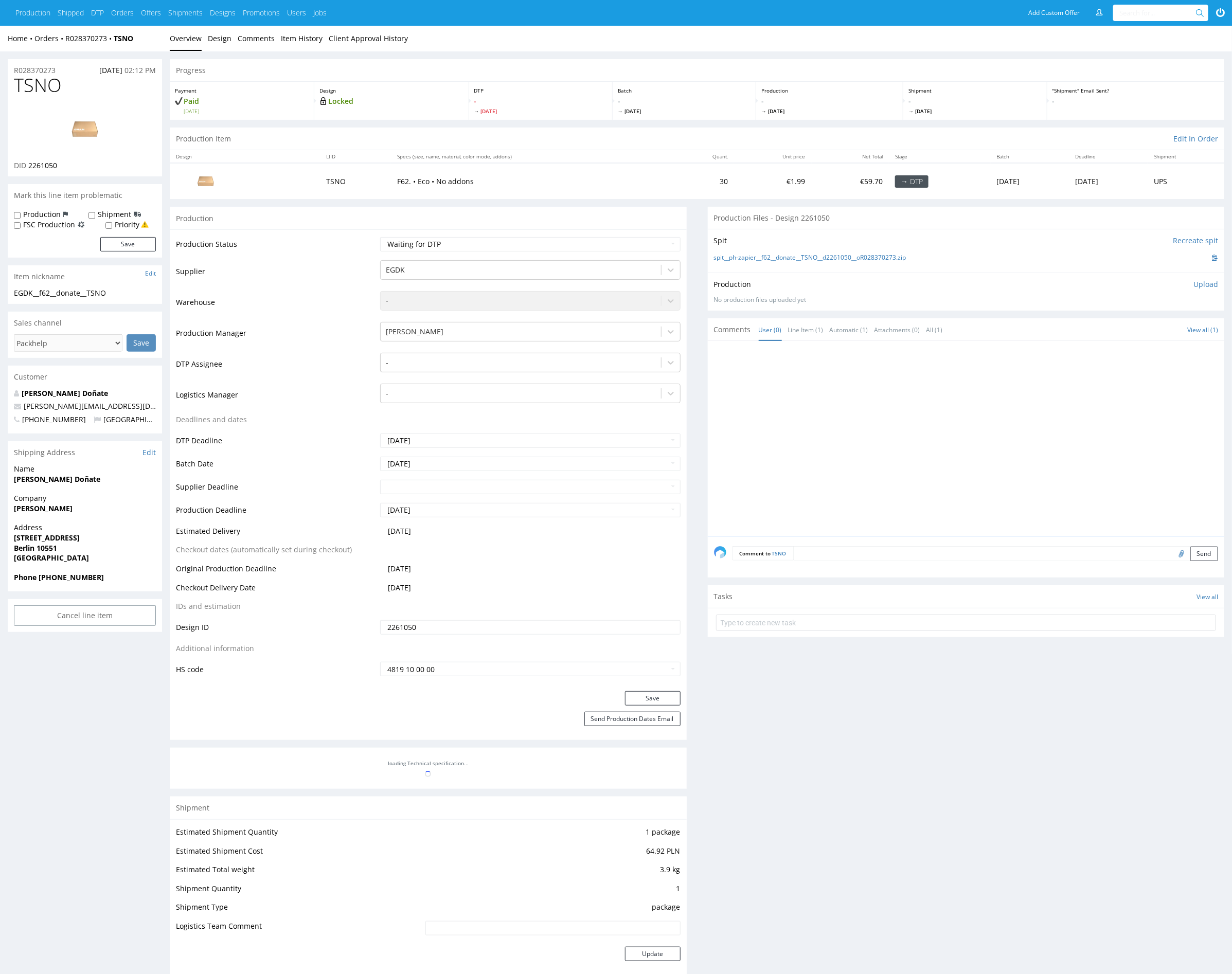
click at [832, 423] on div at bounding box center [969, 441] width 511 height 189
click at [221, 42] on link "Design" at bounding box center [220, 38] width 24 height 26
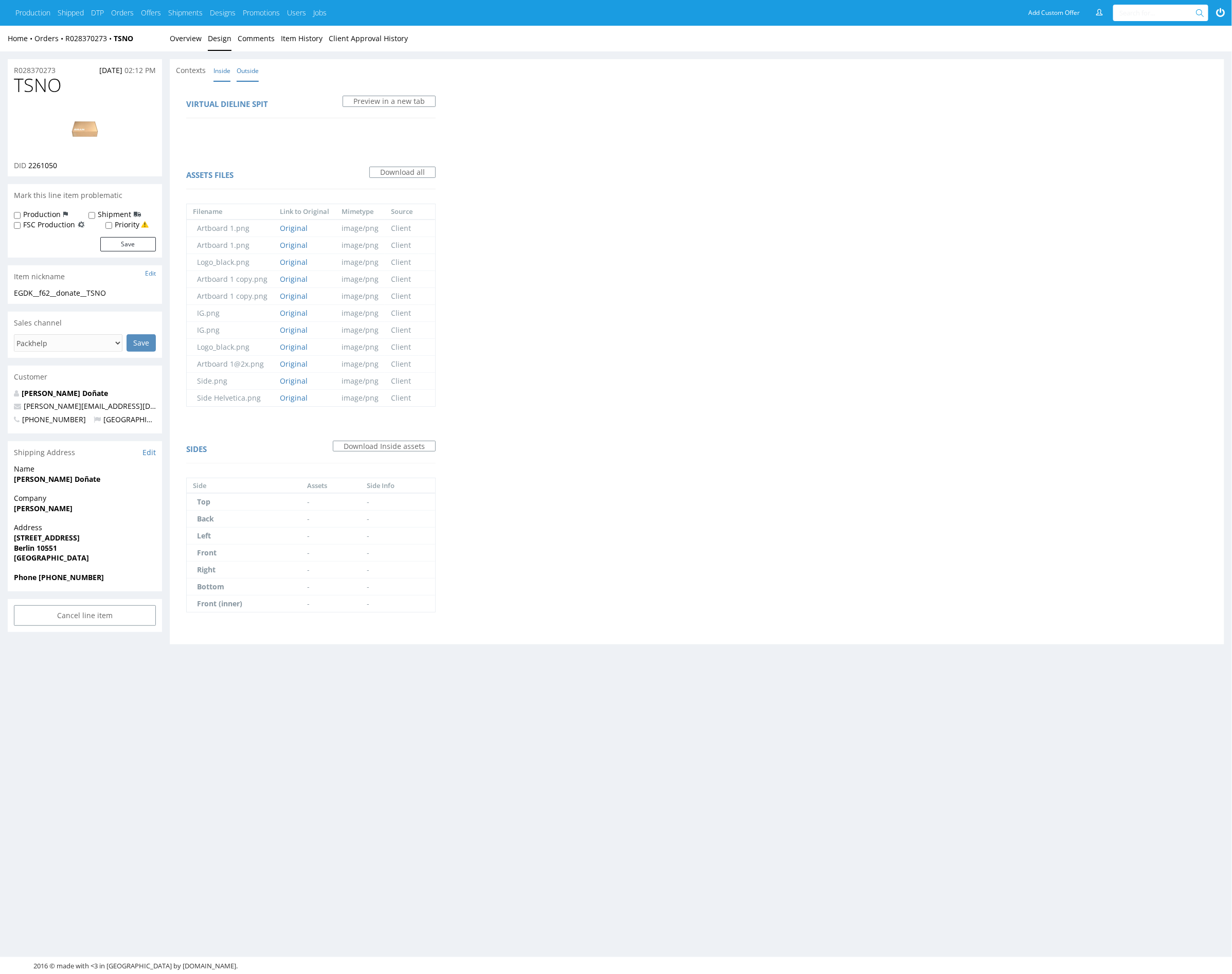
click at [253, 69] on link "Outside" at bounding box center [247, 70] width 22 height 22
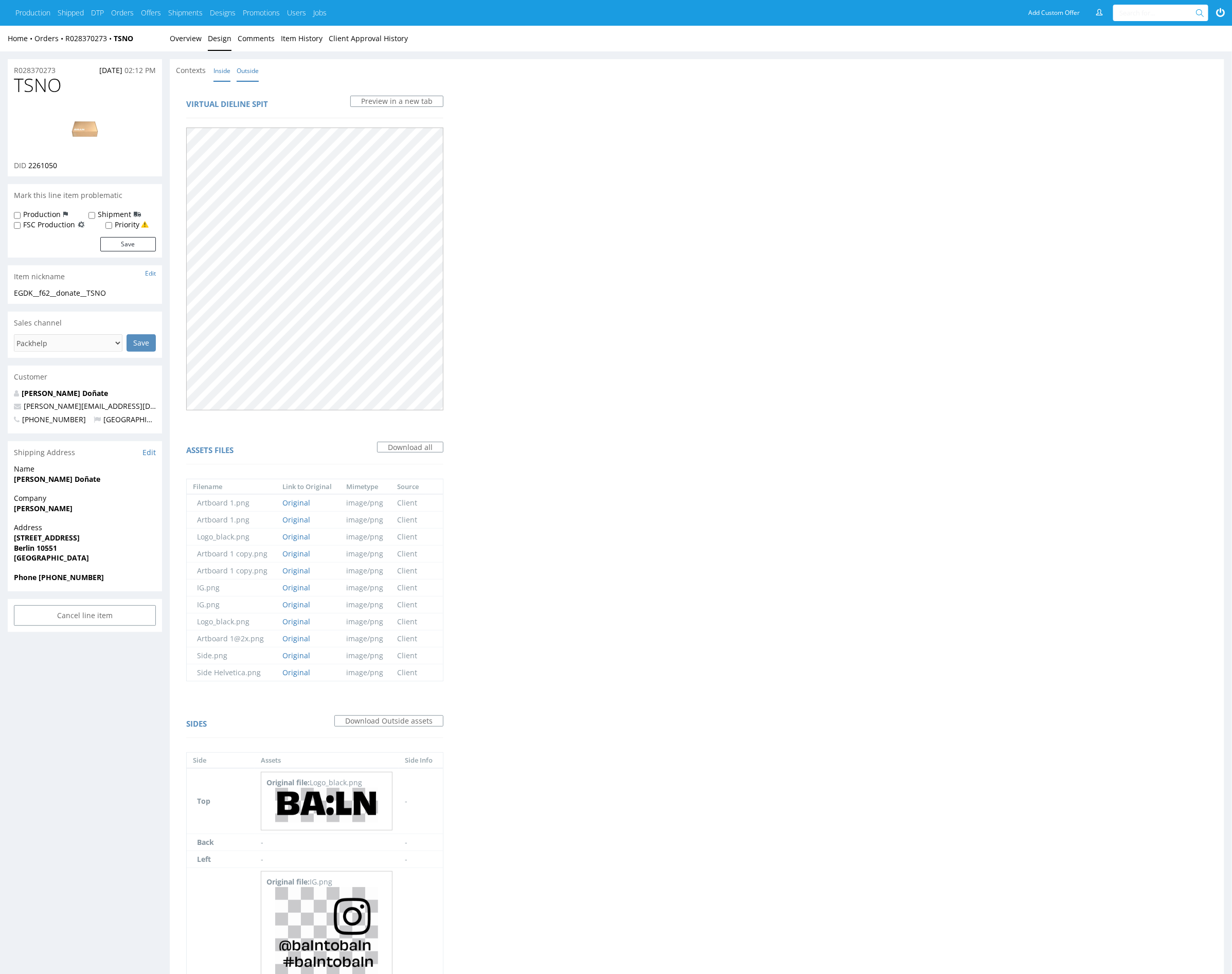
click at [222, 70] on link "Inside" at bounding box center [222, 70] width 17 height 22
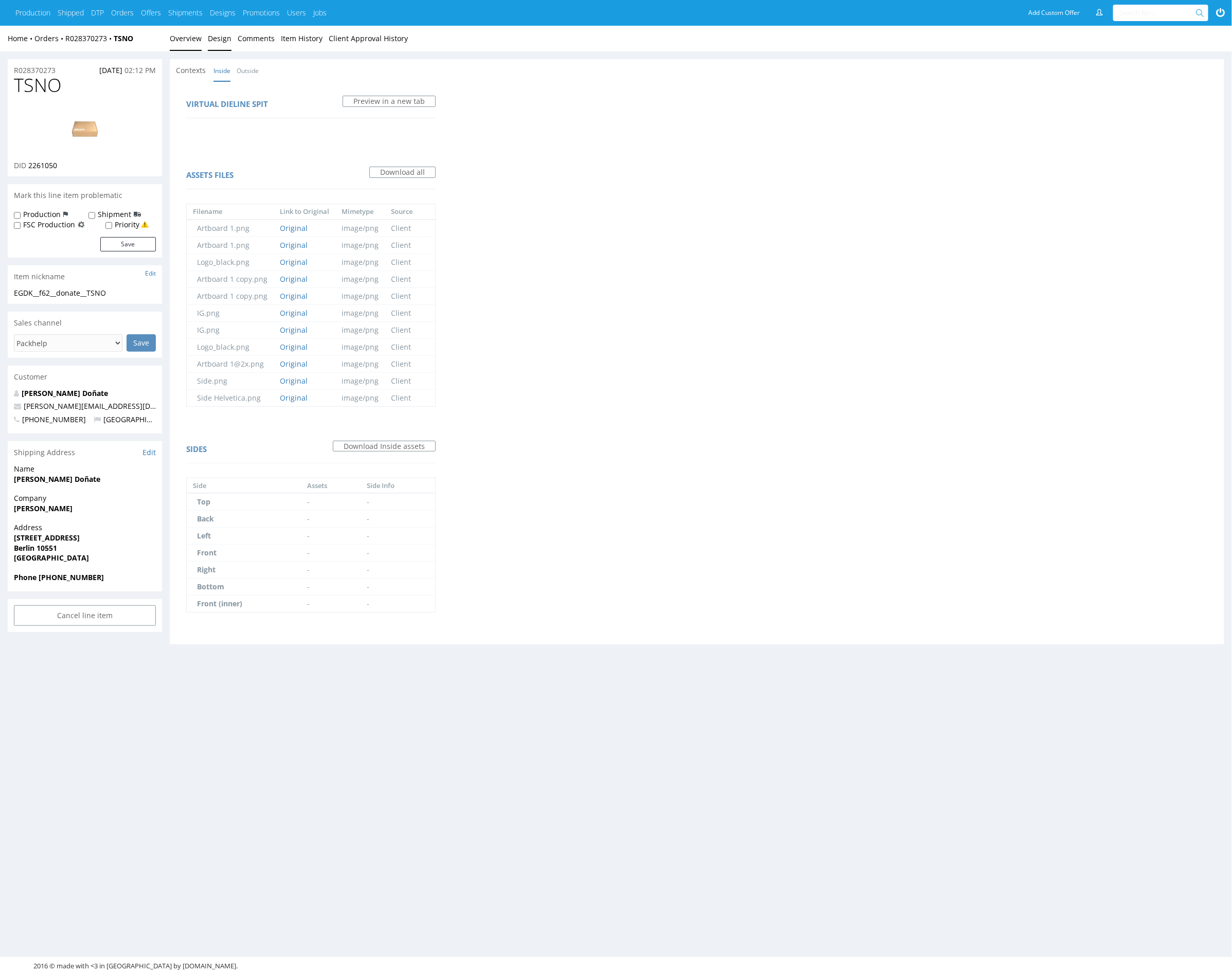
click at [185, 36] on link "Overview" at bounding box center [185, 38] width 32 height 26
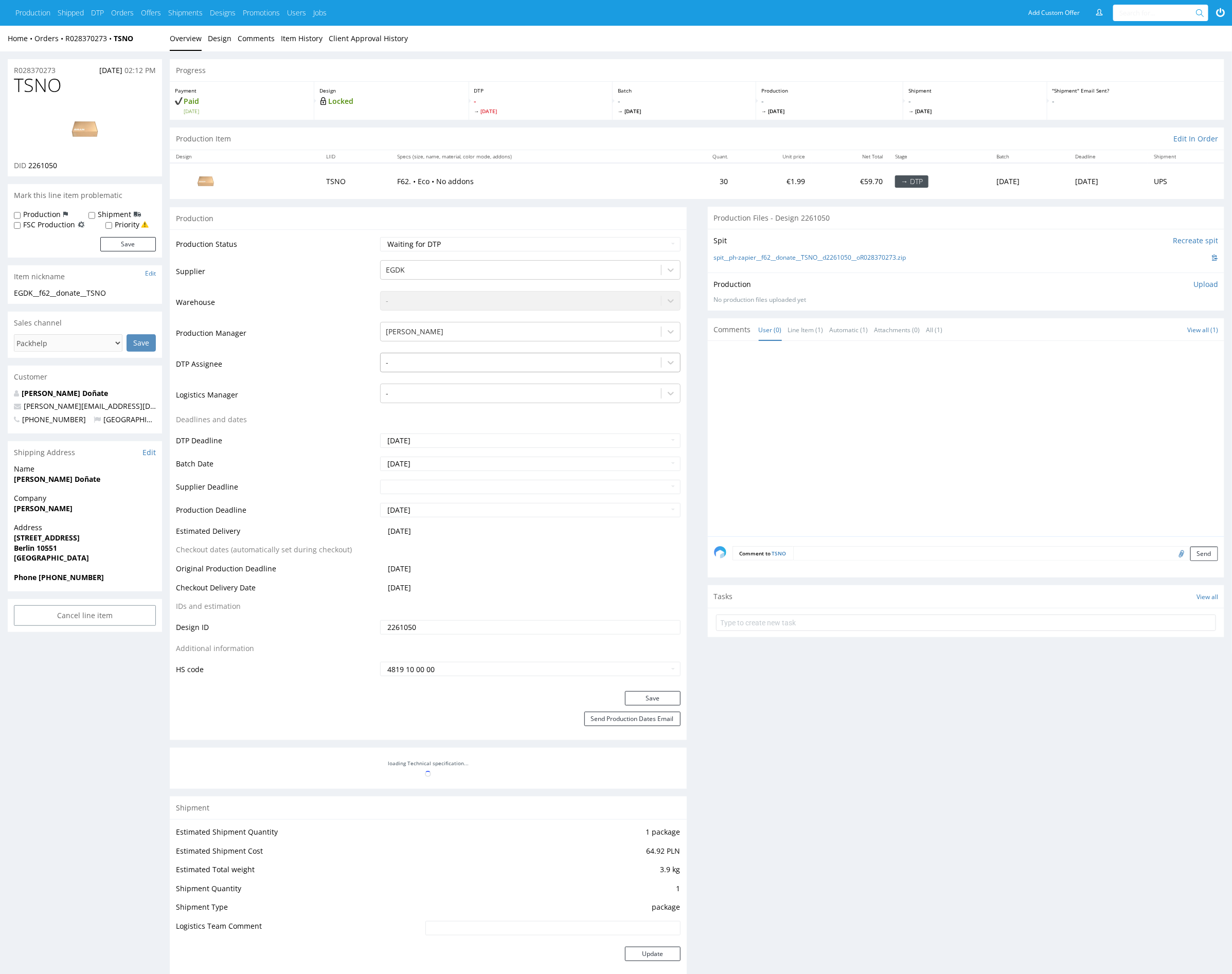
click at [457, 363] on div at bounding box center [520, 362] width 269 height 12
type input "mark"
click at [470, 387] on div "[PERSON_NAME]" at bounding box center [530, 383] width 300 height 18
click at [669, 699] on button "Save" at bounding box center [653, 698] width 56 height 15
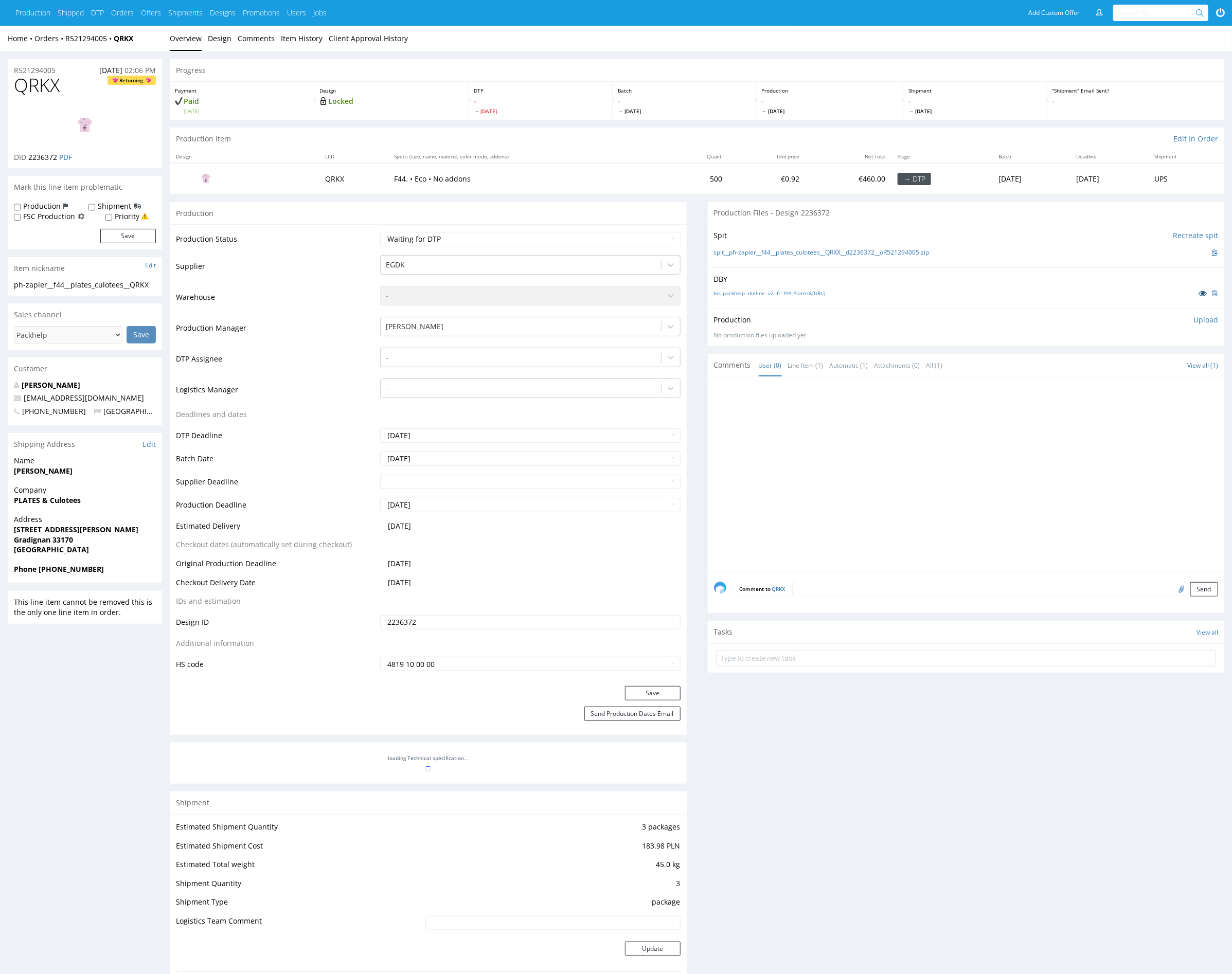
click at [1205, 295] on icon at bounding box center [1202, 293] width 8 height 7
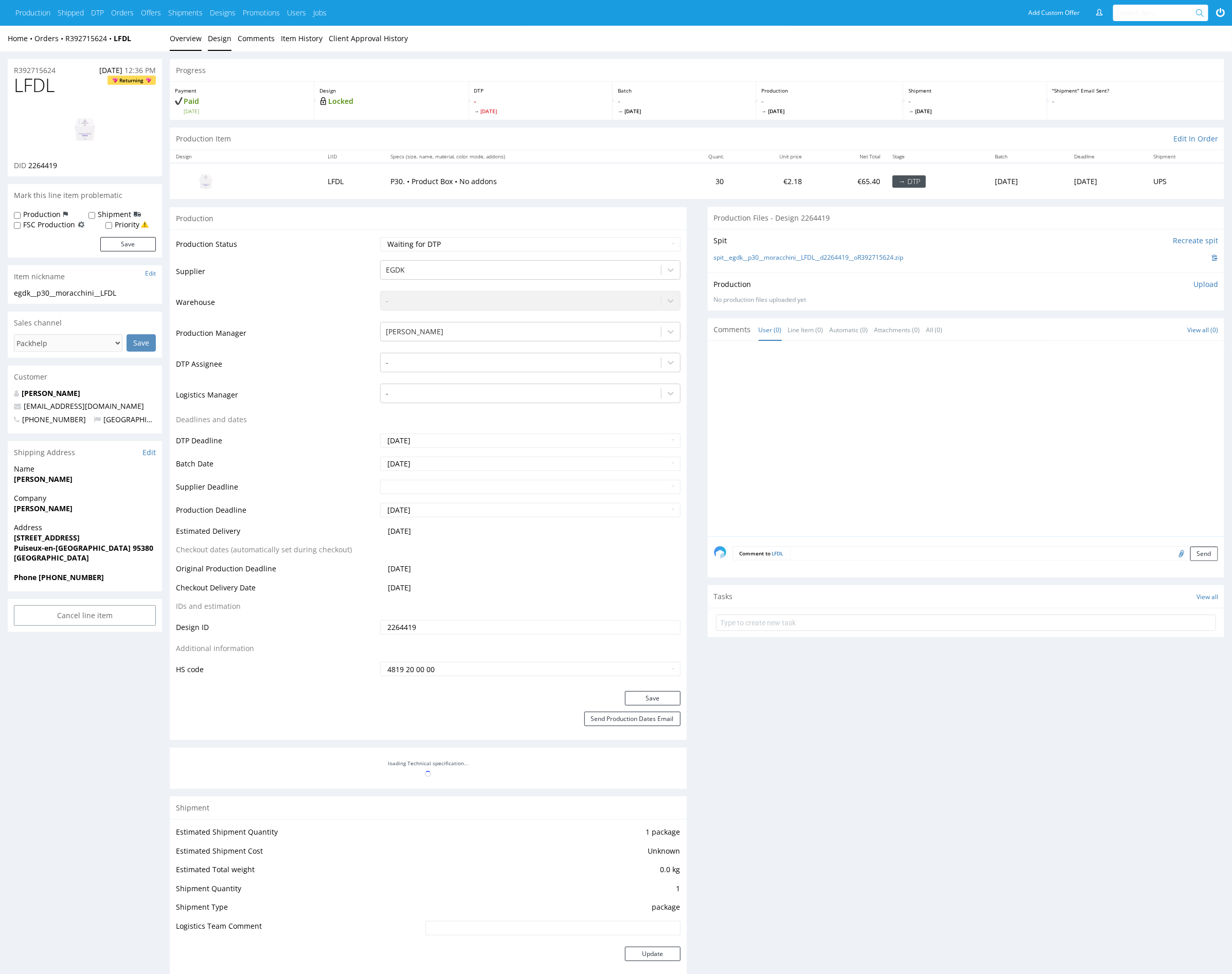
click at [218, 36] on link "Design" at bounding box center [220, 38] width 24 height 26
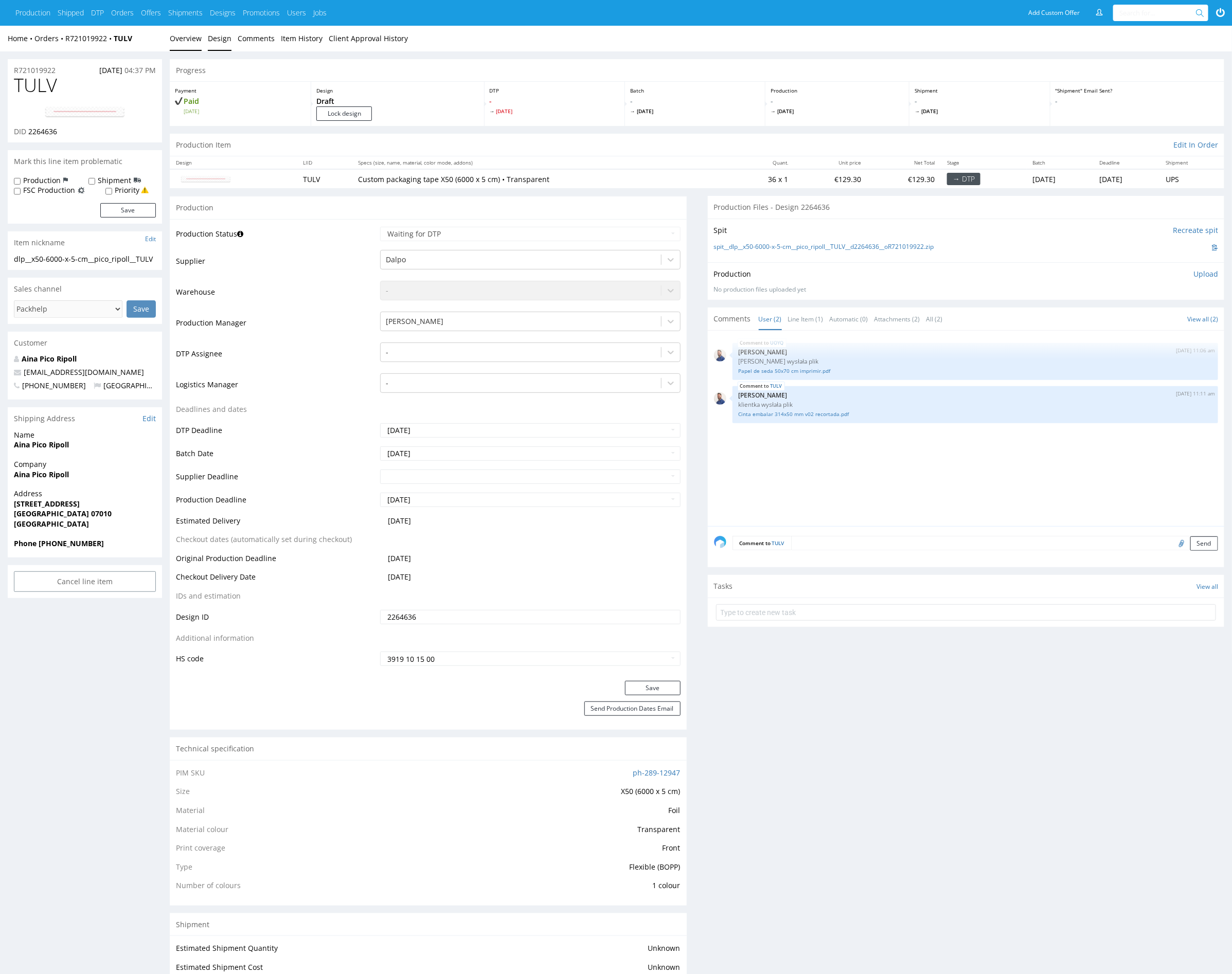
click at [224, 40] on link "Design" at bounding box center [220, 38] width 24 height 26
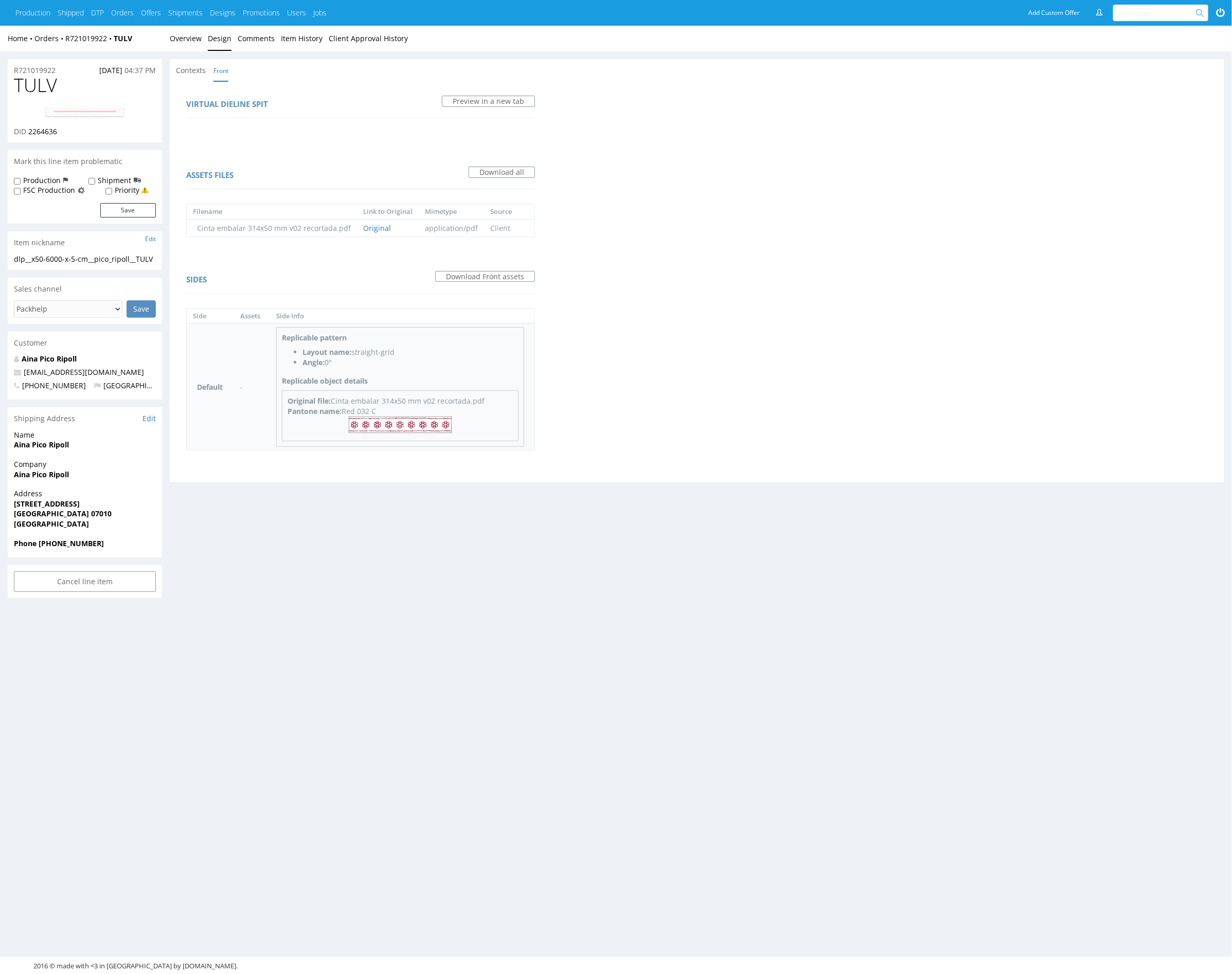
click at [397, 417] on img at bounding box center [400, 425] width 103 height 16
click at [195, 42] on link "Overview" at bounding box center [185, 38] width 32 height 26
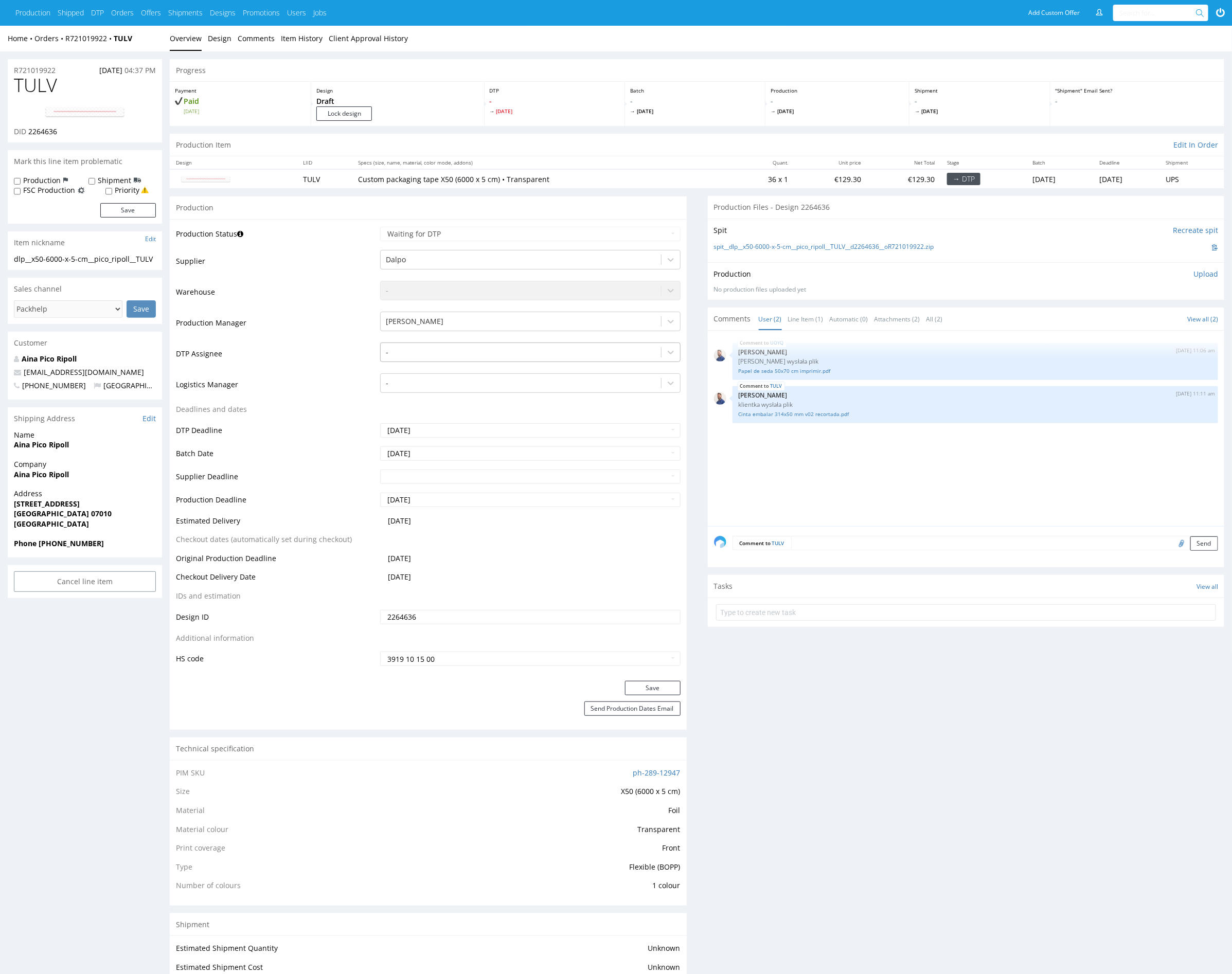
click at [404, 348] on div at bounding box center [520, 352] width 269 height 12
type input "mark"
click at [416, 367] on div "[PERSON_NAME]" at bounding box center [530, 373] width 300 height 18
click at [656, 688] on button "Save" at bounding box center [653, 688] width 56 height 15
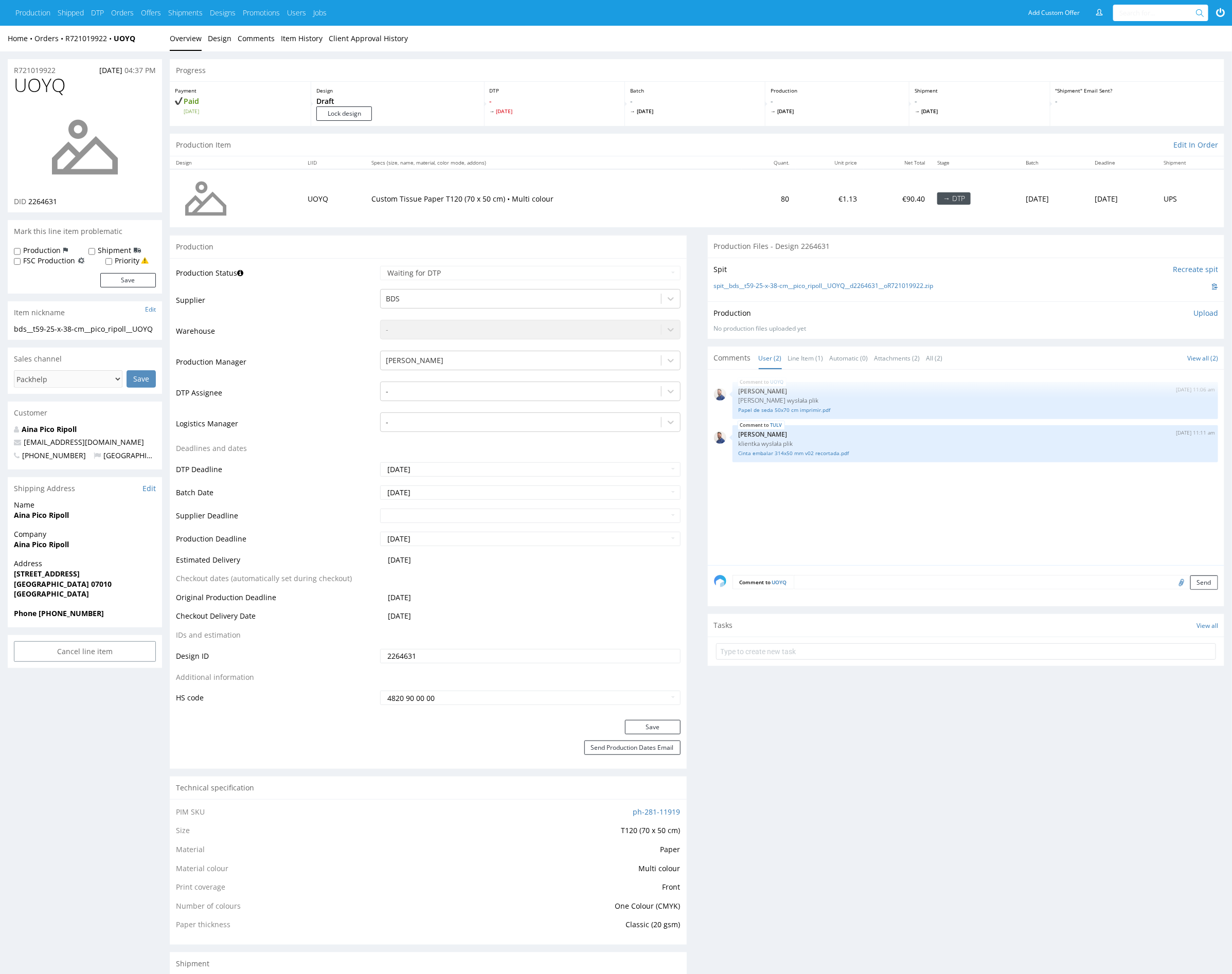
click at [828, 516] on div "UOYQ [DATE] 11:06 am [PERSON_NAME] Klientka wysłała plik Papel de seda 50x70 cm…" at bounding box center [969, 471] width 511 height 189
click at [808, 358] on link "Line Item (1)" at bounding box center [805, 358] width 36 height 22
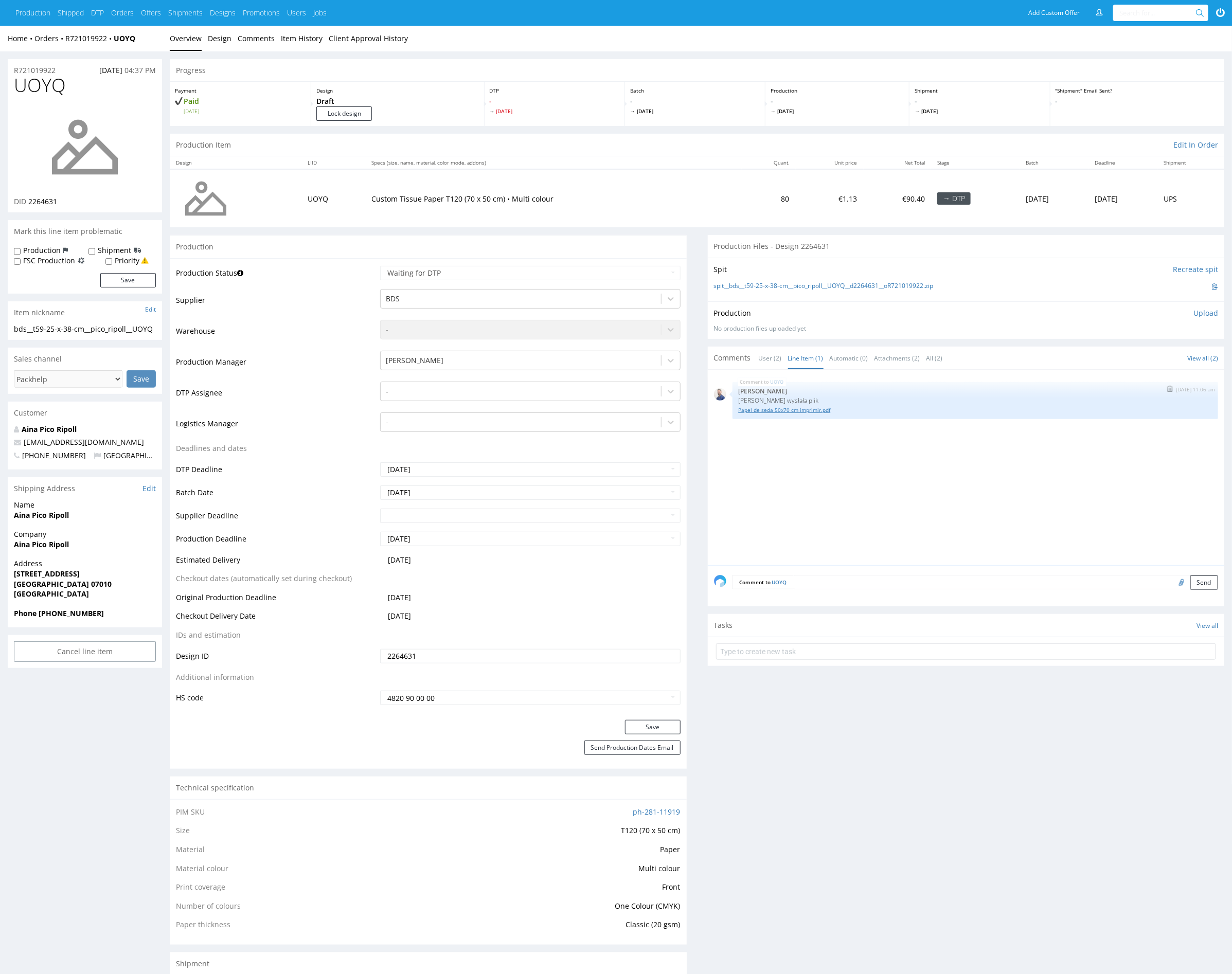
click at [825, 409] on link "Papel de seda 50x70 cm imprimir.pdf" at bounding box center [976, 410] width 474 height 7
click at [764, 450] on div "UOYQ [DATE] 11:06 am [PERSON_NAME] Klientka wysłała plik Papel de seda 50x70 cm…" at bounding box center [969, 471] width 511 height 189
click at [764, 450] on div "UOYQ 25th Sep 25 | 11:06 am Michał Rachański Klientka wysłała plik Papel de sed…" at bounding box center [969, 471] width 511 height 189
click at [792, 469] on div "UOYQ 25th Sep 25 | 11:06 am Michał Rachański Klientka wysłała plik Papel de sed…" at bounding box center [969, 471] width 511 height 189
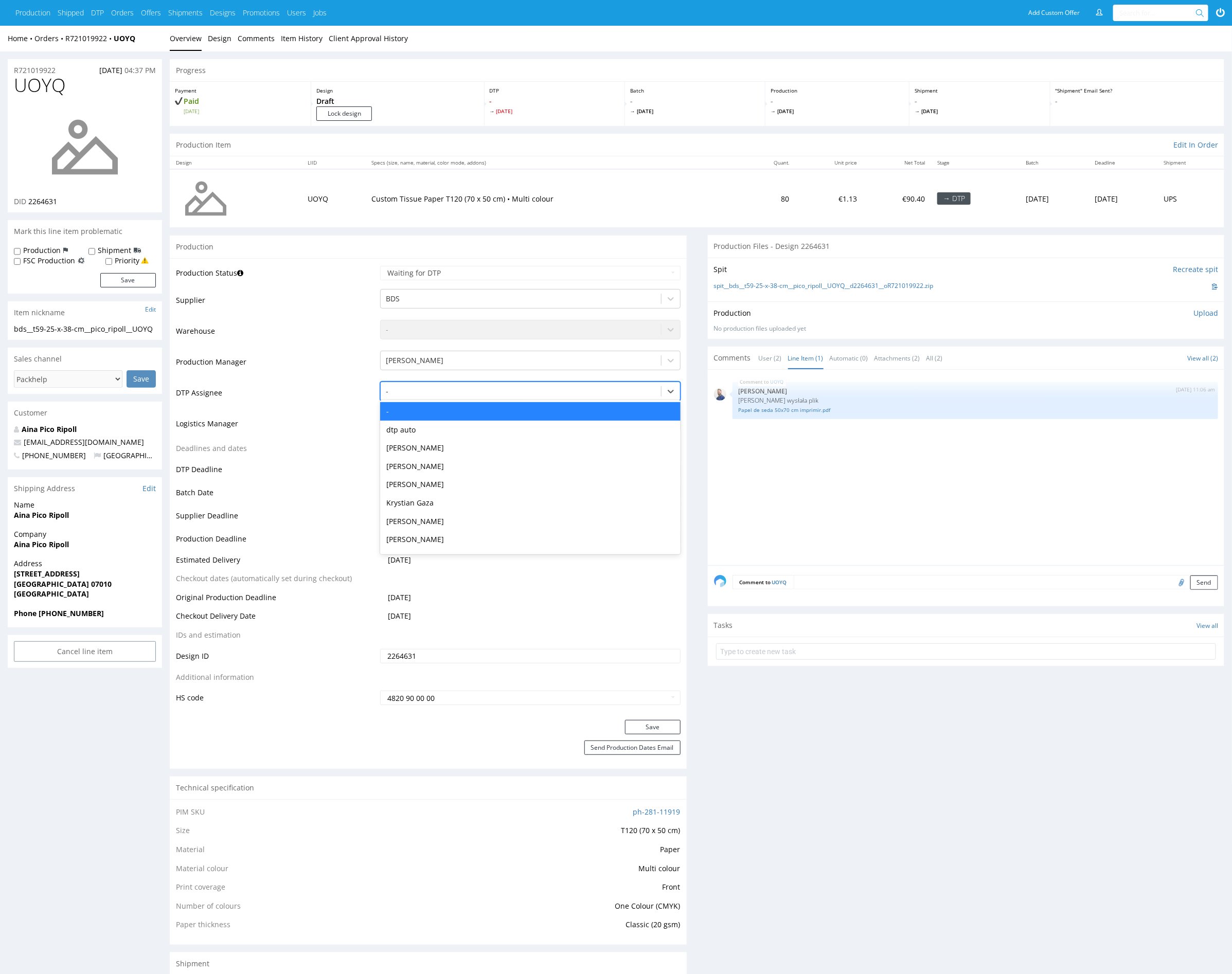
click at [447, 395] on div at bounding box center [520, 391] width 269 height 12
type input "mark"
click at [466, 409] on div "[PERSON_NAME]" at bounding box center [530, 411] width 300 height 18
click at [670, 726] on button "Save" at bounding box center [653, 728] width 56 height 15
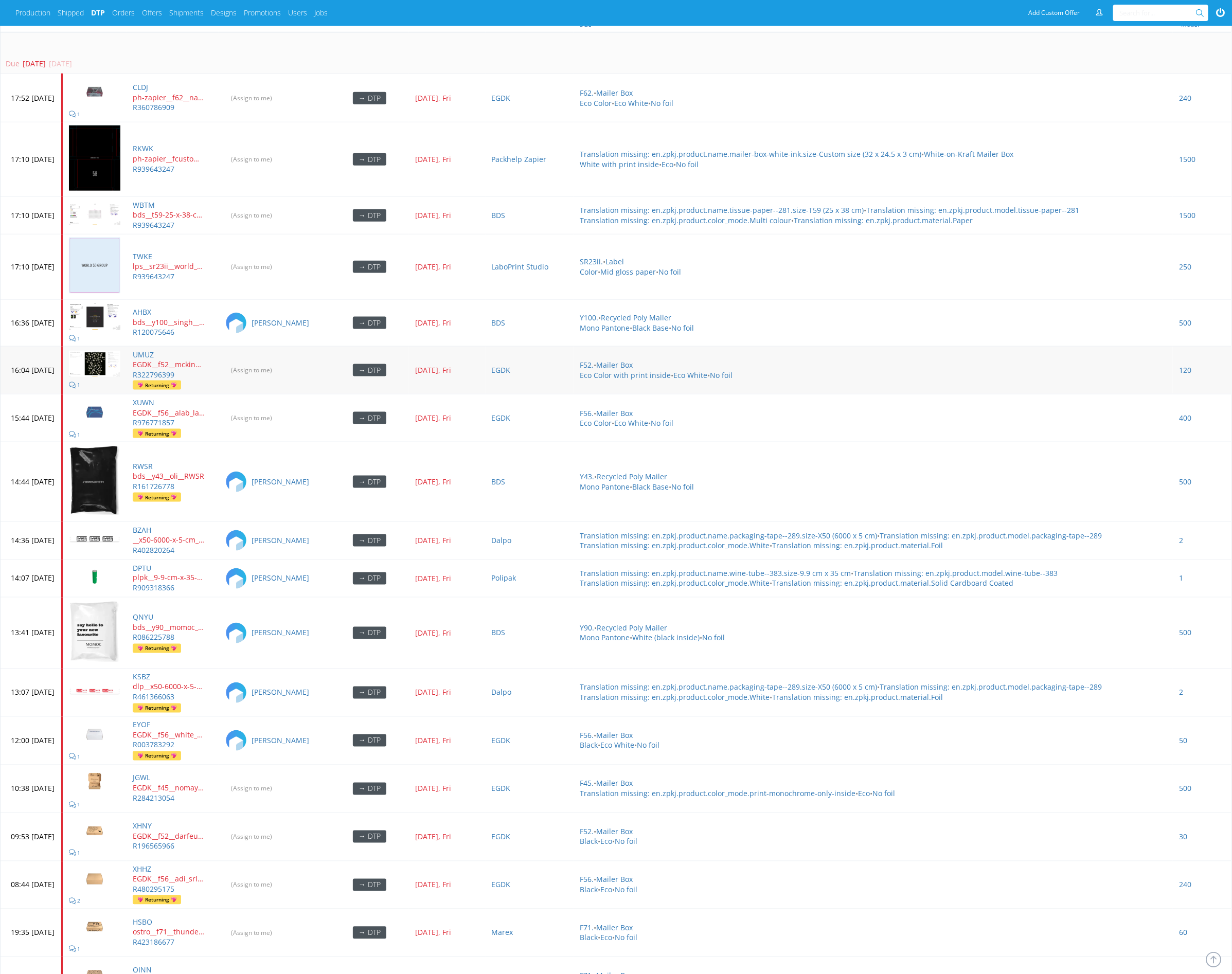
scroll to position [671, 0]
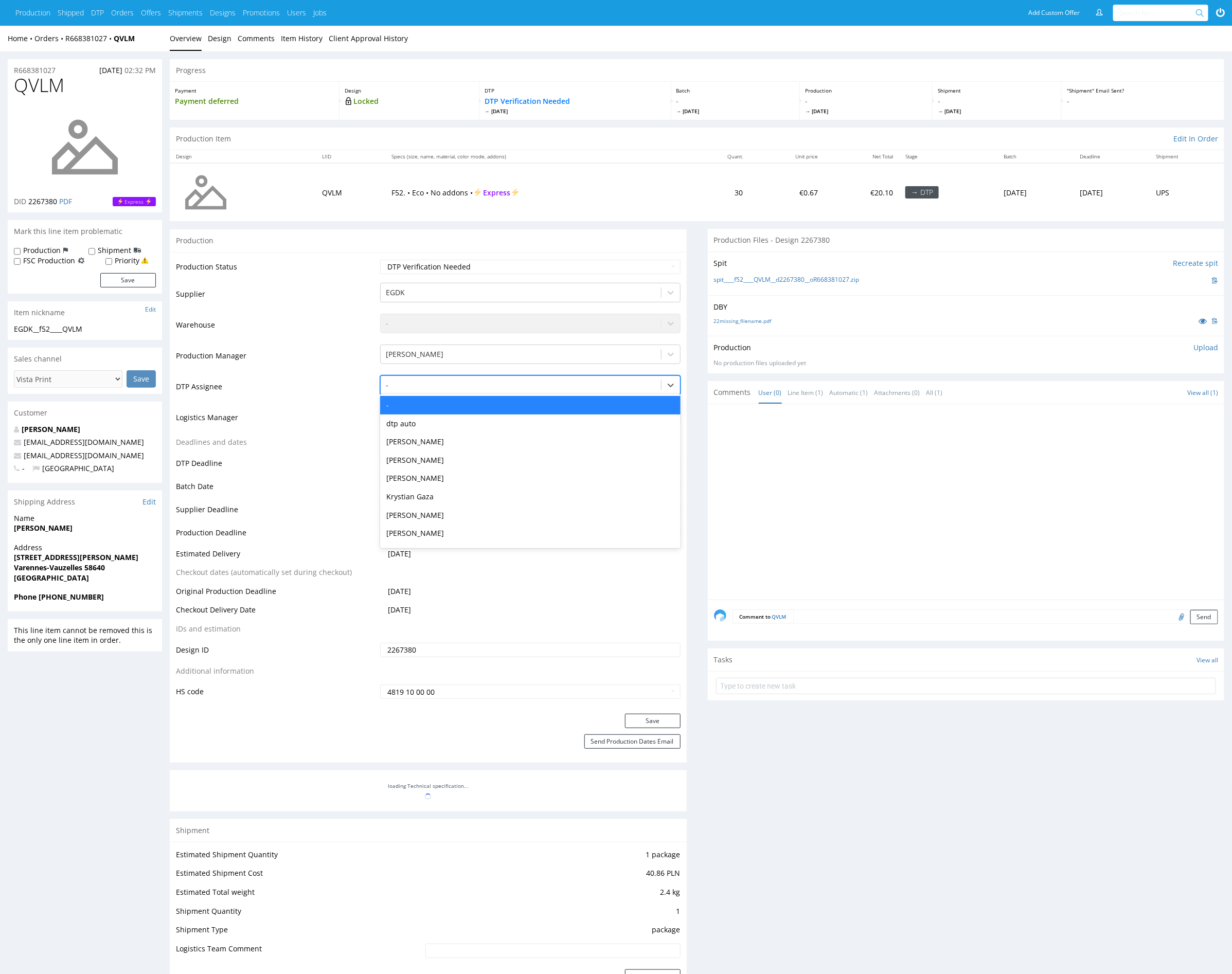
click at [435, 383] on div at bounding box center [520, 384] width 269 height 12
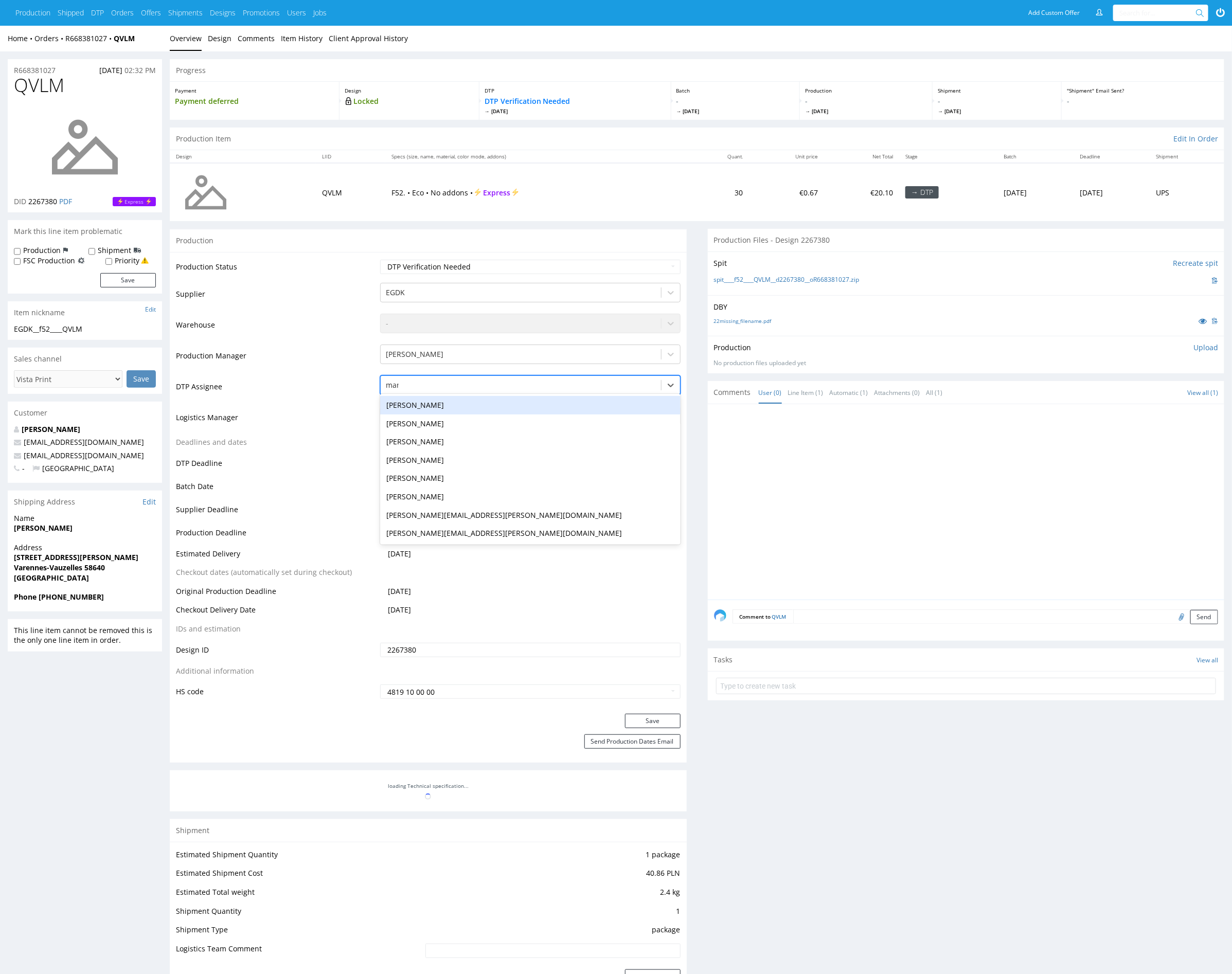
type input "mark"
click at [475, 404] on div "[PERSON_NAME]" at bounding box center [530, 406] width 300 height 18
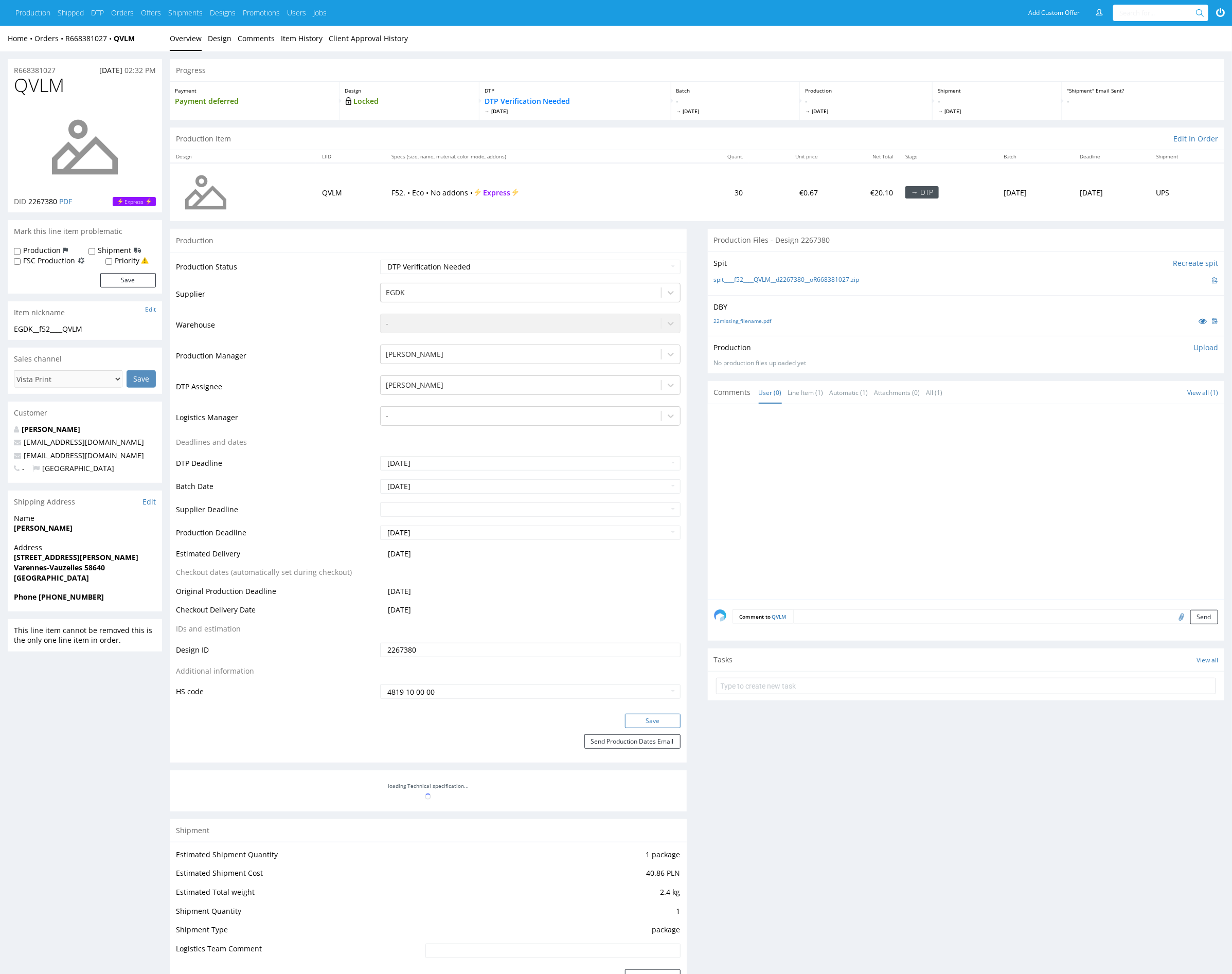
click at [670, 720] on button "Save" at bounding box center [653, 721] width 56 height 15
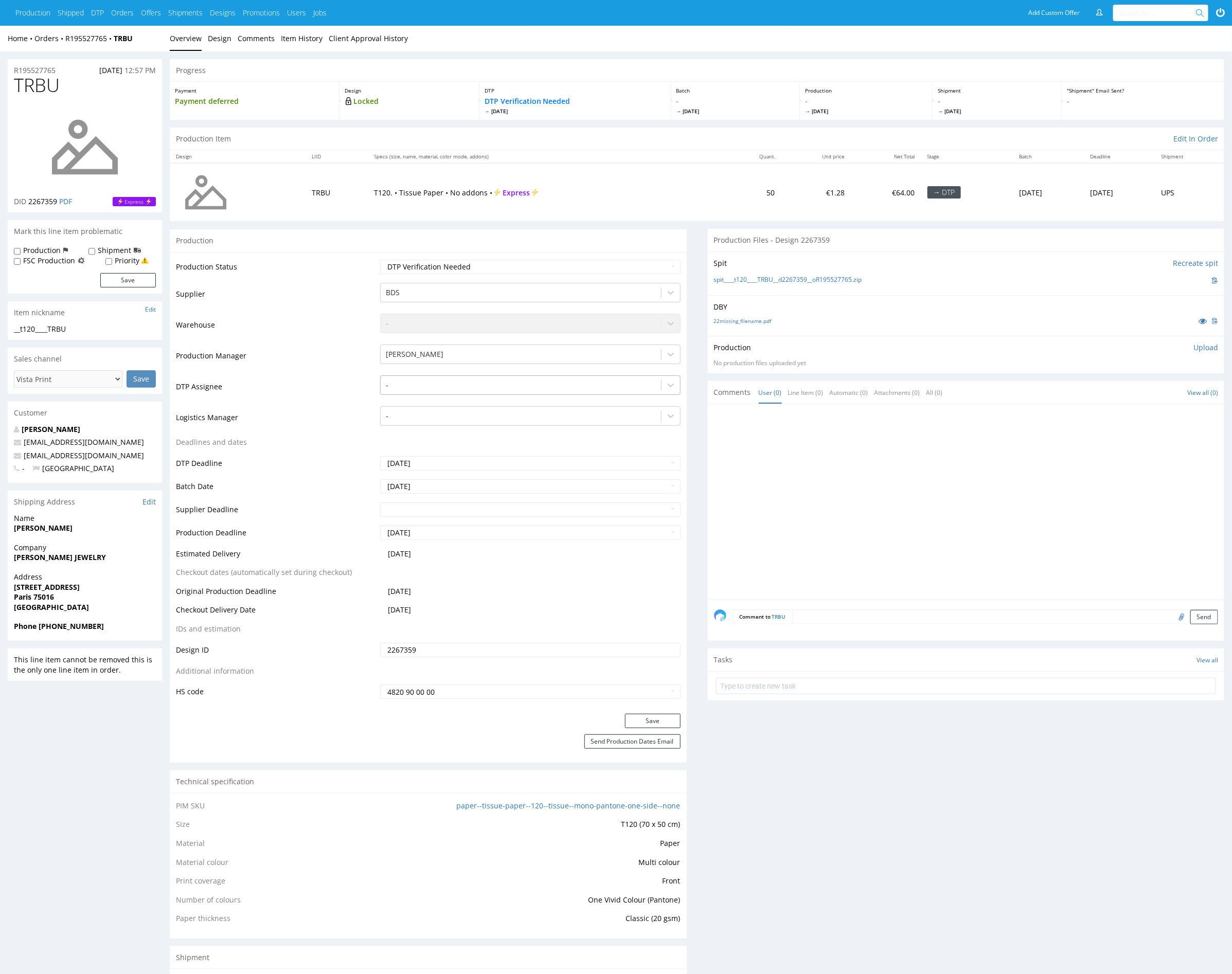
click at [428, 384] on div at bounding box center [520, 384] width 269 height 12
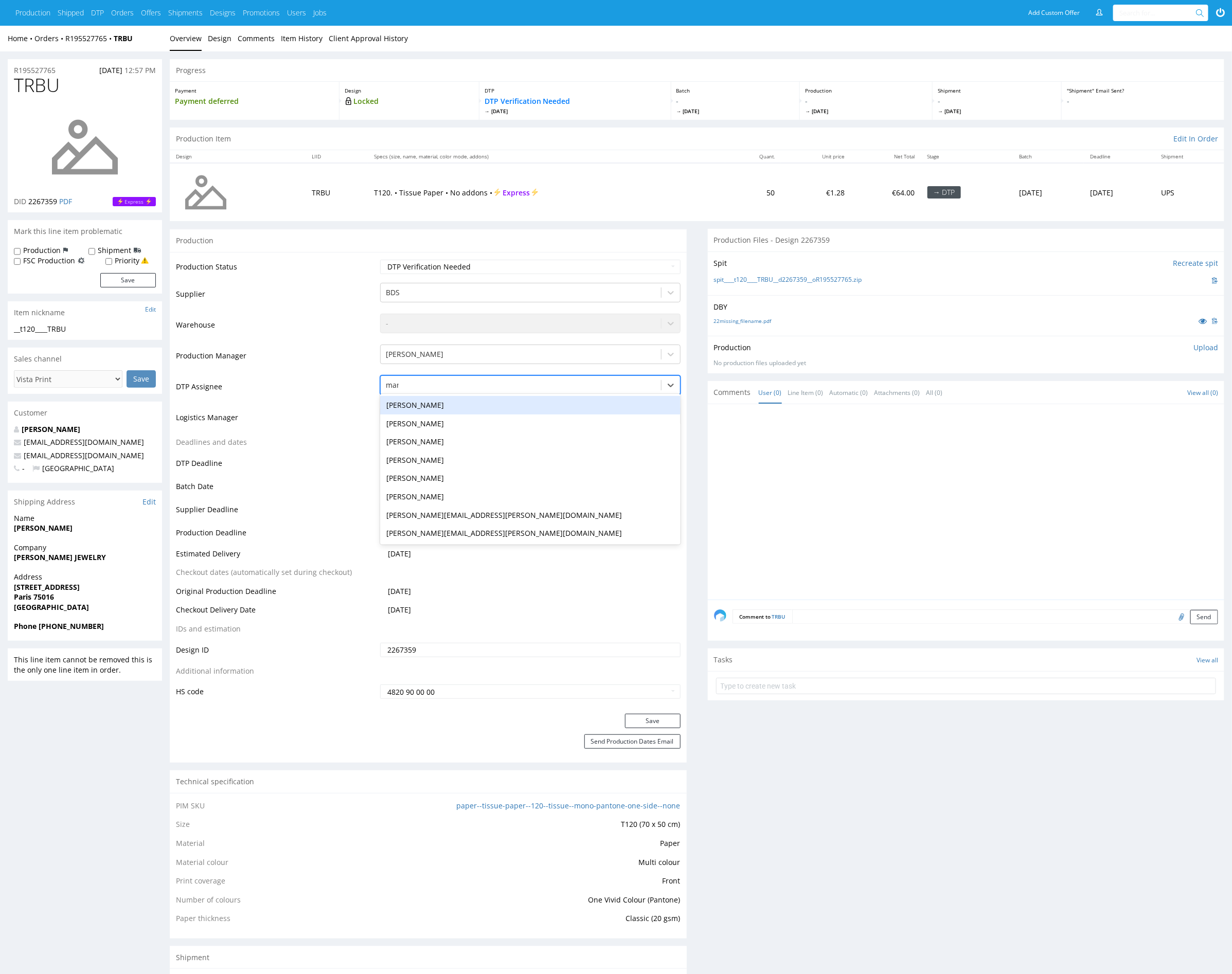
type input "mark"
click at [441, 405] on div "[PERSON_NAME]" at bounding box center [530, 406] width 300 height 18
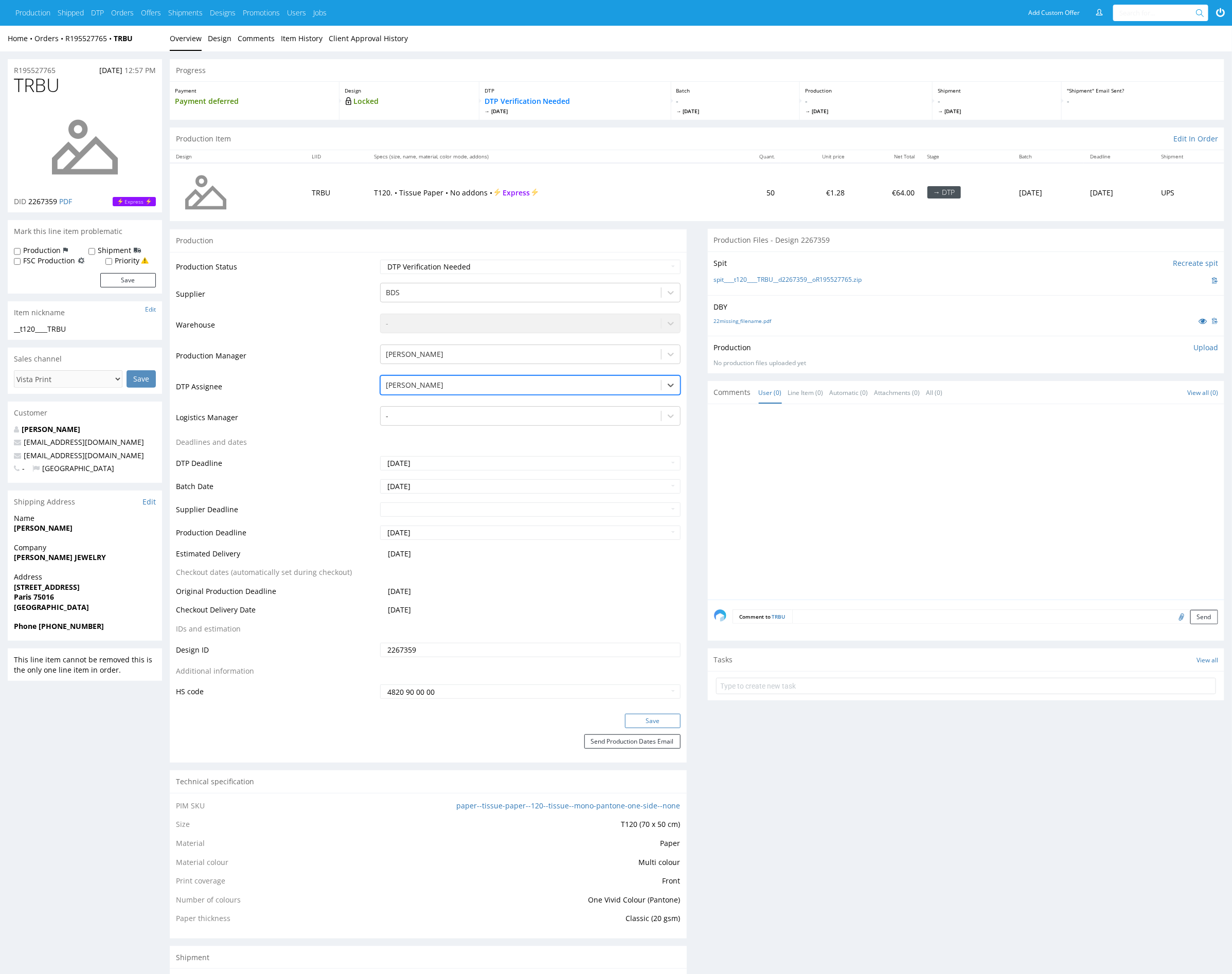
click at [665, 716] on button "Save" at bounding box center [653, 721] width 56 height 15
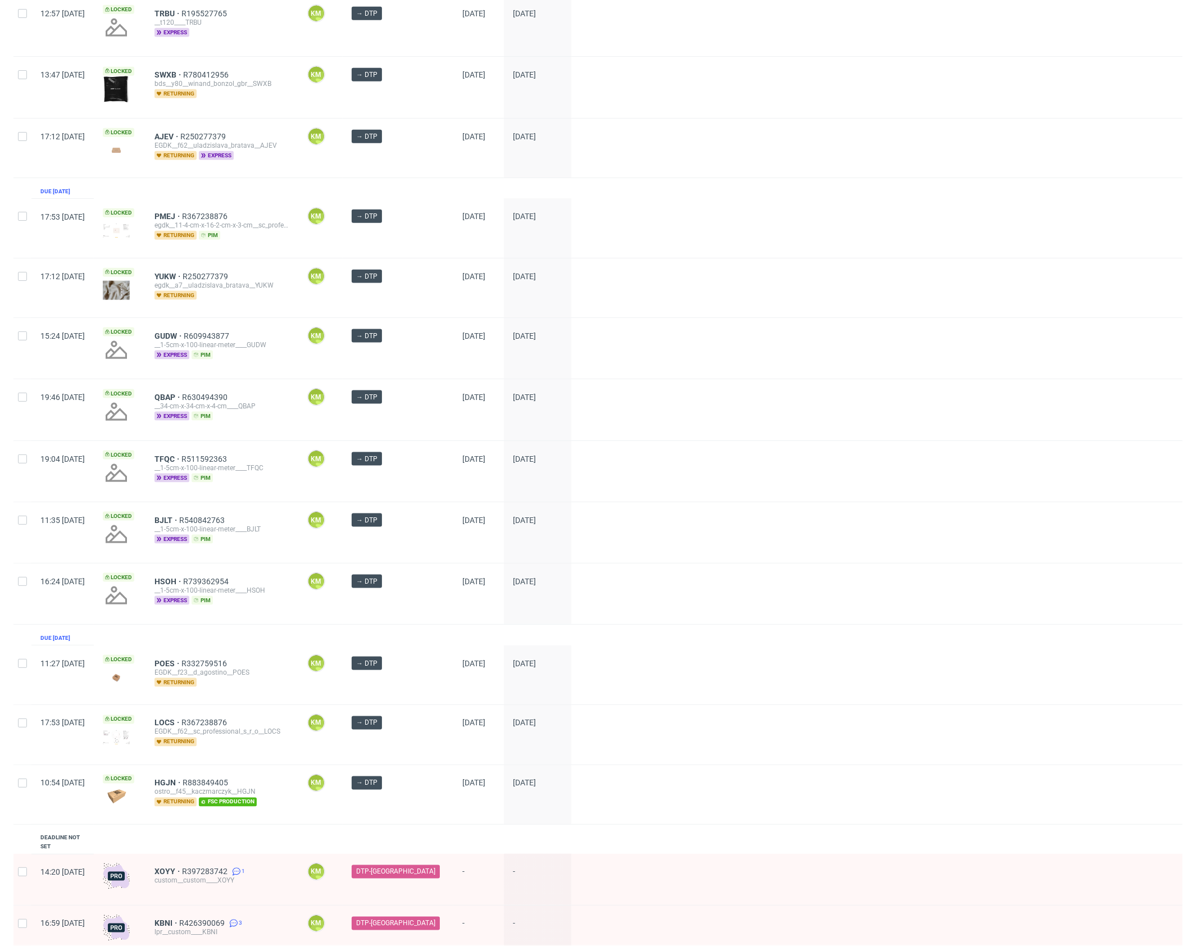
scroll to position [1106, 0]
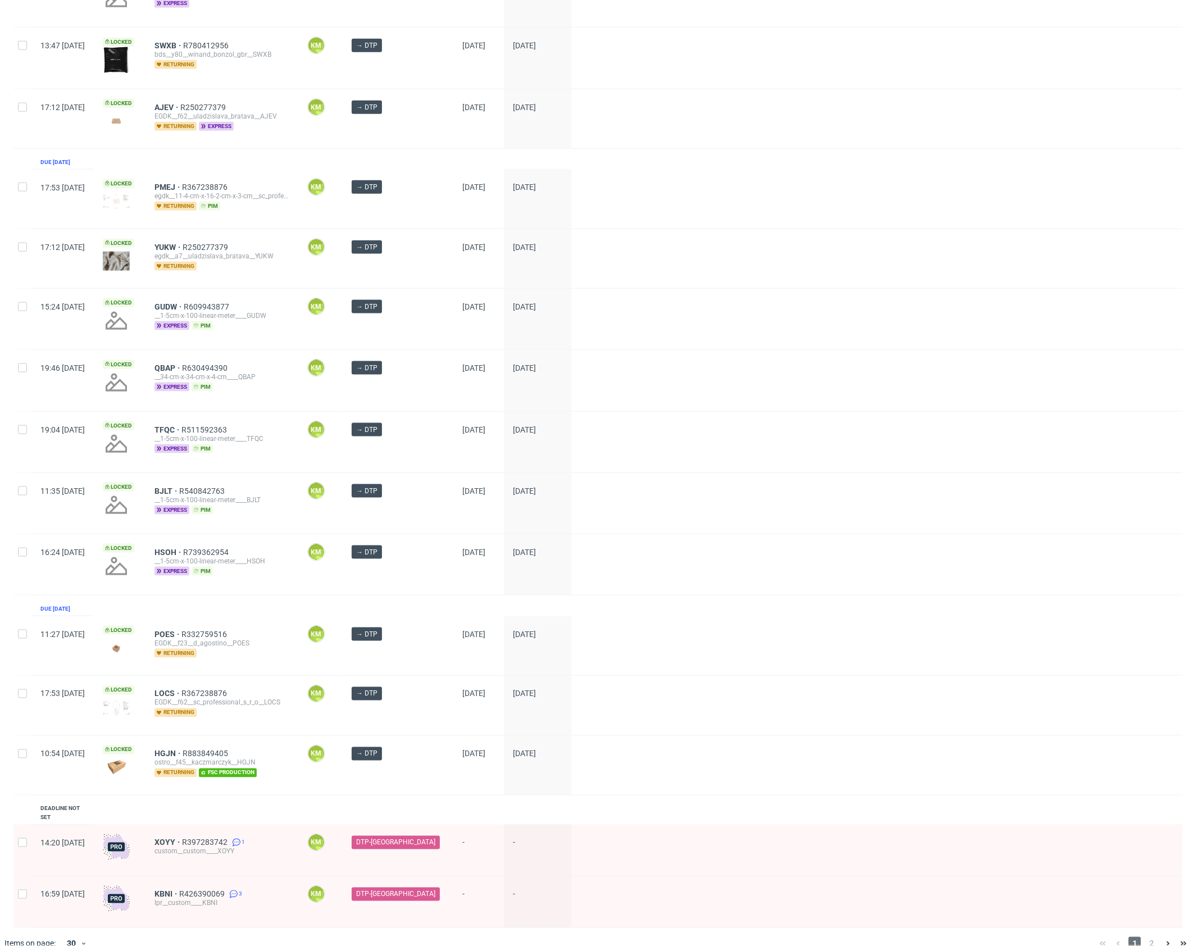
drag, startPoint x: 1158, startPoint y: 923, endPoint x: 1144, endPoint y: 917, distance: 15.6
click at [1164, 940] on icon at bounding box center [1168, 944] width 9 height 9
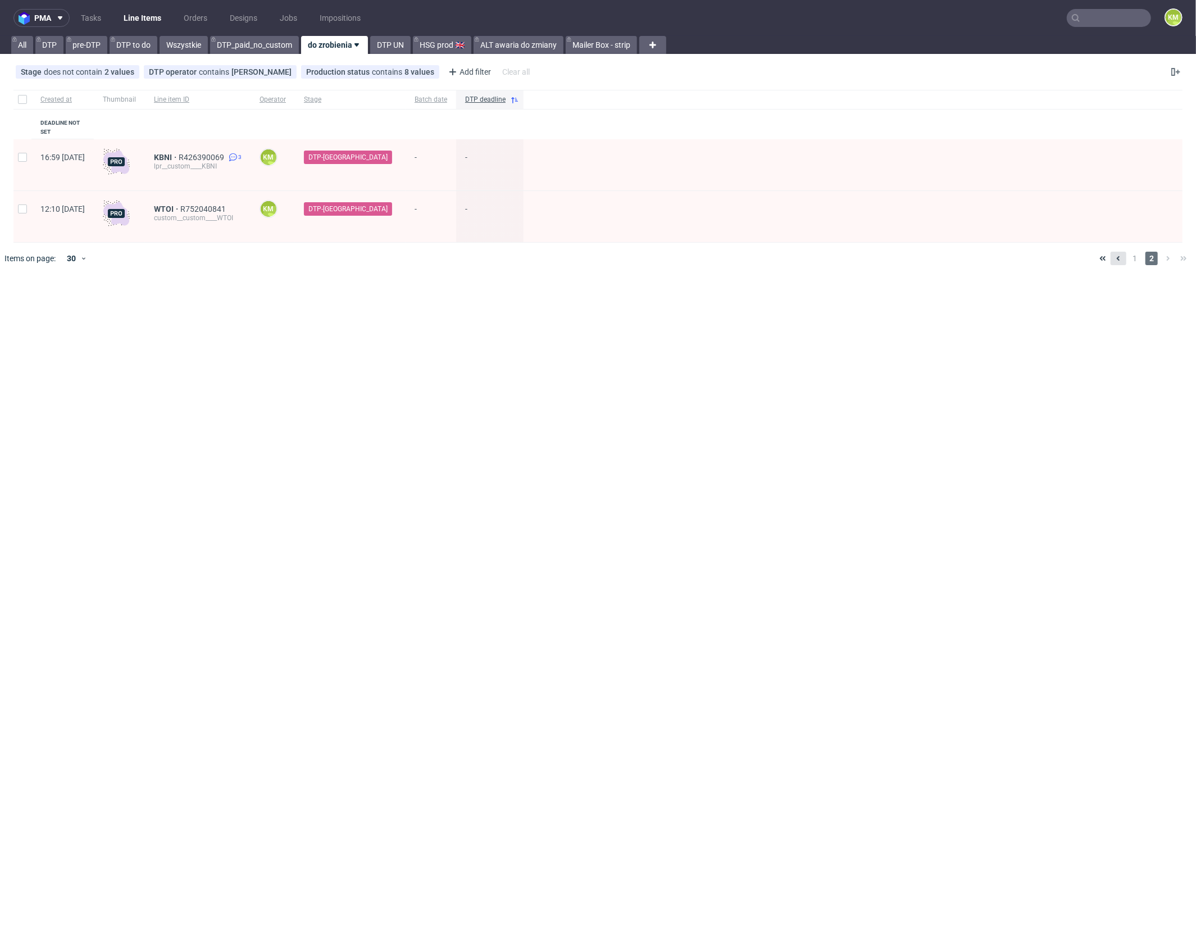
click at [1119, 254] on icon at bounding box center [1118, 258] width 9 height 9
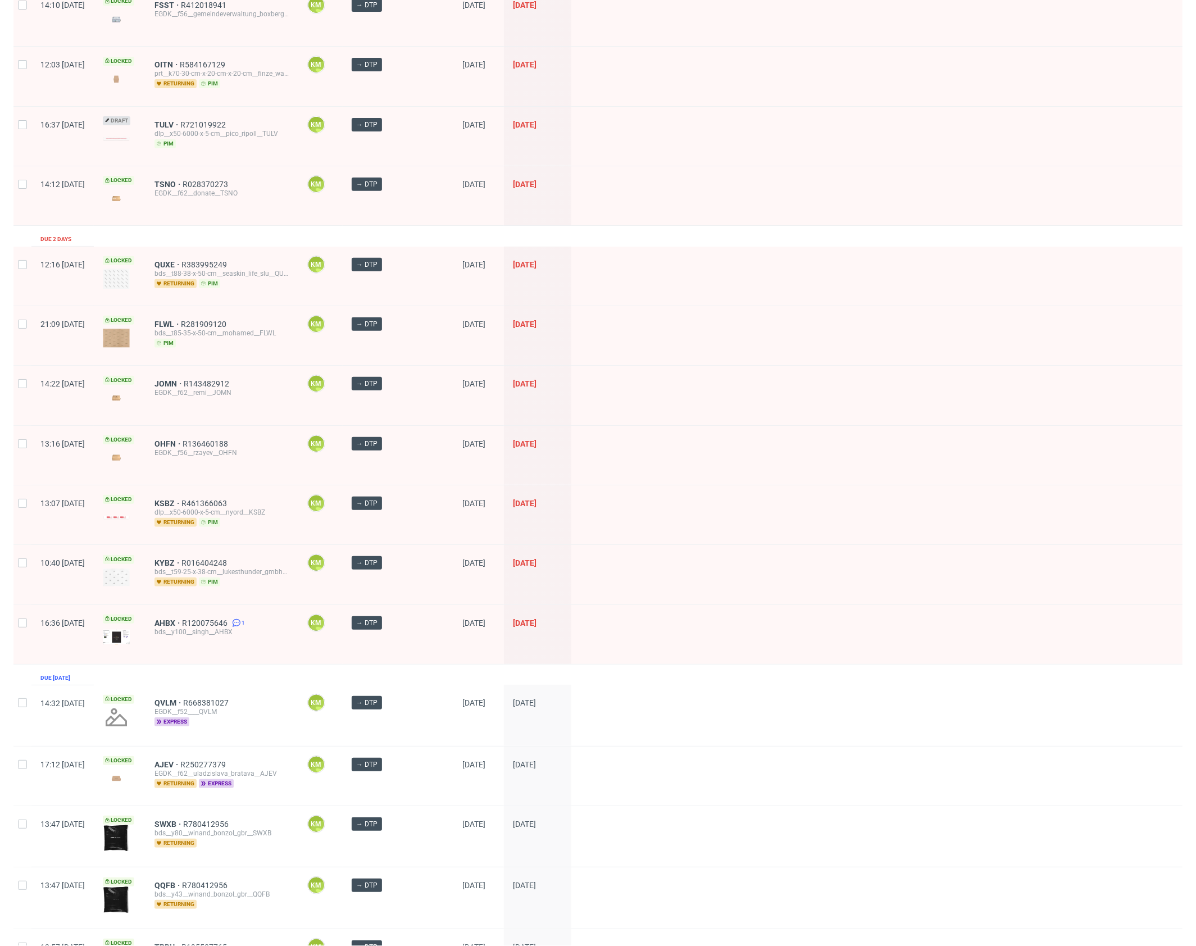
scroll to position [662, 0]
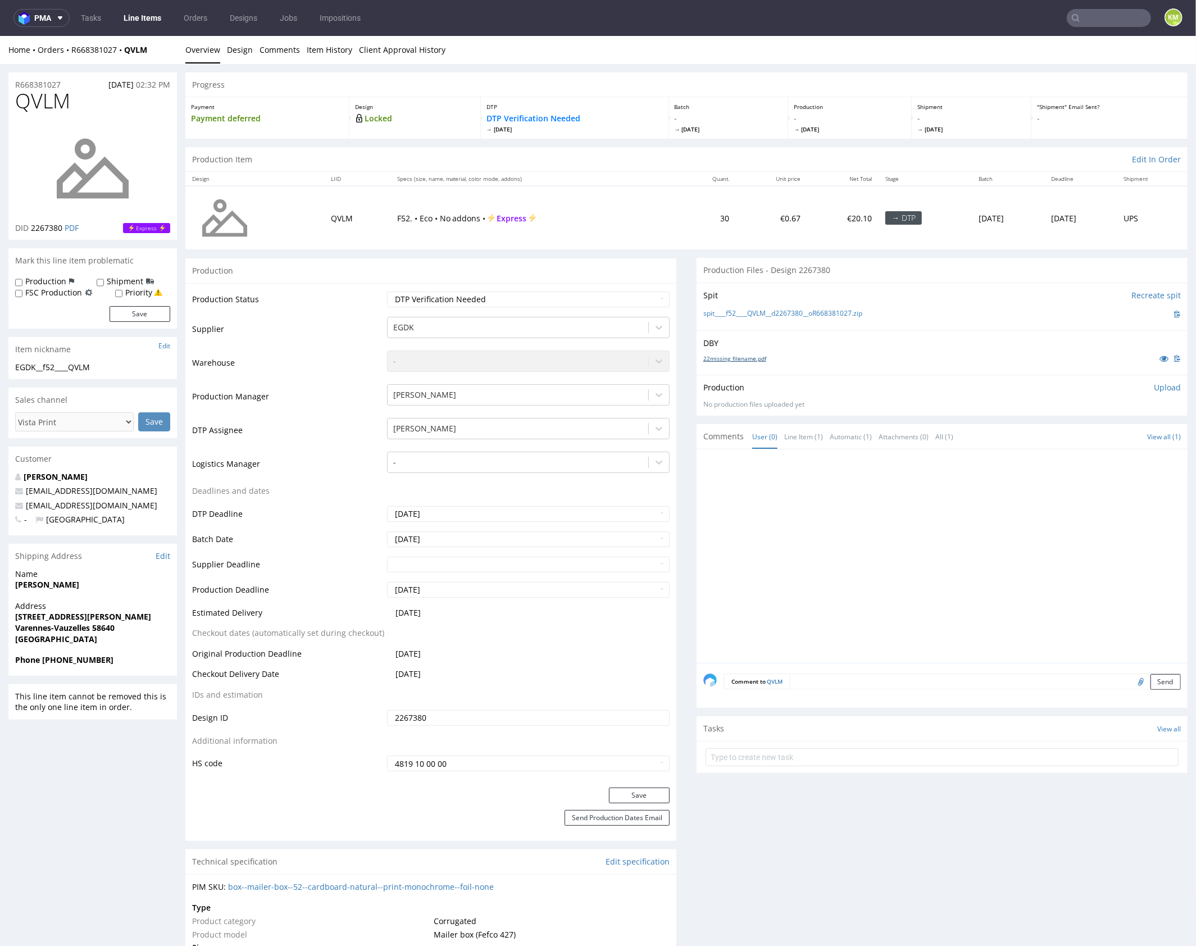
click at [748, 355] on link "22missing_filename.pdf" at bounding box center [735, 358] width 63 height 8
click at [885, 525] on div at bounding box center [946, 559] width 484 height 207
click at [851, 373] on div "DBY 22missing_filename.pdf" at bounding box center [942, 352] width 491 height 44
drag, startPoint x: 878, startPoint y: 311, endPoint x: 722, endPoint y: 310, distance: 156.2
click at [722, 310] on div "spit____f52____QVLM__d2267380__oR668381027.zip" at bounding box center [943, 313] width 478 height 12
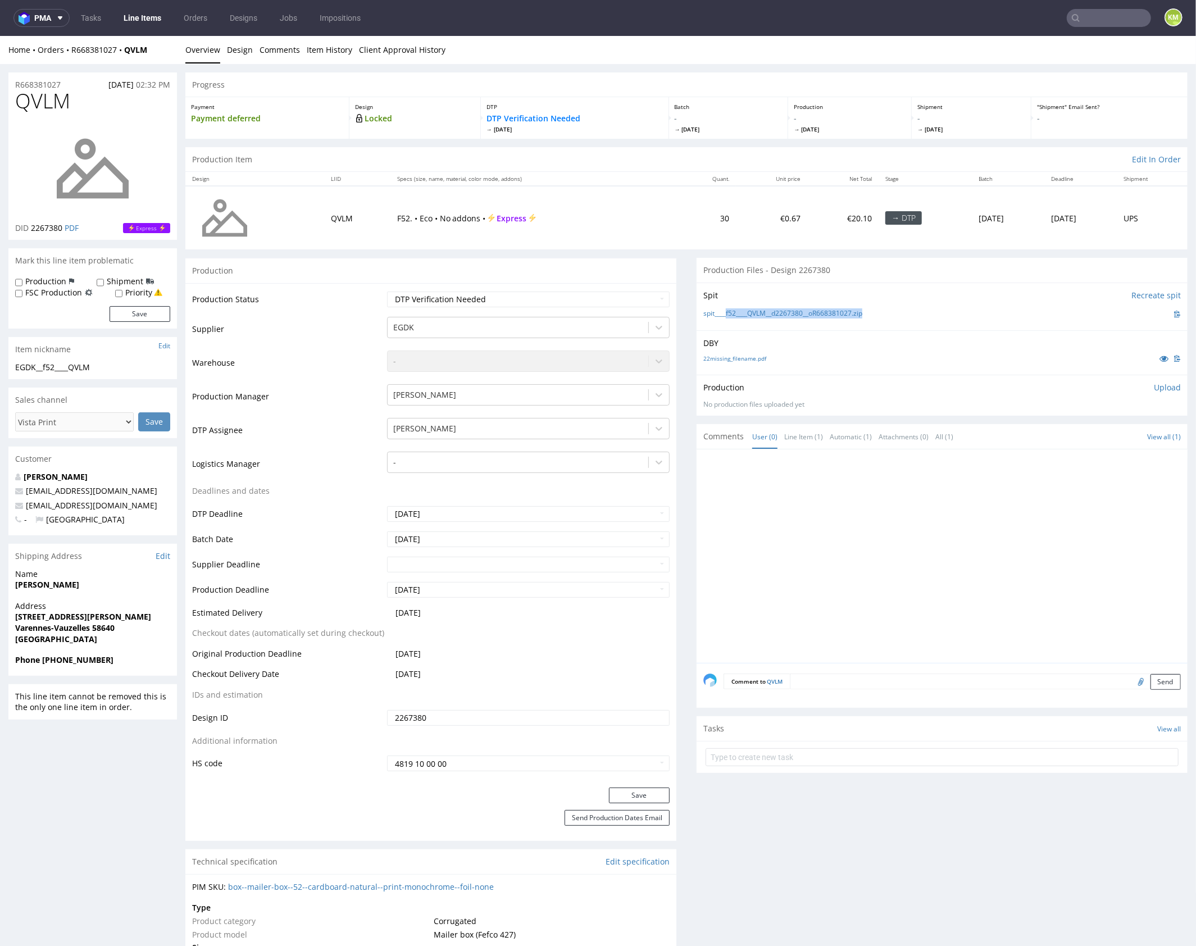
copy link "f52____QVLM__d2267380__oR668381027.zip"
click at [42, 101] on span "QVLM" at bounding box center [42, 100] width 55 height 22
copy span "QVLM"
drag, startPoint x: 1159, startPoint y: 385, endPoint x: 1139, endPoint y: 397, distance: 23.7
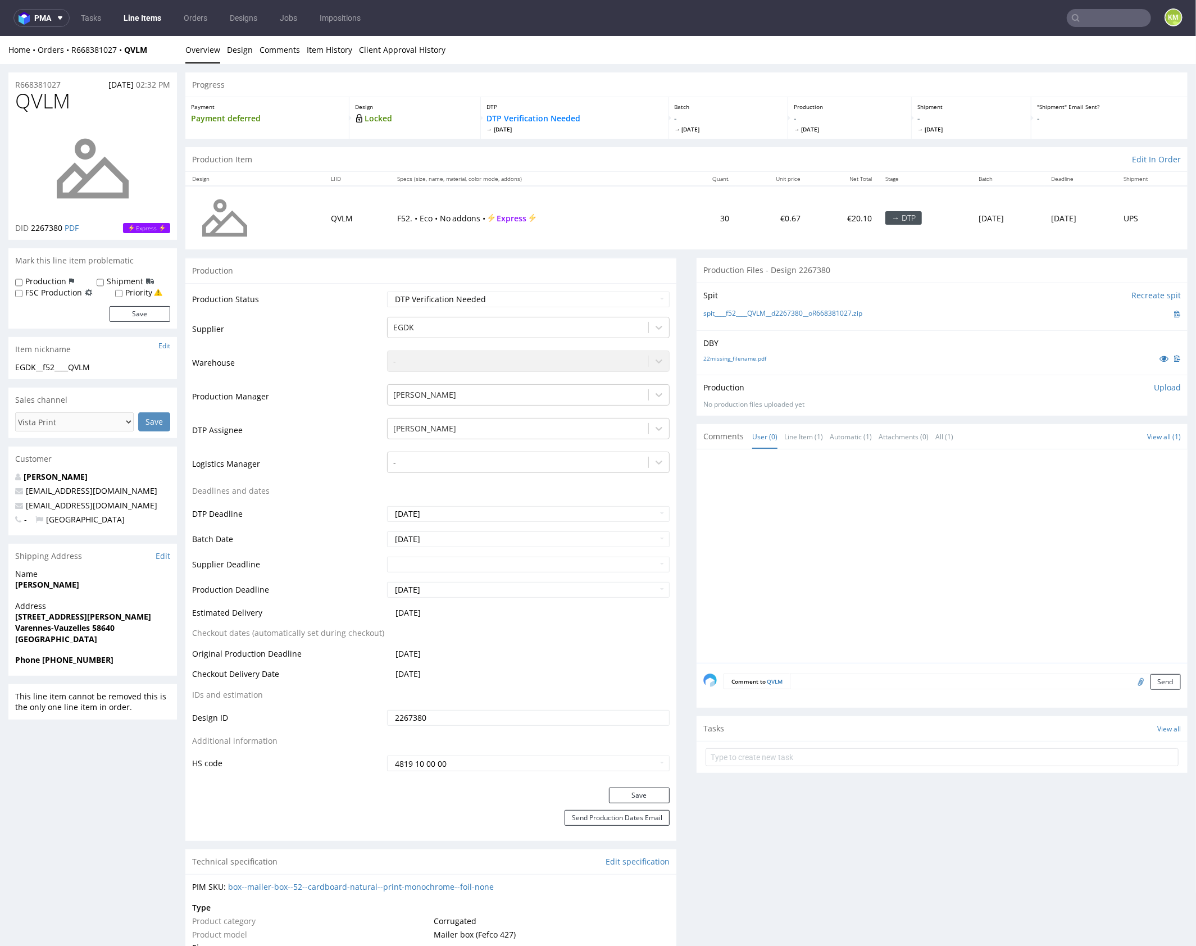
click at [1159, 385] on p "Upload" at bounding box center [1167, 387] width 27 height 11
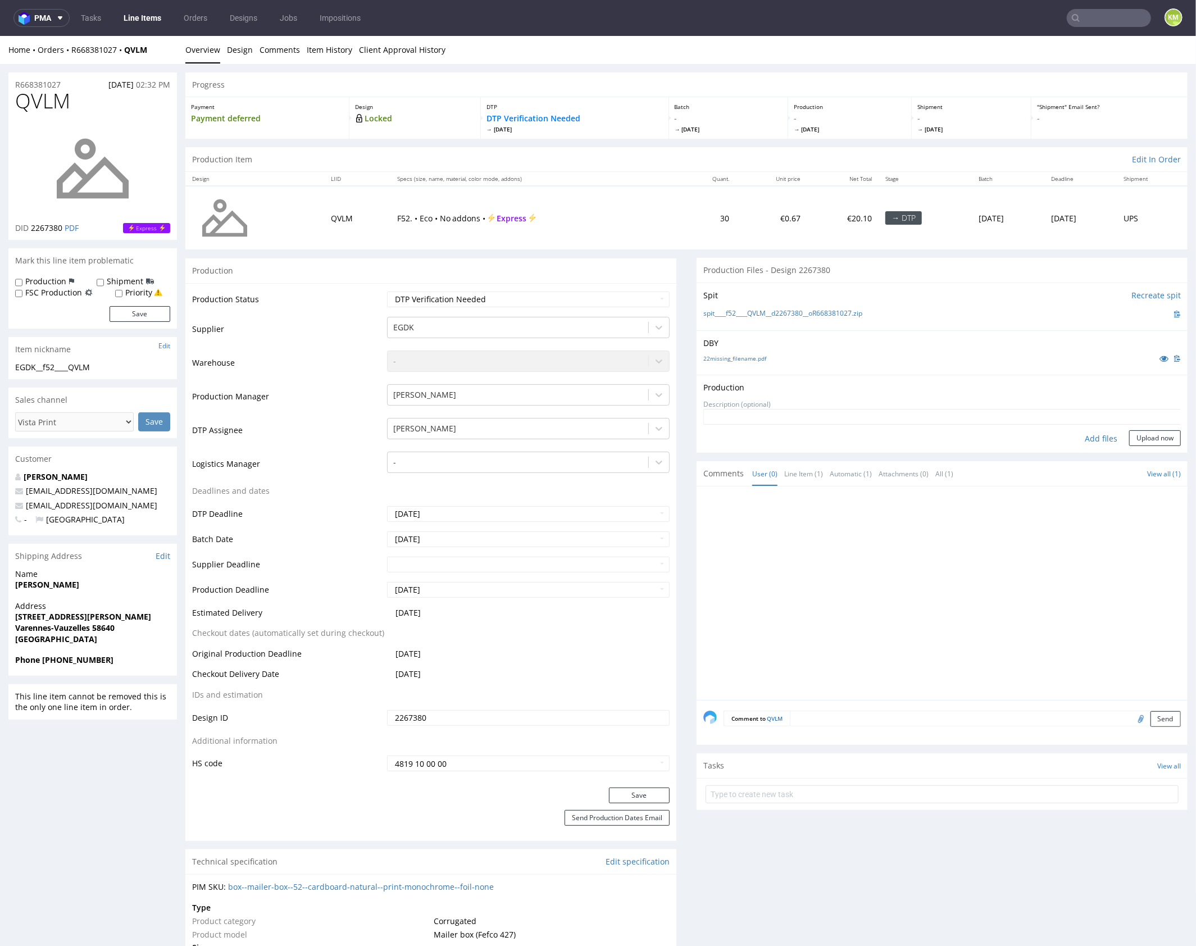
click at [1092, 432] on div "Add files" at bounding box center [1101, 438] width 56 height 17
type input "C:\fakepath\f52____QVLM__d2267380__oR668381027__outside.pdf"
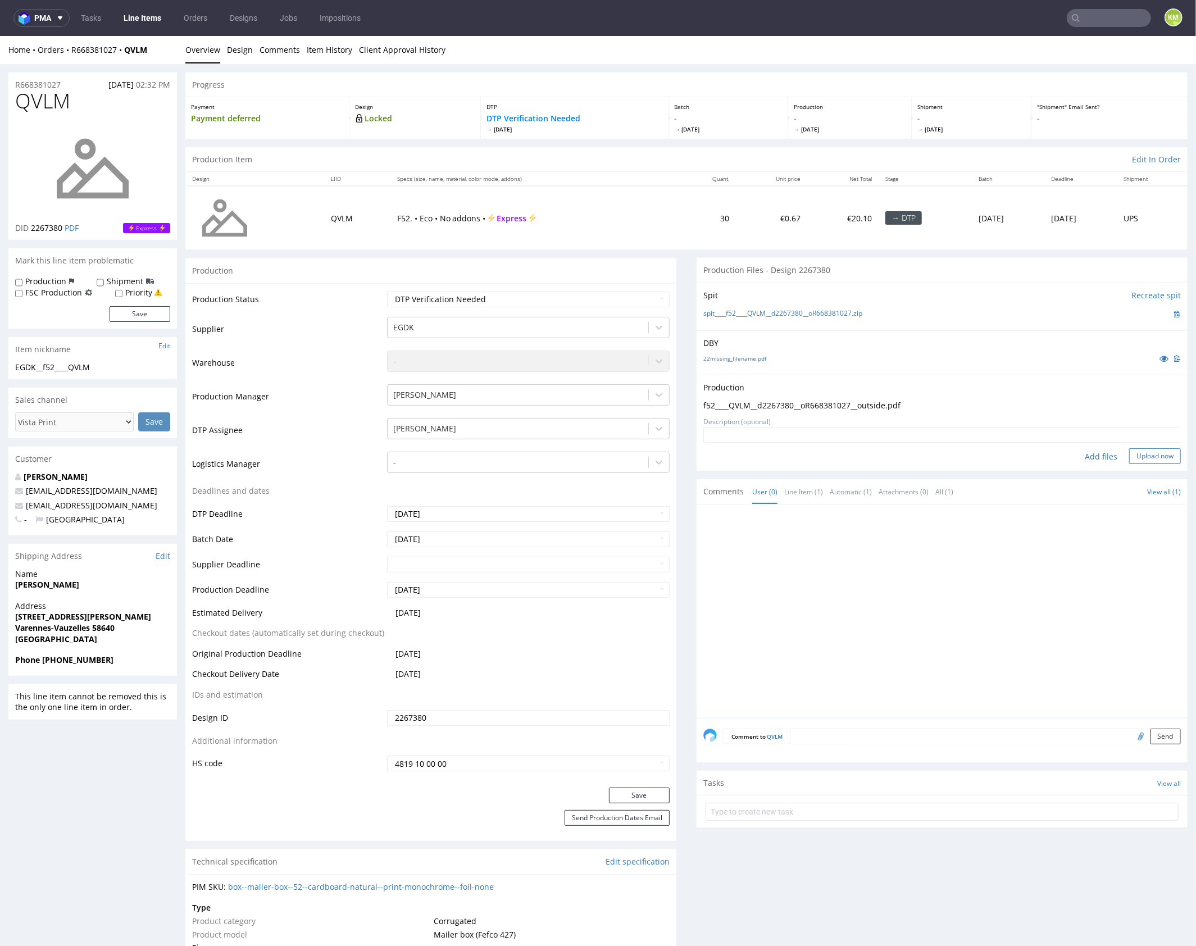
click at [1154, 458] on button "Upload now" at bounding box center [1155, 456] width 52 height 16
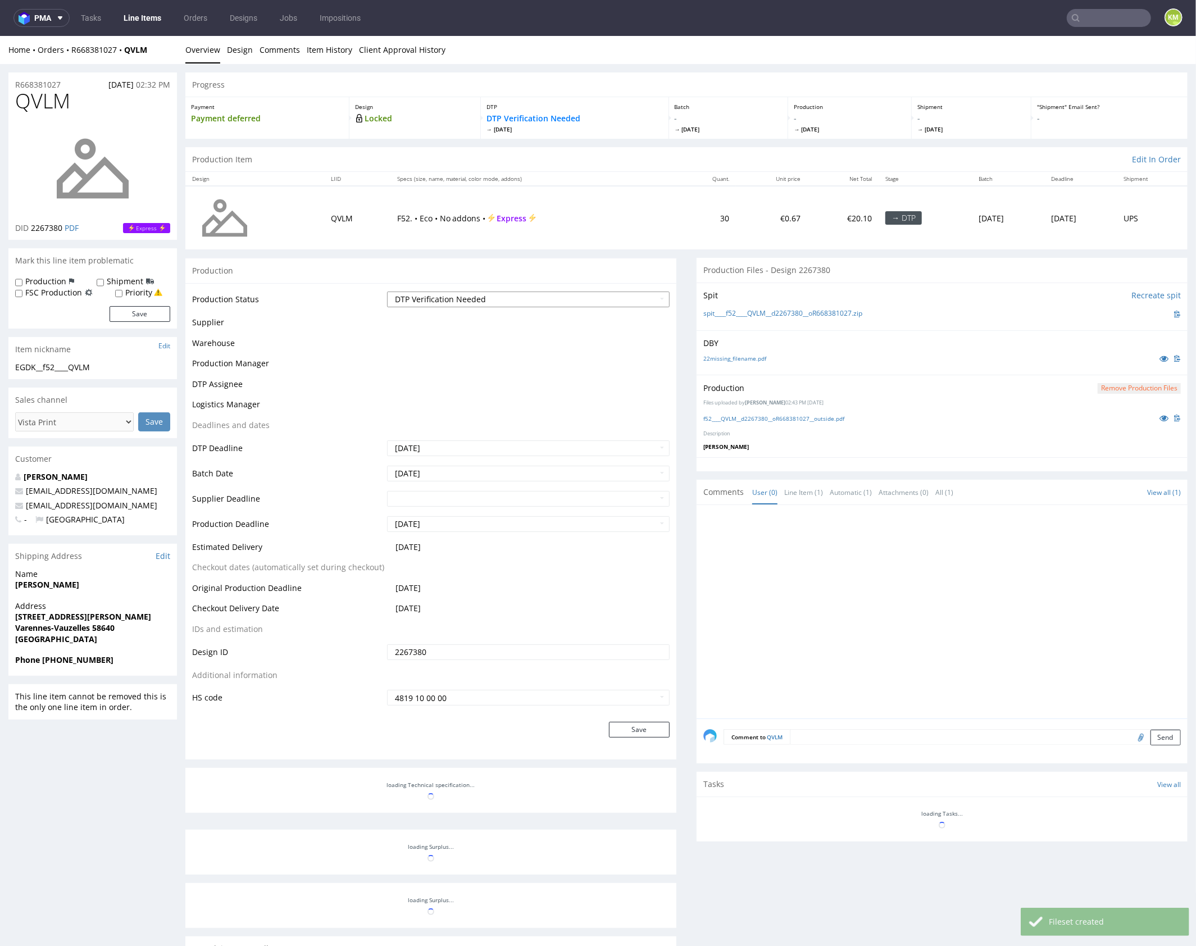
click at [575, 294] on select "Waiting for Artwork Waiting for Diecut Waiting for Mockup Waiting for DTP Waiti…" at bounding box center [528, 299] width 283 height 16
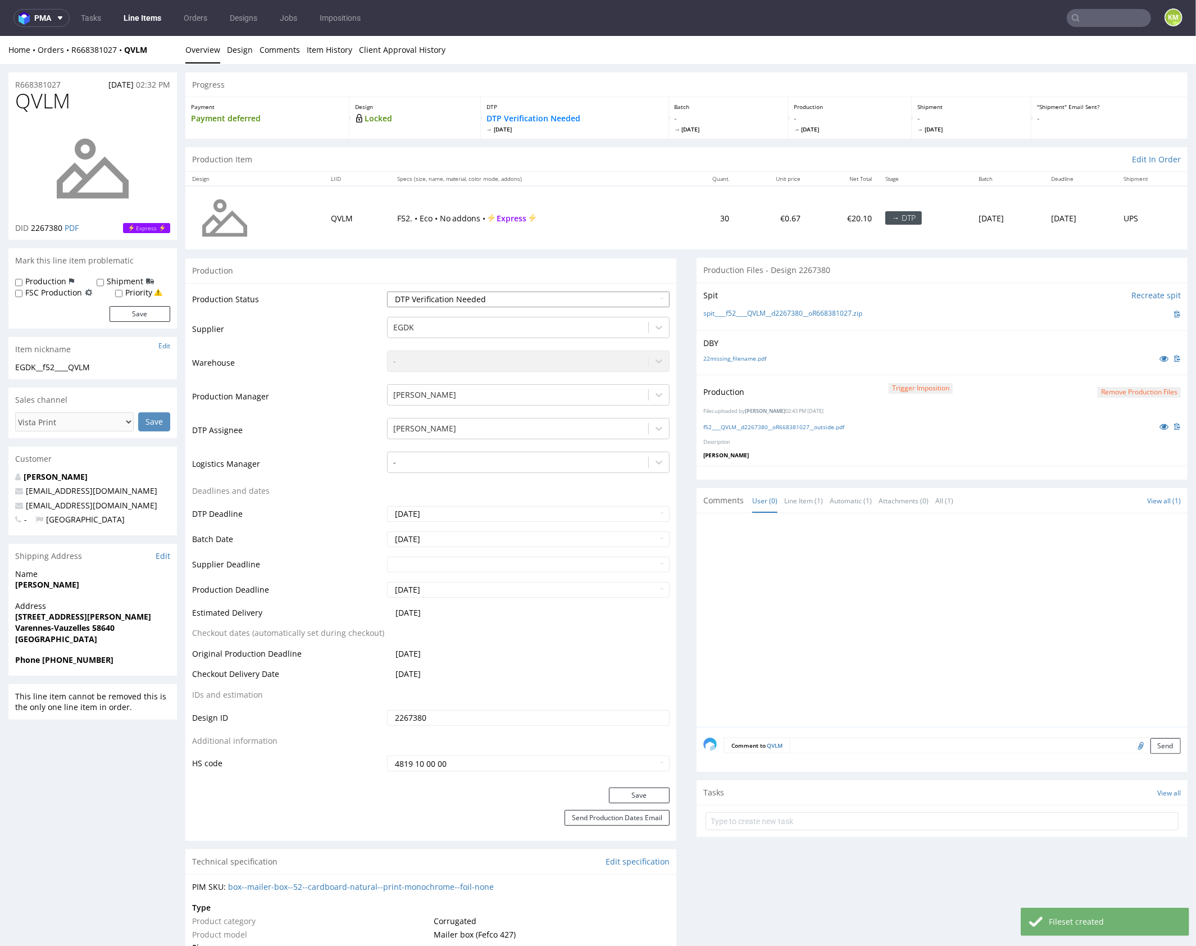
select select "dtp_production_ready"
click at [387, 291] on select "Waiting for Artwork Waiting for Diecut Waiting for Mockup Waiting for DTP Waiti…" at bounding box center [528, 299] width 283 height 16
click at [638, 796] on button "Save" at bounding box center [639, 795] width 61 height 16
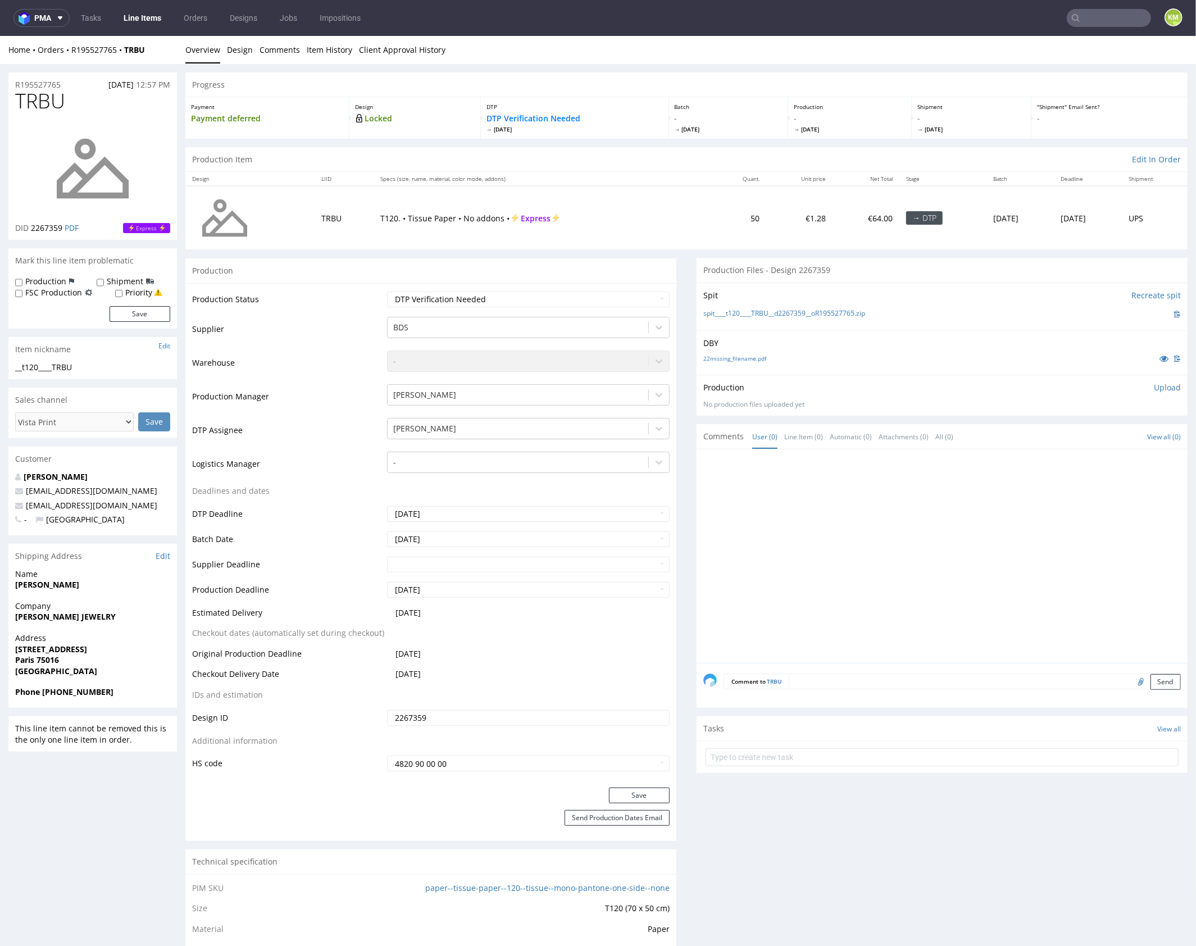
click at [785, 384] on div "Production Upload" at bounding box center [943, 387] width 478 height 11
click at [755, 361] on div "22missing_filename.pdf" at bounding box center [943, 358] width 478 height 12
click at [750, 359] on link "22missing_filename.pdf" at bounding box center [735, 358] width 63 height 8
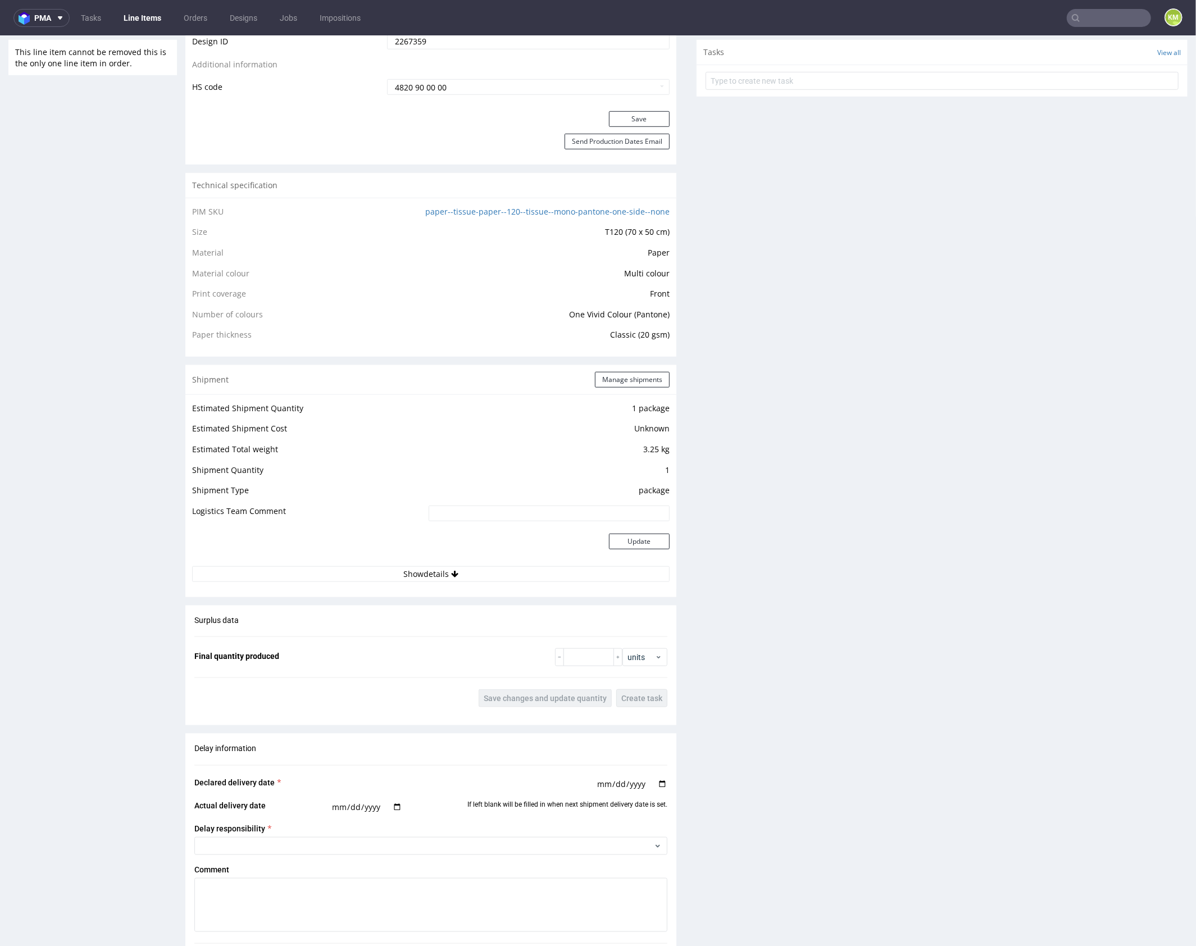
scroll to position [41, 0]
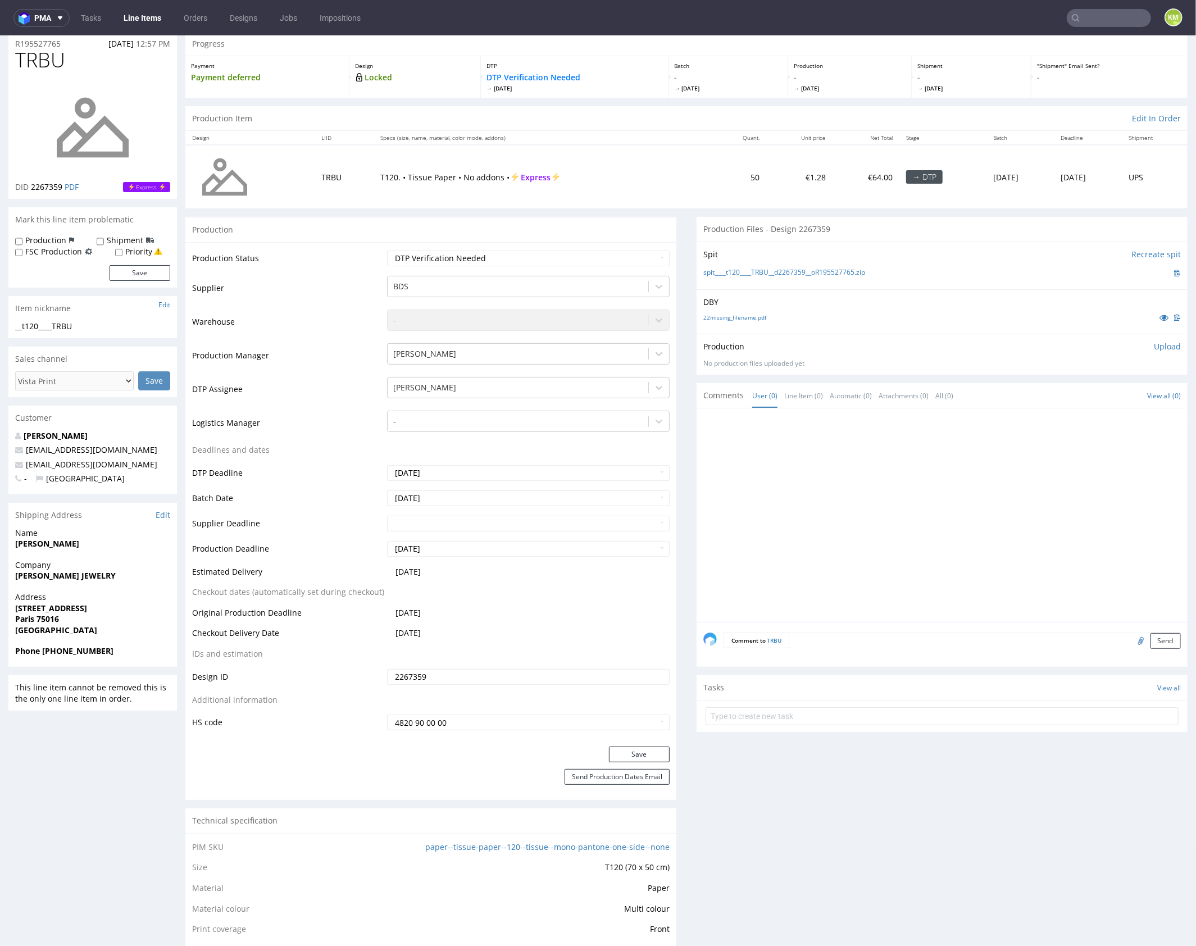
click at [900, 534] on div at bounding box center [946, 518] width 484 height 207
drag, startPoint x: 881, startPoint y: 269, endPoint x: 723, endPoint y: 270, distance: 157.9
click at [723, 270] on div "spit____t120____TRBU__d2267359__oR195527765.zip" at bounding box center [943, 272] width 478 height 12
copy link "t120____TRBU__d2267359__oR195527765.zip"
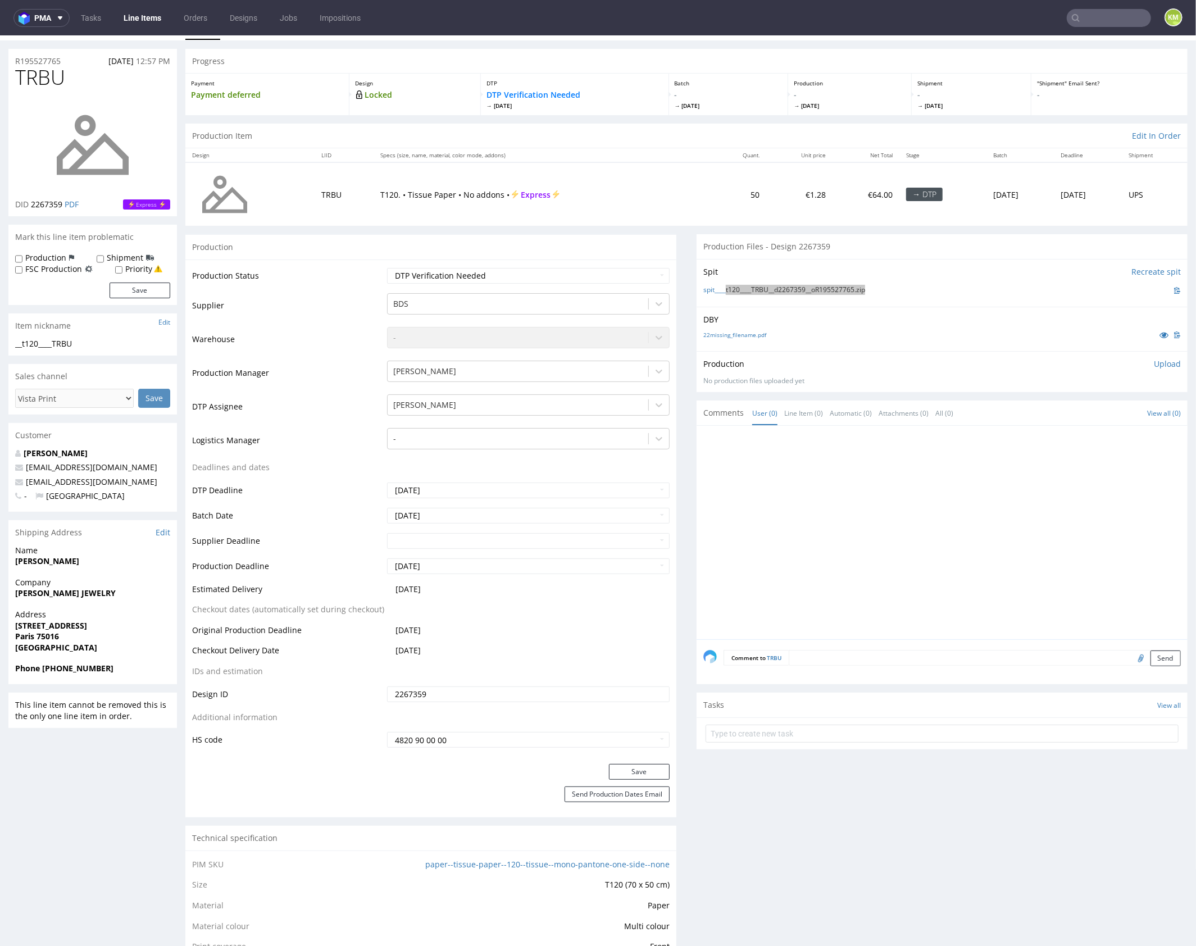
scroll to position [0, 0]
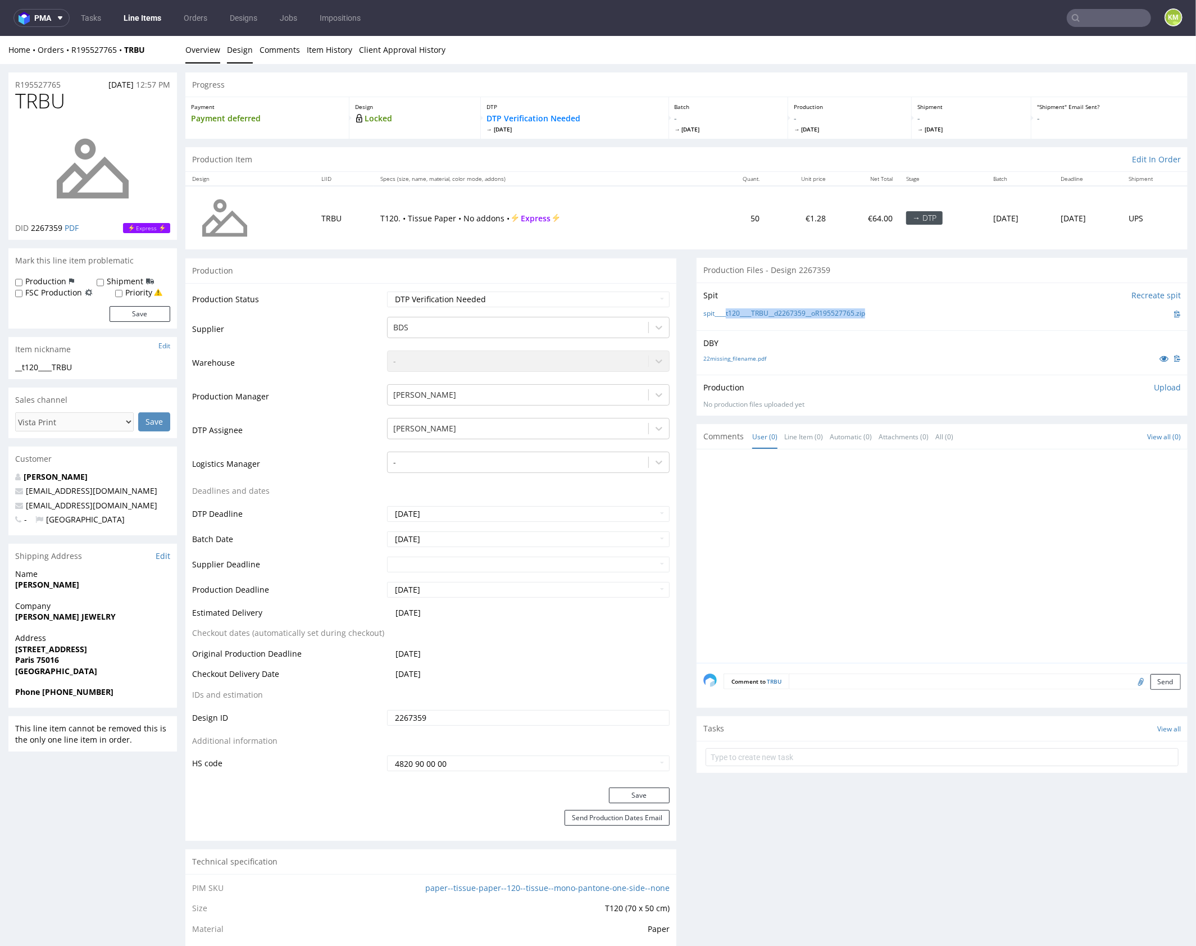
click at [241, 58] on link "Design" at bounding box center [240, 49] width 26 height 28
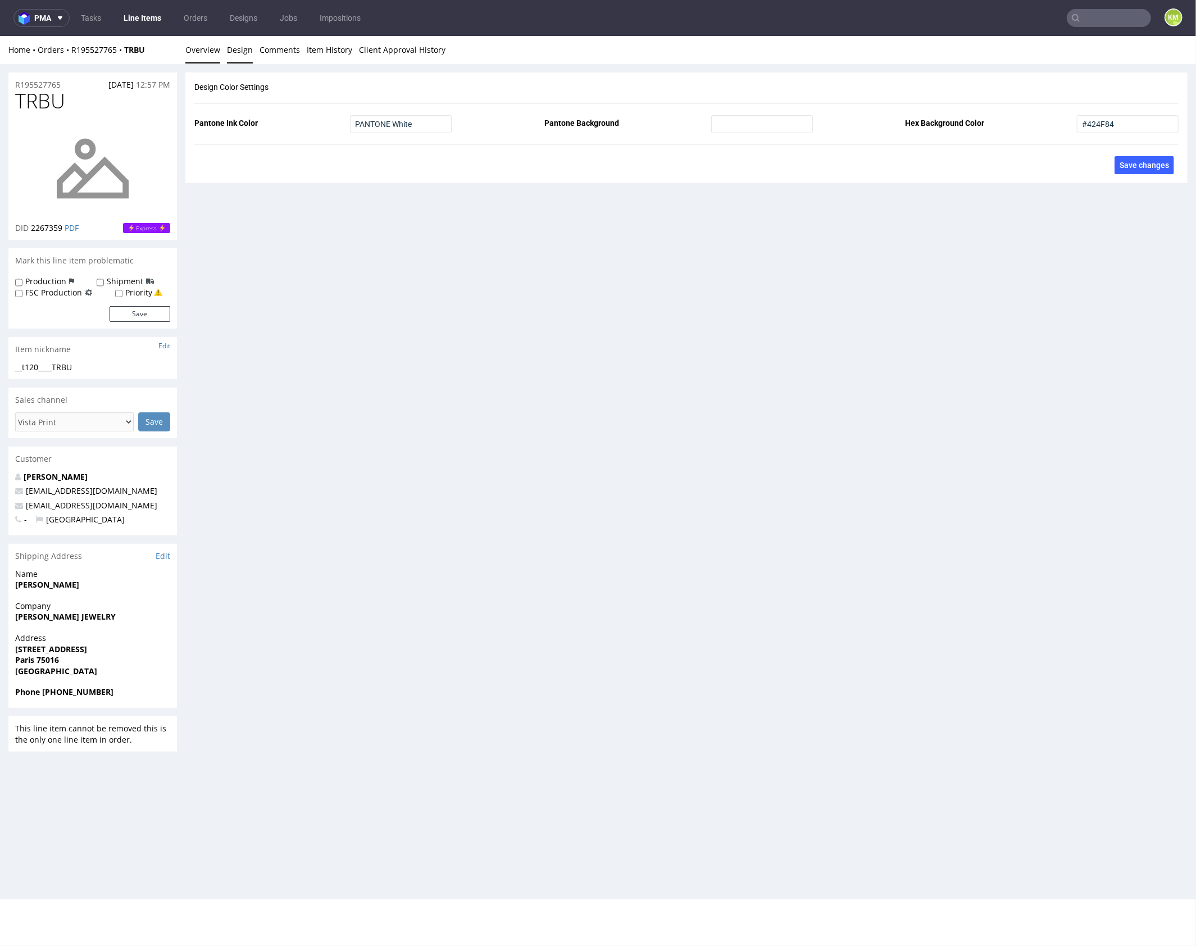
click at [197, 56] on link "Overview" at bounding box center [202, 49] width 35 height 28
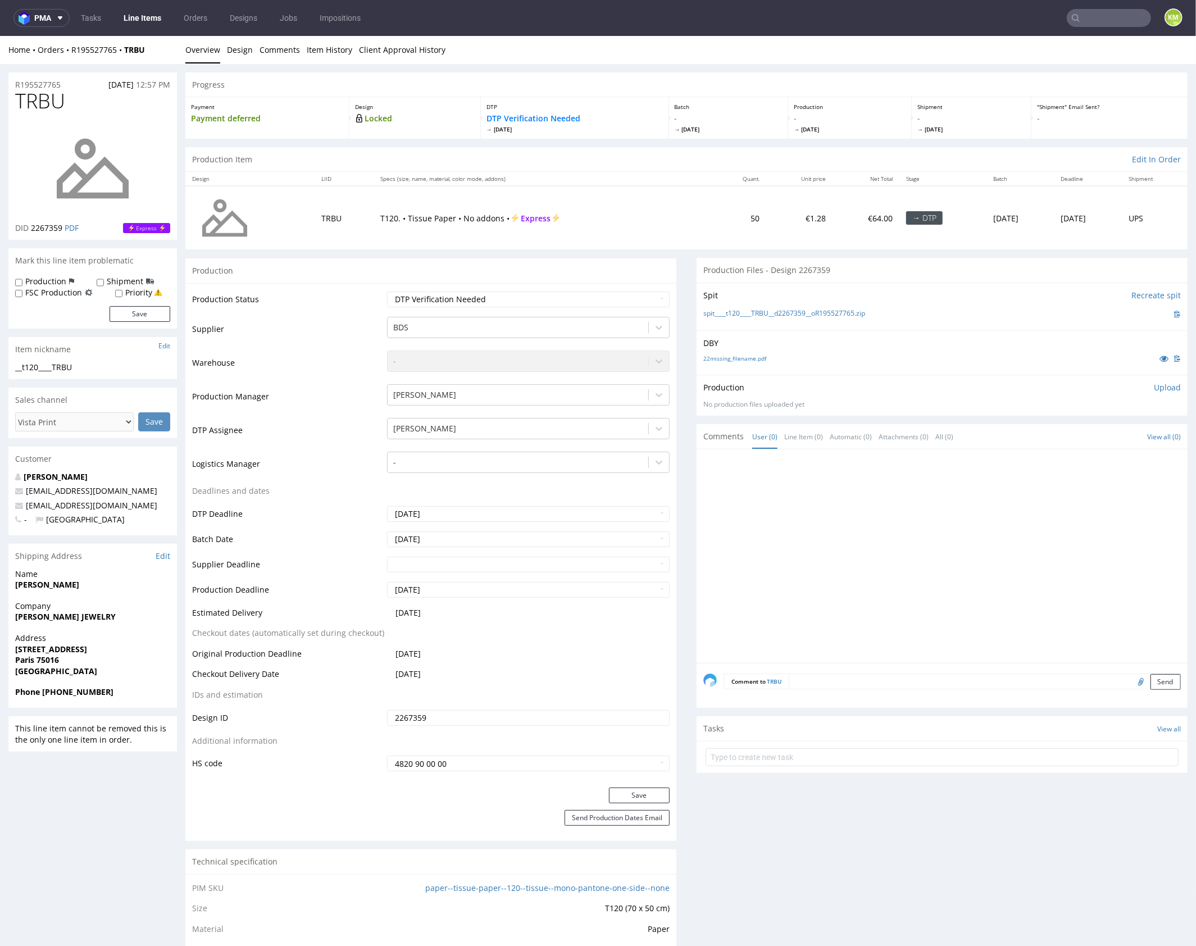
click at [893, 521] on div at bounding box center [946, 559] width 484 height 207
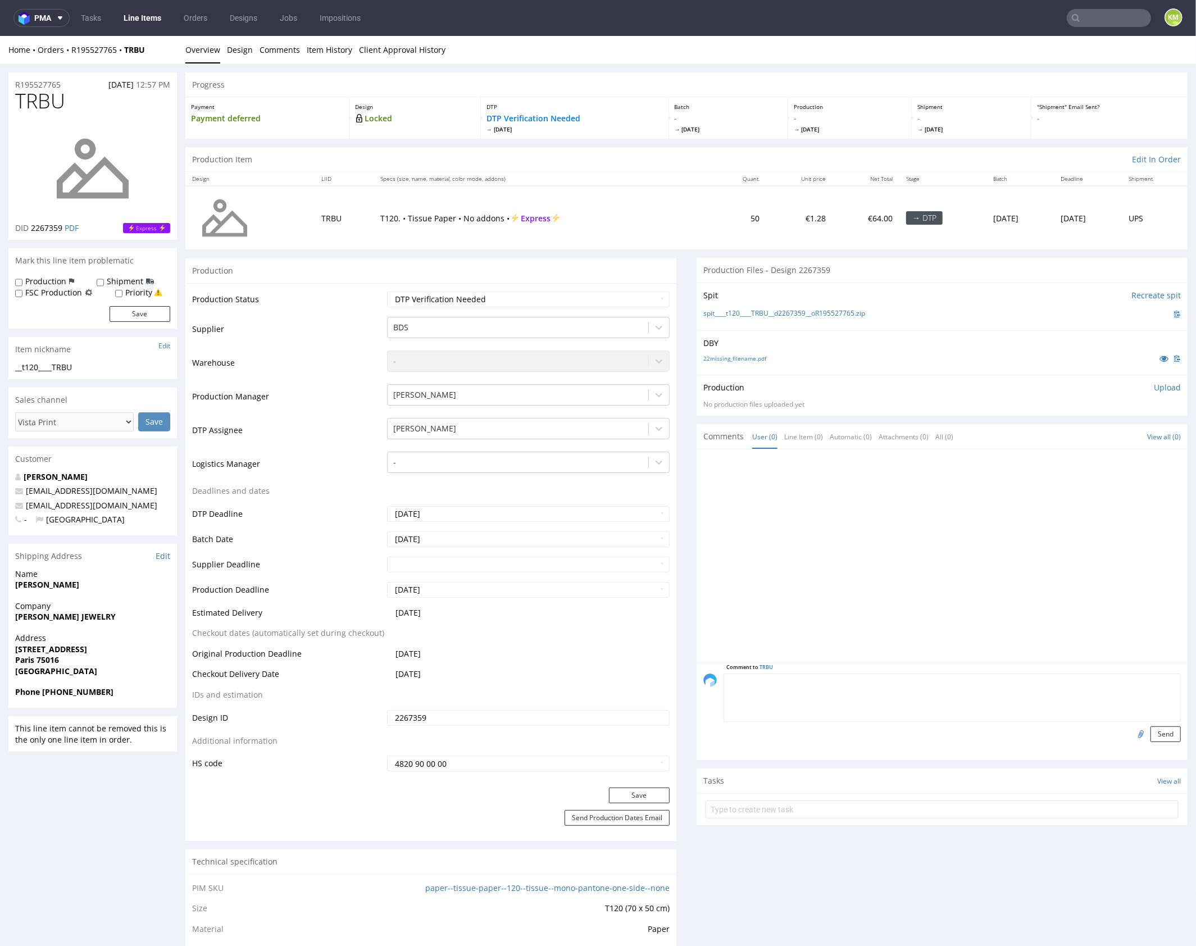
click at [897, 673] on textarea at bounding box center [952, 697] width 457 height 48
type textarea "issue: cienkie linie w projekcie"
click at [1151, 733] on button "Send" at bounding box center [1166, 734] width 30 height 16
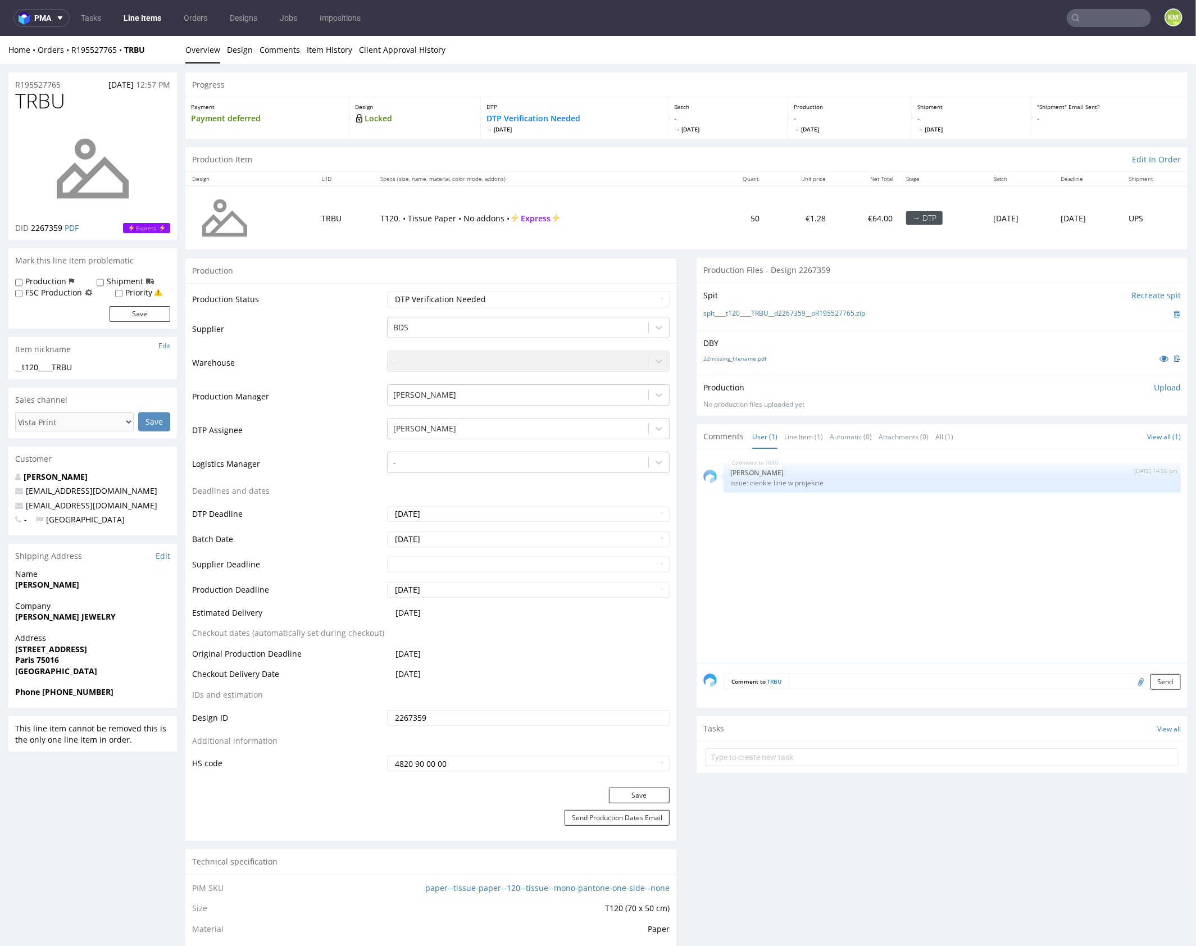
click at [1156, 385] on p "Upload" at bounding box center [1167, 387] width 27 height 11
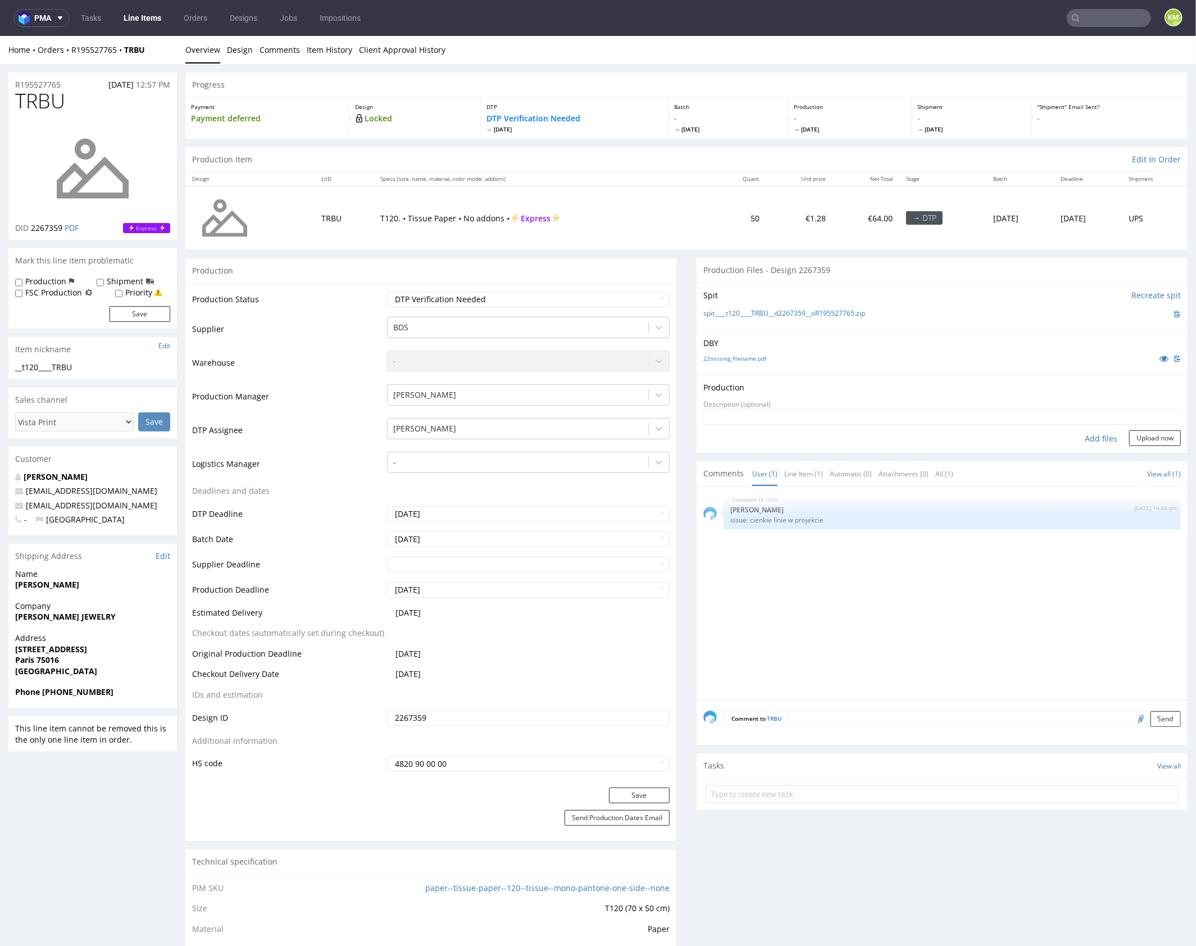
click at [1091, 438] on div "Add files" at bounding box center [1101, 438] width 56 height 17
type input "C:\fakepath\t120____TRBU__d2267359__oR195527765.pdf"
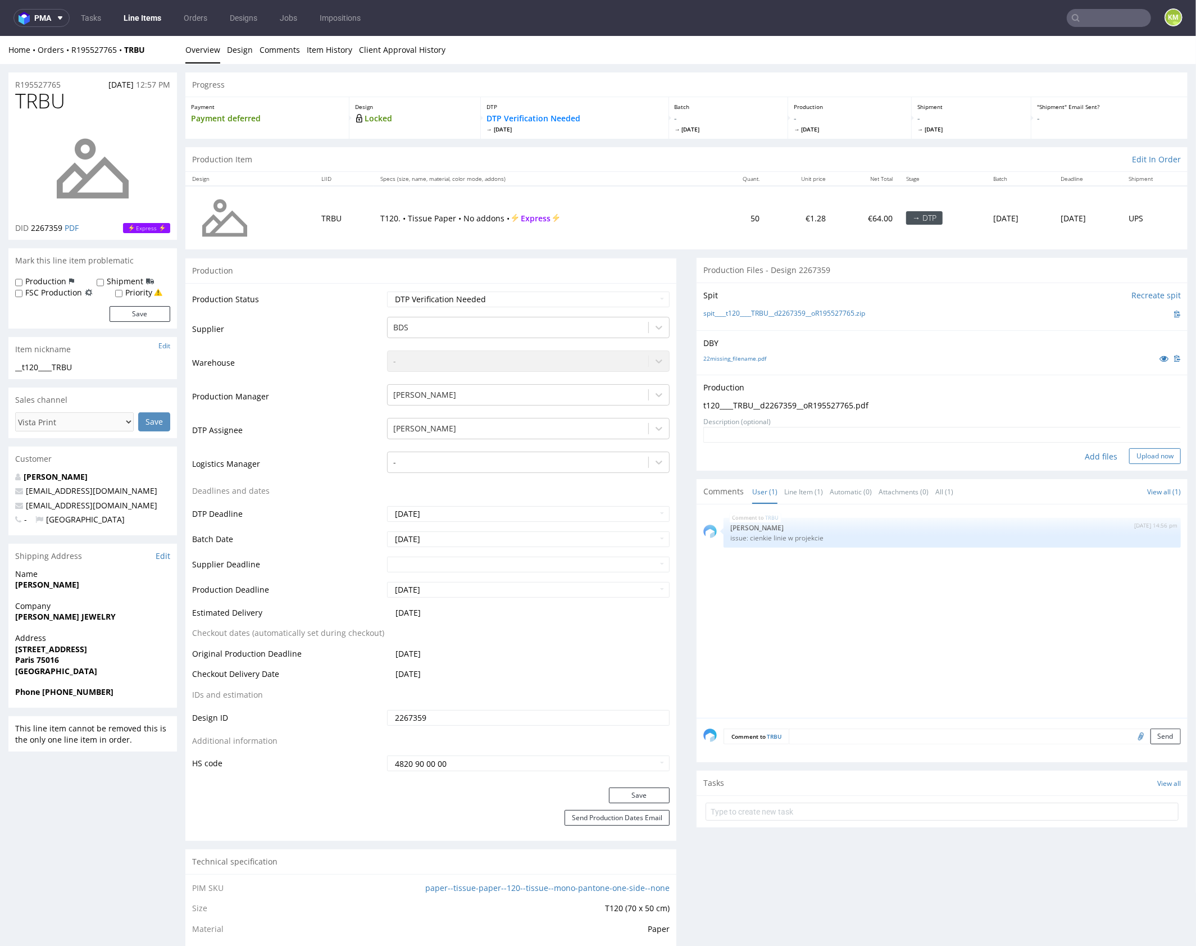
click at [1146, 455] on button "Upload now" at bounding box center [1155, 456] width 52 height 16
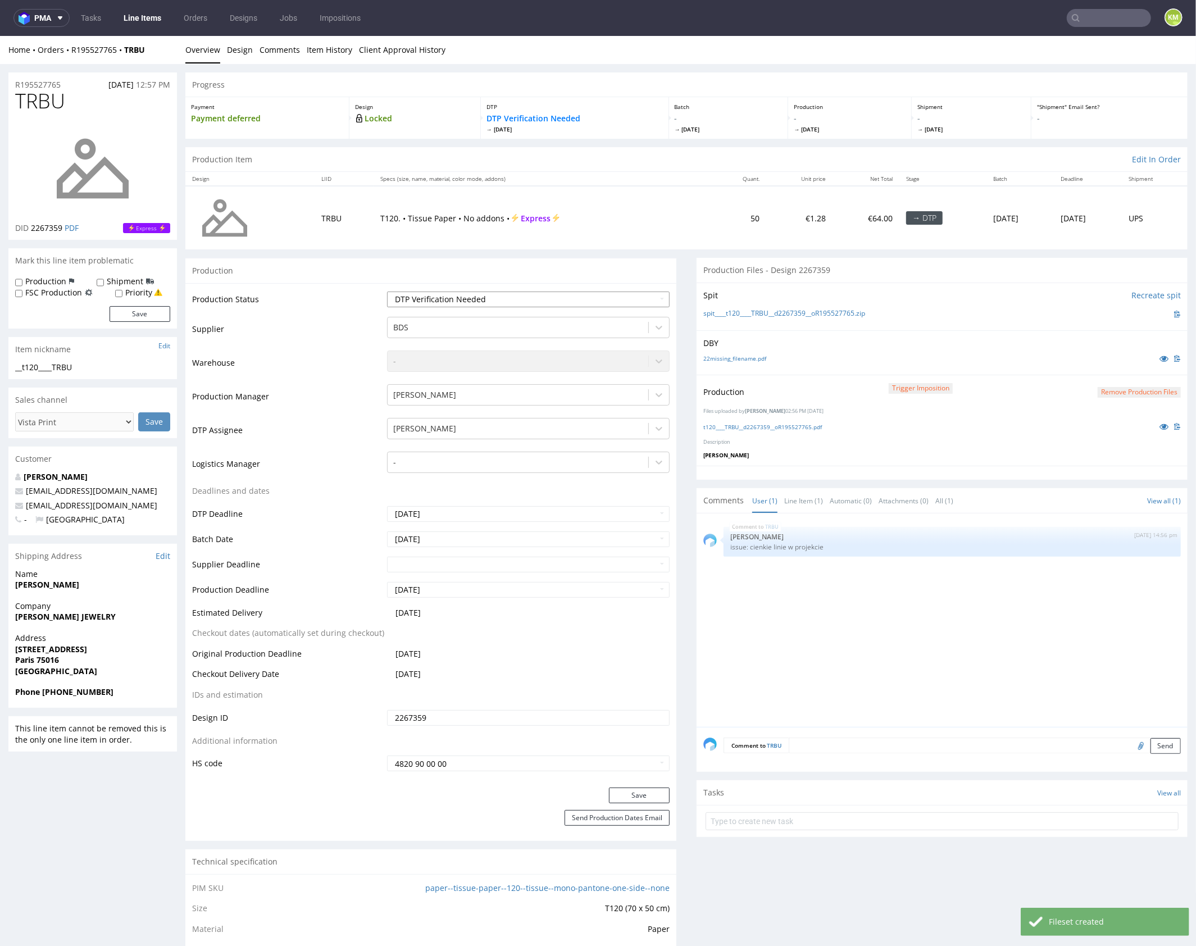
click at [584, 297] on select "Waiting for Artwork Waiting for Diecut Waiting for Mockup Waiting for DTP Waiti…" at bounding box center [528, 299] width 283 height 16
select select "dtp_production_ready"
click at [387, 291] on select "Waiting for Artwork Waiting for Diecut Waiting for Mockup Waiting for DTP Waiti…" at bounding box center [528, 299] width 283 height 16
click at [650, 793] on button "Save" at bounding box center [639, 795] width 61 height 16
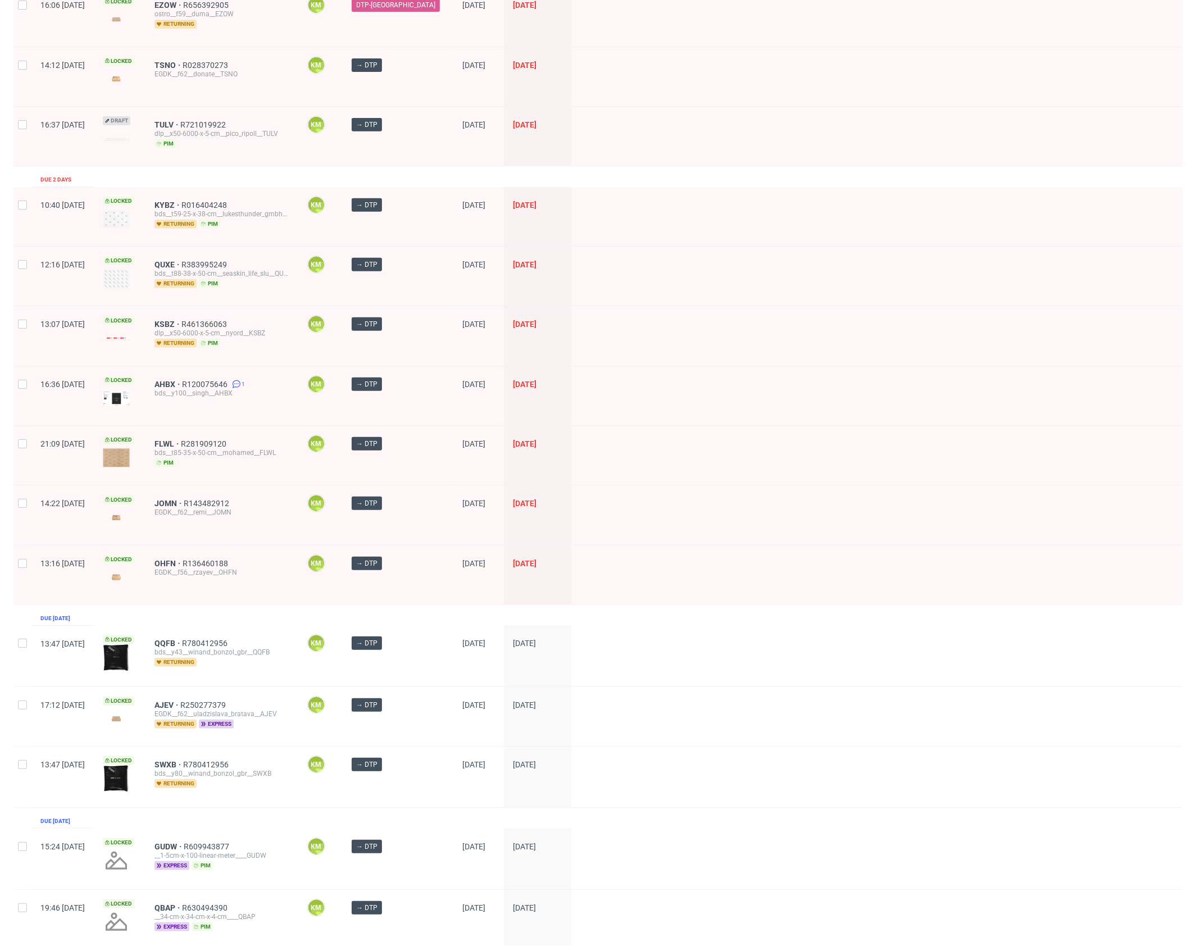
scroll to position [670, 0]
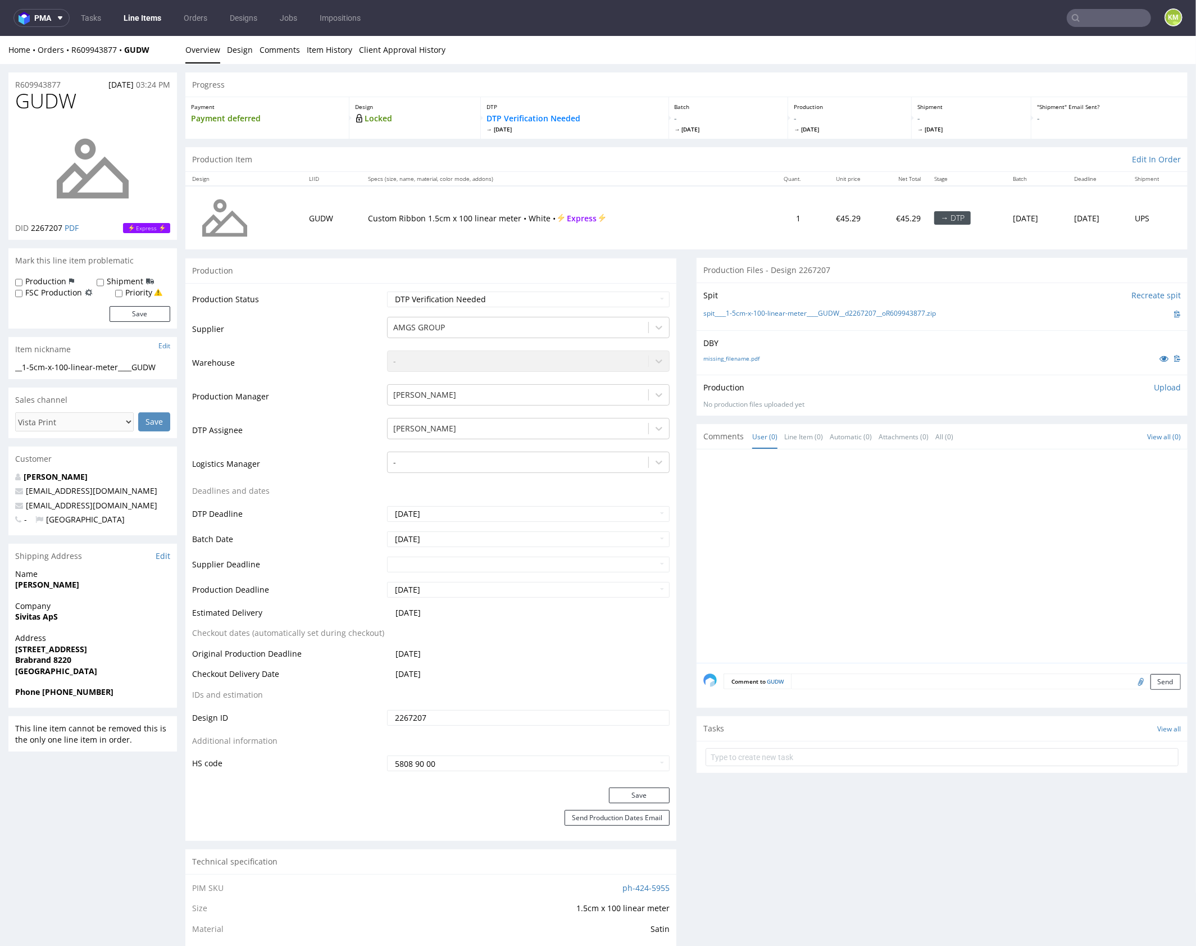
click at [862, 538] on div at bounding box center [946, 559] width 484 height 207
click at [864, 538] on div at bounding box center [946, 559] width 484 height 207
click at [741, 357] on link "missing_filename.pdf" at bounding box center [732, 358] width 56 height 8
drag, startPoint x: 951, startPoint y: 313, endPoint x: 723, endPoint y: 314, distance: 228.7
click at [723, 314] on div "spit____1-5cm-x-100-linear-meter____GUDW__d2267207__oR609943877.zip" at bounding box center [943, 313] width 478 height 12
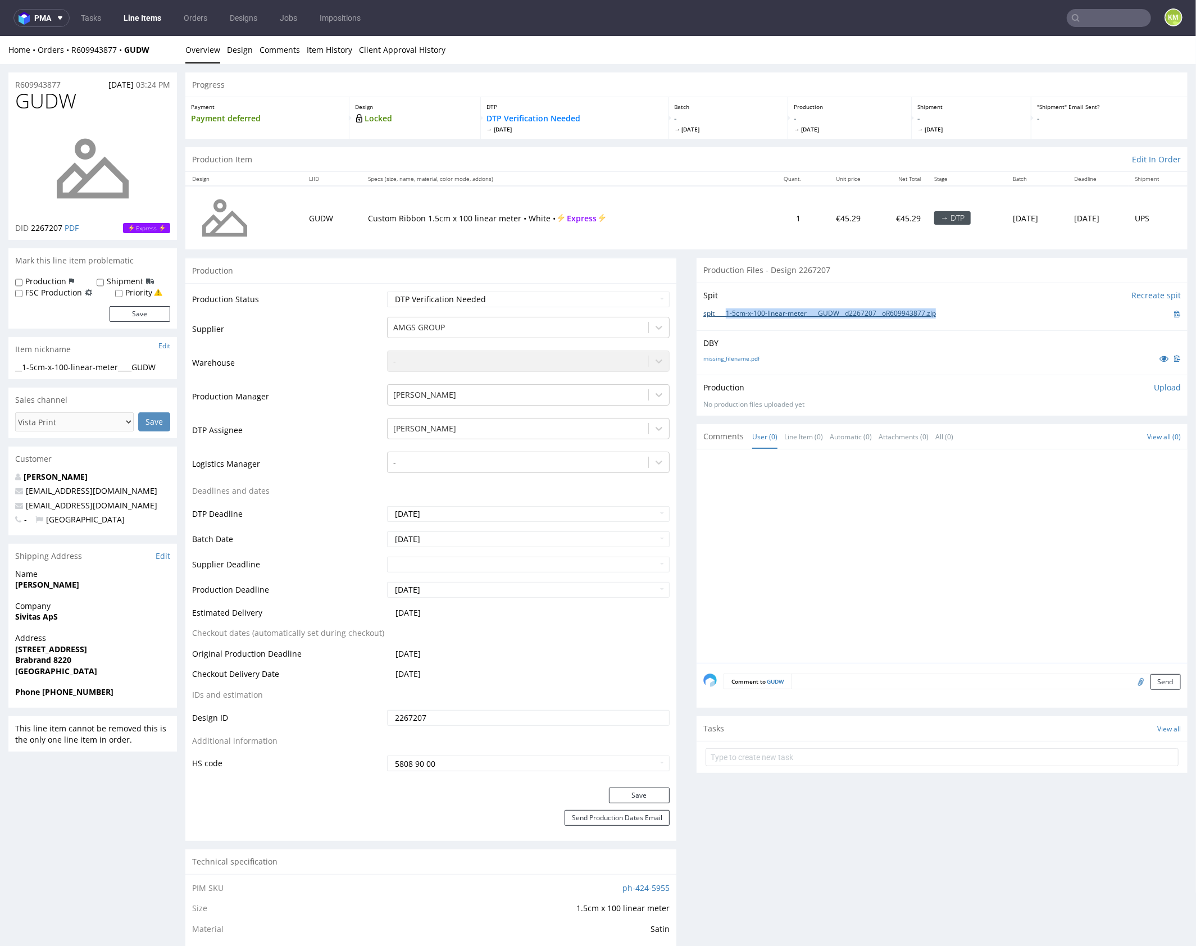
copy link "1-5cm-x-100-linear-meter____GUDW__d2267207__oR609943877.zip"
click at [927, 687] on form "Comment to GUDW Send" at bounding box center [952, 681] width 457 height 16
click at [927, 686] on textarea at bounding box center [986, 681] width 390 height 16
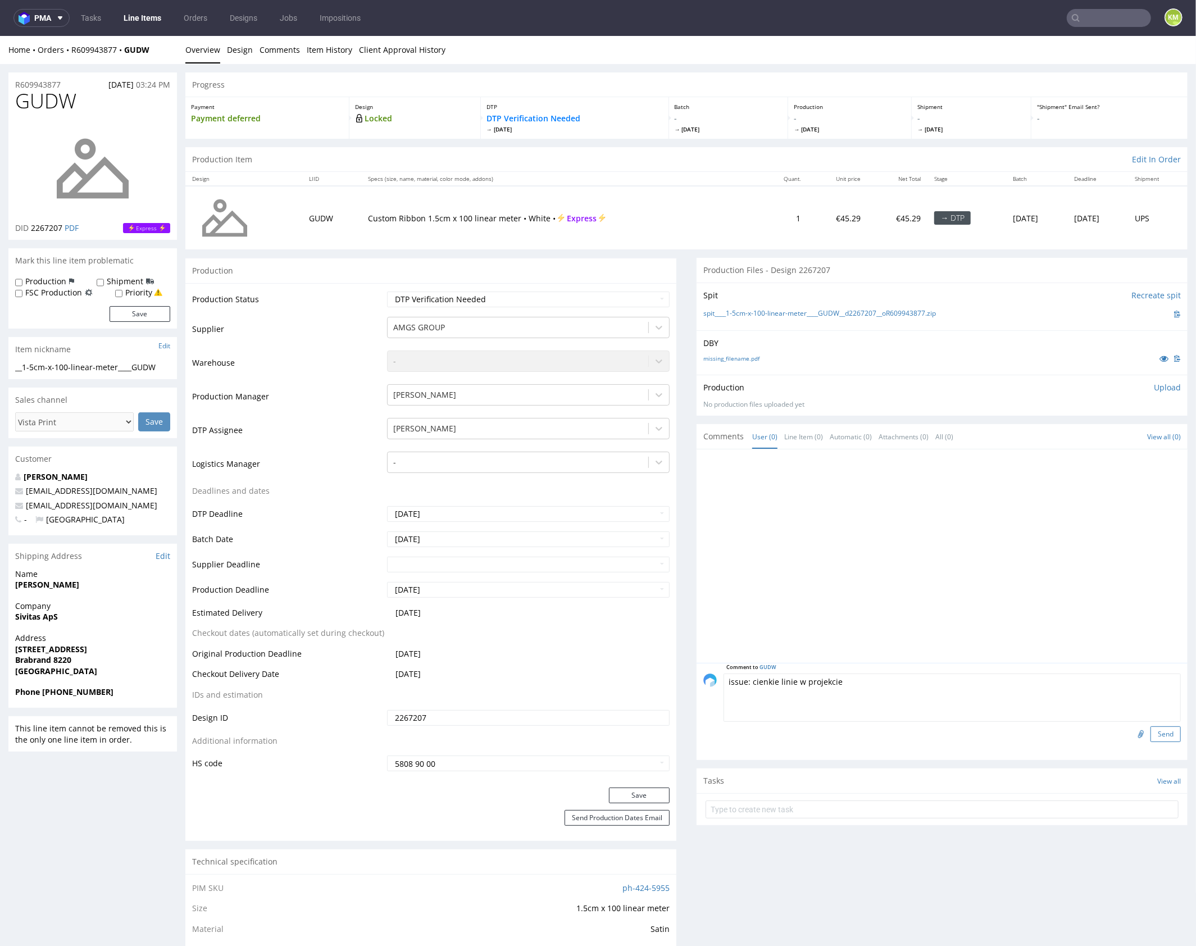
type textarea "issue: cienkie linie w projekcie"
drag, startPoint x: 1151, startPoint y: 734, endPoint x: 940, endPoint y: 583, distance: 260.1
click at [1151, 734] on button "Send" at bounding box center [1166, 734] width 30 height 16
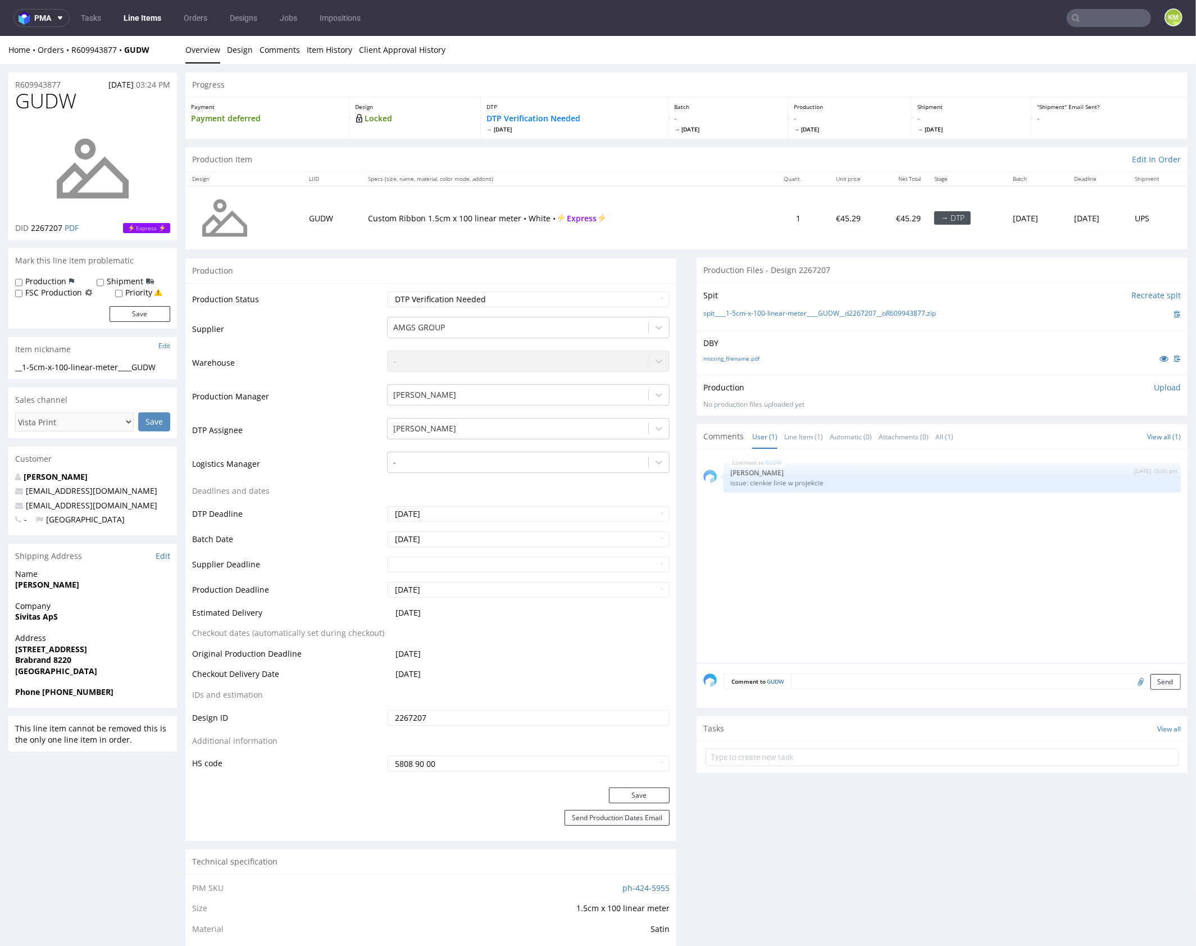
click at [1156, 387] on p "Upload" at bounding box center [1167, 387] width 27 height 11
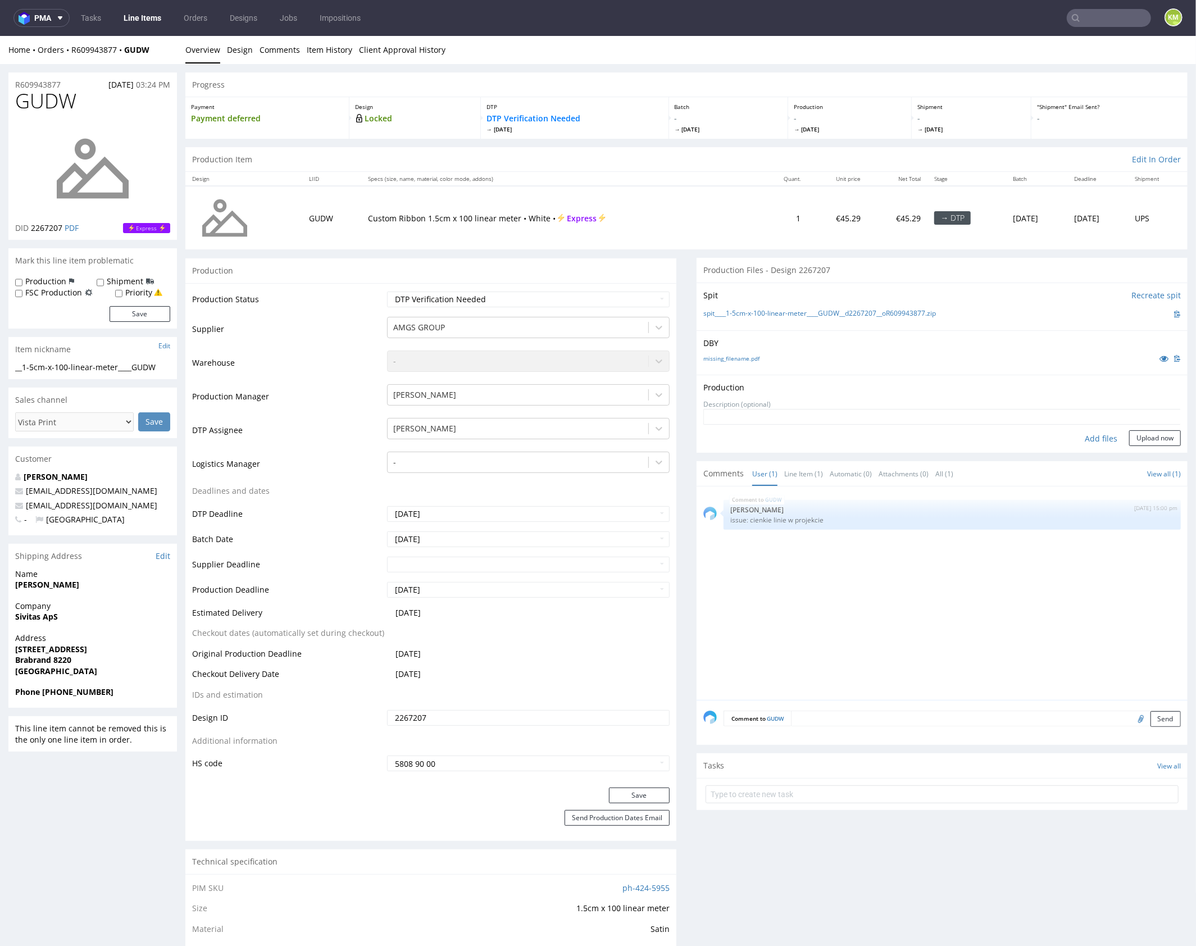
click at [1090, 441] on div "Add files" at bounding box center [1101, 438] width 56 height 17
type input "C:\fakepath\1-5cm-x-100-linear-meter____GUDW__d2267207__oR609943877.pdf"
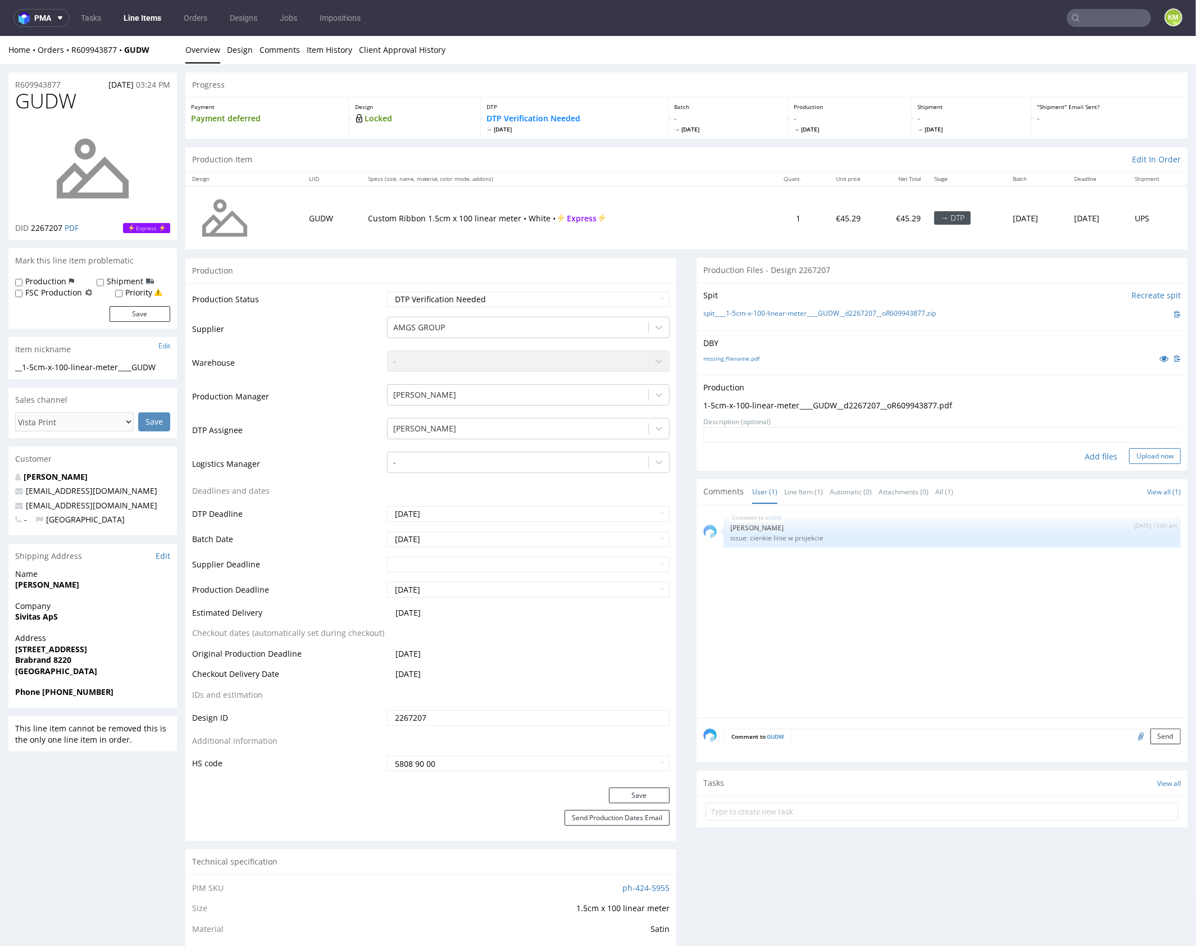
click at [1136, 448] on button "Upload now" at bounding box center [1155, 456] width 52 height 16
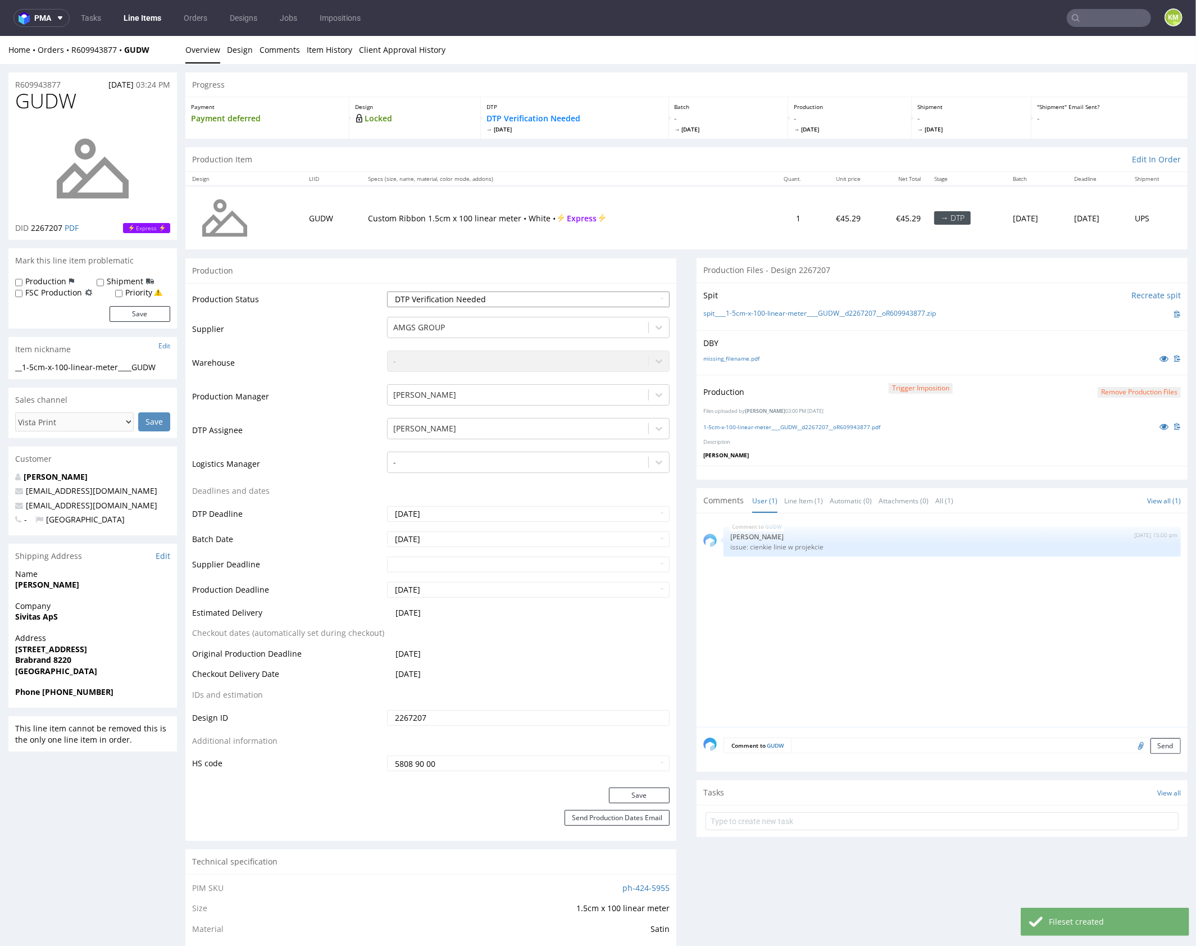
click at [587, 306] on select "Waiting for Artwork Waiting for Diecut Waiting for Mockup Waiting for DTP Waiti…" at bounding box center [528, 299] width 283 height 16
select select "dtp_production_ready"
click at [387, 291] on select "Waiting for Artwork Waiting for Diecut Waiting for Mockup Waiting for DTP Waiti…" at bounding box center [528, 299] width 283 height 16
click at [647, 794] on button "Save" at bounding box center [639, 795] width 61 height 16
click at [848, 647] on div "GUDW 28th Sep 25 | 15:00 pm Karol Markowski issue: cienkie linie w projekcie" at bounding box center [946, 623] width 484 height 207
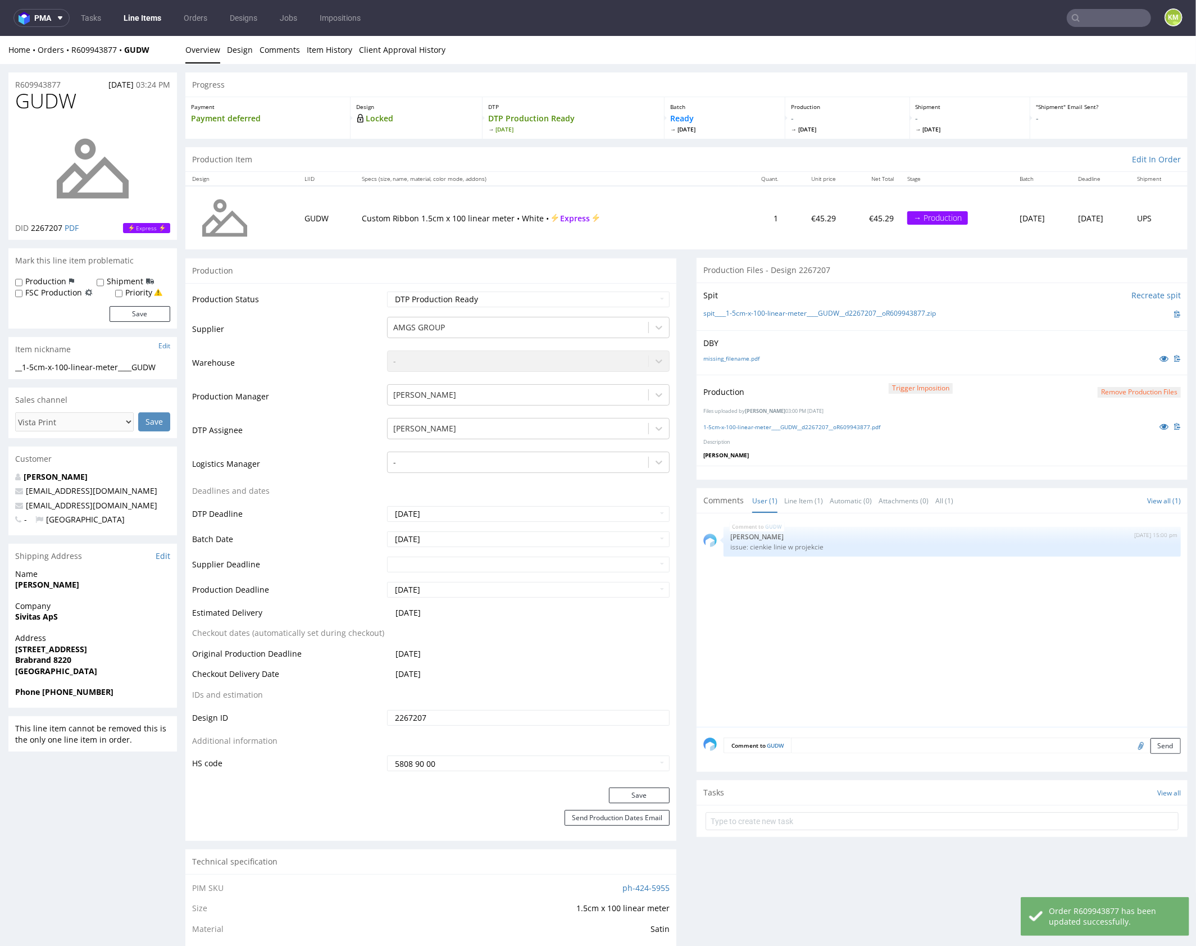
click at [938, 648] on div "GUDW 28th Sep 25 | 15:00 pm Karol Markowski issue: cienkie linie w projekcie" at bounding box center [946, 623] width 484 height 207
click at [937, 648] on div "GUDW 28th Sep 25 | 15:00 pm Karol Markowski issue: cienkie linie w projekcie" at bounding box center [946, 623] width 484 height 207
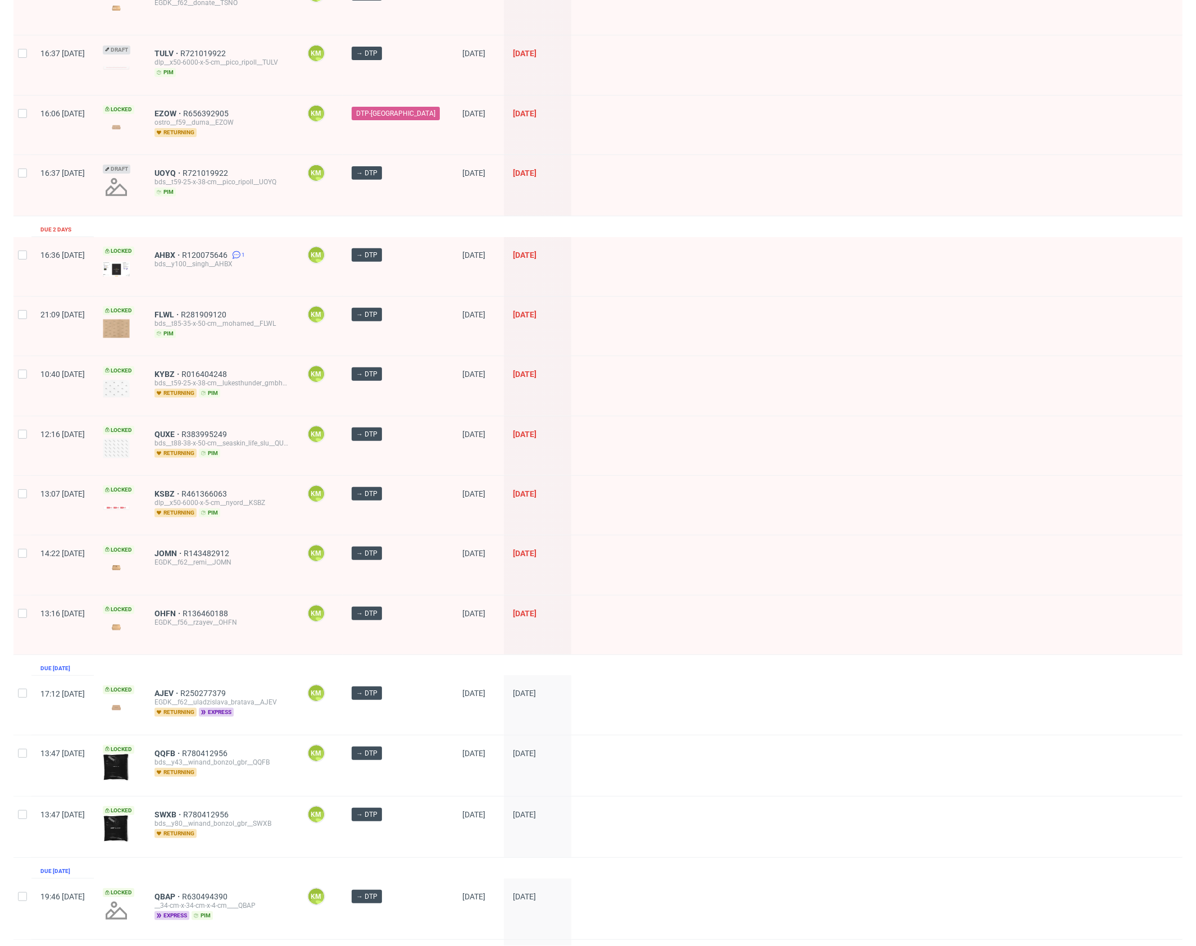
scroll to position [1026, 0]
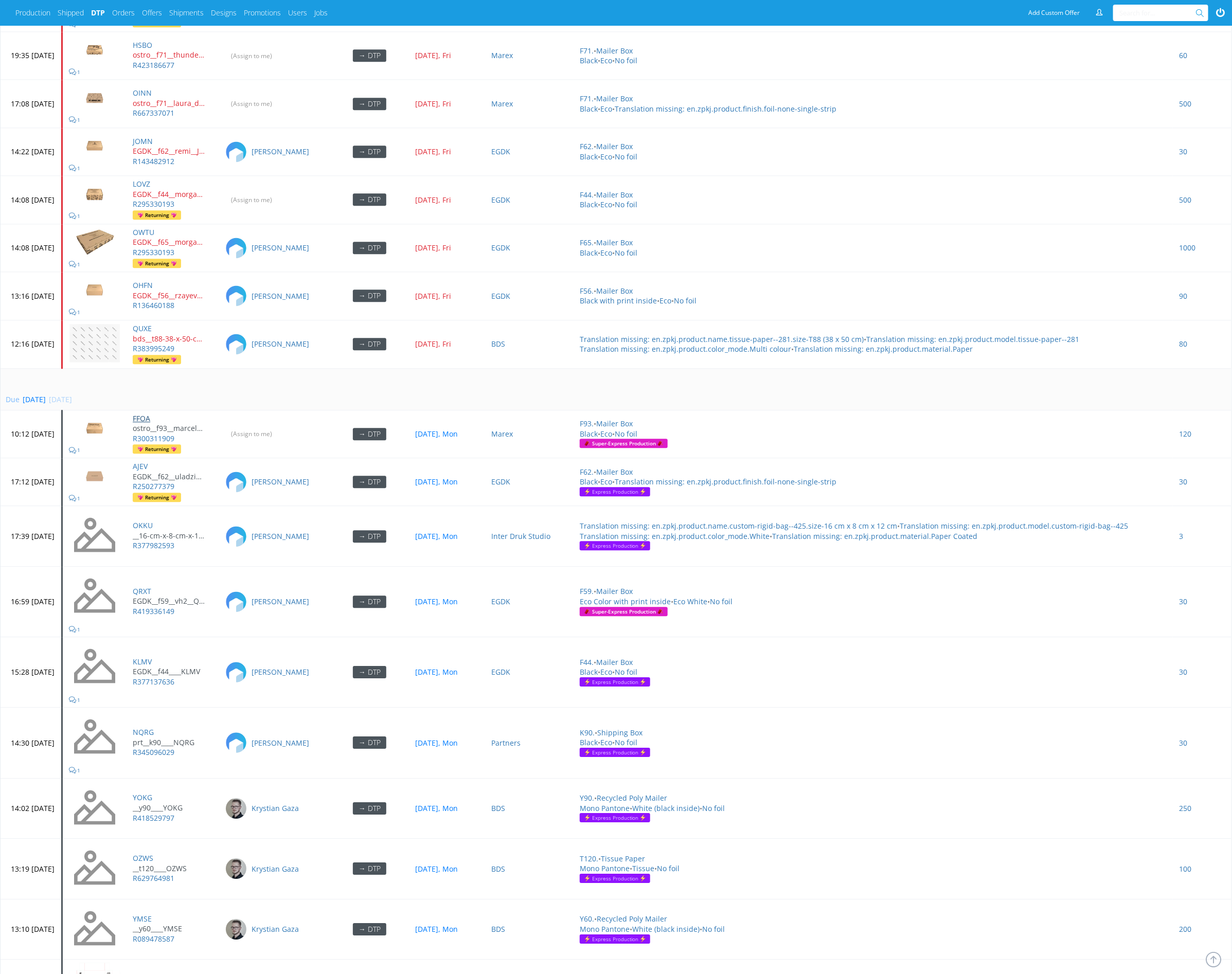
scroll to position [1519, 0]
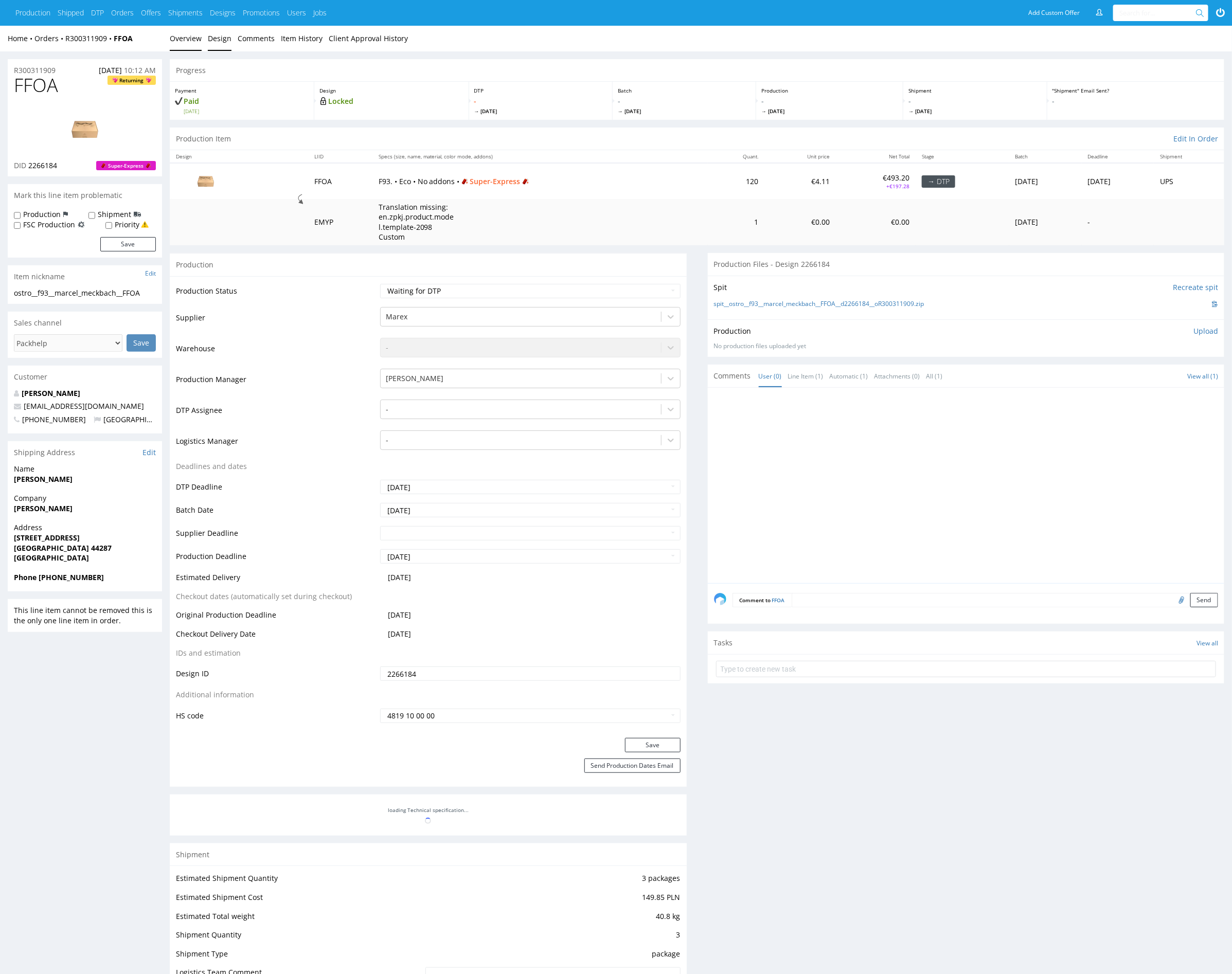
click at [223, 48] on link "Design" at bounding box center [220, 38] width 24 height 26
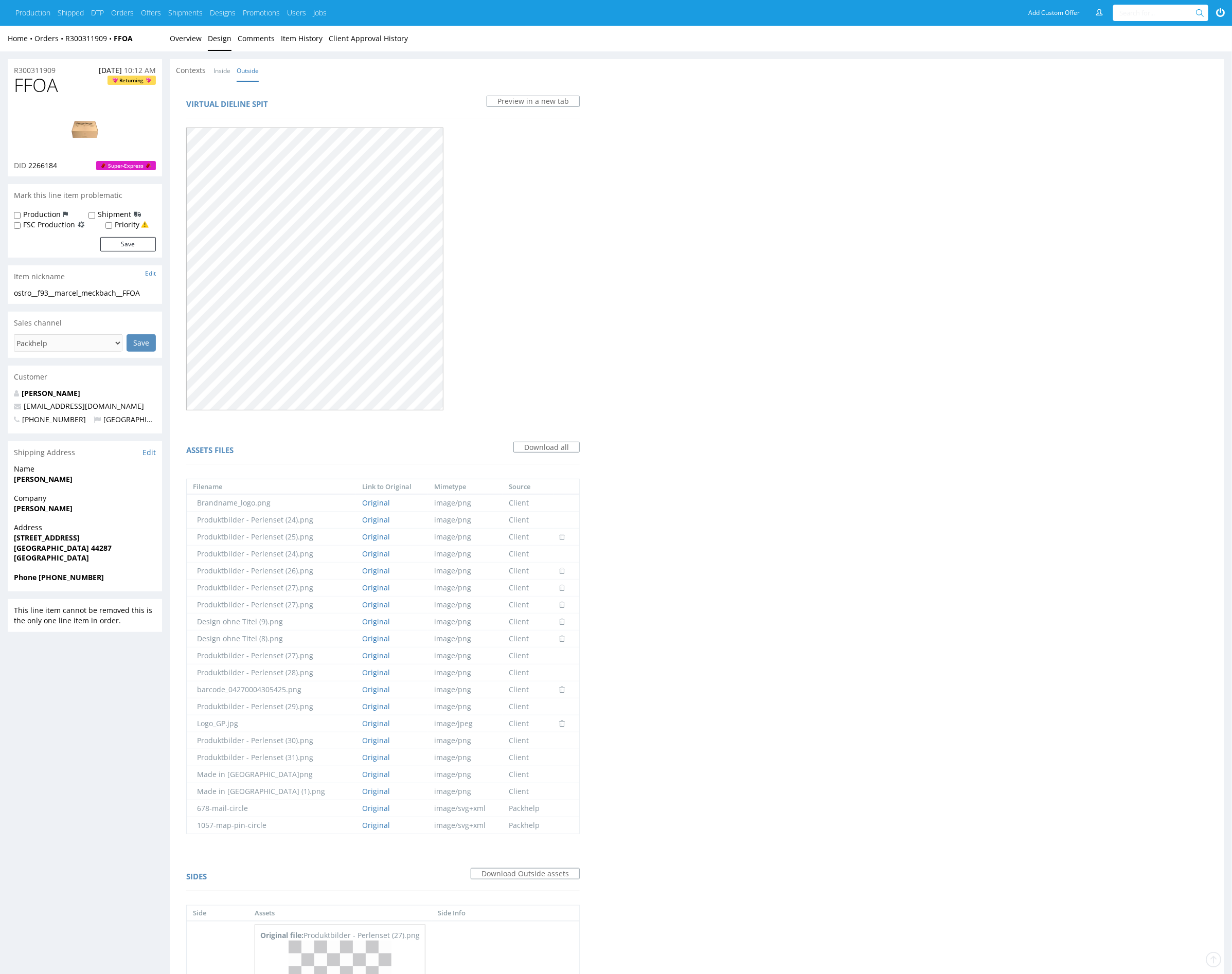
scroll to position [11, 0]
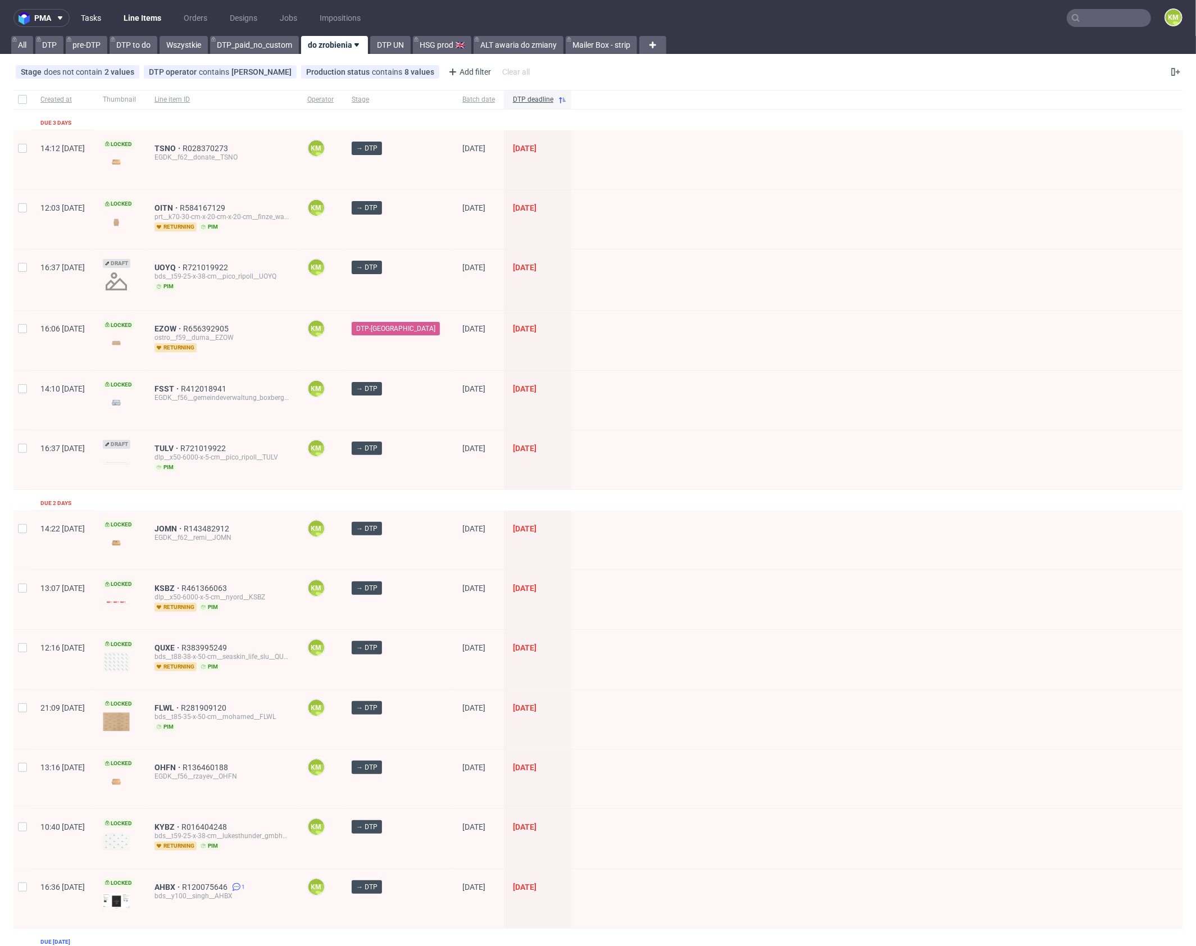
click at [90, 23] on link "Tasks" at bounding box center [91, 18] width 34 height 18
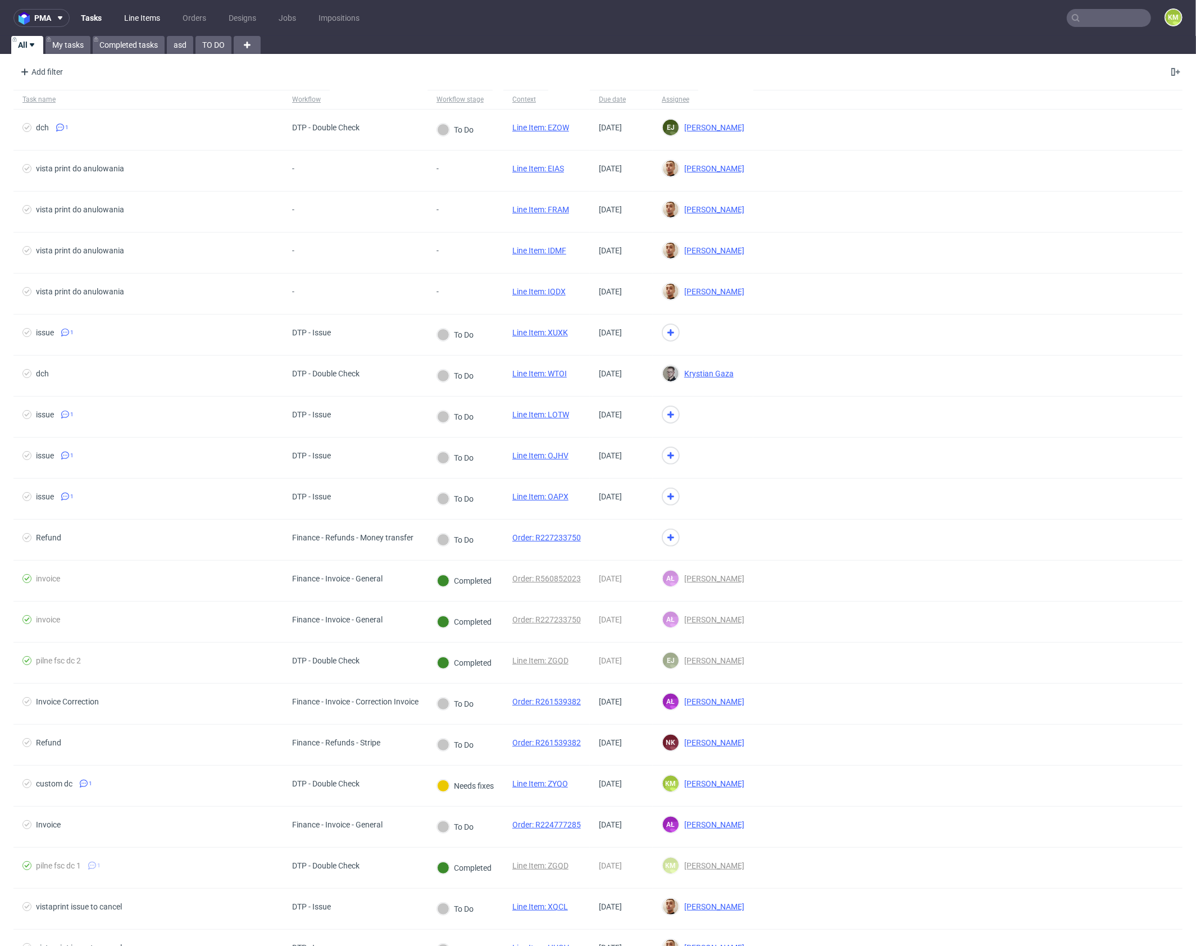
click at [142, 22] on link "Line Items" at bounding box center [141, 18] width 49 height 18
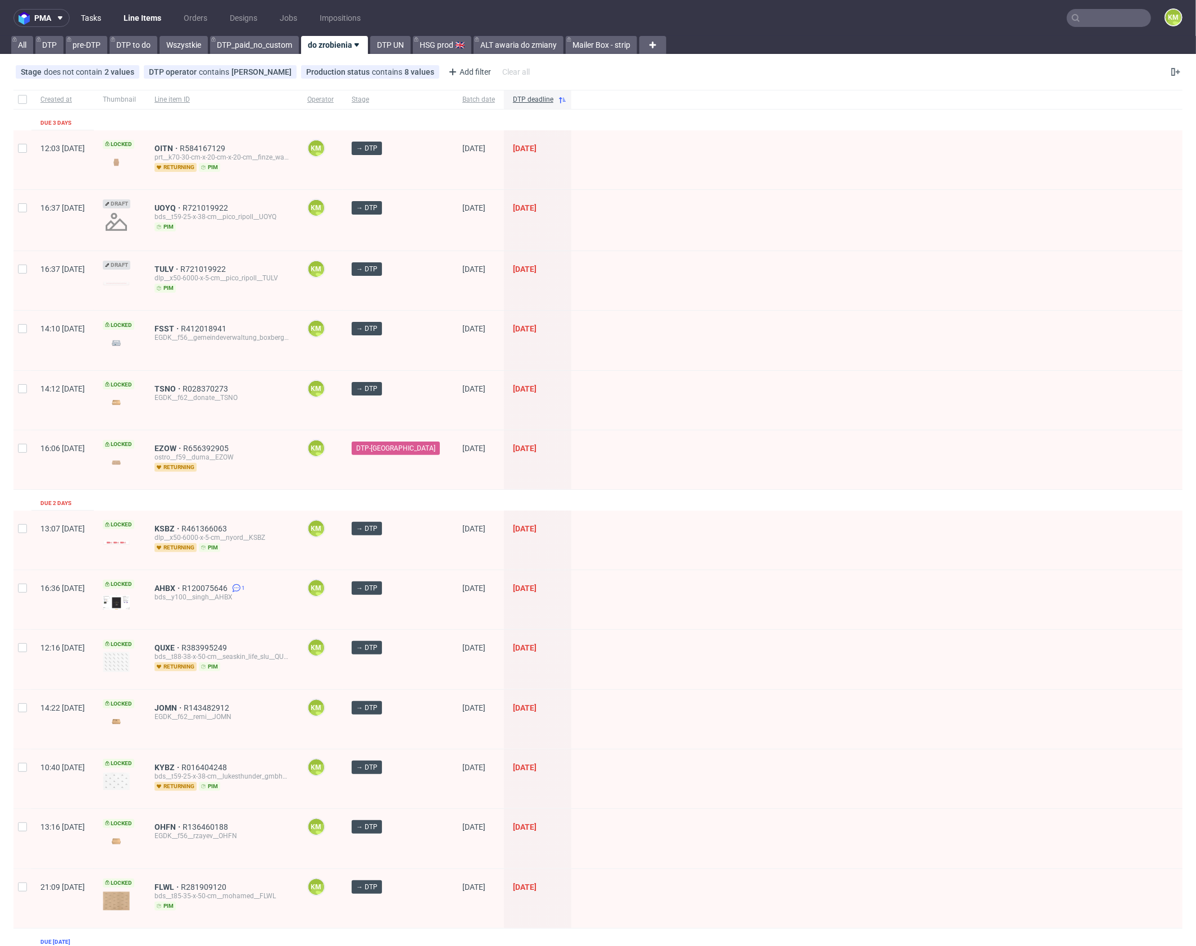
click at [96, 24] on link "Tasks" at bounding box center [91, 18] width 34 height 18
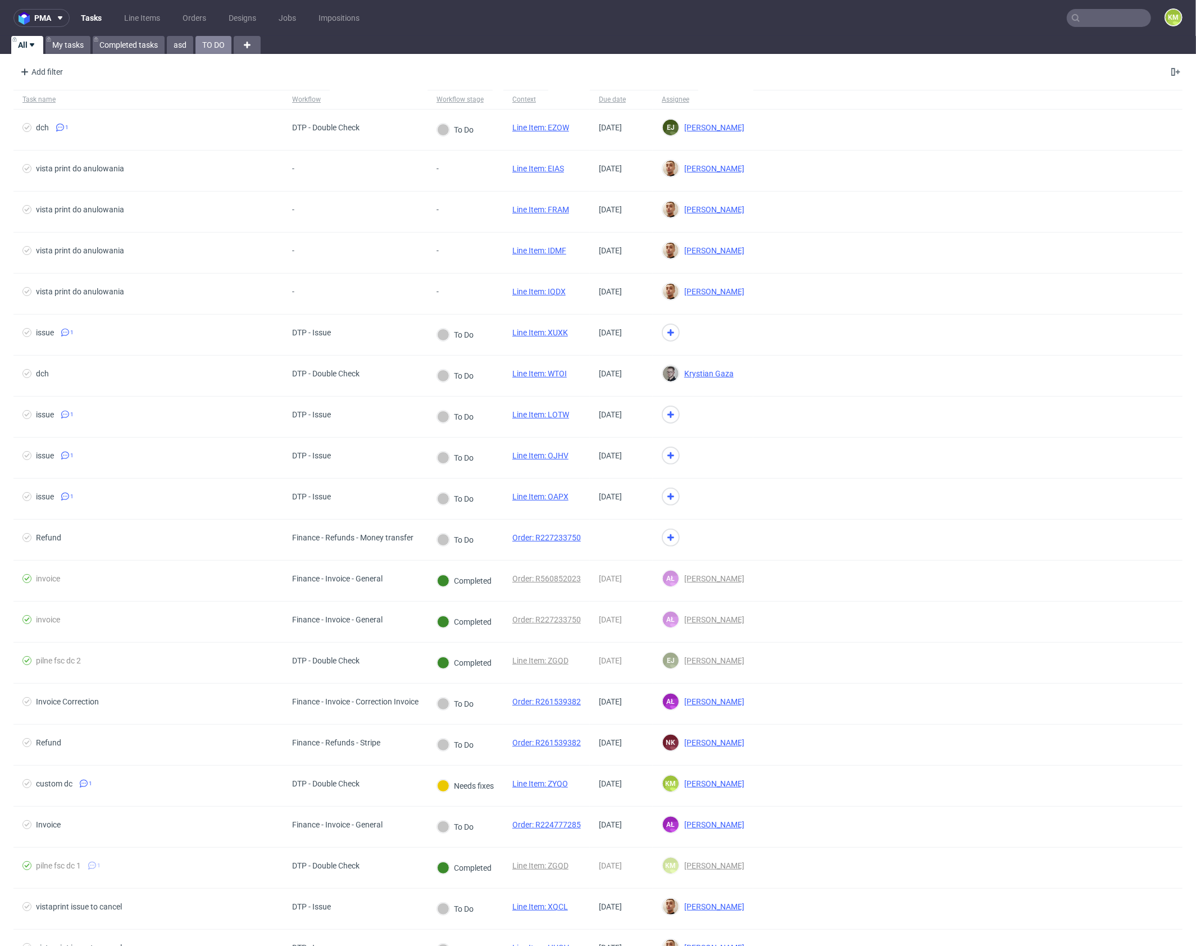
click at [205, 45] on link "TO DO" at bounding box center [214, 45] width 36 height 18
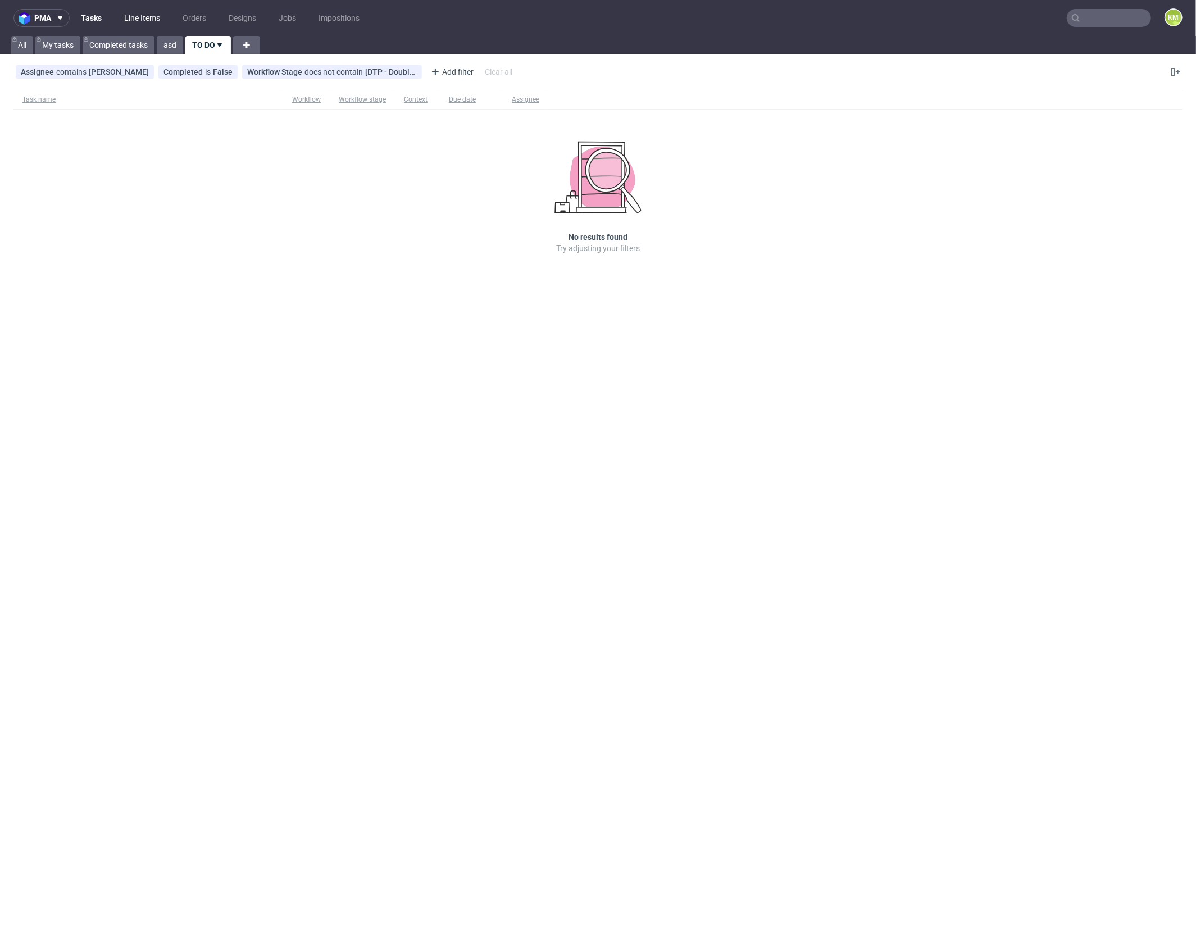
click at [148, 21] on link "Line Items" at bounding box center [141, 18] width 49 height 18
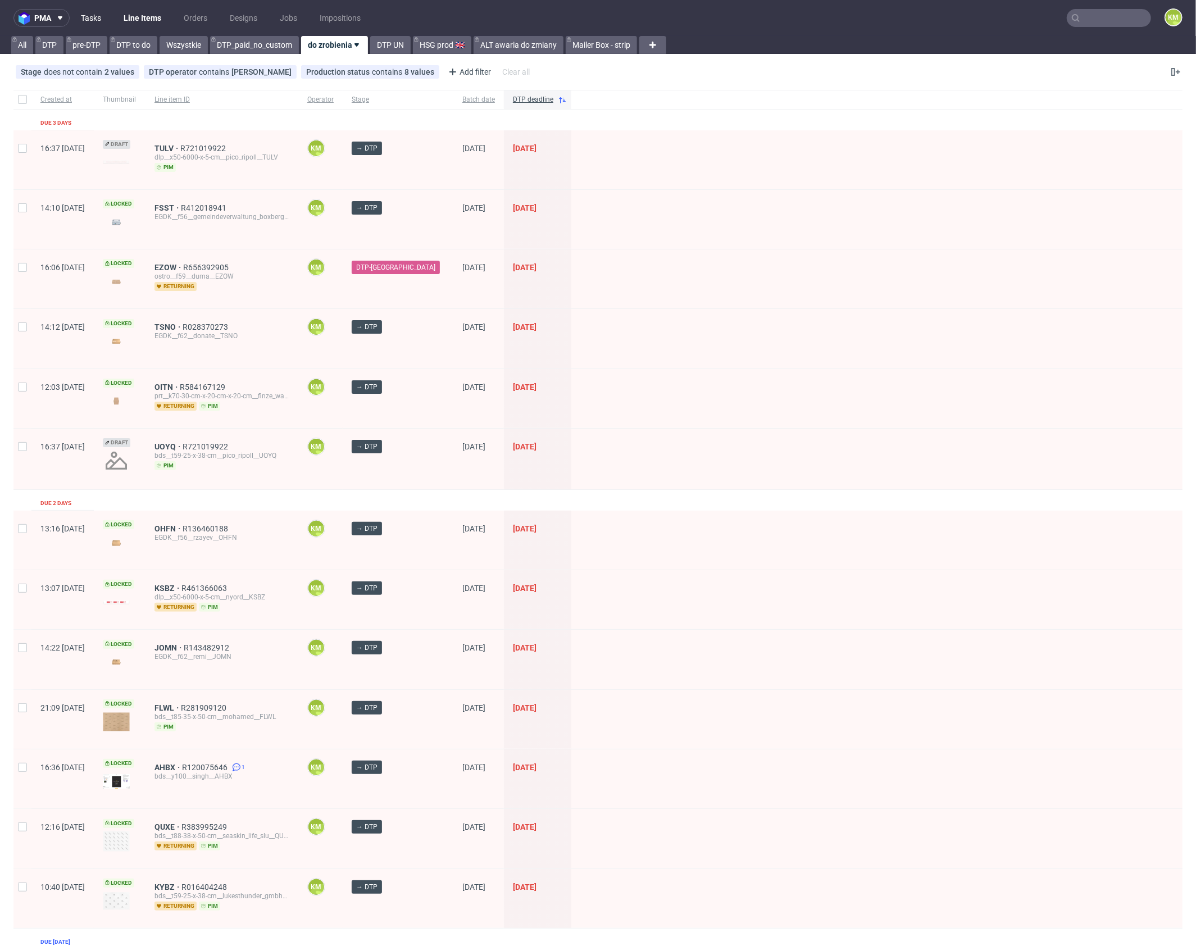
click at [89, 19] on link "Tasks" at bounding box center [91, 18] width 34 height 18
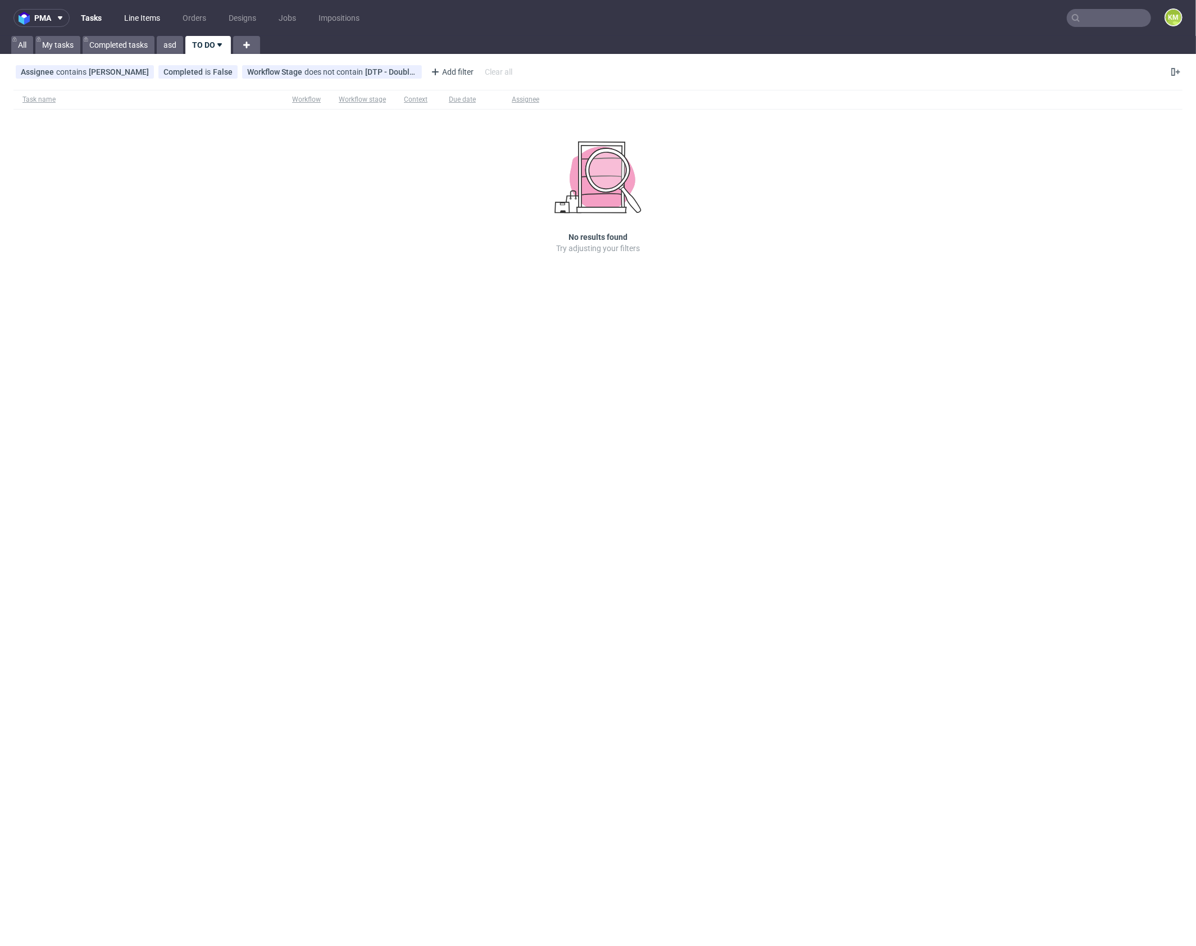
click at [138, 18] on link "Line Items" at bounding box center [141, 18] width 49 height 18
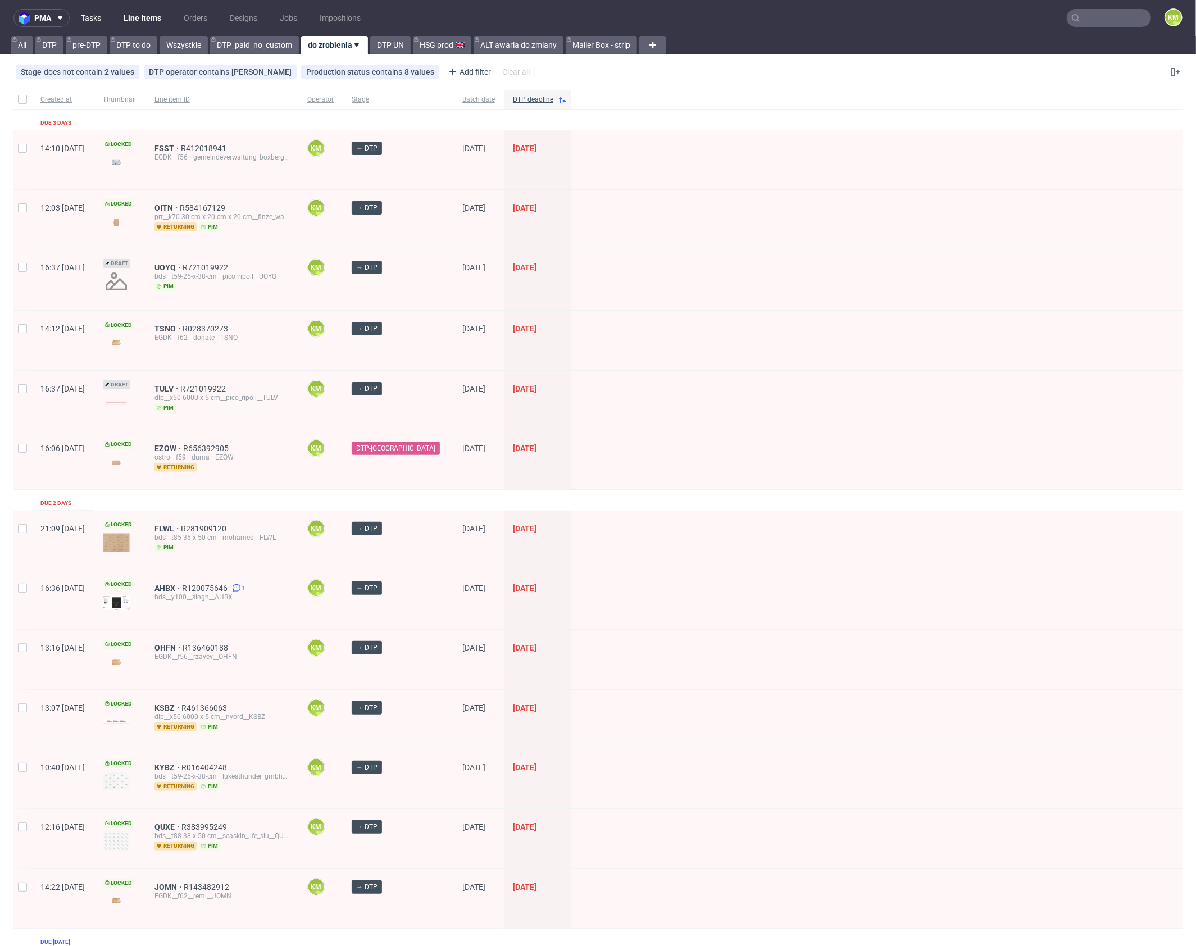
click at [87, 20] on link "Tasks" at bounding box center [91, 18] width 34 height 18
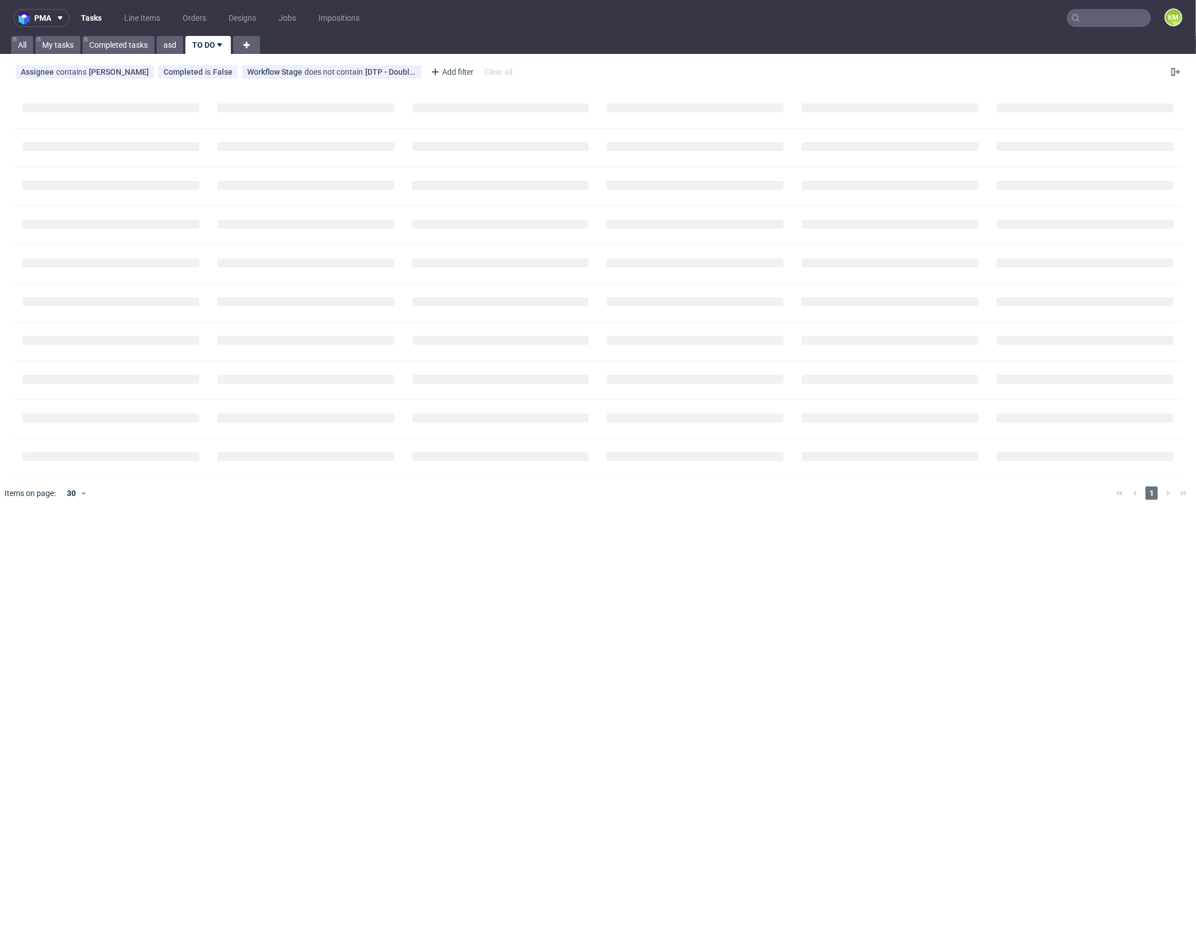
click at [87, 20] on link "Tasks" at bounding box center [91, 18] width 34 height 18
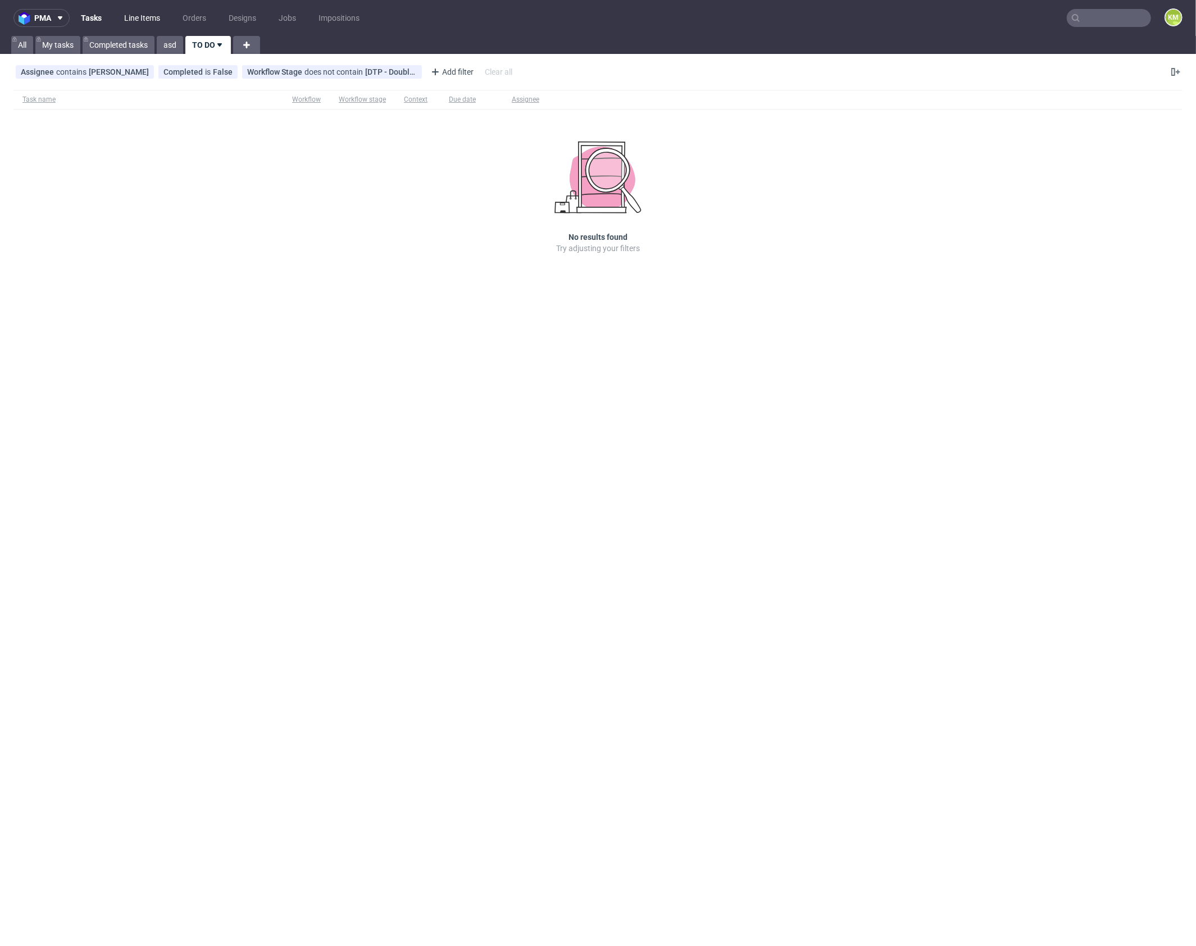
click at [137, 19] on link "Line Items" at bounding box center [141, 18] width 49 height 18
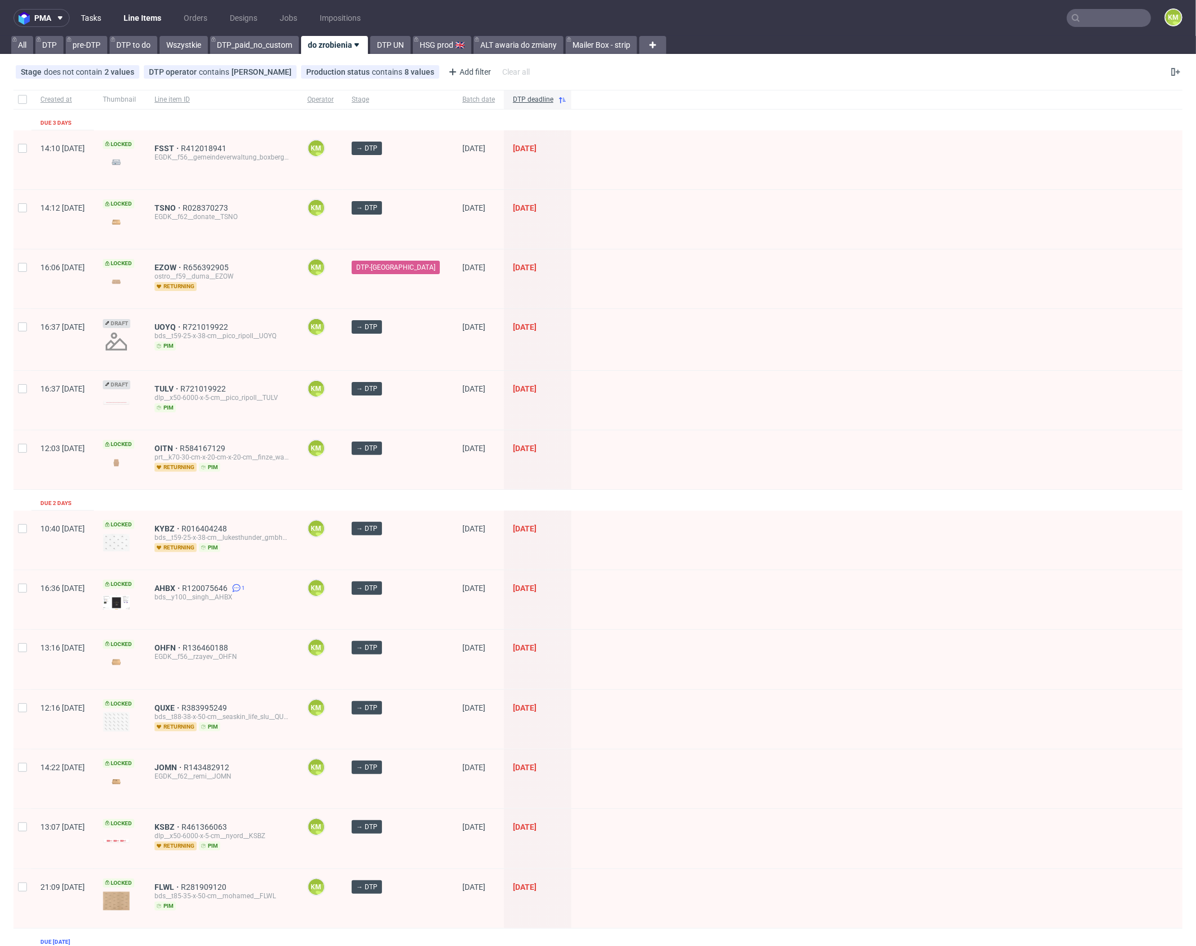
click at [88, 22] on link "Tasks" at bounding box center [91, 18] width 34 height 18
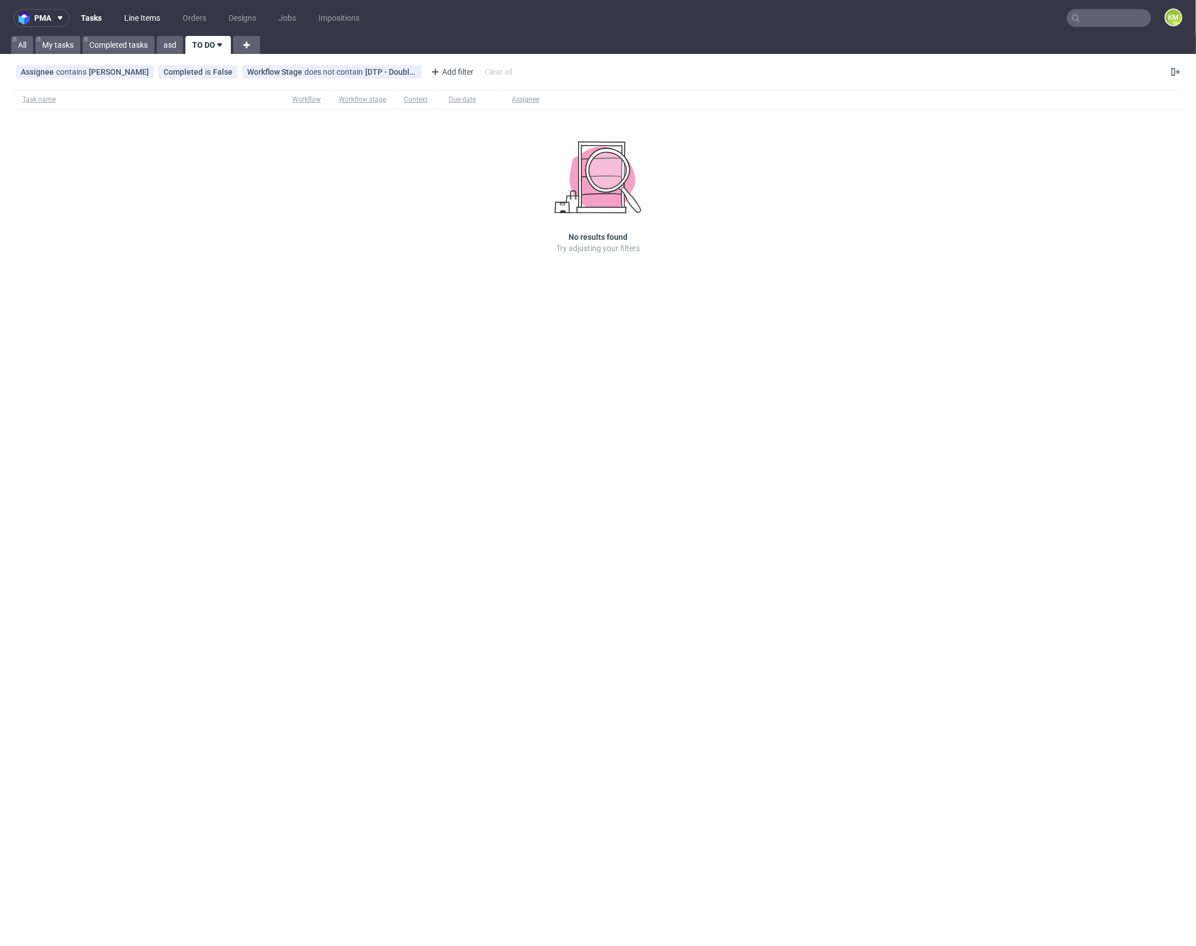
click at [145, 26] on link "Line Items" at bounding box center [141, 18] width 49 height 18
